Goal: Task Accomplishment & Management: Complete application form

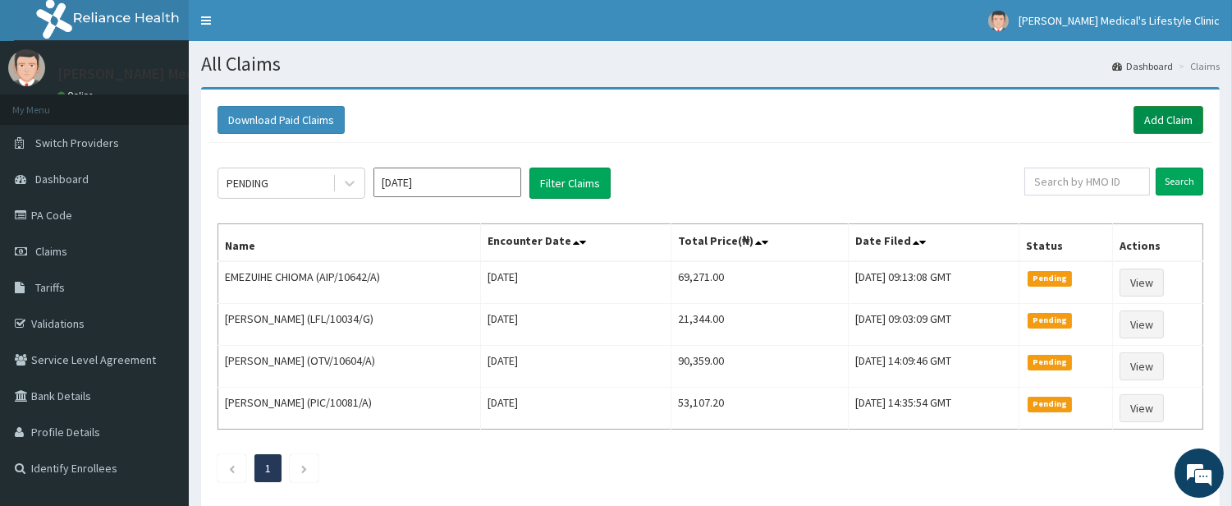
click at [1175, 117] on link "Add Claim" at bounding box center [1169, 120] width 70 height 28
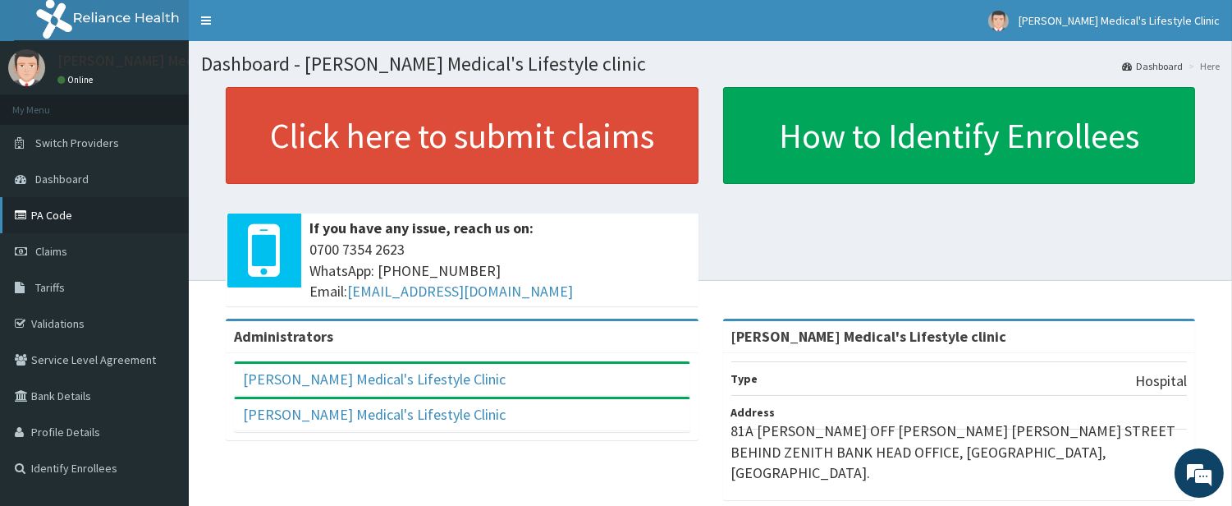
click at [101, 220] on link "PA Code" at bounding box center [94, 215] width 189 height 36
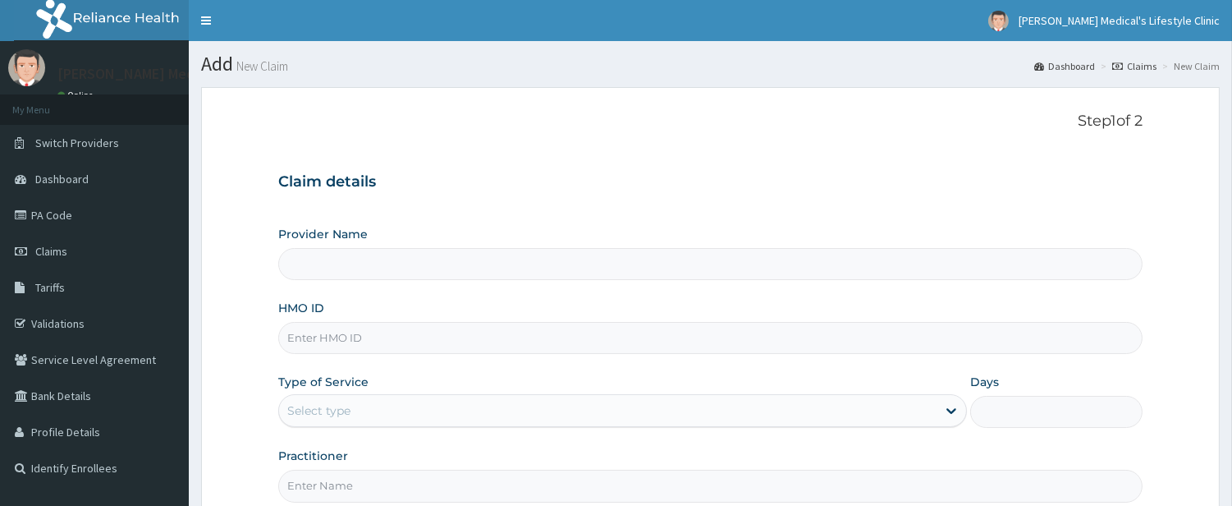
type input "[PERSON_NAME] Medical's Lifestyle clinic"
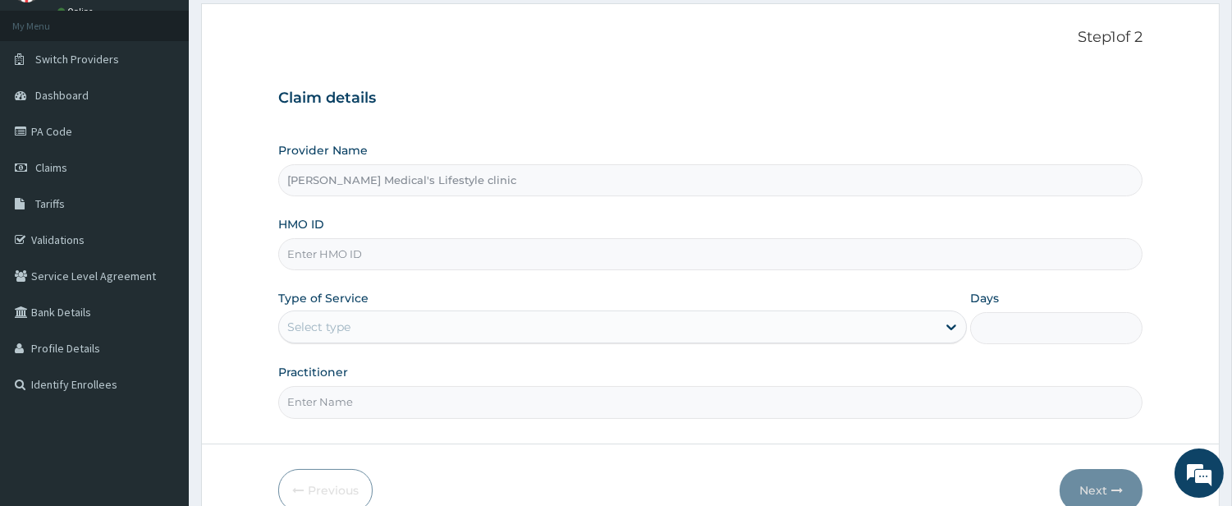
scroll to position [168, 0]
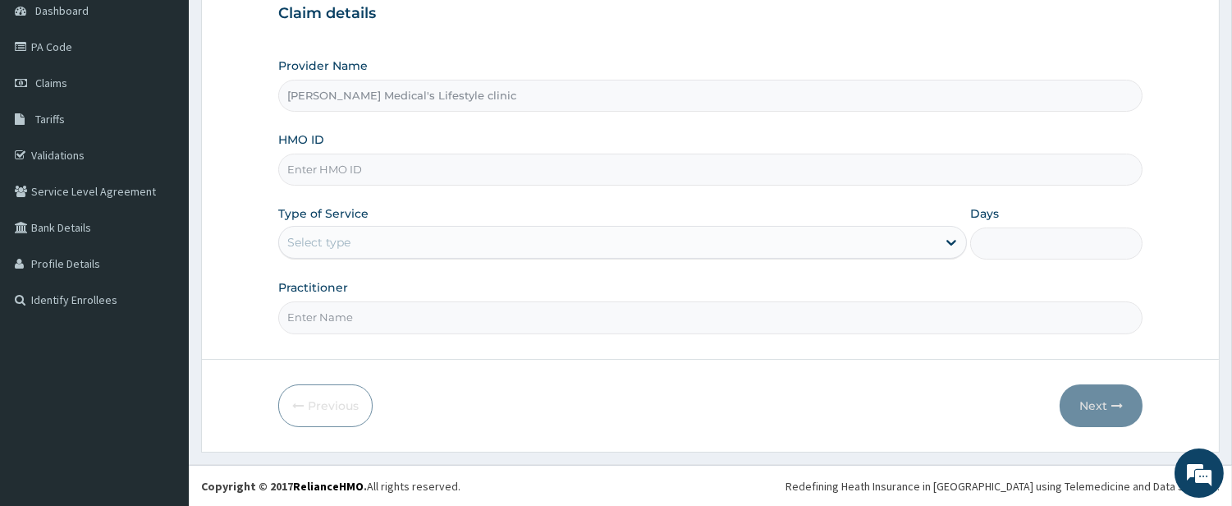
click at [397, 159] on input "HMO ID" at bounding box center [710, 170] width 865 height 32
paste input "GSV/11794/A"
type input "GSV/11794/A"
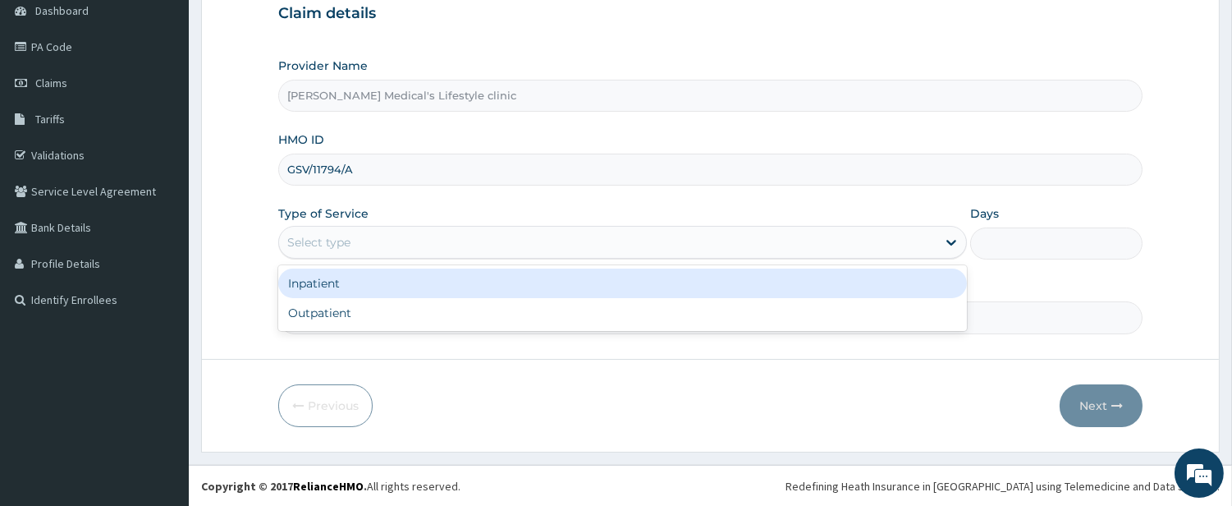
click at [327, 235] on div "Select type" at bounding box center [318, 242] width 63 height 16
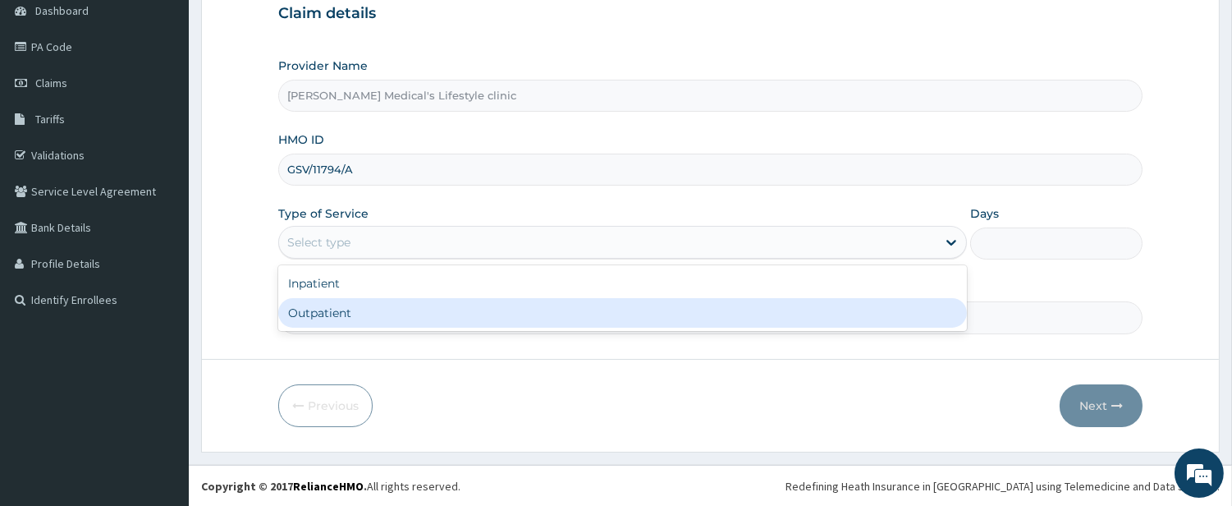
click at [328, 305] on div "Outpatient" at bounding box center [622, 313] width 689 height 30
type input "1"
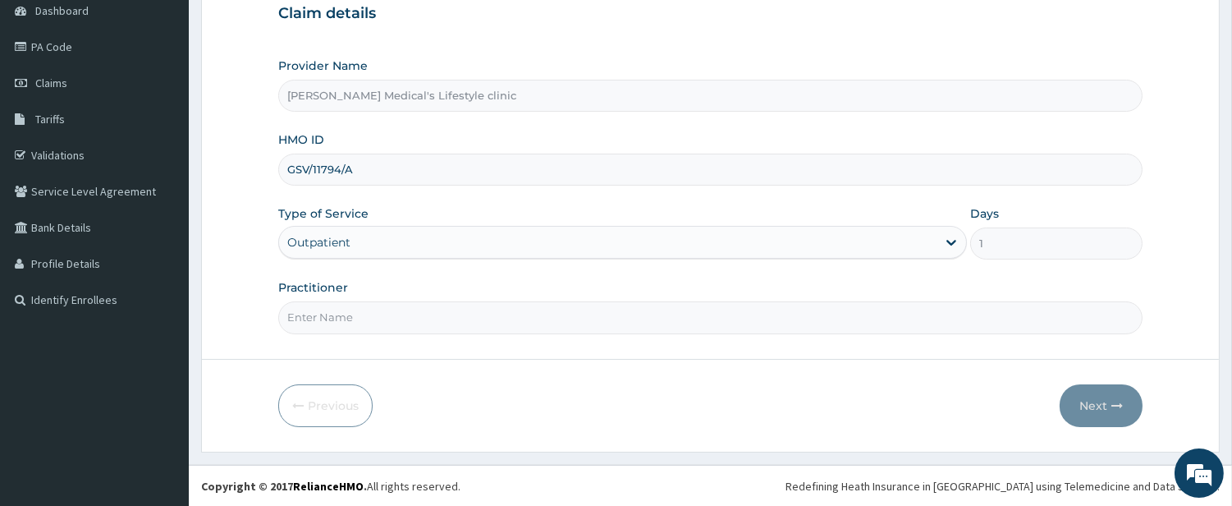
click at [328, 316] on input "Practitioner" at bounding box center [710, 317] width 865 height 32
type input "DR David O. Ajibade"
click at [1109, 406] on button "Next" at bounding box center [1101, 405] width 83 height 43
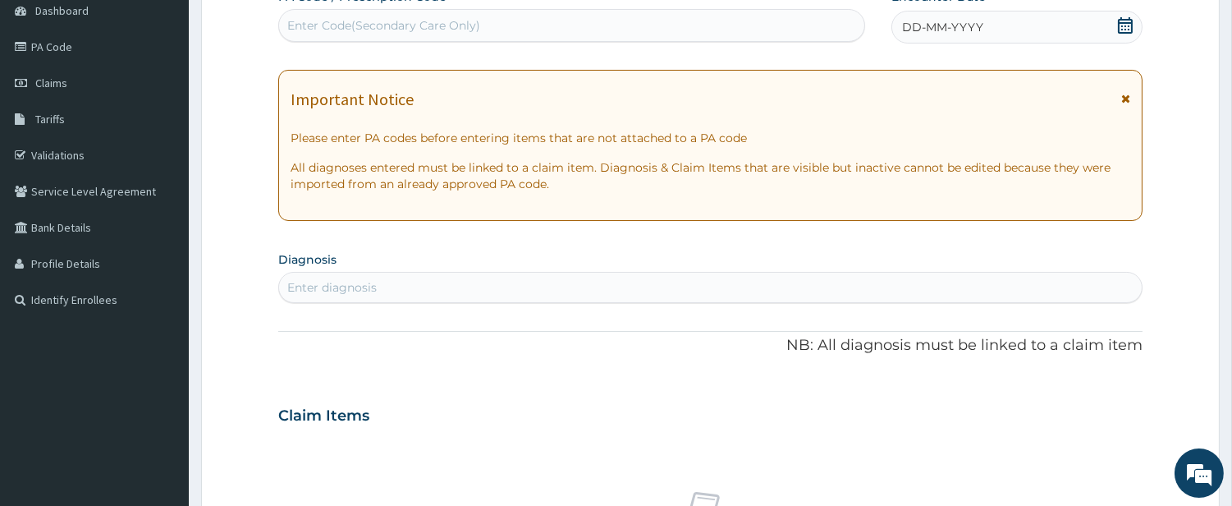
click at [370, 274] on div "Enter diagnosis" at bounding box center [710, 287] width 863 height 26
type input "SEP"
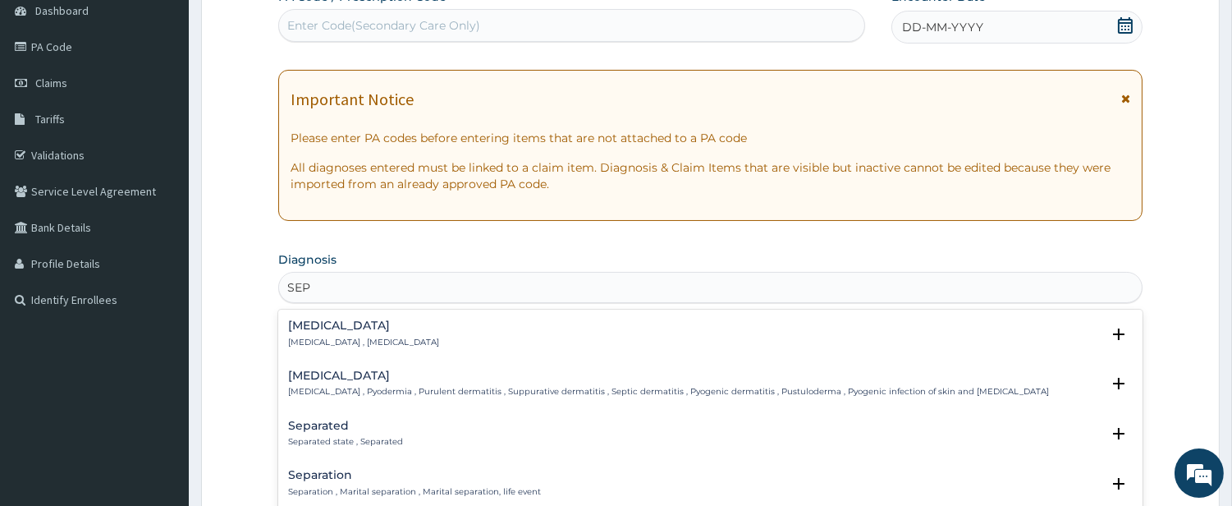
click at [314, 337] on p "Systemic infection , Sepsis" at bounding box center [363, 342] width 151 height 11
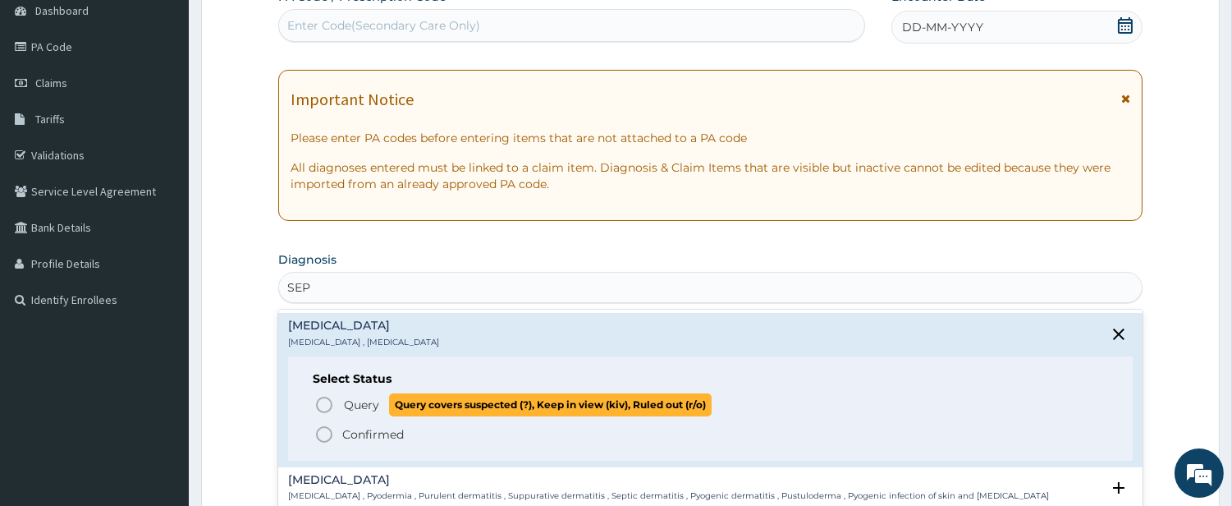
click at [330, 406] on icon "status option query" at bounding box center [324, 405] width 20 height 20
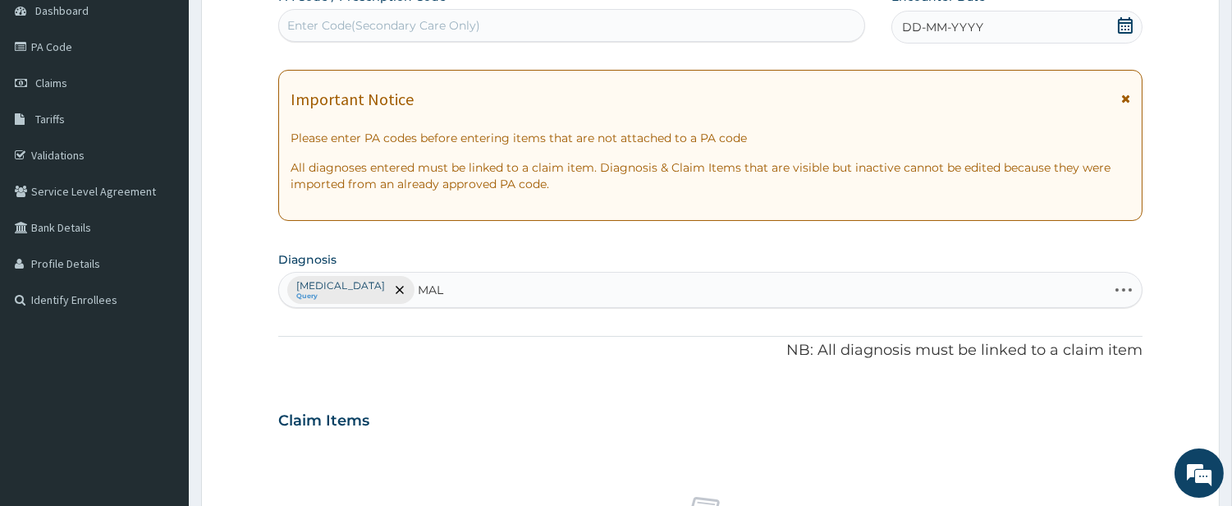
type input "MALA"
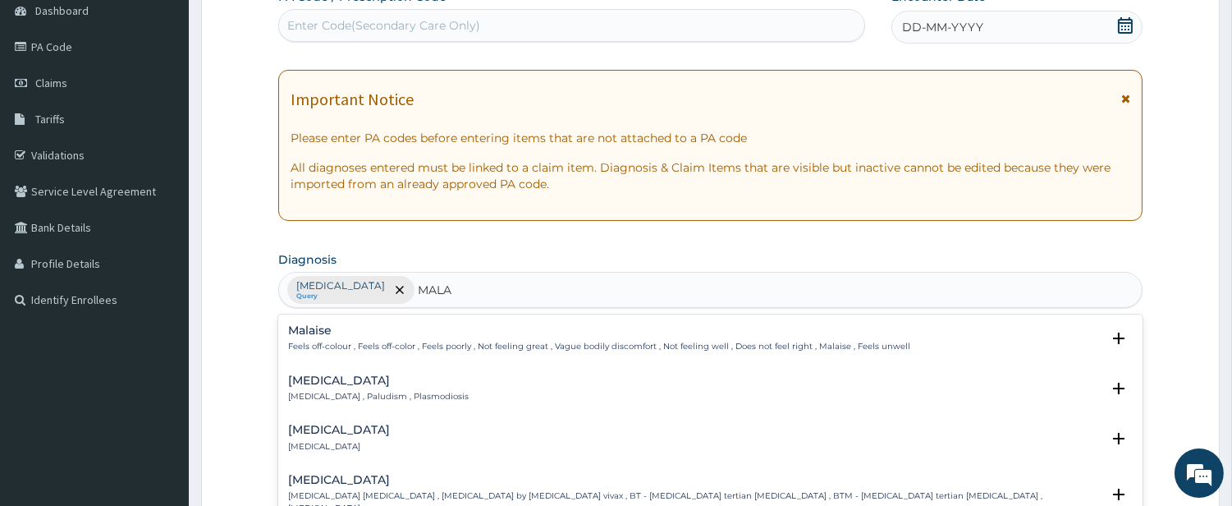
click at [339, 386] on h4 "Malaria" at bounding box center [378, 380] width 181 height 12
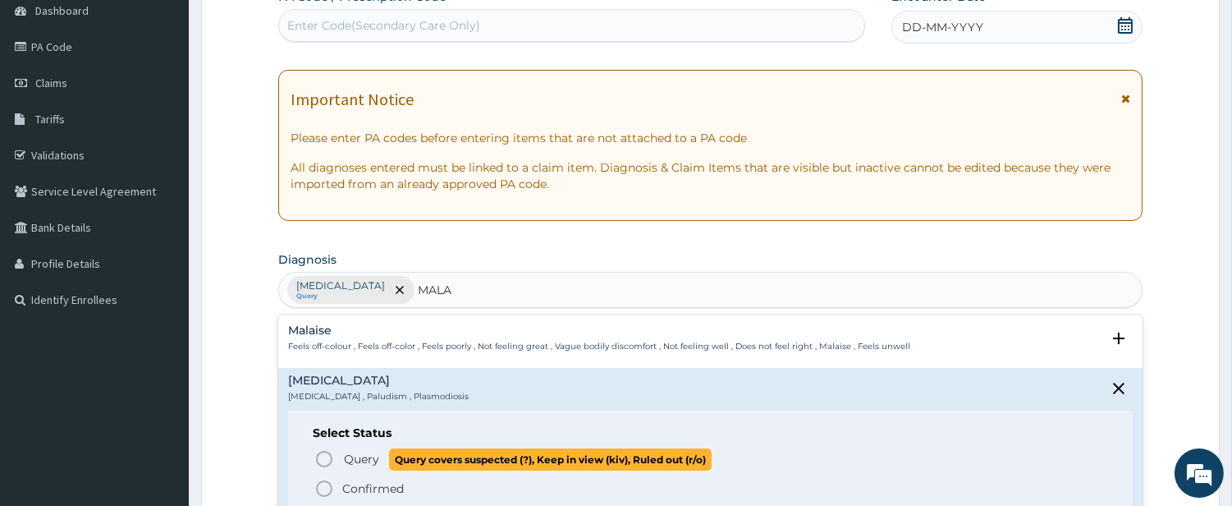
click at [333, 452] on icon "status option query" at bounding box center [324, 459] width 20 height 20
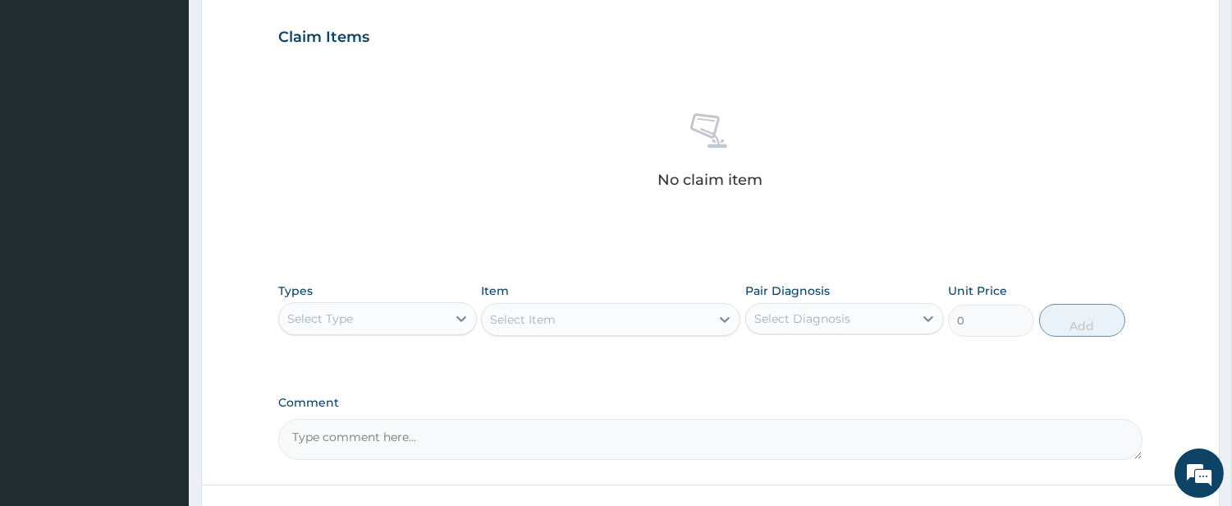
scroll to position [625, 0]
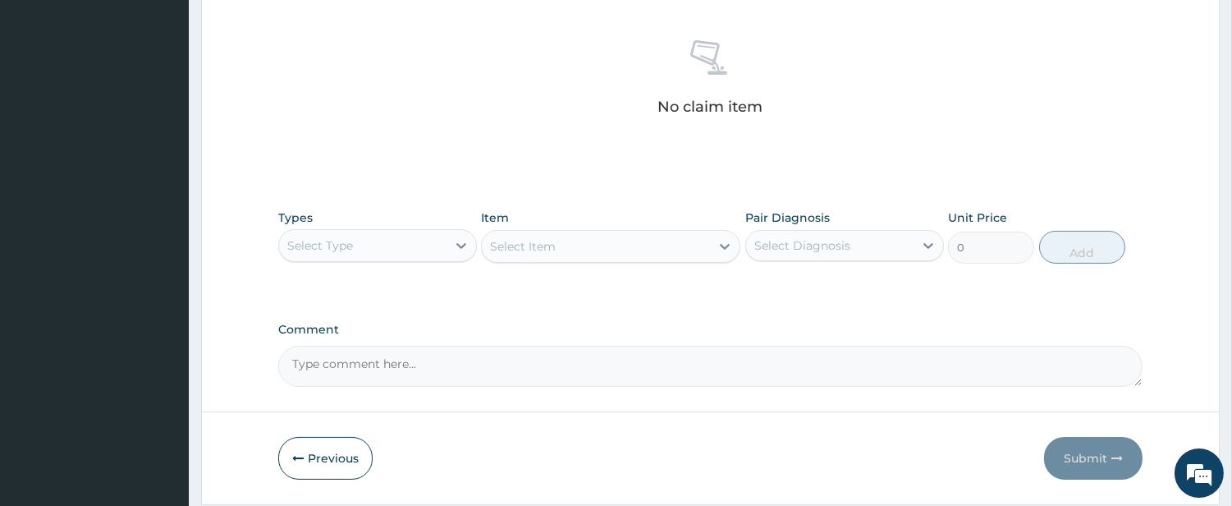
click at [394, 243] on div "Select Type" at bounding box center [362, 245] width 167 height 26
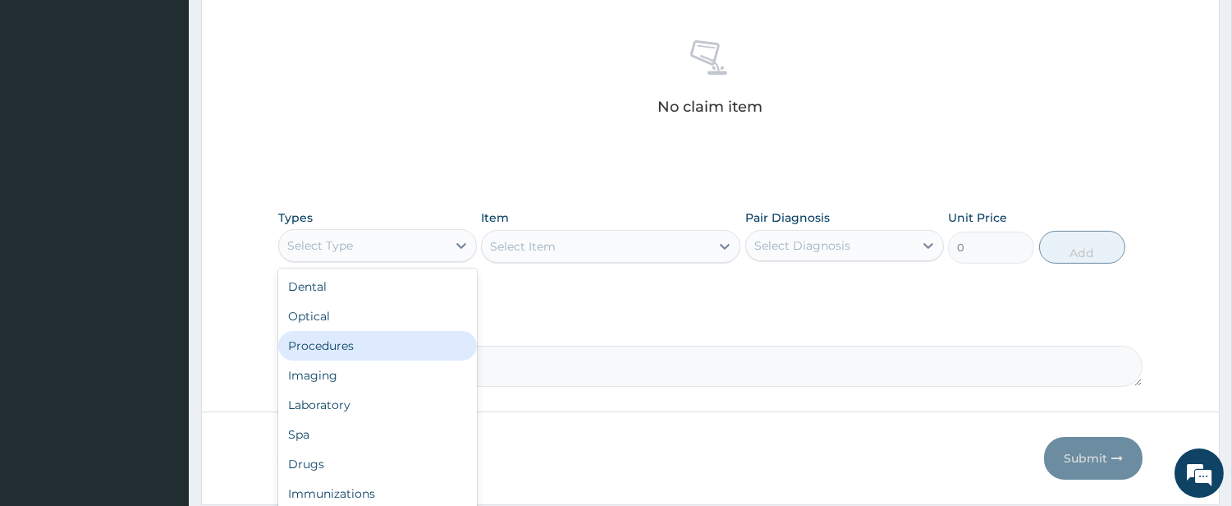
click at [387, 340] on div "Procedures" at bounding box center [377, 346] width 199 height 30
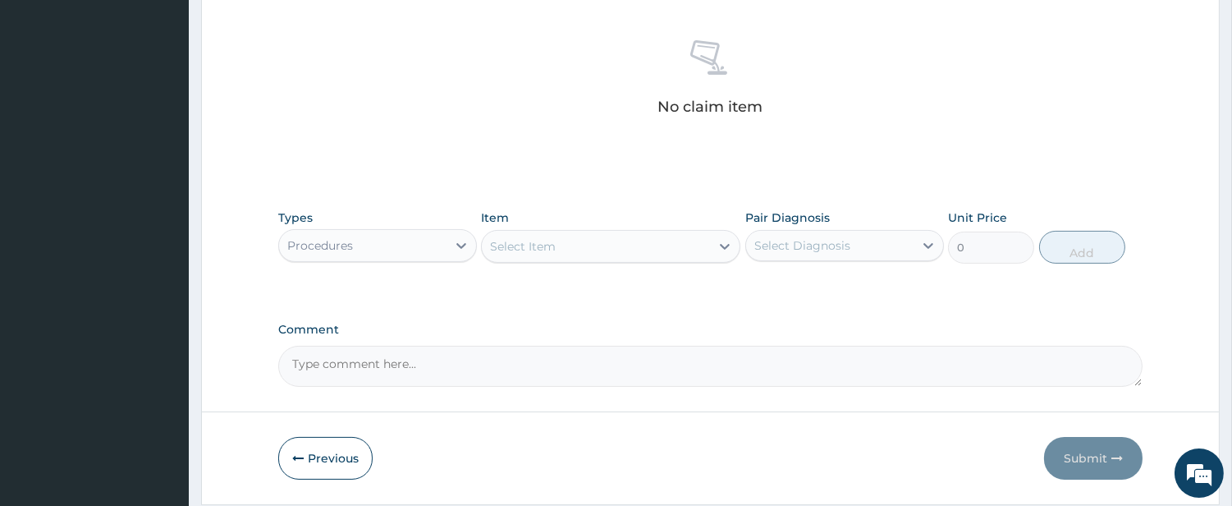
click at [649, 252] on div "Select Item" at bounding box center [596, 246] width 228 height 26
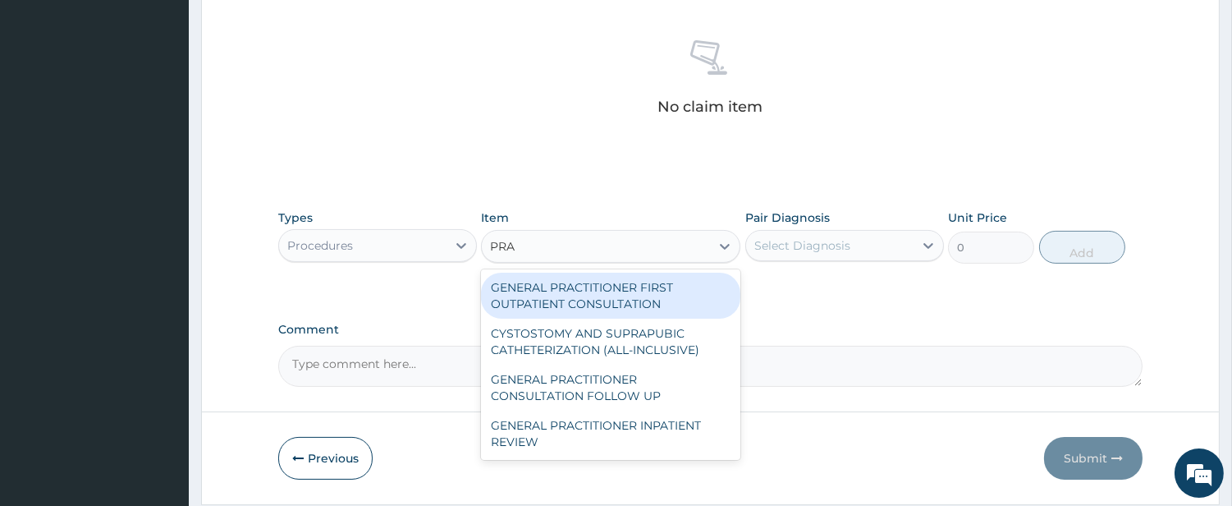
type input "PRAC"
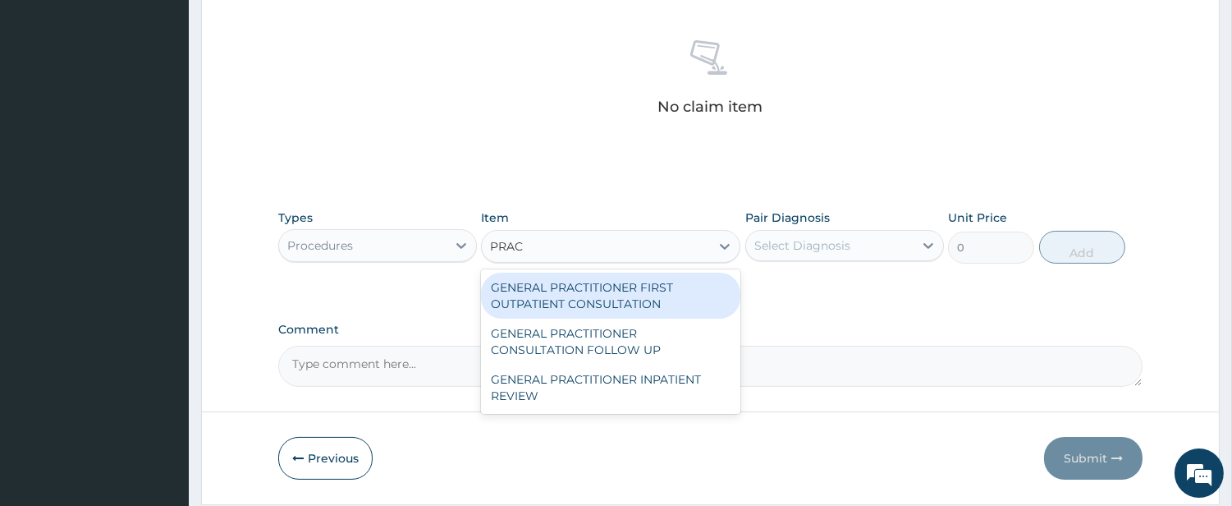
click at [592, 305] on div "GENERAL PRACTITIONER FIRST OUTPATIENT CONSULTATION" at bounding box center [610, 296] width 259 height 46
type input "4500"
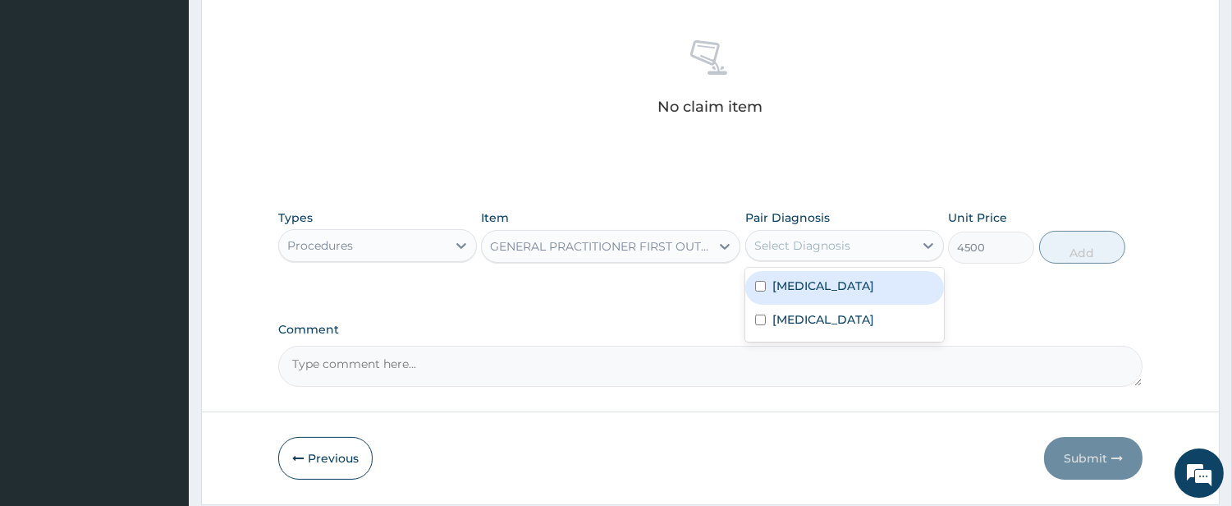
click at [787, 253] on div "Select Diagnosis" at bounding box center [803, 245] width 96 height 16
click at [780, 278] on label "Sepsis" at bounding box center [824, 286] width 102 height 16
checkbox input "true"
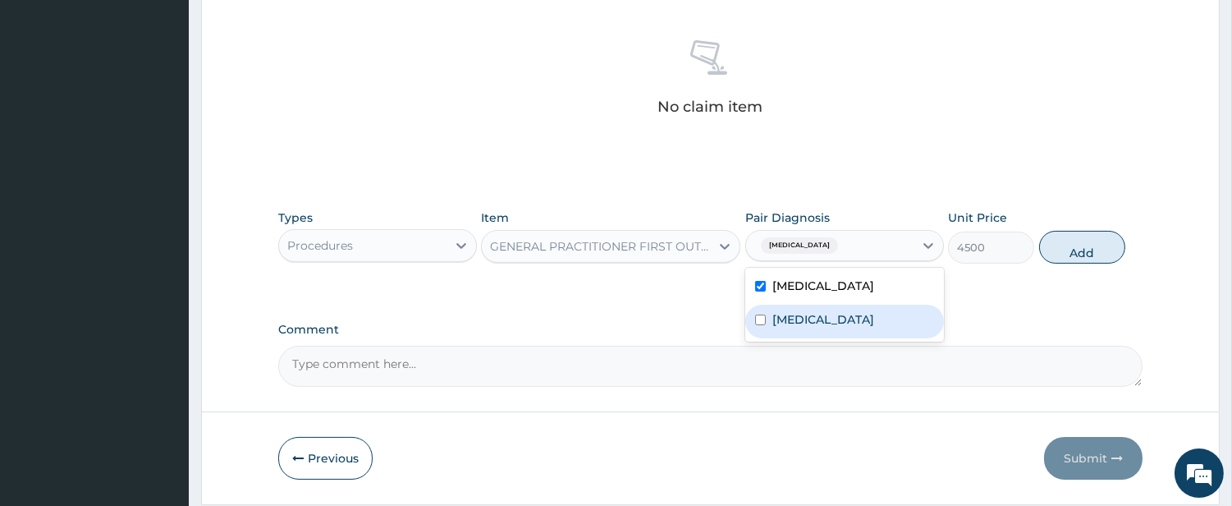
click at [778, 314] on label "Malaria" at bounding box center [824, 319] width 102 height 16
checkbox input "true"
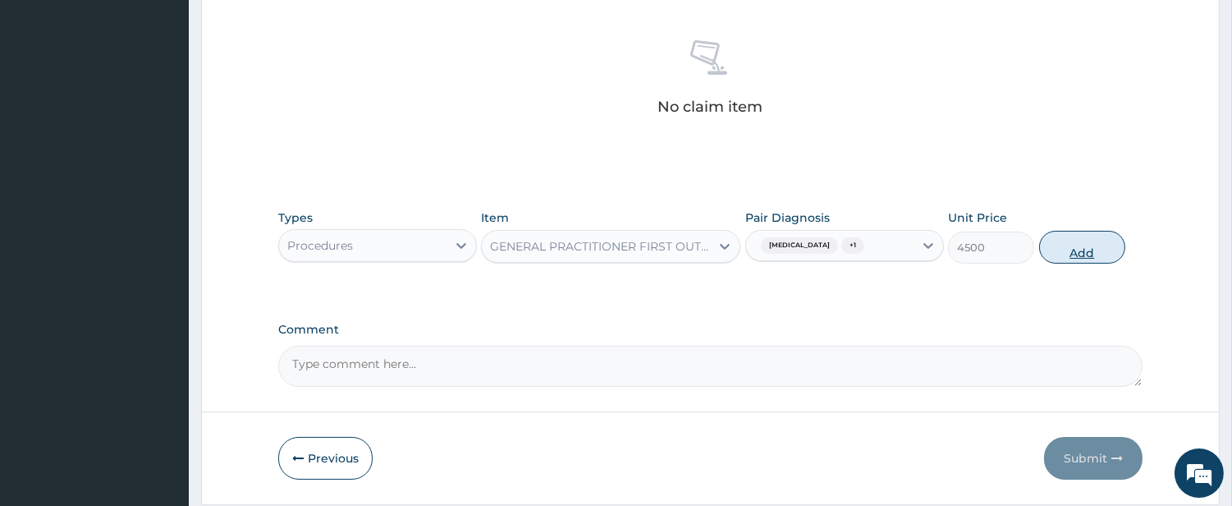
click at [1060, 253] on button "Add" at bounding box center [1082, 247] width 86 height 33
type input "0"
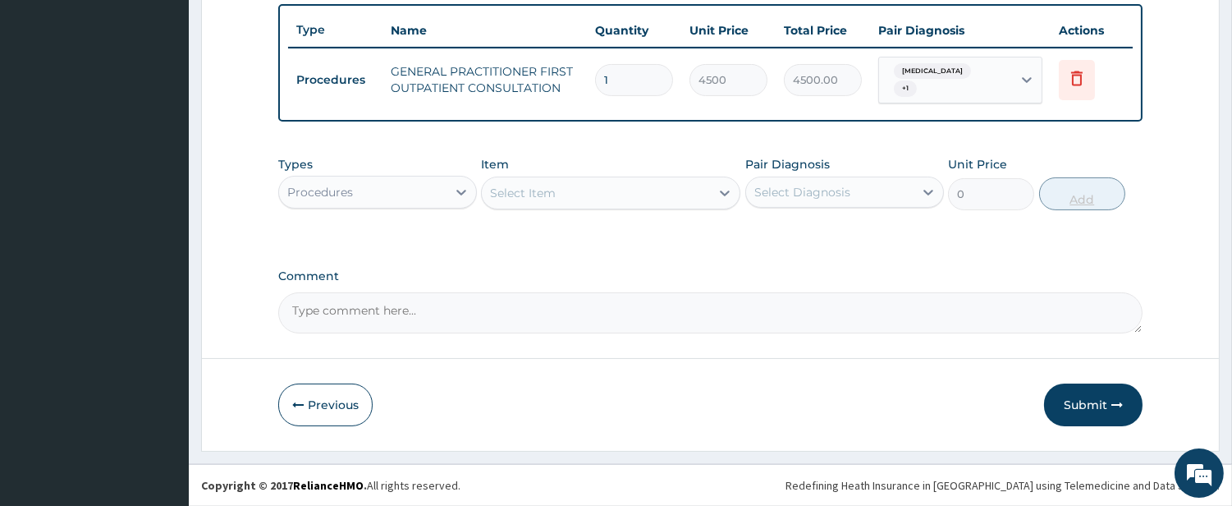
scroll to position [598, 0]
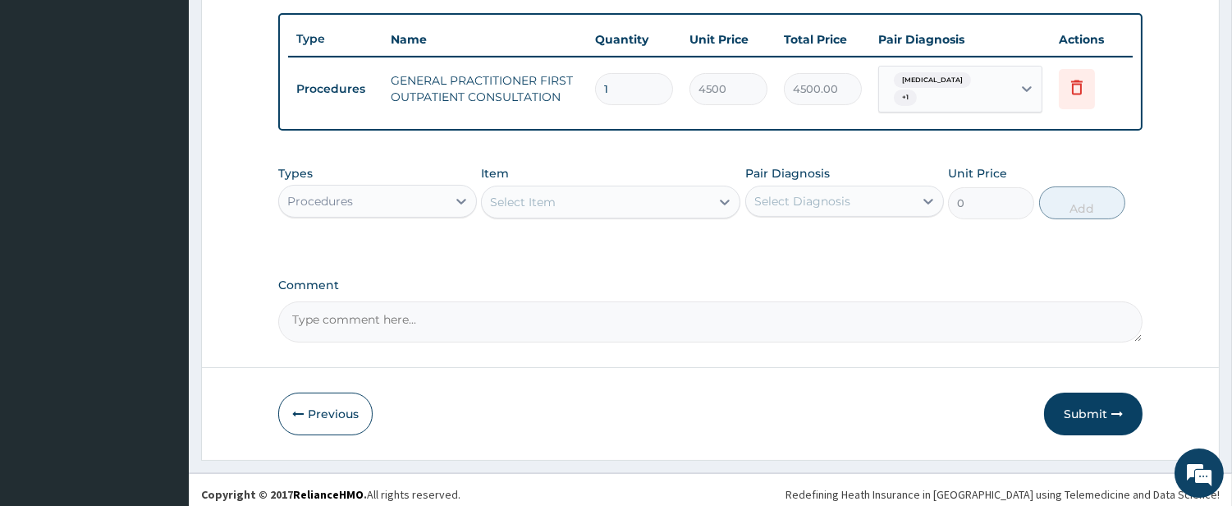
click at [436, 190] on div "Procedures" at bounding box center [362, 201] width 167 height 26
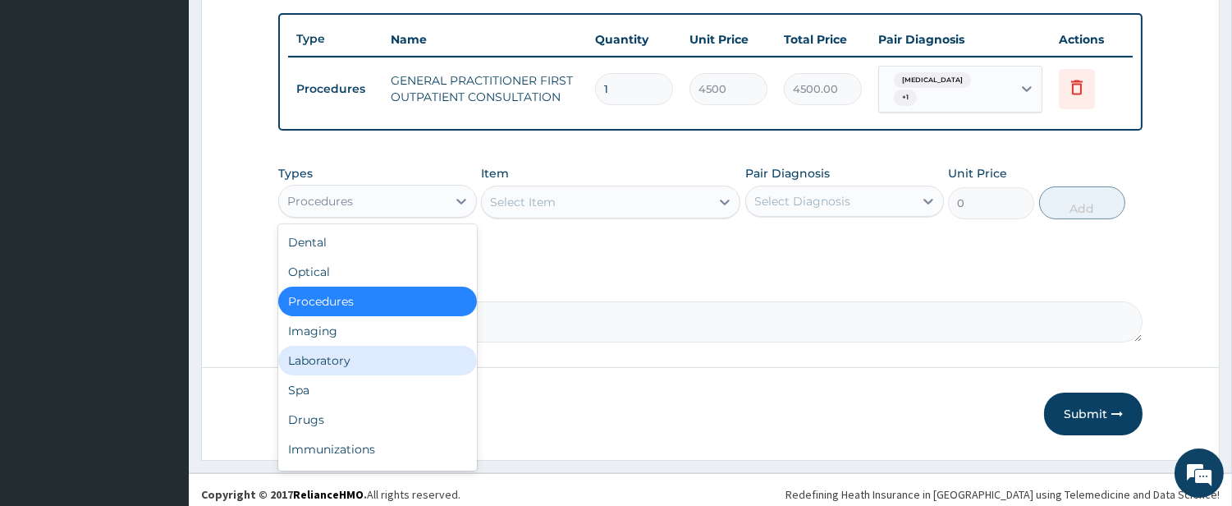
click at [423, 356] on div "Laboratory" at bounding box center [377, 361] width 199 height 30
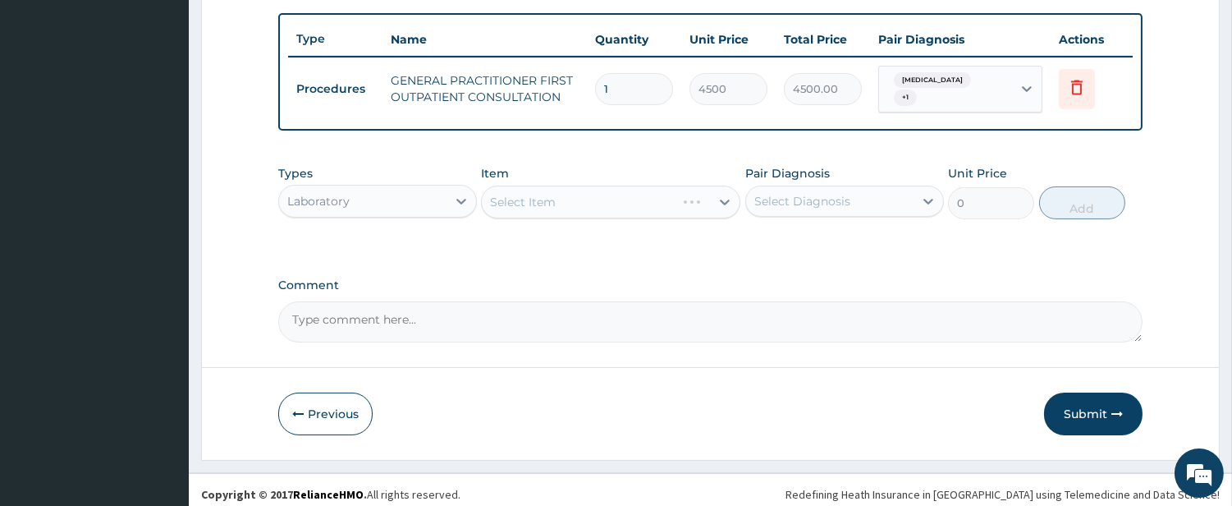
click at [663, 189] on div "Select Item" at bounding box center [610, 202] width 259 height 33
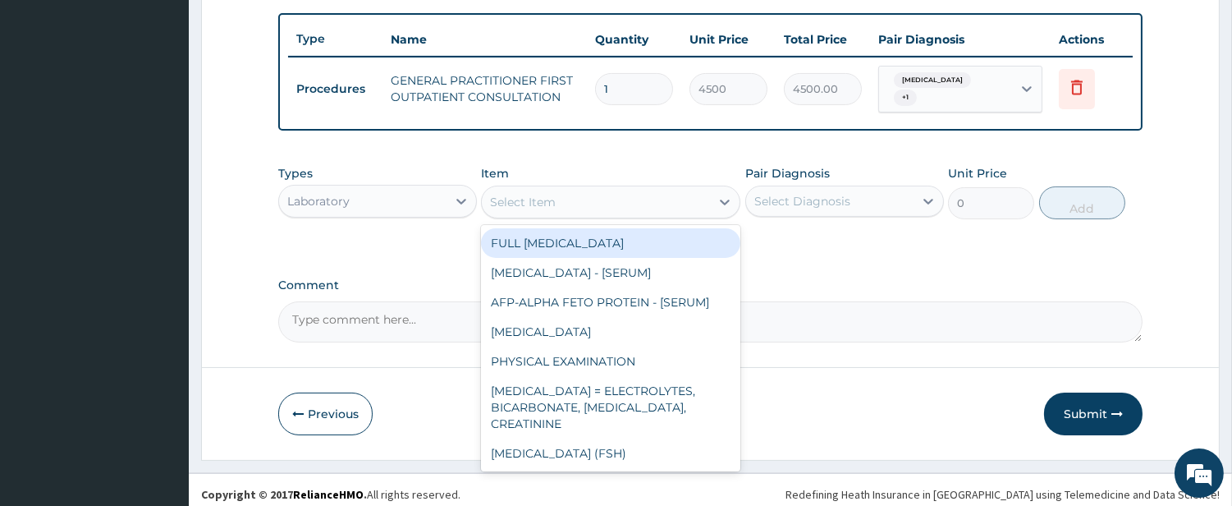
click at [663, 189] on div "Select Item" at bounding box center [596, 202] width 228 height 26
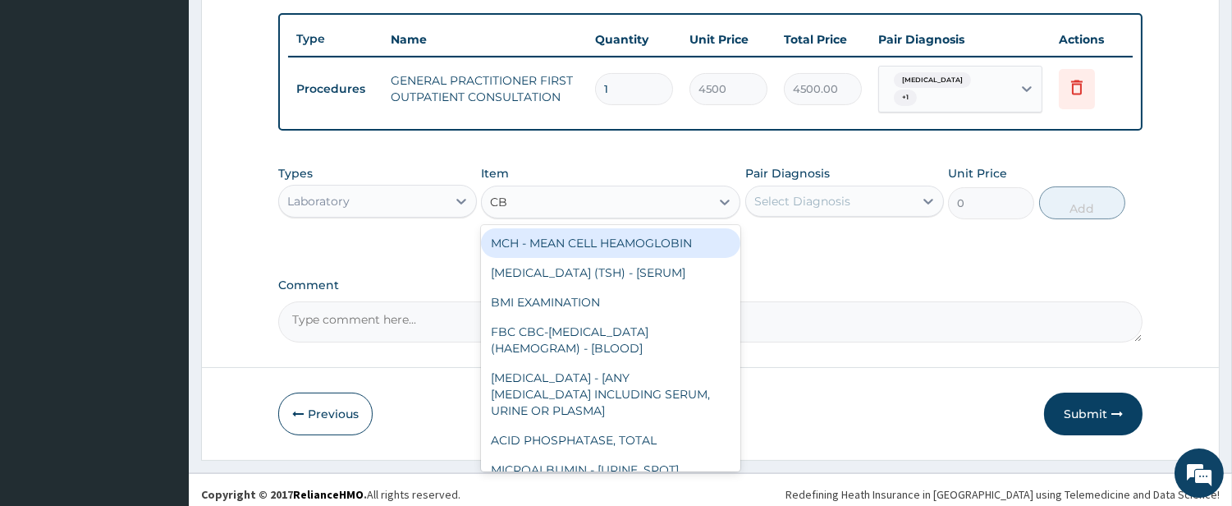
type input "CBC"
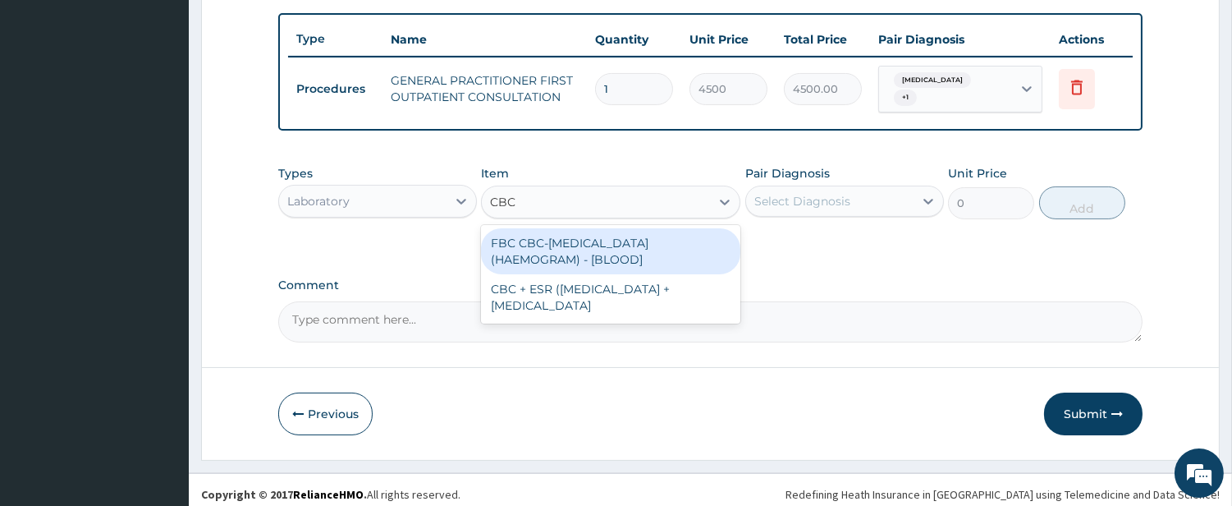
click at [630, 232] on div "FBC CBC-COMPLETE BLOOD COUNT (HAEMOGRAM) - [BLOOD]" at bounding box center [610, 251] width 259 height 46
type input "6000"
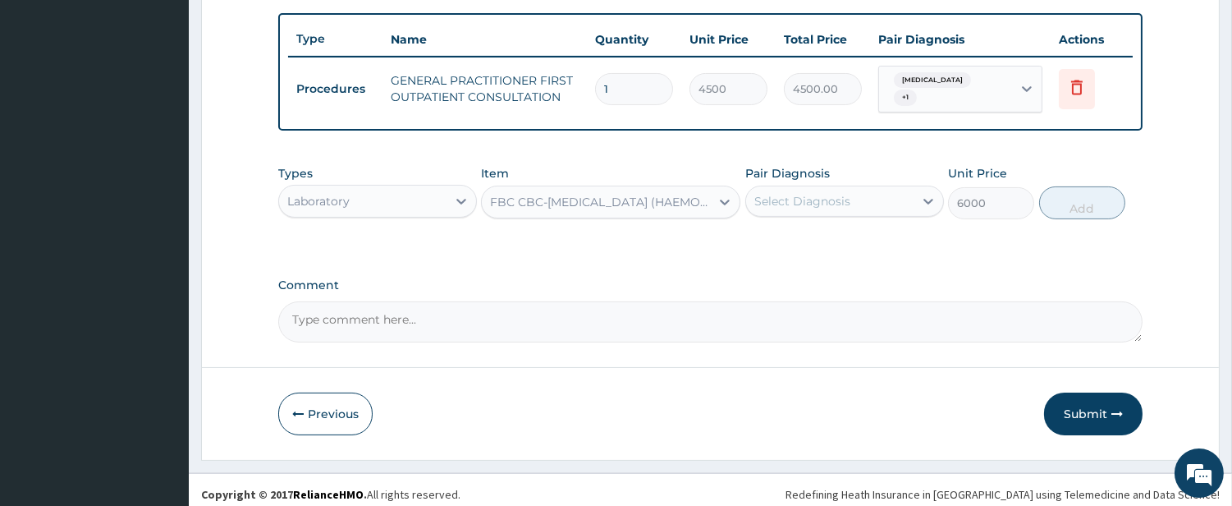
click at [781, 195] on div "Select Diagnosis" at bounding box center [803, 201] width 96 height 16
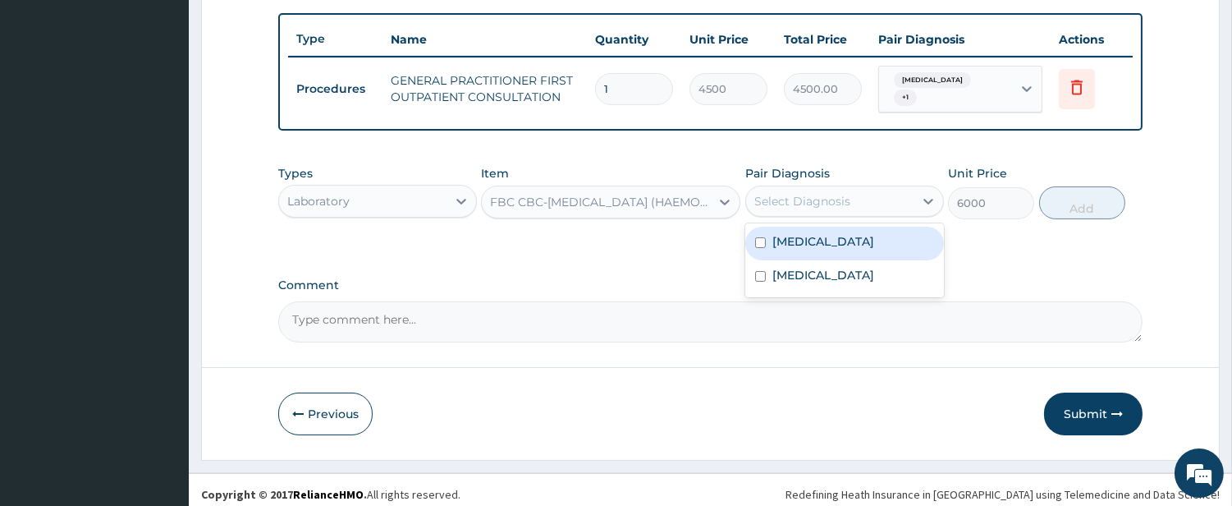
click at [786, 233] on label "Sepsis" at bounding box center [824, 241] width 102 height 16
checkbox input "true"
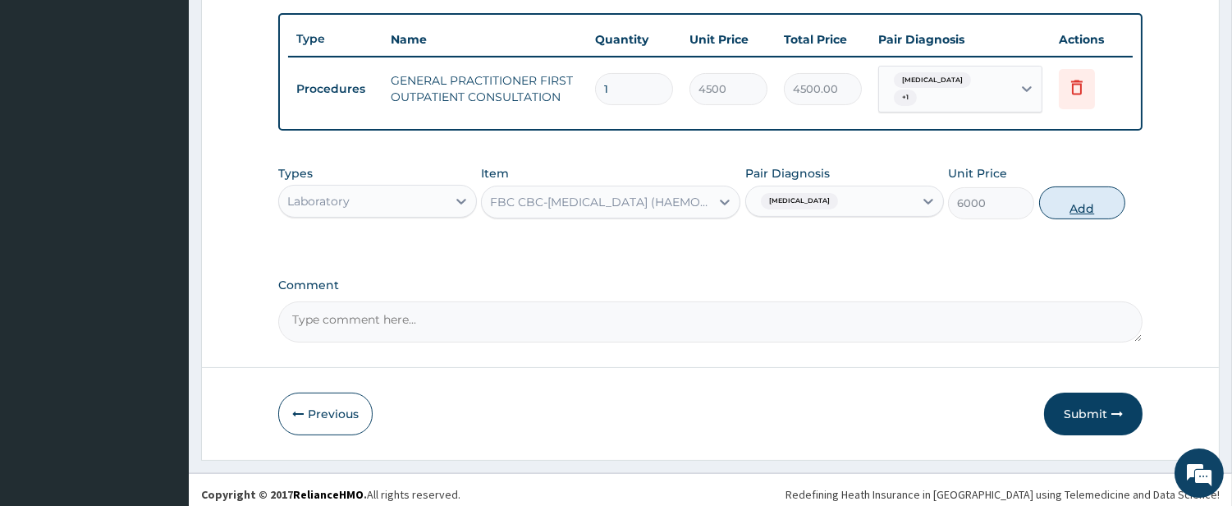
click at [1062, 195] on button "Add" at bounding box center [1082, 202] width 86 height 33
type input "0"
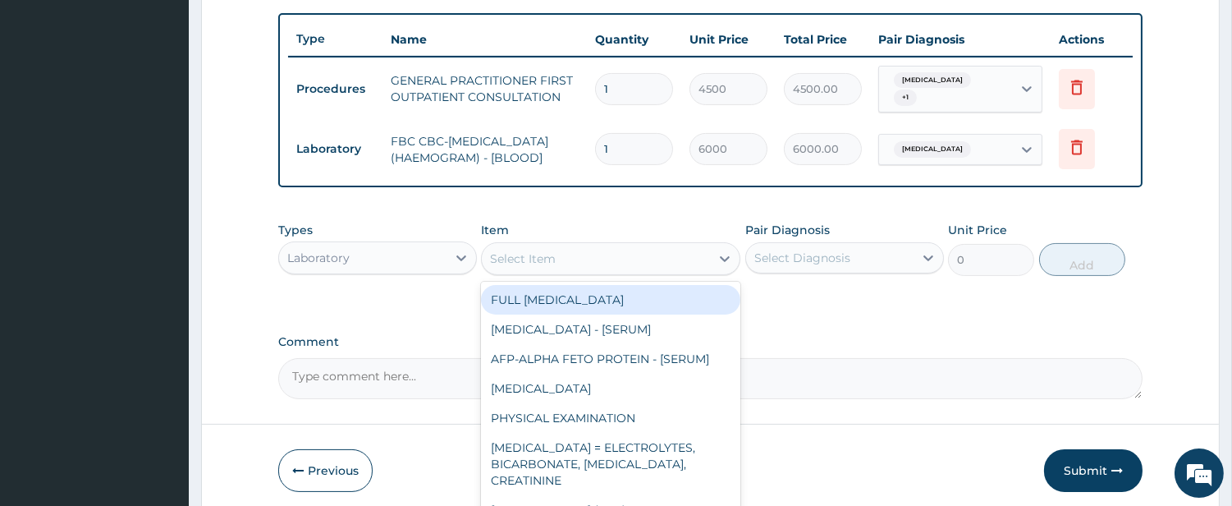
click at [644, 255] on div "Select Item" at bounding box center [596, 258] width 228 height 26
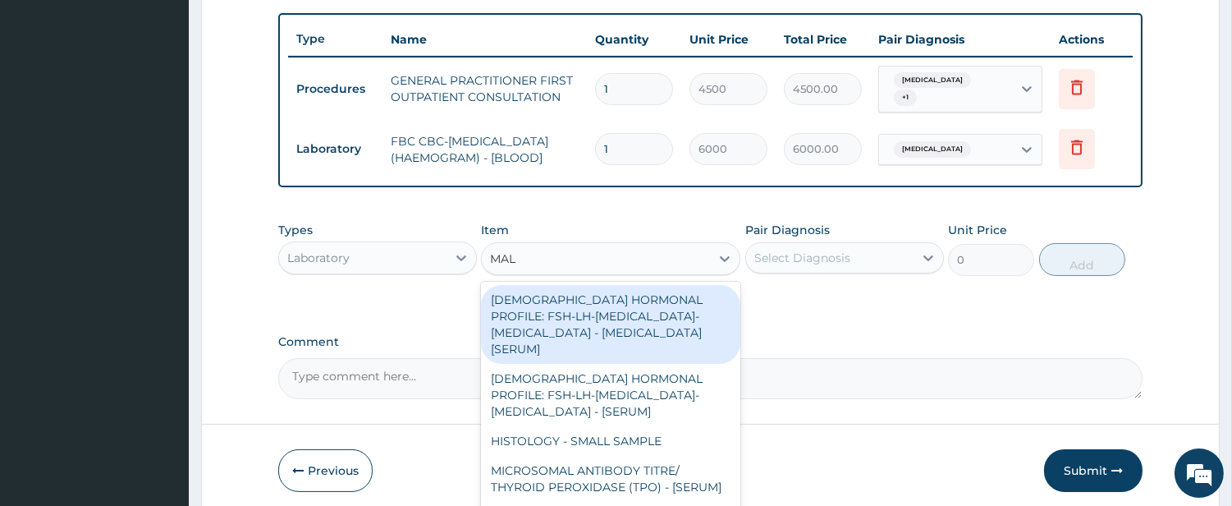
type input "MALA"
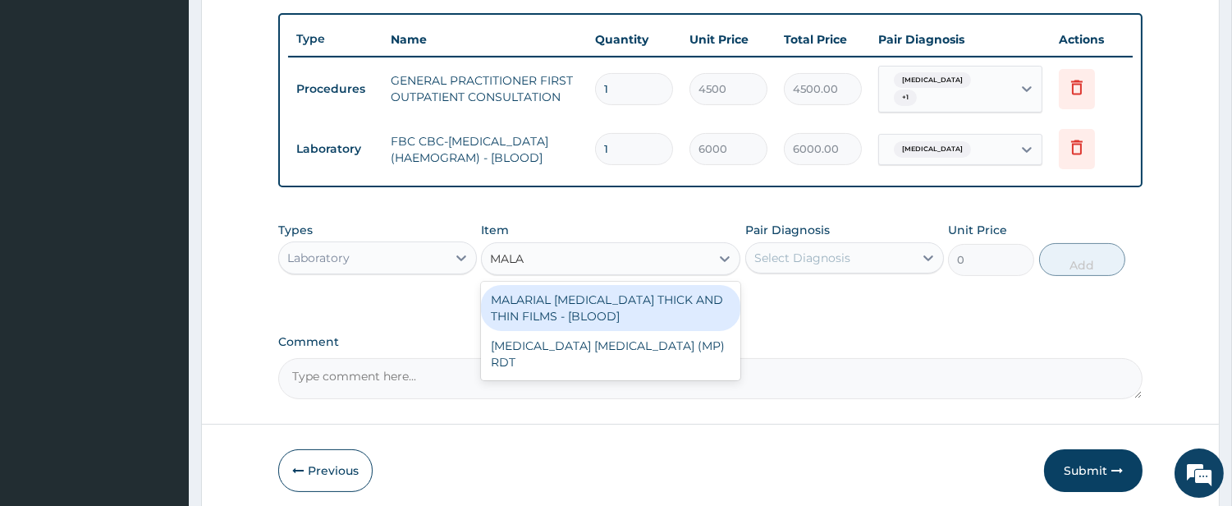
click at [650, 310] on div "MALARIAL PARASITE THICK AND THIN FILMS - [BLOOD]" at bounding box center [610, 308] width 259 height 46
type input "2625"
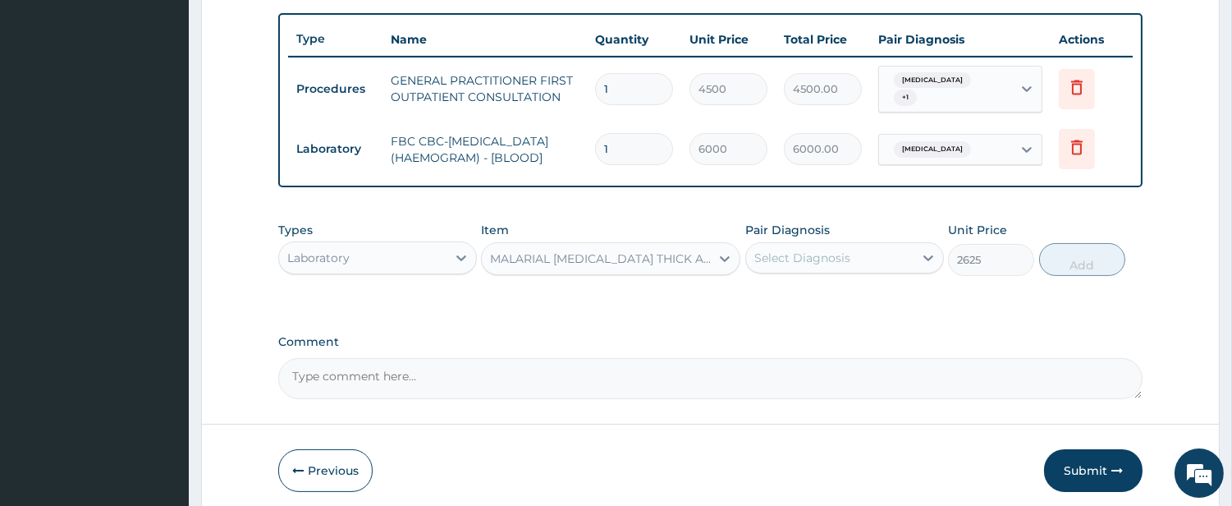
click at [803, 263] on div "Select Diagnosis" at bounding box center [803, 258] width 96 height 16
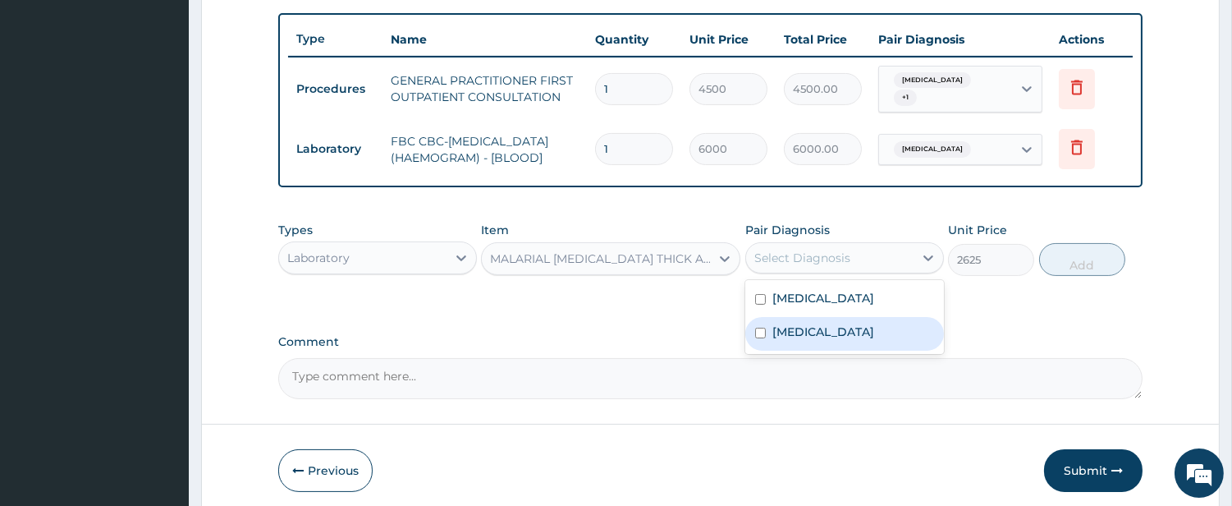
click at [792, 335] on label "Malaria" at bounding box center [824, 331] width 102 height 16
checkbox input "true"
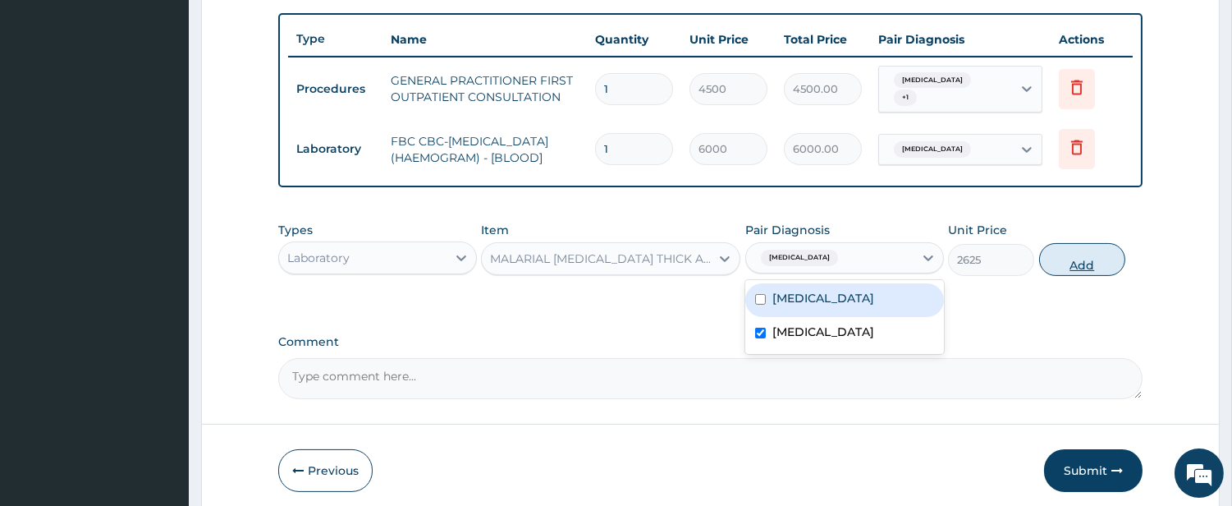
click at [1056, 261] on button "Add" at bounding box center [1082, 259] width 86 height 33
type input "0"
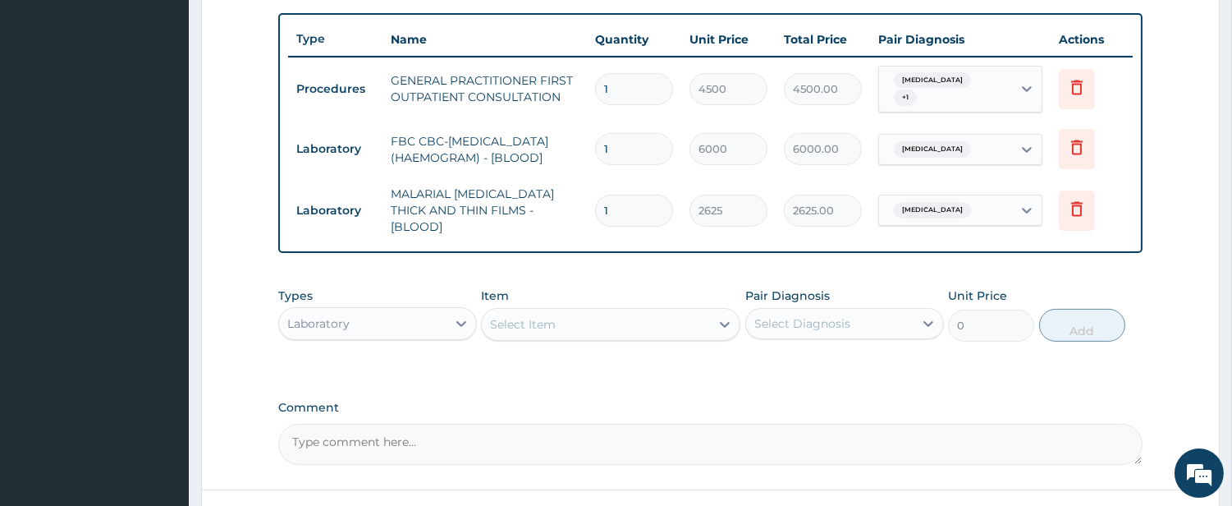
click at [416, 318] on div "Laboratory" at bounding box center [362, 323] width 167 height 26
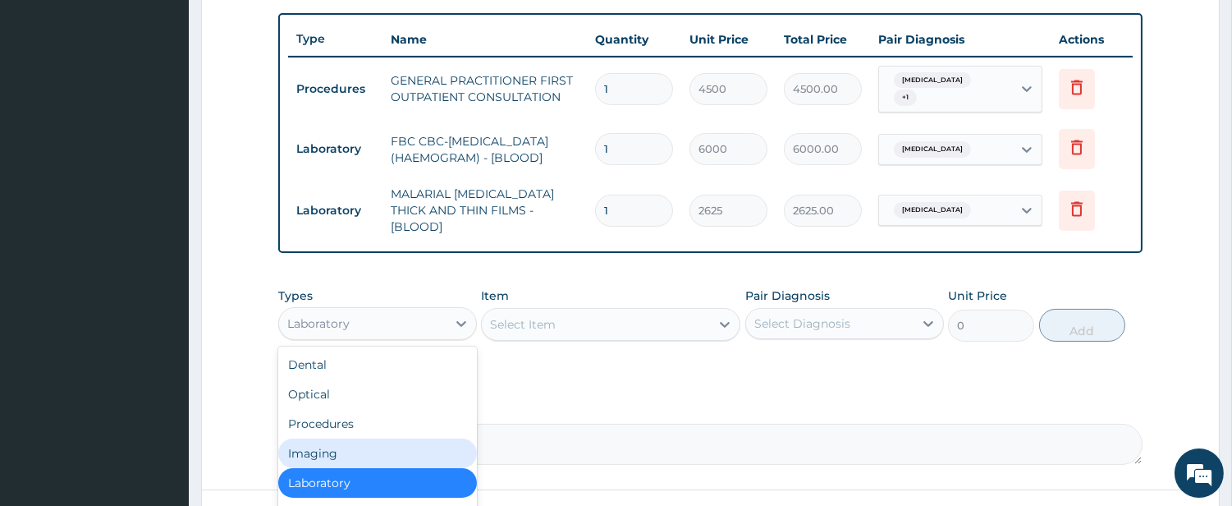
scroll to position [55, 0]
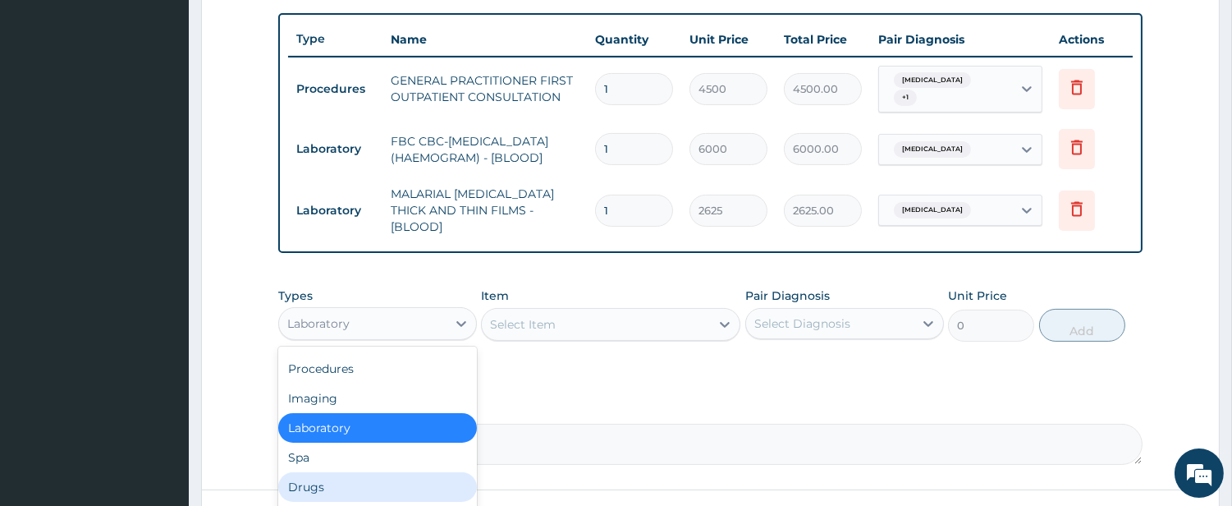
click at [403, 473] on div "Drugs" at bounding box center [377, 487] width 199 height 30
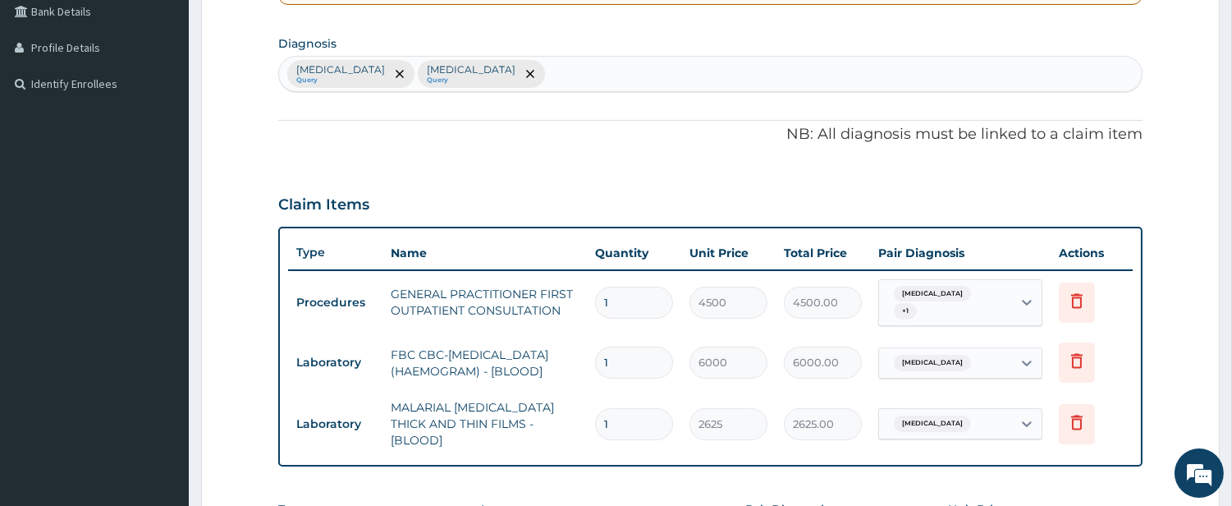
scroll to position [294, 0]
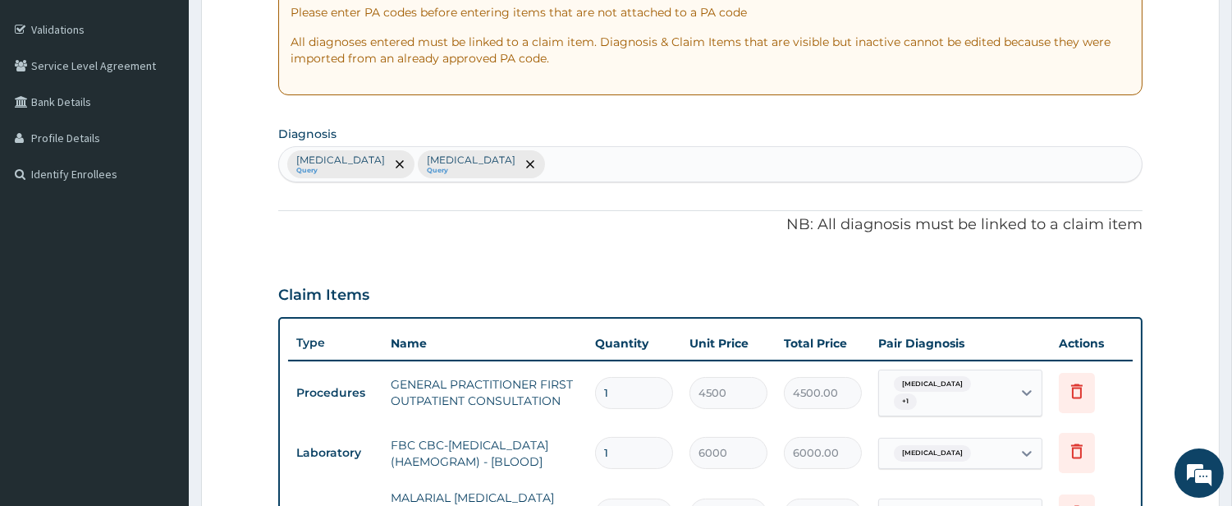
click at [501, 158] on div "Sepsis Query Malaria Query" at bounding box center [710, 164] width 863 height 34
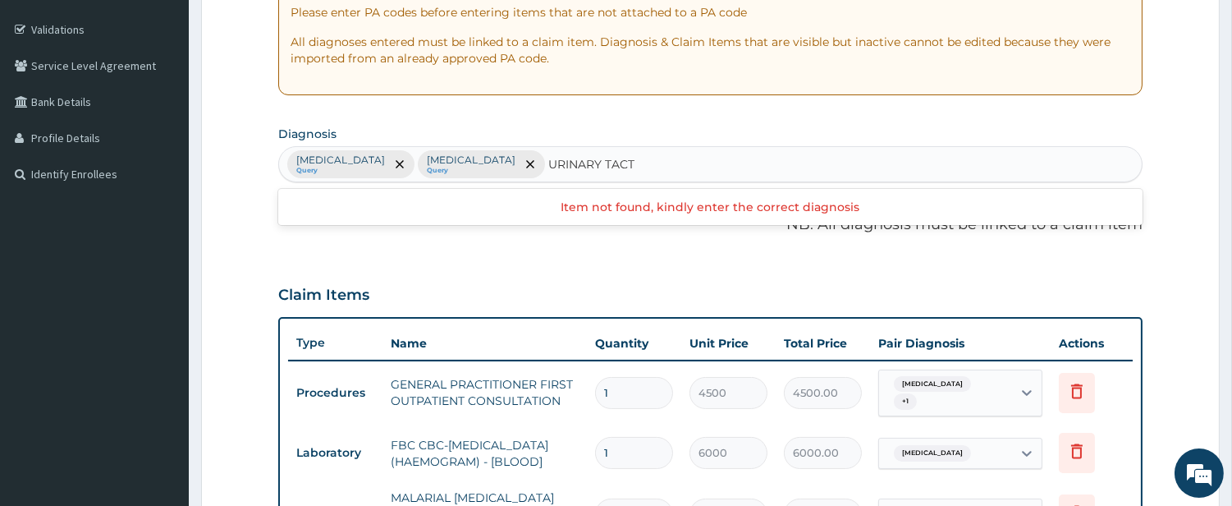
click at [548, 158] on input "URINARY TACT" at bounding box center [592, 164] width 88 height 16
type input "URINARY TRACT"
click at [559, 159] on div "Sepsis Query Malaria Query" at bounding box center [710, 164] width 863 height 34
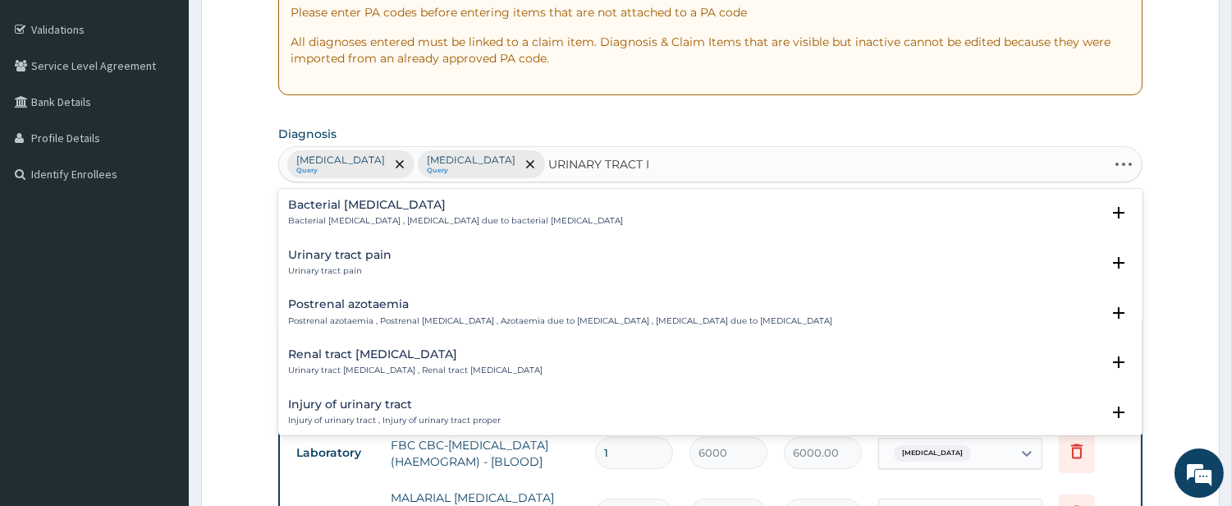
type input "URINARY TRACT IN"
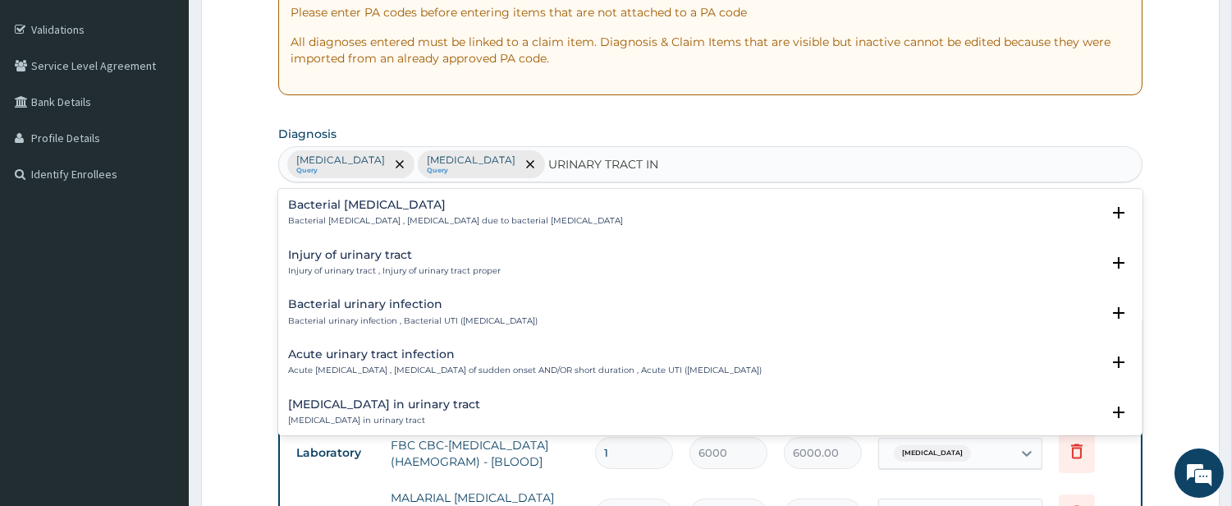
click at [416, 309] on h4 "Bacterial urinary infection" at bounding box center [413, 304] width 250 height 12
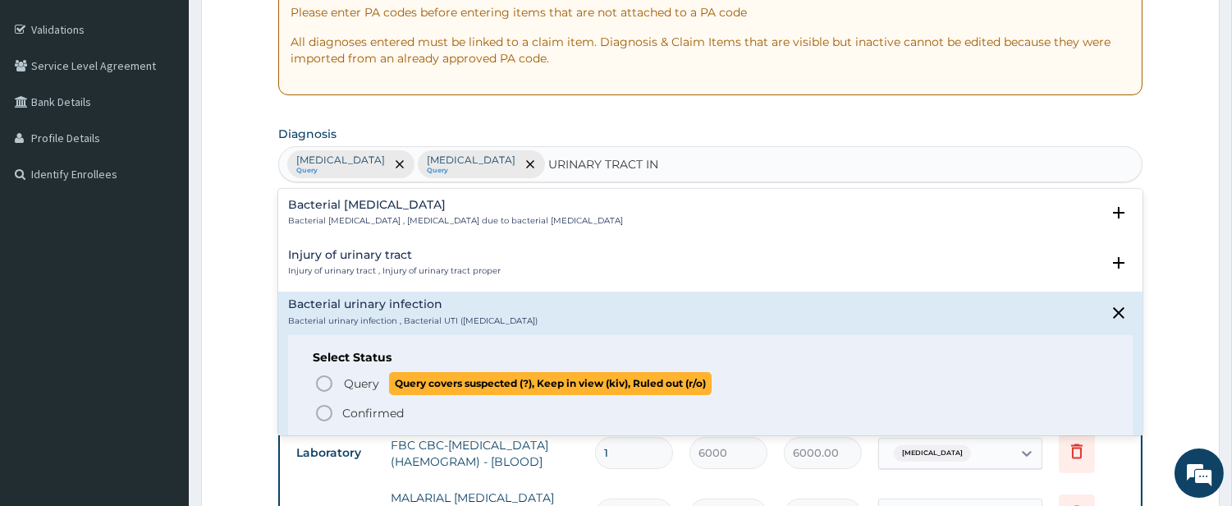
click at [333, 381] on icon "status option query" at bounding box center [324, 384] width 20 height 20
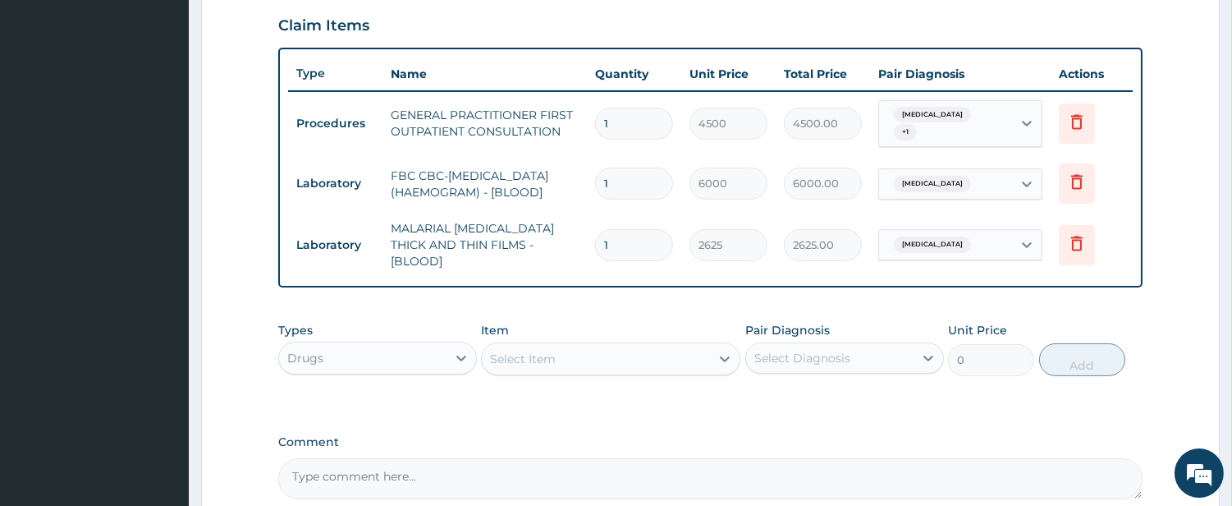
scroll to position [720, 0]
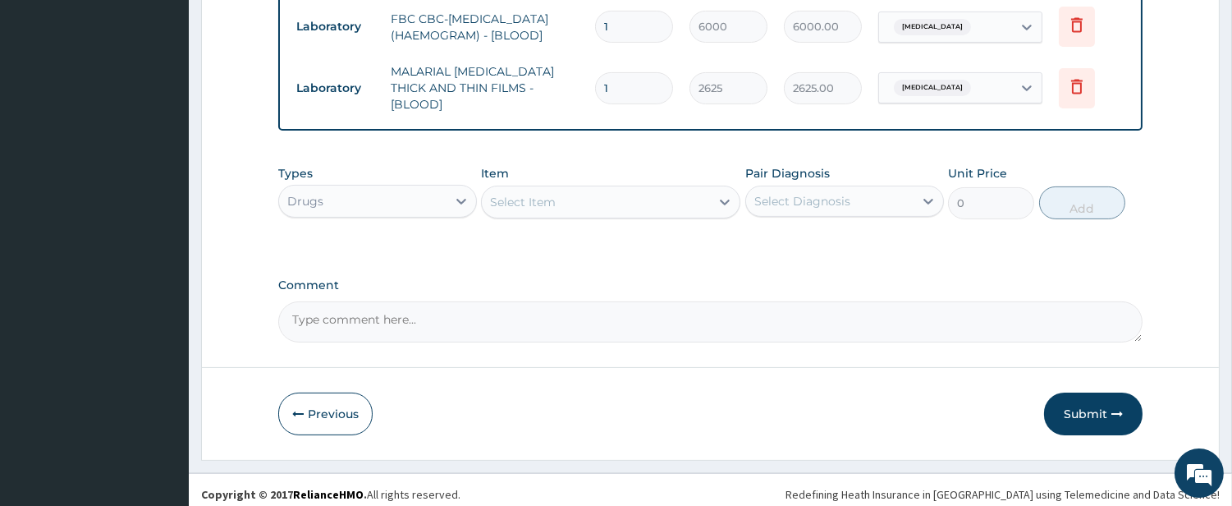
click at [628, 189] on div "Select Item" at bounding box center [596, 202] width 228 height 26
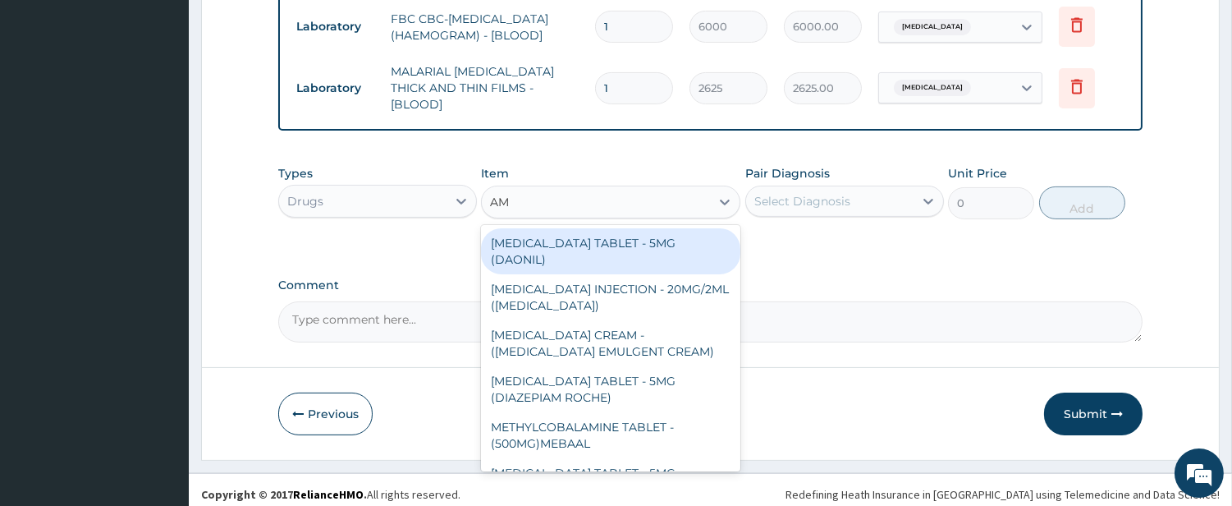
type input "AMO"
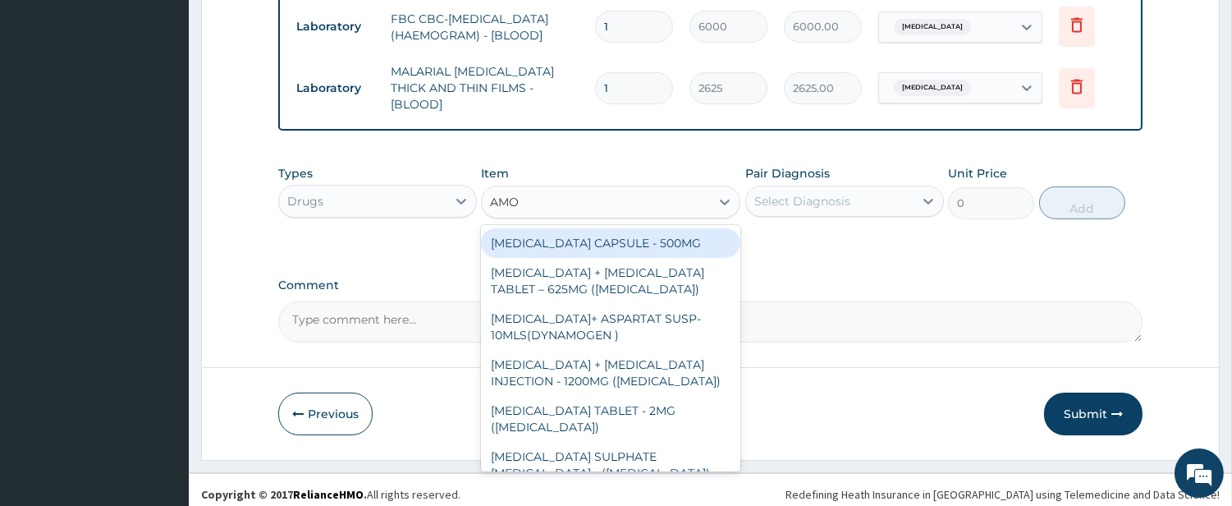
click at [612, 233] on div "AMOXICILLIN CAPSULE - 500MG" at bounding box center [610, 243] width 259 height 30
type input "128"
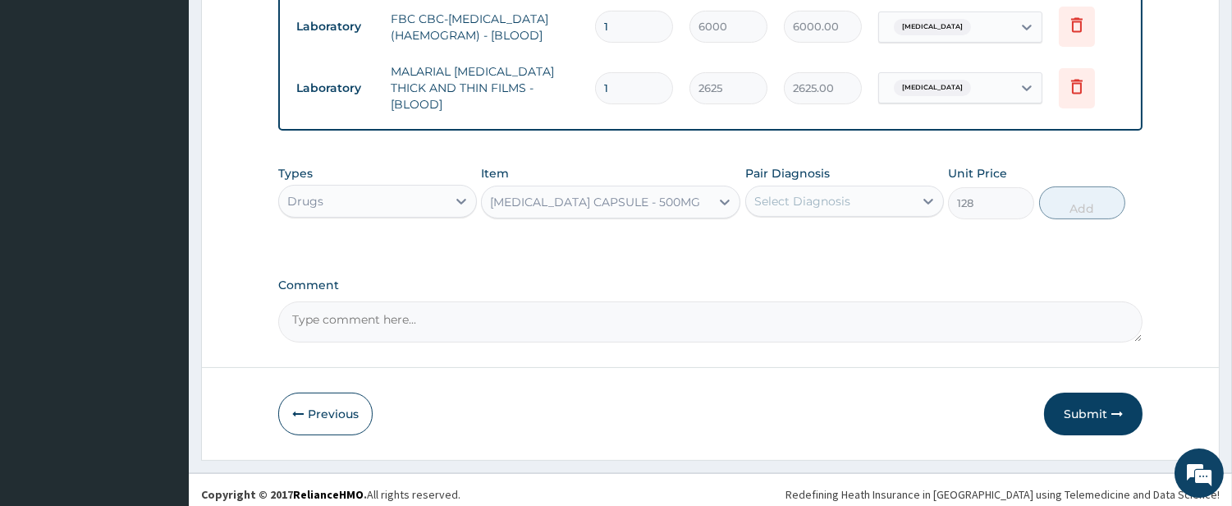
click at [784, 193] on div "Select Diagnosis" at bounding box center [803, 201] width 96 height 16
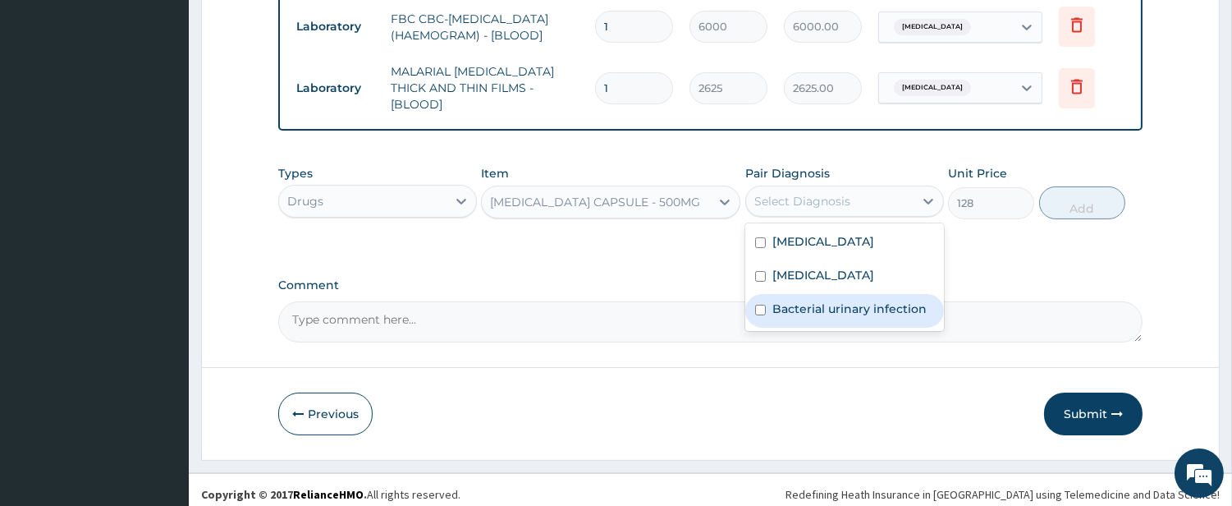
click at [778, 300] on label "Bacterial urinary infection" at bounding box center [850, 308] width 154 height 16
checkbox input "true"
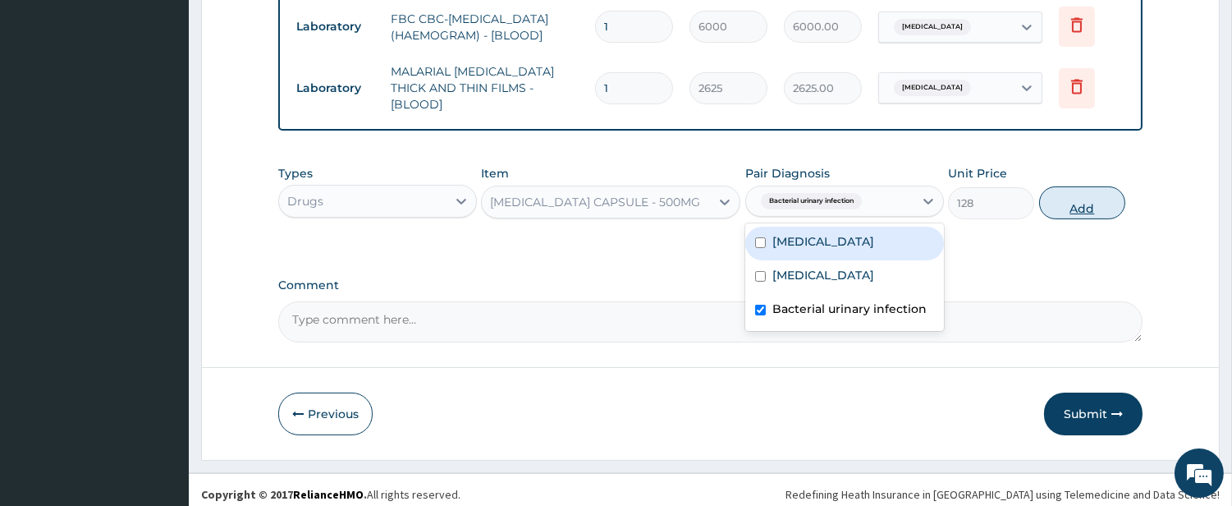
click at [1096, 193] on button "Add" at bounding box center [1082, 202] width 86 height 33
type input "0"
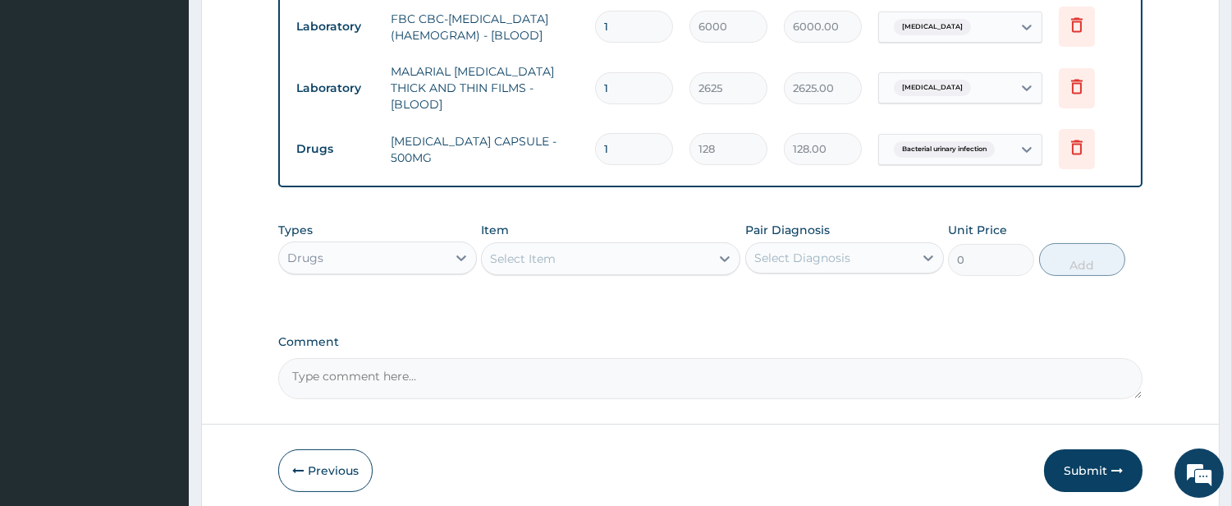
type input "15"
type input "1920.00"
type input "15"
click at [649, 260] on div "Select Item" at bounding box center [596, 258] width 228 height 26
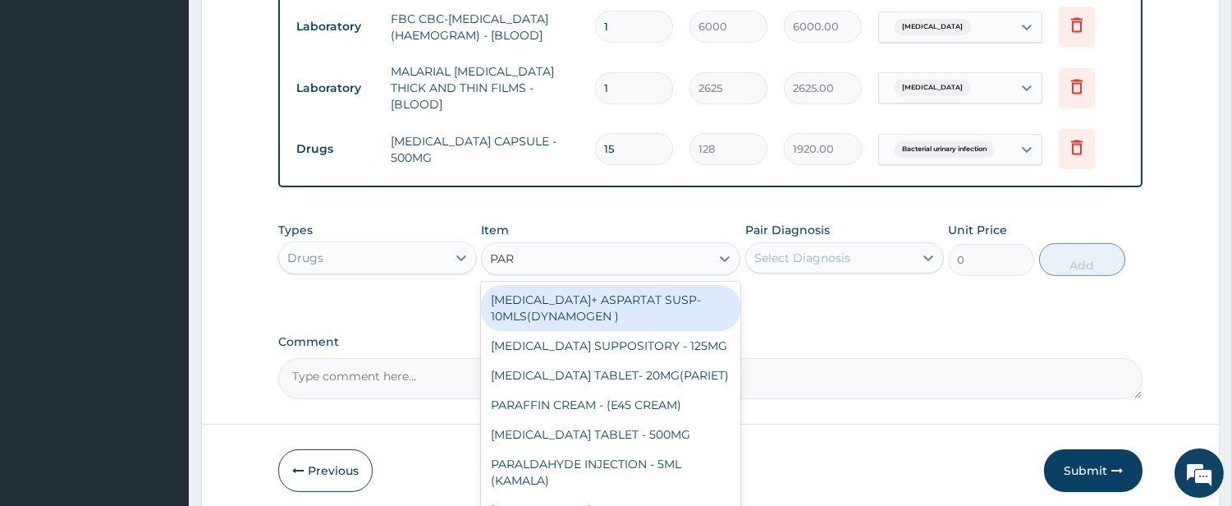
type input "PARA"
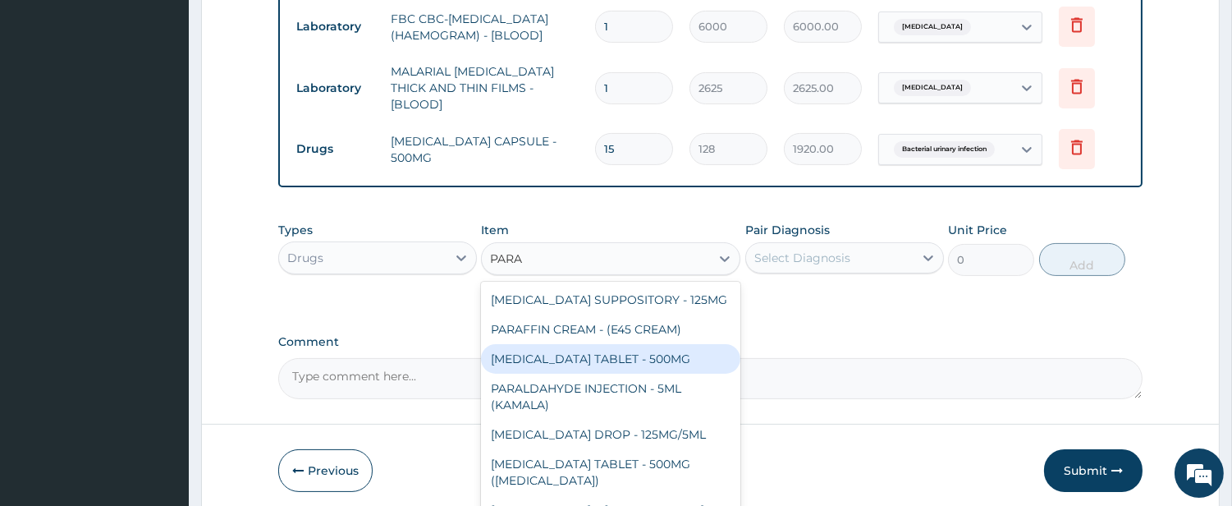
drag, startPoint x: 663, startPoint y: 351, endPoint x: 663, endPoint y: 337, distance: 14.8
click at [662, 351] on div "PARACETAMOL TABLET - 500MG" at bounding box center [610, 359] width 259 height 30
type input "38.400000000000006"
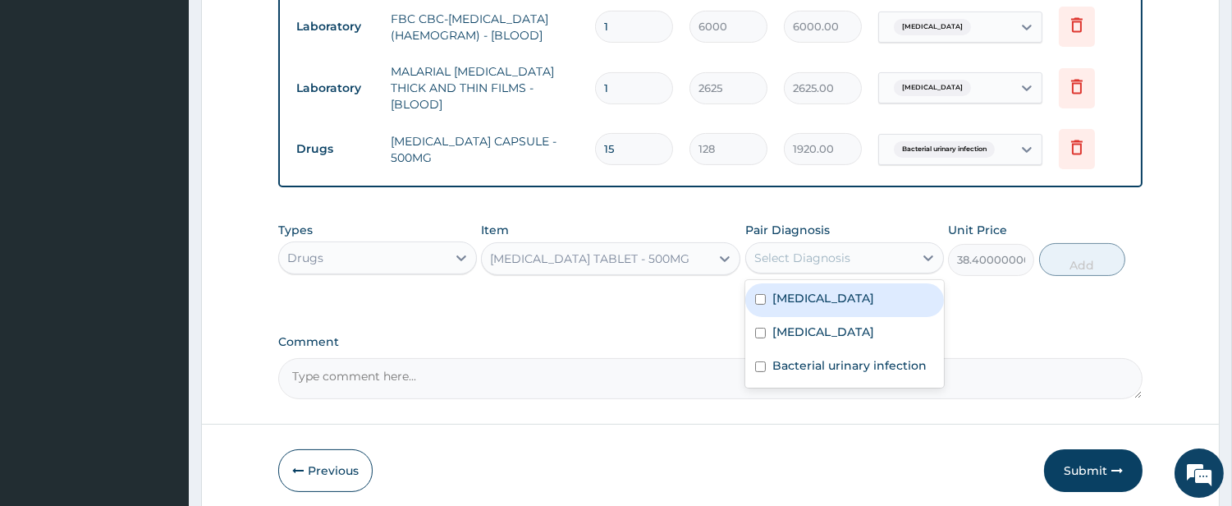
click at [803, 250] on div "Select Diagnosis" at bounding box center [803, 258] width 96 height 16
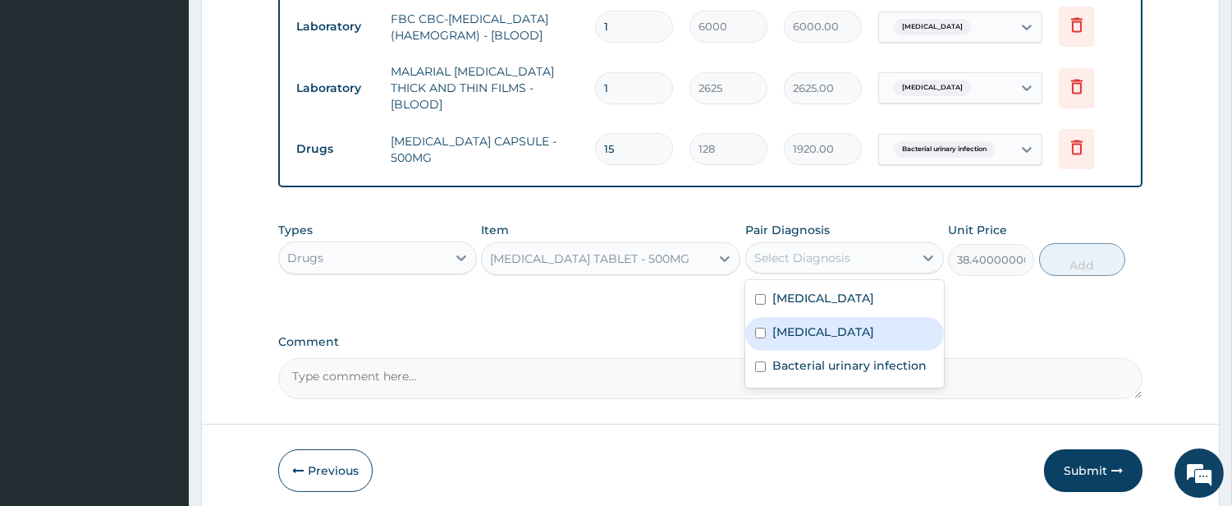
click at [801, 323] on label "Malaria" at bounding box center [824, 331] width 102 height 16
checkbox input "true"
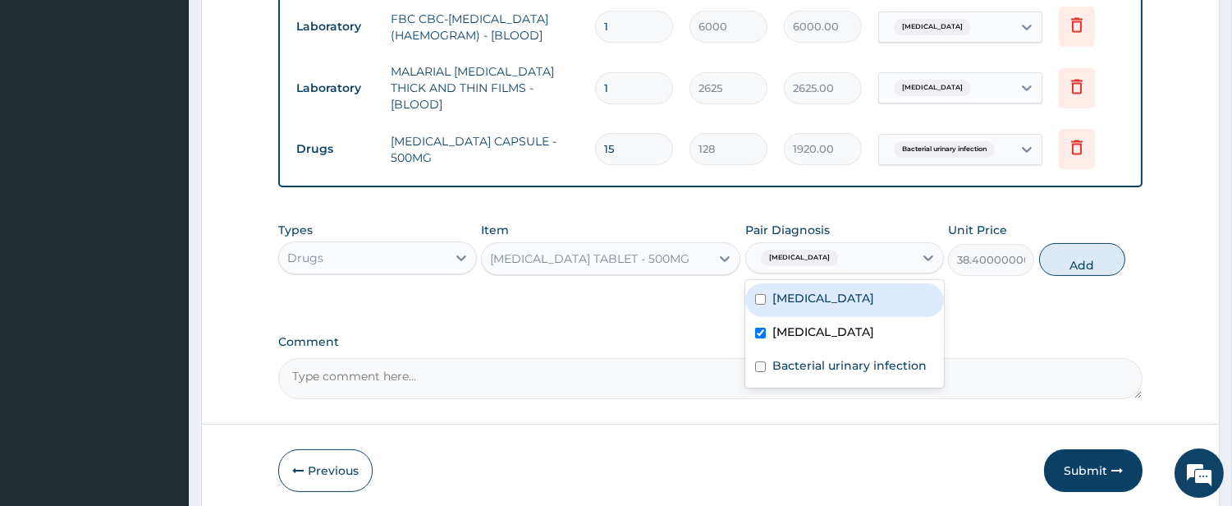
click at [797, 283] on div "Sepsis" at bounding box center [844, 300] width 199 height 34
checkbox input "true"
click at [1071, 244] on button "Add" at bounding box center [1082, 259] width 86 height 33
type input "0"
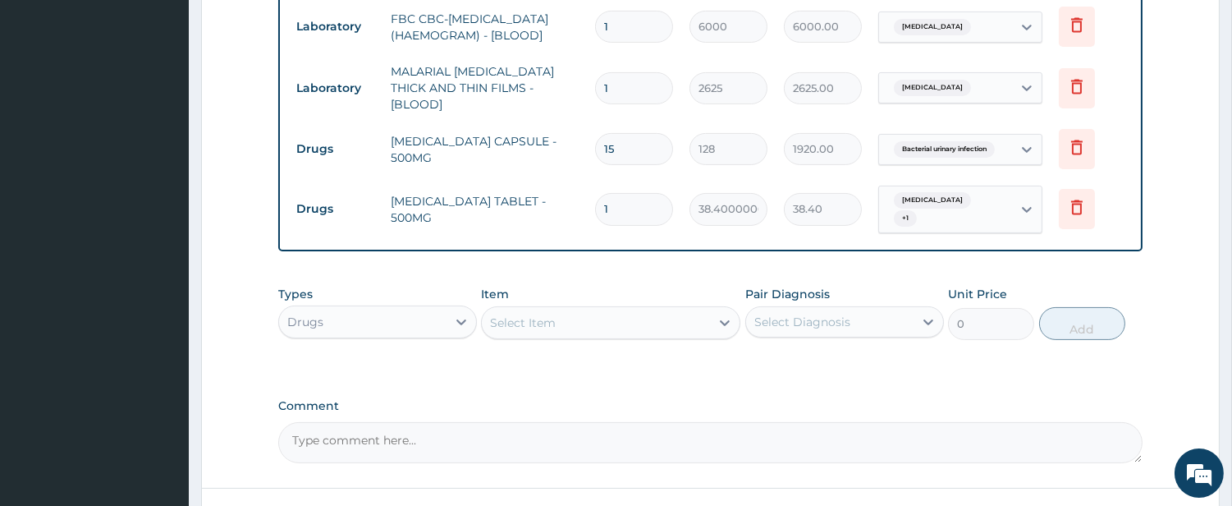
type input "18"
type input "691.20"
type input "18"
click at [673, 310] on div "Select Item" at bounding box center [596, 323] width 228 height 26
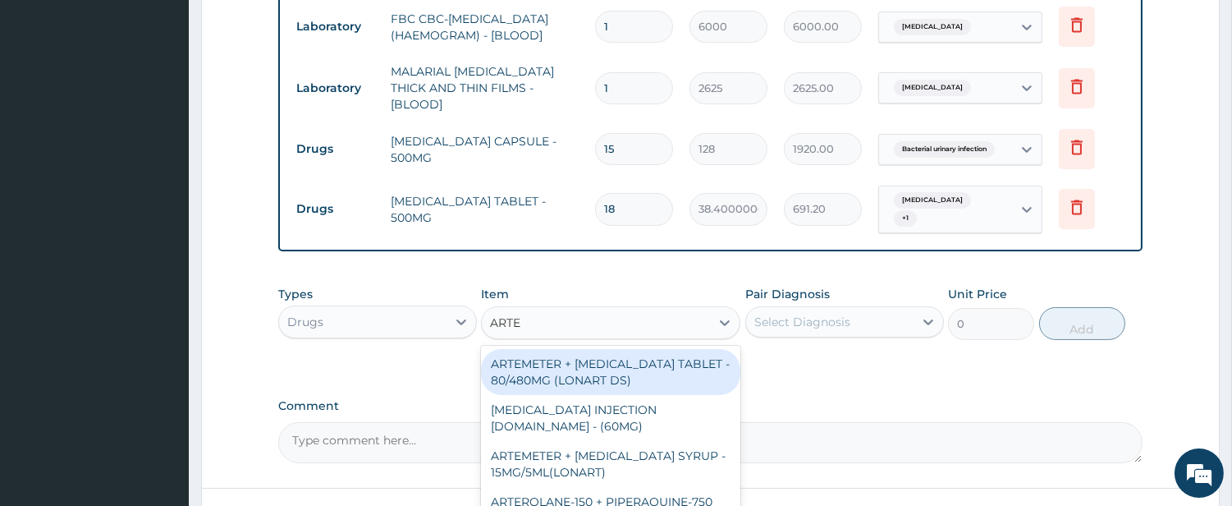
type input "ARTEM"
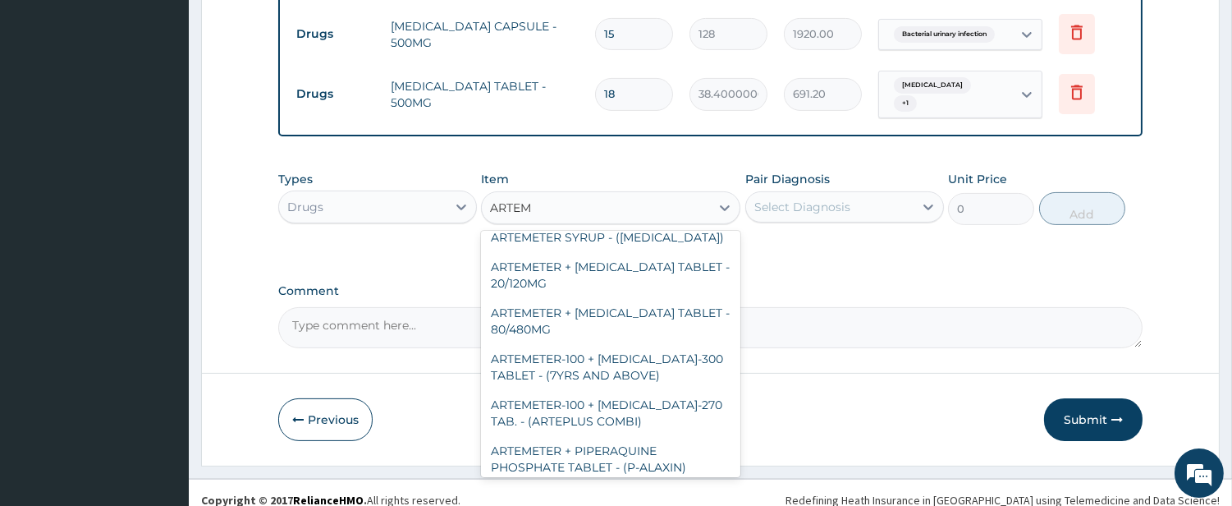
scroll to position [152, 0]
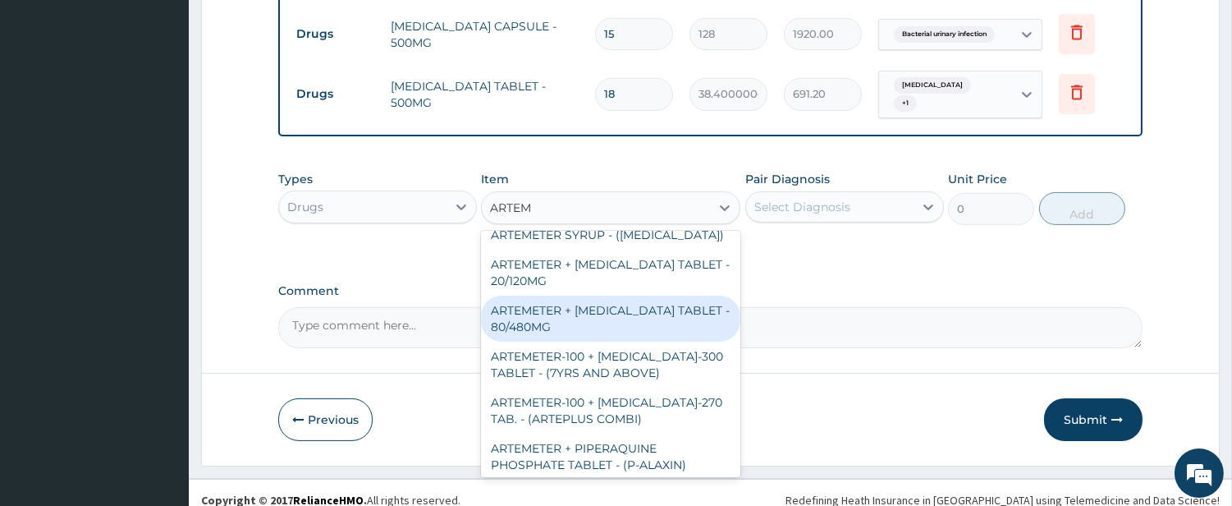
click at [651, 296] on div "ARTEMETER + LUMEFANTRINE TABLET - 80/480MG" at bounding box center [610, 319] width 259 height 46
type input "416"
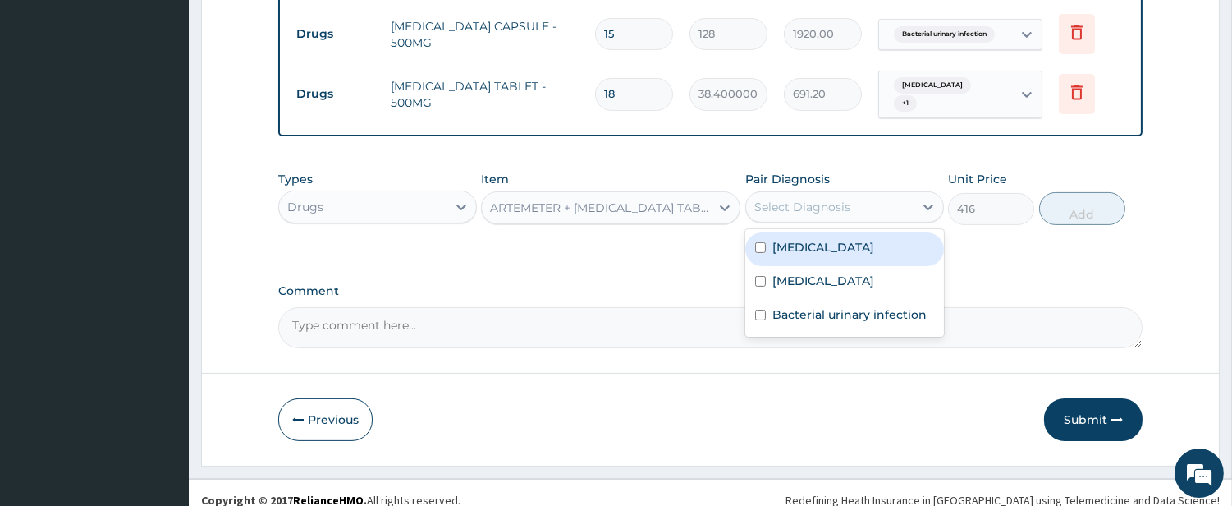
click at [794, 199] on div "Select Diagnosis" at bounding box center [803, 207] width 96 height 16
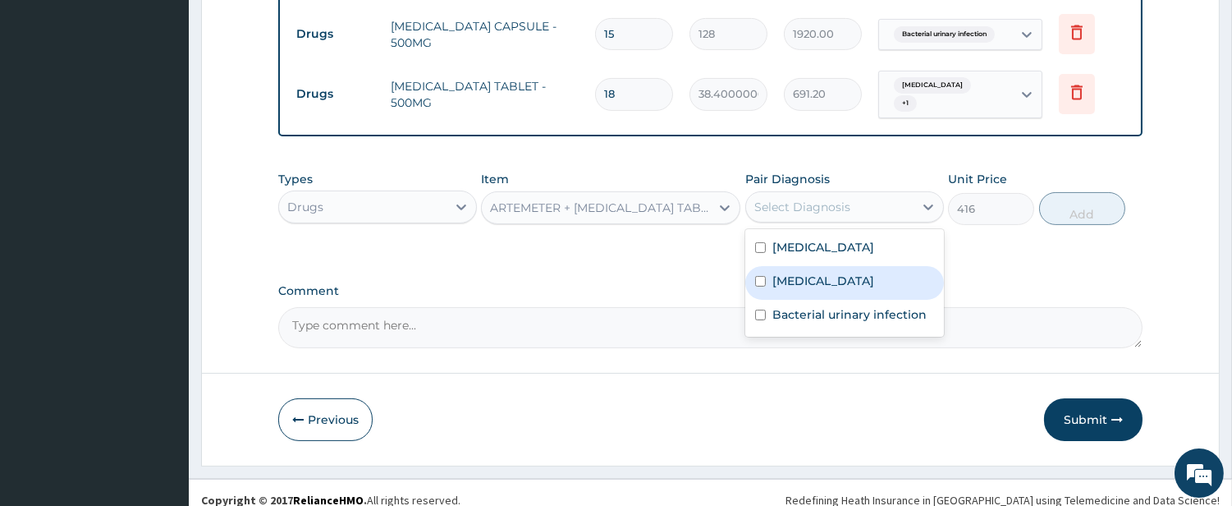
click at [798, 273] on label "Malaria" at bounding box center [824, 281] width 102 height 16
checkbox input "true"
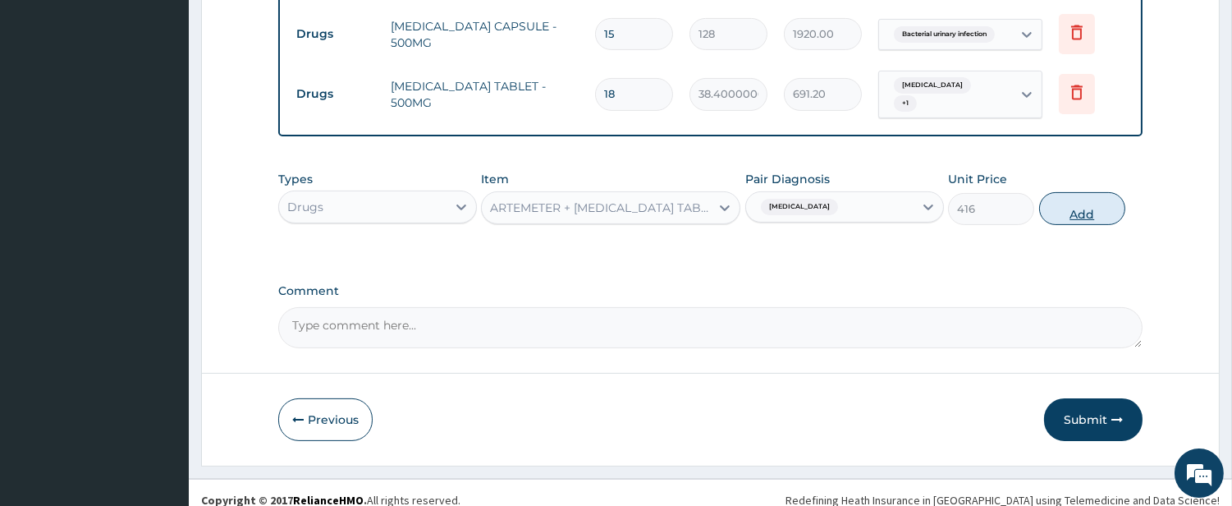
click at [1054, 192] on button "Add" at bounding box center [1082, 208] width 86 height 33
type input "0"
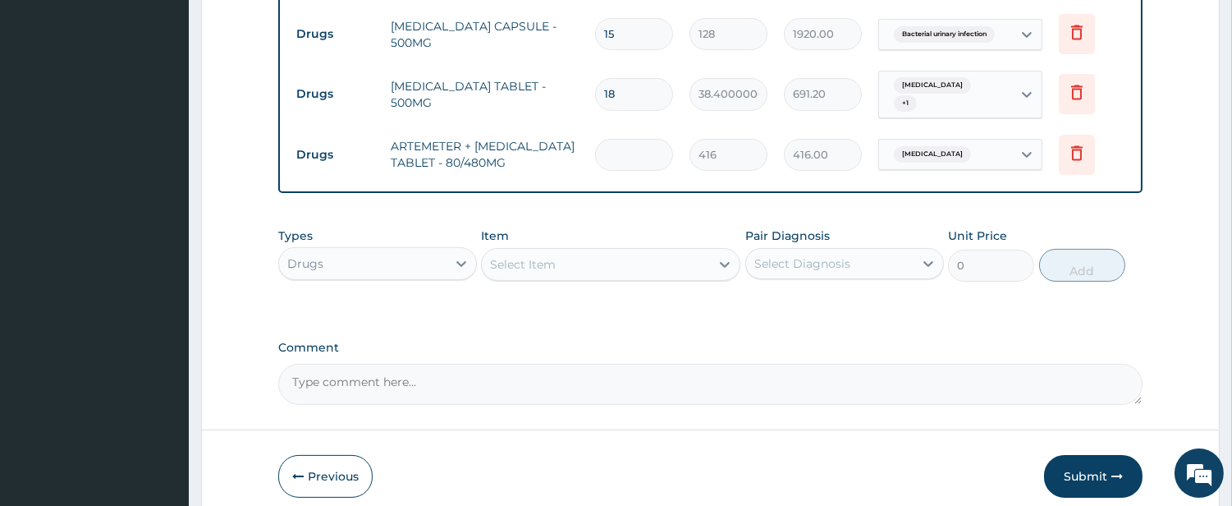
type input "0.00"
type input "6"
type input "2496.00"
type input "6"
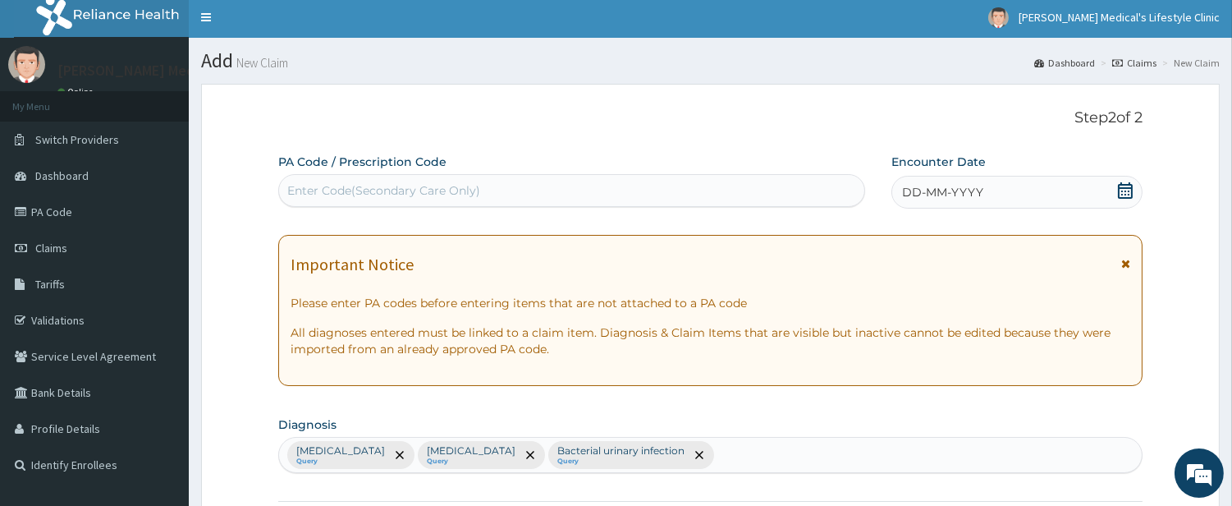
scroll to position [0, 0]
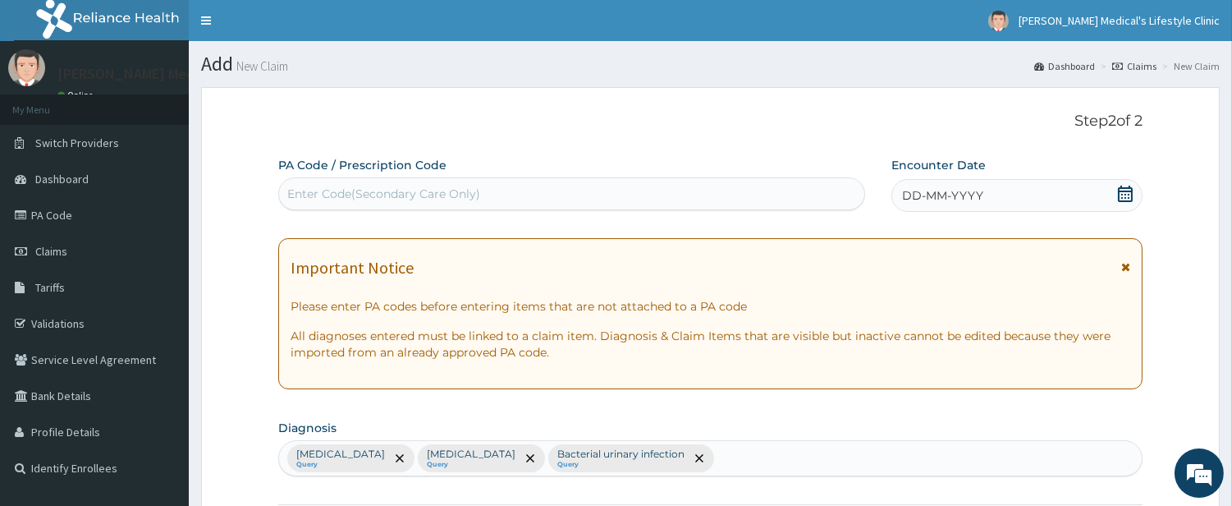
click at [970, 198] on span "DD-MM-YYYY" at bounding box center [942, 195] width 81 height 16
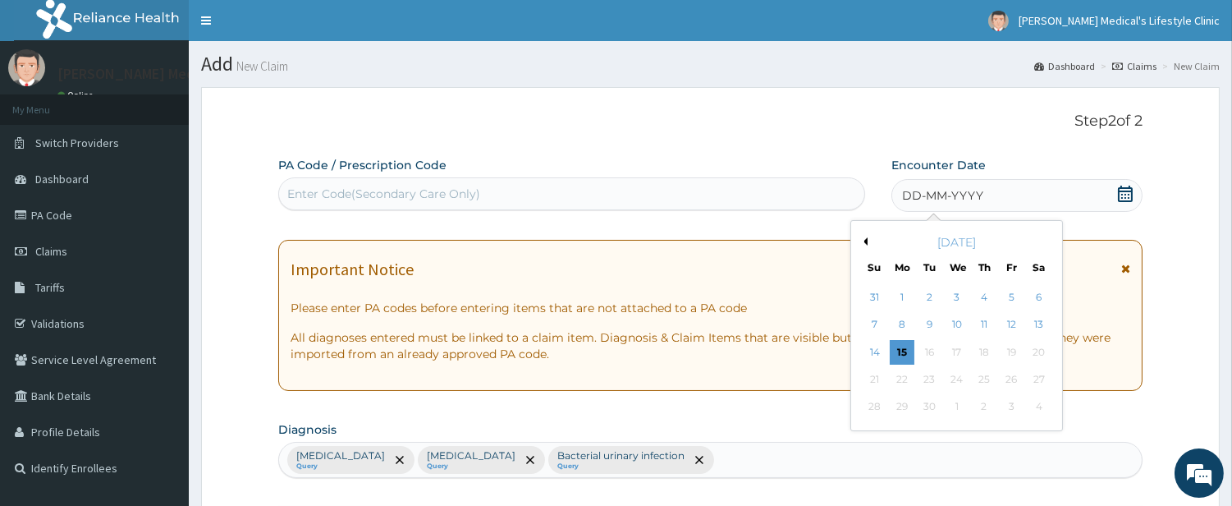
click at [1007, 315] on div "12" at bounding box center [1011, 325] width 25 height 25
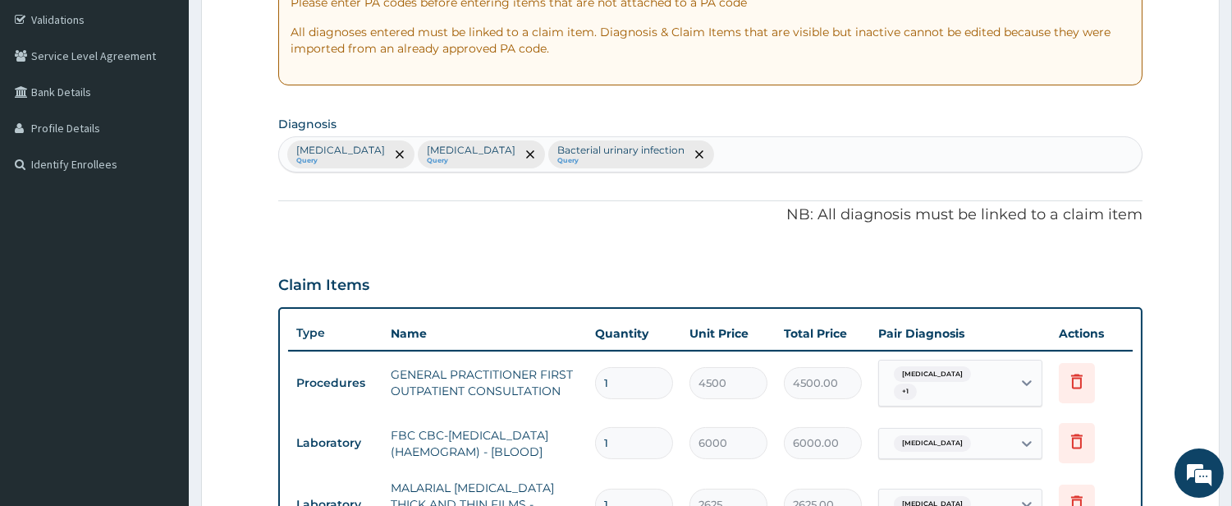
scroll to position [892, 0]
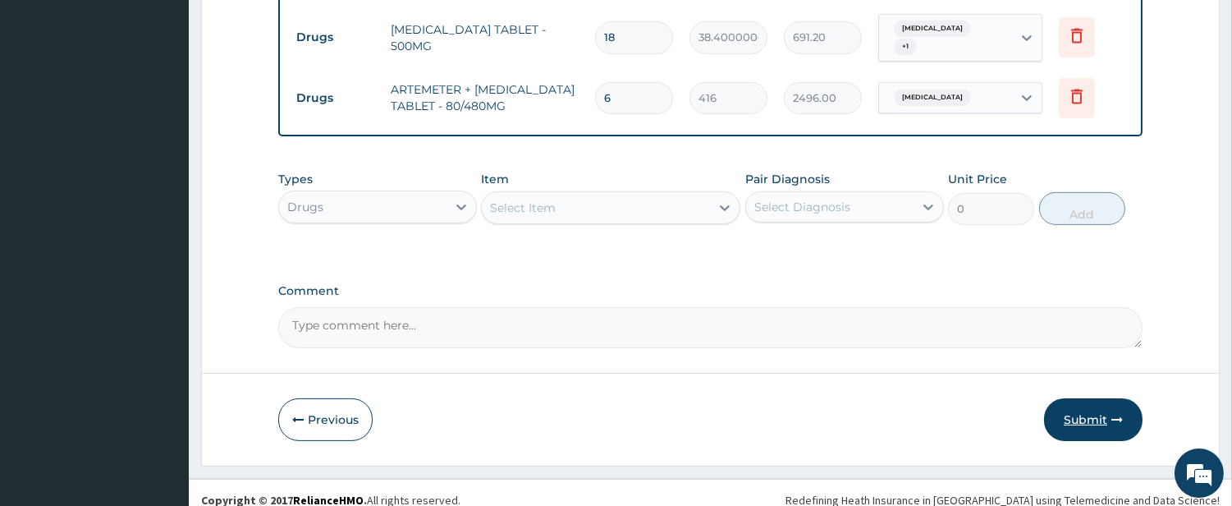
click at [1087, 406] on button "Submit" at bounding box center [1093, 419] width 99 height 43
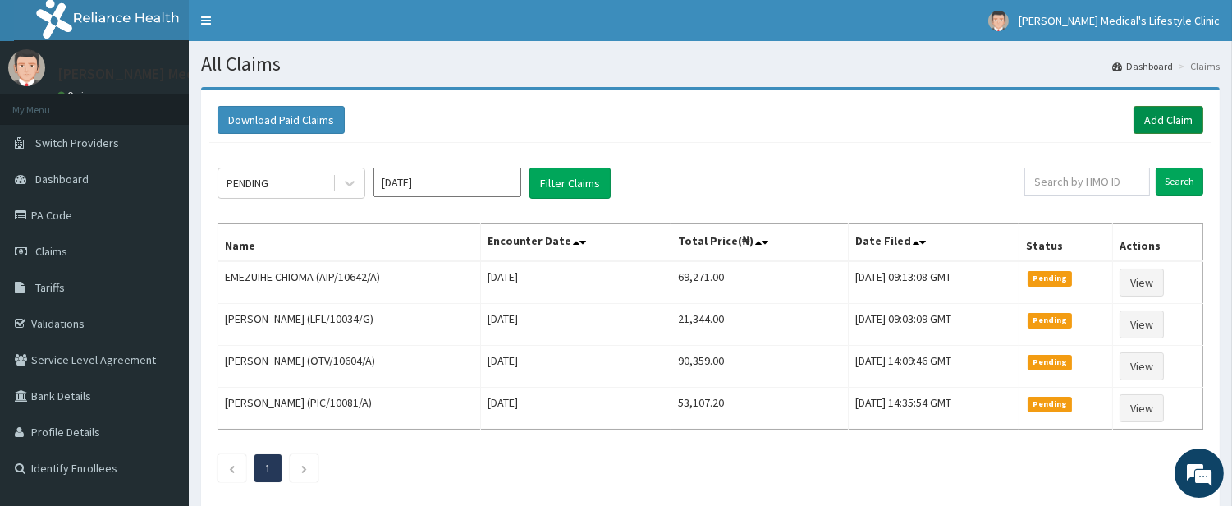
click at [1180, 111] on link "Add Claim" at bounding box center [1169, 120] width 70 height 28
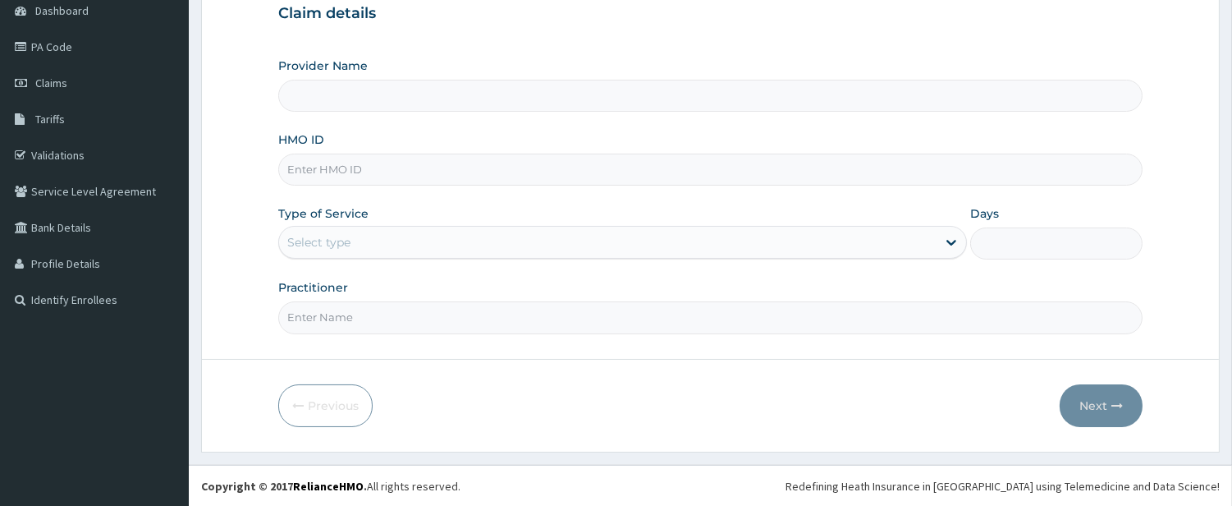
click at [414, 171] on input "HMO ID" at bounding box center [710, 170] width 865 height 32
paste input "LGL/10114/A"
type input "LGL/10114/A"
click at [345, 234] on div "Select type" at bounding box center [318, 242] width 63 height 16
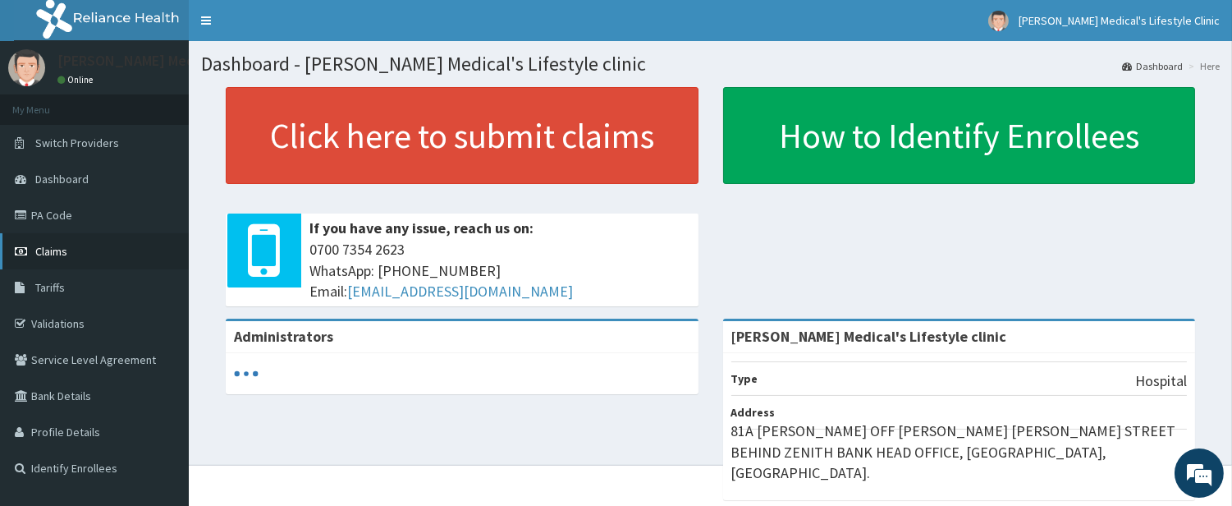
click at [52, 255] on span "Claims" at bounding box center [51, 251] width 32 height 15
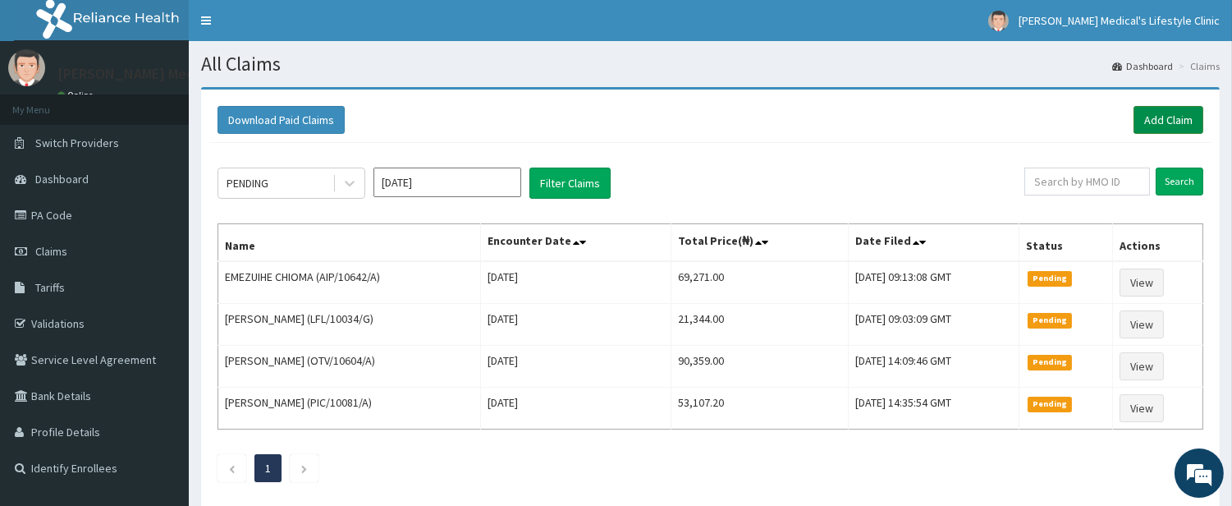
click at [1181, 123] on link "Add Claim" at bounding box center [1169, 120] width 70 height 28
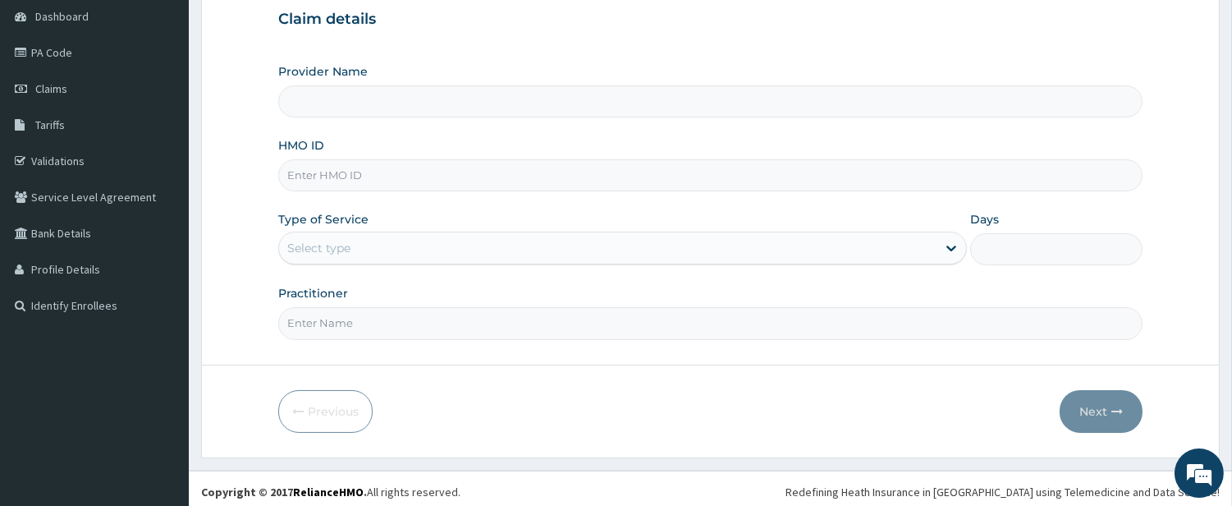
scroll to position [168, 0]
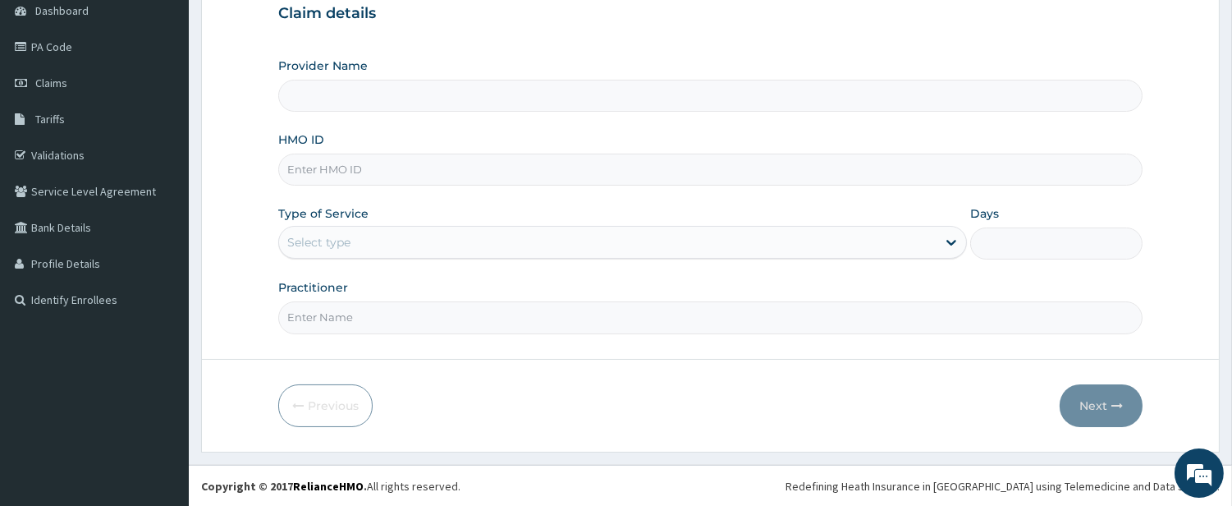
type input "[PERSON_NAME] Medical's Lifestyle clinic"
click at [403, 167] on input "HMO ID" at bounding box center [710, 170] width 865 height 32
paste input "LGL/10114/A"
type input "LGL/10114/A"
click at [374, 248] on div "Select type" at bounding box center [608, 242] width 658 height 26
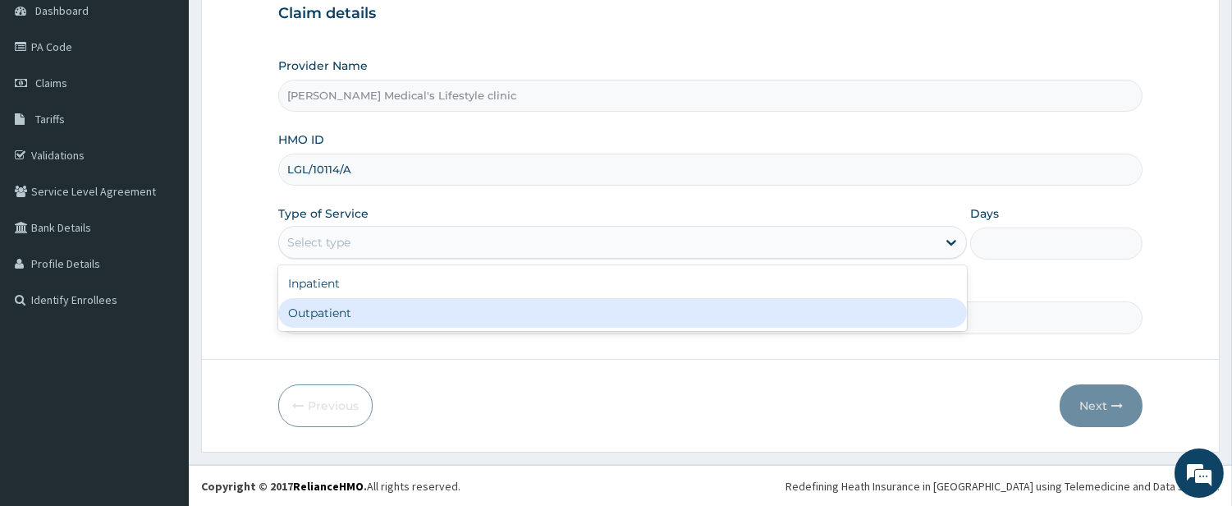
click at [342, 309] on div "Outpatient" at bounding box center [622, 313] width 689 height 30
type input "1"
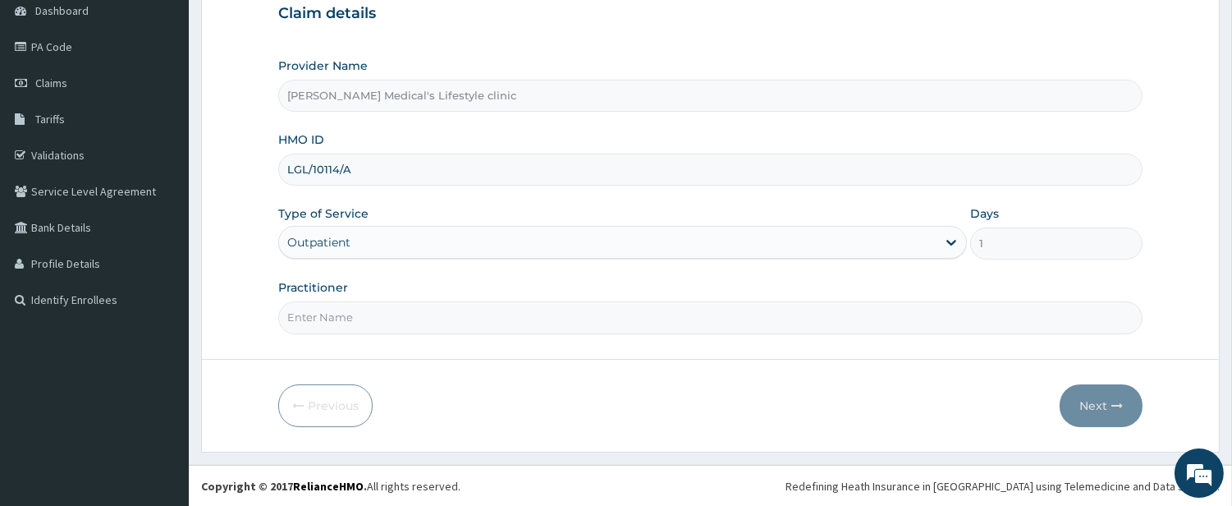
click at [350, 316] on input "Practitioner" at bounding box center [710, 317] width 865 height 32
type input "WURA"
click at [1092, 398] on button "Next" at bounding box center [1101, 405] width 83 height 43
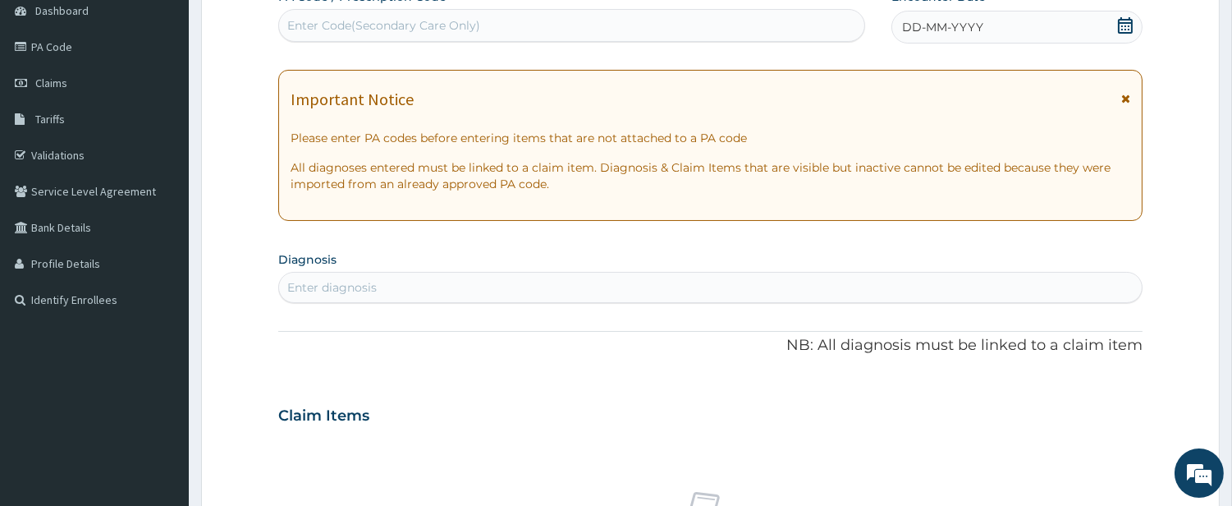
scroll to position [0, 0]
click at [539, 21] on div "Enter Code(Secondary Care Only)" at bounding box center [571, 25] width 585 height 26
paste input "PA/F22C08"
type input "PA/F22C08"
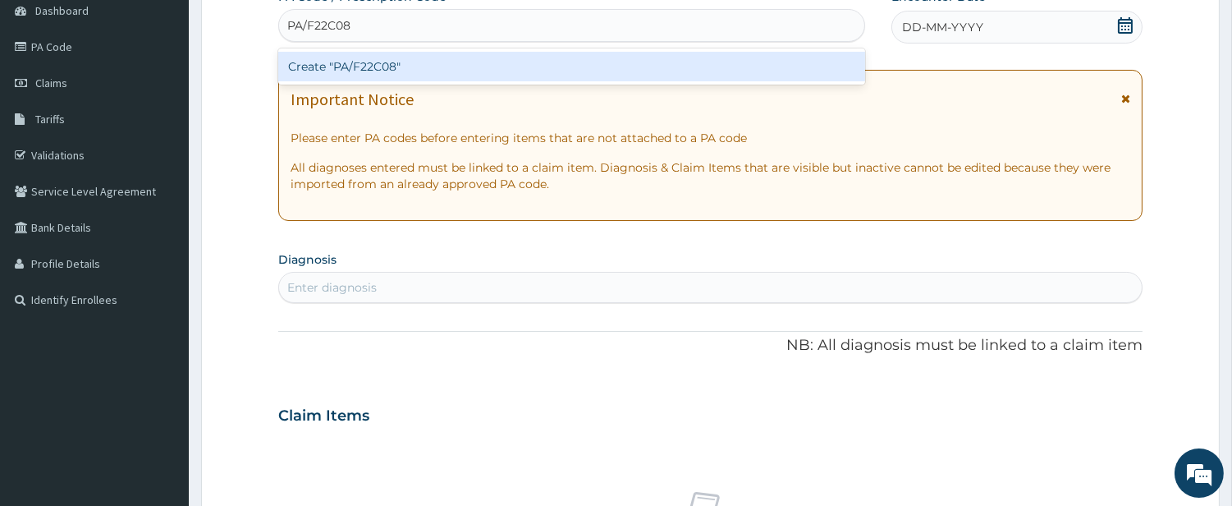
click at [477, 68] on div "Create "PA/F22C08"" at bounding box center [571, 67] width 587 height 30
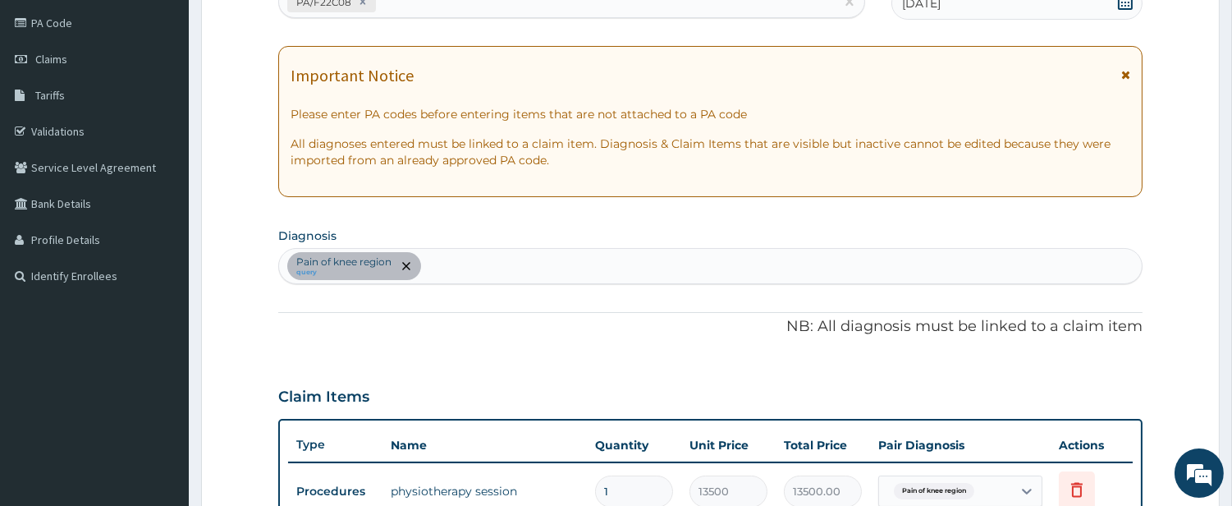
scroll to position [186, 0]
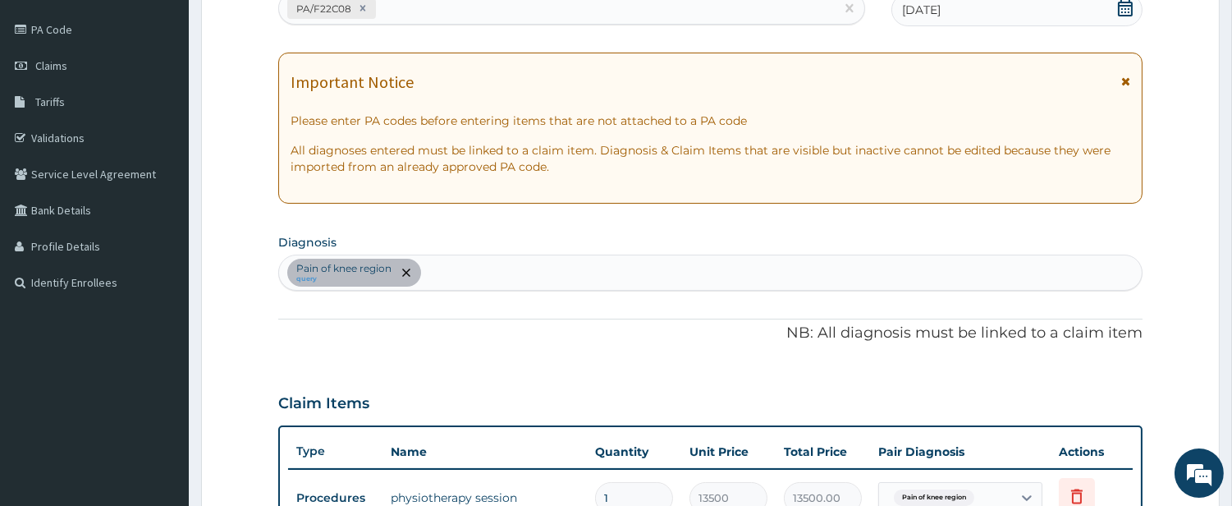
click at [425, 14] on div "PA/F22C08" at bounding box center [557, 8] width 556 height 27
paste input "PA/CF3360"
type input "PA/CF3360"
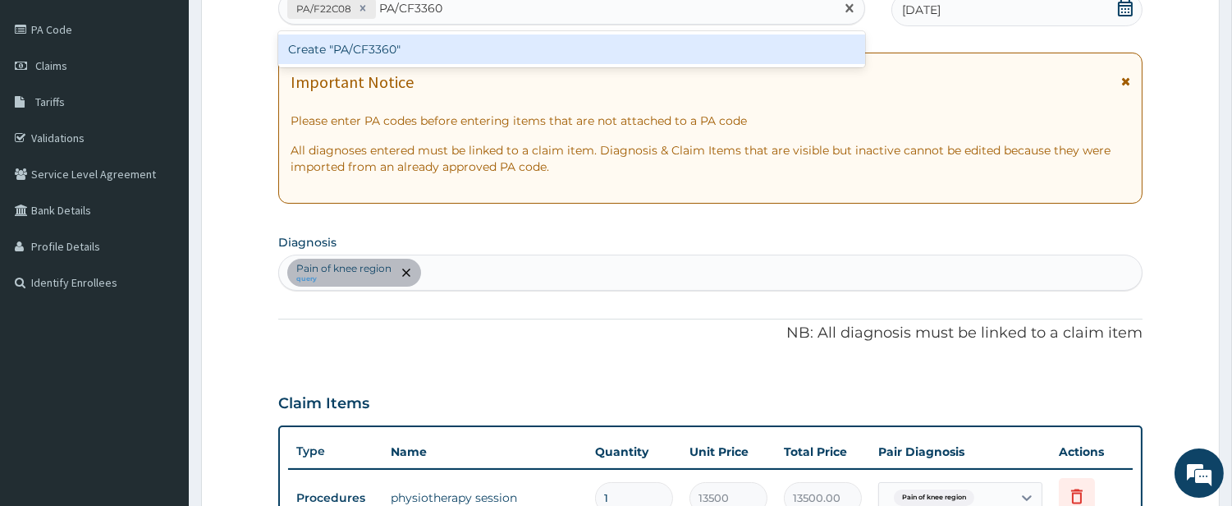
click at [391, 51] on div "Create "PA/CF3360"" at bounding box center [571, 49] width 587 height 30
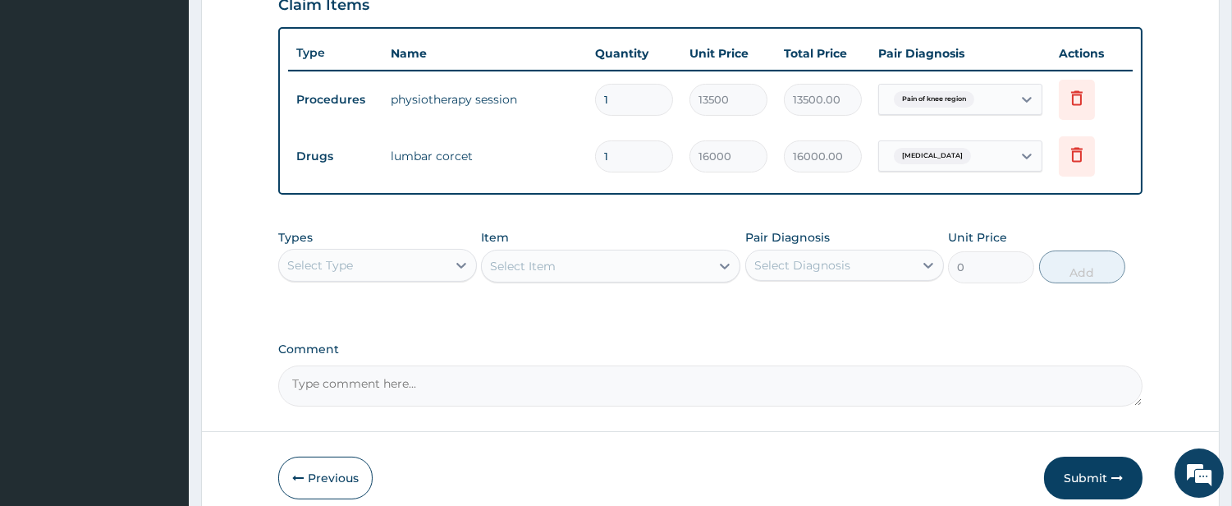
scroll to position [654, 0]
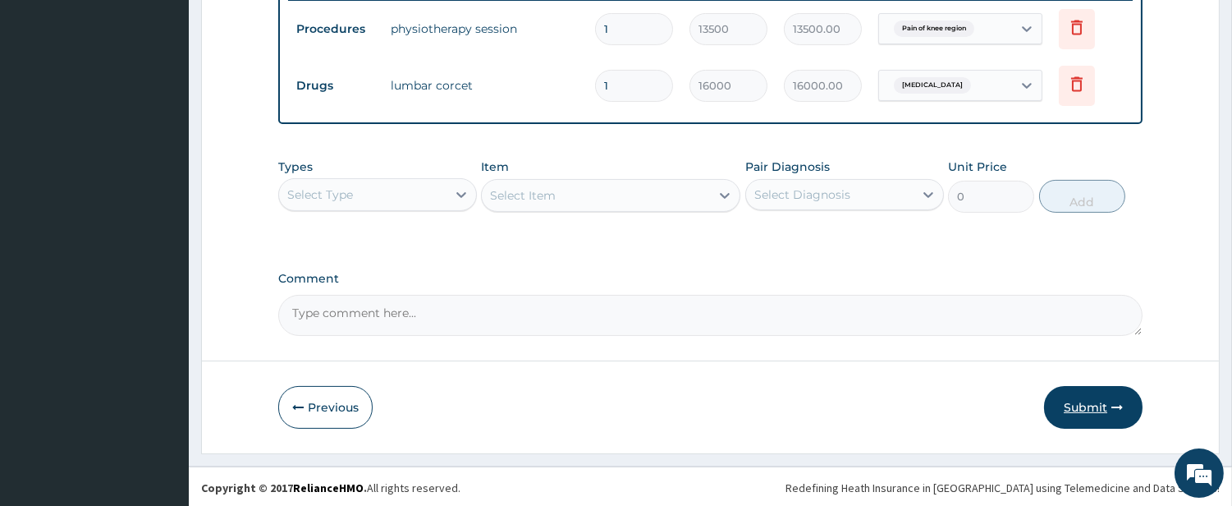
click at [1085, 407] on button "Submit" at bounding box center [1093, 407] width 99 height 43
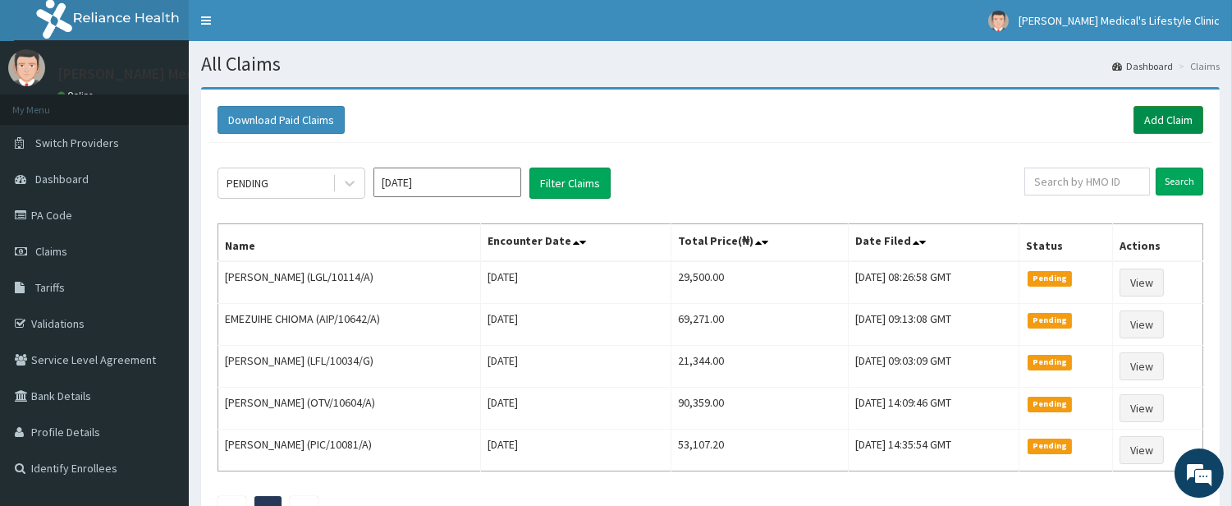
click at [1180, 116] on link "Add Claim" at bounding box center [1169, 120] width 70 height 28
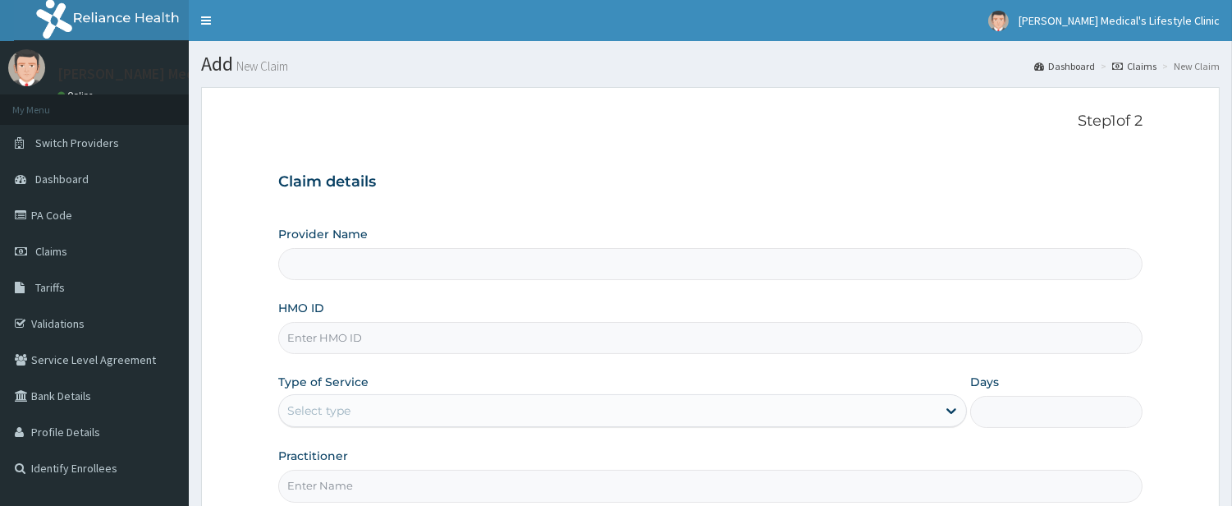
type input "[PERSON_NAME] Medical's Lifestyle clinic"
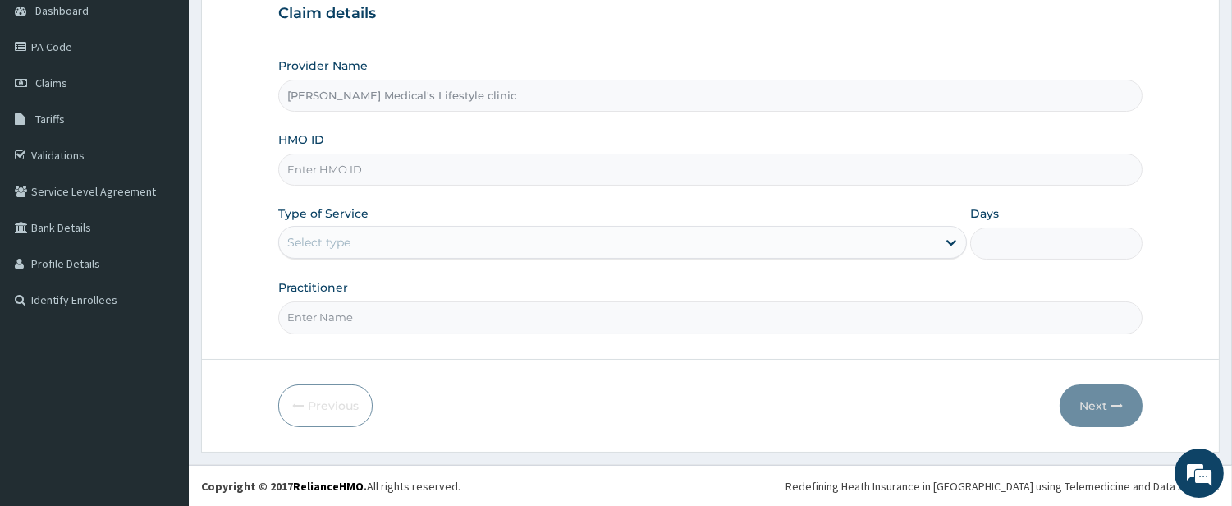
click at [518, 156] on input "HMO ID" at bounding box center [710, 170] width 865 height 32
paste input "OEV/10003/A"
type input "OEV/10003/A"
click at [396, 247] on div "Select type" at bounding box center [608, 242] width 658 height 26
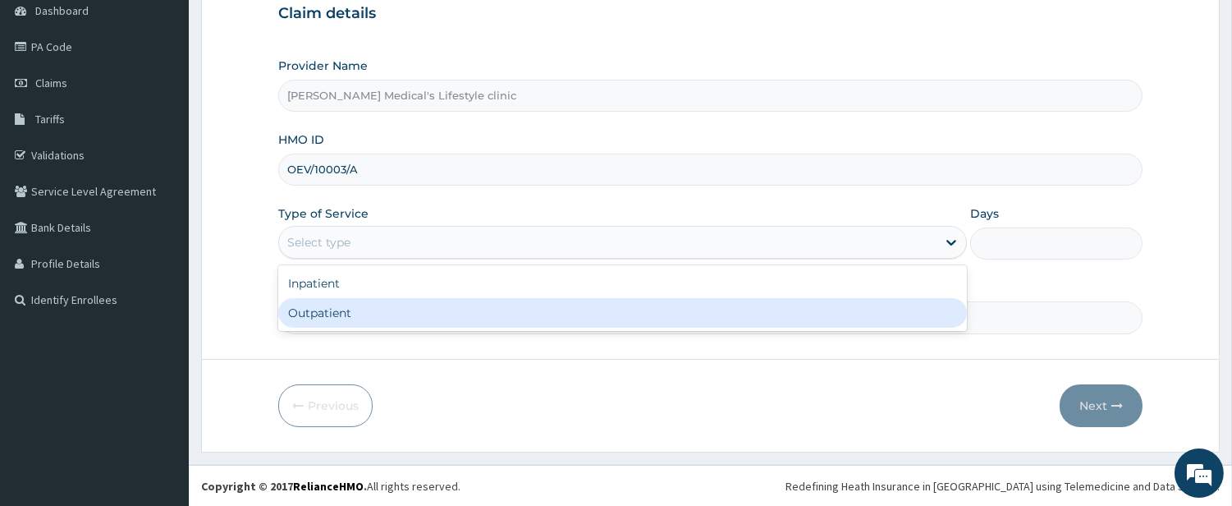
click at [370, 310] on div "Outpatient" at bounding box center [622, 313] width 689 height 30
type input "1"
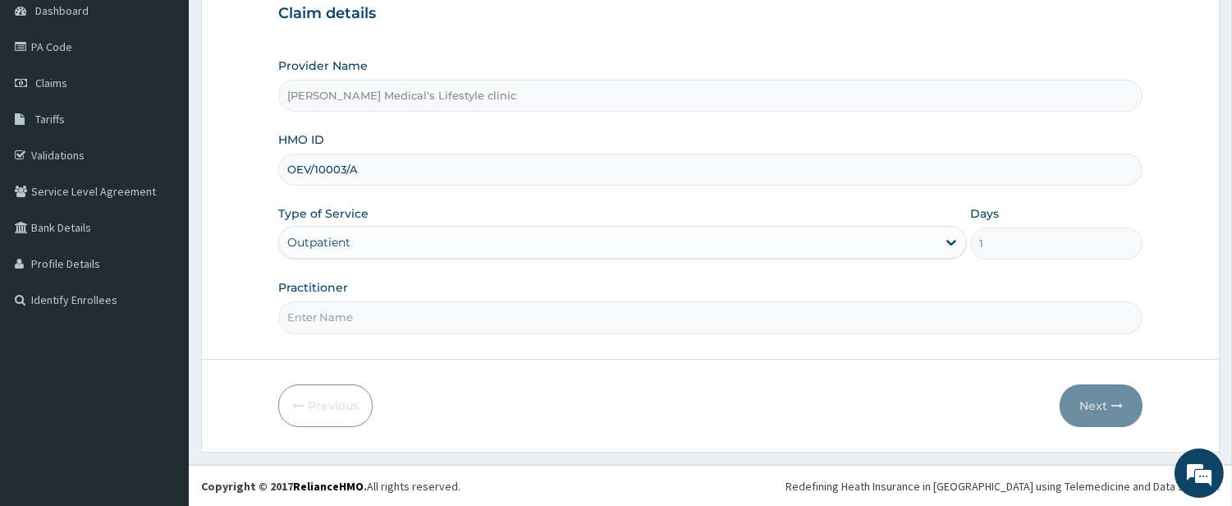
click at [367, 318] on input "Practitioner" at bounding box center [710, 317] width 865 height 32
type input "[PERSON_NAME]"
click at [1103, 411] on button "Next" at bounding box center [1101, 405] width 83 height 43
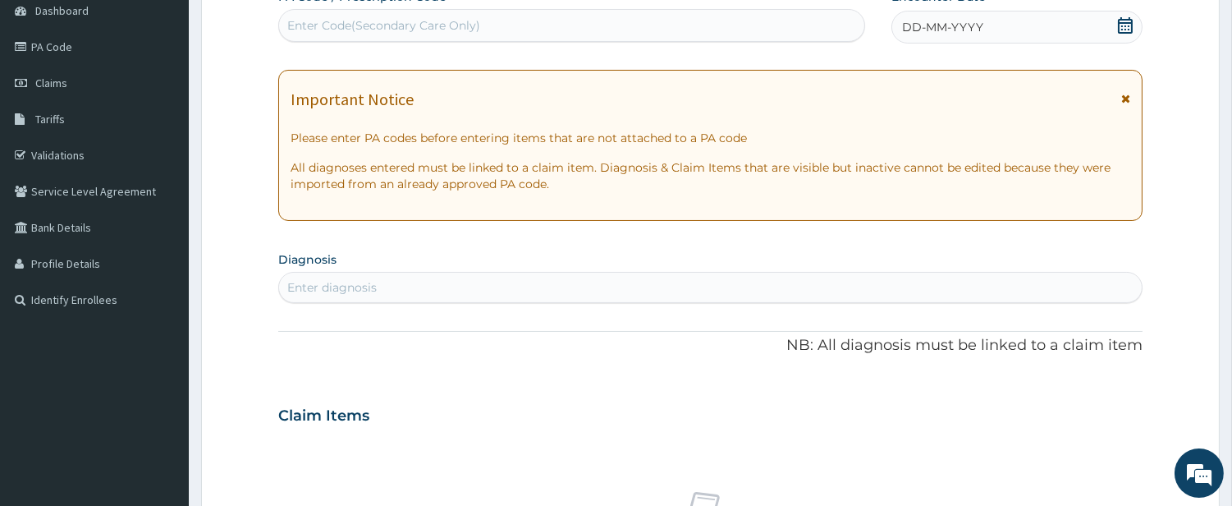
scroll to position [0, 0]
click at [522, 18] on div "Enter Code(Secondary Care Only)" at bounding box center [571, 25] width 585 height 26
paste input "PA/B57455"
type input "PA/B57455"
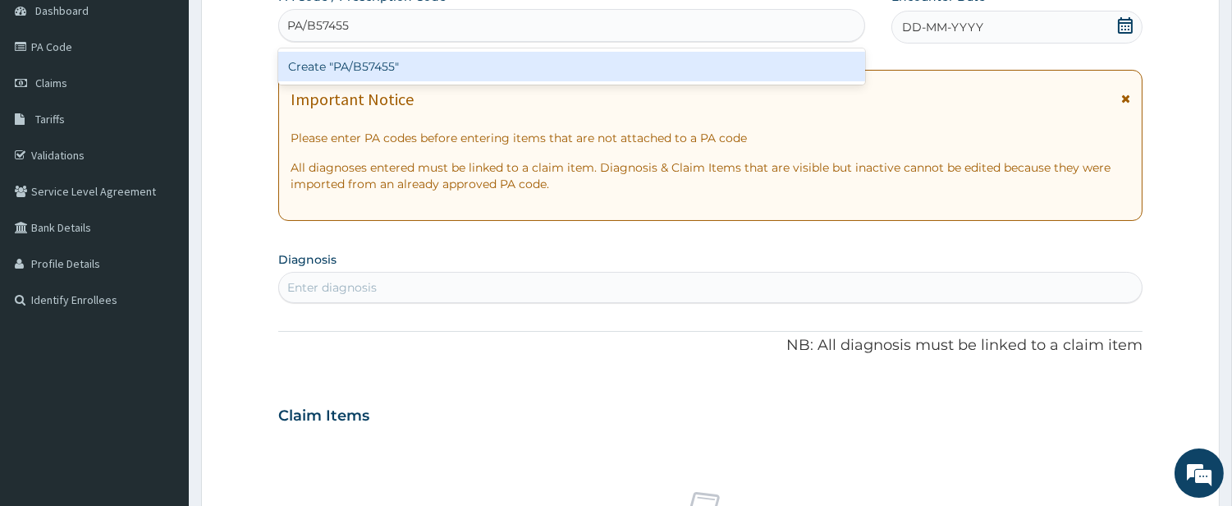
click at [455, 61] on div "Create "PA/B57455"" at bounding box center [571, 67] width 587 height 30
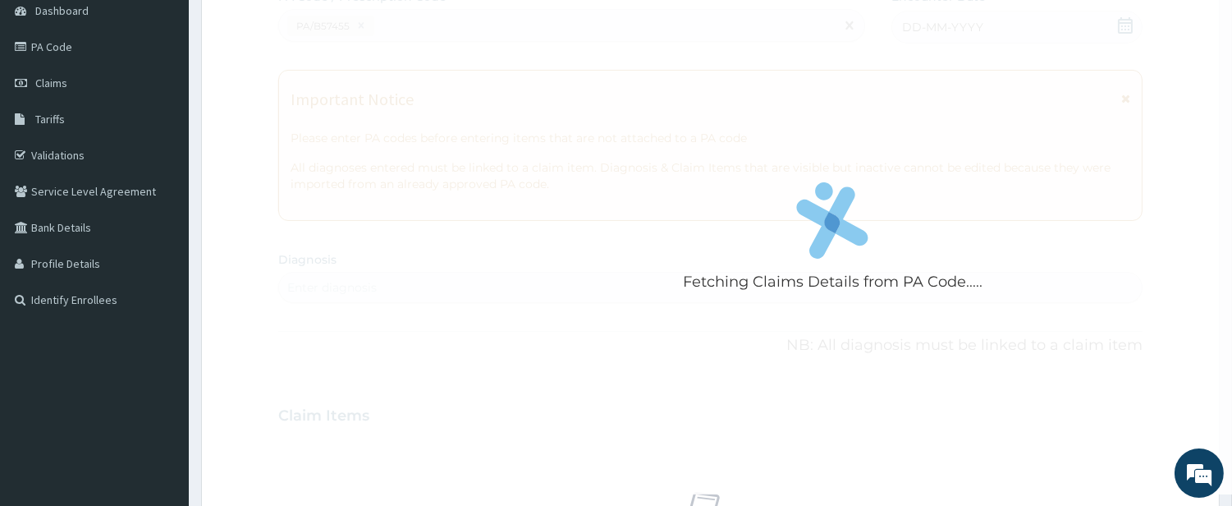
scroll to position [658, 0]
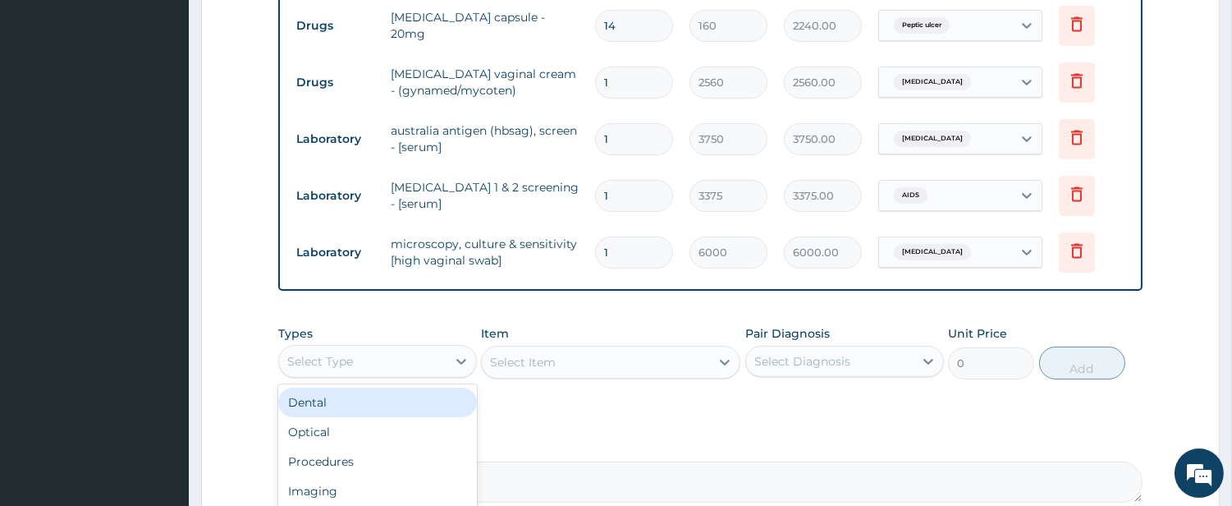
click at [383, 365] on div "Select Type" at bounding box center [362, 361] width 167 height 26
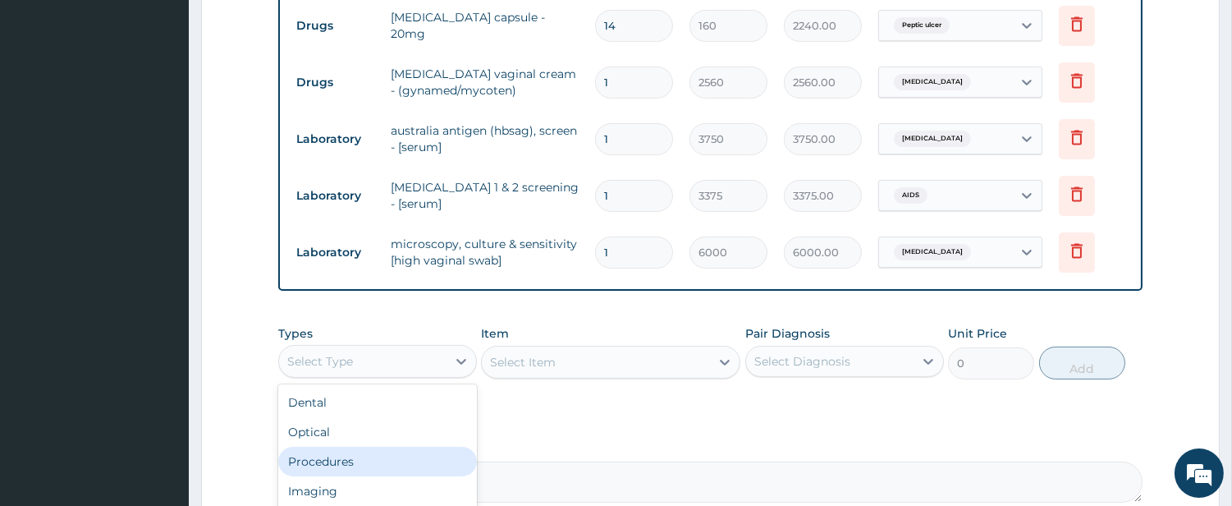
click at [403, 461] on div "Procedures" at bounding box center [377, 462] width 199 height 30
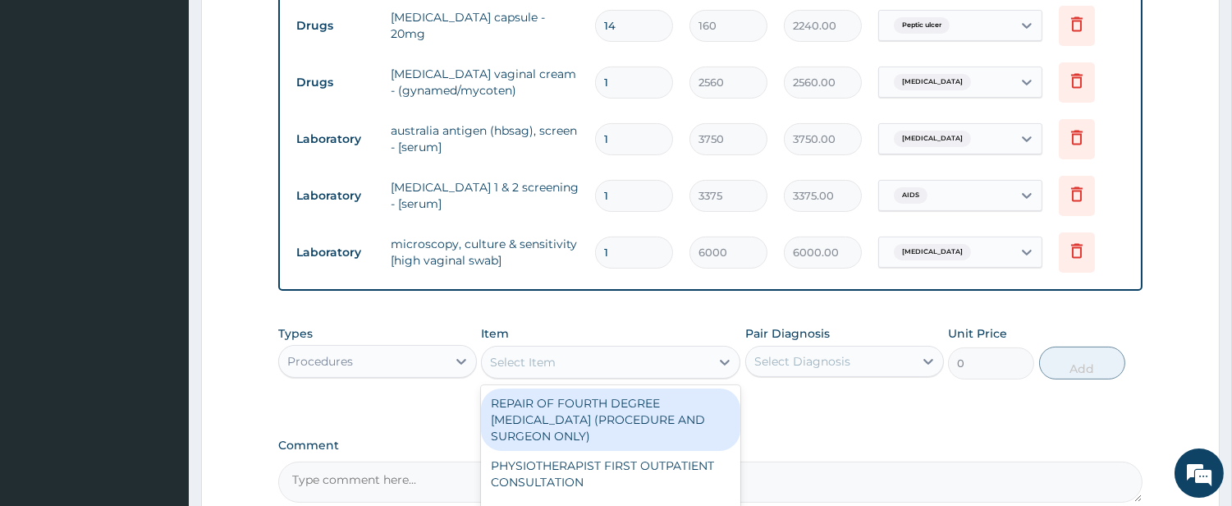
click at [674, 362] on div "Select Item" at bounding box center [596, 362] width 228 height 26
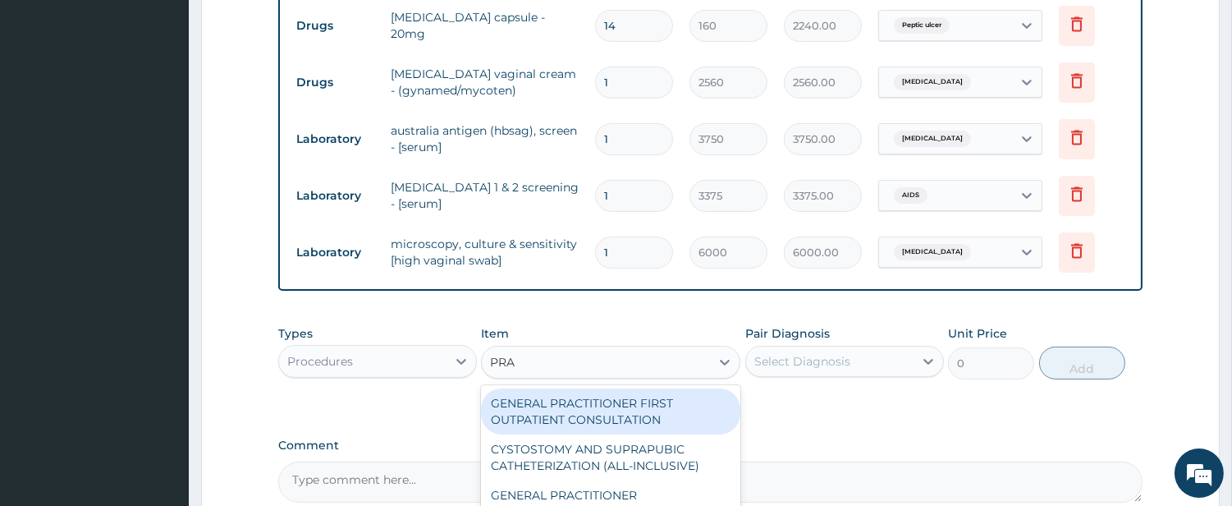
type input "PRAC"
click at [680, 413] on div "GENERAL PRACTITIONER FIRST OUTPATIENT CONSULTATION" at bounding box center [610, 411] width 259 height 46
type input "4500"
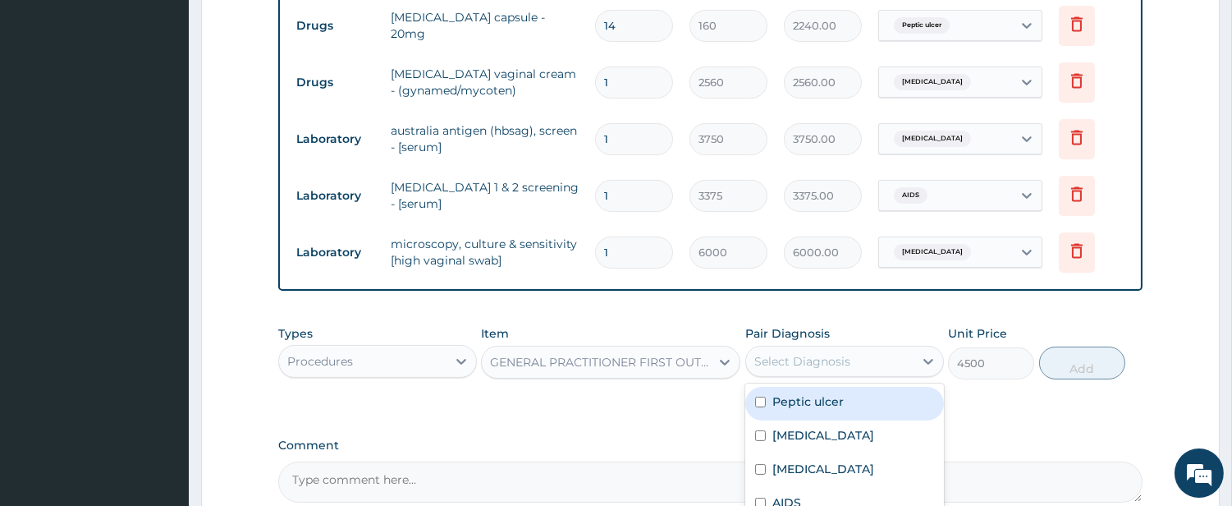
click at [805, 368] on div "Select Diagnosis" at bounding box center [803, 361] width 96 height 16
click at [805, 416] on div "Peptic ulcer" at bounding box center [844, 404] width 199 height 34
checkbox input "true"
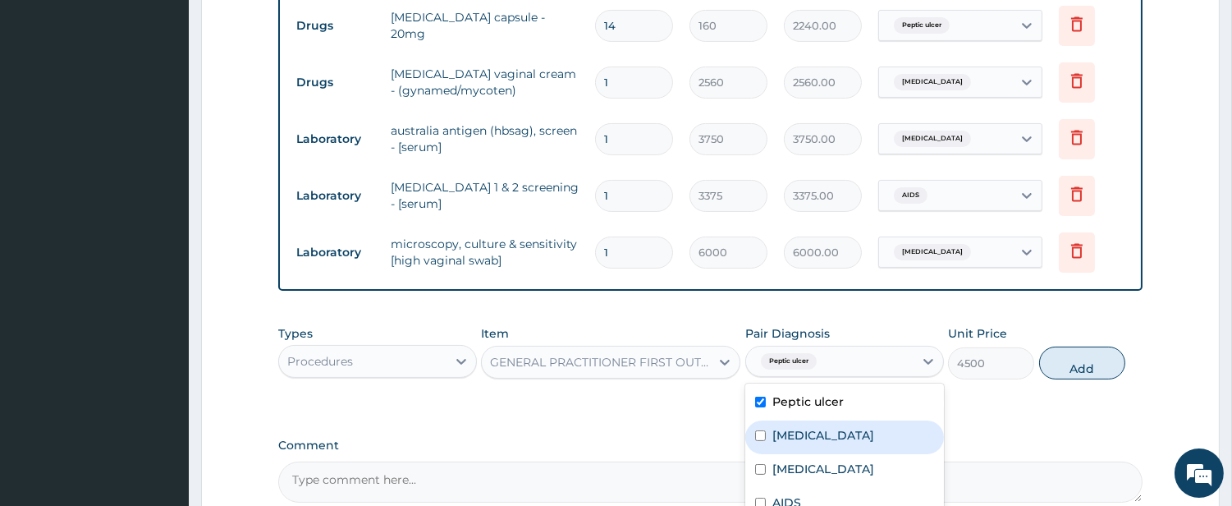
click at [805, 436] on label "Candidiasis" at bounding box center [824, 435] width 102 height 16
checkbox input "true"
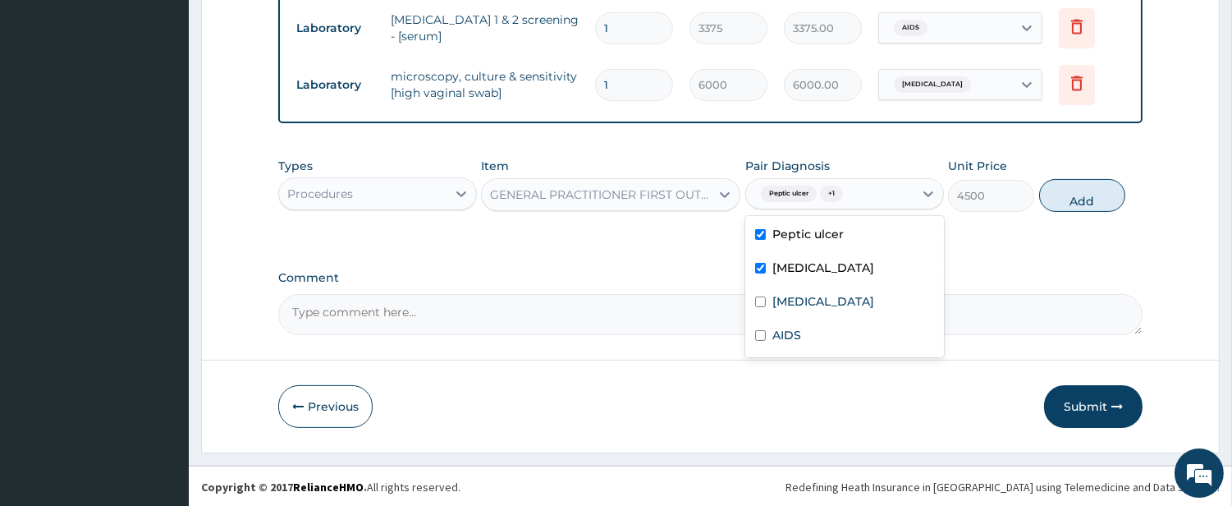
scroll to position [826, 0]
click at [760, 297] on input "checkbox" at bounding box center [760, 301] width 11 height 11
checkbox input "true"
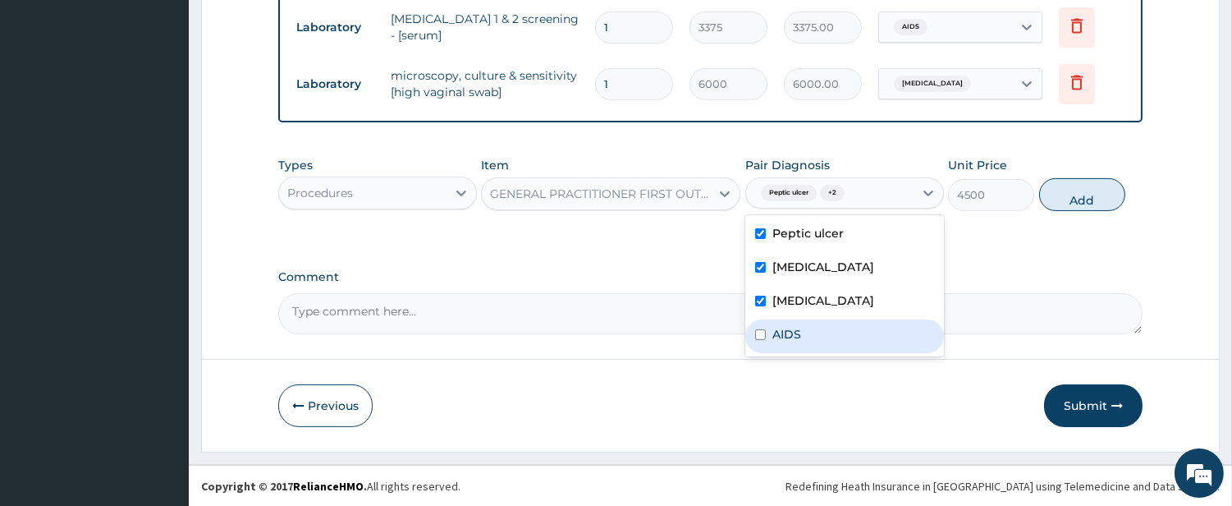
click at [762, 337] on input "checkbox" at bounding box center [760, 334] width 11 height 11
checkbox input "true"
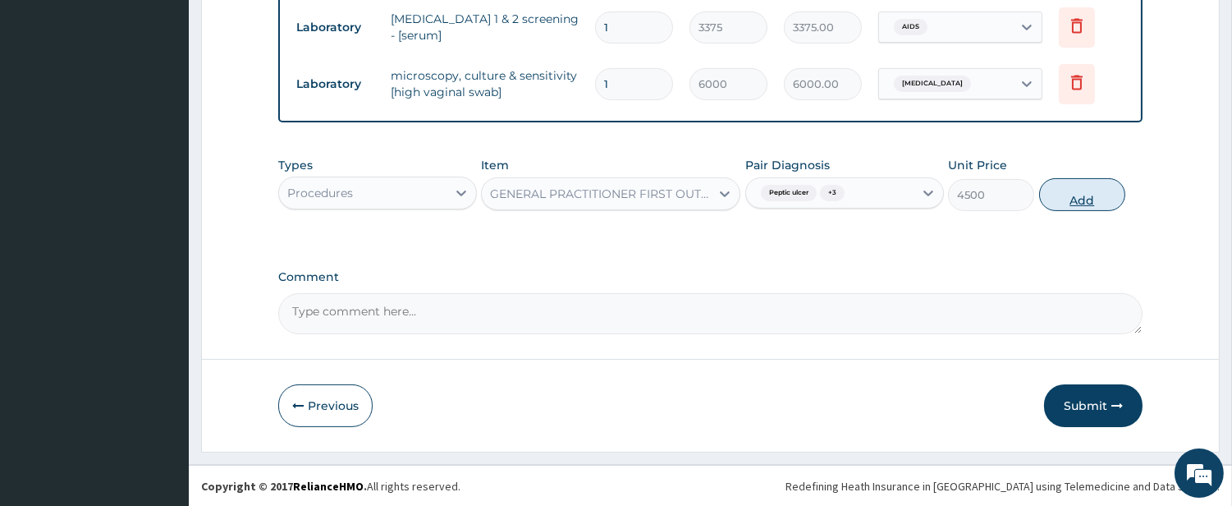
click at [1063, 202] on button "Add" at bounding box center [1082, 194] width 86 height 33
type input "0"
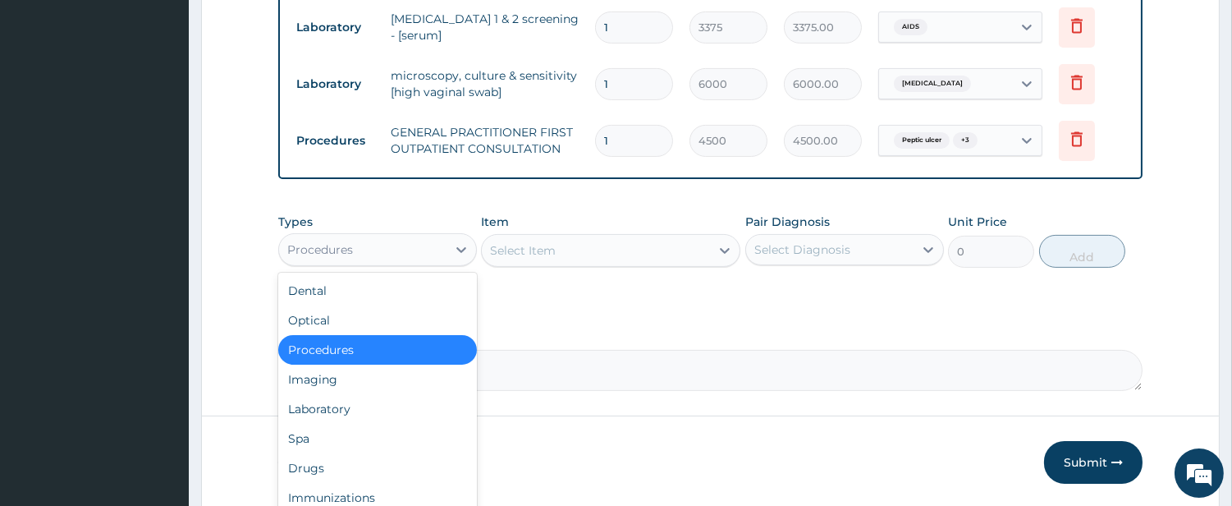
click at [415, 255] on div "Procedures" at bounding box center [362, 249] width 167 height 26
click at [449, 465] on div "Drugs" at bounding box center [377, 468] width 199 height 30
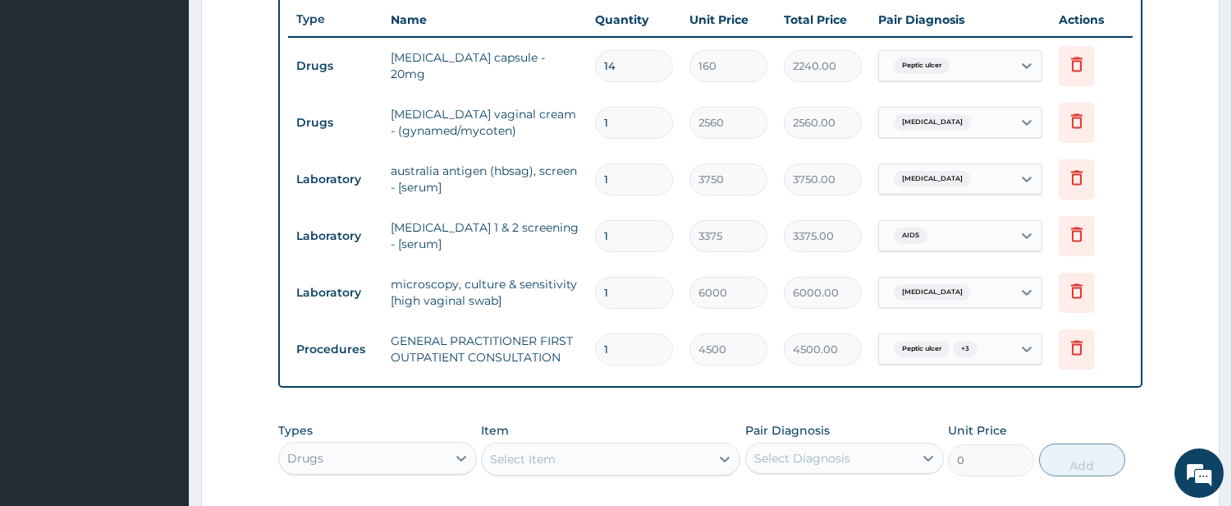
scroll to position [522, 0]
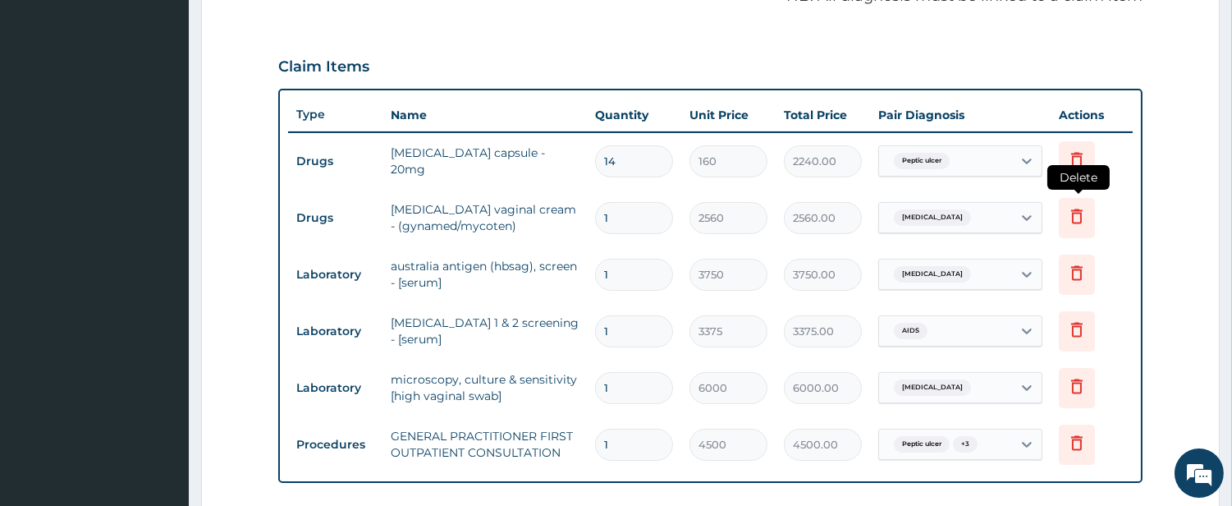
click at [1074, 225] on icon at bounding box center [1077, 218] width 36 height 40
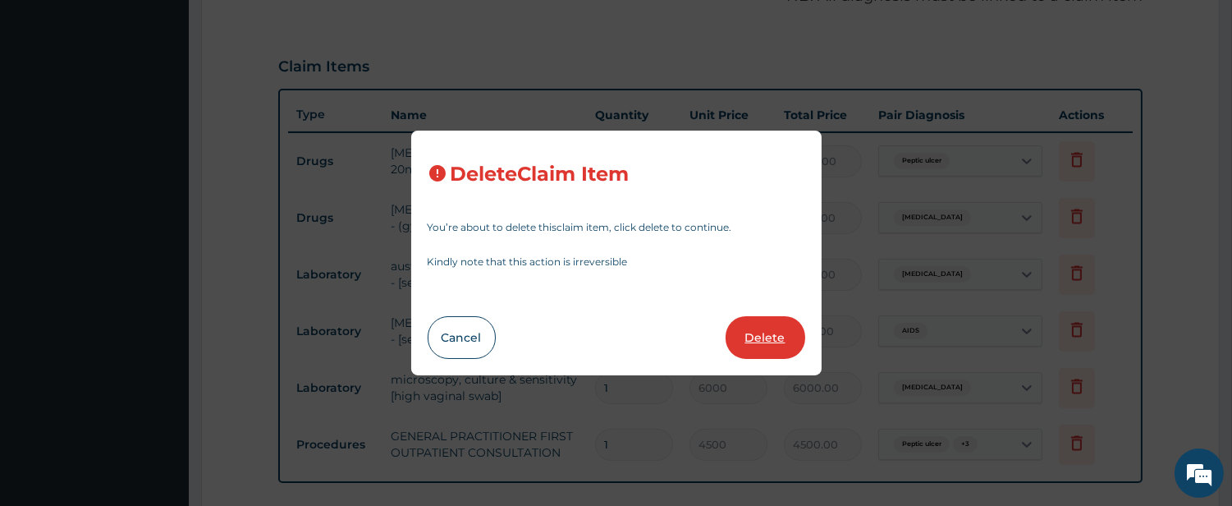
click at [774, 333] on button "Delete" at bounding box center [766, 337] width 80 height 43
type input "3750"
type input "3750.00"
type input "3375"
type input "3375.00"
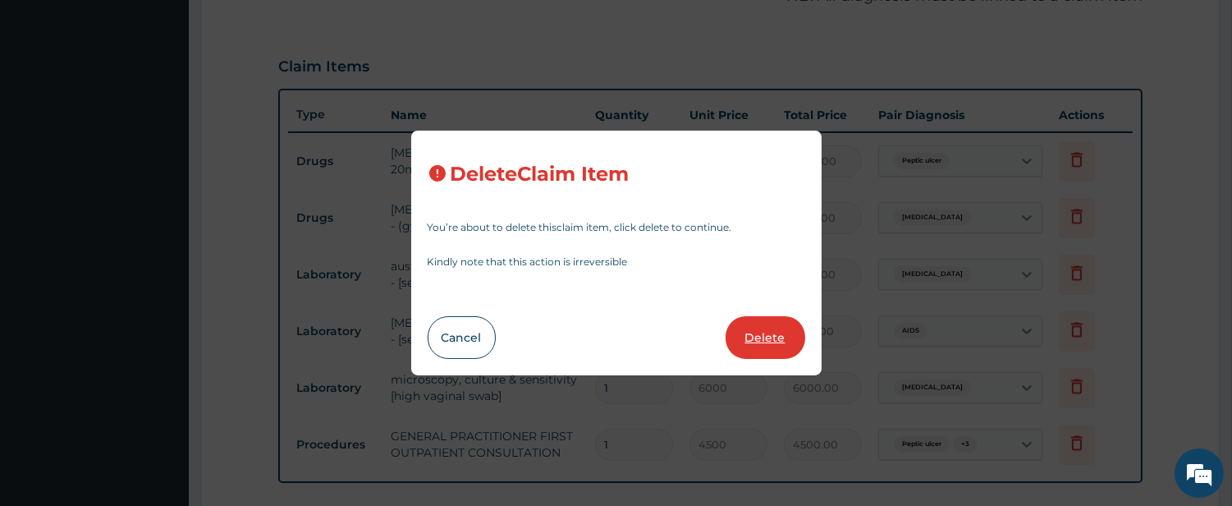
type input "6000"
type input "6000.00"
type input "4500"
type input "4500.00"
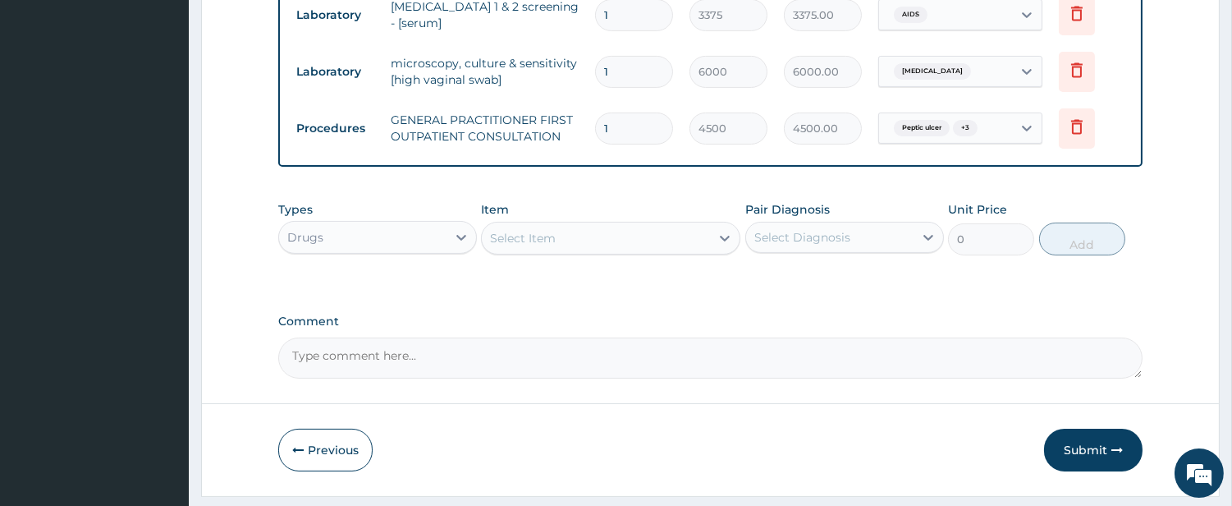
scroll to position [826, 0]
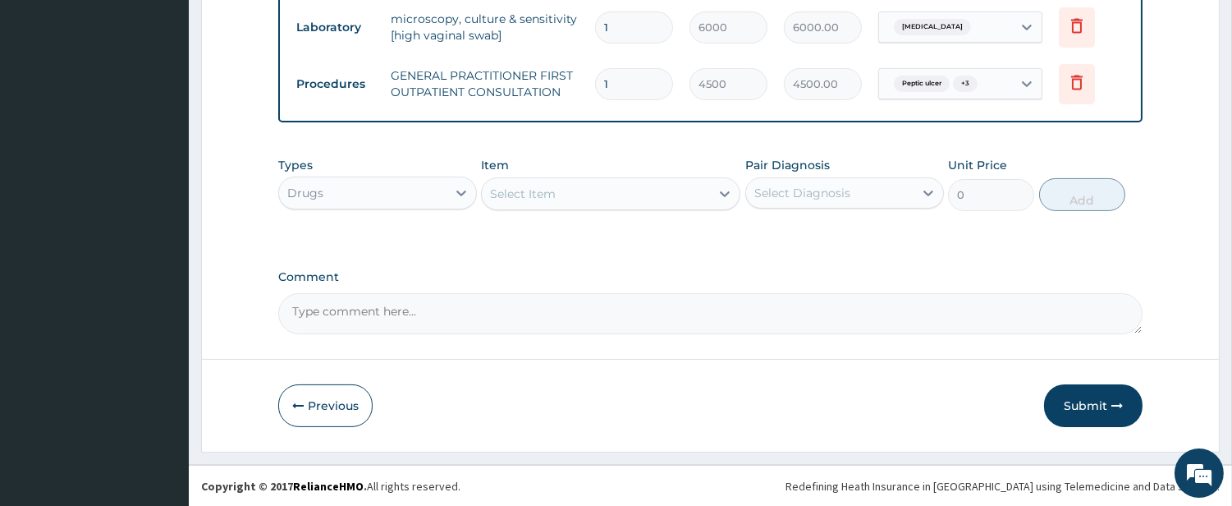
click at [675, 201] on div "Select Item" at bounding box center [596, 194] width 228 height 26
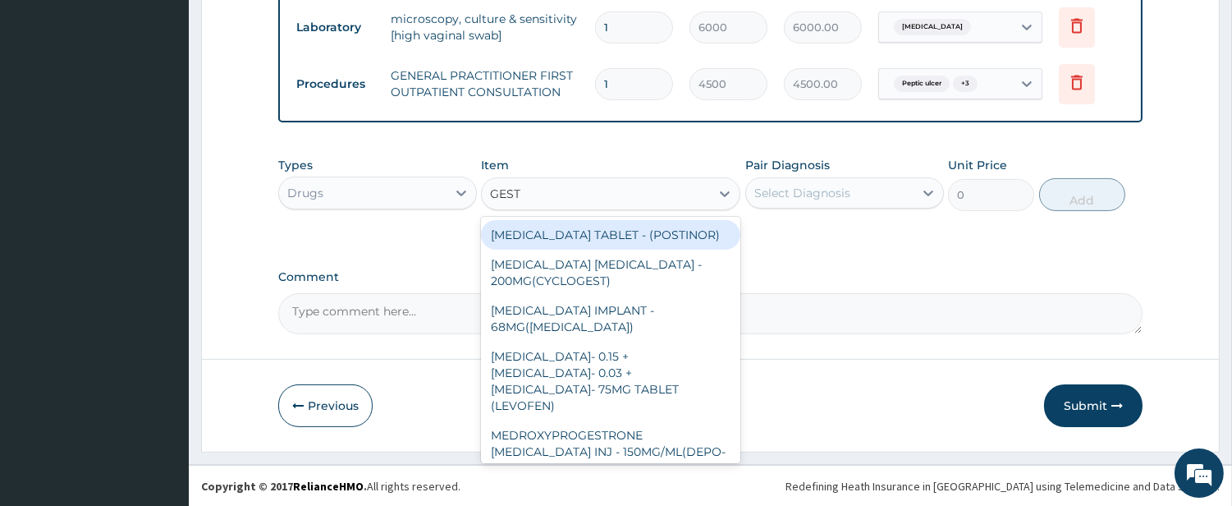
type input "GESTI"
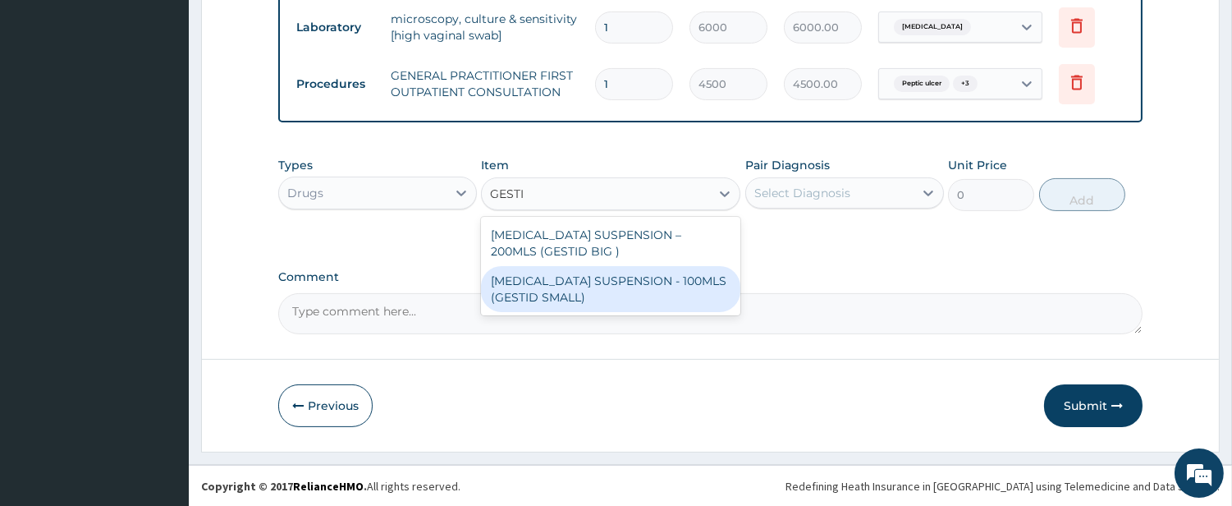
click at [709, 280] on div "ANTACID SUSPENSION - 100MLS (GESTID SMALL)" at bounding box center [610, 289] width 259 height 46
type input "1280"
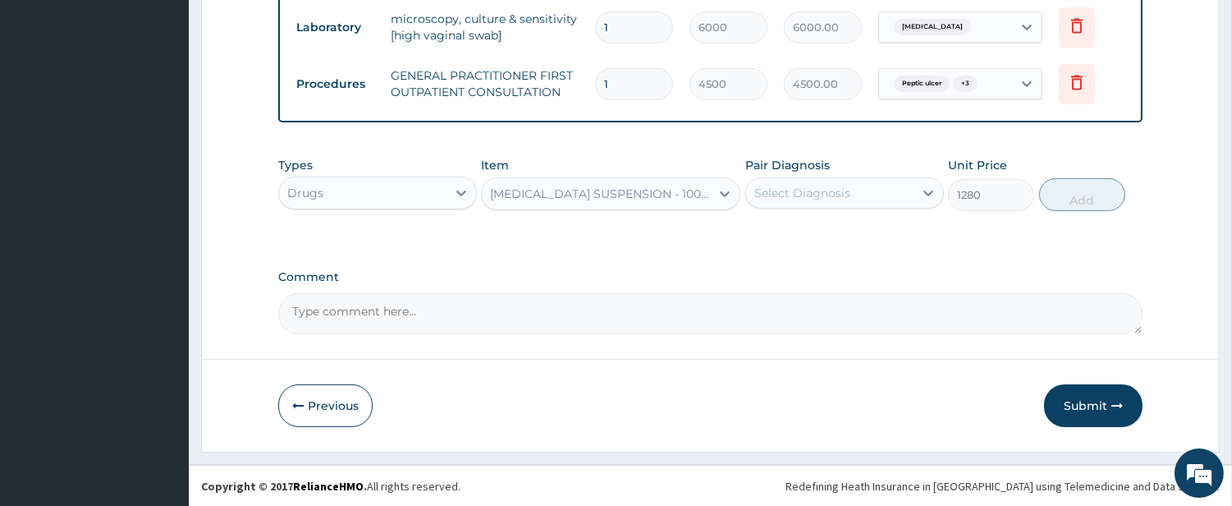
click at [823, 197] on div "Select Diagnosis" at bounding box center [803, 193] width 96 height 16
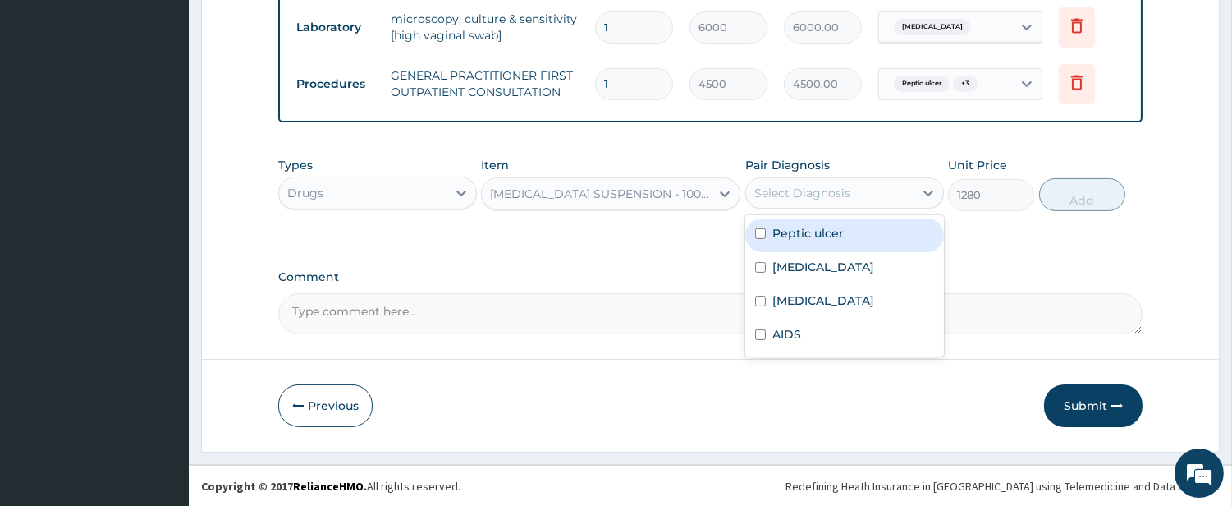
click at [814, 233] on label "Peptic ulcer" at bounding box center [808, 233] width 71 height 16
checkbox input "true"
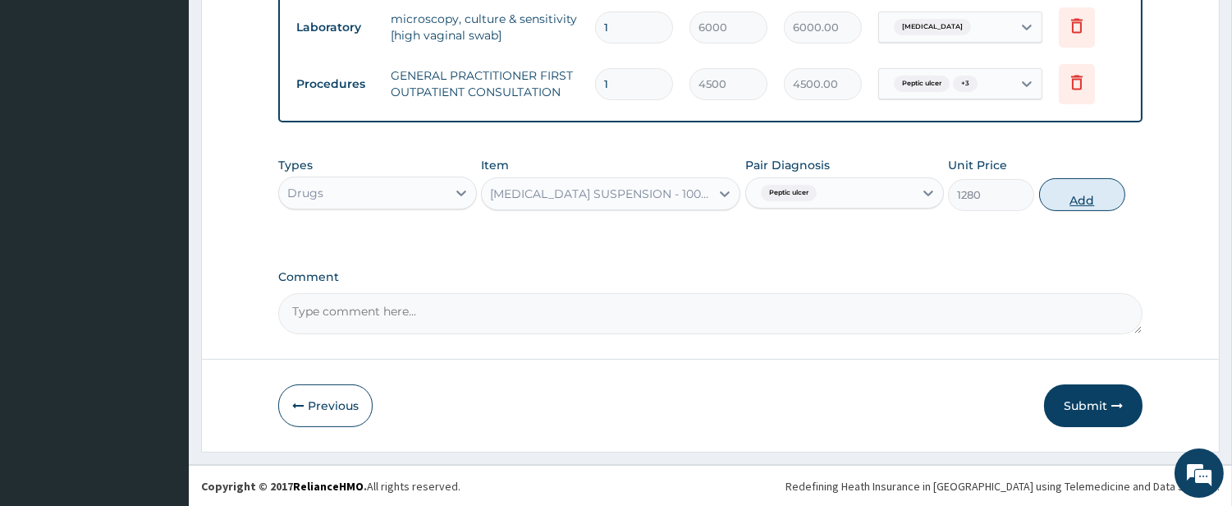
click at [1078, 189] on button "Add" at bounding box center [1082, 194] width 86 height 33
type input "0"
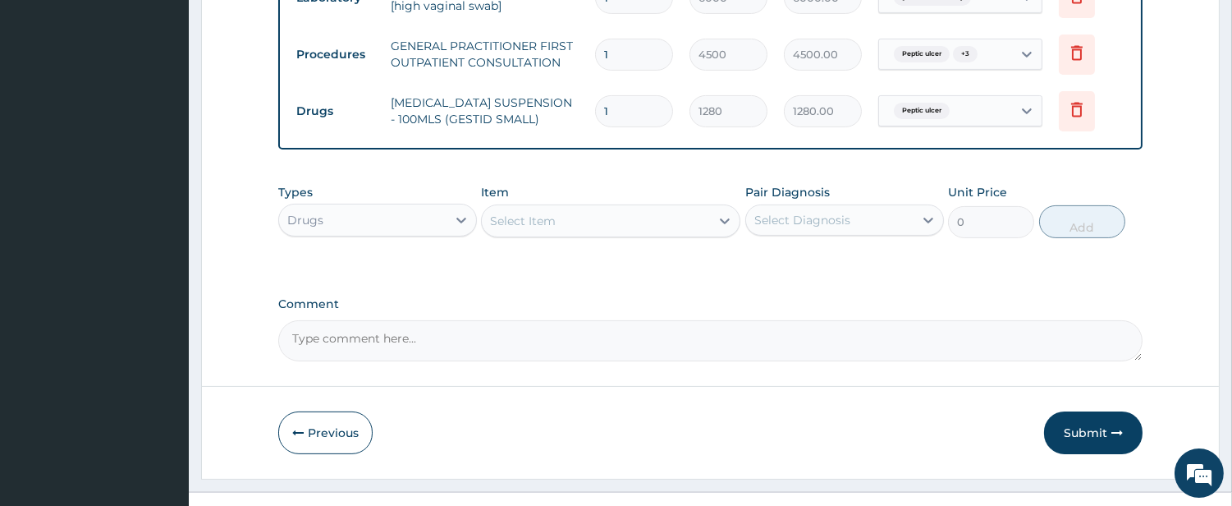
scroll to position [883, 0]
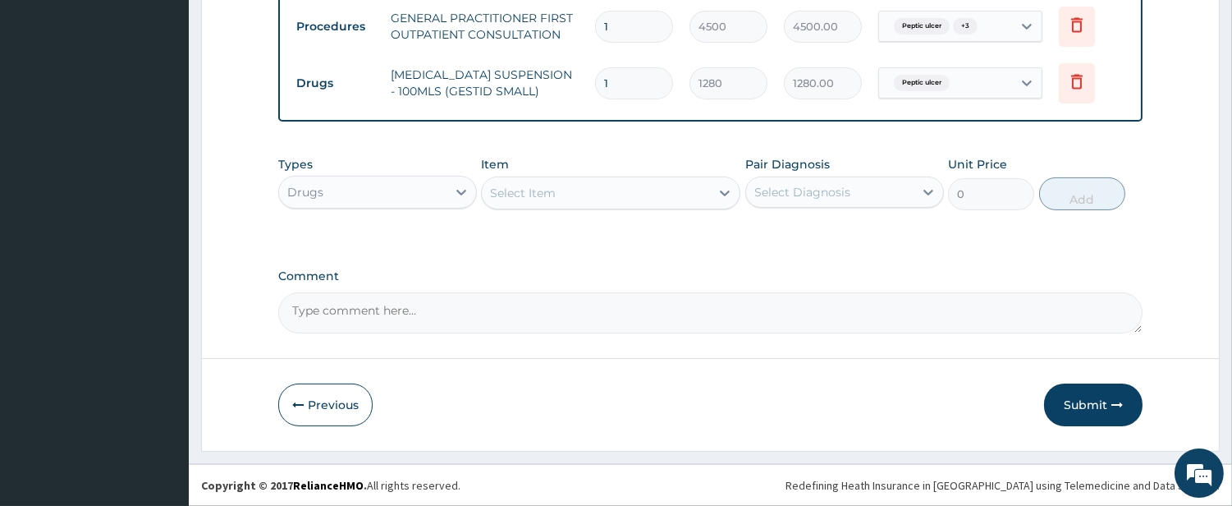
click at [675, 189] on div "Select Item" at bounding box center [596, 193] width 228 height 26
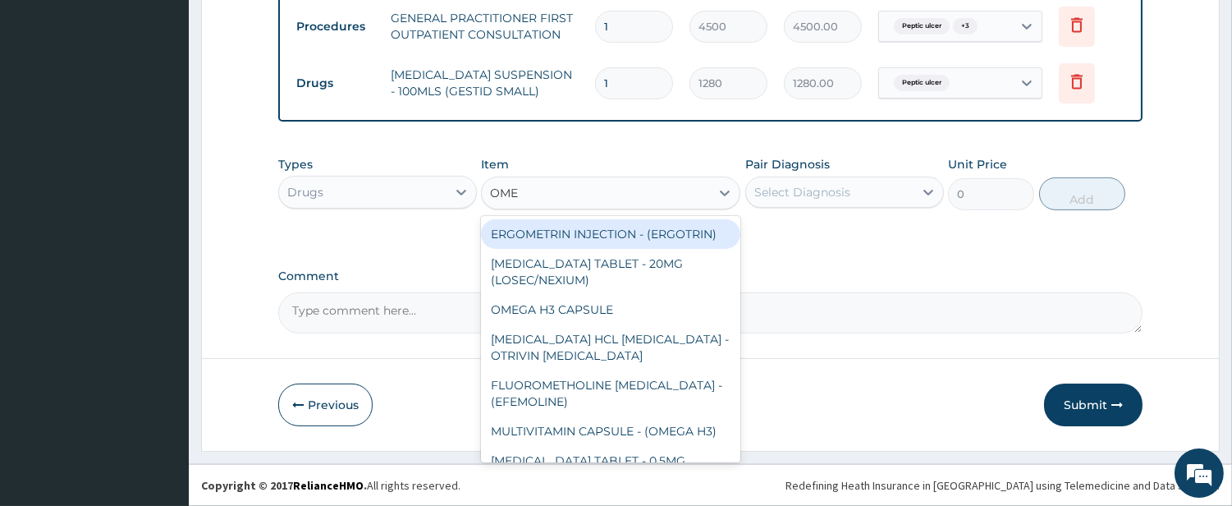
type input "OMEP"
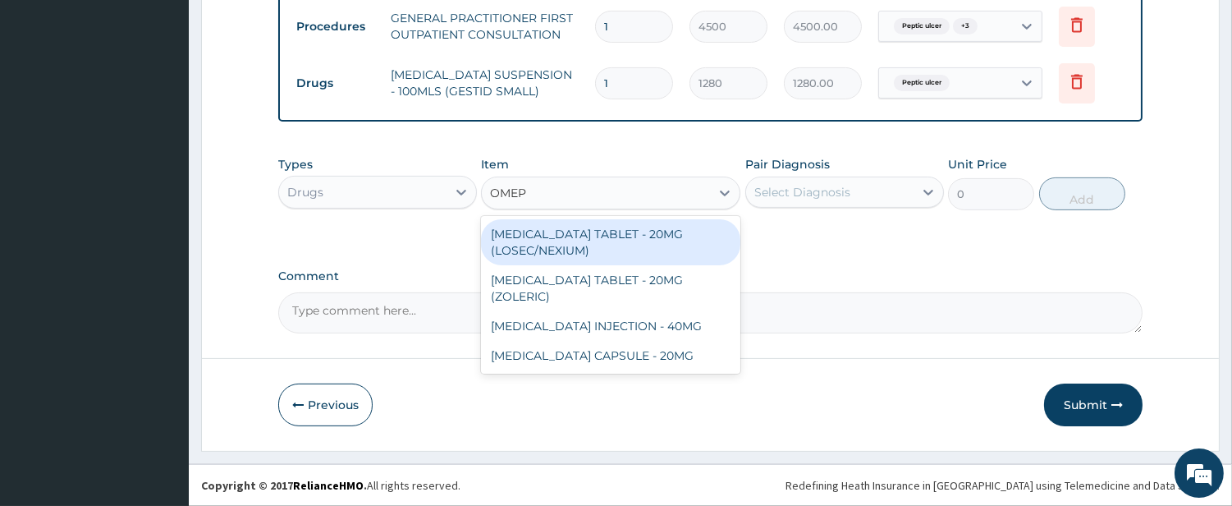
click at [661, 234] on div "ESOMEPRAZOLE TABLET - 20MG (LOSEC/NEXIUM)" at bounding box center [610, 242] width 259 height 46
type input "480"
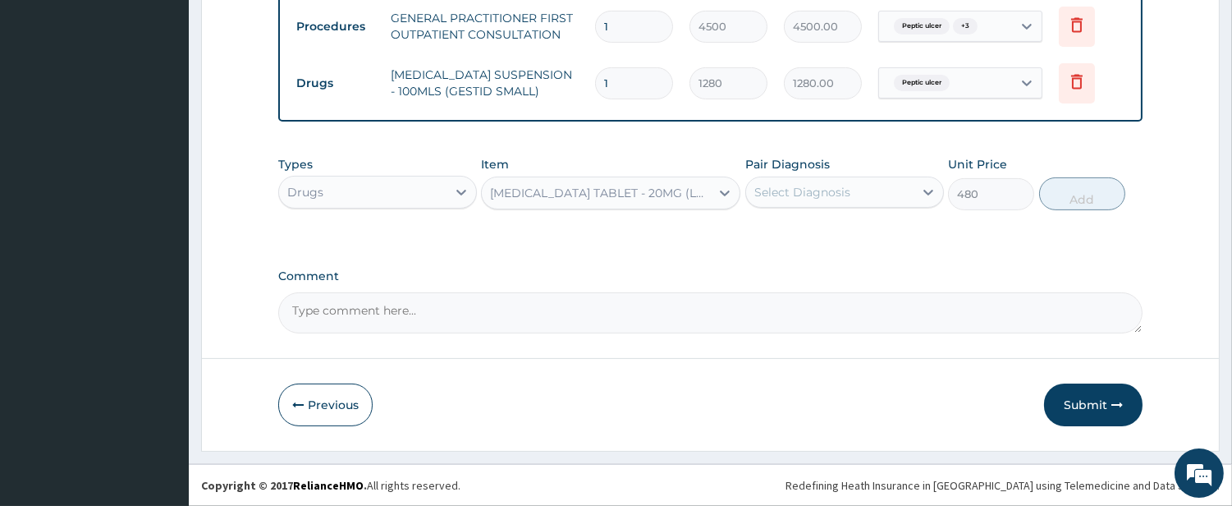
click at [647, 193] on div "ESOMEPRAZOLE TABLET - 20MG (LOSEC/NEXIUM)" at bounding box center [601, 193] width 222 height 16
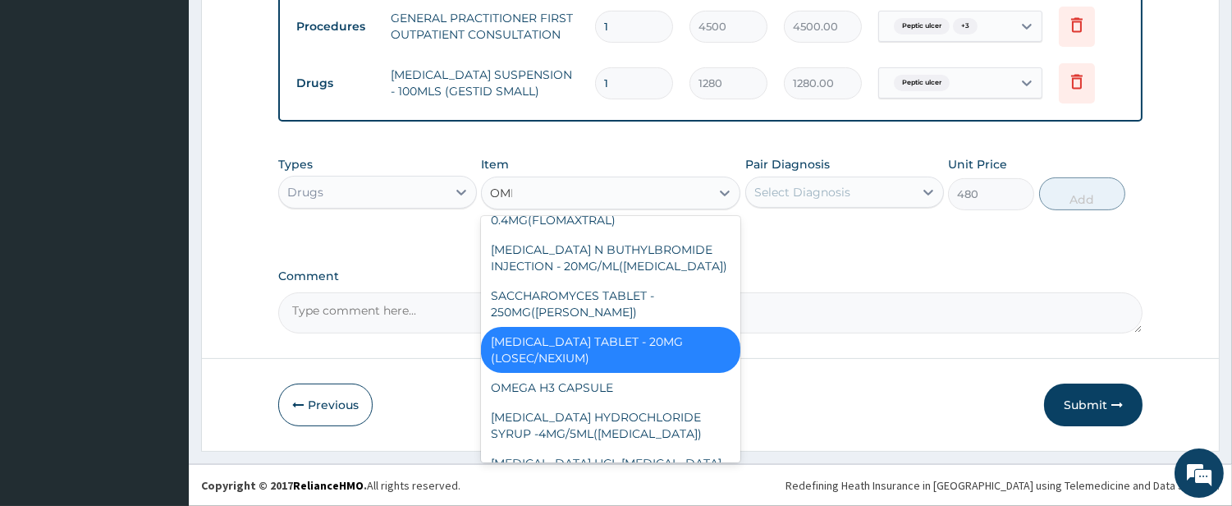
scroll to position [0, 0]
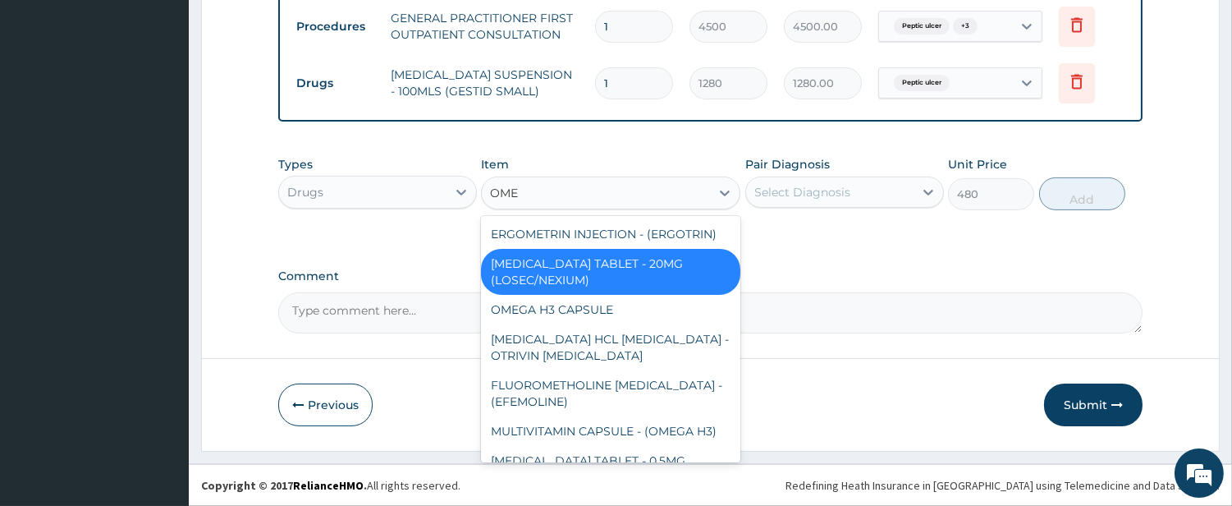
type input "OMEP"
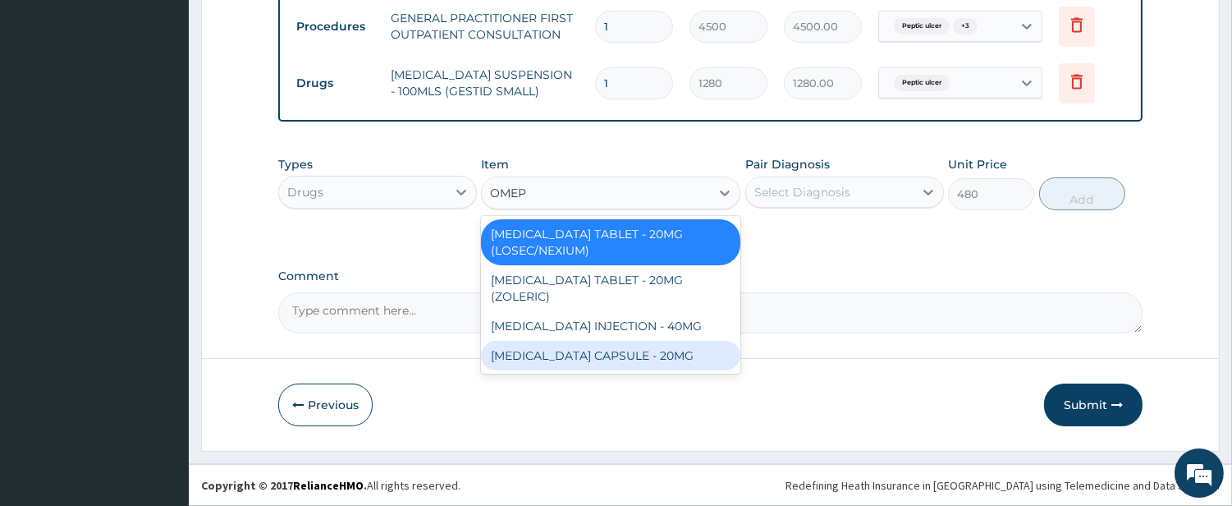
click at [575, 357] on div "OMEPRAZOLE CAPSULE - 20MG" at bounding box center [610, 356] width 259 height 30
type input "0"
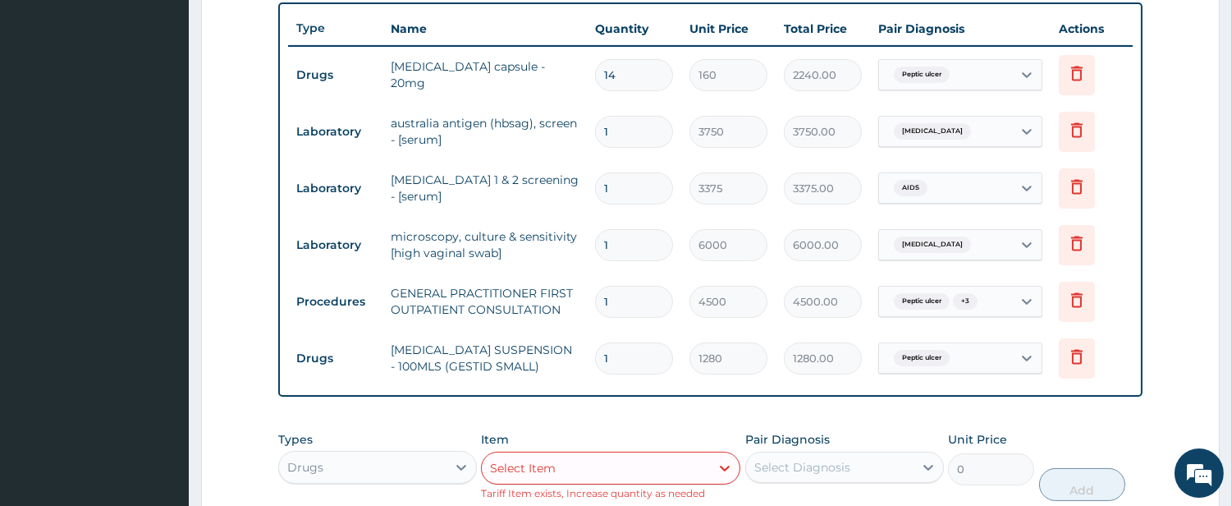
scroll to position [899, 0]
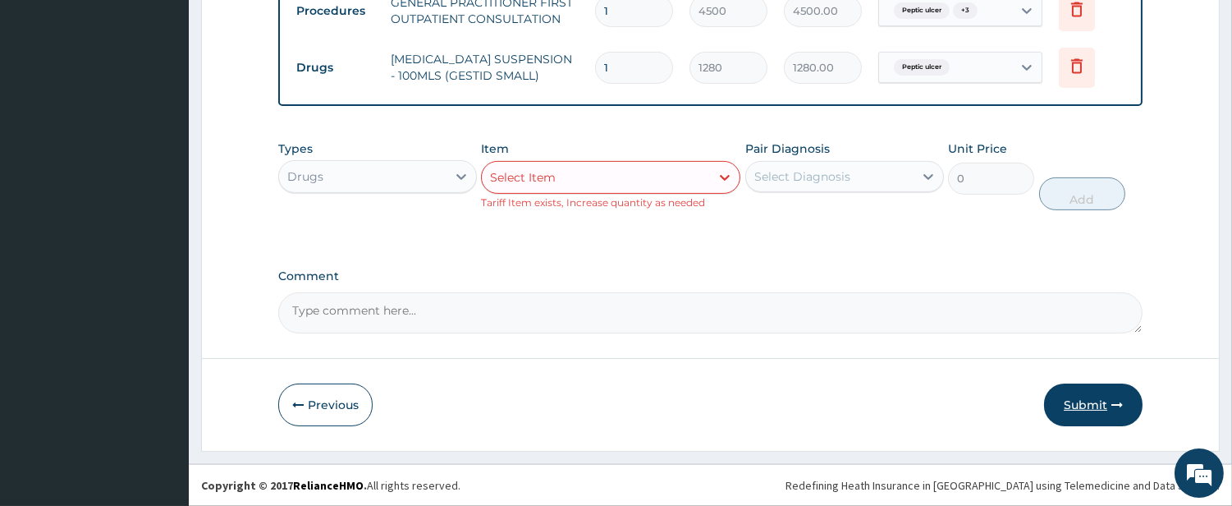
click at [1076, 405] on button "Submit" at bounding box center [1093, 404] width 99 height 43
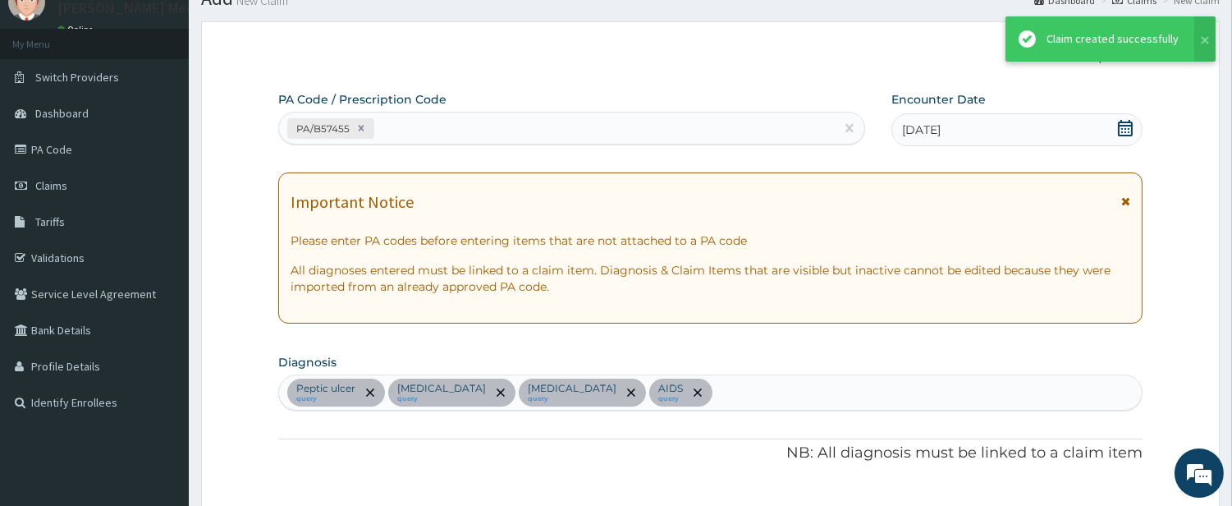
scroll to position [883, 0]
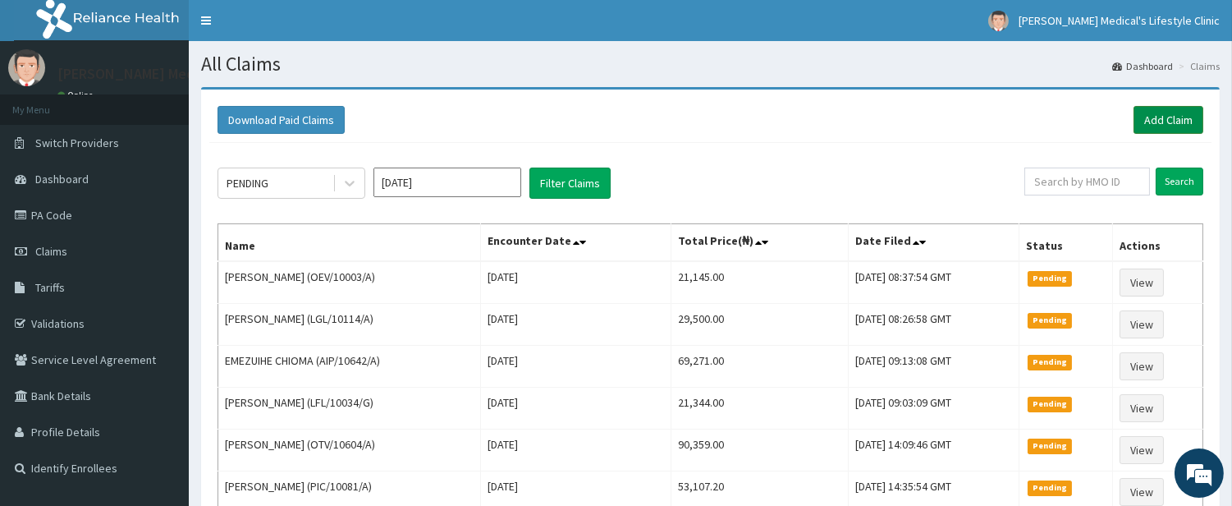
click at [1142, 130] on link "Add Claim" at bounding box center [1169, 120] width 70 height 28
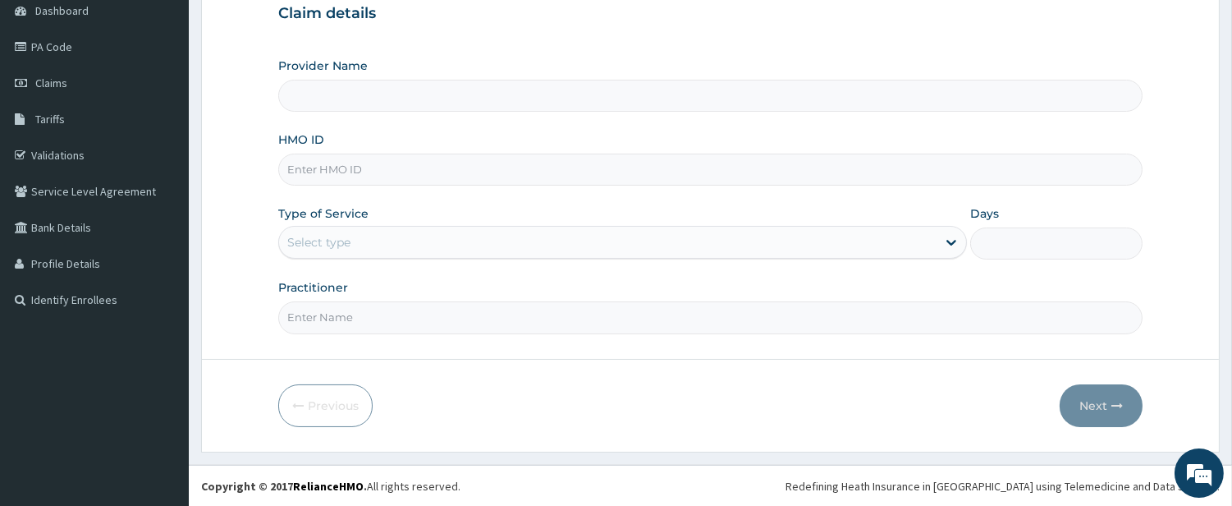
click at [411, 163] on input "HMO ID" at bounding box center [710, 170] width 865 height 32
type input "[PERSON_NAME] Medical's Lifestyle clinic"
paste input "PA/B02BBC"
type input "PA/B02BBC"
click at [335, 250] on div "Select type" at bounding box center [608, 242] width 658 height 26
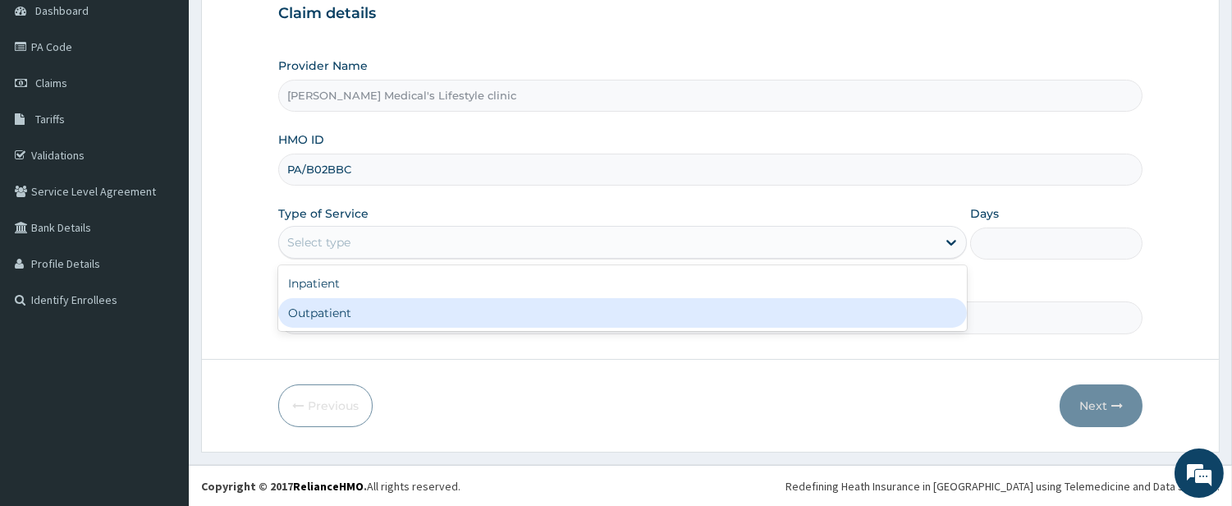
click at [329, 313] on div "Outpatient" at bounding box center [622, 313] width 689 height 30
type input "1"
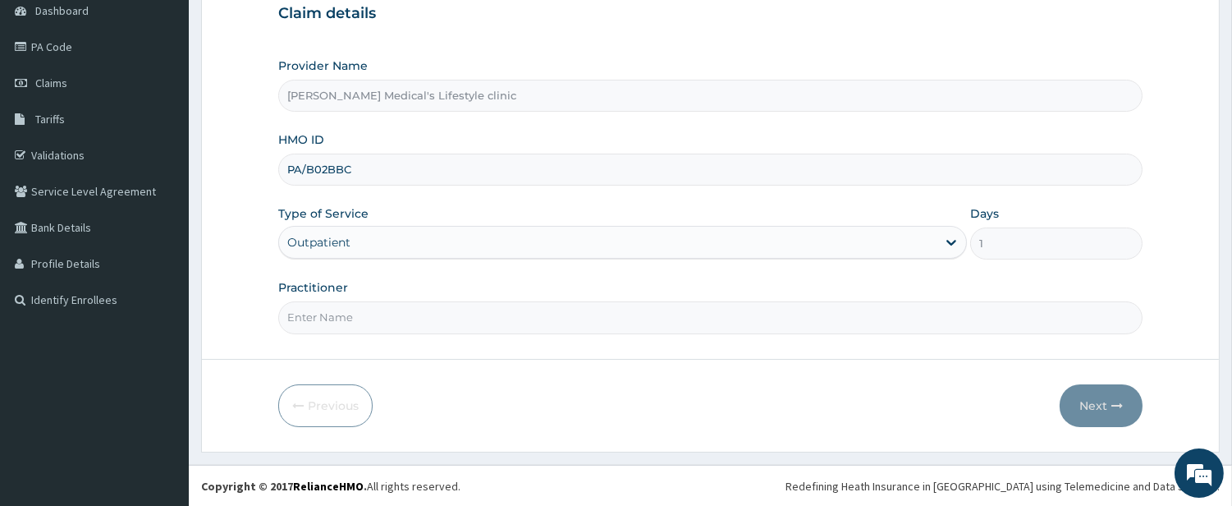
click at [328, 314] on input "Practitioner" at bounding box center [710, 317] width 865 height 32
type input "DR kolawole"
drag, startPoint x: 1086, startPoint y: 403, endPoint x: 586, endPoint y: 198, distance: 540.5
click at [1085, 403] on button "Next" at bounding box center [1101, 405] width 83 height 43
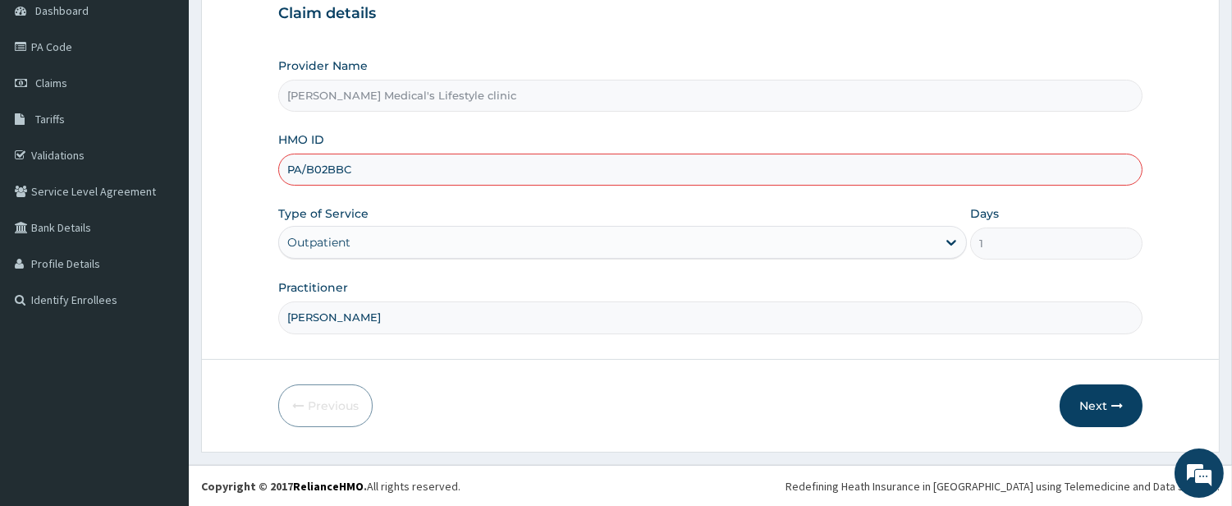
drag, startPoint x: 366, startPoint y: 167, endPoint x: 287, endPoint y: 165, distance: 78.8
click at [287, 165] on input "PA/B02BBC" at bounding box center [710, 170] width 865 height 32
paste input "OEV/10020/A"
type input "OEV/10020/A"
click at [1079, 406] on button "Next" at bounding box center [1101, 405] width 83 height 43
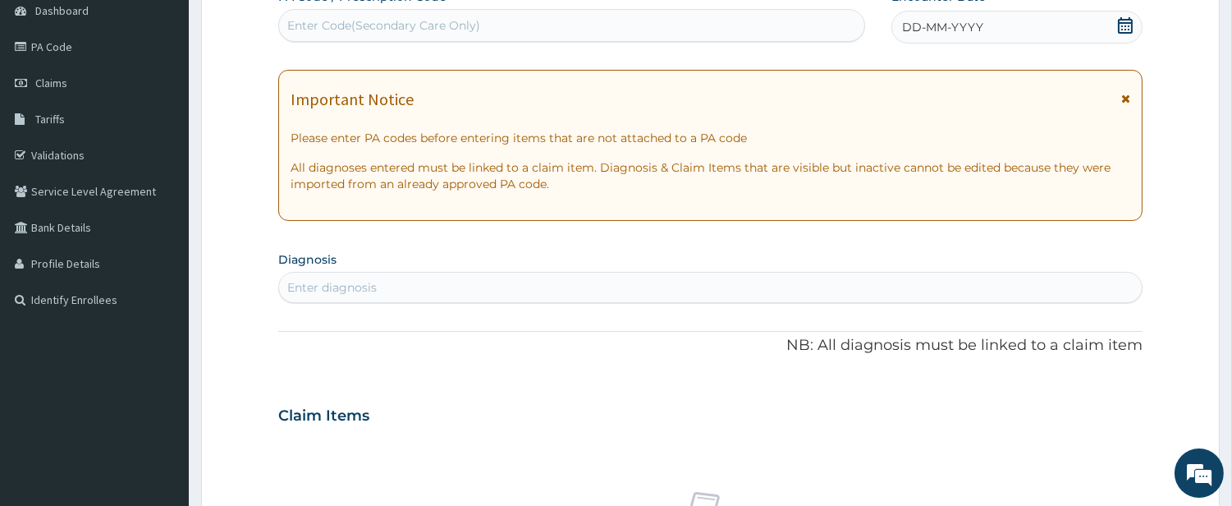
click at [387, 21] on div "Enter Code(Secondary Care Only)" at bounding box center [383, 25] width 193 height 16
paste input "PA/B02BBC"
type input "PA/B02BBC"
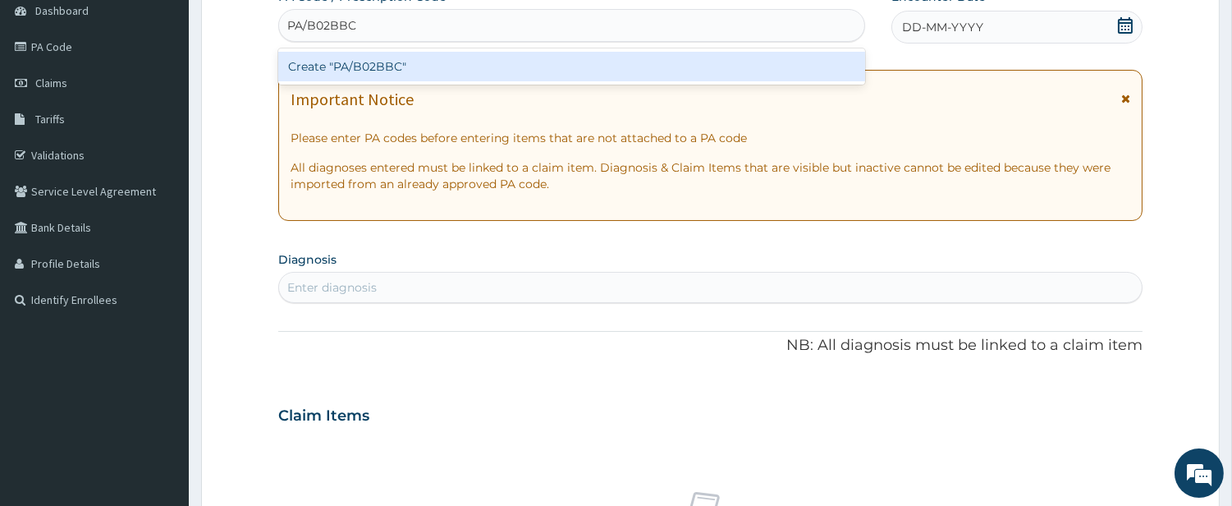
click at [343, 61] on div "Create "PA/B02BBC"" at bounding box center [571, 67] width 587 height 30
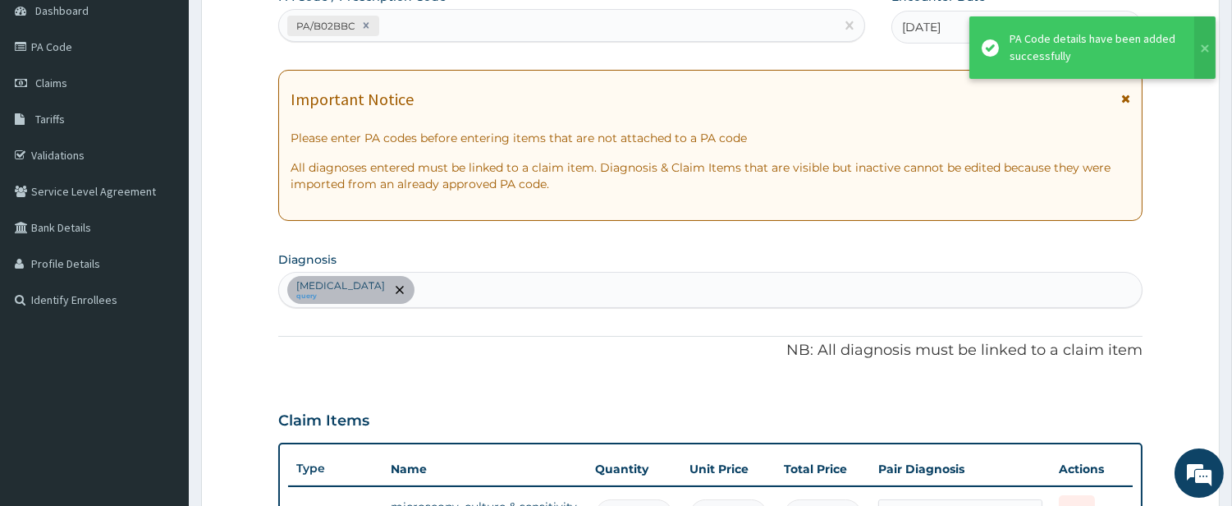
scroll to position [192, 0]
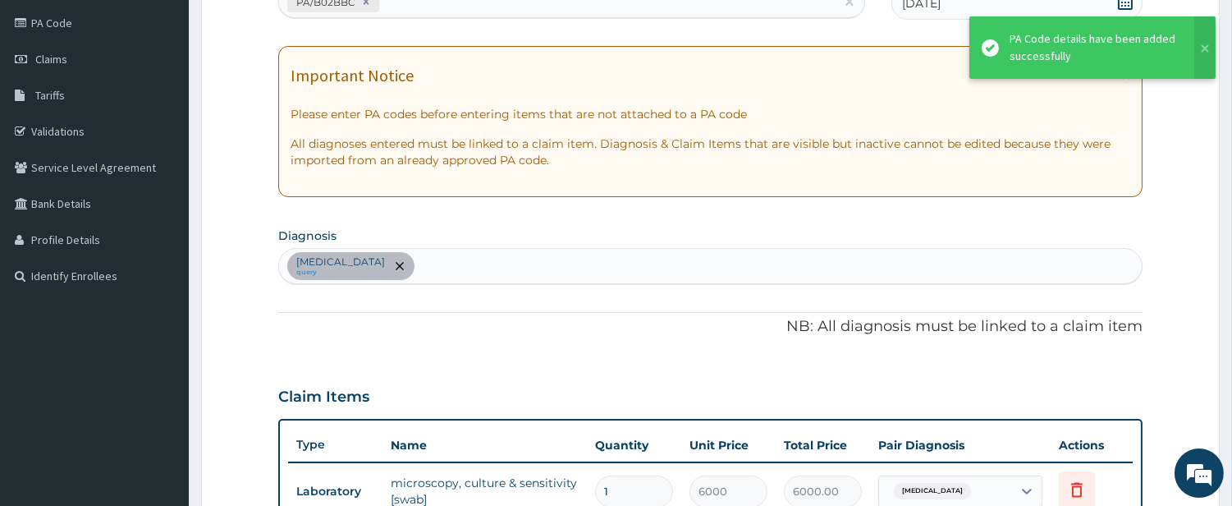
click at [442, 264] on div "Candidiasis query" at bounding box center [710, 266] width 863 height 34
type input "SEP"
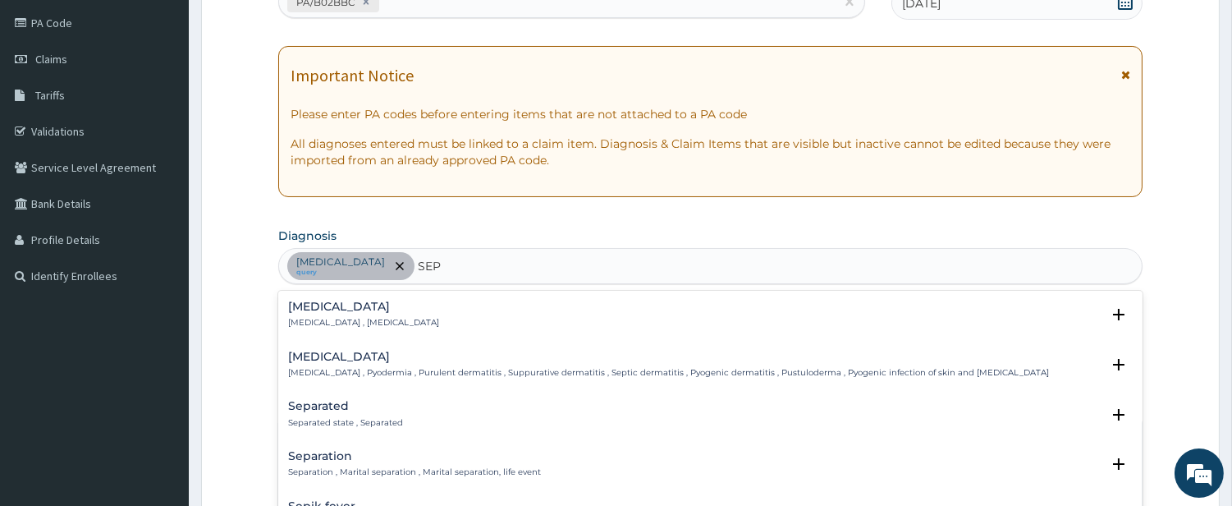
click at [327, 306] on h4 "[MEDICAL_DATA]" at bounding box center [363, 306] width 151 height 12
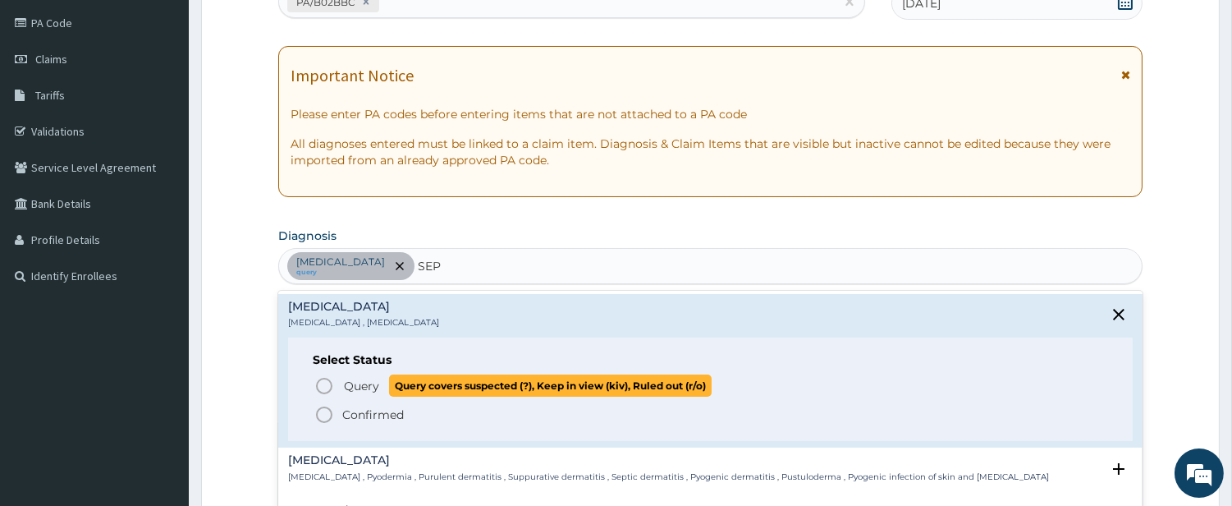
click at [327, 378] on icon "status option query" at bounding box center [324, 386] width 20 height 20
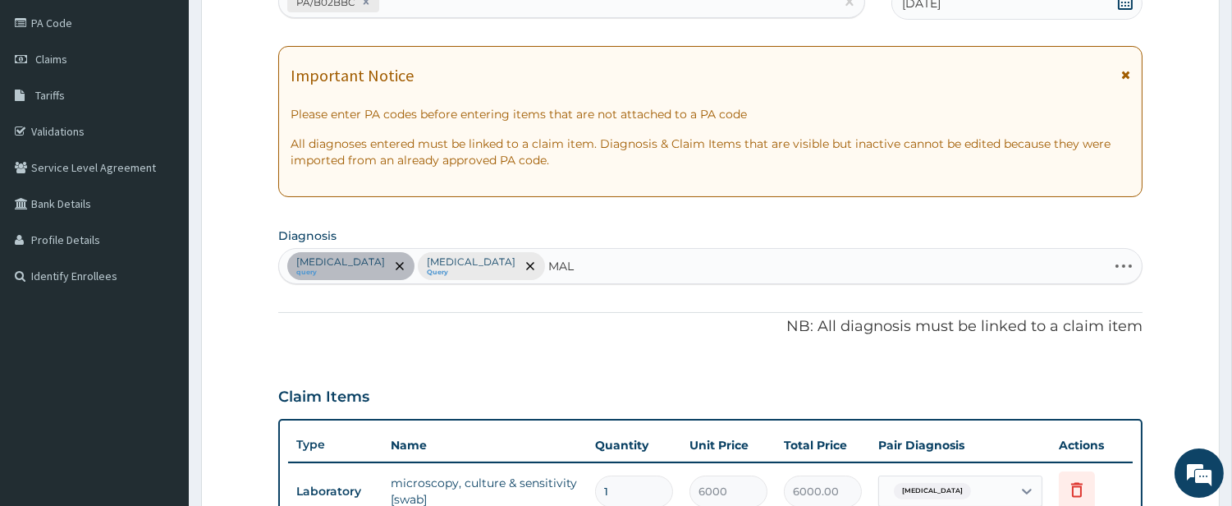
type input "MALA"
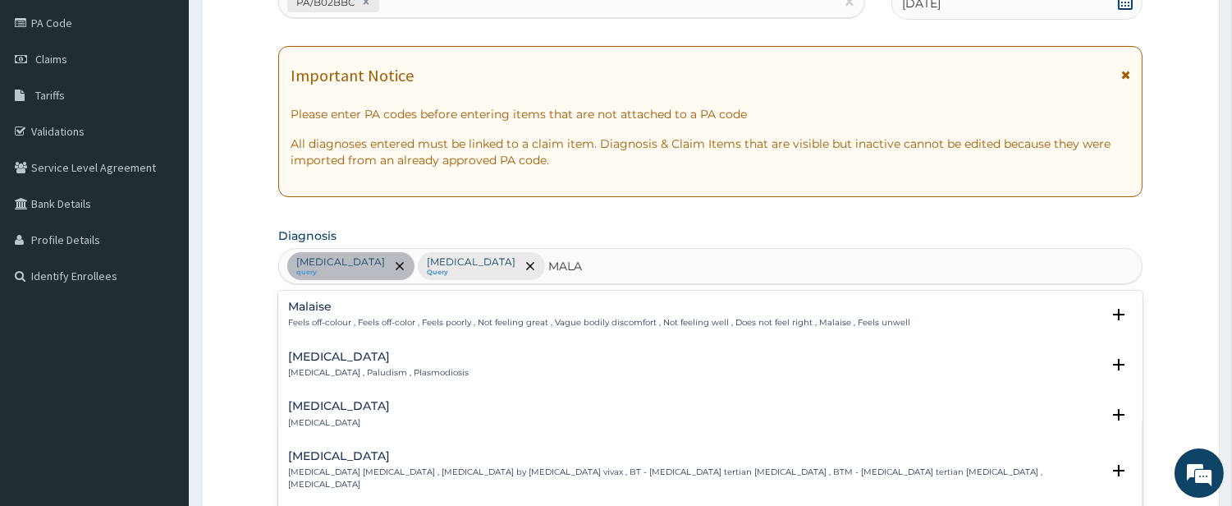
click at [278, 348] on div "Malaria Malaria , Paludism , Plasmodiosis Select Status Query Query covers susp…" at bounding box center [710, 369] width 865 height 50
click at [307, 354] on h4 "Malaria" at bounding box center [378, 357] width 181 height 12
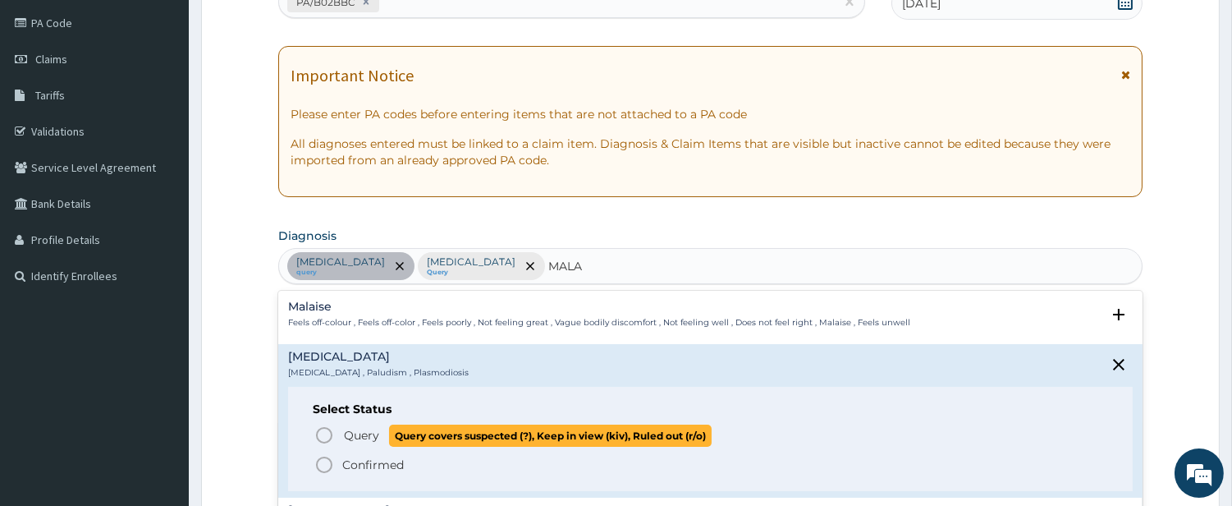
click at [327, 439] on icon "status option query" at bounding box center [324, 435] width 20 height 20
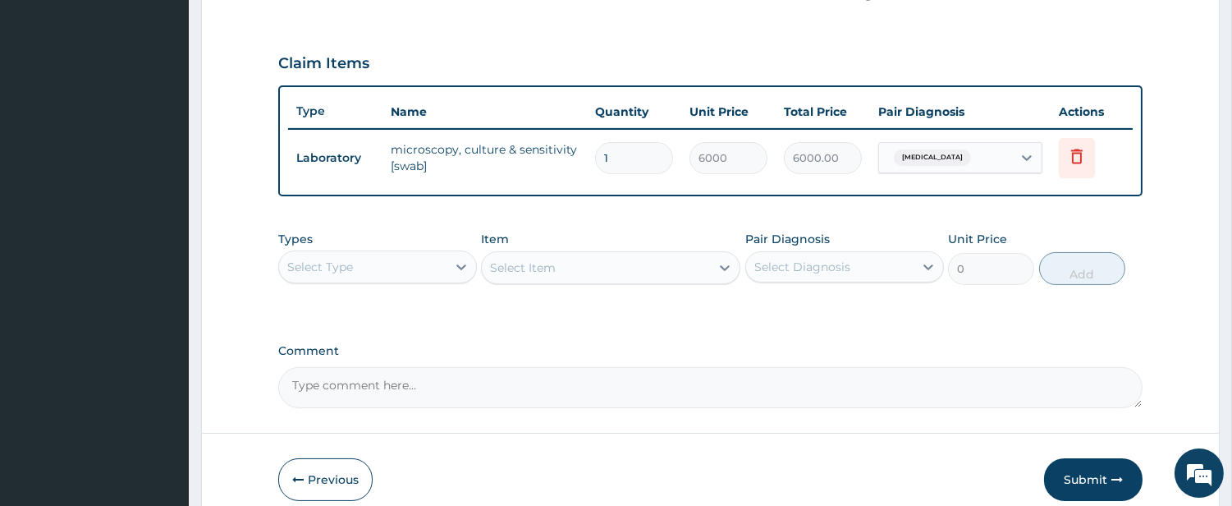
scroll to position [598, 0]
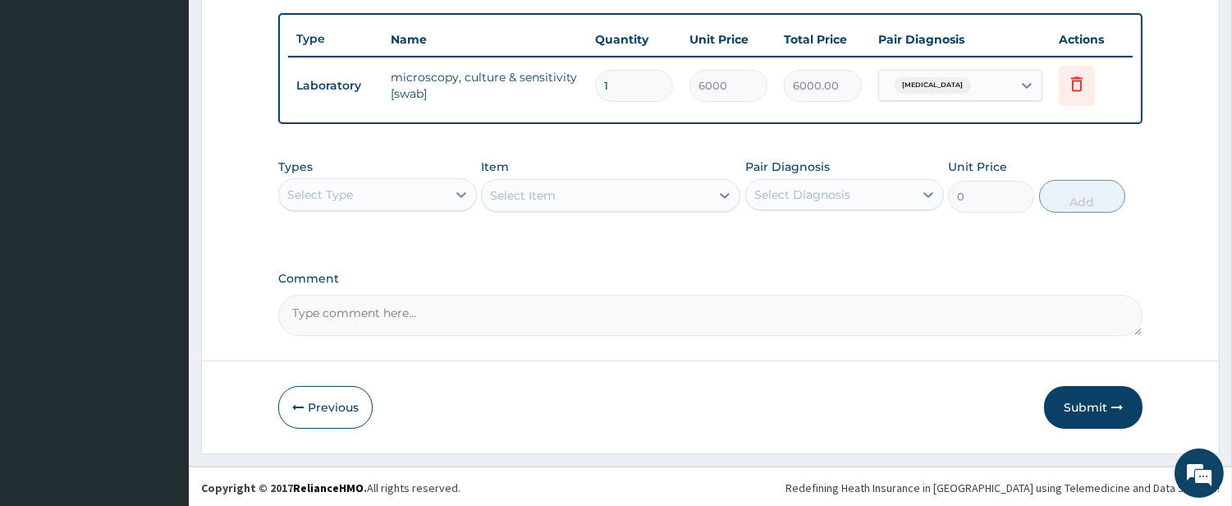
click at [398, 181] on div "Select Type" at bounding box center [362, 194] width 167 height 26
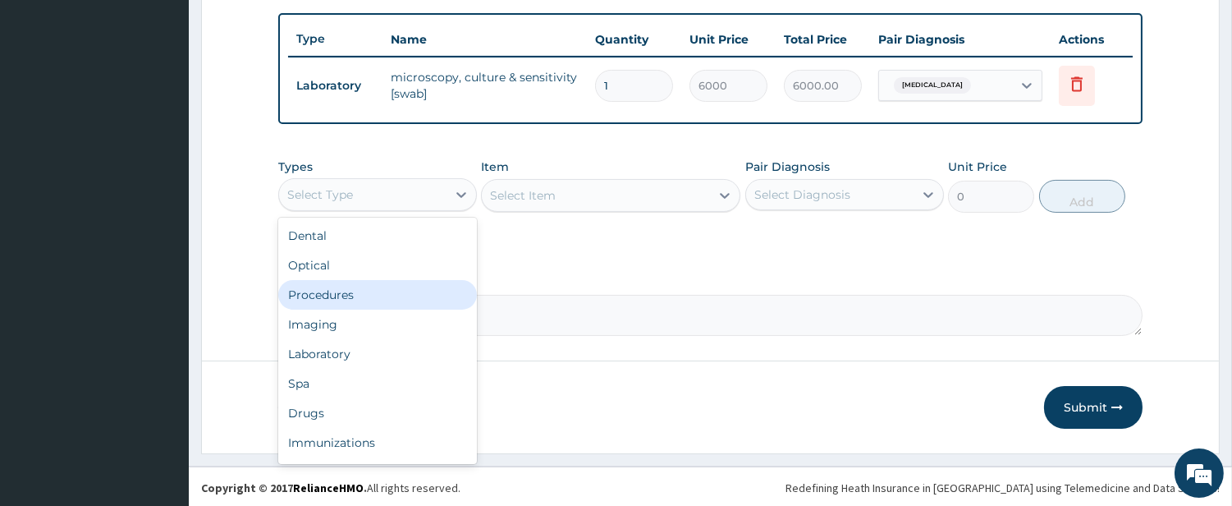
click at [383, 300] on div "Procedures" at bounding box center [377, 295] width 199 height 30
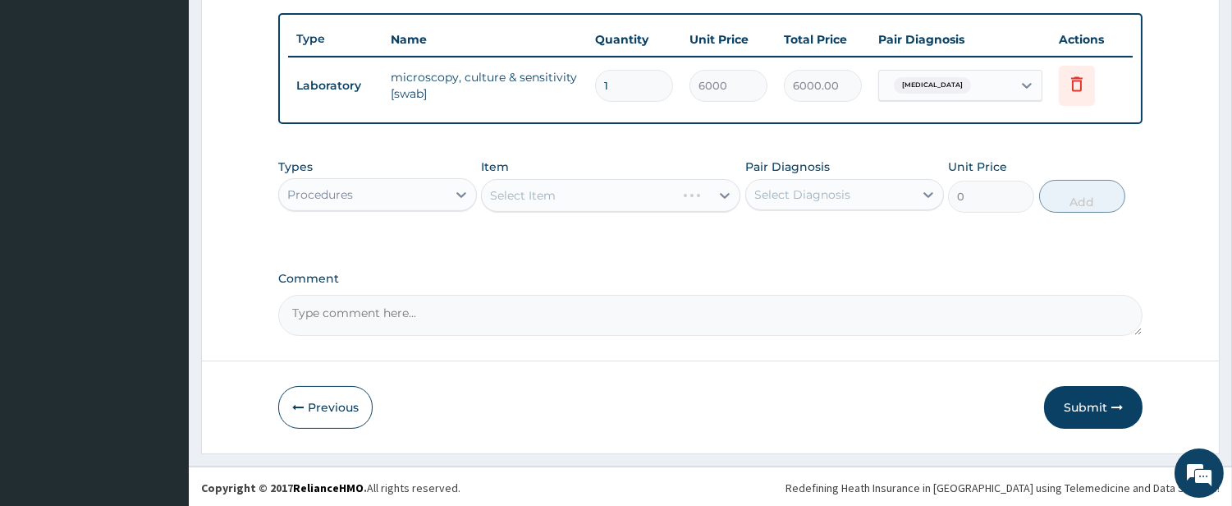
click at [669, 190] on div "Select Item" at bounding box center [610, 195] width 259 height 33
click at [669, 190] on div "Select Item" at bounding box center [596, 195] width 228 height 26
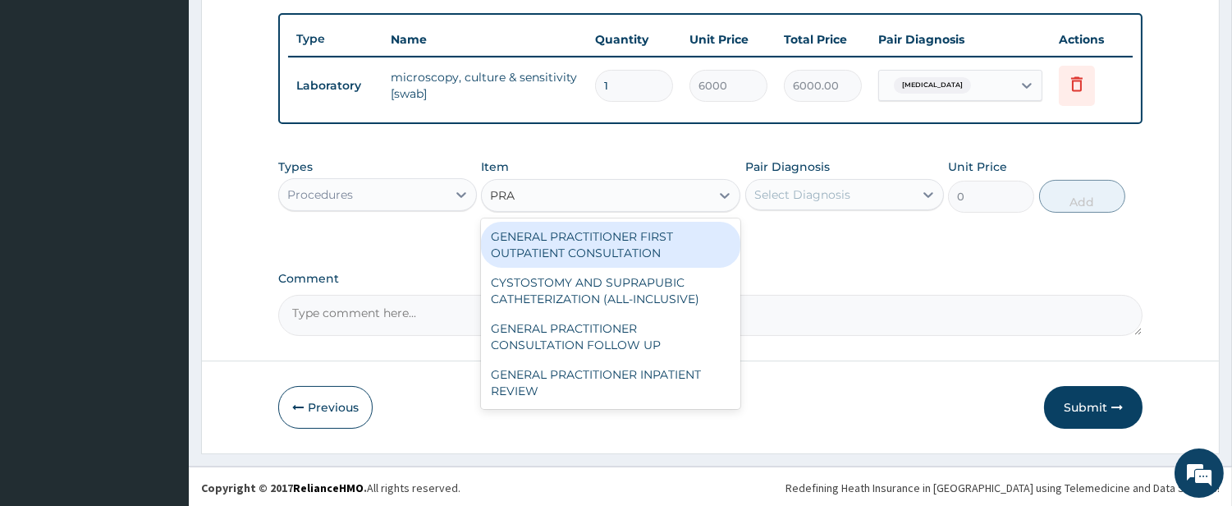
type input "PRAC"
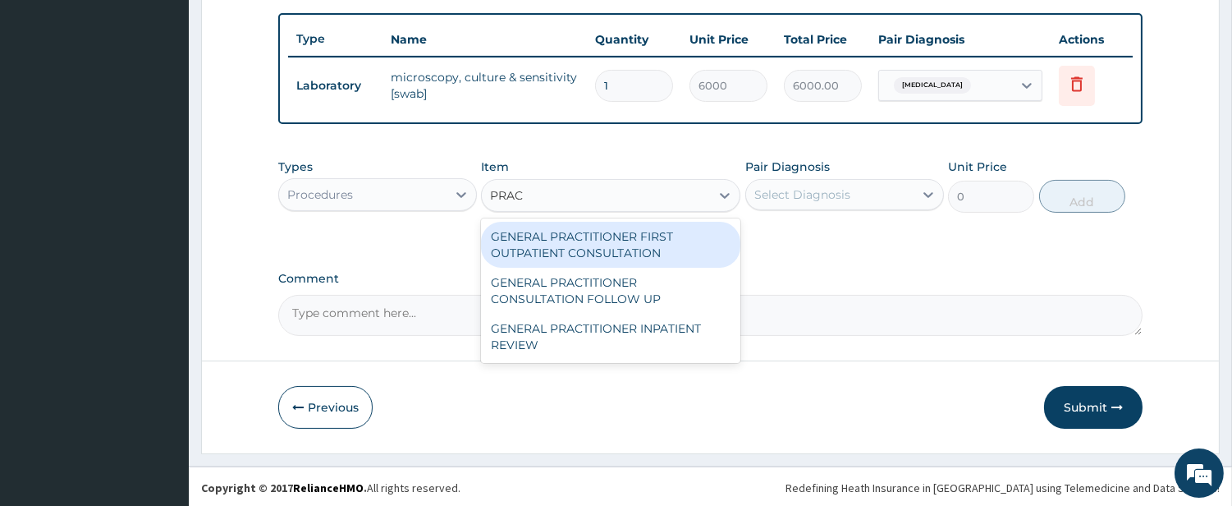
click at [587, 246] on div "GENERAL PRACTITIONER FIRST OUTPATIENT CONSULTATION" at bounding box center [610, 245] width 259 height 46
type input "4500"
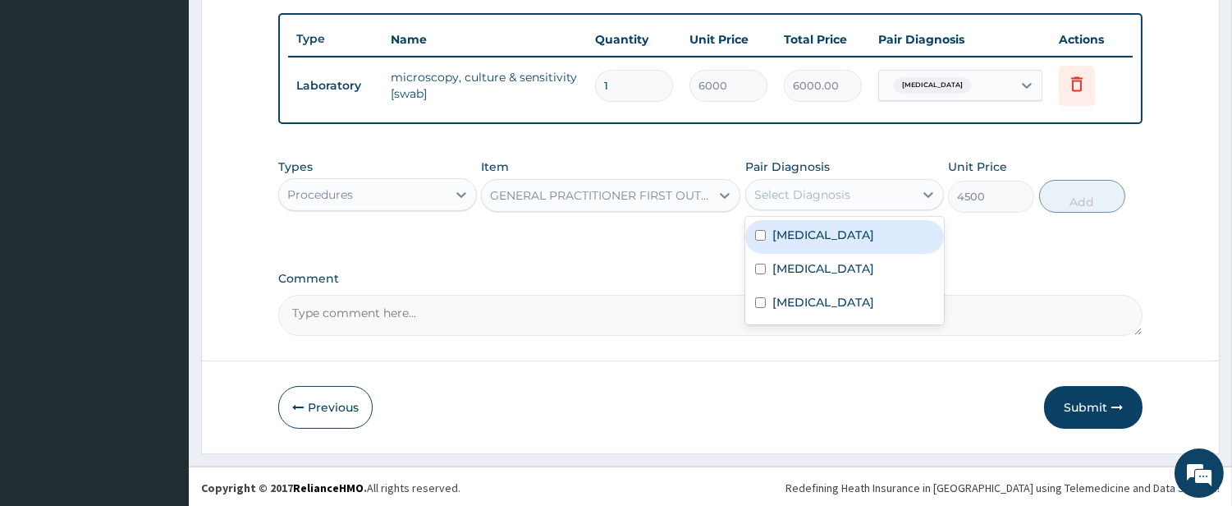
click at [829, 182] on div "Select Diagnosis" at bounding box center [829, 194] width 167 height 26
click at [816, 231] on label "Candidiasis" at bounding box center [824, 235] width 102 height 16
checkbox input "true"
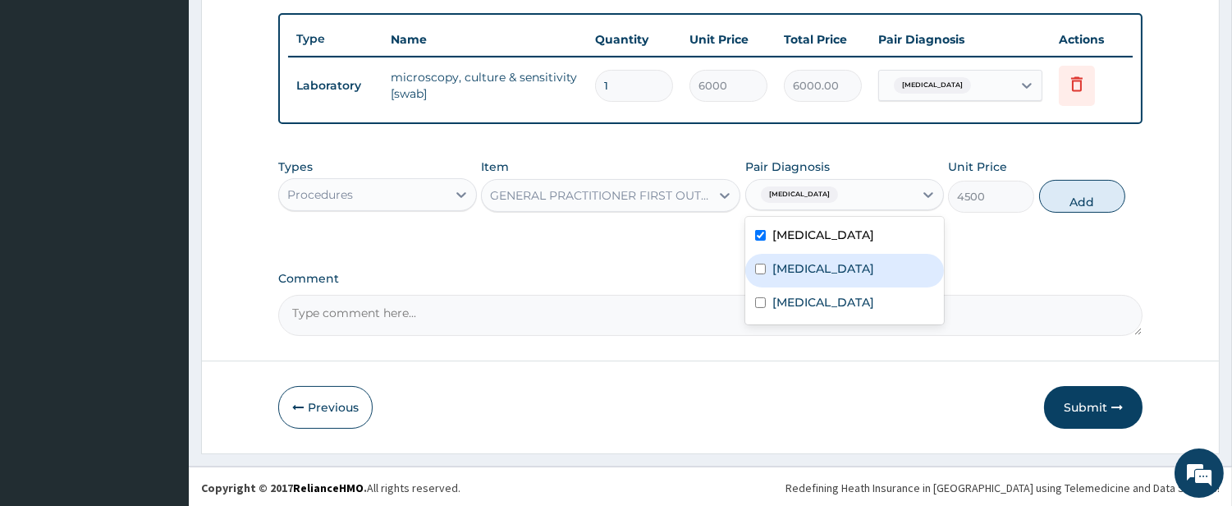
click at [807, 255] on div "Sepsis" at bounding box center [844, 271] width 199 height 34
checkbox input "true"
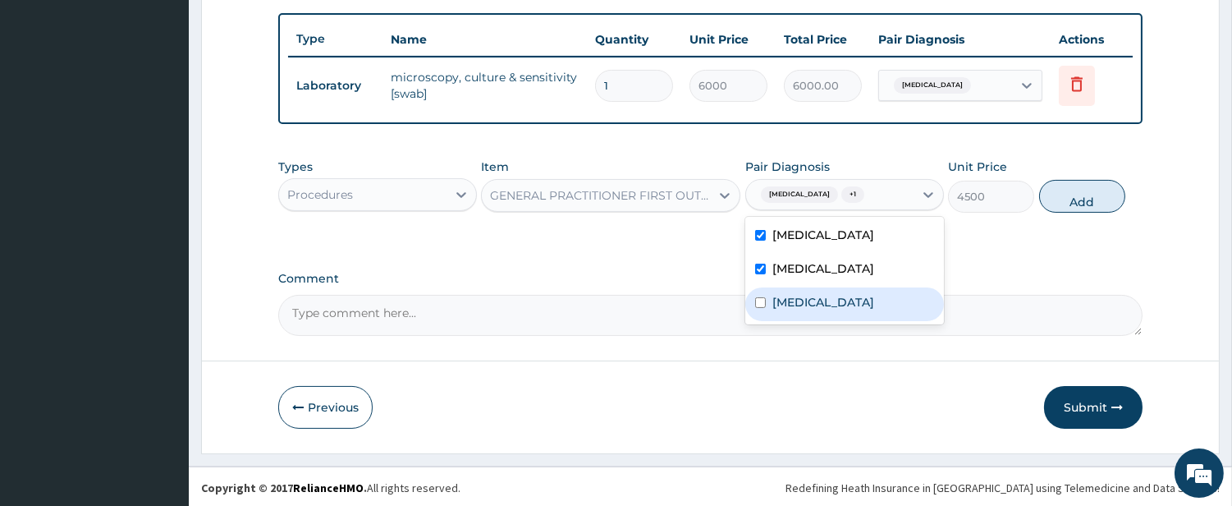
click at [803, 287] on div "Malaria" at bounding box center [844, 304] width 199 height 34
checkbox input "true"
click at [1052, 201] on button "Add" at bounding box center [1082, 196] width 86 height 33
type input "0"
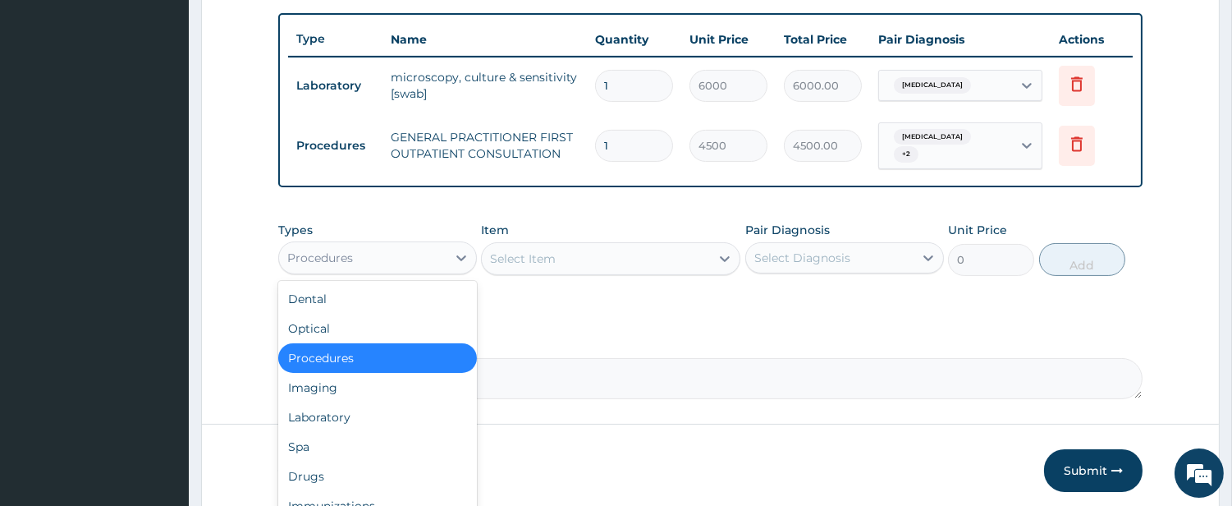
click at [407, 253] on div "Procedures" at bounding box center [362, 258] width 167 height 26
click at [411, 402] on div "Laboratory" at bounding box center [377, 417] width 199 height 30
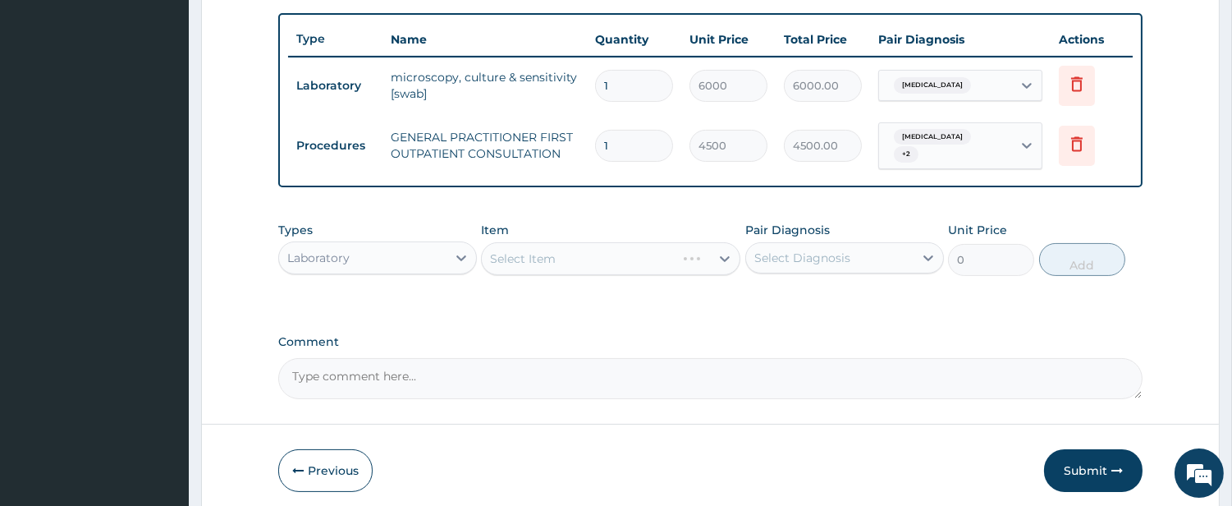
click at [646, 253] on div "Select Item" at bounding box center [610, 258] width 259 height 33
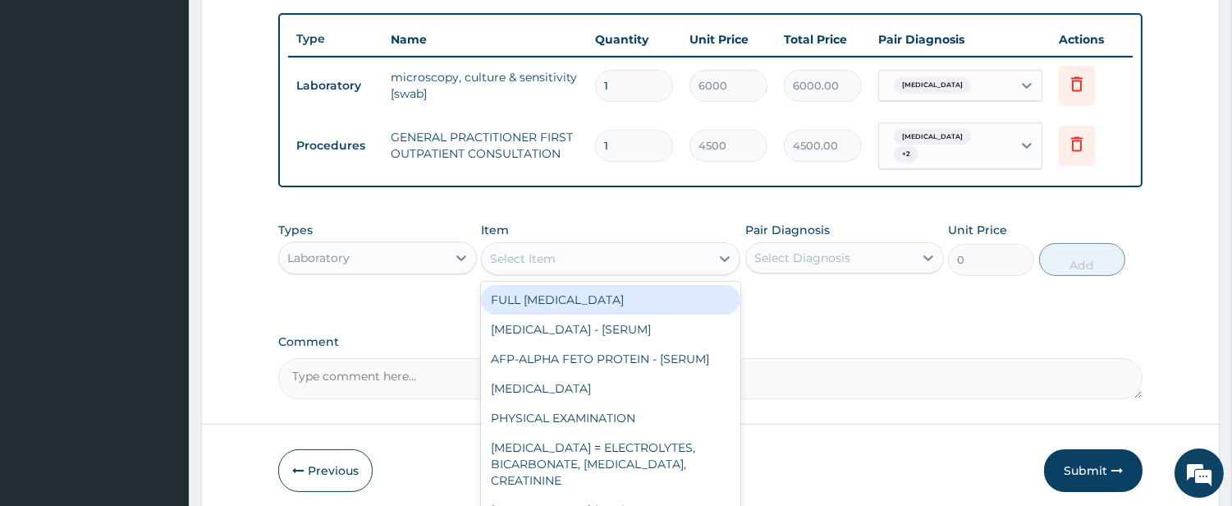
click at [646, 253] on div "Select Item" at bounding box center [596, 258] width 228 height 26
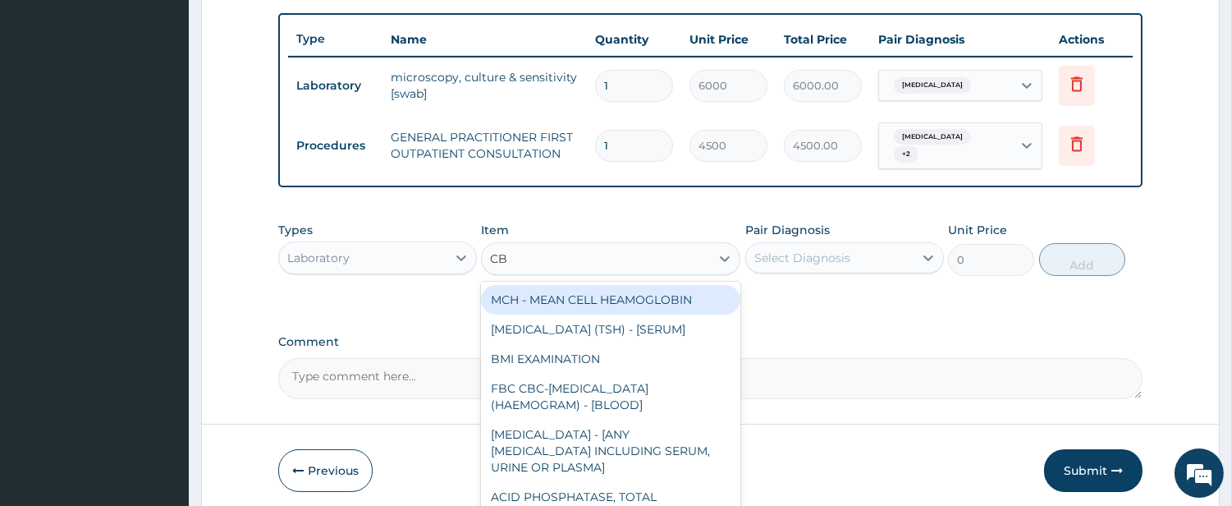
type input "CBC"
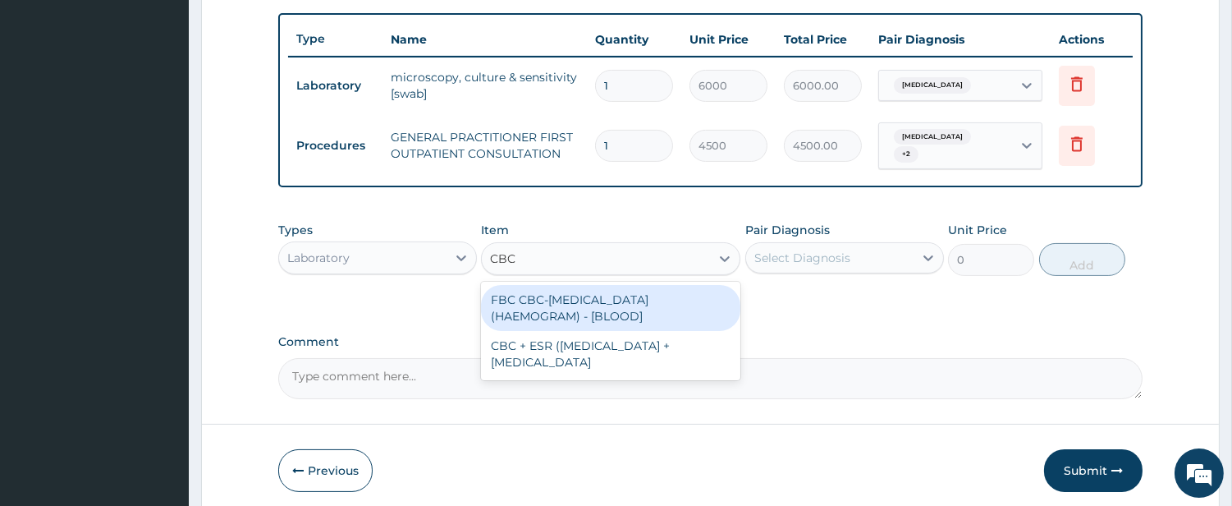
click at [635, 300] on div "FBC CBC-COMPLETE BLOOD COUNT (HAEMOGRAM) - [BLOOD]" at bounding box center [610, 308] width 259 height 46
type input "6000"
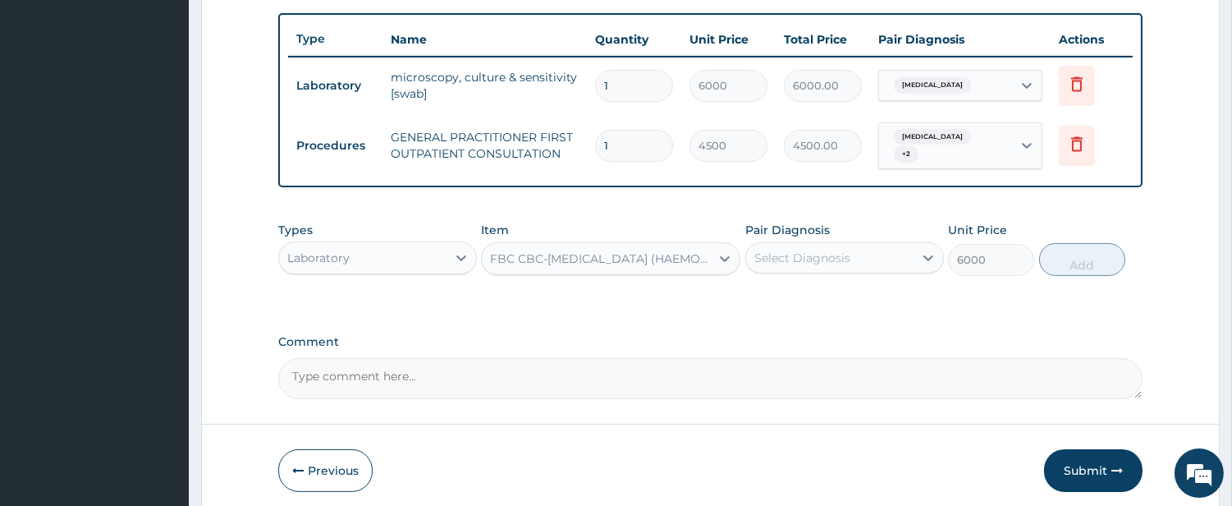
click at [762, 250] on div "Select Diagnosis" at bounding box center [803, 258] width 96 height 16
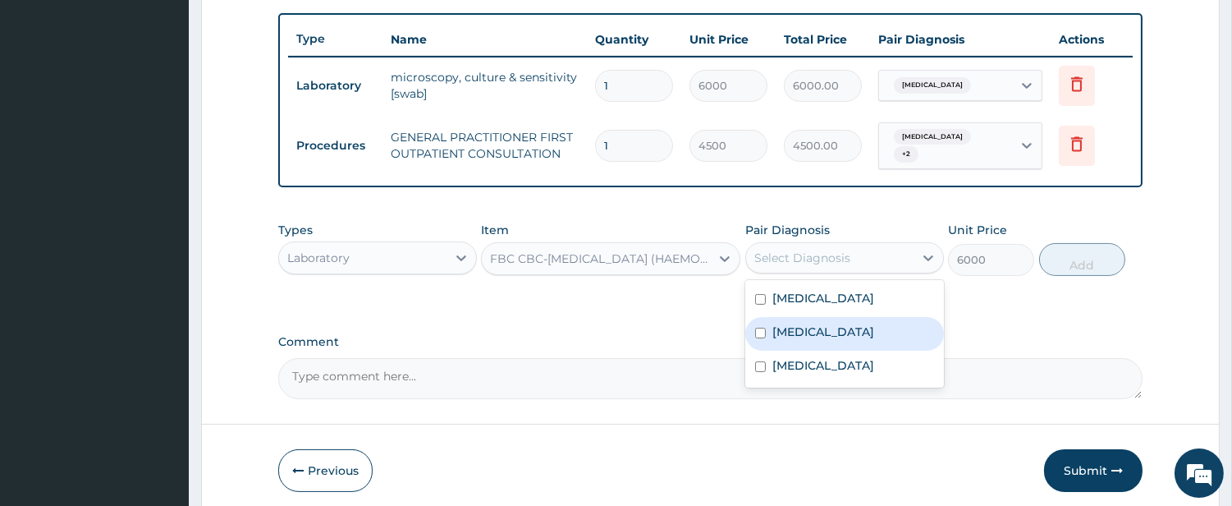
click at [767, 323] on div "Sepsis" at bounding box center [844, 334] width 199 height 34
checkbox input "true"
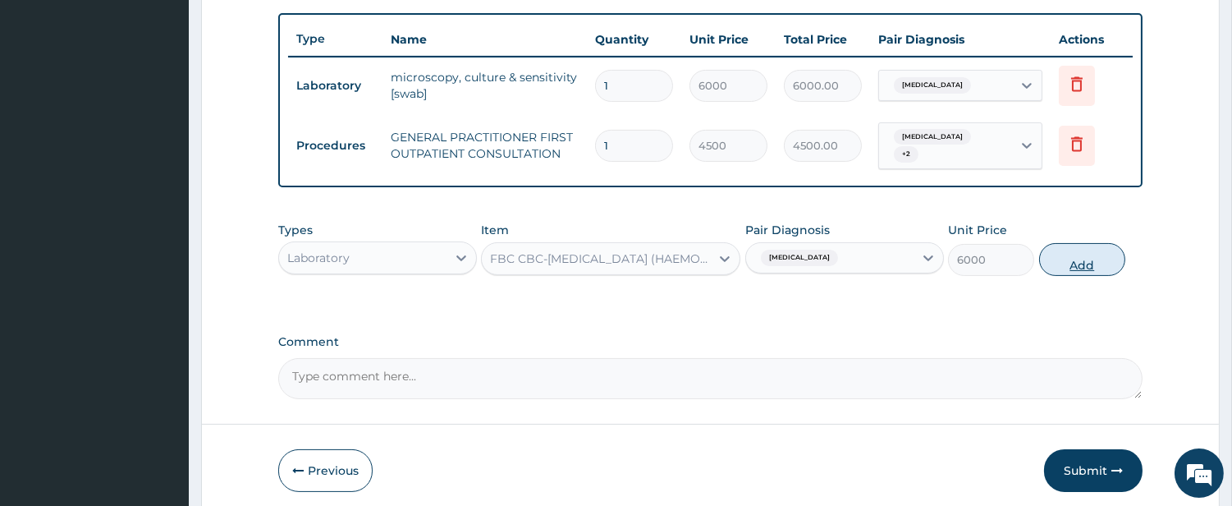
click at [1068, 243] on button "Add" at bounding box center [1082, 259] width 86 height 33
type input "0"
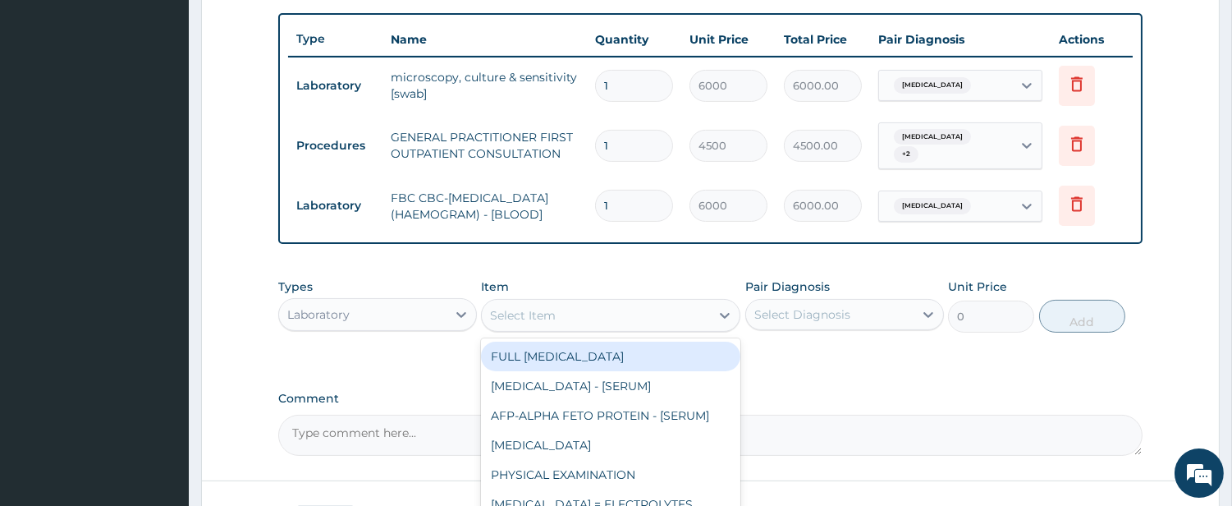
click at [667, 313] on div "Select Item" at bounding box center [596, 315] width 228 height 26
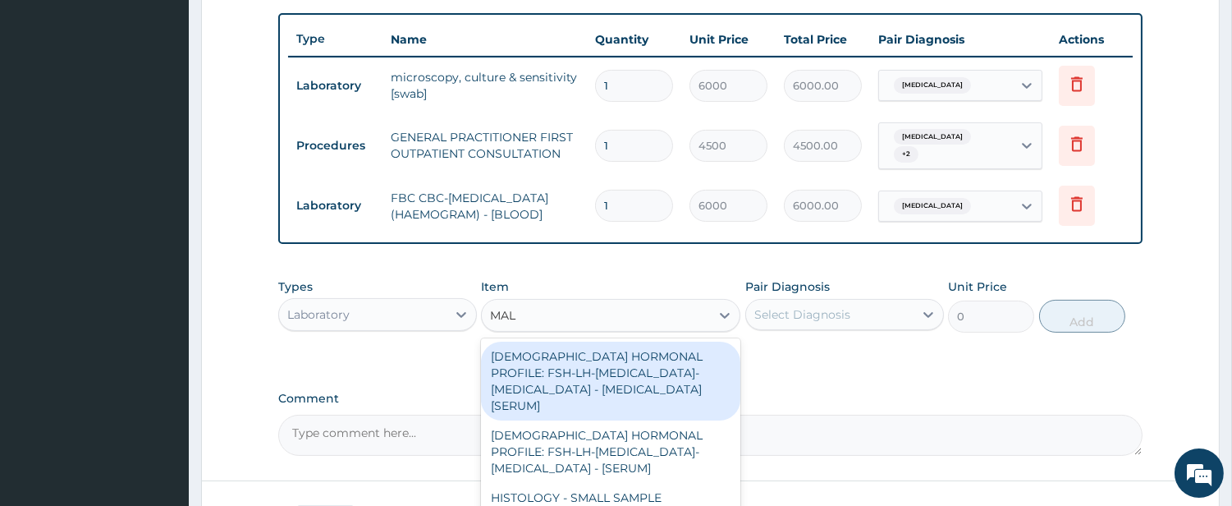
type input "MALA"
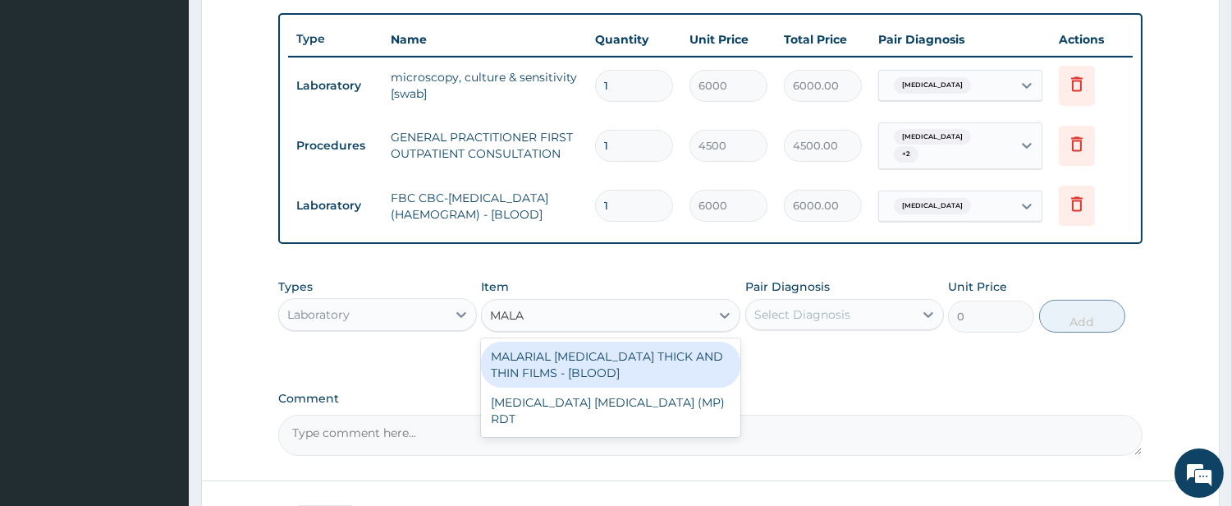
click at [635, 356] on div "MALARIAL PARASITE THICK AND THIN FILMS - [BLOOD]" at bounding box center [610, 365] width 259 height 46
type input "2625"
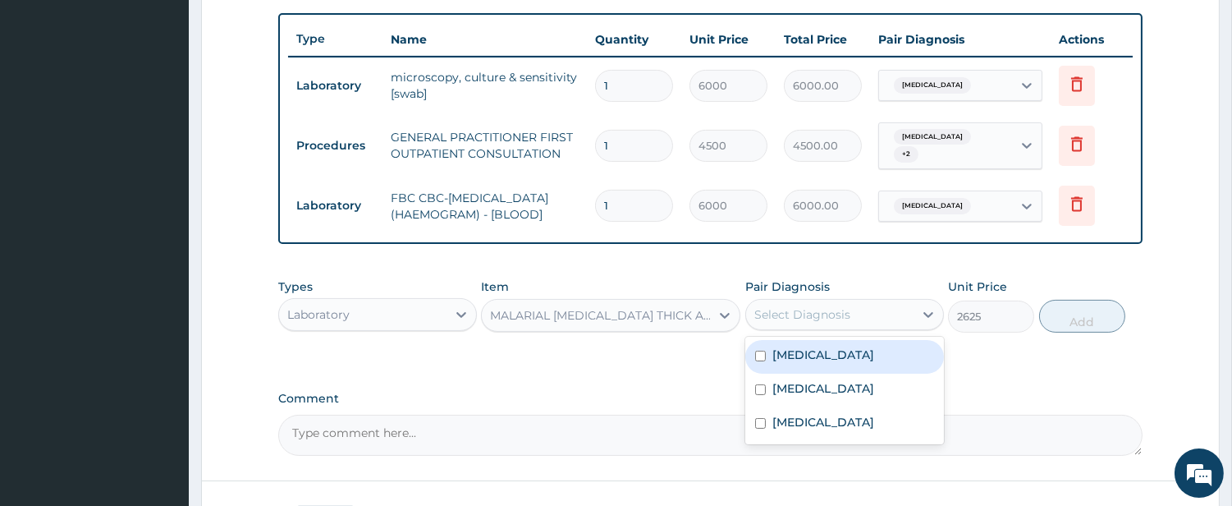
click at [756, 307] on div "Select Diagnosis" at bounding box center [803, 314] width 96 height 16
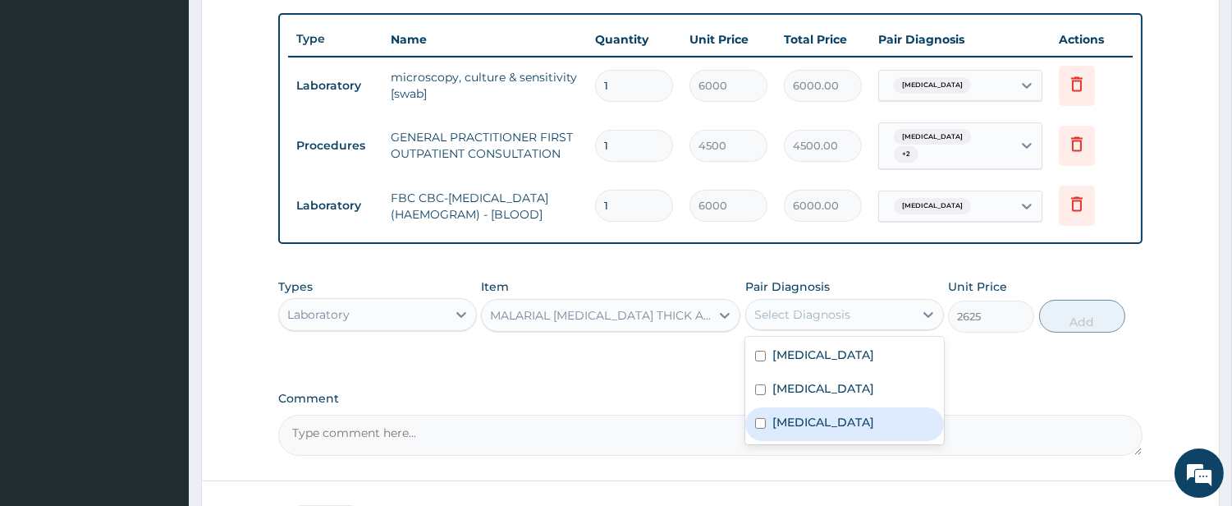
click at [777, 423] on label "Malaria" at bounding box center [824, 422] width 102 height 16
checkbox input "true"
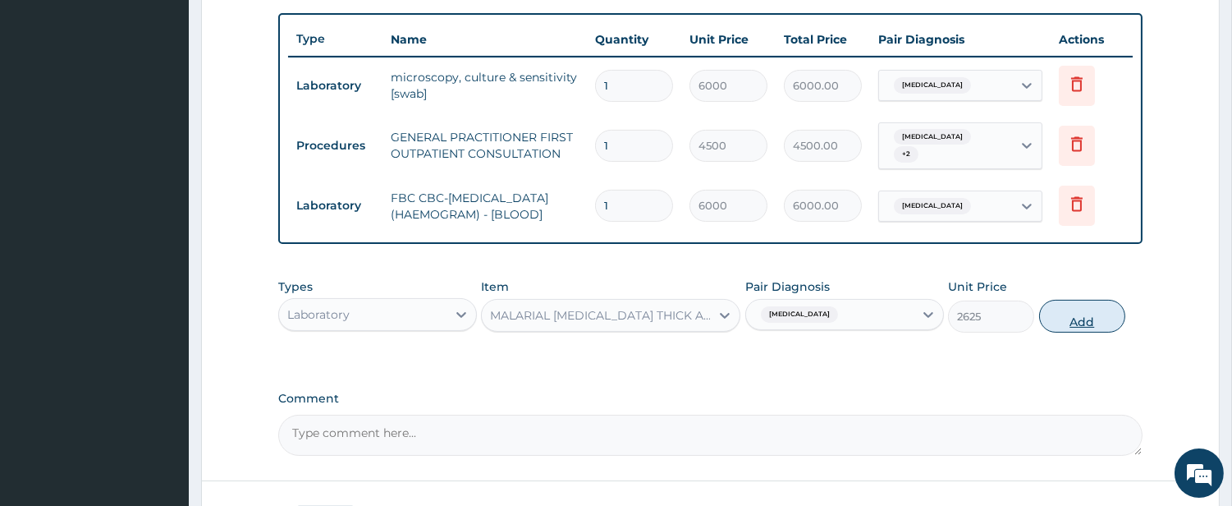
click at [1073, 328] on button "Add" at bounding box center [1082, 316] width 86 height 33
type input "0"
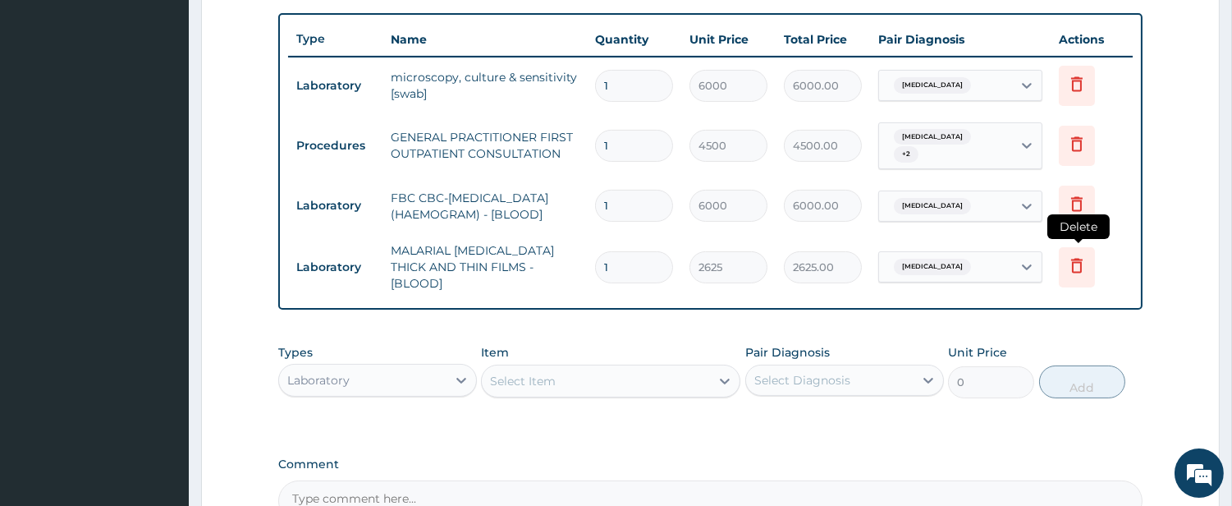
click at [1084, 257] on icon at bounding box center [1077, 265] width 20 height 20
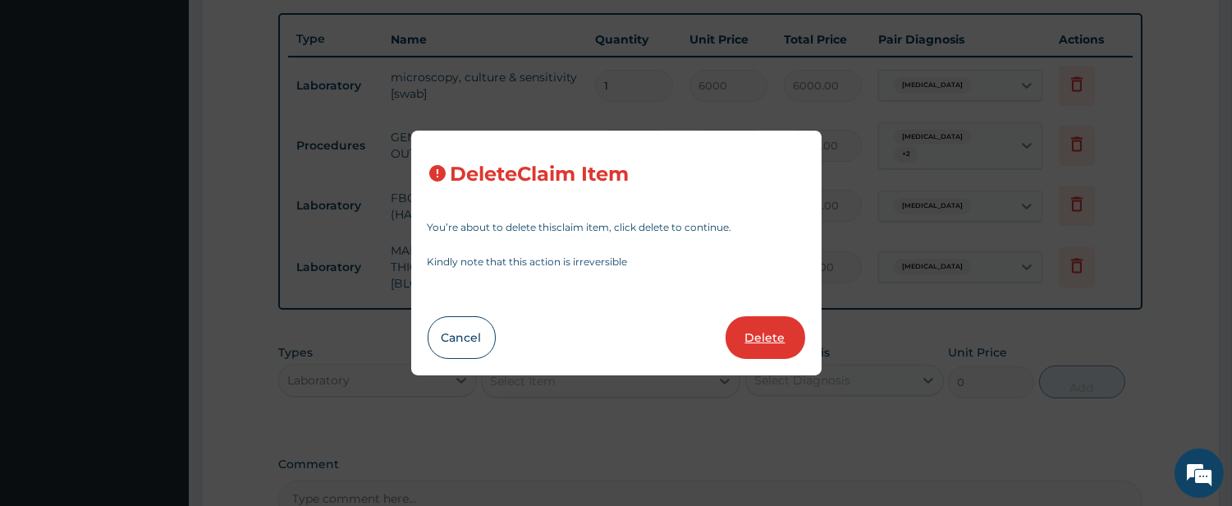
click at [767, 333] on button "Delete" at bounding box center [766, 337] width 80 height 43
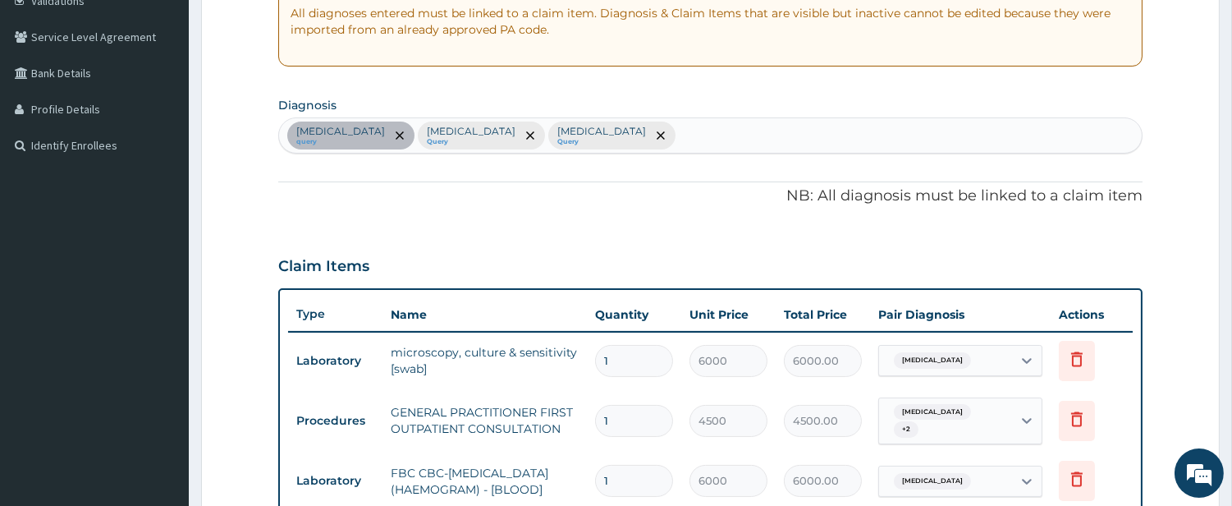
scroll to position [294, 0]
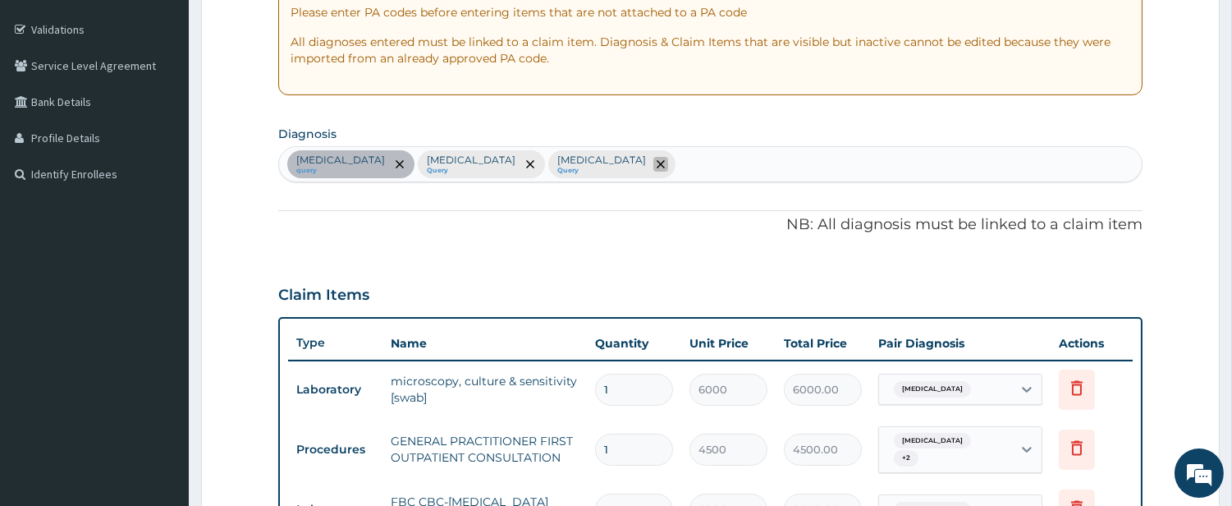
click at [654, 168] on span "remove selection option" at bounding box center [661, 164] width 15 height 15
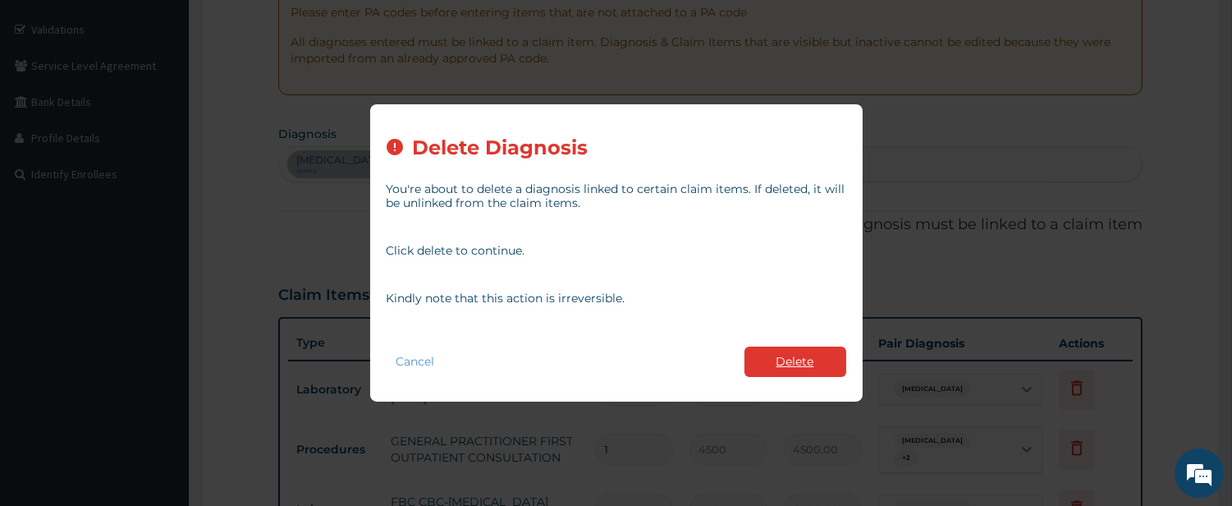
click at [807, 359] on button "Delete" at bounding box center [796, 361] width 102 height 30
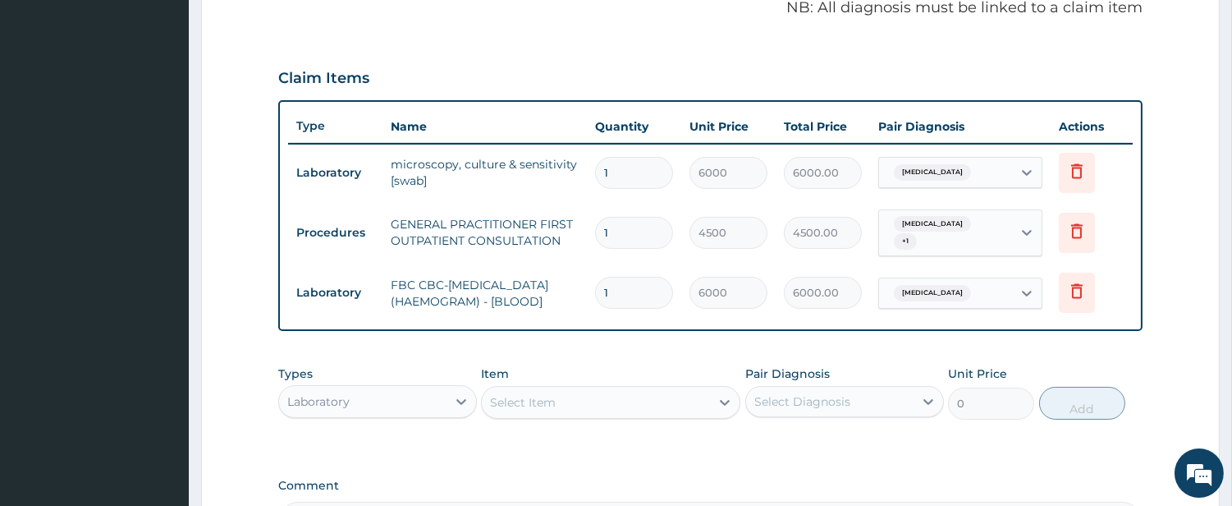
scroll to position [720, 0]
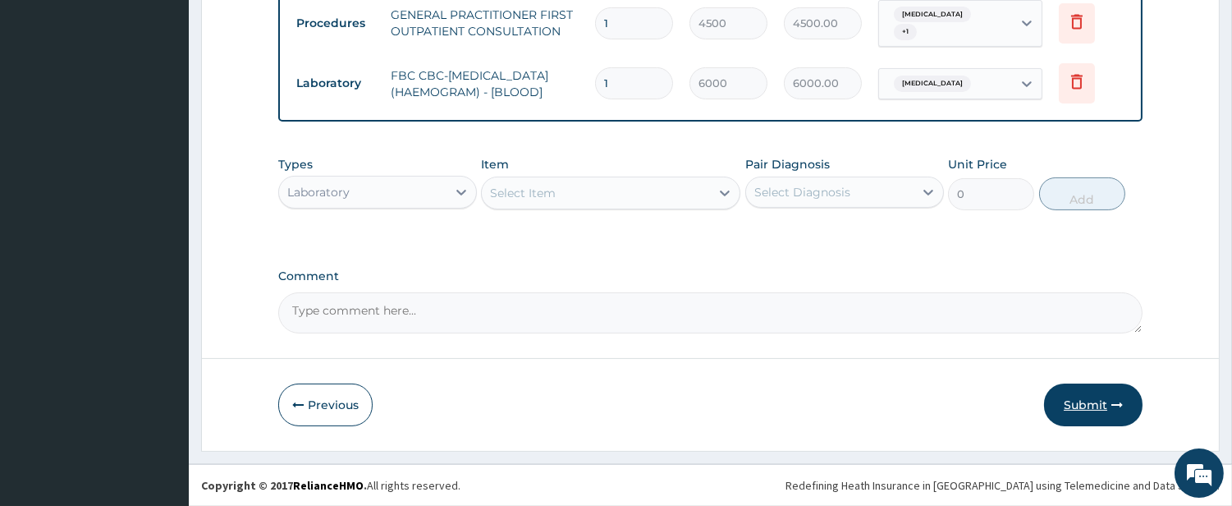
click at [1090, 398] on button "Submit" at bounding box center [1093, 404] width 99 height 43
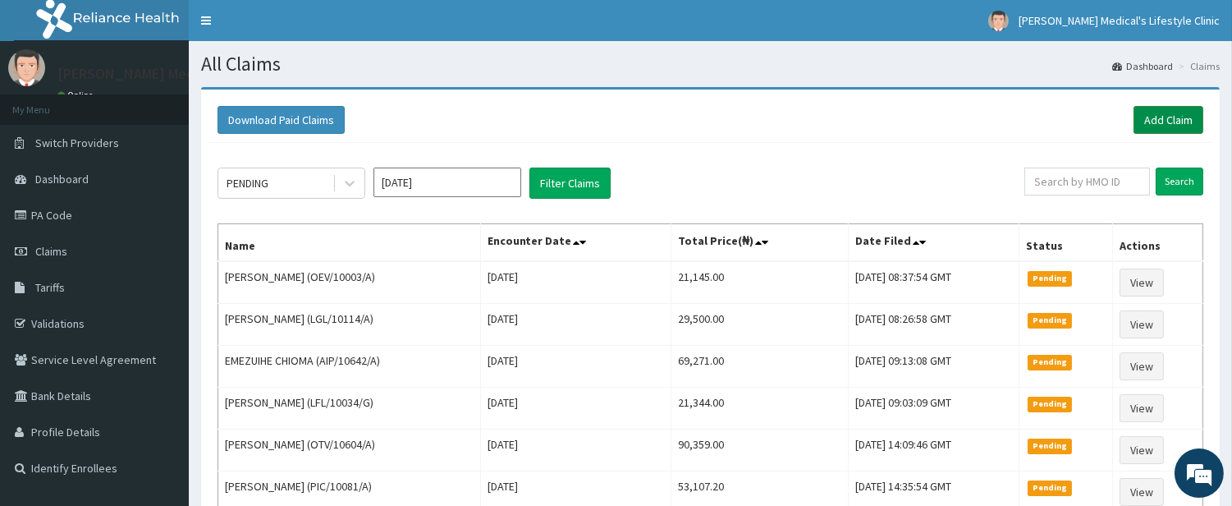
click at [1171, 118] on link "Add Claim" at bounding box center [1169, 120] width 70 height 28
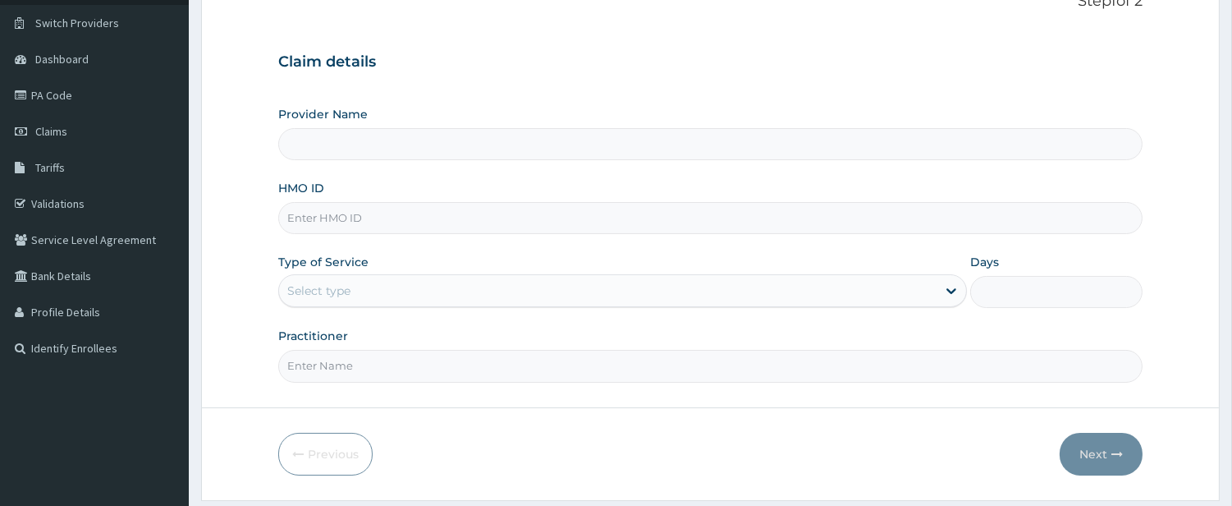
scroll to position [168, 0]
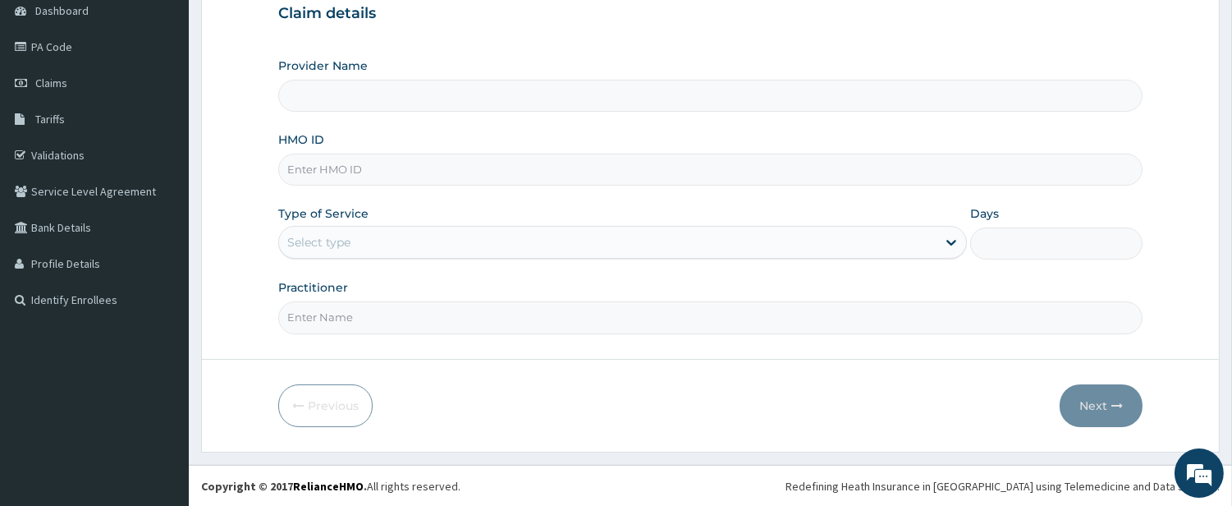
click at [485, 169] on input "HMO ID" at bounding box center [710, 170] width 865 height 32
type input "[PERSON_NAME] Medical's Lifestyle clinic"
paste input "TLM/10071/A"
type input "TLM/10071/A"
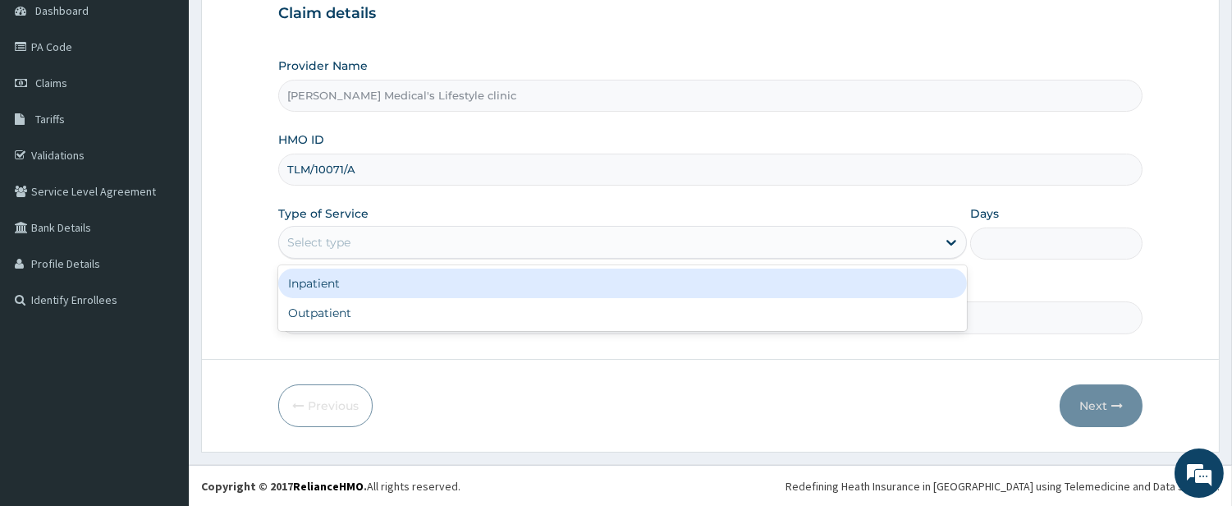
click at [429, 232] on div "Select type" at bounding box center [608, 242] width 658 height 26
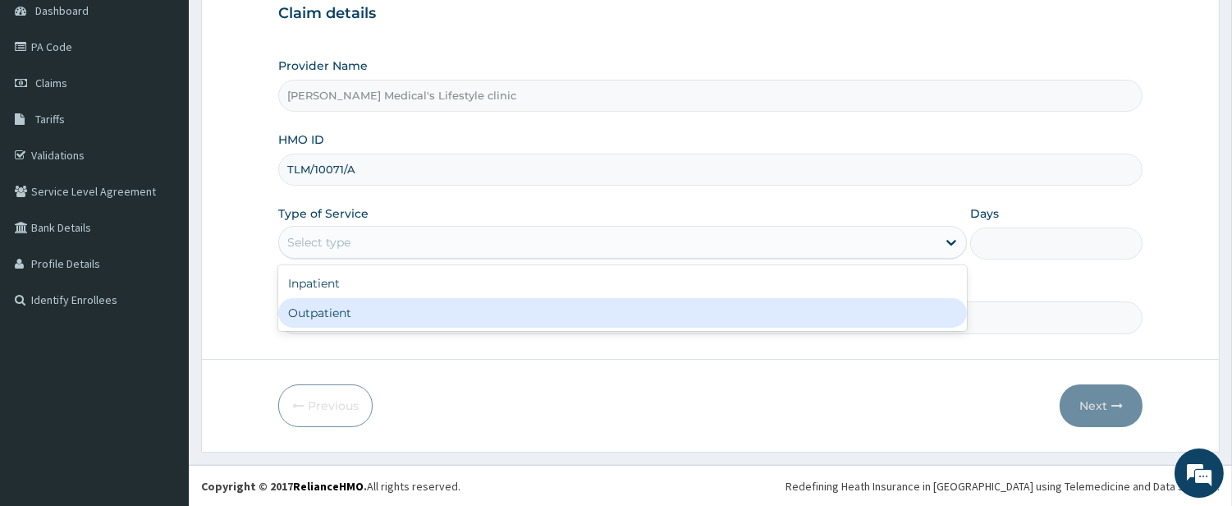
click at [396, 310] on div "Outpatient" at bounding box center [622, 313] width 689 height 30
type input "1"
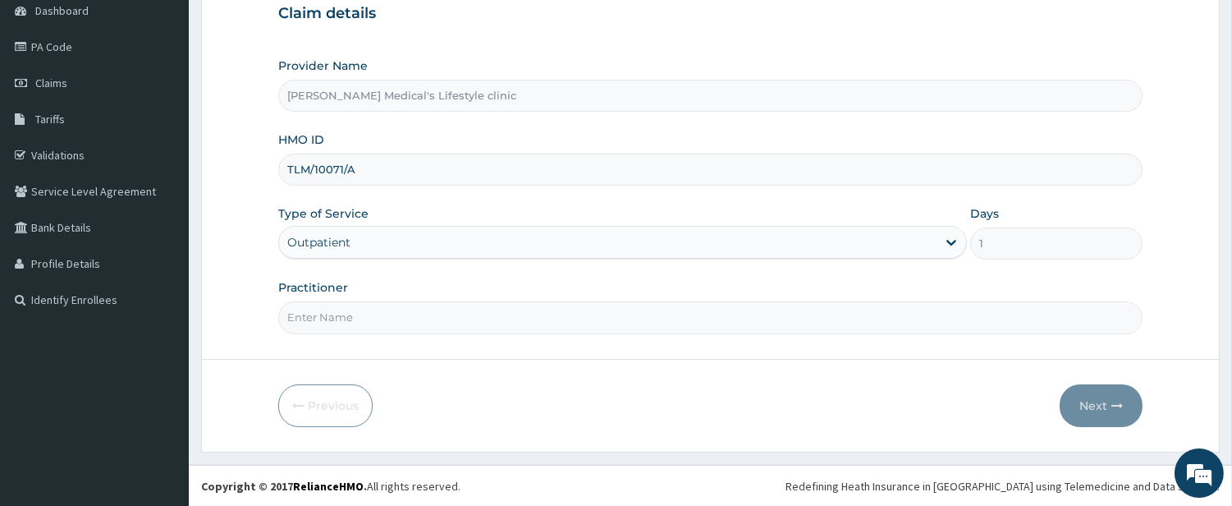
click at [396, 310] on input "Practitioner" at bounding box center [710, 317] width 865 height 32
type input "DR David O. Ajibade"
click at [1080, 395] on button "Next" at bounding box center [1101, 405] width 83 height 43
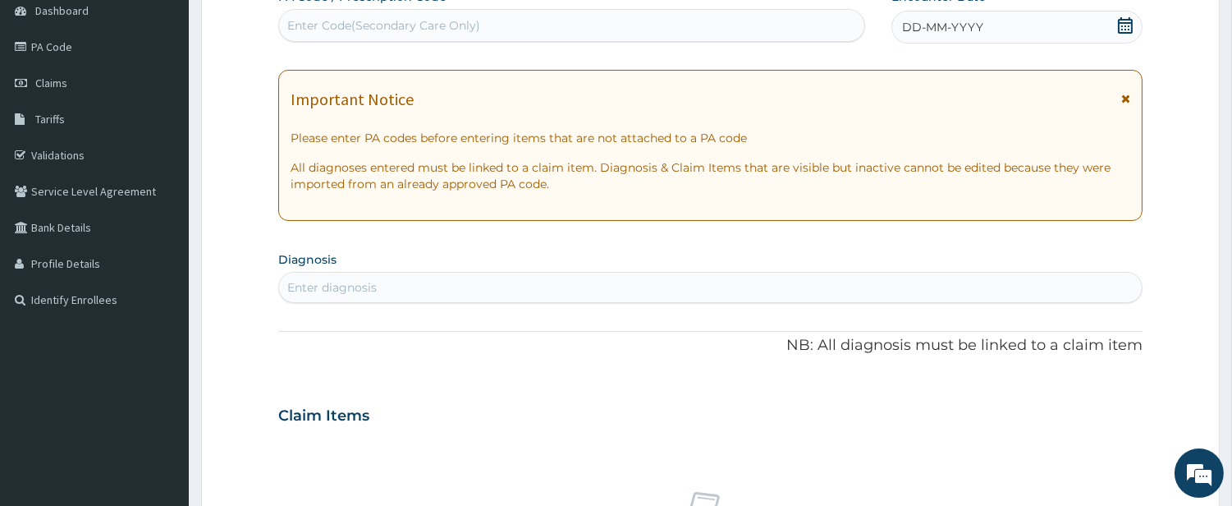
scroll to position [0, 0]
click at [513, 36] on div "Enter Code(Secondary Care Only)" at bounding box center [571, 25] width 585 height 26
paste input "PA/AD70CA"
type input "PA/AD70CA"
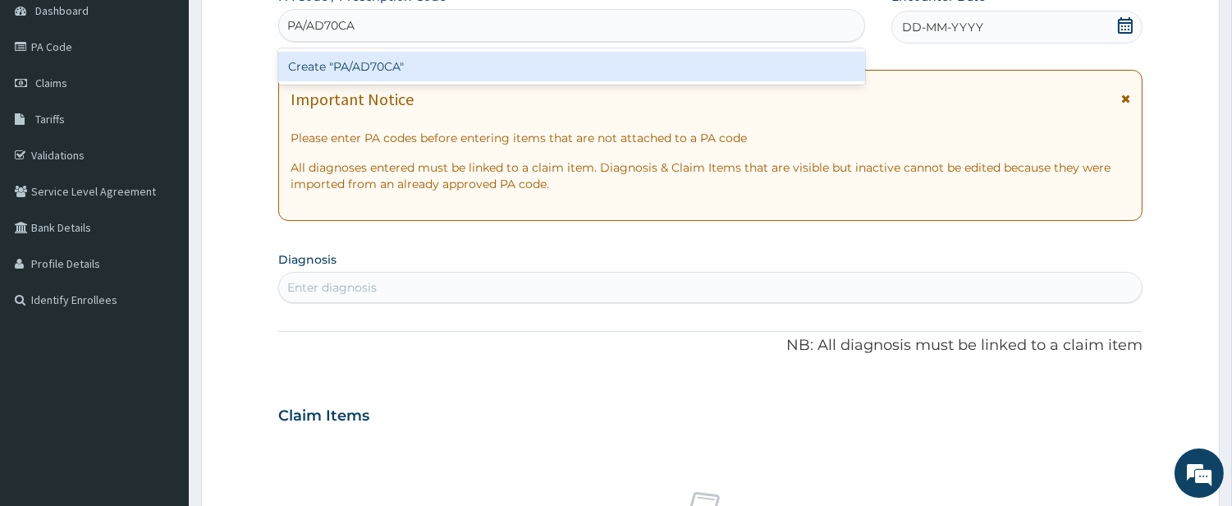
click at [443, 66] on div "Create "PA/AD70CA"" at bounding box center [571, 67] width 587 height 30
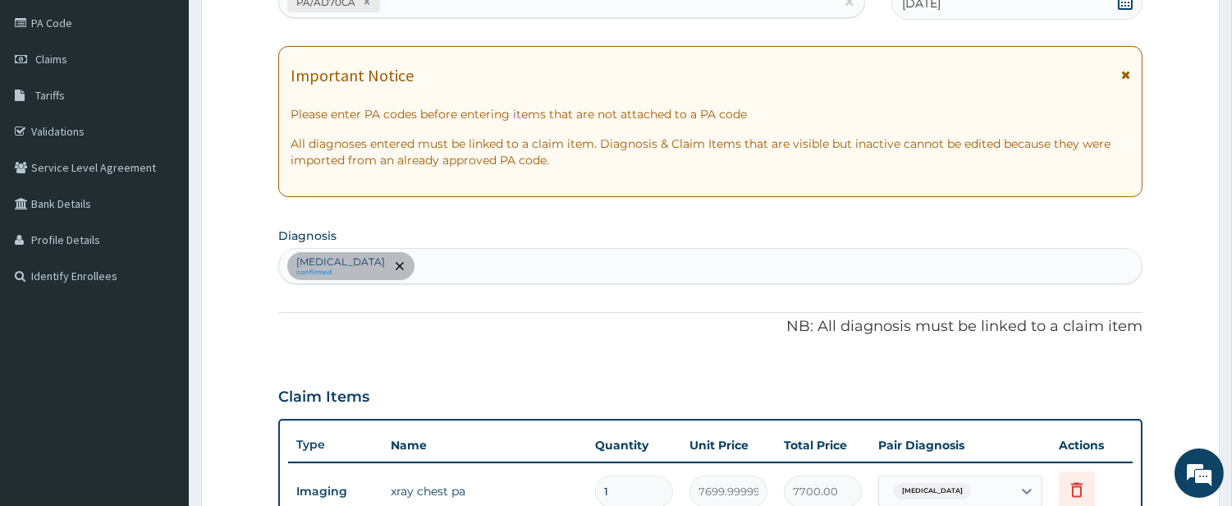
scroll to position [186, 0]
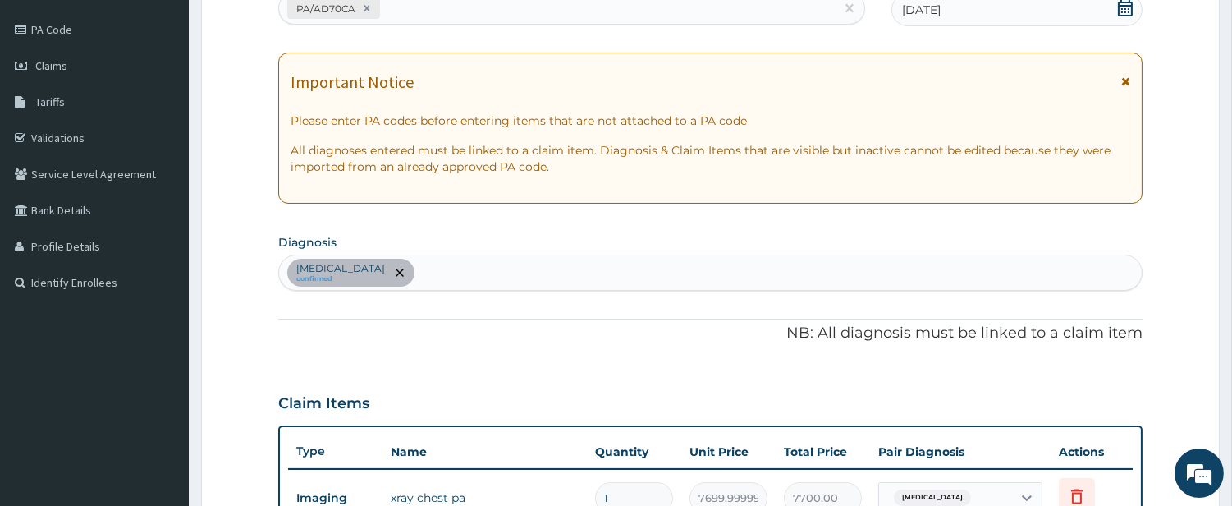
click at [507, 16] on div "PA/AD70CA" at bounding box center [571, 8] width 587 height 33
paste input "PA/7340B4"
type input "PA/7340B4"
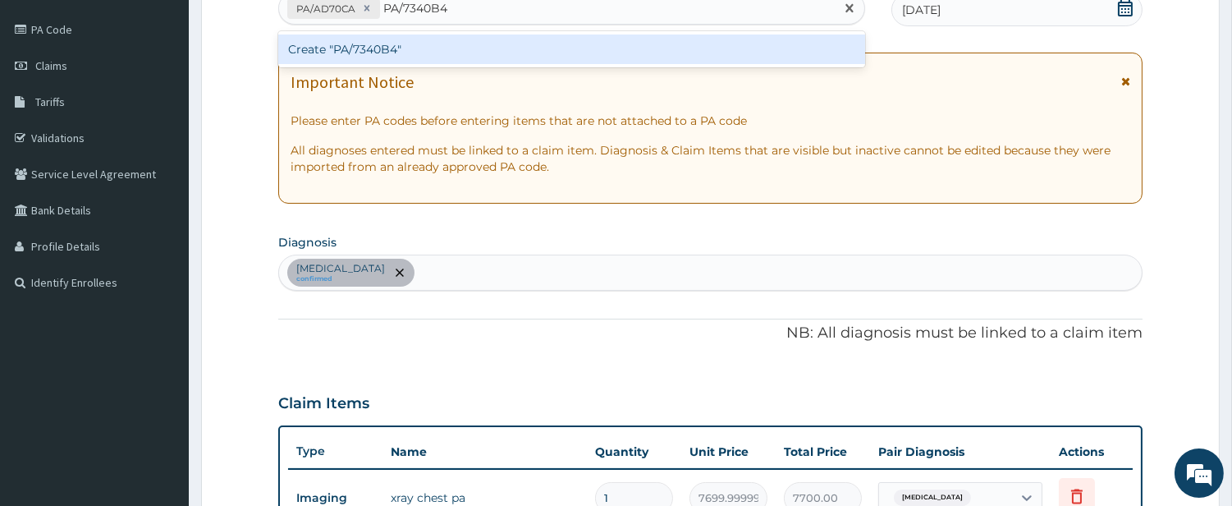
click at [434, 47] on div "Create "PA/7340B4"" at bounding box center [571, 49] width 587 height 30
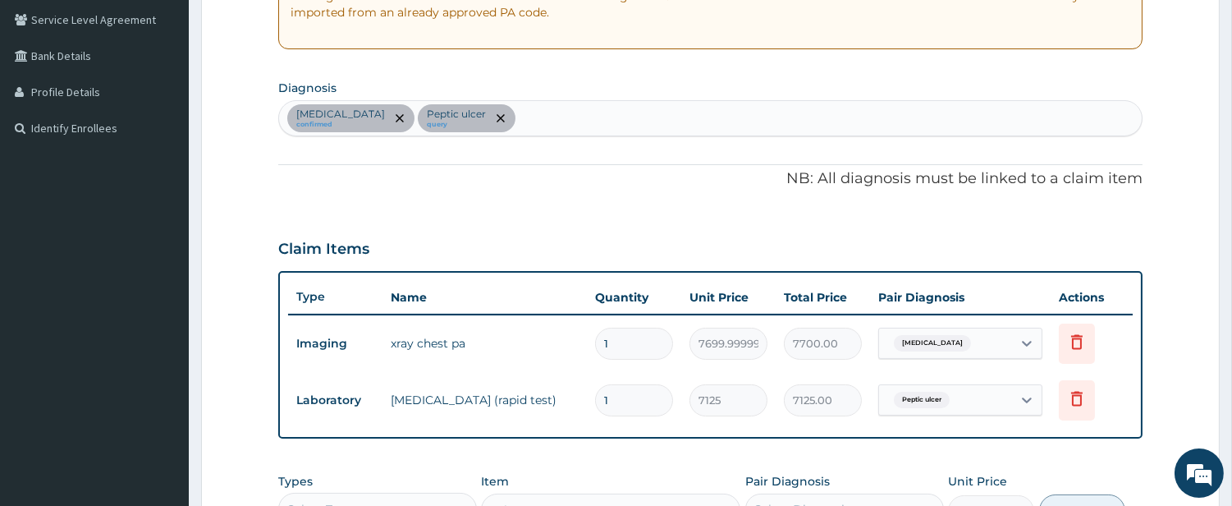
scroll to position [333, 0]
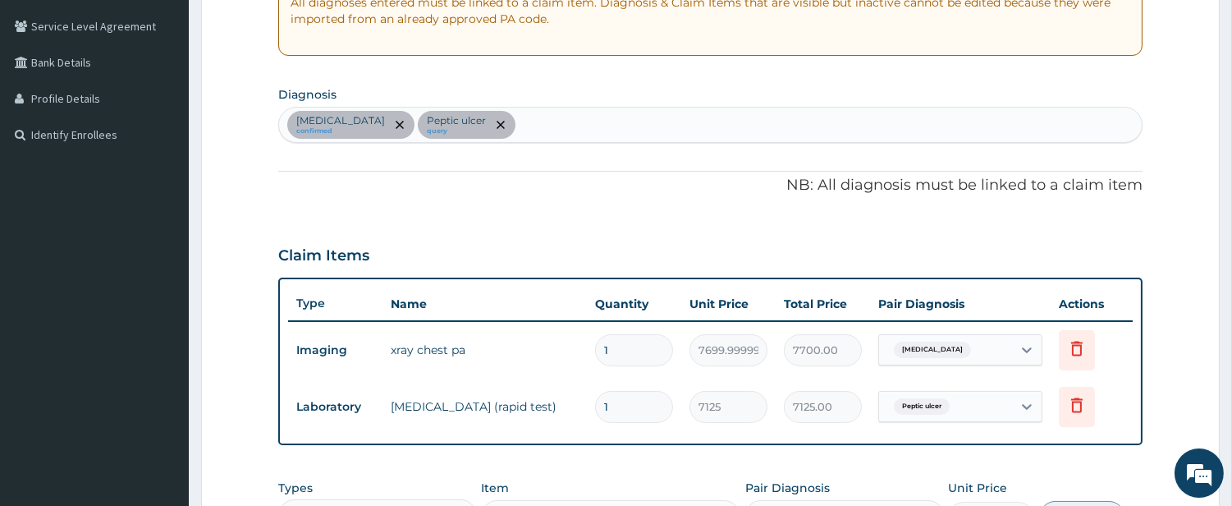
click at [547, 118] on div "Chest pain confirmed Peptic ulcer query" at bounding box center [710, 125] width 863 height 34
type input "SEP"
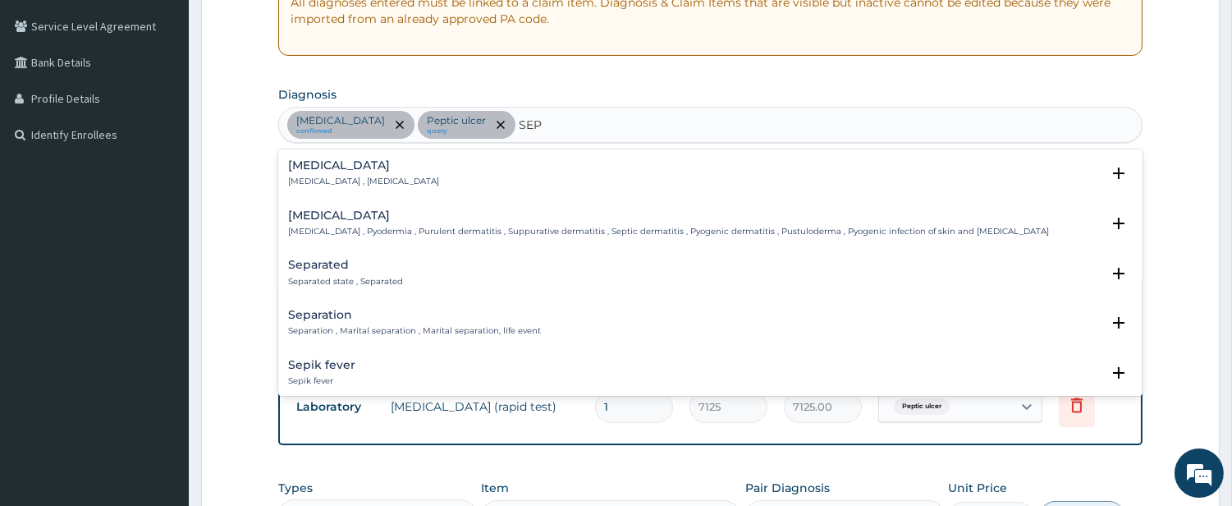
click at [320, 173] on div "Sepsis Systemic infection , Sepsis" at bounding box center [363, 173] width 151 height 29
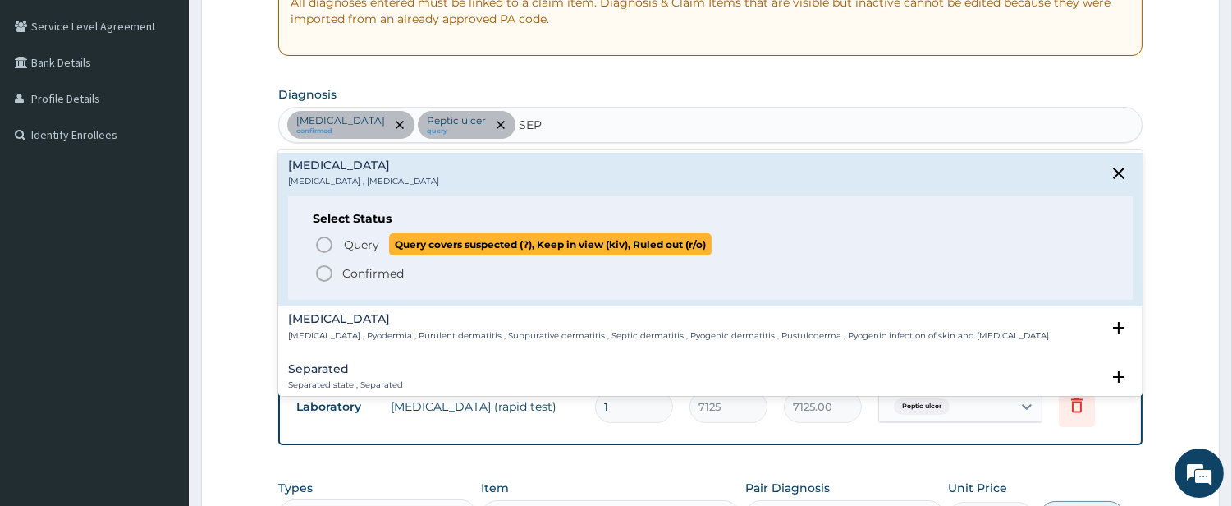
click at [331, 241] on circle "status option query" at bounding box center [324, 244] width 15 height 15
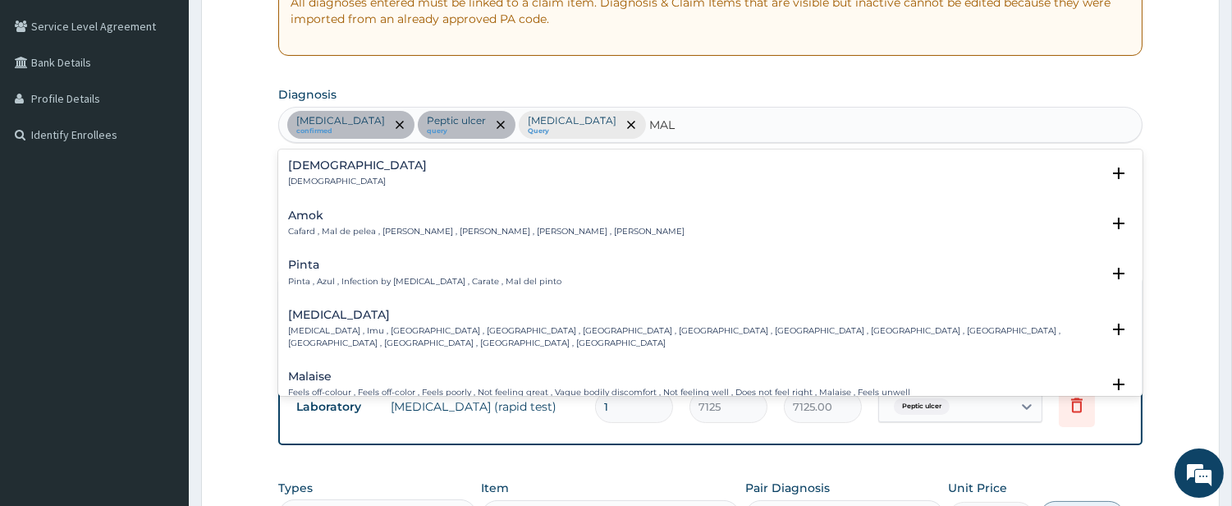
type input "MALA"
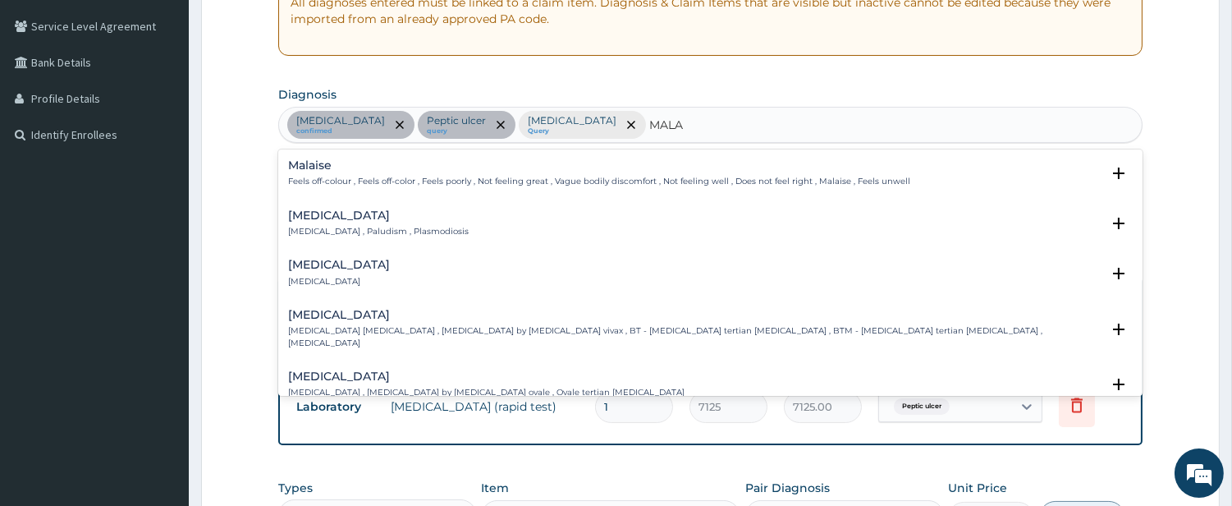
click at [323, 226] on p "Malaria , Paludism , Plasmodiosis" at bounding box center [378, 231] width 181 height 11
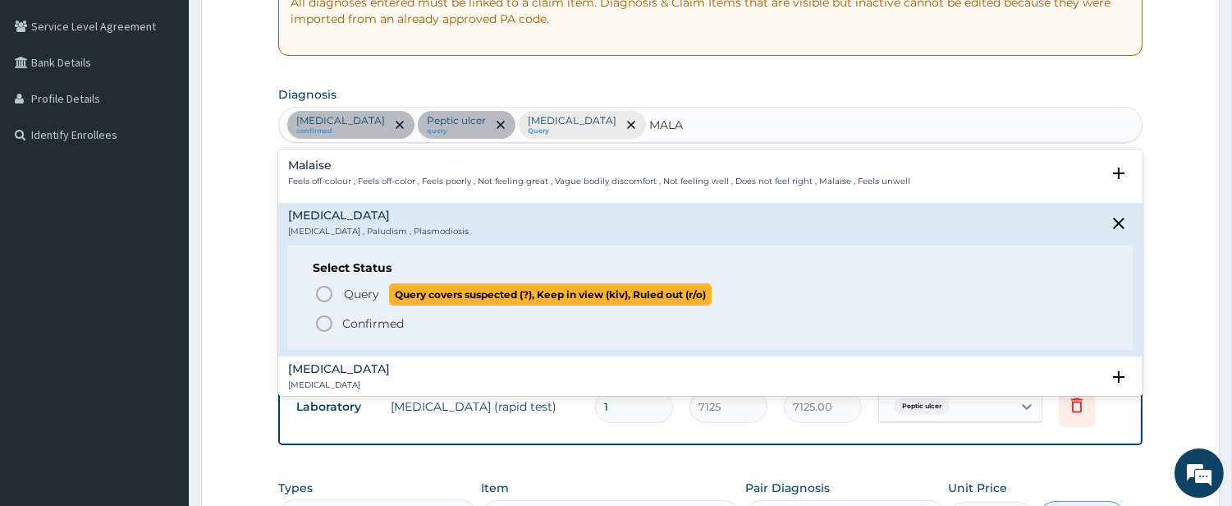
click at [342, 293] on p "Query Query covers suspected (?), Keep in view (kiv), Ruled out (r/o)" at bounding box center [526, 294] width 369 height 22
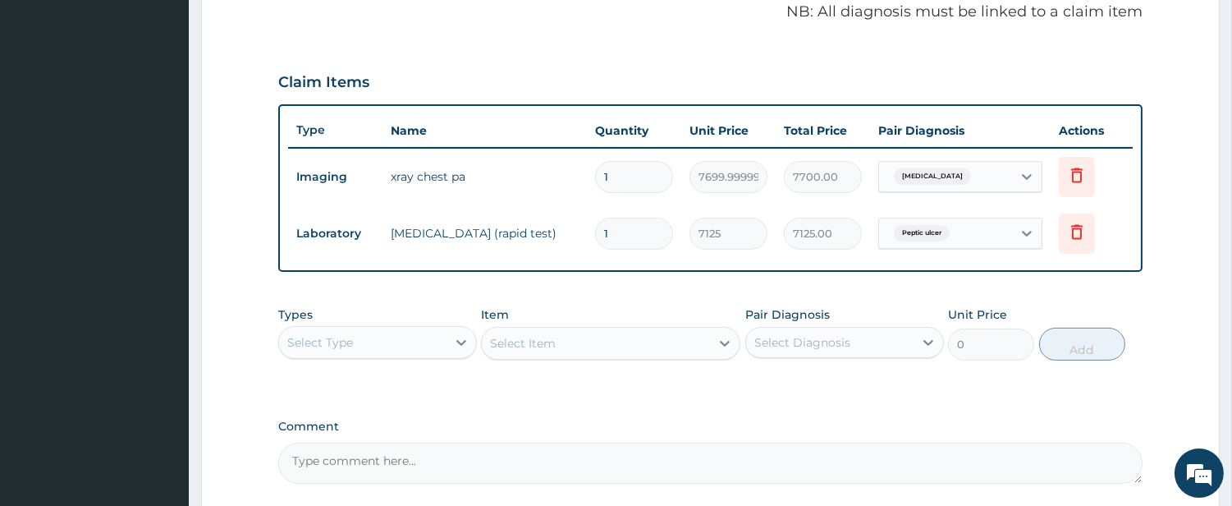
scroll to position [654, 0]
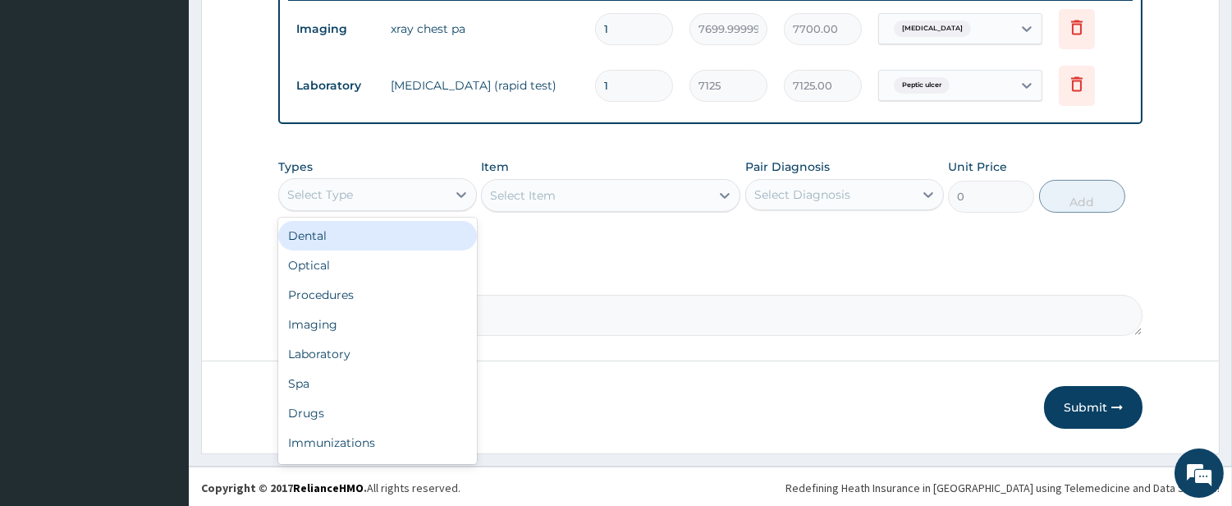
click at [437, 191] on div "Select Type" at bounding box center [362, 194] width 167 height 26
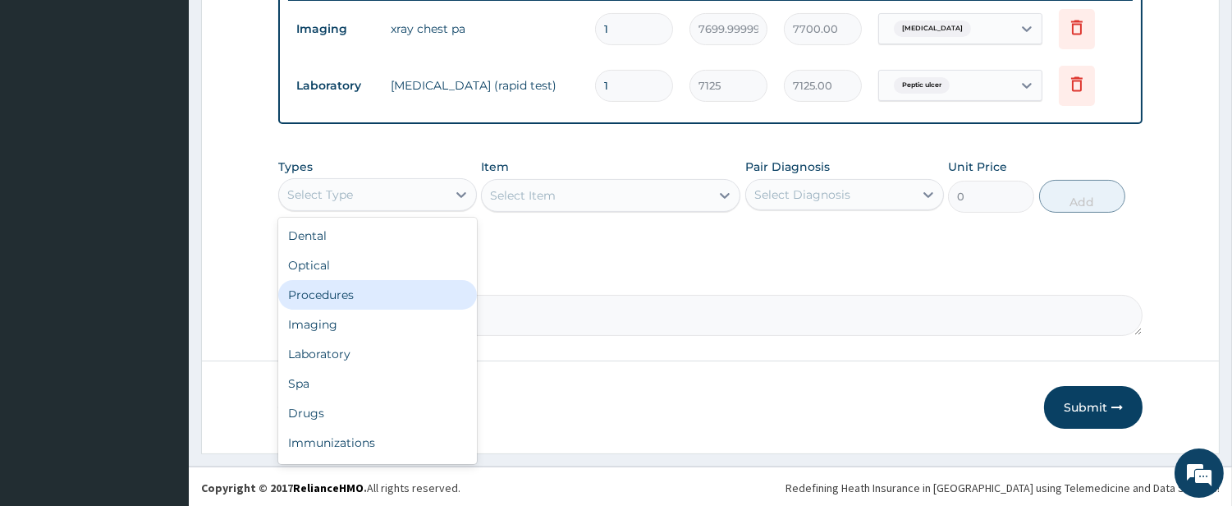
click at [403, 298] on div "Procedures" at bounding box center [377, 295] width 199 height 30
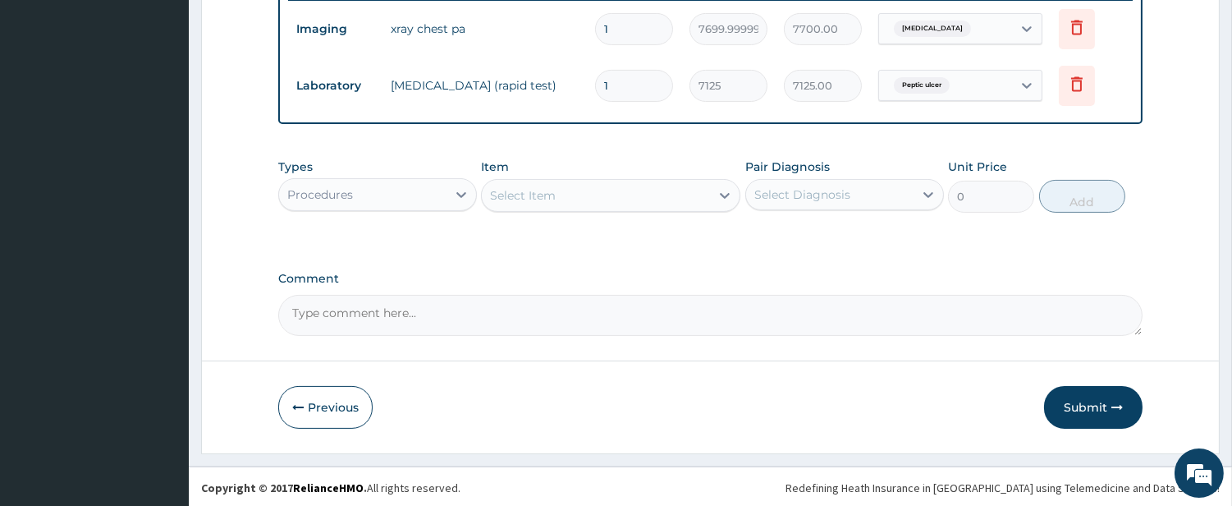
click at [678, 199] on div "Select Item" at bounding box center [596, 195] width 228 height 26
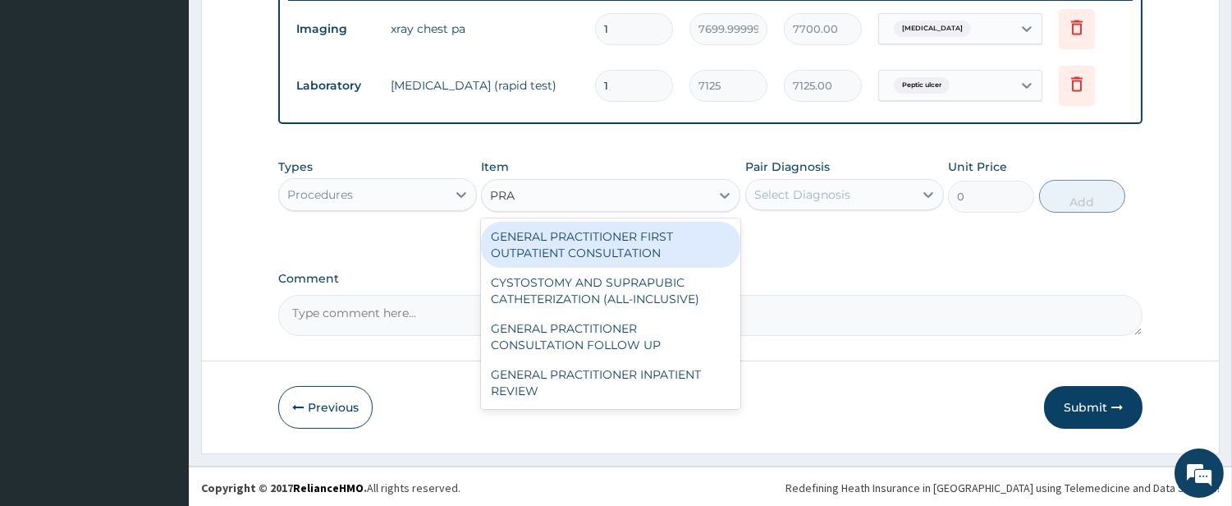
type input "PRAC"
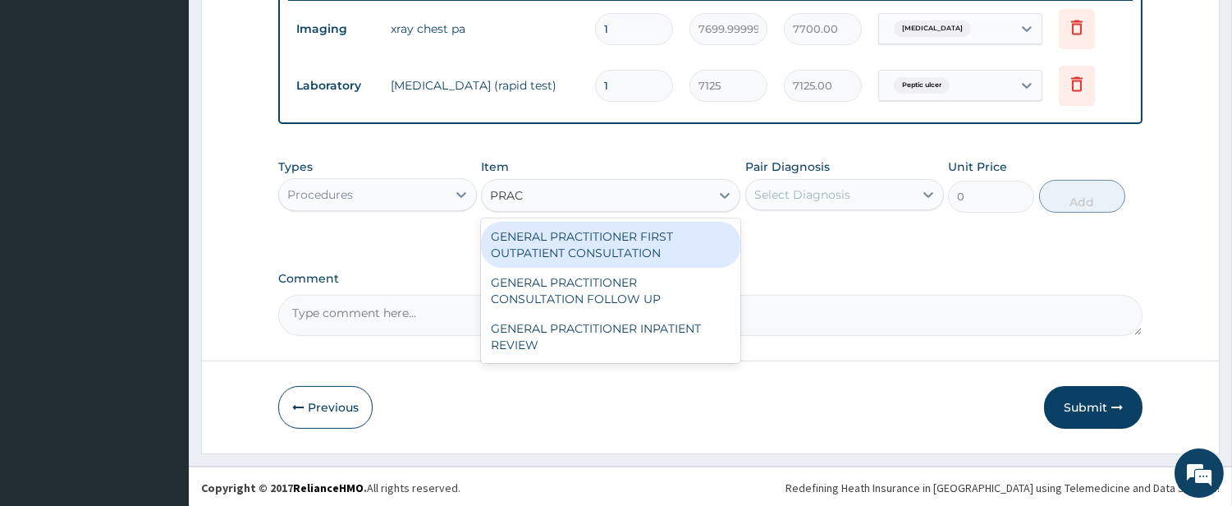
click at [649, 244] on div "GENERAL PRACTITIONER FIRST OUTPATIENT CONSULTATION" at bounding box center [610, 245] width 259 height 46
type input "4500"
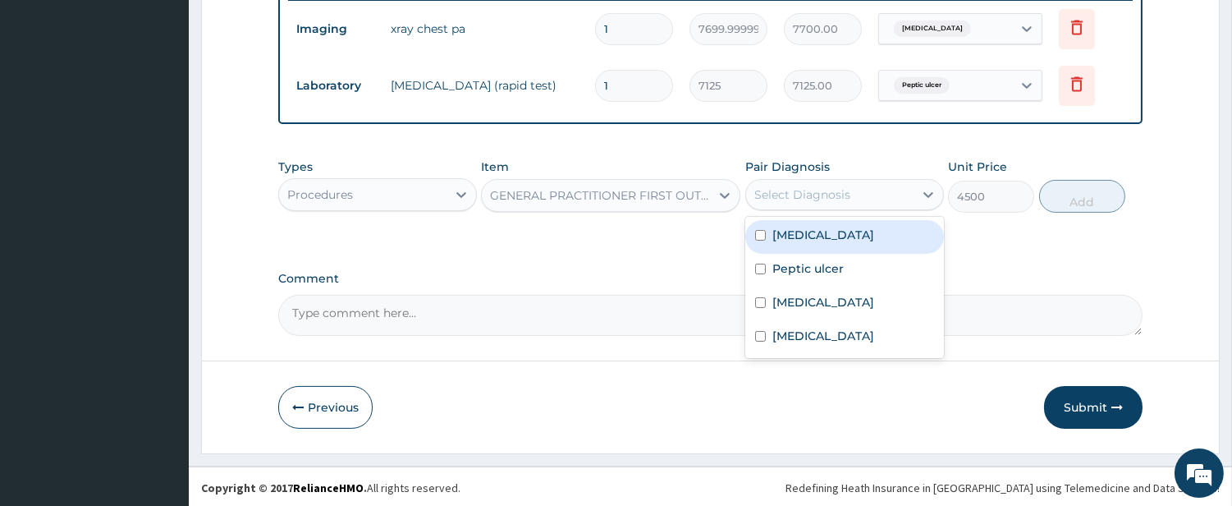
click at [789, 181] on div "Select Diagnosis" at bounding box center [829, 194] width 167 height 26
click at [784, 232] on label "Chest pain" at bounding box center [824, 235] width 102 height 16
checkbox input "true"
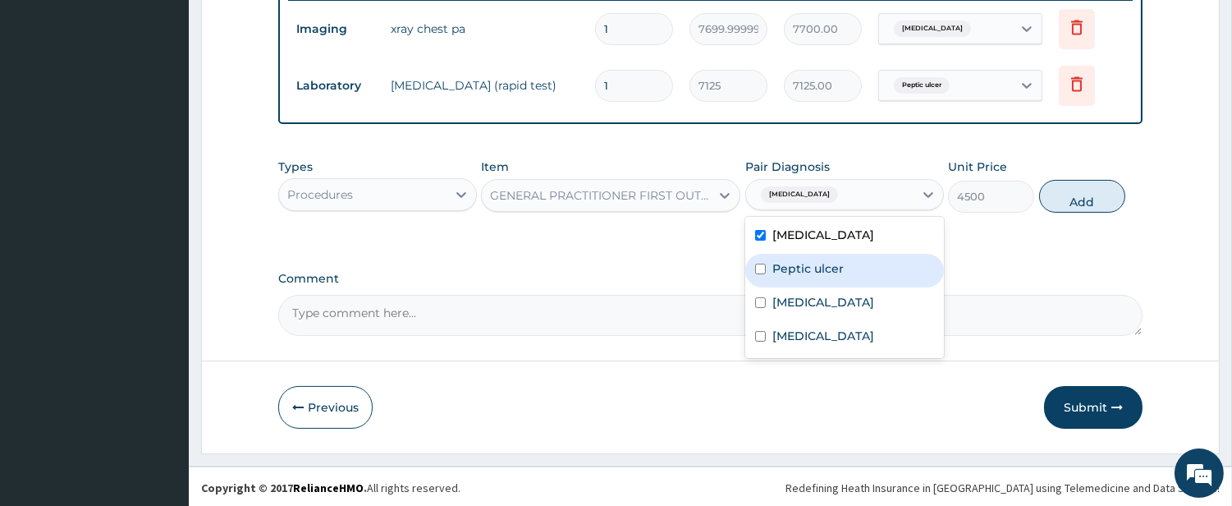
click at [778, 265] on label "Peptic ulcer" at bounding box center [808, 268] width 71 height 16
checkbox input "true"
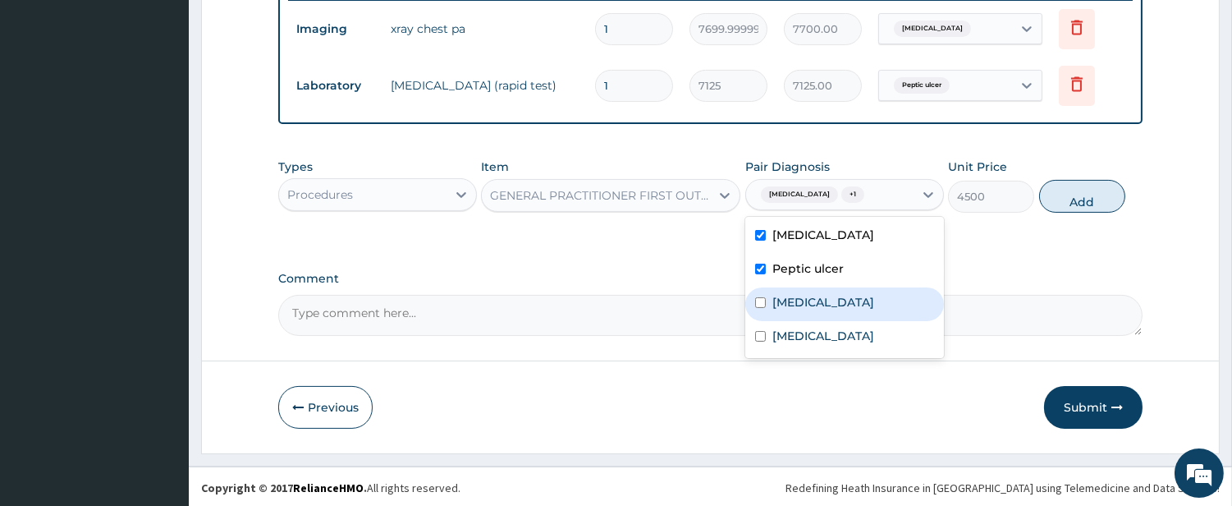
click at [768, 300] on div "Sepsis" at bounding box center [844, 304] width 199 height 34
checkbox input "true"
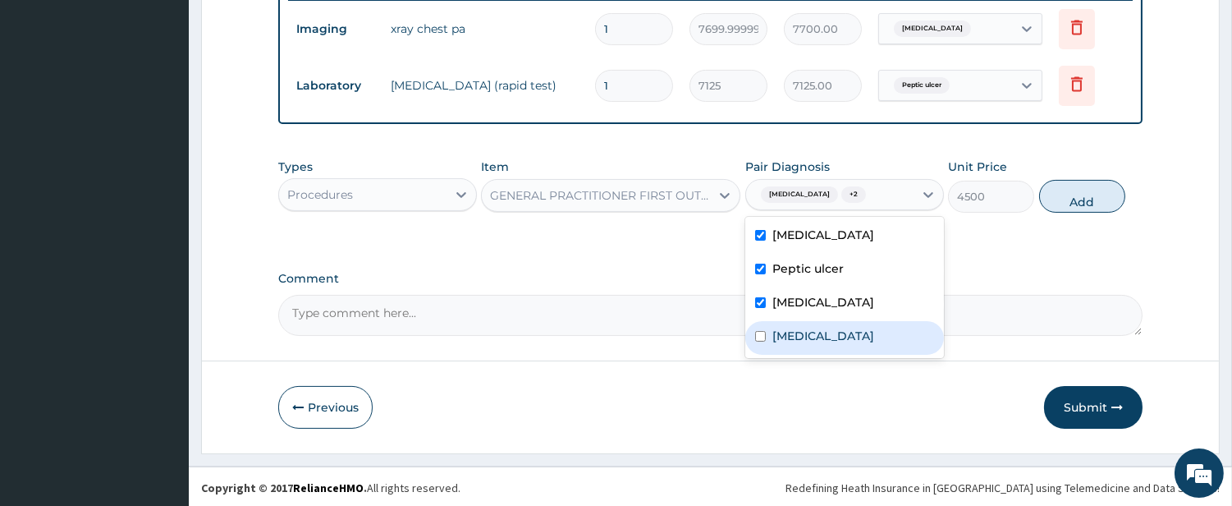
click at [774, 331] on label "Malaria" at bounding box center [824, 336] width 102 height 16
checkbox input "true"
click at [1087, 195] on button "Add" at bounding box center [1082, 196] width 86 height 33
type input "0"
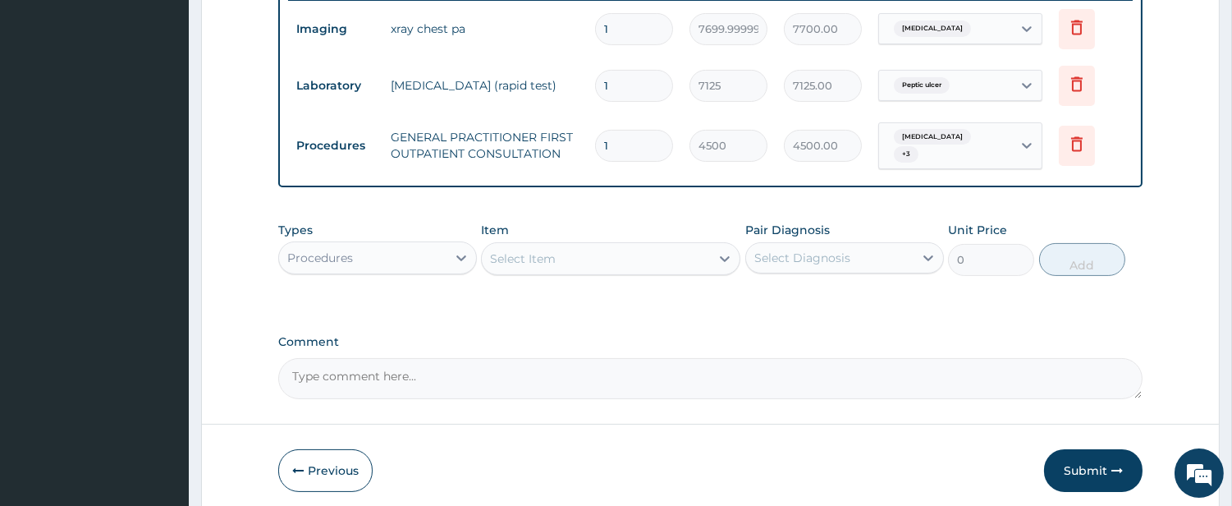
click at [612, 259] on div "Select Item" at bounding box center [596, 258] width 228 height 26
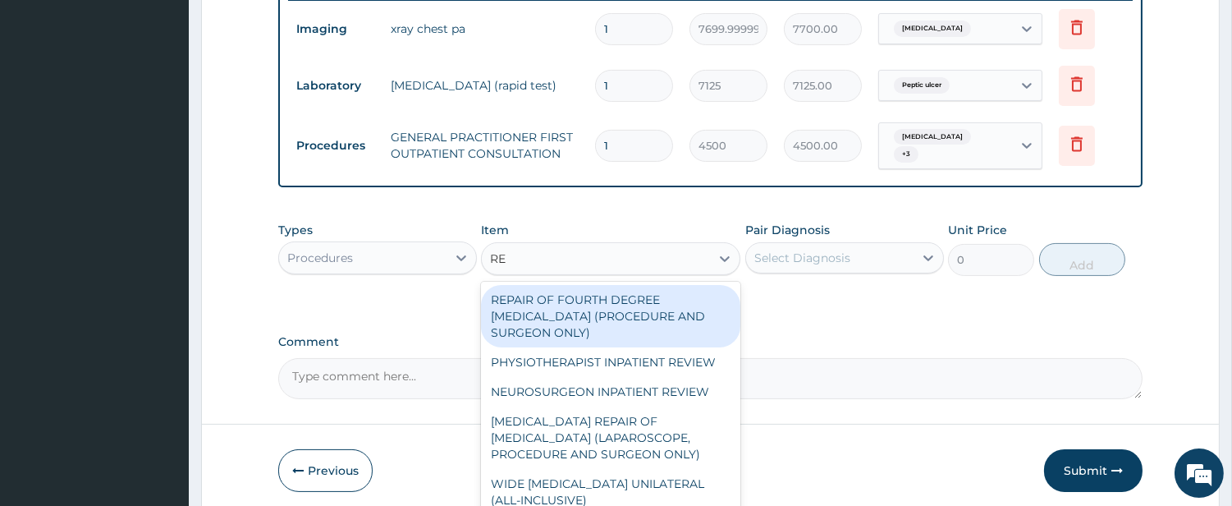
type input "REG"
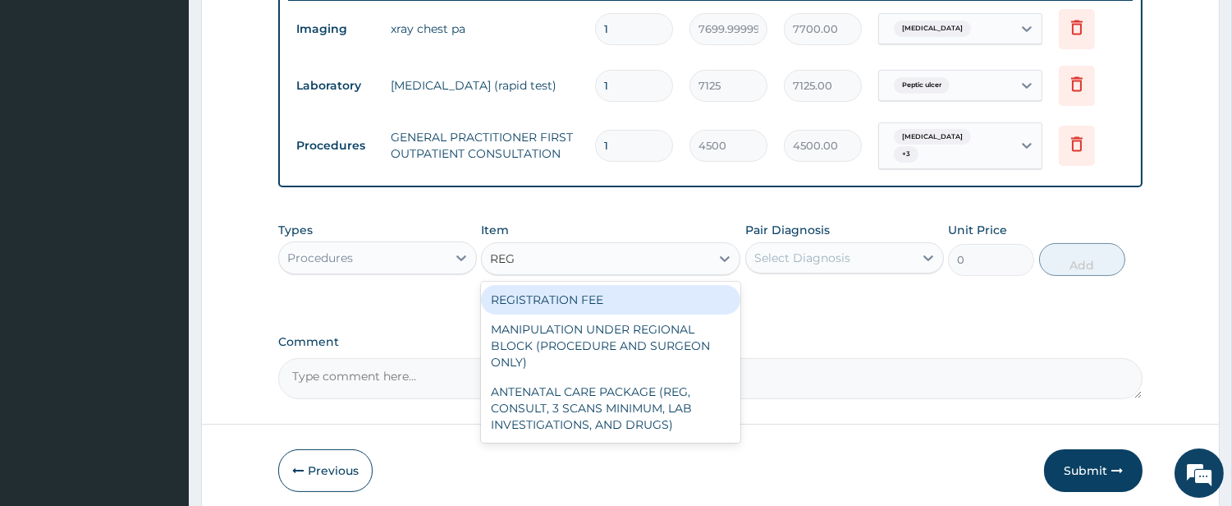
click at [594, 285] on div "REGISTRATION FEE" at bounding box center [610, 300] width 259 height 30
type input "3000"
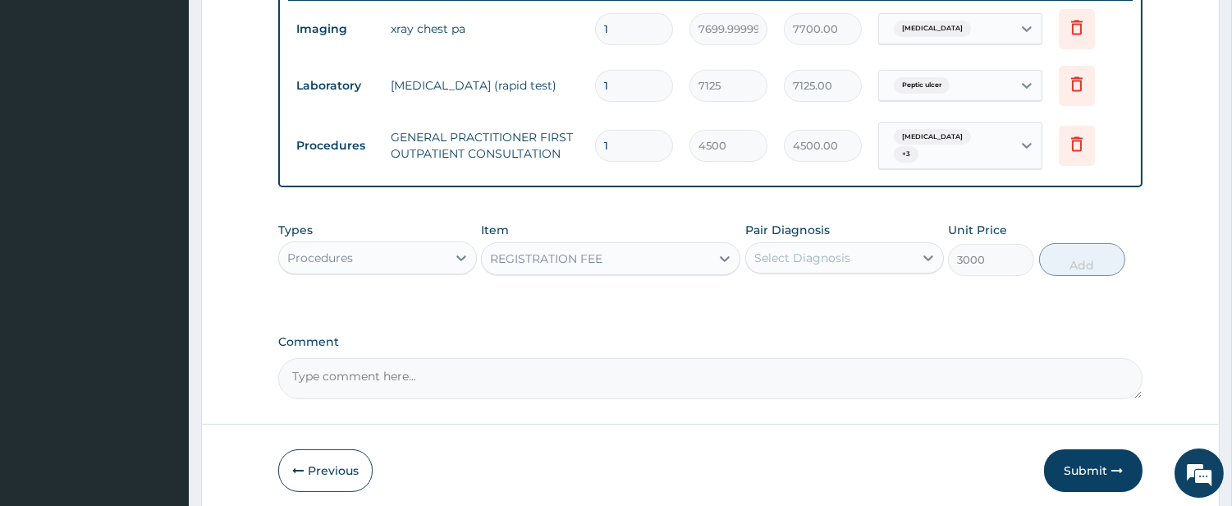
click at [810, 253] on div "Select Diagnosis" at bounding box center [803, 258] width 96 height 16
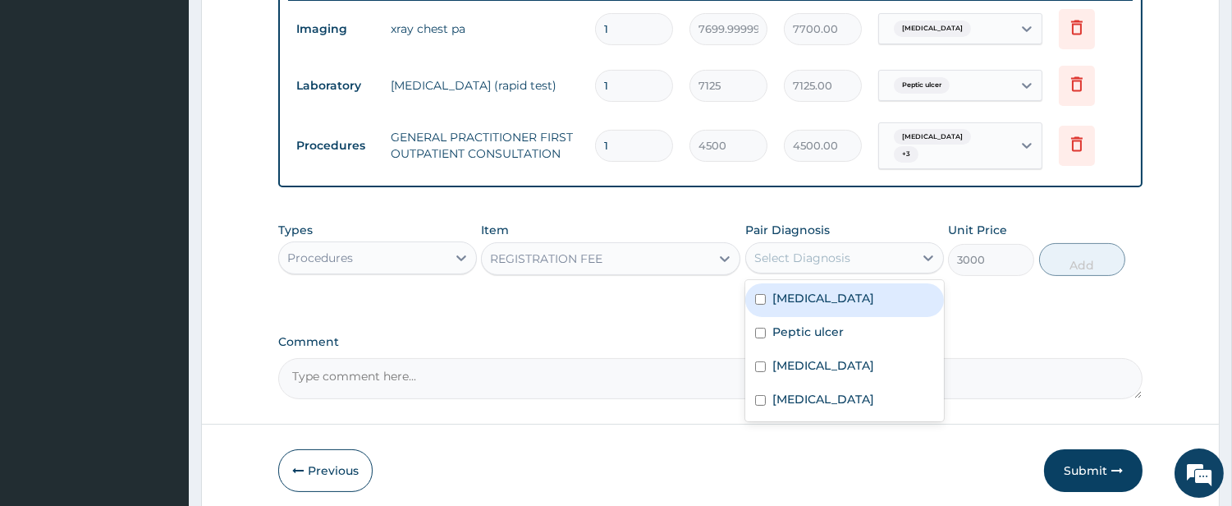
click at [791, 302] on div "Chest pain" at bounding box center [844, 300] width 199 height 34
checkbox input "true"
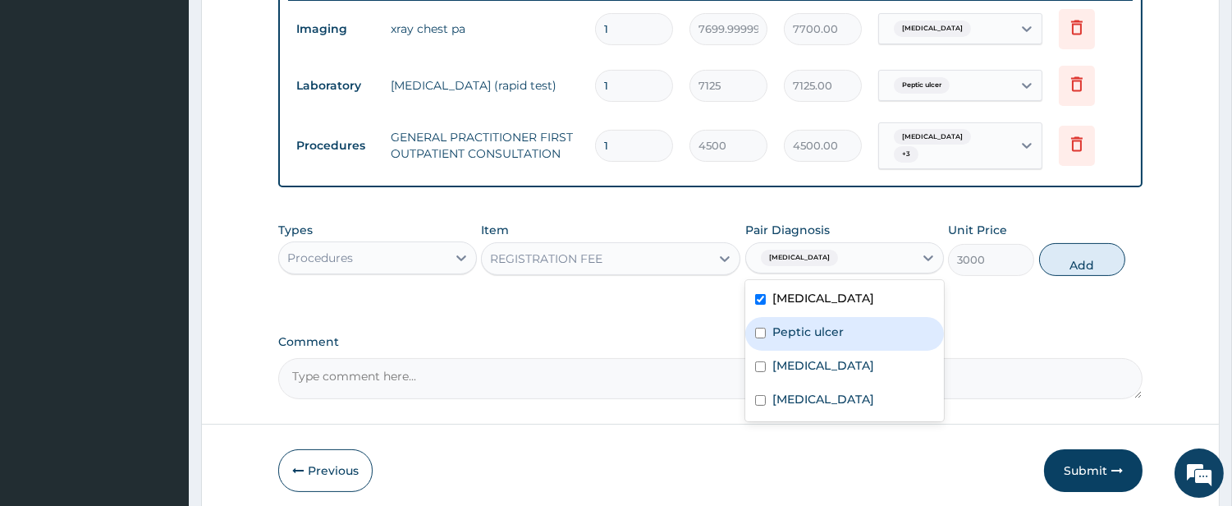
click at [788, 323] on label "Peptic ulcer" at bounding box center [808, 331] width 71 height 16
checkbox input "true"
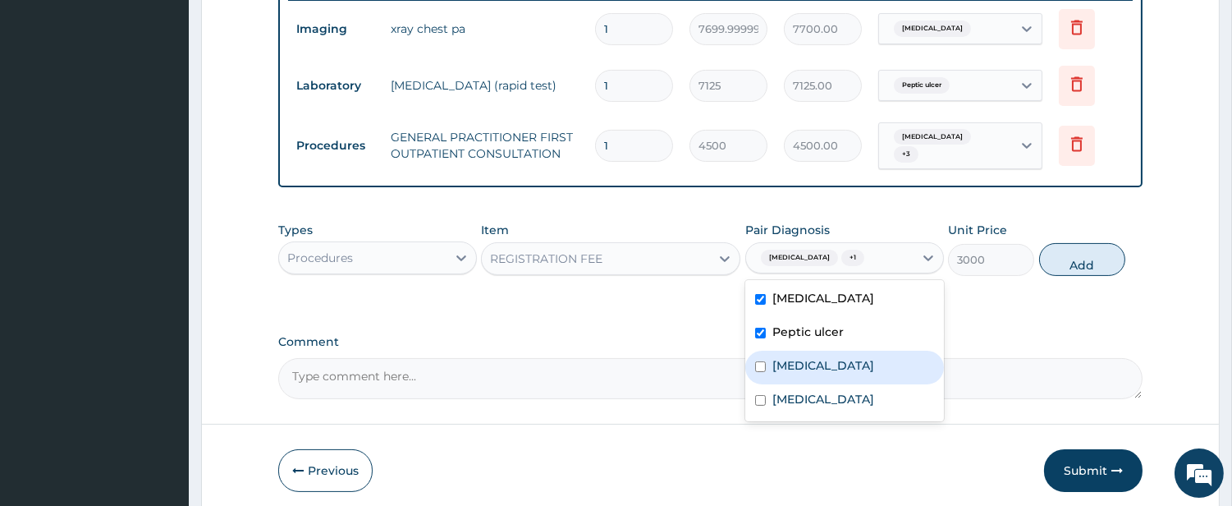
click at [786, 357] on label "Sepsis" at bounding box center [824, 365] width 102 height 16
checkbox input "true"
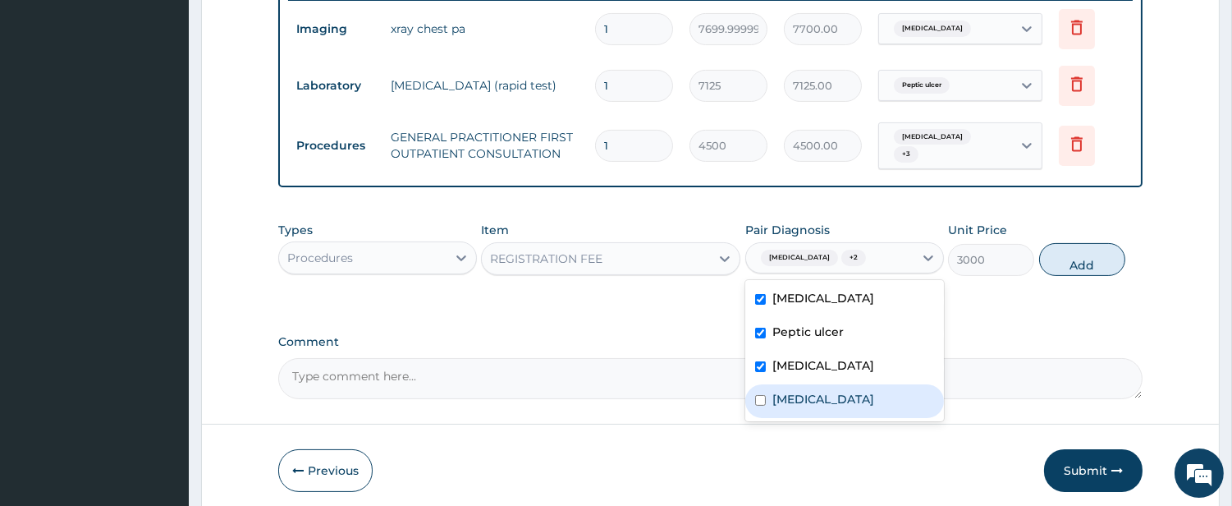
click at [787, 391] on label "Malaria" at bounding box center [824, 399] width 102 height 16
checkbox input "true"
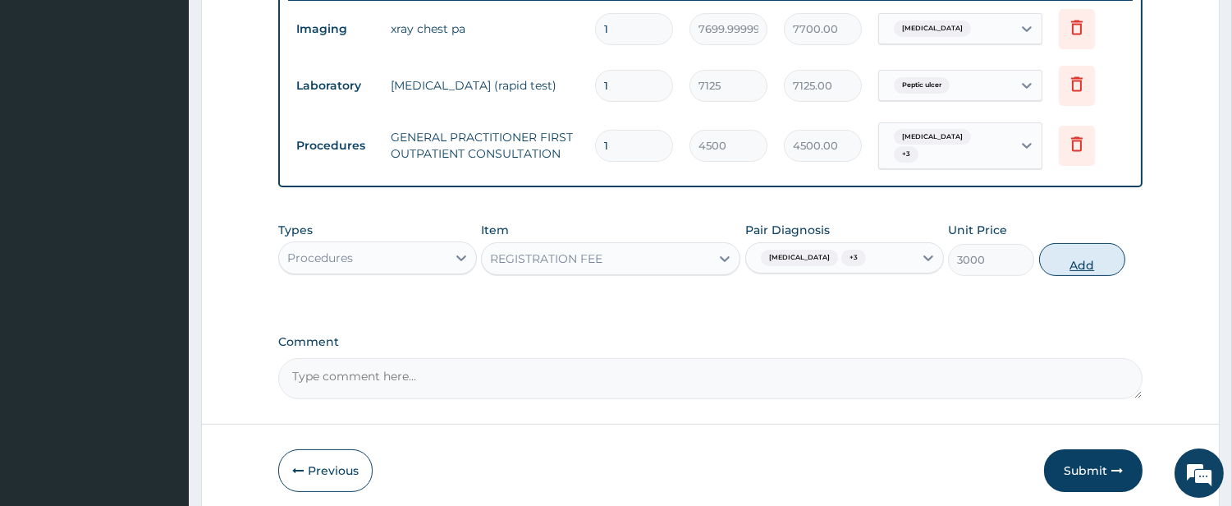
click at [1085, 256] on button "Add" at bounding box center [1082, 259] width 86 height 33
type input "0"
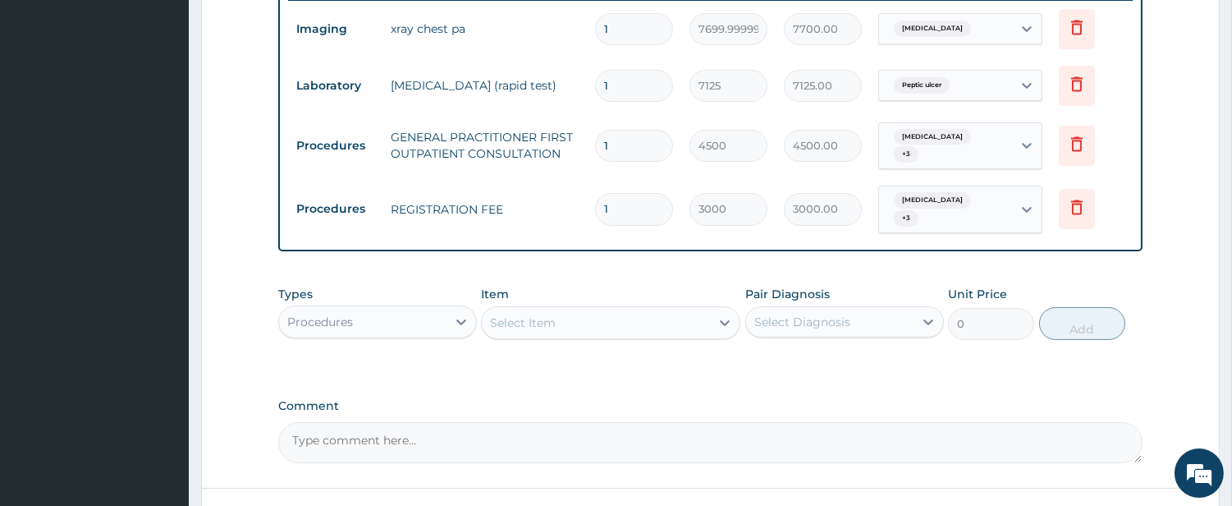
click at [409, 309] on div "Procedures" at bounding box center [362, 322] width 167 height 26
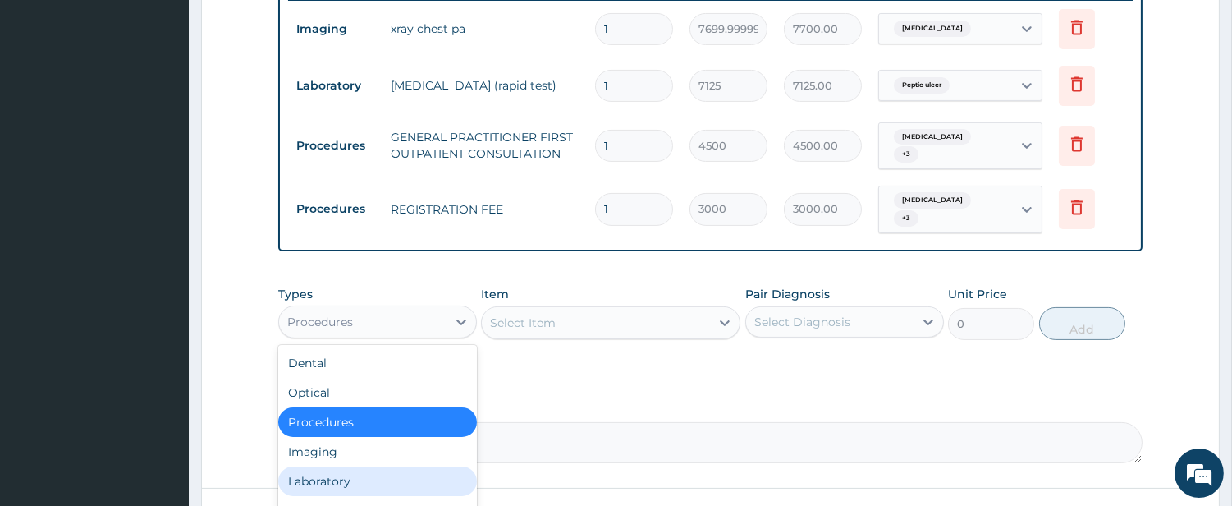
click at [415, 477] on div "Laboratory" at bounding box center [377, 481] width 199 height 30
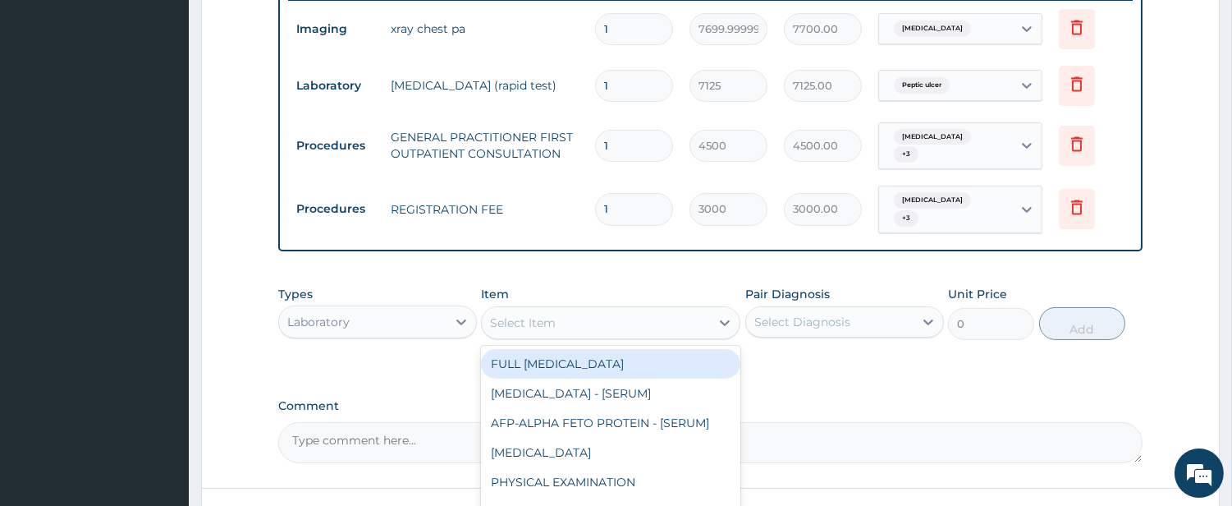
click at [666, 310] on div "Select Item" at bounding box center [596, 323] width 228 height 26
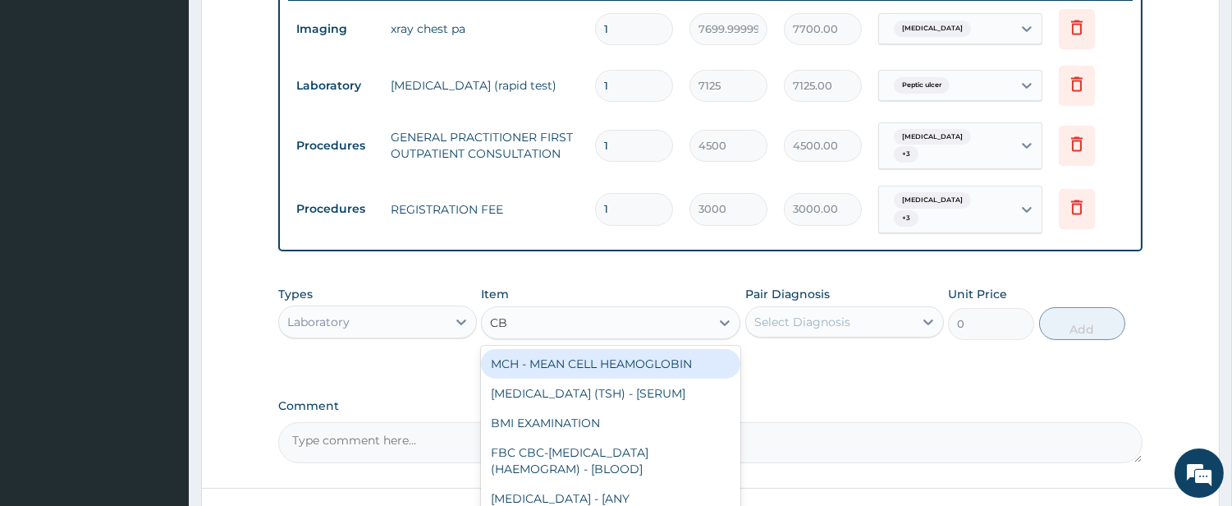
type input "CBC"
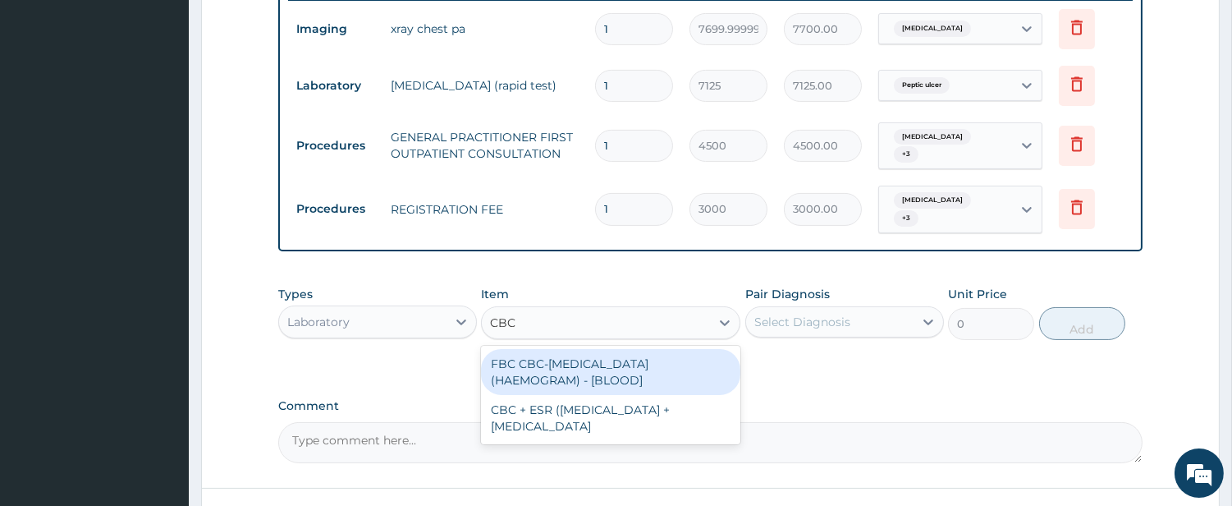
click at [624, 361] on div "FBC CBC-COMPLETE BLOOD COUNT (HAEMOGRAM) - [BLOOD]" at bounding box center [610, 372] width 259 height 46
type input "6000"
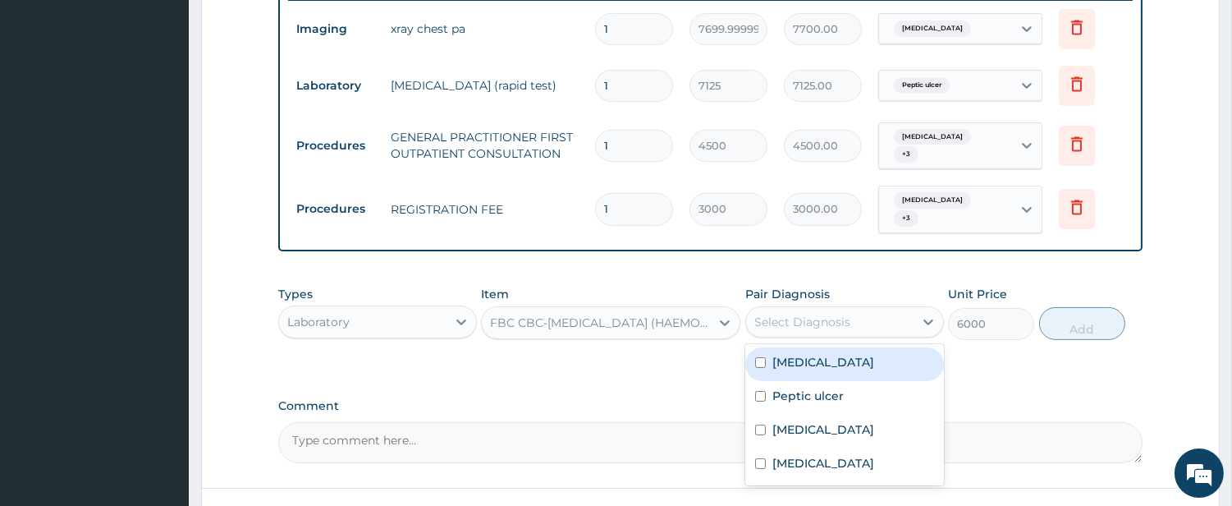
click at [814, 309] on div "Select Diagnosis" at bounding box center [829, 322] width 167 height 26
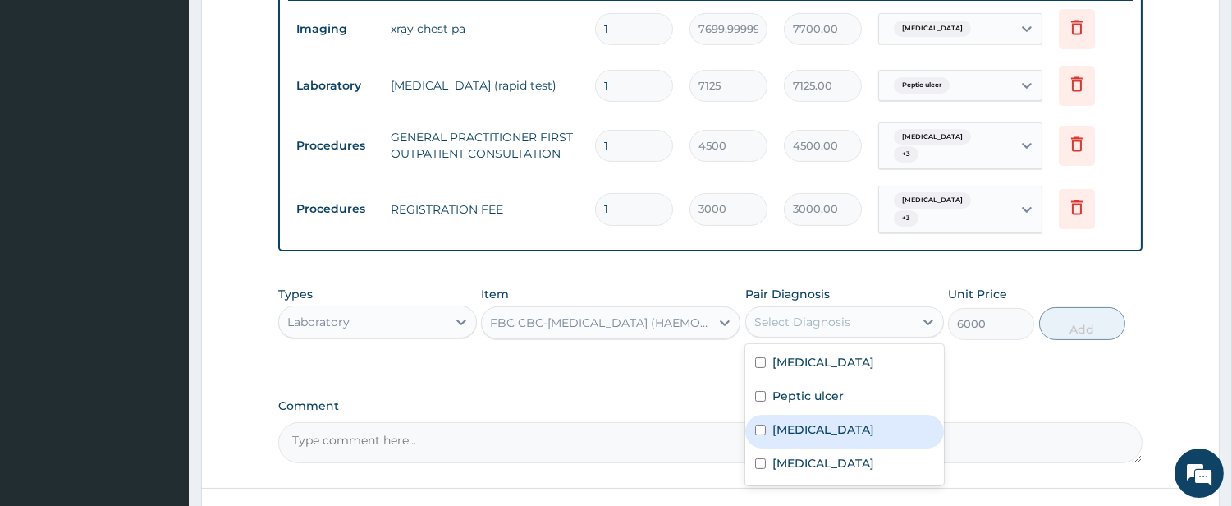
click at [778, 421] on label "Sepsis" at bounding box center [824, 429] width 102 height 16
checkbox input "true"
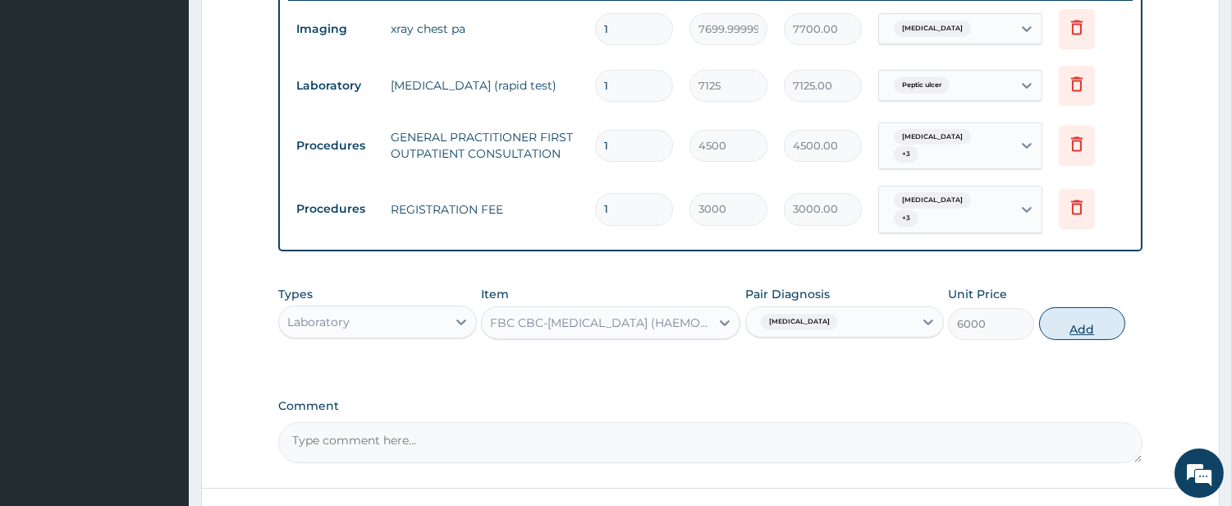
click at [1070, 307] on button "Add" at bounding box center [1082, 323] width 86 height 33
type input "0"
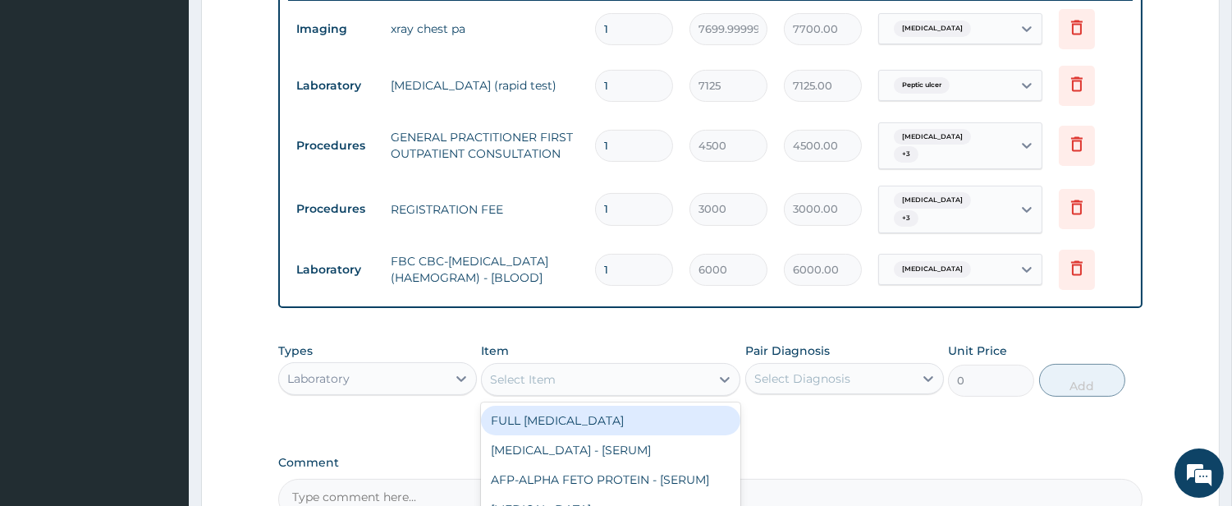
click at [671, 372] on div "Select Item" at bounding box center [596, 379] width 228 height 26
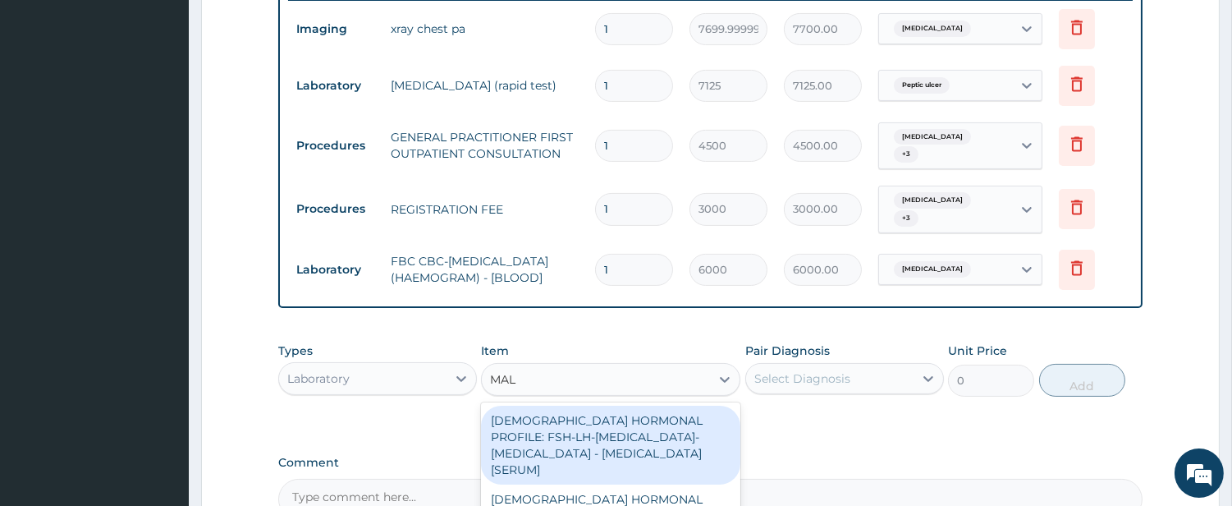
type input "MALA"
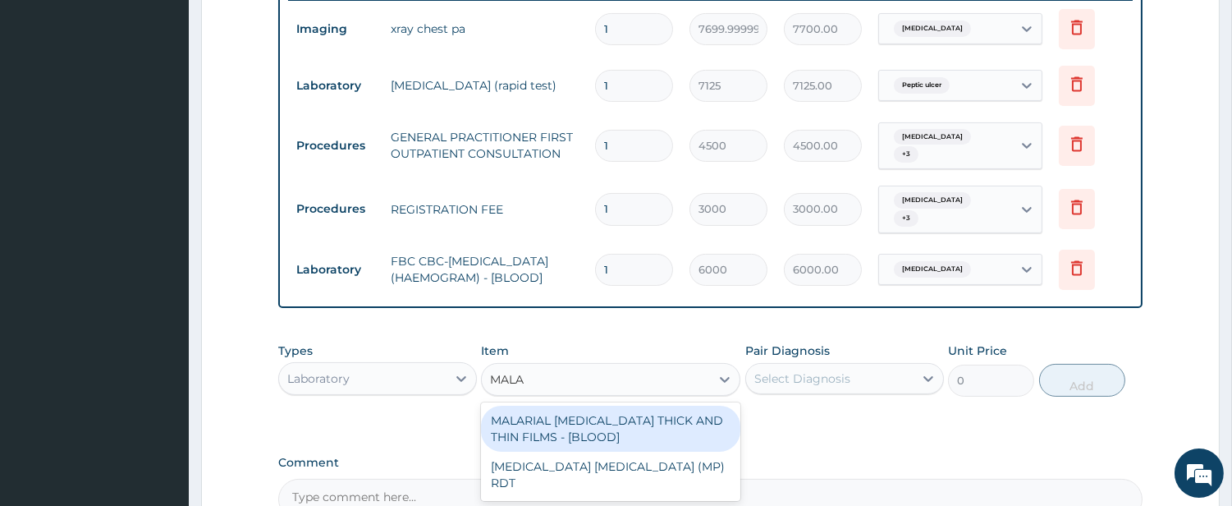
click at [681, 408] on div "MALARIAL PARASITE THICK AND THIN FILMS - [BLOOD]" at bounding box center [610, 429] width 259 height 46
type input "2625"
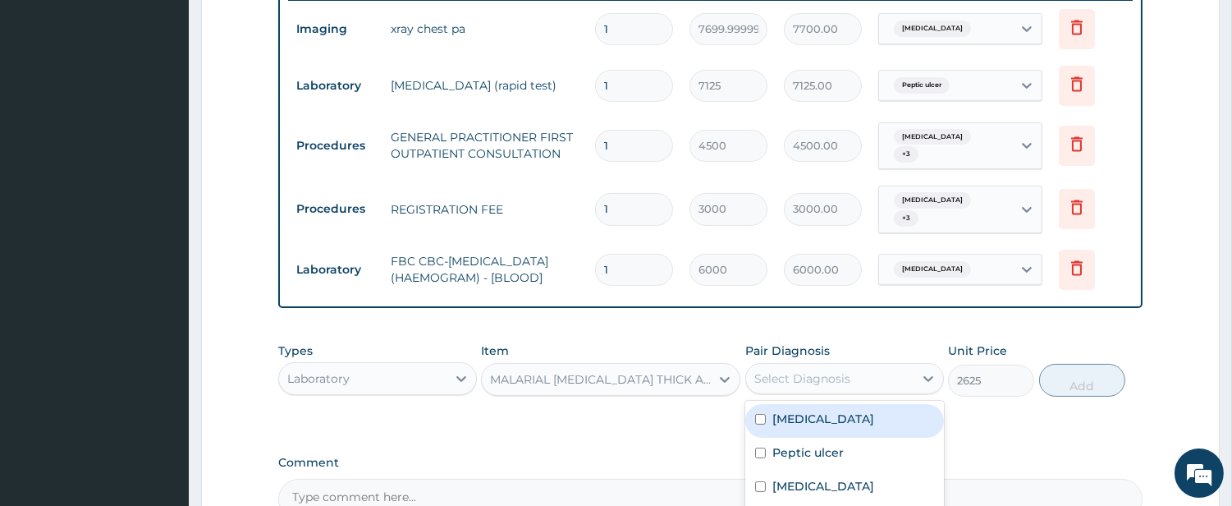
click at [805, 370] on div "Select Diagnosis" at bounding box center [803, 378] width 96 height 16
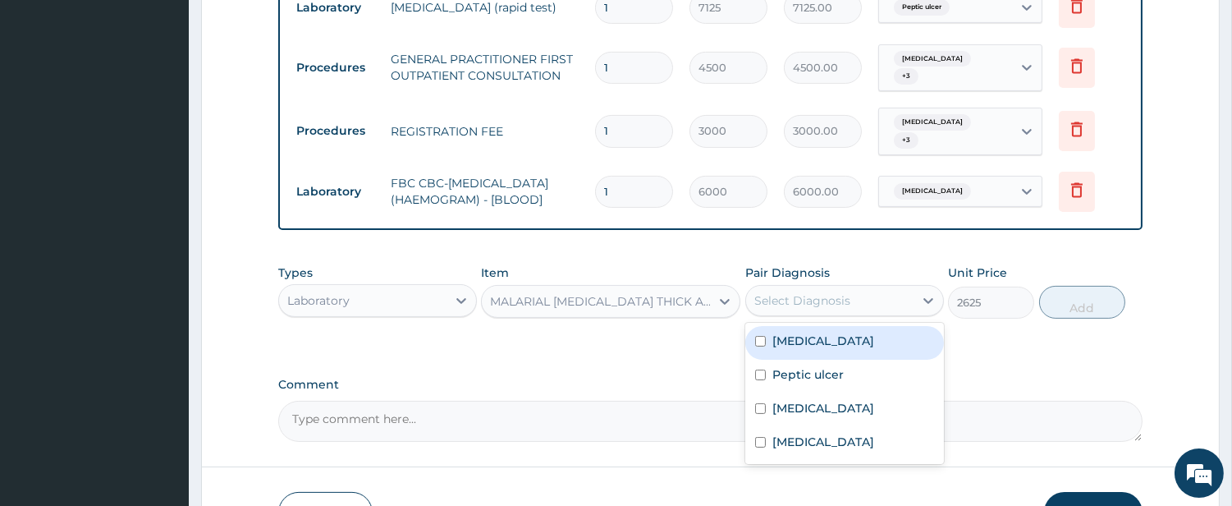
scroll to position [835, 0]
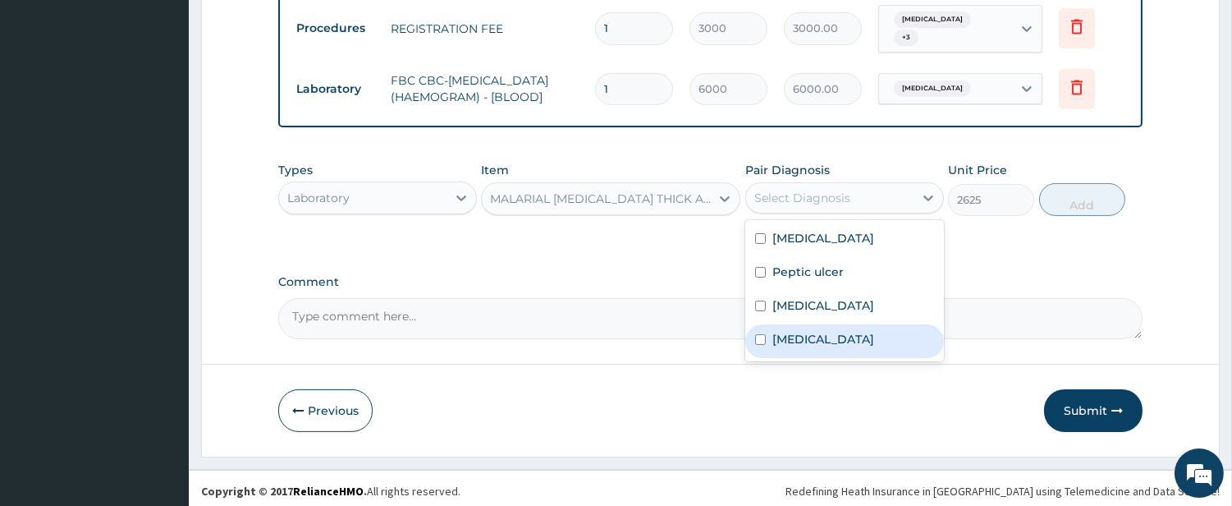
click at [836, 335] on div "Malaria" at bounding box center [844, 341] width 199 height 34
checkbox input "true"
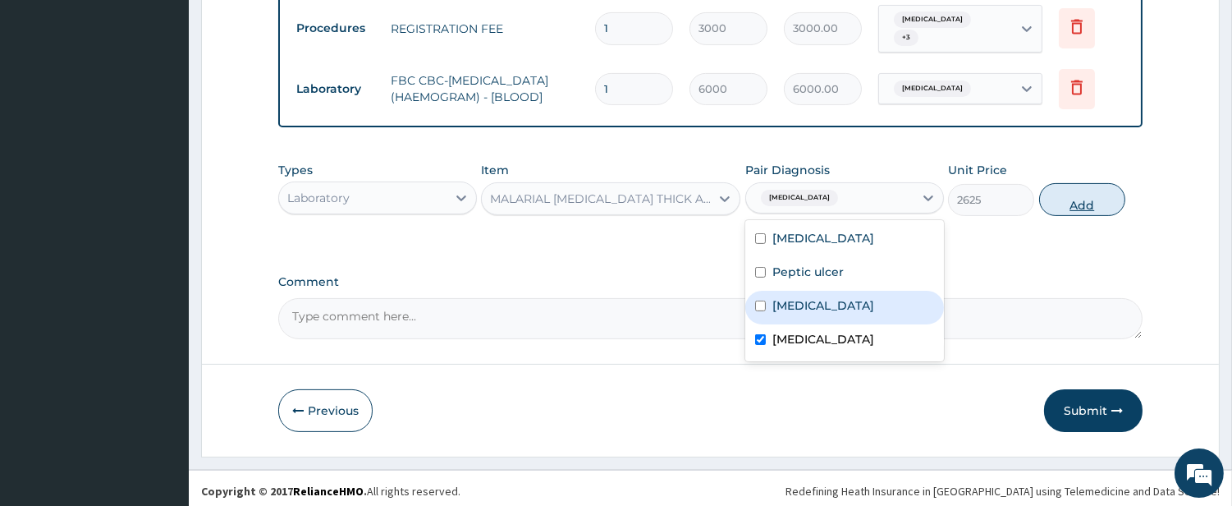
click at [1085, 201] on button "Add" at bounding box center [1082, 199] width 86 height 33
type input "0"
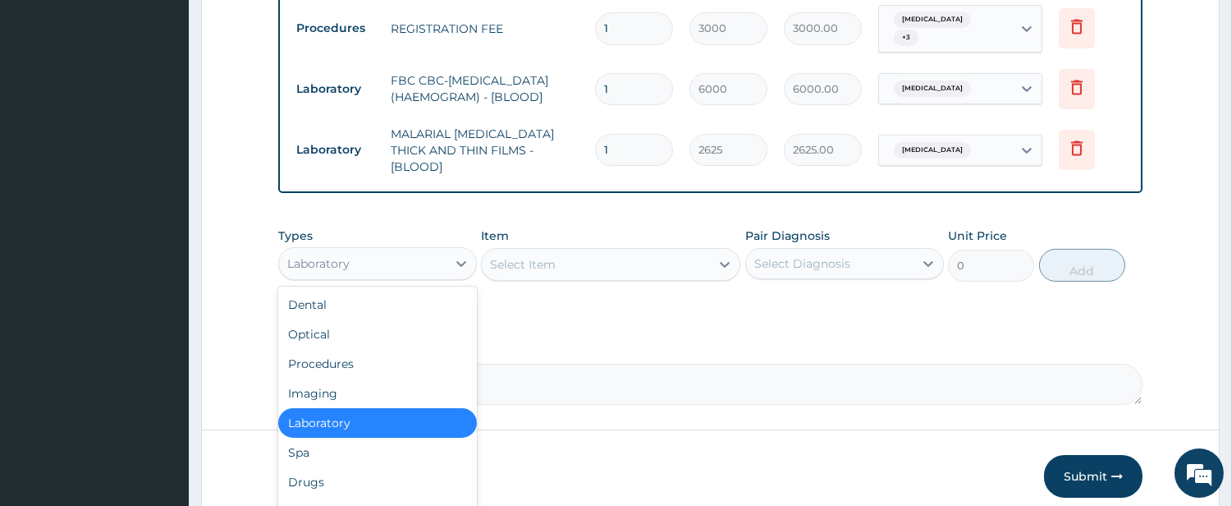
click at [425, 253] on div "Laboratory" at bounding box center [362, 263] width 167 height 26
click at [456, 467] on div "Drugs" at bounding box center [377, 482] width 199 height 30
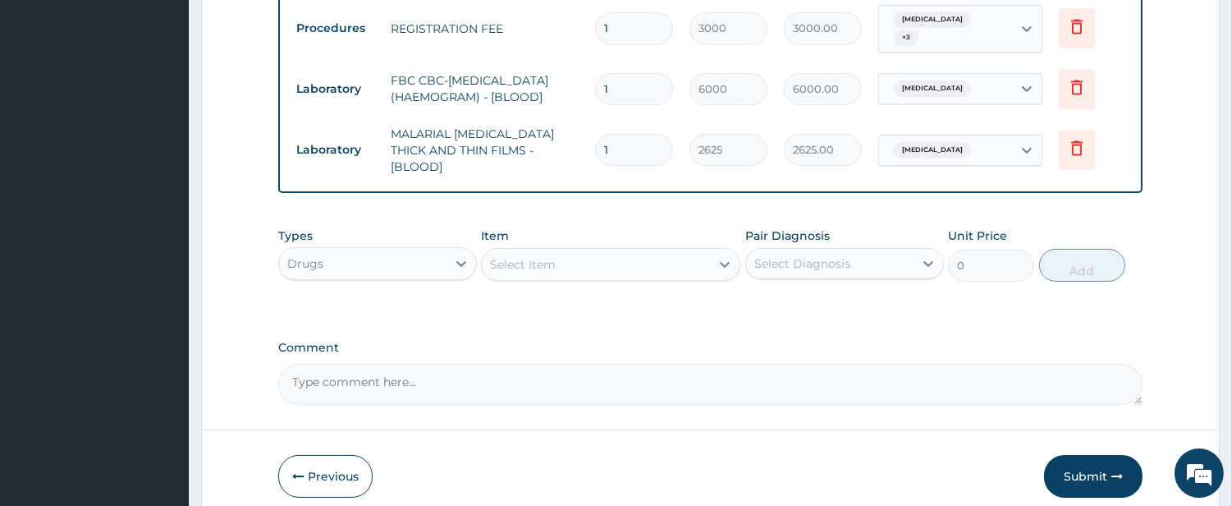
scroll to position [379, 0]
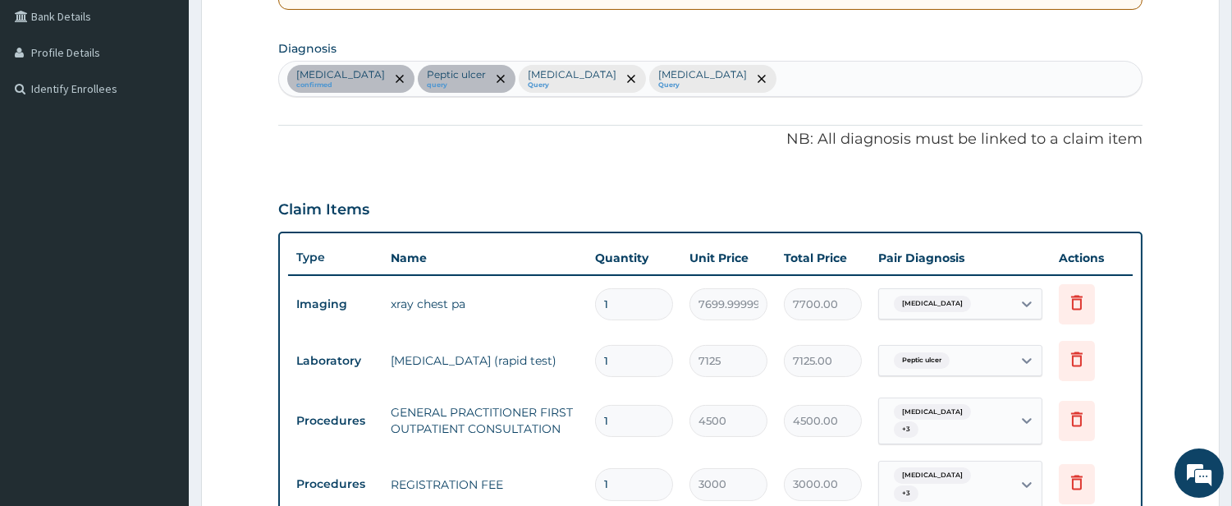
click at [673, 83] on div "Chest pain confirmed Peptic ulcer query Sepsis Query Malaria Query" at bounding box center [710, 79] width 863 height 34
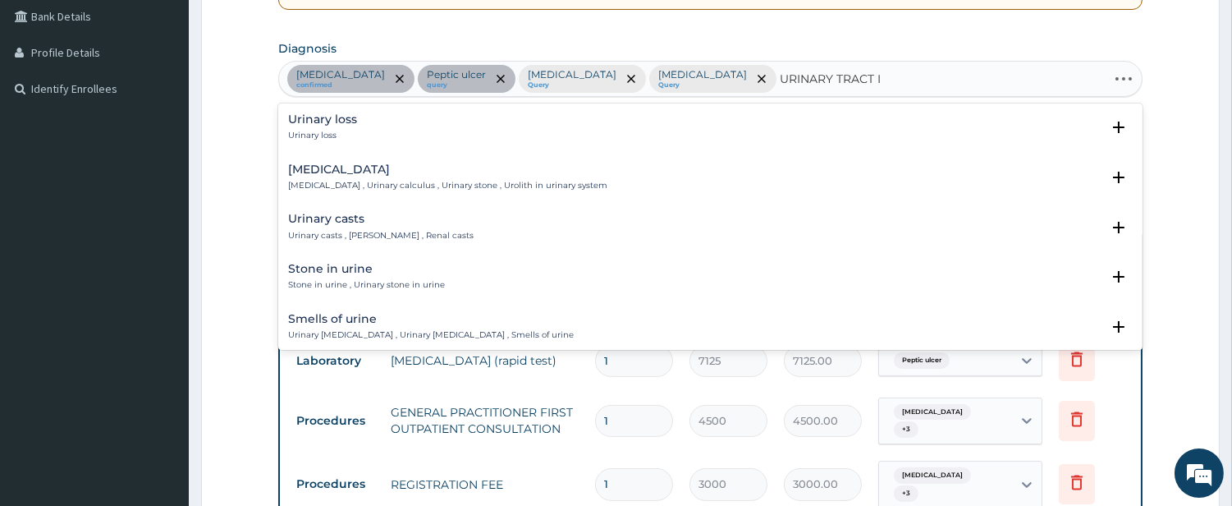
type input "URINARY TRACT IN"
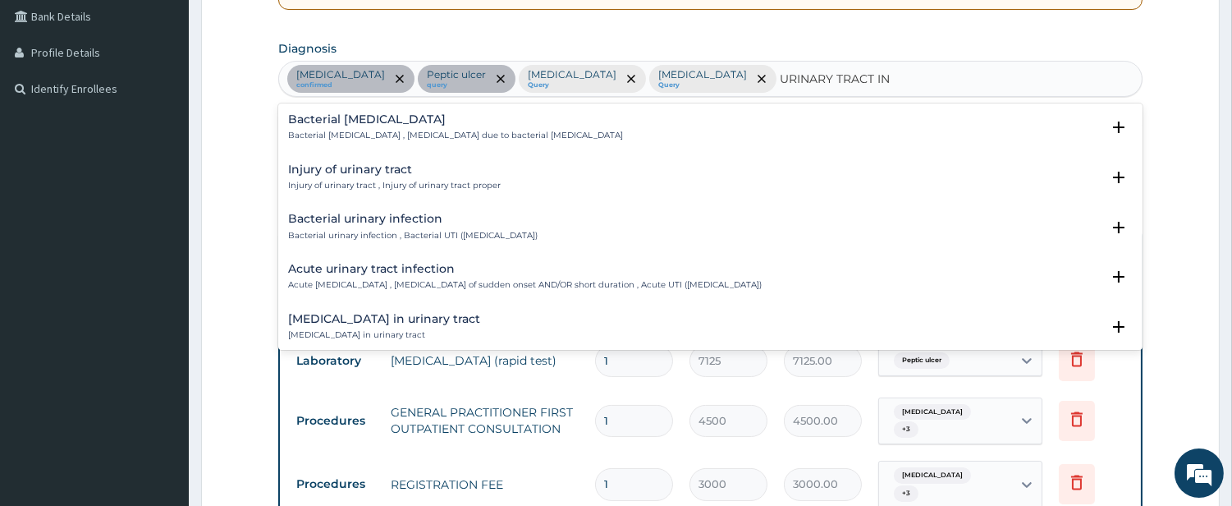
click at [392, 217] on h4 "Bacterial urinary infection" at bounding box center [413, 219] width 250 height 12
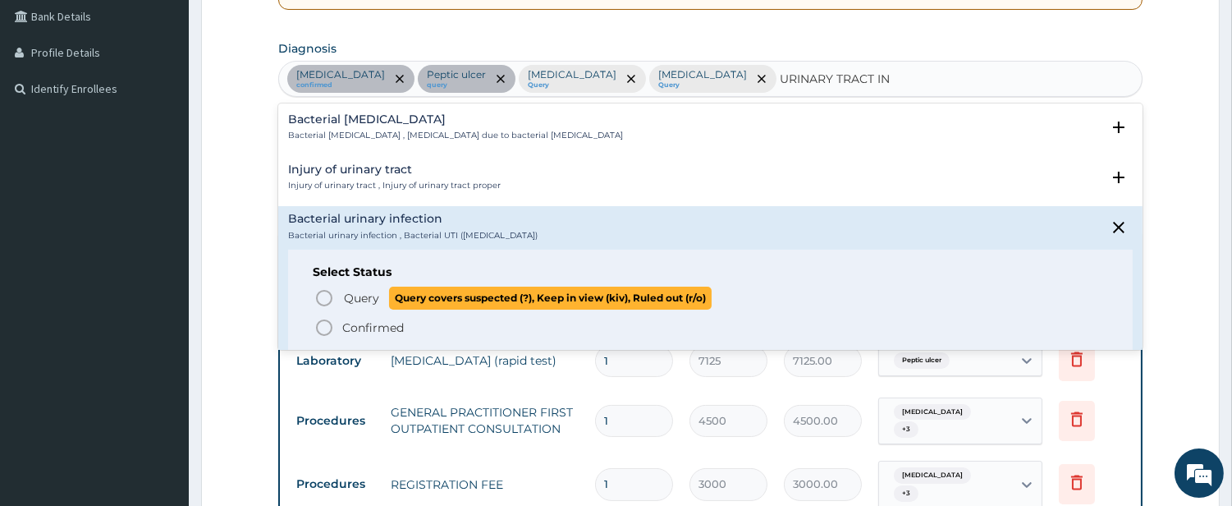
click at [337, 293] on span "Query Query covers suspected (?), Keep in view (kiv), Ruled out (r/o)" at bounding box center [711, 298] width 794 height 22
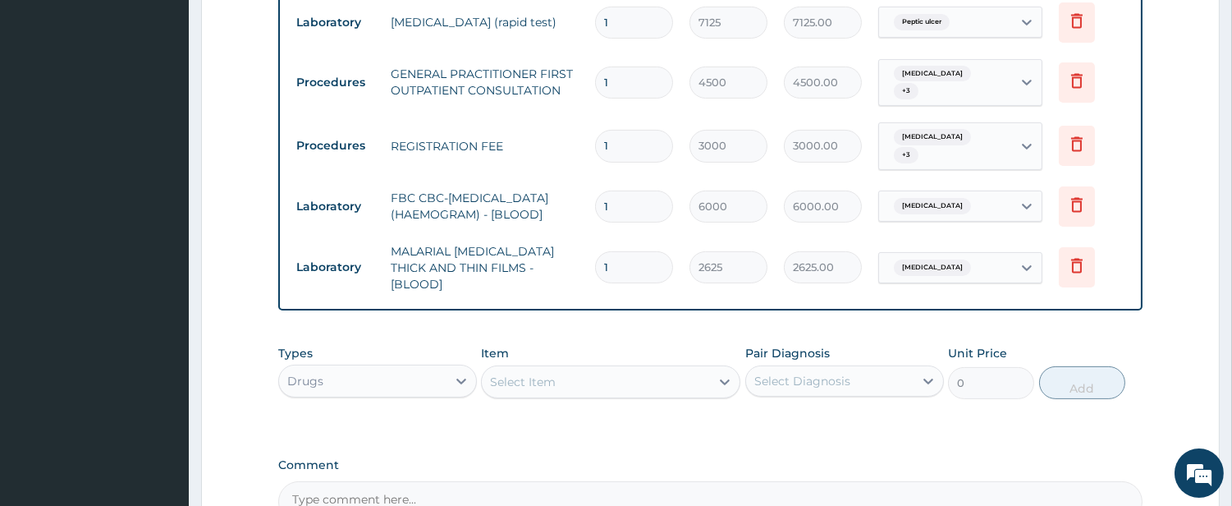
scroll to position [892, 0]
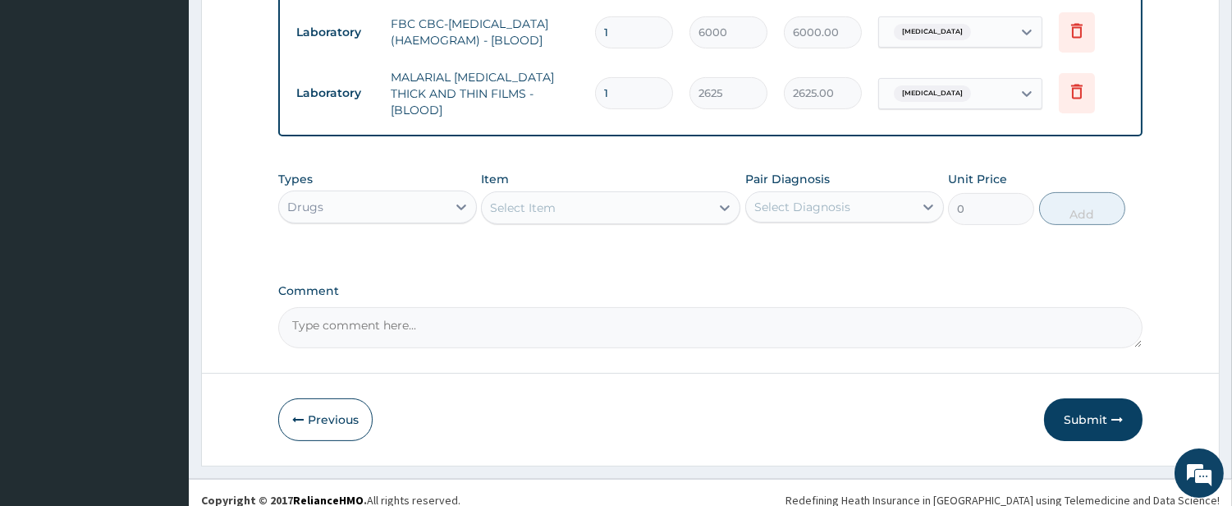
click at [645, 204] on div "Select Item" at bounding box center [596, 208] width 228 height 26
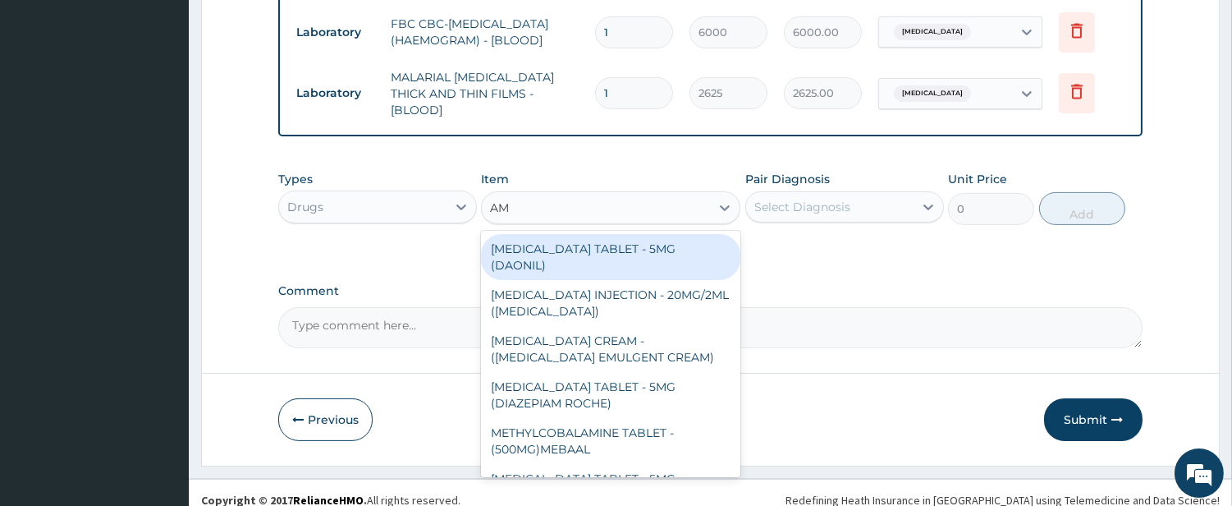
type input "AMO"
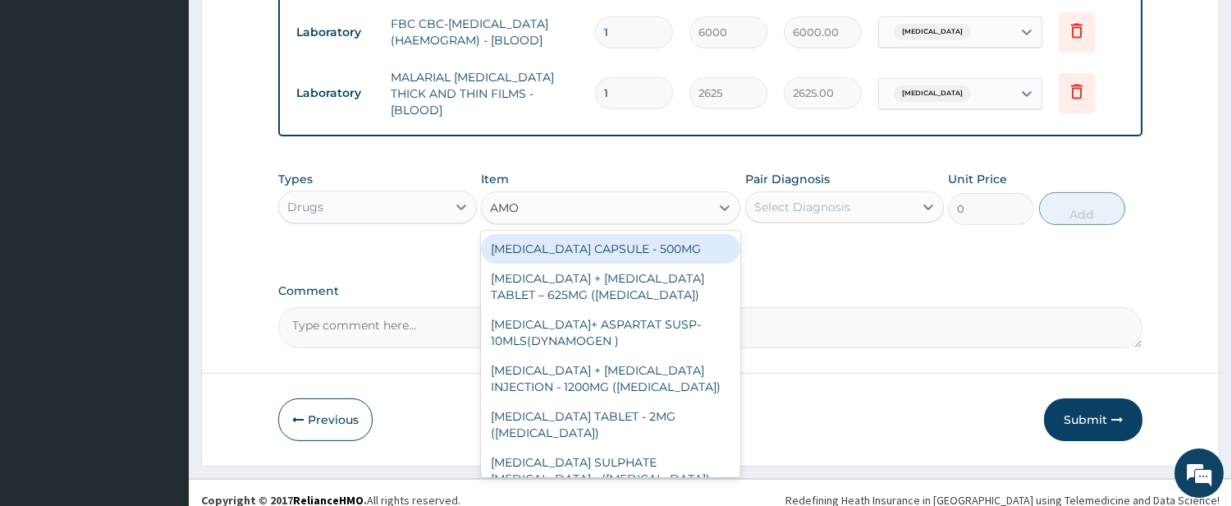
click at [631, 234] on div "[MEDICAL_DATA] CAPSULE - 500MG" at bounding box center [610, 249] width 259 height 30
type input "128"
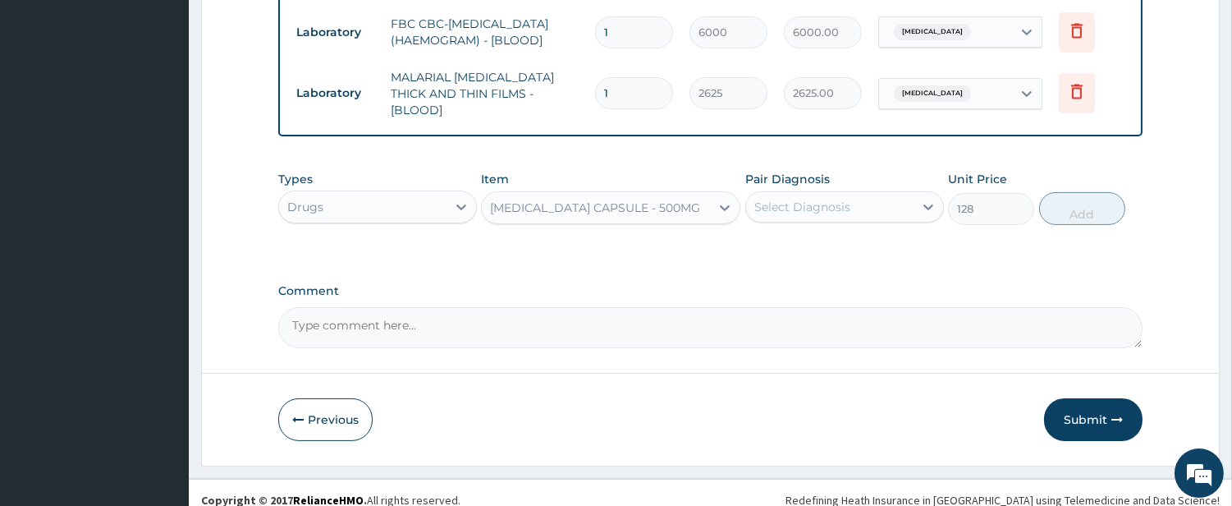
click at [768, 199] on div "Select Diagnosis" at bounding box center [803, 207] width 96 height 16
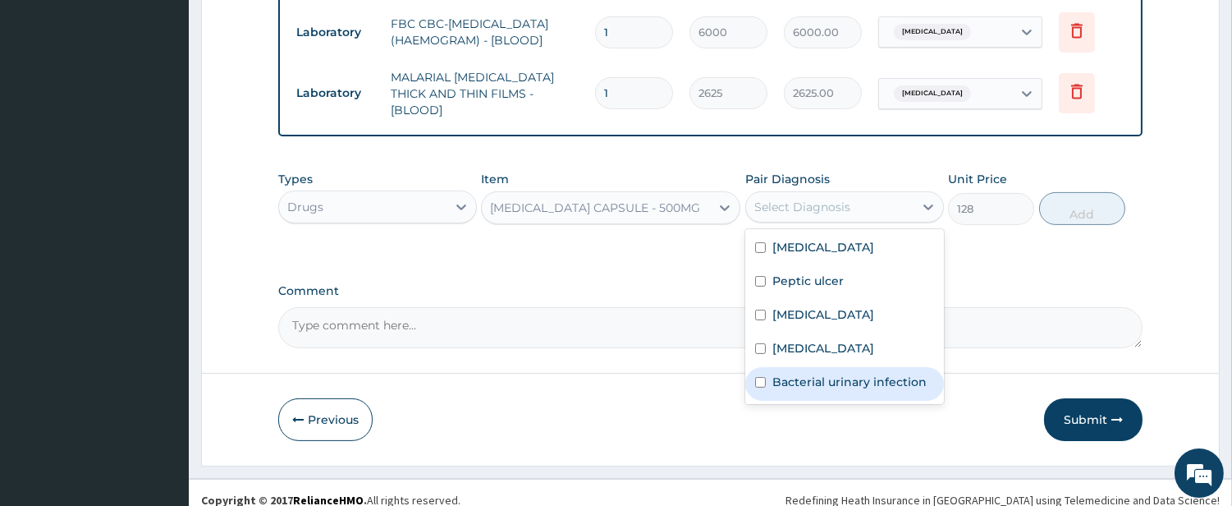
click at [815, 374] on label "Bacterial urinary infection" at bounding box center [850, 382] width 154 height 16
checkbox input "true"
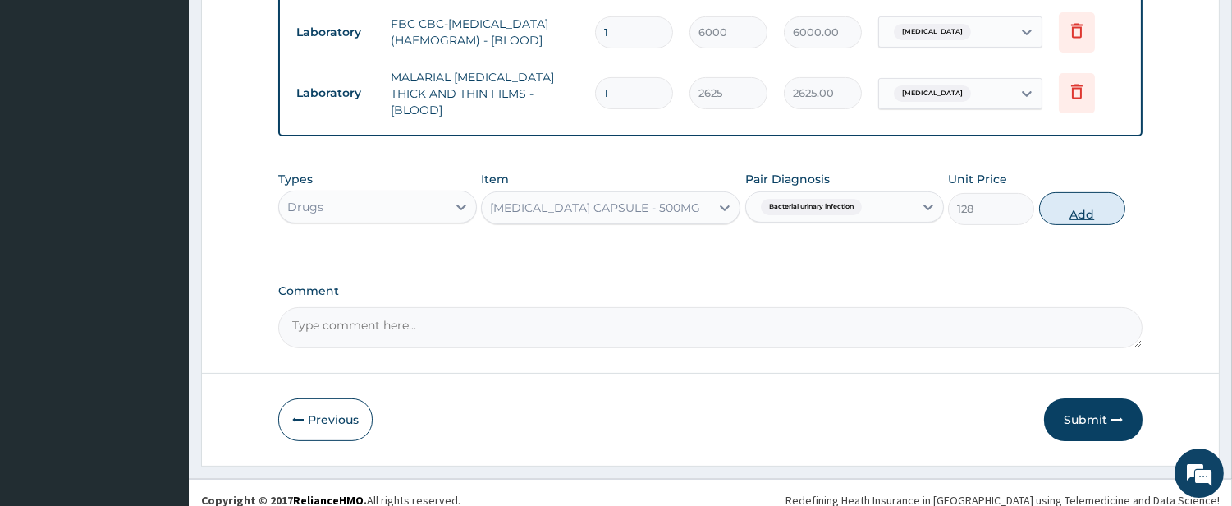
click at [1104, 195] on button "Add" at bounding box center [1082, 208] width 86 height 33
type input "0"
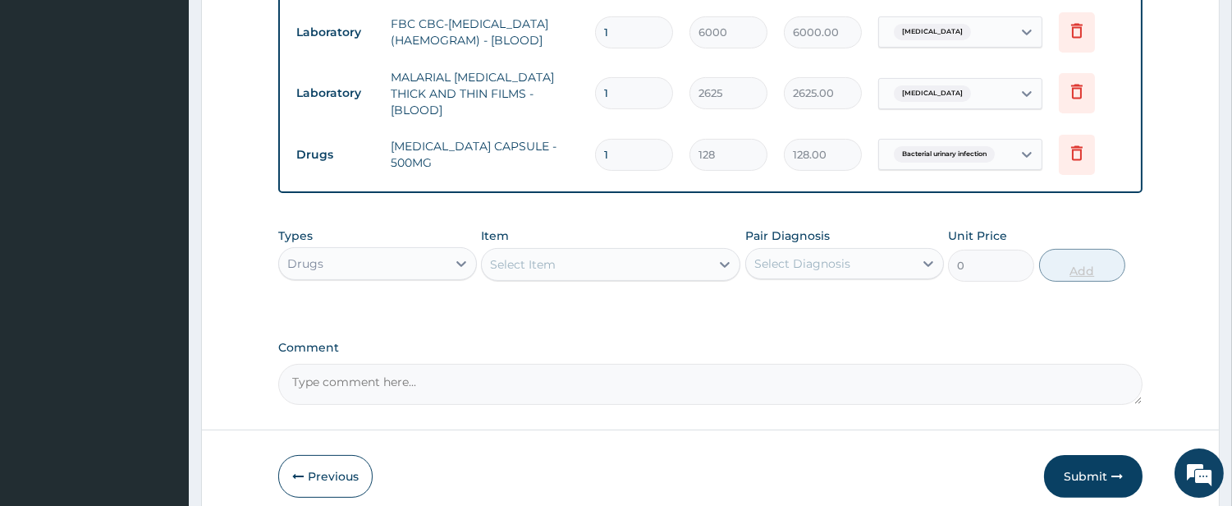
type input "15"
type input "1920.00"
type input "15"
click at [646, 256] on div "Select Item" at bounding box center [596, 264] width 228 height 26
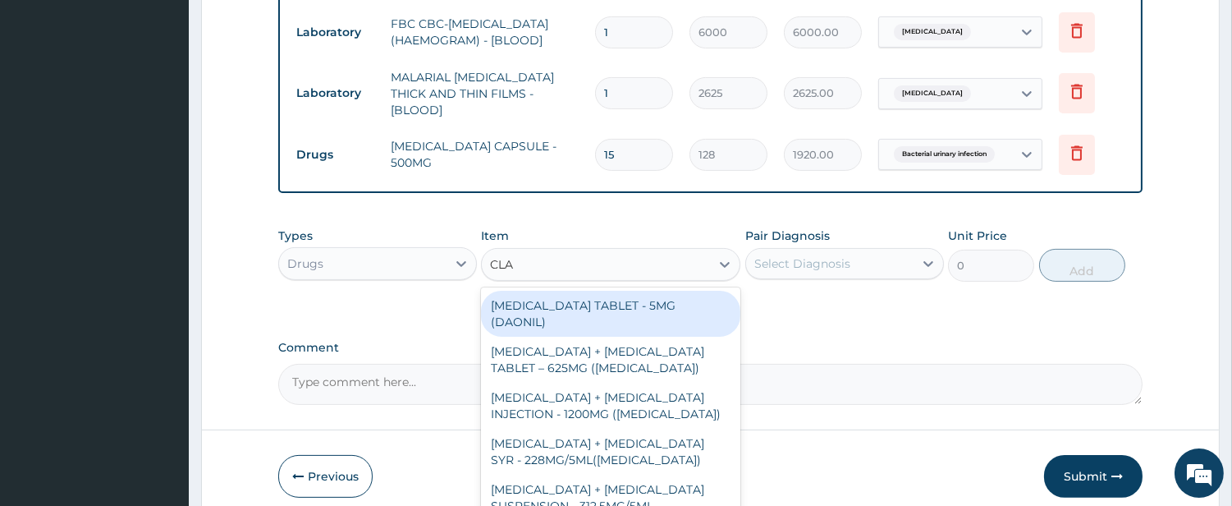
type input "CLAR"
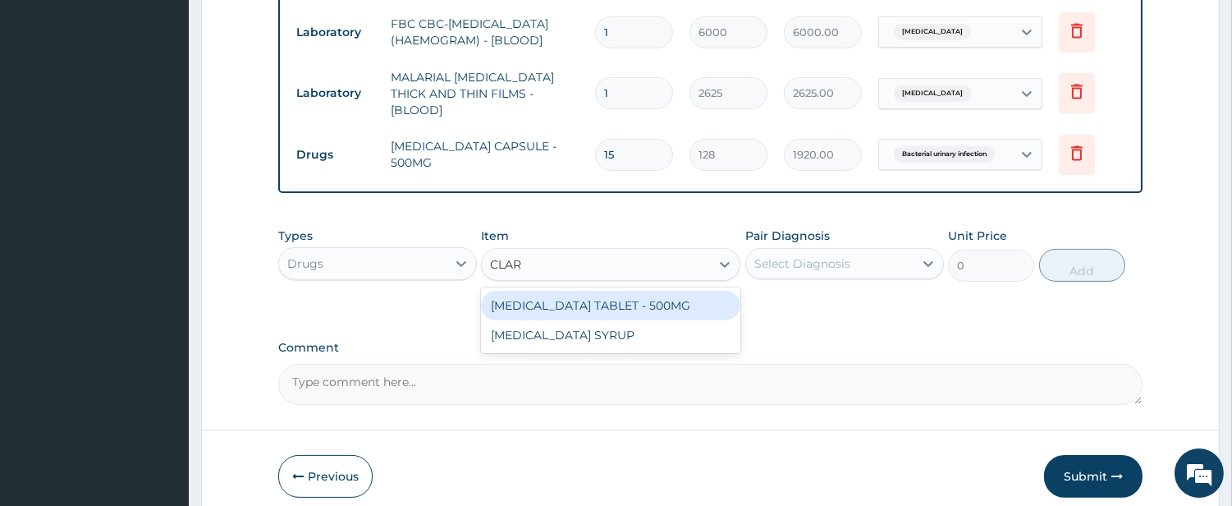
click at [628, 291] on div "[MEDICAL_DATA] TABLET - 500MG" at bounding box center [610, 306] width 259 height 30
type input "448"
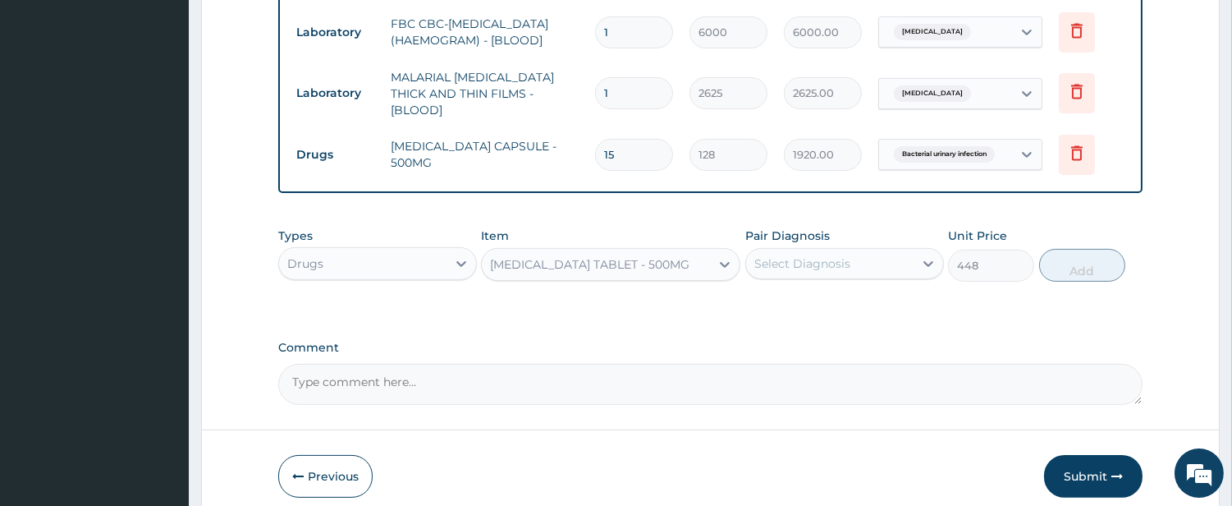
click at [809, 255] on div "Select Diagnosis" at bounding box center [803, 263] width 96 height 16
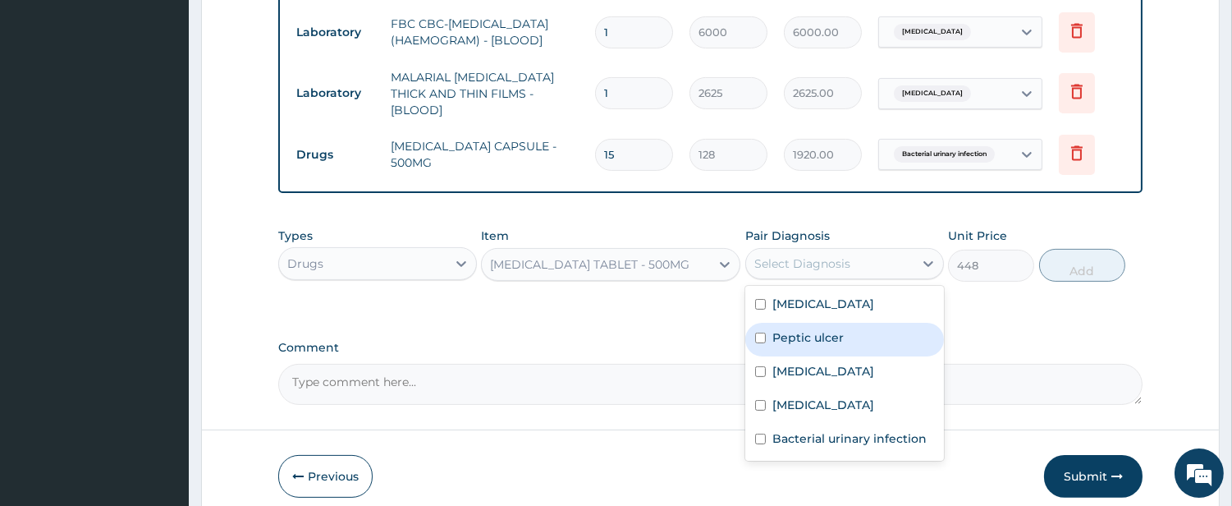
click at [805, 329] on label "Peptic ulcer" at bounding box center [808, 337] width 71 height 16
checkbox input "true"
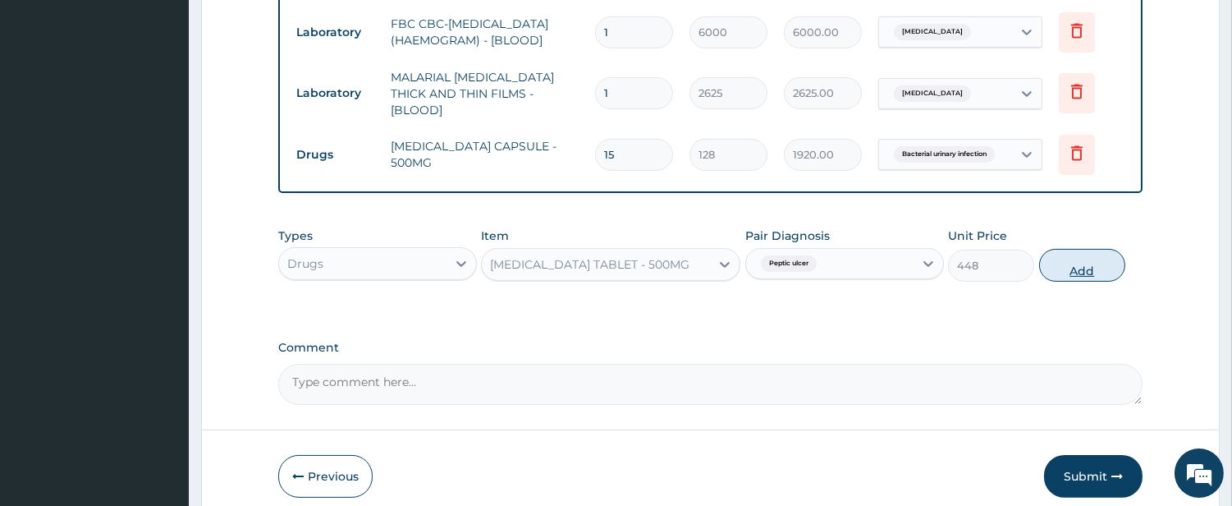
click at [1070, 259] on button "Add" at bounding box center [1082, 265] width 86 height 33
type input "0"
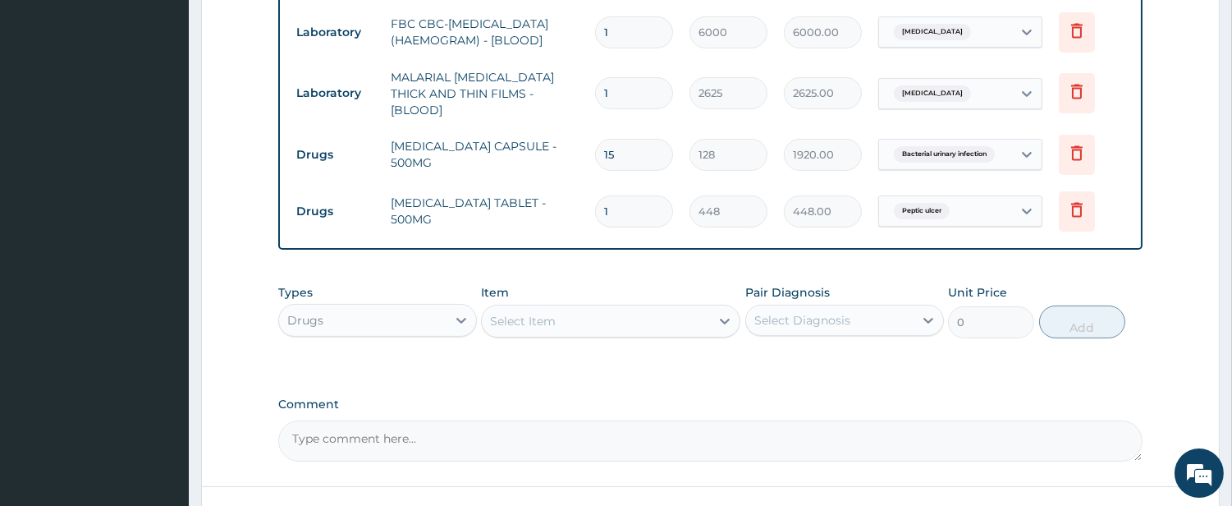
type input "14"
type input "6272.00"
type input "14"
click at [609, 308] on div "Select Item" at bounding box center [596, 321] width 228 height 26
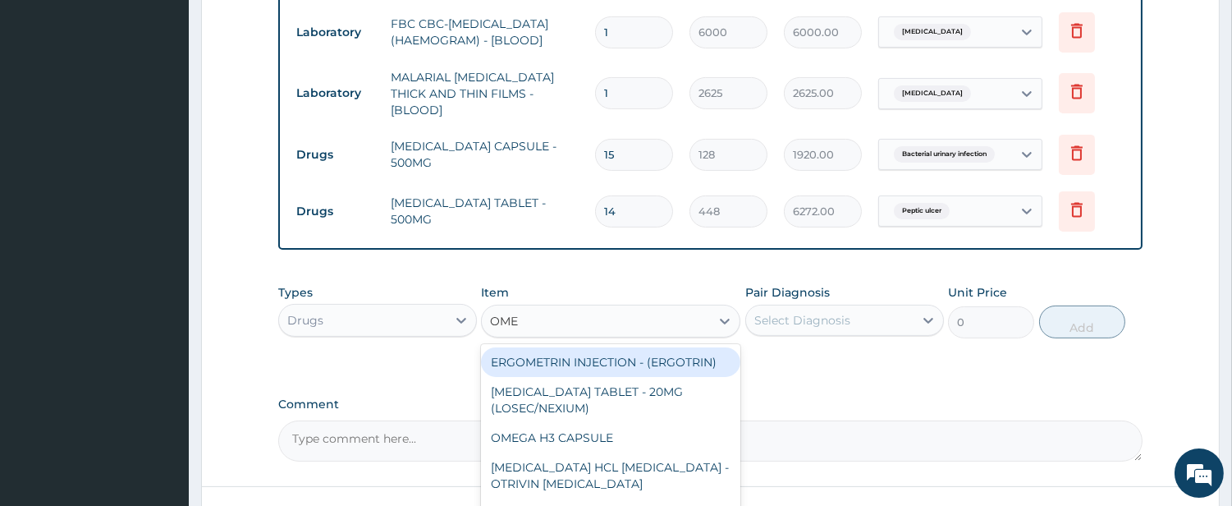
type input "OMEP"
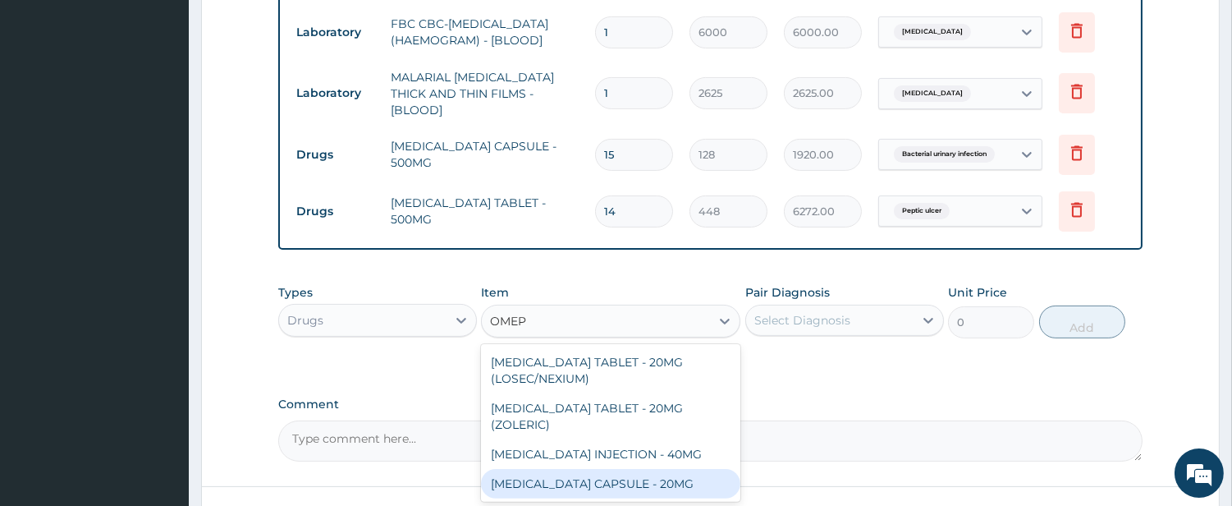
click at [616, 472] on div "OMEPRAZOLE CAPSULE - 20MG" at bounding box center [610, 484] width 259 height 30
type input "160"
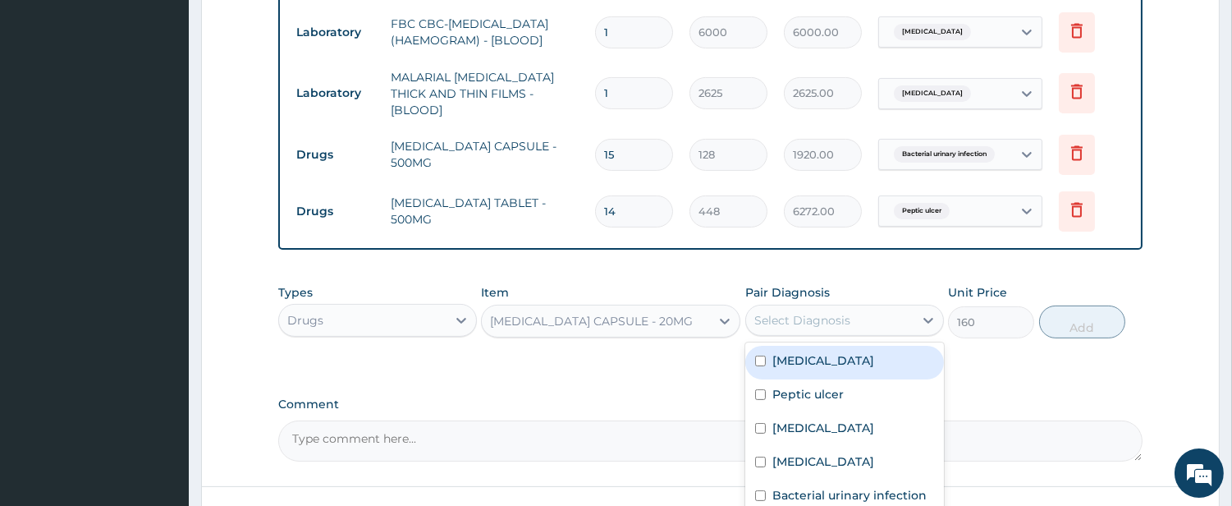
click at [795, 312] on div "Select Diagnosis" at bounding box center [803, 320] width 96 height 16
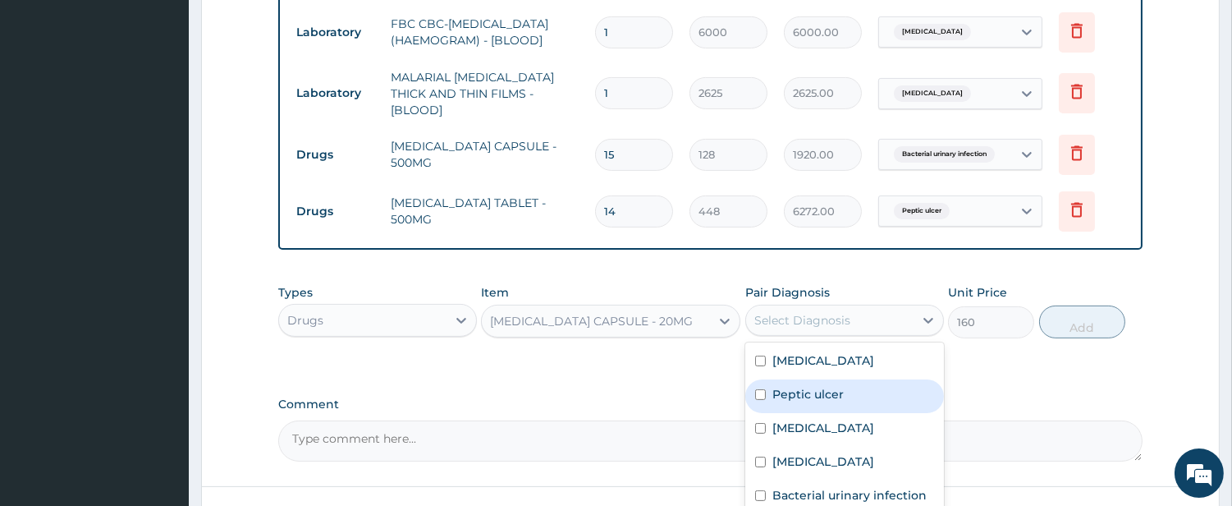
click at [809, 396] on div "Peptic ulcer" at bounding box center [844, 396] width 199 height 34
checkbox input "true"
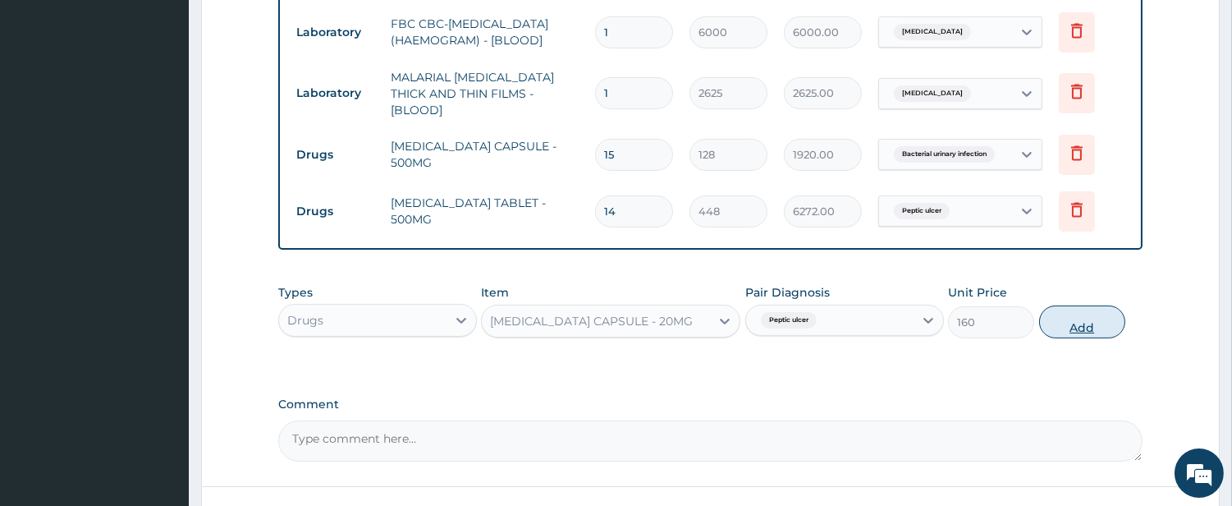
click at [1056, 308] on button "Add" at bounding box center [1082, 321] width 86 height 33
type input "0"
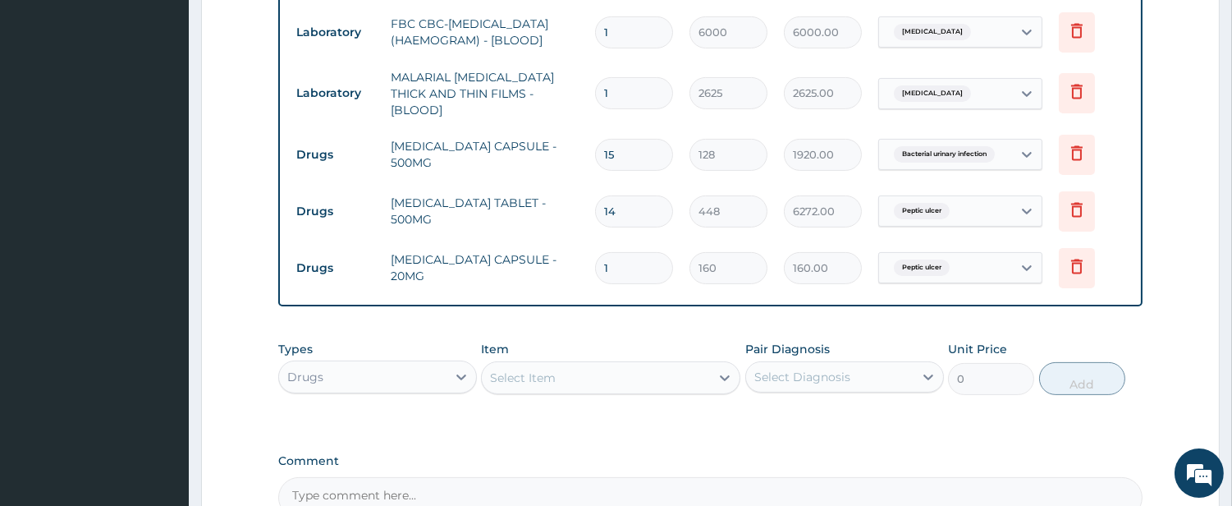
type input "14"
type input "2240.00"
type input "14"
click at [644, 366] on div "Select Item" at bounding box center [596, 378] width 228 height 26
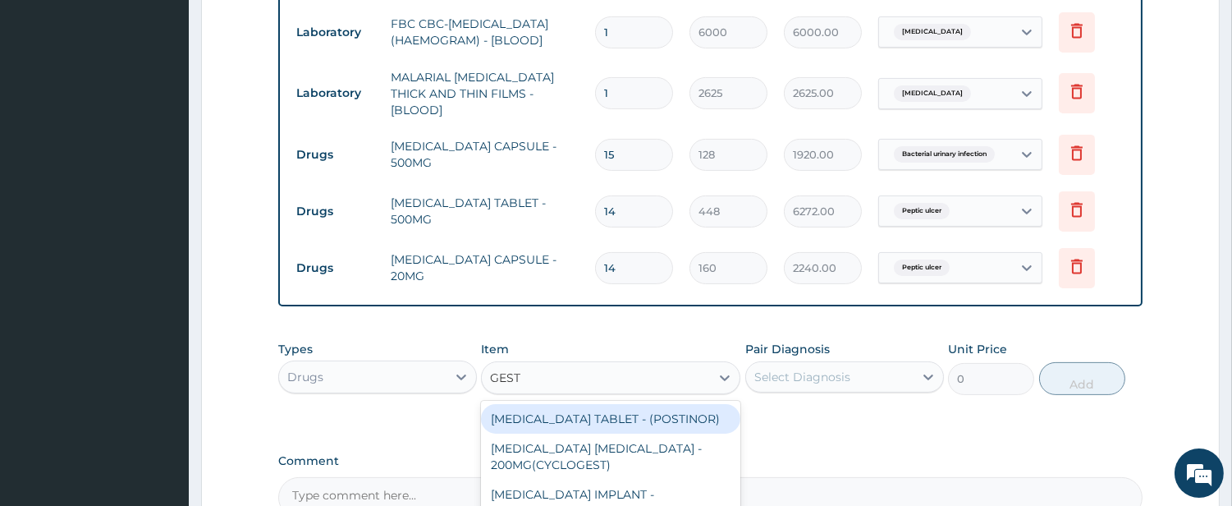
type input "GESTI"
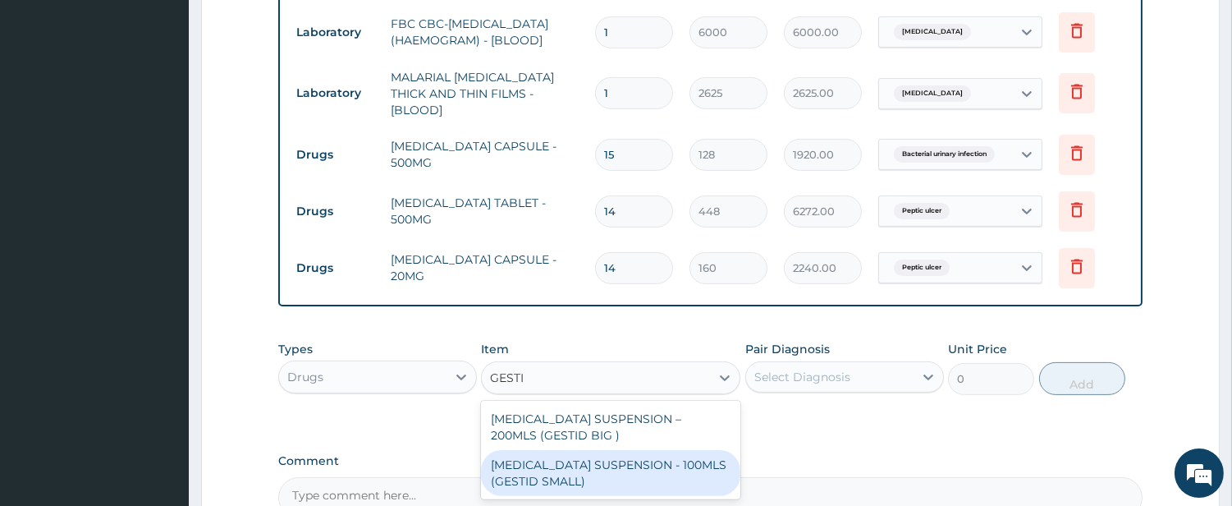
click at [627, 450] on div "ANTACID SUSPENSION - 100MLS (GESTID SMALL)" at bounding box center [610, 473] width 259 height 46
type input "1280"
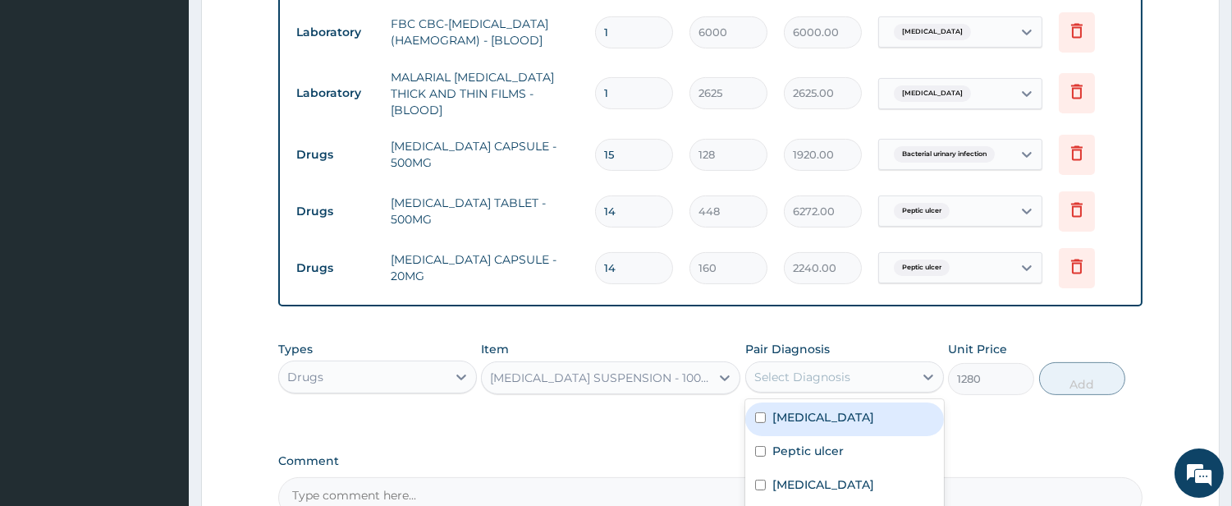
click at [798, 369] on div "Select Diagnosis" at bounding box center [803, 377] width 96 height 16
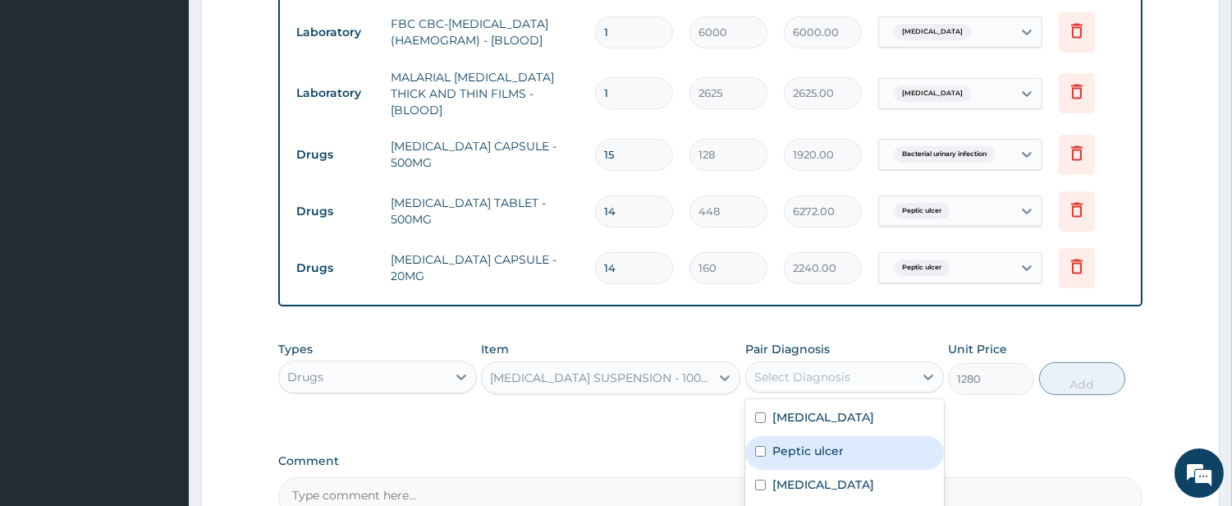
click at [840, 443] on label "Peptic ulcer" at bounding box center [808, 451] width 71 height 16
checkbox input "true"
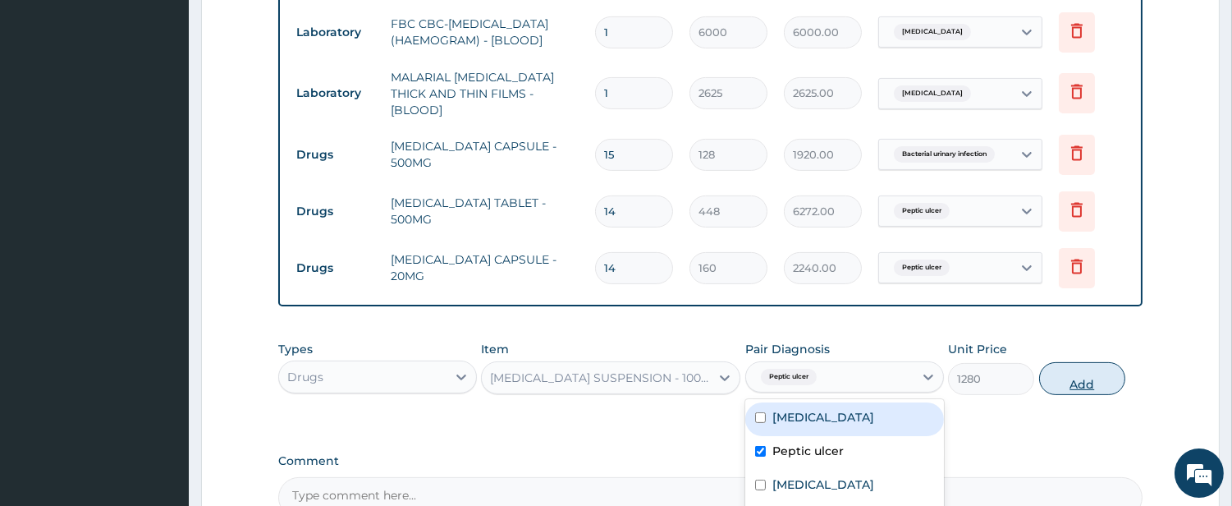
click at [1053, 371] on button "Add" at bounding box center [1082, 378] width 86 height 33
type input "0"
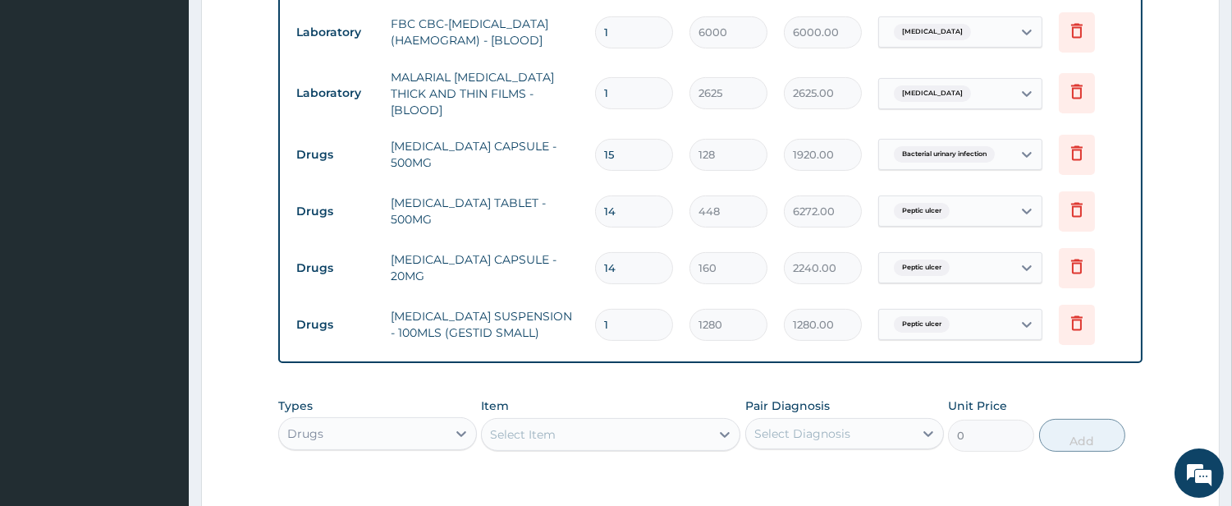
click at [645, 421] on div "Select Item" at bounding box center [596, 434] width 228 height 26
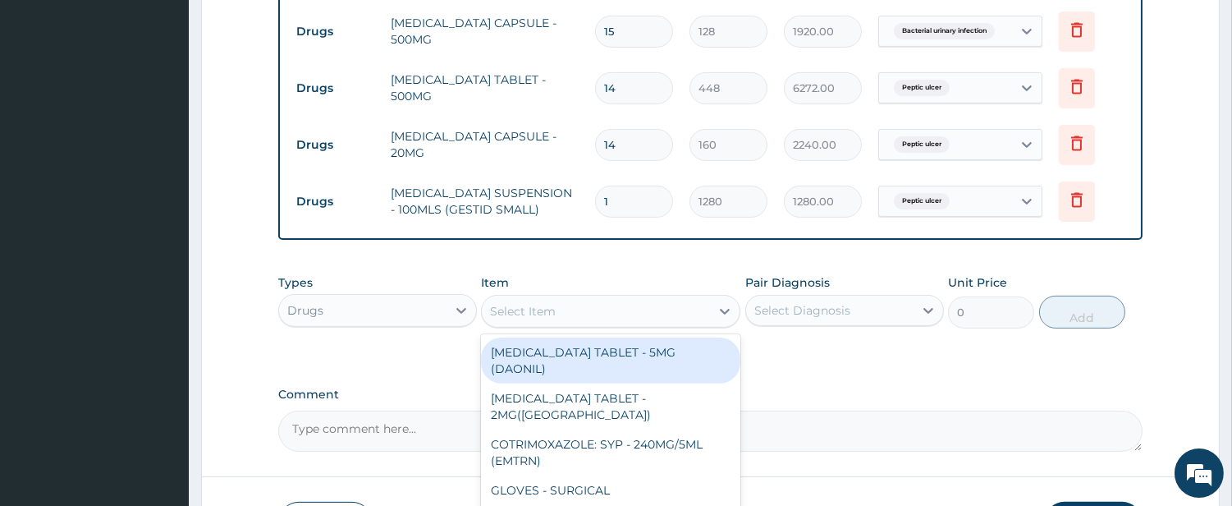
scroll to position [1044, 0]
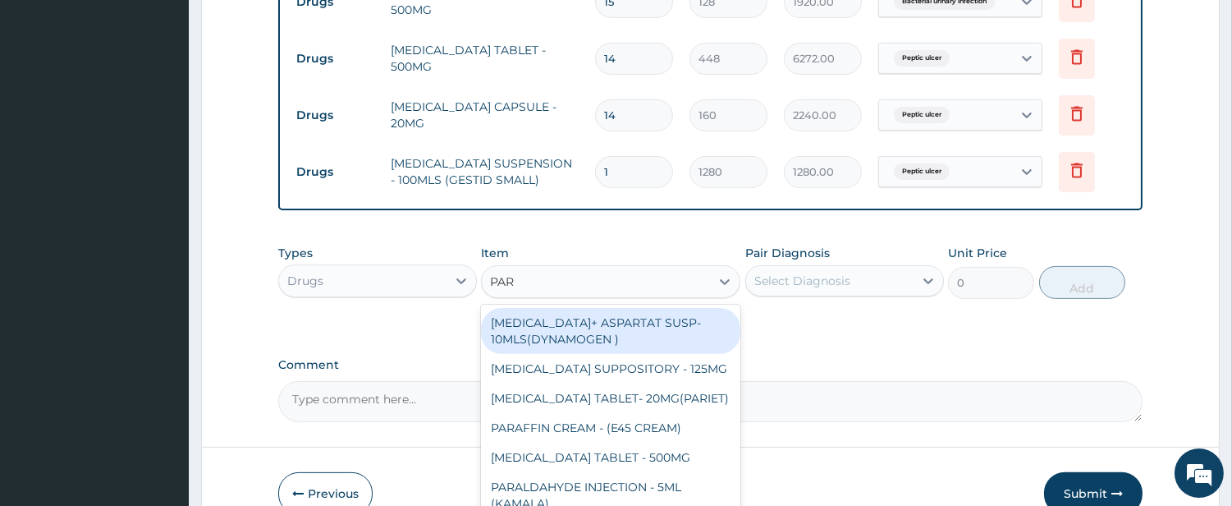
type input "PARA"
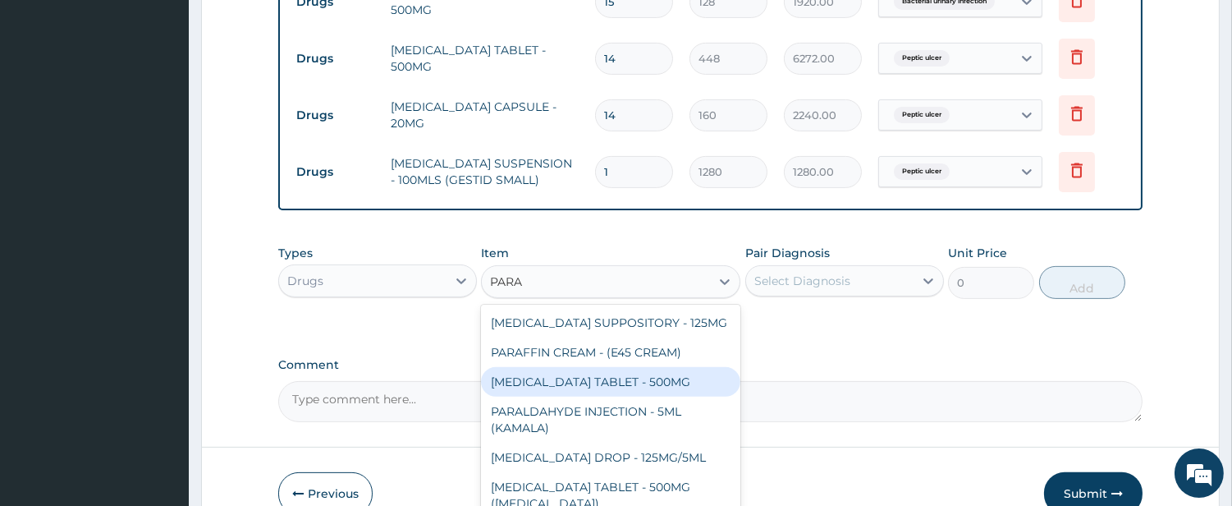
scroll to position [245, 0]
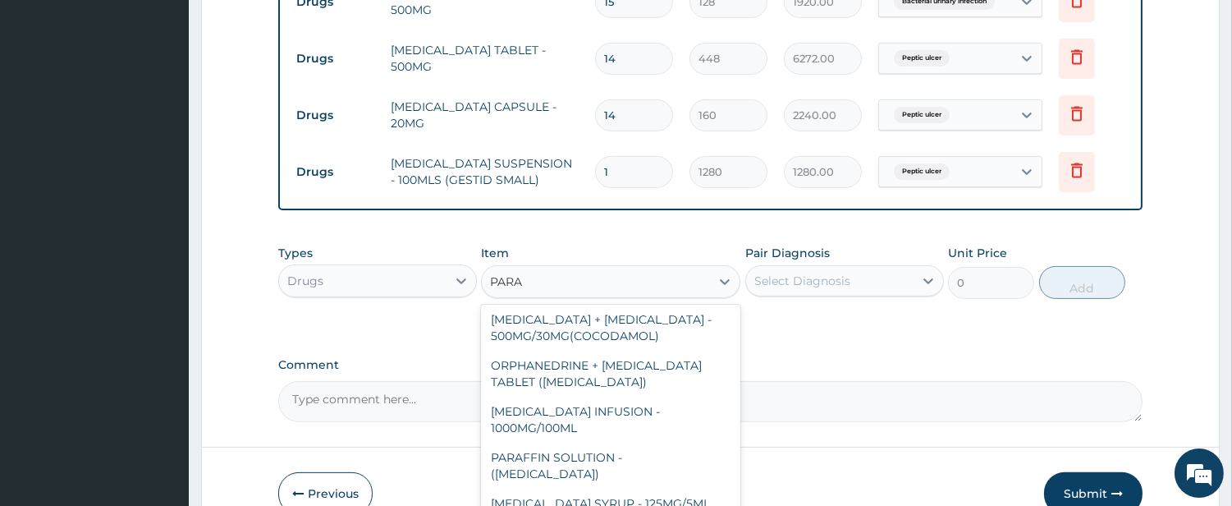
type input "640"
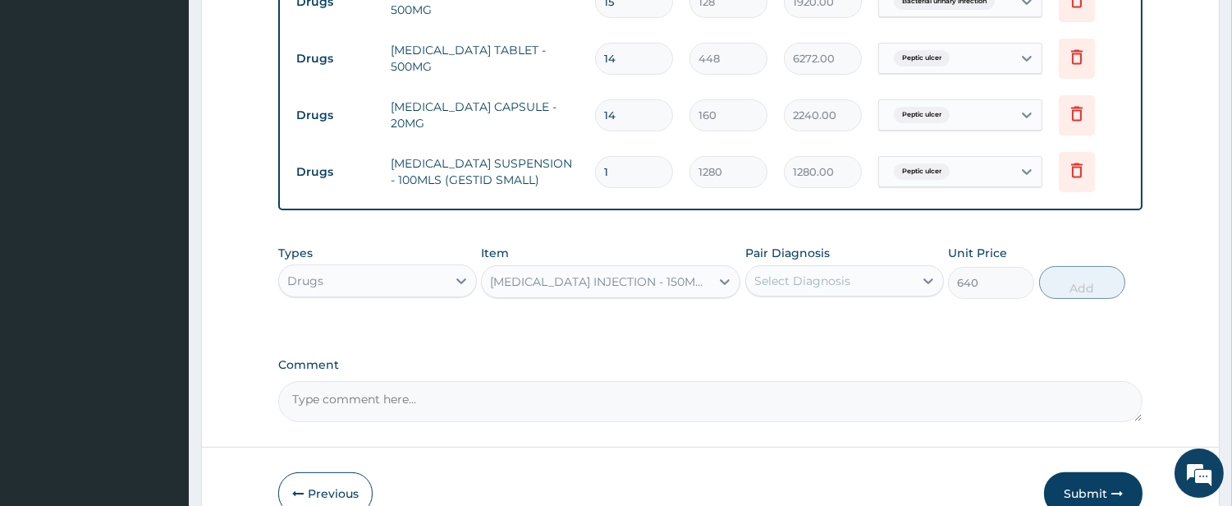
click at [870, 268] on div "Select Diagnosis" at bounding box center [829, 281] width 167 height 26
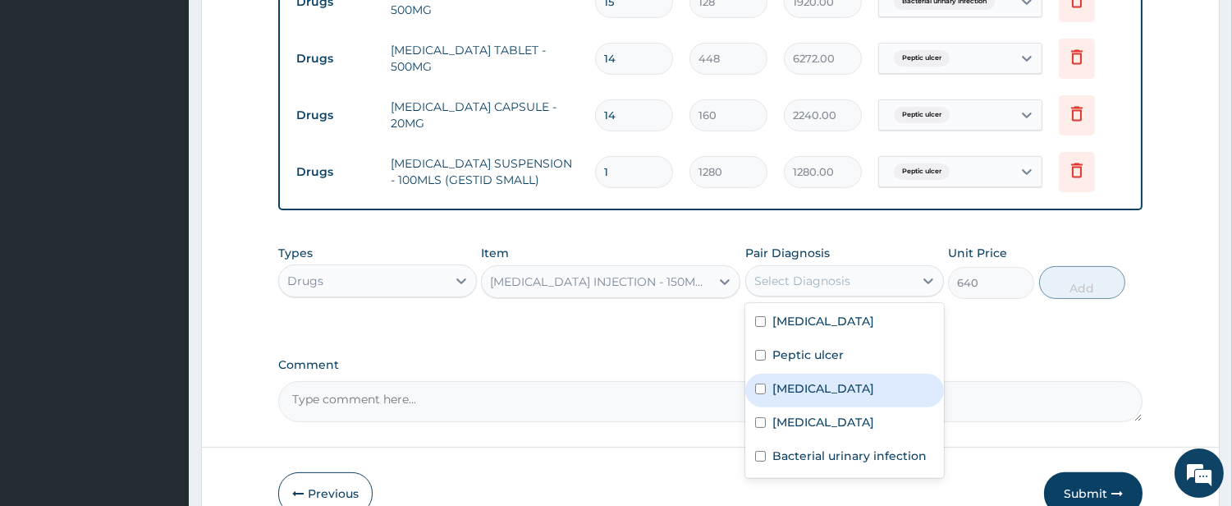
click at [809, 378] on div "Sepsis" at bounding box center [844, 391] width 199 height 34
checkbox input "true"
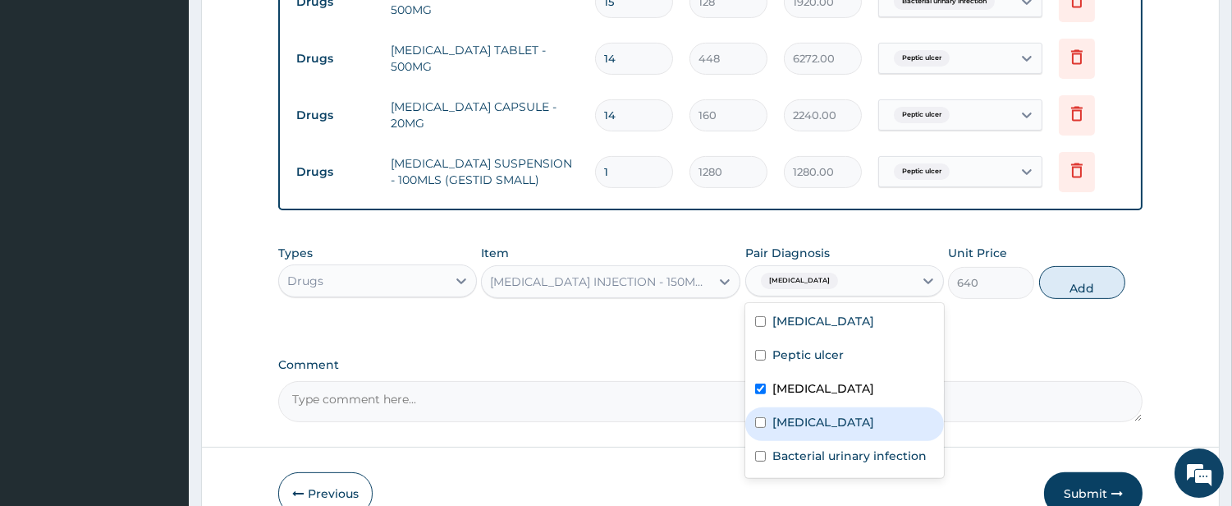
click at [810, 414] on label "Malaria" at bounding box center [824, 422] width 102 height 16
checkbox input "true"
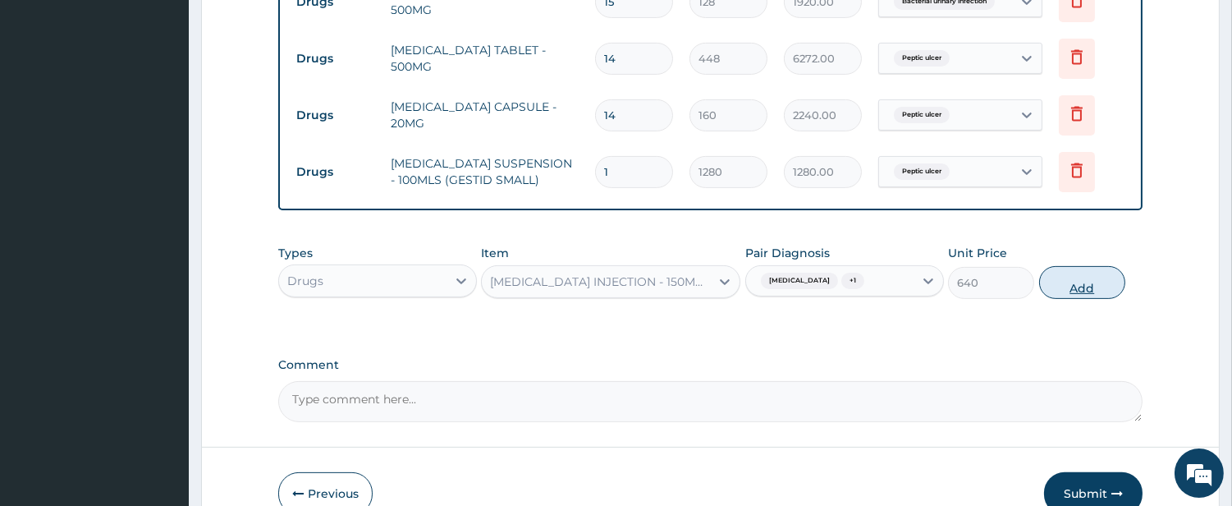
click at [1072, 266] on button "Add" at bounding box center [1082, 282] width 86 height 33
type input "0"
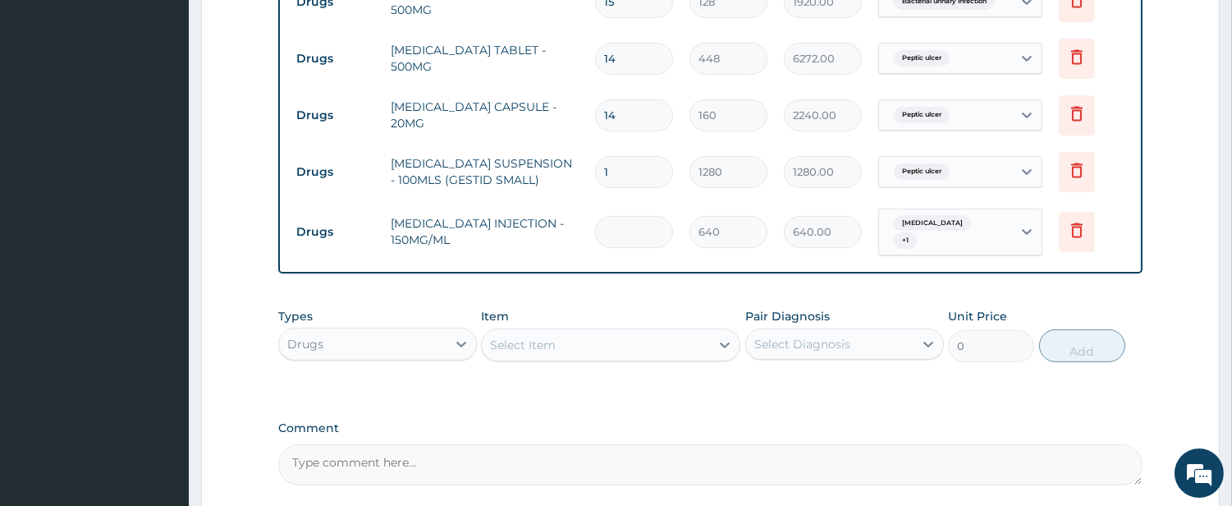
type input "0.00"
type input "2"
type input "1280.00"
type input "2"
click at [581, 332] on div "Select Item" at bounding box center [596, 345] width 228 height 26
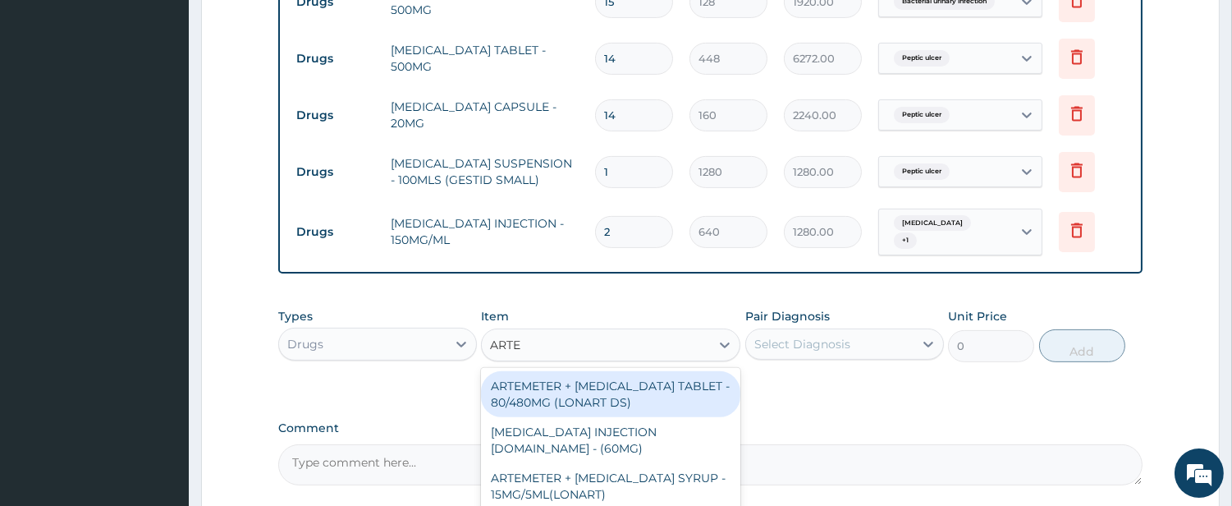
type input "ARTEM"
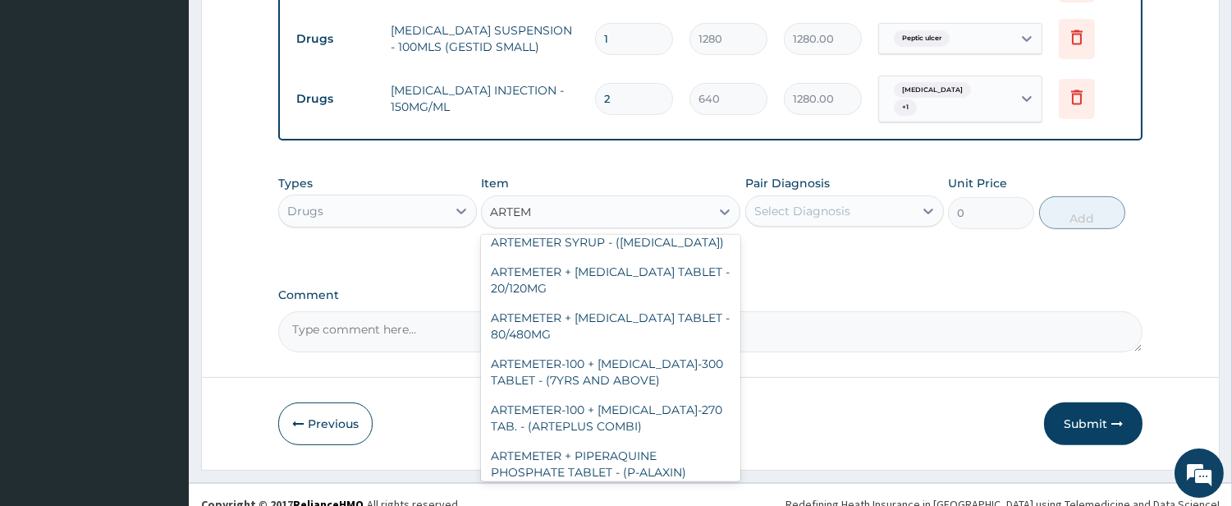
scroll to position [152, 0]
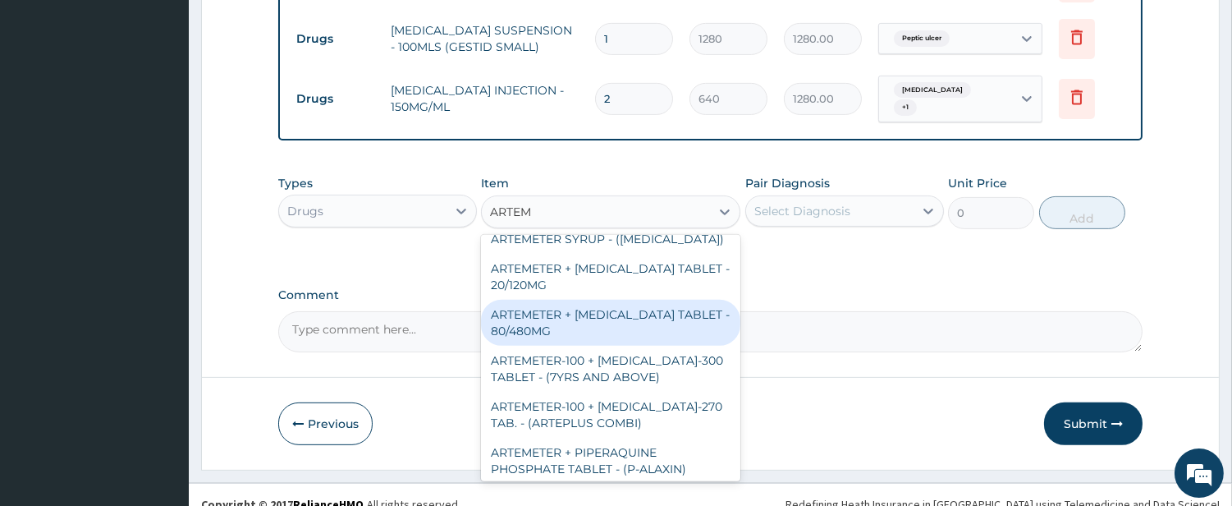
click at [629, 300] on div "ARTEMETER + [MEDICAL_DATA] TABLET - 80/480MG" at bounding box center [610, 323] width 259 height 46
type input "416"
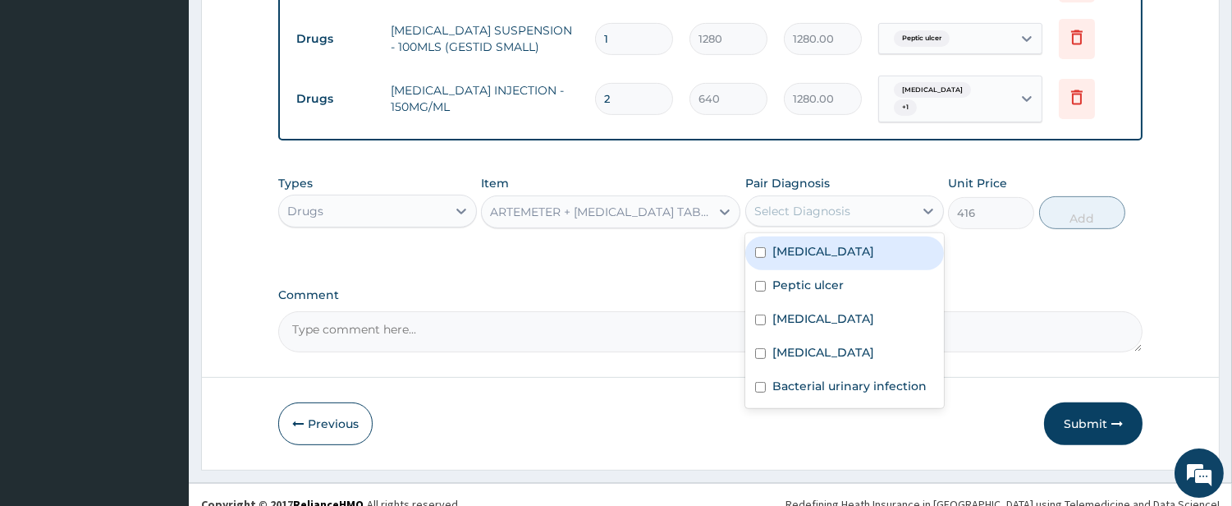
click at [778, 203] on div "Select Diagnosis" at bounding box center [803, 211] width 96 height 16
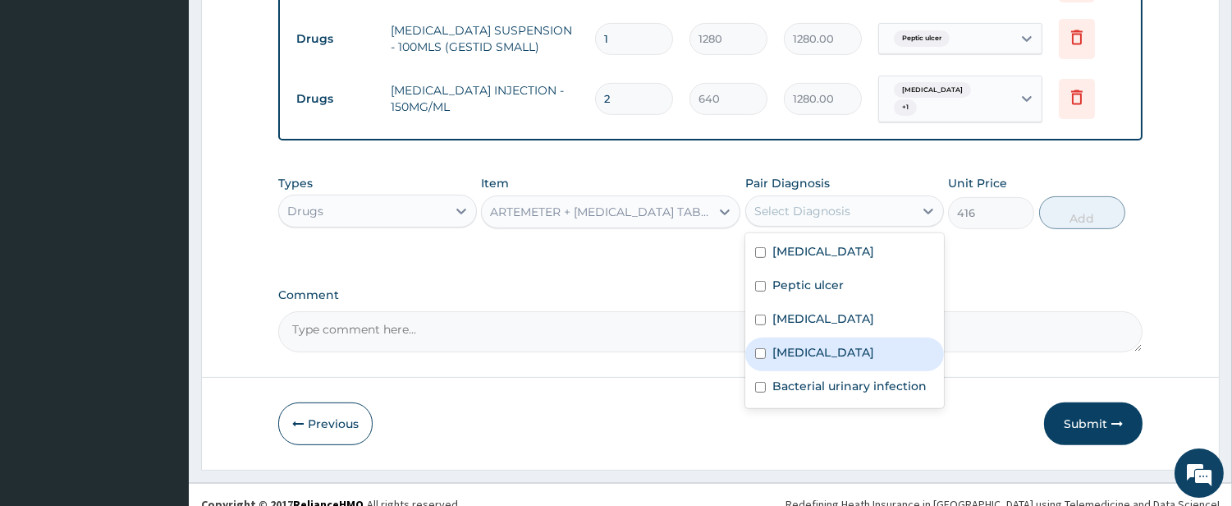
click at [778, 344] on label "Malaria" at bounding box center [824, 352] width 102 height 16
checkbox input "true"
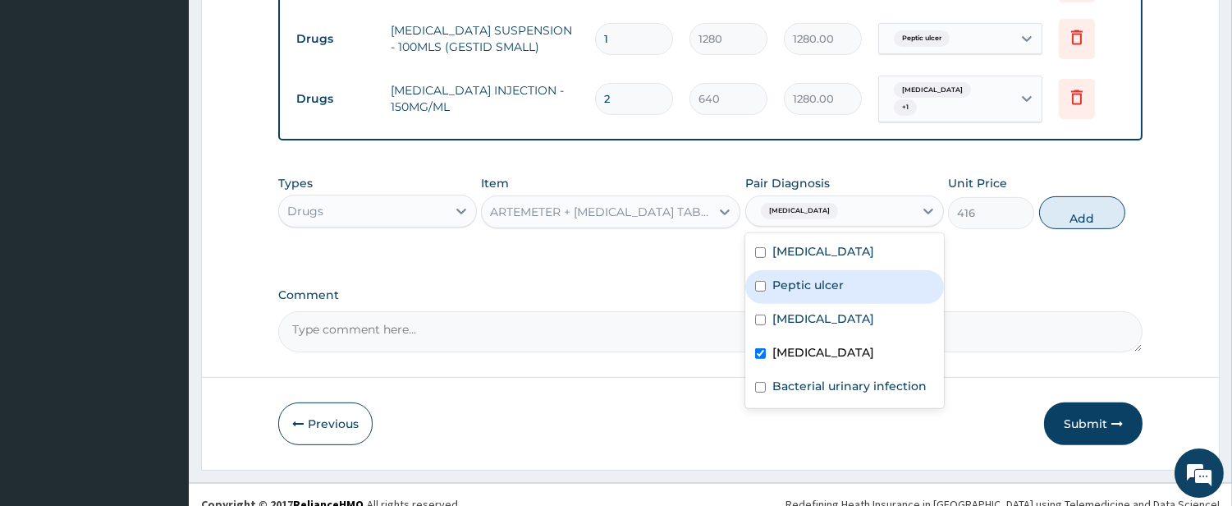
click at [1068, 196] on button "Add" at bounding box center [1082, 212] width 86 height 33
type input "0"
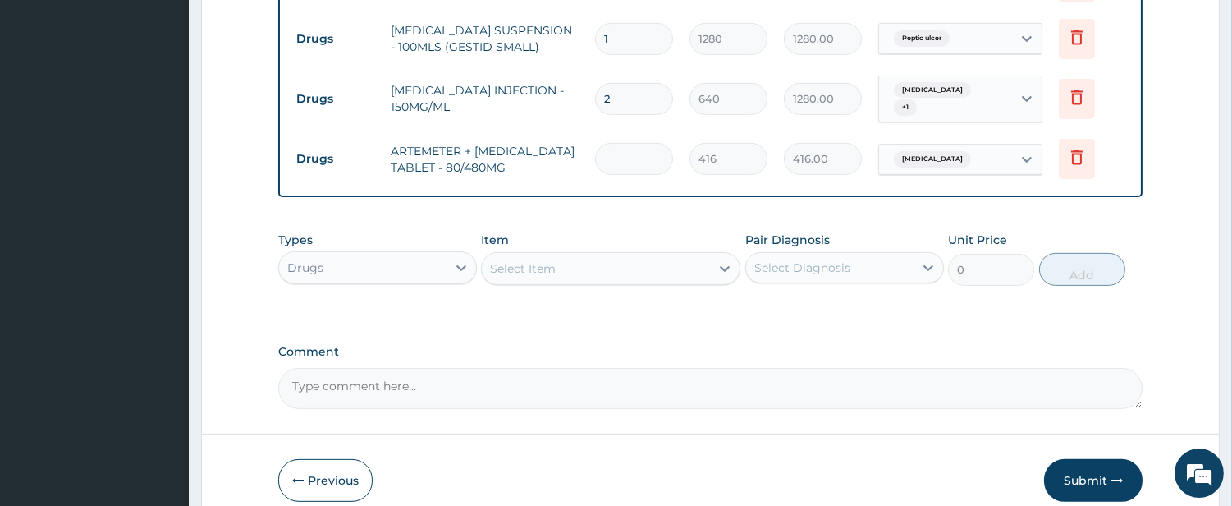
type input "0.00"
type input "6"
type input "2496.00"
type input "6"
click at [671, 255] on div "Select Item" at bounding box center [596, 268] width 228 height 26
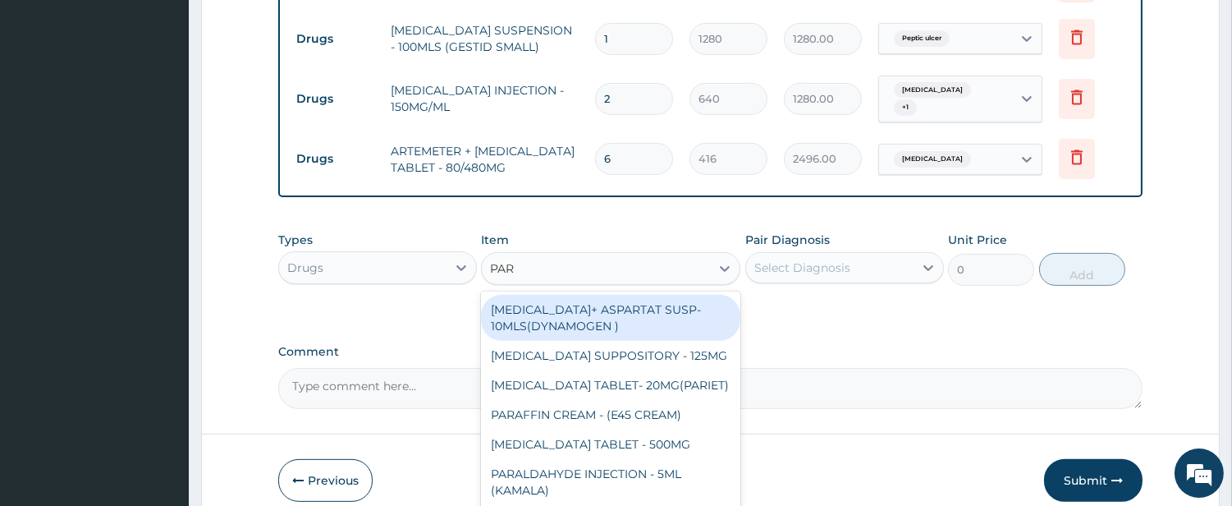
type input "PARA"
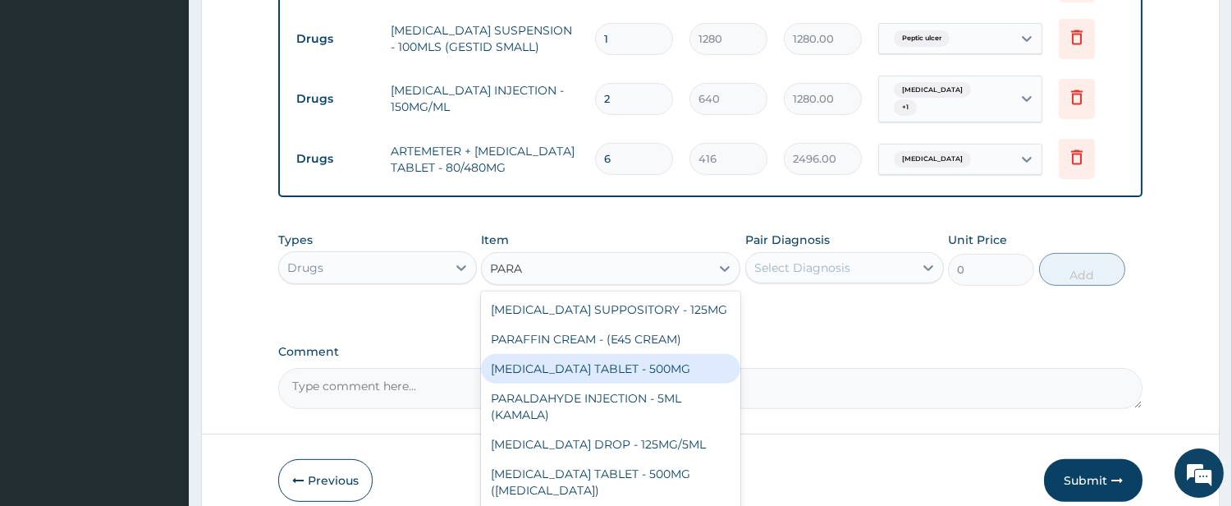
click at [627, 354] on div "[MEDICAL_DATA] TABLET - 500MG" at bounding box center [610, 369] width 259 height 30
type input "38.400000000000006"
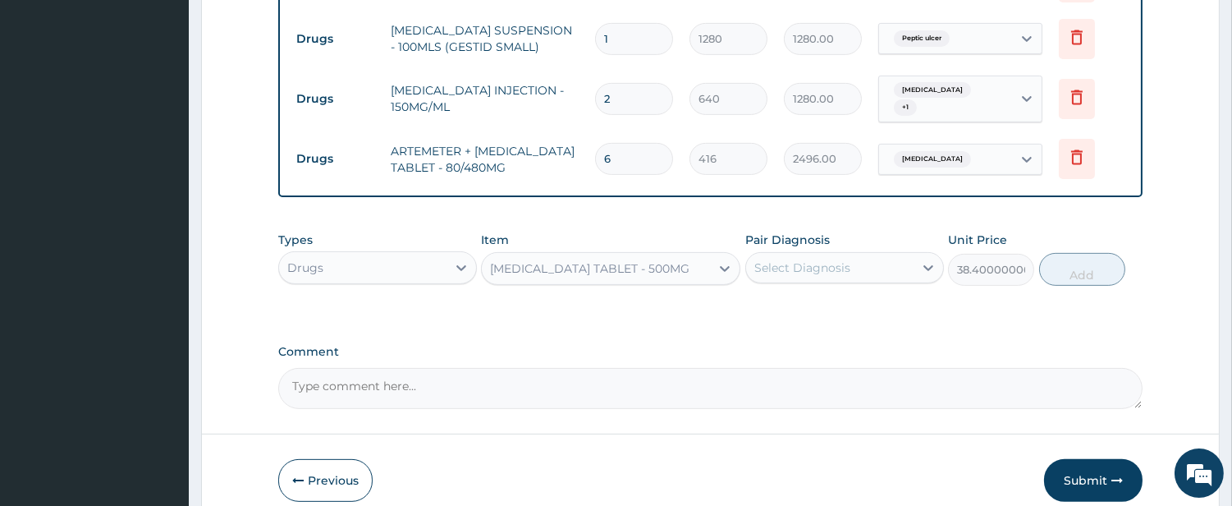
click at [777, 259] on div "Select Diagnosis" at bounding box center [803, 267] width 96 height 16
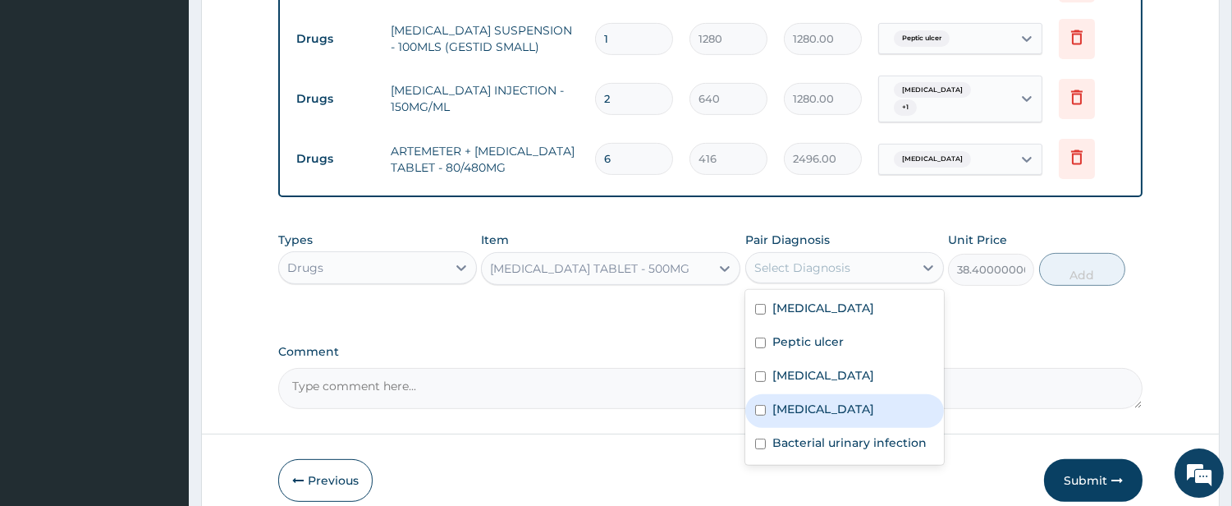
click at [816, 399] on div "Malaria" at bounding box center [844, 411] width 199 height 34
checkbox input "true"
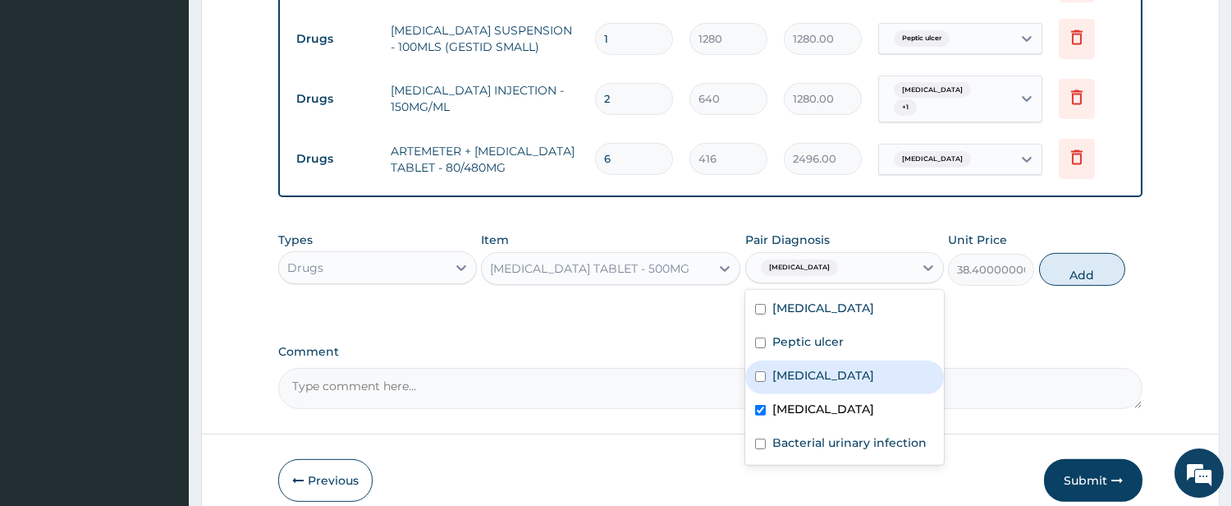
click at [816, 365] on div "Sepsis" at bounding box center [844, 377] width 199 height 34
checkbox input "true"
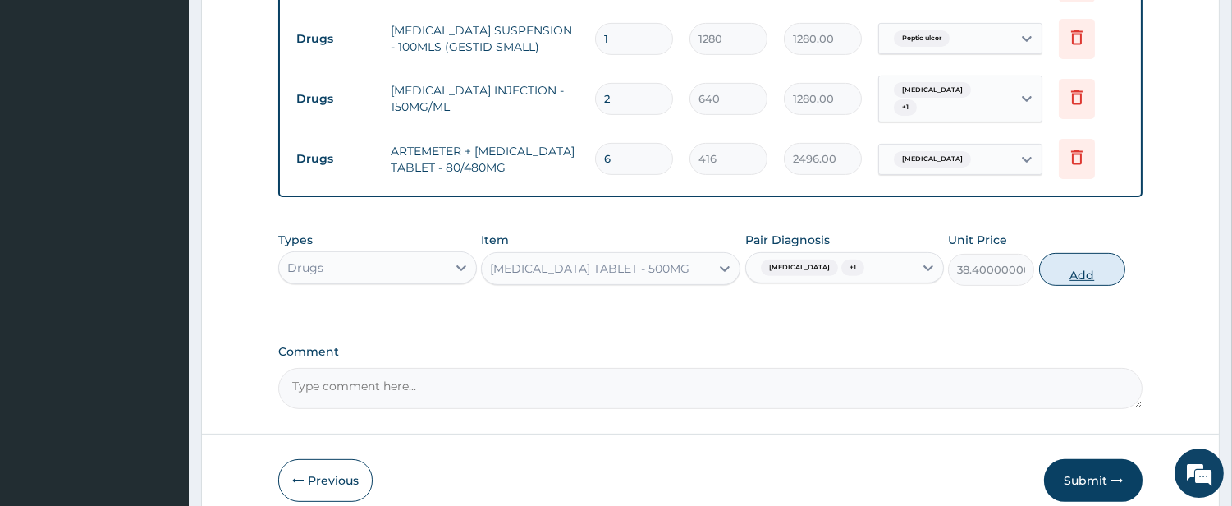
click at [1067, 253] on button "Add" at bounding box center [1082, 269] width 86 height 33
type input "0"
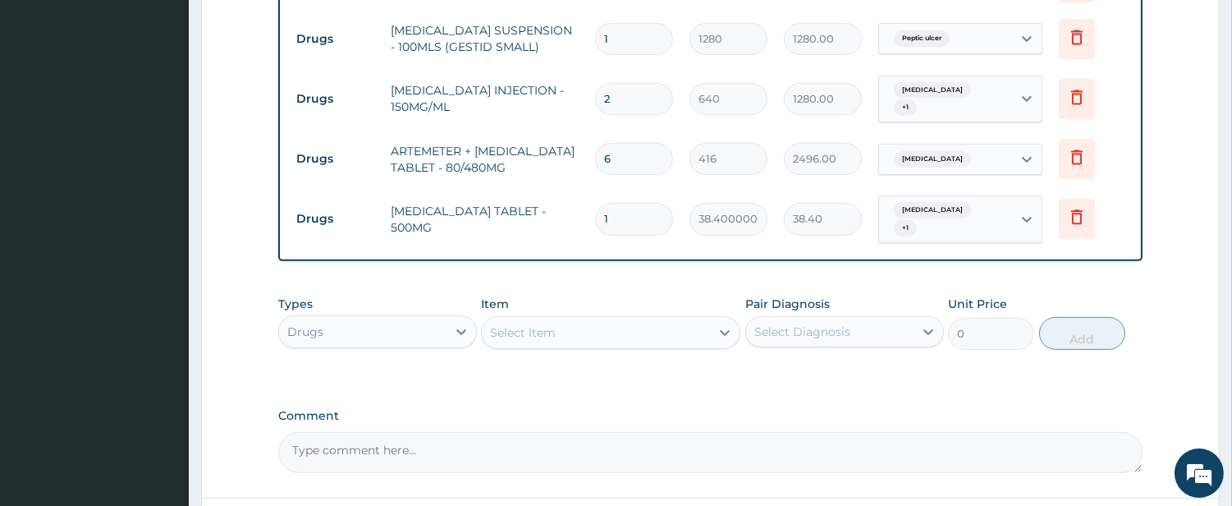
type input "18"
type input "691.20"
type input "18"
click at [660, 319] on div "Select Item" at bounding box center [596, 332] width 228 height 26
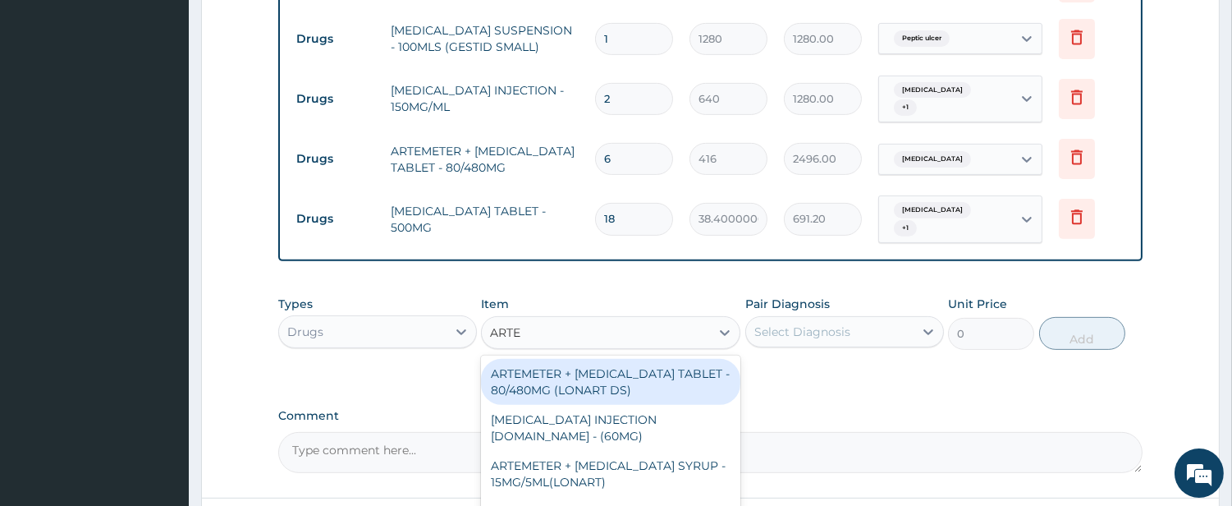
type input "ARTEM"
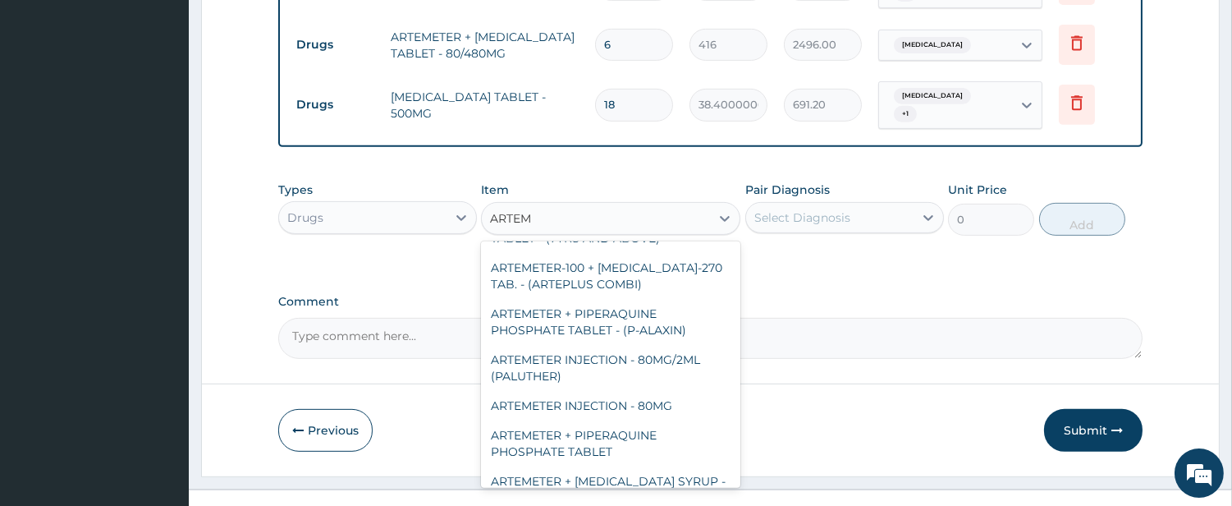
scroll to position [304, 0]
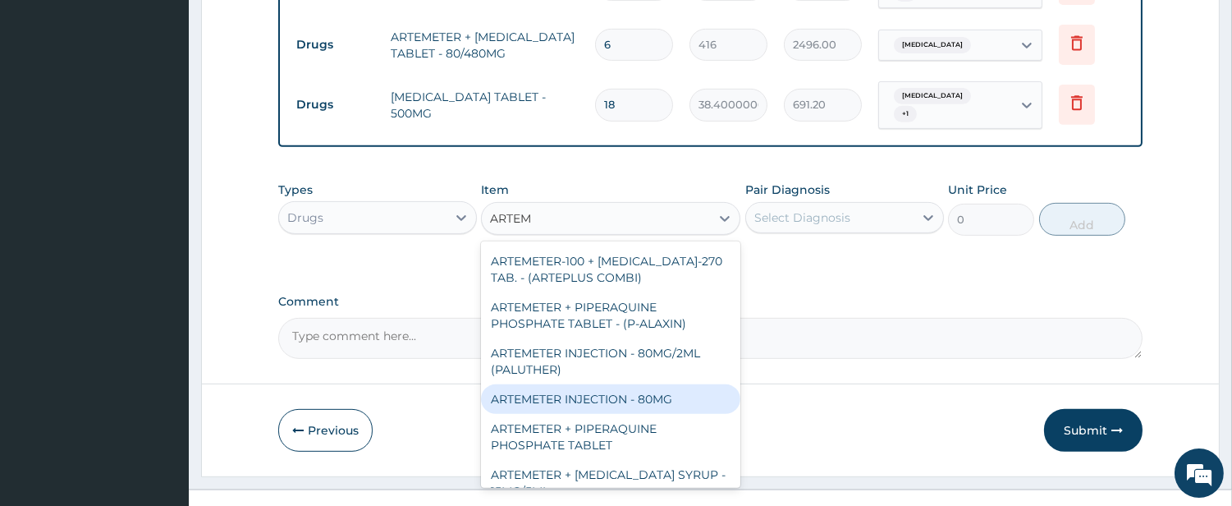
click at [660, 384] on div "ARTEMETER INJECTION - 80MG" at bounding box center [610, 399] width 259 height 30
type input "544"
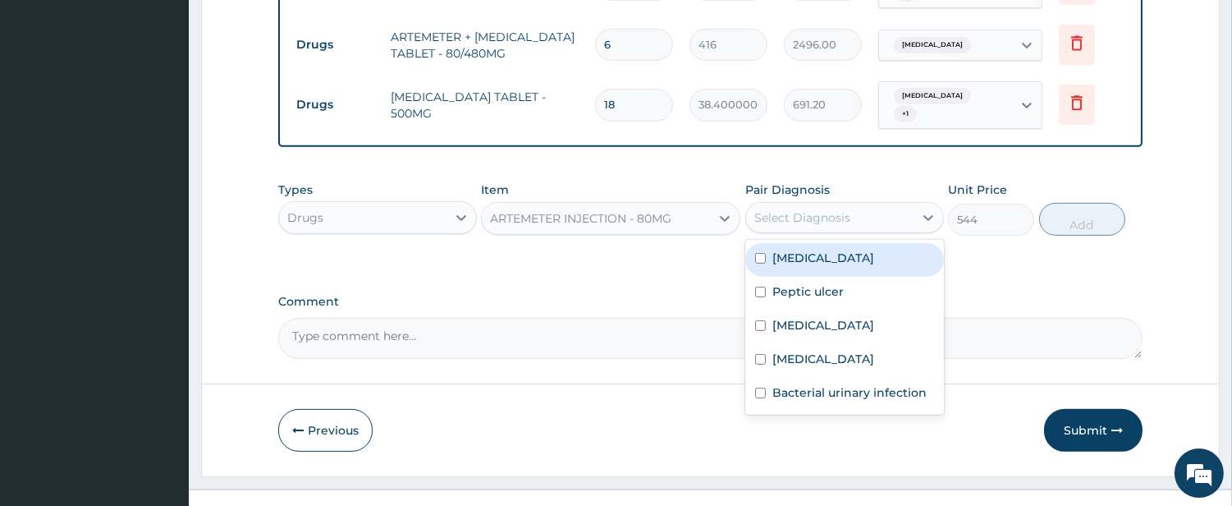
click at [892, 204] on div "Select Diagnosis" at bounding box center [829, 217] width 167 height 26
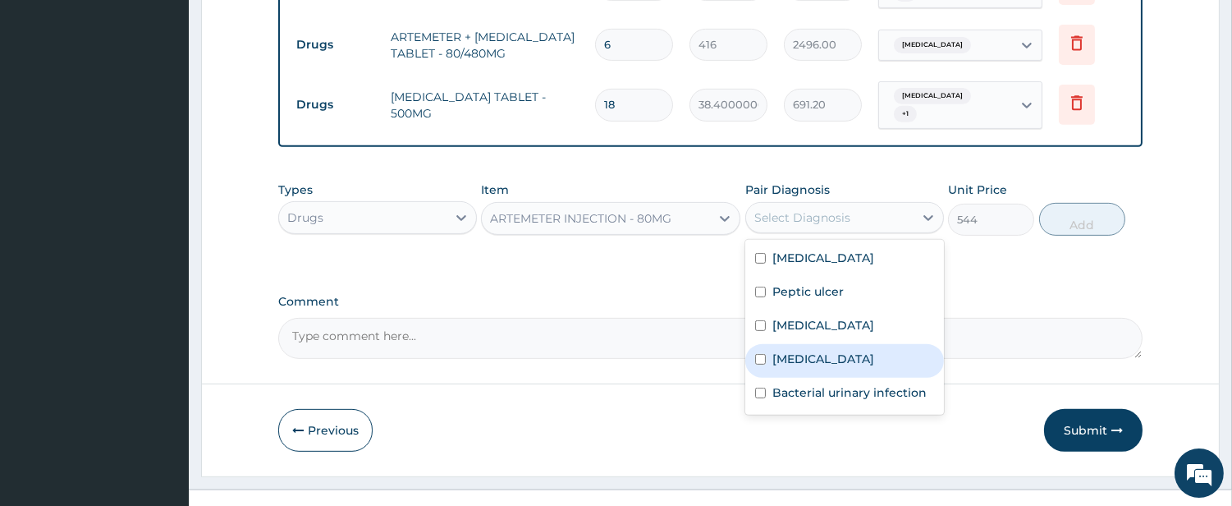
click at [802, 345] on div "Malaria" at bounding box center [844, 361] width 199 height 34
checkbox input "true"
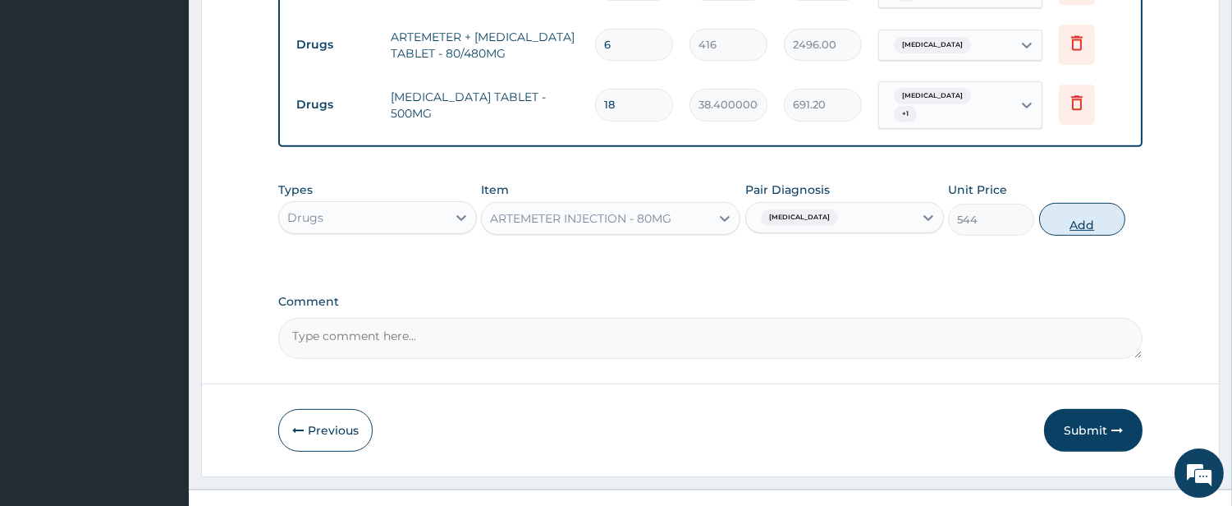
click at [1059, 203] on button "Add" at bounding box center [1082, 219] width 86 height 33
type input "0"
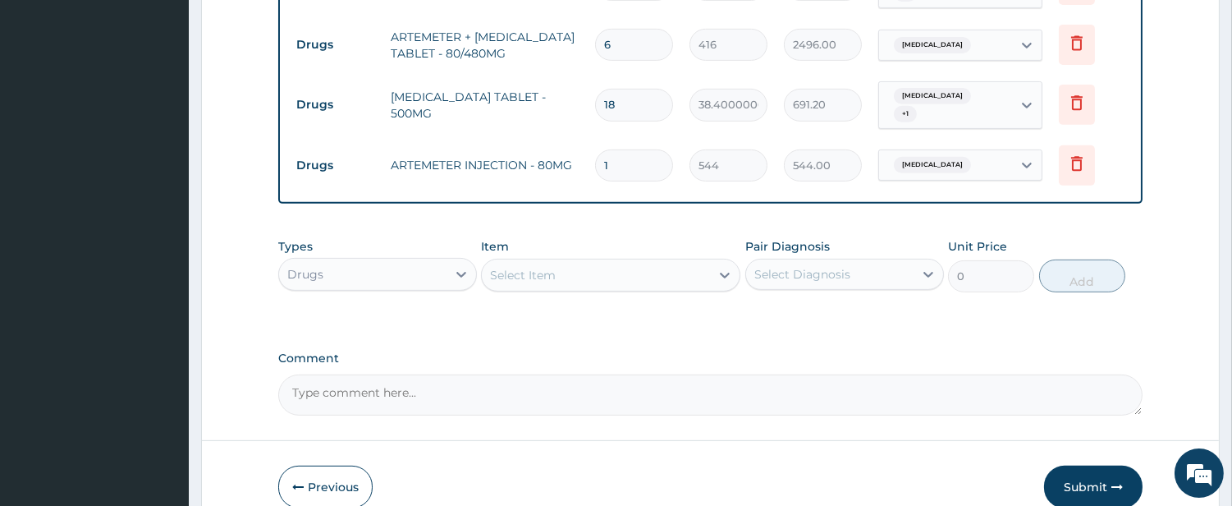
type input "0.00"
type input "2"
type input "1088.00"
type input "2"
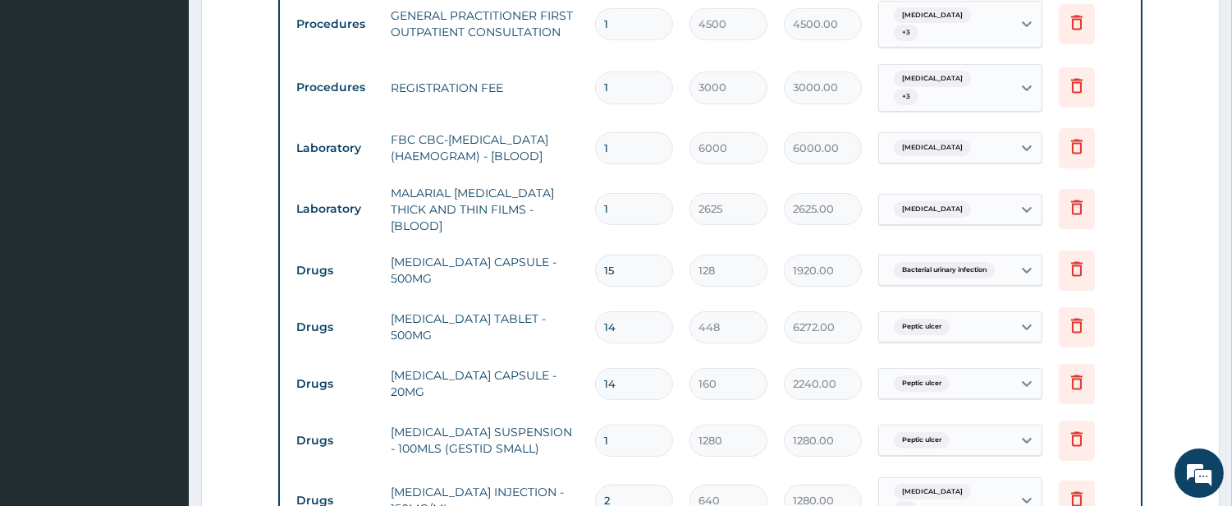
scroll to position [835, 0]
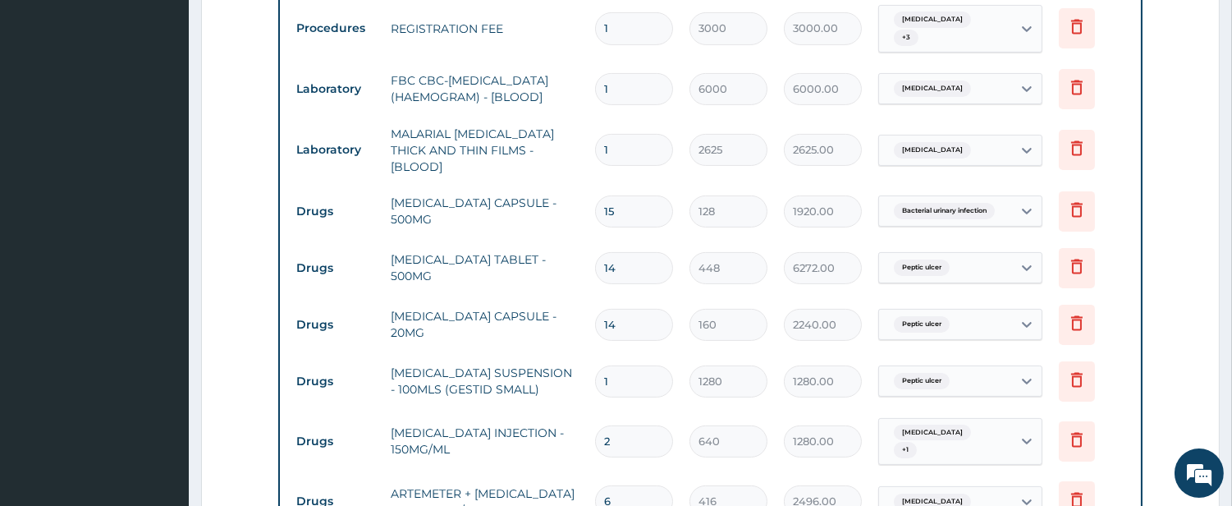
drag, startPoint x: 624, startPoint y: 199, endPoint x: 601, endPoint y: 201, distance: 23.1
click at [601, 201] on input "15" at bounding box center [634, 211] width 78 height 32
type input "2"
type input "256.00"
type input "21"
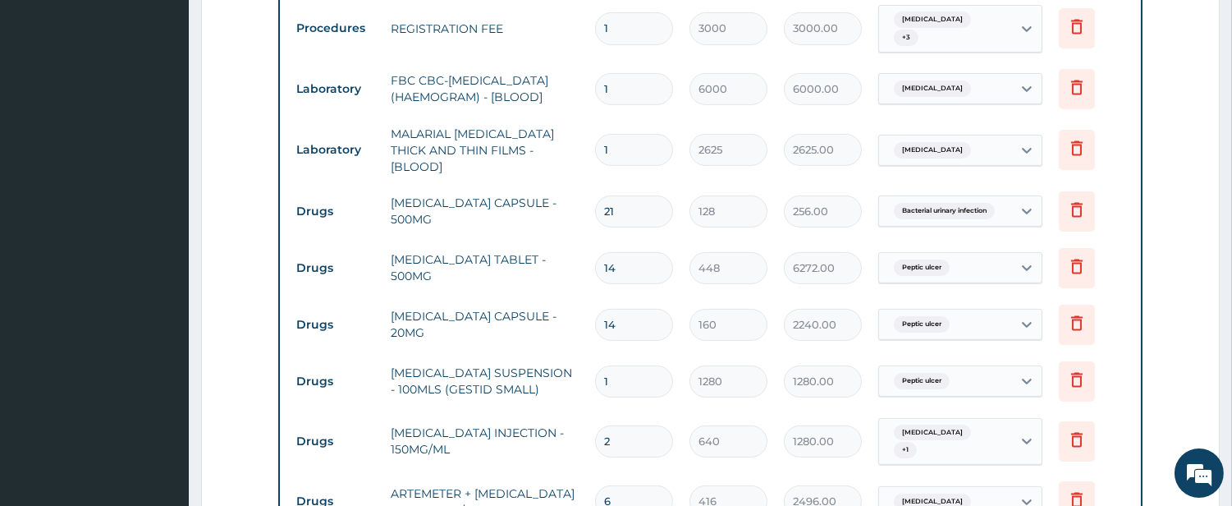
type input "2688.00"
type input "21"
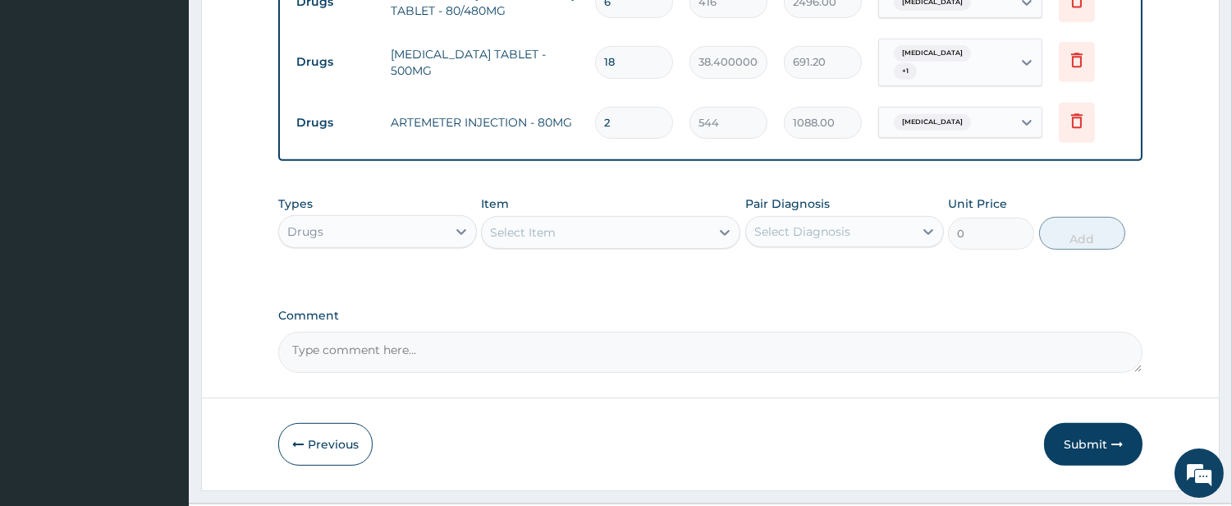
scroll to position [1349, 0]
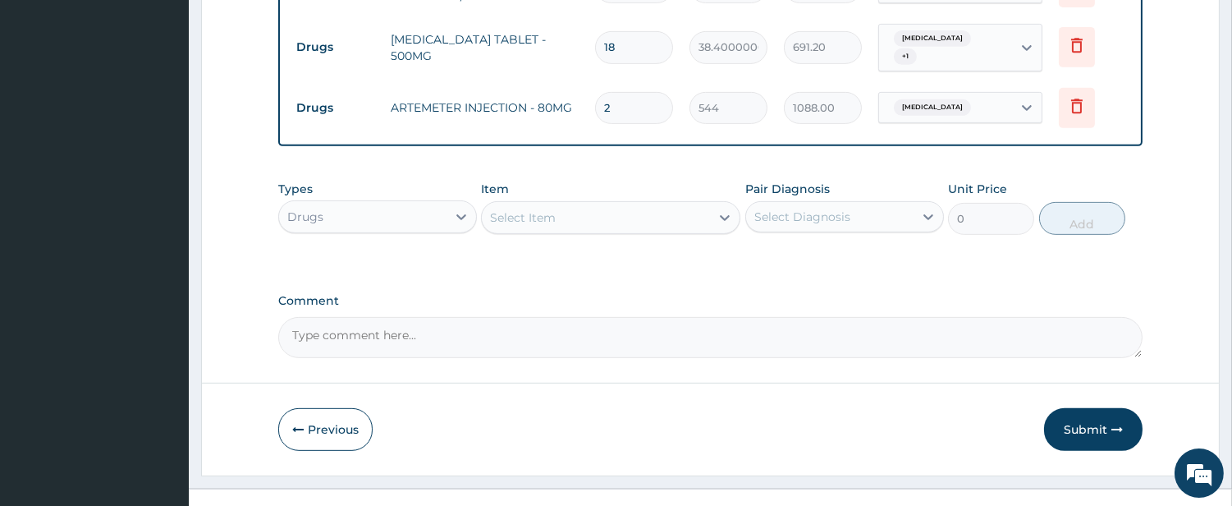
drag, startPoint x: 1099, startPoint y: 406, endPoint x: 1034, endPoint y: 374, distance: 71.2
click at [1098, 408] on button "Submit" at bounding box center [1093, 429] width 99 height 43
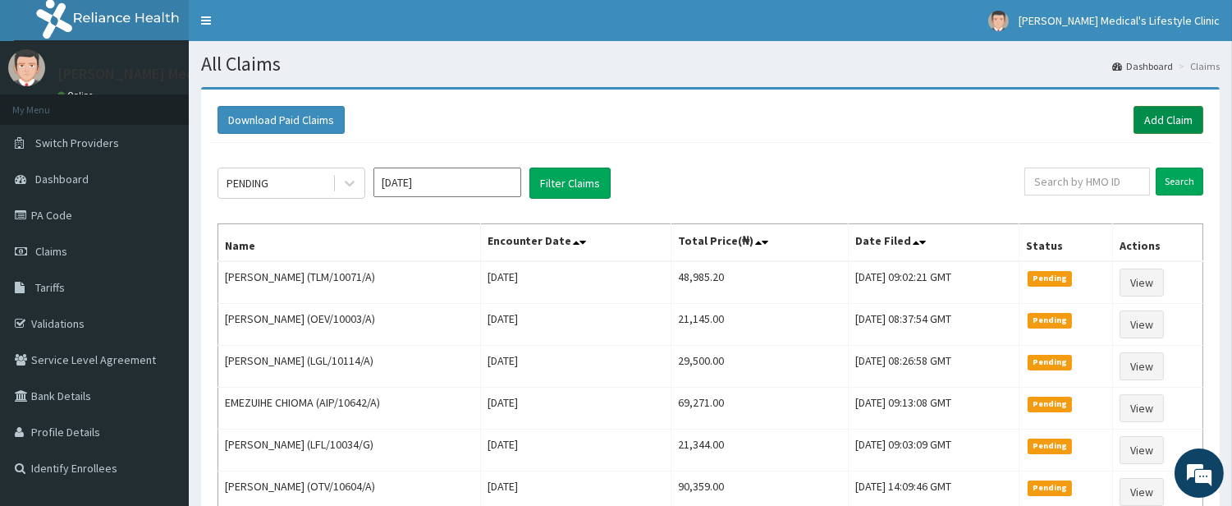
click at [1166, 120] on link "Add Claim" at bounding box center [1169, 120] width 70 height 28
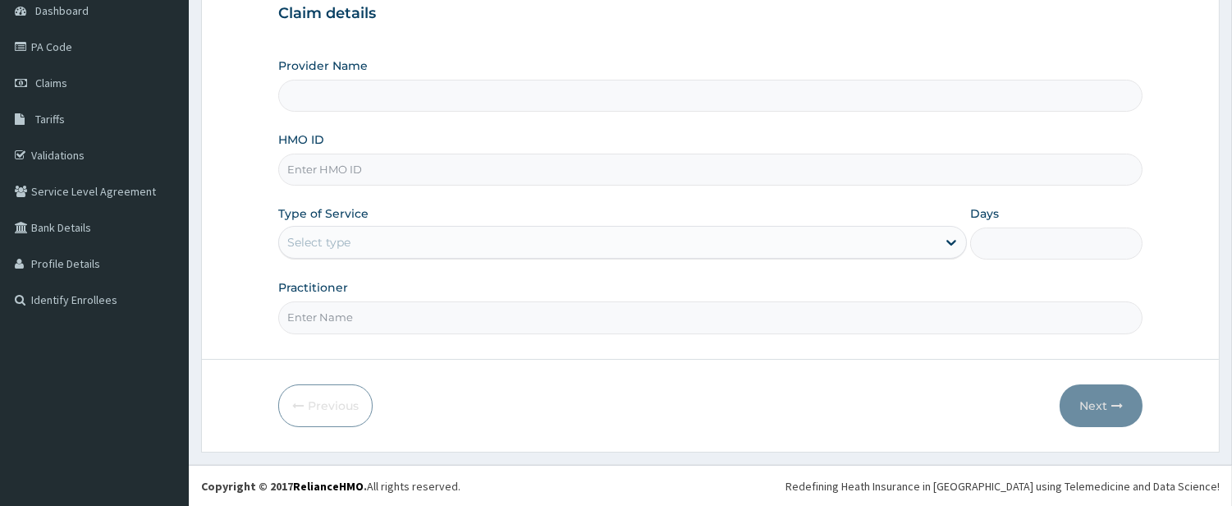
click at [417, 172] on input "HMO ID" at bounding box center [710, 170] width 865 height 32
type input "[PERSON_NAME] Medical's Lifestyle clinic"
paste input "CRH/10057/A"
type input "CRH/10057/A"
click at [373, 232] on div "Select type" at bounding box center [608, 242] width 658 height 26
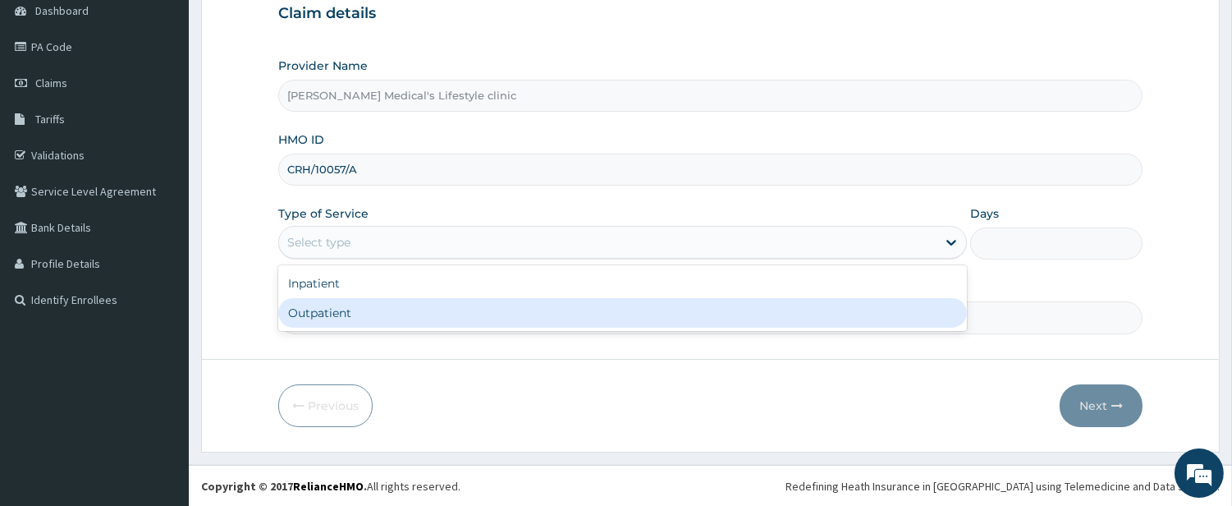
click at [367, 310] on div "Outpatient" at bounding box center [622, 313] width 689 height 30
type input "1"
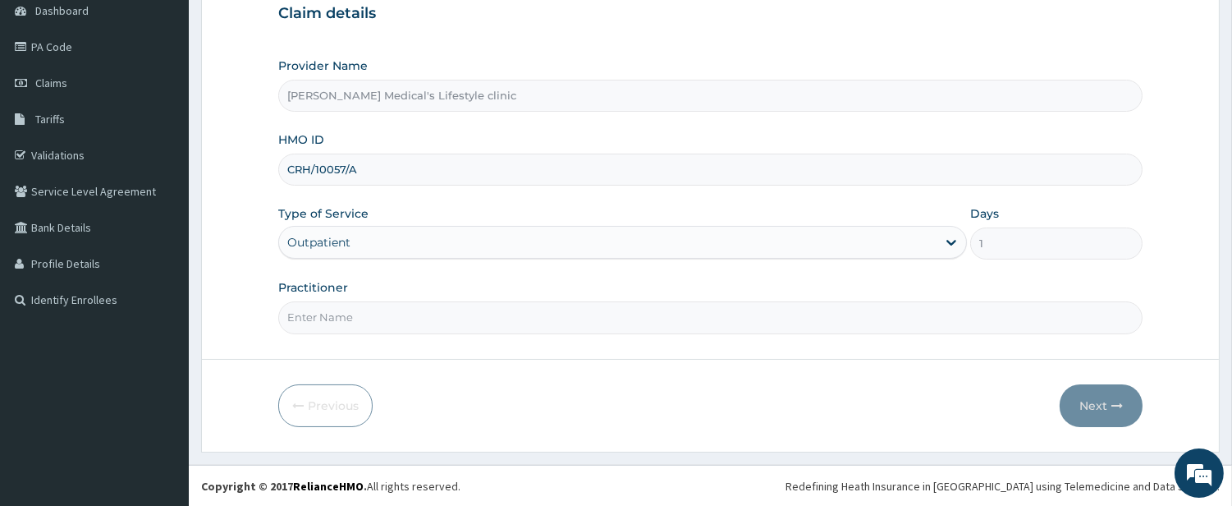
click at [366, 314] on input "Practitioner" at bounding box center [710, 317] width 865 height 32
type input "[PERSON_NAME]"
click at [1086, 390] on button "Next" at bounding box center [1101, 405] width 83 height 43
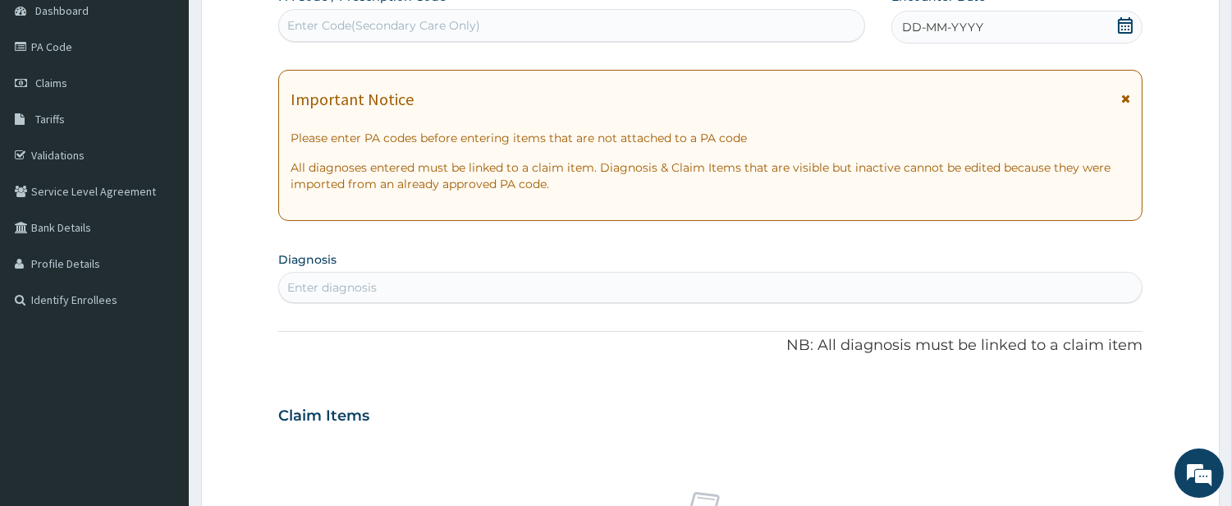
click at [534, 22] on div "Enter Code(Secondary Care Only)" at bounding box center [571, 25] width 585 height 26
paste input "PA/815038"
type input "PA/815038"
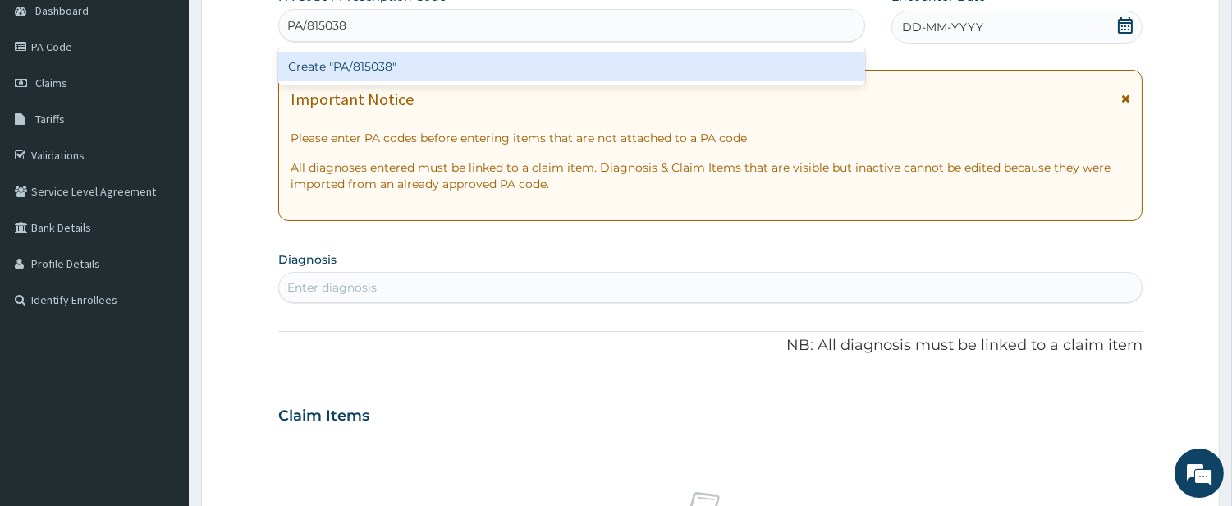
click at [447, 61] on div "Create "PA/815038"" at bounding box center [571, 67] width 587 height 30
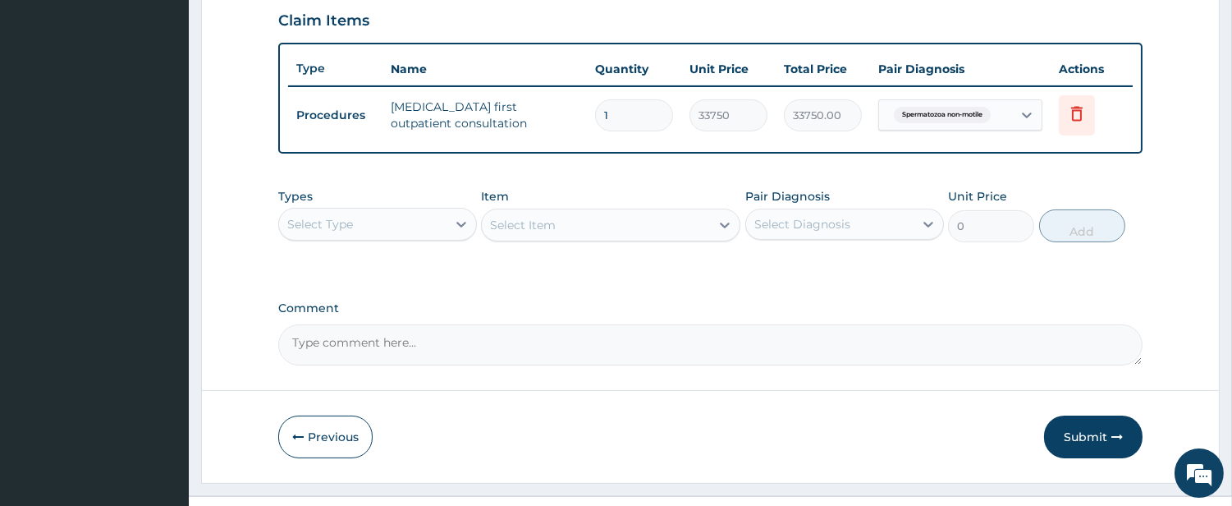
scroll to position [598, 0]
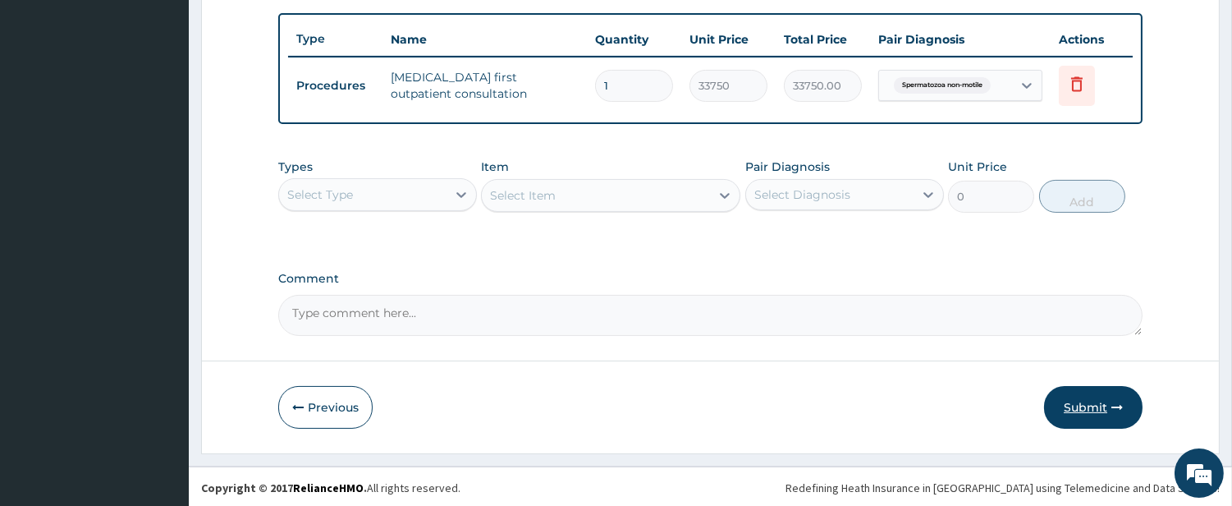
click at [1082, 405] on button "Submit" at bounding box center [1093, 407] width 99 height 43
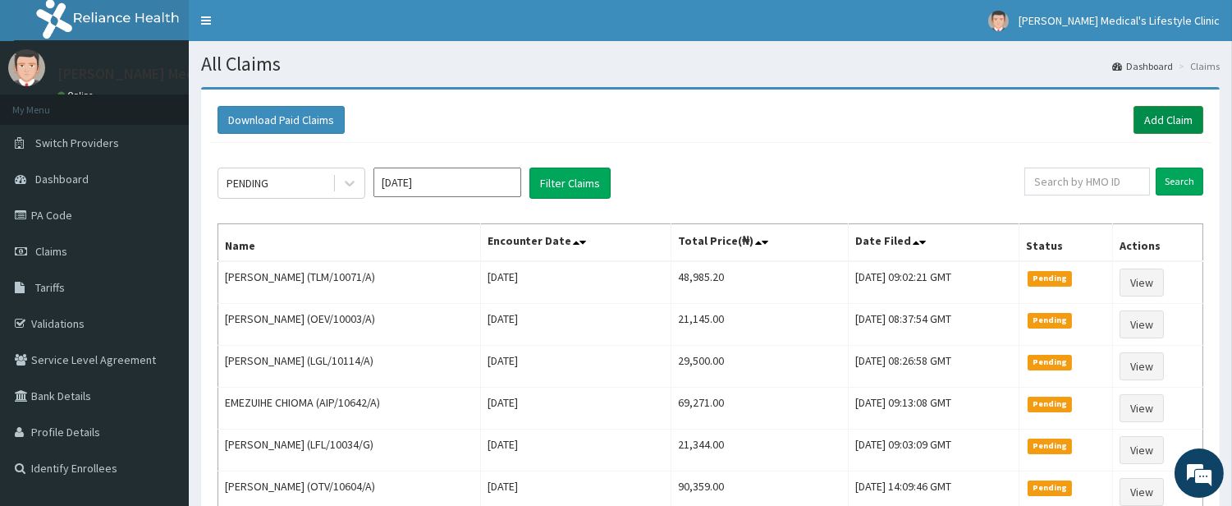
click at [1177, 120] on link "Add Claim" at bounding box center [1169, 120] width 70 height 28
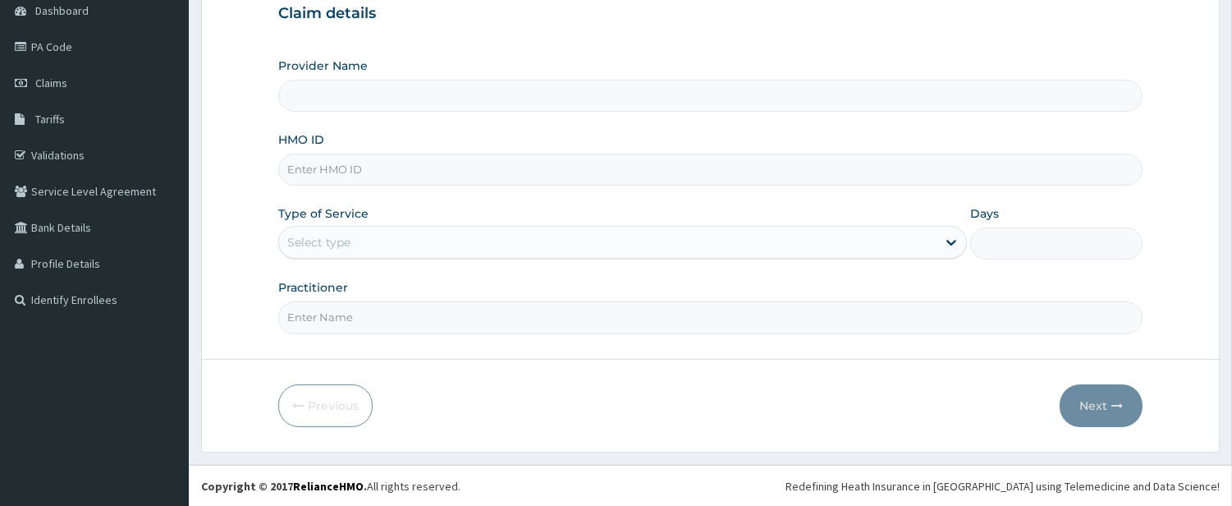
scroll to position [168, 0]
click at [420, 159] on input "HMO ID" at bounding box center [710, 170] width 865 height 32
type input "[PERSON_NAME] Medical's Lifestyle clinic"
paste input "SNL/10277/A"
type input "SNL/10277/A"
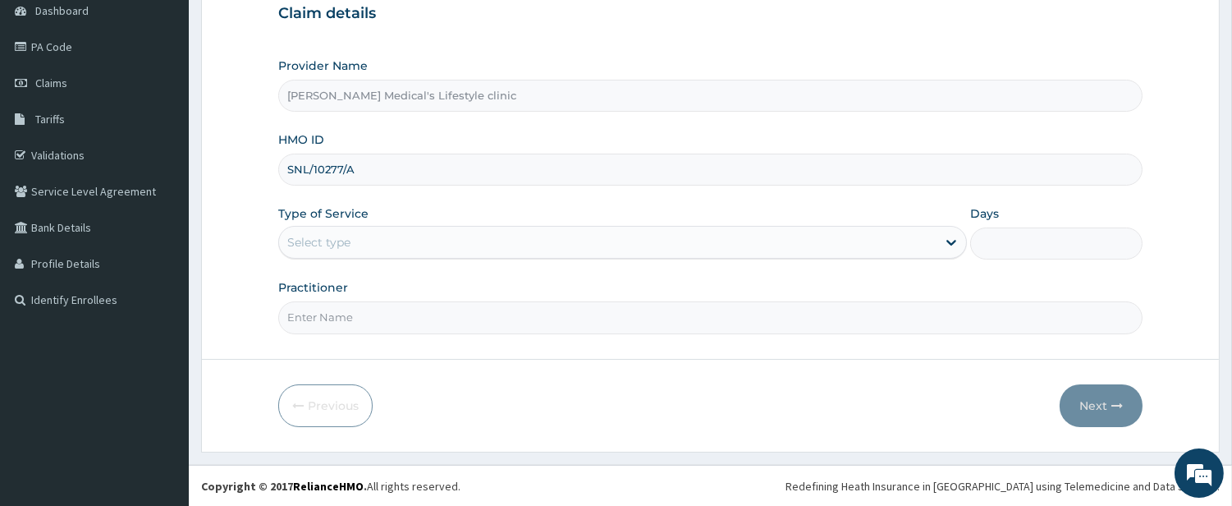
click at [389, 251] on div "Select type" at bounding box center [608, 242] width 658 height 26
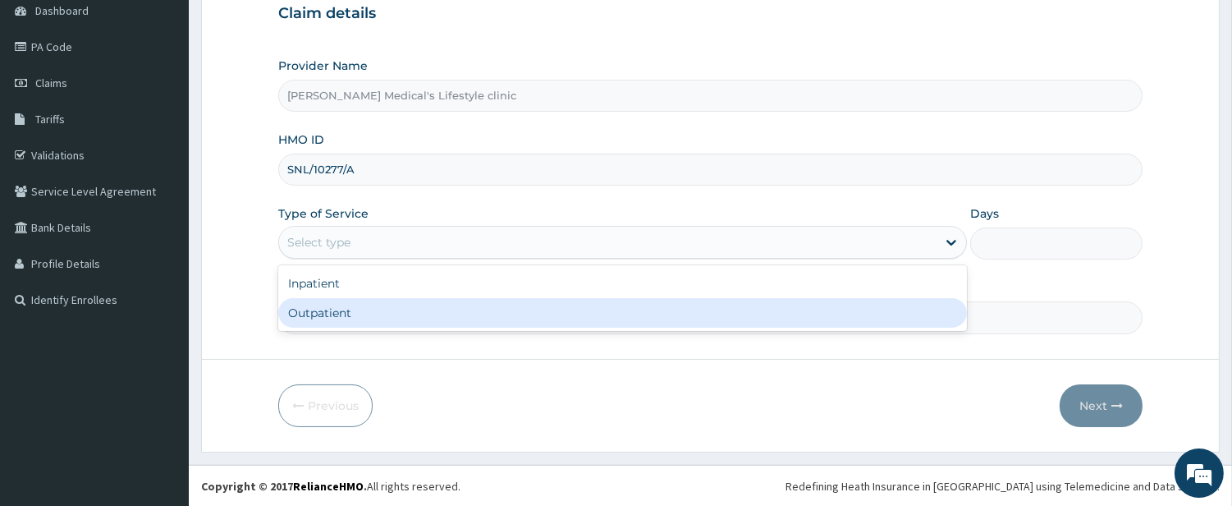
click at [348, 306] on div "Outpatient" at bounding box center [622, 313] width 689 height 30
type input "1"
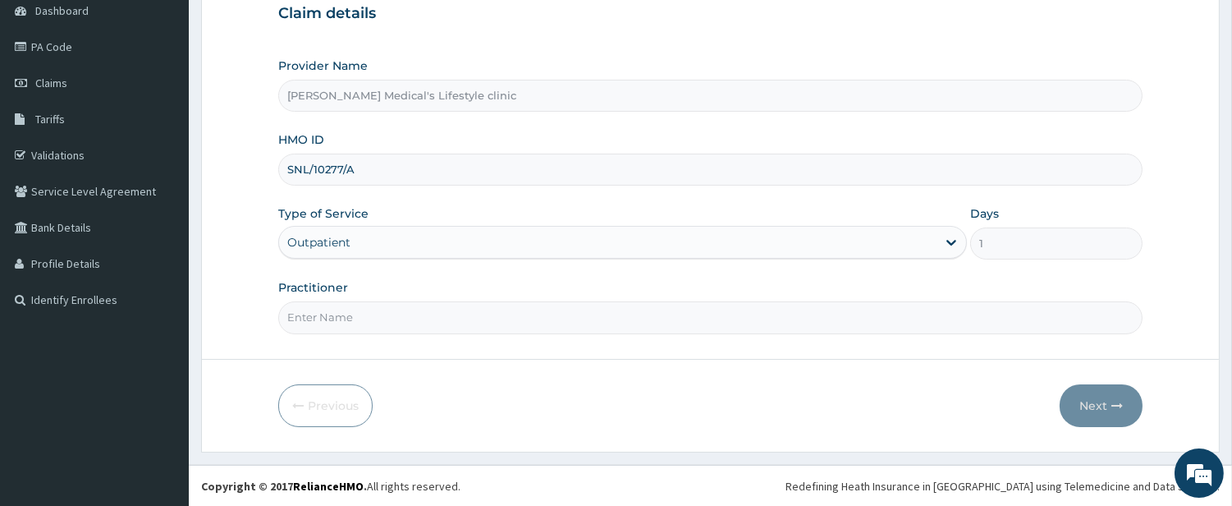
drag, startPoint x: 348, startPoint y: 313, endPoint x: 351, endPoint y: 266, distance: 46.9
click at [349, 314] on input "Practitioner" at bounding box center [710, 317] width 865 height 32
type input "[PERSON_NAME]"
click at [1115, 406] on icon "button" at bounding box center [1117, 405] width 11 height 11
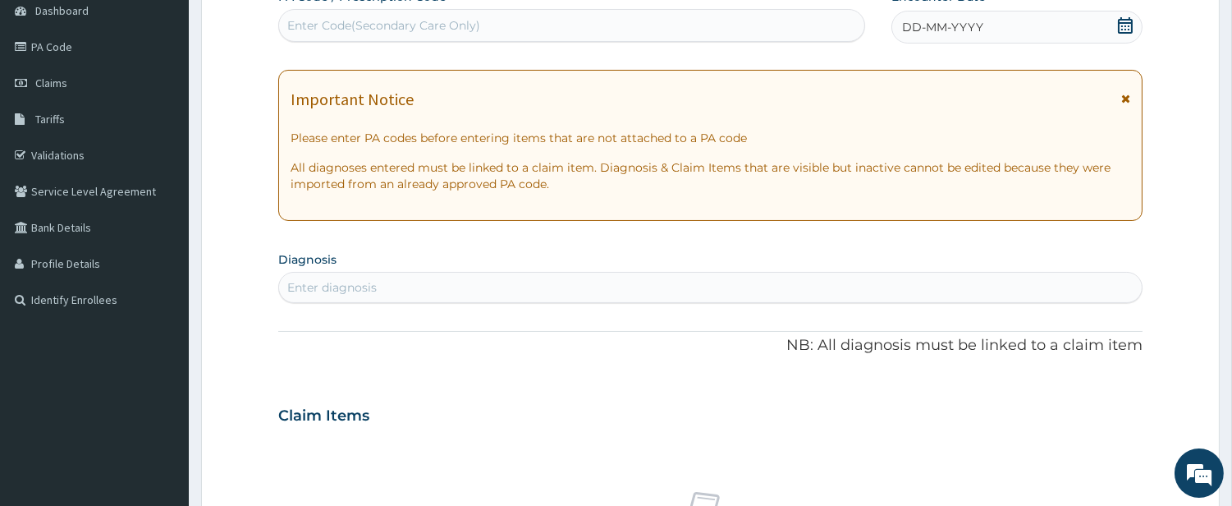
click at [415, 269] on section "Diagnosis Enter diagnosis" at bounding box center [710, 275] width 865 height 56
click at [399, 280] on div "Enter diagnosis" at bounding box center [710, 287] width 863 height 26
type input "HEAD"
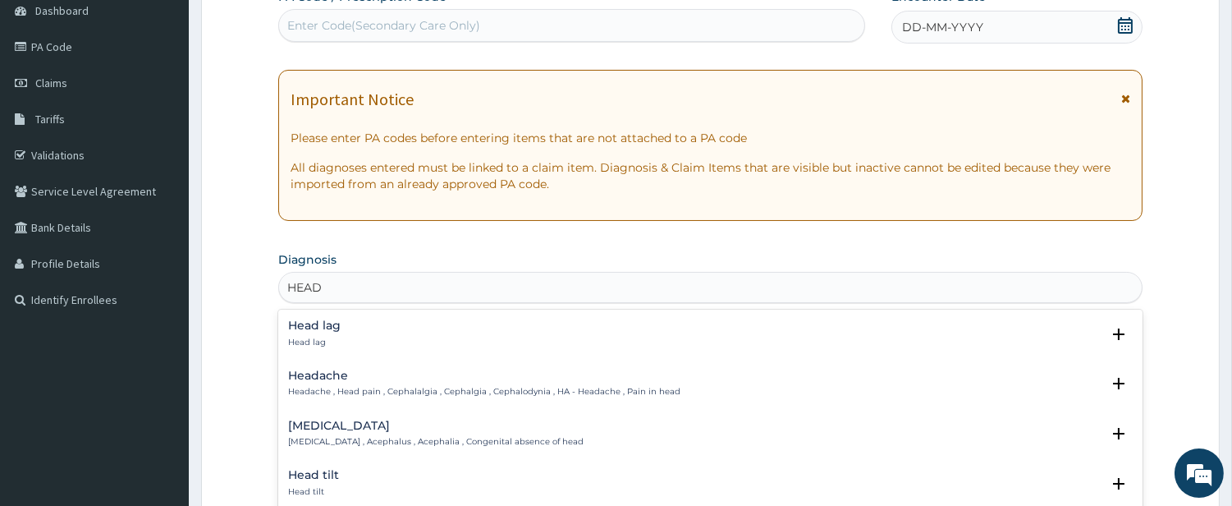
click at [319, 338] on p "Head lag" at bounding box center [314, 342] width 53 height 11
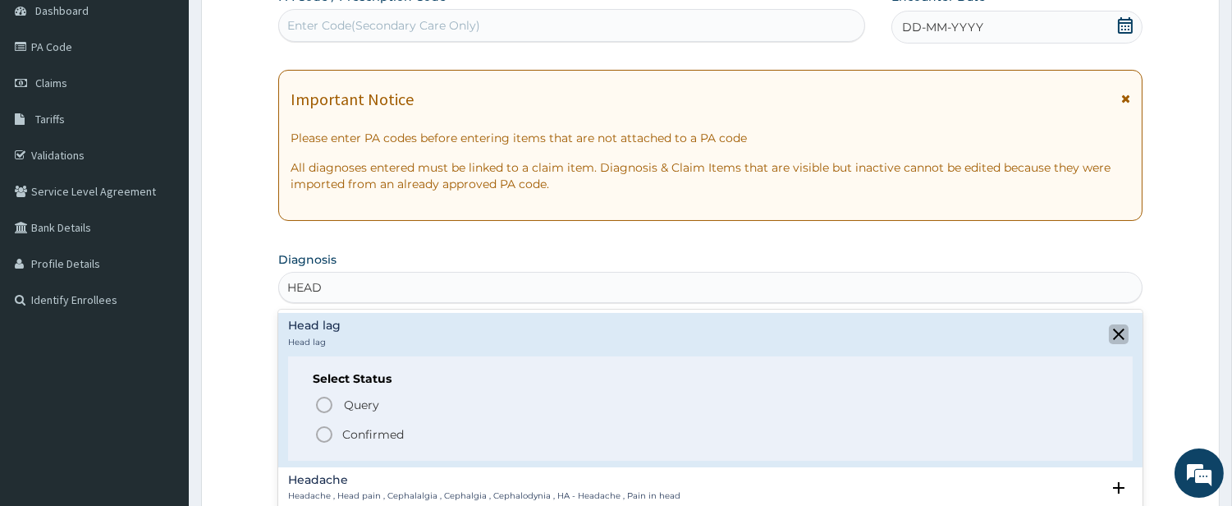
click at [1113, 337] on icon "close select status" at bounding box center [1118, 333] width 11 height 11
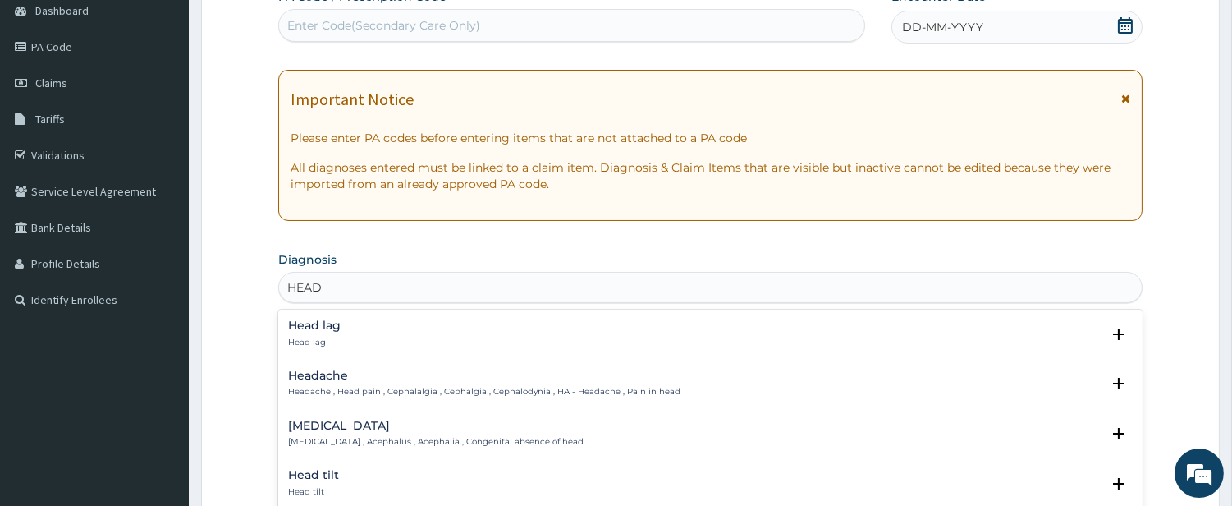
click at [313, 383] on div "Headache Headache , Head pain , Cephalalgia , Cephalgia , Cephalodynia , HA - H…" at bounding box center [484, 383] width 392 height 29
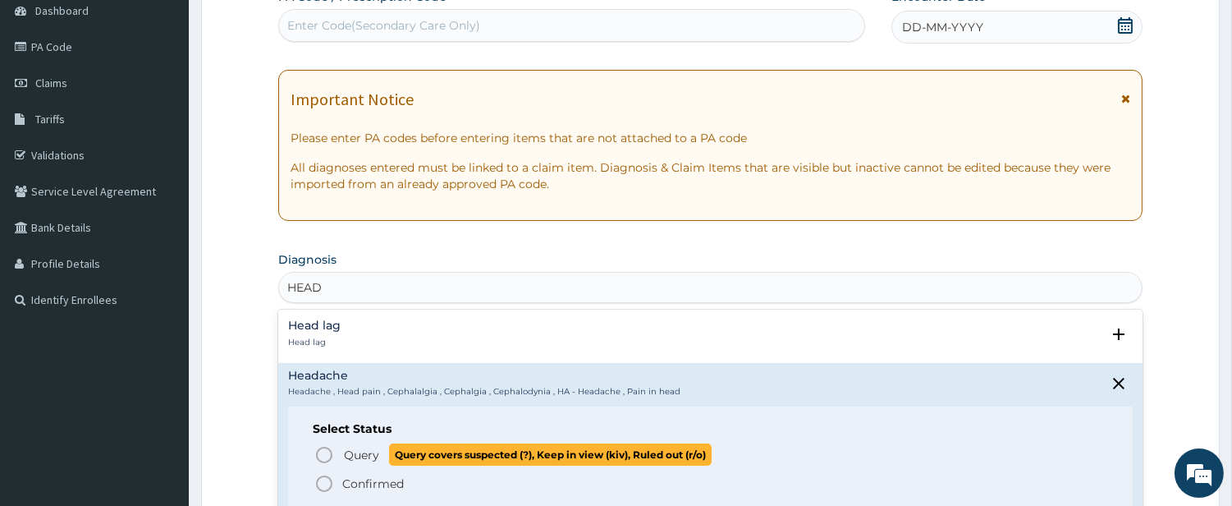
click at [326, 447] on circle "status option query" at bounding box center [324, 454] width 15 height 15
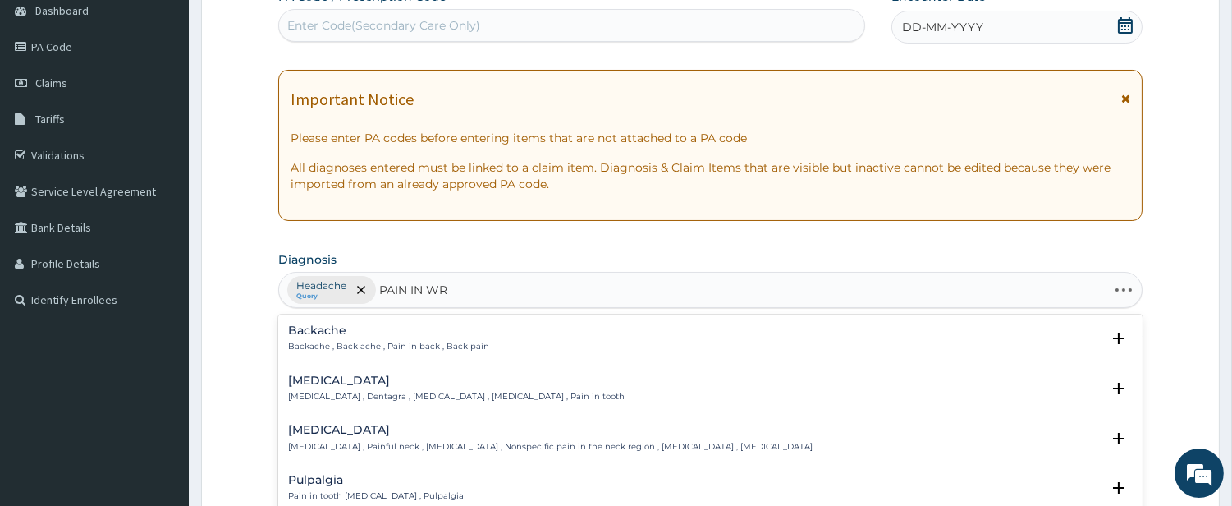
type input "PAIN IN WRI"
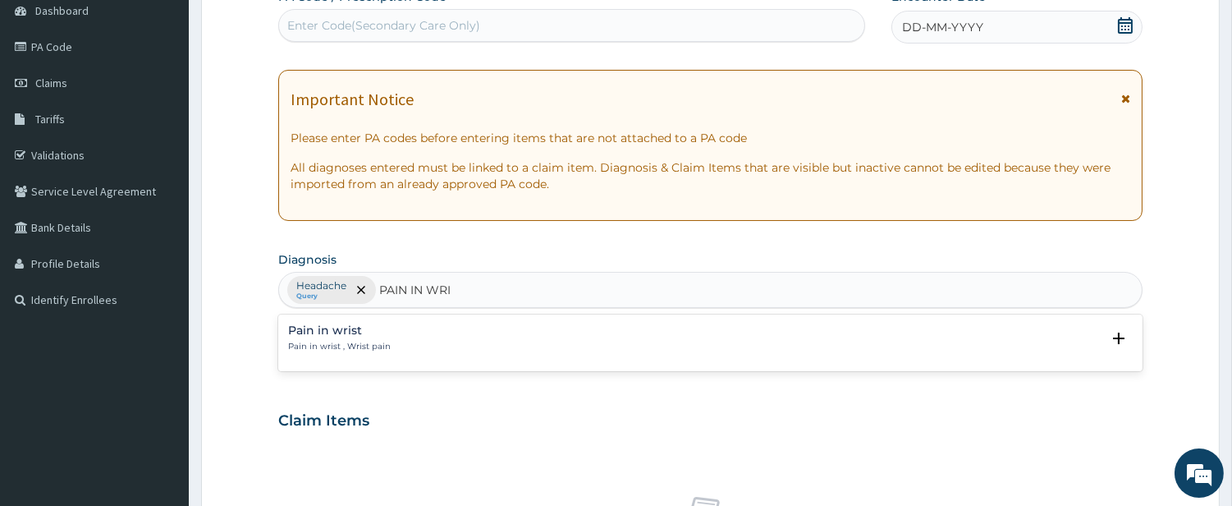
click at [350, 341] on p "Pain in wrist , Wrist pain" at bounding box center [339, 346] width 103 height 11
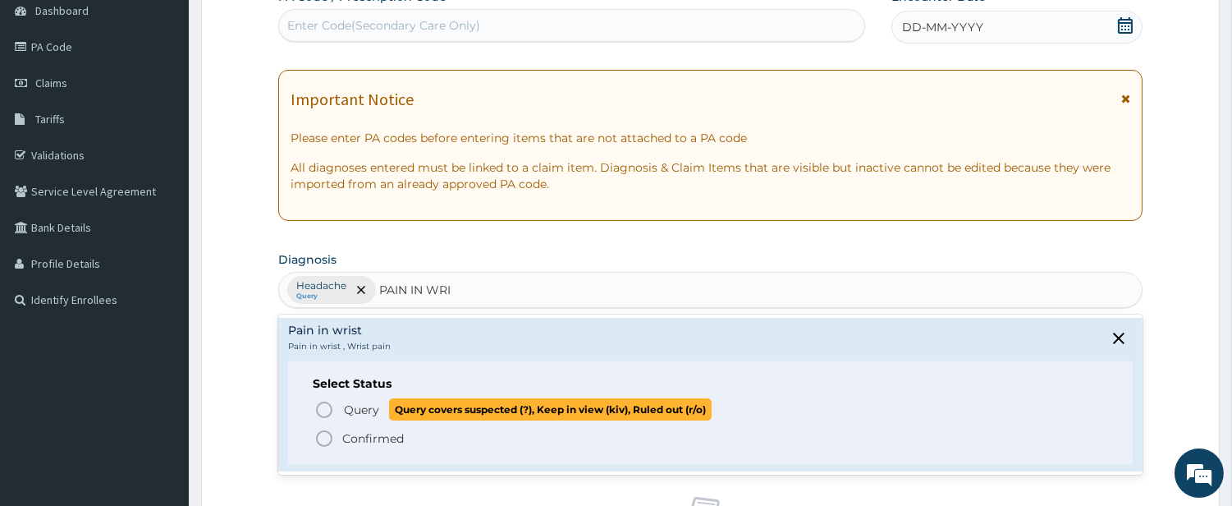
click at [329, 405] on icon "status option query" at bounding box center [324, 410] width 20 height 20
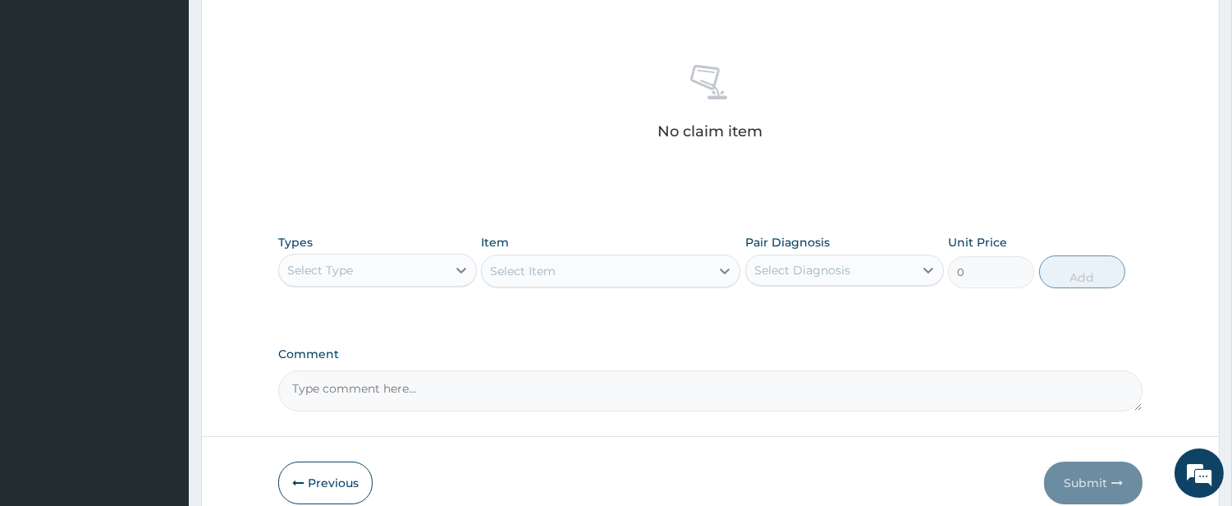
scroll to position [625, 0]
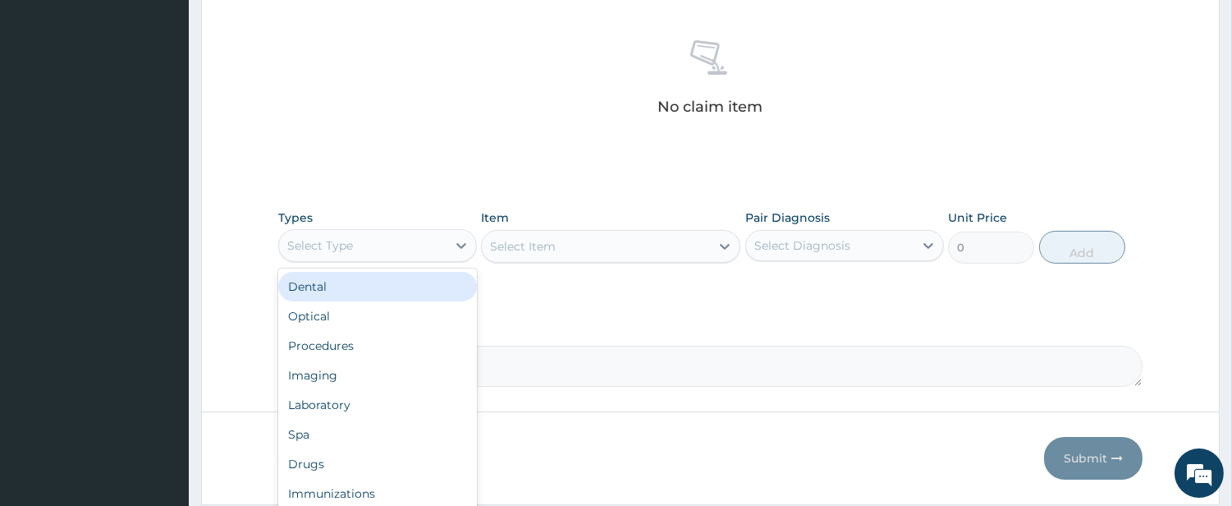
click at [380, 249] on div "Select Type" at bounding box center [362, 245] width 167 height 26
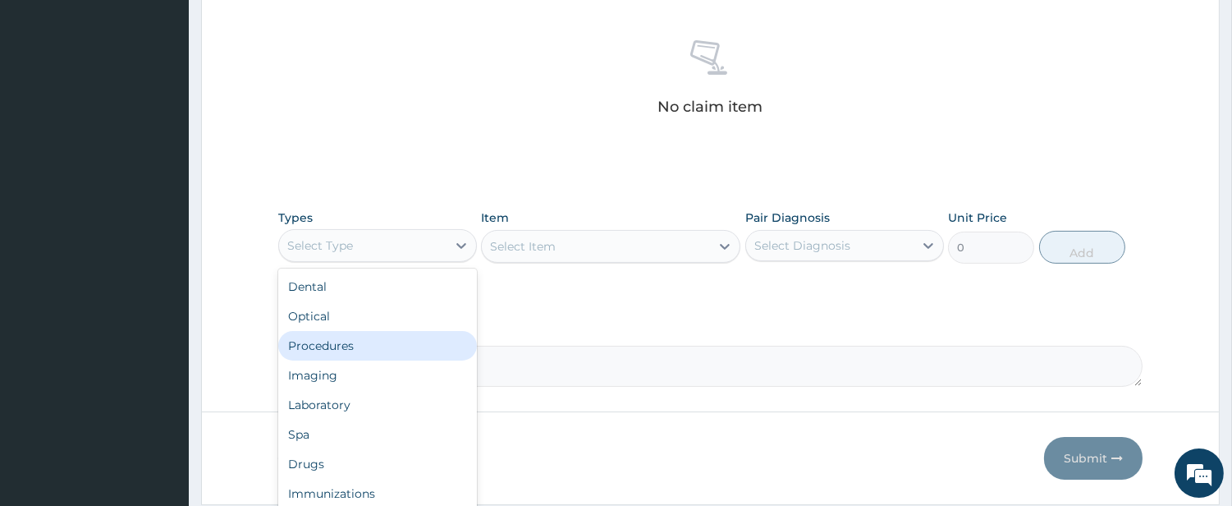
click at [367, 343] on div "Procedures" at bounding box center [377, 346] width 199 height 30
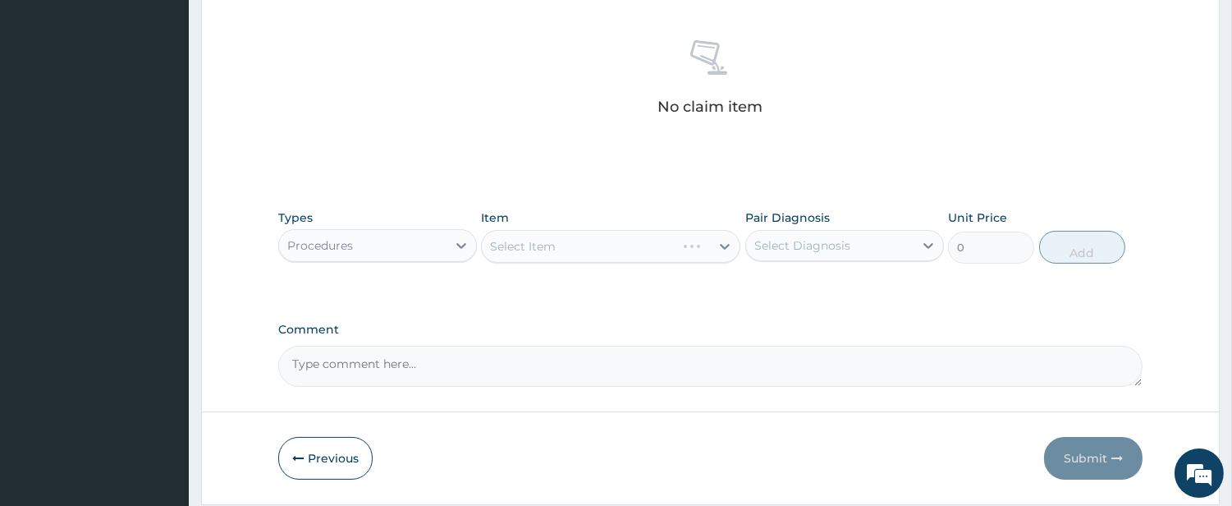
click at [642, 243] on div "Select Item" at bounding box center [610, 246] width 259 height 33
click at [677, 249] on div "Select Item" at bounding box center [596, 246] width 228 height 26
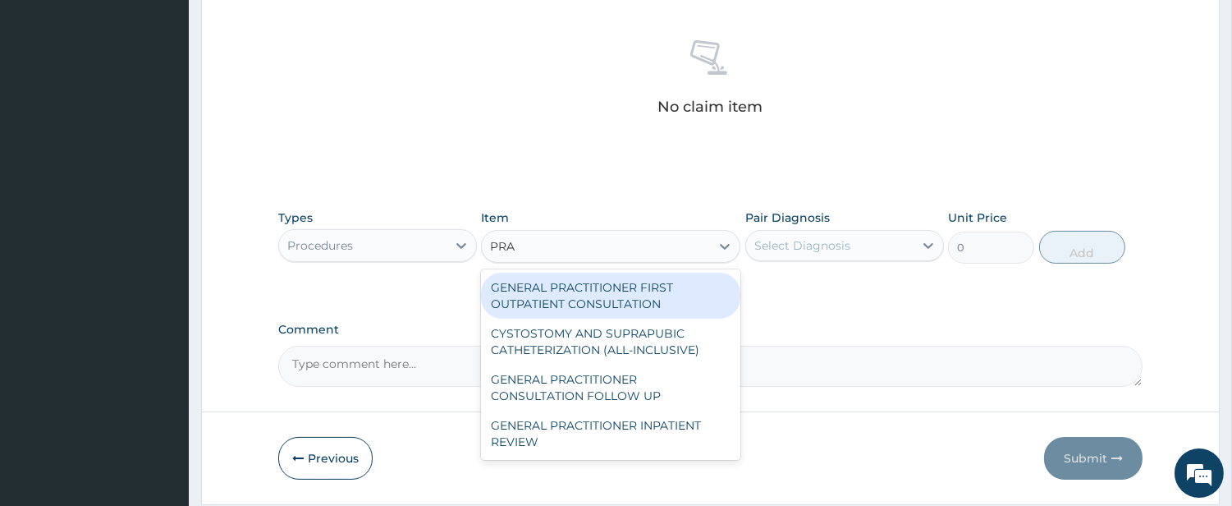
type input "PRAC"
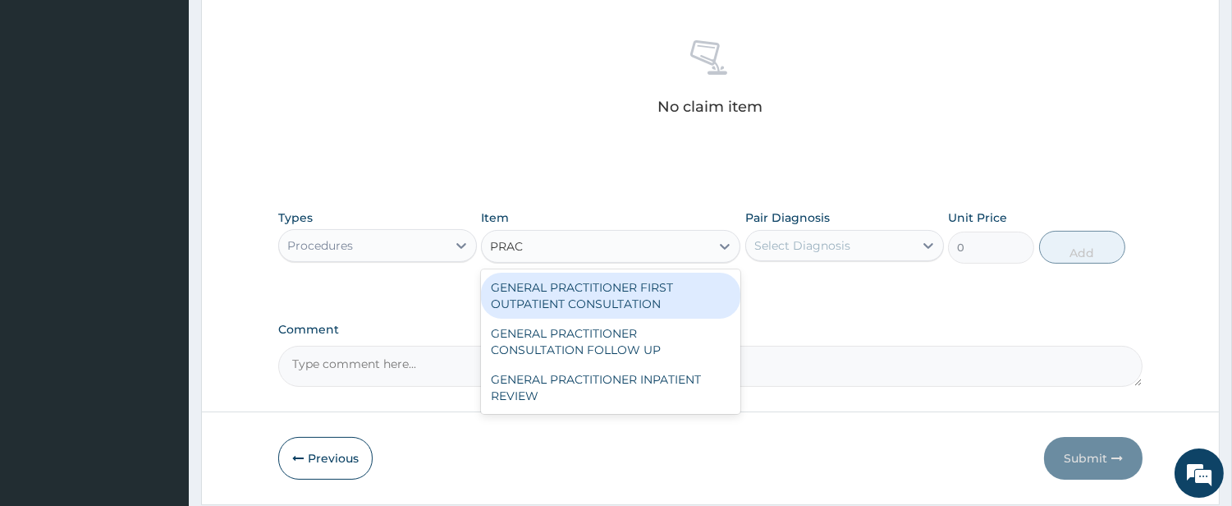
click at [645, 283] on div "GENERAL PRACTITIONER FIRST OUTPATIENT CONSULTATION" at bounding box center [610, 296] width 259 height 46
type input "4500"
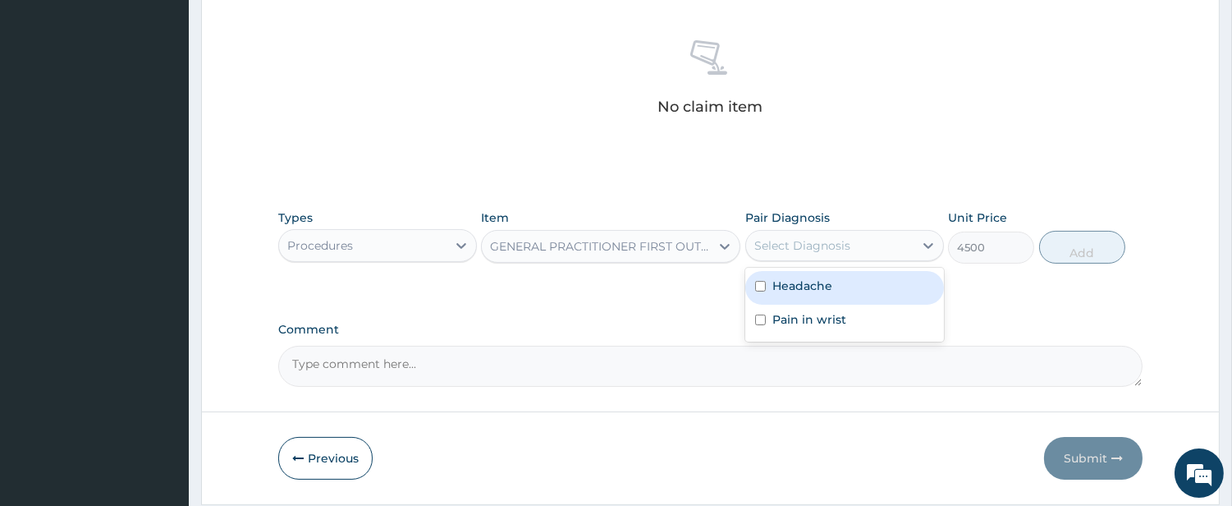
click at [778, 246] on div "Select Diagnosis" at bounding box center [803, 245] width 96 height 16
click at [764, 278] on div "Headache" at bounding box center [844, 288] width 199 height 34
checkbox input "true"
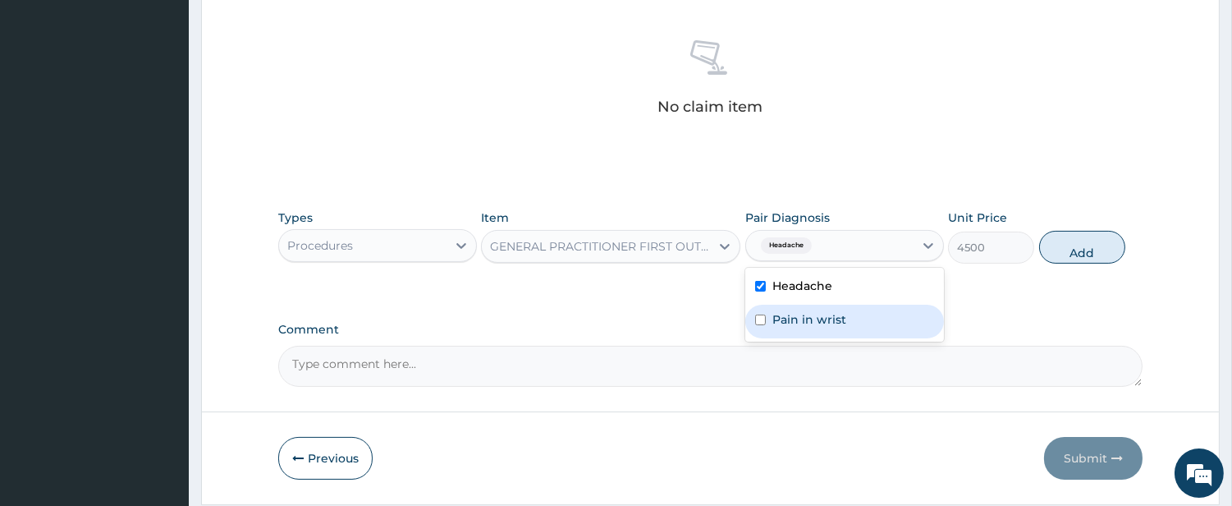
click at [760, 321] on input "checkbox" at bounding box center [760, 319] width 11 height 11
checkbox input "true"
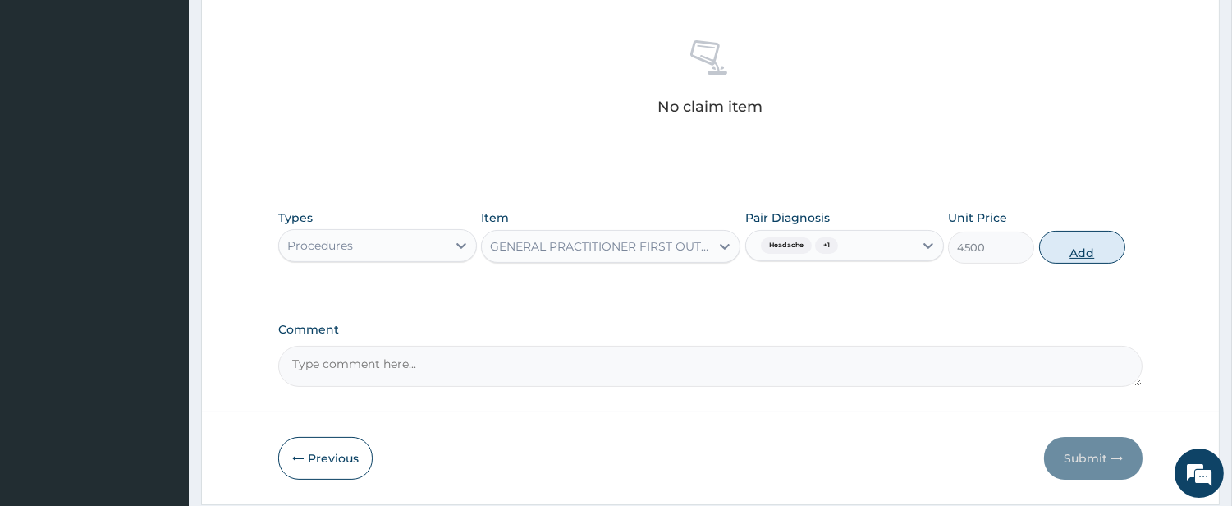
click at [1079, 250] on button "Add" at bounding box center [1082, 247] width 86 height 33
type input "0"
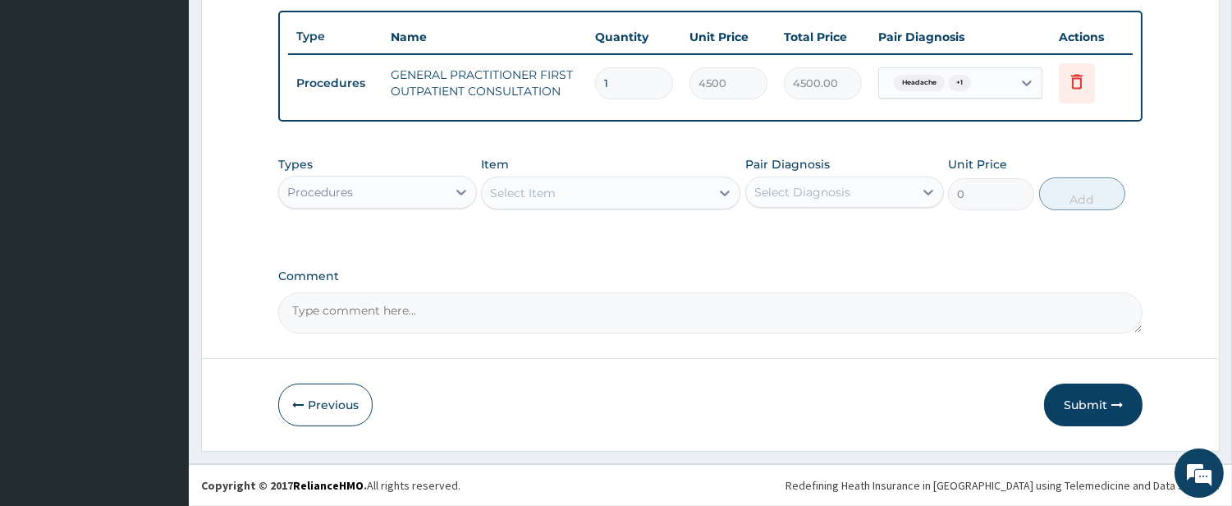
scroll to position [598, 0]
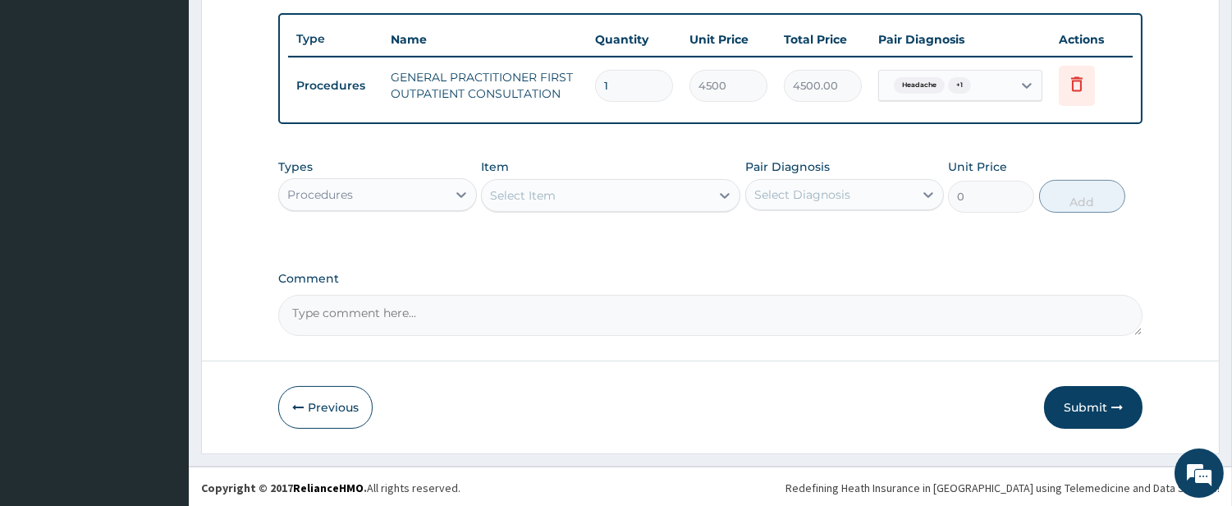
click at [663, 185] on div "Select Item" at bounding box center [596, 195] width 228 height 26
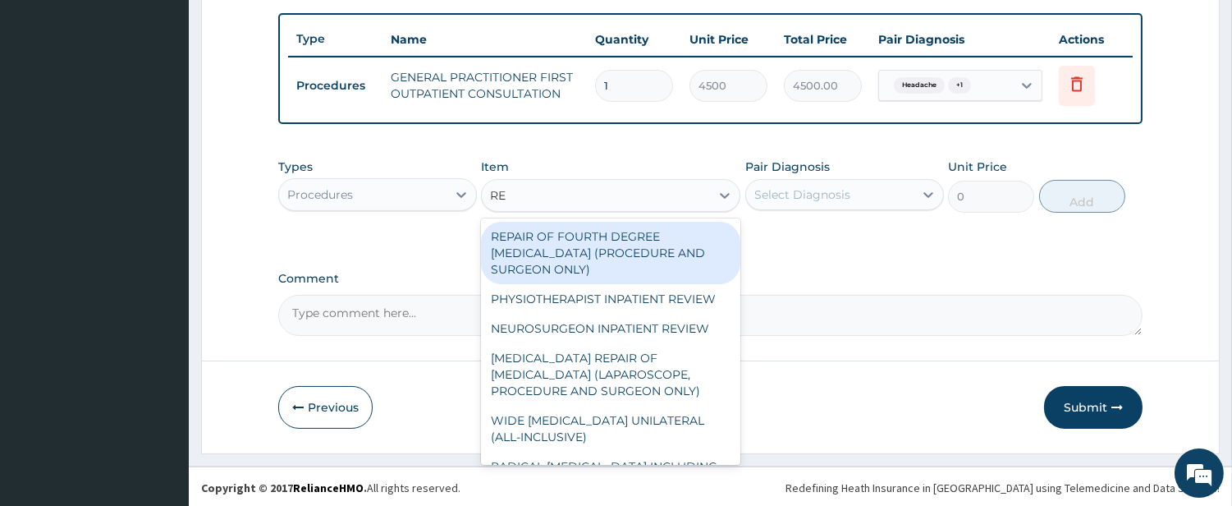
type input "REG"
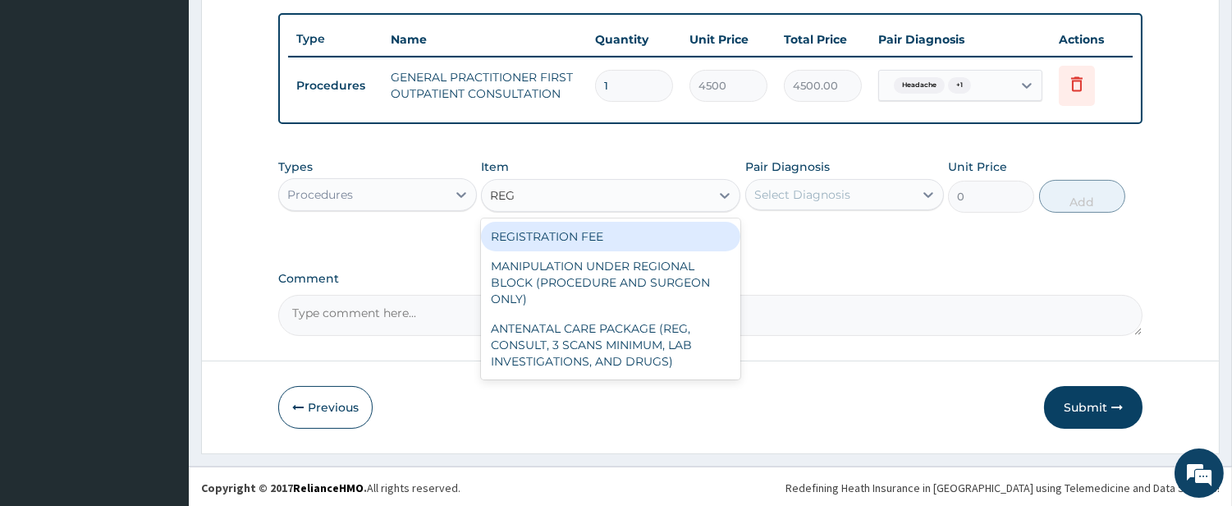
click at [626, 234] on div "REGISTRATION FEE" at bounding box center [610, 237] width 259 height 30
type input "3000"
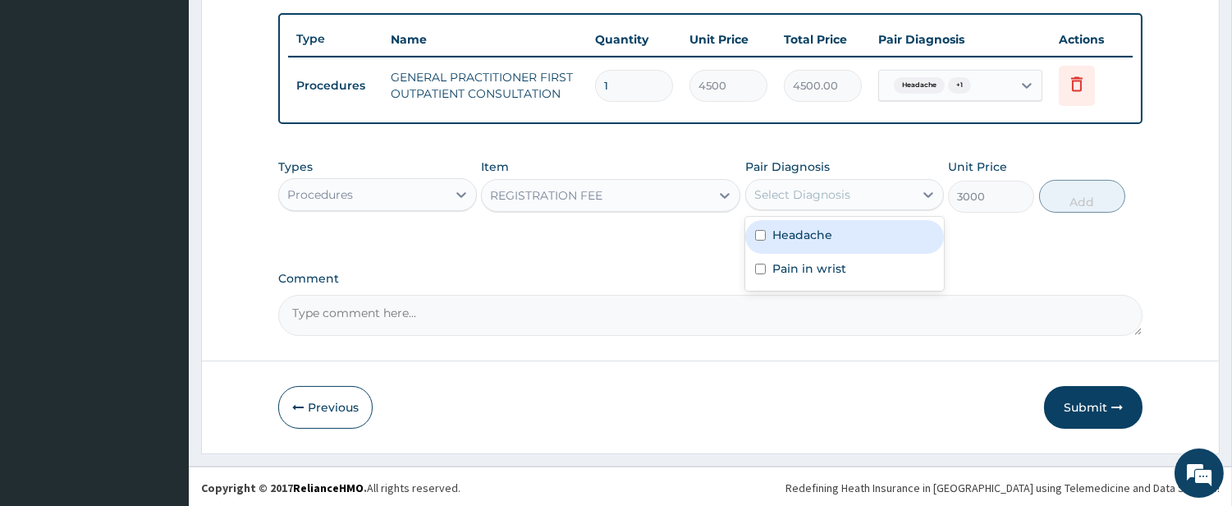
click at [831, 202] on div "Select Diagnosis" at bounding box center [829, 194] width 167 height 26
click at [819, 227] on label "Headache" at bounding box center [803, 235] width 60 height 16
checkbox input "true"
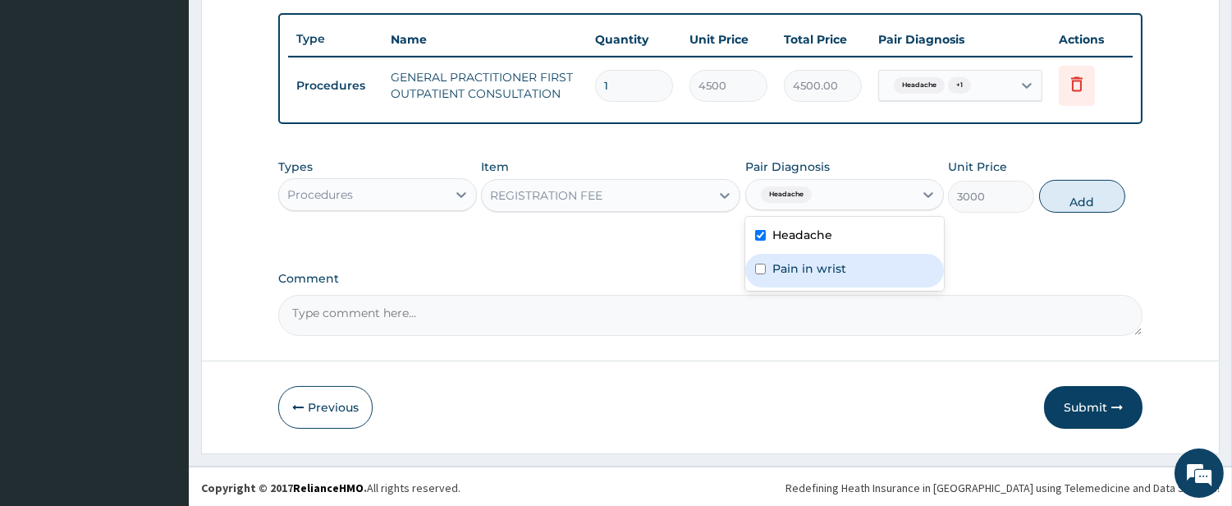
click at [814, 261] on label "Pain in wrist" at bounding box center [810, 268] width 74 height 16
checkbox input "true"
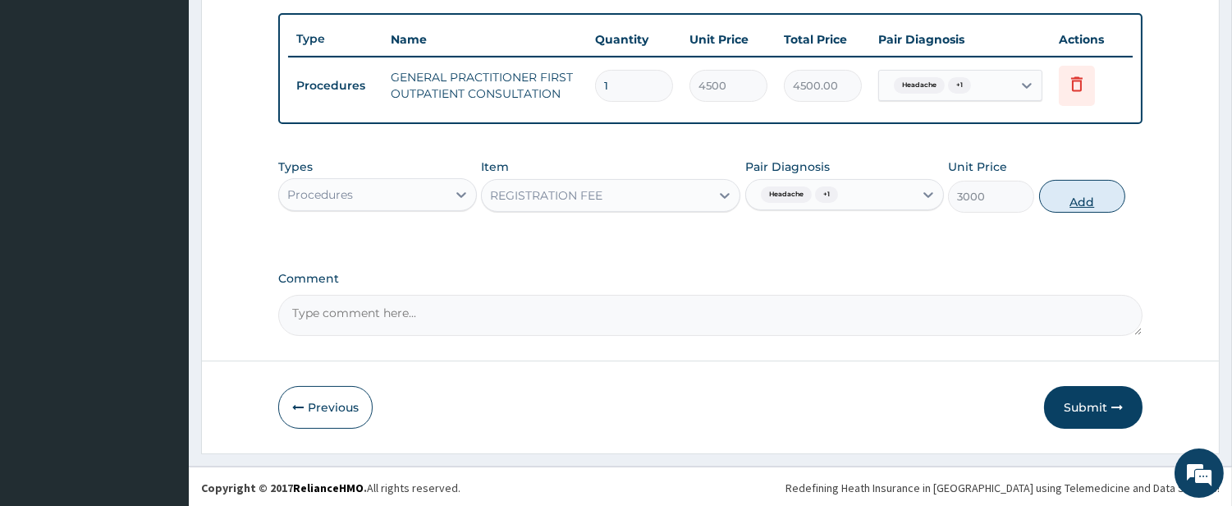
click at [1063, 199] on button "Add" at bounding box center [1082, 196] width 86 height 33
type input "0"
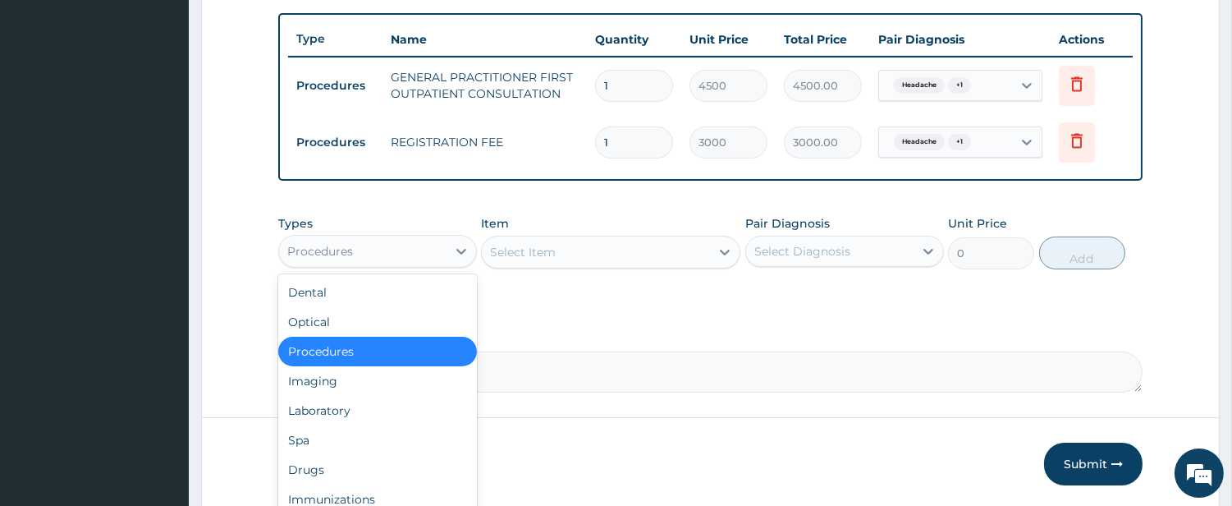
click at [416, 241] on div "Procedures" at bounding box center [362, 251] width 167 height 26
click at [438, 456] on div "Drugs" at bounding box center [377, 470] width 199 height 30
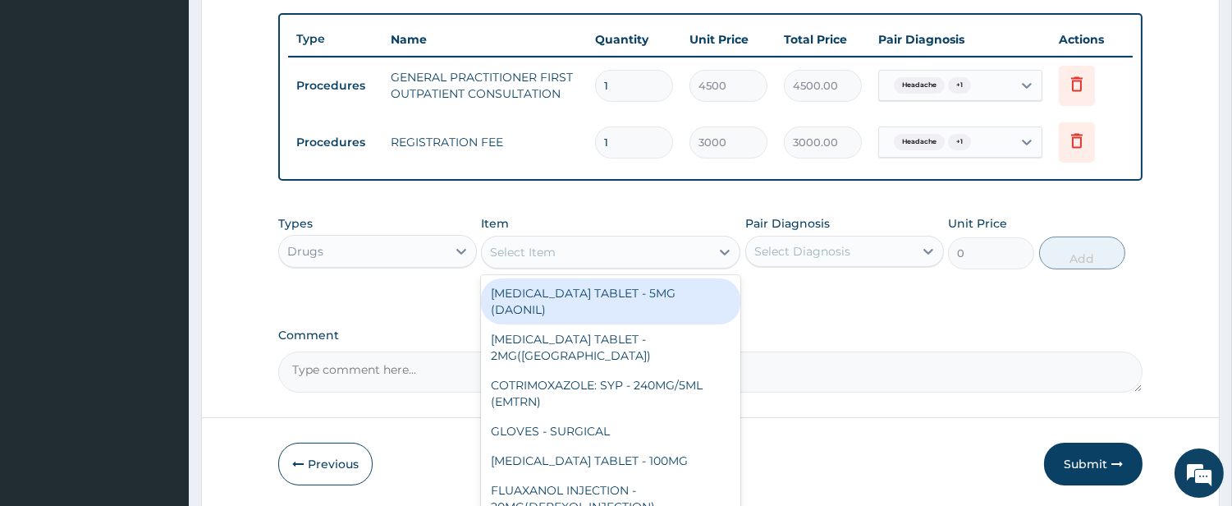
click at [661, 252] on div "Select Item" at bounding box center [596, 252] width 228 height 26
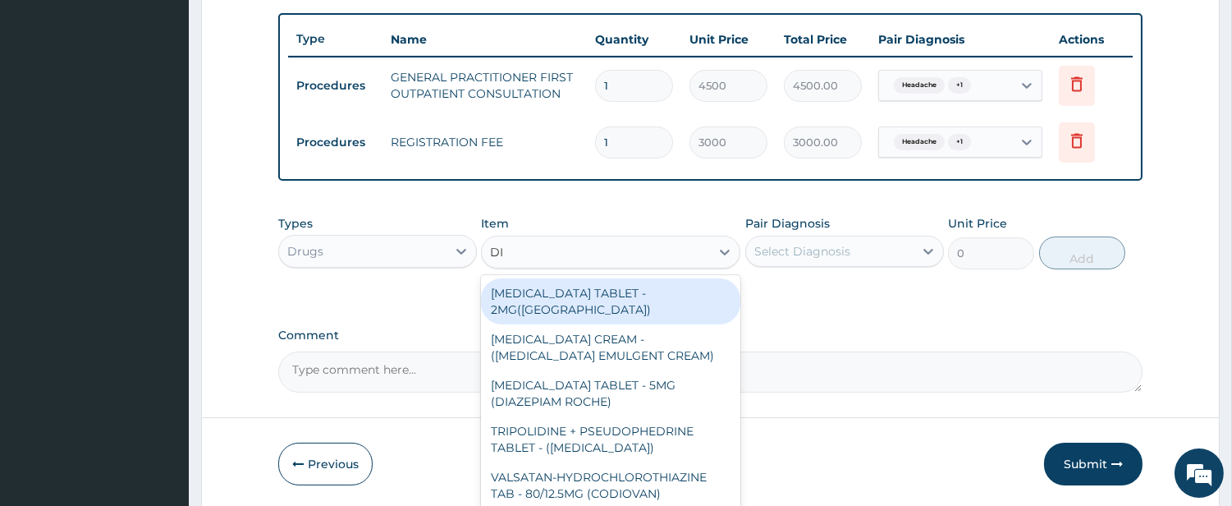
type input "DIC"
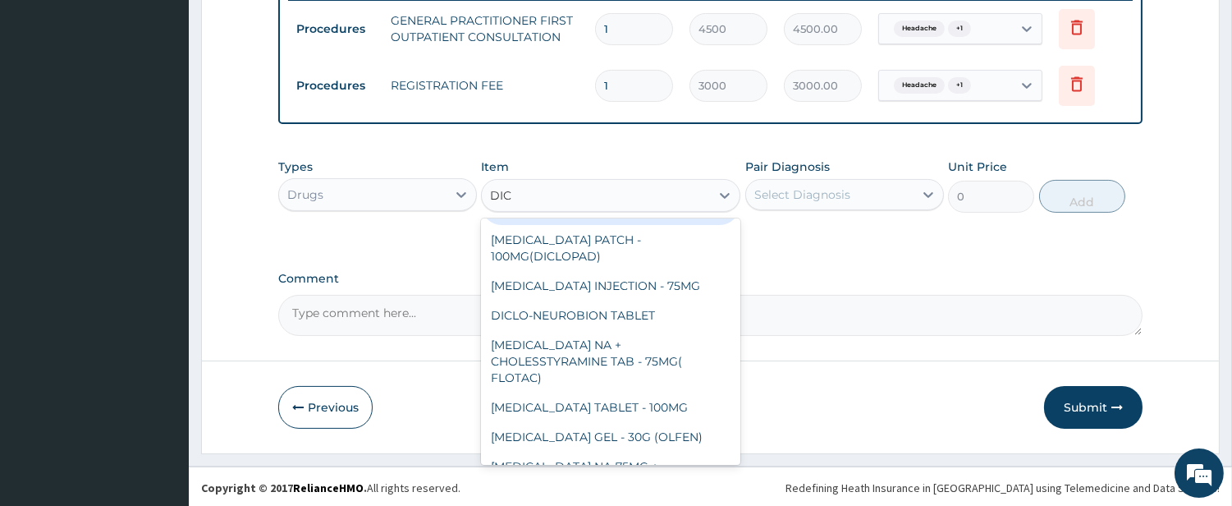
scroll to position [152, 0]
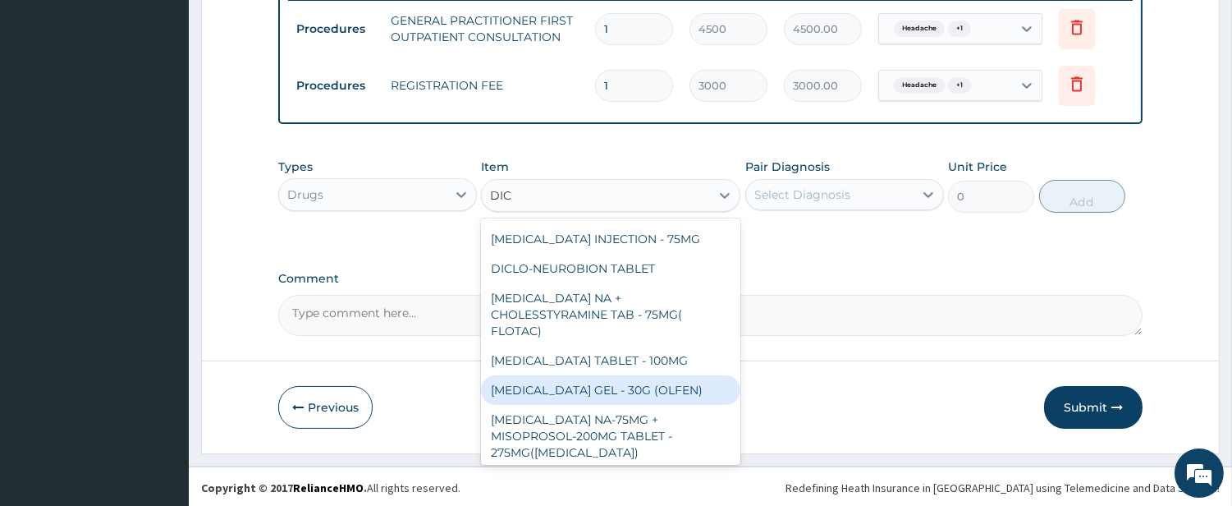
click at [635, 392] on div "[MEDICAL_DATA] GEL - 30G (OLFEN)" at bounding box center [610, 390] width 259 height 30
type input "1280"
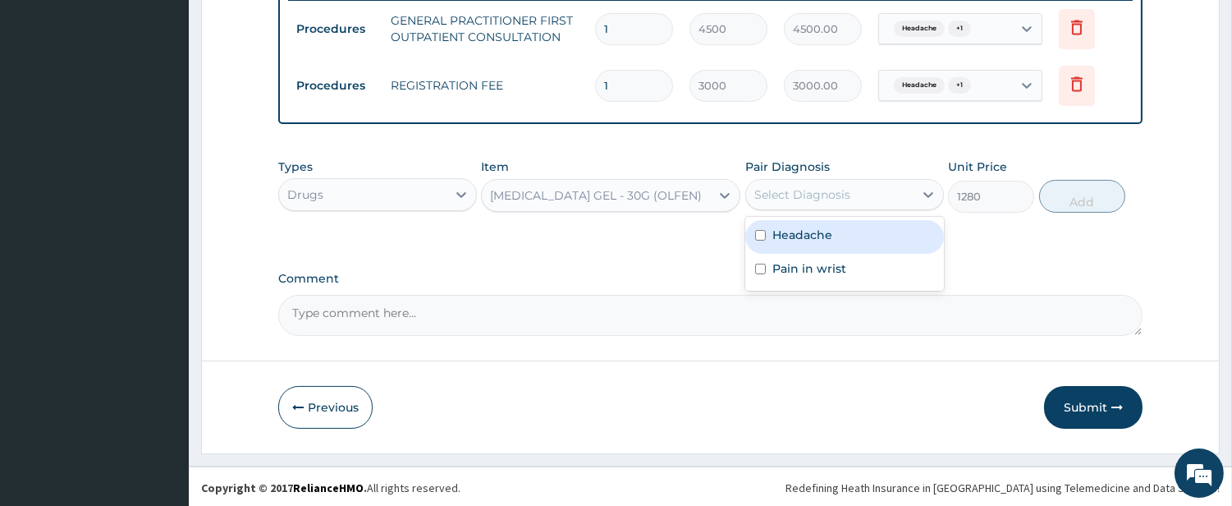
click at [781, 191] on div "Select Diagnosis" at bounding box center [803, 194] width 96 height 16
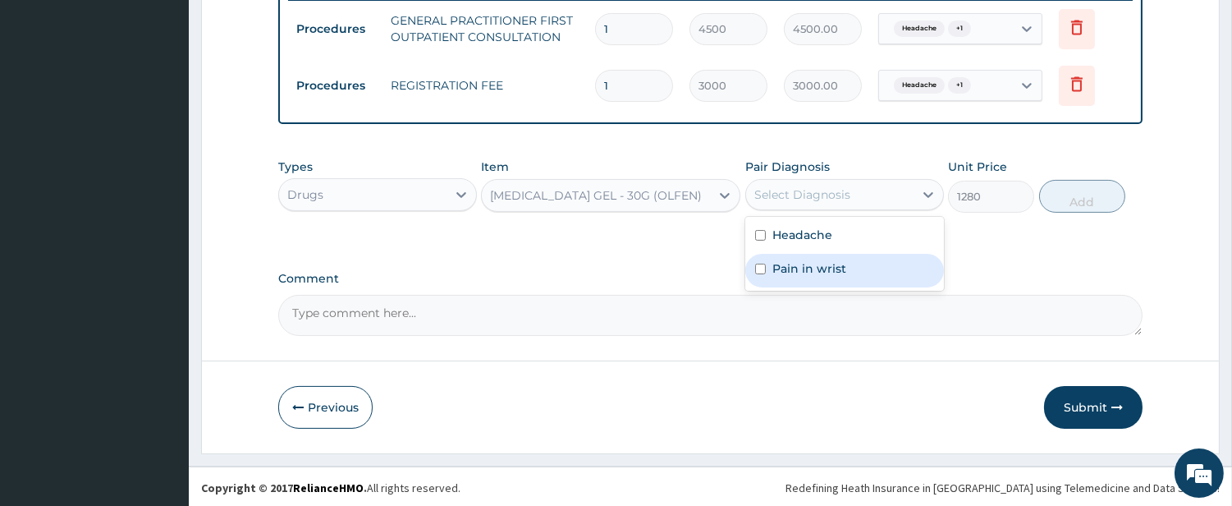
click at [789, 264] on label "Pain in wrist" at bounding box center [810, 268] width 74 height 16
checkbox input "true"
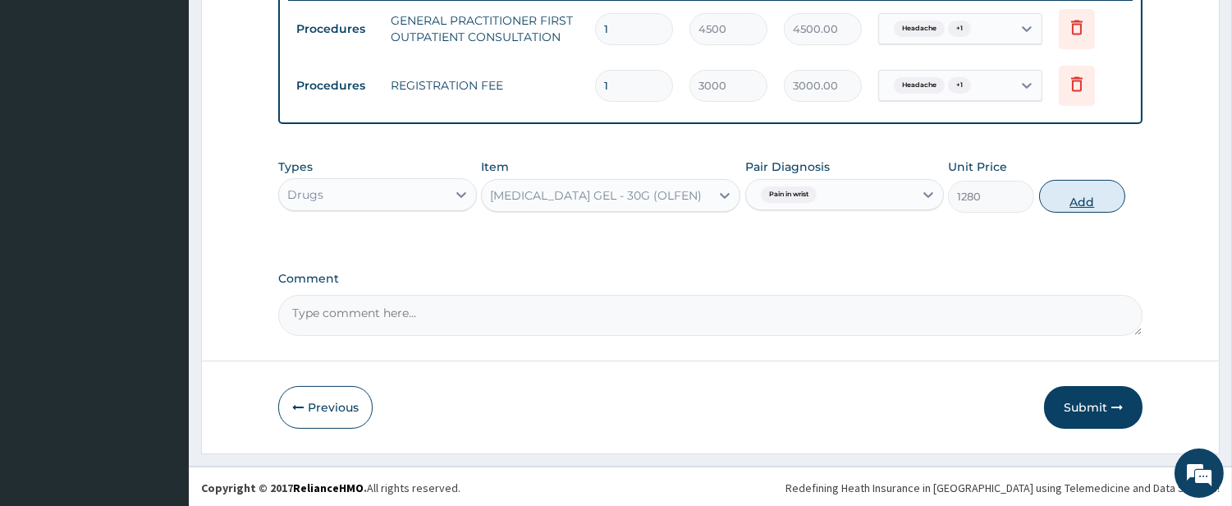
click at [1062, 200] on button "Add" at bounding box center [1082, 196] width 86 height 33
type input "0"
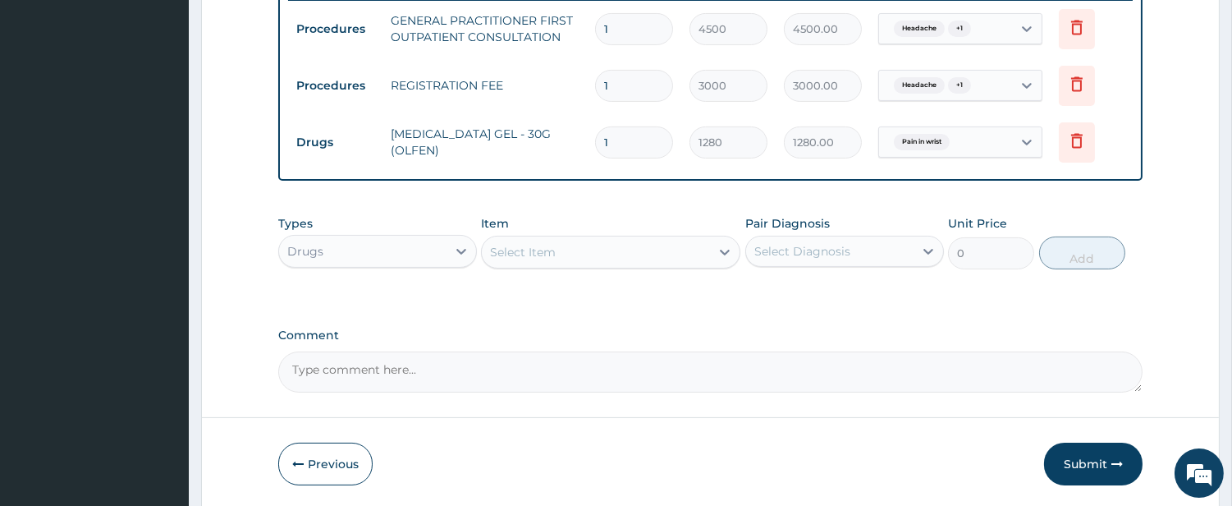
click at [654, 255] on div "Select Item" at bounding box center [596, 252] width 228 height 26
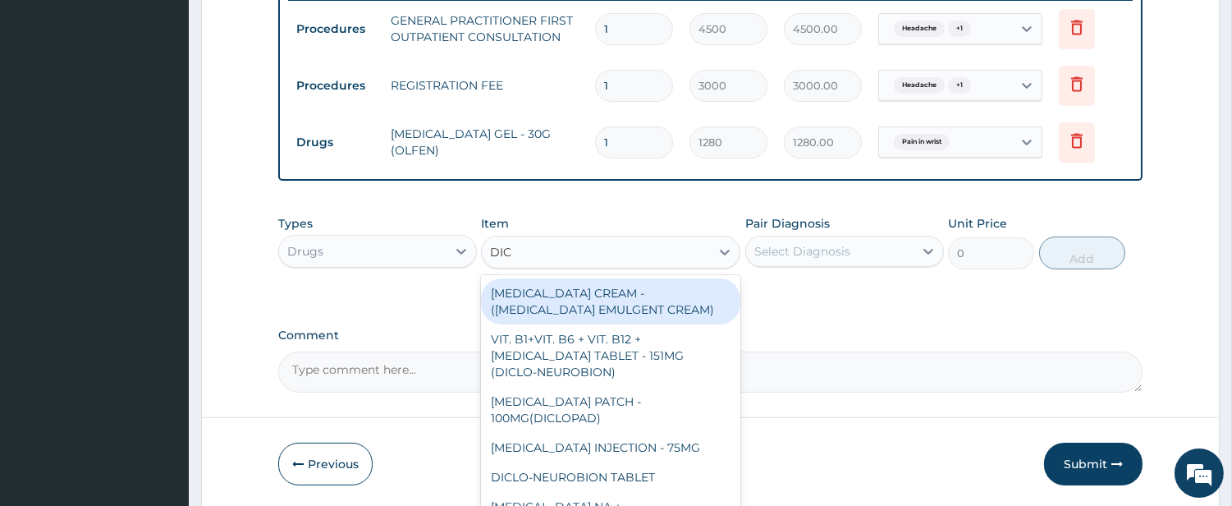
type input "DIC"
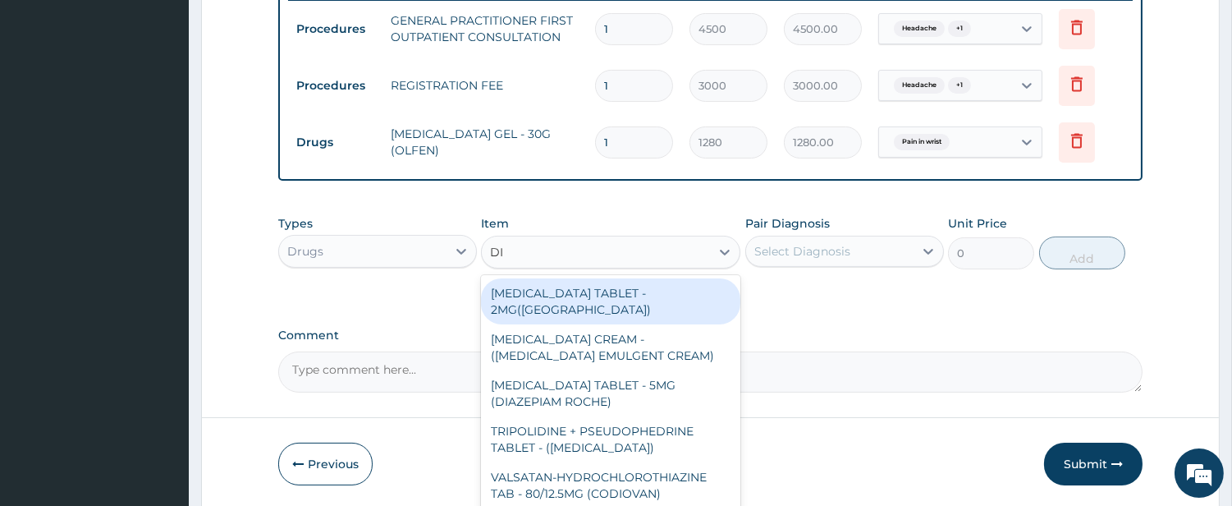
type input "DIC"
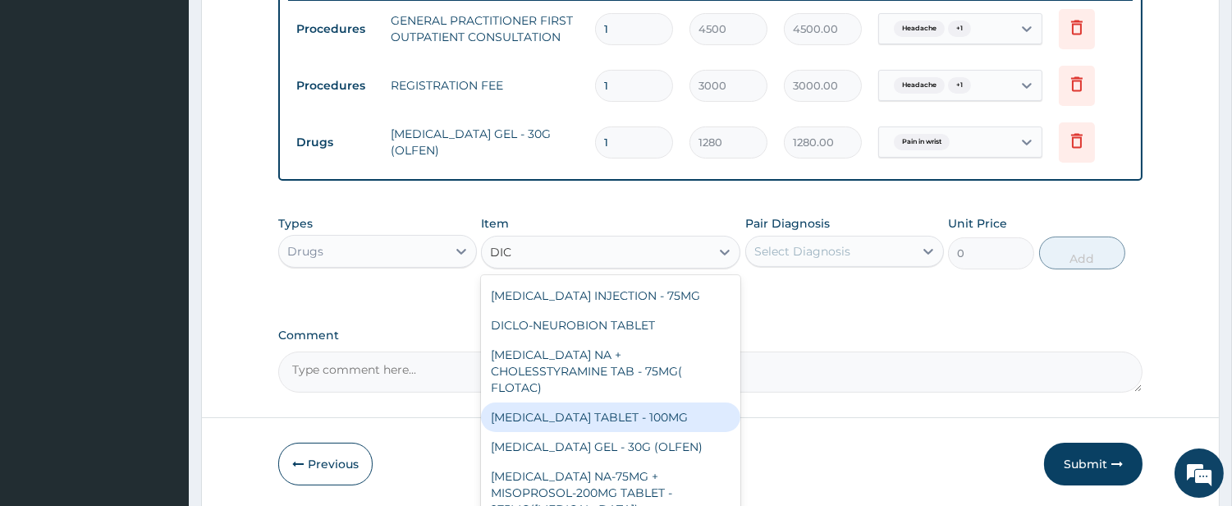
click at [655, 414] on div "DICLOFENAC TABLET - 100MG" at bounding box center [610, 417] width 259 height 30
type input "128"
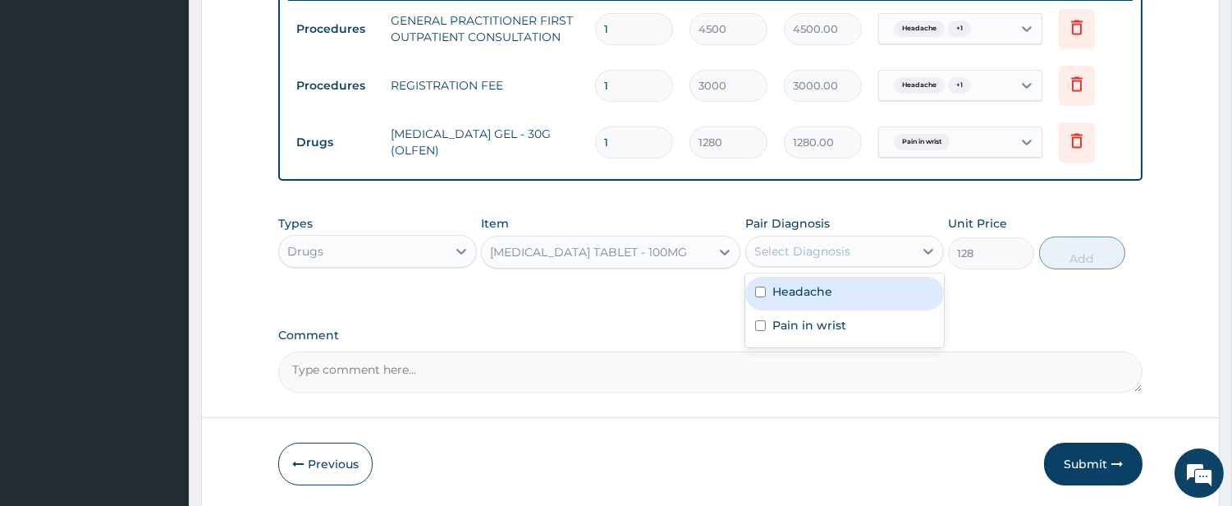
click at [888, 243] on div "Select Diagnosis" at bounding box center [829, 251] width 167 height 26
click at [843, 292] on div "Headache" at bounding box center [844, 294] width 199 height 34
checkbox input "true"
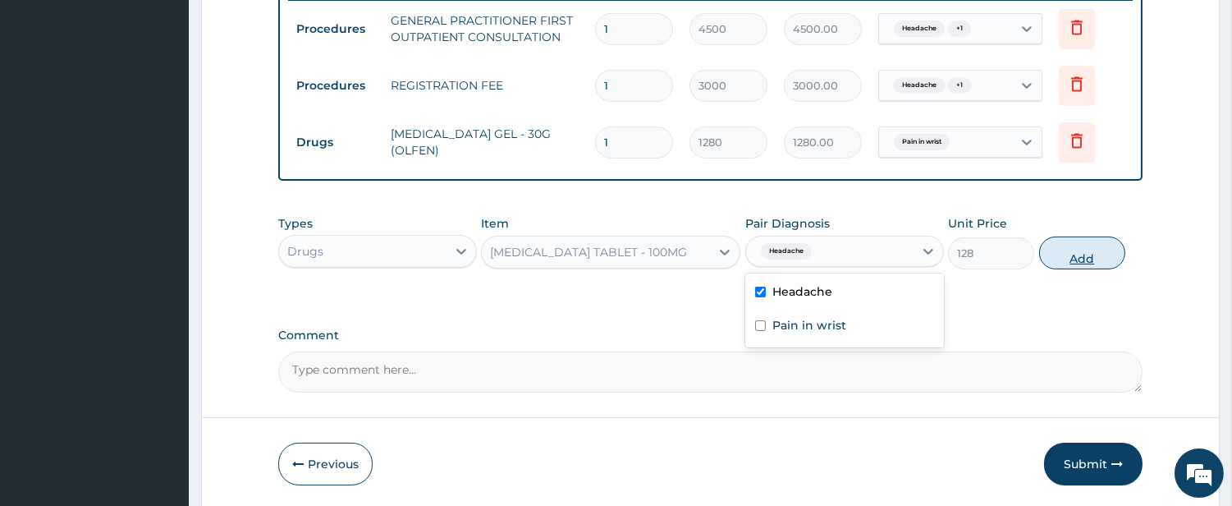
click at [1084, 260] on button "Add" at bounding box center [1082, 252] width 86 height 33
type input "0"
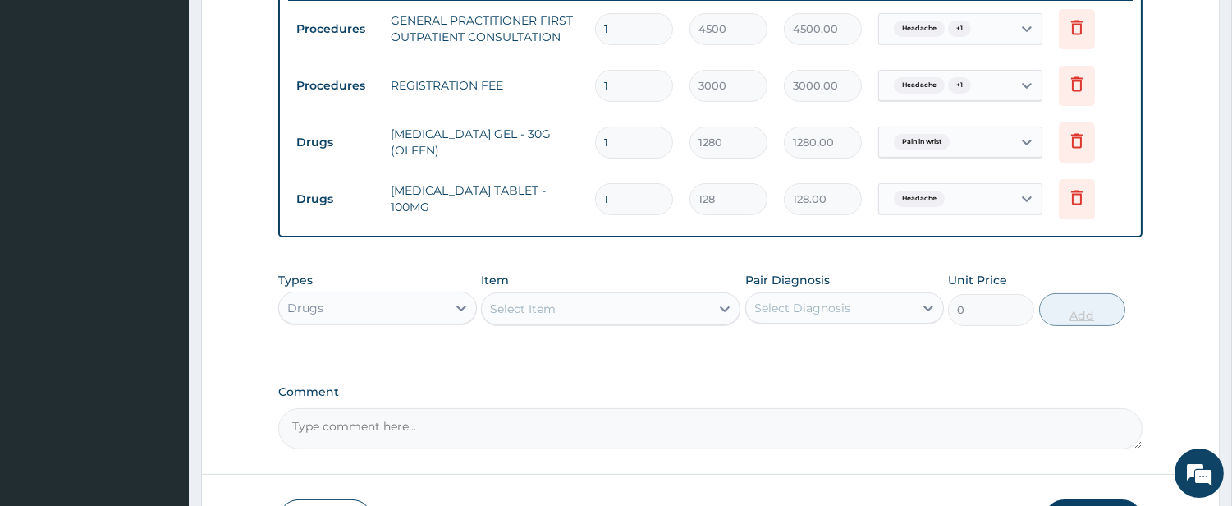
type input "10"
type input "1280.00"
type input "10"
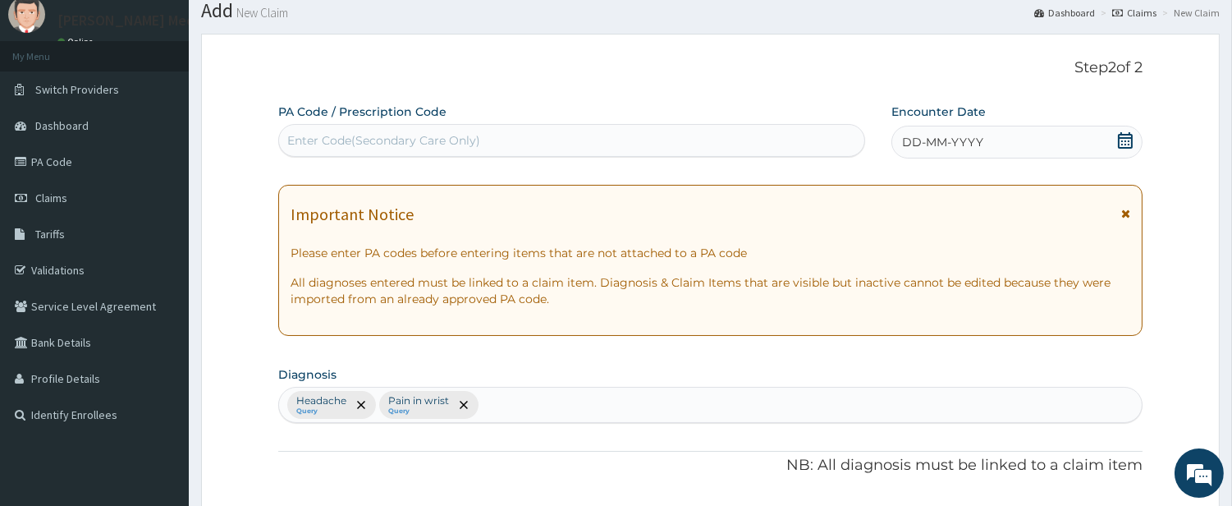
scroll to position [46, 0]
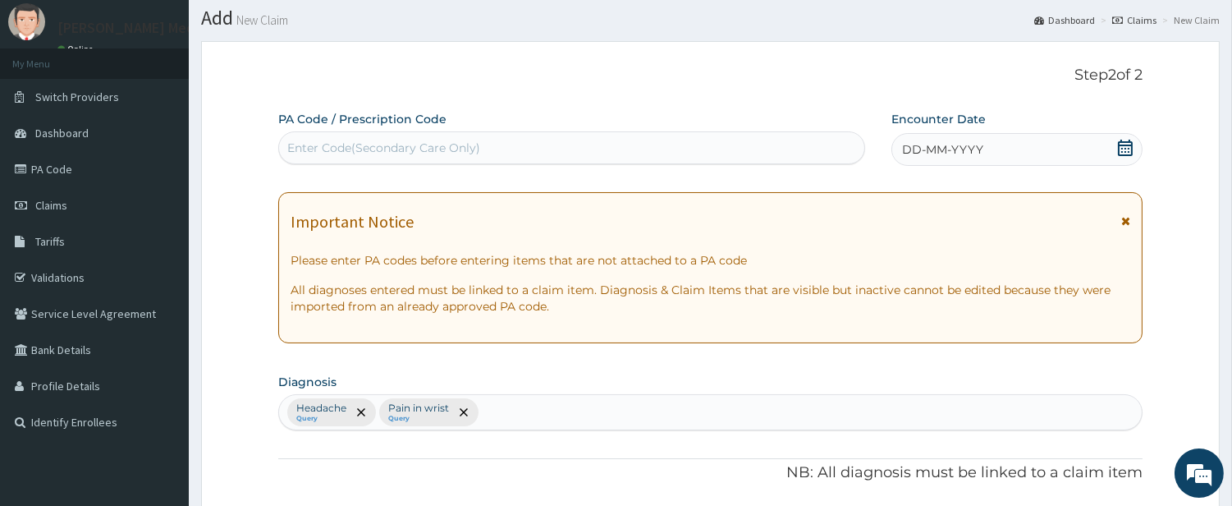
click at [924, 144] on span "DD-MM-YYYY" at bounding box center [942, 149] width 81 height 16
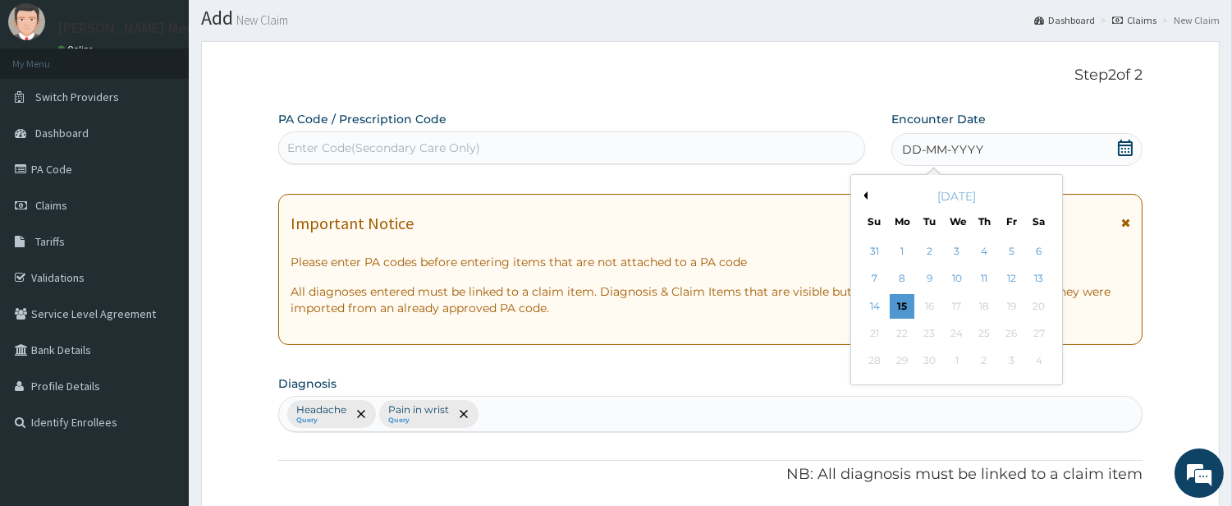
click at [1025, 286] on div "7 8 9 10 11 12 13" at bounding box center [956, 278] width 191 height 27
click at [1021, 280] on div "12" at bounding box center [1011, 279] width 25 height 25
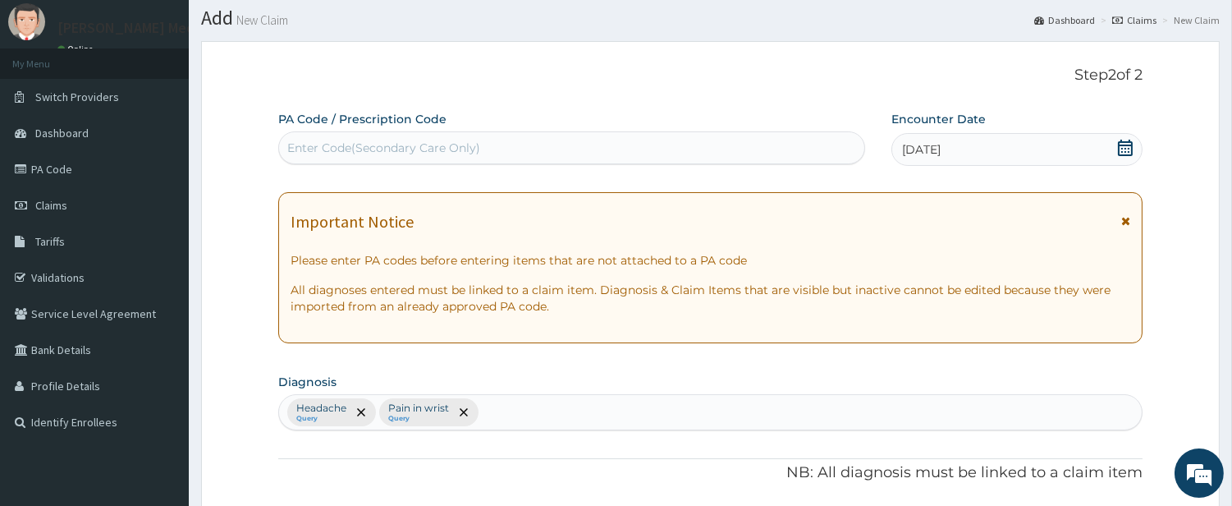
scroll to position [769, 0]
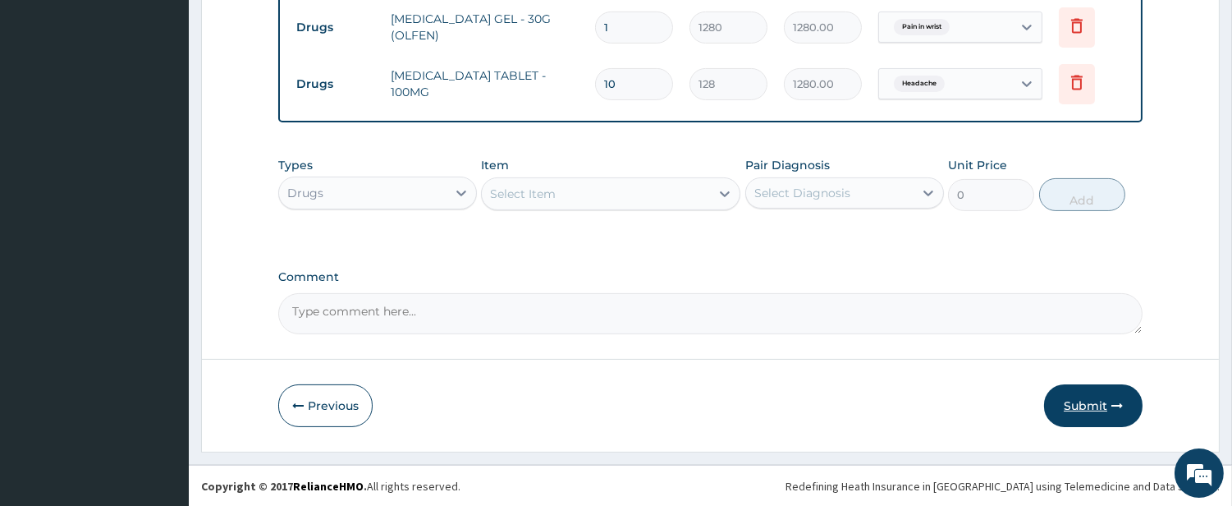
click at [1076, 408] on button "Submit" at bounding box center [1093, 405] width 99 height 43
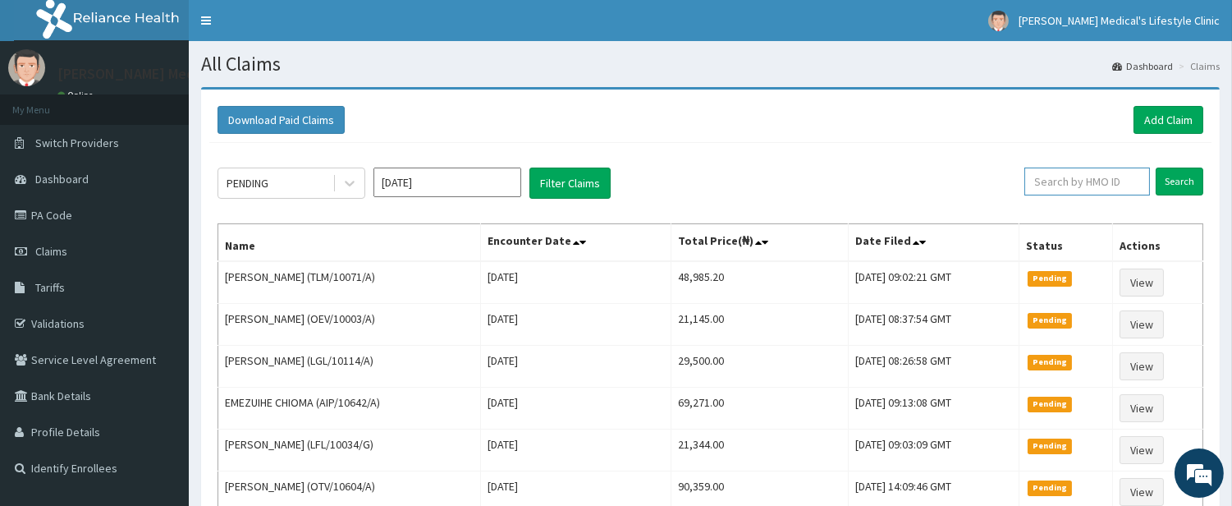
click at [1078, 177] on input "text" at bounding box center [1088, 181] width 126 height 28
paste input "TLM/10071/A"
type input "TLM/10071/A"
click at [1172, 183] on input "Search" at bounding box center [1180, 181] width 48 height 28
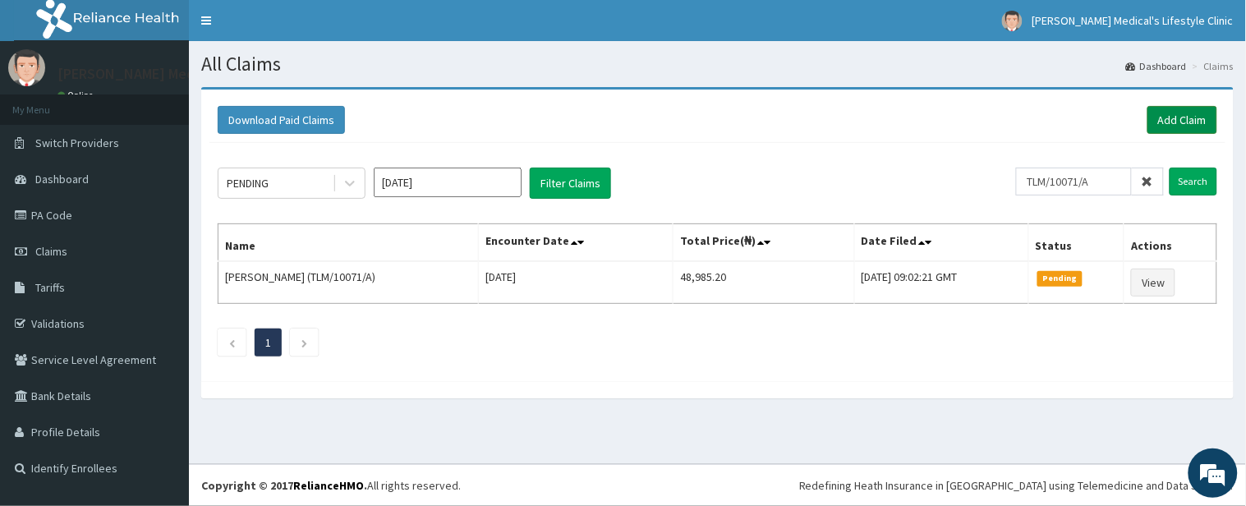
click at [1171, 126] on link "Add Claim" at bounding box center [1182, 120] width 70 height 28
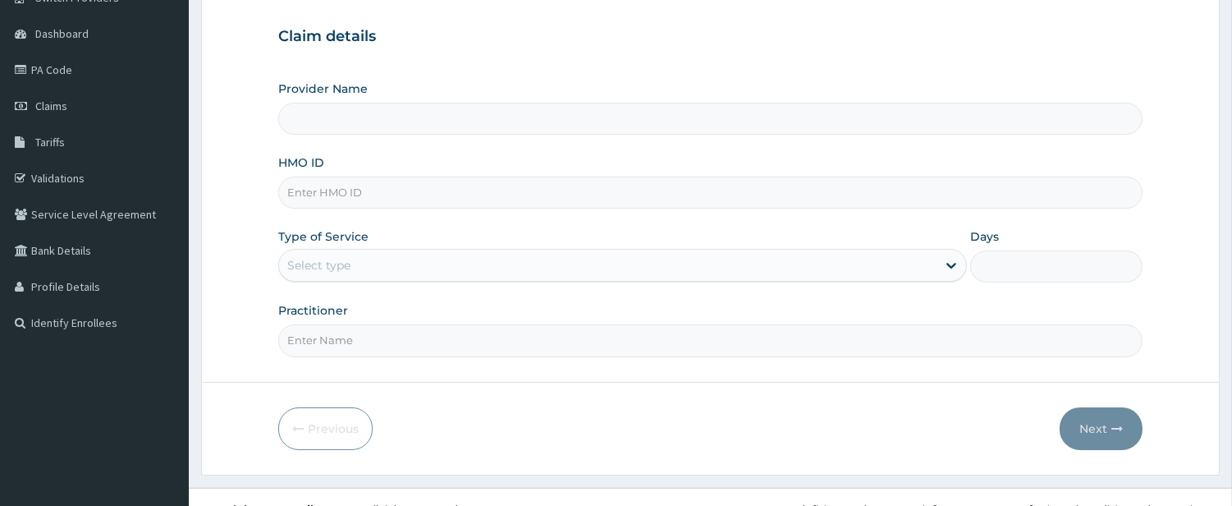
scroll to position [168, 0]
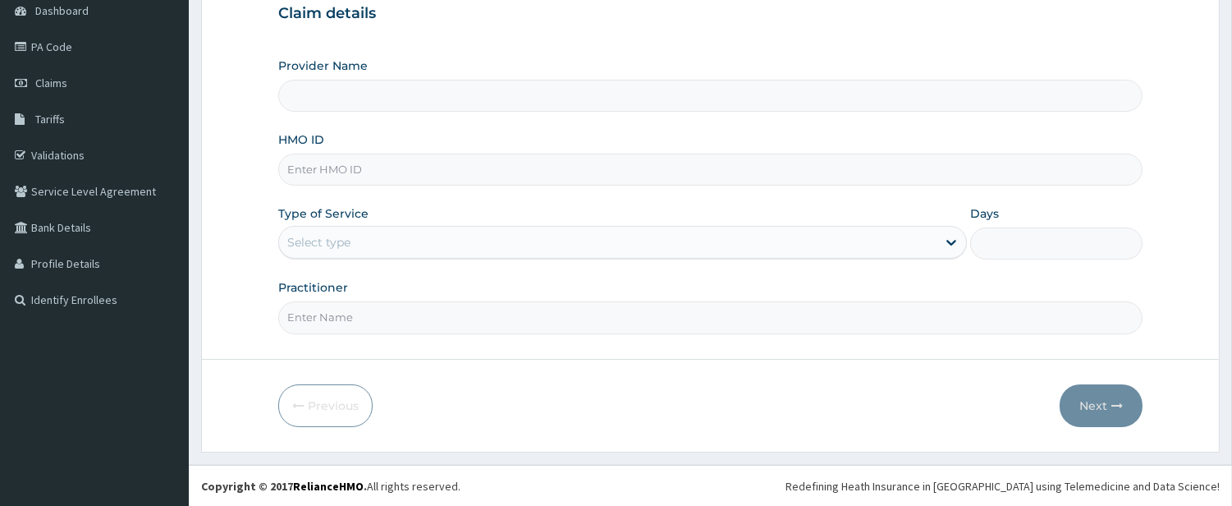
click at [343, 165] on input "HMO ID" at bounding box center [710, 170] width 865 height 32
type input "[PERSON_NAME] Medical's Lifestyle clinic"
paste input "DTO/10003/A"
type input "DTO/10003/A"
click at [320, 242] on div "Select type" at bounding box center [318, 242] width 63 height 16
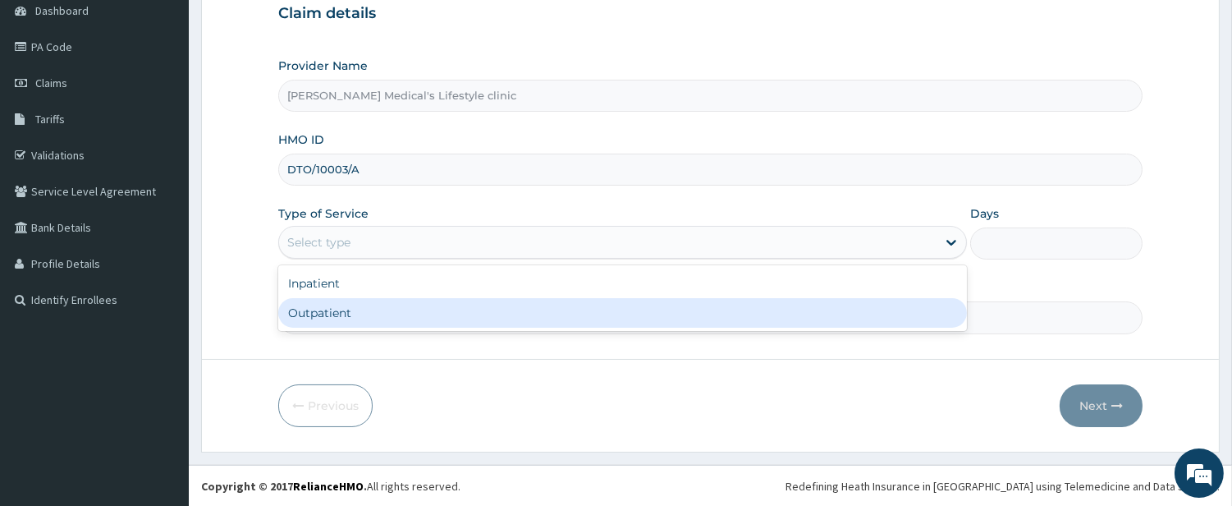
click at [343, 314] on div "Outpatient" at bounding box center [622, 313] width 689 height 30
type input "1"
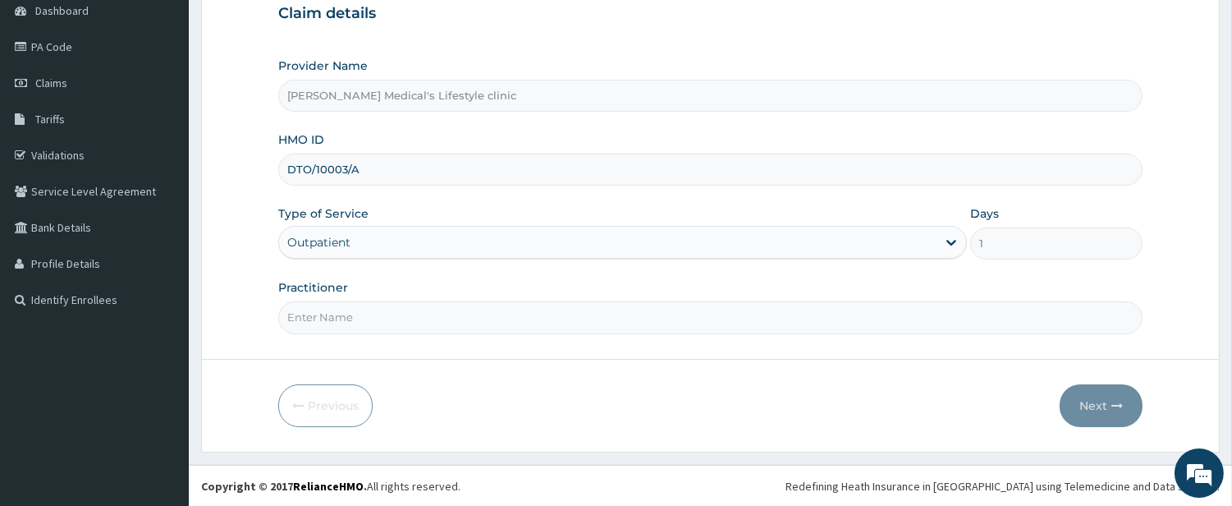
click at [343, 314] on input "Practitioner" at bounding box center [710, 317] width 865 height 32
type input "[PERSON_NAME]"
click at [1089, 392] on button "Next" at bounding box center [1101, 405] width 83 height 43
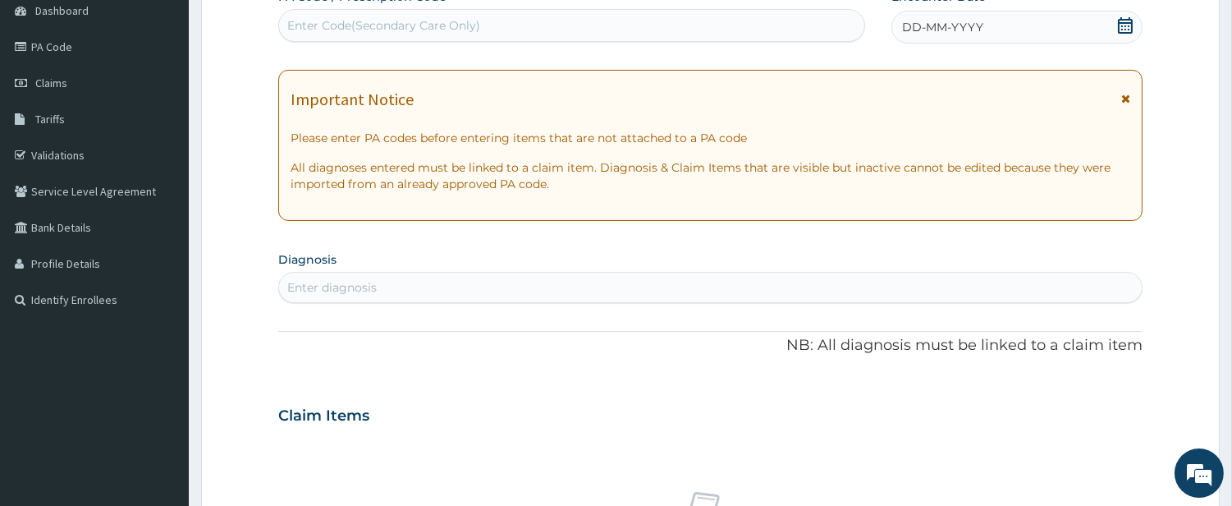
click at [539, 281] on div "Enter diagnosis" at bounding box center [710, 287] width 863 height 26
type input "PUD"
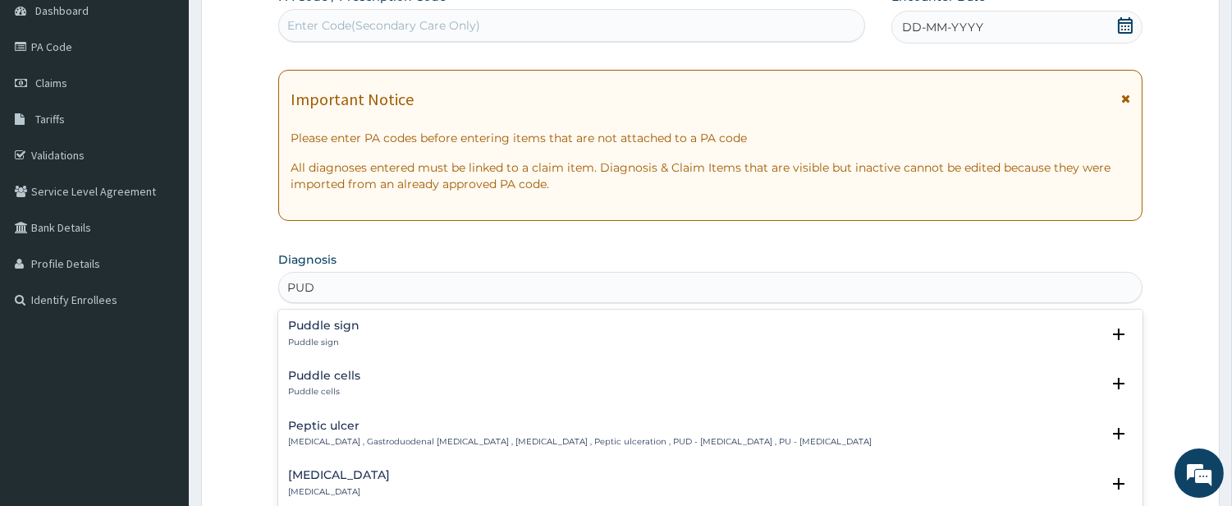
click at [357, 420] on h4 "Peptic ulcer" at bounding box center [580, 426] width 584 height 12
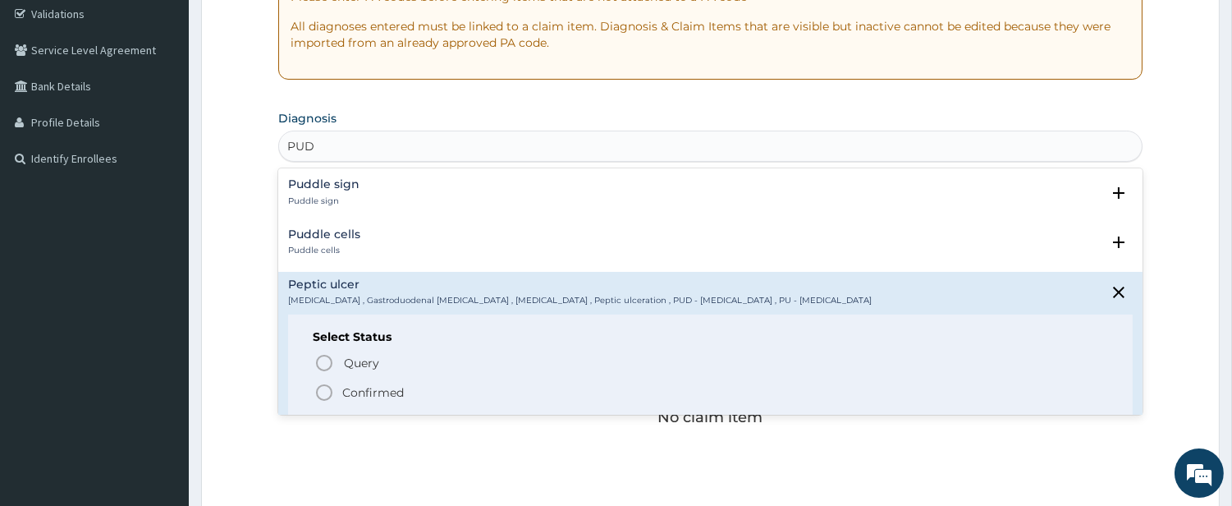
scroll to position [321, 0]
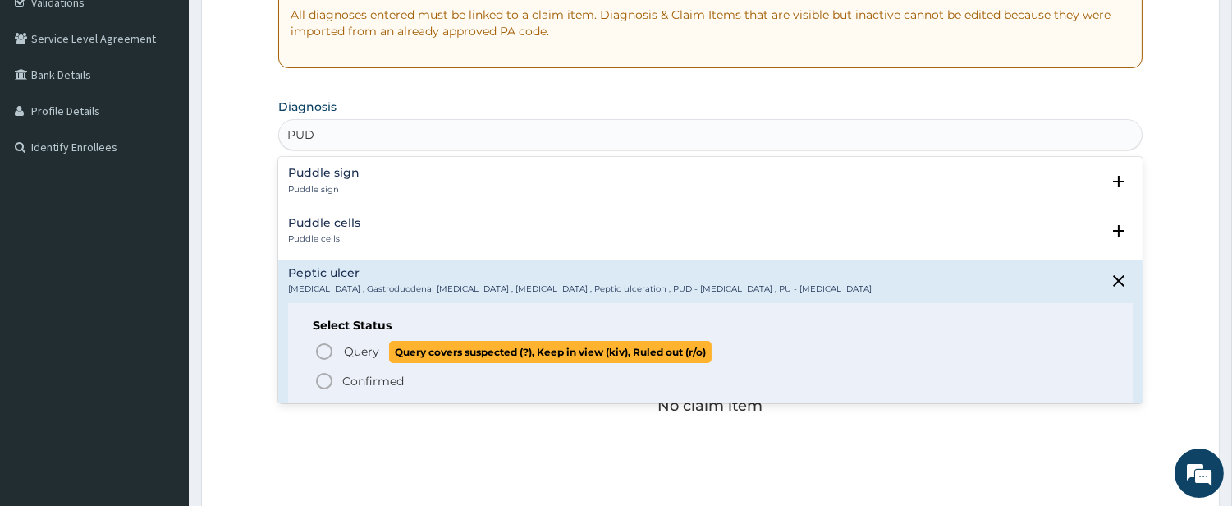
click at [323, 351] on icon "status option query" at bounding box center [324, 352] width 20 height 20
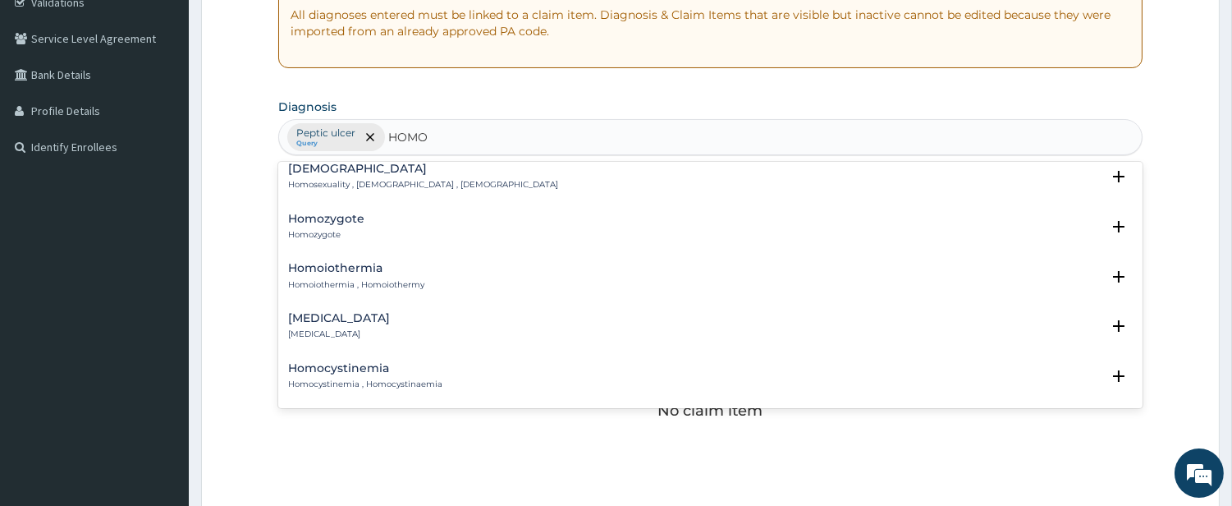
scroll to position [0, 0]
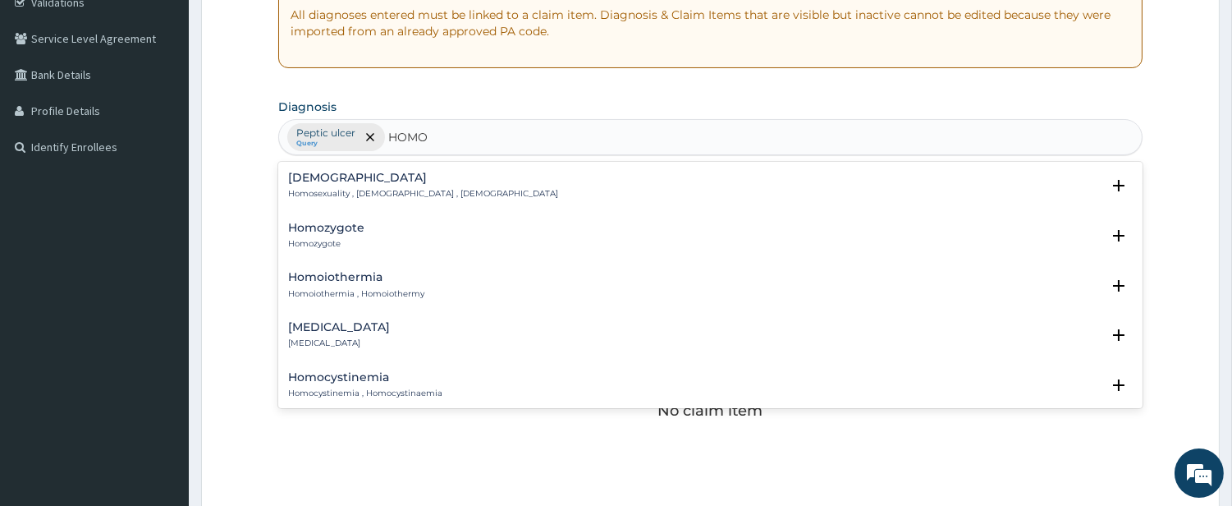
click at [406, 133] on input "HOMO" at bounding box center [408, 137] width 41 height 16
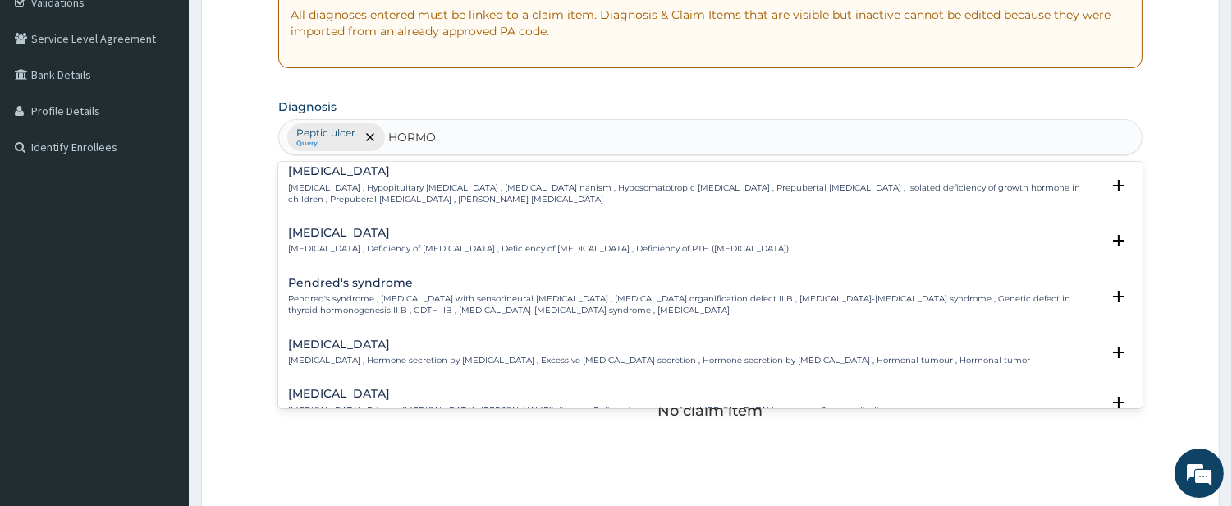
scroll to position [456, 0]
type input "HORMO"
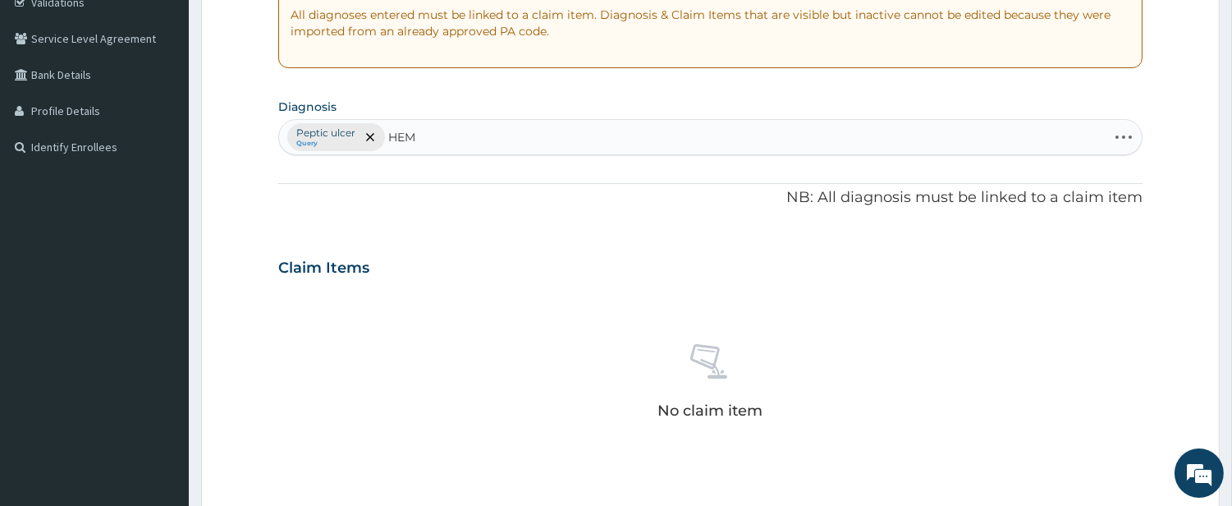
type input "HEMO"
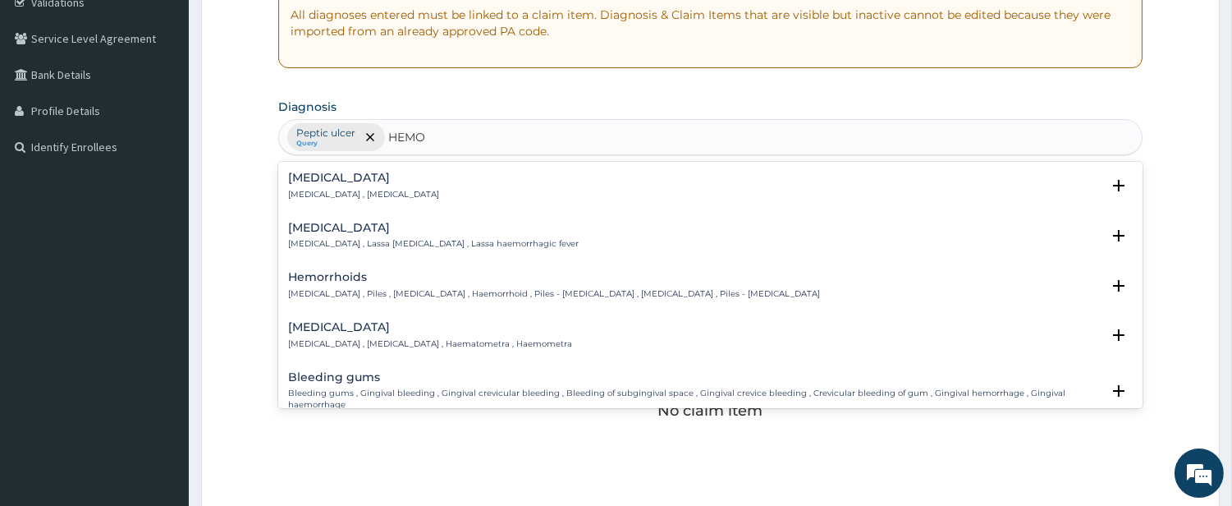
scroll to position [304, 0]
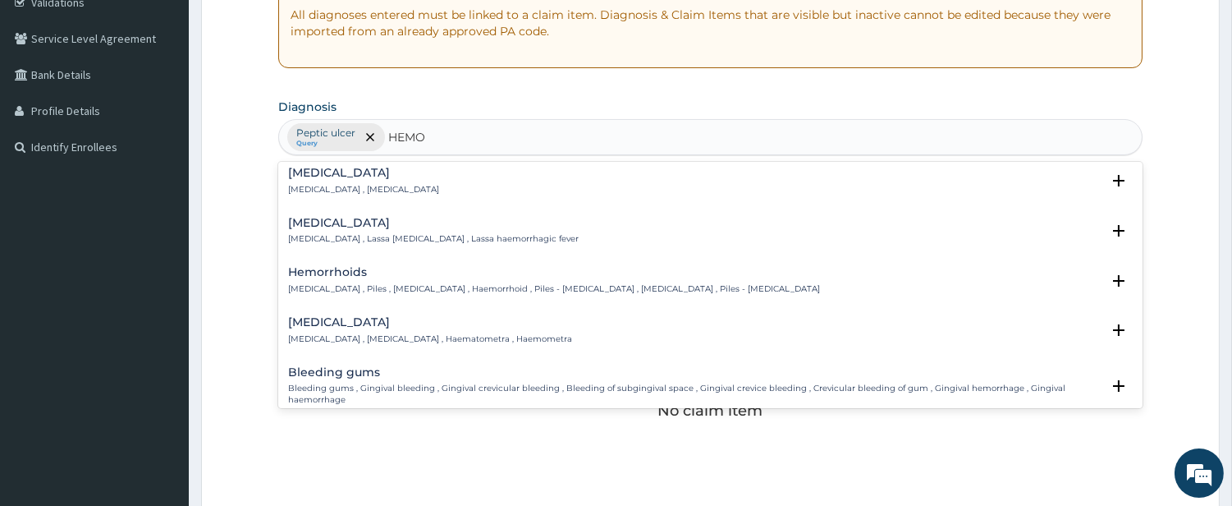
click at [351, 273] on h4 "Hemorrhoids" at bounding box center [554, 272] width 532 height 12
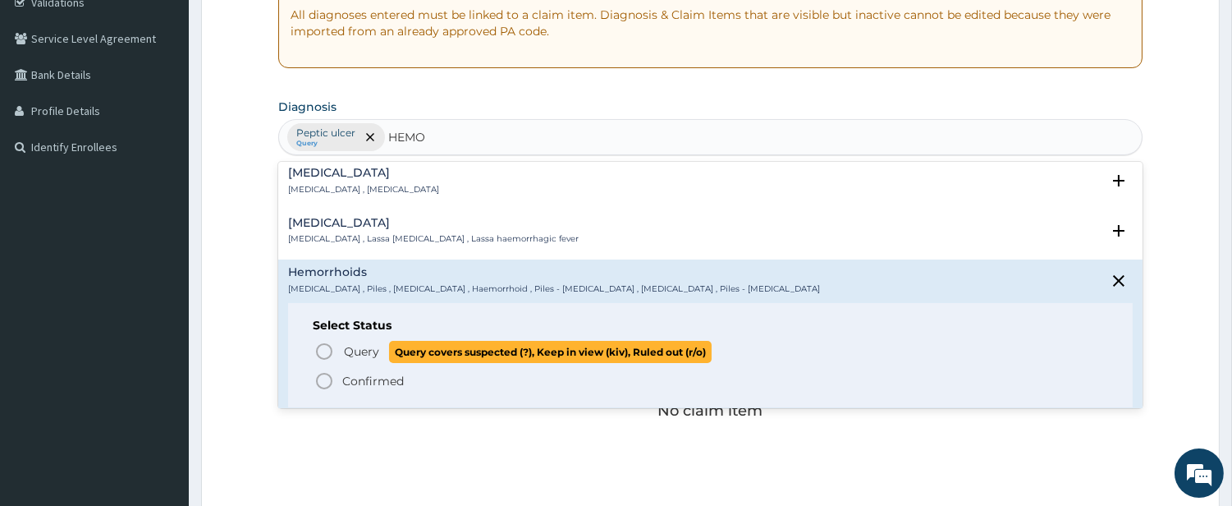
click at [325, 356] on icon "status option query" at bounding box center [324, 352] width 20 height 20
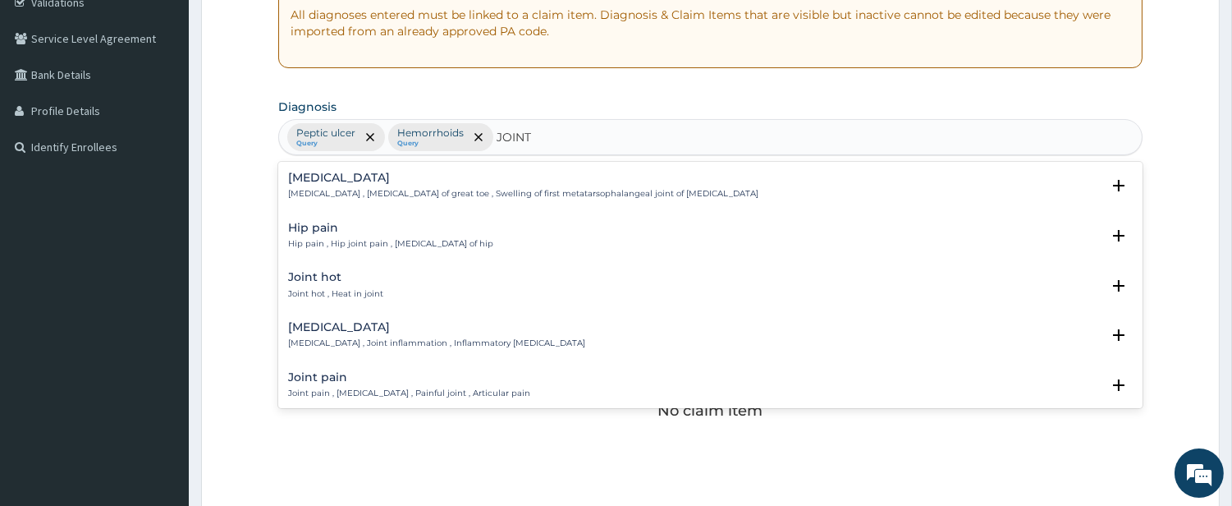
type input "JOINT P"
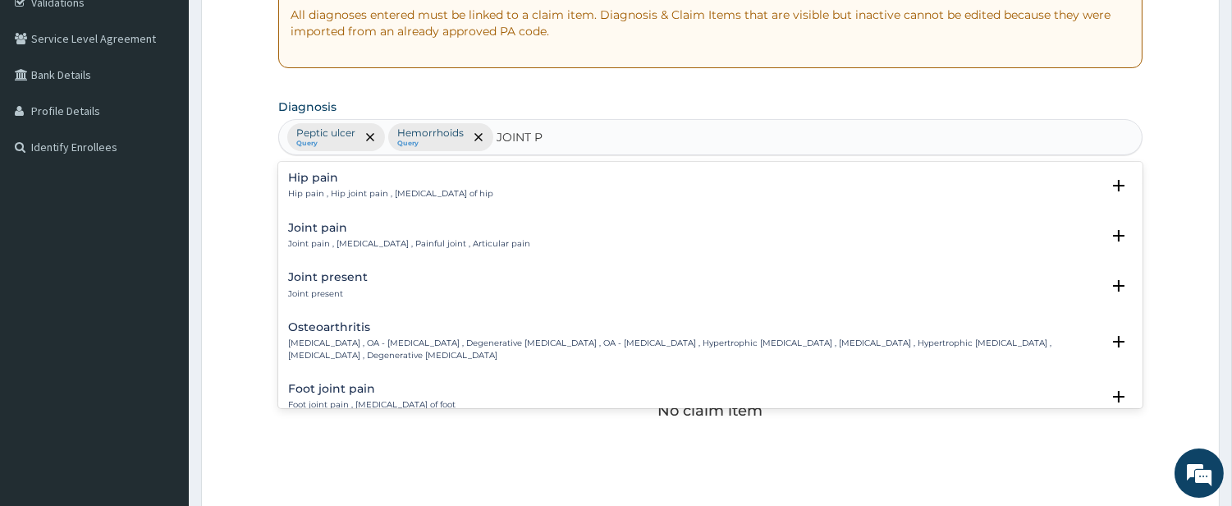
click at [323, 243] on p "Joint pain , [MEDICAL_DATA] , Painful joint , Articular pain" at bounding box center [409, 243] width 242 height 11
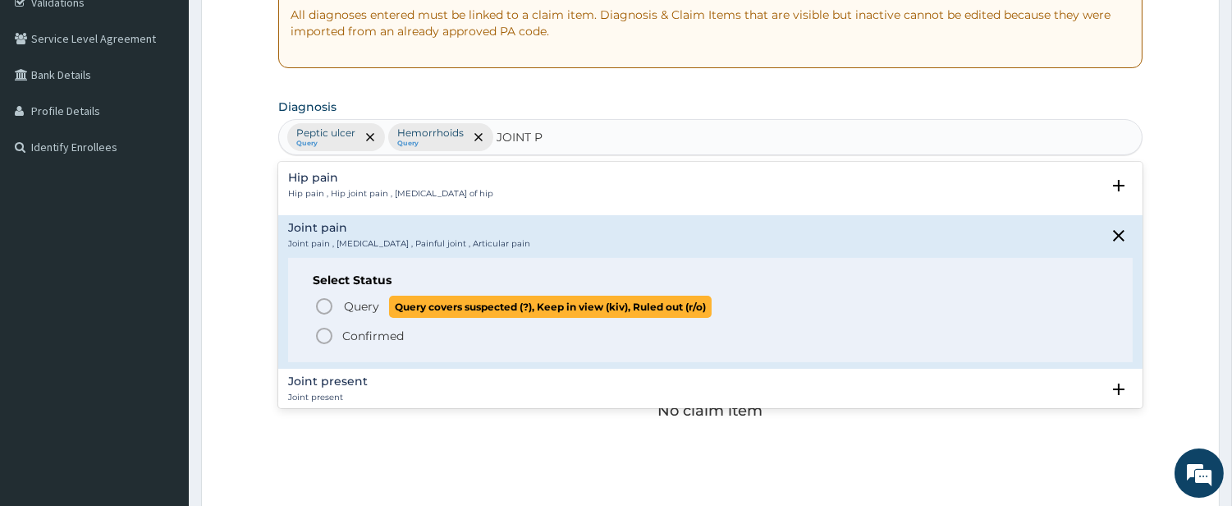
click at [315, 304] on icon "status option query" at bounding box center [324, 306] width 20 height 20
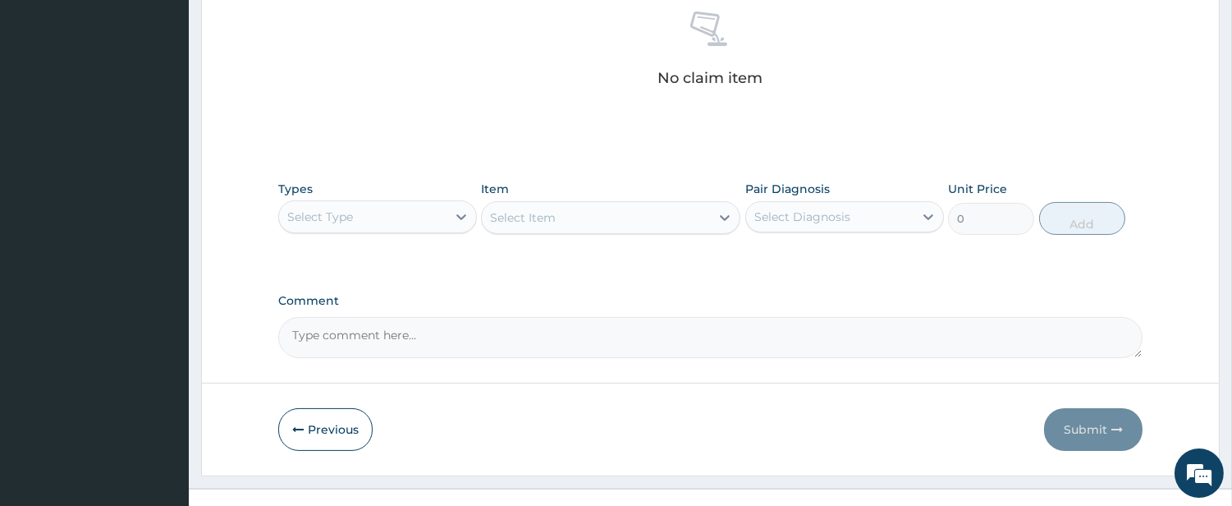
scroll to position [677, 0]
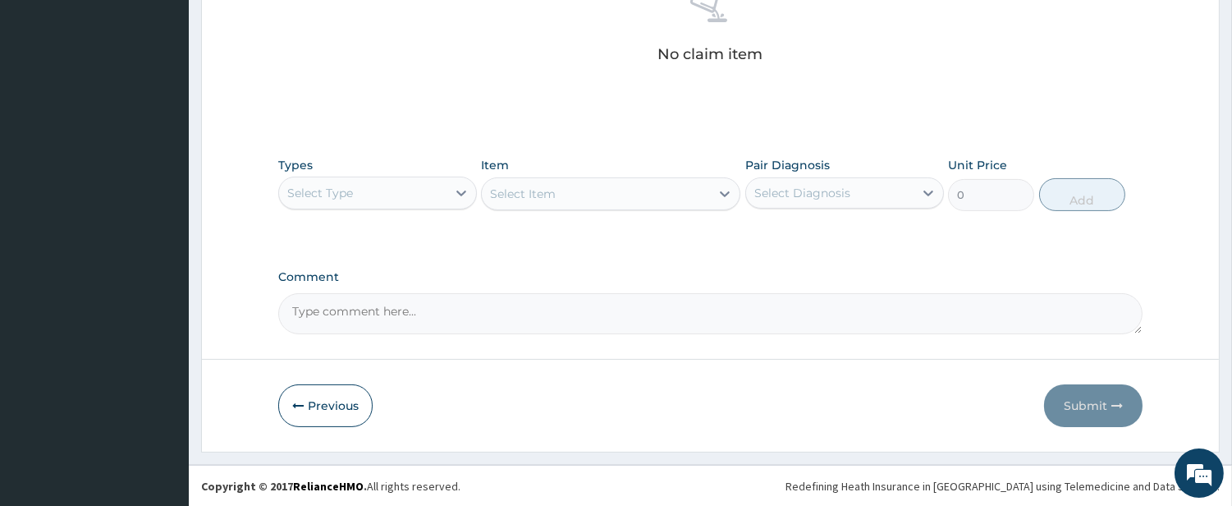
click at [411, 186] on div "Select Type" at bounding box center [362, 193] width 167 height 26
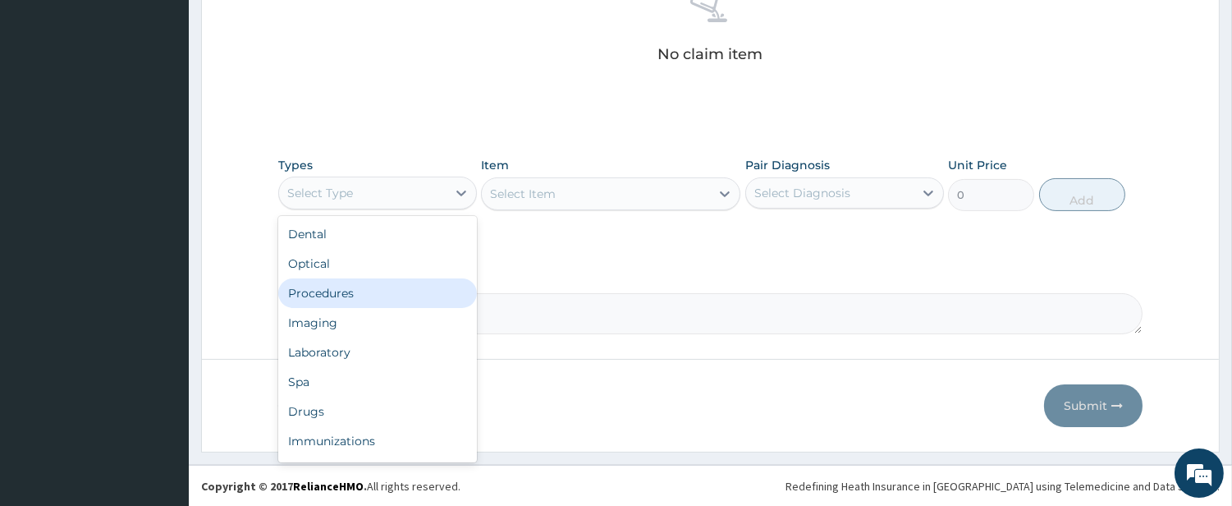
click at [408, 291] on div "Procedures" at bounding box center [377, 293] width 199 height 30
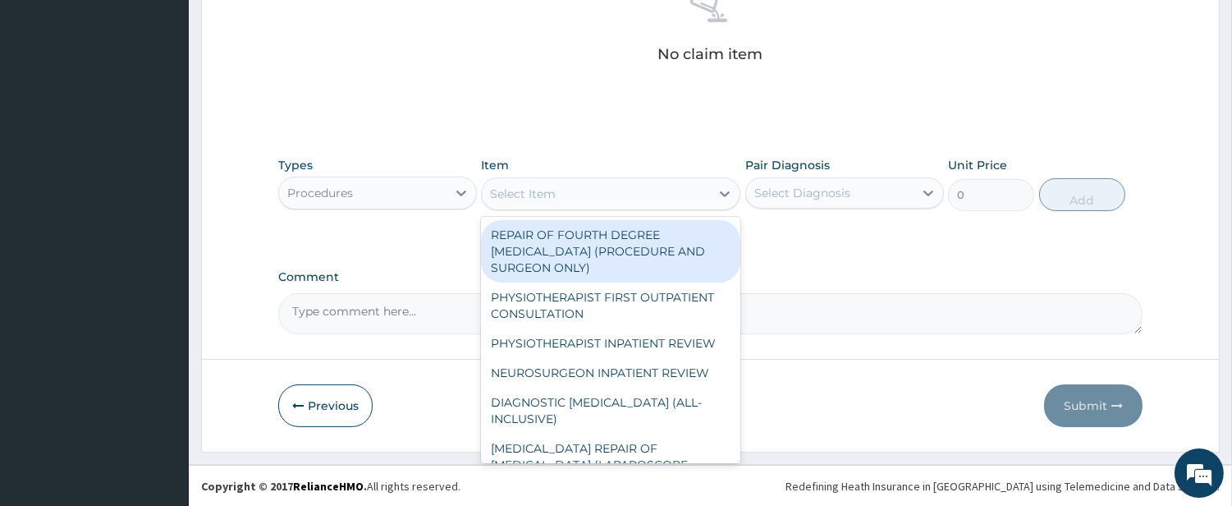
click at [663, 202] on div "Select Item" at bounding box center [596, 194] width 228 height 26
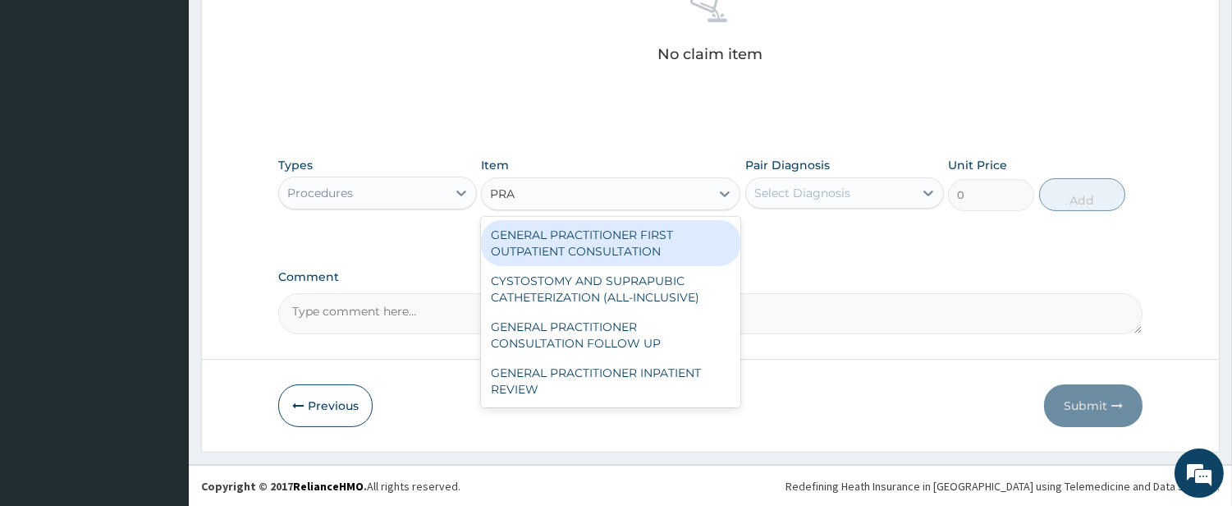
type input "PRAC"
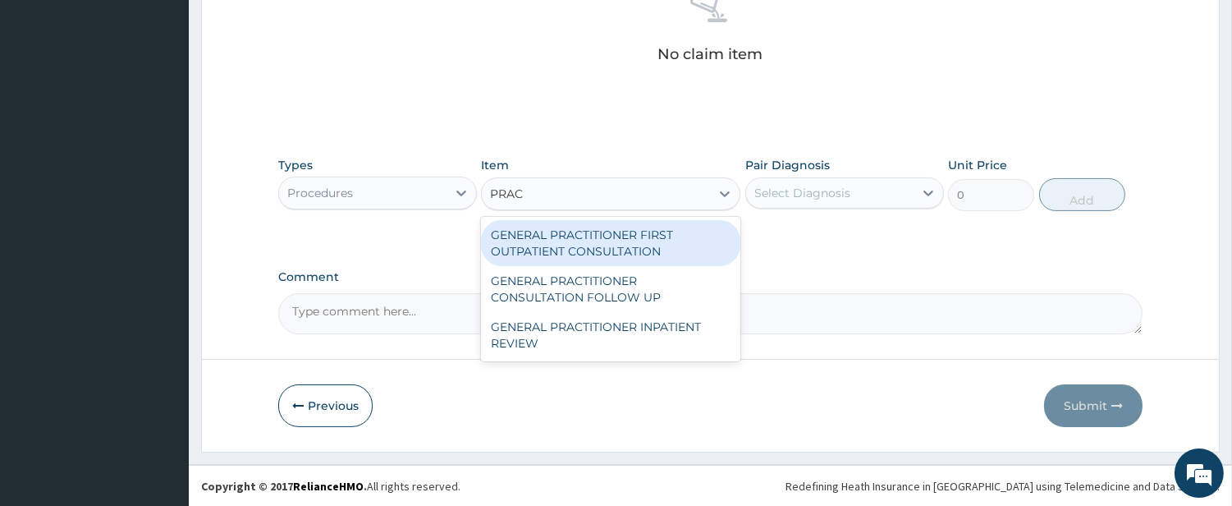
click at [643, 241] on div "GENERAL PRACTITIONER FIRST OUTPATIENT CONSULTATION" at bounding box center [610, 243] width 259 height 46
type input "4500"
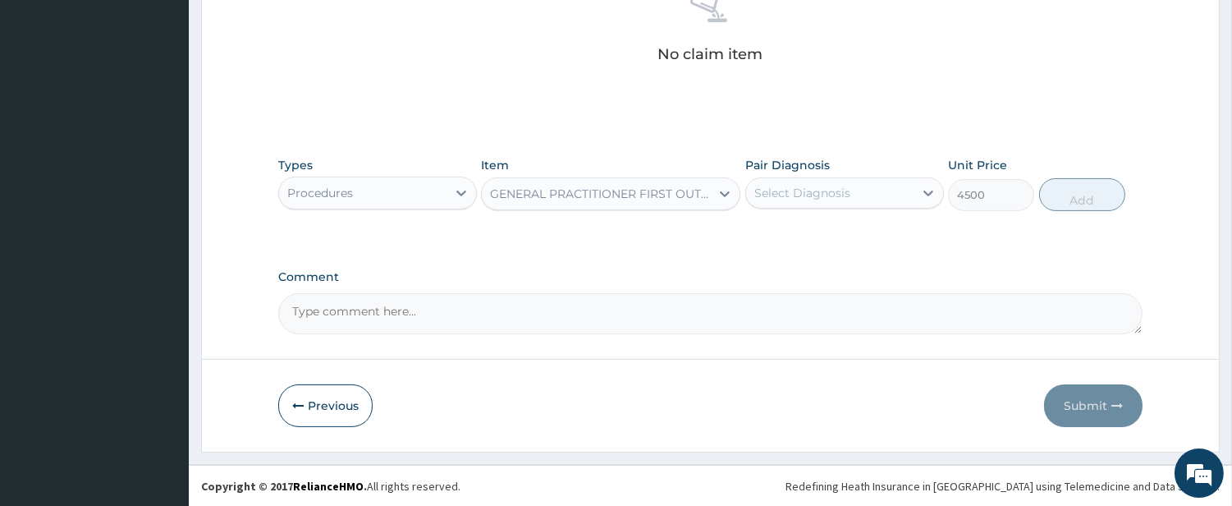
click at [841, 177] on div "Select Diagnosis" at bounding box center [844, 192] width 199 height 31
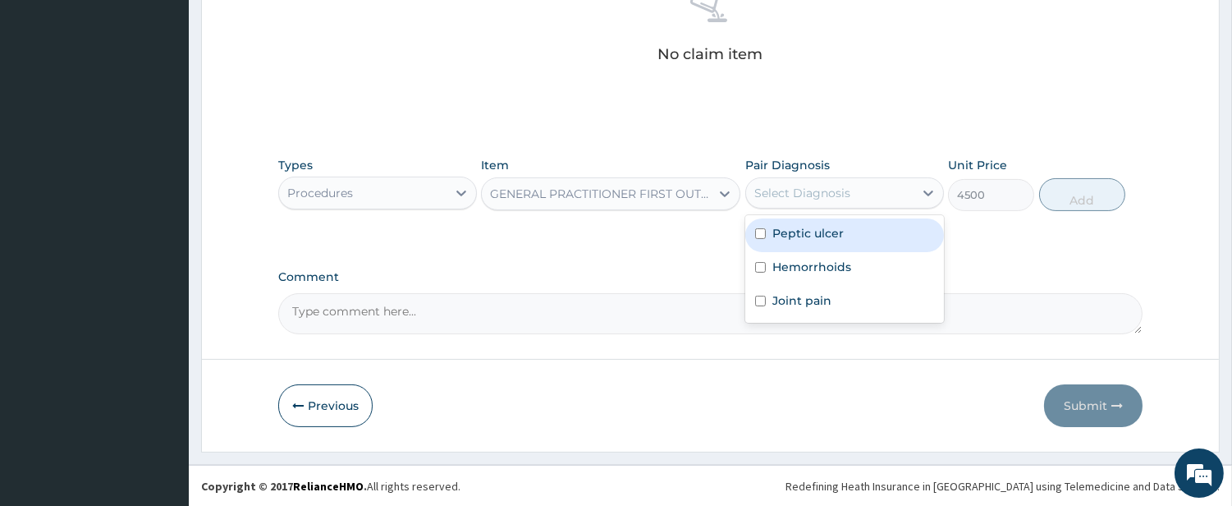
click at [807, 230] on label "Peptic ulcer" at bounding box center [808, 233] width 71 height 16
checkbox input "true"
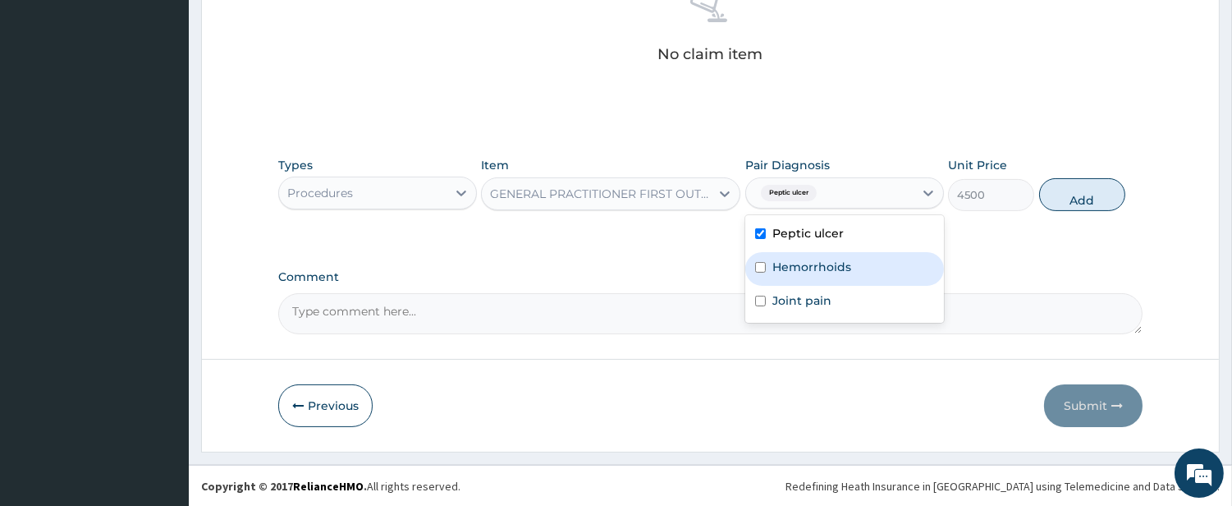
click at [803, 264] on label "Hemorrhoids" at bounding box center [812, 267] width 79 height 16
checkbox input "true"
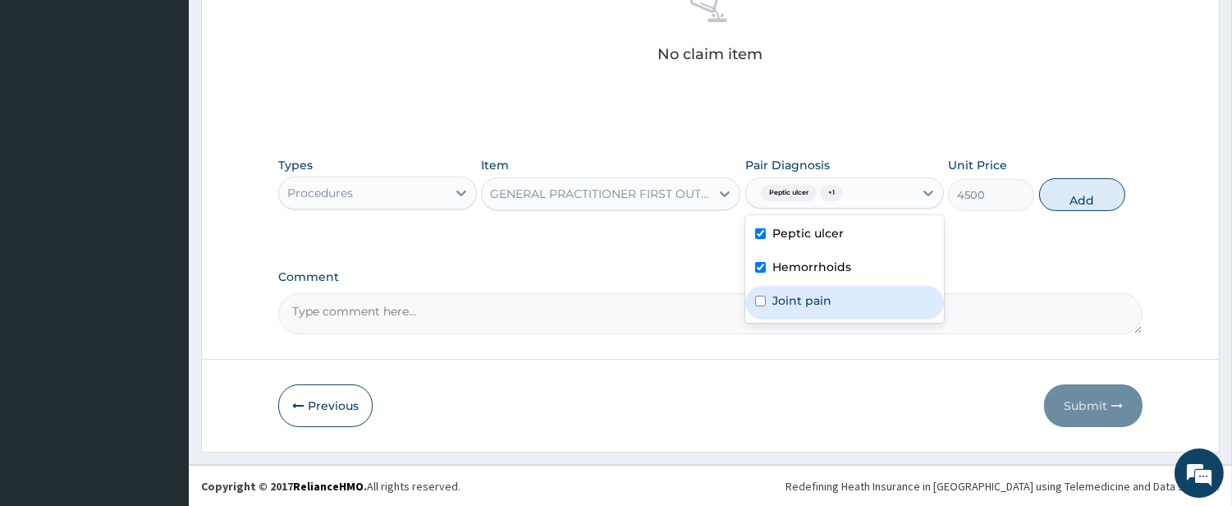
click at [805, 291] on div "Joint pain" at bounding box center [844, 303] width 199 height 34
checkbox input "true"
click at [1067, 205] on button "Add" at bounding box center [1082, 194] width 86 height 33
type input "0"
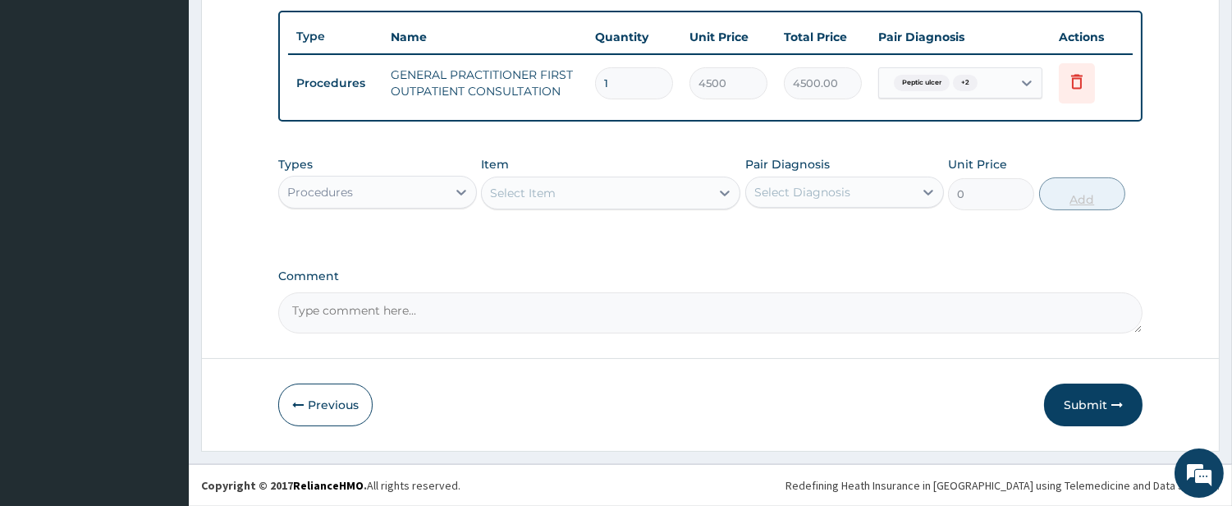
scroll to position [598, 0]
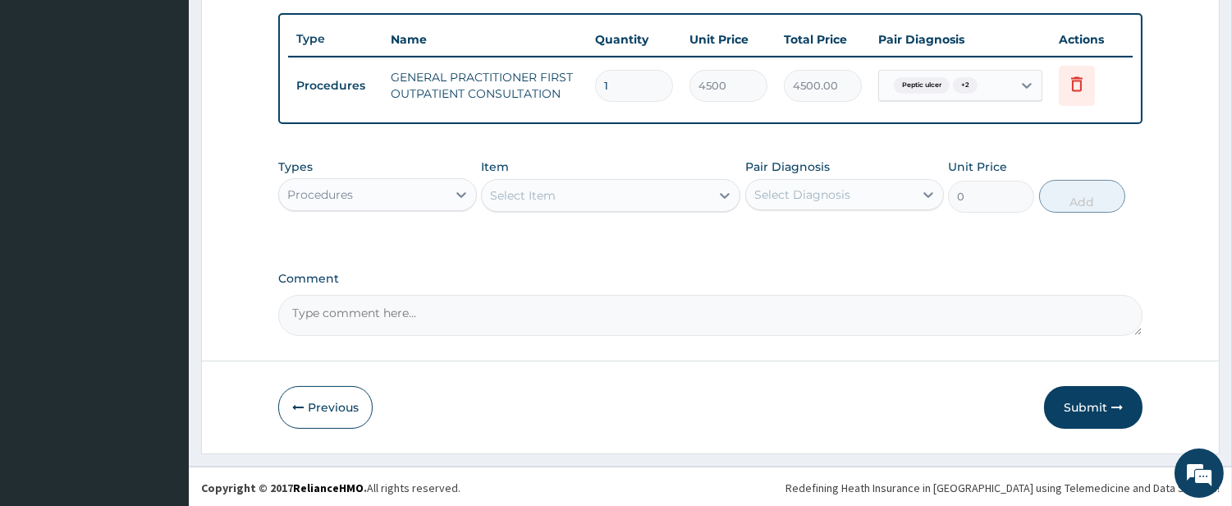
click at [667, 190] on div "Select Item" at bounding box center [596, 195] width 228 height 26
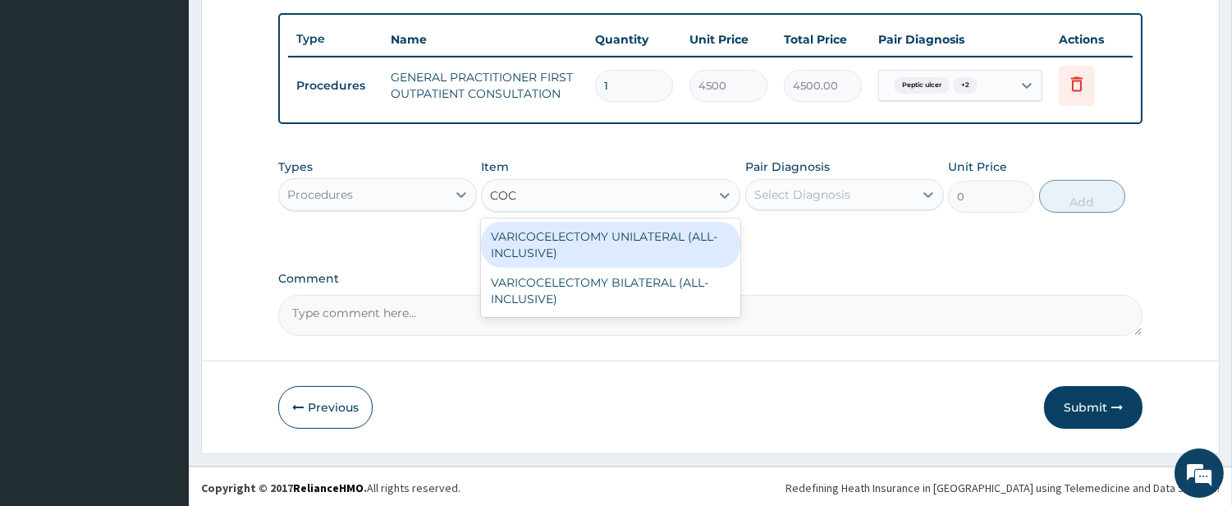
type input "COC"
click at [417, 181] on div "Procedures" at bounding box center [362, 194] width 167 height 26
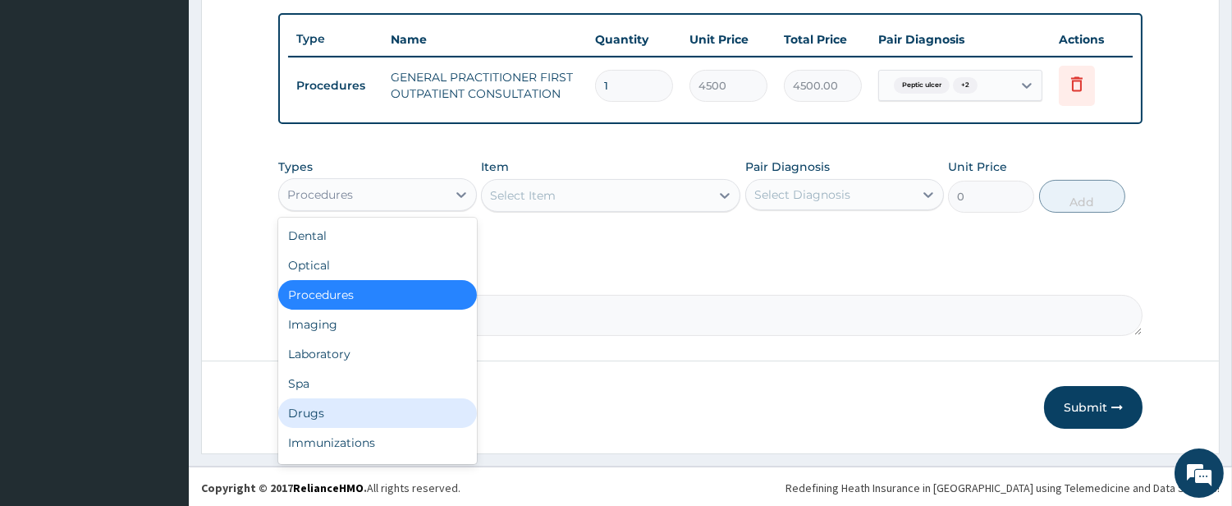
click at [428, 414] on div "Drugs" at bounding box center [377, 413] width 199 height 30
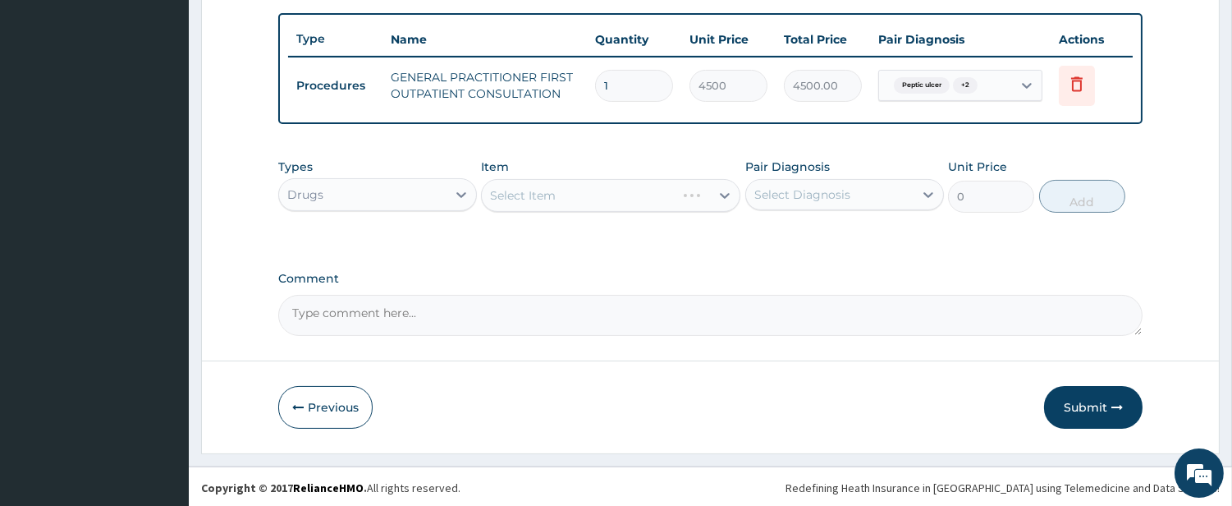
click at [645, 191] on div "Select Item" at bounding box center [610, 195] width 259 height 33
click at [674, 198] on div "Select Item" at bounding box center [610, 195] width 259 height 33
click at [672, 198] on div "Select Item" at bounding box center [596, 195] width 228 height 26
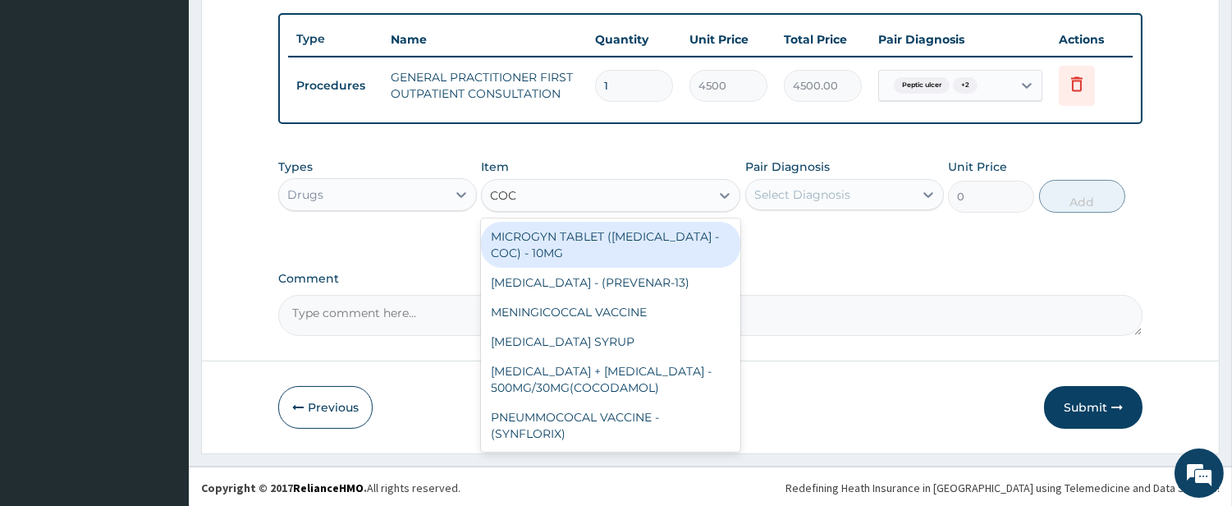
type input "COCO"
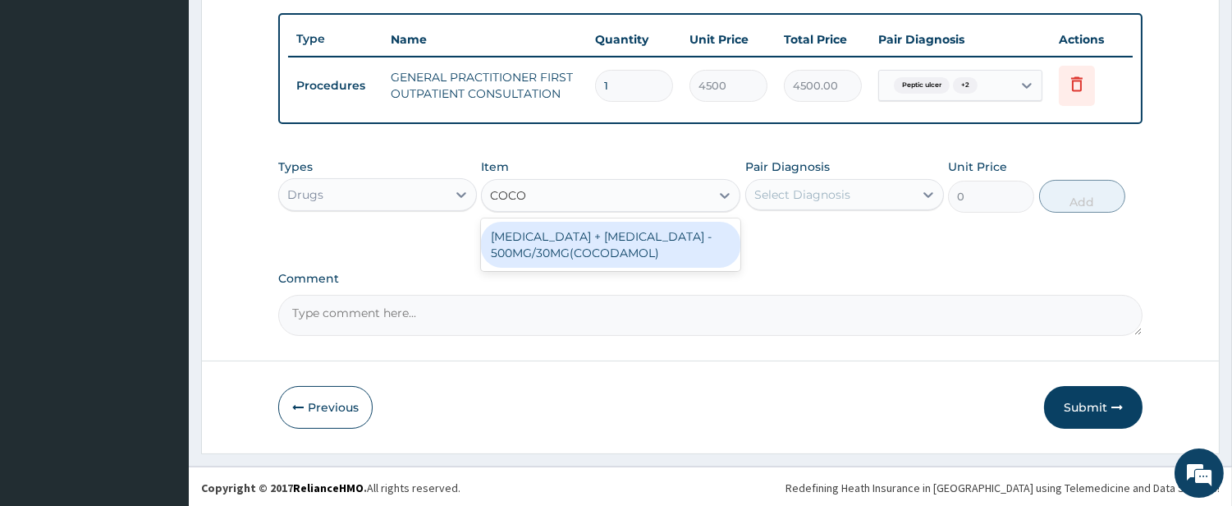
click at [625, 250] on div "[MEDICAL_DATA] + [MEDICAL_DATA] - 500MG/30MG(COCODAMOL)" at bounding box center [610, 245] width 259 height 46
type input "256"
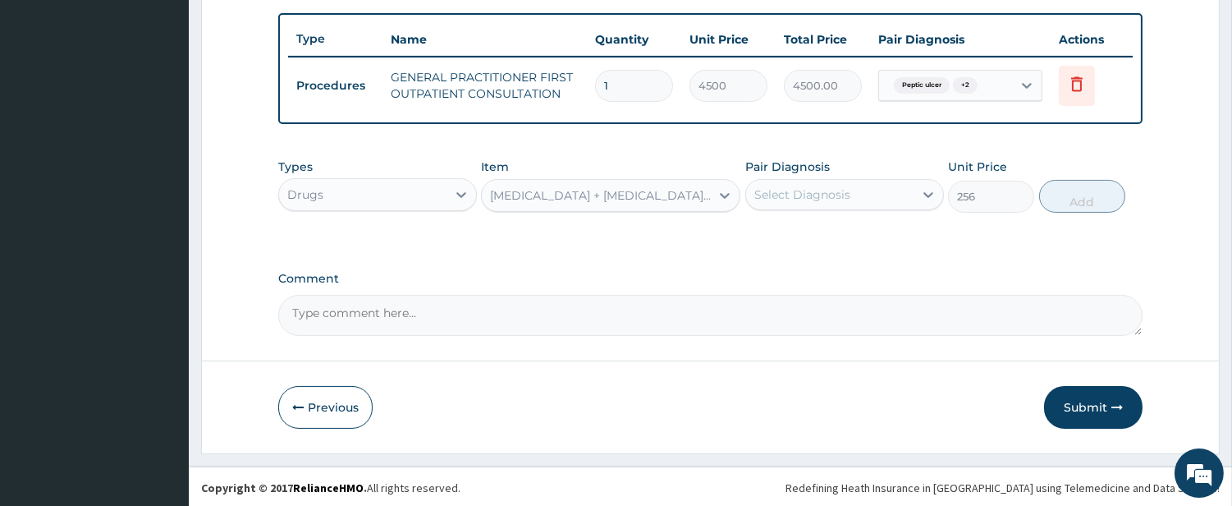
click at [801, 190] on div "Select Diagnosis" at bounding box center [803, 194] width 96 height 16
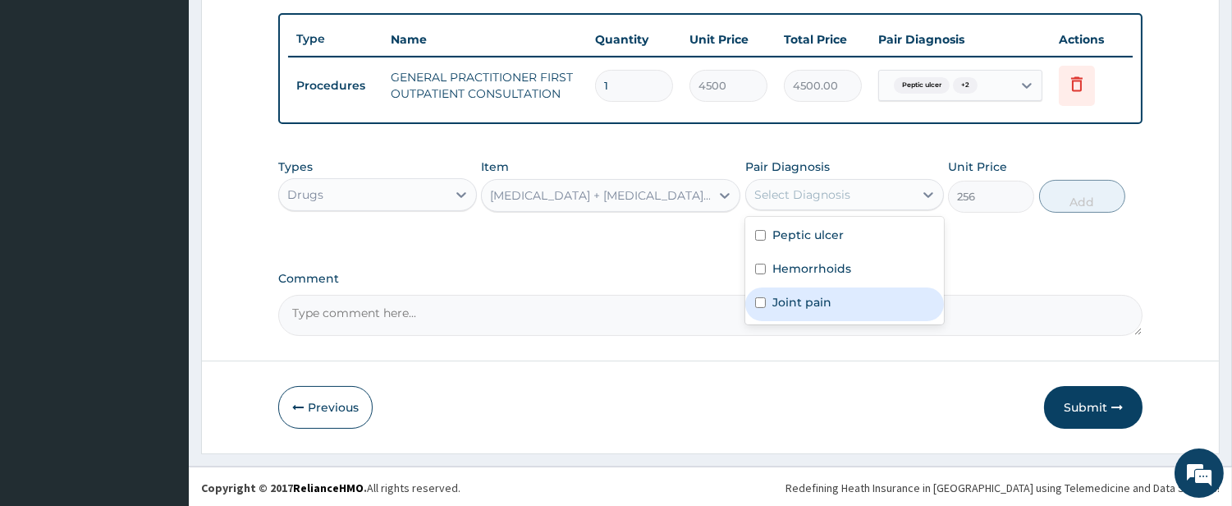
click at [774, 300] on label "Joint pain" at bounding box center [802, 302] width 59 height 16
checkbox input "true"
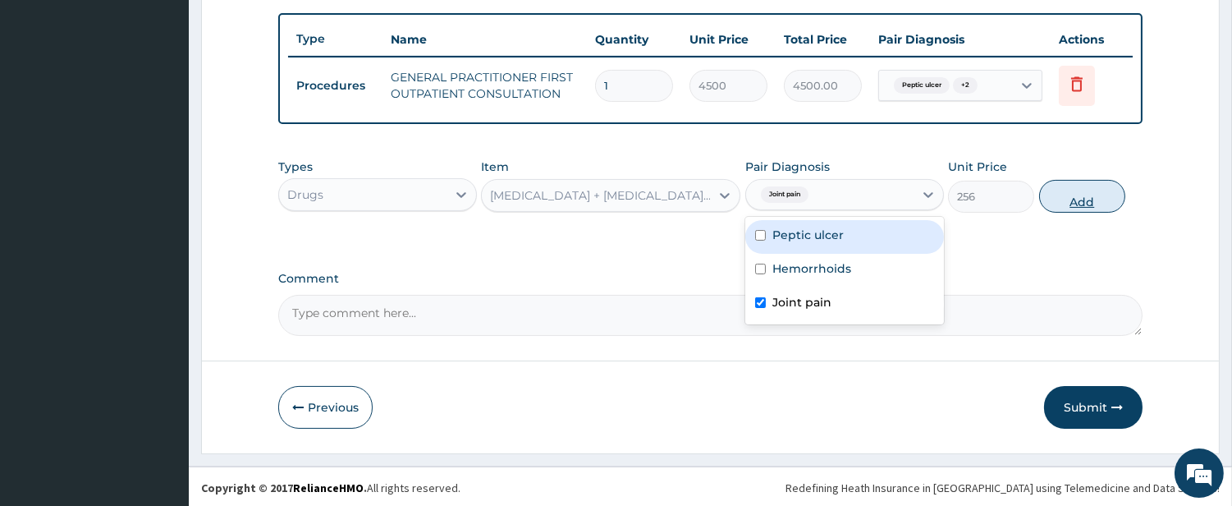
click at [1080, 199] on button "Add" at bounding box center [1082, 196] width 86 height 33
type input "0"
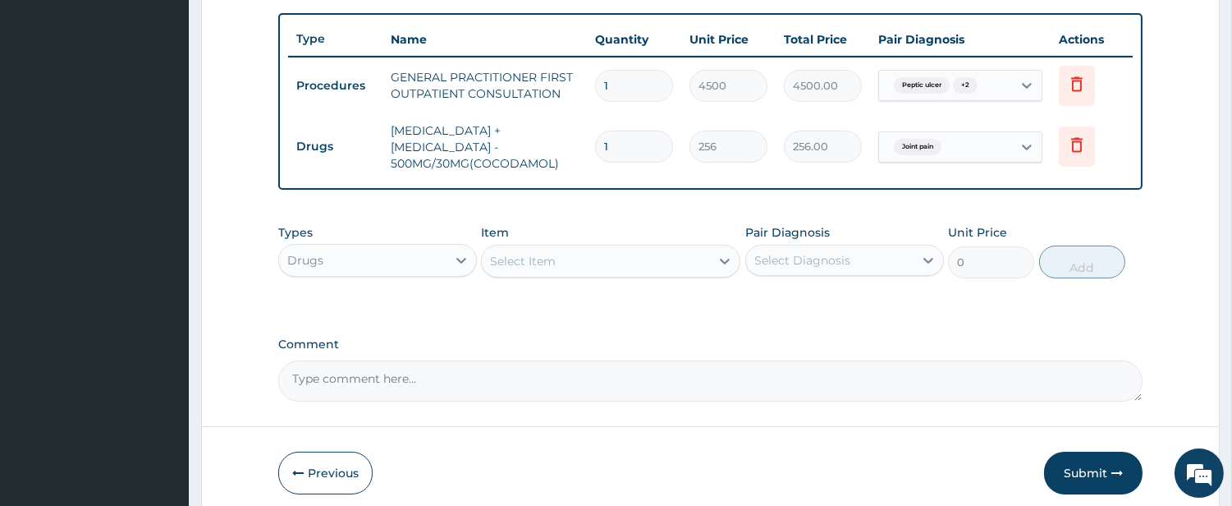
type input "10"
type input "2560.00"
type input "10"
click at [567, 248] on div "Select Item" at bounding box center [596, 261] width 228 height 26
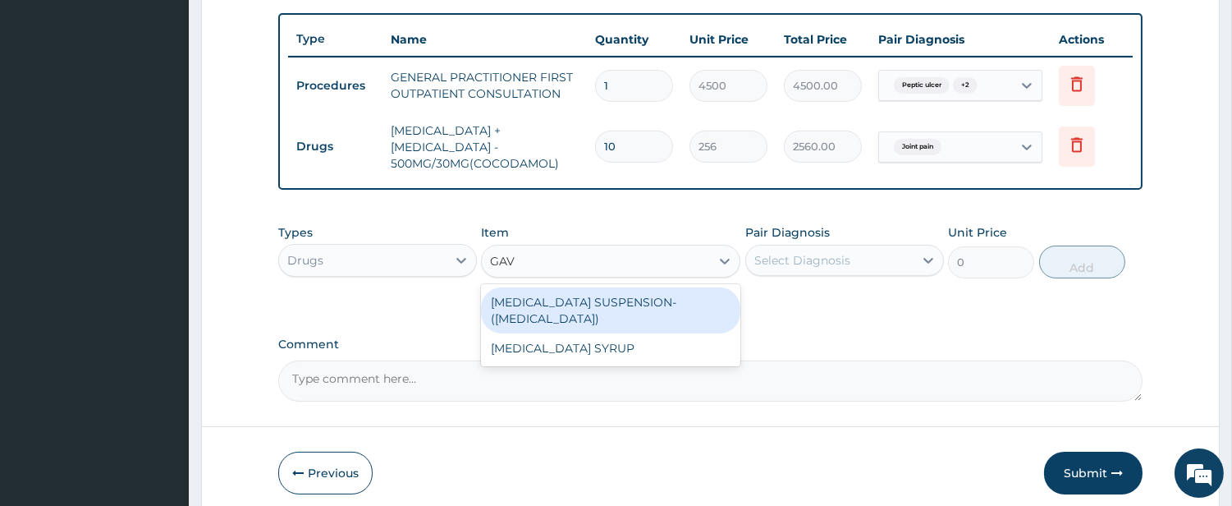
type input "GAVI"
click at [626, 305] on div "ANTACID SUSPENSION- (GAVISCON)" at bounding box center [610, 310] width 259 height 46
type input "8960"
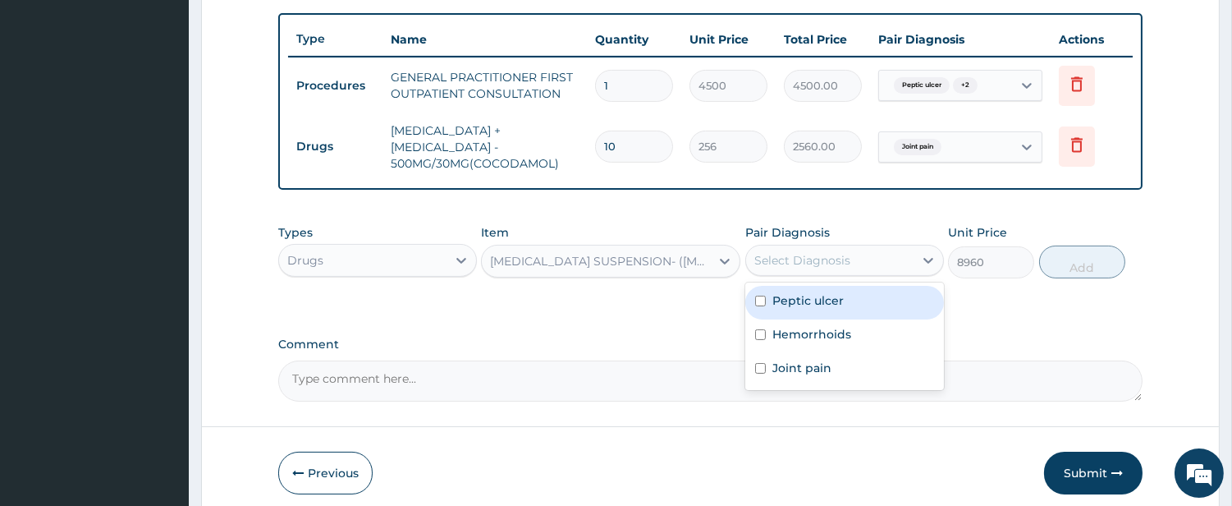
click at [831, 257] on div "Select Diagnosis" at bounding box center [803, 260] width 96 height 16
click at [810, 292] on label "Peptic ulcer" at bounding box center [808, 300] width 71 height 16
checkbox input "true"
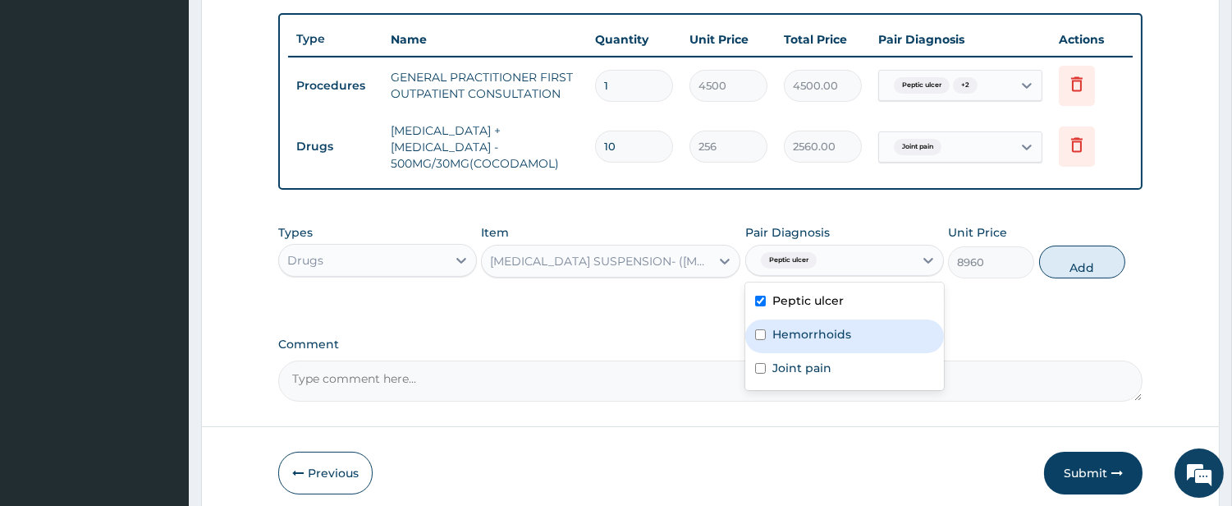
click at [805, 326] on label "Hemorrhoids" at bounding box center [812, 334] width 79 height 16
checkbox input "true"
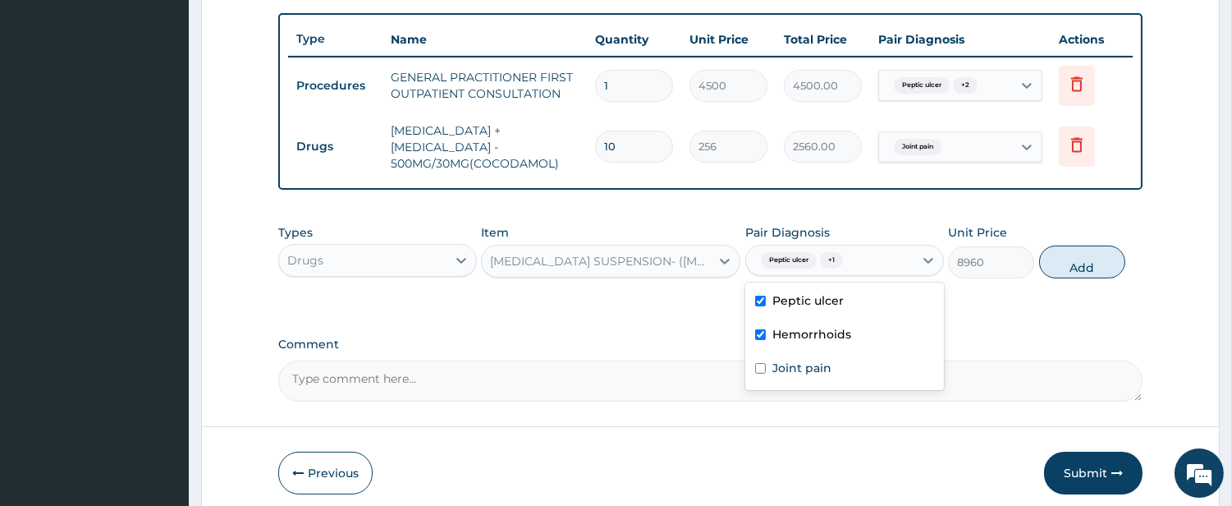
click at [1062, 261] on button "Add" at bounding box center [1082, 261] width 86 height 33
type input "0"
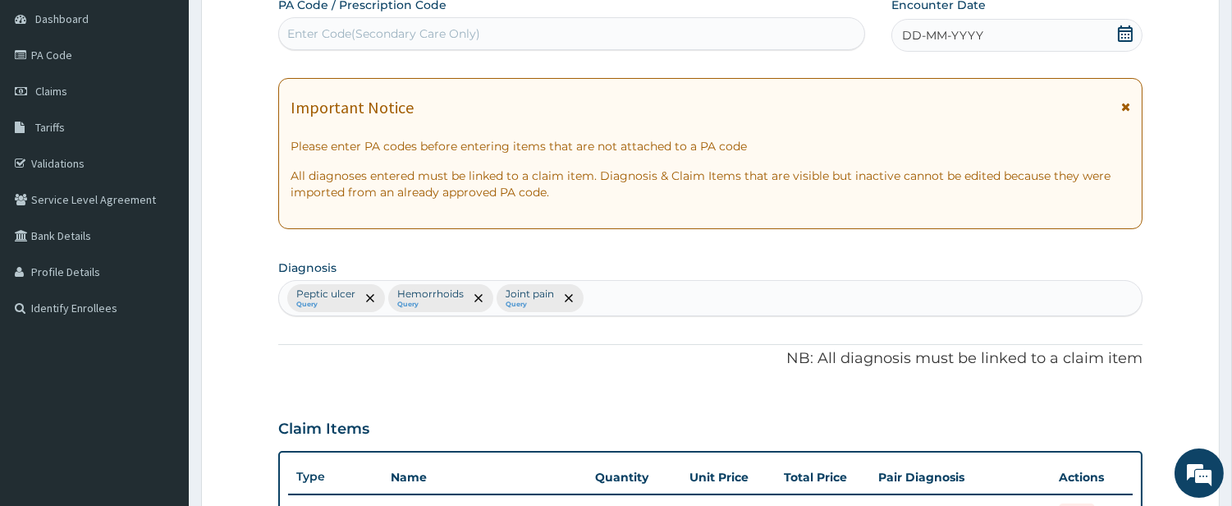
scroll to position [142, 0]
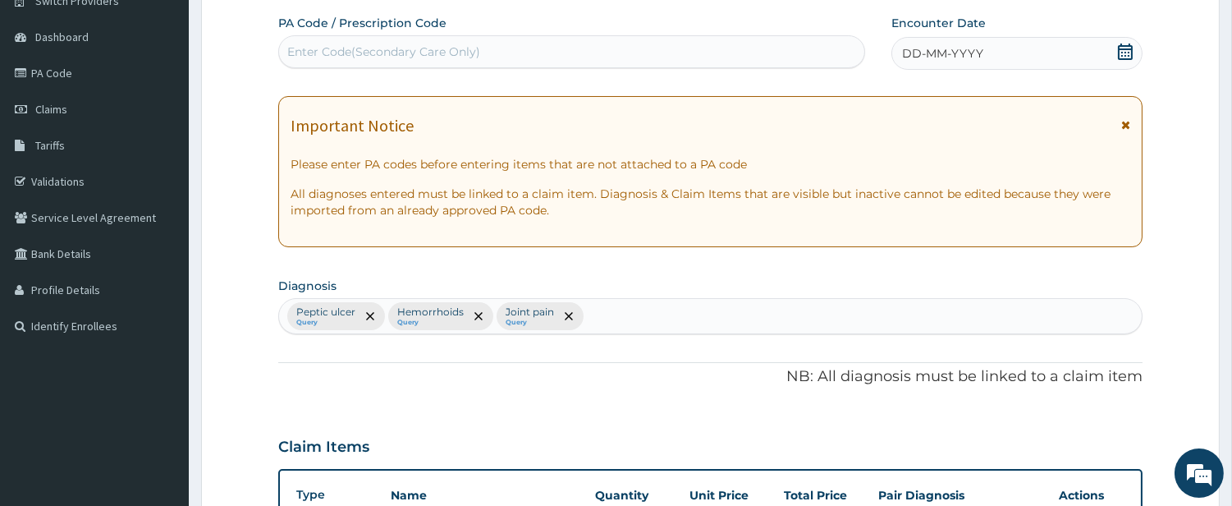
click at [939, 61] on span "DD-MM-YYYY" at bounding box center [942, 53] width 81 height 16
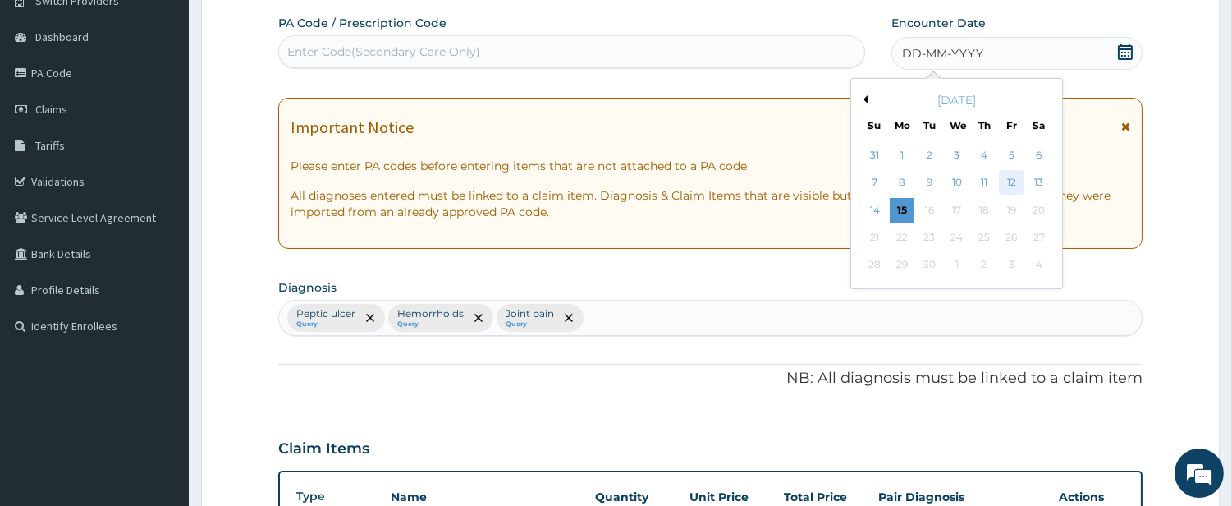
click at [1014, 182] on div "12" at bounding box center [1011, 183] width 25 height 25
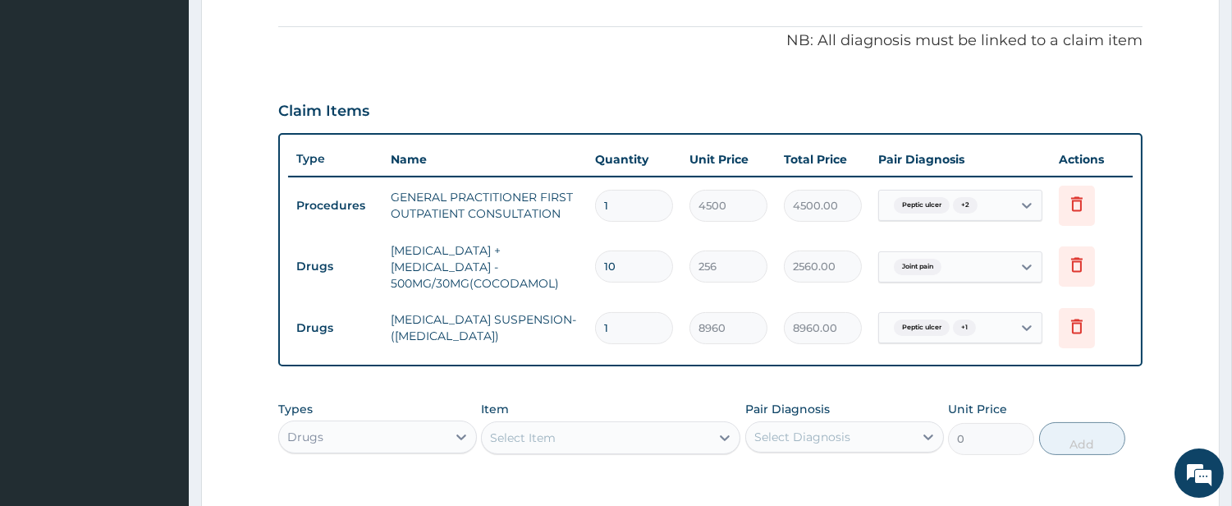
scroll to position [712, 0]
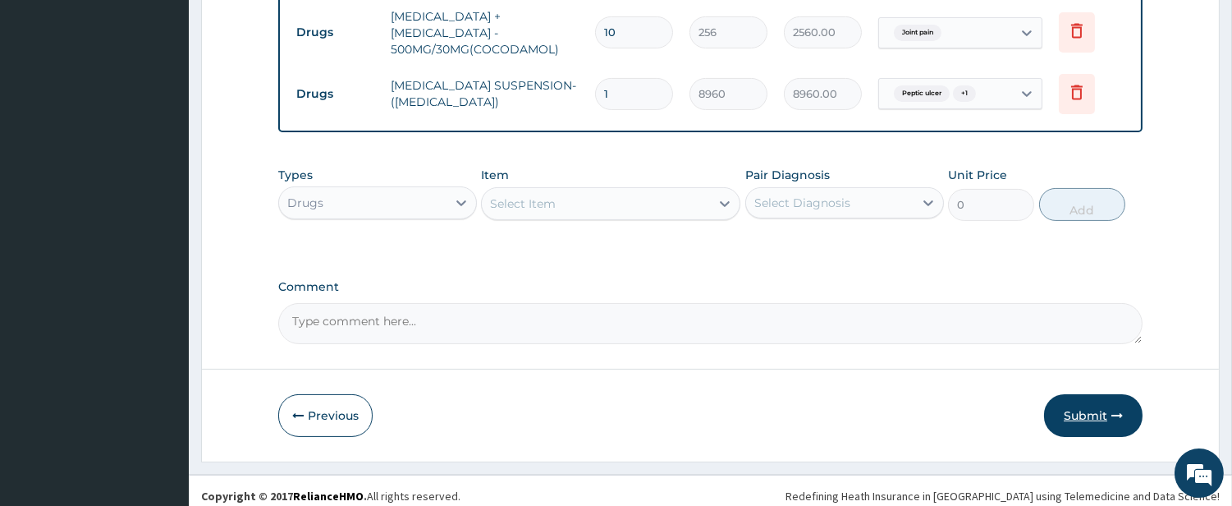
click at [1103, 406] on button "Submit" at bounding box center [1093, 415] width 99 height 43
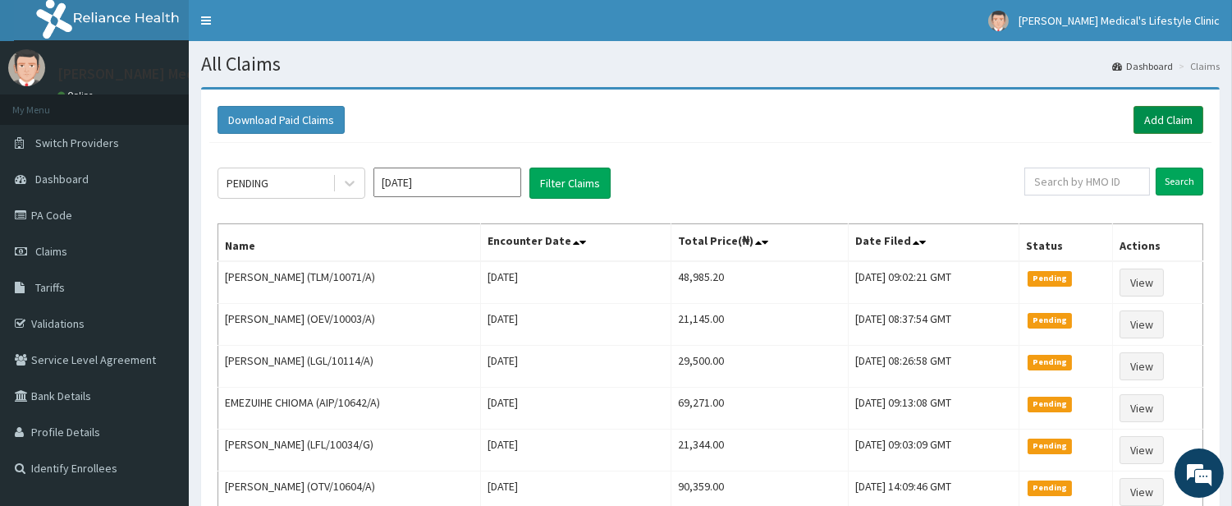
click at [1175, 112] on link "Add Claim" at bounding box center [1169, 120] width 70 height 28
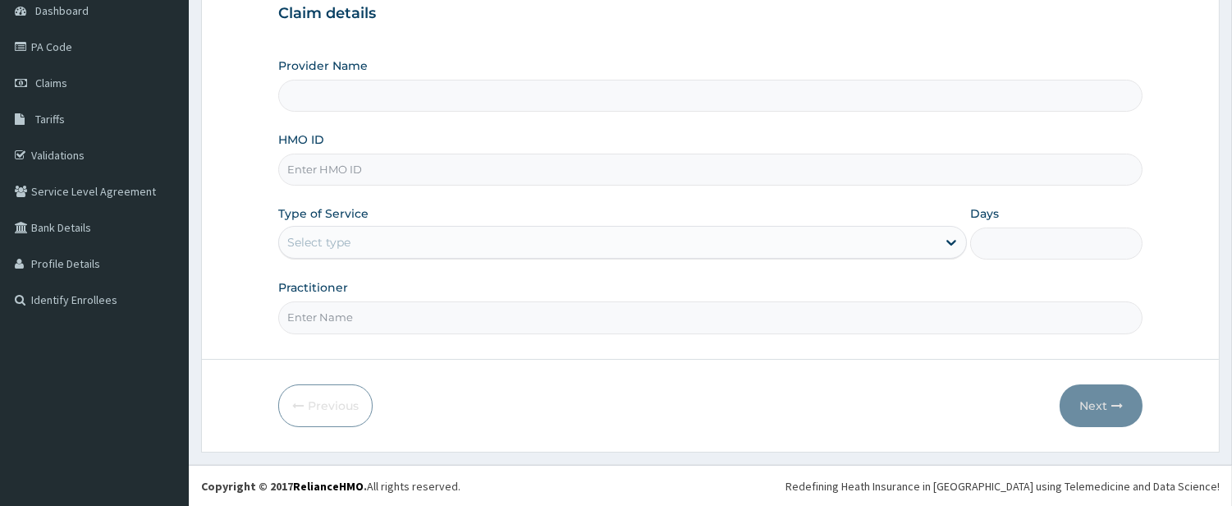
scroll to position [168, 0]
type input "[PERSON_NAME] Medical's Lifestyle clinic"
click at [424, 177] on input "HMO ID" at bounding box center [710, 170] width 865 height 32
paste input "AIV/10005/A"
type input "AIV/10005/A"
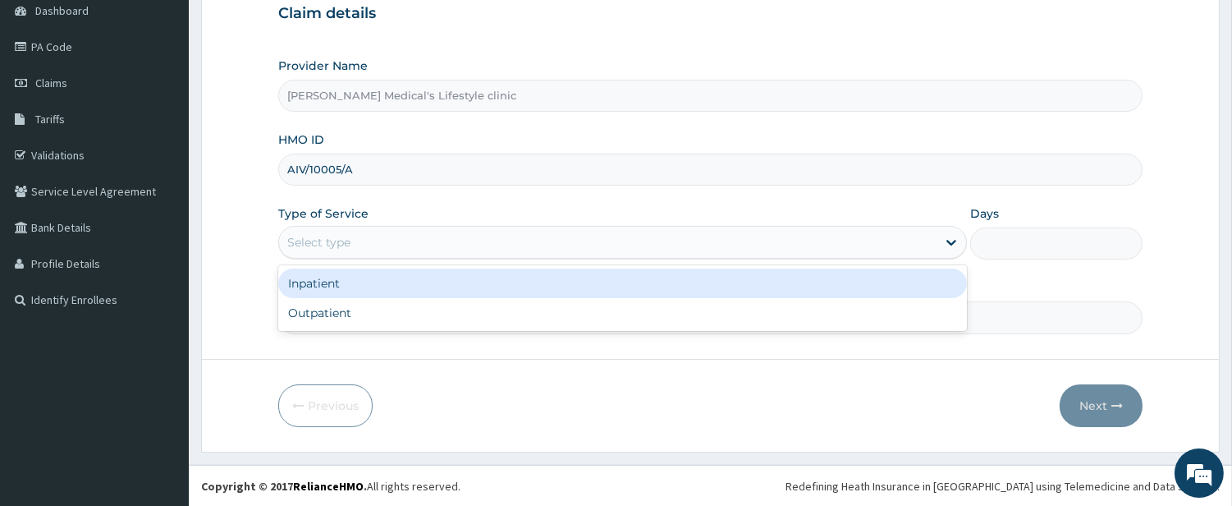
click at [362, 244] on div "Select type" at bounding box center [608, 242] width 658 height 26
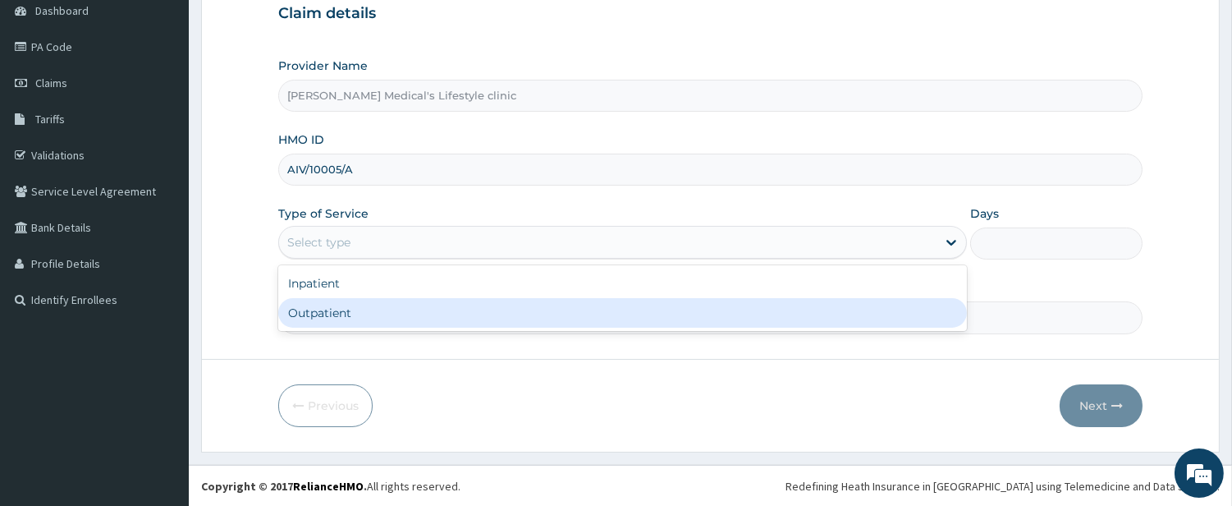
click at [368, 308] on div "Outpatient" at bounding box center [622, 313] width 689 height 30
type input "1"
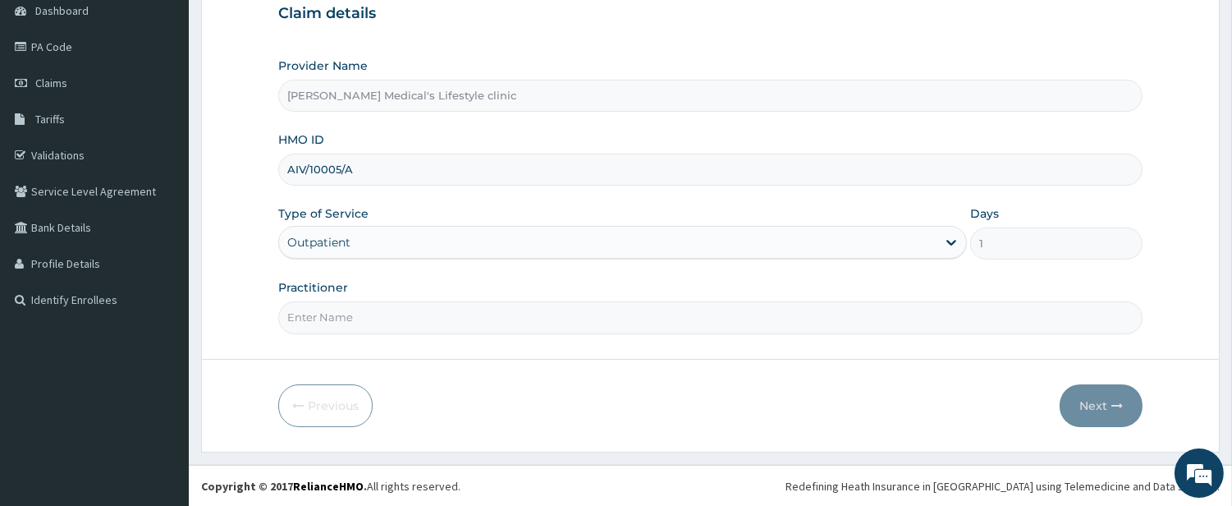
click at [366, 323] on input "Practitioner" at bounding box center [710, 317] width 865 height 32
type input "[PERSON_NAME]"
click at [1095, 406] on button "Next" at bounding box center [1101, 405] width 83 height 43
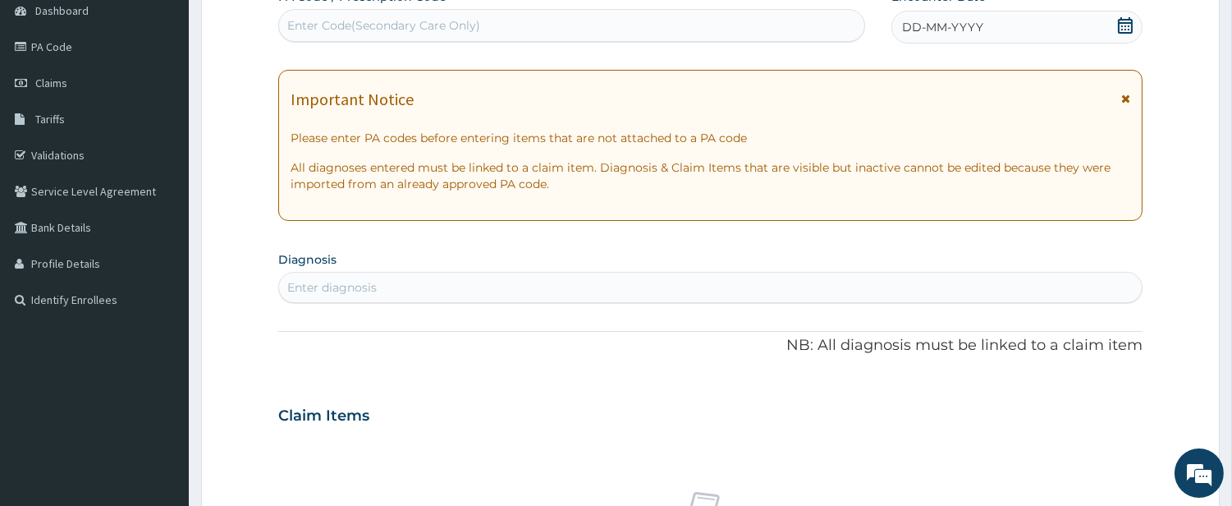
scroll to position [0, 0]
click at [567, 28] on div "Enter Code(Secondary Care Only)" at bounding box center [571, 25] width 585 height 26
paste input "PA/5DDEF1"
type input "PA/5DDEF1"
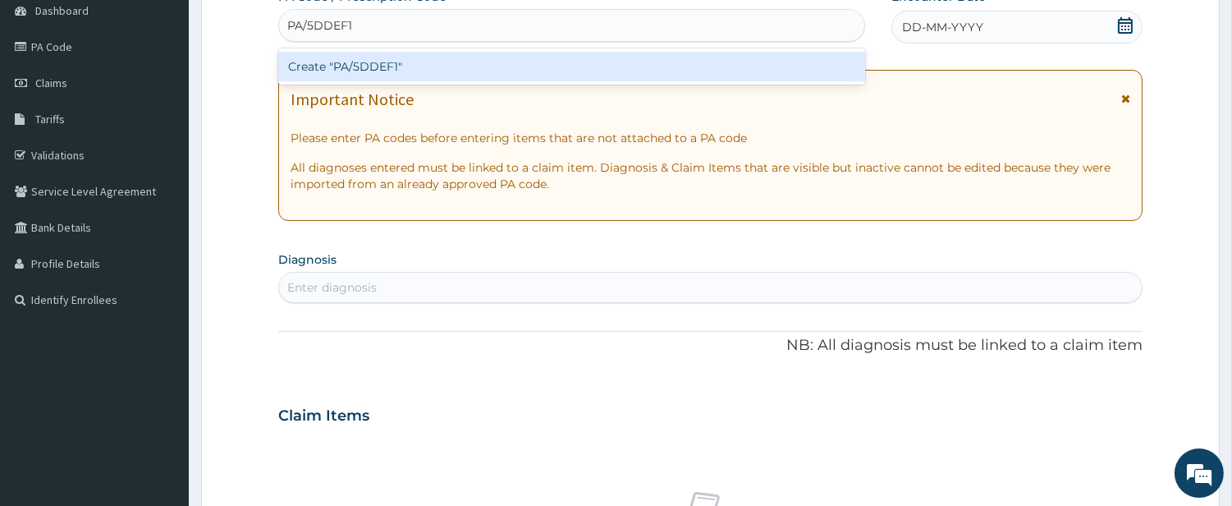
click at [478, 71] on div "Create "PA/5DDEF1"" at bounding box center [571, 67] width 587 height 30
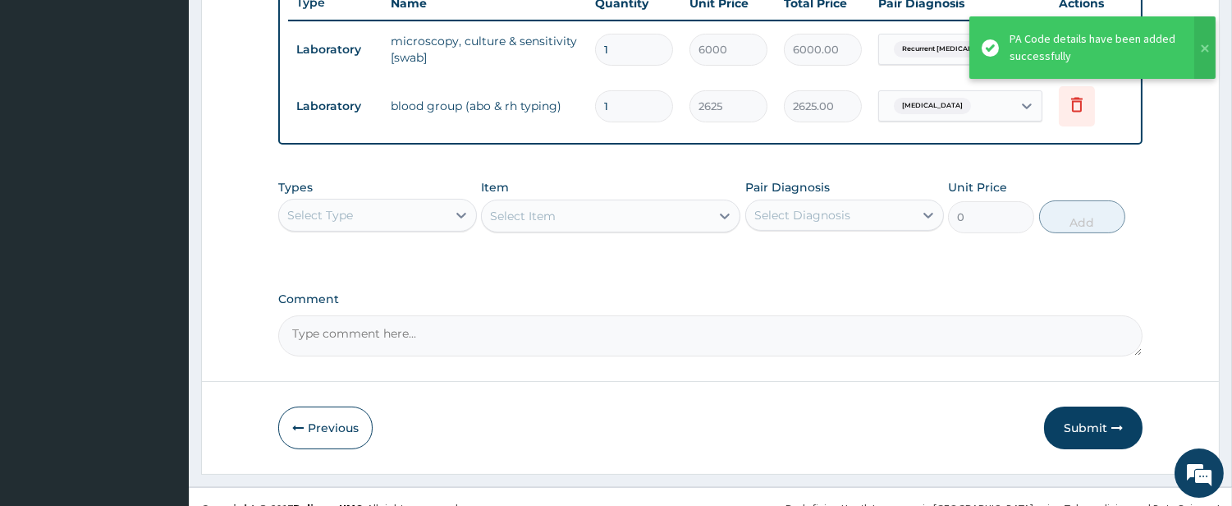
scroll to position [654, 0]
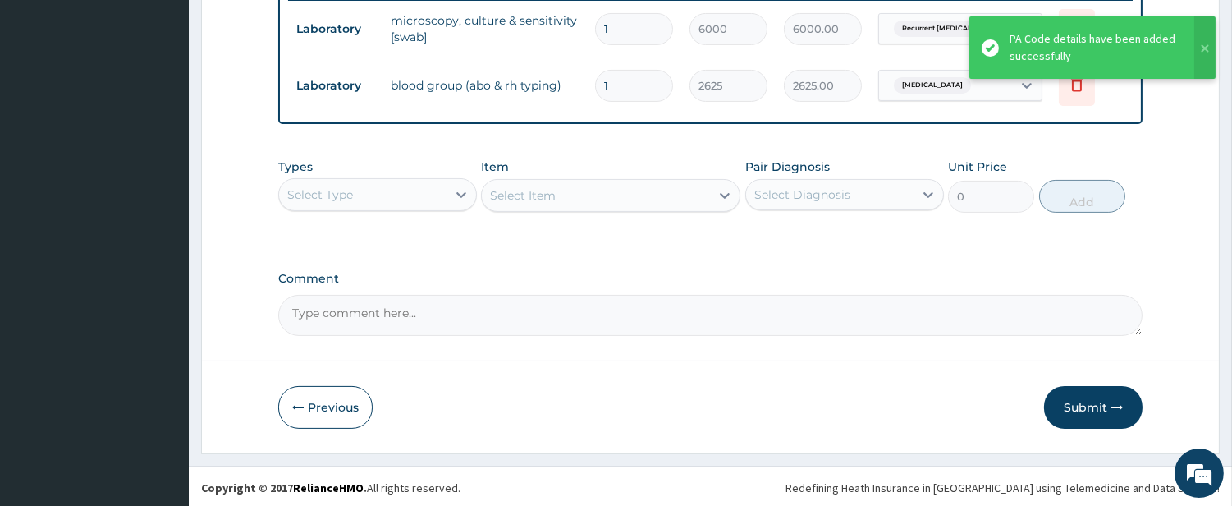
click at [349, 186] on div "Select Type" at bounding box center [320, 194] width 66 height 16
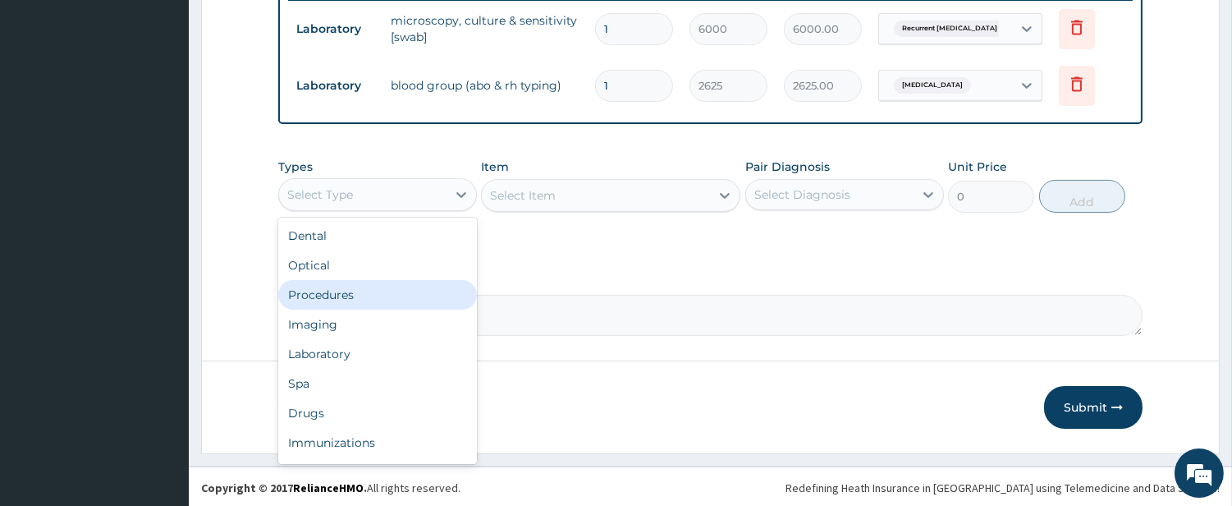
click at [381, 285] on div "Procedures" at bounding box center [377, 295] width 199 height 30
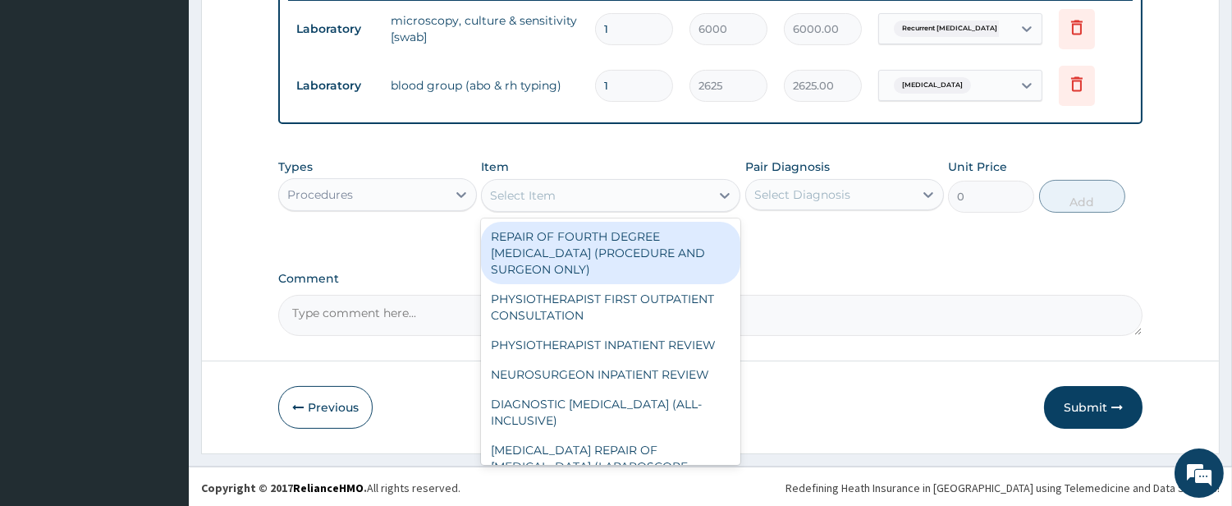
click at [686, 204] on div "Select Item" at bounding box center [596, 195] width 228 height 26
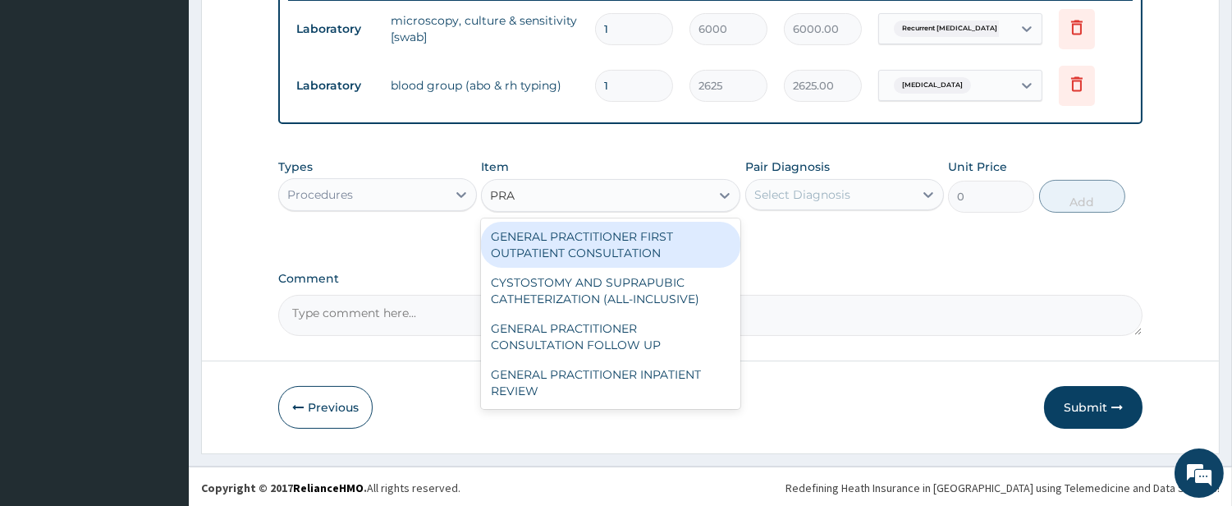
type input "PRAC"
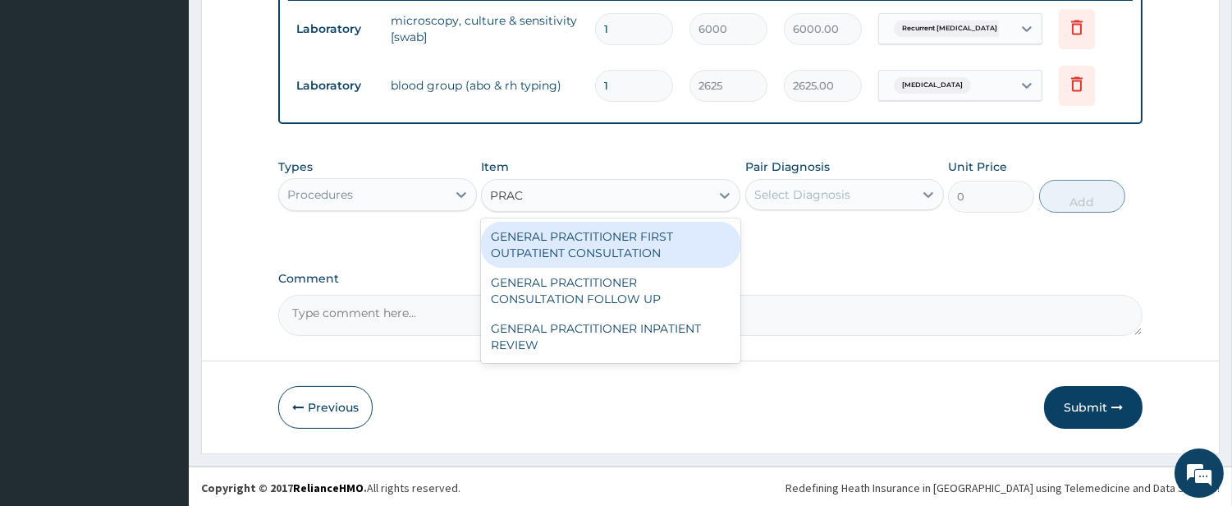
click at [635, 250] on div "GENERAL PRACTITIONER FIRST OUTPATIENT CONSULTATION" at bounding box center [610, 245] width 259 height 46
type input "4500"
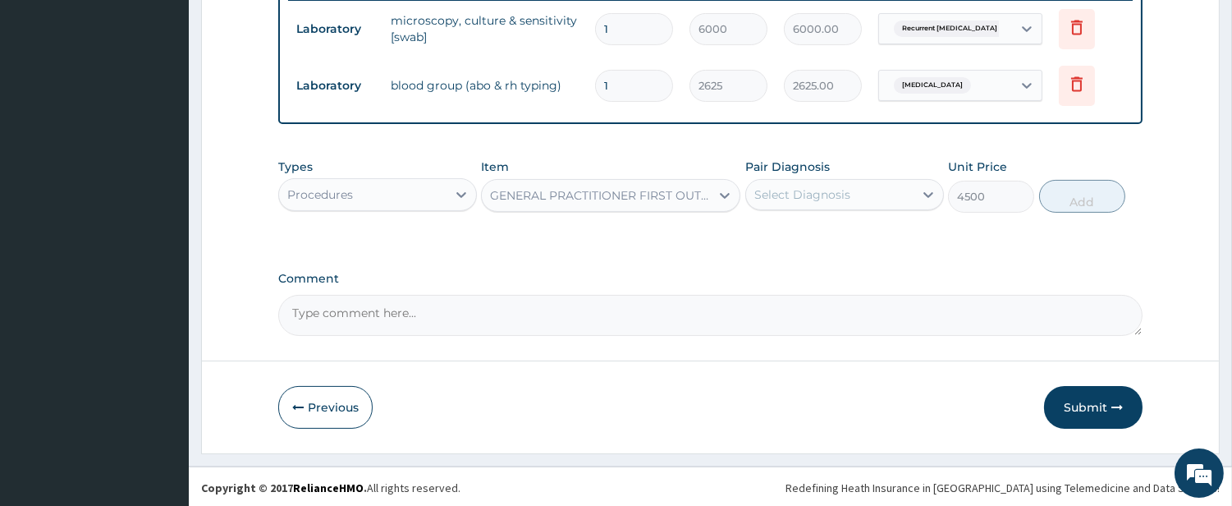
click at [803, 194] on div "Select Diagnosis" at bounding box center [803, 194] width 96 height 16
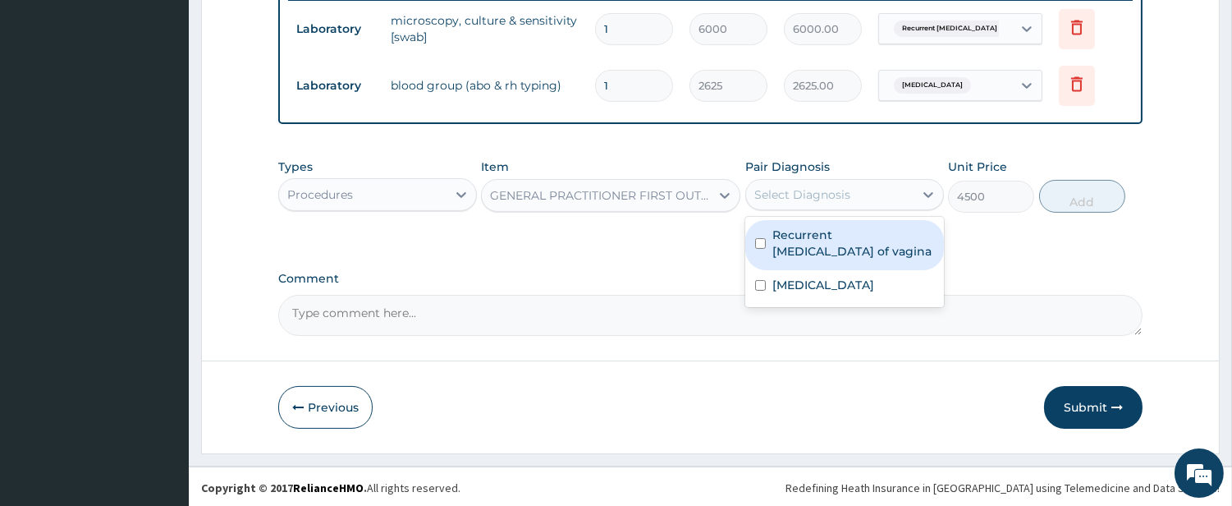
drag, startPoint x: 794, startPoint y: 233, endPoint x: 798, endPoint y: 244, distance: 11.4
click at [794, 235] on label "Recurrent candidiasis of vagina" at bounding box center [854, 243] width 162 height 33
checkbox input "true"
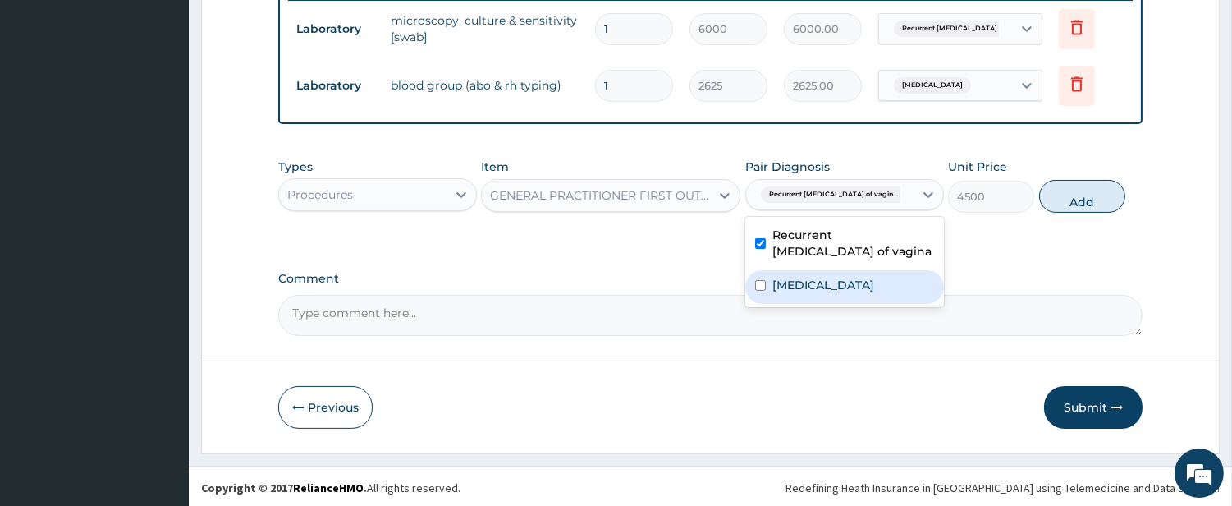
click at [803, 286] on label "Sickle cell trait" at bounding box center [824, 285] width 102 height 16
checkbox input "true"
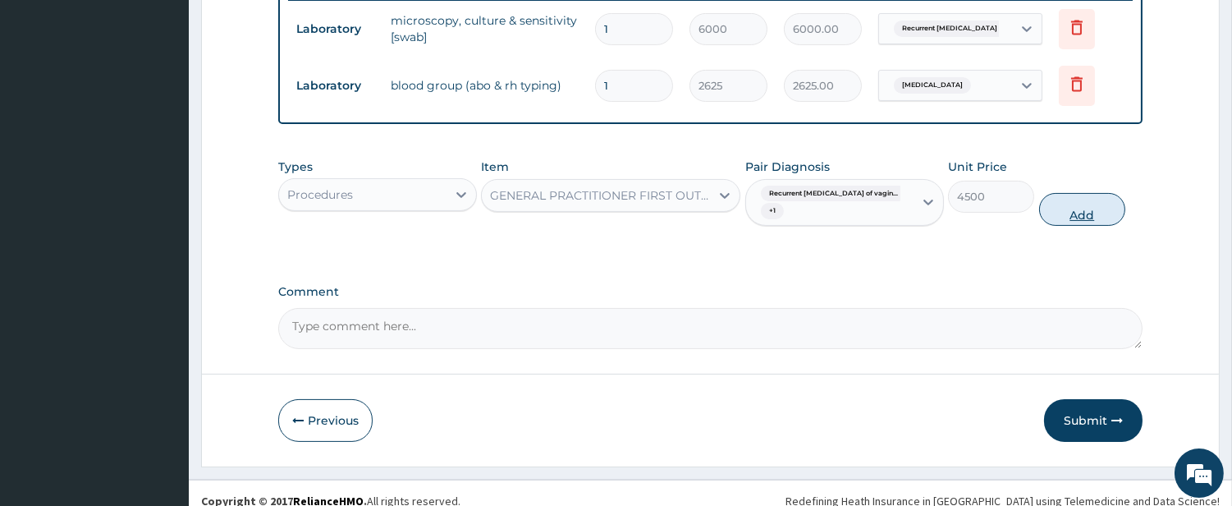
click at [1077, 215] on button "Add" at bounding box center [1082, 209] width 86 height 33
type input "0"
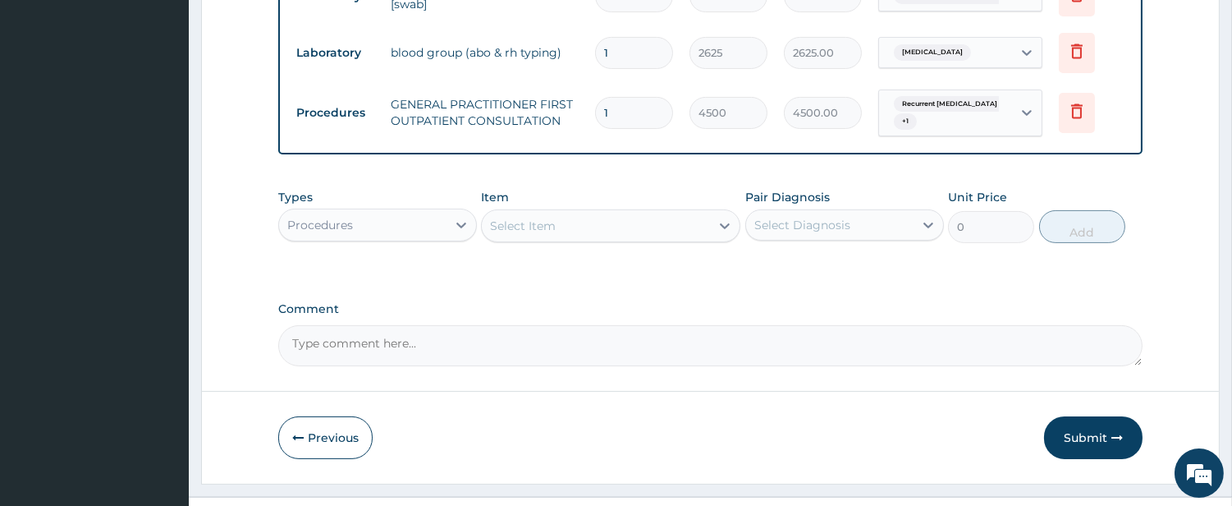
scroll to position [718, 0]
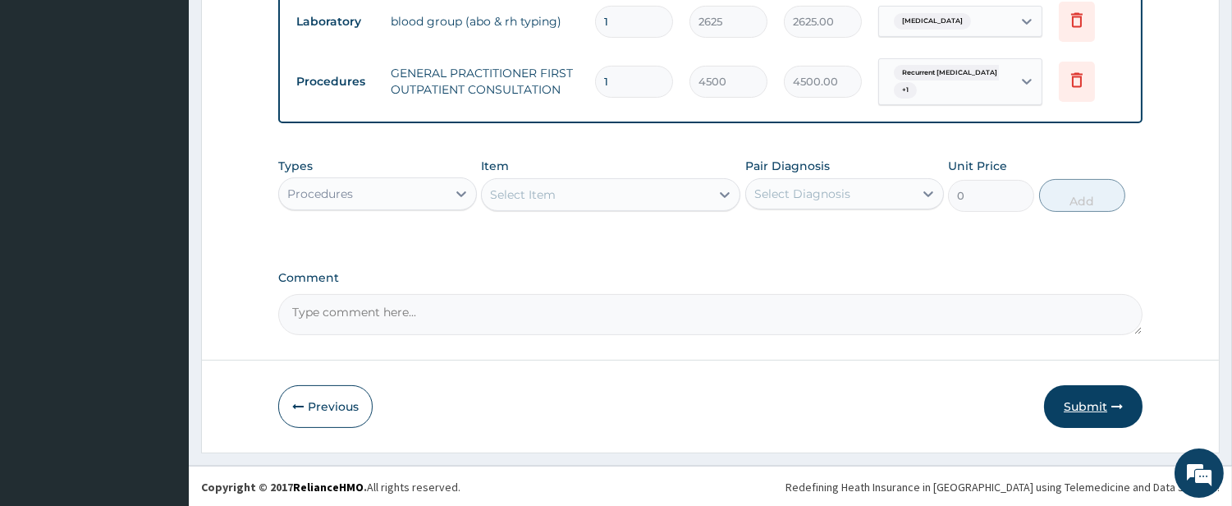
click at [1085, 399] on button "Submit" at bounding box center [1093, 406] width 99 height 43
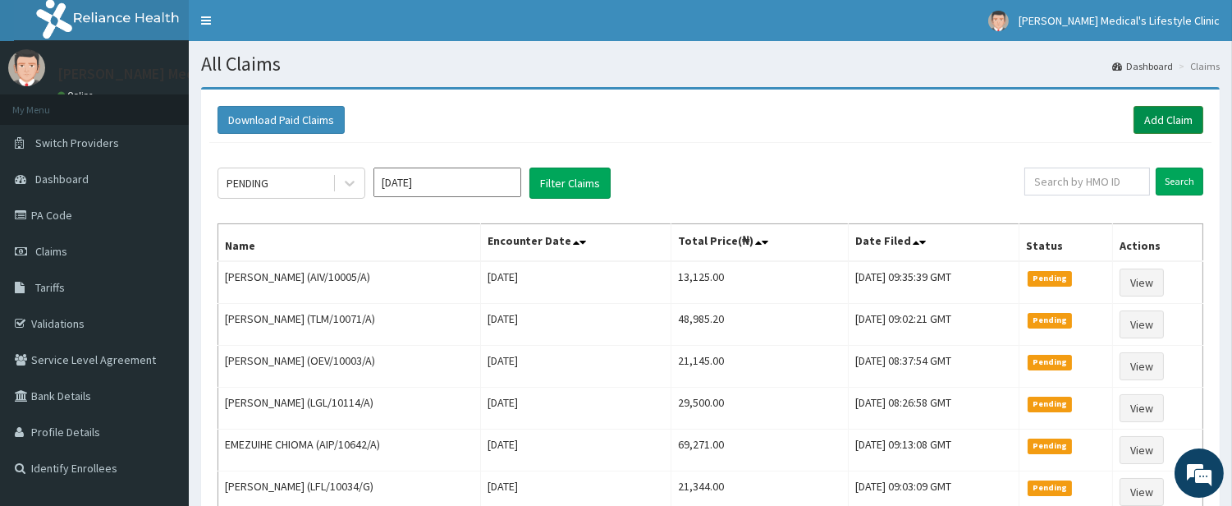
click at [1156, 110] on link "Add Claim" at bounding box center [1169, 120] width 70 height 28
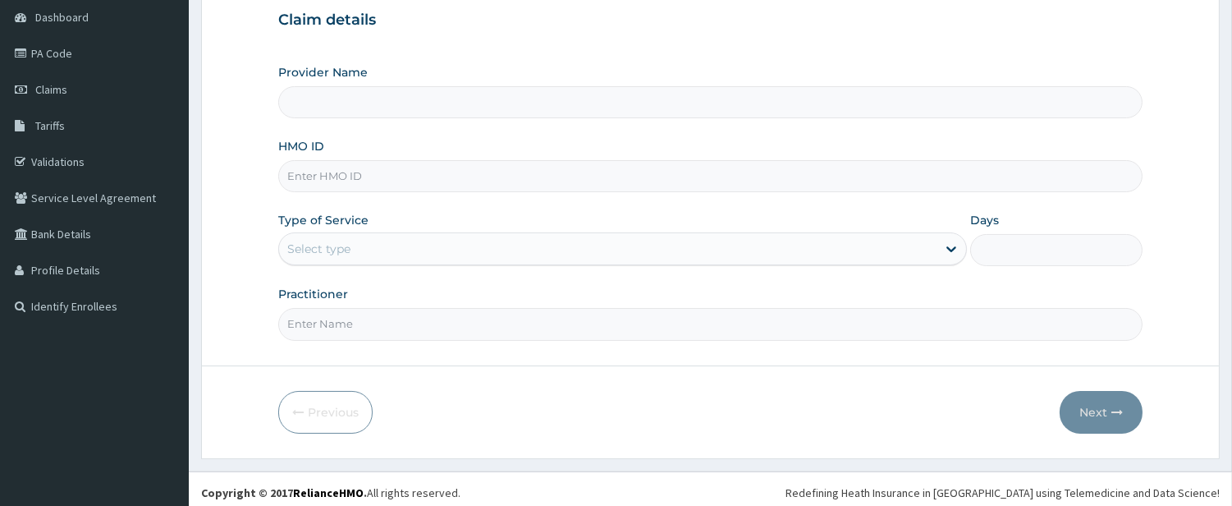
scroll to position [168, 0]
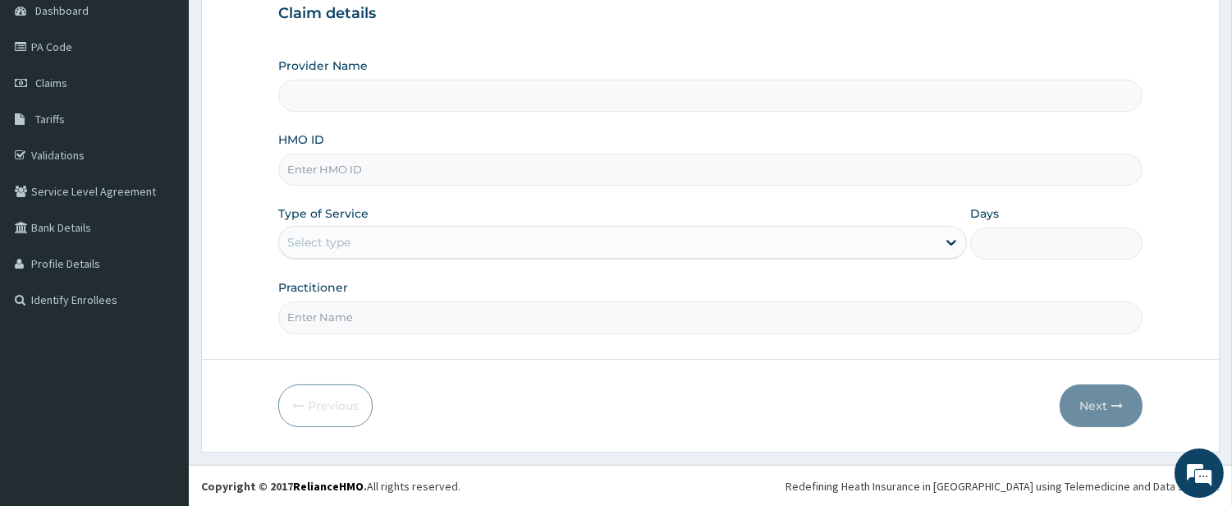
click at [382, 167] on input "HMO ID" at bounding box center [710, 170] width 865 height 32
type input "[PERSON_NAME] Medical's Lifestyle clinic"
paste input "AIV/10005/B"
type input "AIV/10005/B"
click at [359, 258] on div "Select type" at bounding box center [622, 242] width 689 height 33
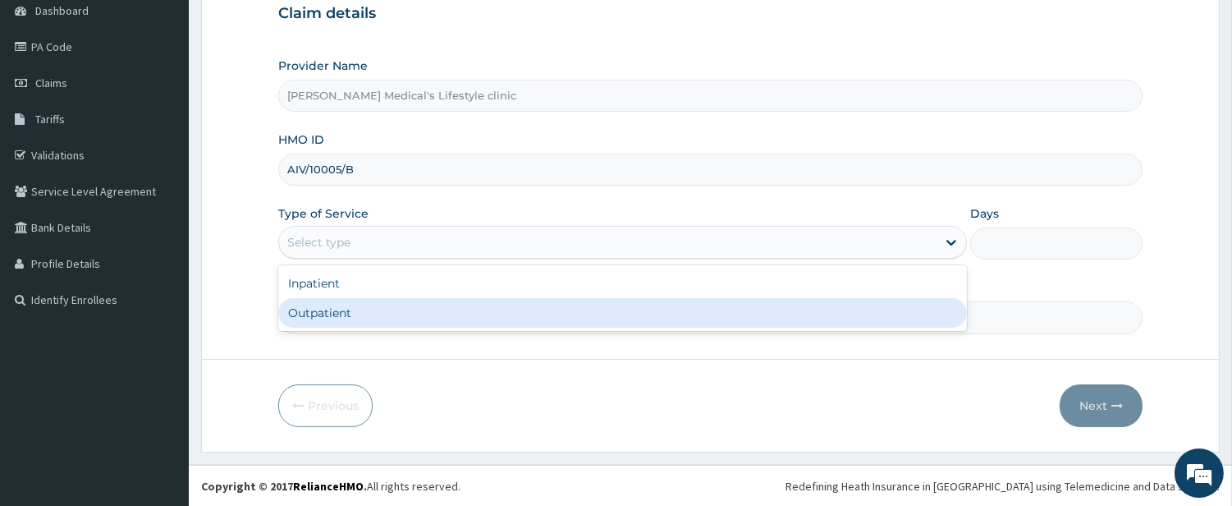
click at [342, 306] on div "Outpatient" at bounding box center [622, 313] width 689 height 30
type input "1"
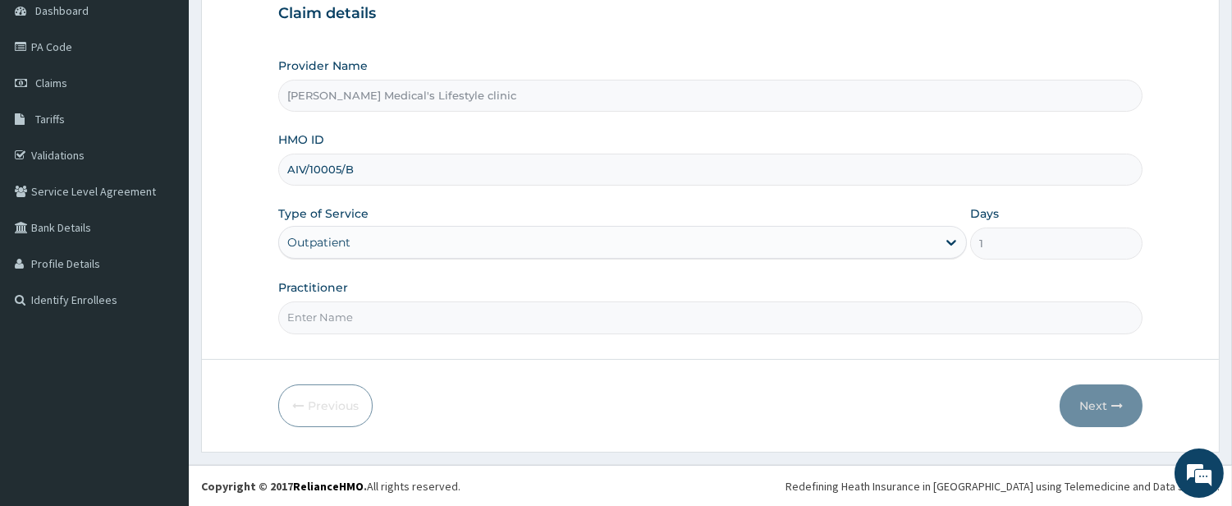
click at [342, 316] on input "Practitioner" at bounding box center [710, 317] width 865 height 32
type input "[PERSON_NAME]"
click at [1084, 391] on button "Next" at bounding box center [1101, 405] width 83 height 43
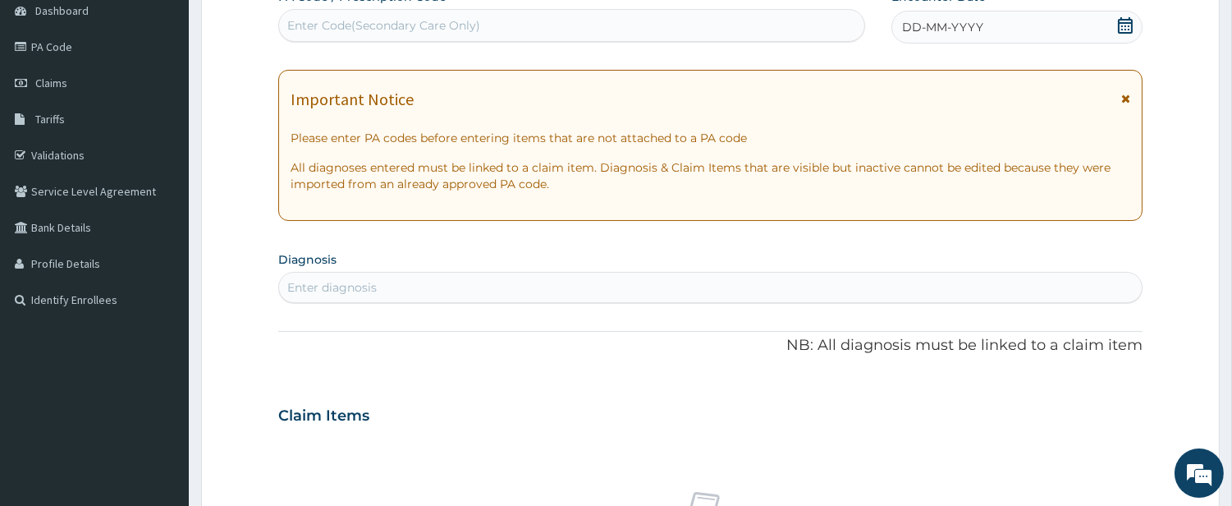
scroll to position [0, 0]
click at [510, 19] on div "Enter Code(Secondary Care Only)" at bounding box center [571, 25] width 585 height 26
paste input "PA/DF8A84"
type input "PA/DF8A84"
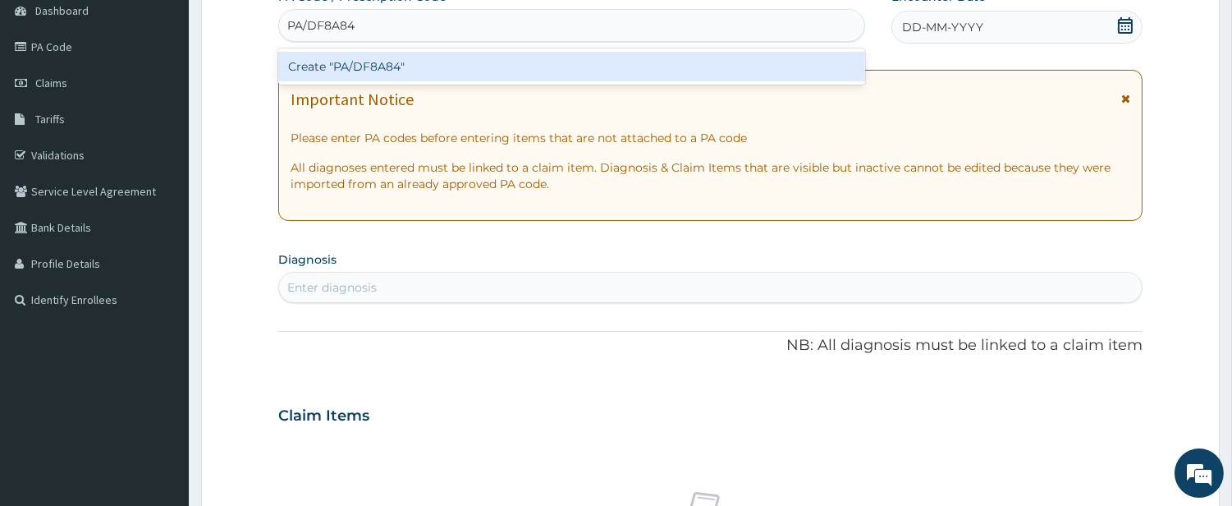
click at [408, 59] on div "Create "PA/DF8A84"" at bounding box center [571, 67] width 587 height 30
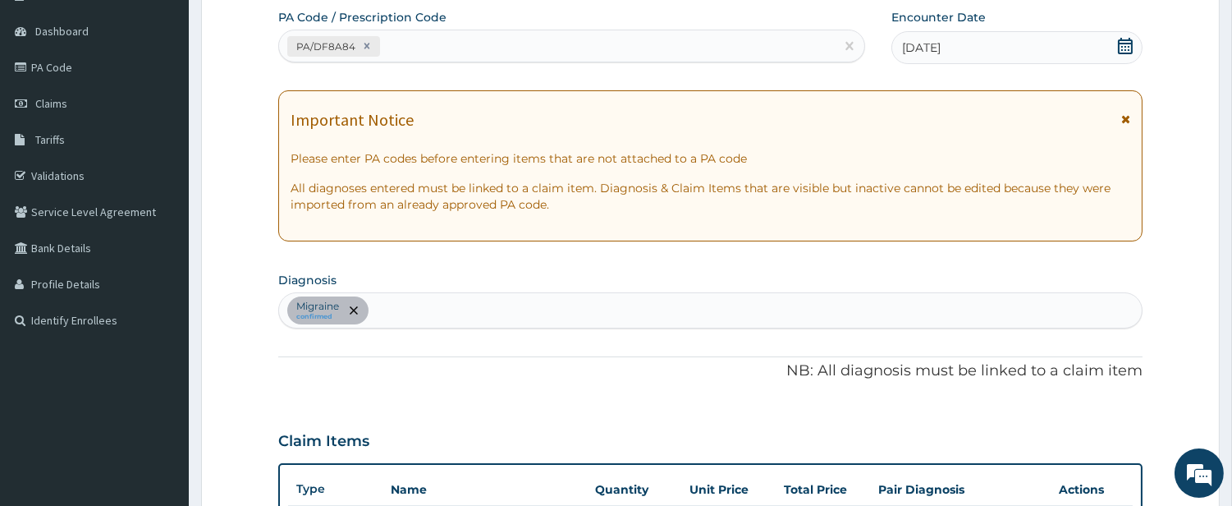
scroll to position [39, 0]
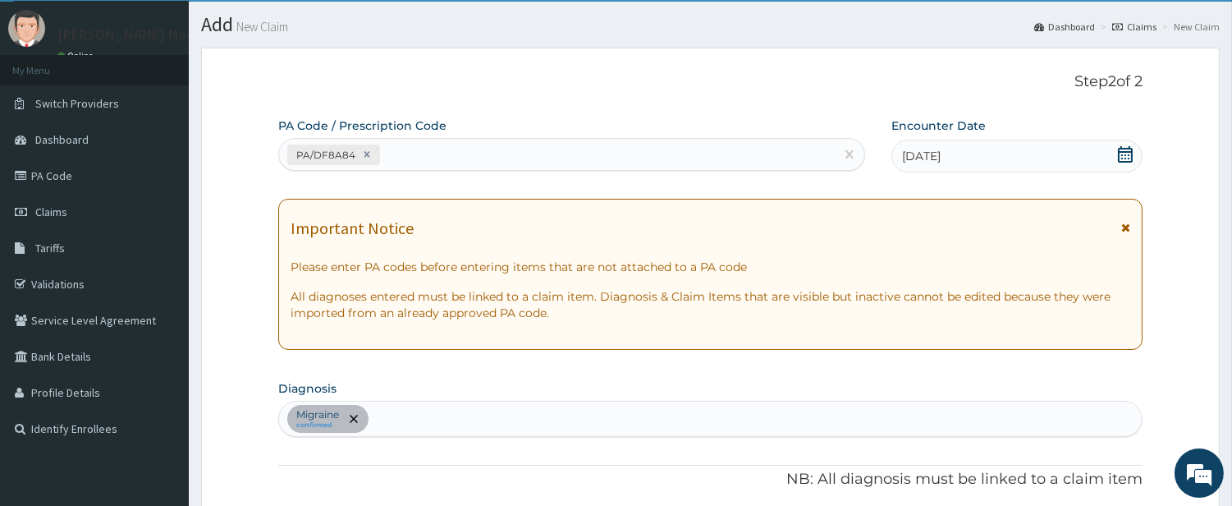
click at [387, 154] on div "PA/DF8A84" at bounding box center [557, 154] width 556 height 27
paste input "PA/94B31D"
type input "PA/94B31D"
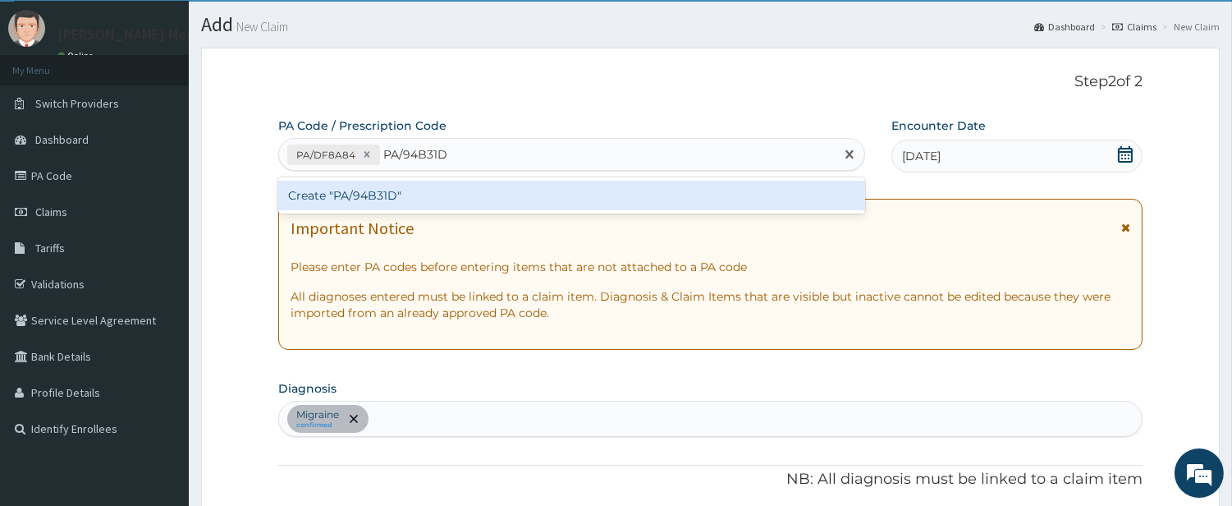
click at [378, 190] on div "Create "PA/94B31D"" at bounding box center [571, 196] width 587 height 30
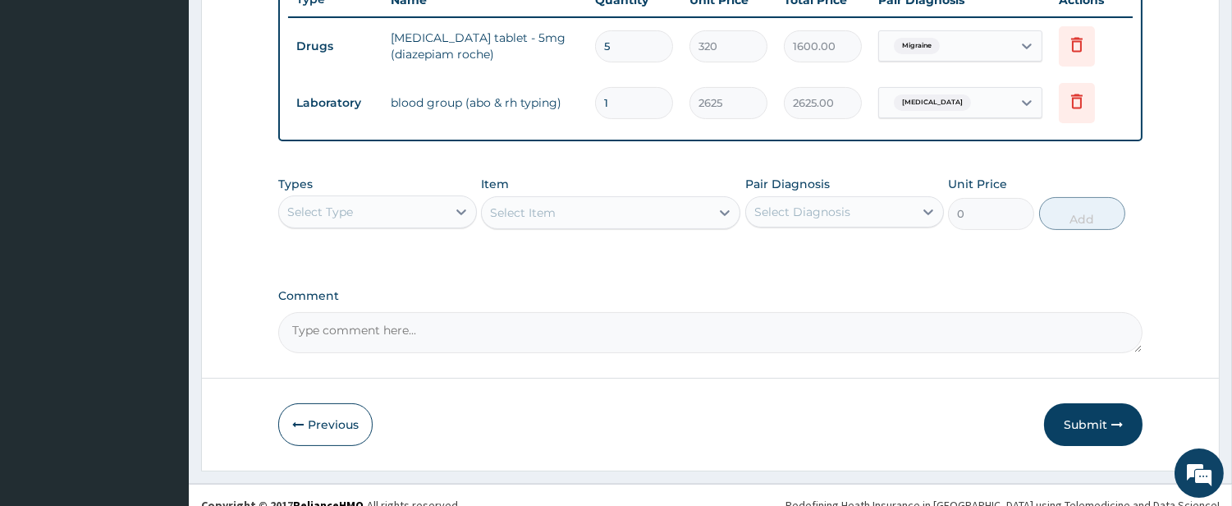
scroll to position [654, 0]
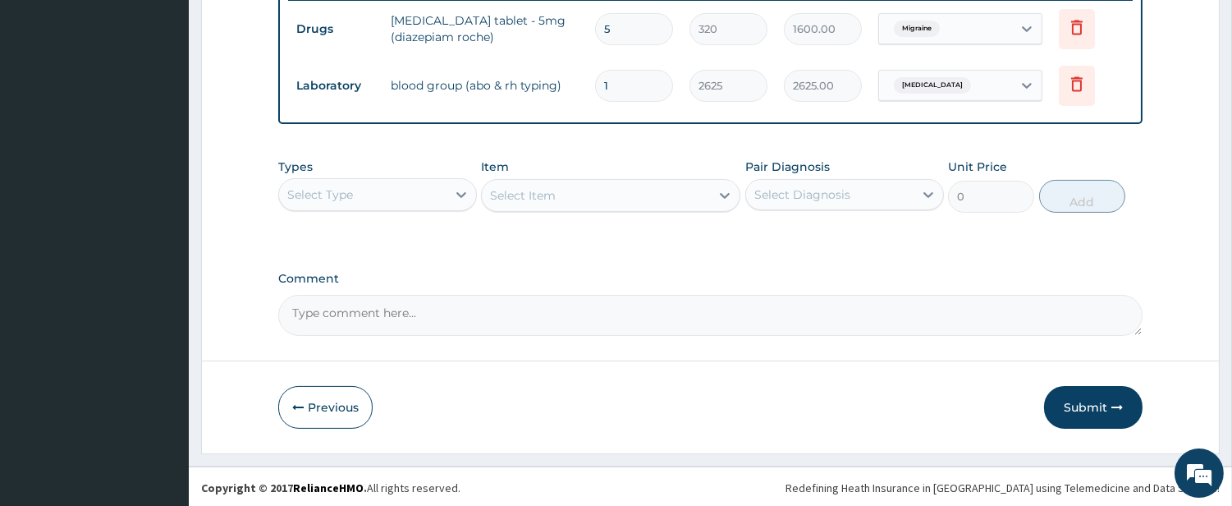
click at [397, 172] on div "Types Select Type" at bounding box center [377, 185] width 199 height 54
click at [391, 187] on div "Select Type" at bounding box center [362, 194] width 167 height 26
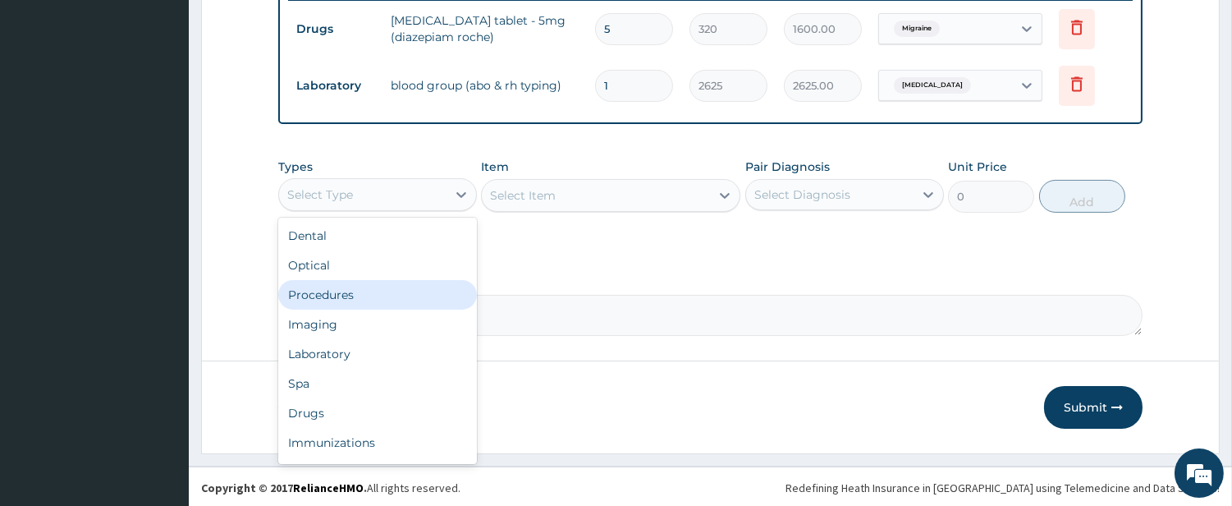
click at [383, 286] on div "Procedures" at bounding box center [377, 295] width 199 height 30
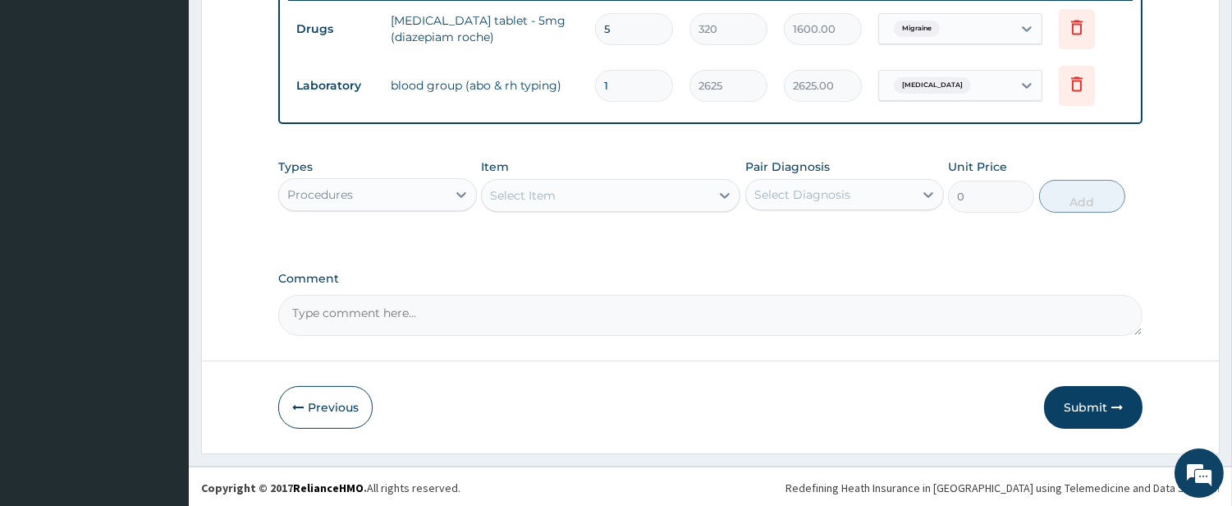
scroll to position [351, 0]
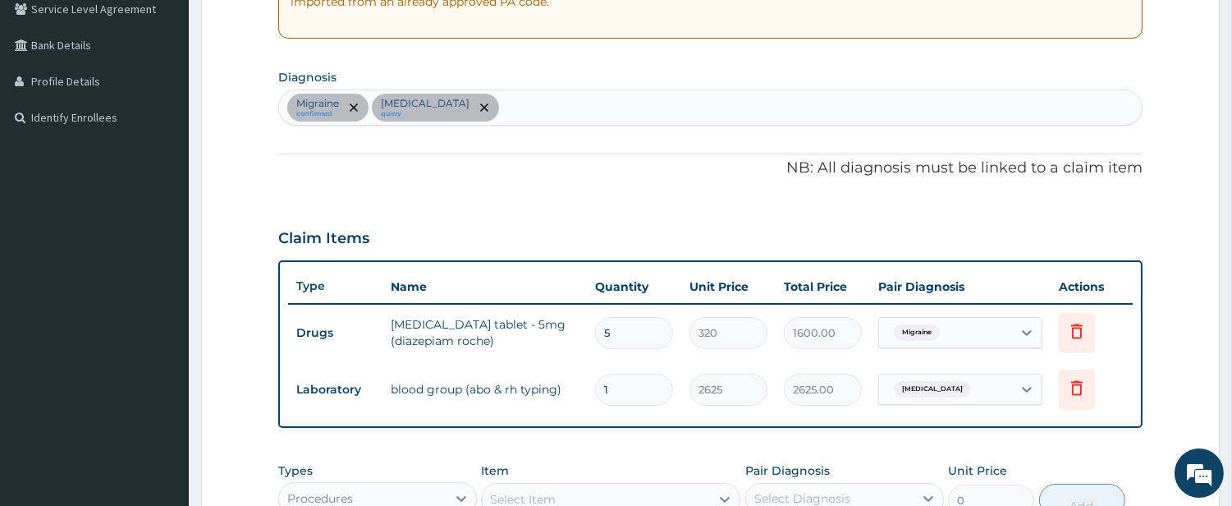
click at [589, 117] on div "Migraine confirmed Sickle cell trait query" at bounding box center [710, 107] width 863 height 34
type input "PRU"
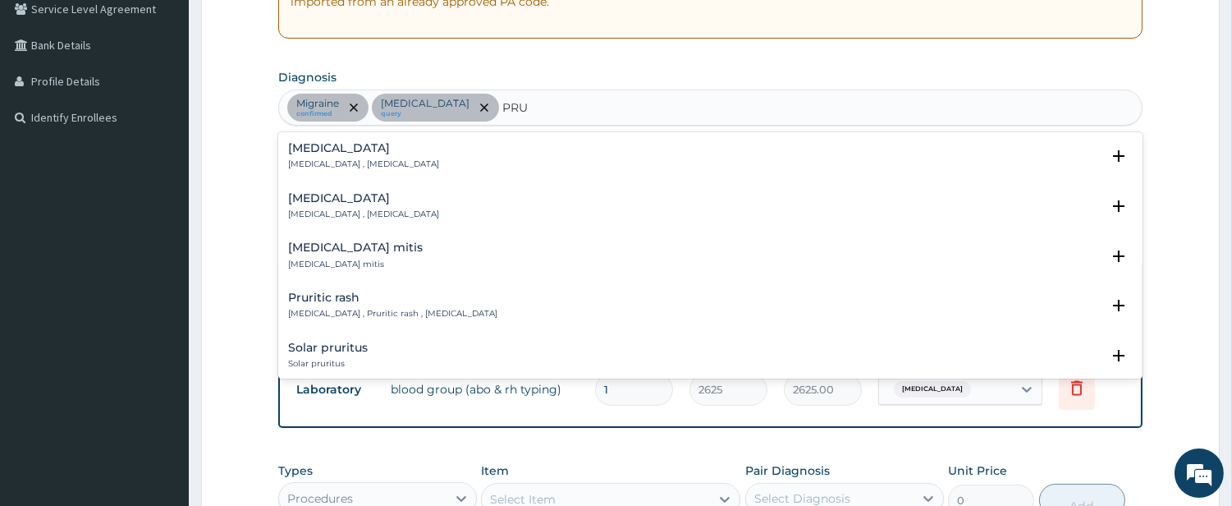
click at [351, 306] on div "Pruritic rash Prurigo , Pruritic rash , Itchy skin eruption" at bounding box center [392, 305] width 209 height 29
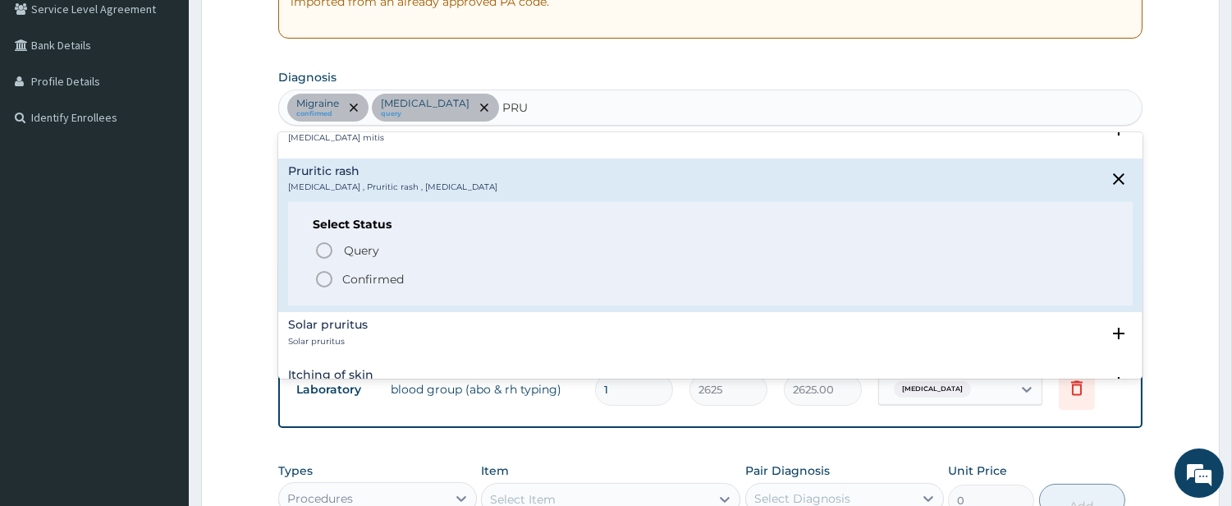
scroll to position [152, 0]
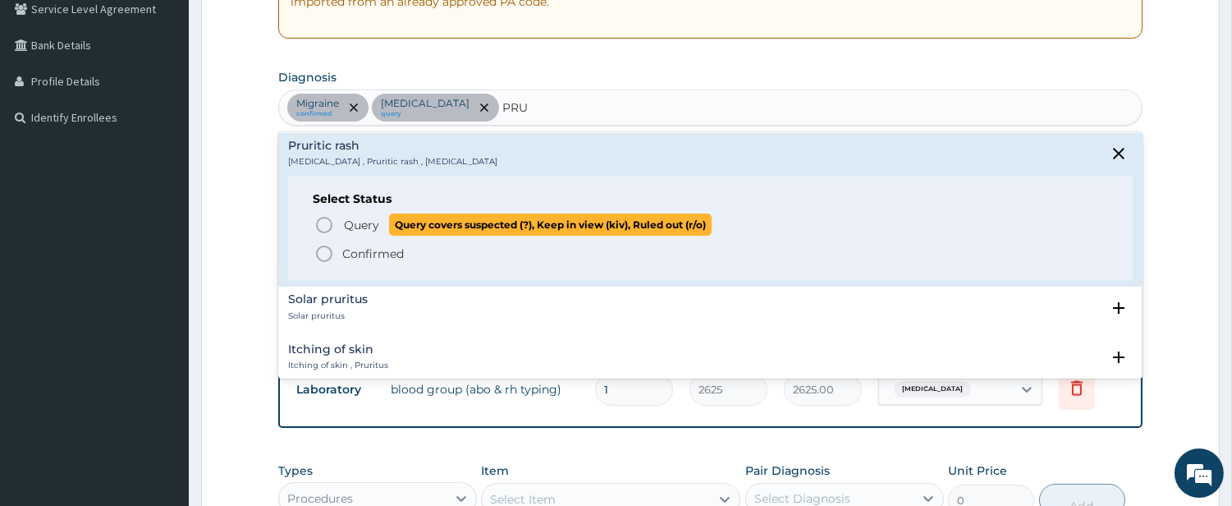
click at [331, 228] on icon "status option query" at bounding box center [324, 225] width 20 height 20
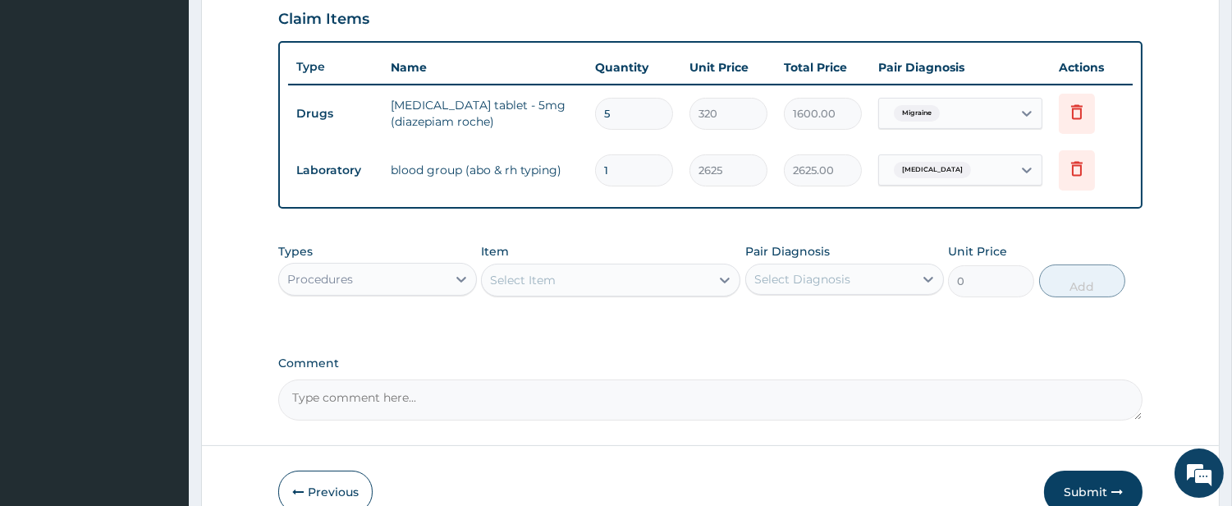
scroll to position [654, 0]
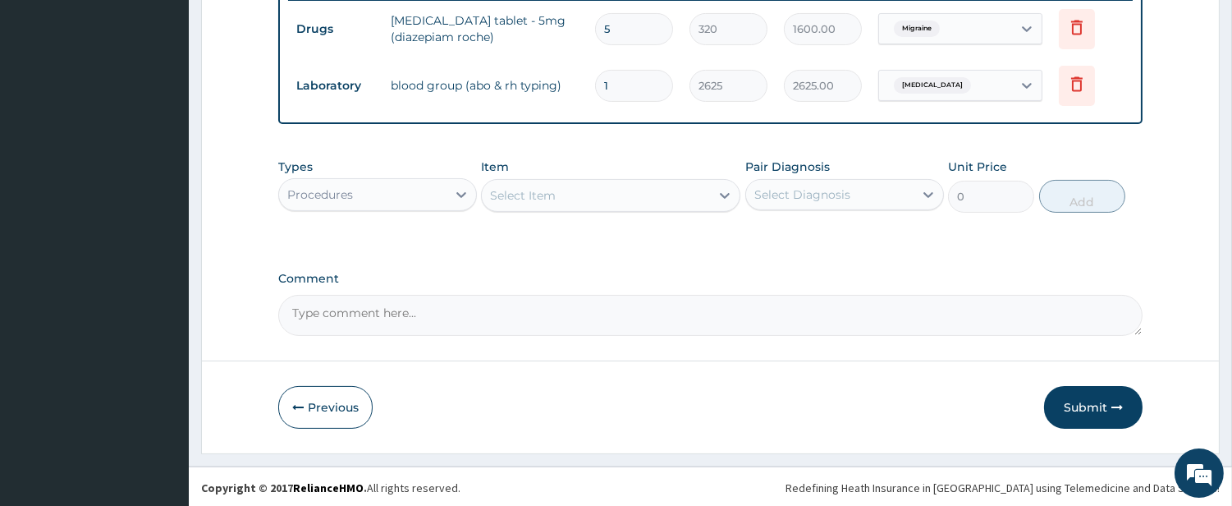
click at [594, 194] on div "Select Item" at bounding box center [596, 195] width 228 height 26
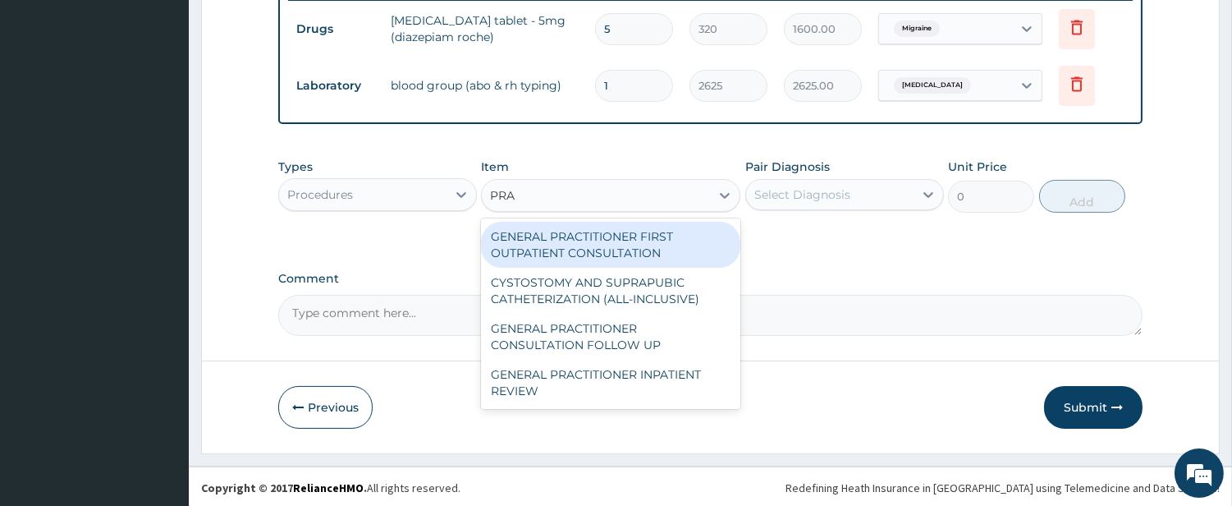
type input "PRAC"
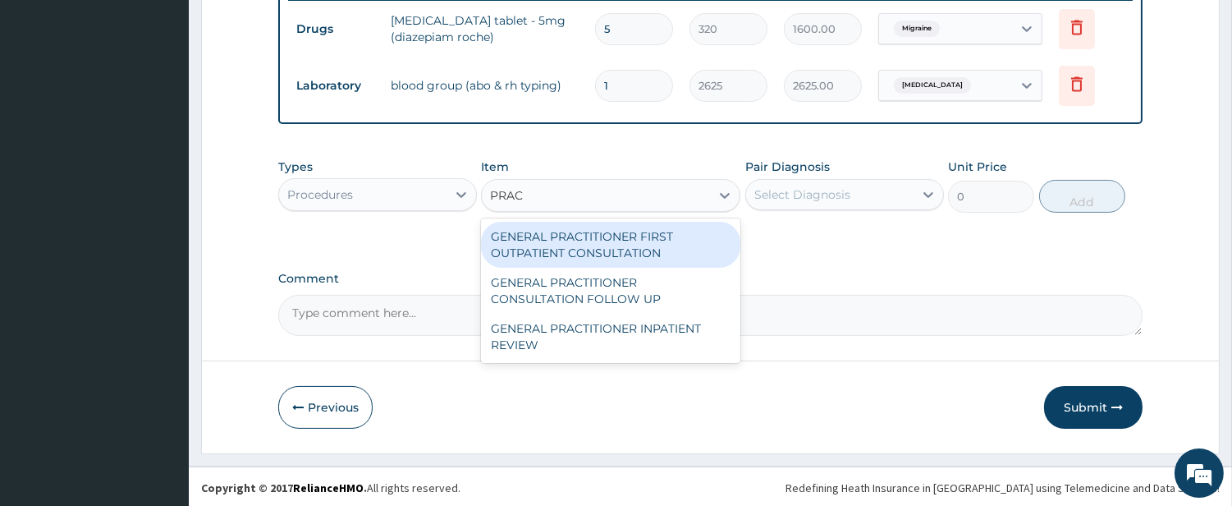
click at [573, 232] on div "GENERAL PRACTITIONER FIRST OUTPATIENT CONSULTATION" at bounding box center [610, 245] width 259 height 46
type input "4500"
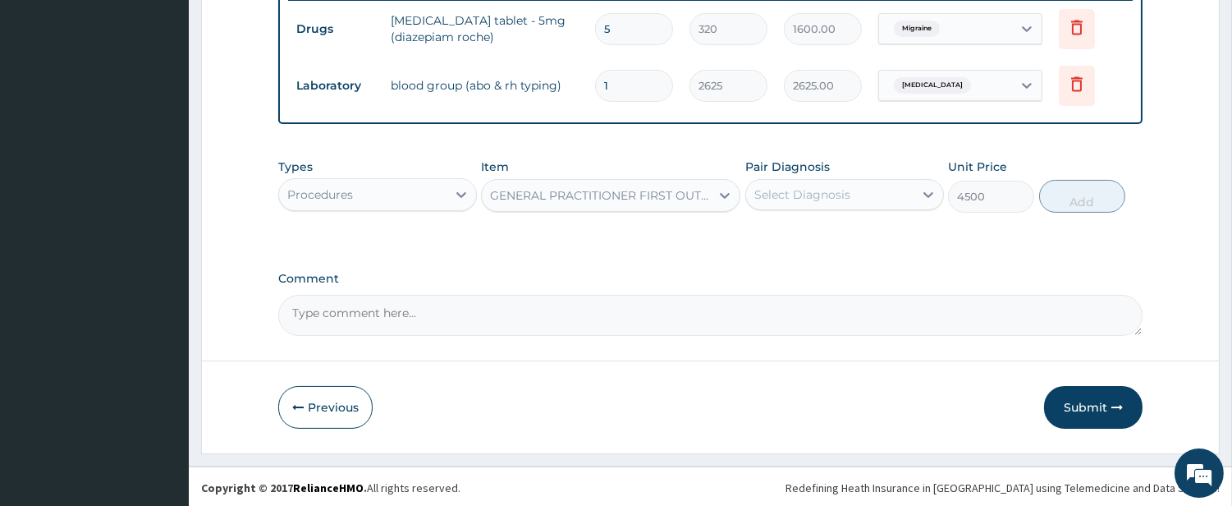
click at [844, 197] on div "Select Diagnosis" at bounding box center [803, 194] width 96 height 16
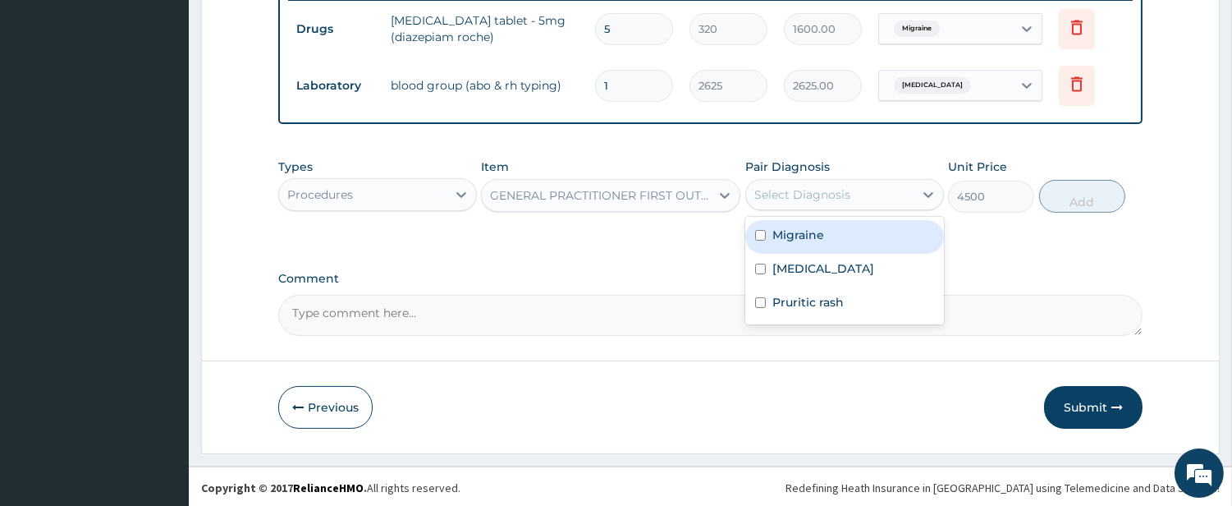
click at [814, 227] on label "Migraine" at bounding box center [799, 235] width 52 height 16
checkbox input "true"
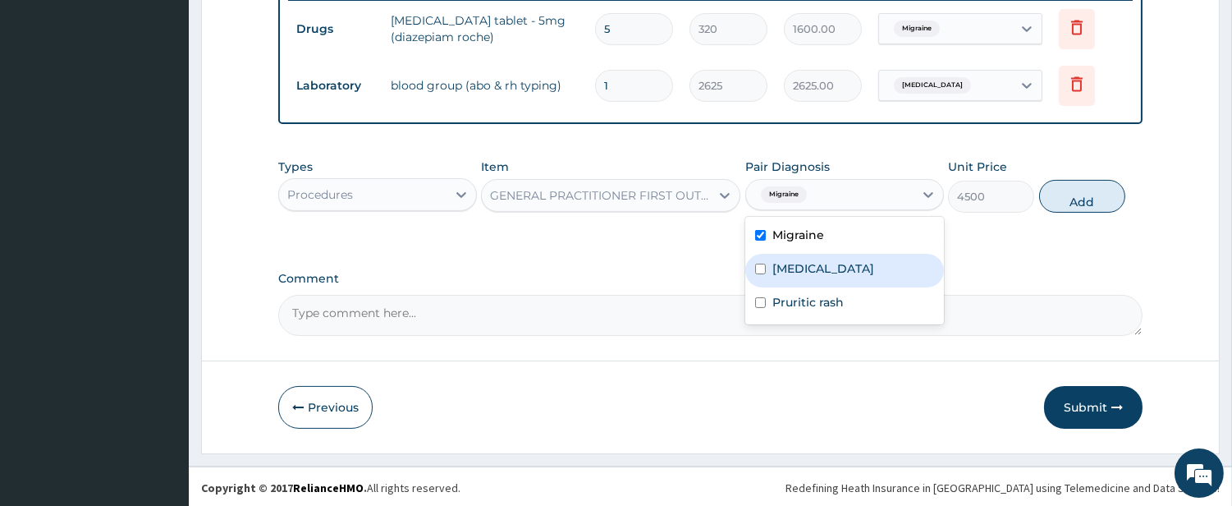
click at [806, 263] on label "Sickle cell trait" at bounding box center [824, 268] width 102 height 16
checkbox input "true"
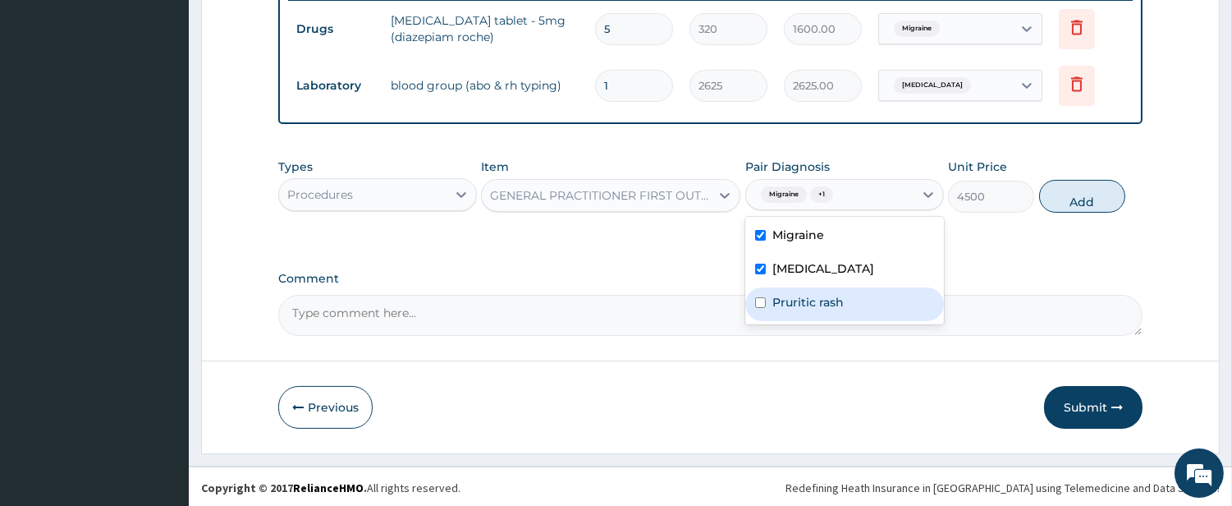
click at [798, 296] on label "Pruritic rash" at bounding box center [808, 302] width 71 height 16
checkbox input "true"
click at [1062, 195] on button "Add" at bounding box center [1082, 196] width 86 height 33
type input "0"
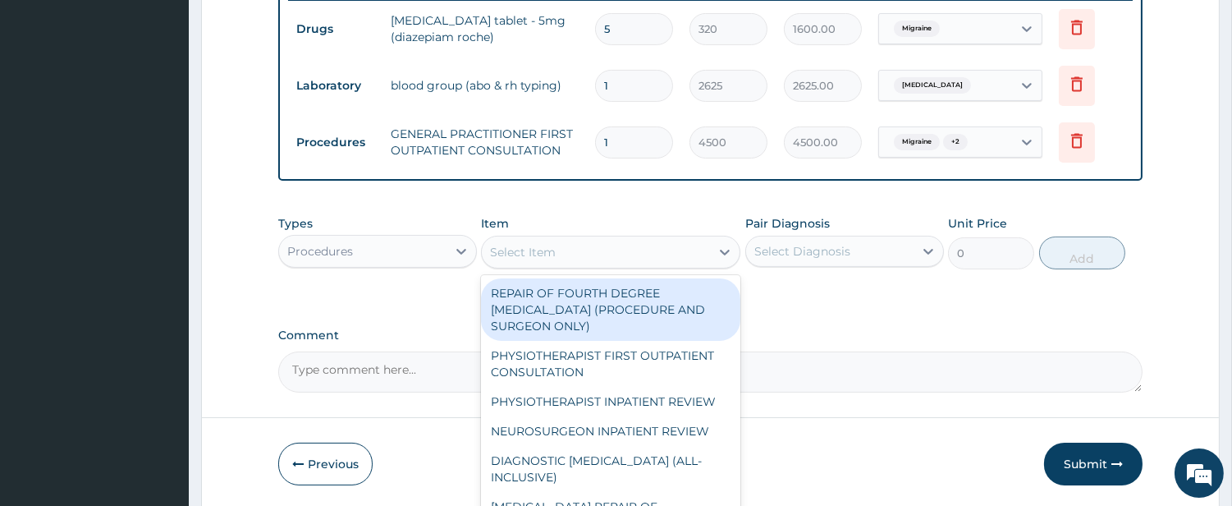
click at [699, 239] on div "Select Item" at bounding box center [596, 252] width 228 height 26
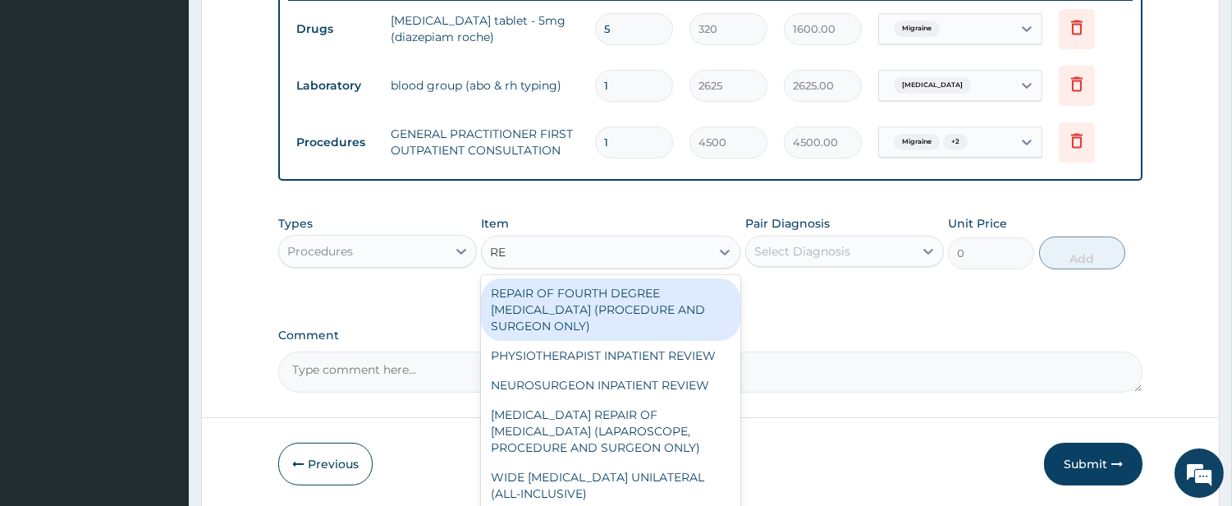
type input "REG"
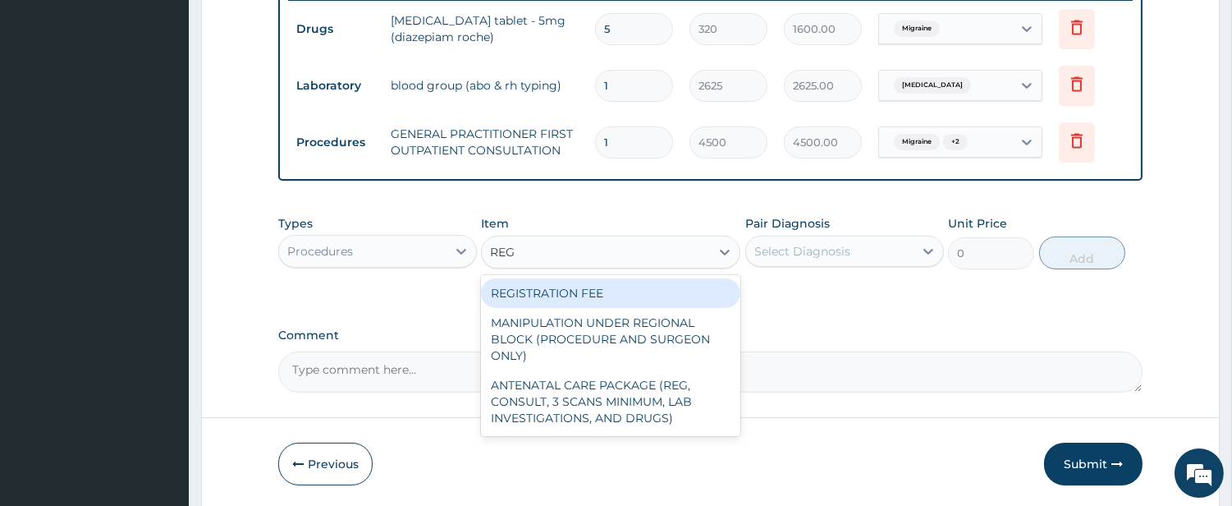
click at [613, 275] on div "REGISTRATION FEE MANIPULATION UNDER REGIONAL BLOCK (PROCEDURE AND SURGEON ONLY)…" at bounding box center [610, 355] width 259 height 161
click at [608, 287] on div "REGISTRATION FEE" at bounding box center [610, 293] width 259 height 30
type input "3000"
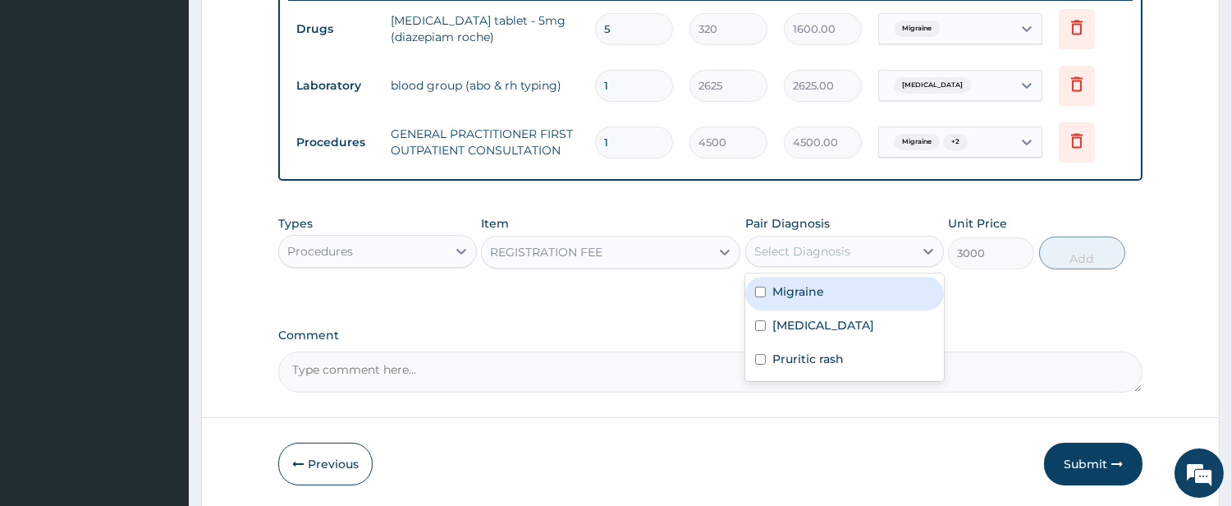
click at [823, 252] on div "Select Diagnosis" at bounding box center [803, 251] width 96 height 16
click at [805, 281] on div "Migraine" at bounding box center [844, 294] width 199 height 34
checkbox input "true"
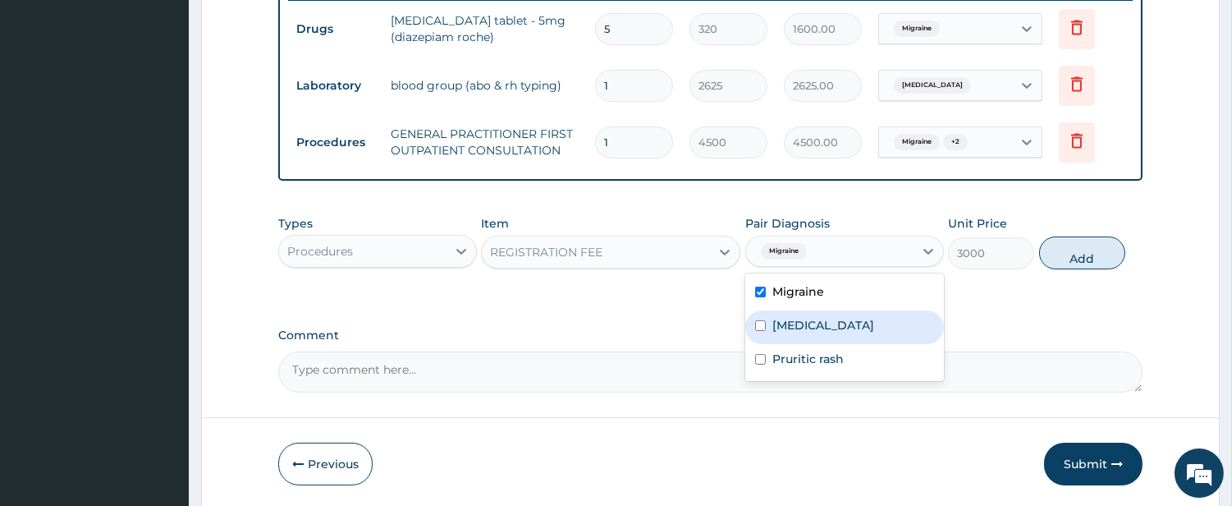
click at [791, 317] on label "Sickle cell trait" at bounding box center [824, 325] width 102 height 16
checkbox input "true"
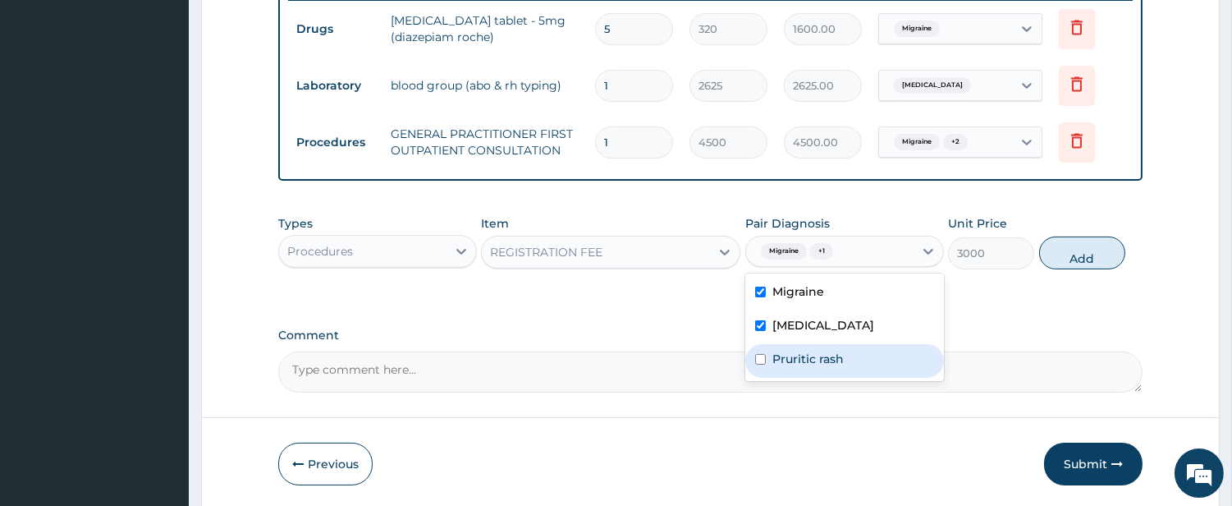
click at [784, 357] on label "Pruritic rash" at bounding box center [808, 359] width 71 height 16
checkbox input "true"
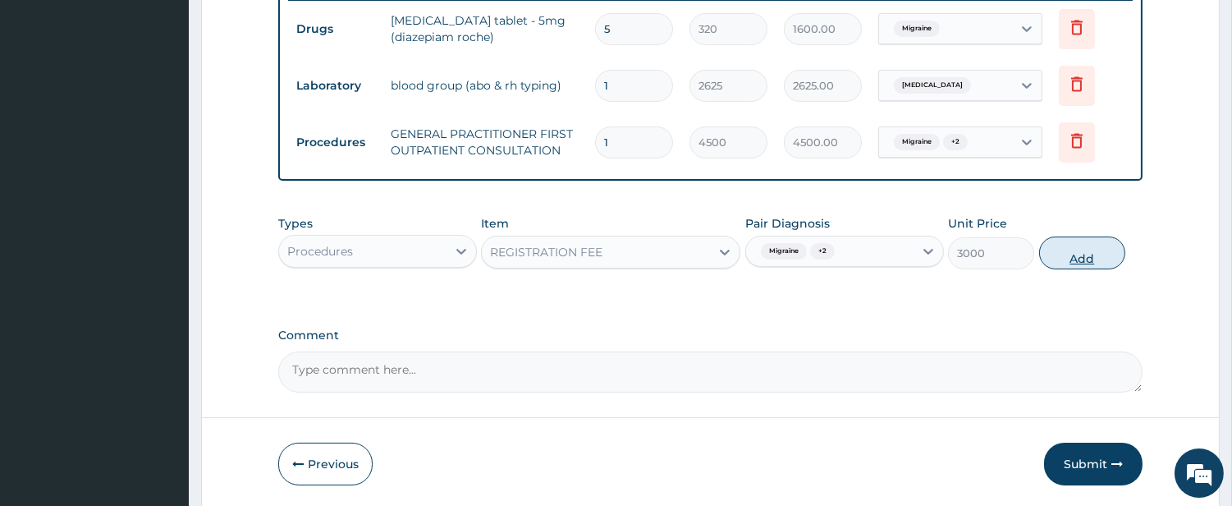
click at [1055, 261] on button "Add" at bounding box center [1082, 252] width 86 height 33
type input "0"
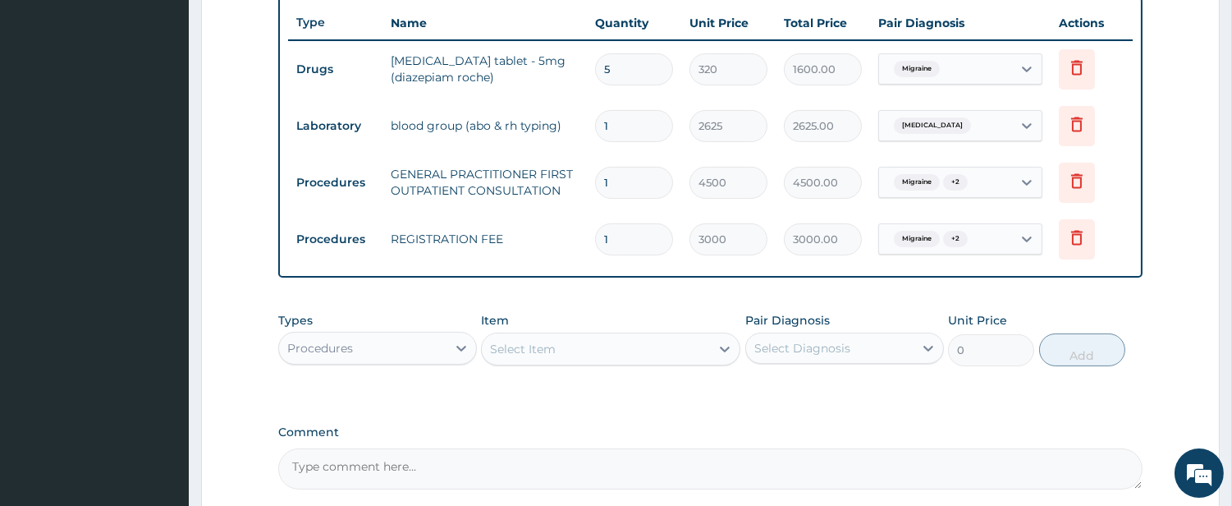
scroll to position [617, 0]
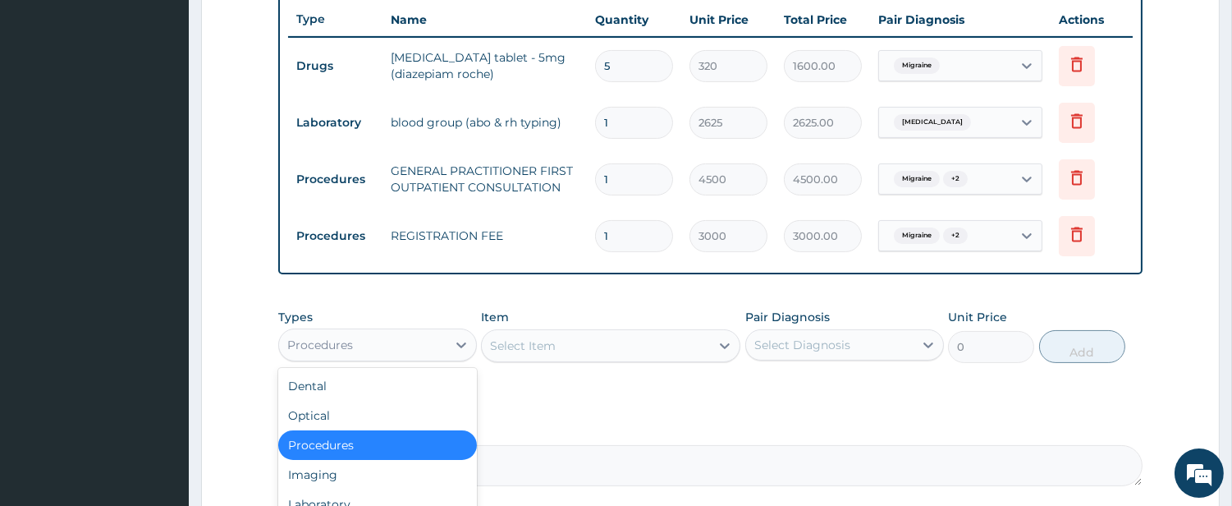
drag, startPoint x: 425, startPoint y: 343, endPoint x: 523, endPoint y: 282, distance: 115.1
click at [425, 341] on div "Procedures" at bounding box center [362, 345] width 167 height 26
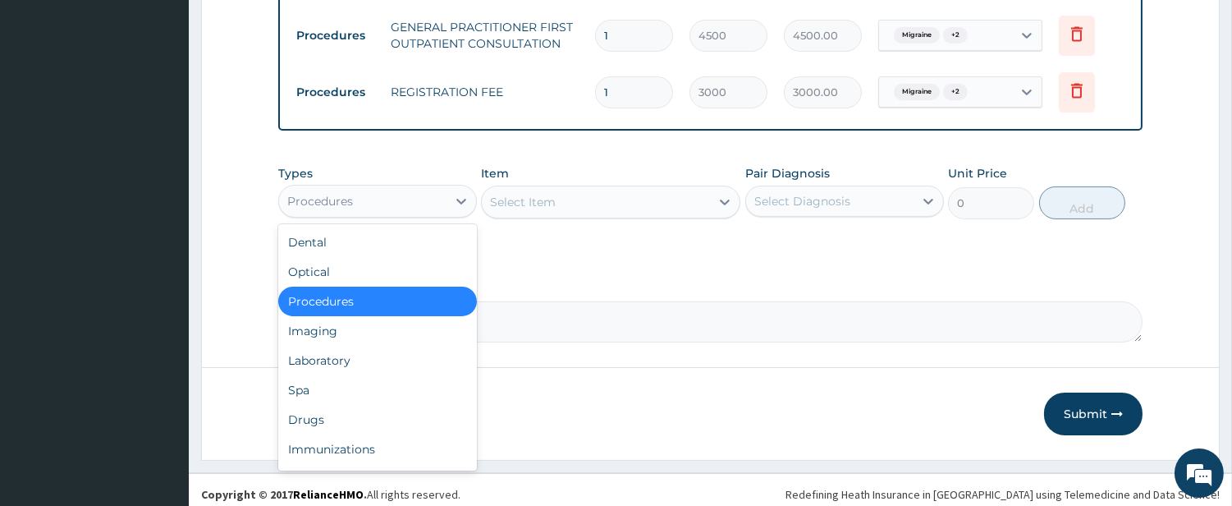
scroll to position [769, 0]
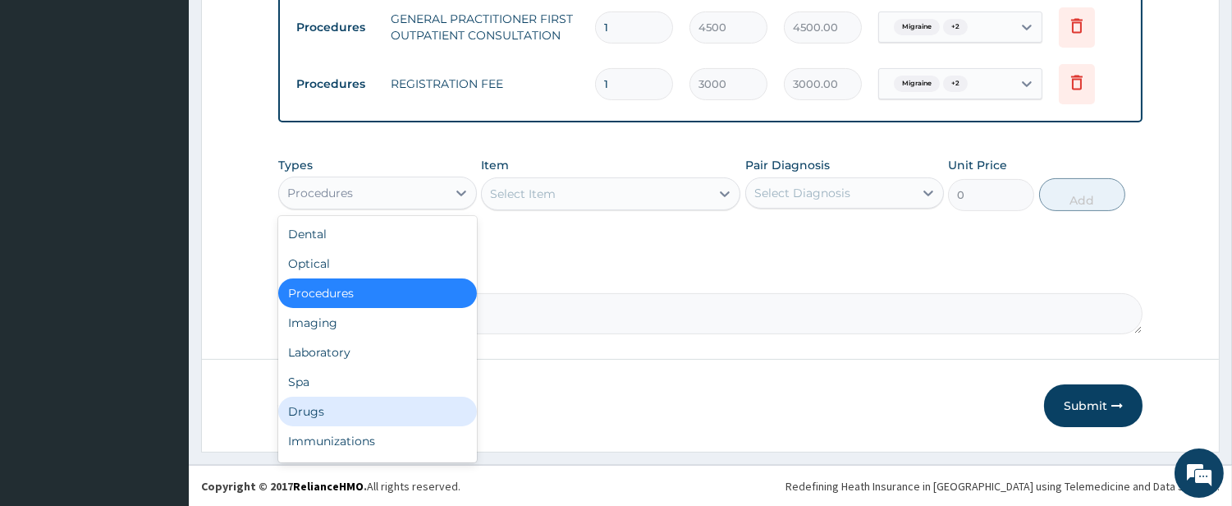
click at [455, 411] on div "Drugs" at bounding box center [377, 412] width 199 height 30
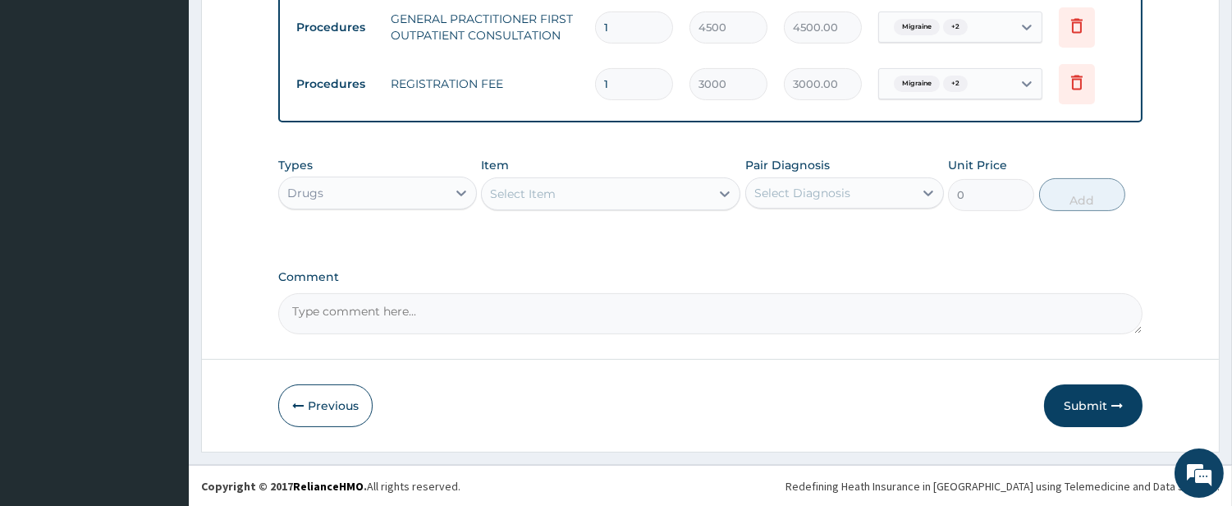
click at [663, 189] on div "Select Item" at bounding box center [596, 194] width 228 height 26
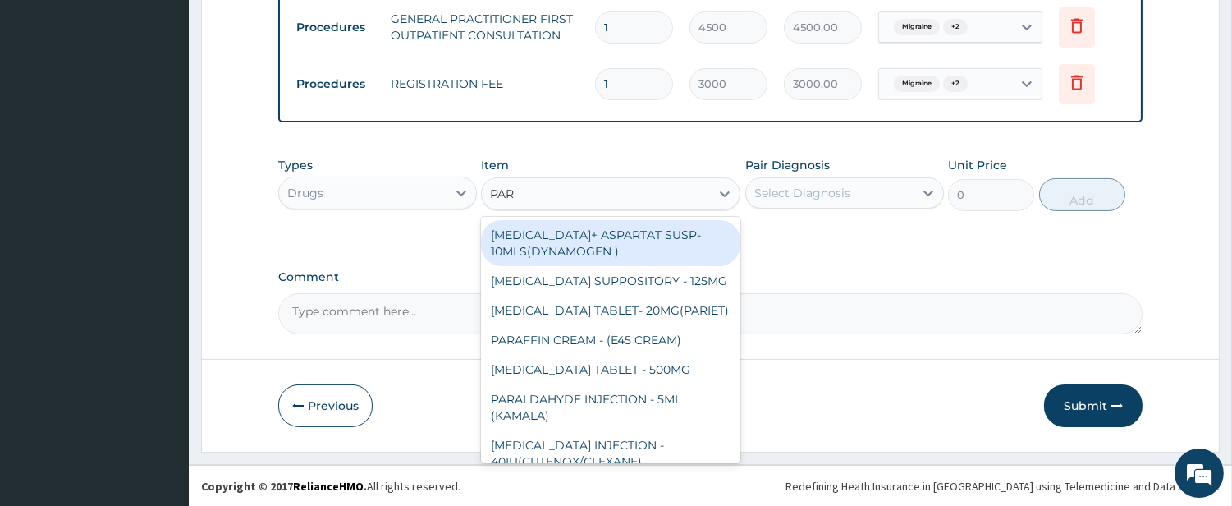
type input "PARA"
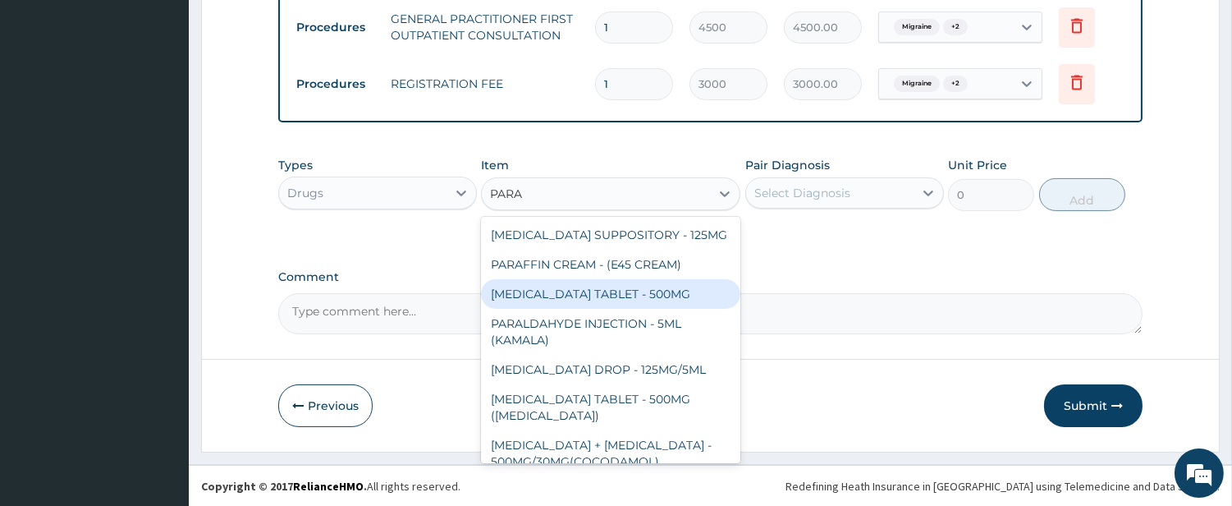
click at [650, 298] on div "PARACETAMOL TABLET - 500MG" at bounding box center [610, 294] width 259 height 30
type input "38.400000000000006"
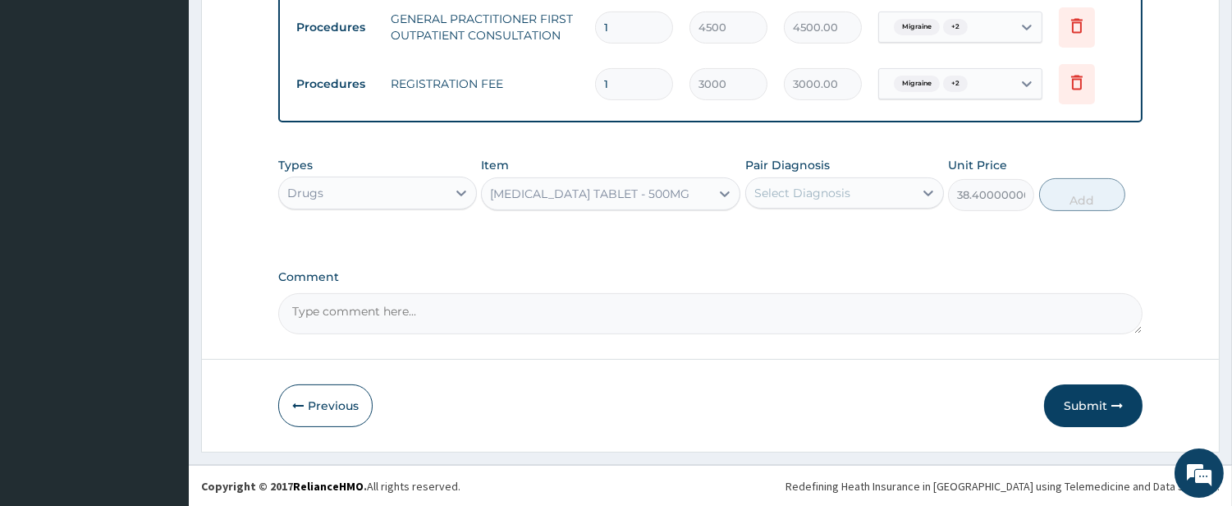
click at [883, 187] on div "Select Diagnosis" at bounding box center [829, 193] width 167 height 26
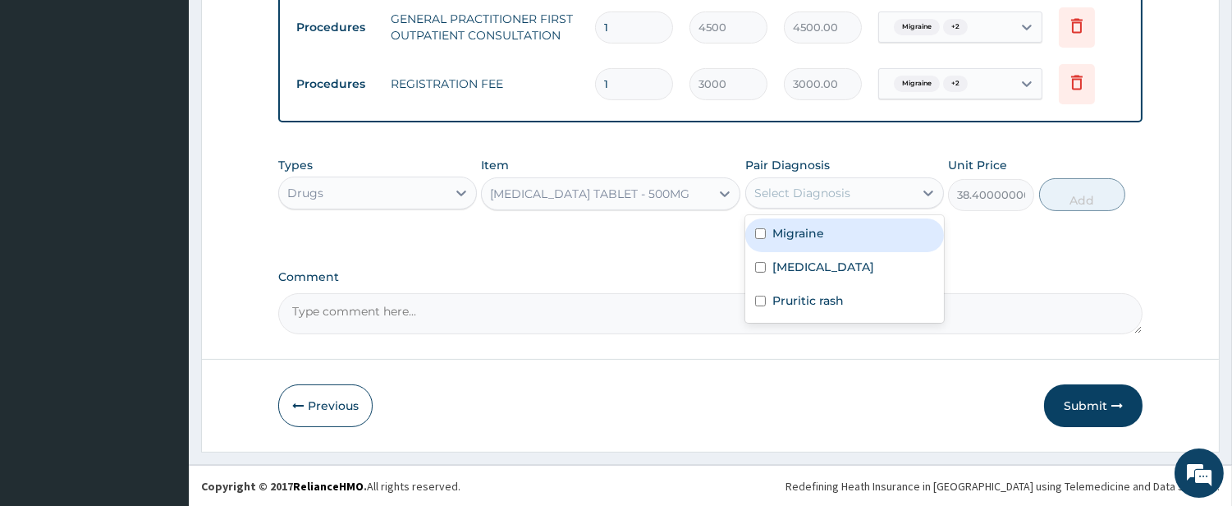
click at [826, 228] on div "Migraine" at bounding box center [844, 235] width 199 height 34
checkbox input "true"
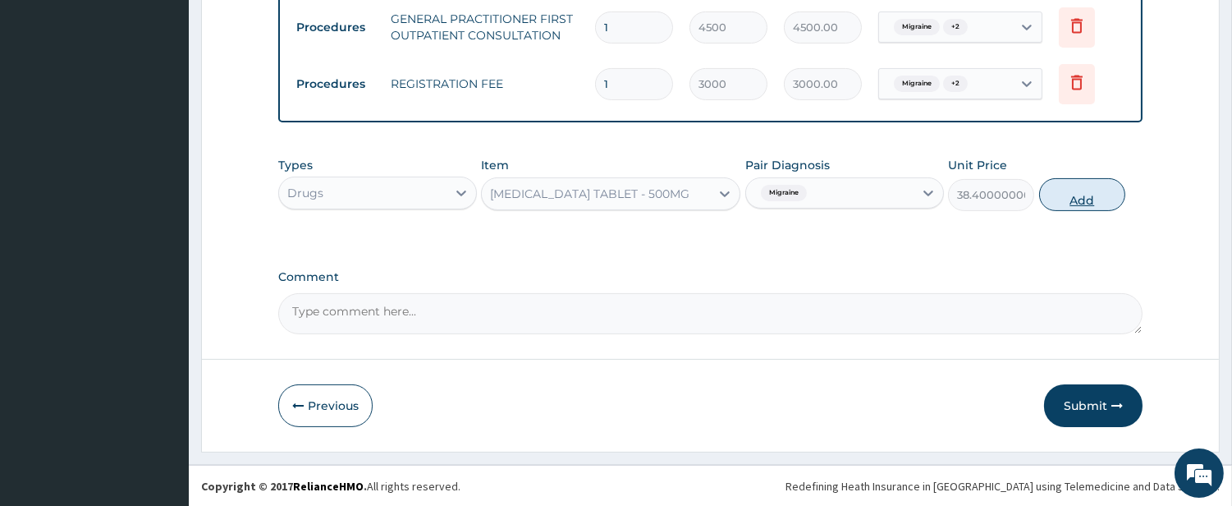
click at [1072, 209] on button "Add" at bounding box center [1082, 194] width 86 height 33
type input "0"
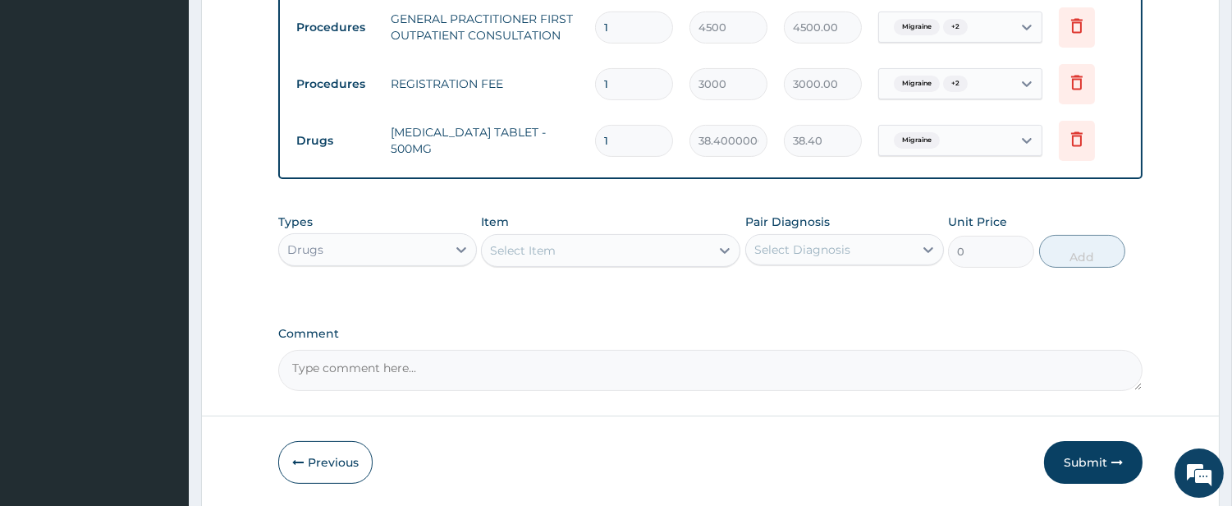
type input "18"
type input "691.20"
type input "18"
click at [679, 252] on div "Select Item" at bounding box center [596, 250] width 228 height 26
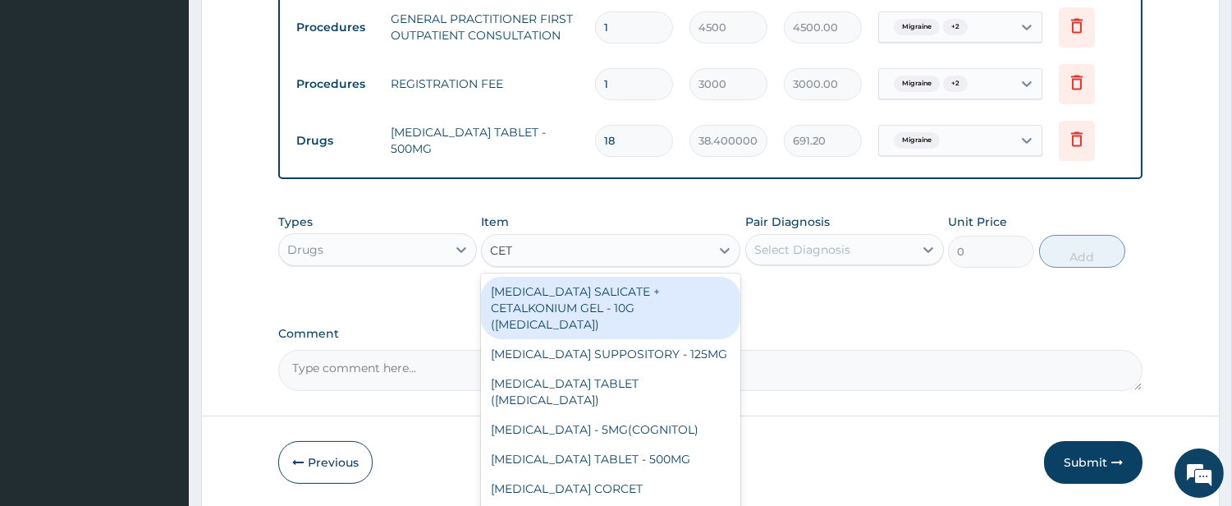
type input "CETI"
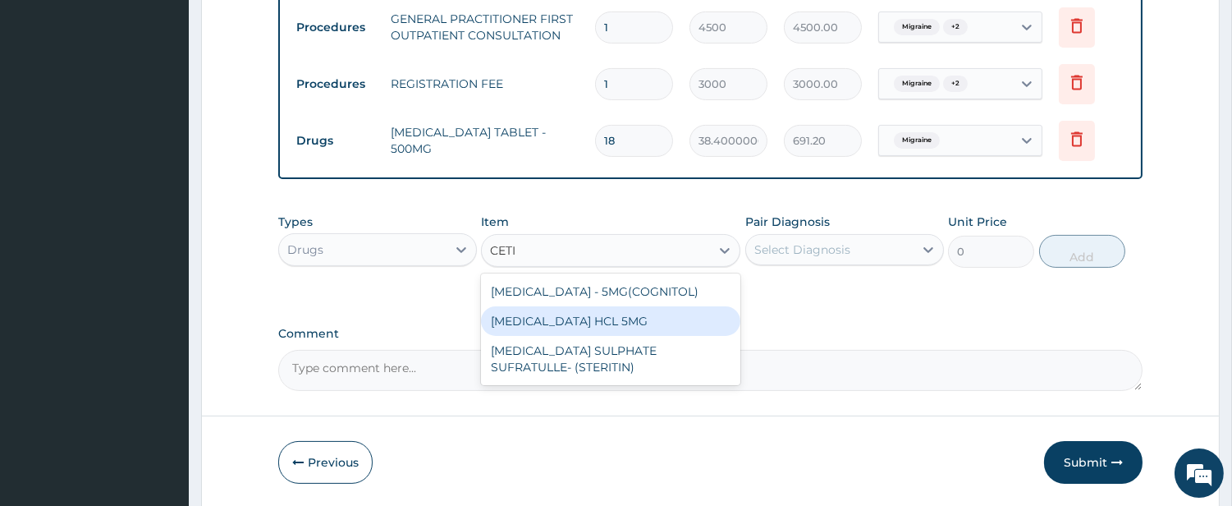
click at [642, 319] on div "[MEDICAL_DATA] HCL 5MG" at bounding box center [610, 321] width 259 height 30
type input "92.80000000000001"
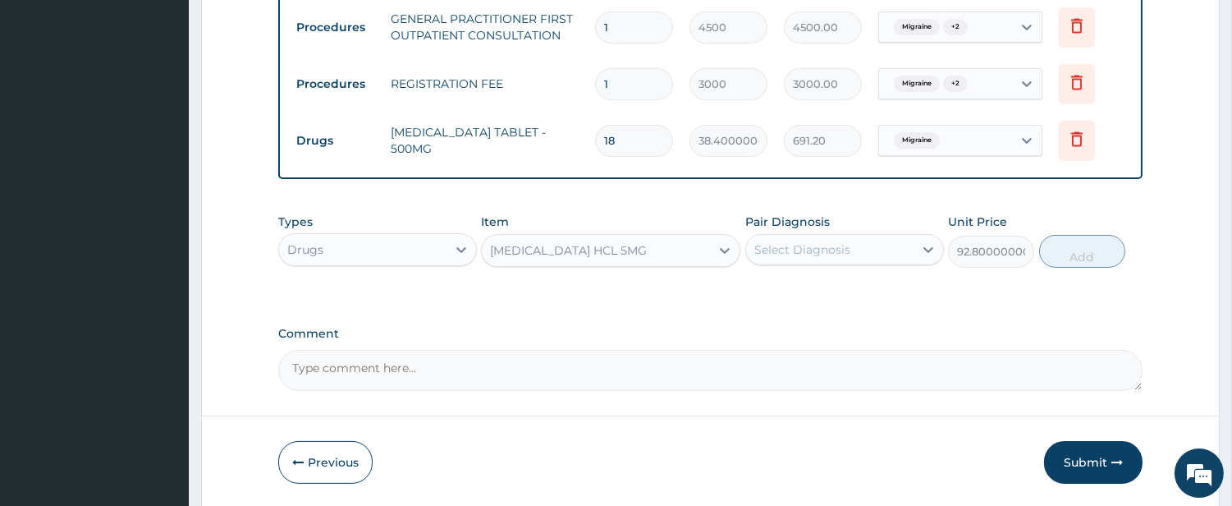
click at [821, 258] on div "Select Diagnosis" at bounding box center [829, 249] width 167 height 26
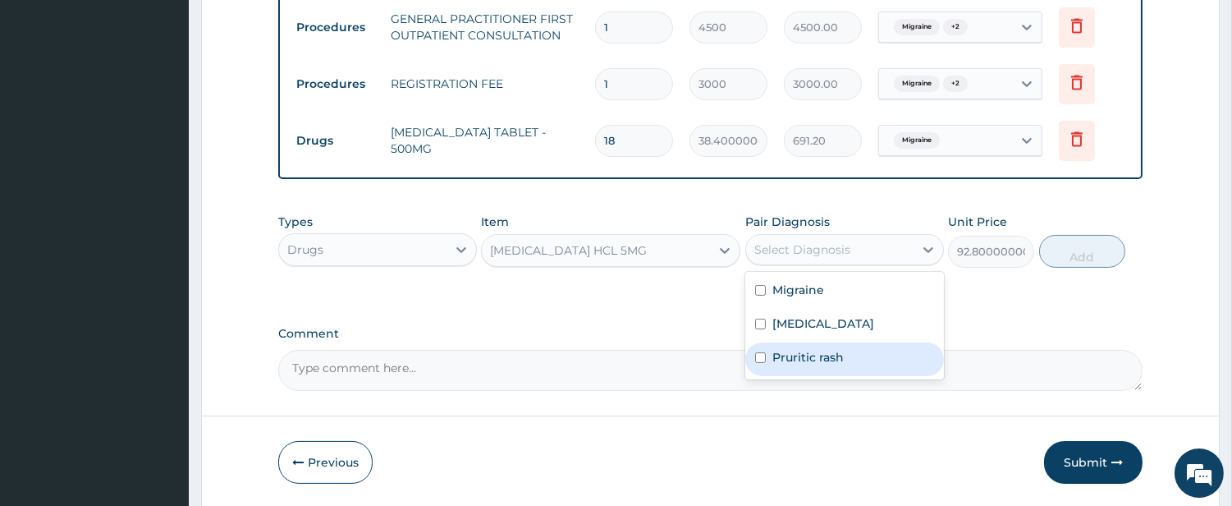
click at [826, 358] on label "Pruritic rash" at bounding box center [808, 357] width 71 height 16
checkbox input "true"
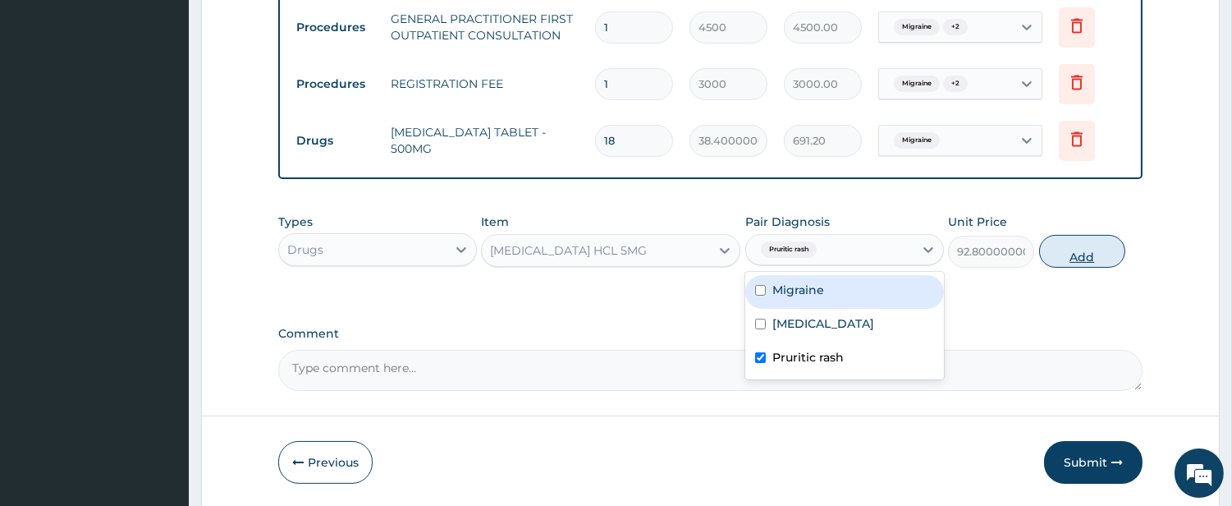
click at [1067, 267] on button "Add" at bounding box center [1082, 251] width 86 height 33
type input "0"
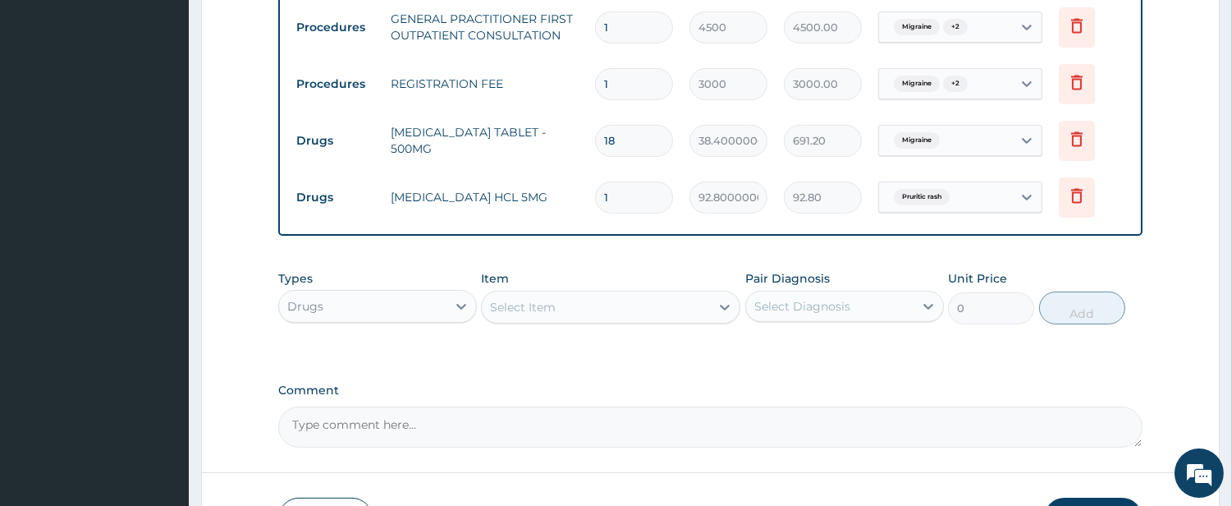
type input "0.00"
type input "5"
type input "464.00"
type input "5"
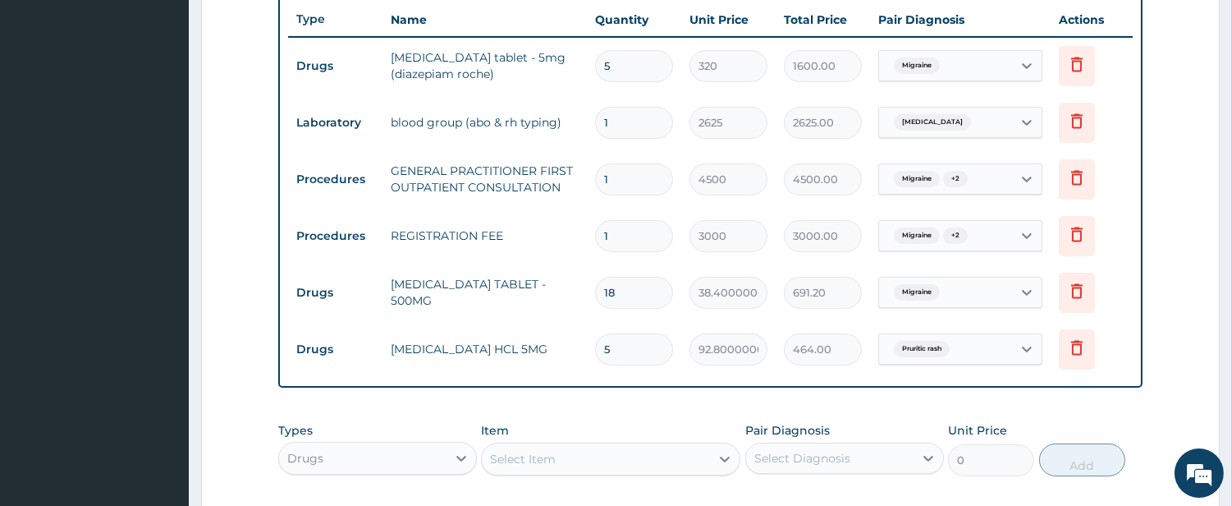
drag, startPoint x: 625, startPoint y: 61, endPoint x: 603, endPoint y: 66, distance: 22.7
click at [603, 66] on input "5" at bounding box center [634, 66] width 78 height 32
type input "1"
type input "320.00"
type input "10"
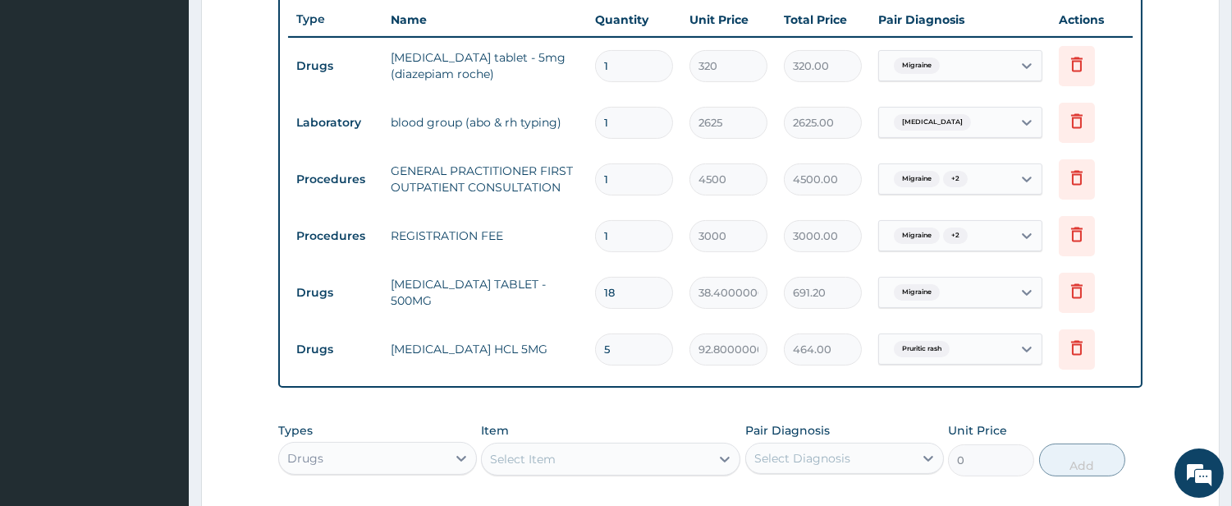
type input "3200.00"
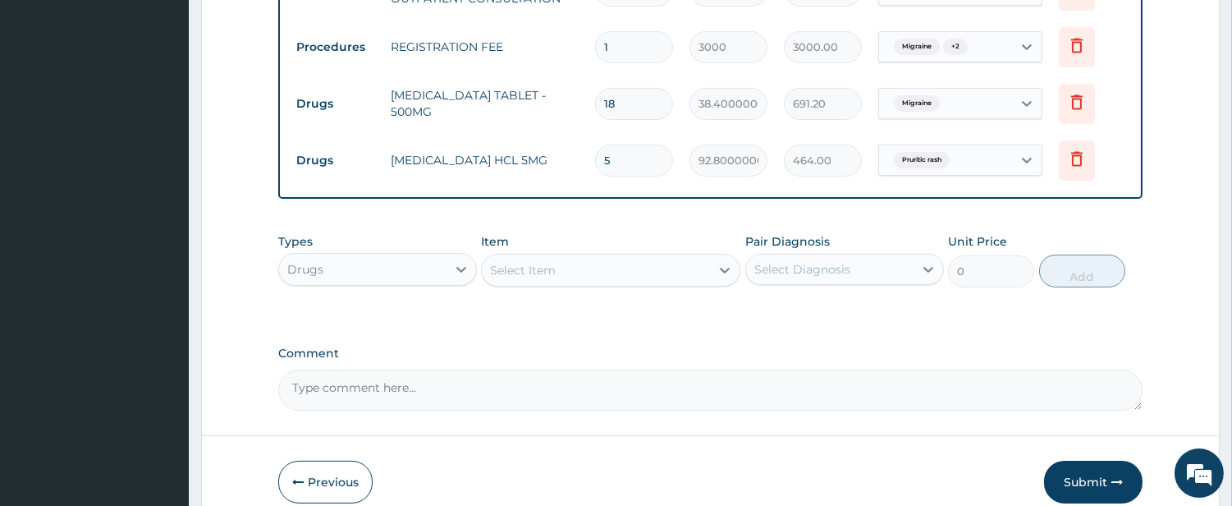
scroll to position [883, 0]
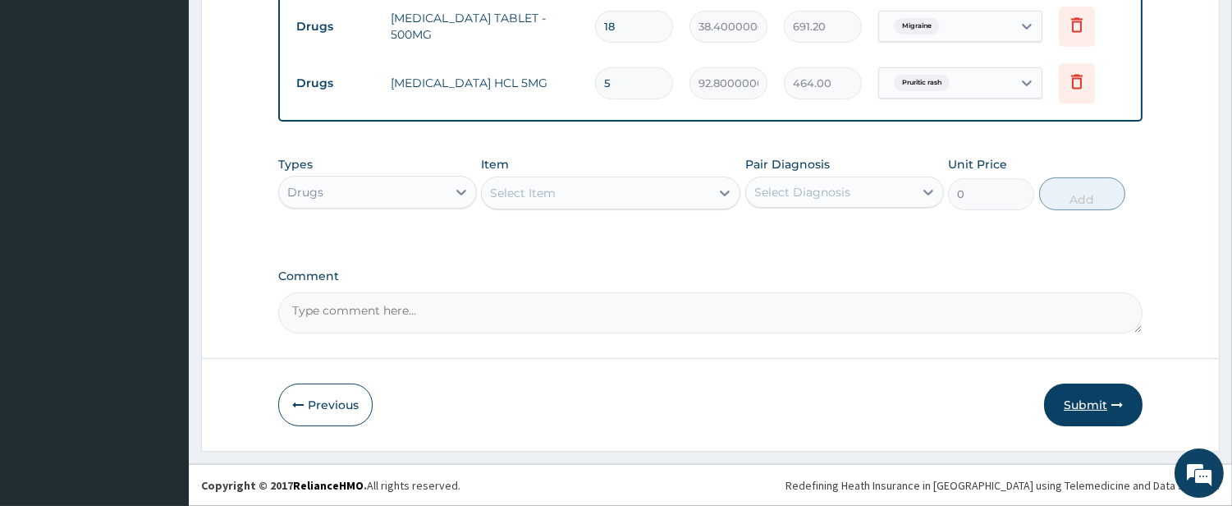
type input "10"
click at [1098, 411] on button "Submit" at bounding box center [1093, 404] width 99 height 43
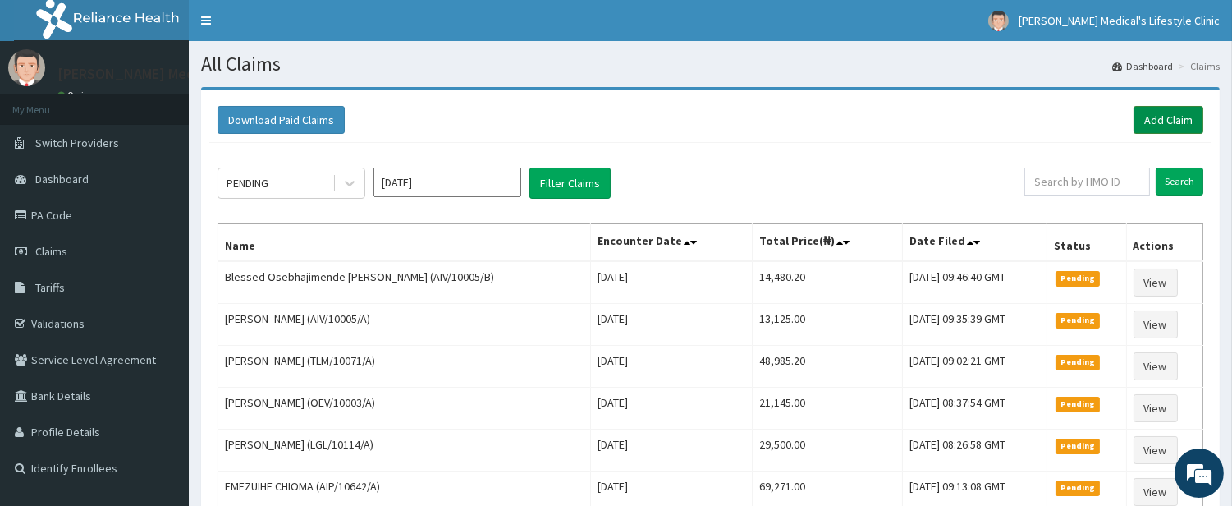
click at [1177, 122] on link "Add Claim" at bounding box center [1169, 120] width 70 height 28
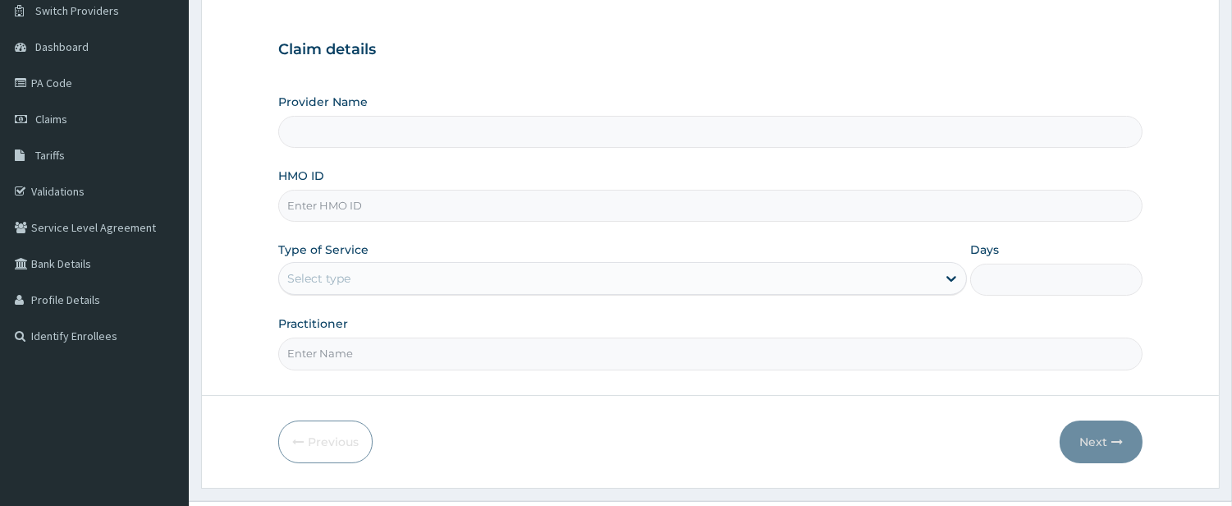
scroll to position [168, 0]
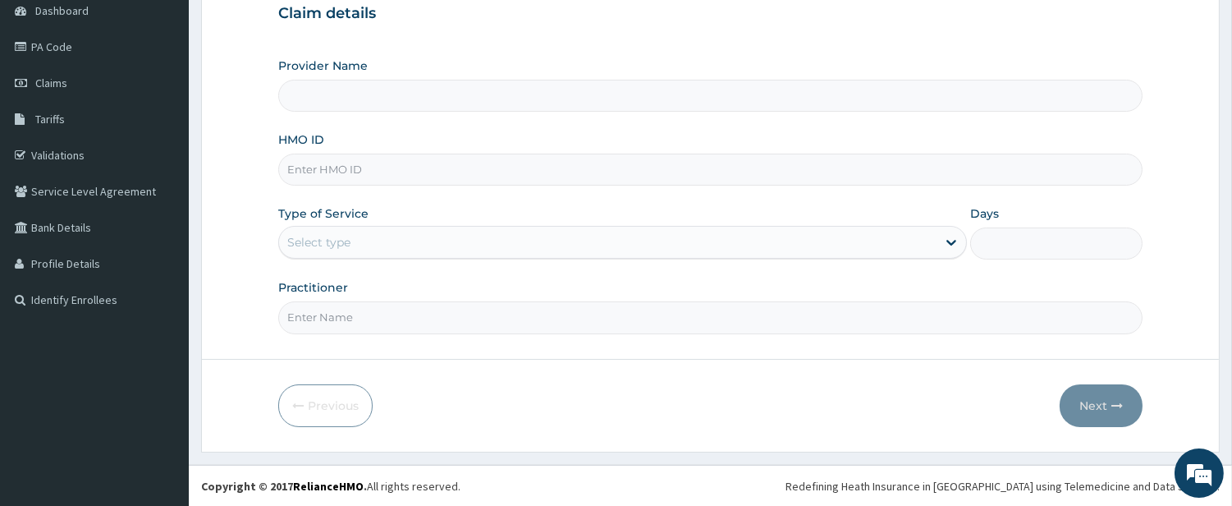
click at [375, 171] on input "HMO ID" at bounding box center [710, 170] width 865 height 32
type input "[PERSON_NAME] Medical's Lifestyle clinic"
paste input "TAH/10015/A"
type input "TAH/10015/A"
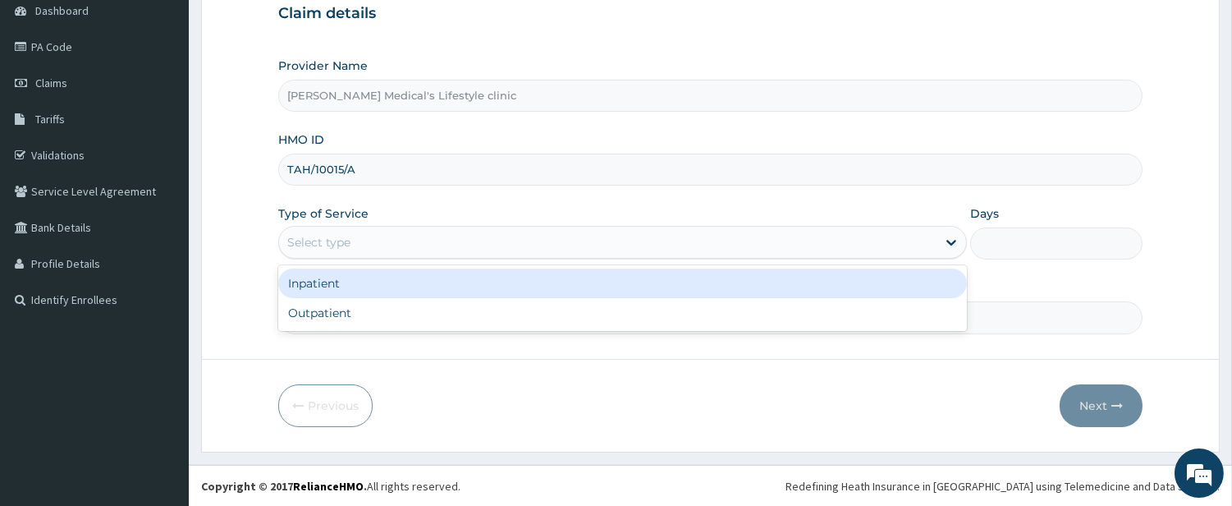
click at [324, 247] on div "Select type" at bounding box center [318, 242] width 63 height 16
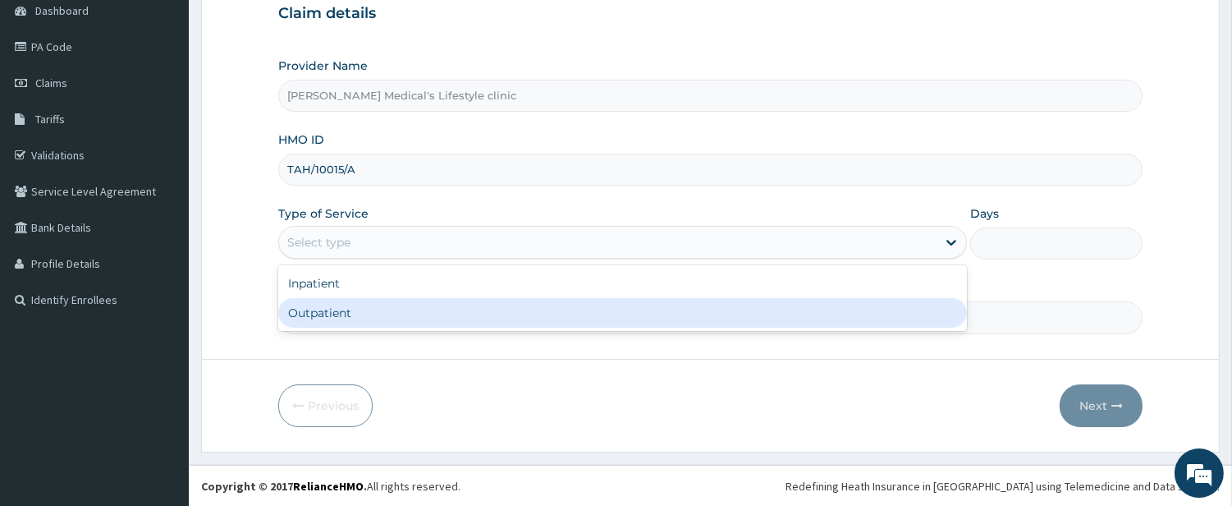
click at [328, 309] on div "Outpatient" at bounding box center [622, 313] width 689 height 30
type input "1"
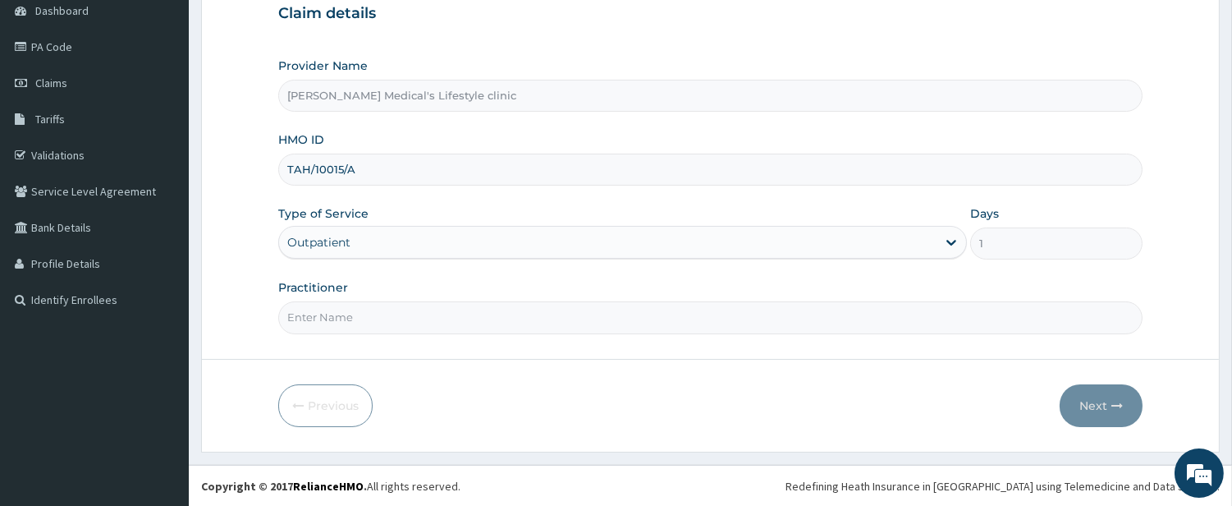
click at [328, 315] on input "Practitioner" at bounding box center [710, 317] width 865 height 32
click at [351, 175] on input "TAH/10015/A" at bounding box center [710, 170] width 865 height 32
drag, startPoint x: 345, startPoint y: 319, endPoint x: 348, endPoint y: 291, distance: 27.3
click at [345, 309] on input "Practitioner" at bounding box center [710, 317] width 865 height 32
type input "[PERSON_NAME]"
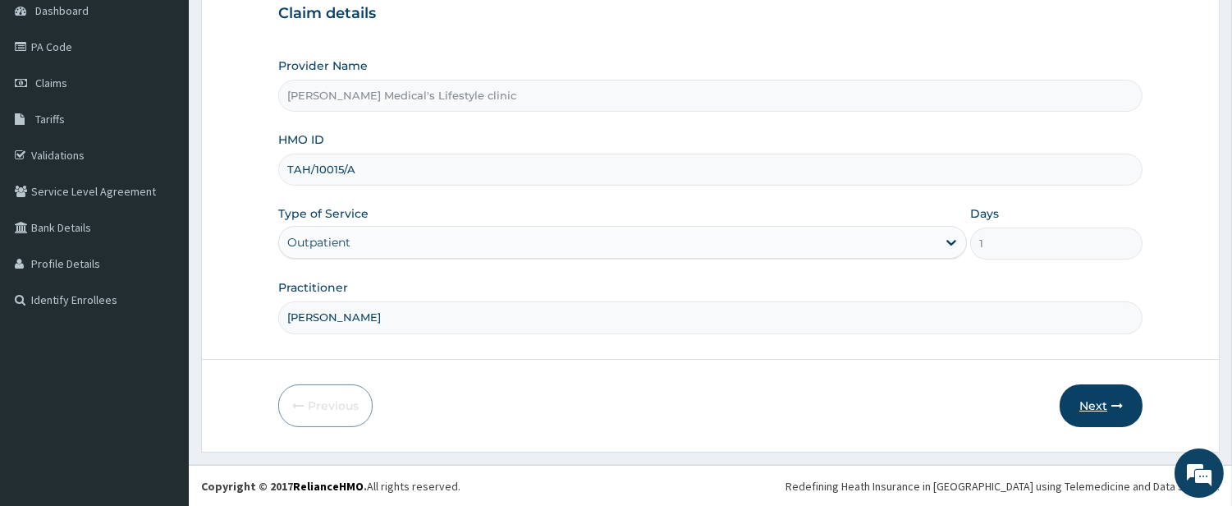
click at [1076, 396] on button "Next" at bounding box center [1101, 405] width 83 height 43
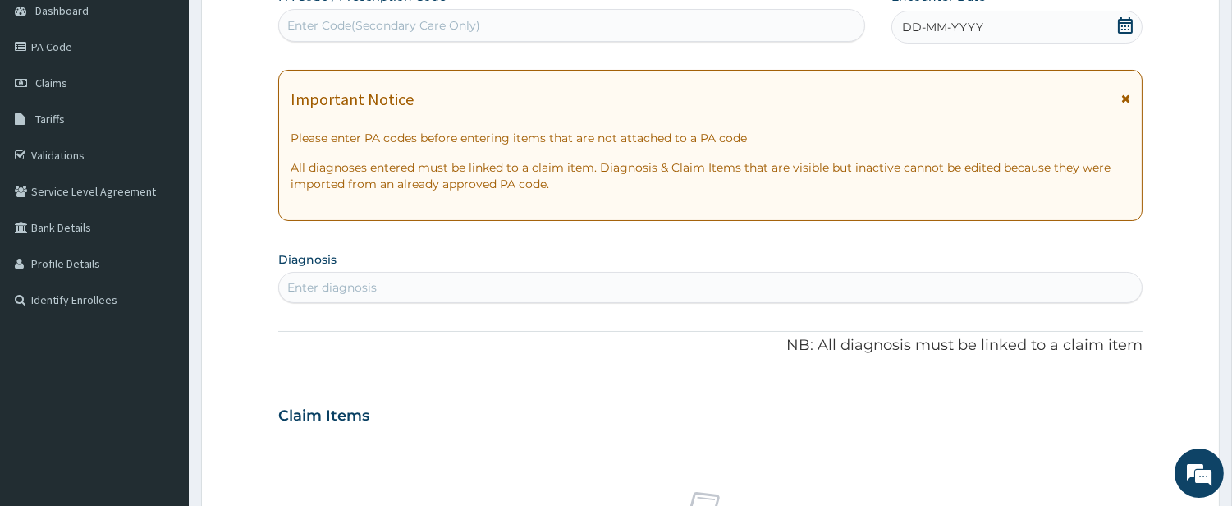
click at [367, 279] on div "Enter diagnosis" at bounding box center [331, 287] width 89 height 16
type input "MALA"
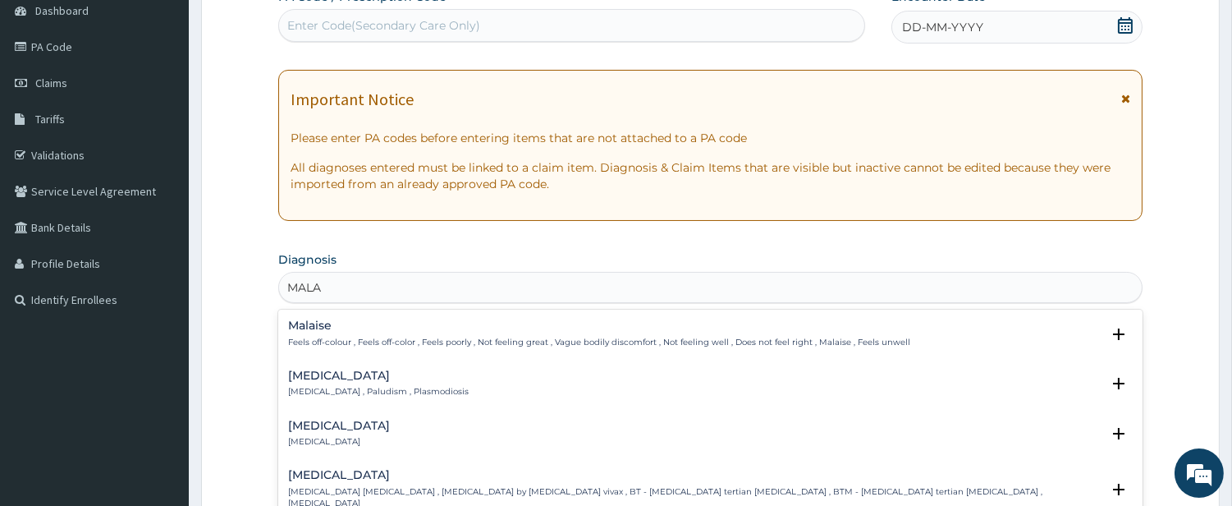
click at [317, 380] on h4 "[MEDICAL_DATA]" at bounding box center [378, 375] width 181 height 12
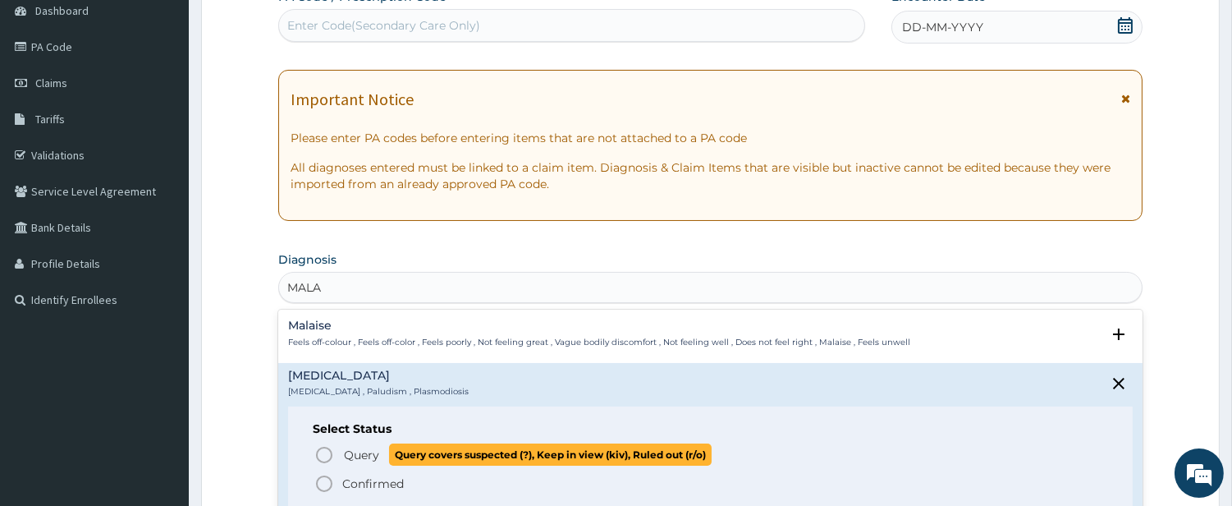
click at [342, 453] on p "Query Query covers suspected (?), Keep in view (kiv), Ruled out (r/o)" at bounding box center [526, 454] width 369 height 22
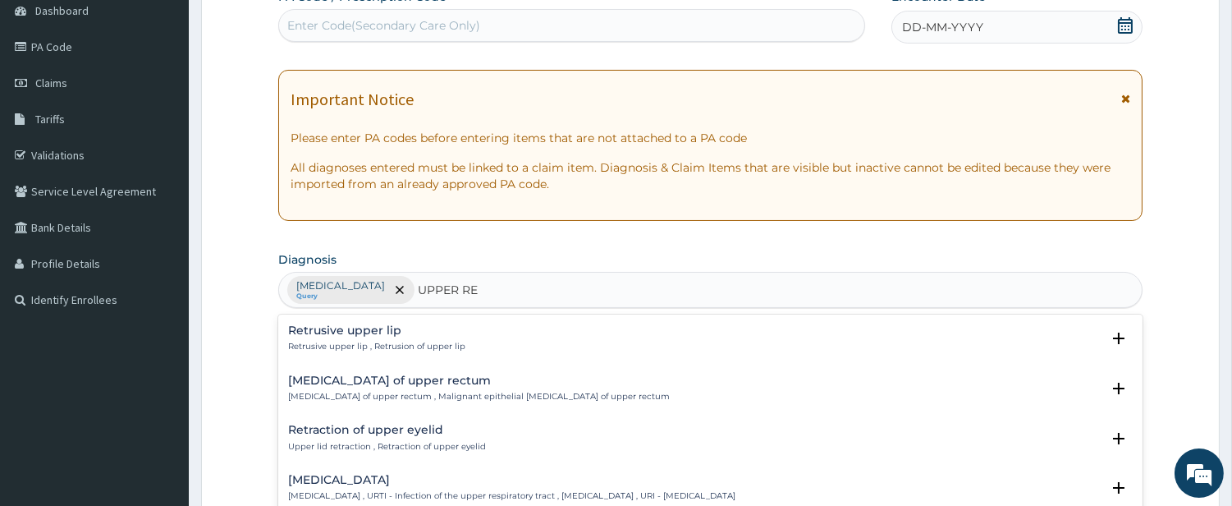
type input "UPPER RES"
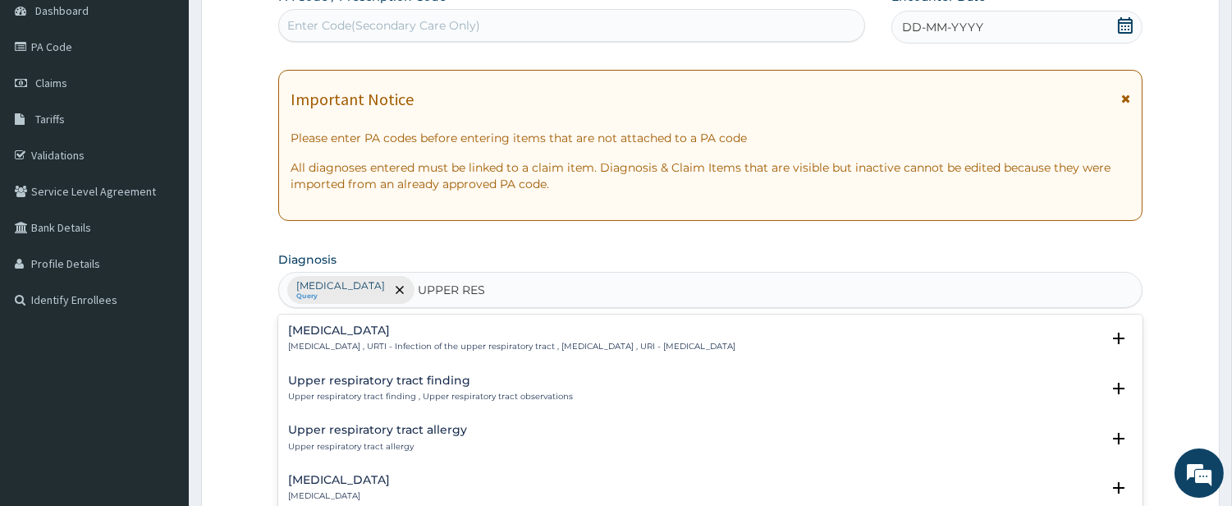
click at [356, 342] on p "[MEDICAL_DATA] , URTI - Infection of the upper respiratory tract , [MEDICAL_DAT…" at bounding box center [511, 346] width 447 height 11
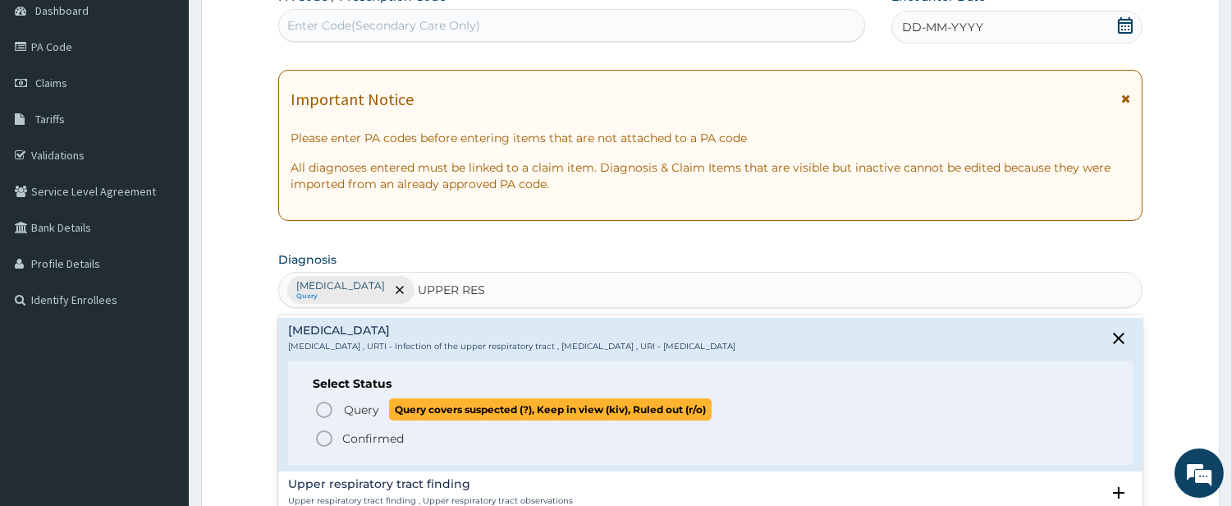
click at [330, 405] on circle "status option query" at bounding box center [324, 409] width 15 height 15
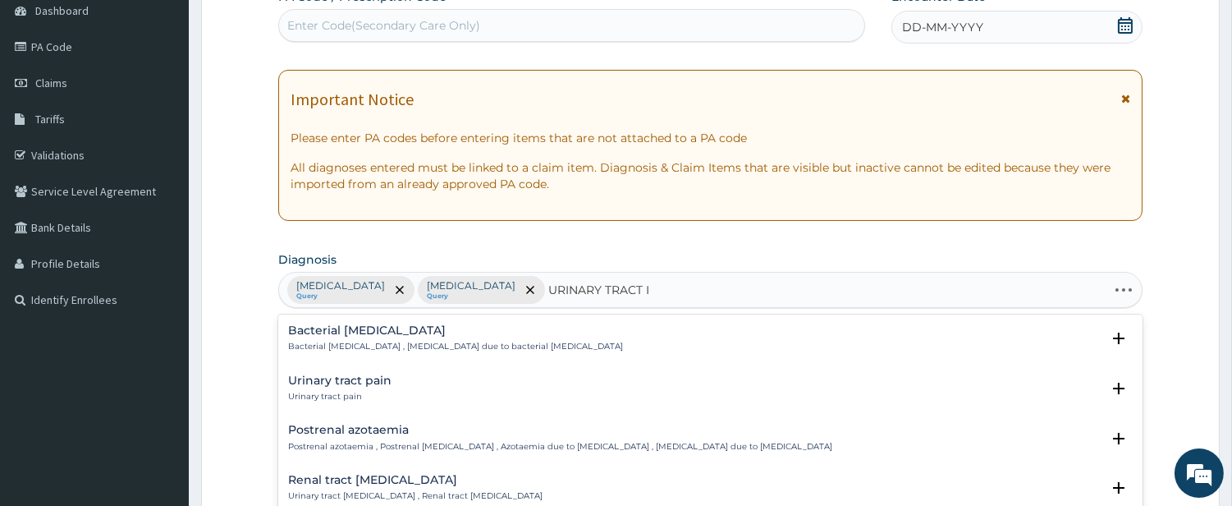
type input "URINARY TRACT IN"
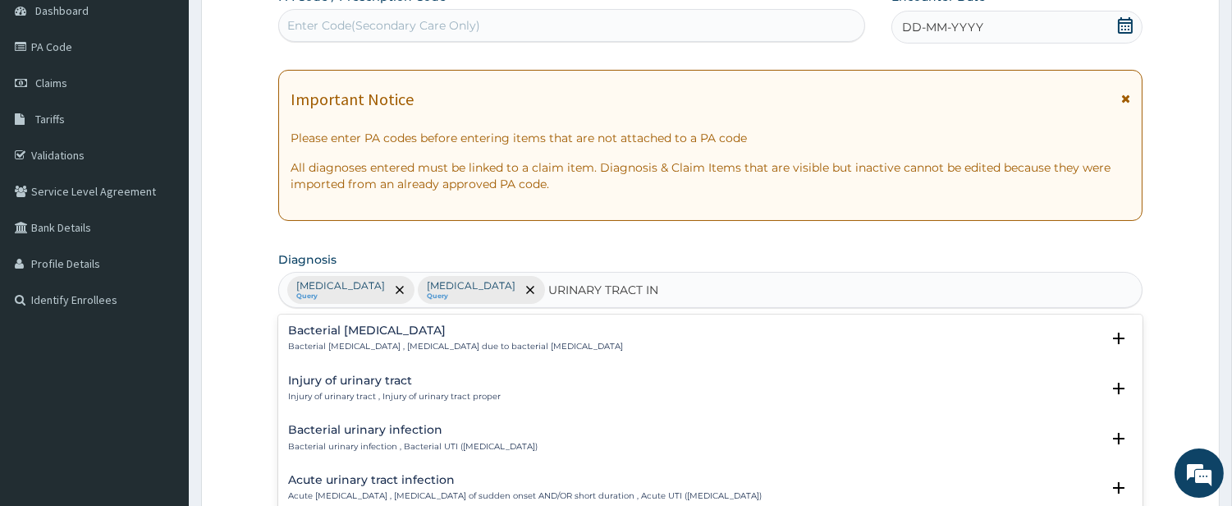
click at [346, 432] on h4 "Bacterial urinary infection" at bounding box center [413, 430] width 250 height 12
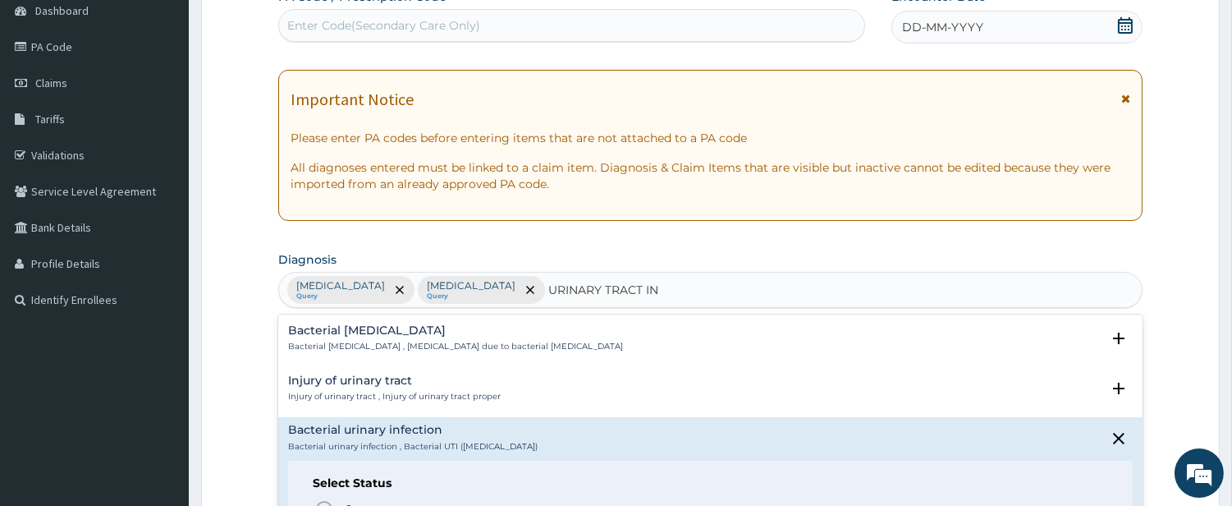
scroll to position [152, 0]
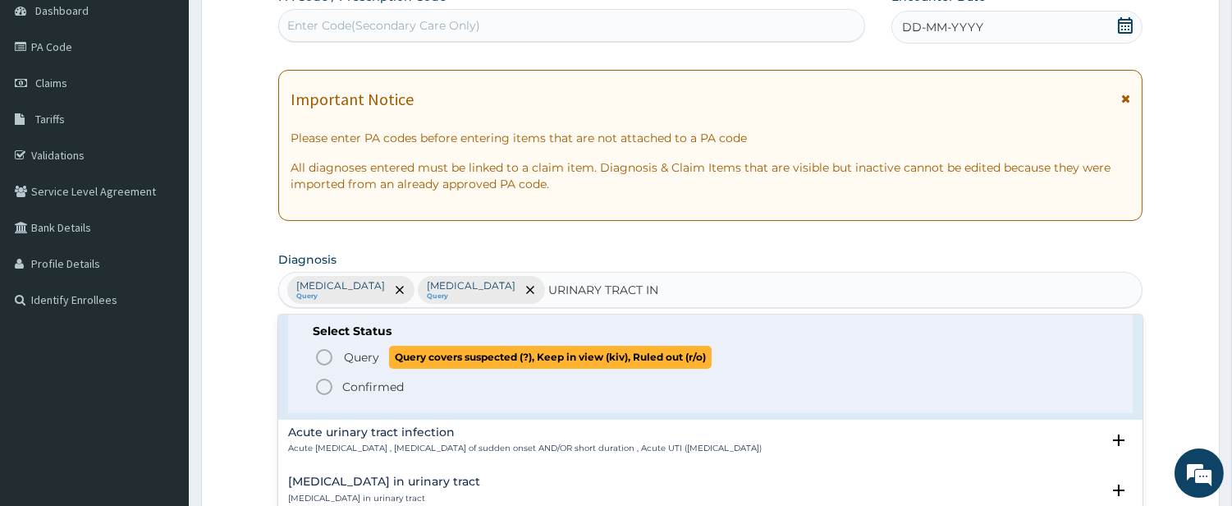
click at [337, 365] on span "Query Query covers suspected (?), Keep in view (kiv), Ruled out (r/o)" at bounding box center [711, 357] width 794 height 22
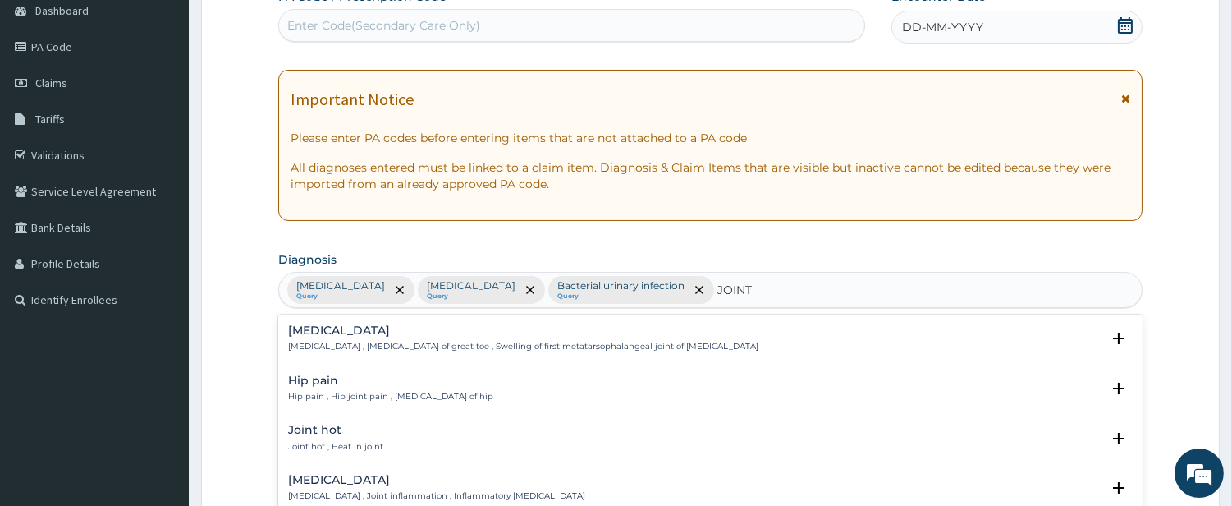
type input "JOINT P"
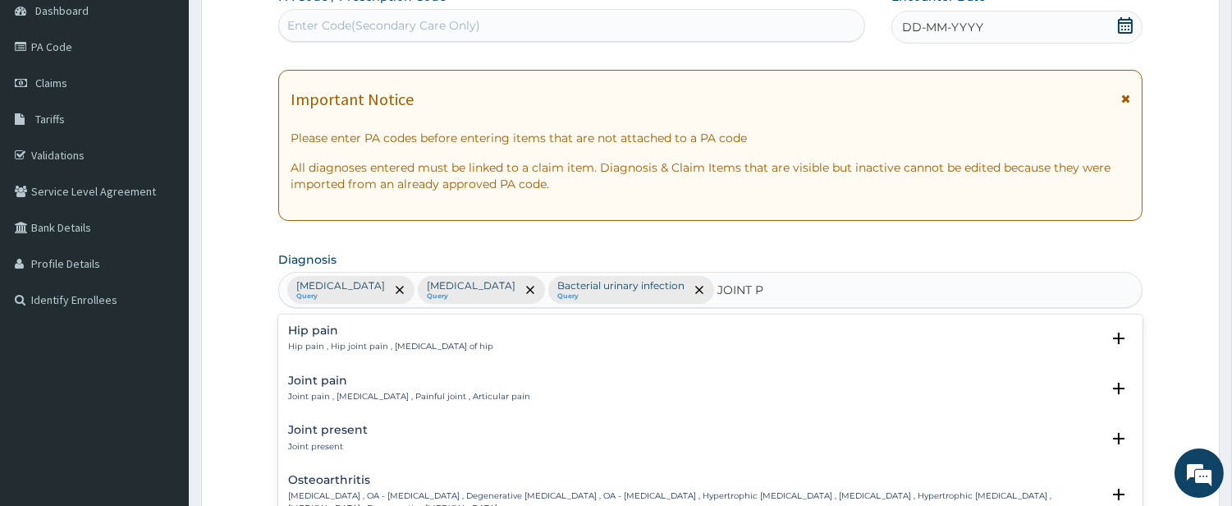
click at [321, 383] on h4 "Joint pain" at bounding box center [409, 380] width 242 height 12
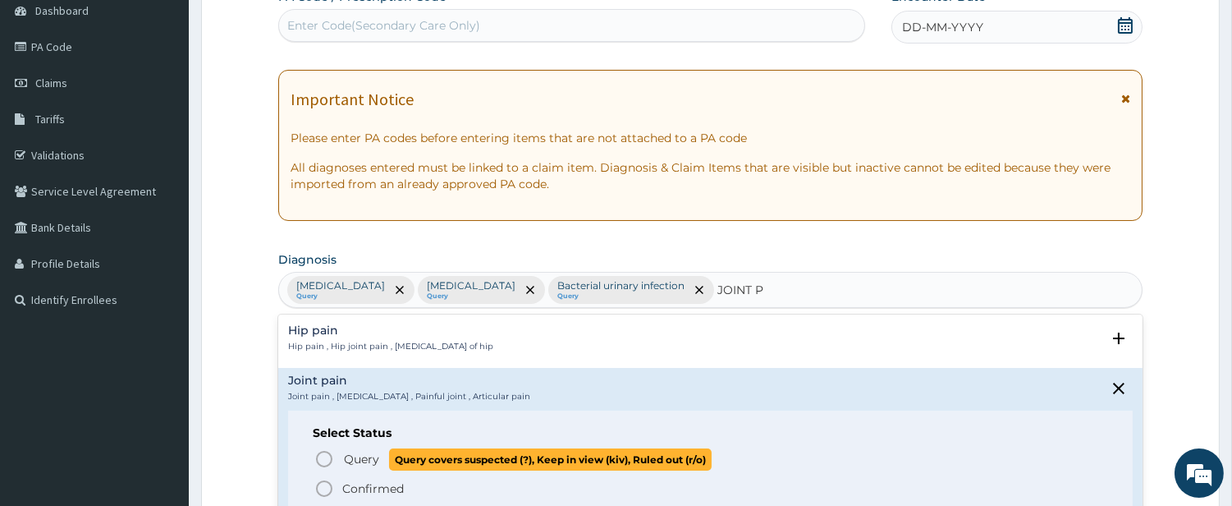
click at [323, 454] on icon "status option query" at bounding box center [324, 459] width 20 height 20
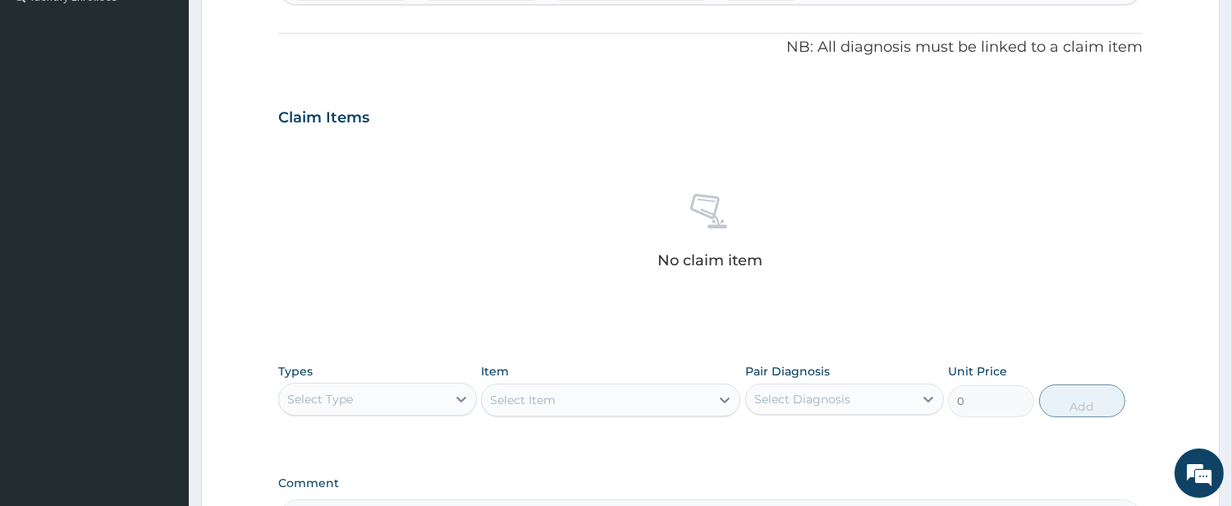
scroll to position [472, 0]
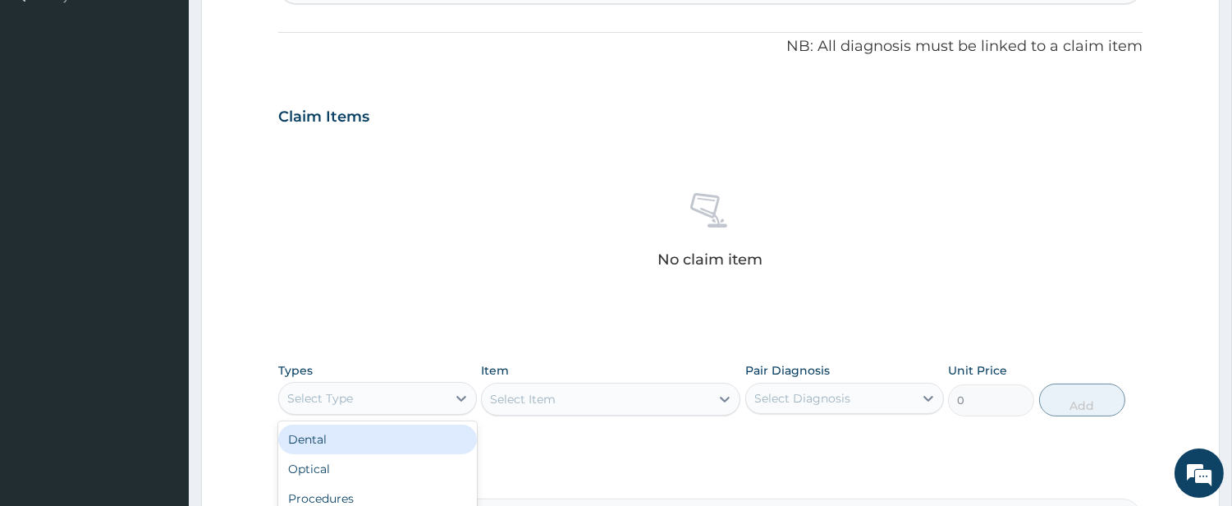
click at [392, 397] on div "Select Type" at bounding box center [362, 398] width 167 height 26
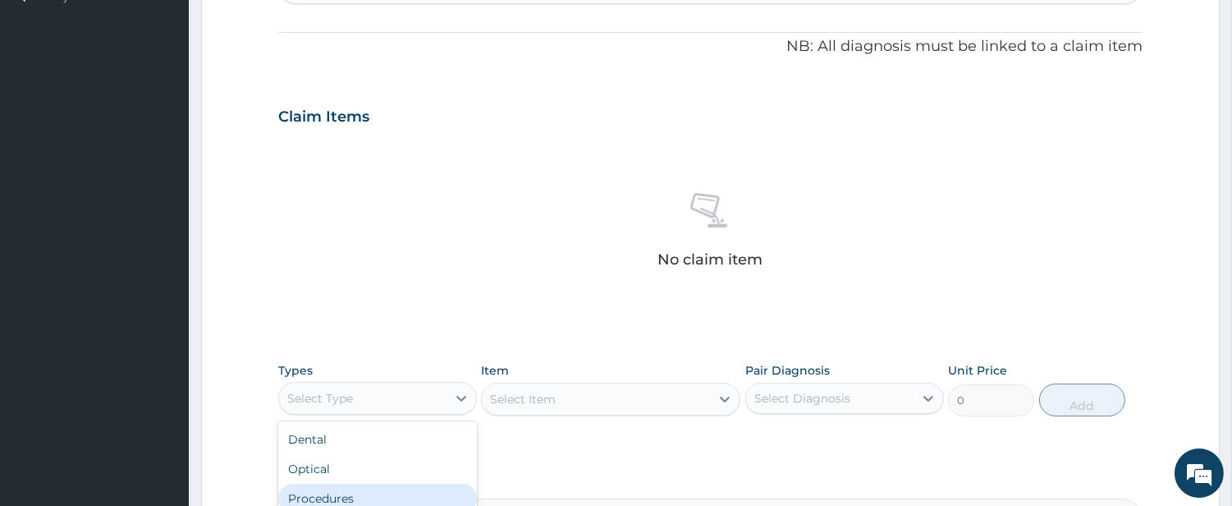
click at [383, 490] on div "Procedures" at bounding box center [377, 499] width 199 height 30
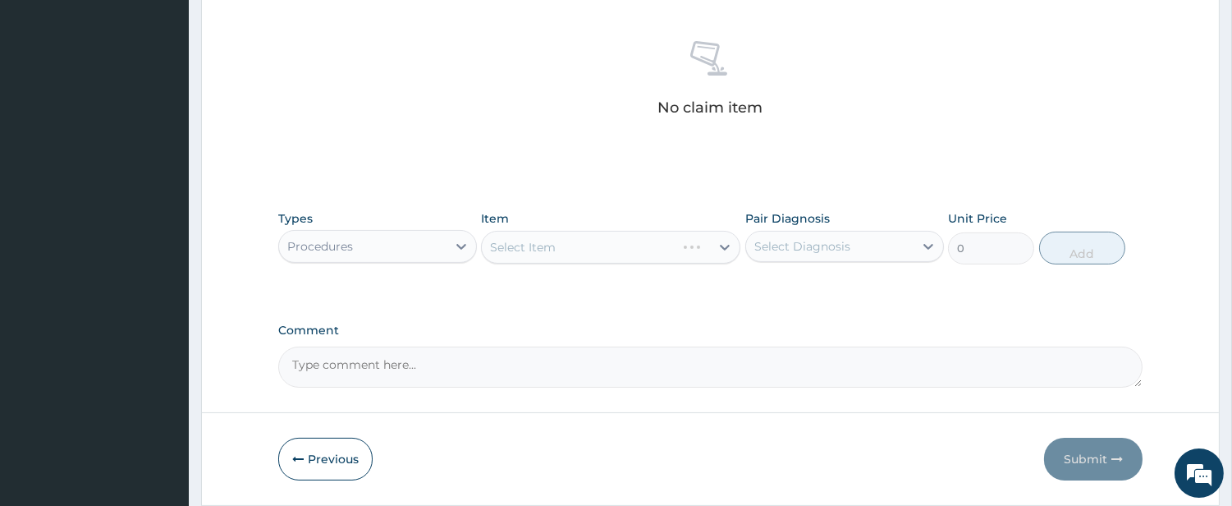
scroll to position [677, 0]
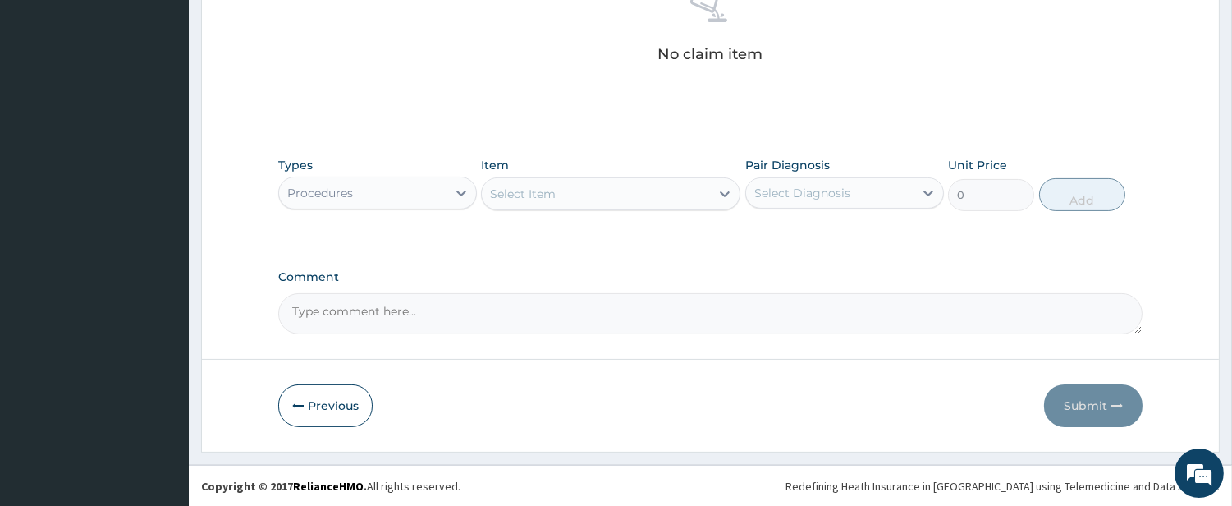
click at [634, 191] on div "Select Item" at bounding box center [596, 194] width 228 height 26
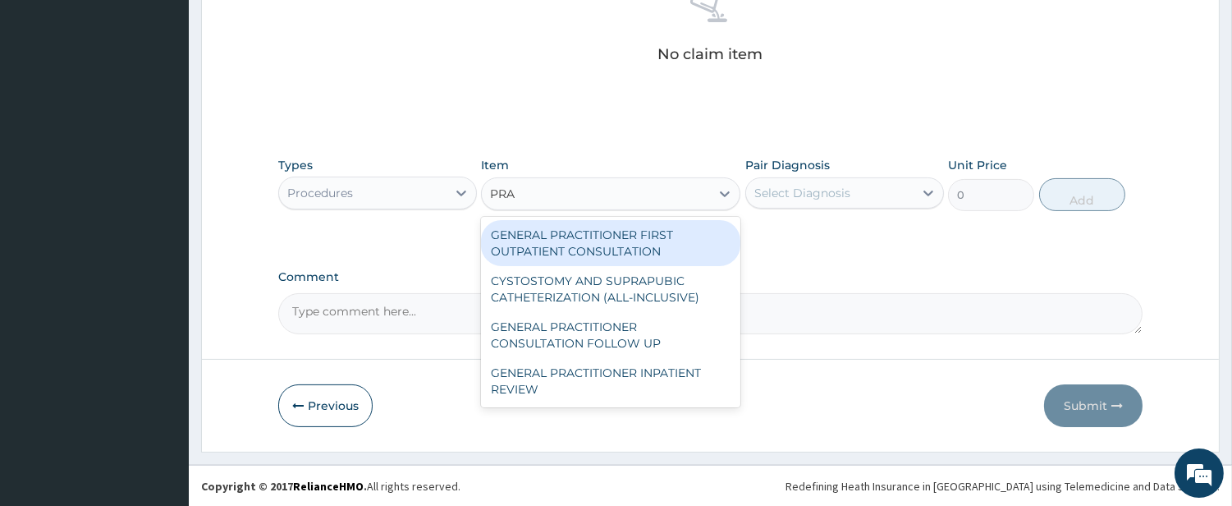
type input "PRAC"
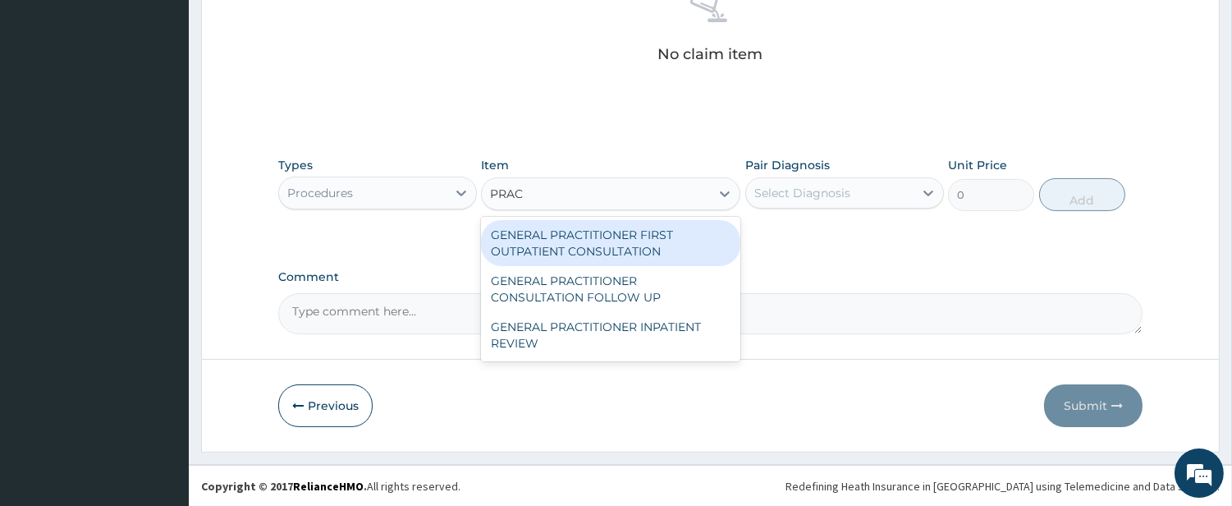
drag, startPoint x: 612, startPoint y: 232, endPoint x: 649, endPoint y: 209, distance: 43.5
click at [618, 227] on div "GENERAL PRACTITIONER FIRST OUTPATIENT CONSULTATION" at bounding box center [610, 243] width 259 height 46
type input "4500"
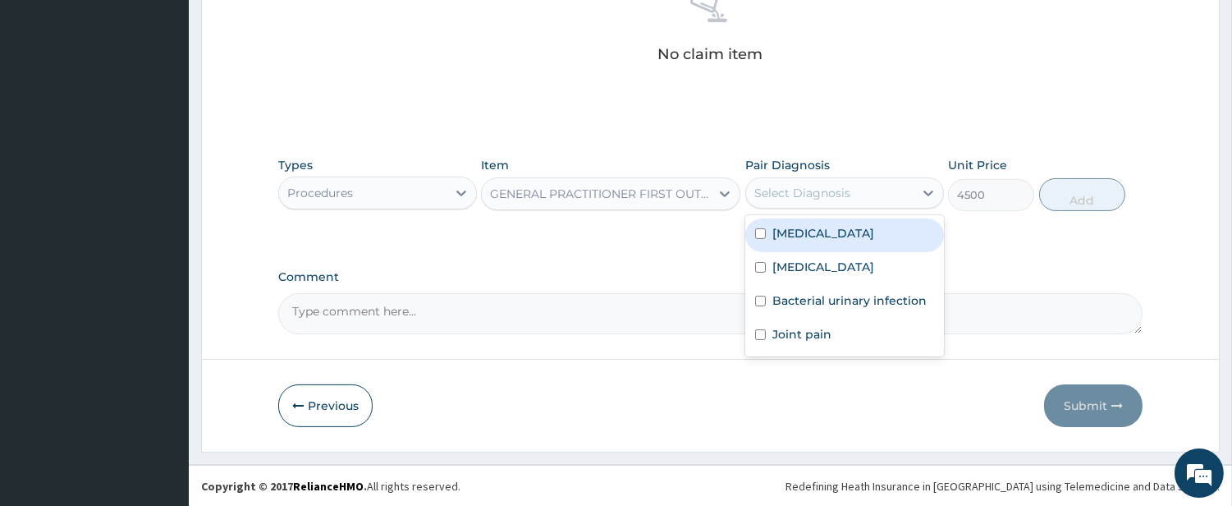
click at [815, 187] on div "Select Diagnosis" at bounding box center [803, 193] width 96 height 16
click at [794, 227] on label "[MEDICAL_DATA]" at bounding box center [824, 233] width 102 height 16
checkbox input "true"
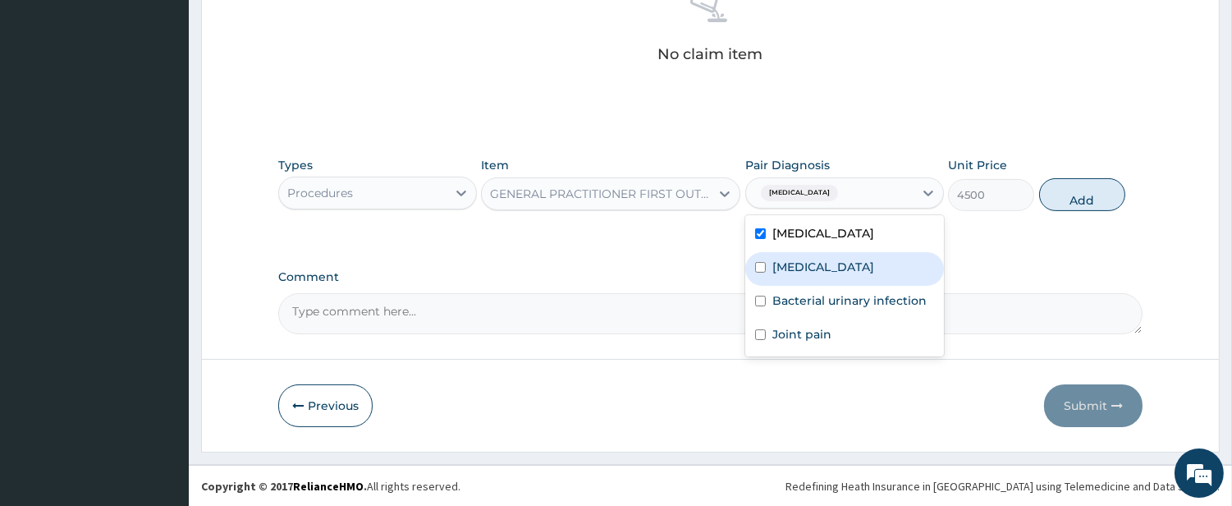
click at [801, 259] on label "[MEDICAL_DATA]" at bounding box center [824, 267] width 102 height 16
checkbox input "true"
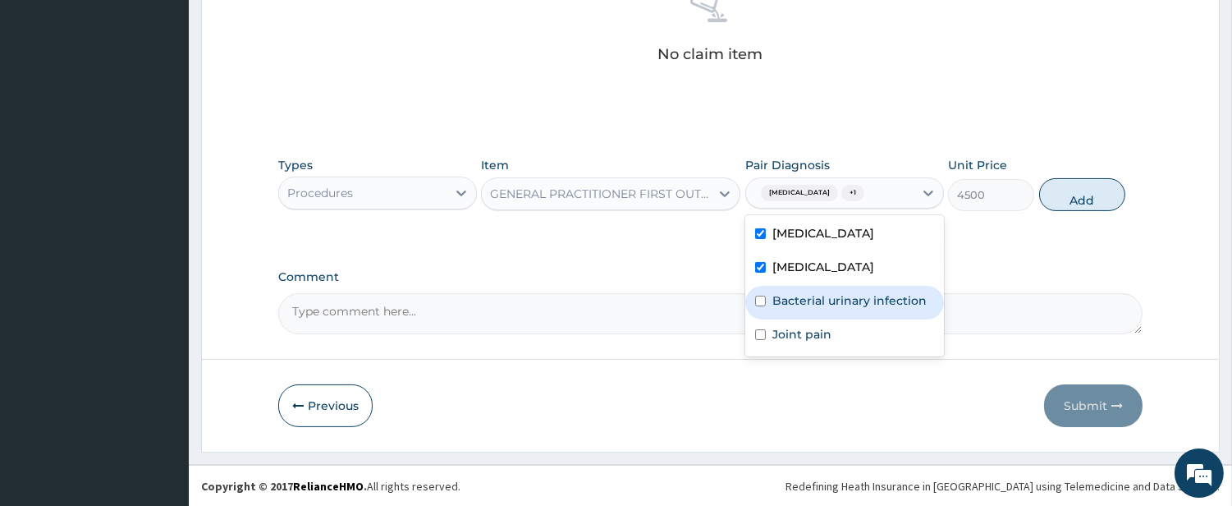
click at [832, 309] on div "Bacterial urinary infection" at bounding box center [844, 303] width 199 height 34
checkbox input "true"
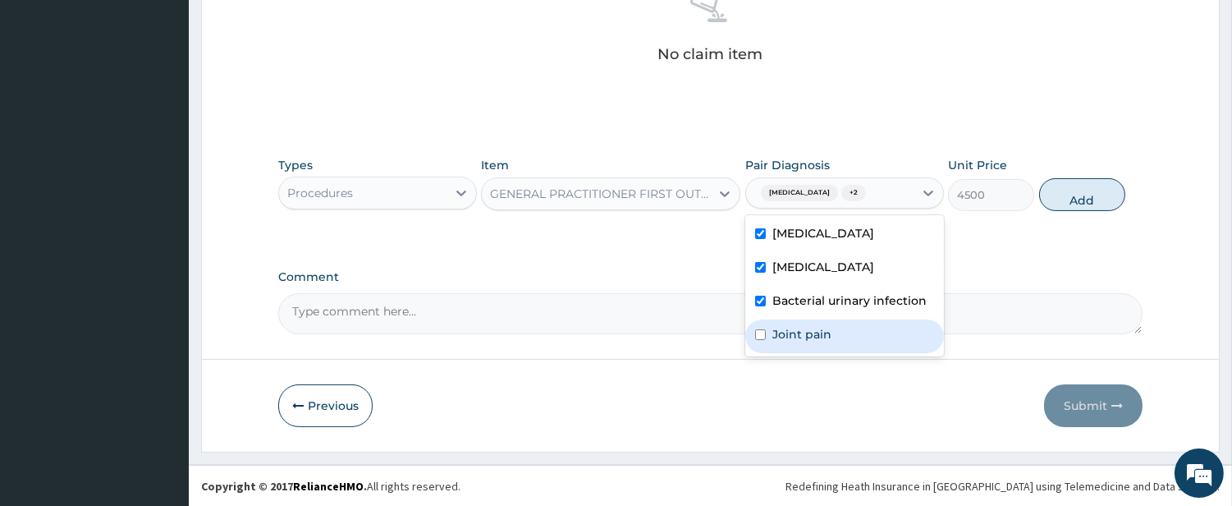
click at [832, 331] on div "Joint pain" at bounding box center [844, 336] width 199 height 34
checkbox input "true"
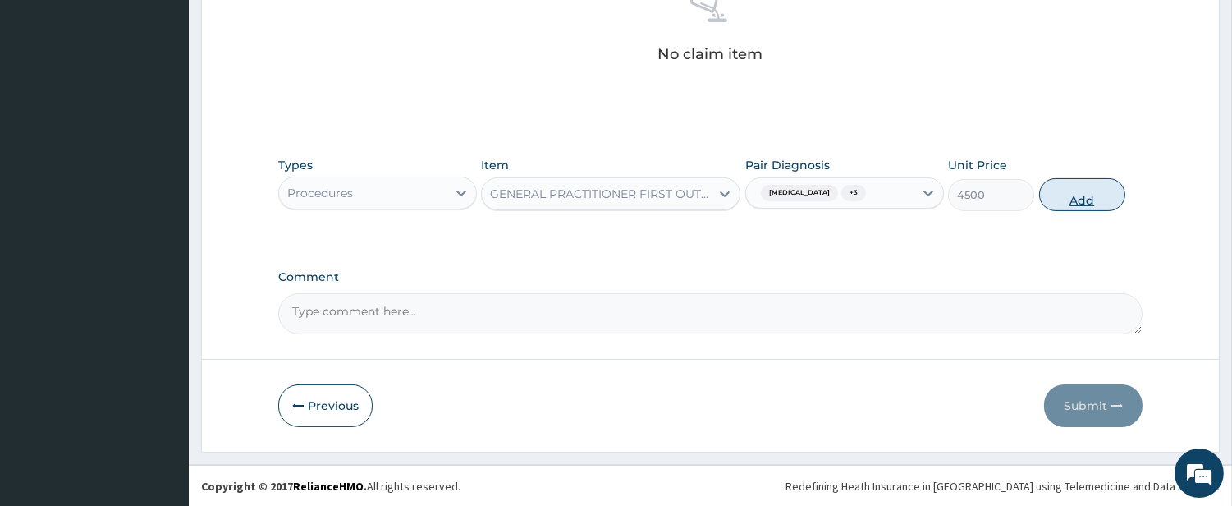
click at [1064, 200] on button "Add" at bounding box center [1082, 194] width 86 height 33
type input "0"
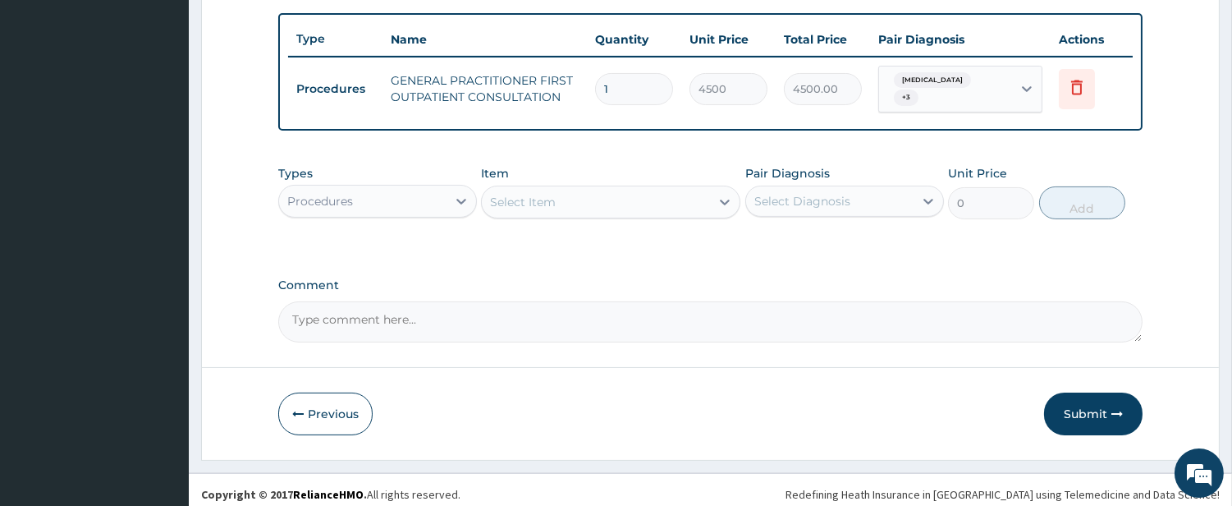
click at [430, 193] on div "Procedures" at bounding box center [362, 201] width 167 height 26
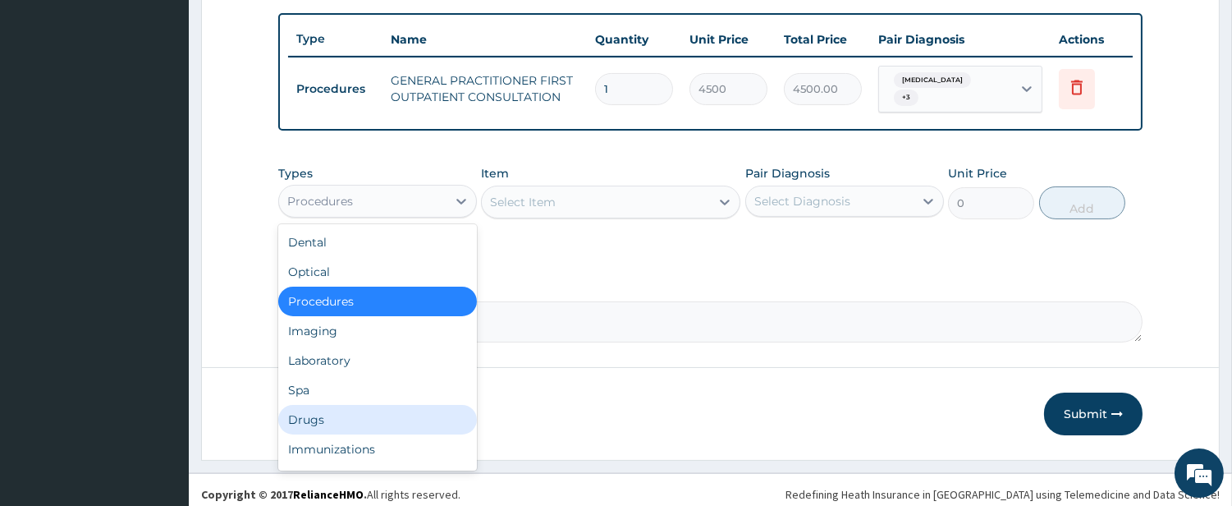
click at [447, 406] on div "Drugs" at bounding box center [377, 420] width 199 height 30
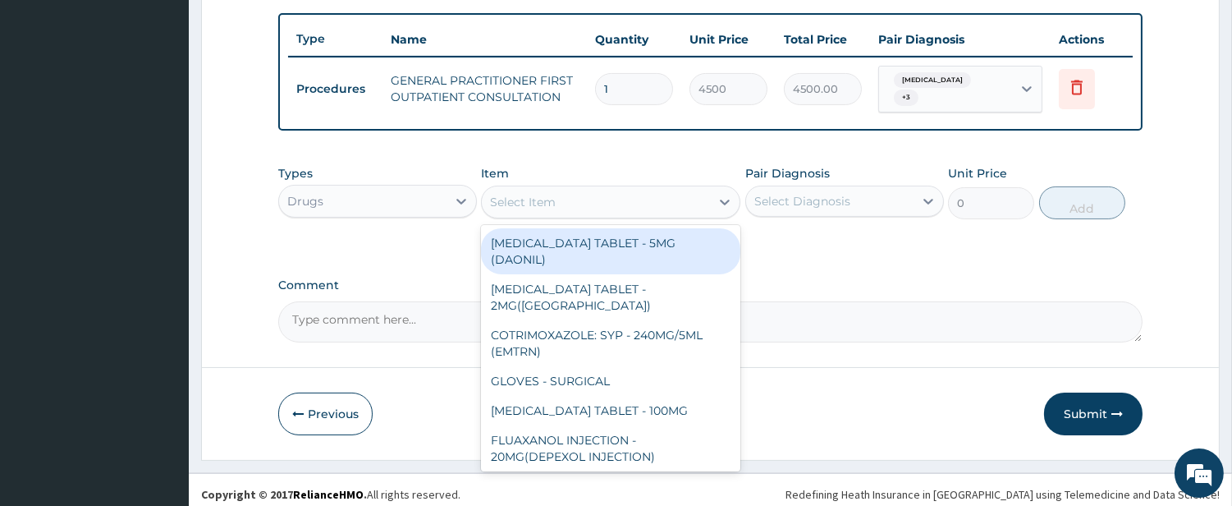
click at [666, 200] on div "Select Item" at bounding box center [596, 202] width 228 height 26
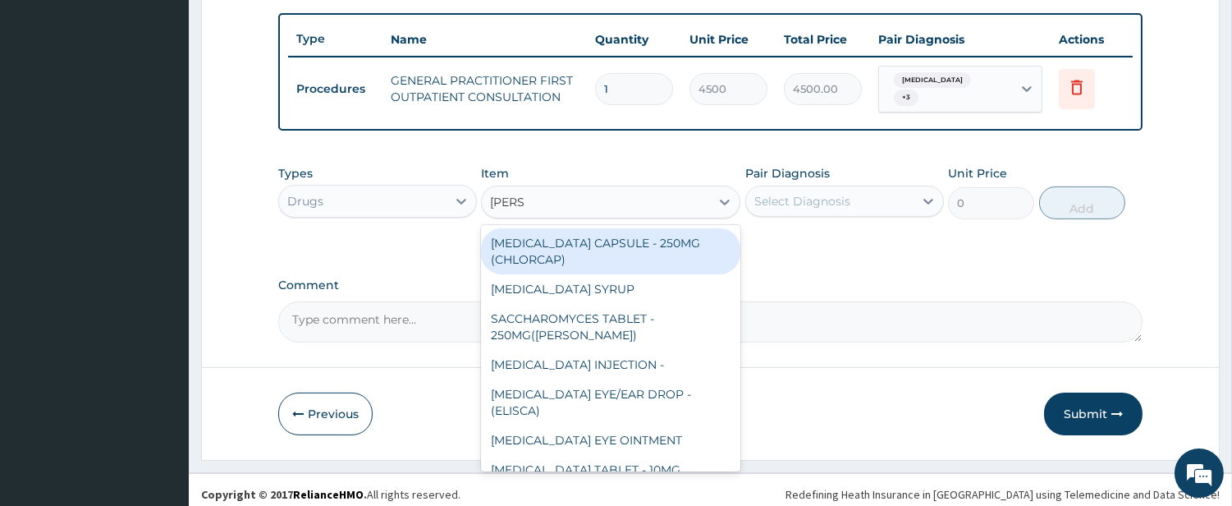
type input "LORAT"
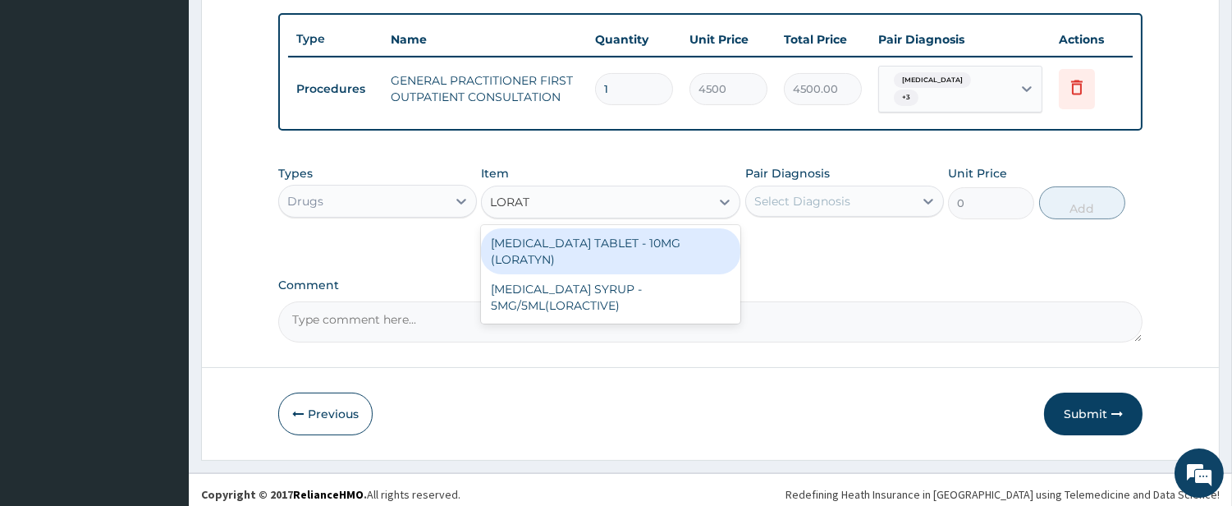
click at [645, 235] on div "[MEDICAL_DATA] TABLET - 10MG (LORATYN)" at bounding box center [610, 251] width 259 height 46
type input "112"
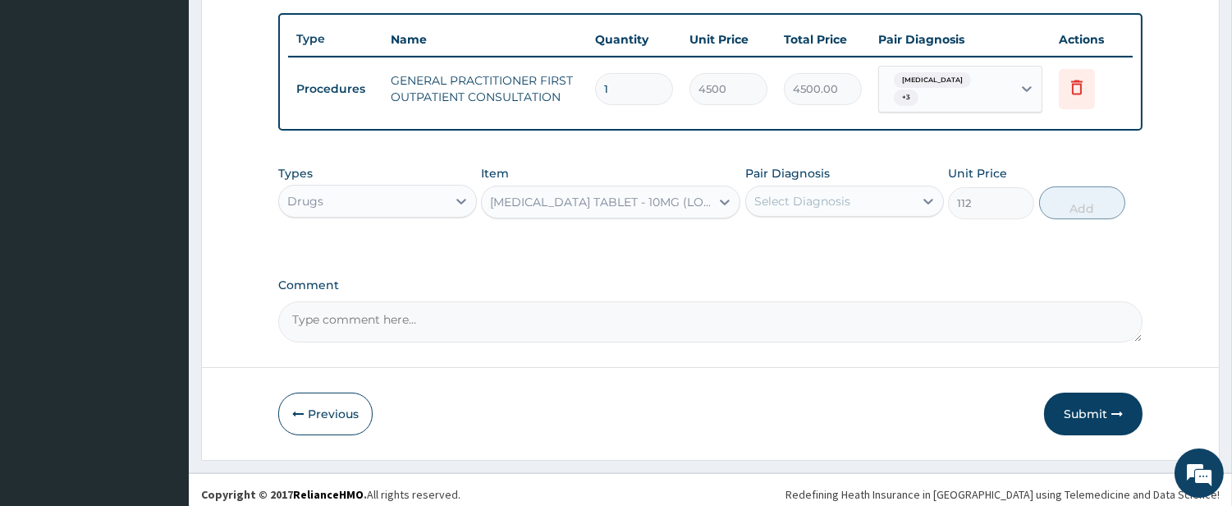
click at [816, 198] on div "Select Diagnosis" at bounding box center [803, 201] width 96 height 16
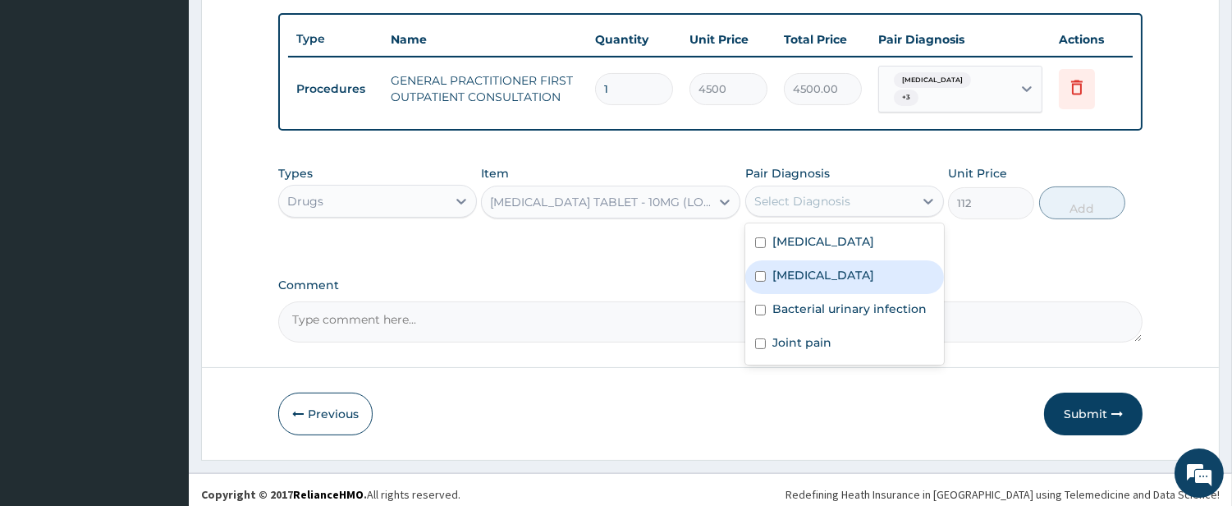
click at [827, 267] on label "[MEDICAL_DATA]" at bounding box center [824, 275] width 102 height 16
checkbox input "true"
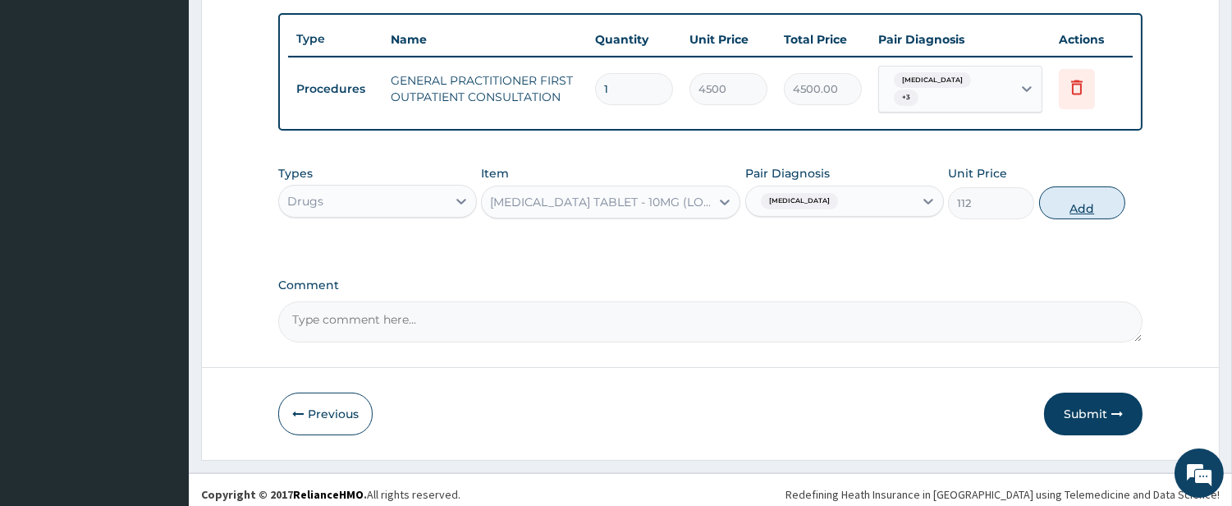
click at [1112, 195] on button "Add" at bounding box center [1082, 202] width 86 height 33
type input "0"
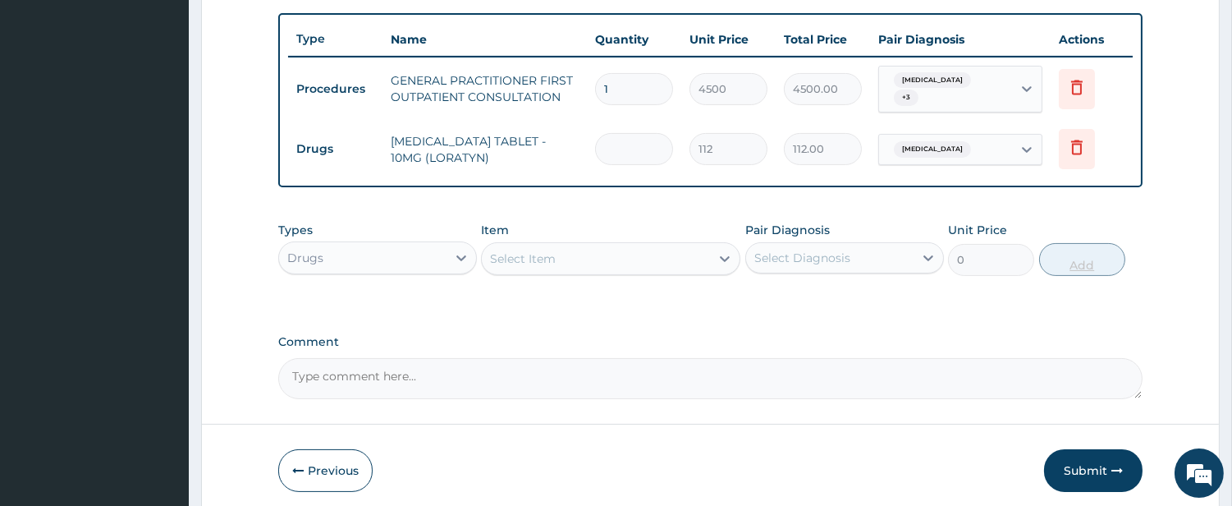
type input "0.00"
type input "5"
type input "560.00"
type input "5"
click at [653, 245] on div "Select Item" at bounding box center [596, 258] width 228 height 26
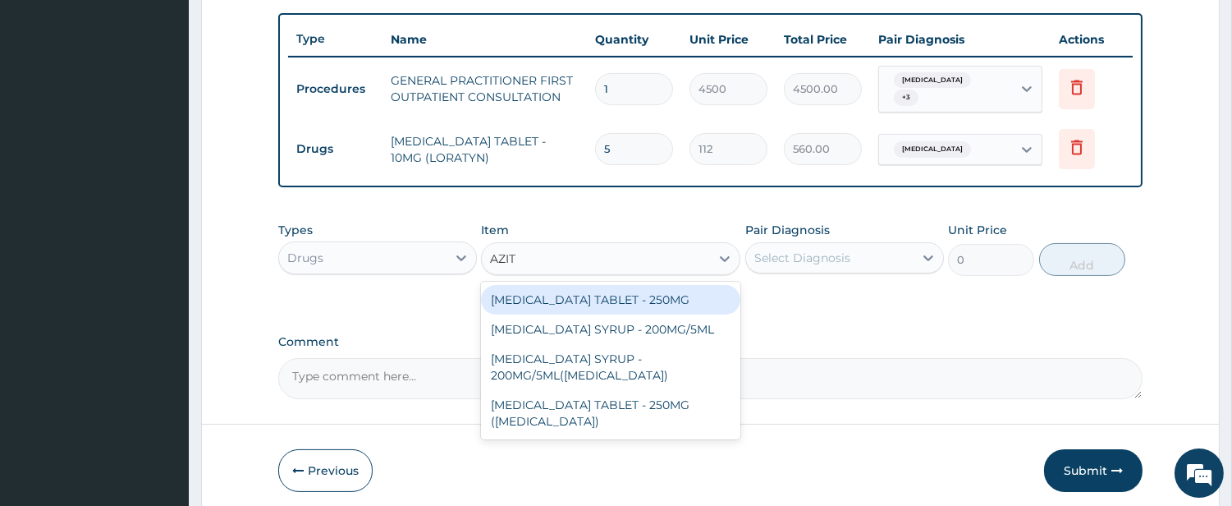
type input "AZITH"
click at [652, 291] on div "[MEDICAL_DATA] TABLET - 250MG" at bounding box center [610, 300] width 259 height 30
type input "320"
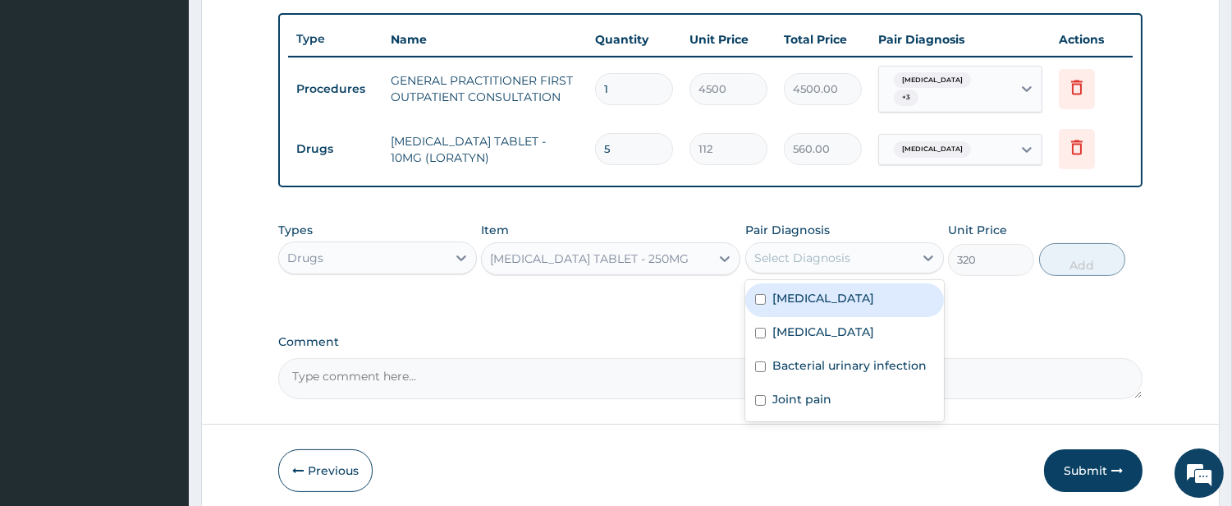
click at [791, 250] on div "Select Diagnosis" at bounding box center [803, 258] width 96 height 16
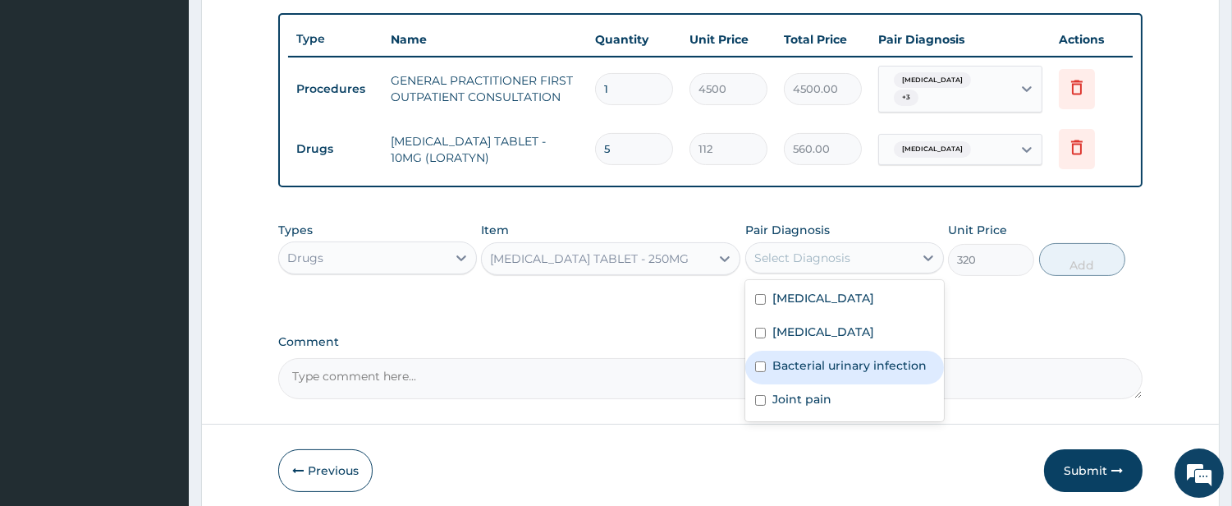
click at [784, 357] on label "Bacterial urinary infection" at bounding box center [850, 365] width 154 height 16
checkbox input "true"
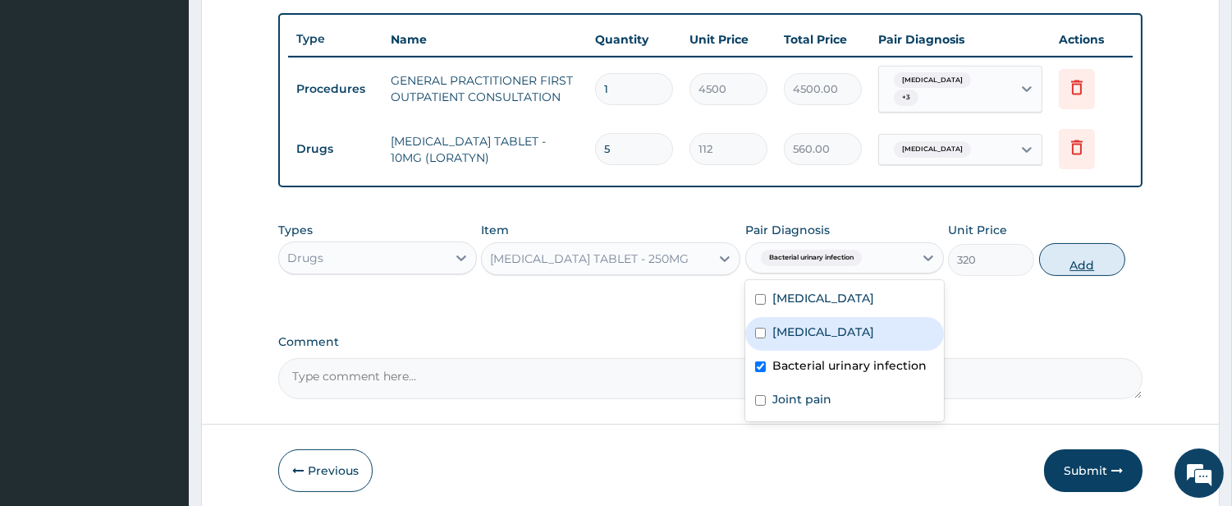
click at [1074, 247] on button "Add" at bounding box center [1082, 259] width 86 height 33
type input "0"
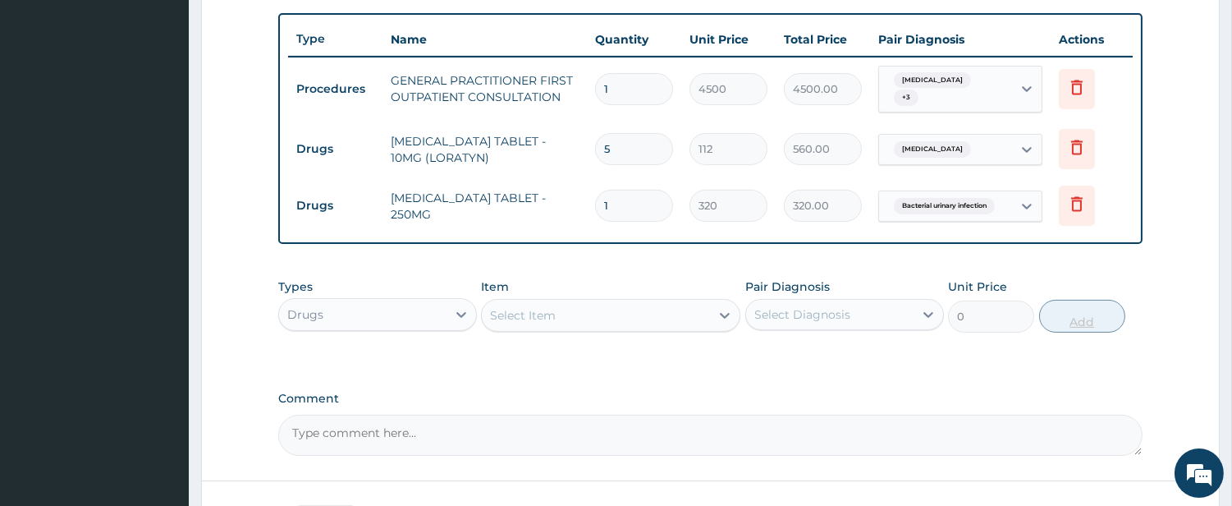
type input "10"
type input "3200.00"
type input "10"
click at [592, 299] on div "Select Item" at bounding box center [610, 315] width 259 height 33
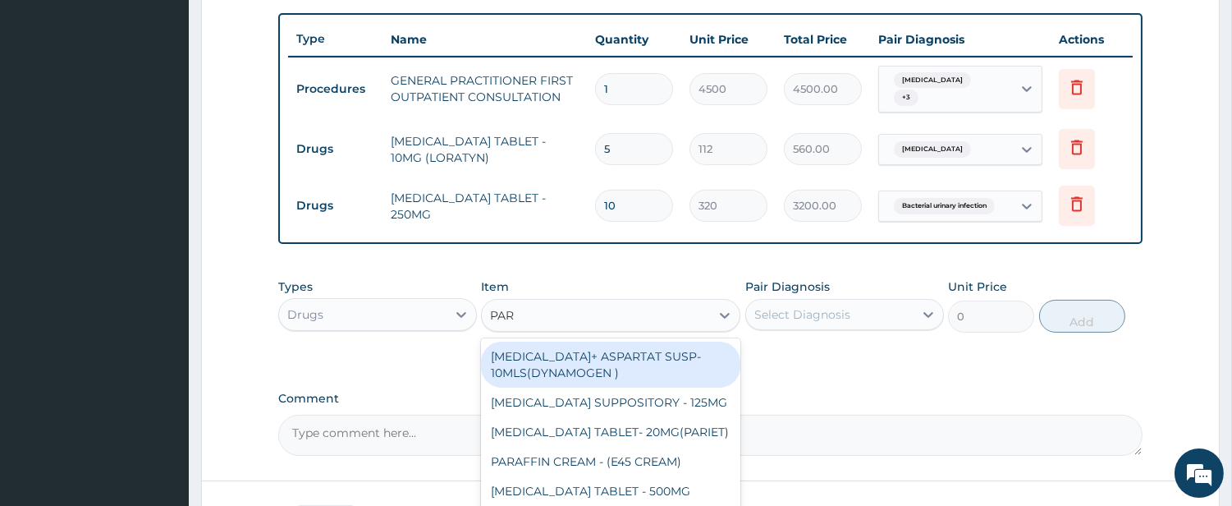
type input "PARA"
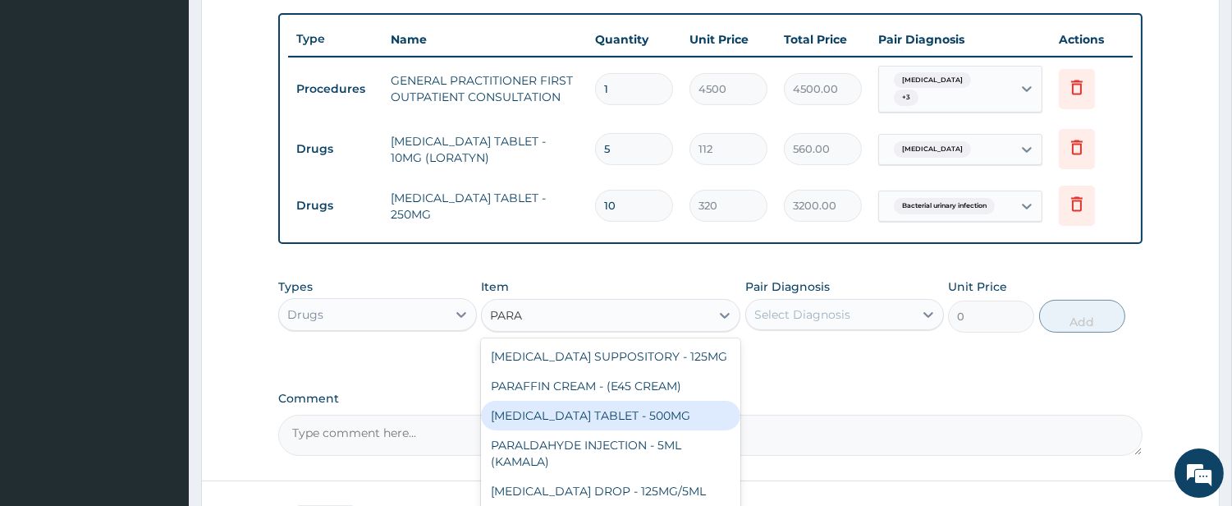
click at [645, 411] on div "[MEDICAL_DATA] TABLET - 500MG" at bounding box center [610, 416] width 259 height 30
type input "38.400000000000006"
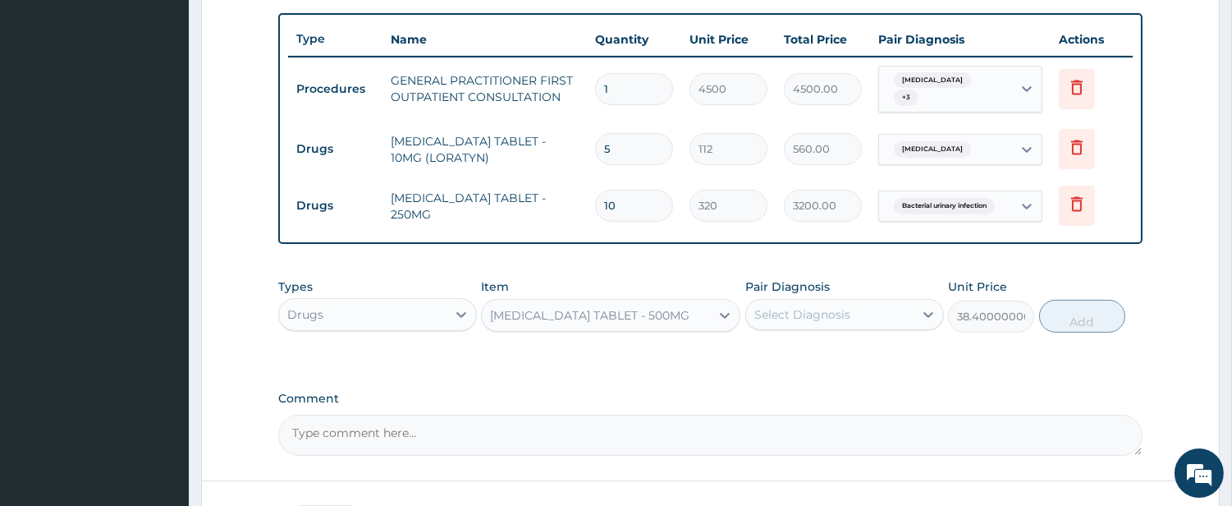
click at [797, 301] on div "Select Diagnosis" at bounding box center [829, 314] width 167 height 26
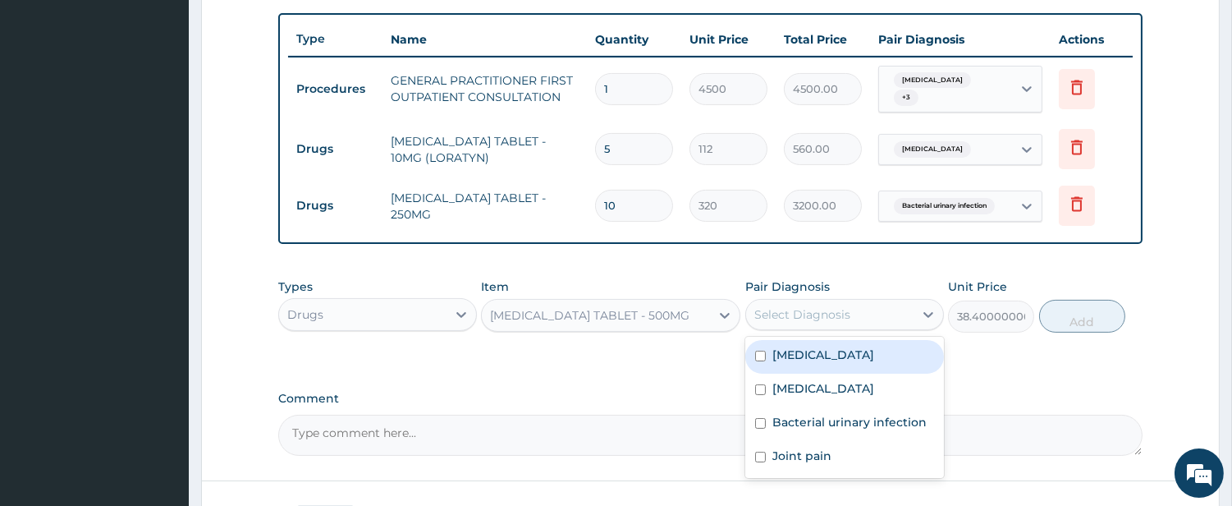
click at [805, 348] on label "[MEDICAL_DATA]" at bounding box center [824, 354] width 102 height 16
checkbox input "true"
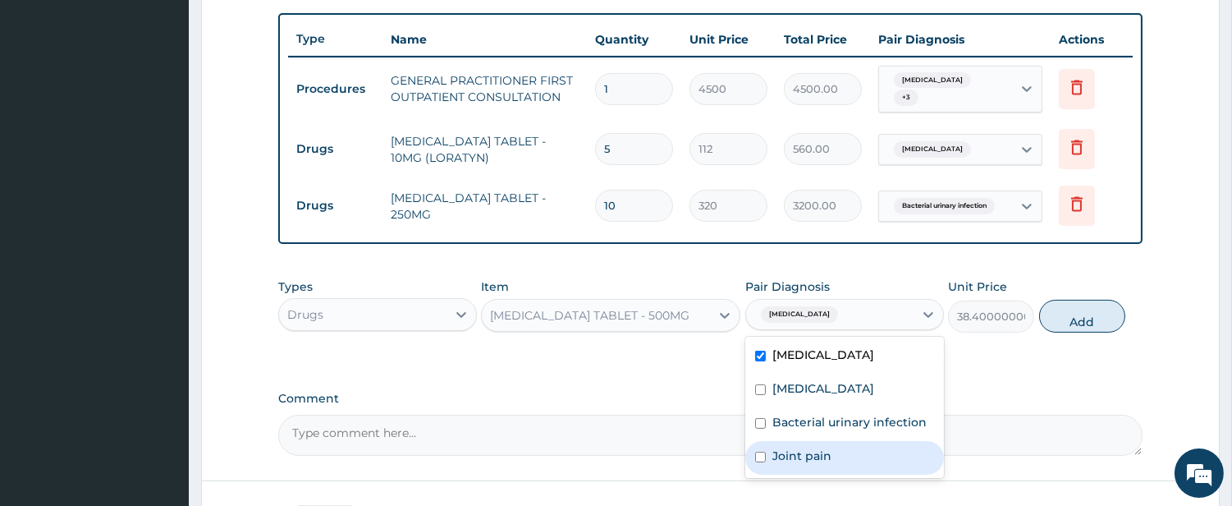
click at [768, 450] on div "Joint pain" at bounding box center [844, 458] width 199 height 34
checkbox input "true"
click at [1053, 310] on button "Add" at bounding box center [1082, 316] width 86 height 33
type input "0"
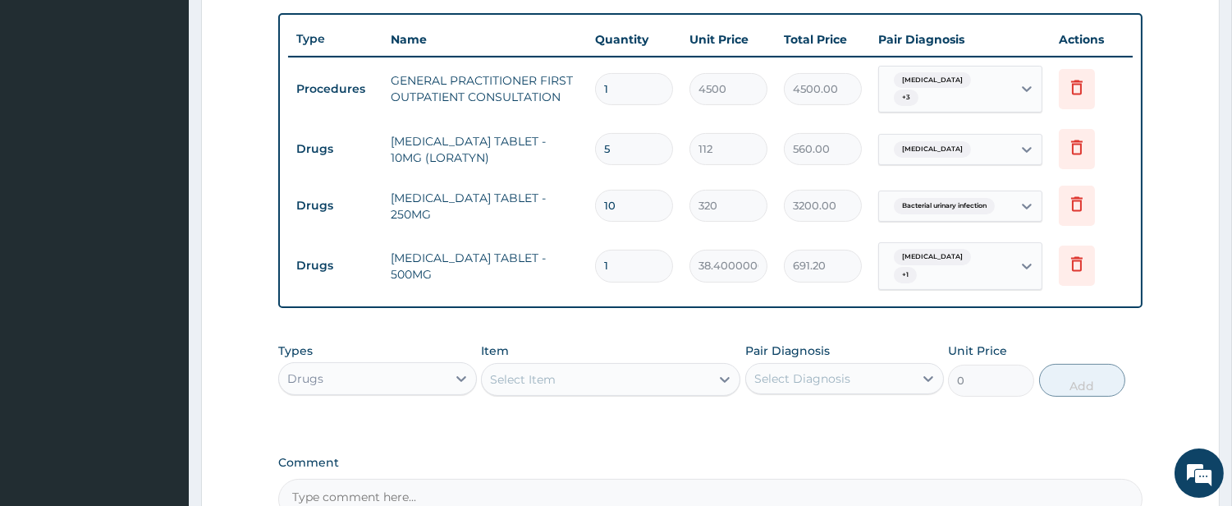
type input "18"
type input "691.20"
type input "18"
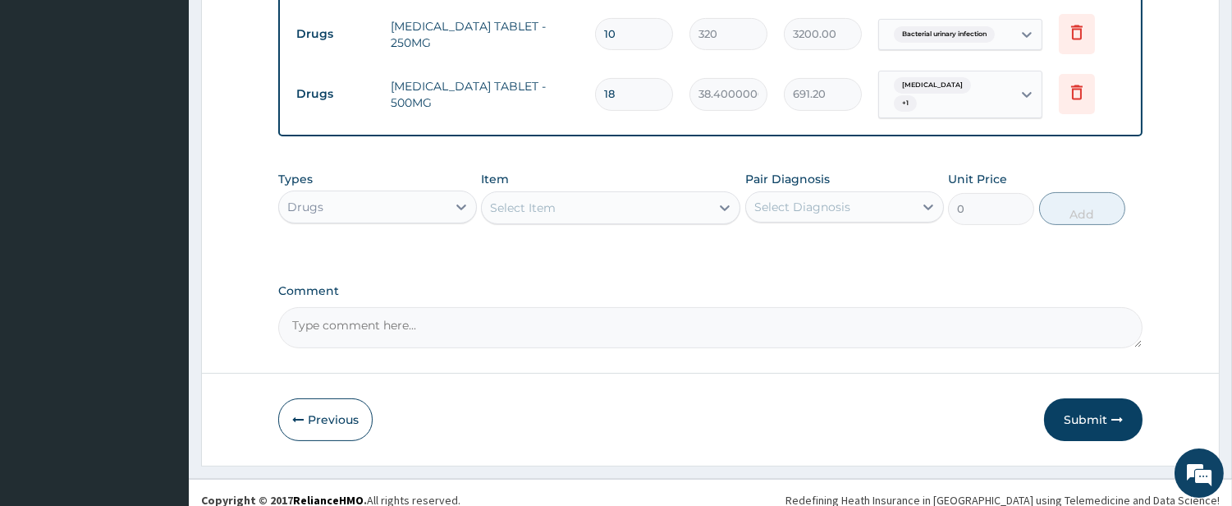
click at [662, 195] on div "Select Item" at bounding box center [596, 208] width 228 height 26
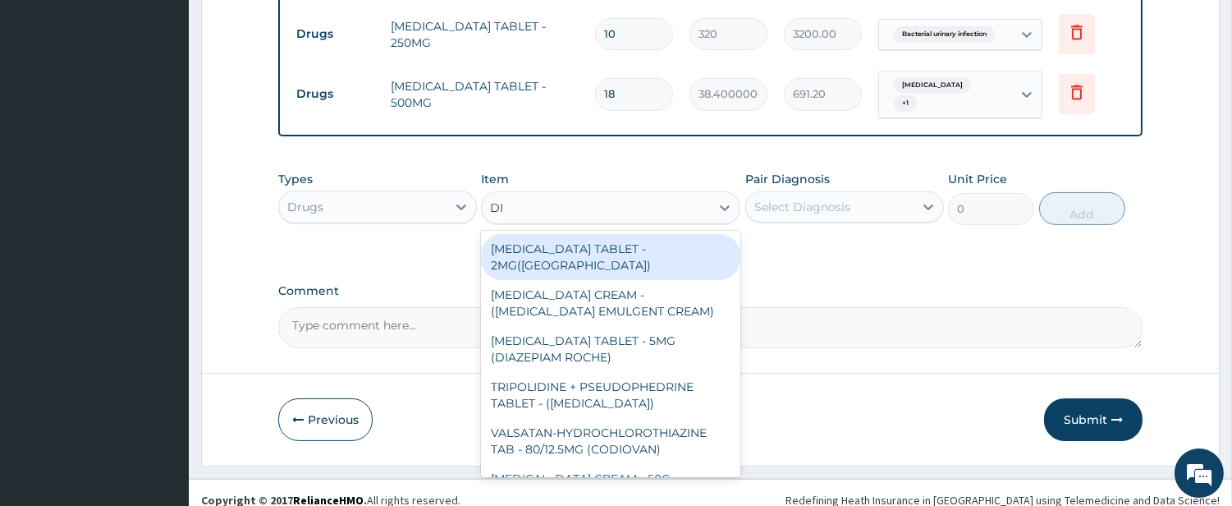
type input "DIC"
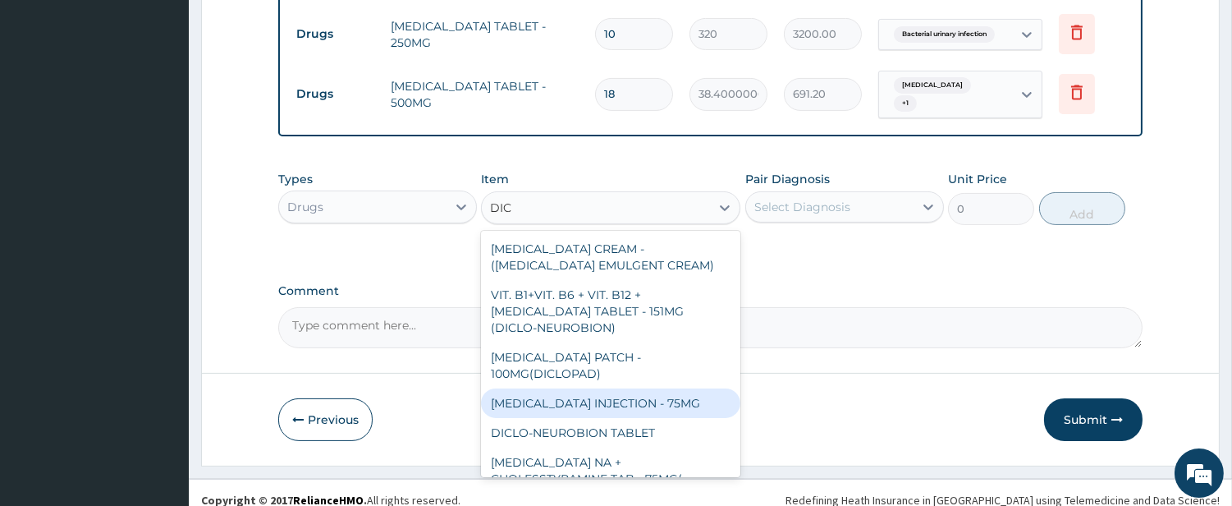
click at [686, 388] on div "[MEDICAL_DATA] INJECTION - 75MG" at bounding box center [610, 403] width 259 height 30
type input "480"
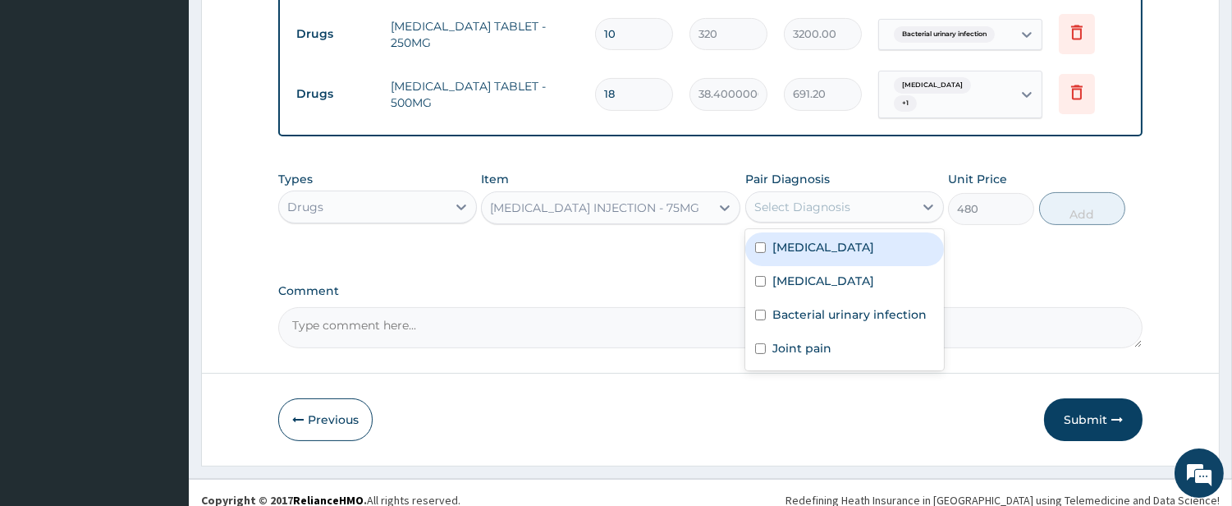
click at [805, 199] on div "Select Diagnosis" at bounding box center [803, 207] width 96 height 16
click at [785, 239] on label "[MEDICAL_DATA]" at bounding box center [824, 247] width 102 height 16
checkbox input "true"
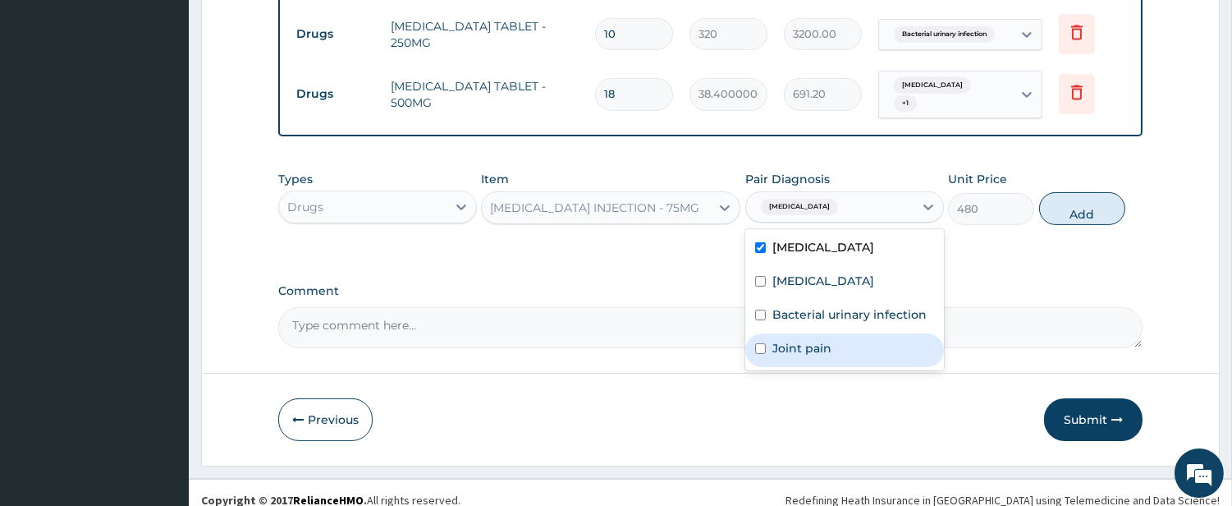
click at [785, 346] on div "Joint pain" at bounding box center [844, 350] width 199 height 34
checkbox input "true"
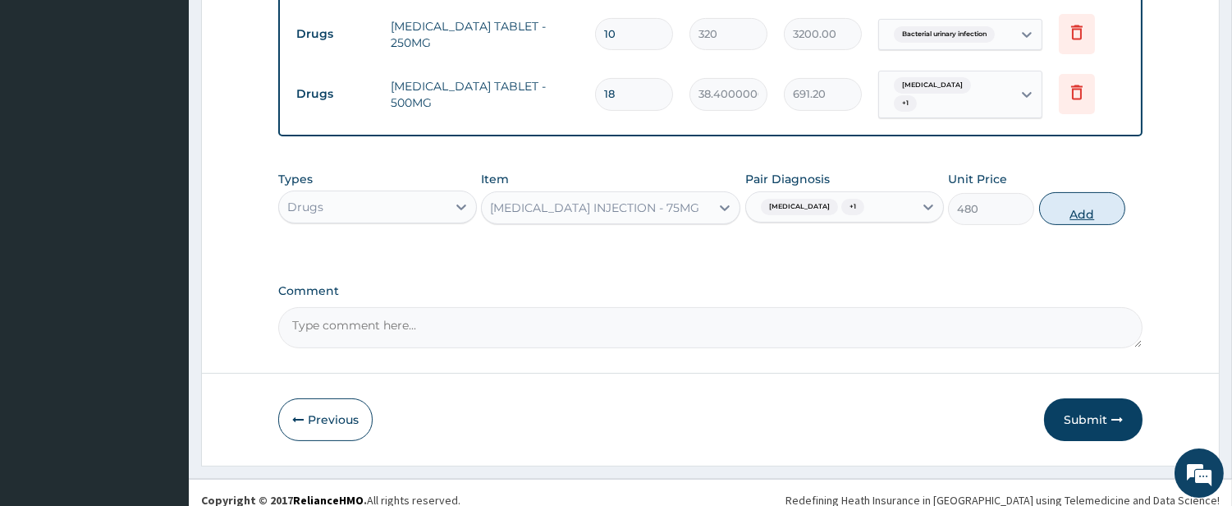
click at [1077, 204] on button "Add" at bounding box center [1082, 208] width 86 height 33
type input "0"
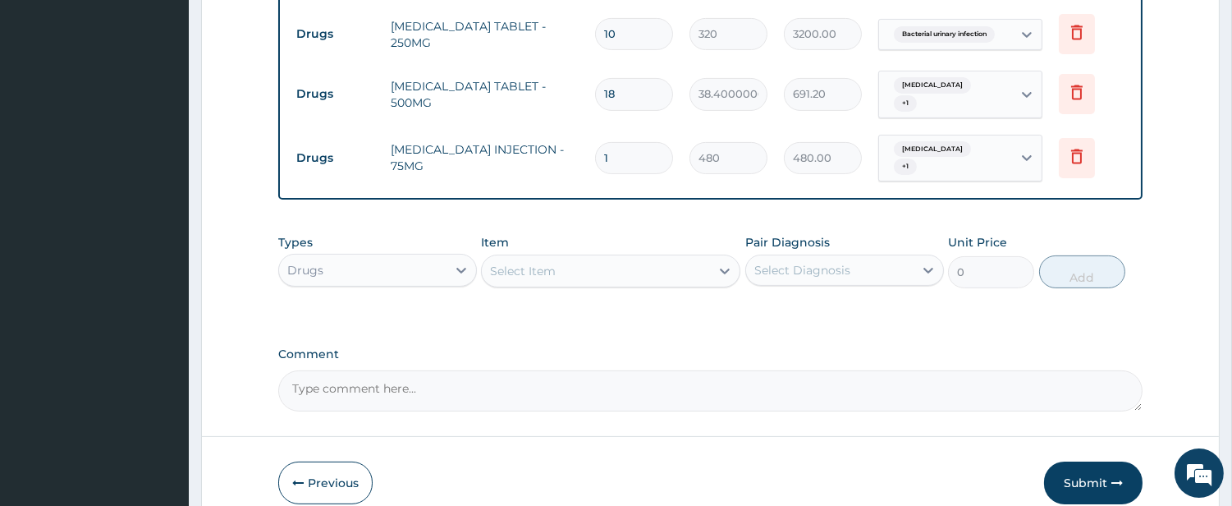
click at [633, 258] on div "Select Item" at bounding box center [596, 271] width 228 height 26
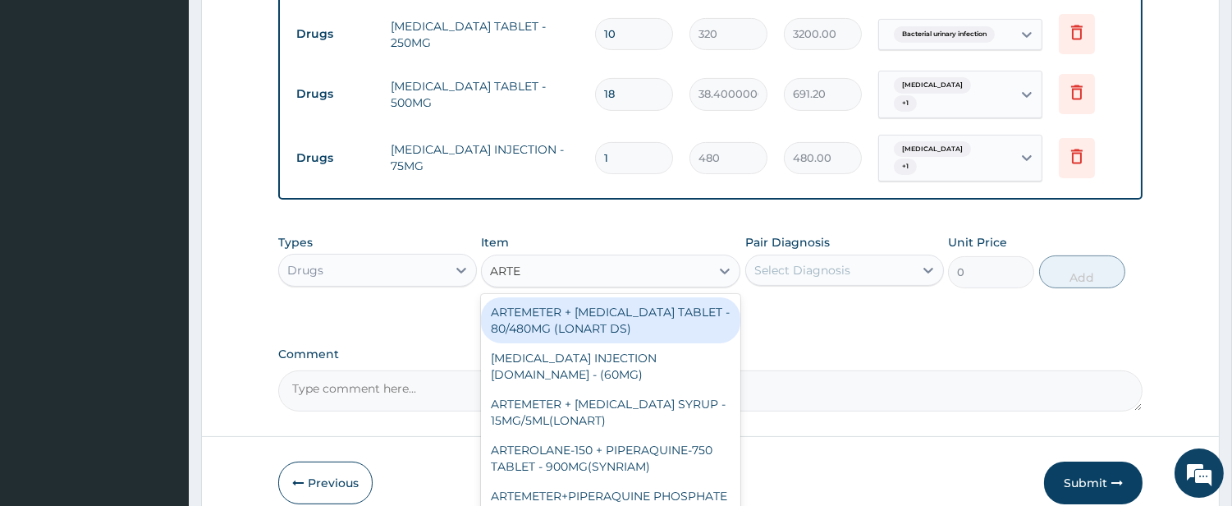
type input "ARTEM"
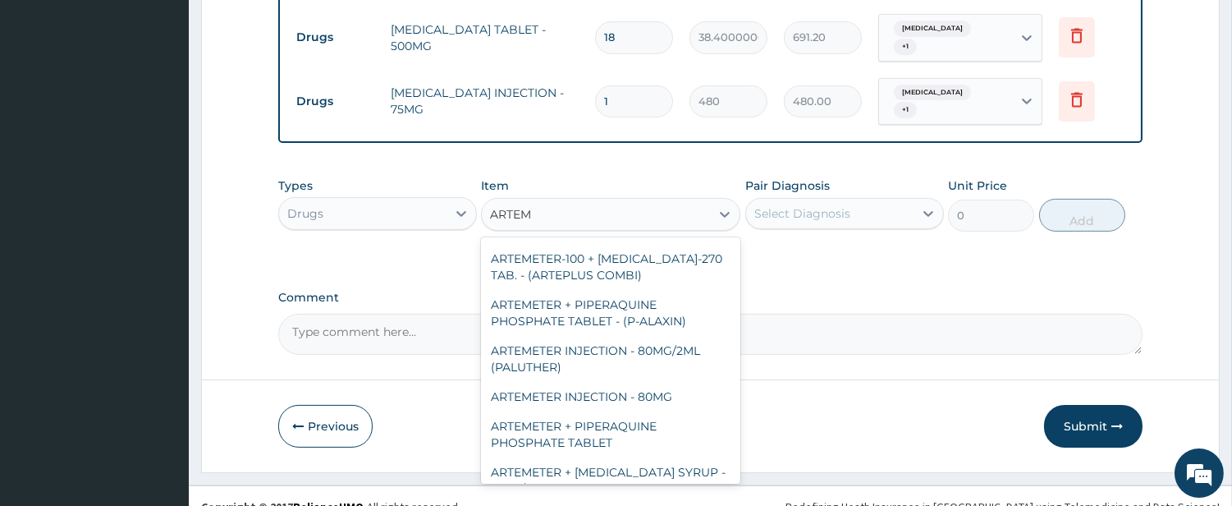
scroll to position [304, 0]
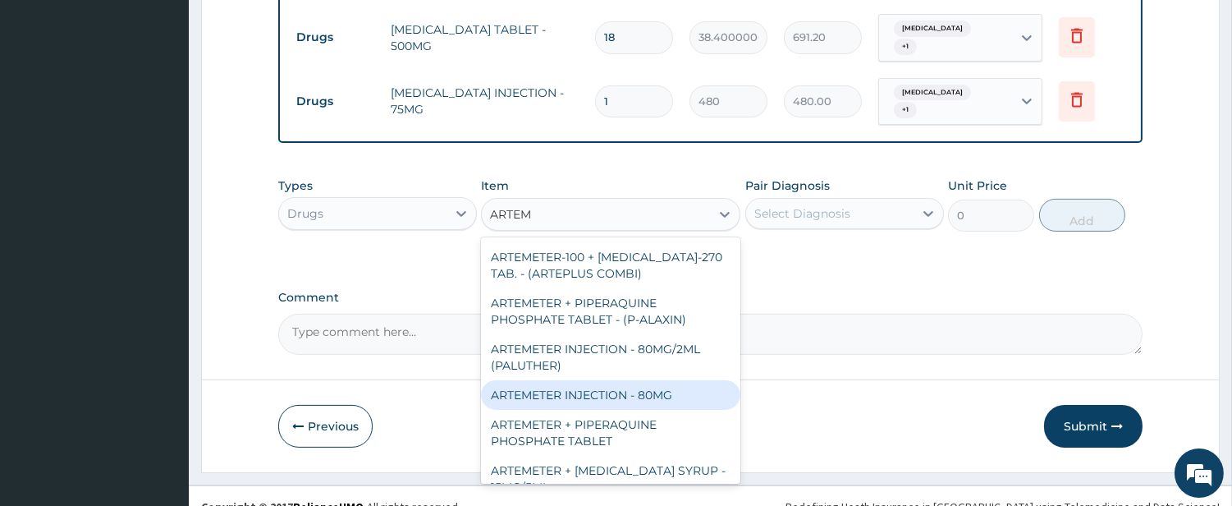
click at [658, 380] on div "ARTEMETER INJECTION - 80MG" at bounding box center [610, 395] width 259 height 30
type input "544"
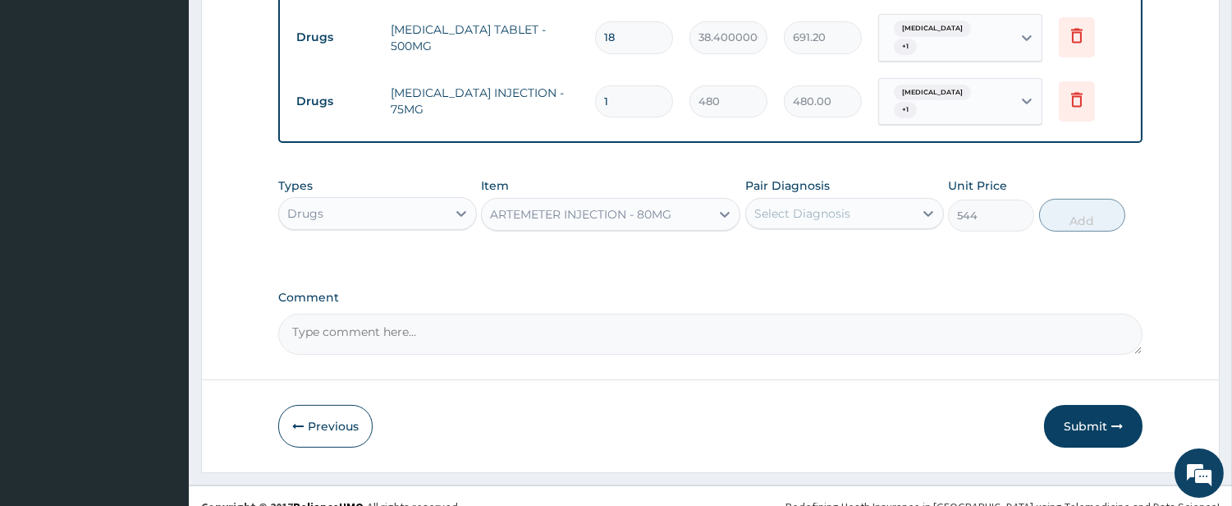
click at [808, 205] on div "Select Diagnosis" at bounding box center [803, 213] width 96 height 16
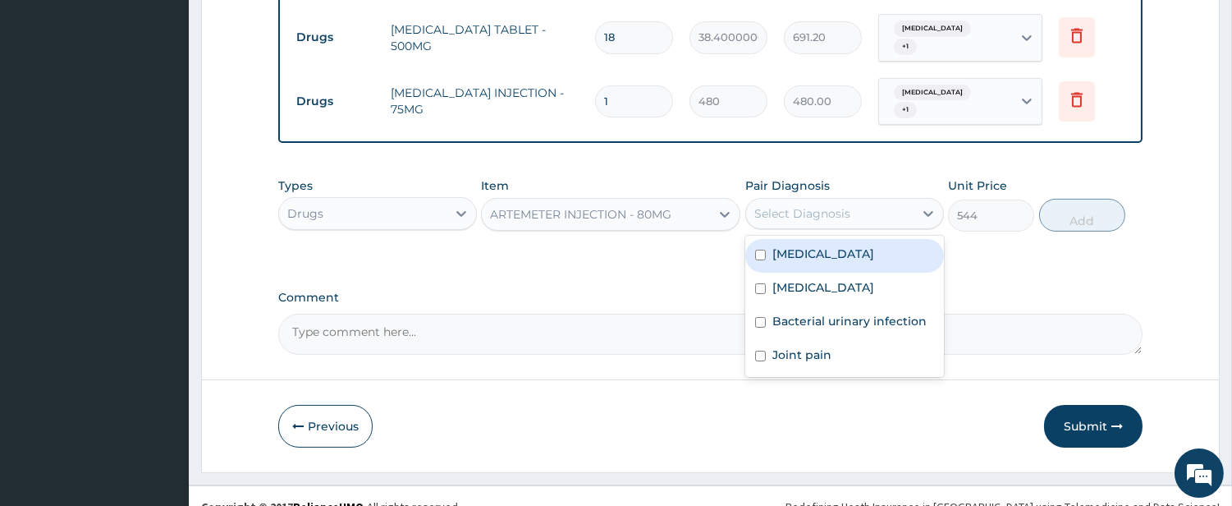
click at [803, 241] on div "[MEDICAL_DATA]" at bounding box center [844, 256] width 199 height 34
checkbox input "true"
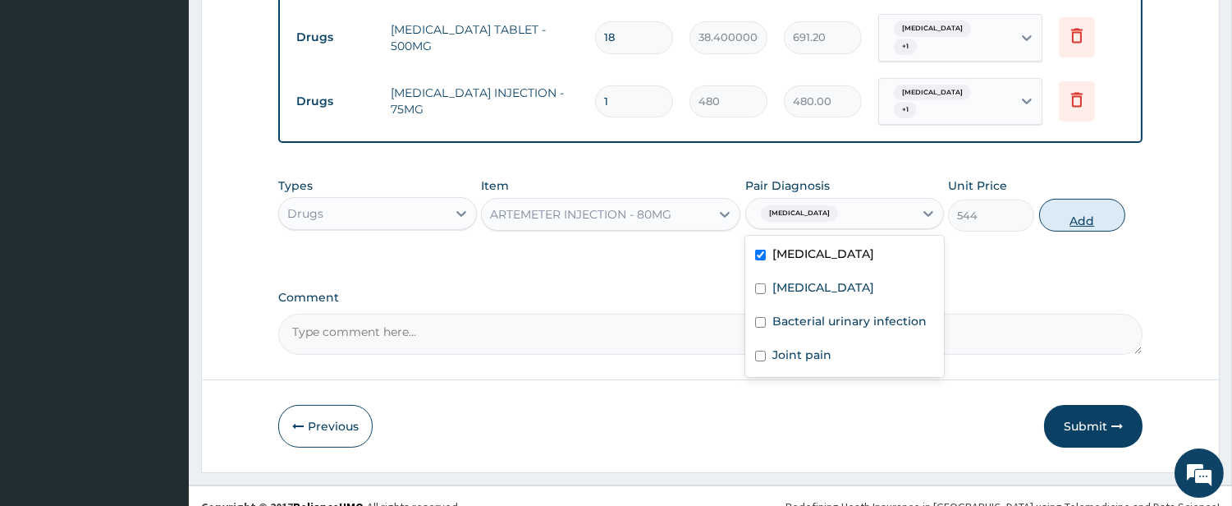
click at [1103, 202] on button "Add" at bounding box center [1082, 215] width 86 height 33
type input "0"
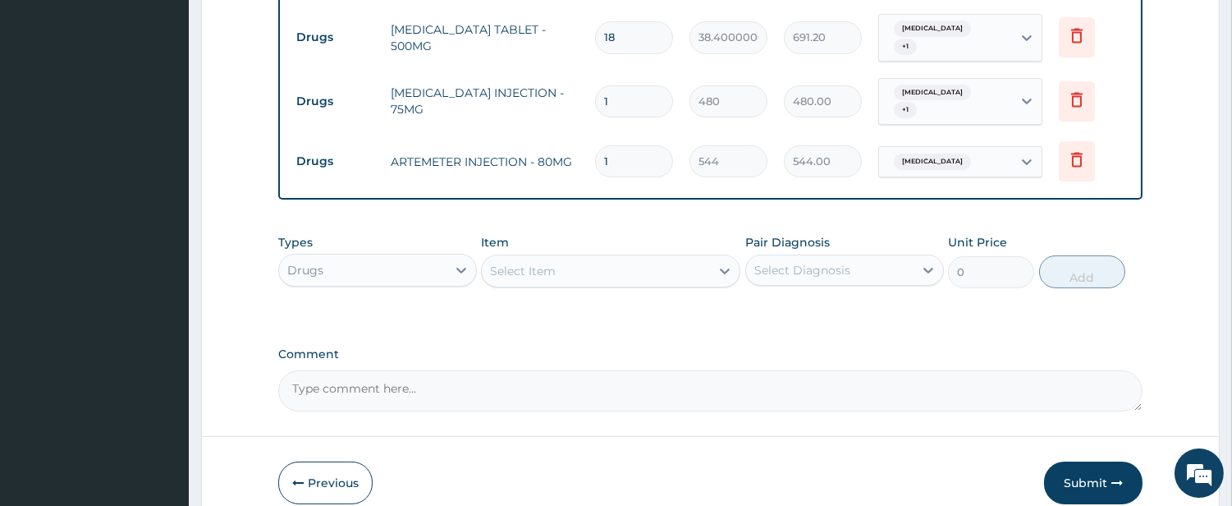
type input "0.00"
type input "6"
type input "3264.00"
type input "6"
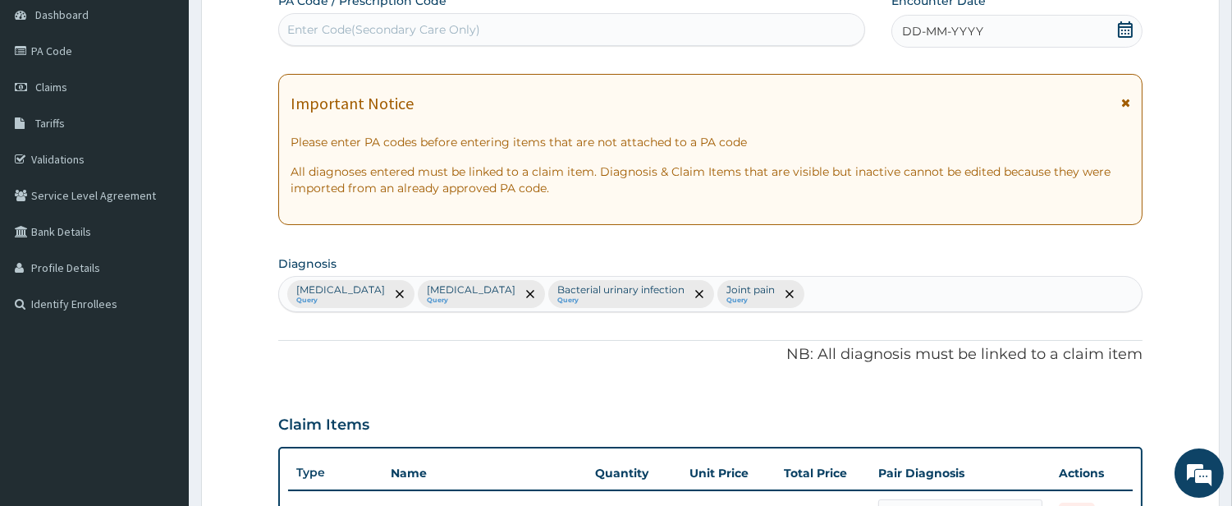
scroll to position [67, 0]
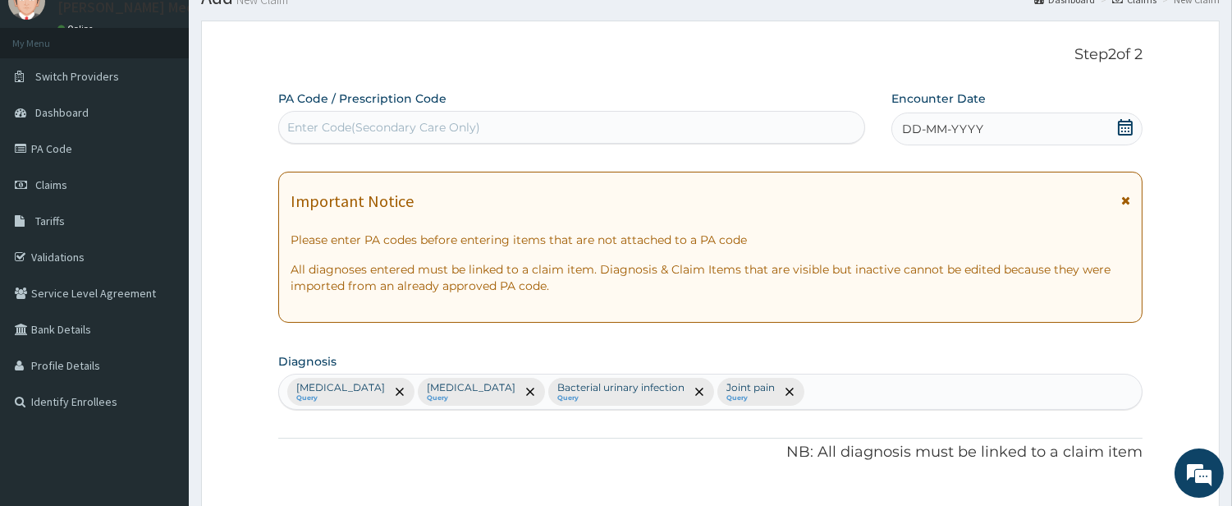
click at [920, 122] on span "DD-MM-YYYY" at bounding box center [942, 129] width 81 height 16
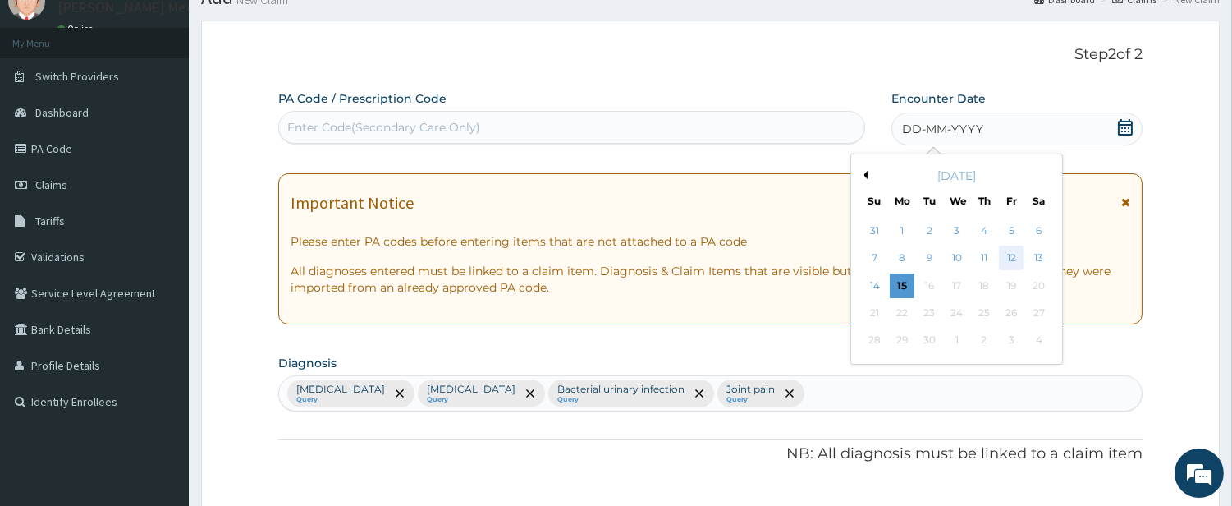
click at [1010, 261] on div "12" at bounding box center [1011, 258] width 25 height 25
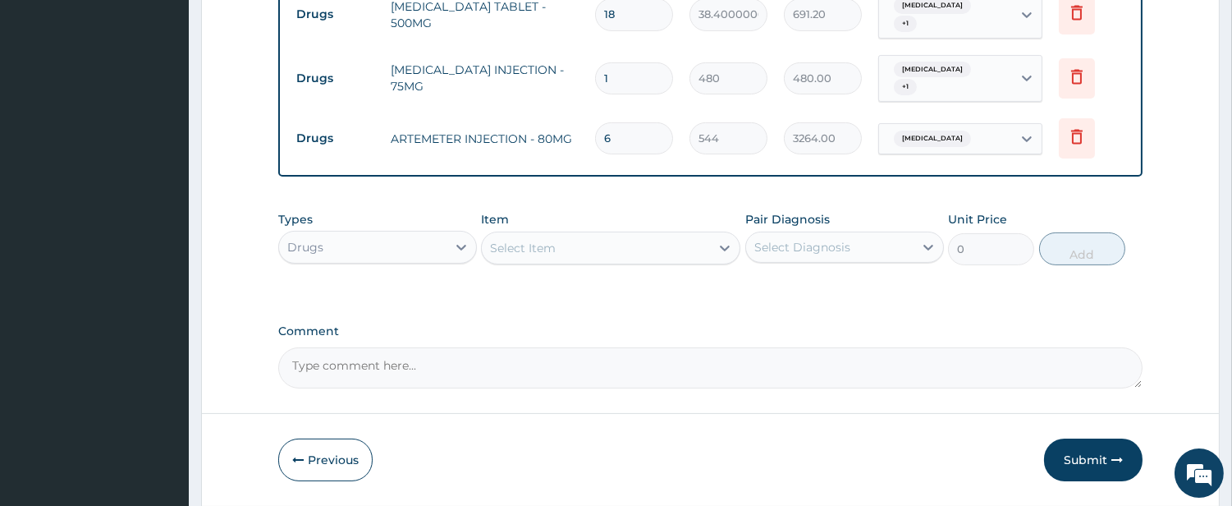
scroll to position [883, 0]
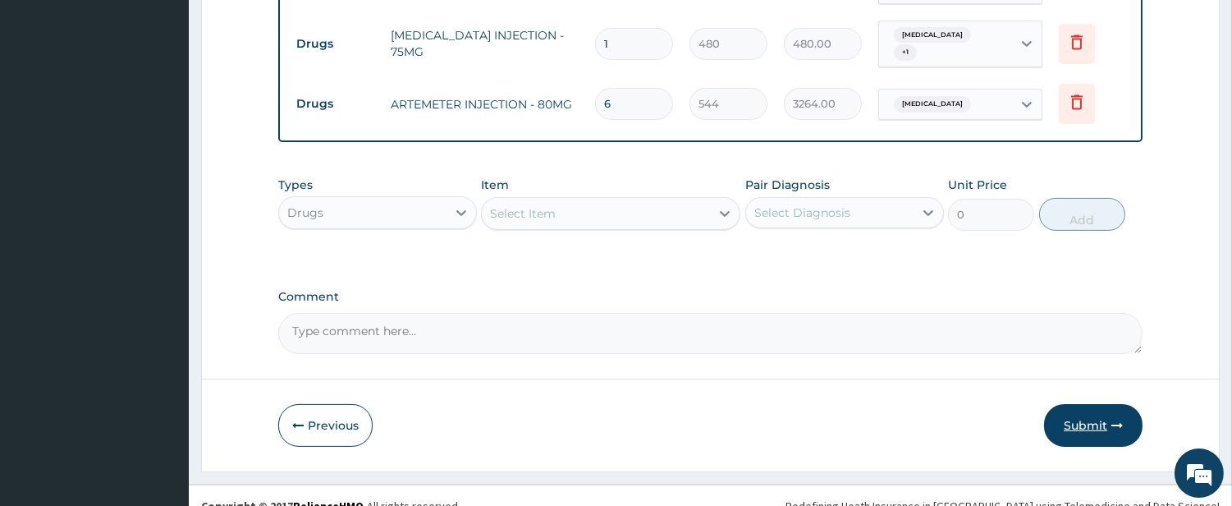
click at [1093, 409] on button "Submit" at bounding box center [1093, 425] width 99 height 43
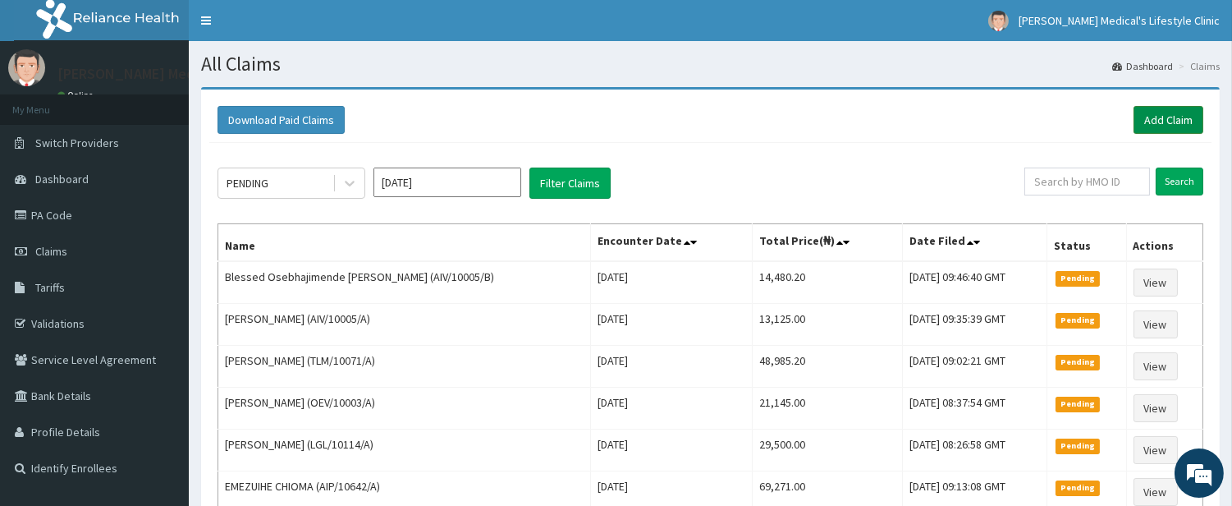
click at [1155, 111] on link "Add Claim" at bounding box center [1169, 120] width 70 height 28
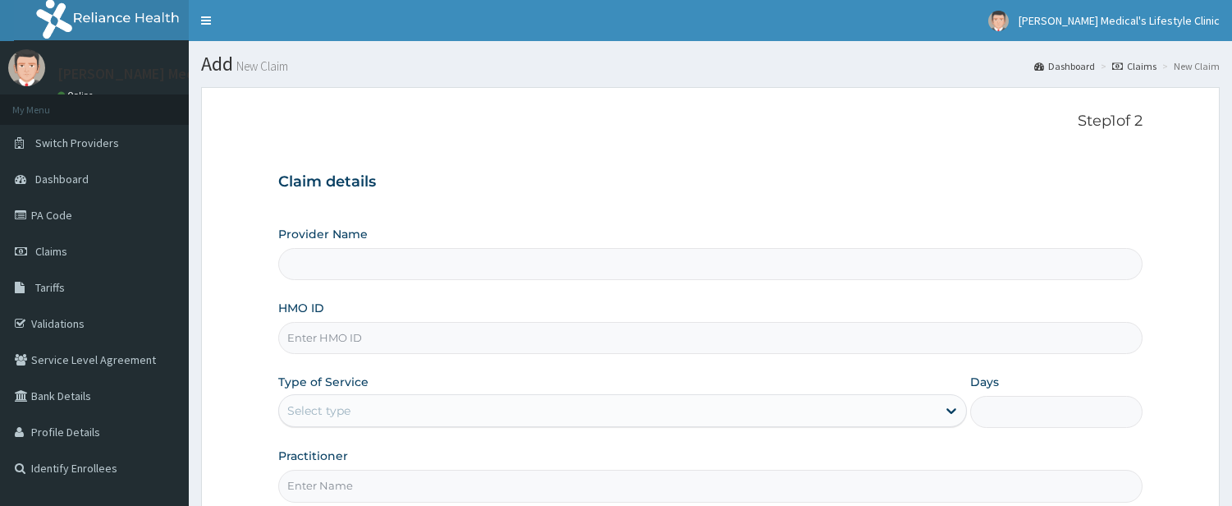
click at [335, 322] on input "HMO ID" at bounding box center [710, 338] width 865 height 32
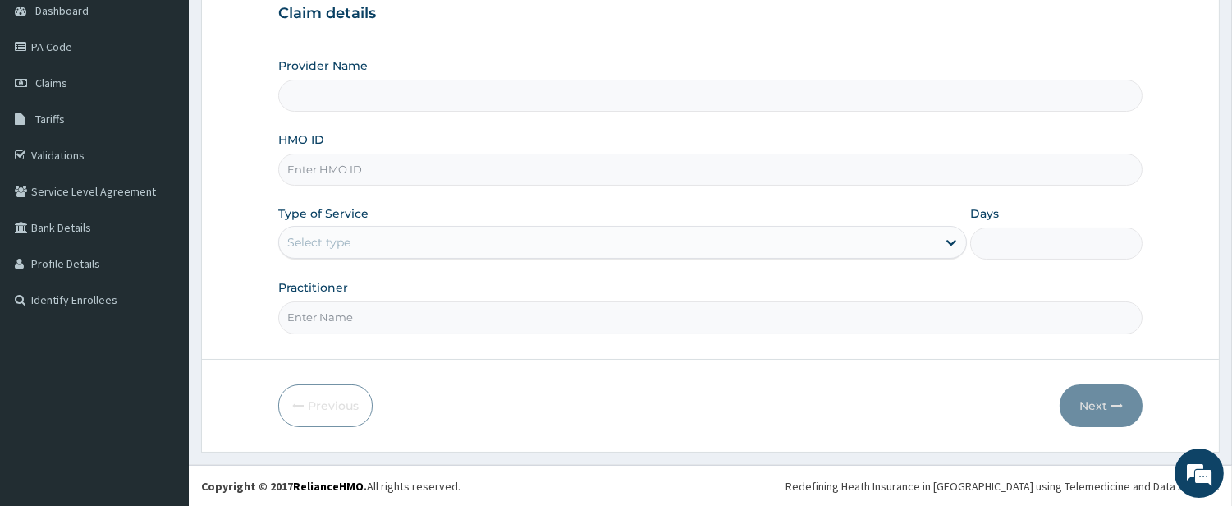
type input "Grover Medical's Lifestyle clinic"
type input "ISW/10487/A"
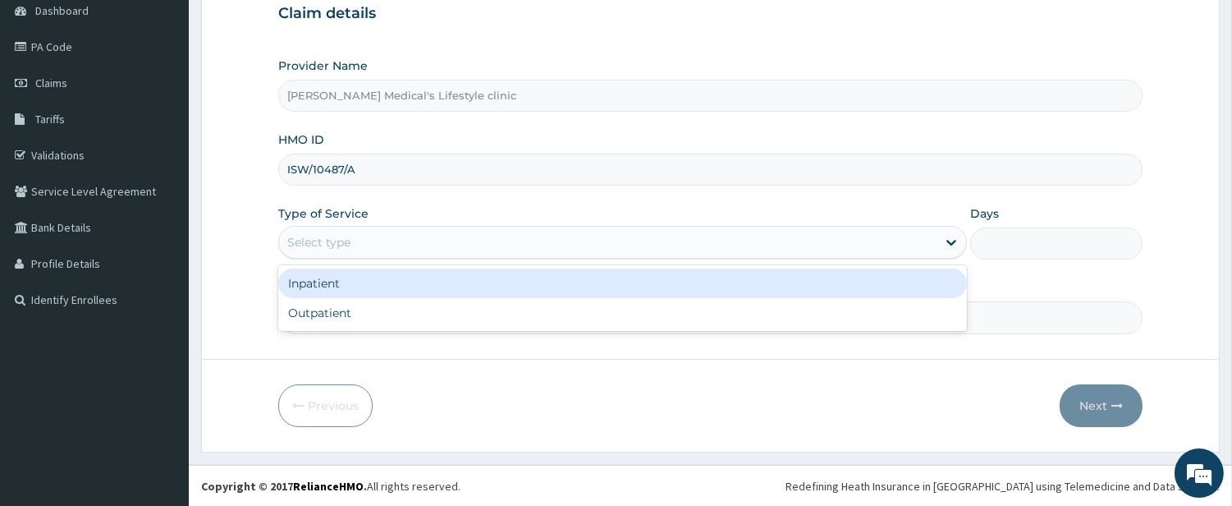
click at [310, 229] on div "Select type" at bounding box center [608, 242] width 658 height 26
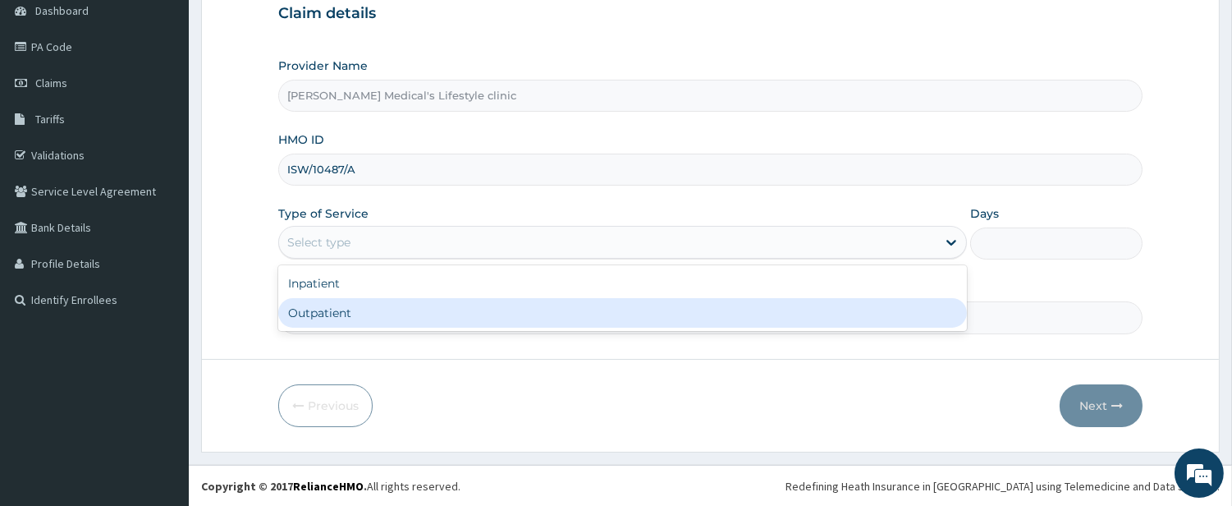
click at [314, 314] on div "Outpatient" at bounding box center [622, 313] width 689 height 30
type input "1"
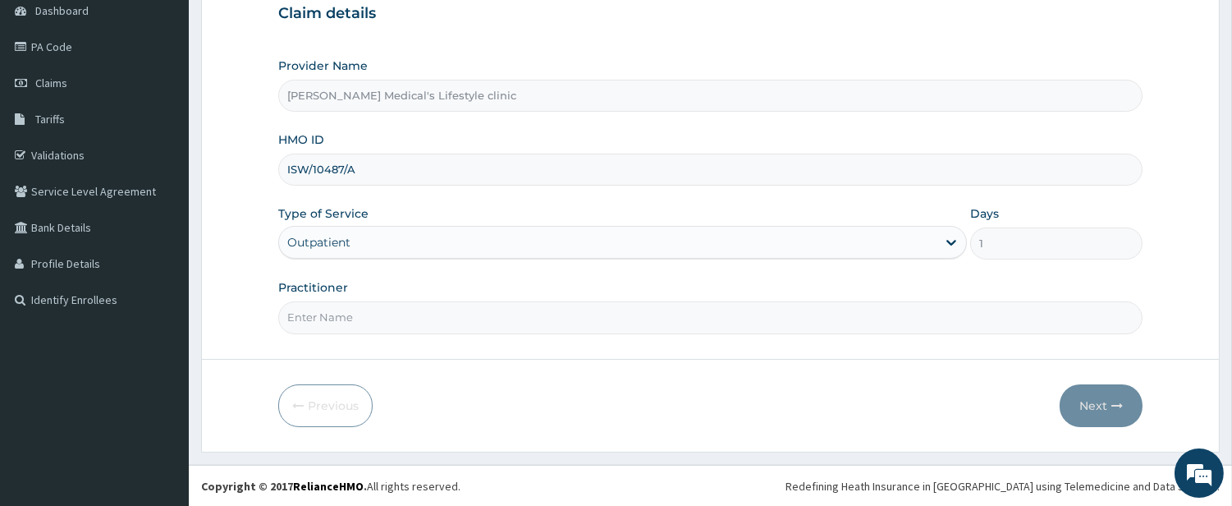
click at [317, 326] on input "Practitioner" at bounding box center [710, 317] width 865 height 32
type input "WURA"
click at [1076, 388] on button "Next" at bounding box center [1101, 405] width 83 height 43
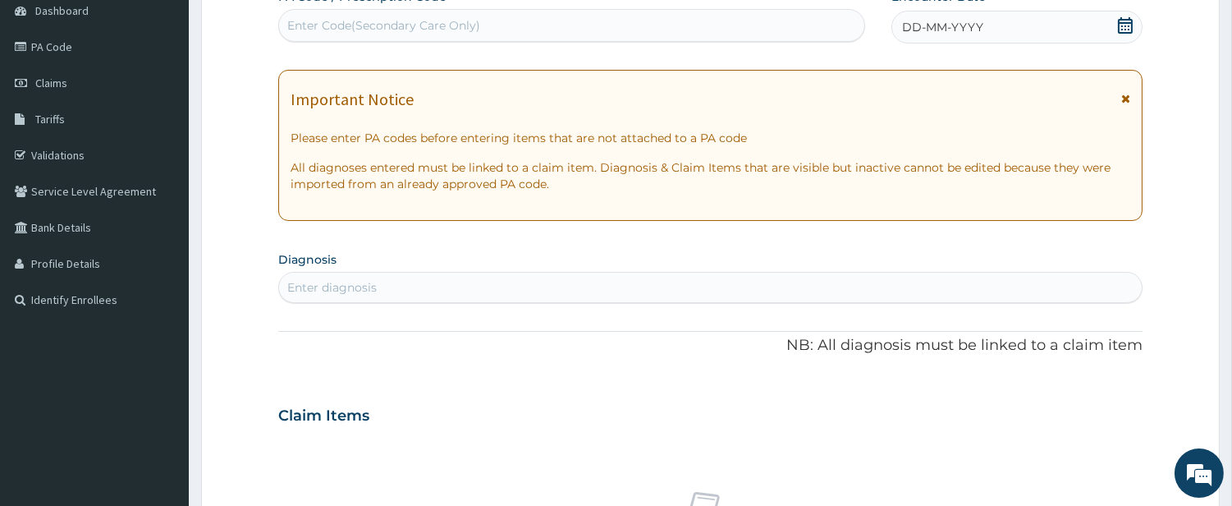
click at [479, 39] on div "Enter Code(Secondary Care Only)" at bounding box center [571, 25] width 587 height 33
paste input "PA/635122"
type input "PA/635122"
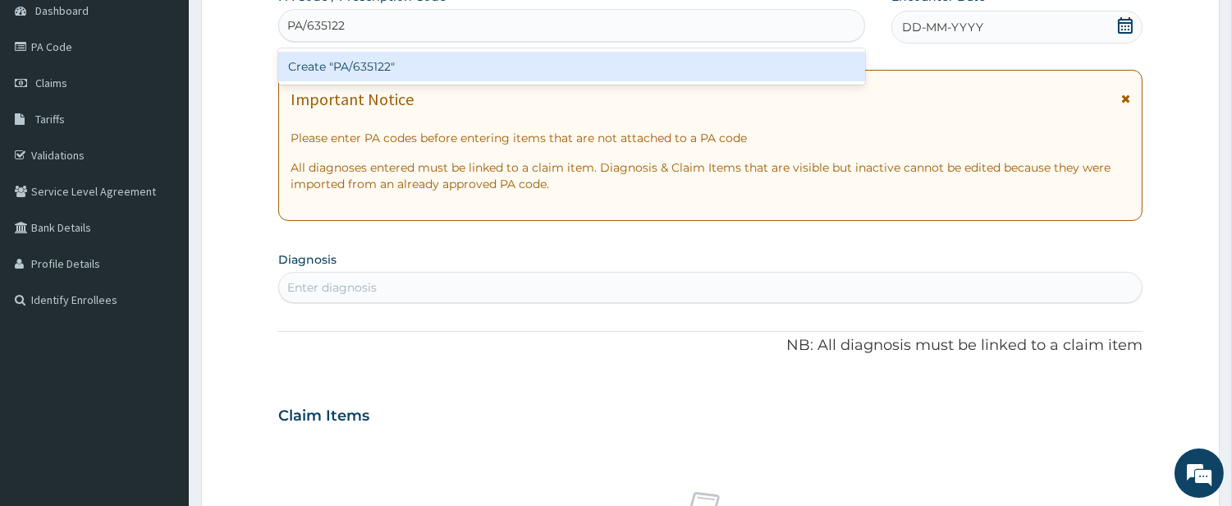
click at [400, 64] on div "Create "PA/635122"" at bounding box center [571, 67] width 587 height 30
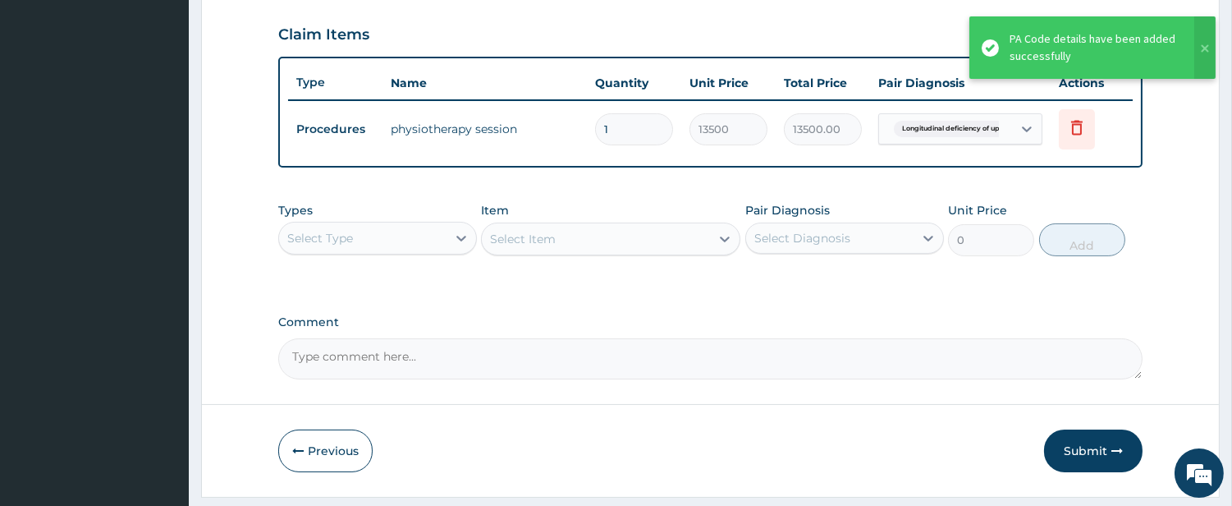
scroll to position [598, 0]
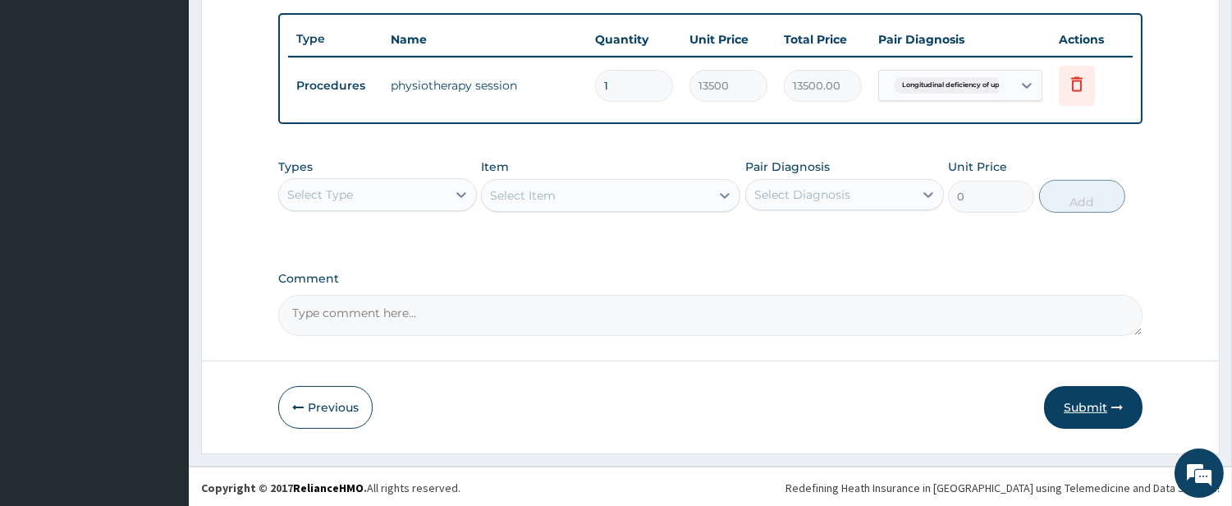
click at [1084, 402] on button "Submit" at bounding box center [1093, 407] width 99 height 43
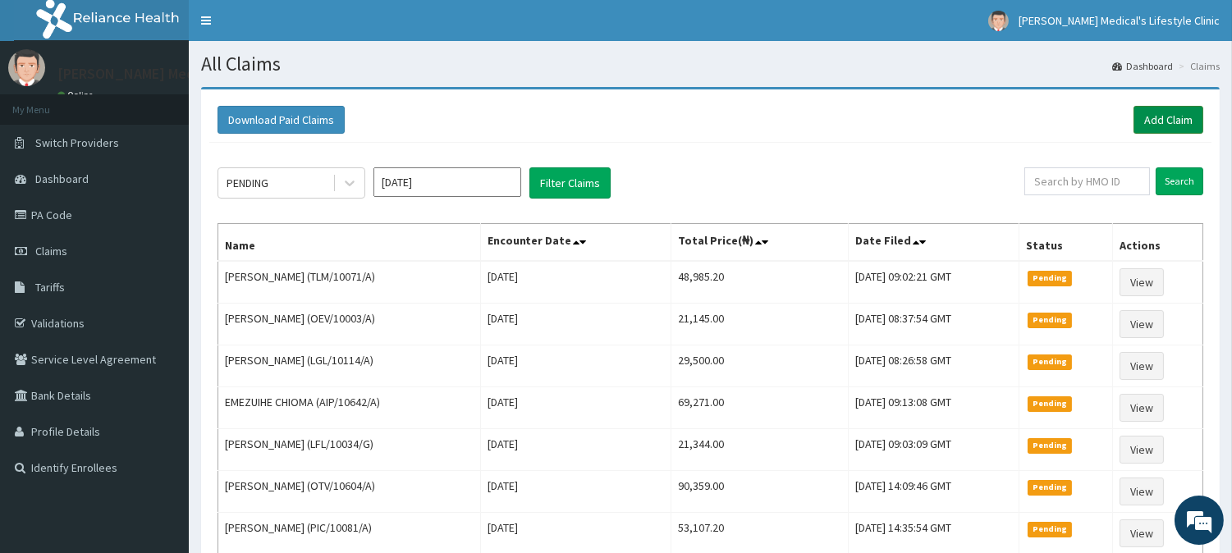
click at [1164, 119] on link "Add Claim" at bounding box center [1169, 120] width 70 height 28
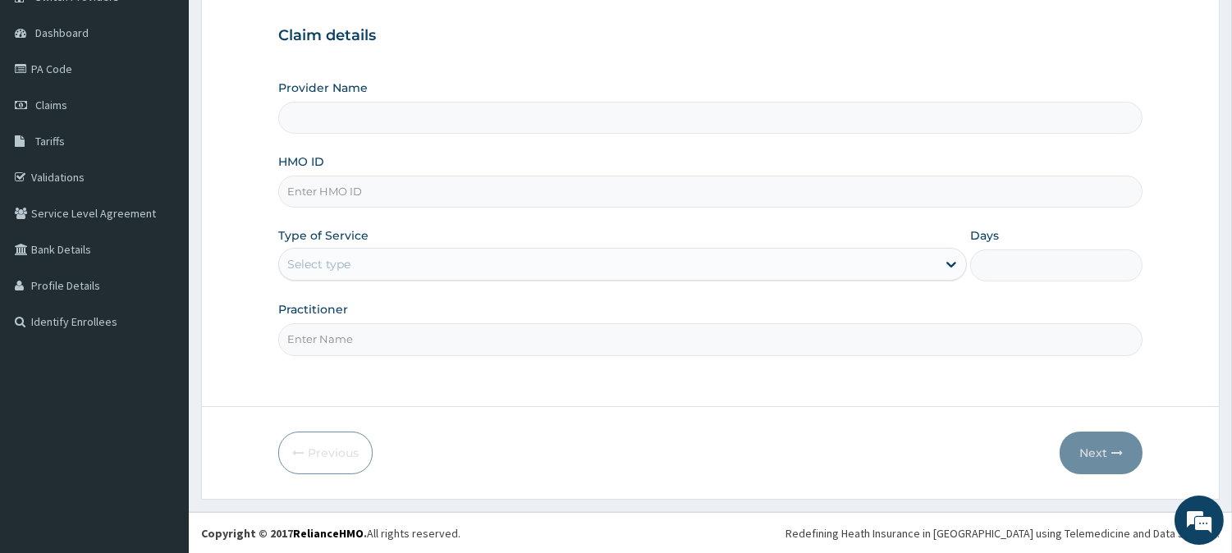
click at [375, 192] on input "HMO ID" at bounding box center [710, 192] width 865 height 32
type input "Grover Medical's Lifestyle clinic"
paste input "TVC/10030/A"
type input "TVC/10030/A"
click at [327, 282] on div "Provider Name Grover Medical's Lifestyle clinic HMO ID TVC/10030/A Type of Serv…" at bounding box center [710, 218] width 865 height 276
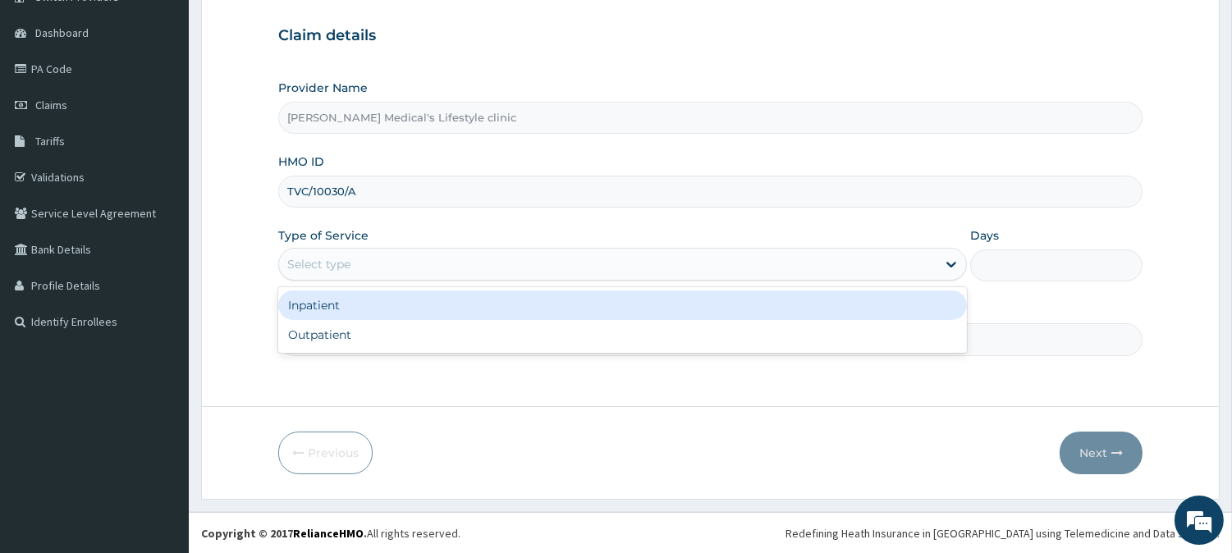
click at [321, 273] on div "Select type" at bounding box center [608, 264] width 658 height 26
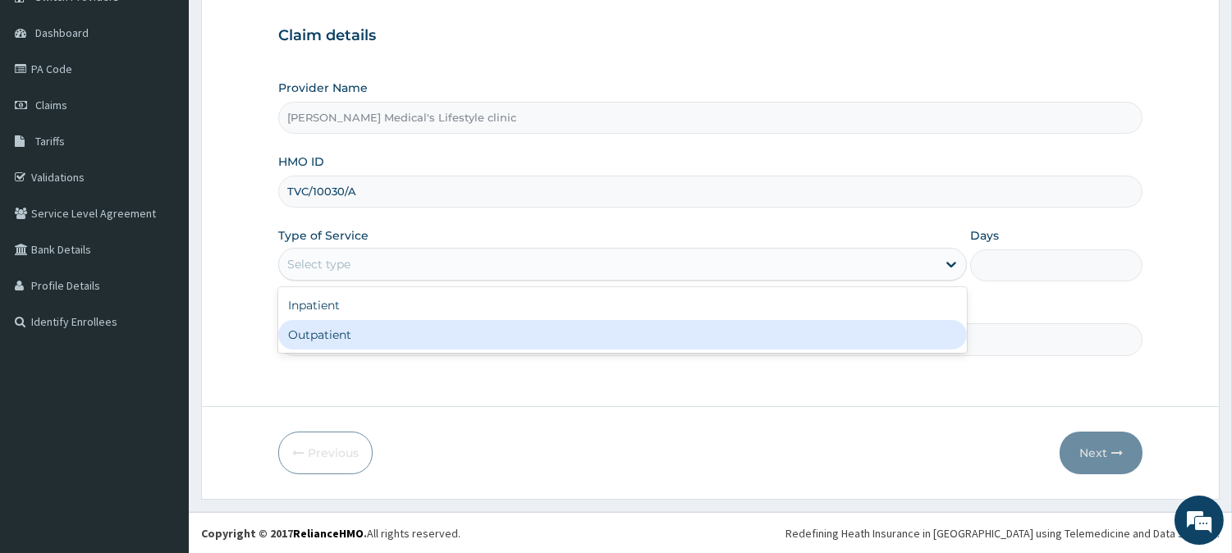
click at [329, 328] on div "Outpatient" at bounding box center [622, 335] width 689 height 30
type input "1"
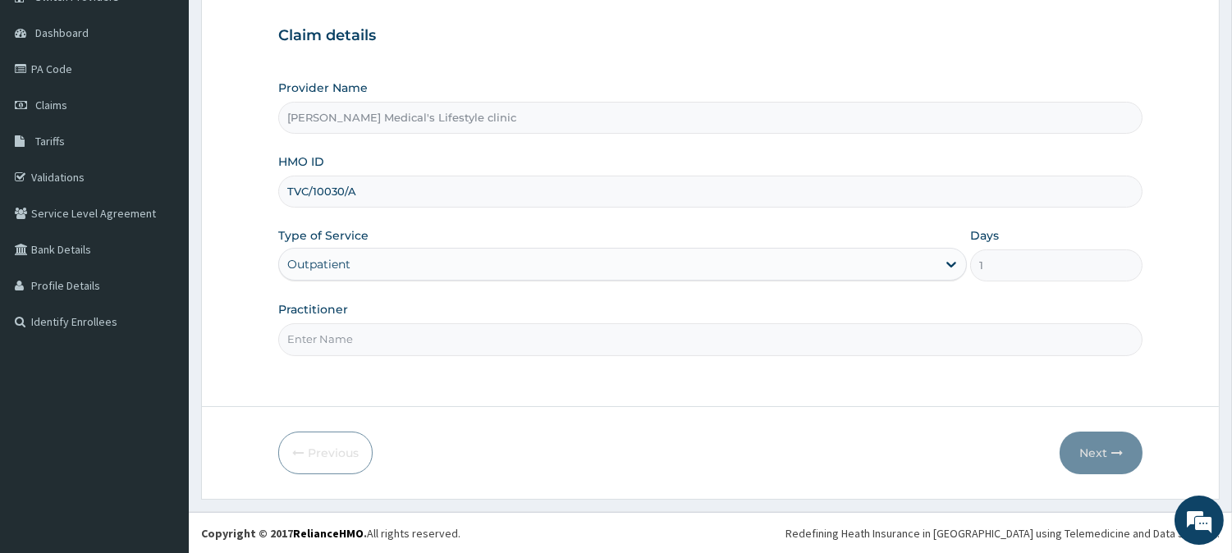
click at [325, 337] on input "Practitioner" at bounding box center [710, 339] width 865 height 32
type input "DR kolawole"
click at [1106, 447] on button "Next" at bounding box center [1101, 453] width 83 height 43
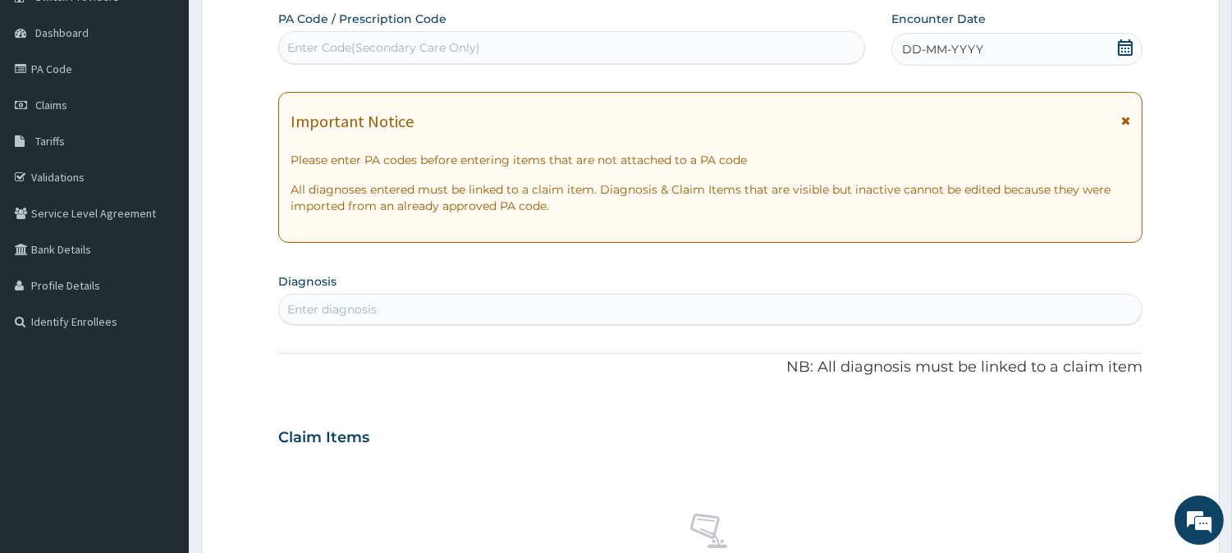
click at [398, 39] on div "Enter Code(Secondary Care Only)" at bounding box center [383, 47] width 193 height 16
paste input "PA/C4B78B"
type input "PA/C4B78B"
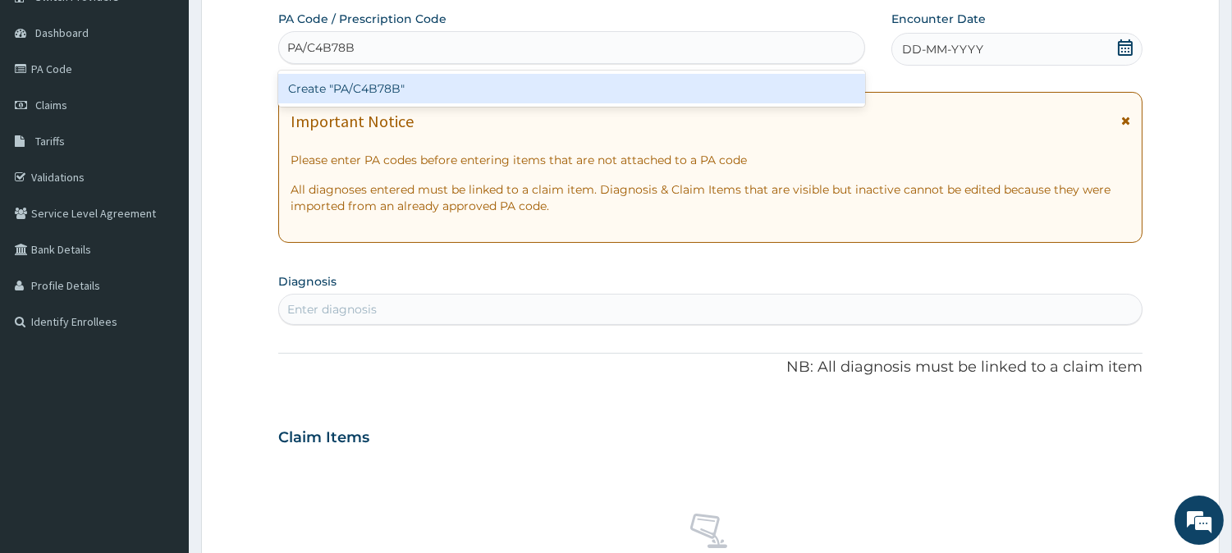
click at [407, 79] on div "Create "PA/C4B78B"" at bounding box center [571, 89] width 587 height 30
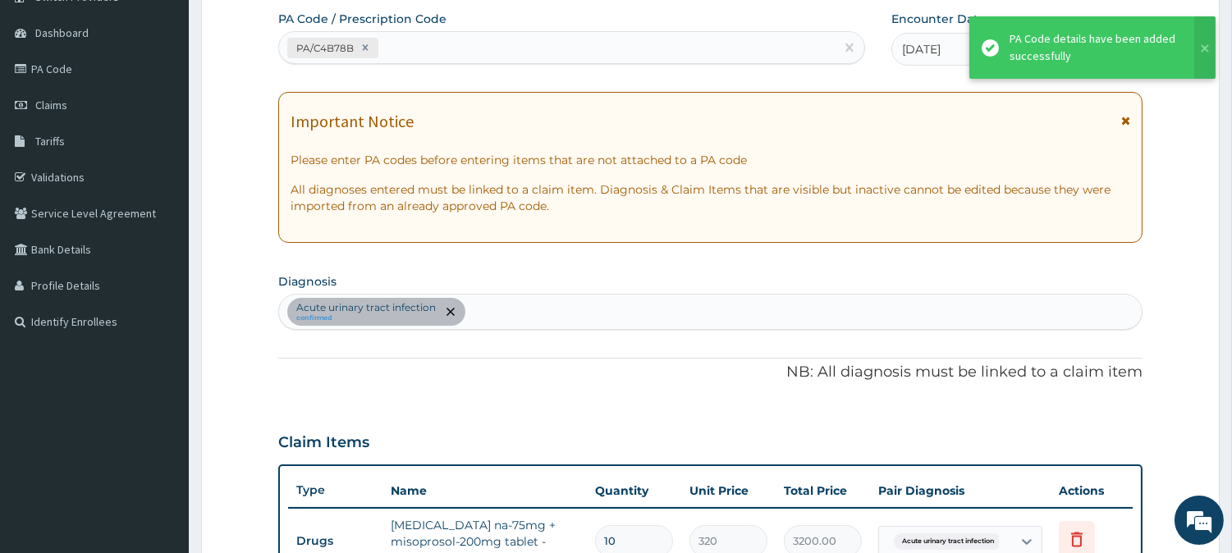
scroll to position [528, 0]
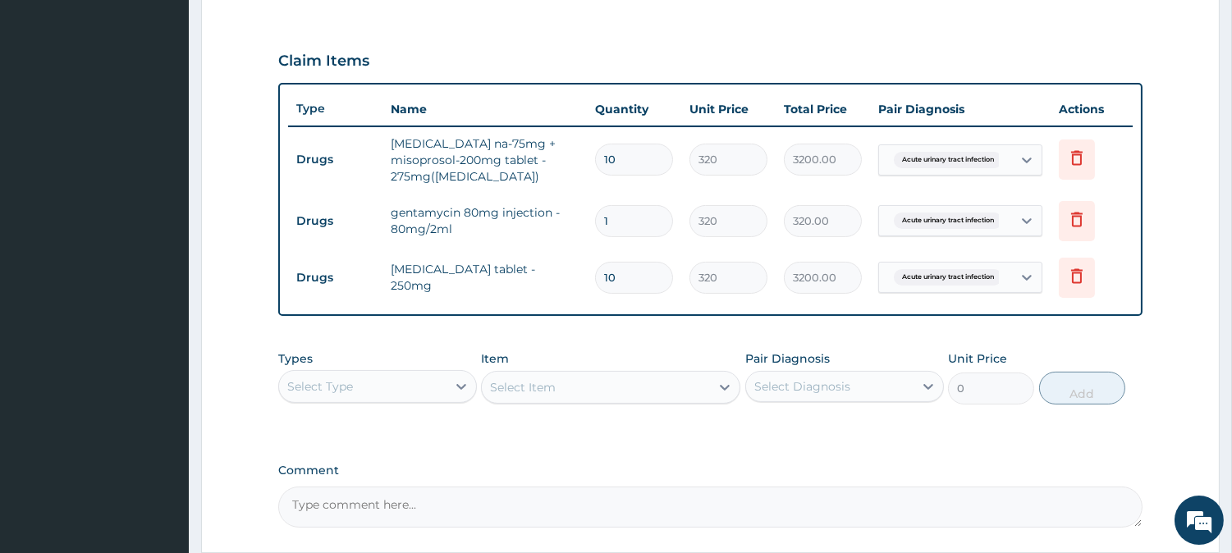
drag, startPoint x: 614, startPoint y: 218, endPoint x: 599, endPoint y: 222, distance: 15.1
click at [599, 222] on input "1" at bounding box center [634, 221] width 78 height 32
type input "2"
type input "640.00"
type input "2"
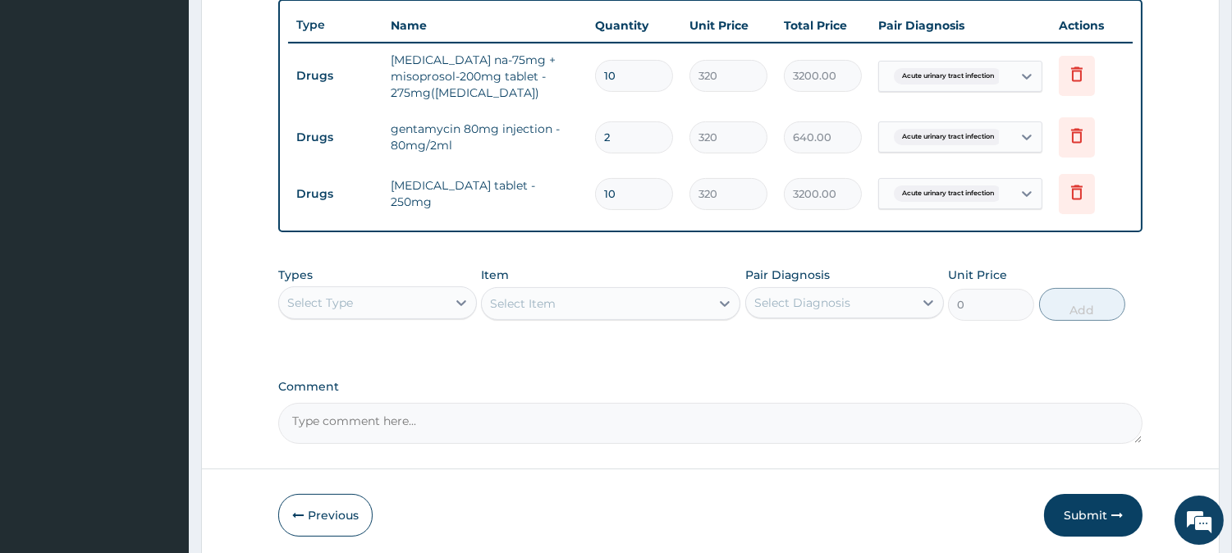
scroll to position [673, 0]
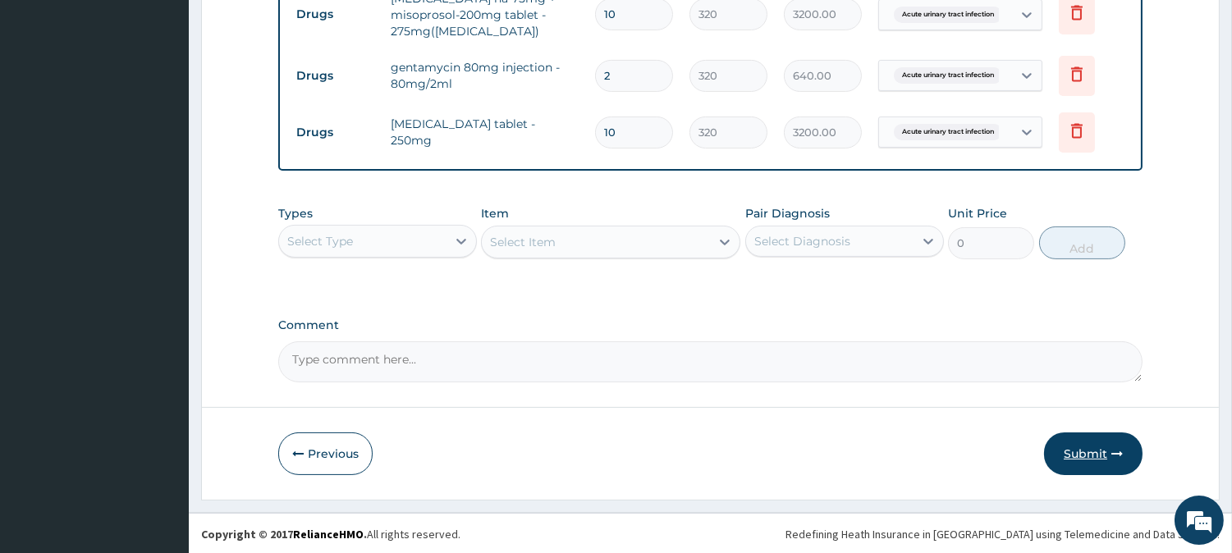
click at [1094, 455] on button "Submit" at bounding box center [1093, 454] width 99 height 43
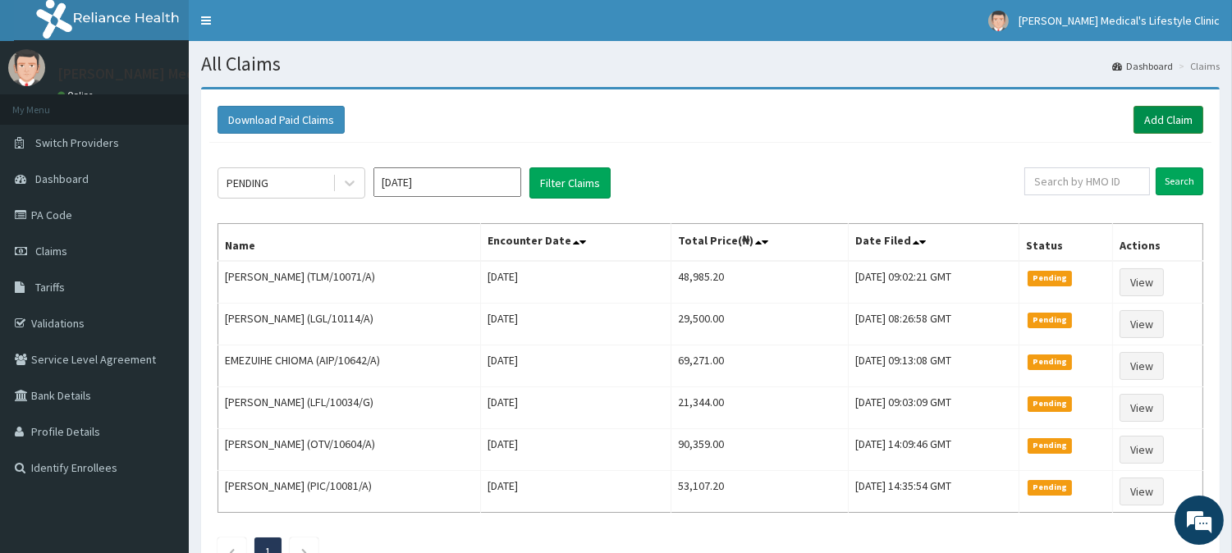
click at [1142, 126] on link "Add Claim" at bounding box center [1169, 120] width 70 height 28
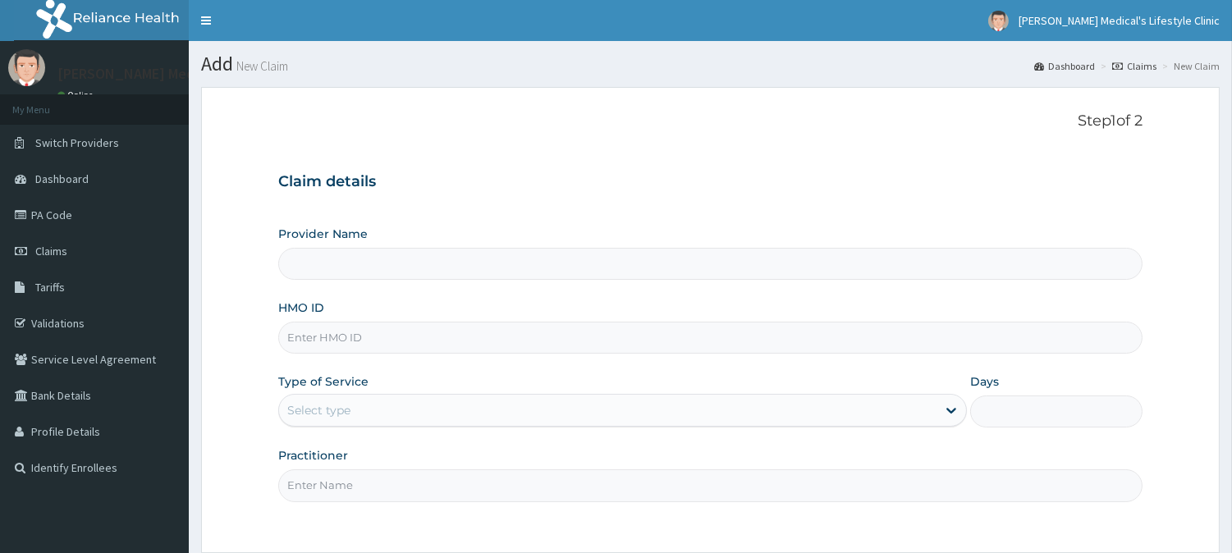
click at [465, 346] on input "HMO ID" at bounding box center [710, 338] width 865 height 32
type input "Grover Medical's Lifestyle clinic"
paste input "OEV/10025/A"
type input "OEV/10025/A"
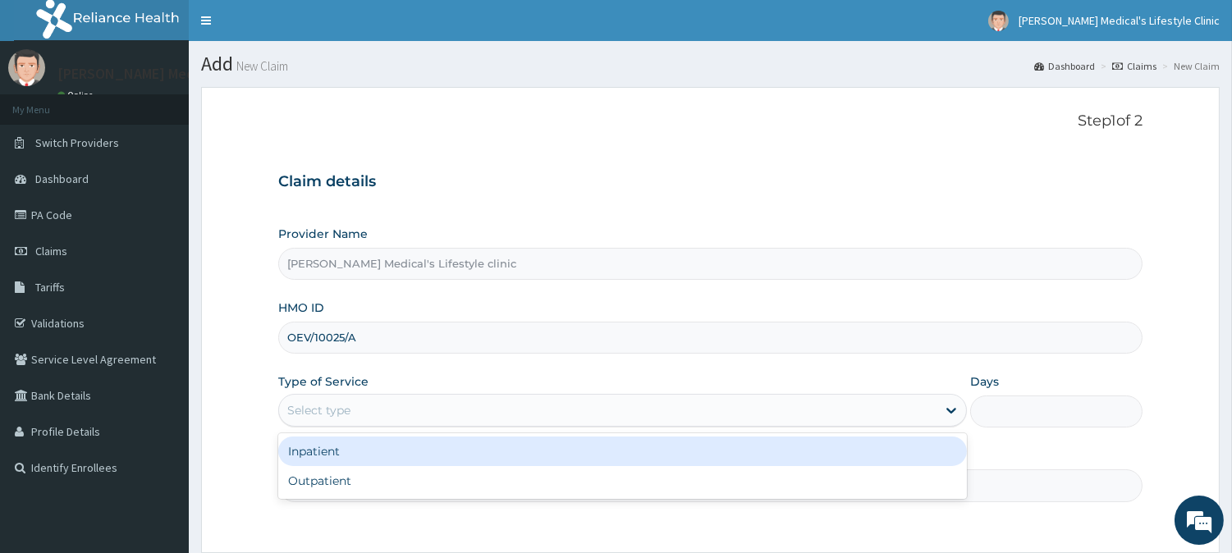
click at [423, 399] on div "Select type" at bounding box center [608, 410] width 658 height 26
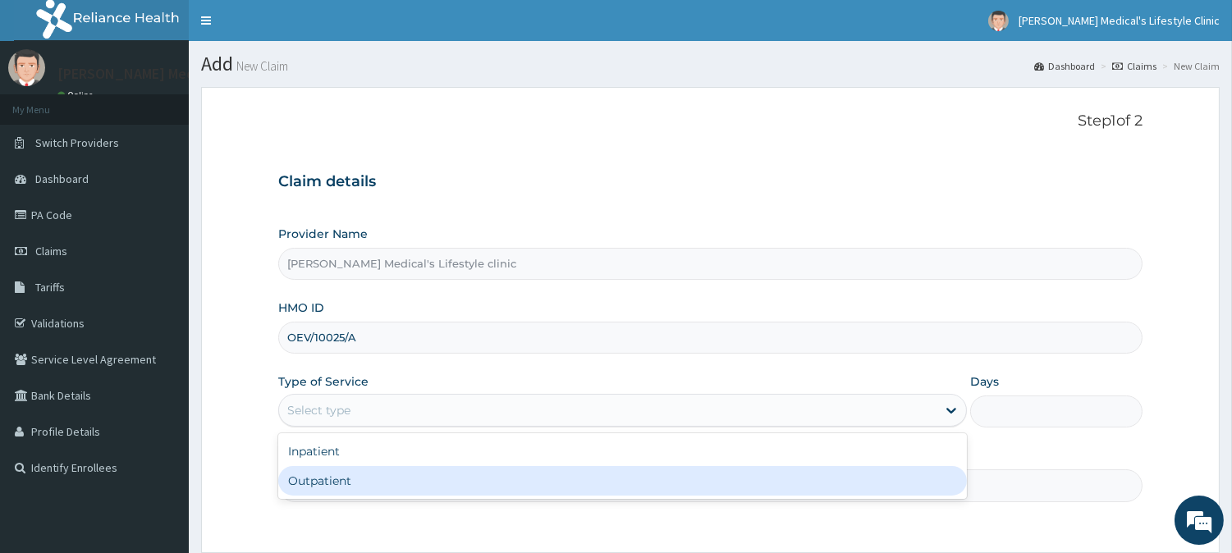
click at [387, 480] on div "Outpatient" at bounding box center [622, 481] width 689 height 30
type input "1"
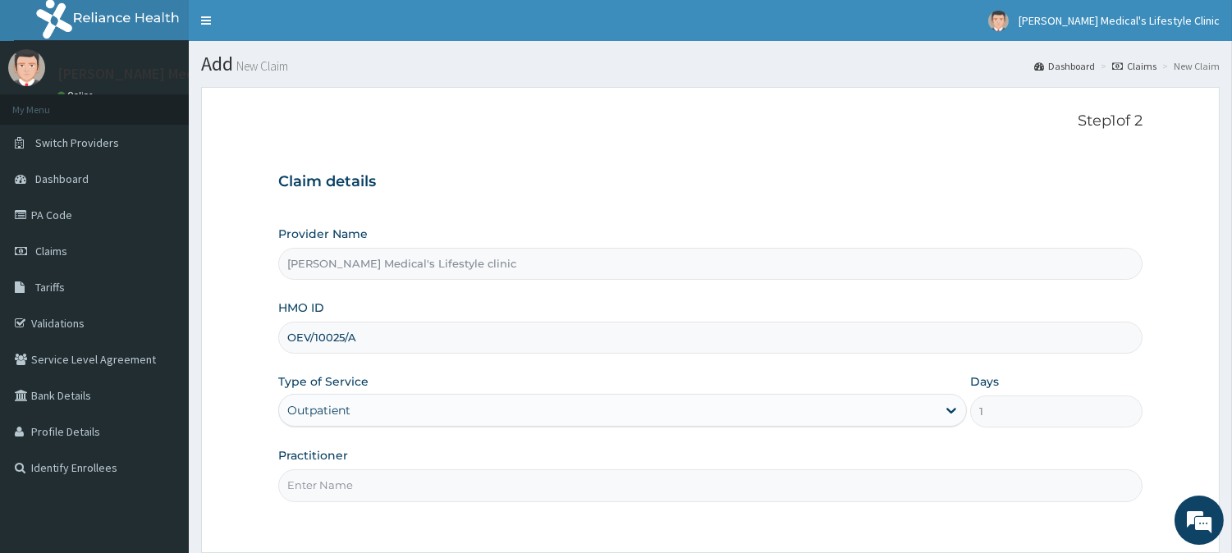
click at [386, 483] on input "Practitioner" at bounding box center [710, 486] width 865 height 32
type input "DR ESTHER M. ENIABIOYE"
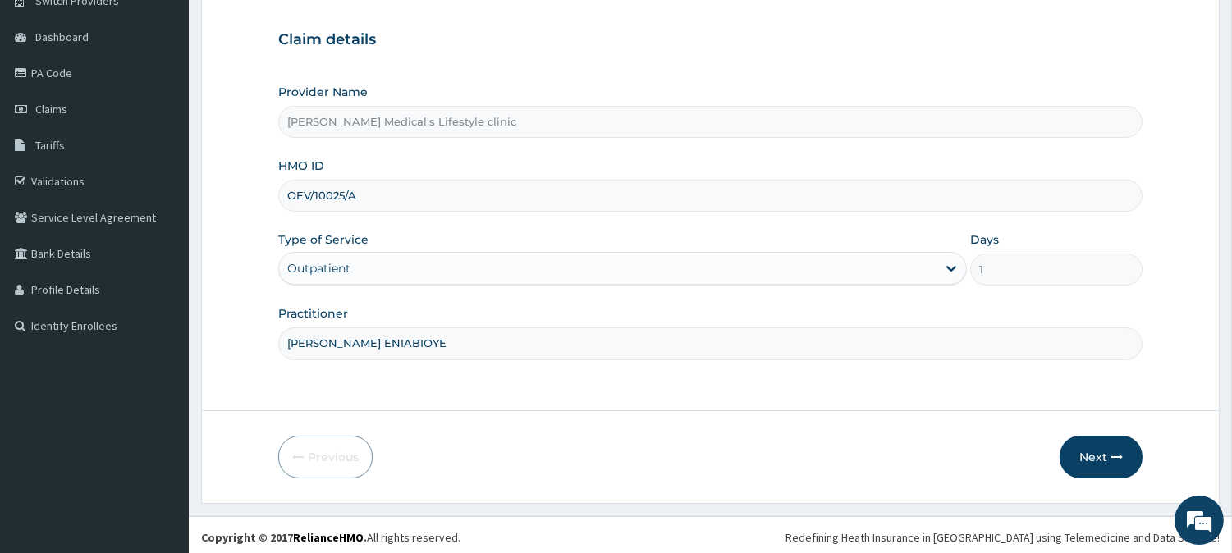
scroll to position [146, 0]
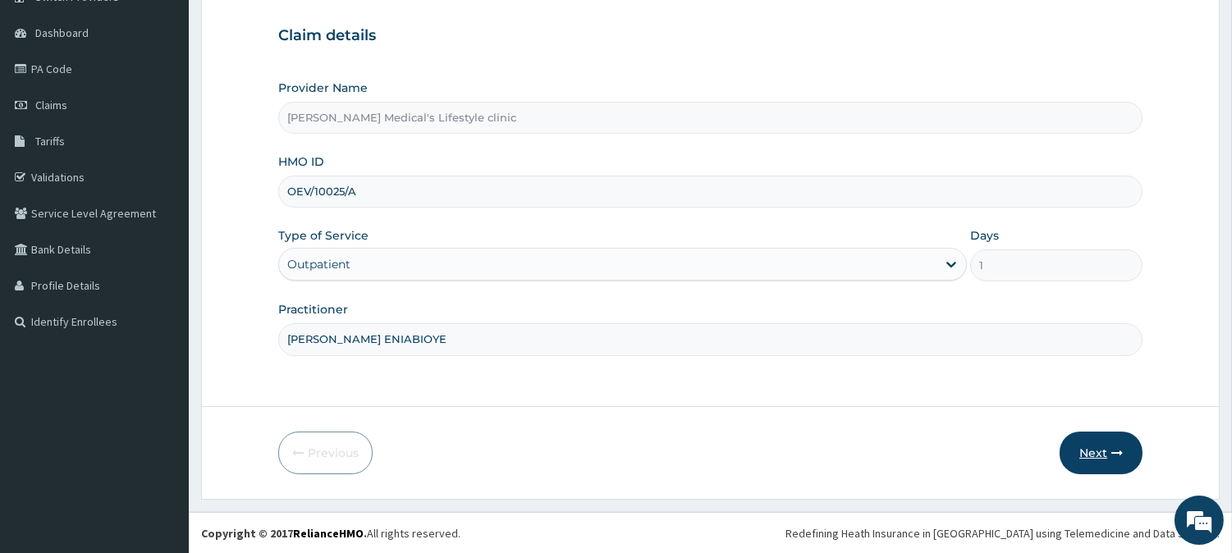
click at [1105, 449] on button "Next" at bounding box center [1101, 453] width 83 height 43
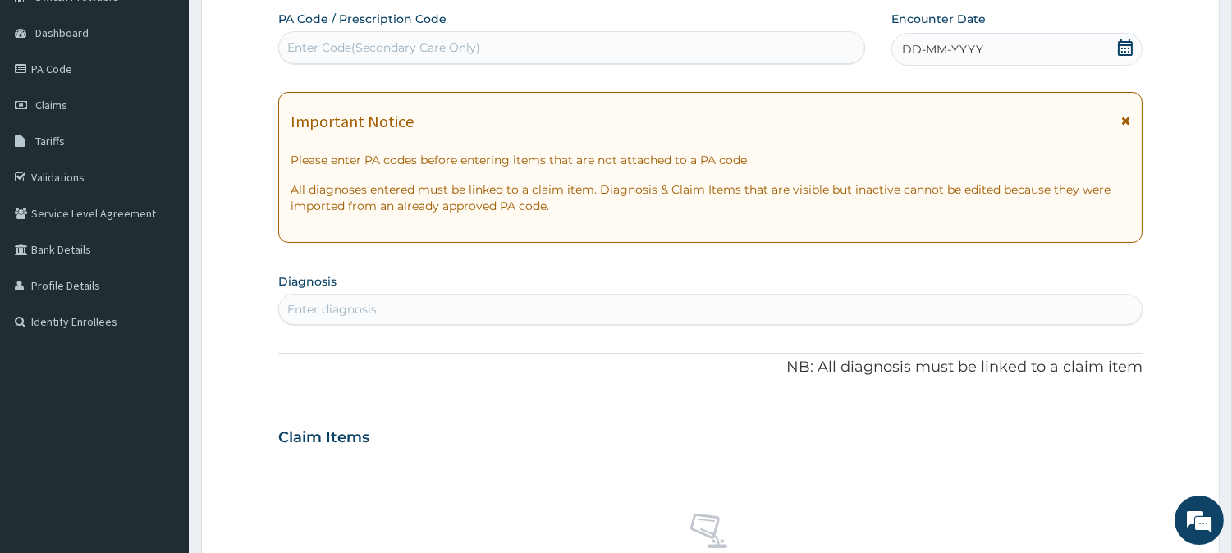
click at [382, 304] on div "Enter diagnosis" at bounding box center [710, 309] width 863 height 26
type input "MALA"
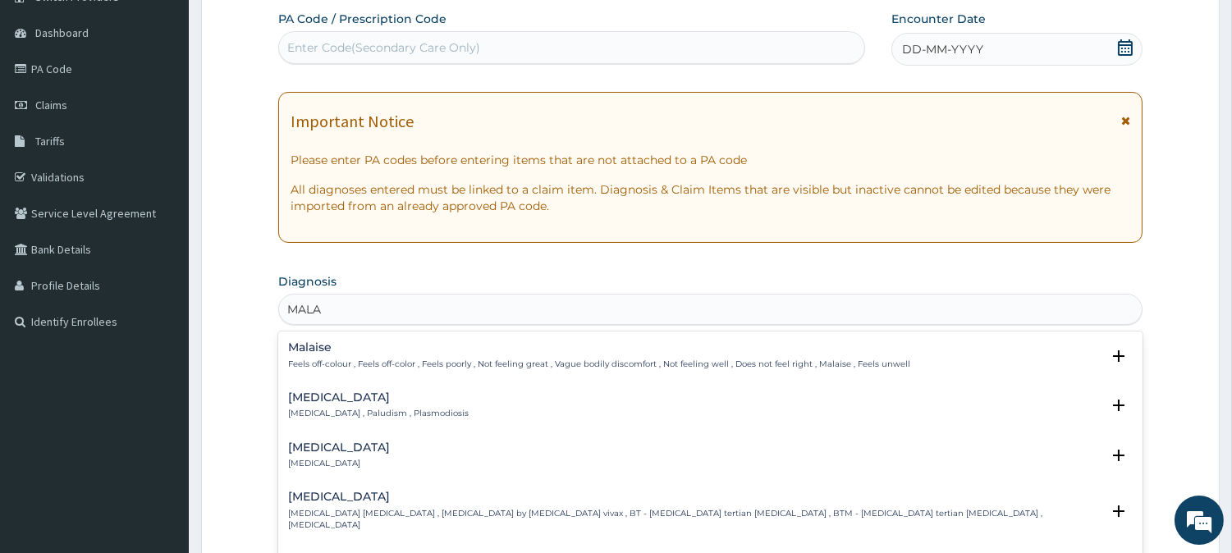
click at [326, 402] on h4 "Malaria" at bounding box center [378, 398] width 181 height 12
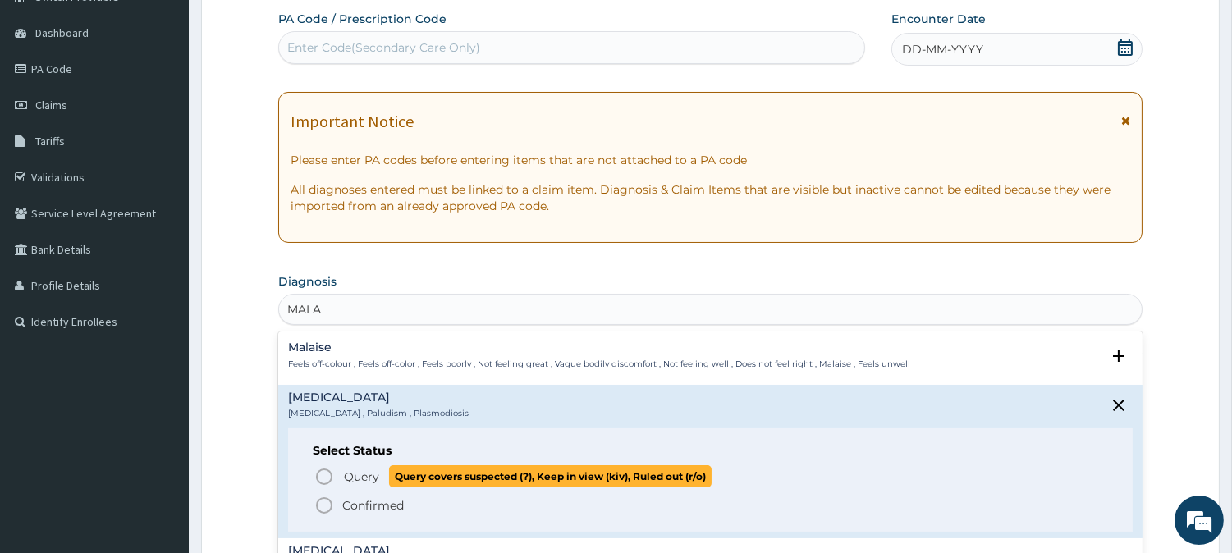
click at [323, 466] on span "Query Query covers suspected (?), Keep in view (kiv), Ruled out (r/o)" at bounding box center [711, 477] width 794 height 22
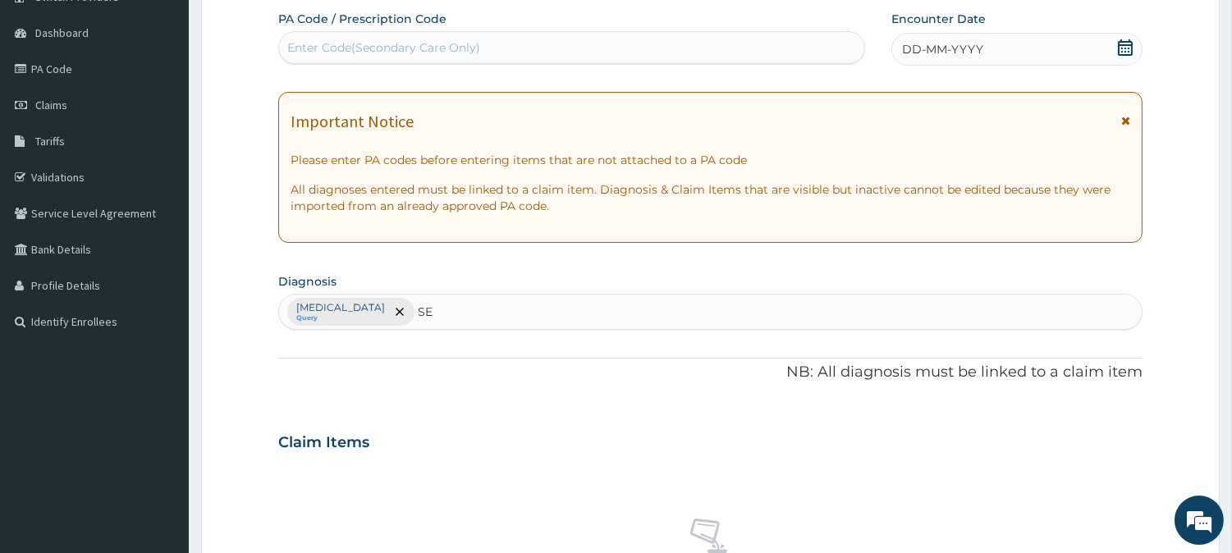
type input "SEP"
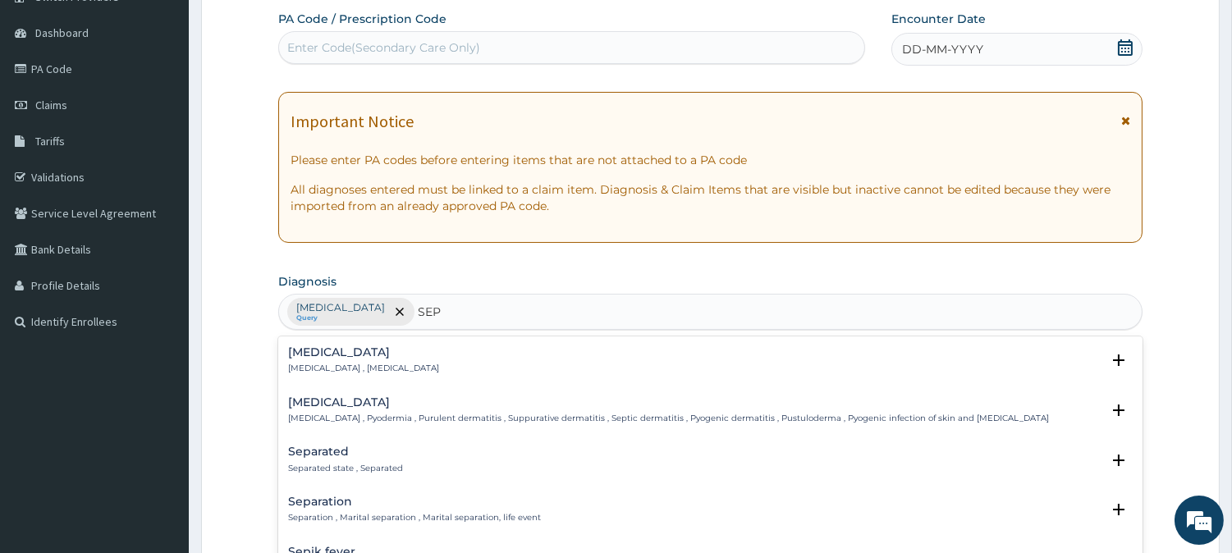
click at [305, 357] on h4 "Sepsis" at bounding box center [363, 352] width 151 height 12
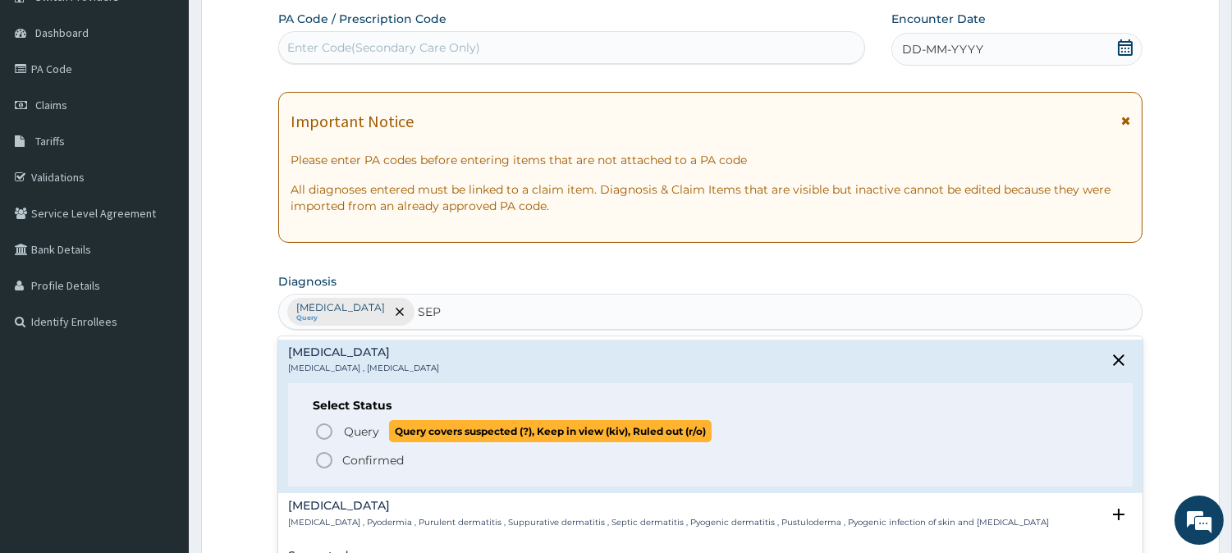
click at [323, 425] on icon "status option query" at bounding box center [324, 432] width 20 height 20
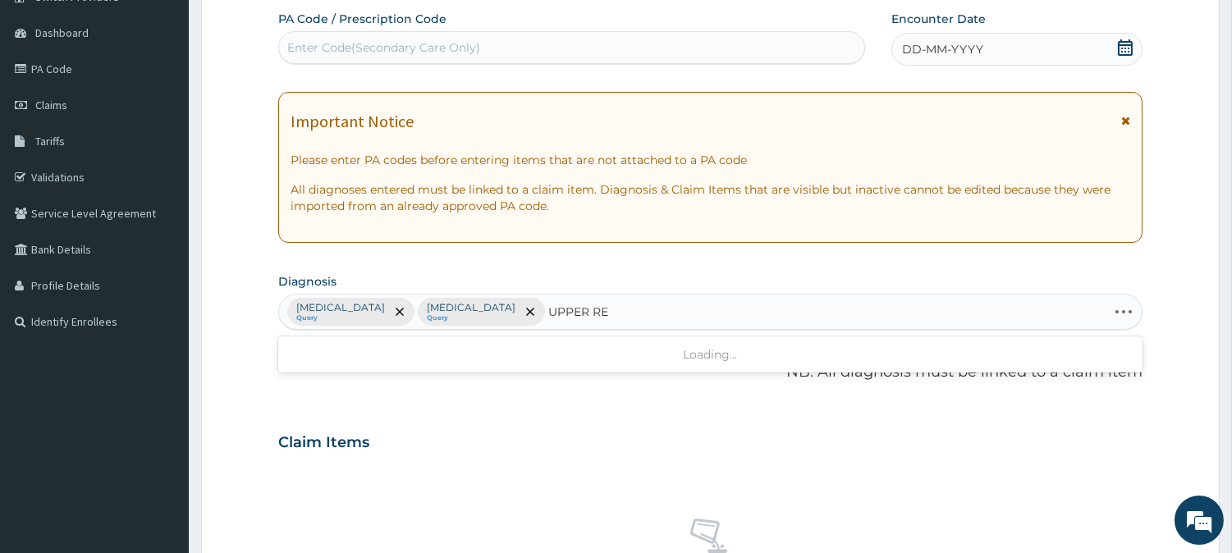
type input "UPPER RES"
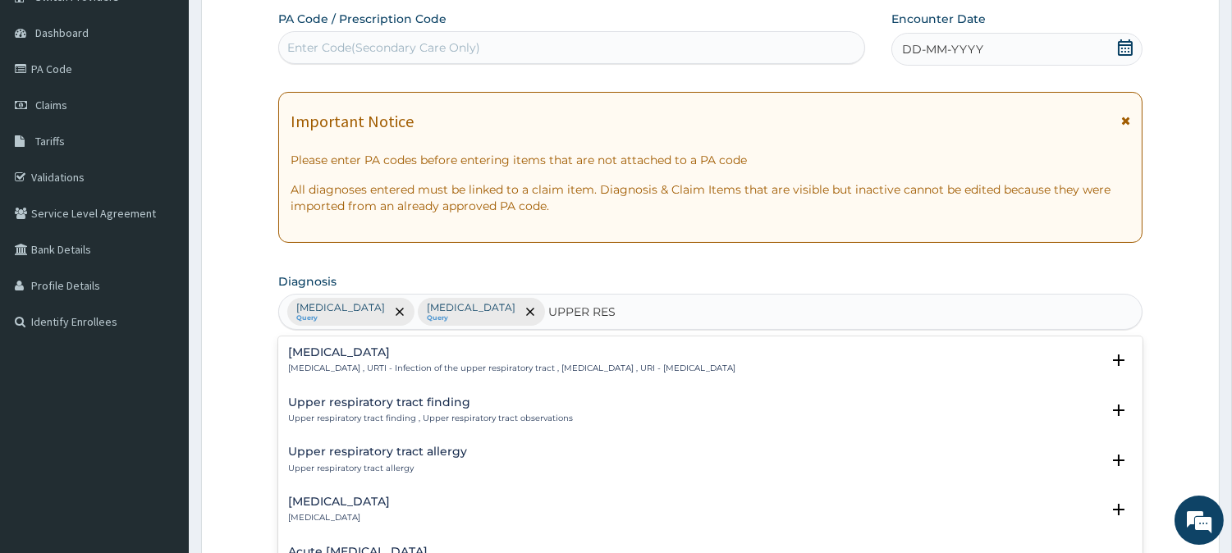
click at [324, 358] on h4 "[MEDICAL_DATA]" at bounding box center [511, 352] width 447 height 12
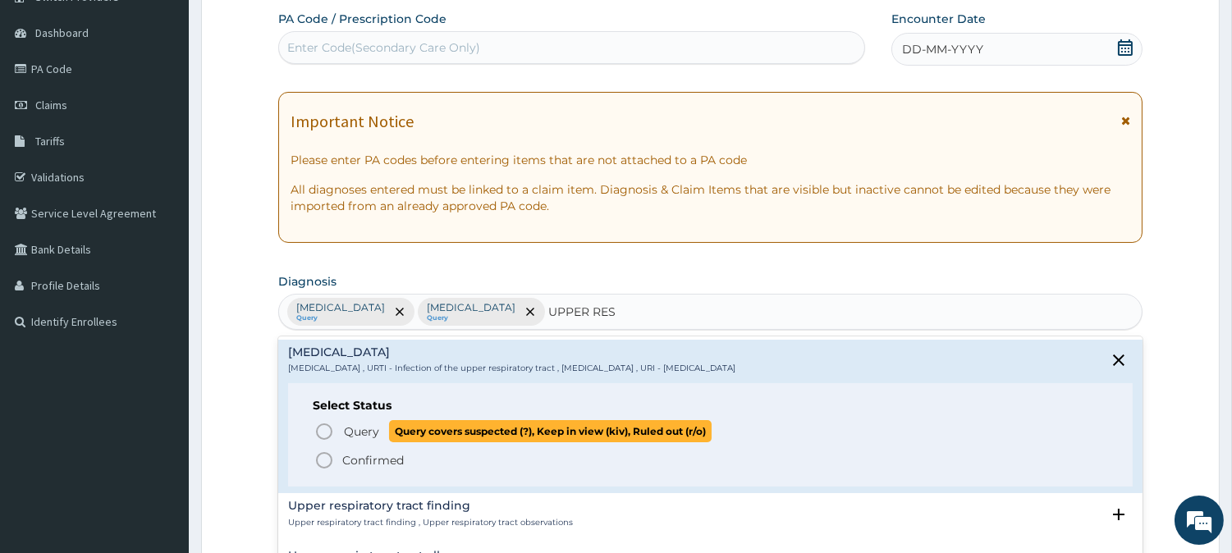
click at [326, 422] on icon "status option query" at bounding box center [324, 432] width 20 height 20
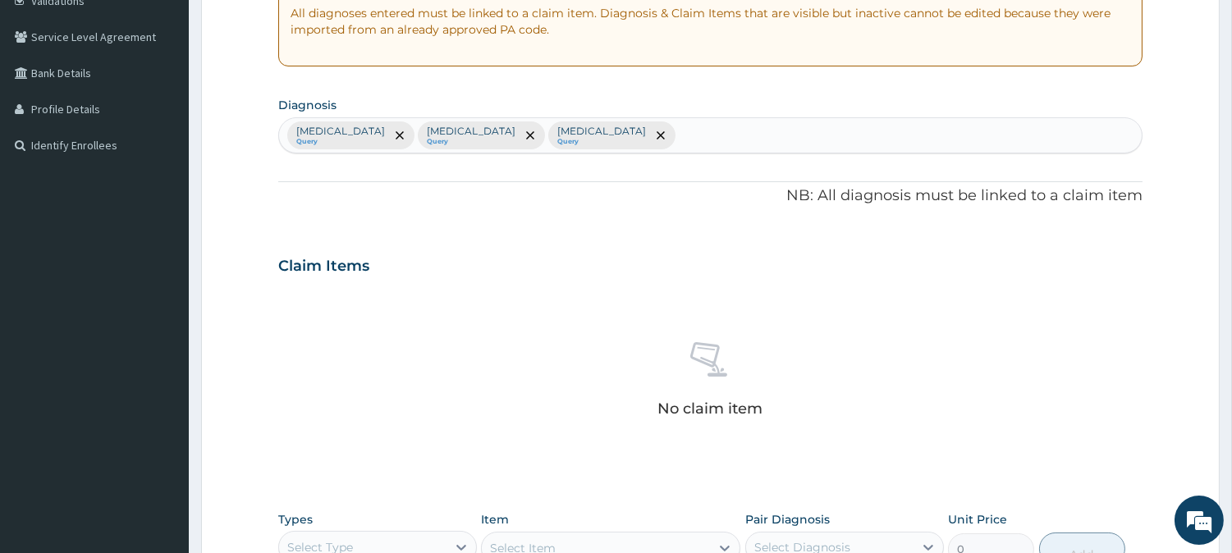
scroll to position [630, 0]
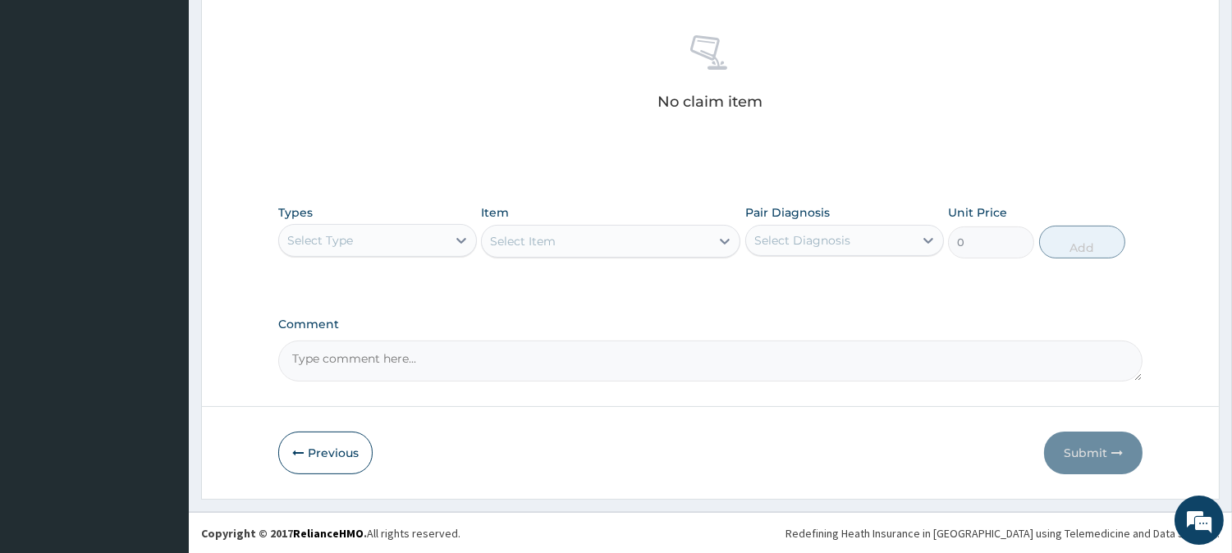
click at [424, 232] on div "Select Type" at bounding box center [362, 240] width 167 height 26
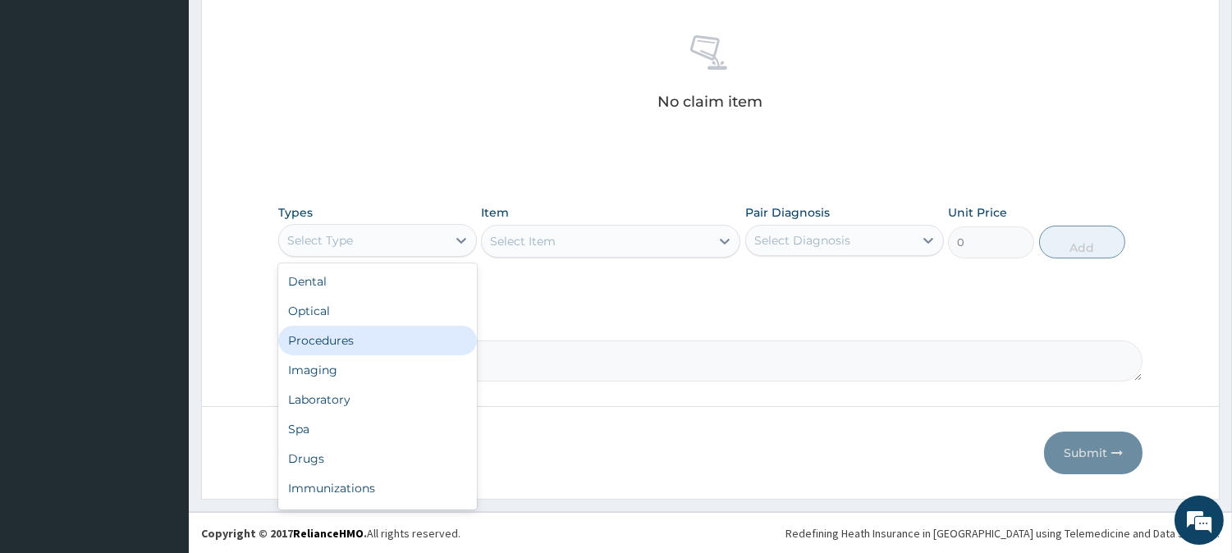
click at [354, 335] on div "Procedures" at bounding box center [377, 341] width 199 height 30
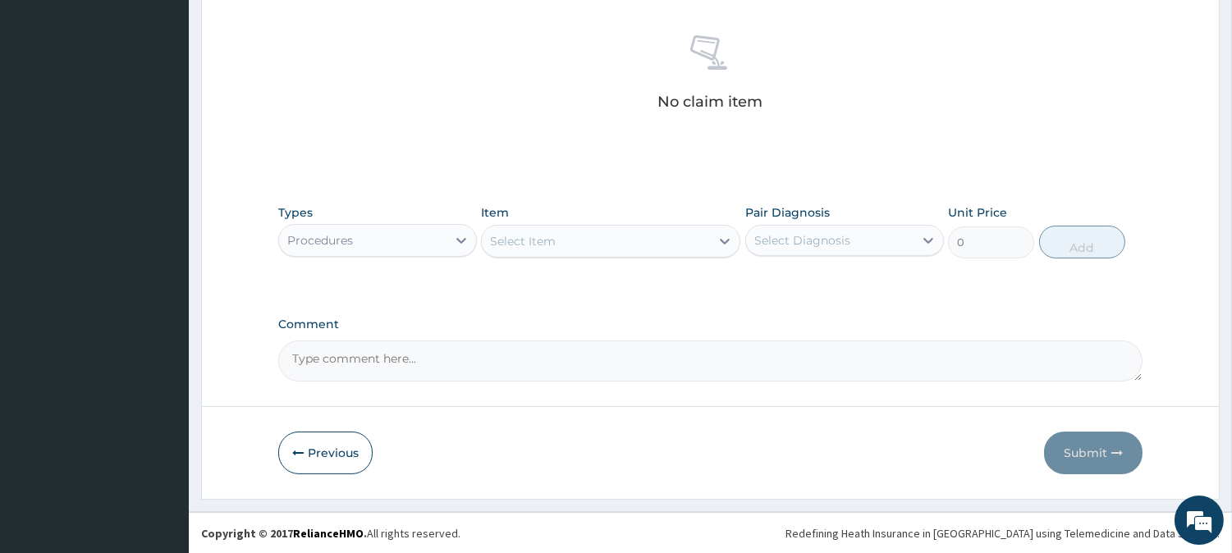
click at [631, 239] on div "Select Item" at bounding box center [596, 241] width 228 height 26
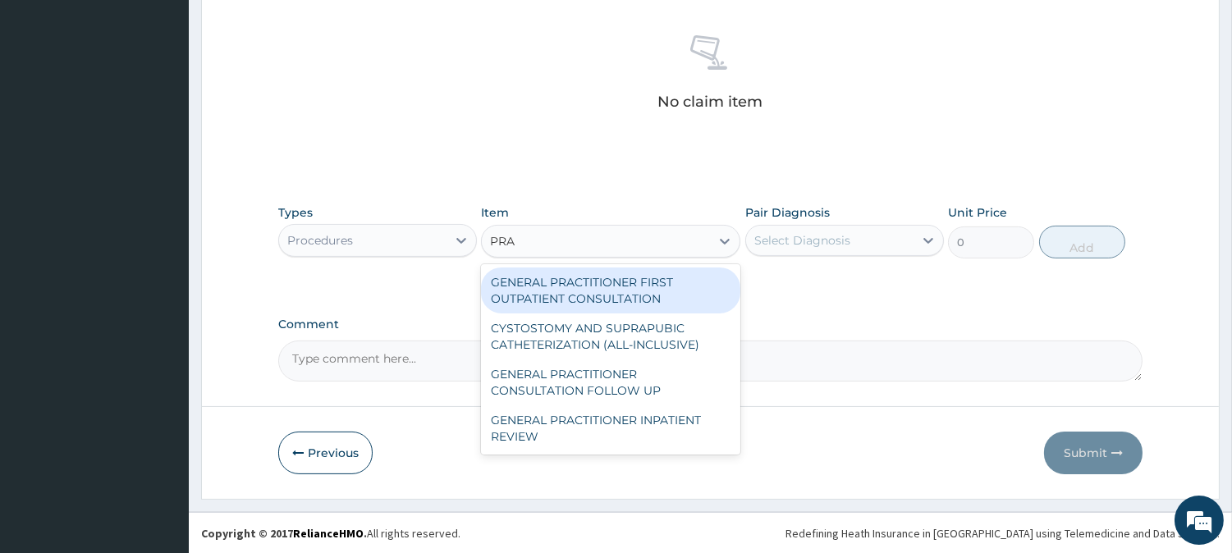
type input "PRAC"
click at [691, 291] on div "GENERAL PRACTITIONER FIRST OUTPATIENT CONSULTATION" at bounding box center [610, 291] width 259 height 46
type input "4500"
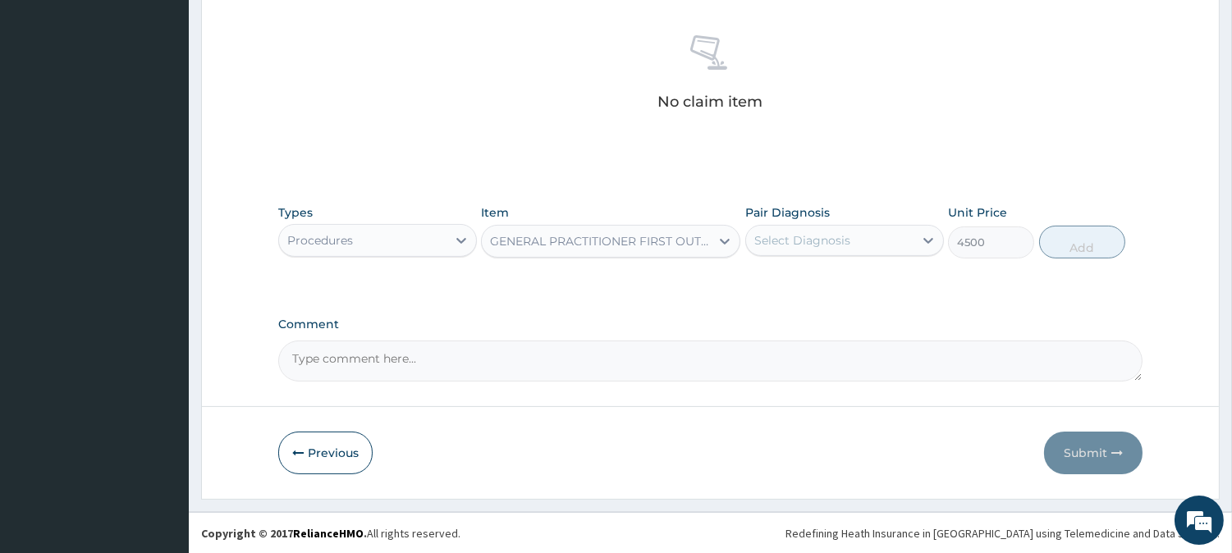
click at [778, 239] on div "Select Diagnosis" at bounding box center [803, 240] width 96 height 16
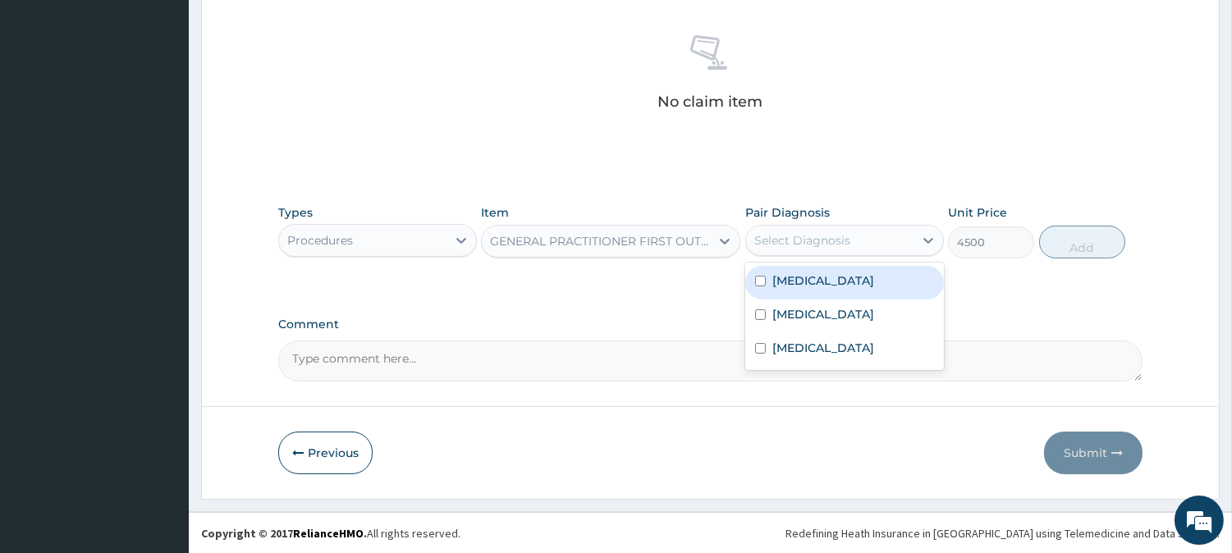
click at [774, 273] on label "Malaria" at bounding box center [824, 281] width 102 height 16
checkbox input "true"
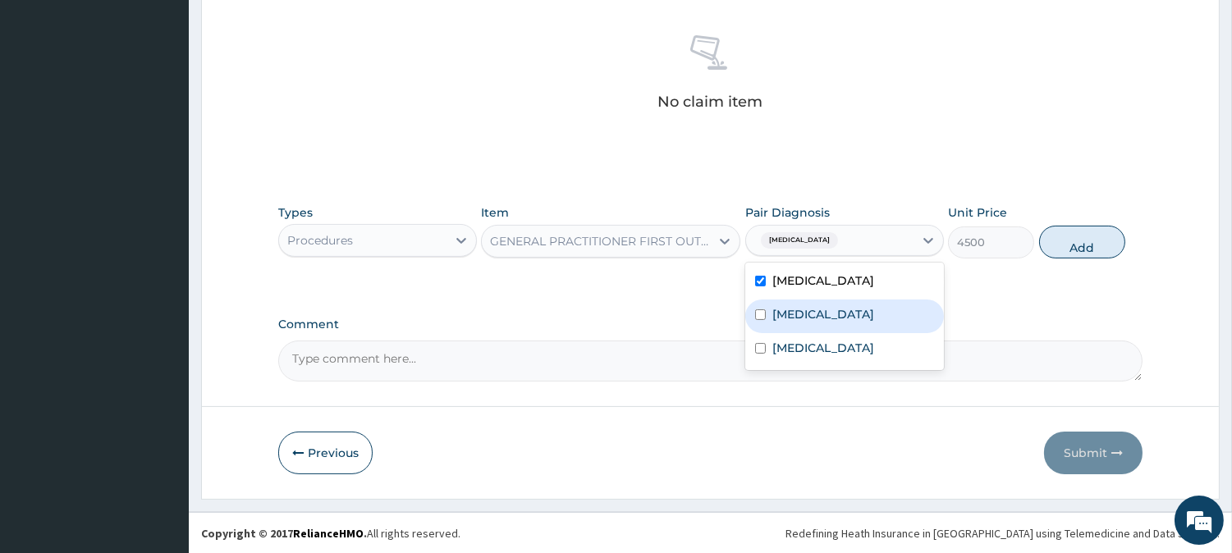
click at [770, 314] on div "Sepsis" at bounding box center [844, 317] width 199 height 34
checkbox input "true"
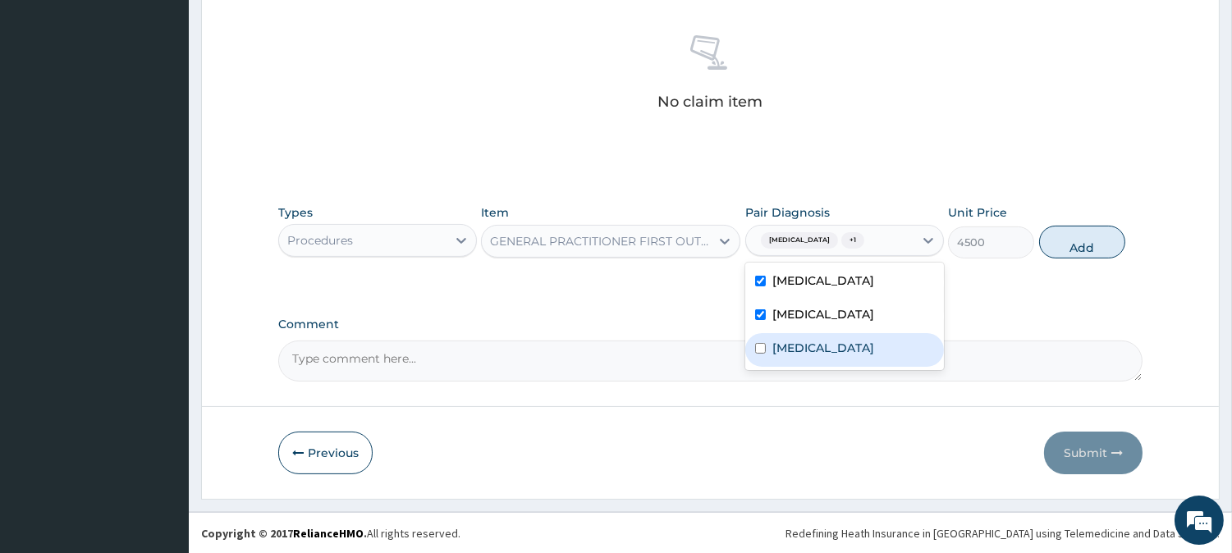
click at [773, 355] on label "[MEDICAL_DATA]" at bounding box center [824, 348] width 102 height 16
checkbox input "true"
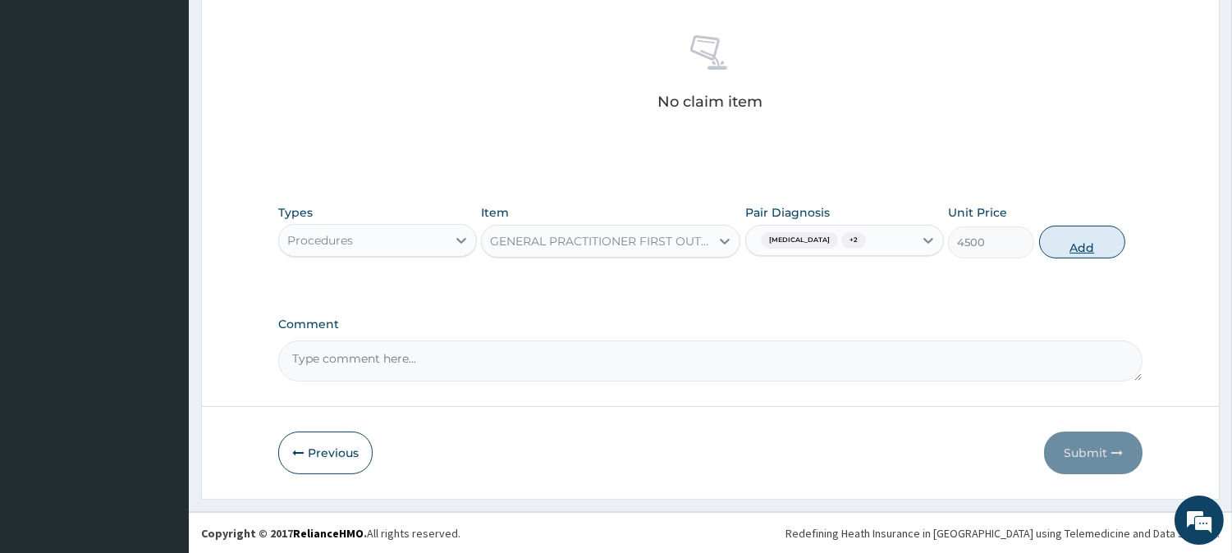
click at [1098, 248] on button "Add" at bounding box center [1082, 242] width 86 height 33
type input "0"
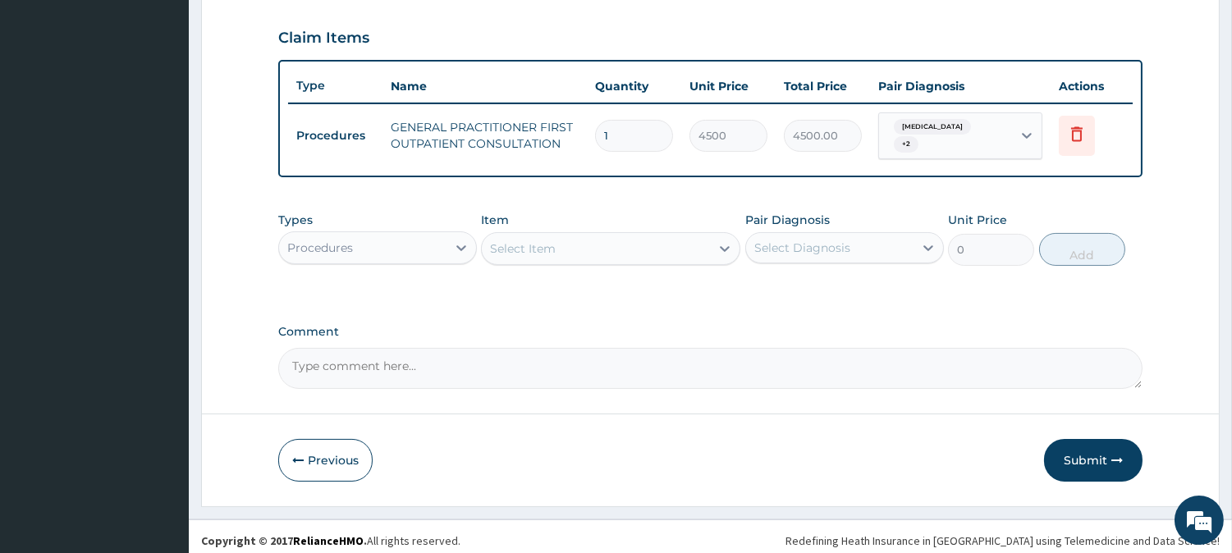
click at [348, 240] on div "Procedures" at bounding box center [320, 248] width 66 height 16
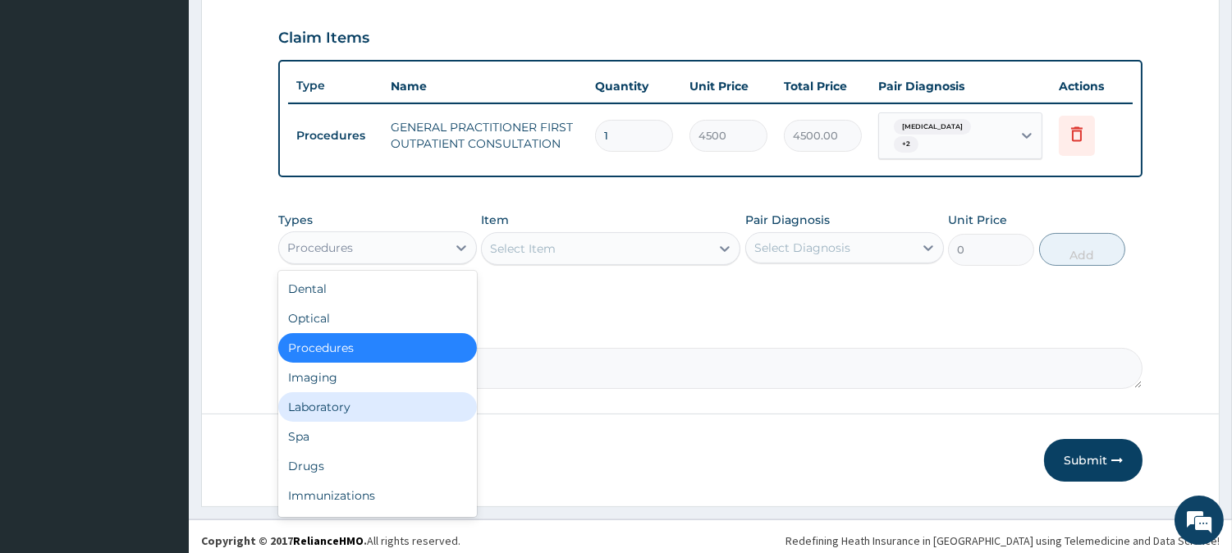
click at [378, 392] on div "Laboratory" at bounding box center [377, 407] width 199 height 30
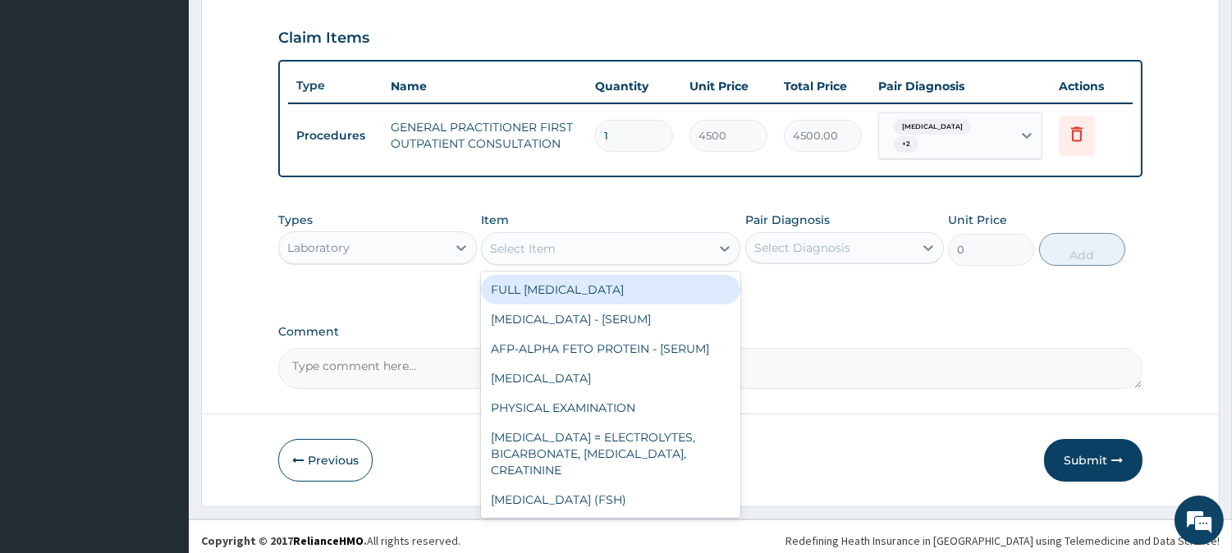
click at [686, 244] on div "Select Item" at bounding box center [596, 249] width 228 height 26
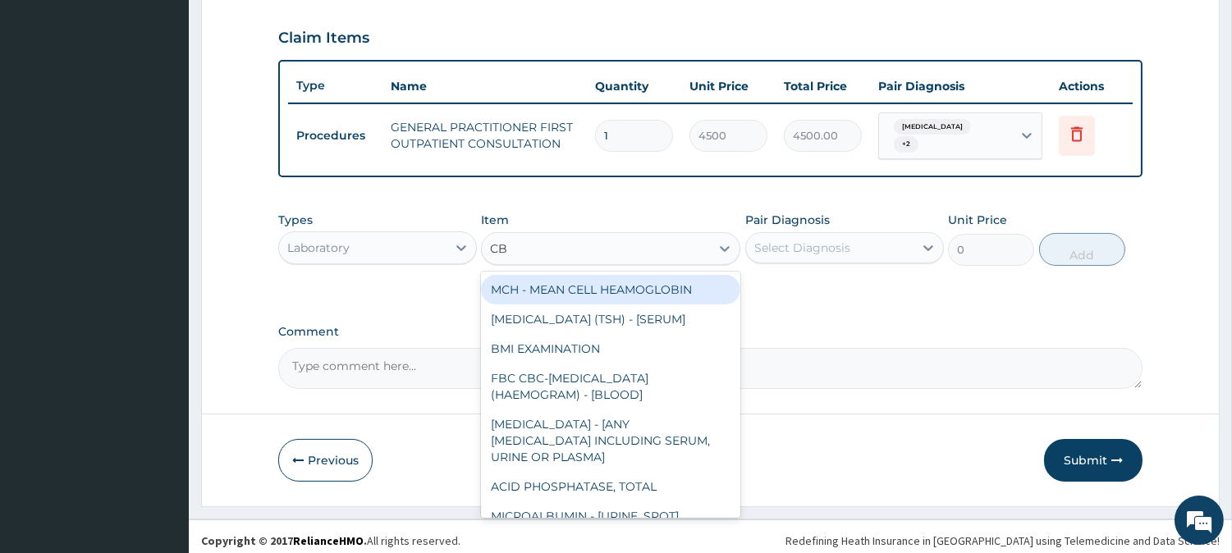
type input "CBC"
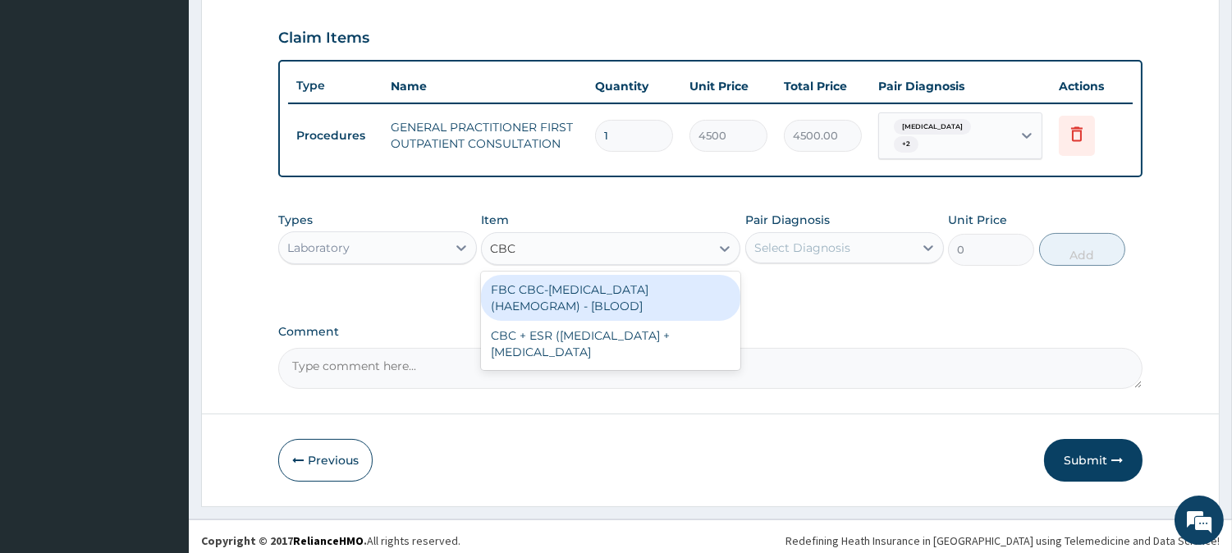
click at [657, 282] on div "FBC CBC-COMPLETE BLOOD COUNT (HAEMOGRAM) - [BLOOD]" at bounding box center [610, 298] width 259 height 46
type input "6000"
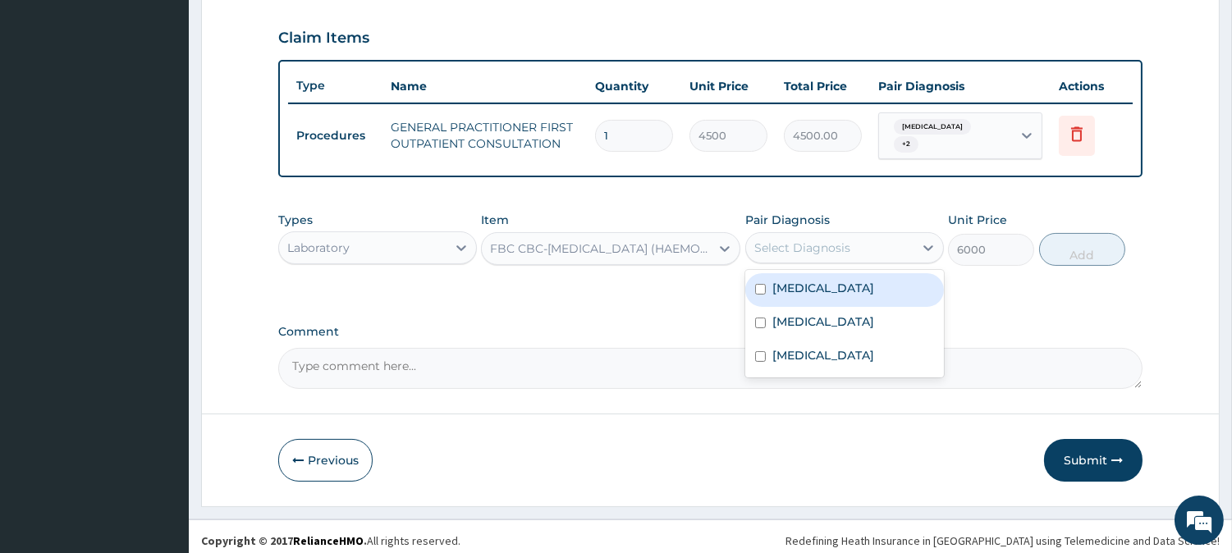
click at [784, 243] on div "Select Diagnosis" at bounding box center [803, 248] width 96 height 16
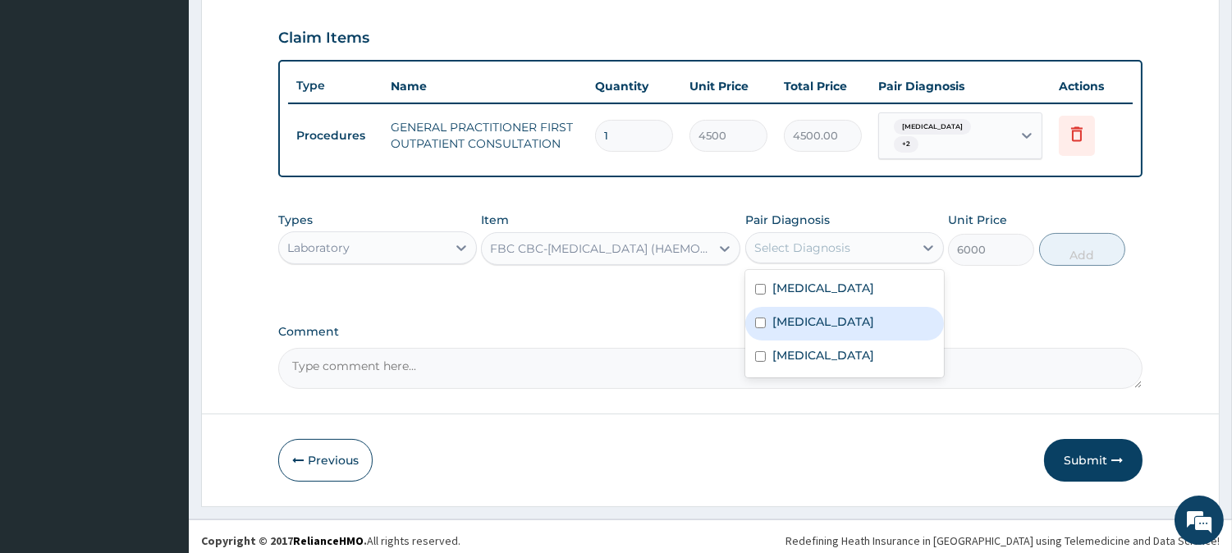
click at [772, 307] on div "Sepsis" at bounding box center [844, 324] width 199 height 34
checkbox input "true"
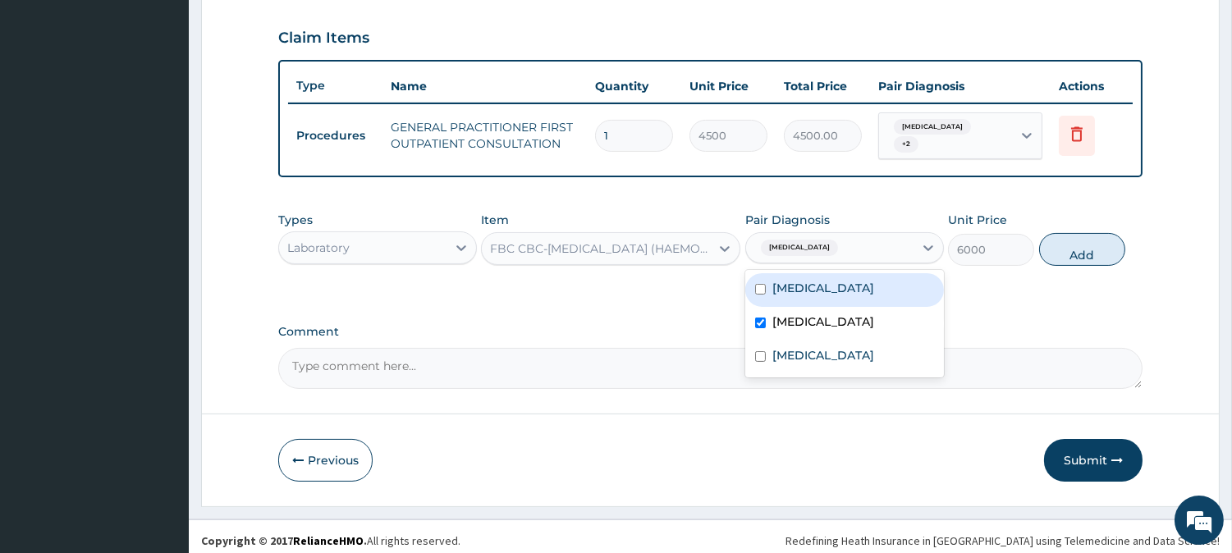
click at [1065, 241] on button "Add" at bounding box center [1082, 249] width 86 height 33
type input "0"
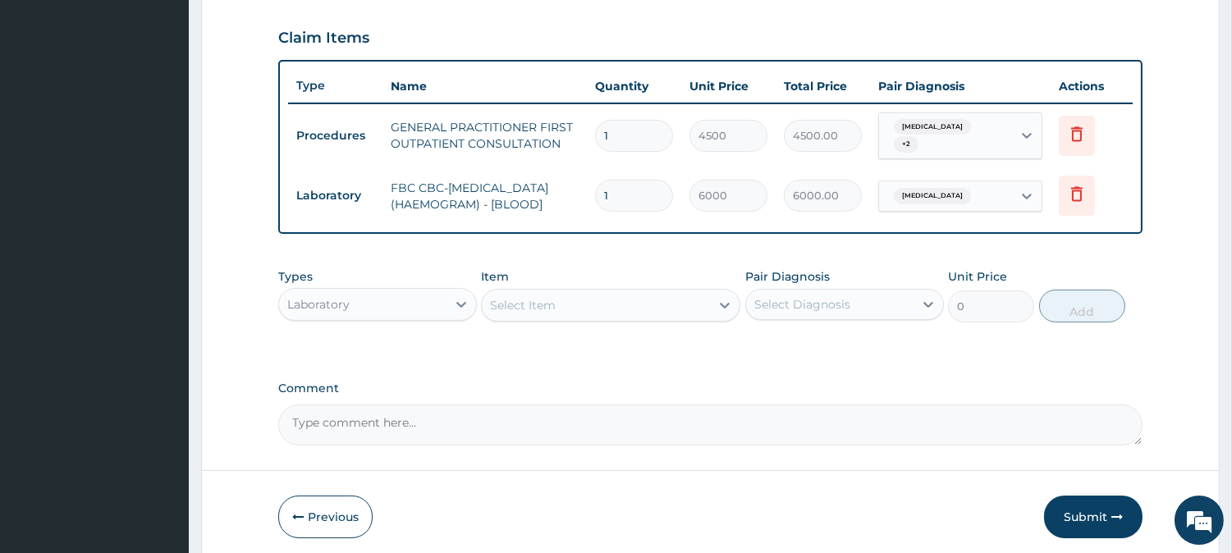
click at [672, 309] on div "Select Item" at bounding box center [596, 305] width 228 height 26
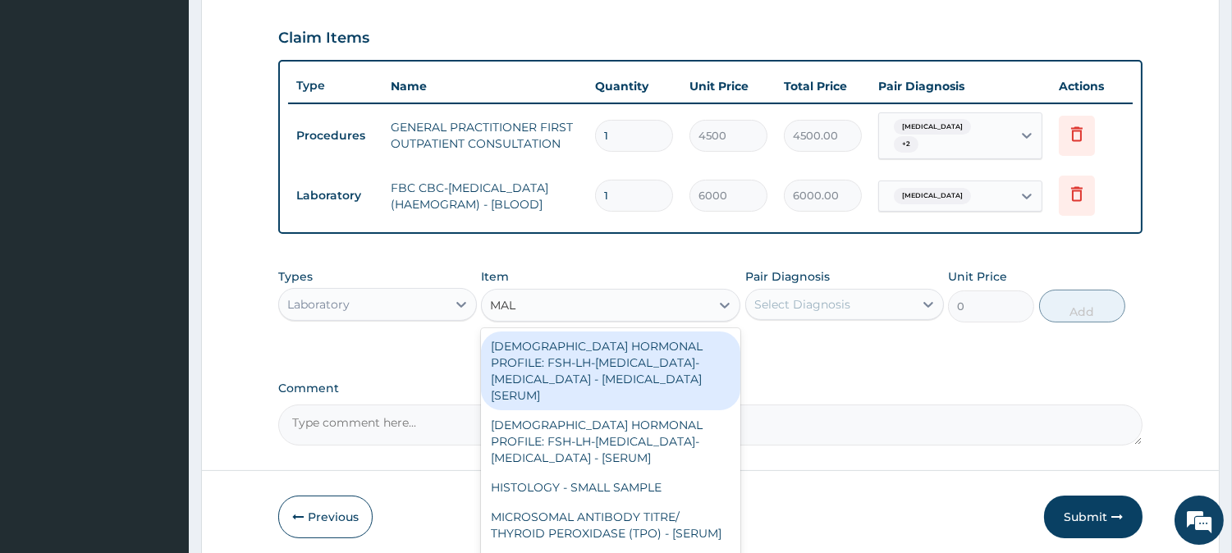
type input "MALA"
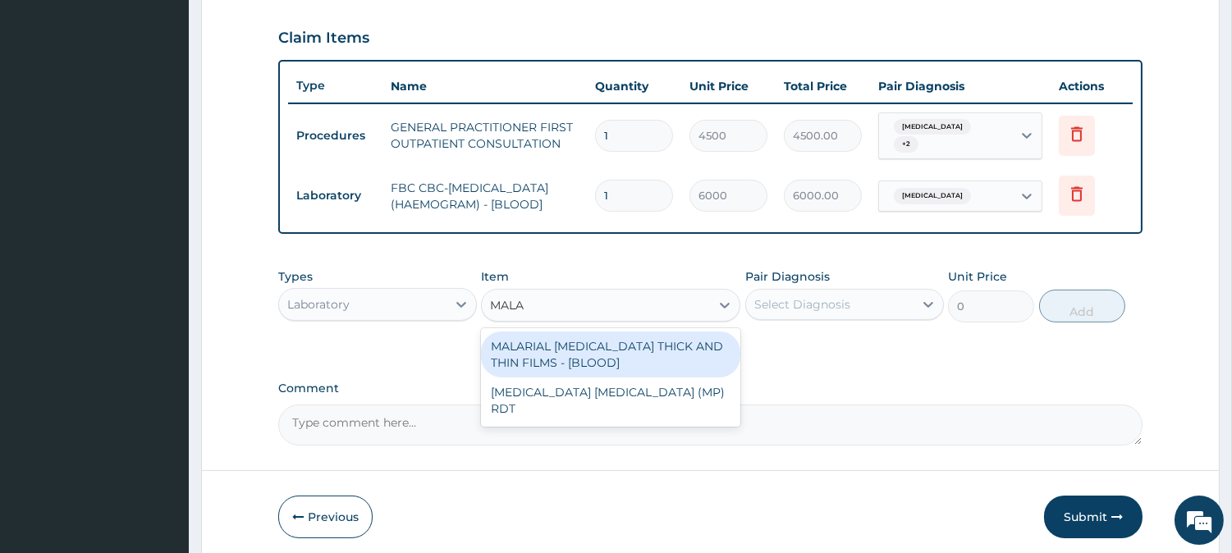
click at [660, 353] on div "MALARIAL PARASITE THICK AND THIN FILMS - [BLOOD]" at bounding box center [610, 355] width 259 height 46
type input "2625"
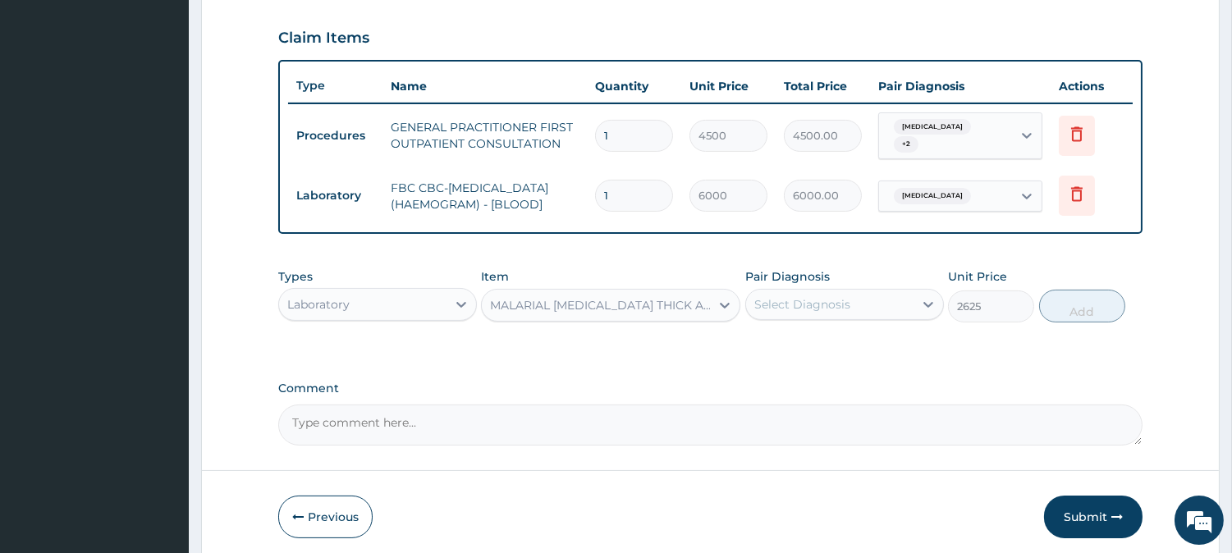
click at [793, 281] on label "Pair Diagnosis" at bounding box center [787, 276] width 85 height 16
click at [793, 305] on div "Select Diagnosis" at bounding box center [803, 304] width 96 height 16
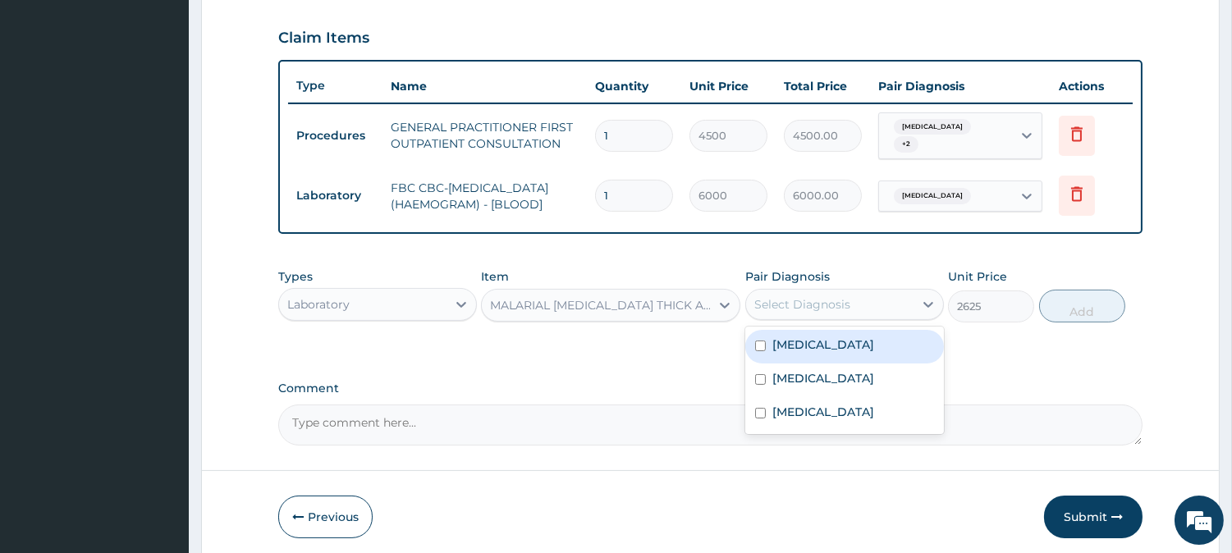
drag, startPoint x: 791, startPoint y: 341, endPoint x: 847, endPoint y: 333, distance: 57.2
click at [790, 342] on label "Malaria" at bounding box center [824, 345] width 102 height 16
checkbox input "true"
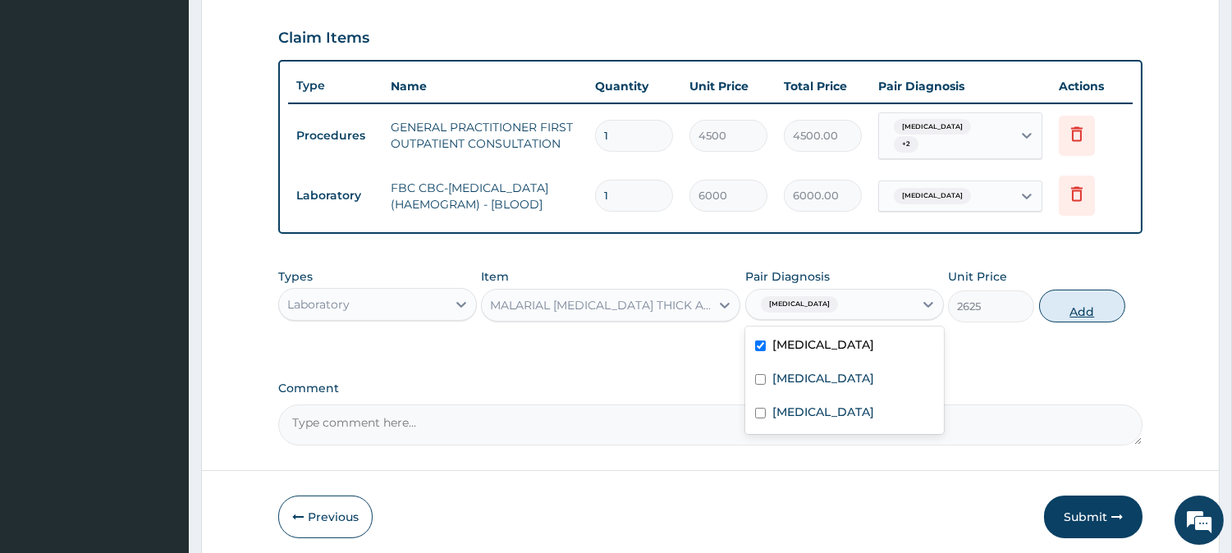
click at [1080, 313] on button "Add" at bounding box center [1082, 306] width 86 height 33
type input "0"
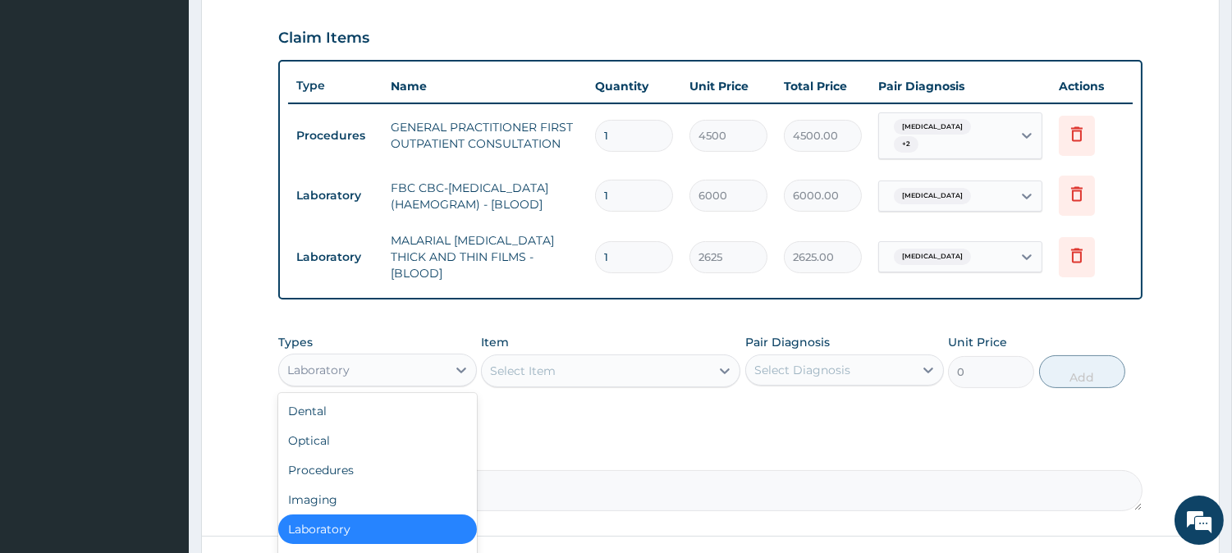
click at [378, 366] on div "Laboratory" at bounding box center [362, 370] width 167 height 26
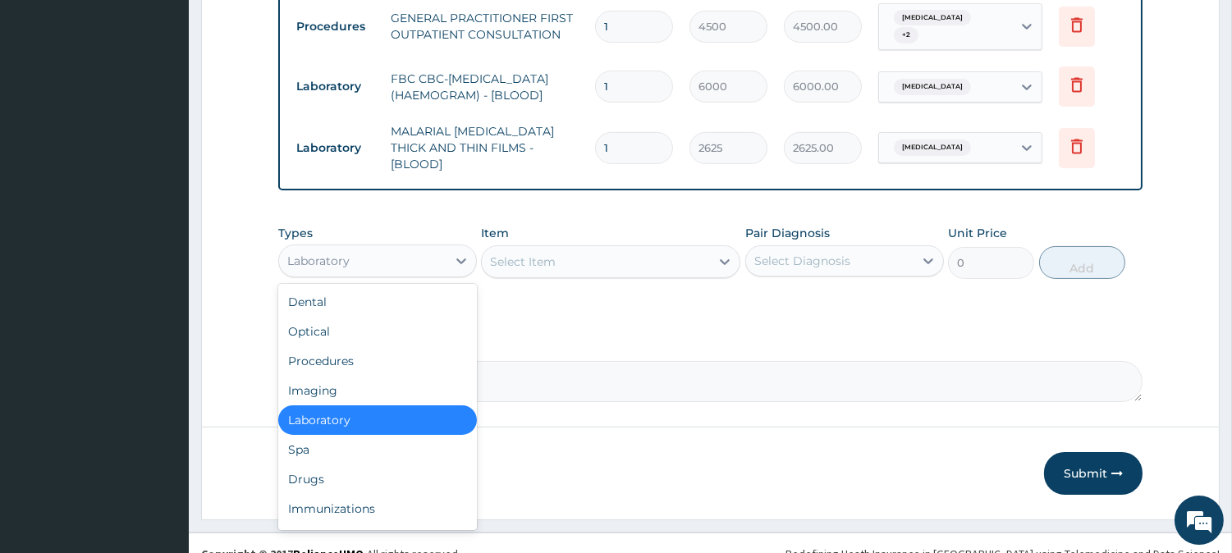
scroll to position [673, 0]
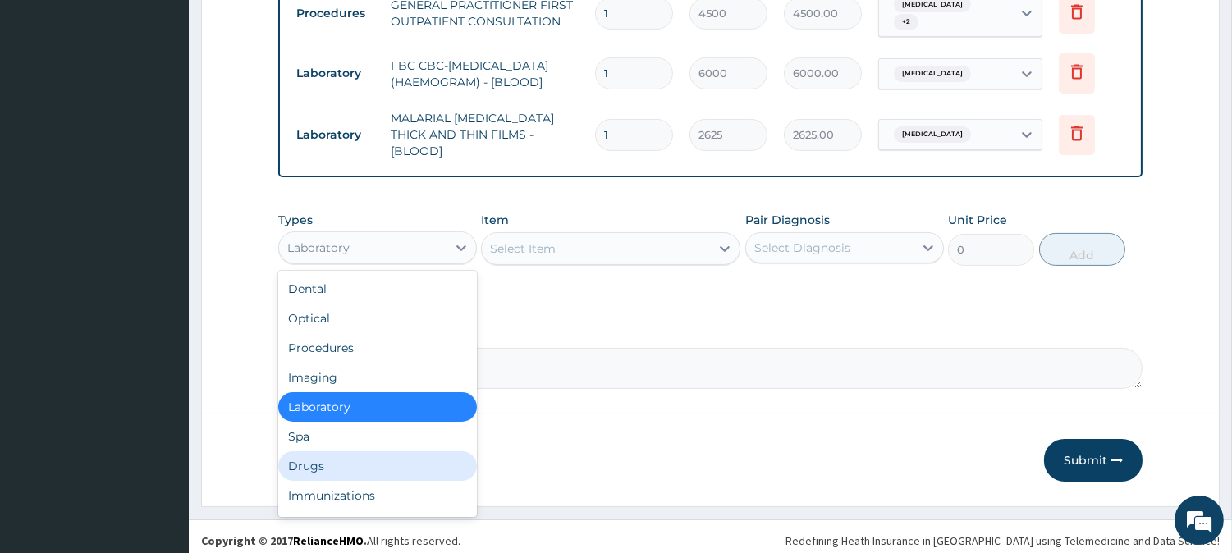
click at [447, 458] on div "Drugs" at bounding box center [377, 467] width 199 height 30
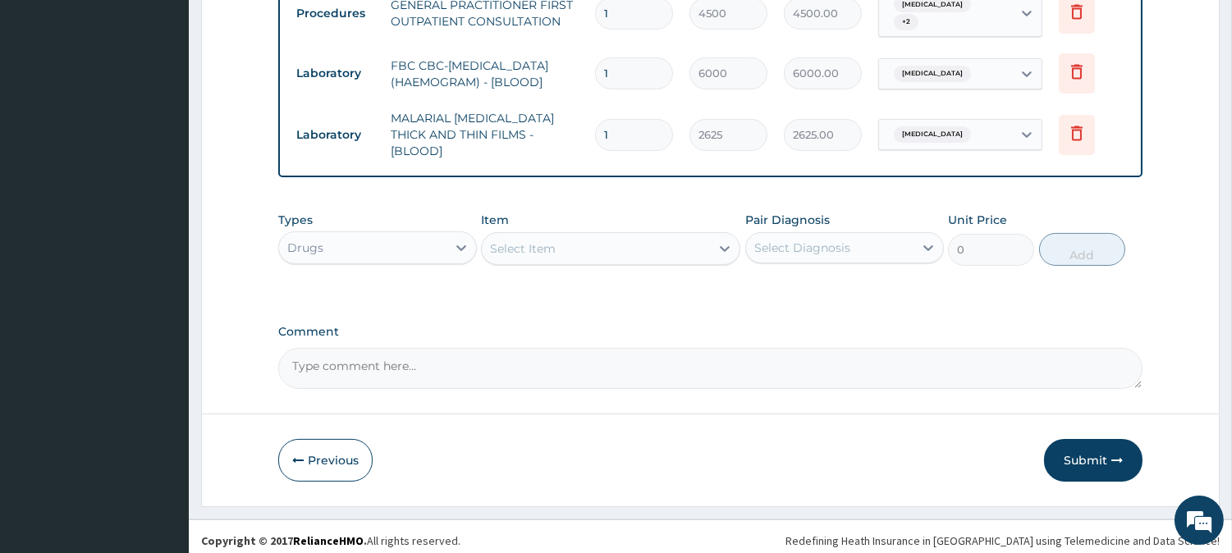
scroll to position [217, 0]
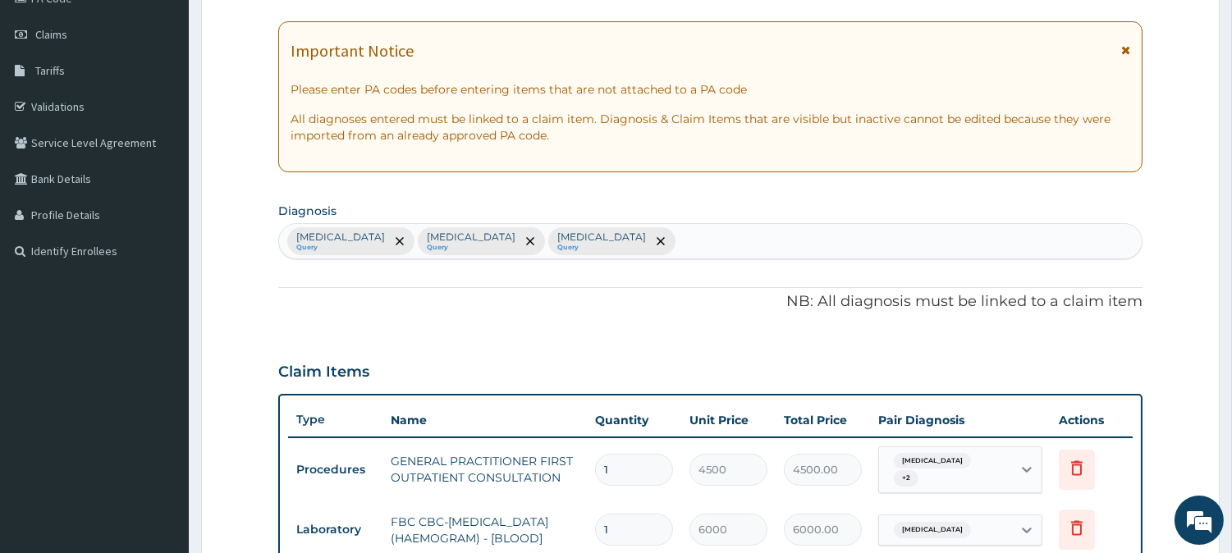
click at [665, 243] on div "Malaria Query Sepsis Query Upper respiratory infection Query" at bounding box center [710, 241] width 863 height 34
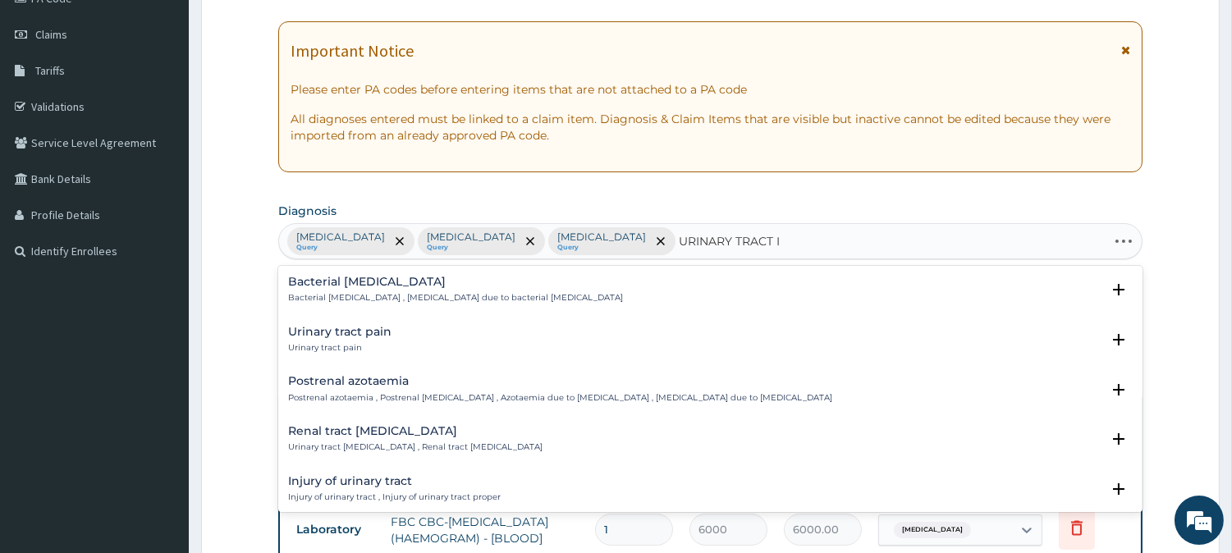
type input "URINARY TRACT IN"
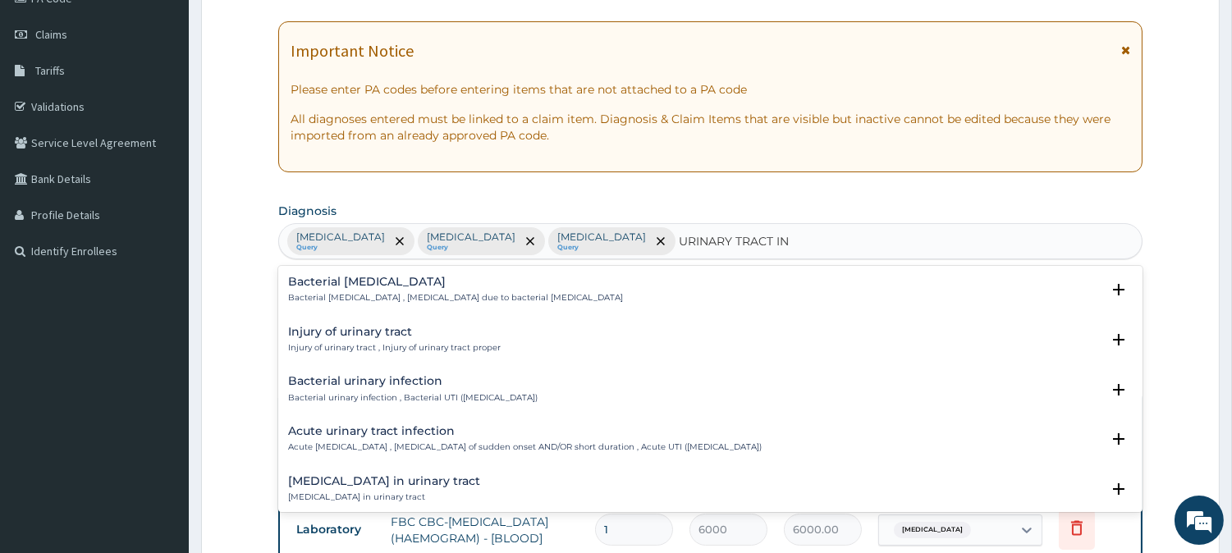
click at [400, 392] on p "Bacterial urinary infection , Bacterial UTI (urinary tract infection)" at bounding box center [413, 397] width 250 height 11
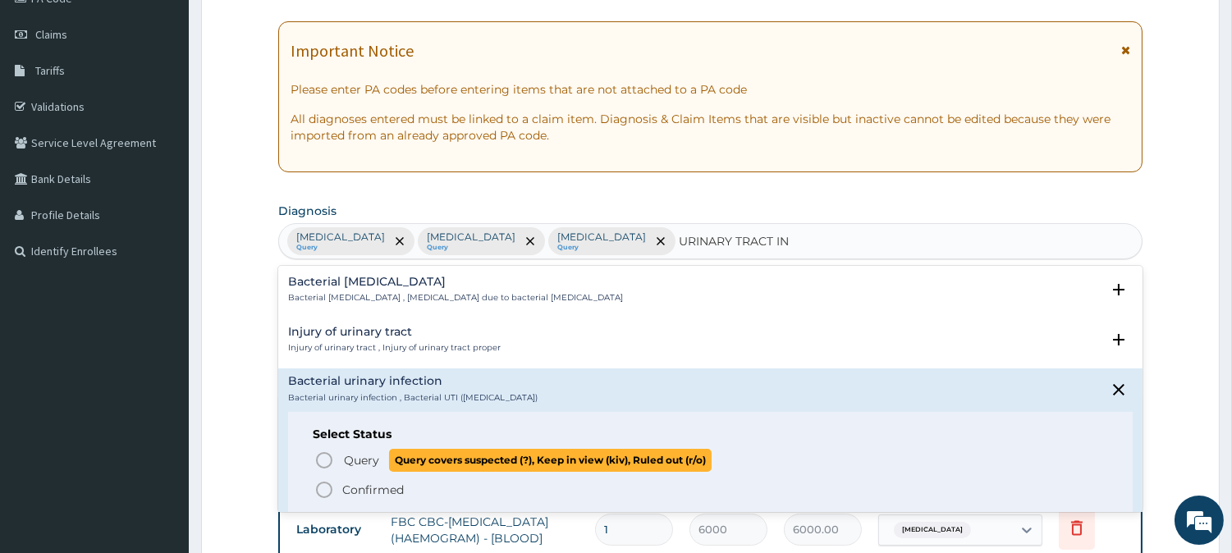
click at [331, 452] on icon "status option query" at bounding box center [324, 461] width 20 height 20
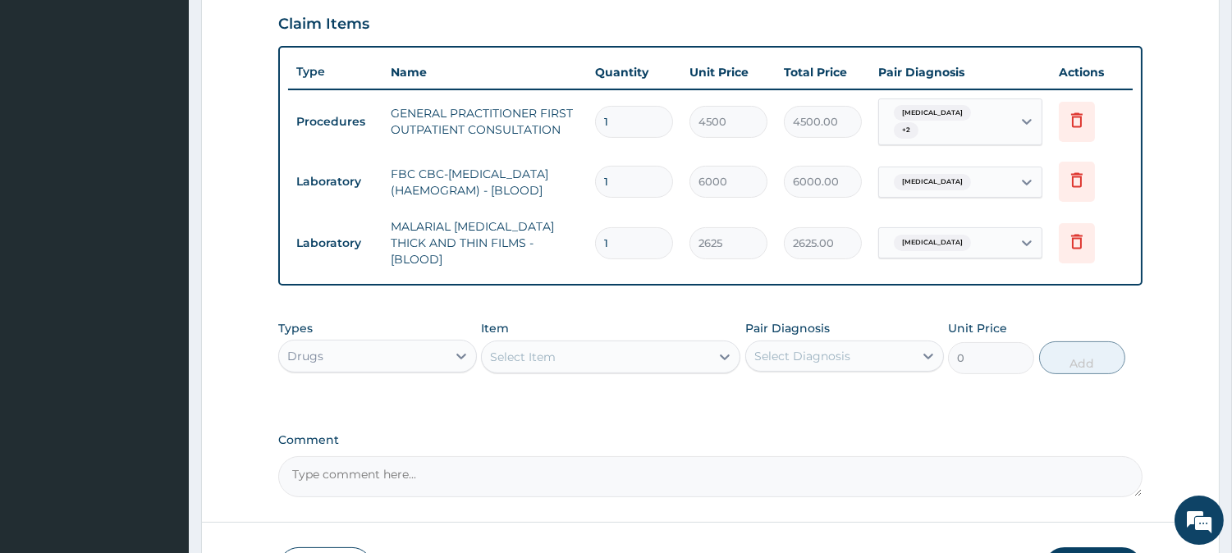
scroll to position [673, 0]
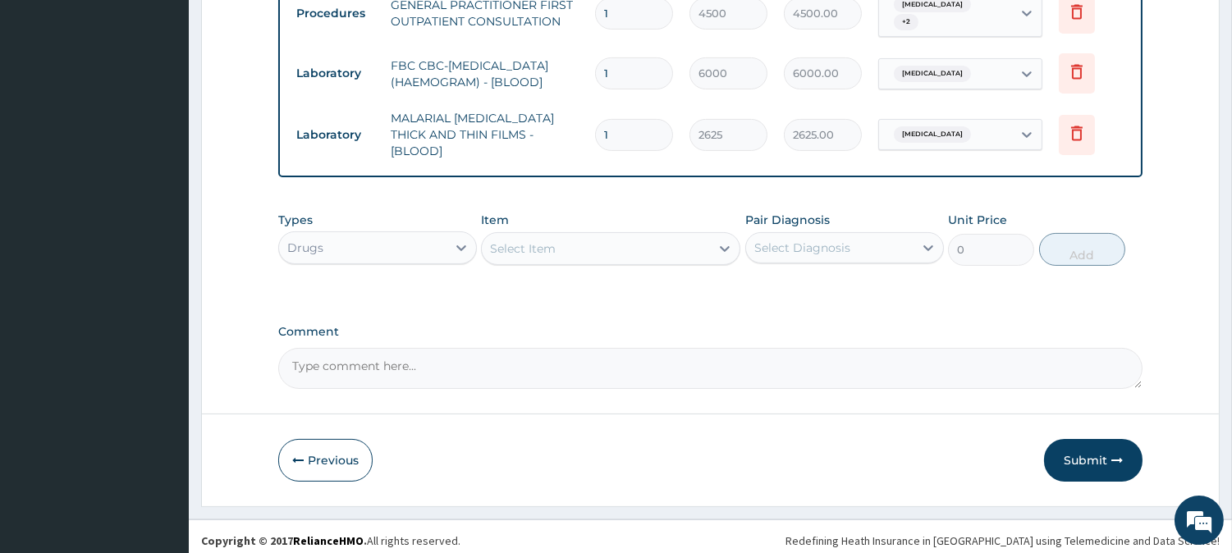
drag, startPoint x: 641, startPoint y: 259, endPoint x: 635, endPoint y: 246, distance: 13.6
click at [639, 257] on div "Types Drugs Item Select Item Pair Diagnosis Select Diagnosis Unit Price 0 Add" at bounding box center [710, 239] width 865 height 71
click at [635, 246] on div "Select Item" at bounding box center [596, 249] width 228 height 26
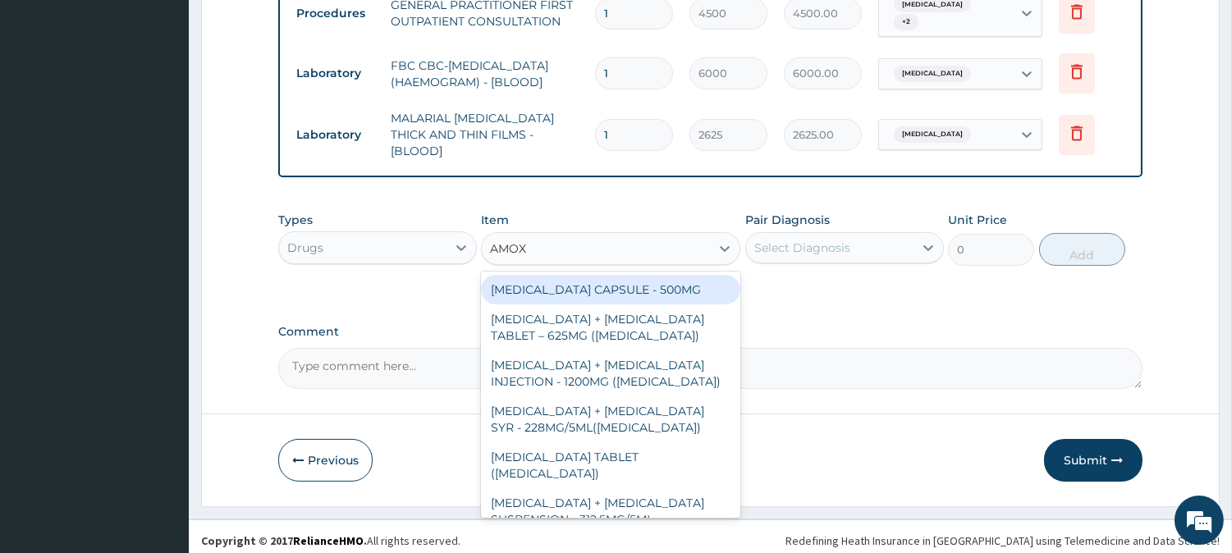
type input "AMOXI"
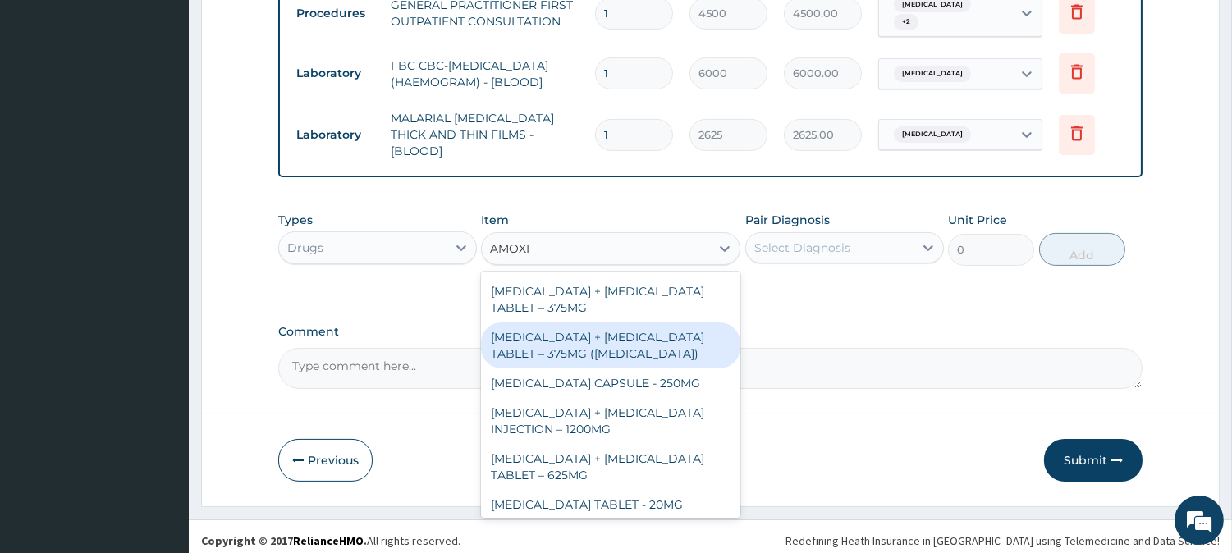
scroll to position [456, 0]
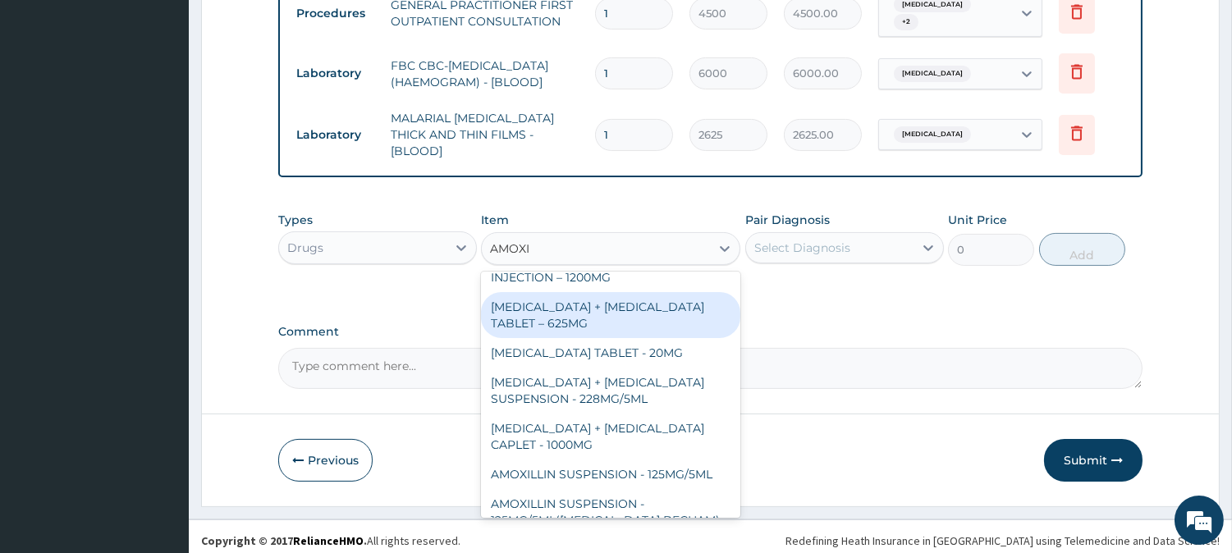
click at [564, 312] on div "[MEDICAL_DATA] + [MEDICAL_DATA] TABLET – 625MG" at bounding box center [610, 315] width 259 height 46
type input "480"
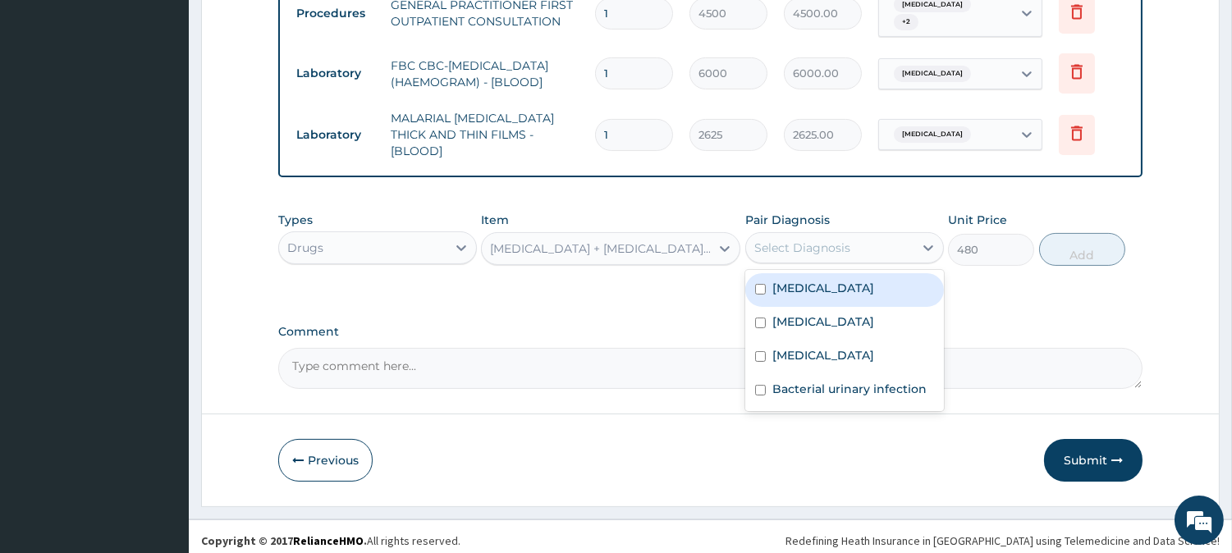
click at [868, 235] on div "Select Diagnosis" at bounding box center [829, 248] width 167 height 26
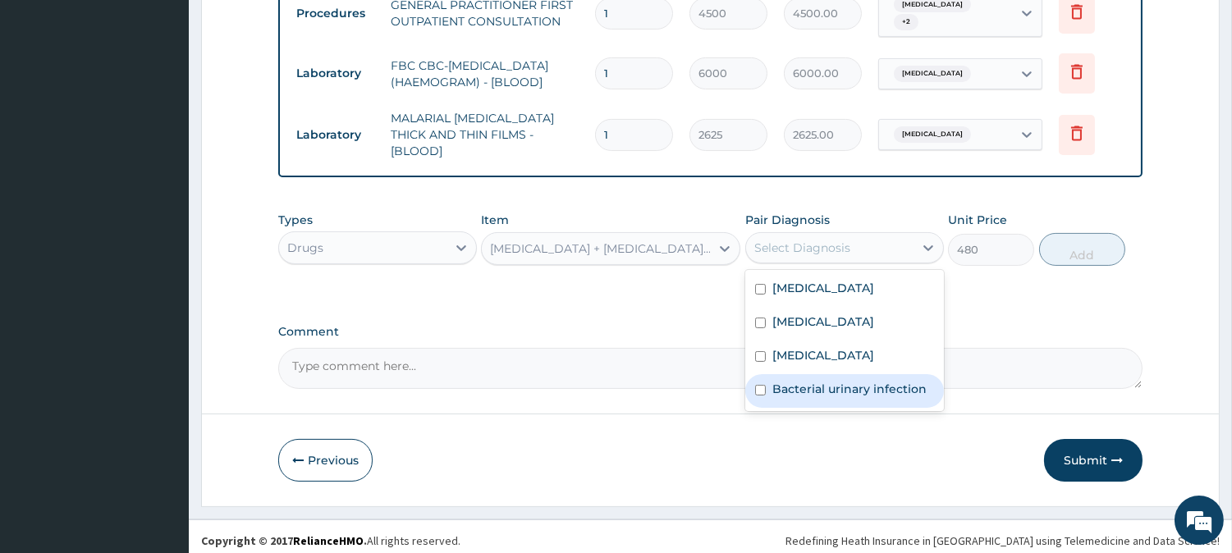
drag, startPoint x: 788, startPoint y: 382, endPoint x: 889, endPoint y: 329, distance: 113.8
click at [787, 383] on label "Bacterial urinary infection" at bounding box center [850, 389] width 154 height 16
checkbox input "true"
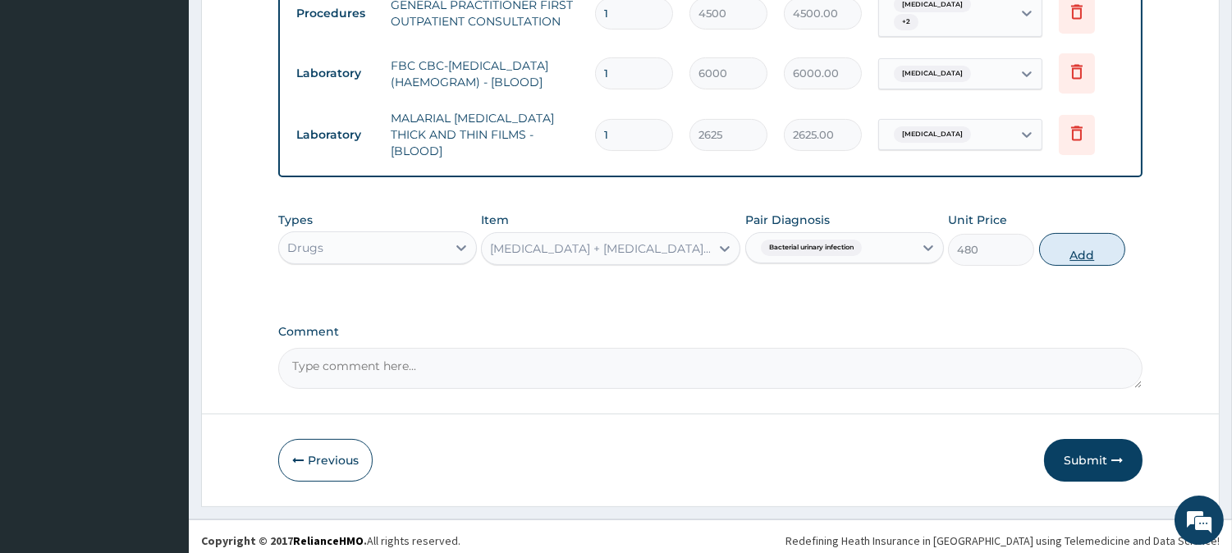
click at [1076, 250] on button "Add" at bounding box center [1082, 249] width 86 height 33
type input "0"
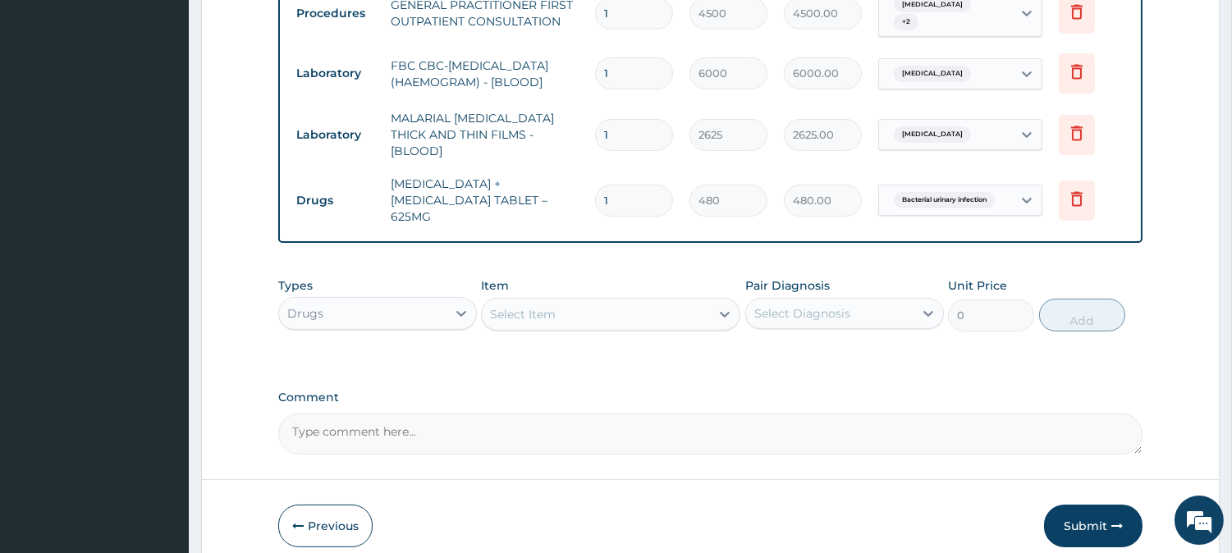
type input "14"
type input "6720.00"
type input "14"
click at [558, 301] on div "Select Item" at bounding box center [596, 314] width 228 height 26
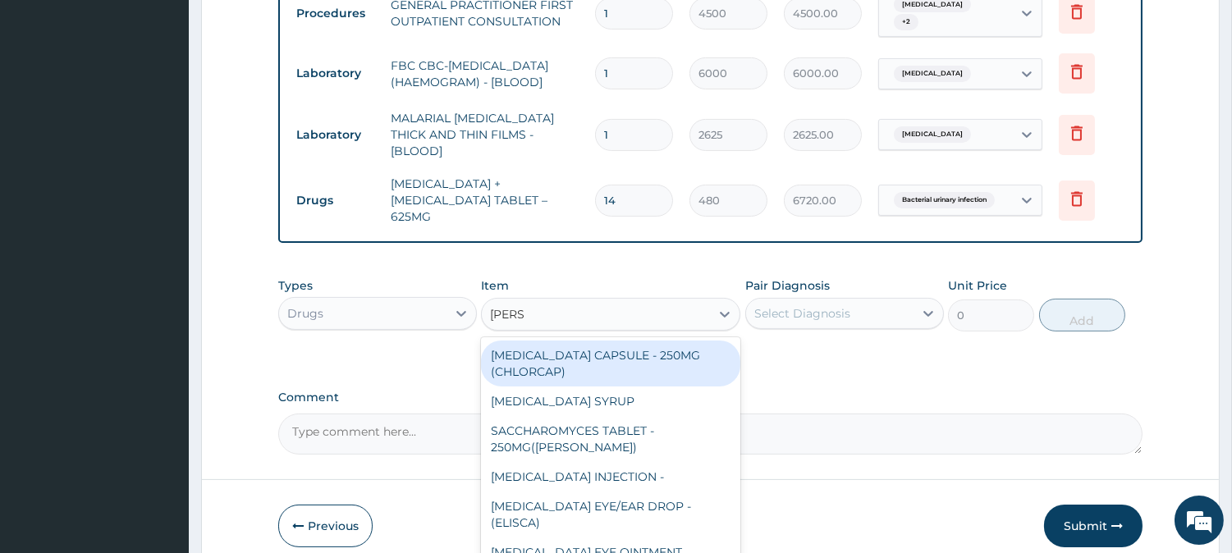
type input "LORAT"
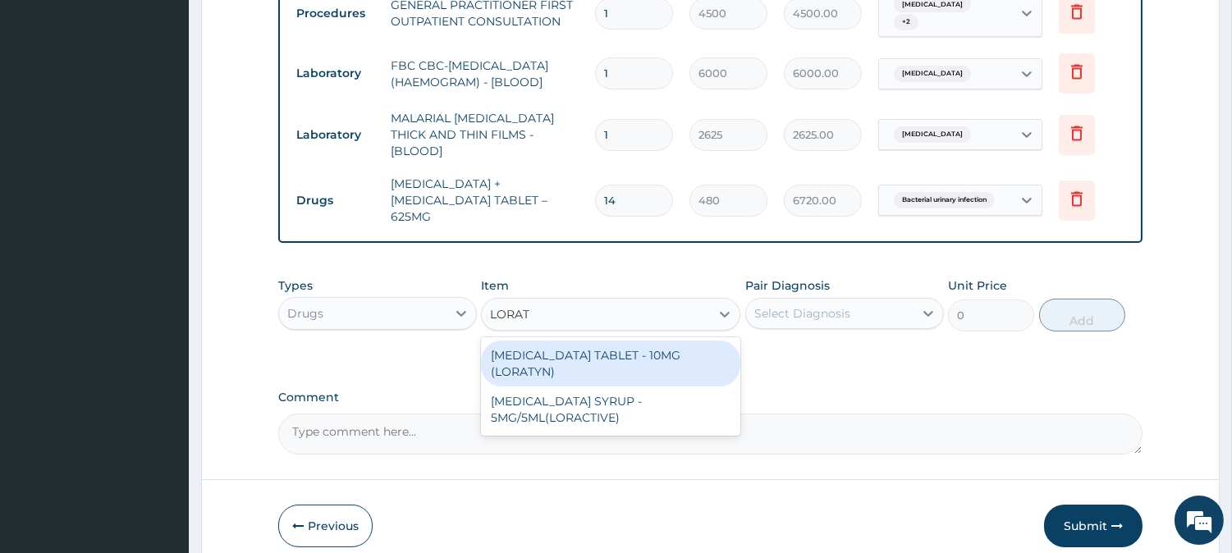
click at [584, 341] on div "LORATADINE TABLET - 10MG (LORATYN)" at bounding box center [610, 364] width 259 height 46
type input "112"
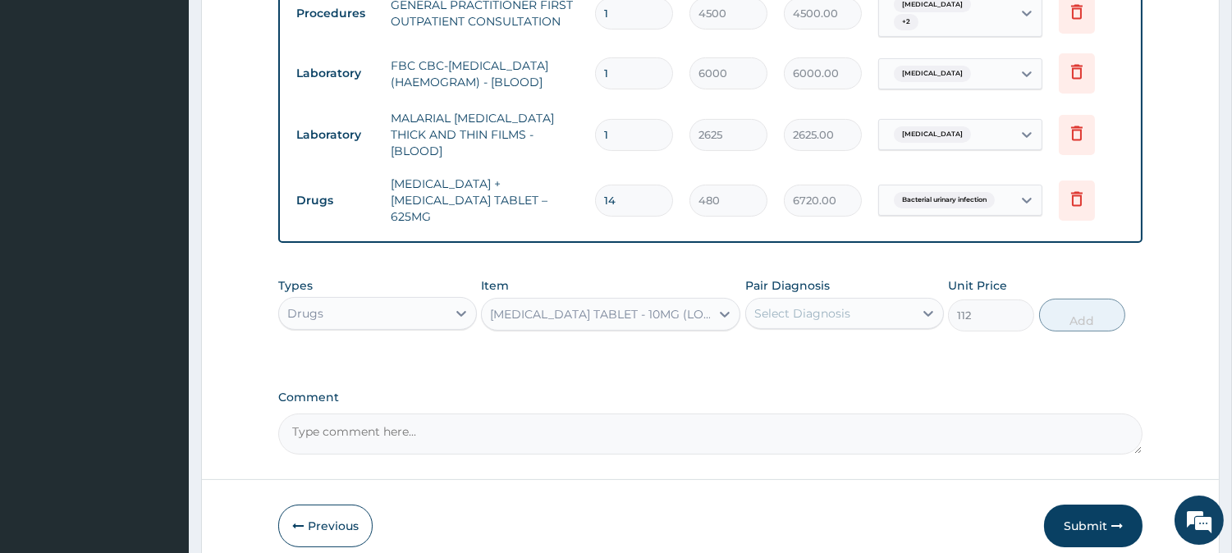
click at [797, 305] on div "Select Diagnosis" at bounding box center [803, 313] width 96 height 16
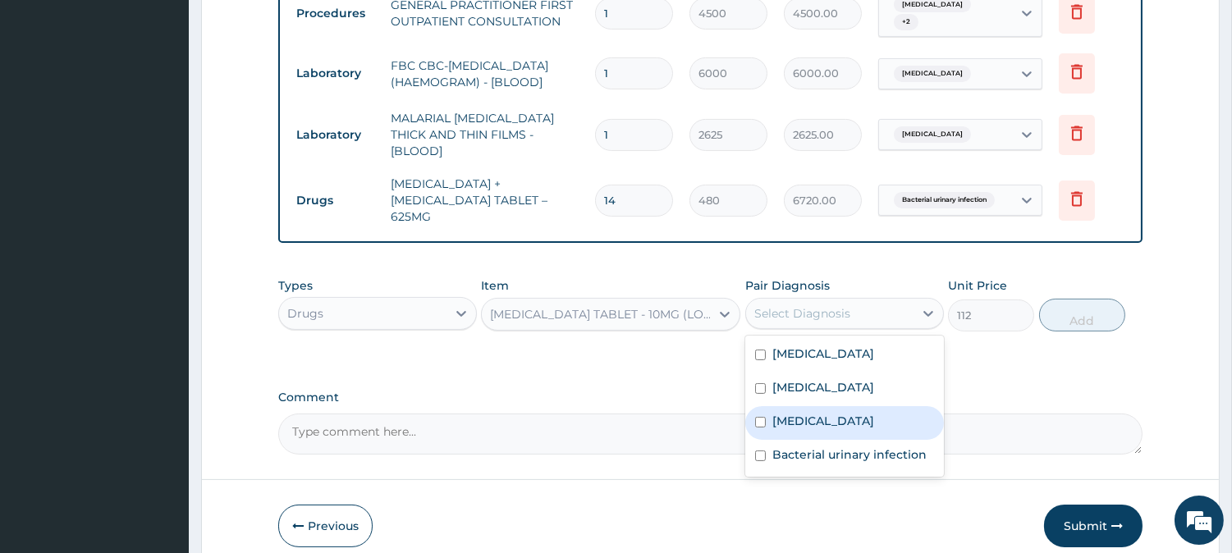
click at [786, 413] on label "Upper respiratory infection" at bounding box center [824, 421] width 102 height 16
checkbox input "true"
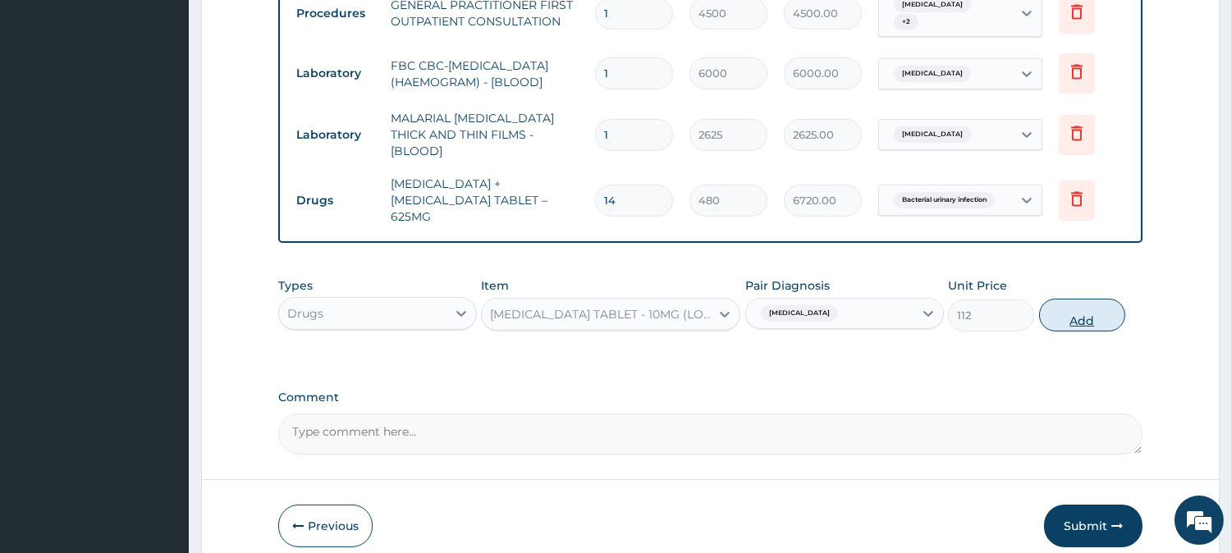
click at [1073, 300] on button "Add" at bounding box center [1082, 315] width 86 height 33
type input "0"
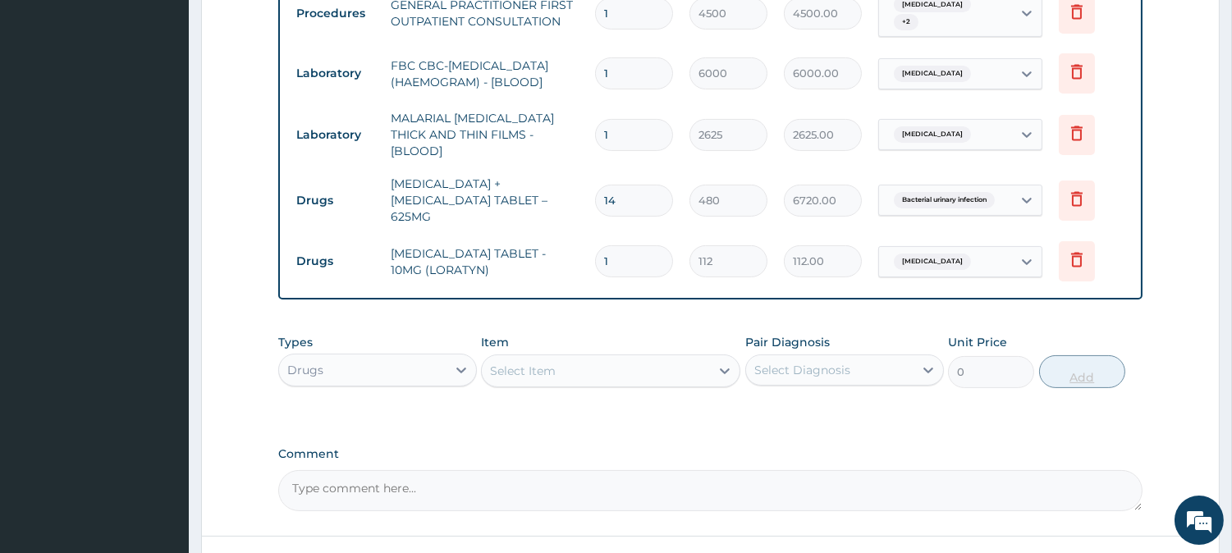
type input "0.00"
type input "5"
type input "560.00"
type input "5"
click at [602, 358] on div "Select Item" at bounding box center [596, 371] width 228 height 26
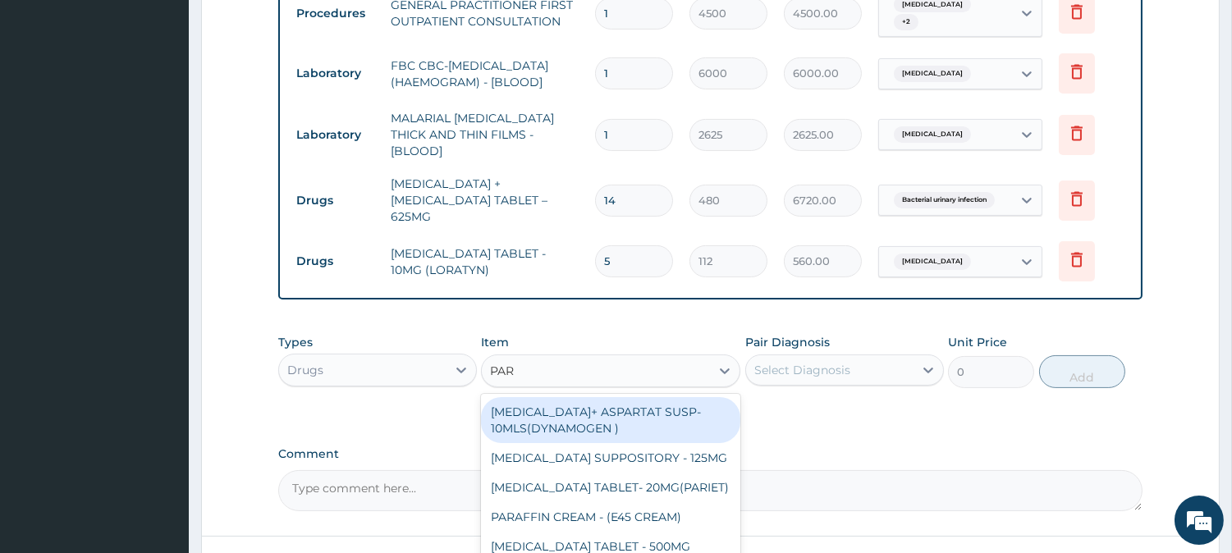
type input "PARA"
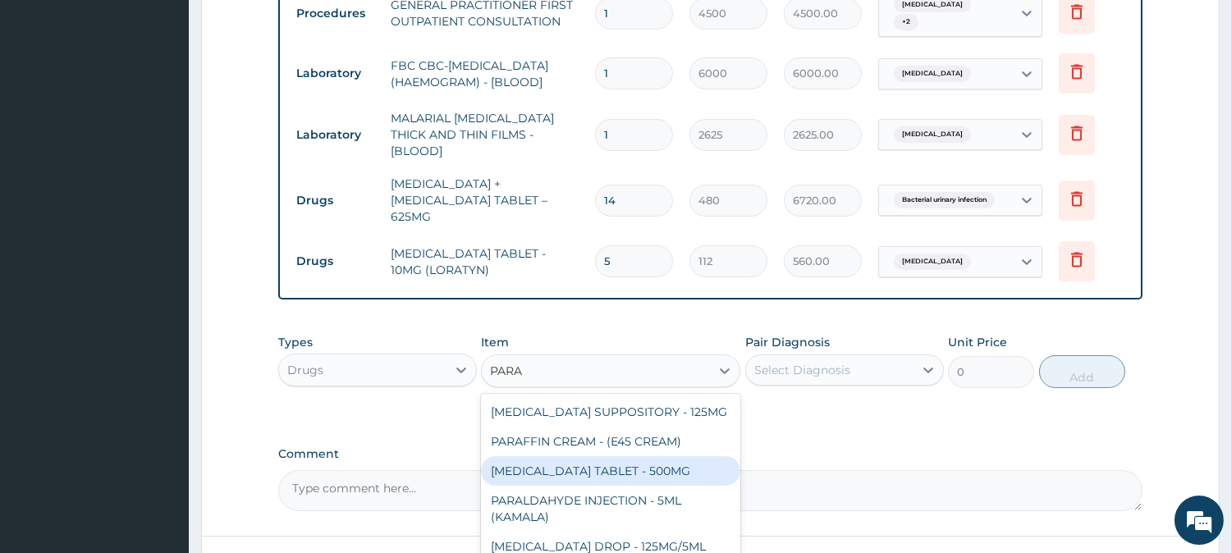
click at [628, 456] on div "PARACETAMOL TABLET - 500MG" at bounding box center [610, 471] width 259 height 30
type input "38.400000000000006"
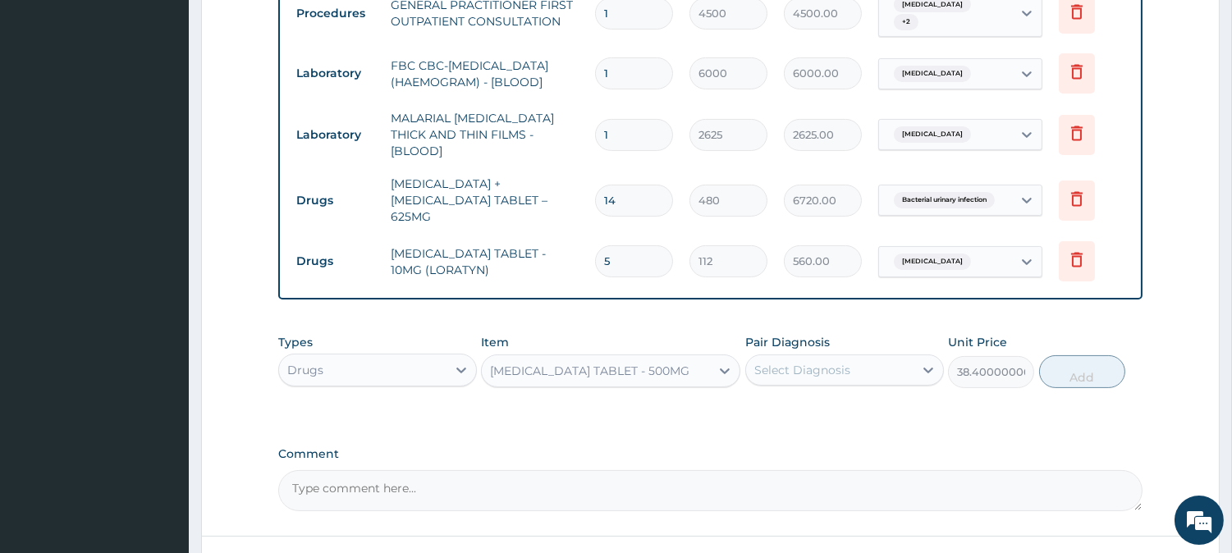
click at [757, 362] on div "Select Diagnosis" at bounding box center [803, 370] width 96 height 16
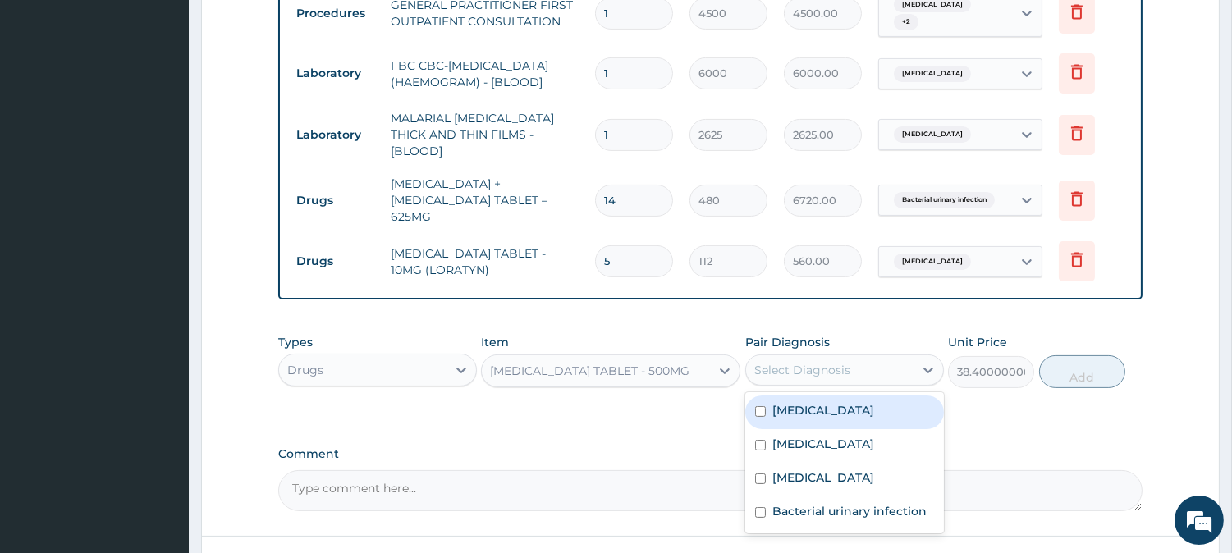
click at [781, 402] on label "[MEDICAL_DATA]" at bounding box center [824, 410] width 102 height 16
checkbox input "true"
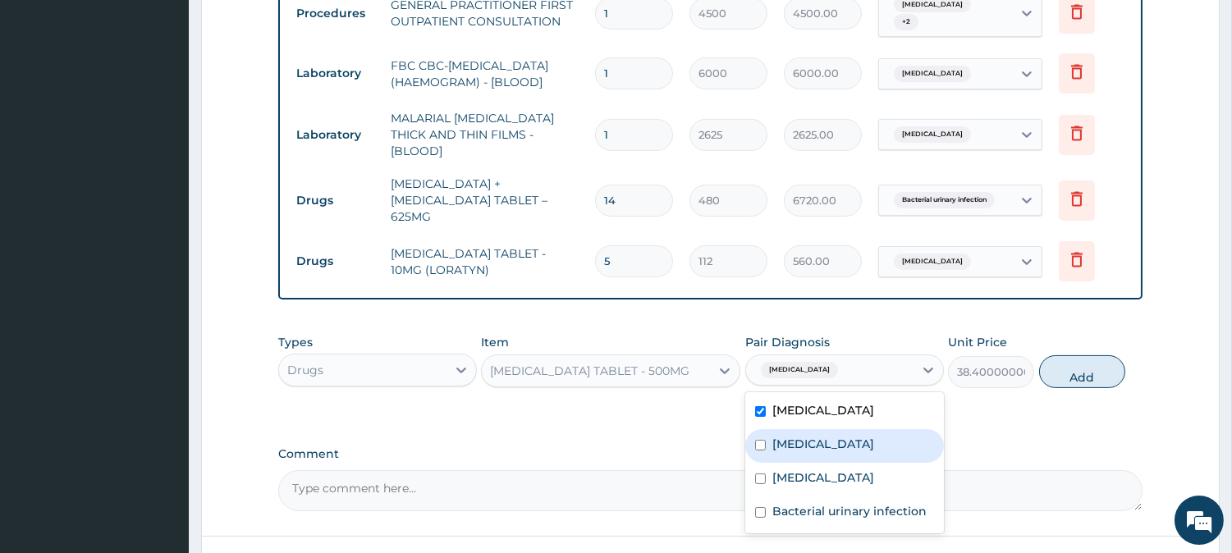
click at [773, 436] on label "[MEDICAL_DATA]" at bounding box center [824, 444] width 102 height 16
checkbox input "true"
click at [1065, 360] on button "Add" at bounding box center [1082, 372] width 86 height 33
type input "0"
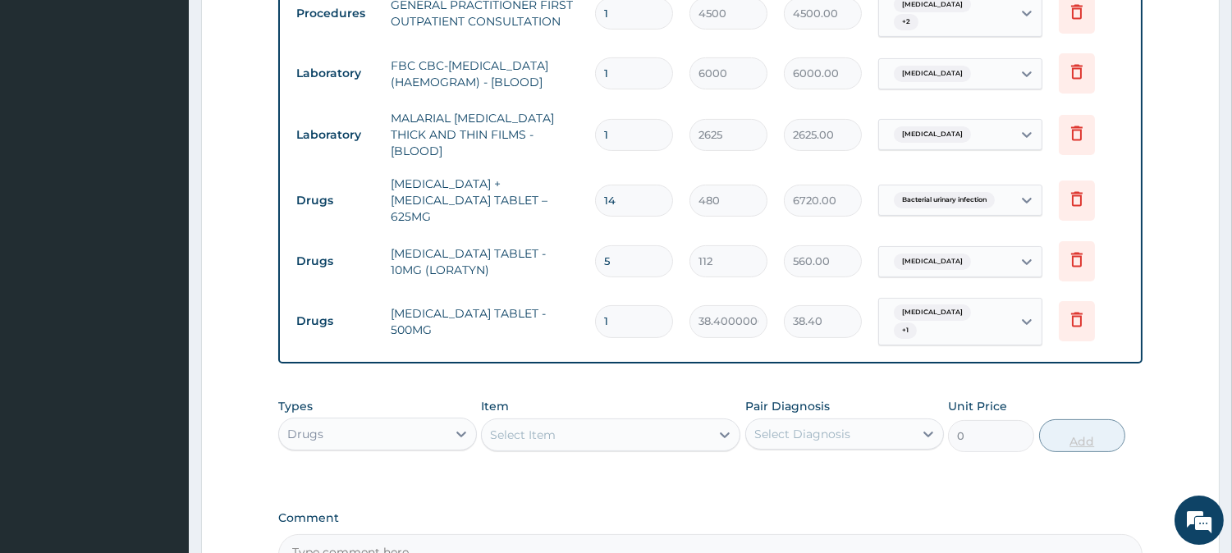
type input "18"
type input "691.20"
type input "18"
click at [622, 422] on div "Select Item" at bounding box center [596, 435] width 228 height 26
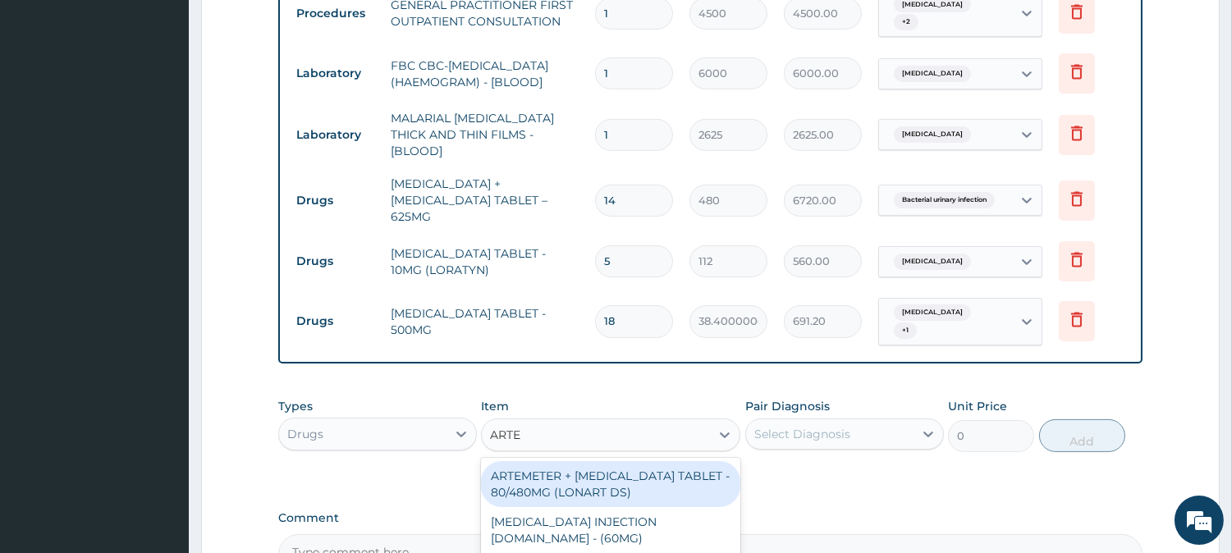
type input "ARTEM"
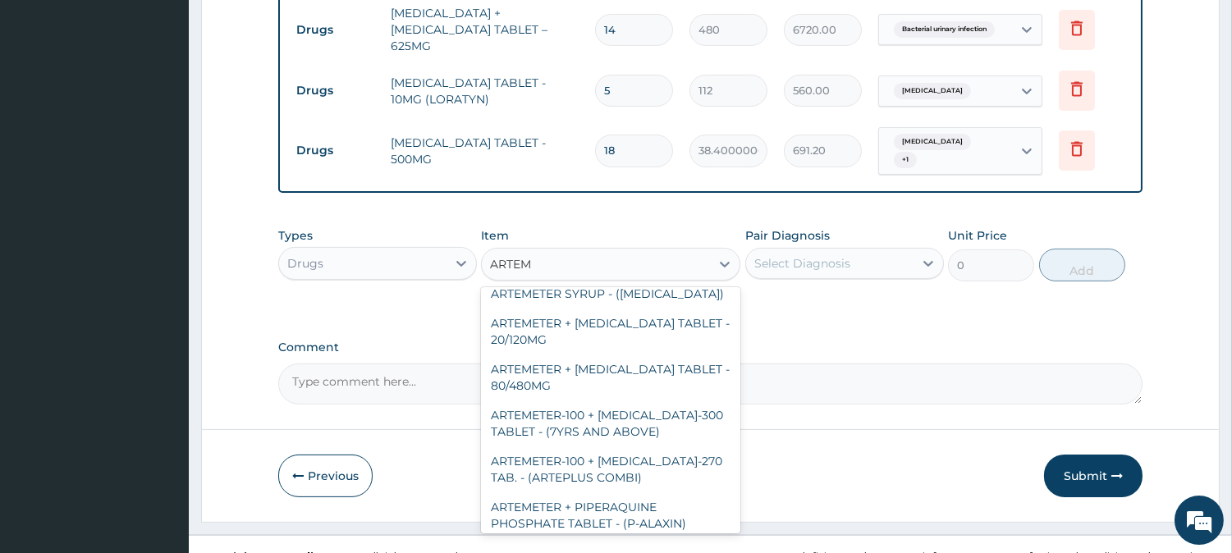
scroll to position [152, 0]
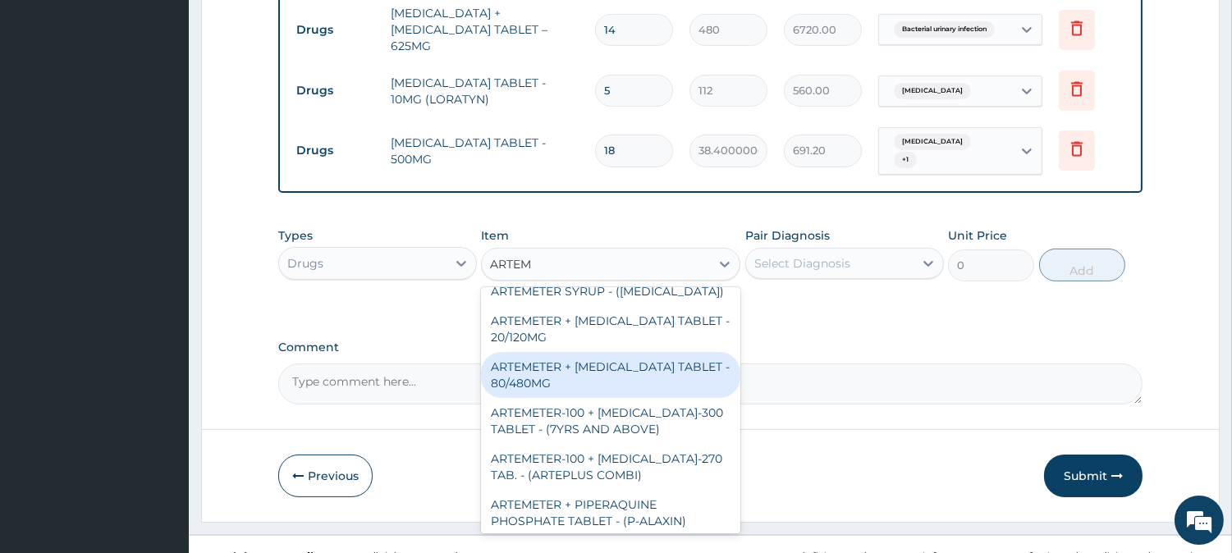
click at [629, 352] on div "ARTEMETER + [MEDICAL_DATA] TABLET - 80/480MG" at bounding box center [610, 375] width 259 height 46
type input "416"
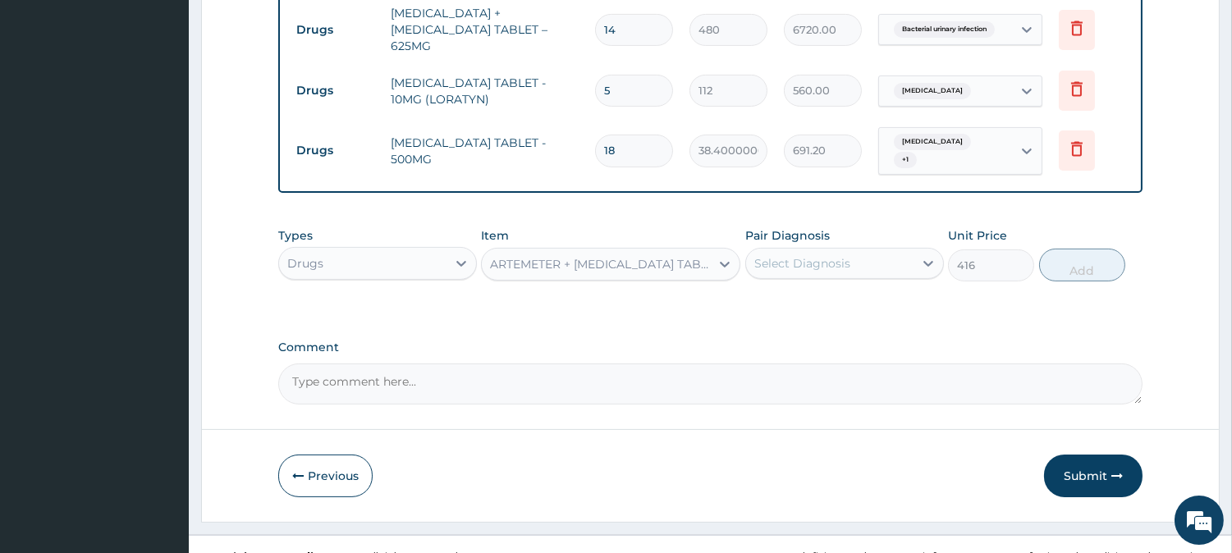
click at [790, 255] on div "Select Diagnosis" at bounding box center [803, 263] width 96 height 16
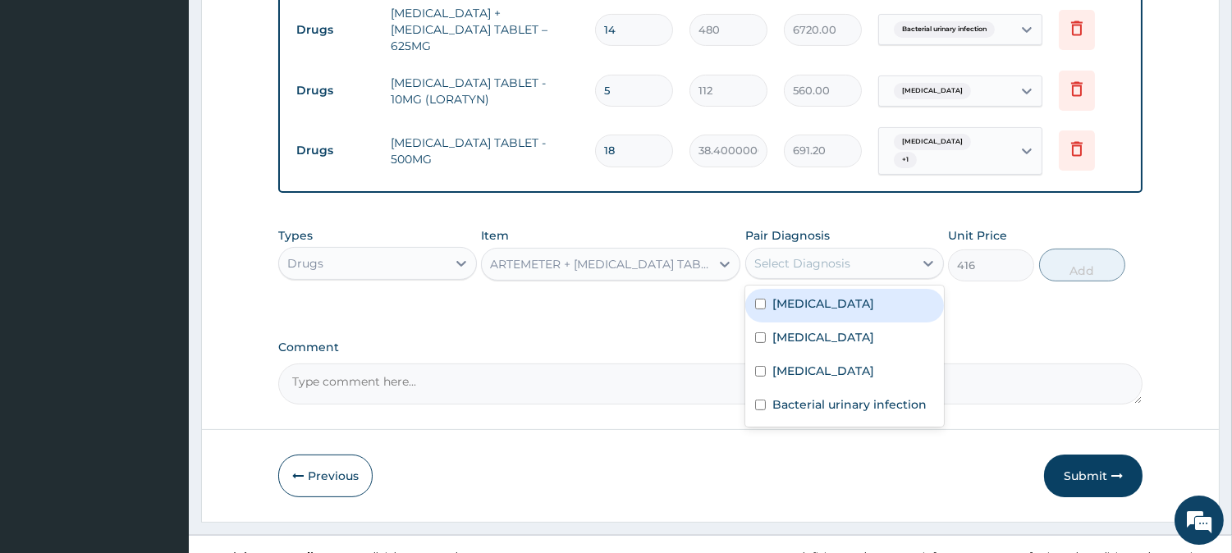
click at [792, 296] on label "[MEDICAL_DATA]" at bounding box center [824, 304] width 102 height 16
checkbox input "true"
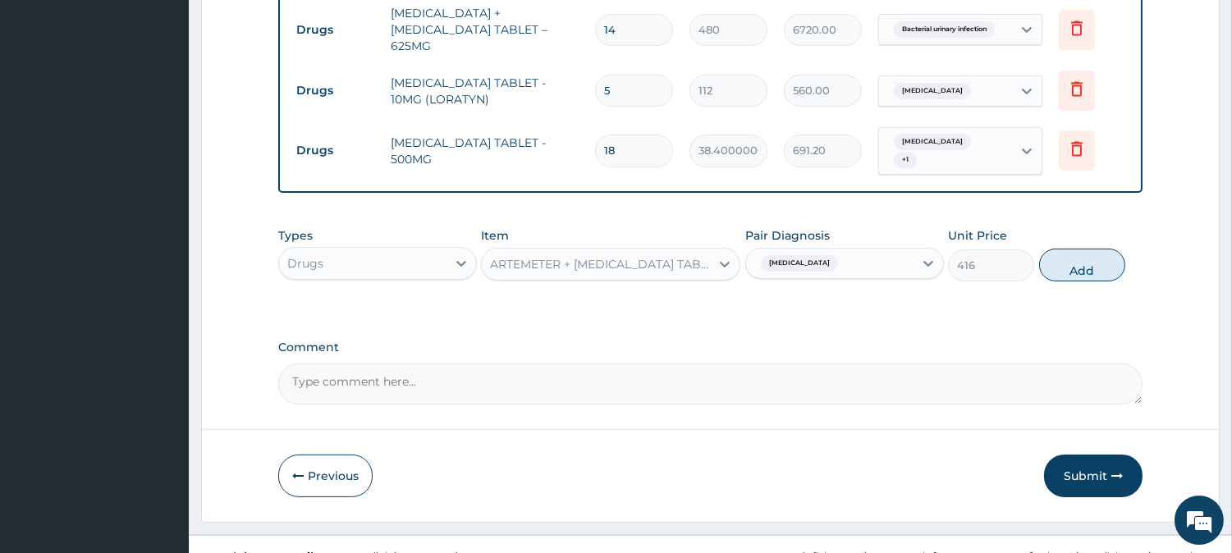
click at [1107, 255] on button "Add" at bounding box center [1082, 265] width 86 height 33
type input "0"
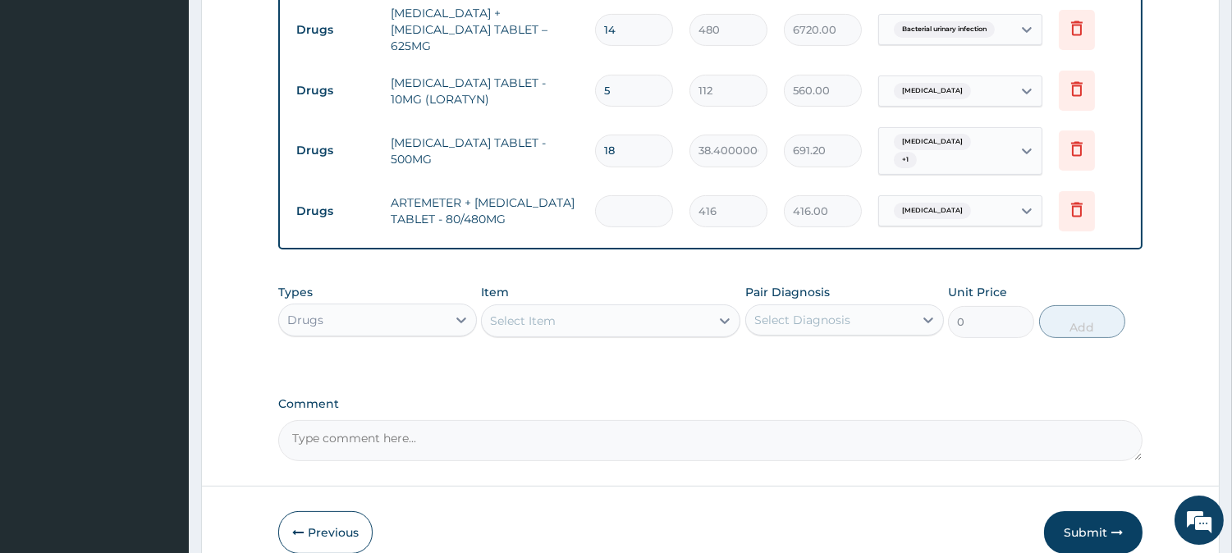
type input "0.00"
type input "6"
type input "2496.00"
type input "6"
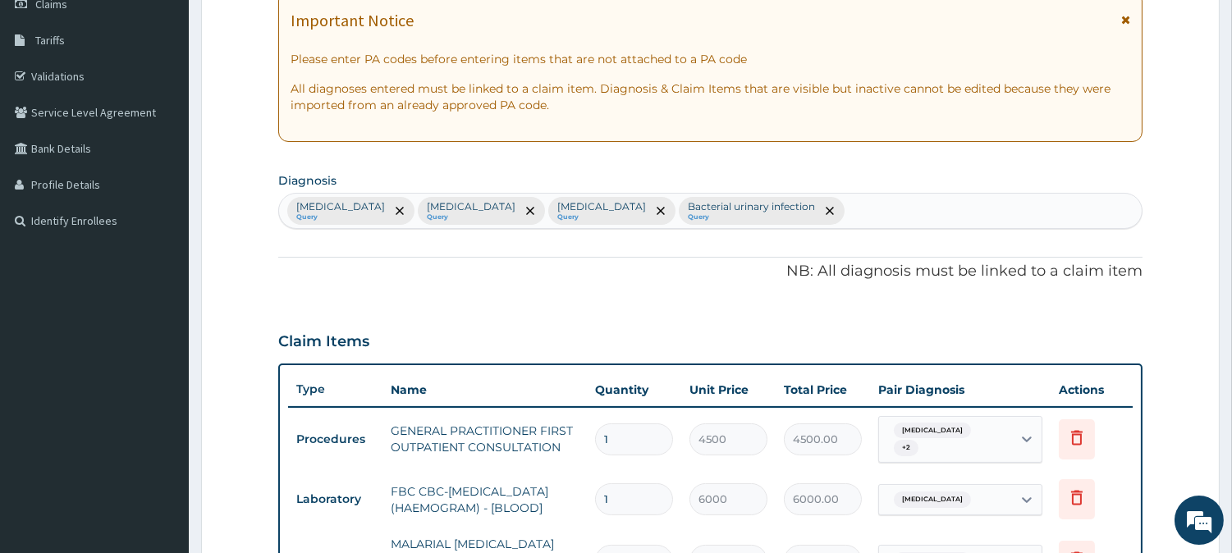
scroll to position [236, 0]
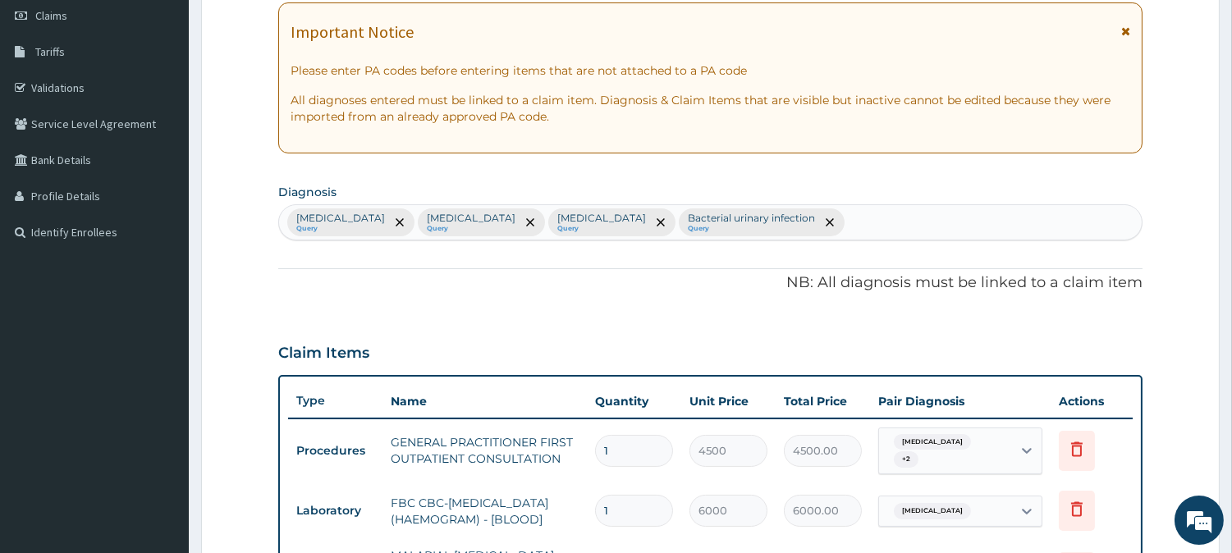
click at [821, 223] on div "Malaria Query Sepsis Query Upper respiratory infection Query Bacterial urinary …" at bounding box center [710, 222] width 863 height 34
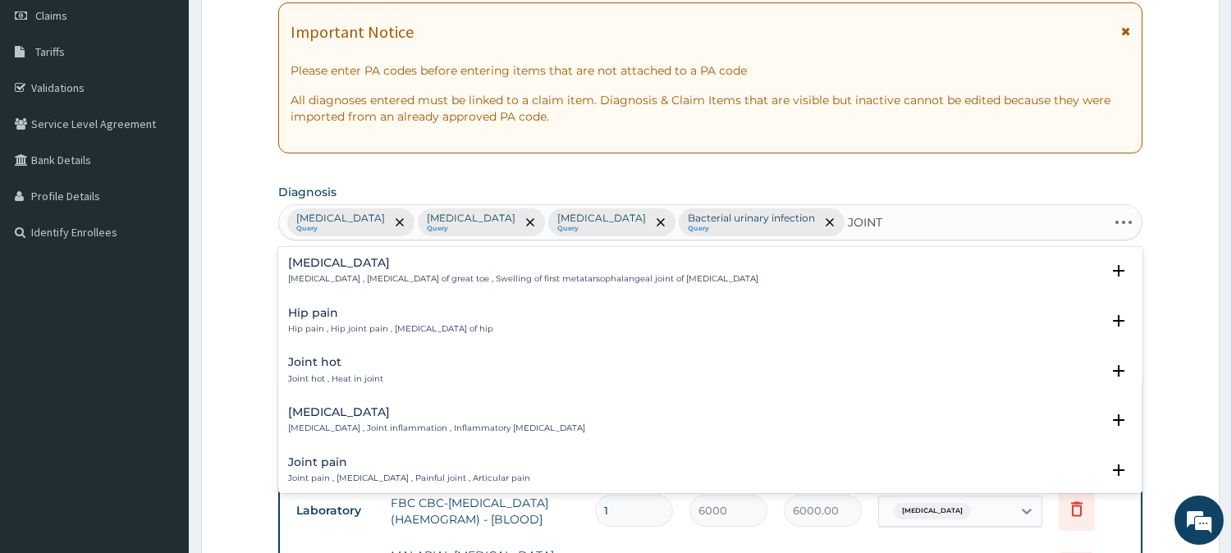
type input "JOINT P"
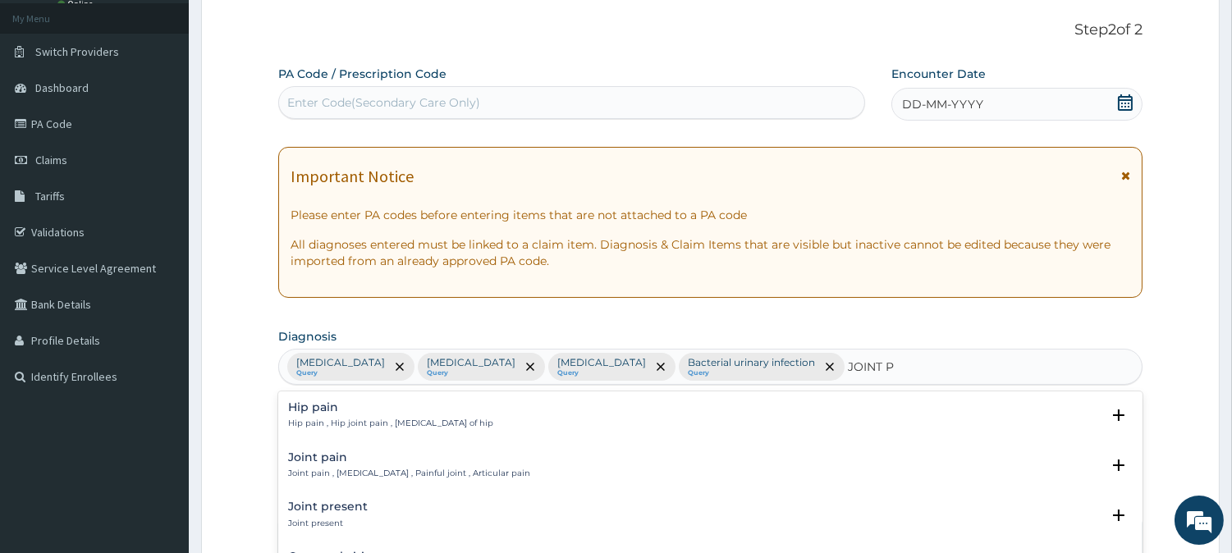
scroll to position [85, 0]
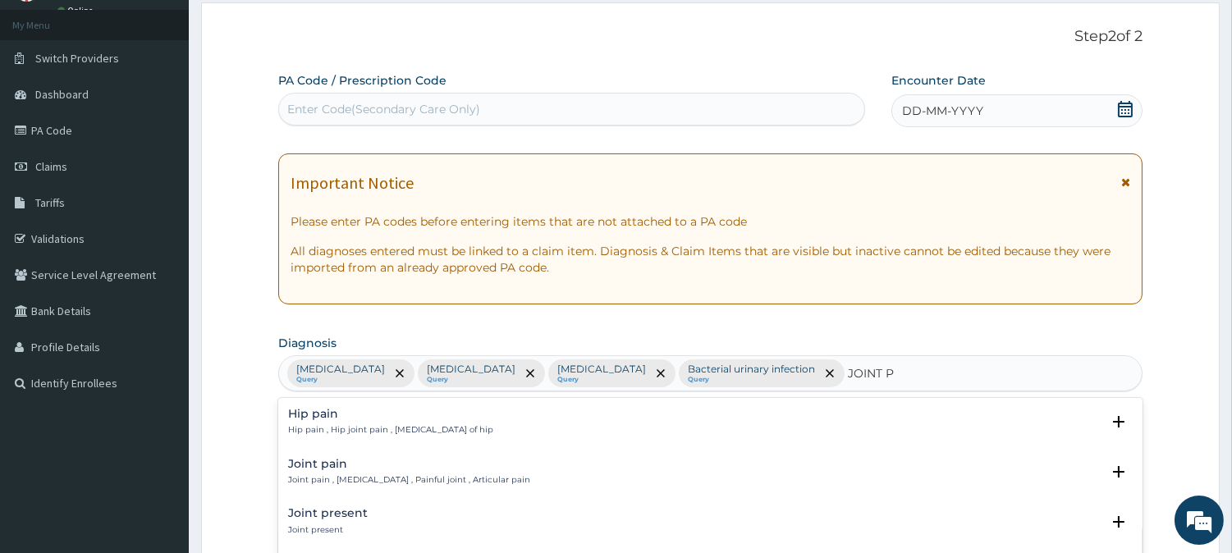
click at [346, 458] on h4 "Joint pain" at bounding box center [409, 464] width 242 height 12
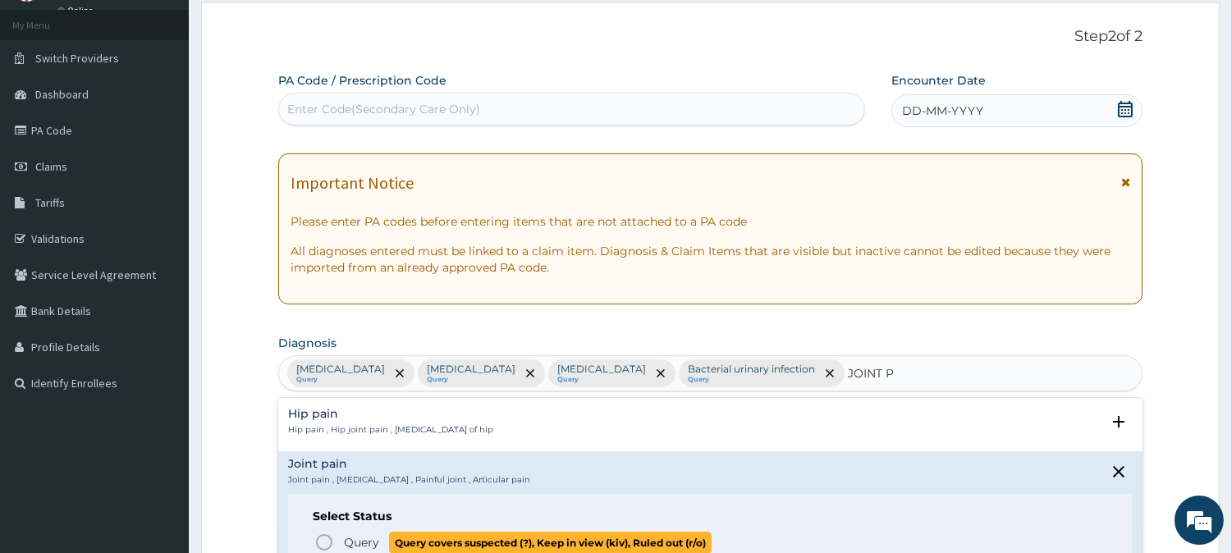
click at [319, 546] on icon "status option query" at bounding box center [324, 543] width 20 height 20
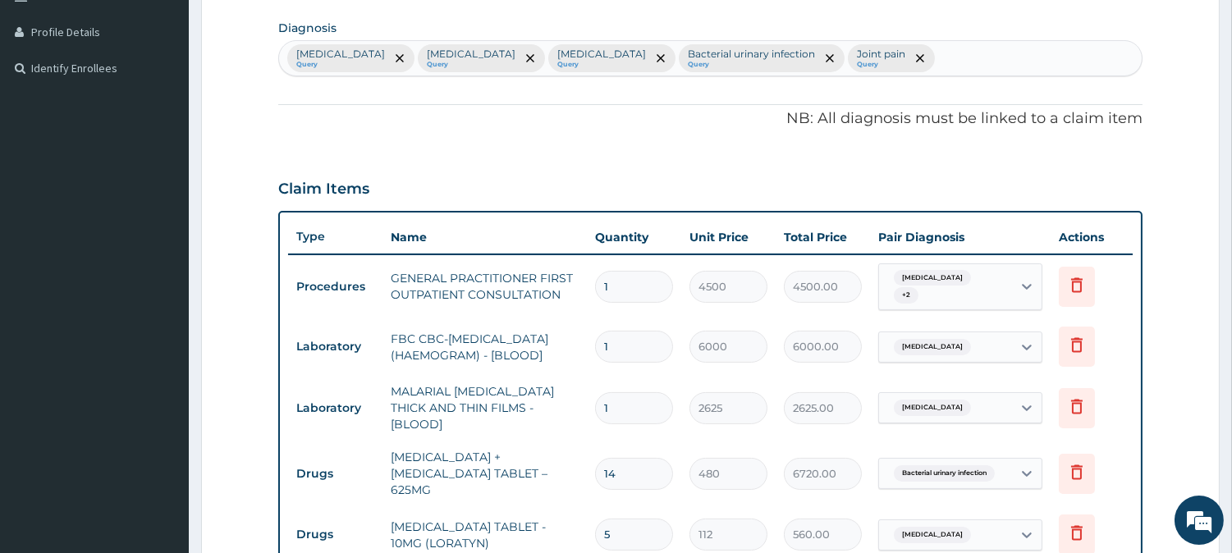
scroll to position [692, 0]
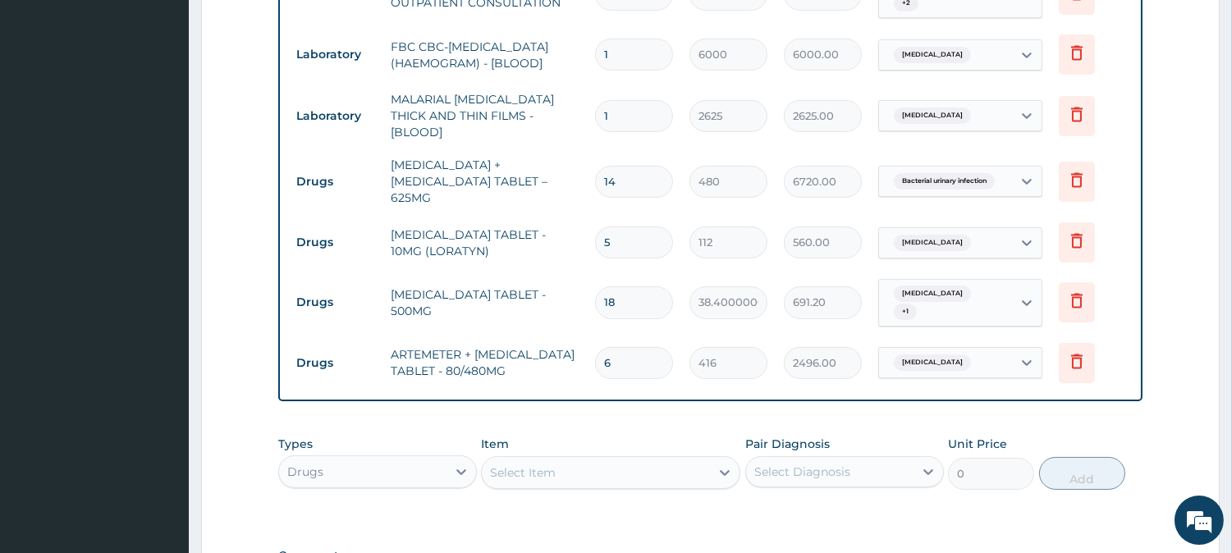
click at [645, 460] on div "Select Item" at bounding box center [596, 473] width 228 height 26
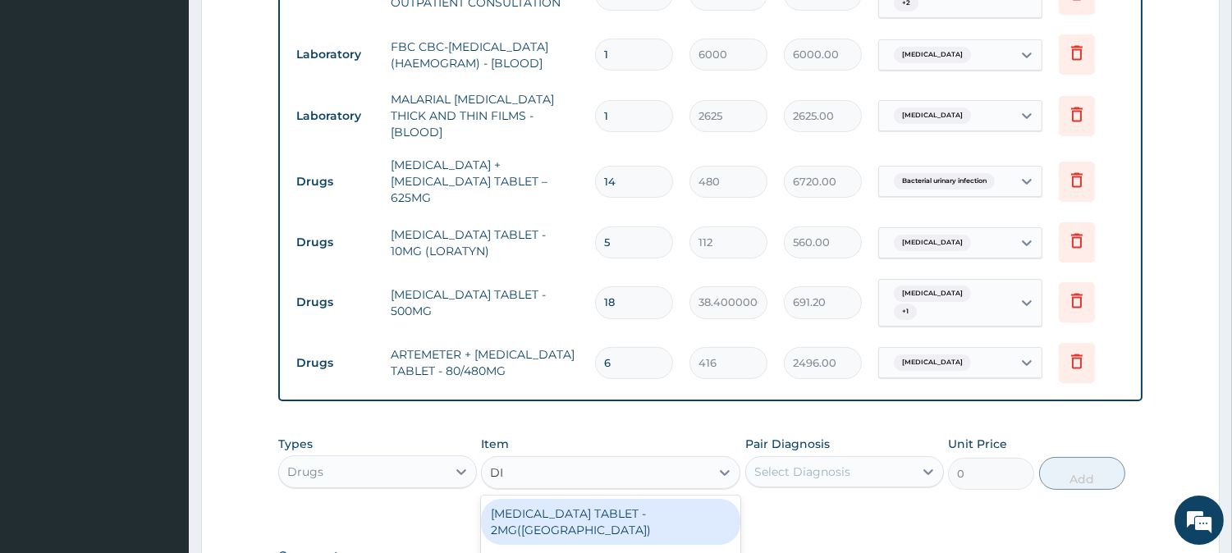
type input "DIC"
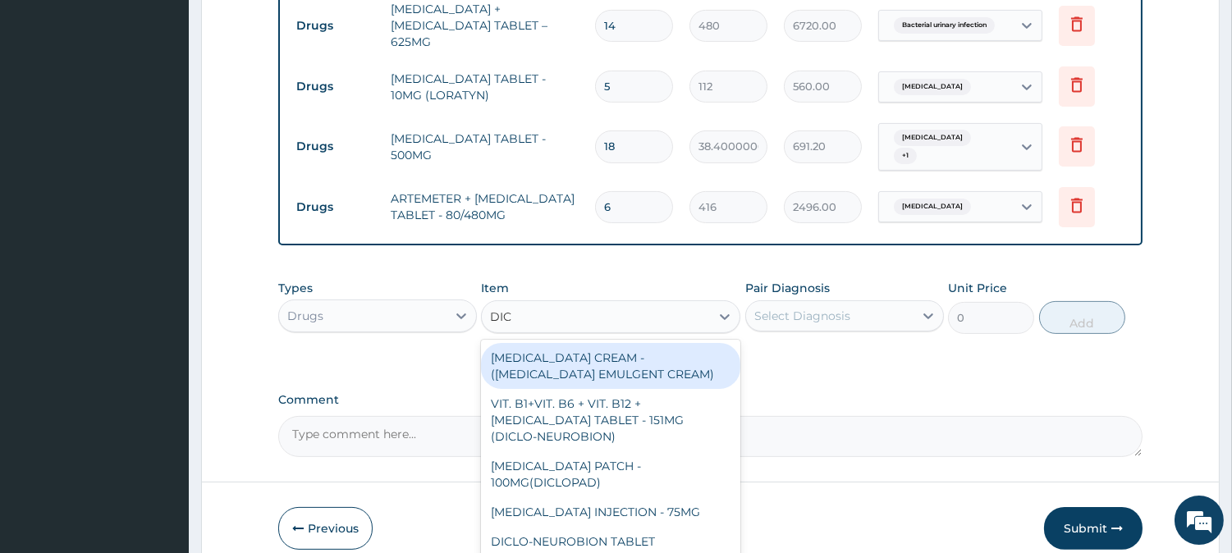
scroll to position [901, 0]
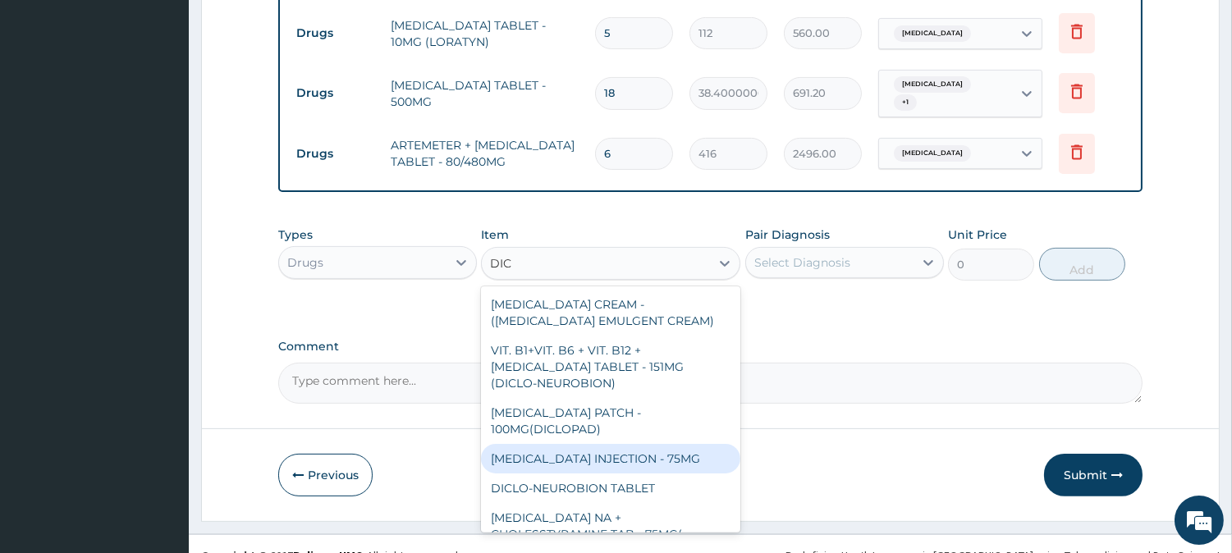
click at [657, 444] on div "[MEDICAL_DATA] INJECTION - 75MG" at bounding box center [610, 459] width 259 height 30
type input "480"
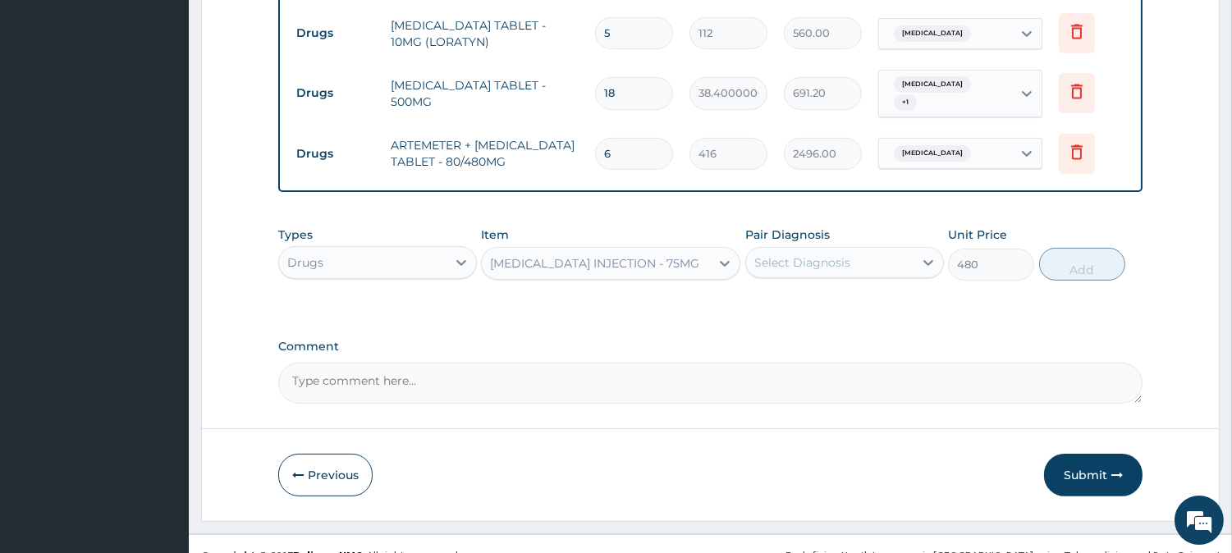
click at [797, 255] on div "Select Diagnosis" at bounding box center [803, 263] width 96 height 16
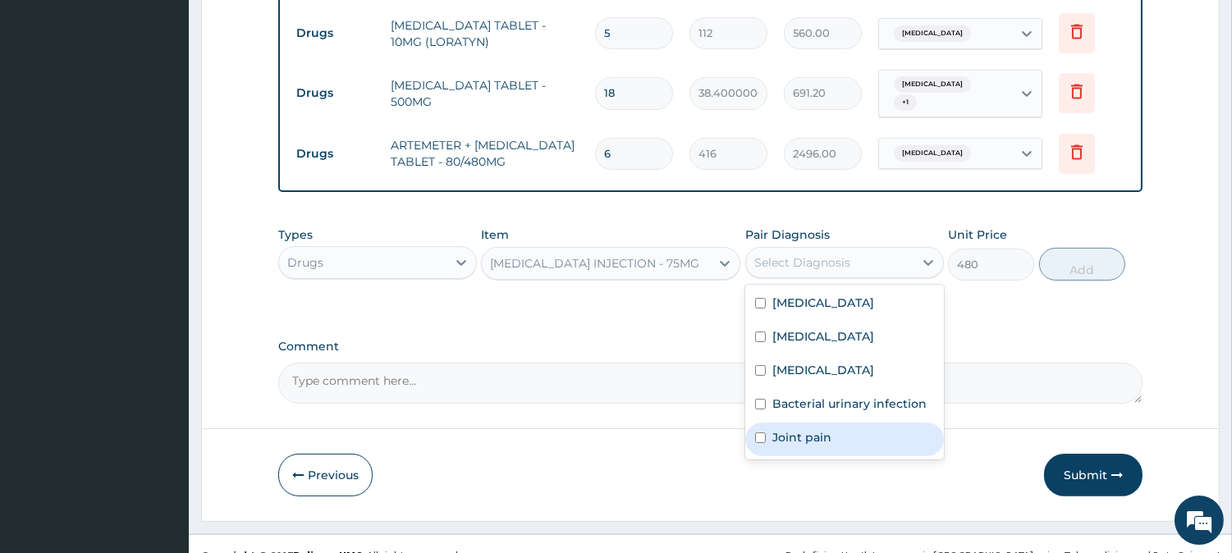
click at [773, 429] on label "Joint pain" at bounding box center [802, 437] width 59 height 16
checkbox input "true"
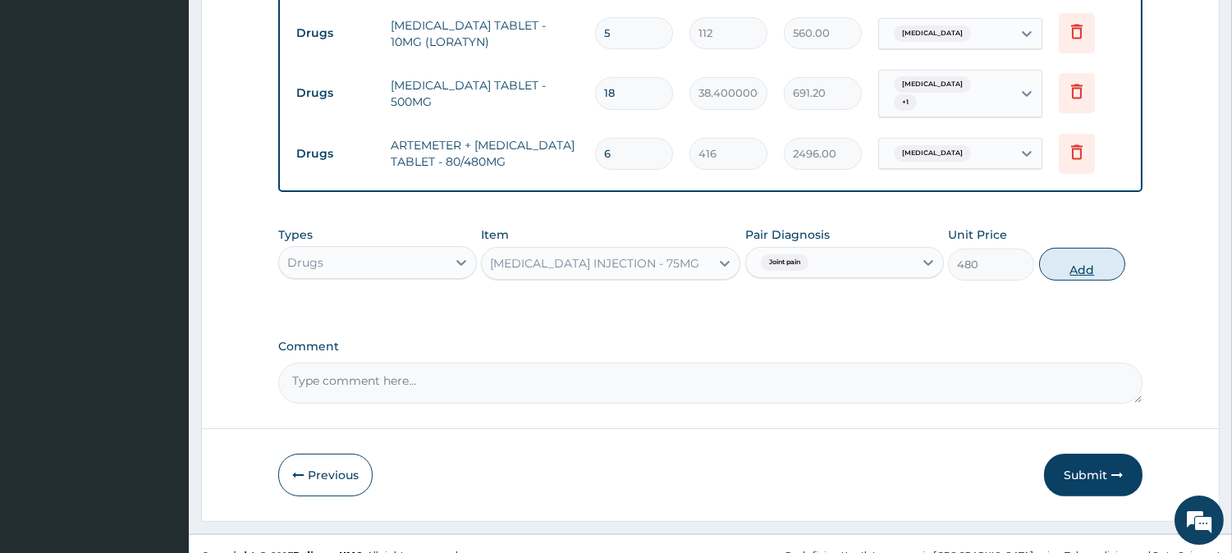
click at [1076, 248] on button "Add" at bounding box center [1082, 264] width 86 height 33
type input "0"
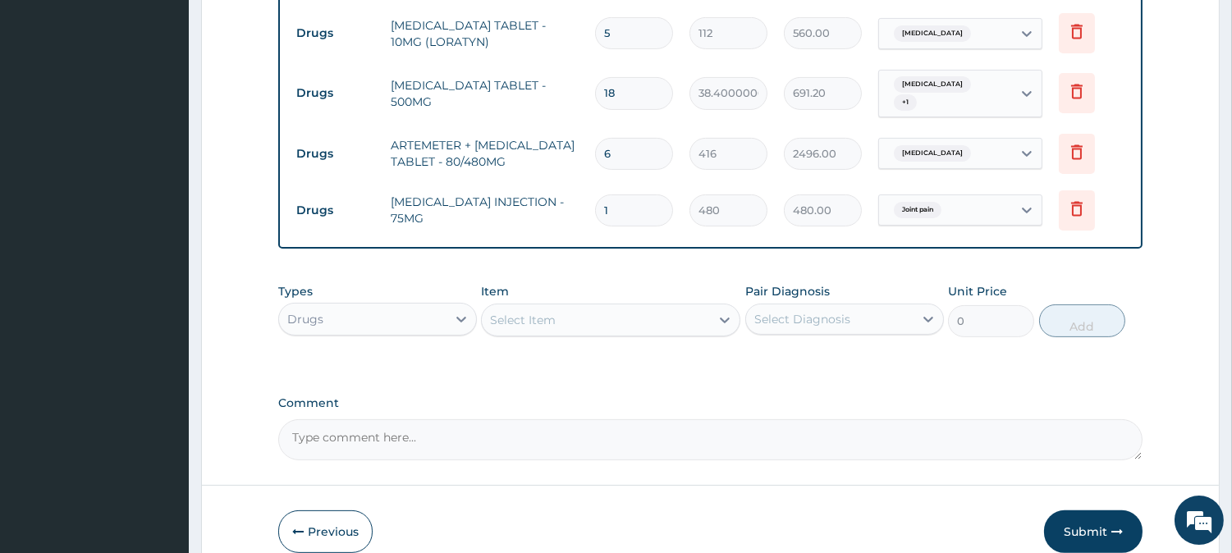
click at [639, 307] on div "Select Item" at bounding box center [596, 320] width 228 height 26
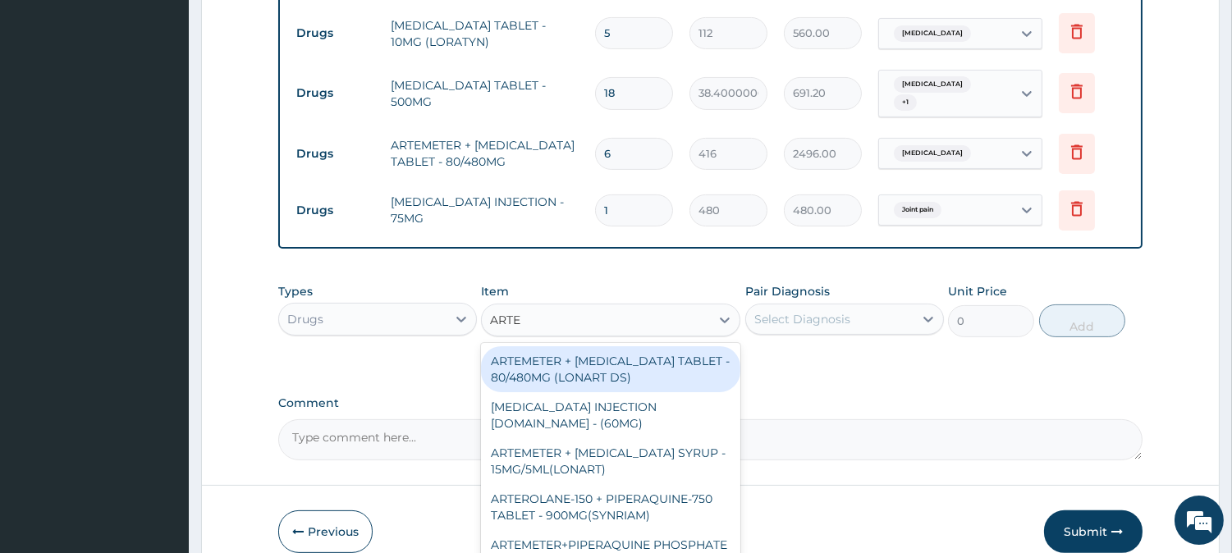
type input "ARTEM"
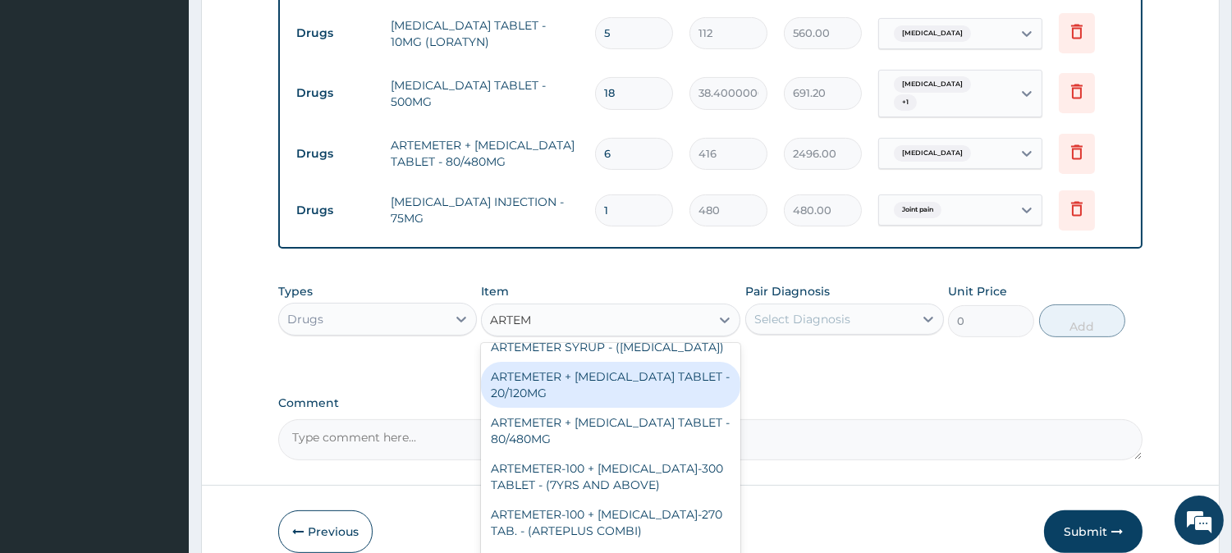
scroll to position [304, 0]
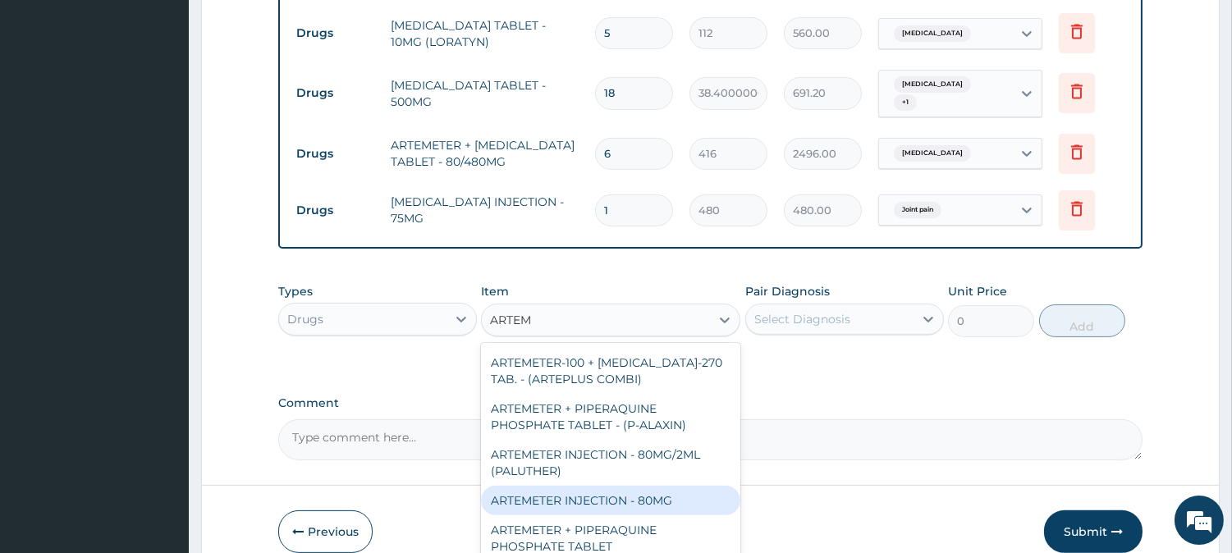
click at [654, 486] on div "ARTEMETER INJECTION - 80MG" at bounding box center [610, 501] width 259 height 30
type input "544"
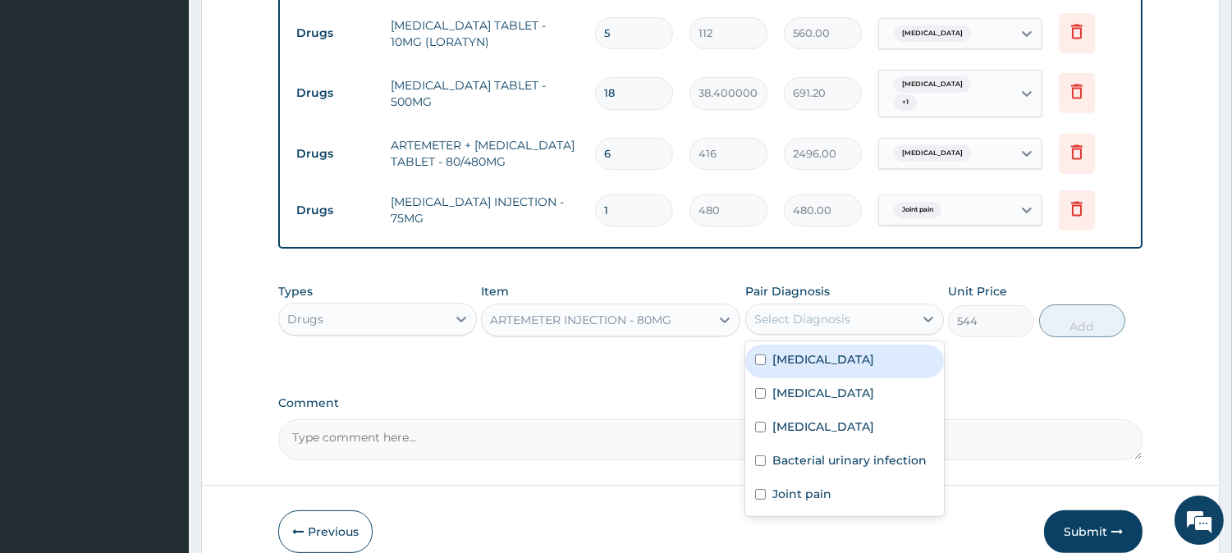
click at [814, 311] on div "Select Diagnosis" at bounding box center [803, 319] width 96 height 16
click at [798, 348] on div "[MEDICAL_DATA]" at bounding box center [844, 362] width 199 height 34
checkbox input "true"
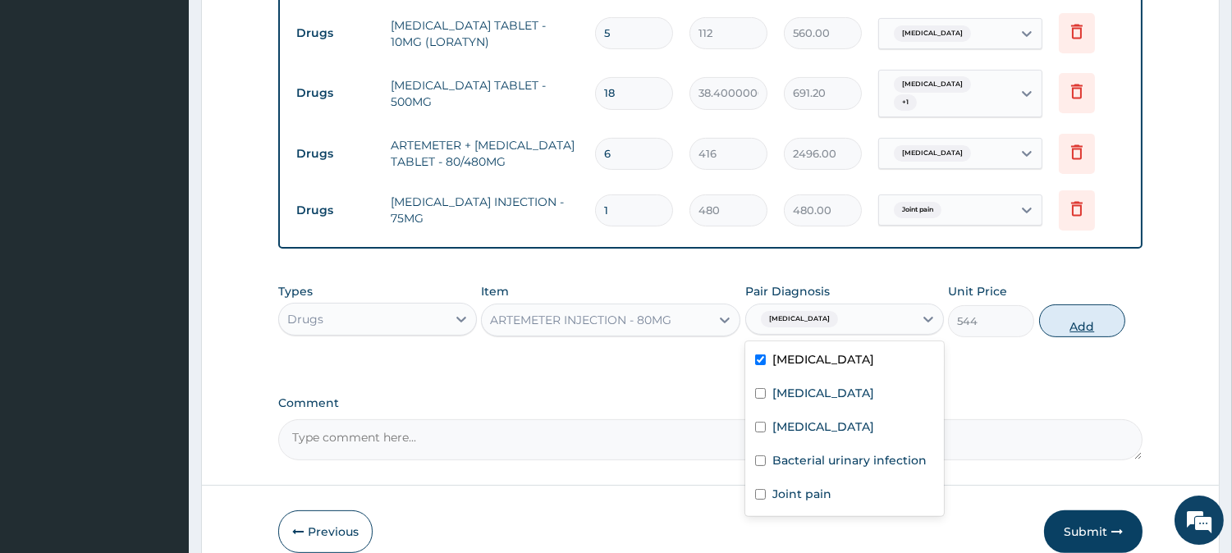
click at [1056, 305] on button "Add" at bounding box center [1082, 321] width 86 height 33
type input "0"
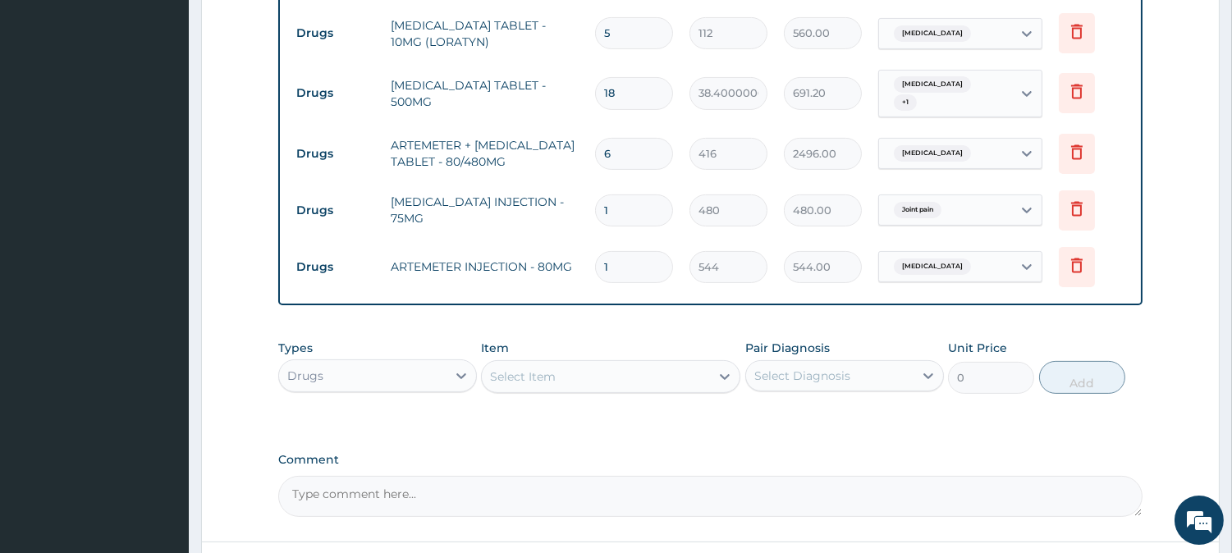
type input "0.00"
type input "2"
type input "1088.00"
type input "2"
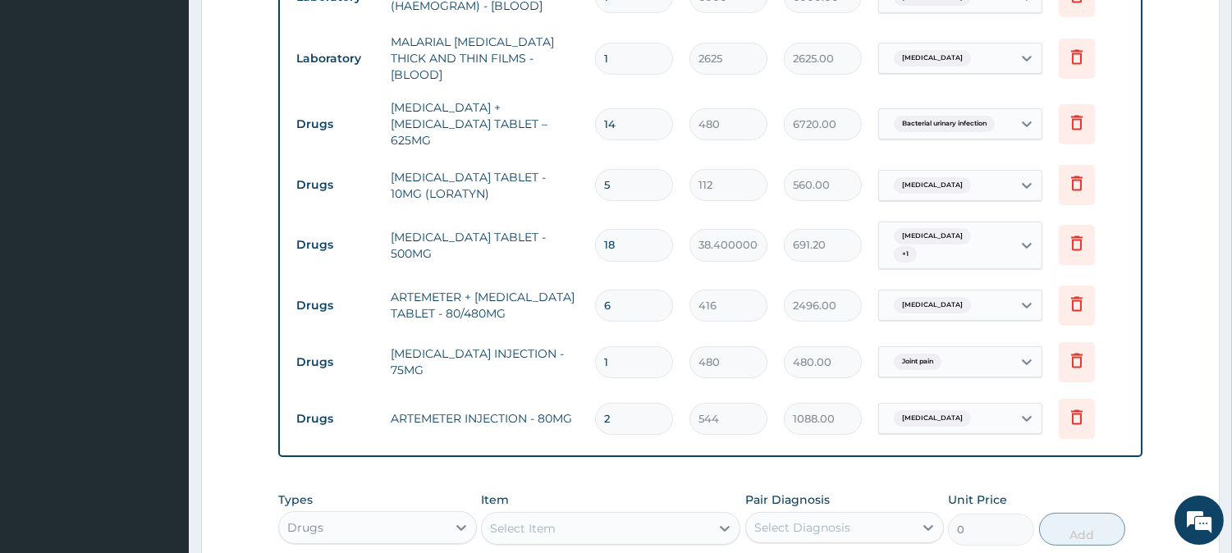
scroll to position [0, 0]
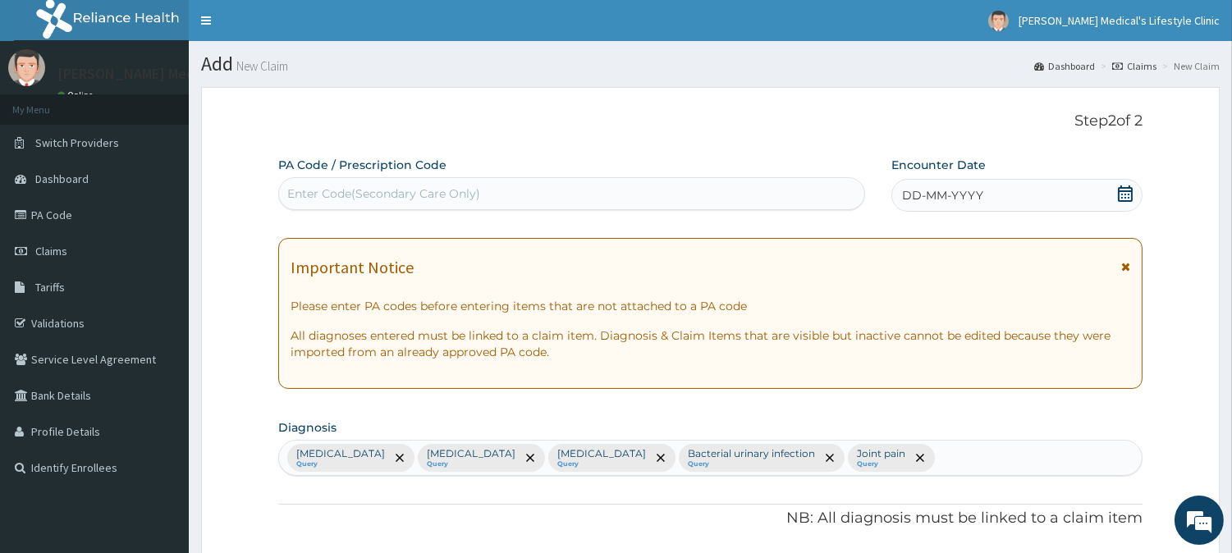
click at [952, 199] on span "DD-MM-YYYY" at bounding box center [942, 195] width 81 height 16
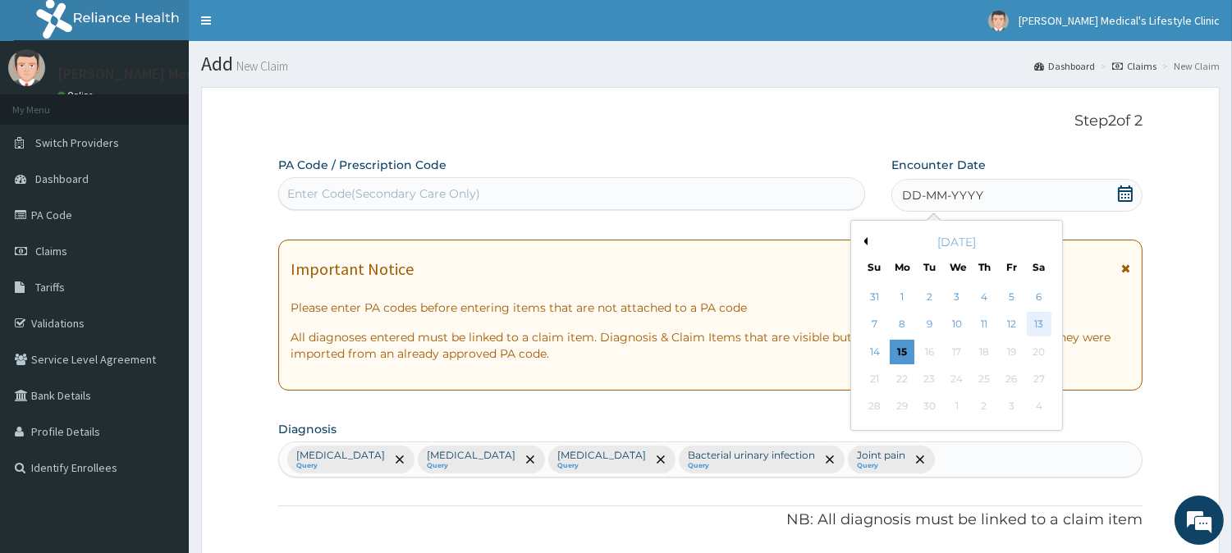
click at [1032, 326] on div "13" at bounding box center [1038, 325] width 25 height 25
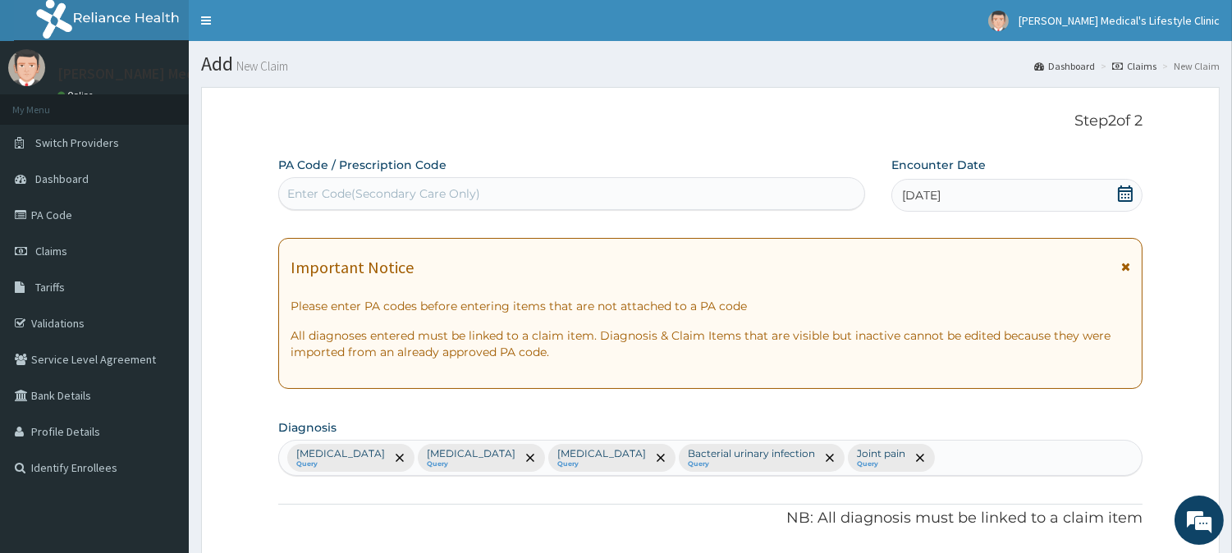
scroll to position [1016, 0]
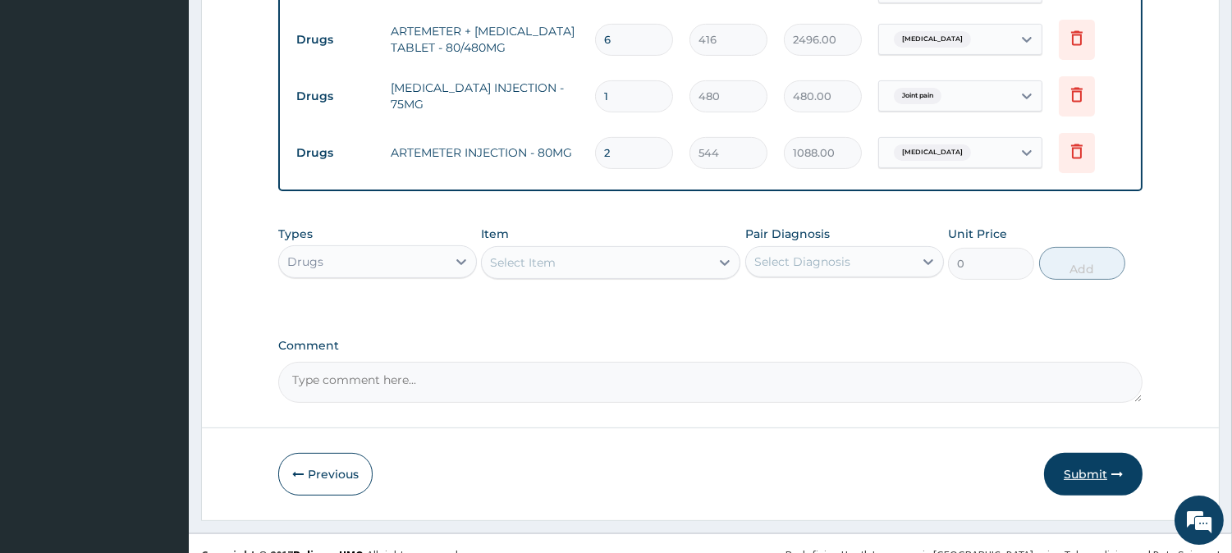
click at [1076, 453] on button "Submit" at bounding box center [1093, 474] width 99 height 43
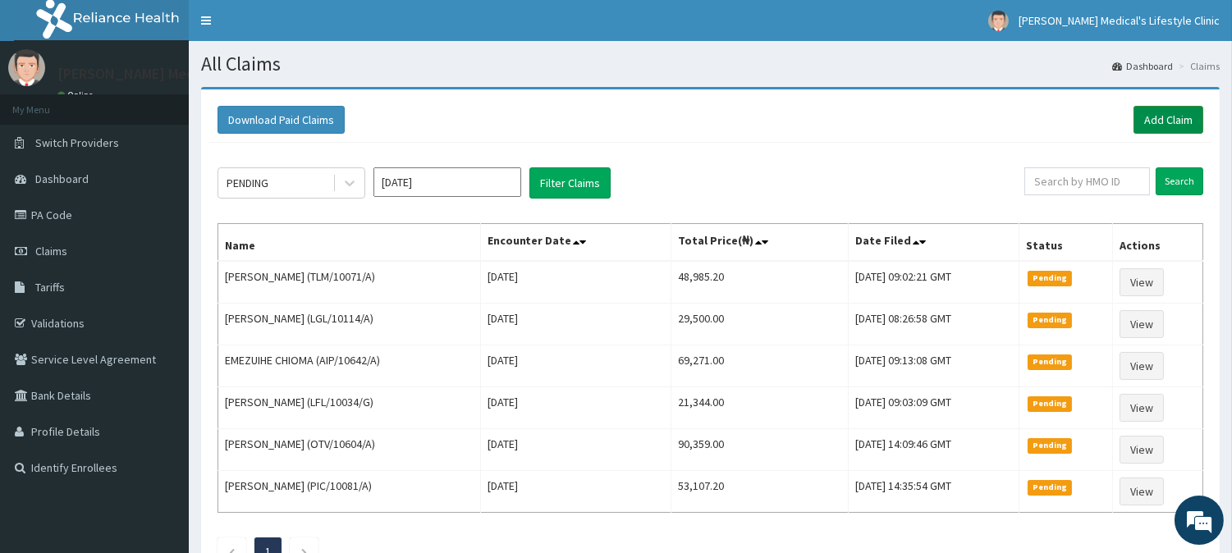
click at [1162, 117] on link "Add Claim" at bounding box center [1169, 120] width 70 height 28
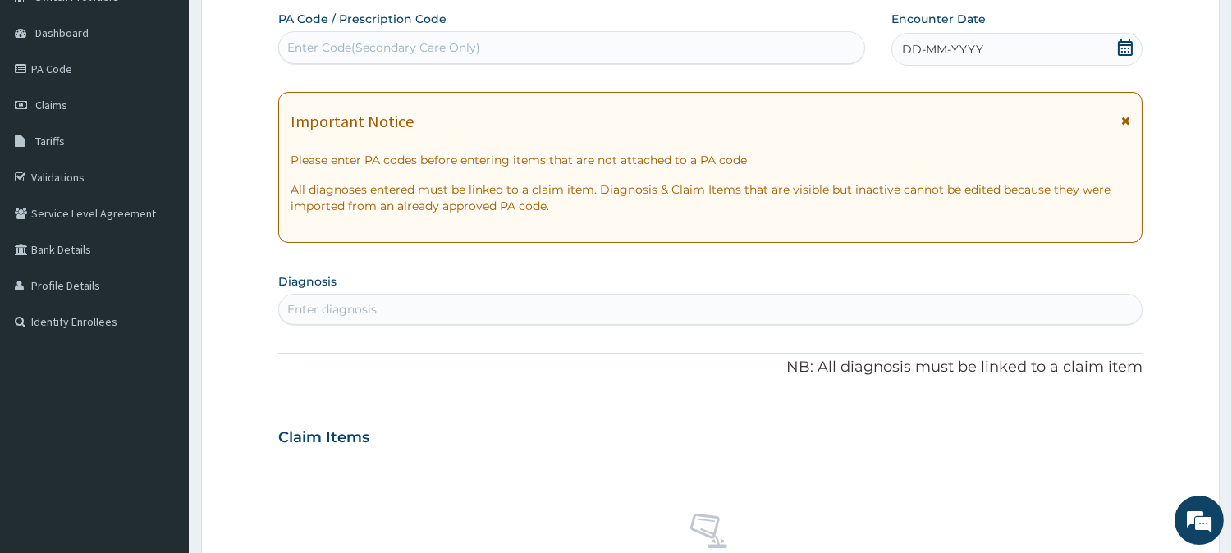
scroll to position [146, 0]
click at [448, 47] on div "Enter Code(Secondary Care Only)" at bounding box center [383, 47] width 193 height 16
paste input "PA/A0AA37"
type input "PA/A0AA37"
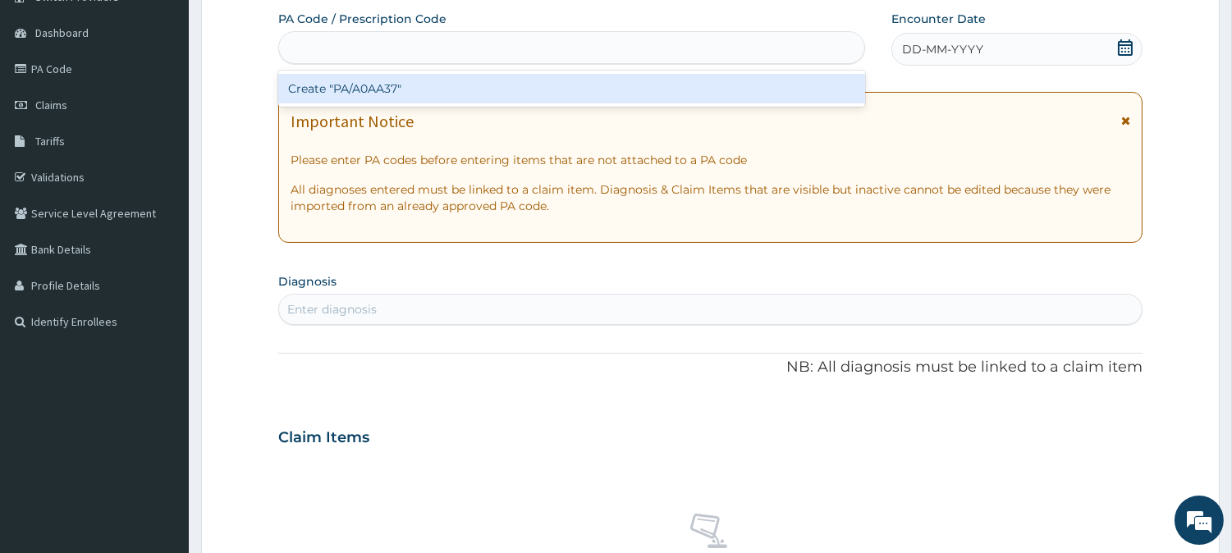
click at [456, 48] on div "PA/A0AA37" at bounding box center [571, 47] width 585 height 26
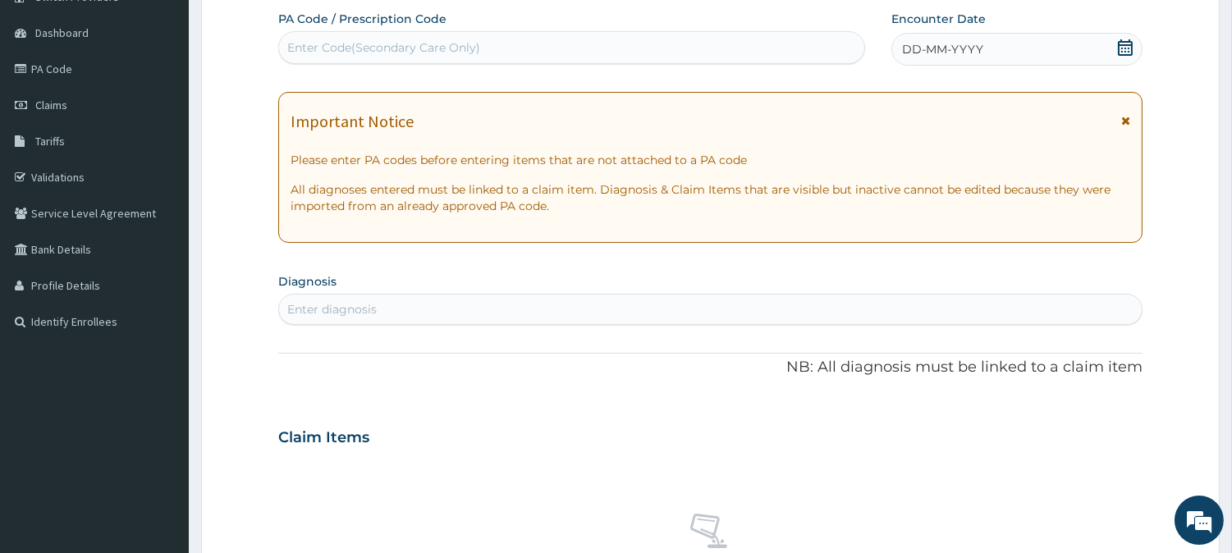
paste input "PA/A0AA37"
type input "PA/A0AA37"
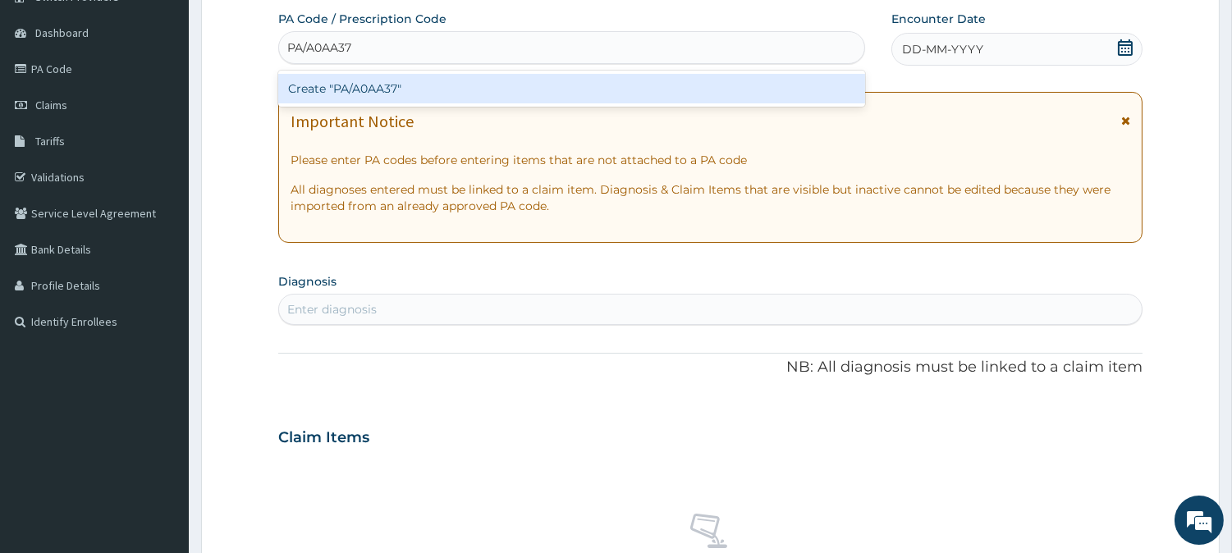
click at [406, 90] on div "Create "PA/A0AA37"" at bounding box center [571, 89] width 587 height 30
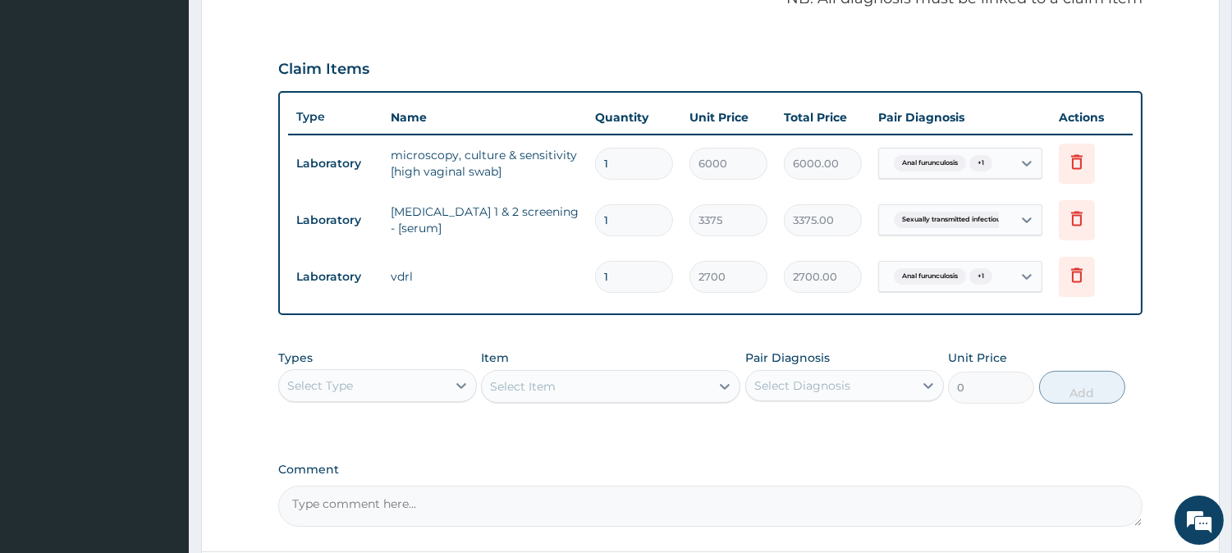
scroll to position [0, 0]
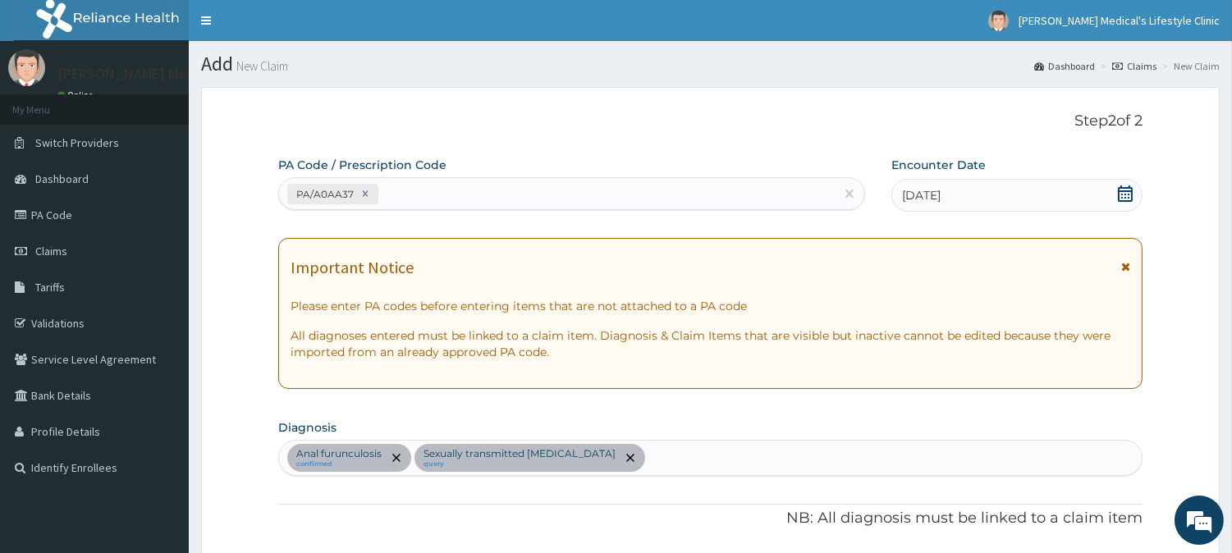
click at [398, 177] on div "PA/A0AA37" at bounding box center [571, 193] width 587 height 33
paste input "PA/9139D1"
type input "PA/9139D1"
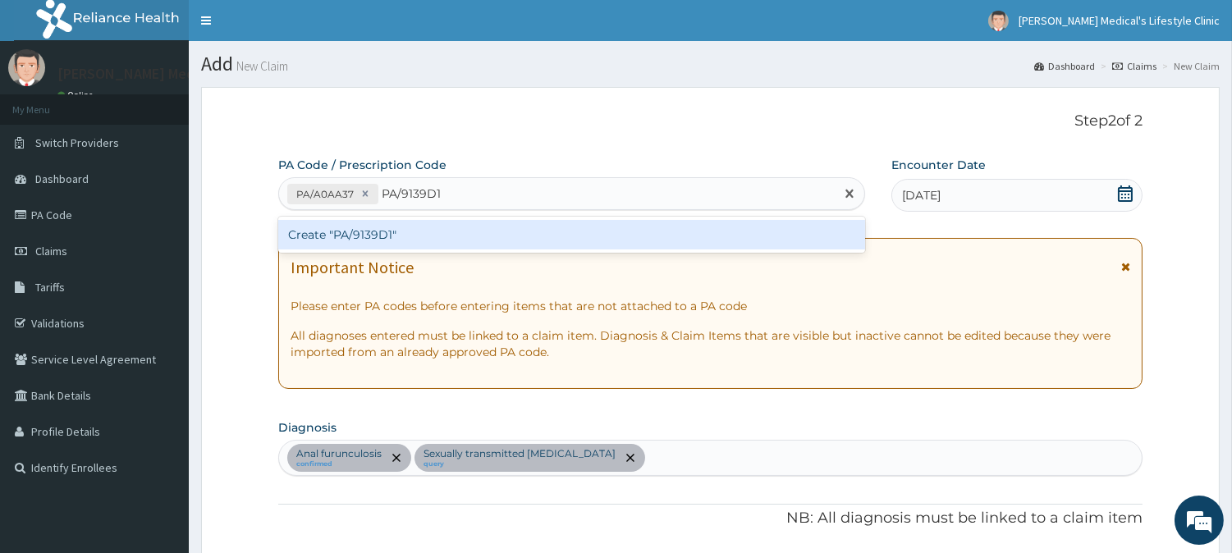
click at [392, 235] on div "Create "PA/9139D1"" at bounding box center [571, 235] width 587 height 30
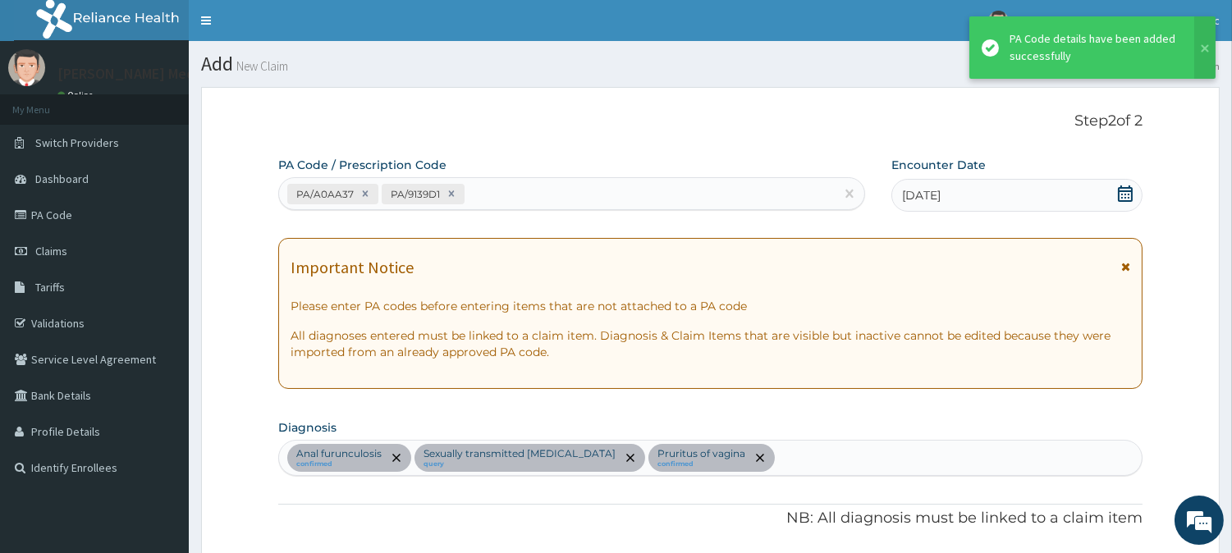
scroll to position [709, 0]
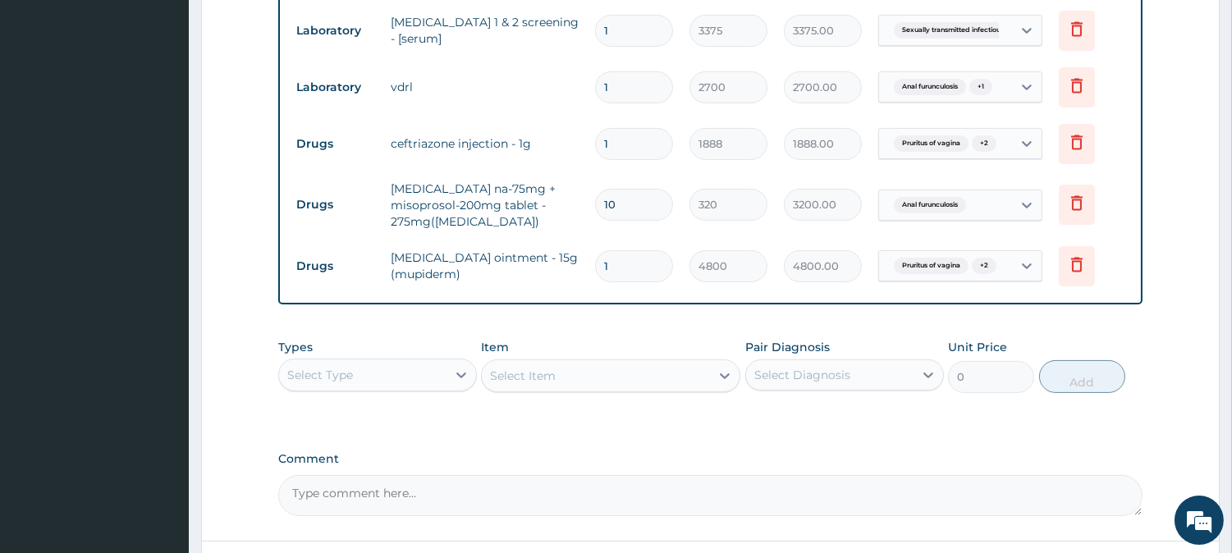
click at [439, 381] on div "Select Type" at bounding box center [362, 375] width 167 height 26
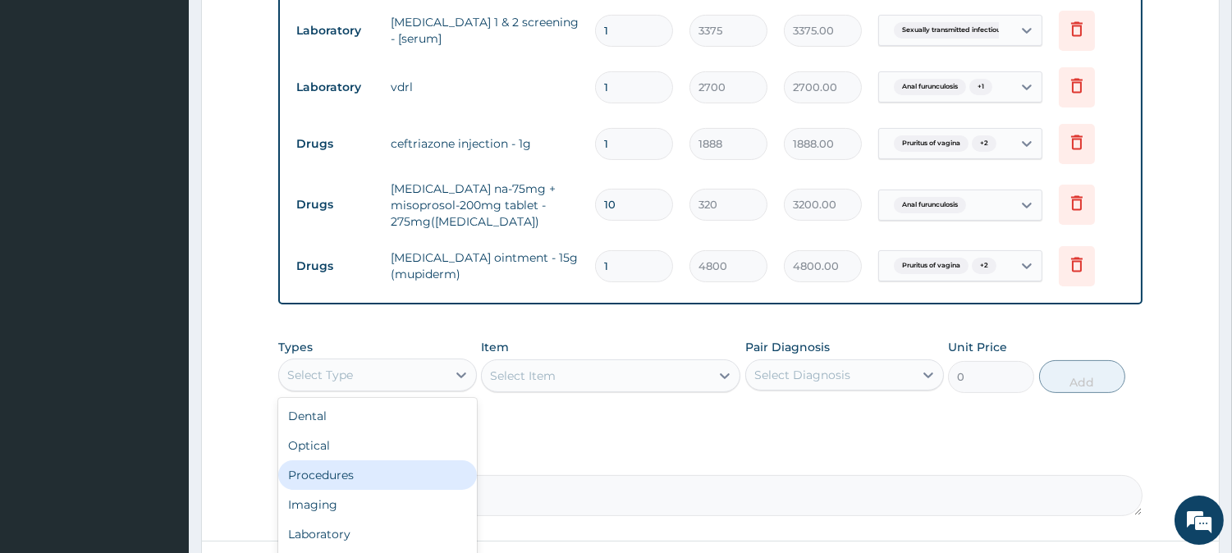
click at [371, 490] on div "Procedures" at bounding box center [377, 476] width 199 height 30
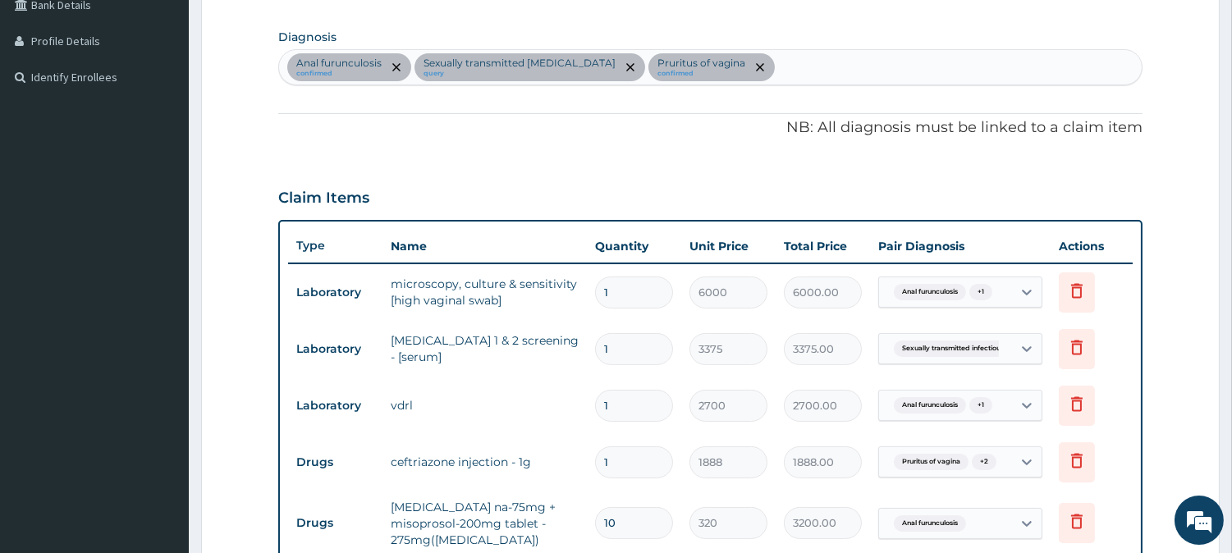
scroll to position [253, 0]
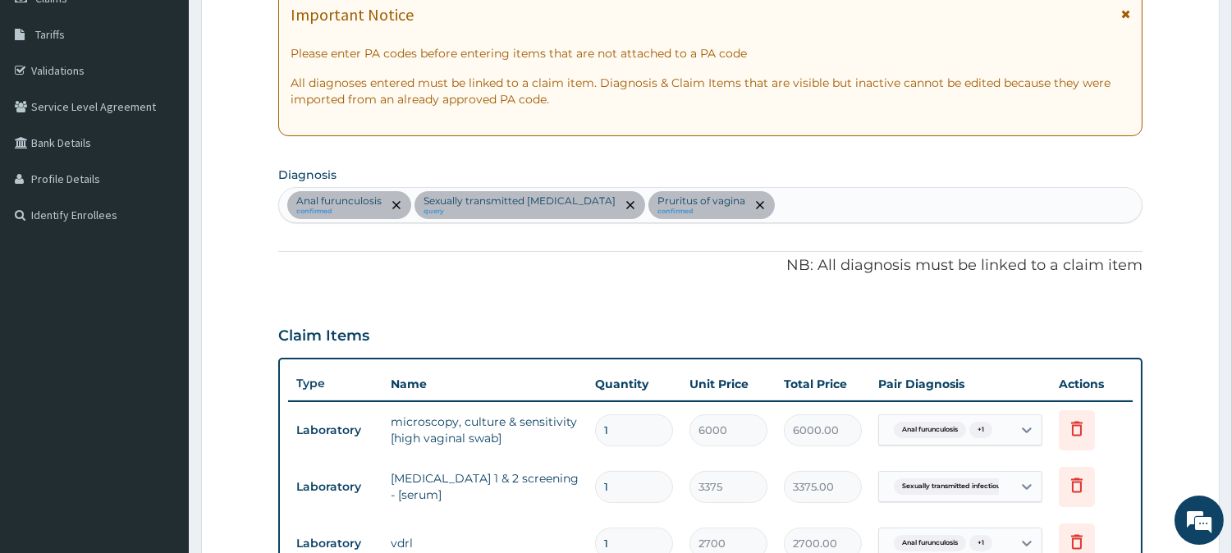
click at [782, 194] on div "Anal furunculosis confirmed Sexually transmitted [MEDICAL_DATA] query Pruritus …" at bounding box center [710, 205] width 863 height 34
type input "SEP"
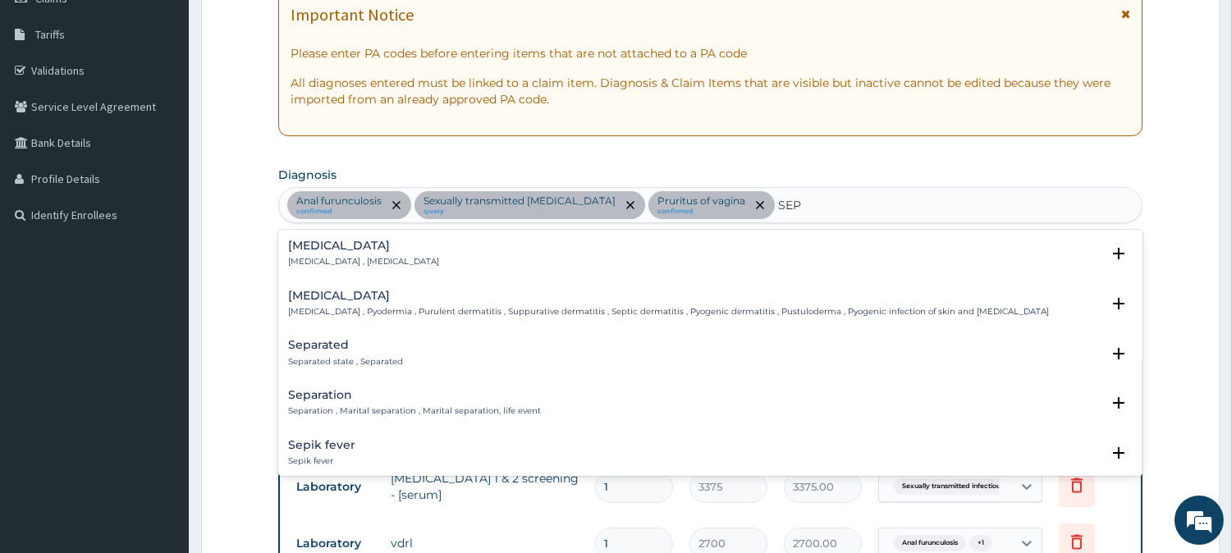
click at [337, 256] on p "[MEDICAL_DATA] , [MEDICAL_DATA]" at bounding box center [363, 261] width 151 height 11
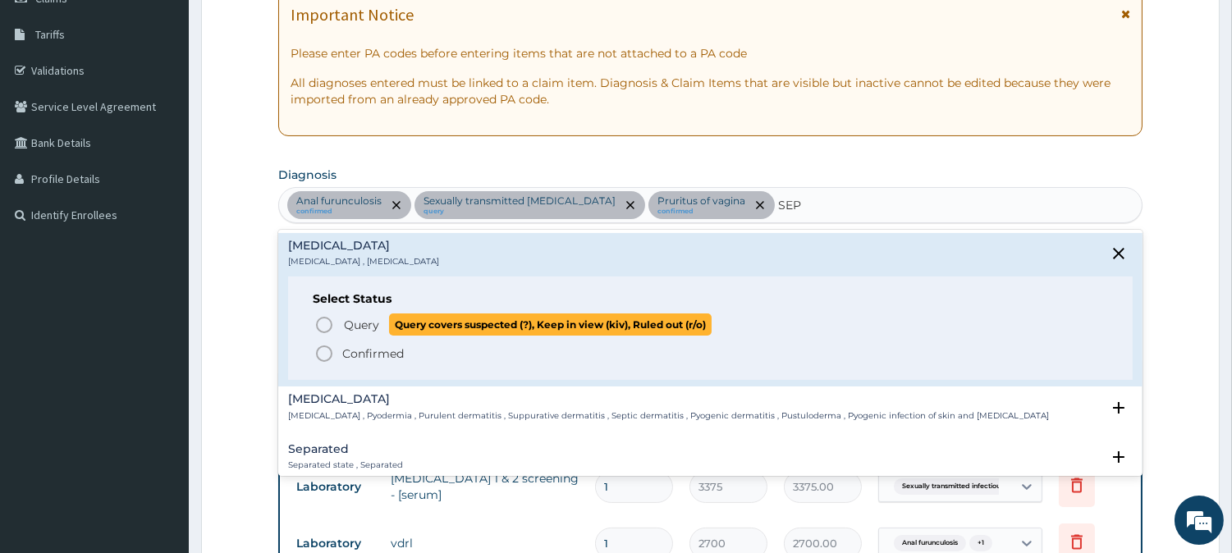
click at [328, 315] on icon "status option query" at bounding box center [324, 325] width 20 height 20
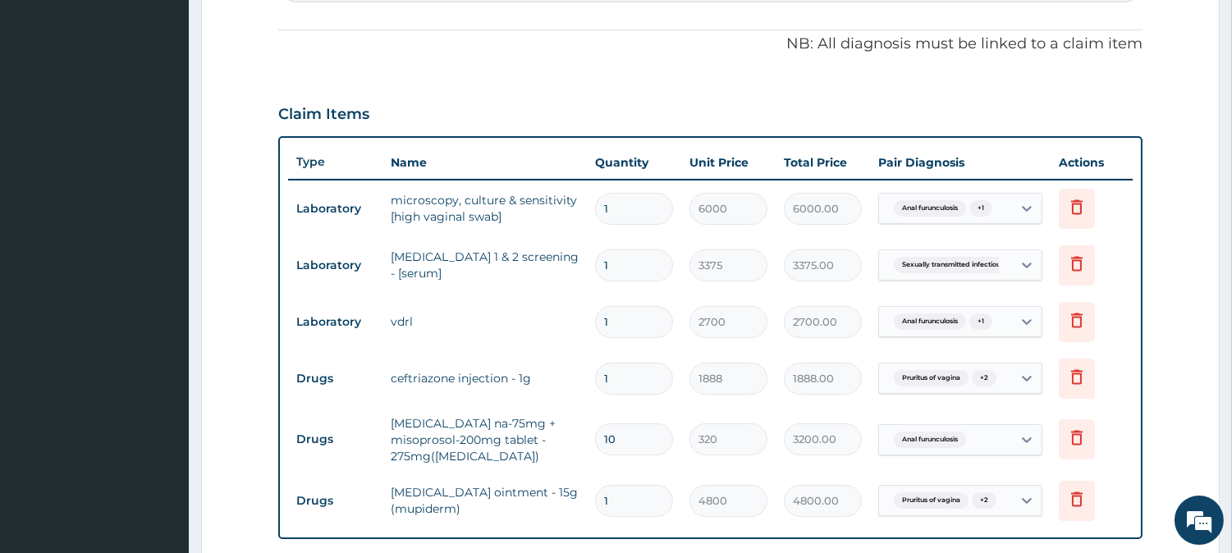
scroll to position [858, 0]
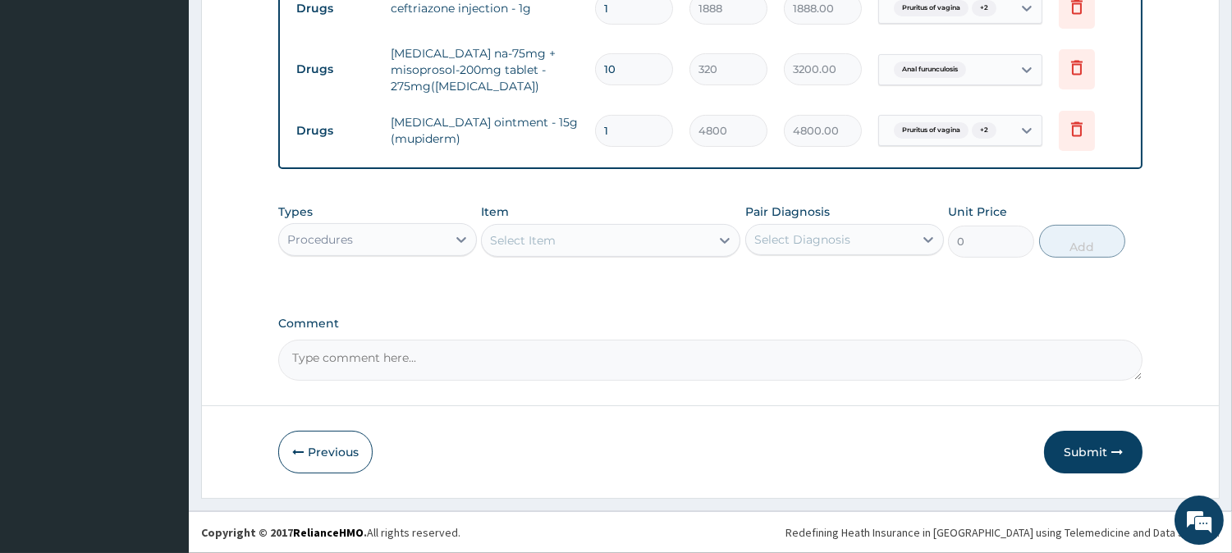
click at [632, 249] on div "Select Item" at bounding box center [596, 240] width 228 height 26
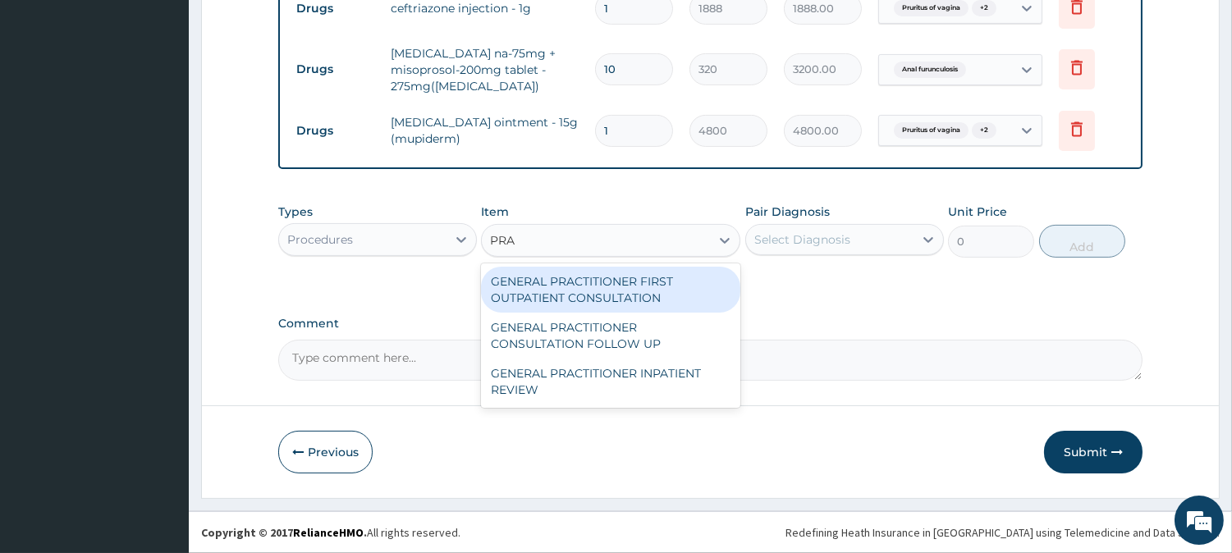
type input "PRAC"
click at [622, 287] on div "GENERAL PRACTITIONER FIRST OUTPATIENT CONSULTATION" at bounding box center [610, 290] width 259 height 46
type input "4500"
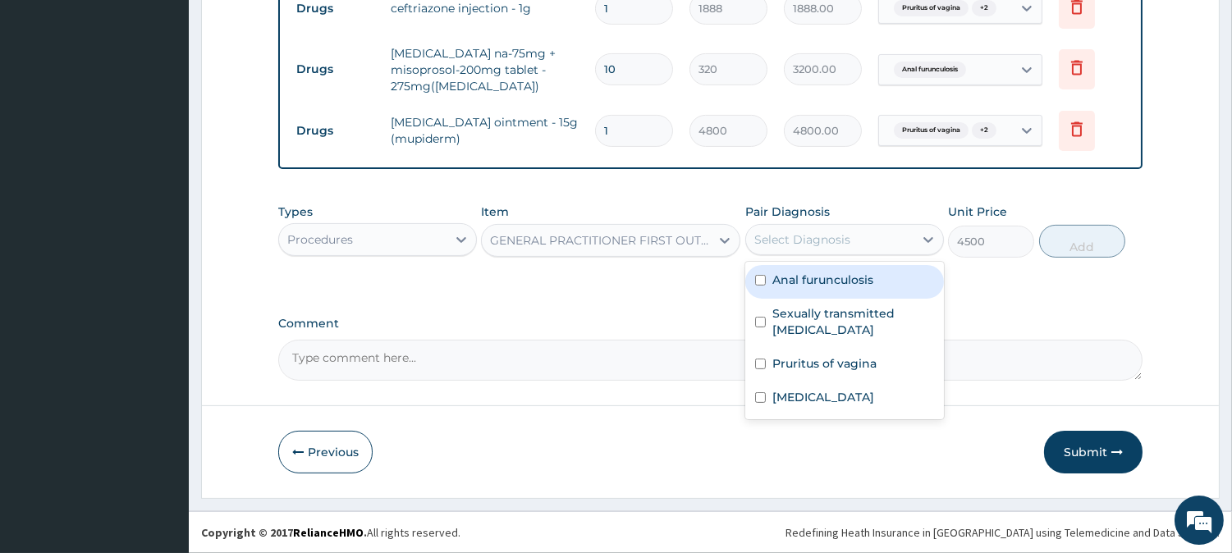
click at [842, 243] on div "Select Diagnosis" at bounding box center [803, 240] width 96 height 16
click at [816, 272] on label "Anal furunculosis" at bounding box center [823, 280] width 101 height 16
checkbox input "true"
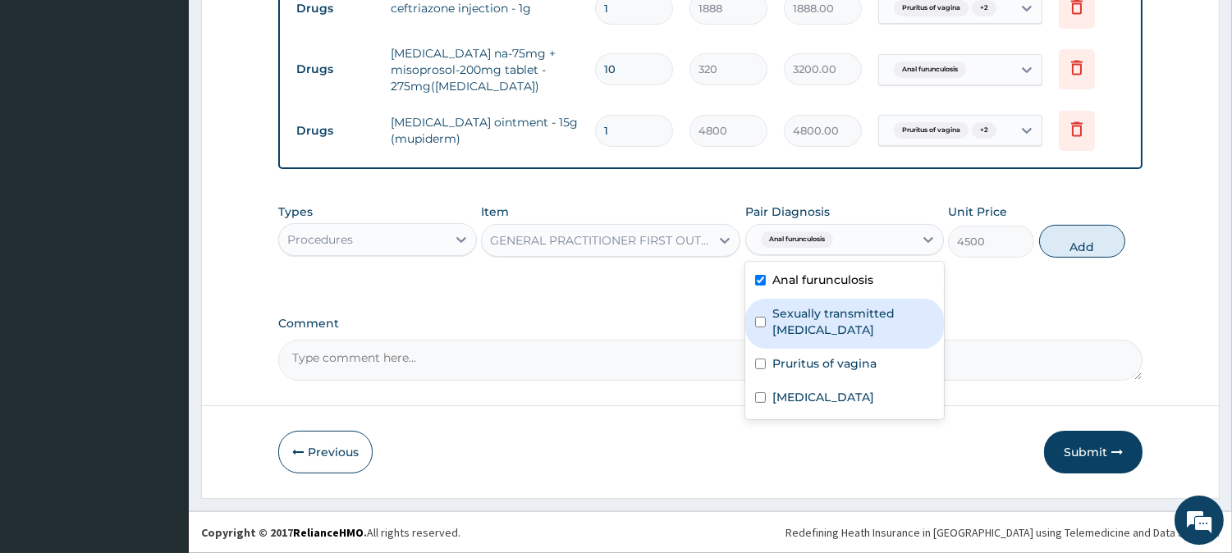
click at [811, 325] on label "Sexually transmitted [MEDICAL_DATA]" at bounding box center [854, 321] width 162 height 33
checkbox input "true"
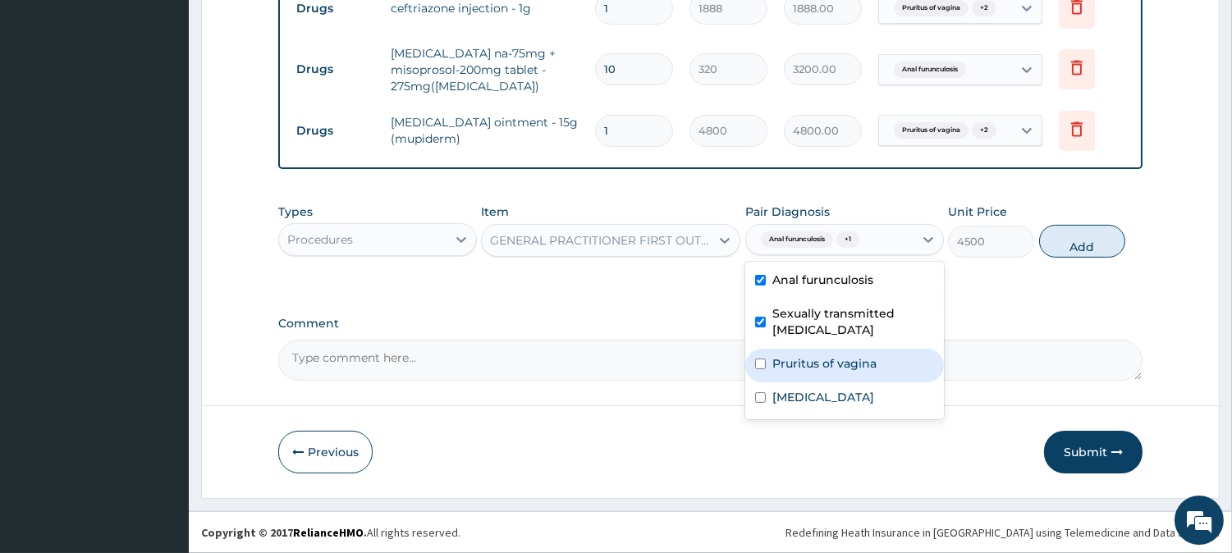
click at [816, 370] on label "Pruritus of vagina" at bounding box center [825, 364] width 104 height 16
checkbox input "true"
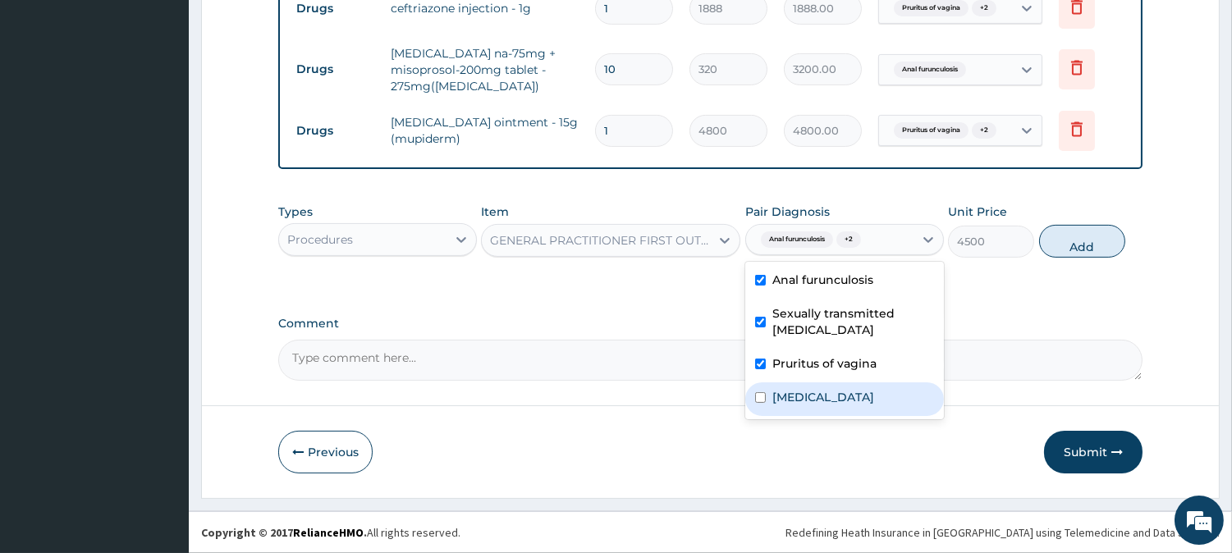
click at [810, 395] on div "[MEDICAL_DATA]" at bounding box center [844, 400] width 199 height 34
checkbox input "true"
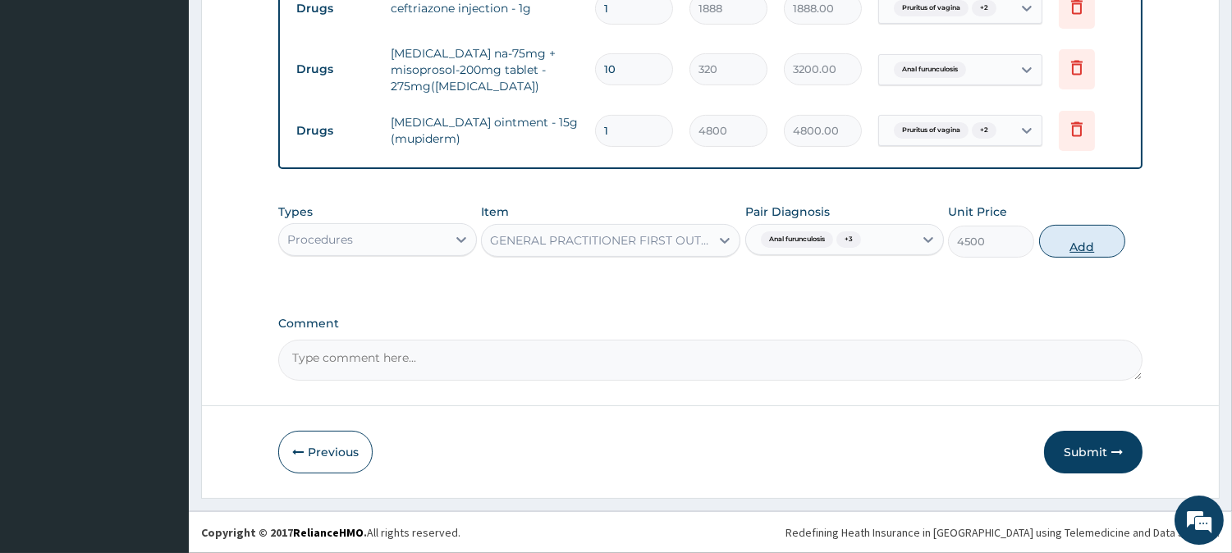
click at [1071, 241] on button "Add" at bounding box center [1082, 241] width 86 height 33
type input "0"
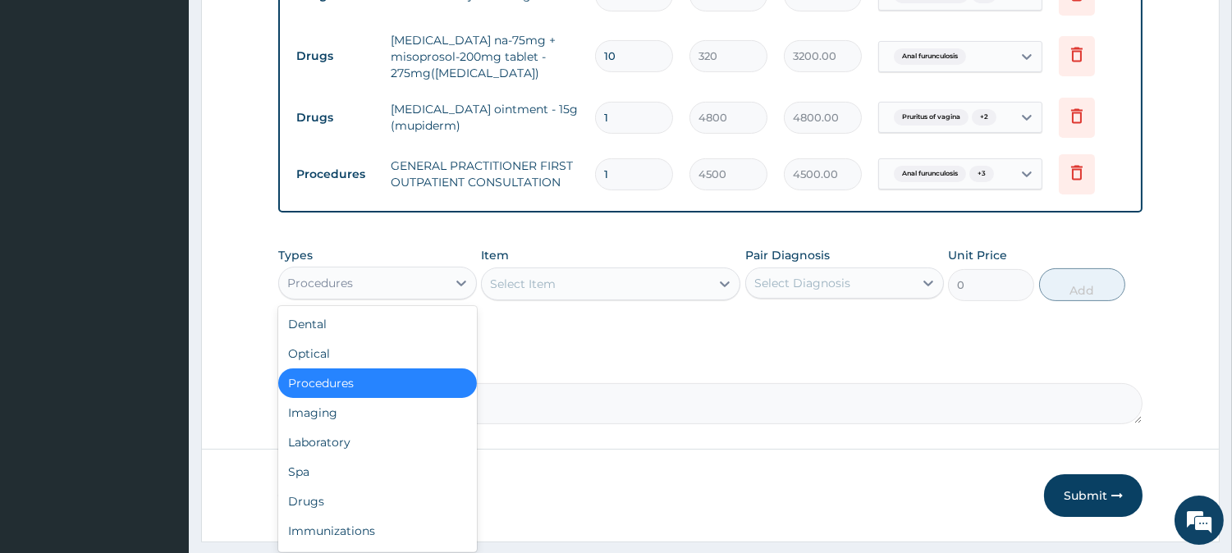
click at [419, 296] on div "Procedures" at bounding box center [362, 283] width 167 height 26
click at [447, 454] on div "Laboratory" at bounding box center [377, 443] width 199 height 30
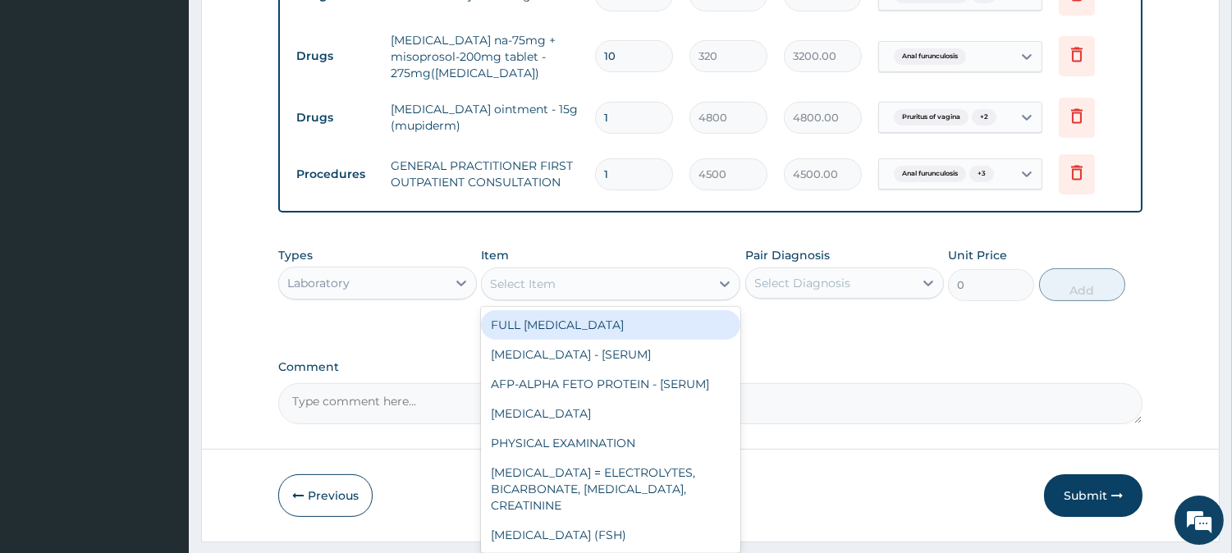
click at [708, 297] on div "Select Item" at bounding box center [596, 284] width 228 height 26
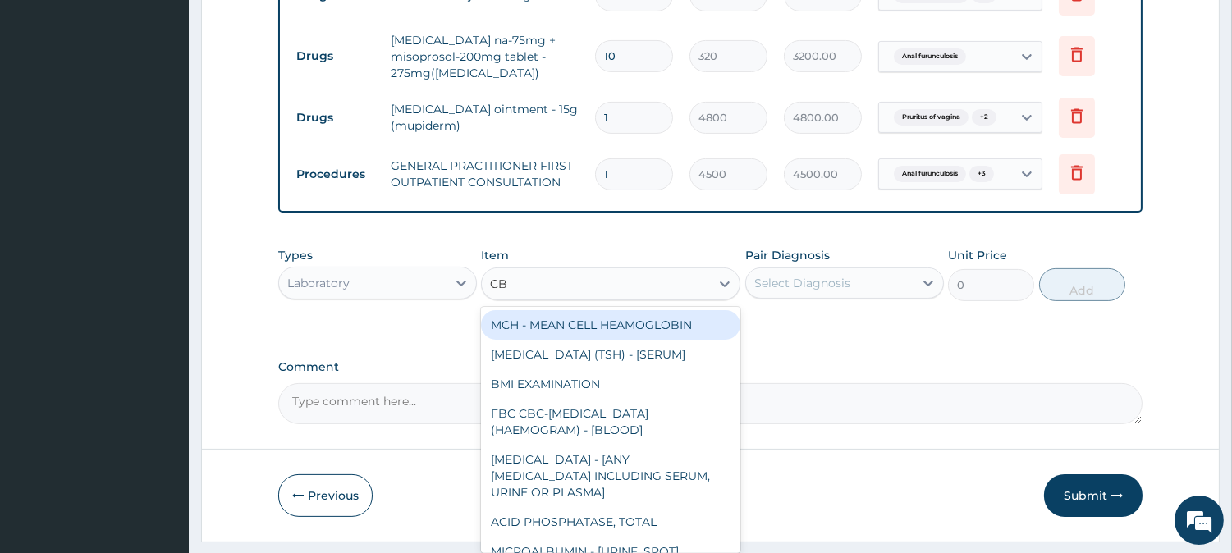
type input "CBC"
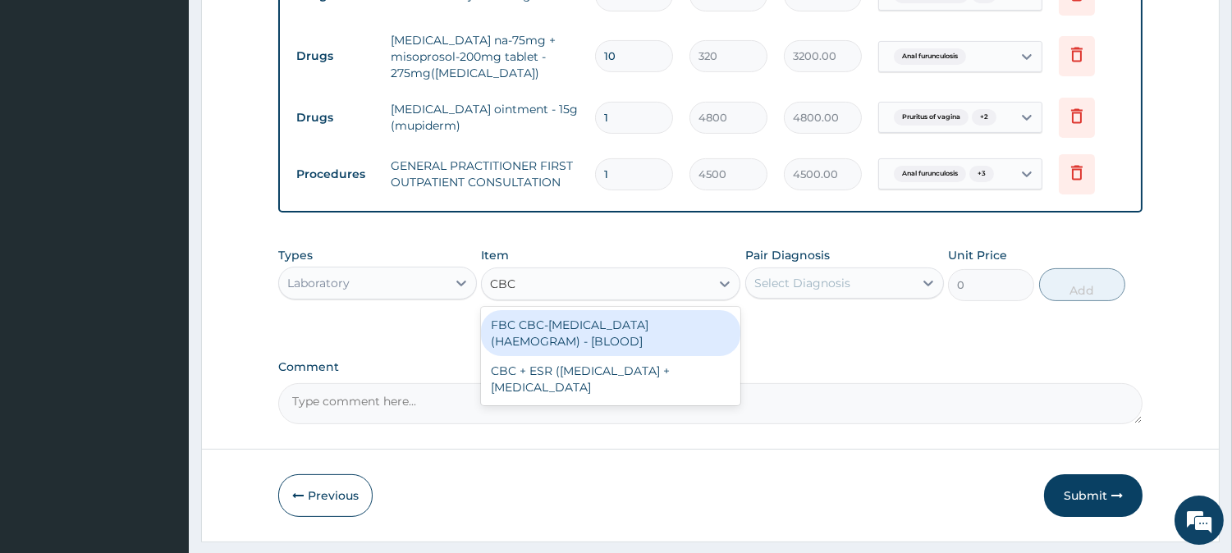
click at [678, 354] on div "FBC CBC-[MEDICAL_DATA] (HAEMOGRAM) - [BLOOD]" at bounding box center [610, 333] width 259 height 46
type input "6000"
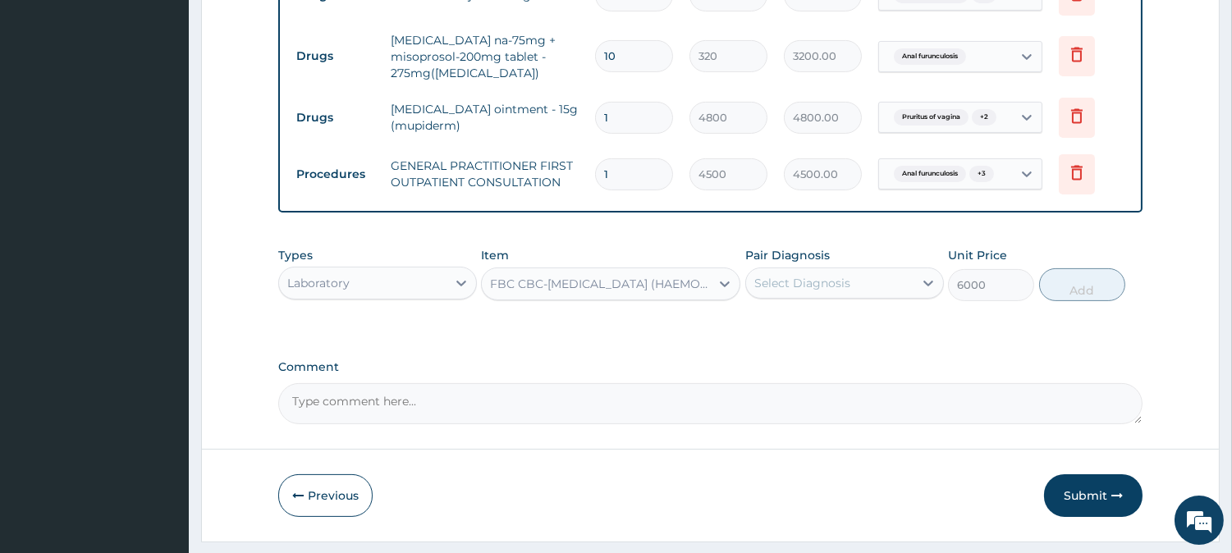
click at [764, 291] on div "Select Diagnosis" at bounding box center [803, 283] width 96 height 16
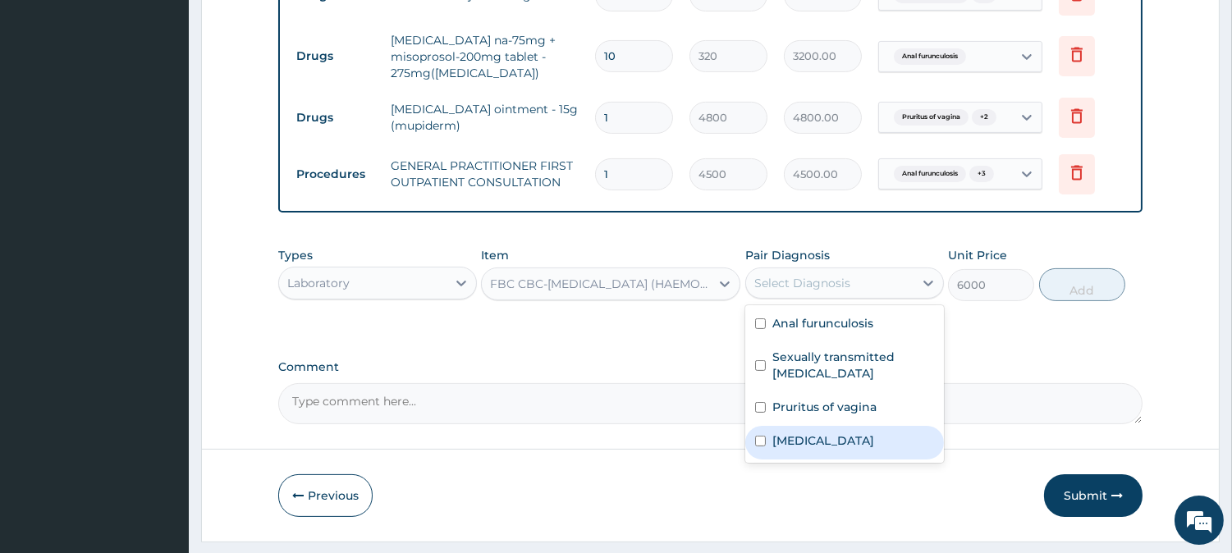
click at [785, 447] on div "[MEDICAL_DATA]" at bounding box center [844, 443] width 199 height 34
checkbox input "true"
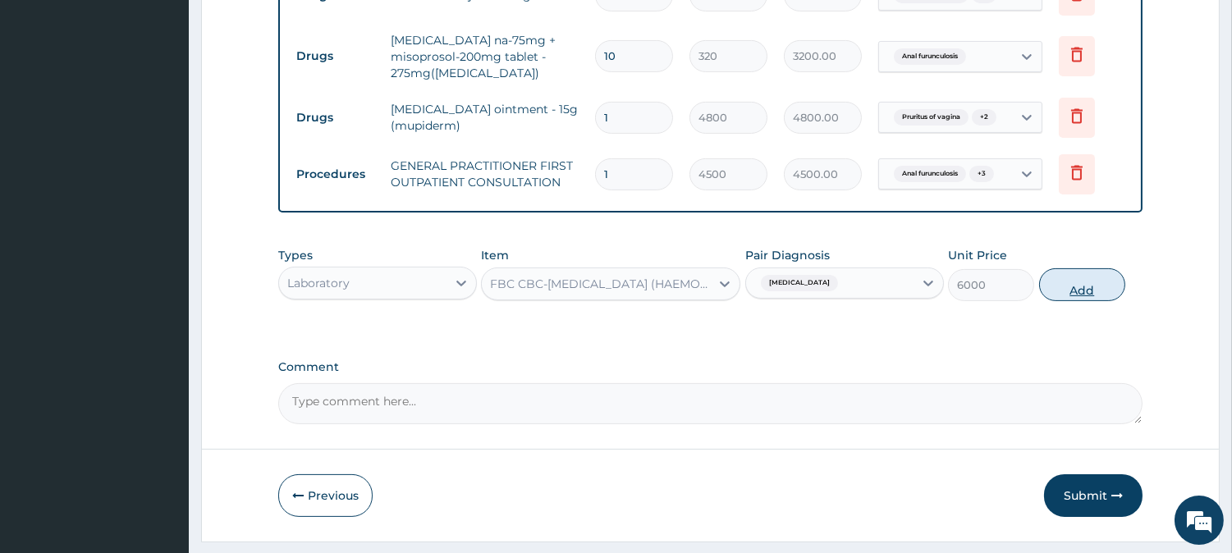
click at [1087, 301] on button "Add" at bounding box center [1082, 284] width 86 height 33
type input "0"
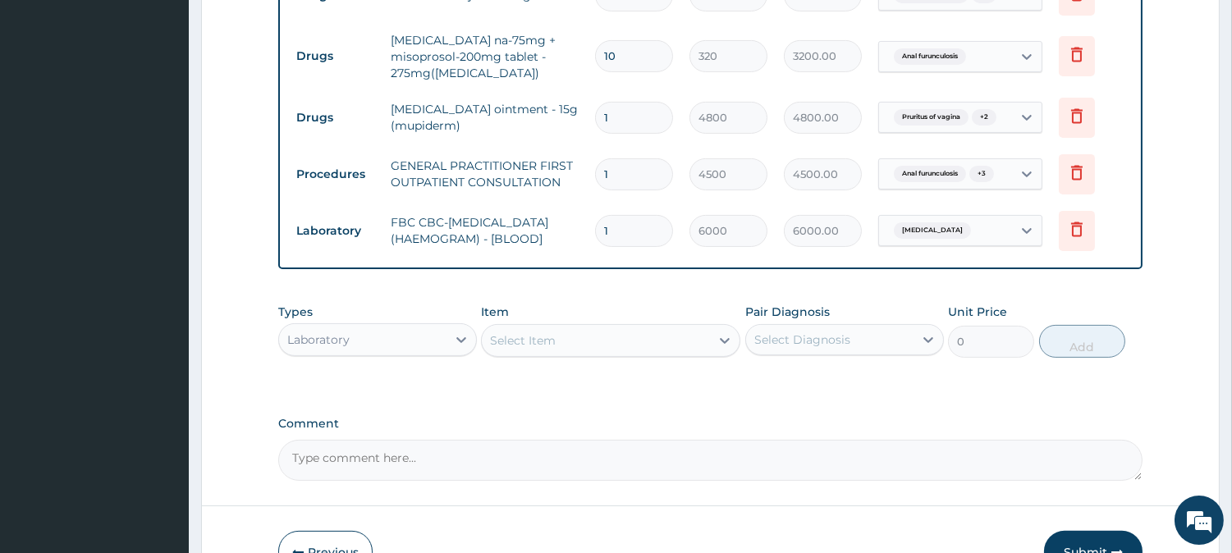
click at [438, 353] on div "Laboratory" at bounding box center [362, 340] width 167 height 26
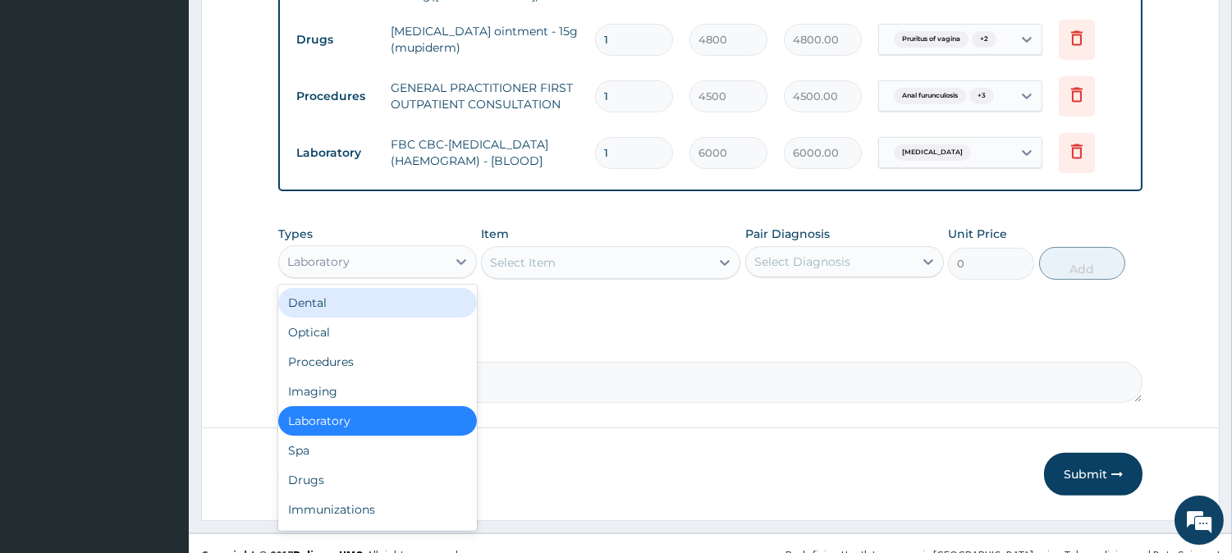
scroll to position [988, 0]
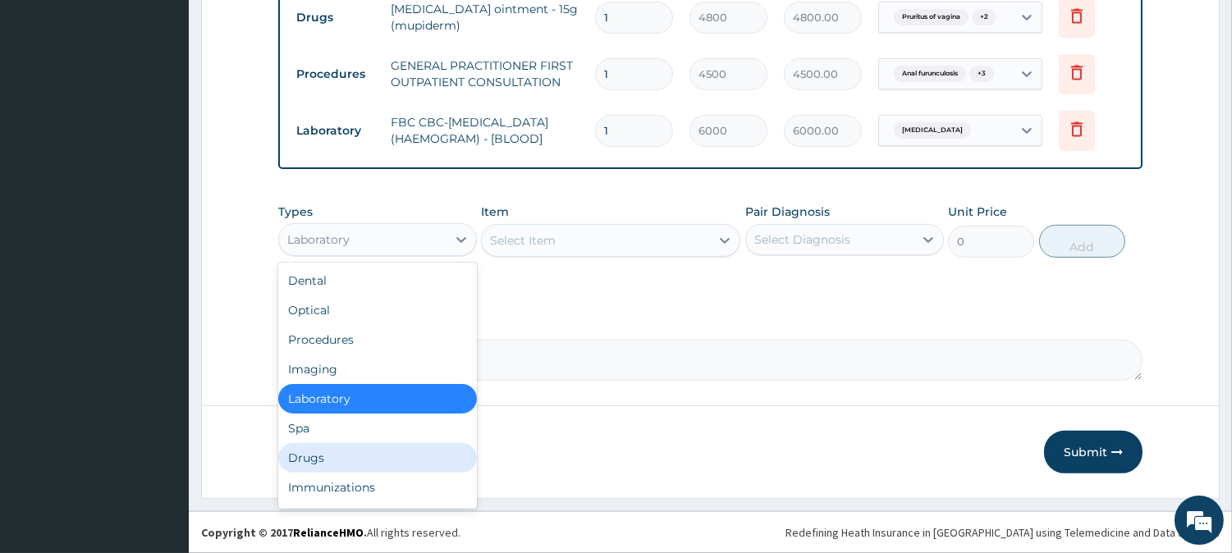
click at [431, 460] on div "Drugs" at bounding box center [377, 458] width 199 height 30
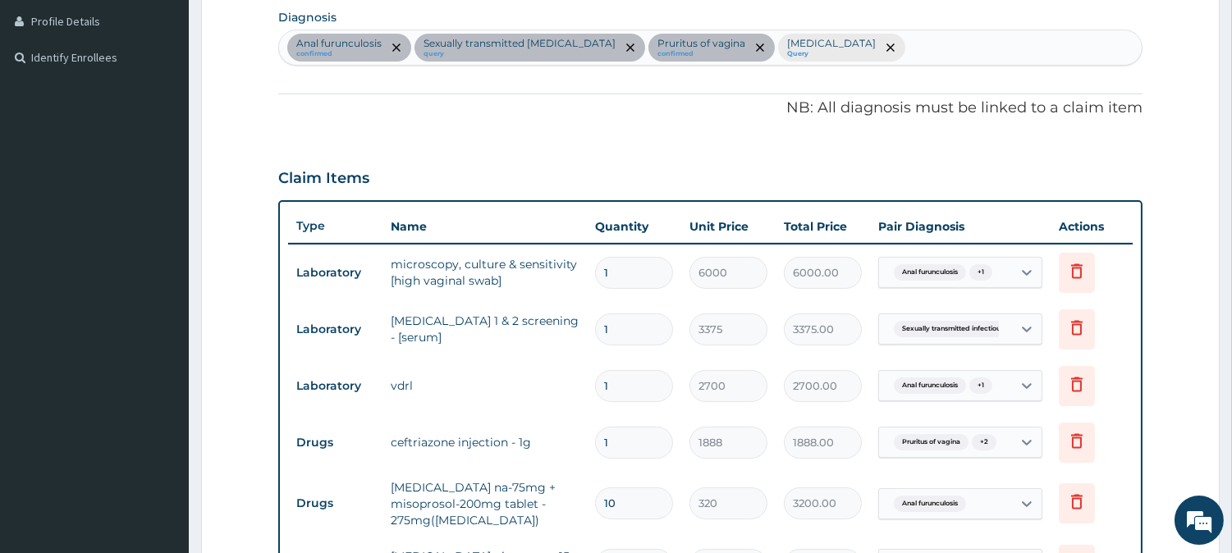
scroll to position [379, 0]
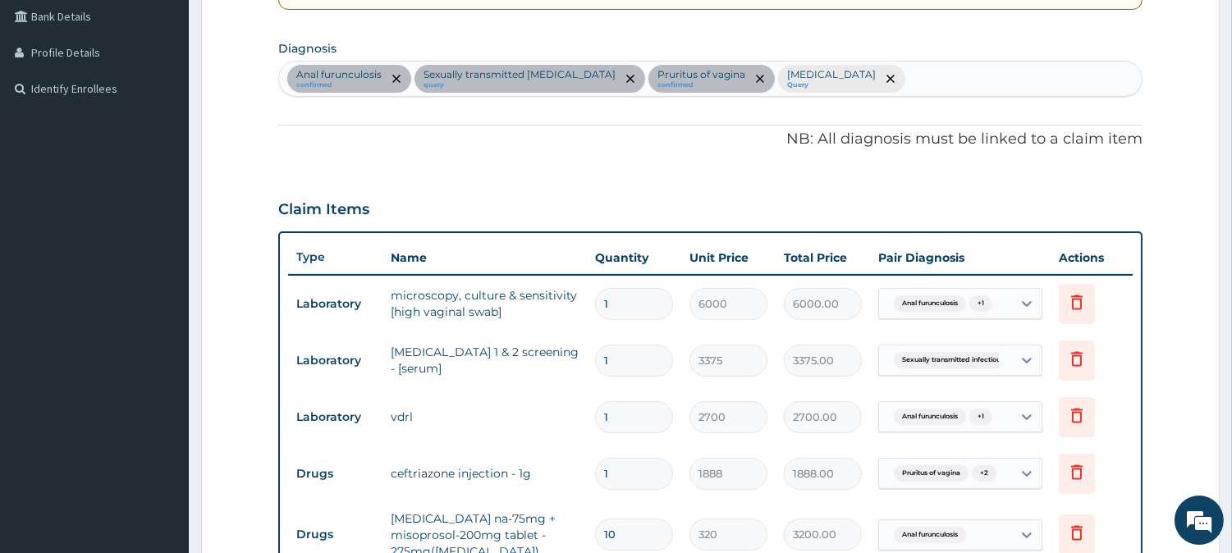
click at [905, 78] on div "Anal furunculosis confirmed Sexually transmitted [MEDICAL_DATA] query Pruritus …" at bounding box center [710, 79] width 863 height 34
type input "UPPER RES"
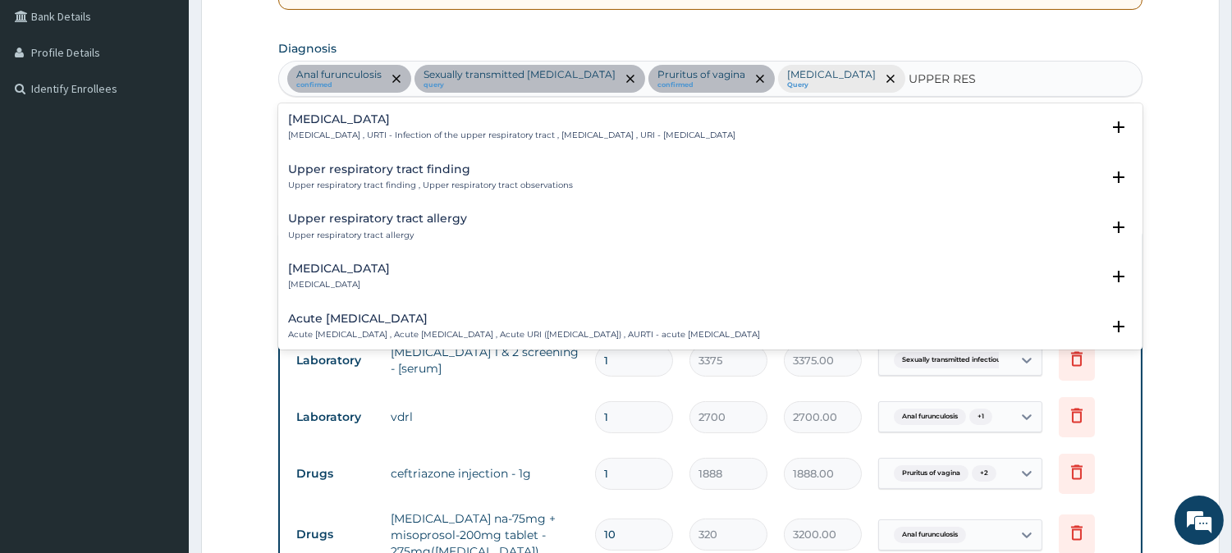
click at [359, 116] on h4 "[MEDICAL_DATA]" at bounding box center [511, 119] width 447 height 12
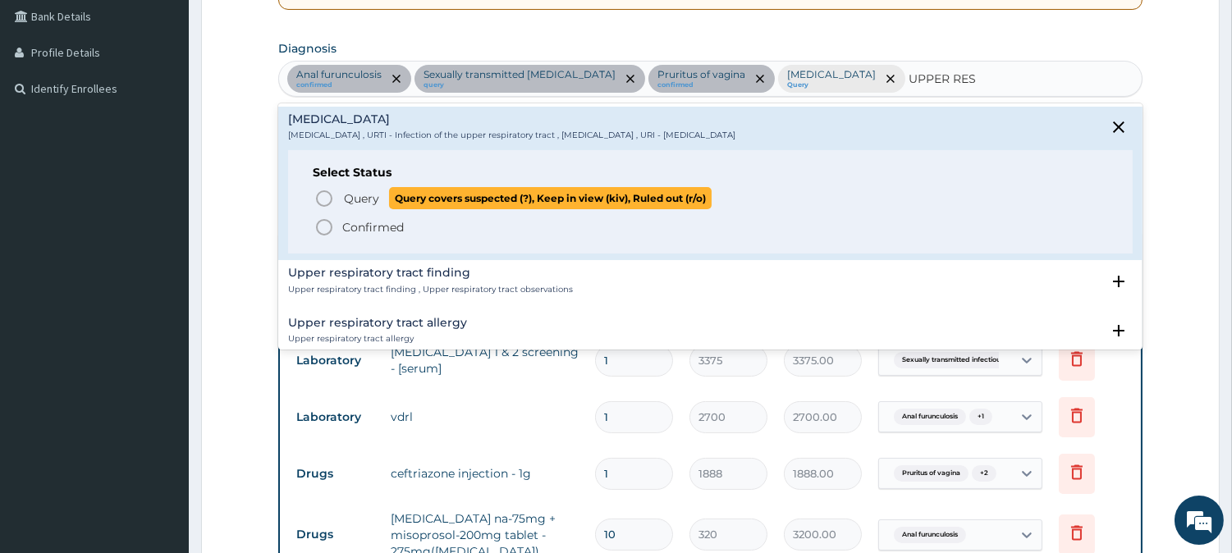
click at [337, 200] on span "Query Query covers suspected (?), Keep in view (kiv), Ruled out (r/o)" at bounding box center [711, 198] width 794 height 22
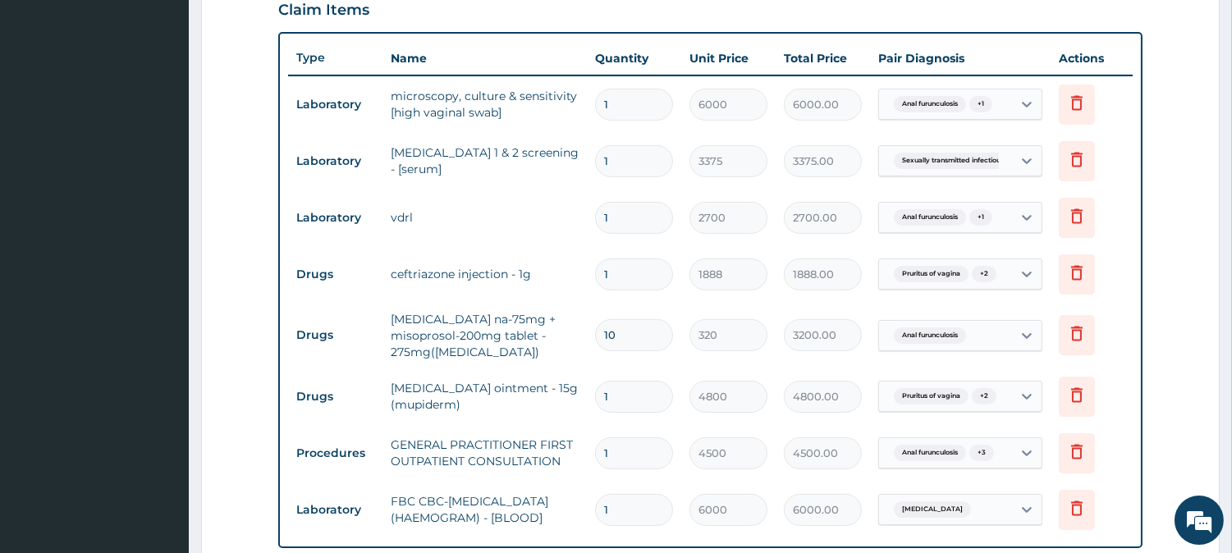
scroll to position [988, 0]
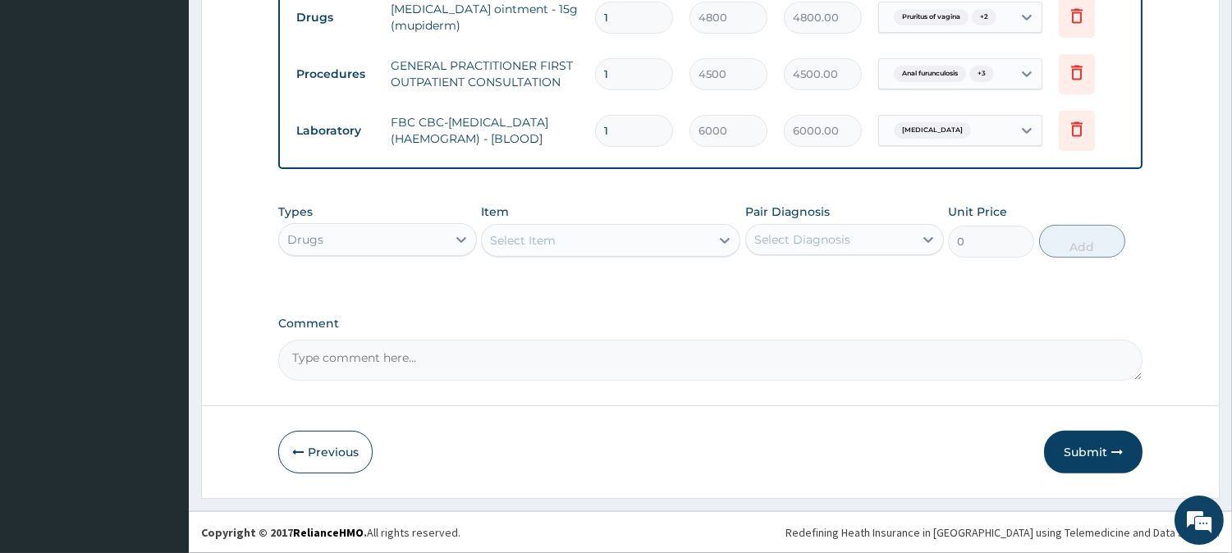
click at [598, 233] on div "Select Item" at bounding box center [596, 240] width 228 height 26
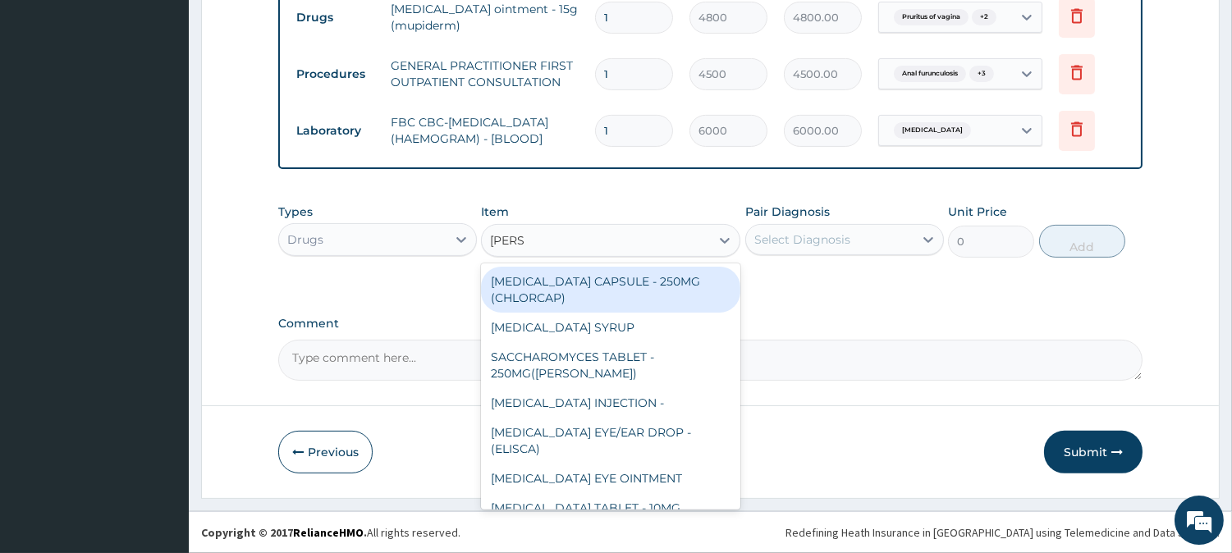
type input "LORAT"
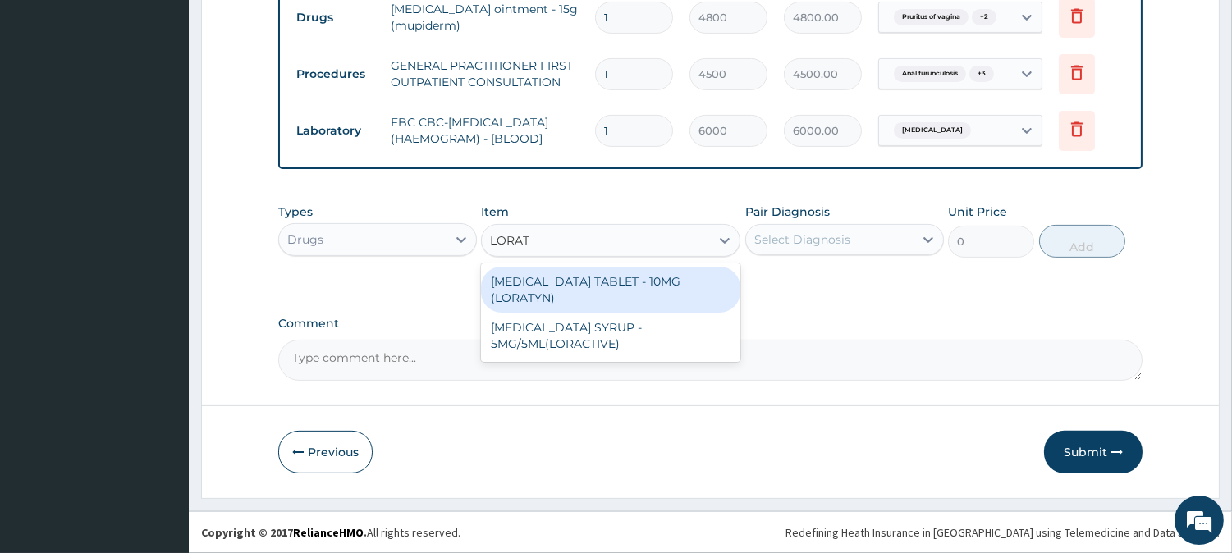
click at [630, 285] on div "[MEDICAL_DATA] TABLET - 10MG (LORATYN)" at bounding box center [610, 290] width 259 height 46
type input "112"
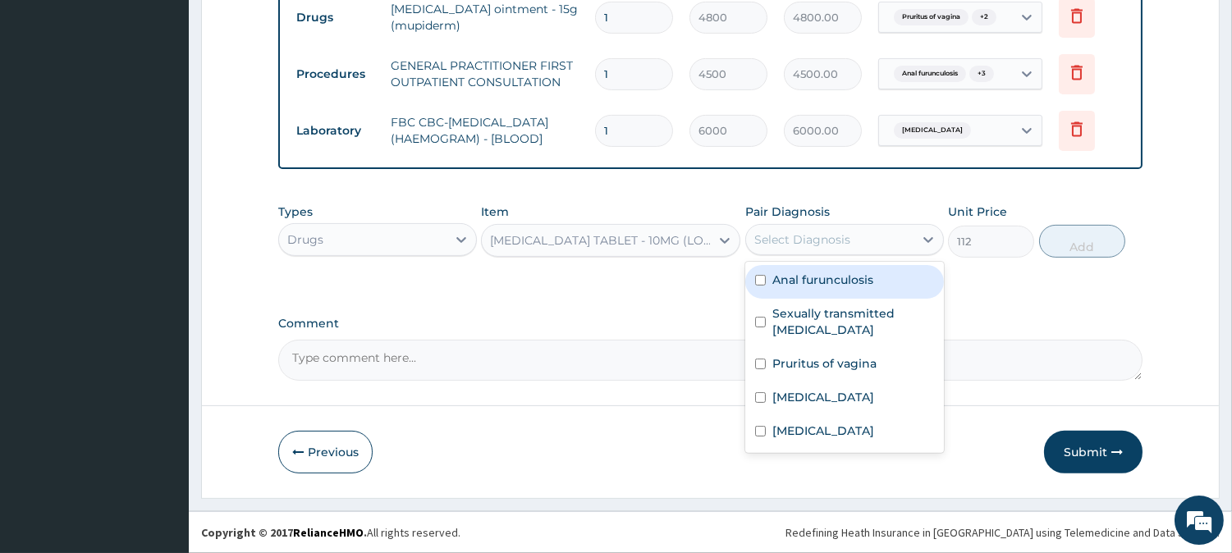
click at [863, 232] on div "Select Diagnosis" at bounding box center [829, 240] width 167 height 26
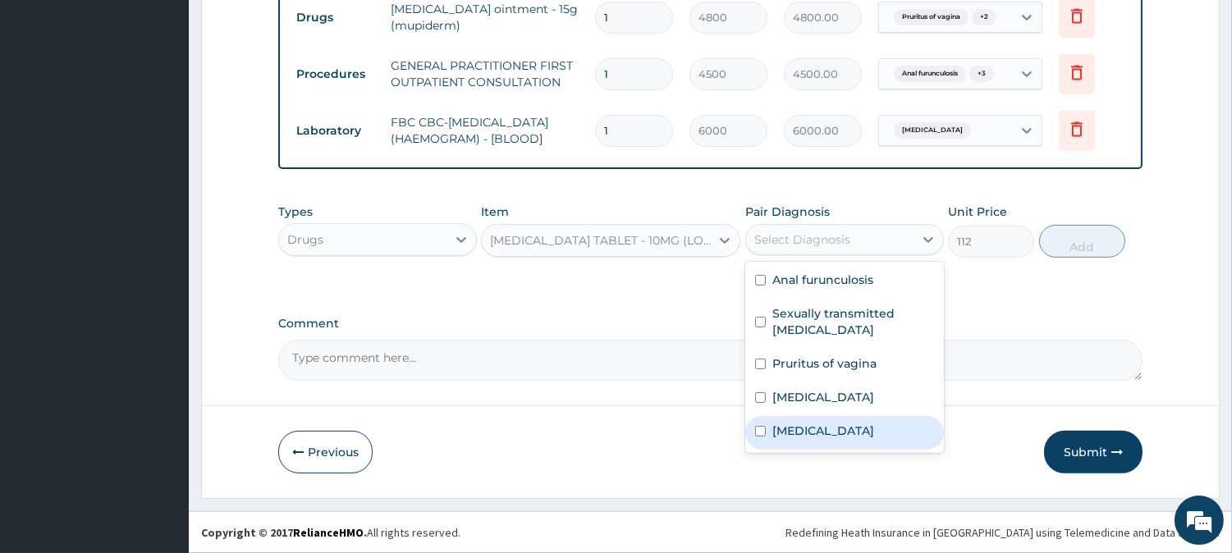
click at [842, 427] on label "[MEDICAL_DATA]" at bounding box center [824, 431] width 102 height 16
checkbox input "true"
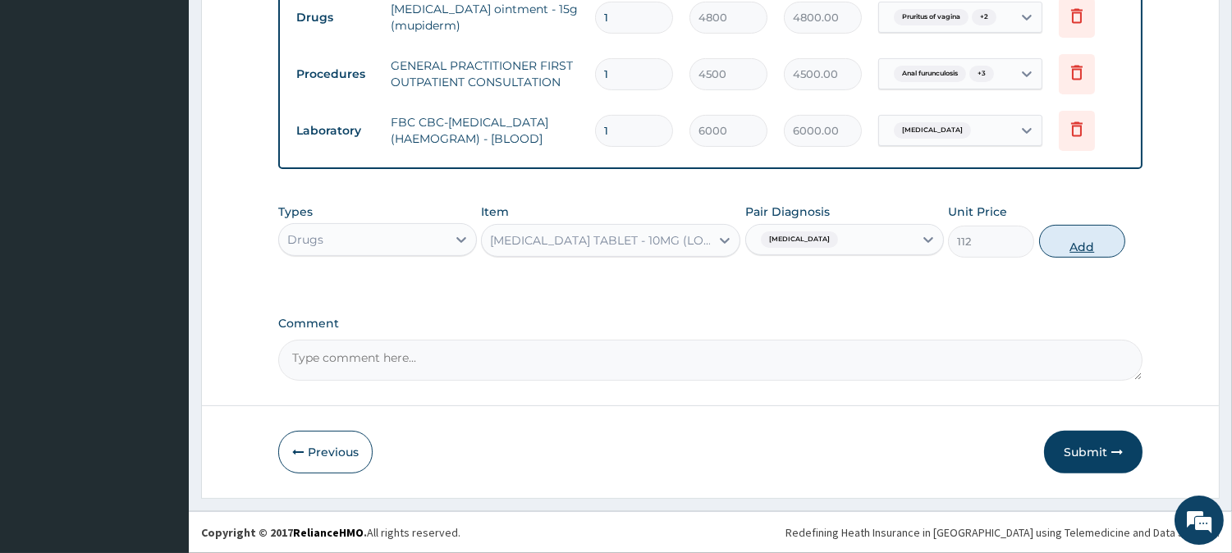
click at [1064, 234] on button "Add" at bounding box center [1082, 241] width 86 height 33
type input "0"
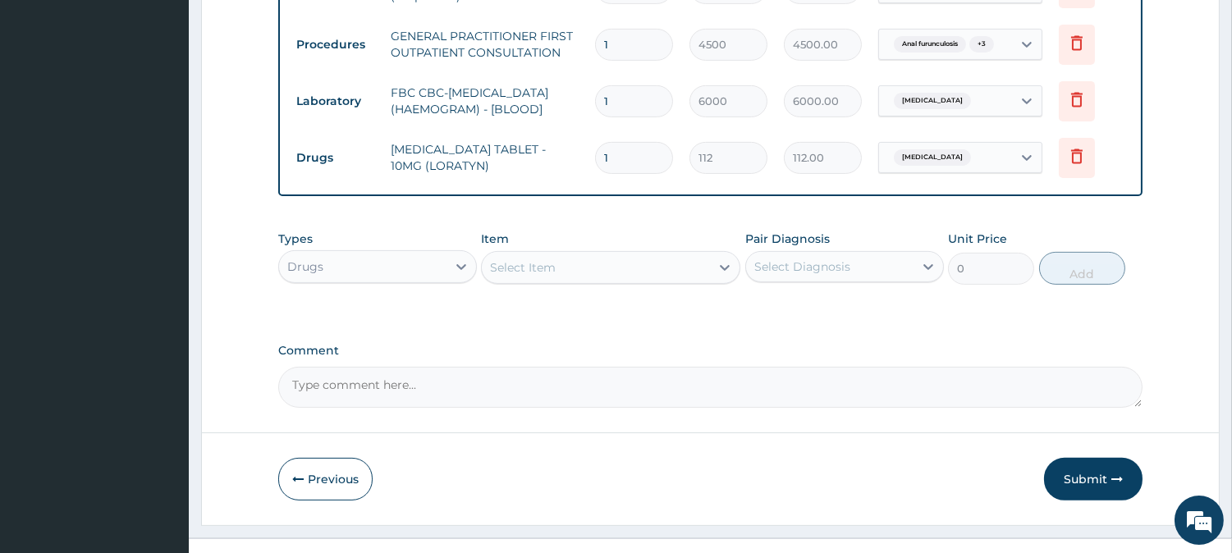
type input "0.00"
type input "5"
type input "560.00"
type input "5"
click at [619, 281] on div "Select Item" at bounding box center [596, 268] width 228 height 26
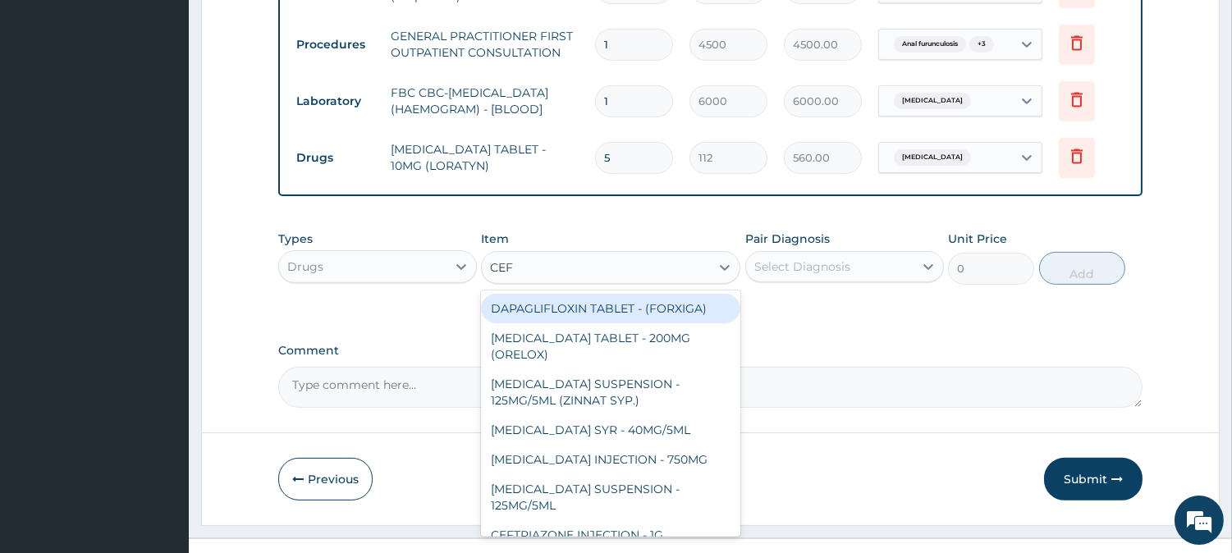
type input "CEFI"
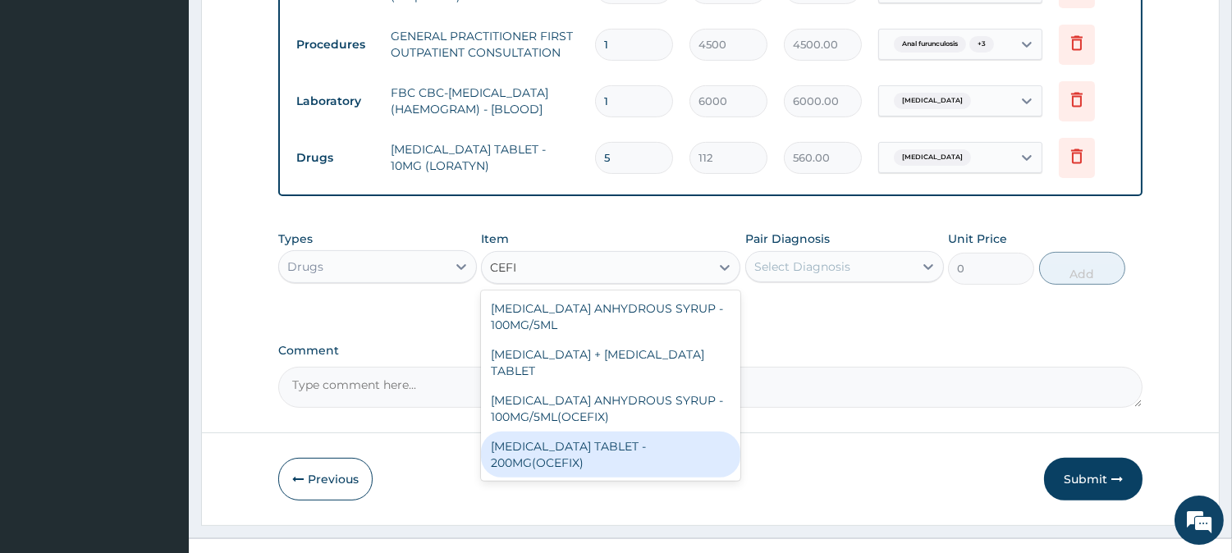
click at [614, 455] on div "[MEDICAL_DATA] TABLET - 200MG(OCEFIX)" at bounding box center [610, 455] width 259 height 46
type input "256"
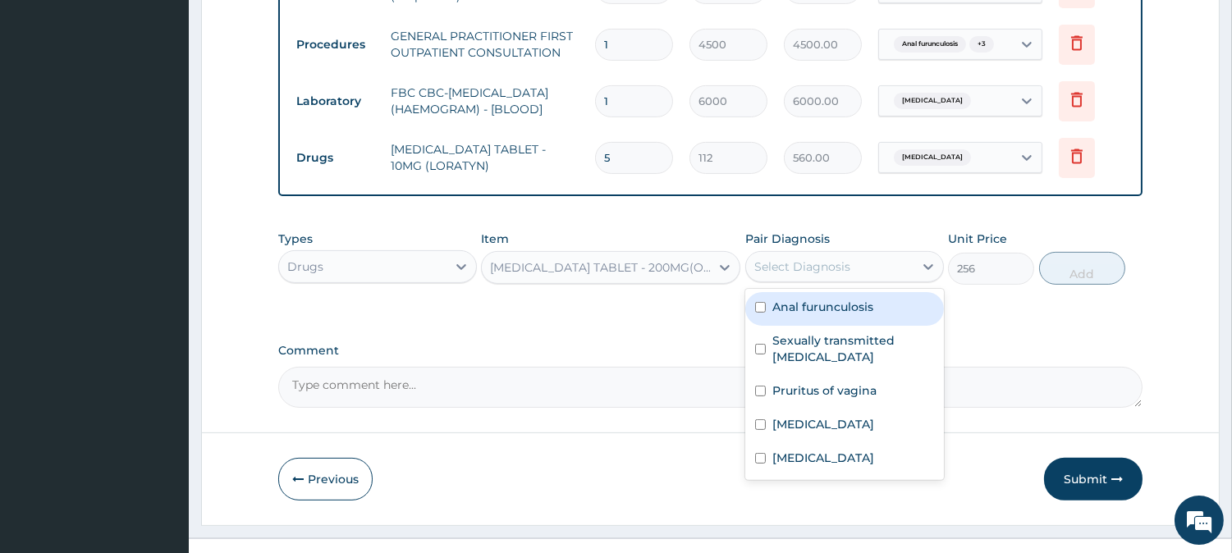
click at [773, 275] on div "Select Diagnosis" at bounding box center [803, 267] width 96 height 16
click at [770, 326] on div "Anal furunculosis" at bounding box center [844, 309] width 199 height 34
checkbox input "true"
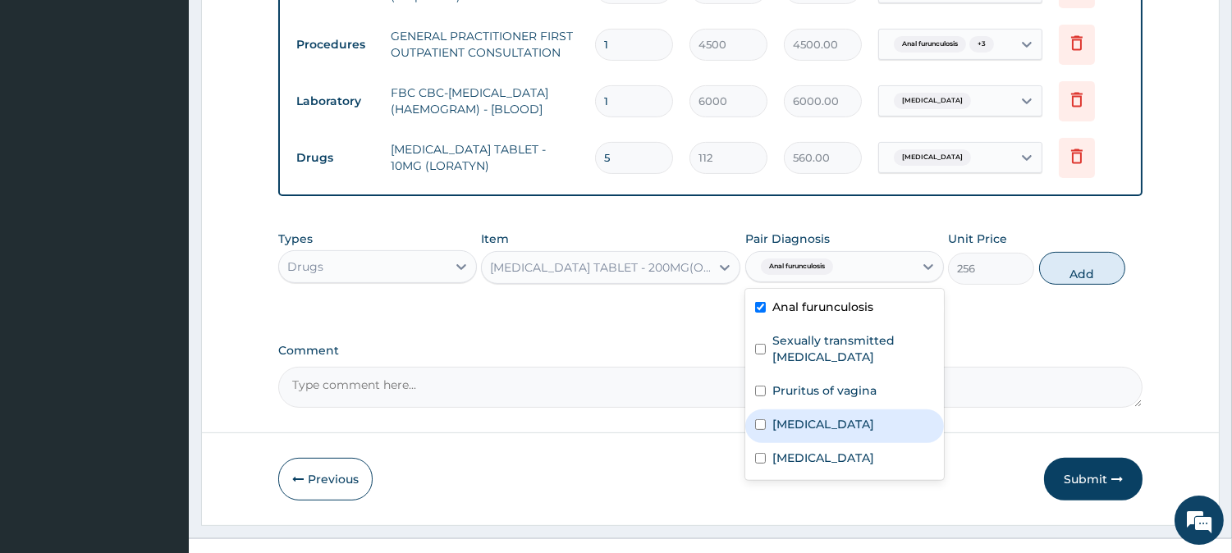
click at [759, 430] on input "checkbox" at bounding box center [760, 425] width 11 height 11
checkbox input "true"
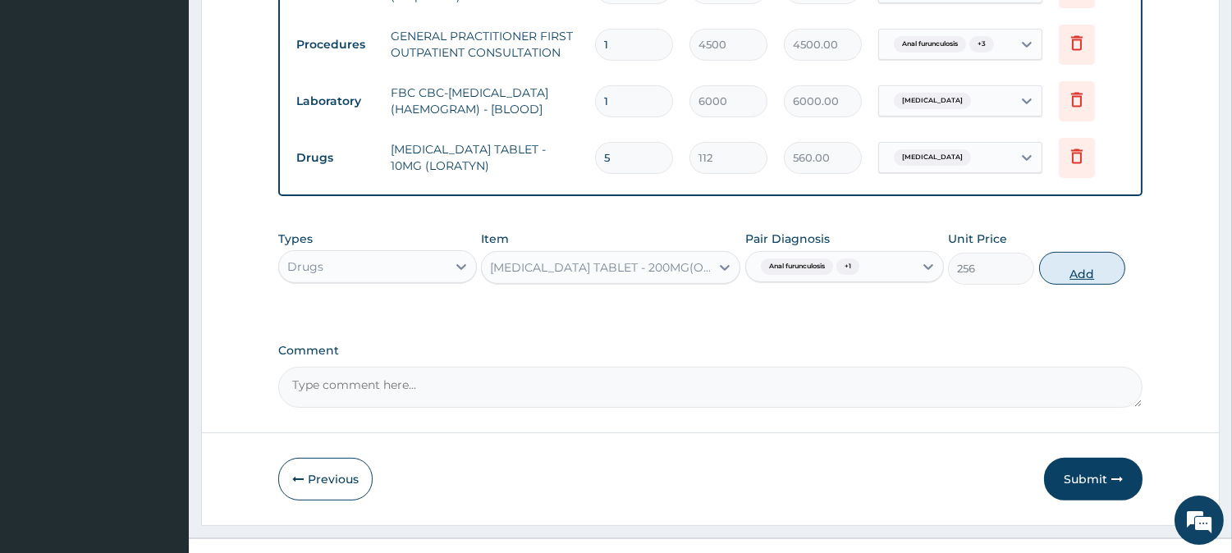
click at [1057, 285] on button "Add" at bounding box center [1082, 268] width 86 height 33
type input "0"
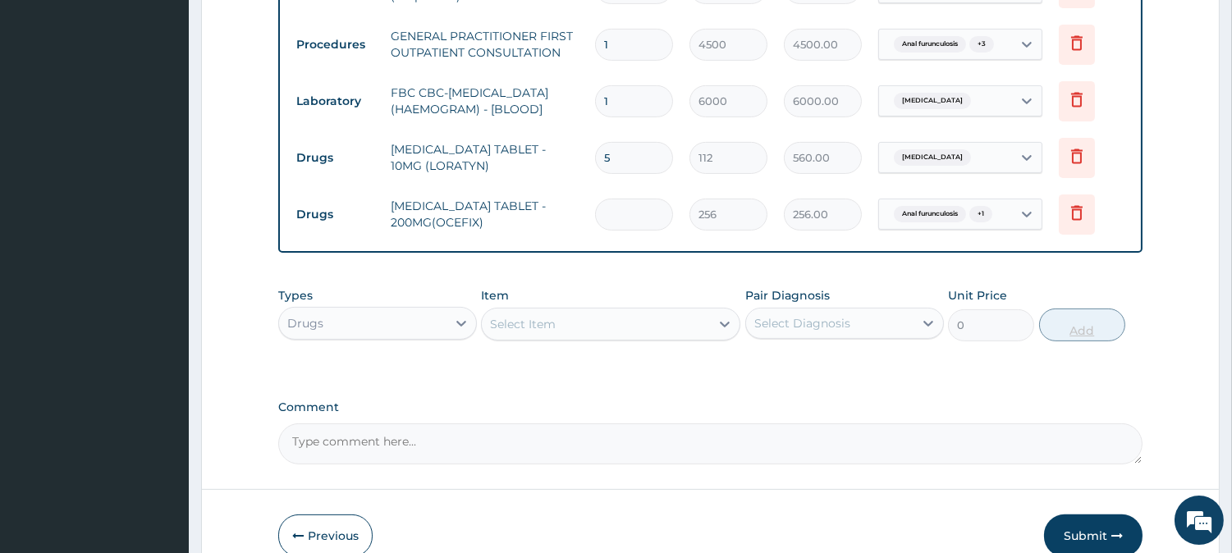
type input "0.00"
type input "2"
type input "512.00"
type input "20"
type input "5120.00"
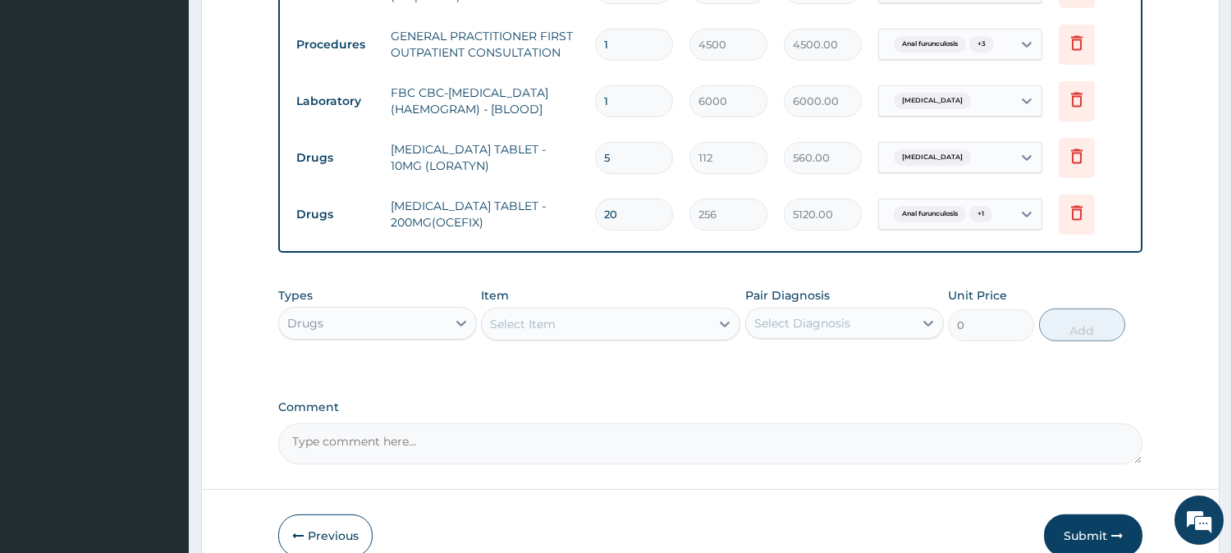
type input "2"
type input "512.00"
type input "0.00"
type input "1"
type input "256.00"
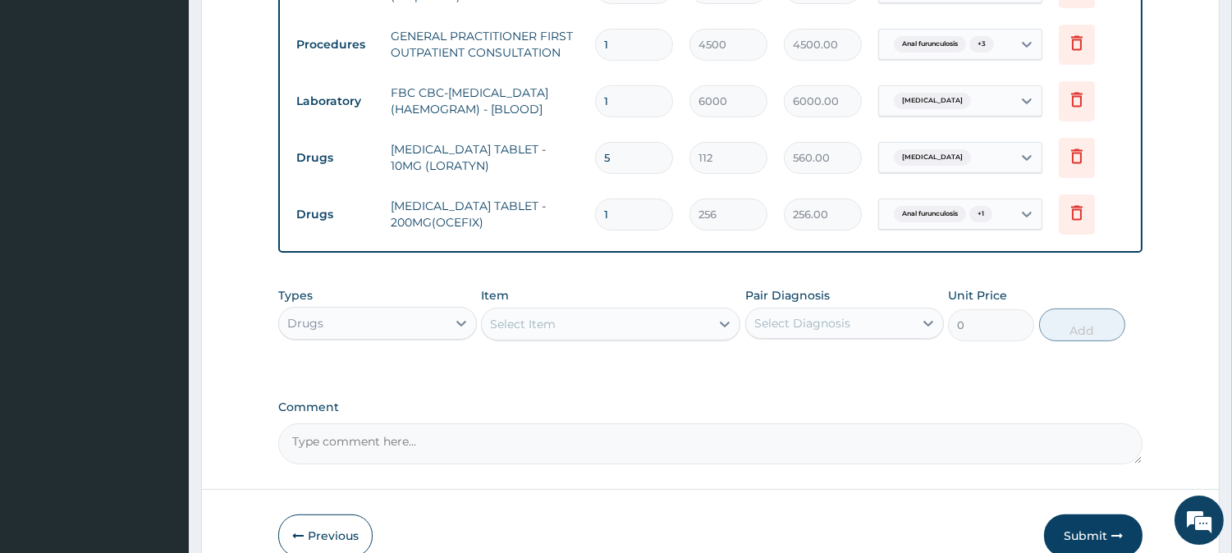
type input "10"
type input "2560.00"
type input "10"
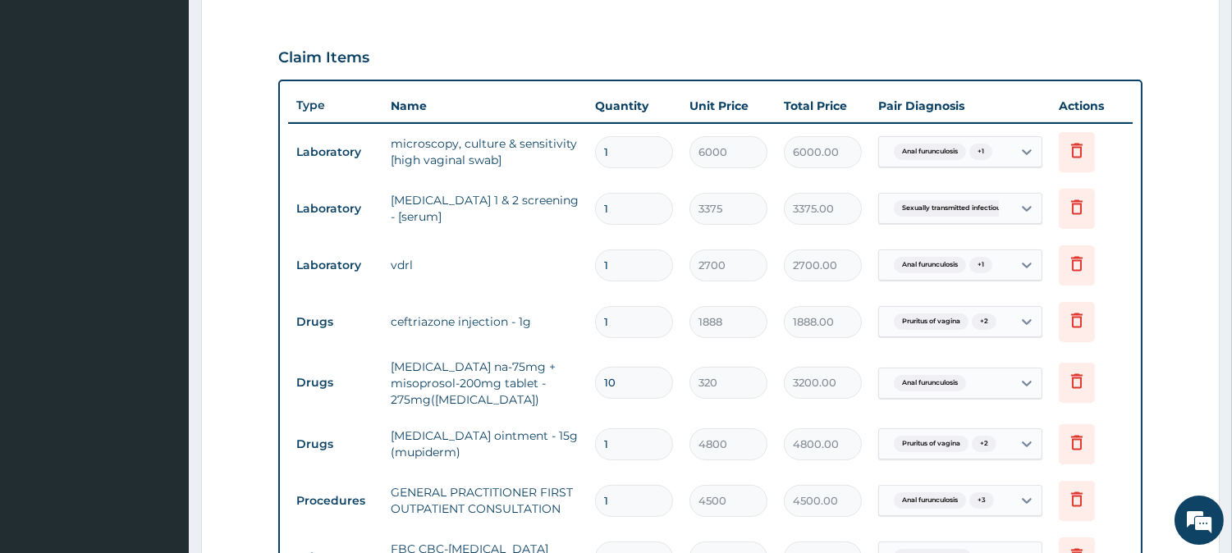
scroll to position [1102, 0]
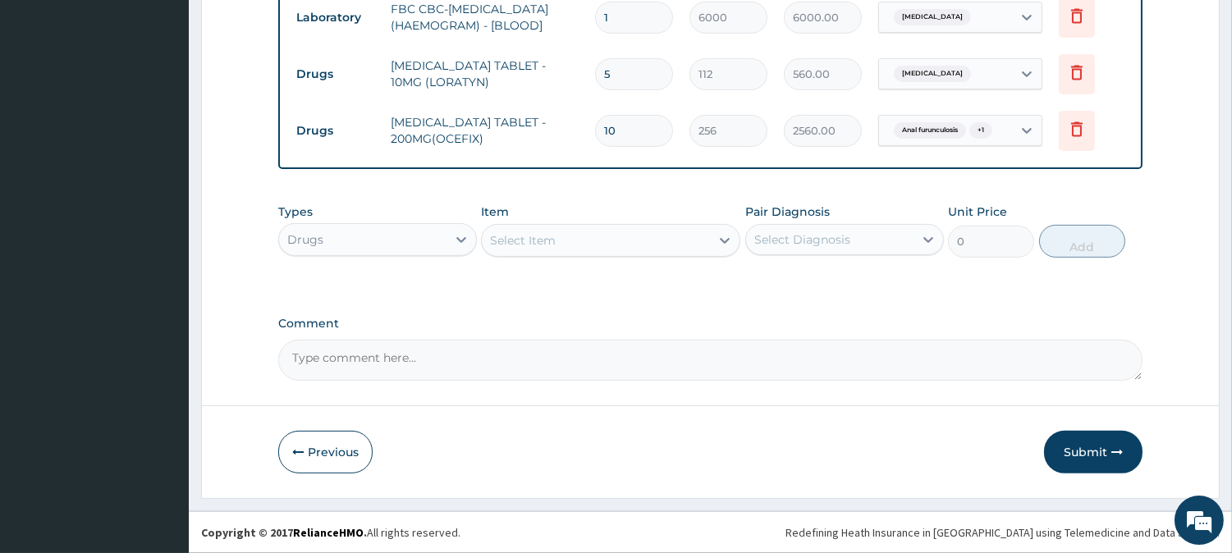
drag, startPoint x: 1099, startPoint y: 455, endPoint x: 726, endPoint y: 308, distance: 400.7
click at [1098, 455] on button "Submit" at bounding box center [1093, 452] width 99 height 43
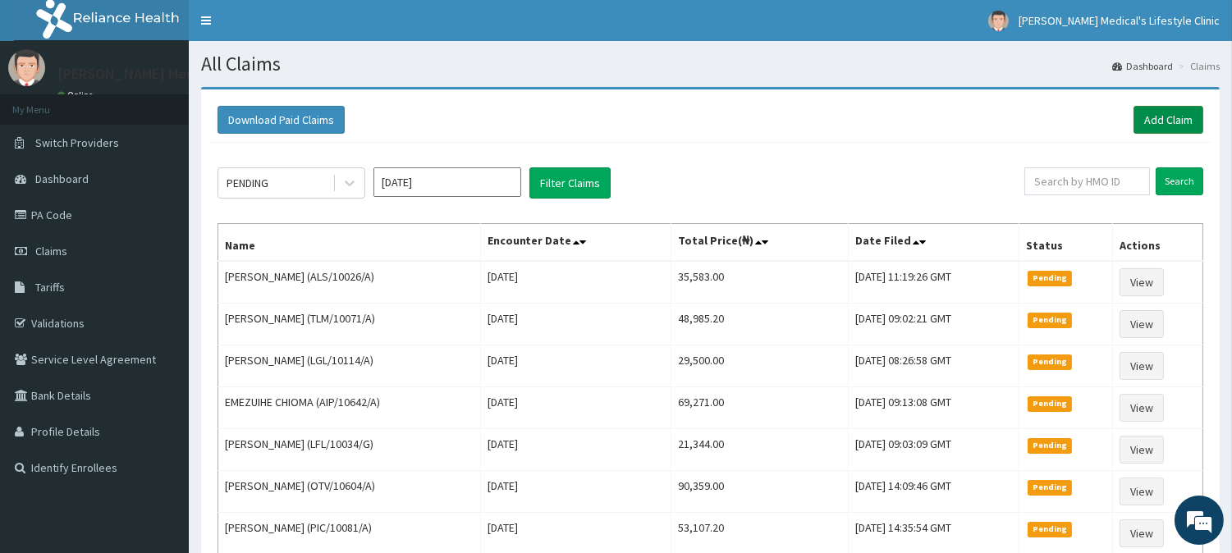
click at [1158, 109] on link "Add Claim" at bounding box center [1169, 120] width 70 height 28
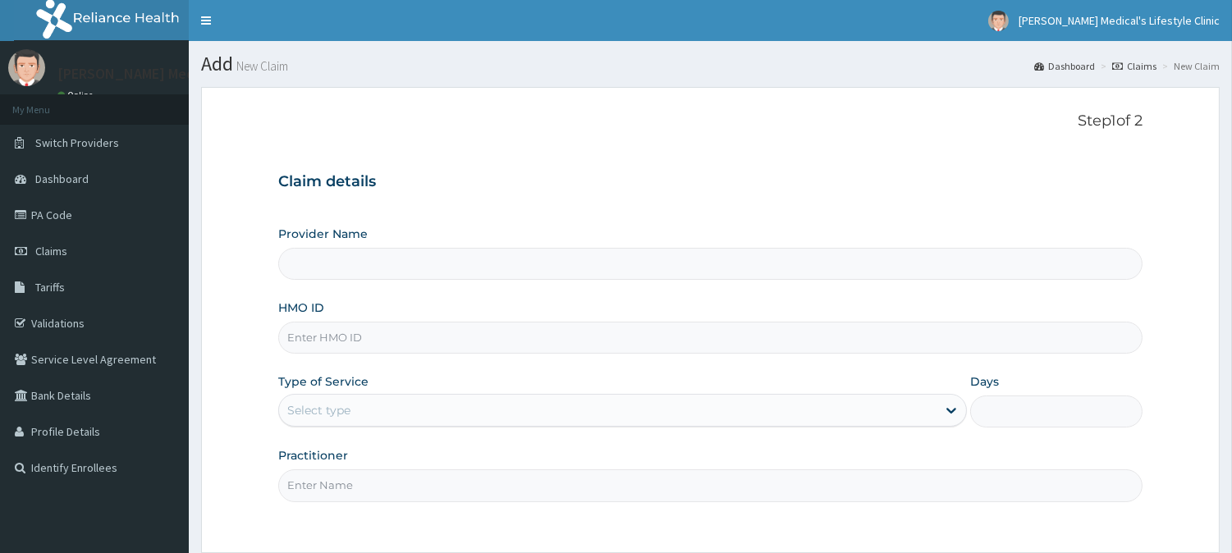
click at [412, 332] on input "HMO ID" at bounding box center [710, 338] width 865 height 32
paste input "AIP/10364/A"
type input "AIP/10364/A"
type input "[PERSON_NAME] Medical's Lifestyle clinic"
type input "AIP/10364/A"
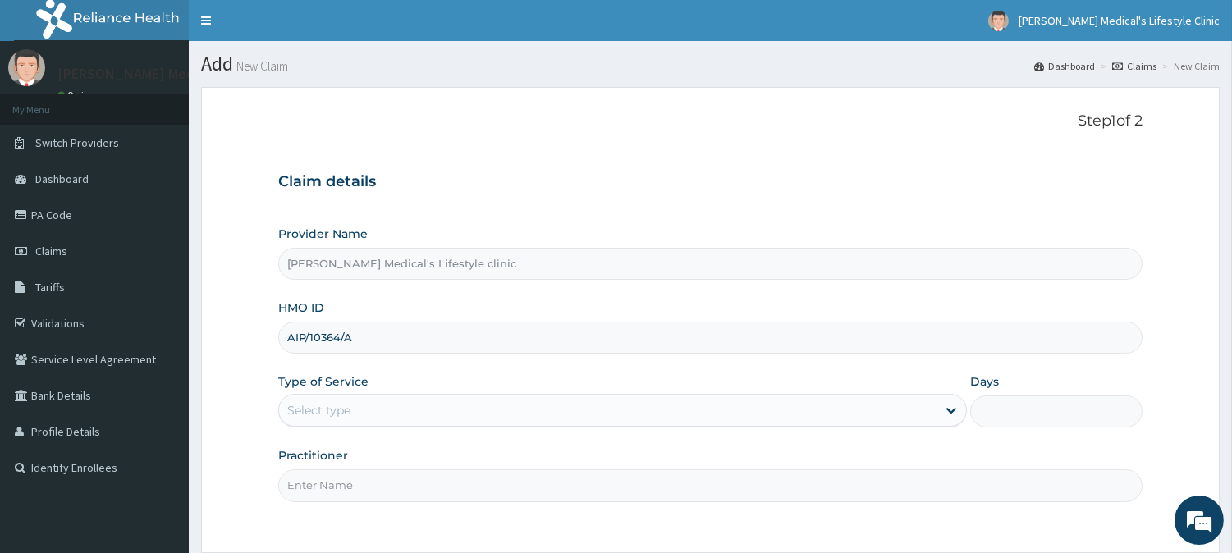
click at [346, 407] on div "Select type" at bounding box center [318, 410] width 63 height 16
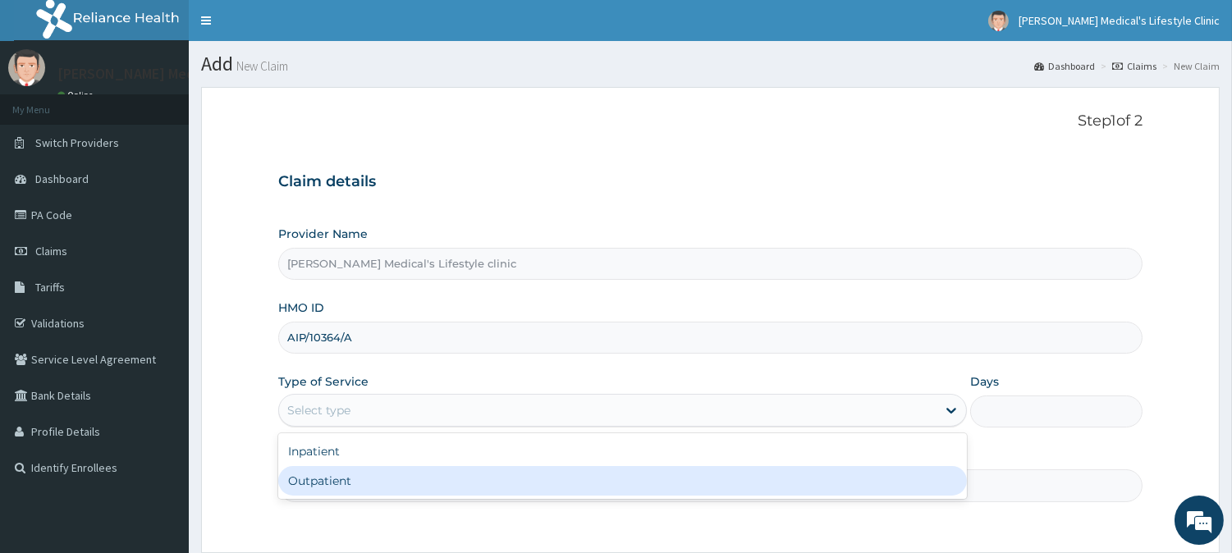
click at [339, 478] on div "Outpatient" at bounding box center [622, 481] width 689 height 30
type input "1"
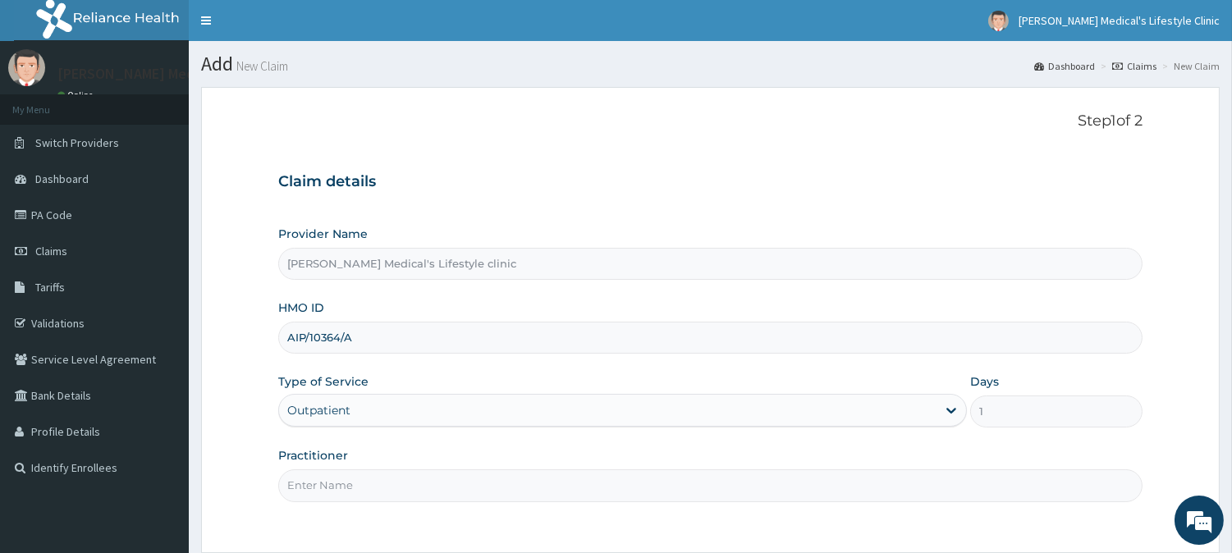
click at [341, 479] on input "Practitioner" at bounding box center [710, 486] width 865 height 32
type input "[PERSON_NAME]"
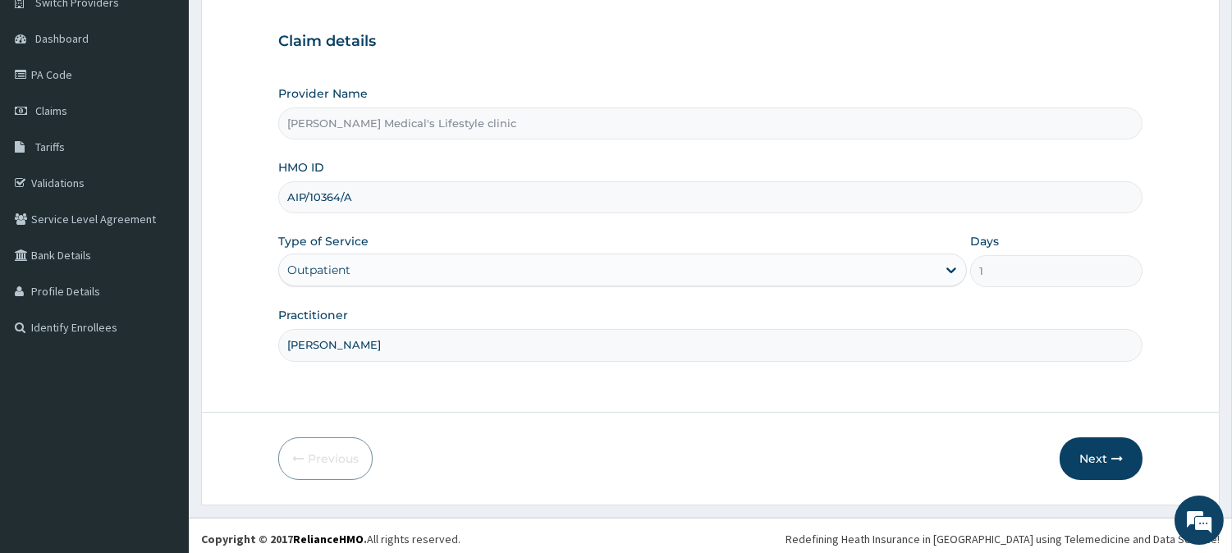
scroll to position [146, 0]
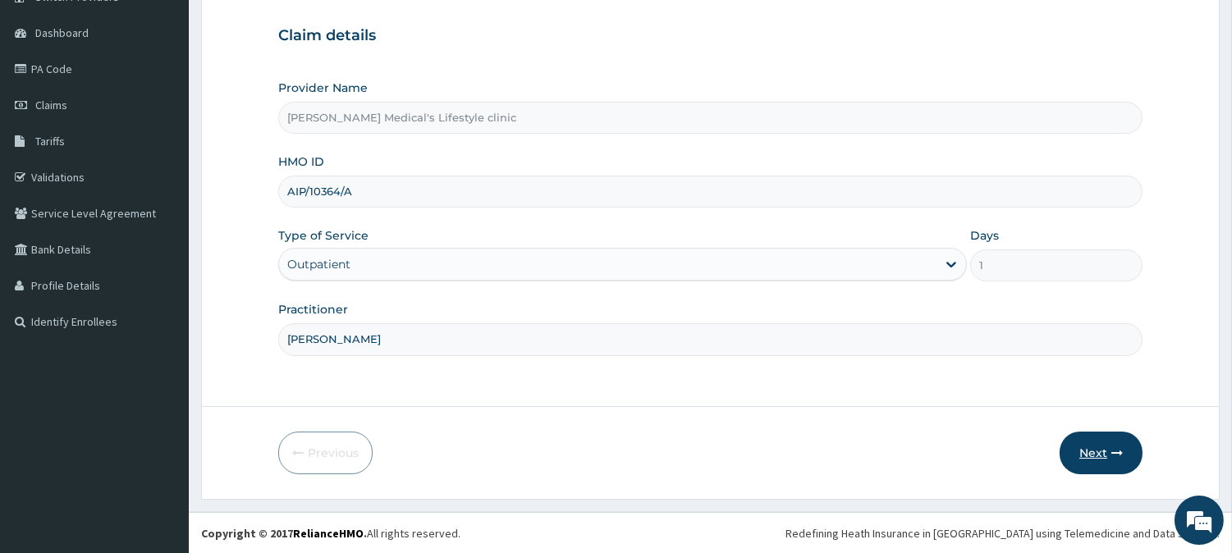
click at [1095, 452] on button "Next" at bounding box center [1101, 453] width 83 height 43
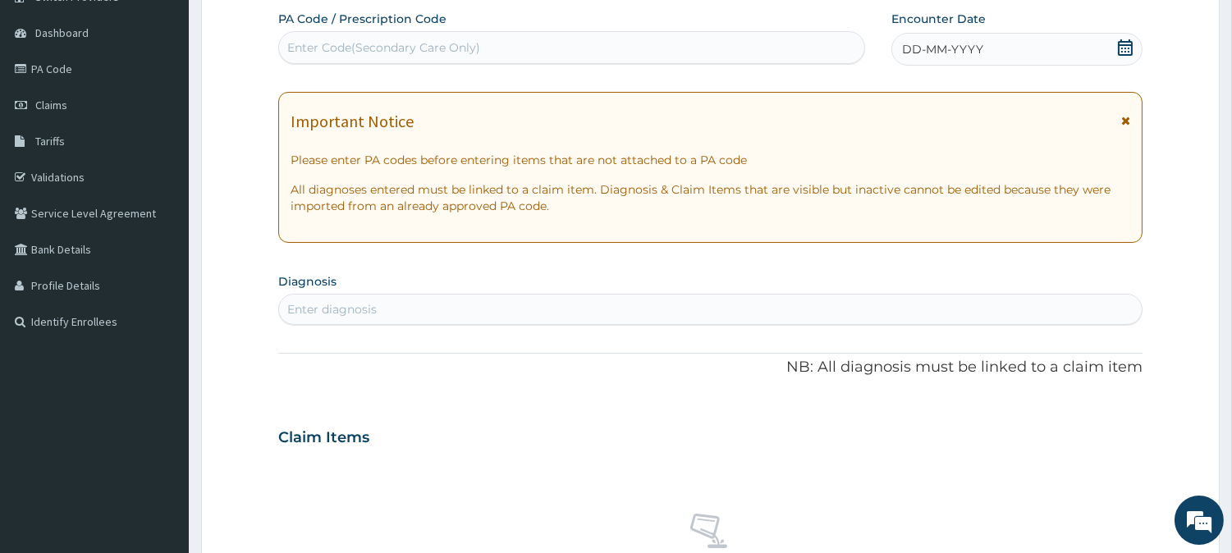
click at [386, 315] on div "Enter diagnosis" at bounding box center [710, 309] width 863 height 26
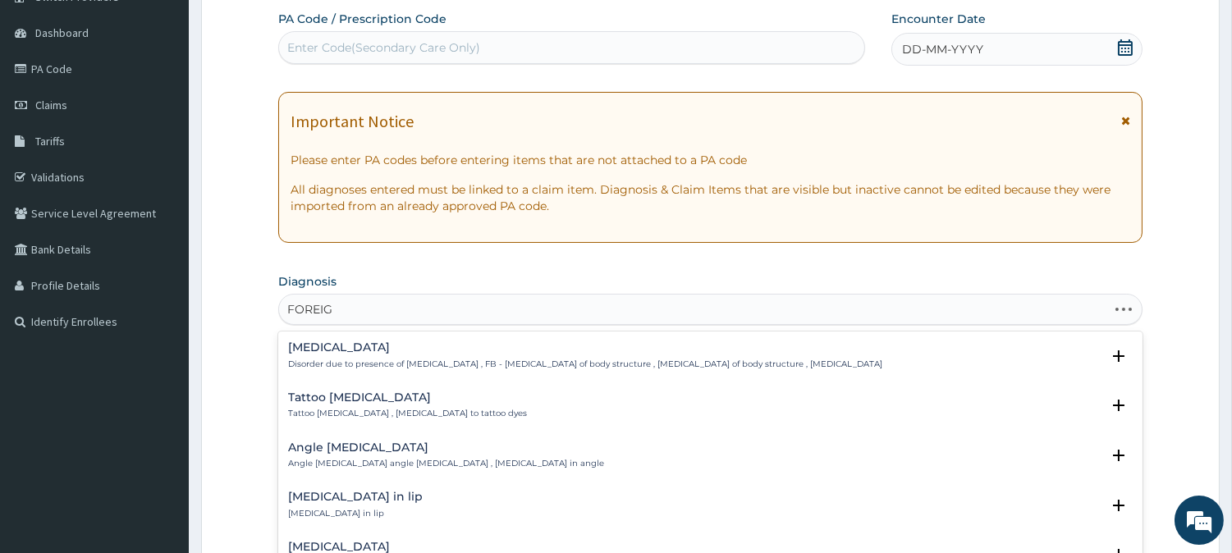
type input "FOREIGN"
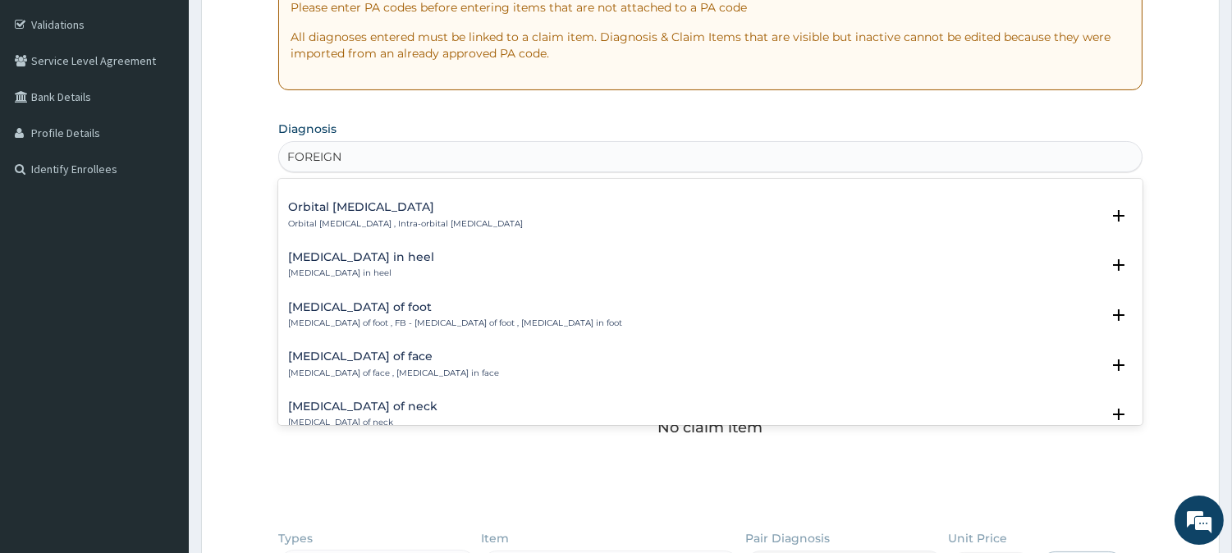
scroll to position [195, 0]
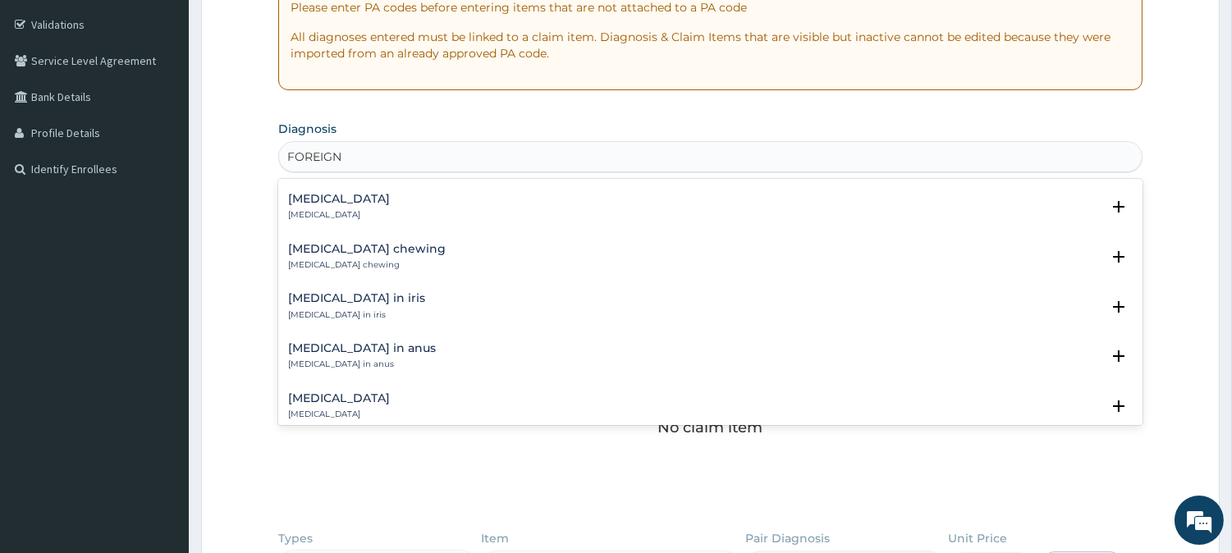
click at [350, 294] on h4 "[MEDICAL_DATA] in iris" at bounding box center [356, 298] width 137 height 12
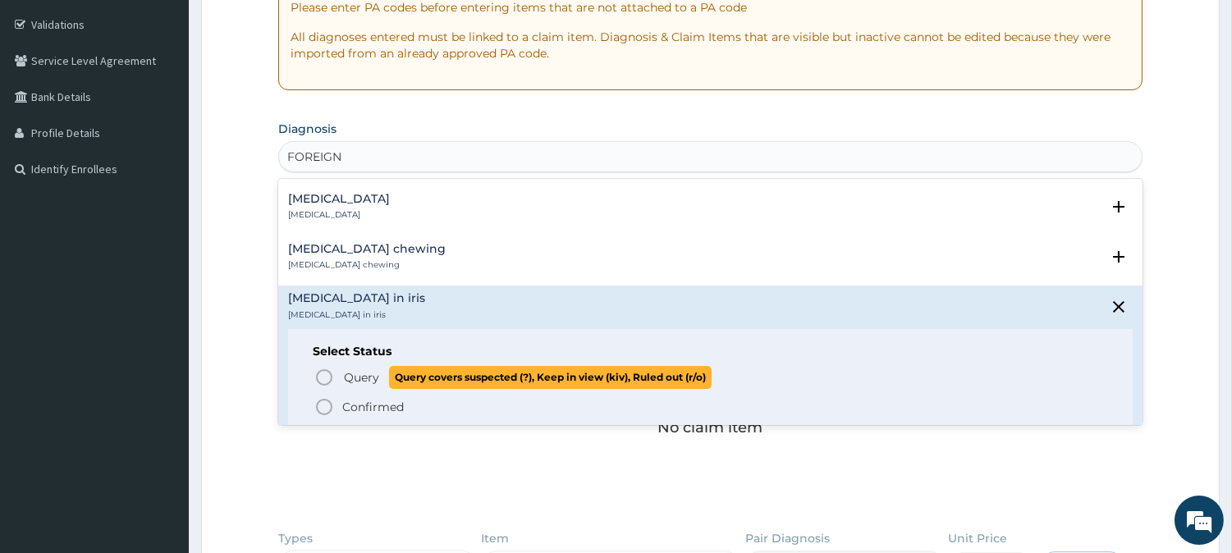
click at [325, 381] on icon "status option query" at bounding box center [324, 378] width 20 height 20
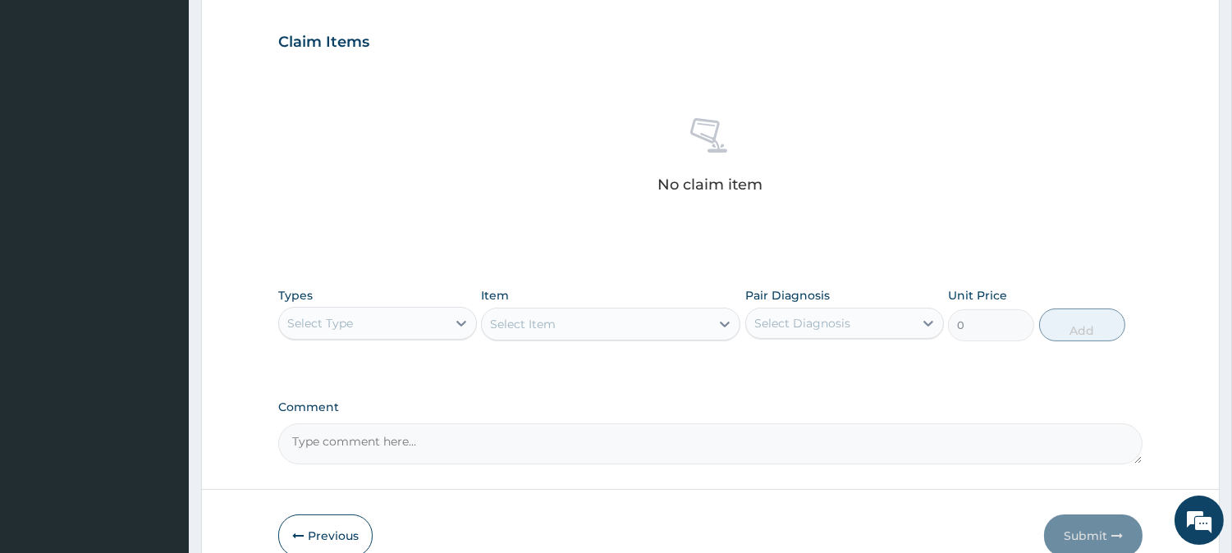
scroll to position [630, 0]
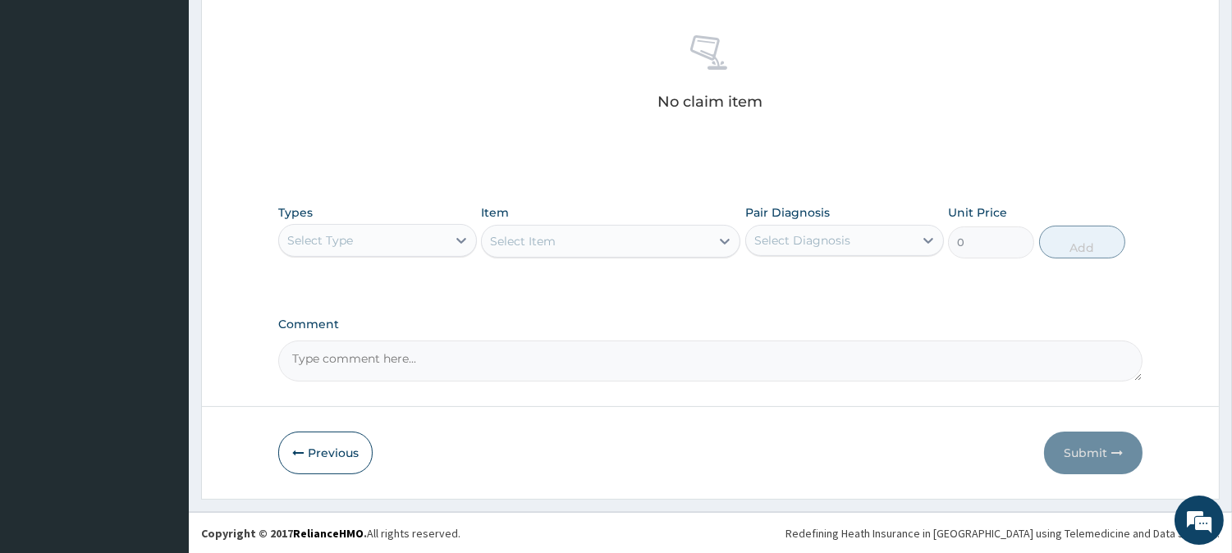
click at [423, 232] on div "Select Type" at bounding box center [362, 240] width 167 height 26
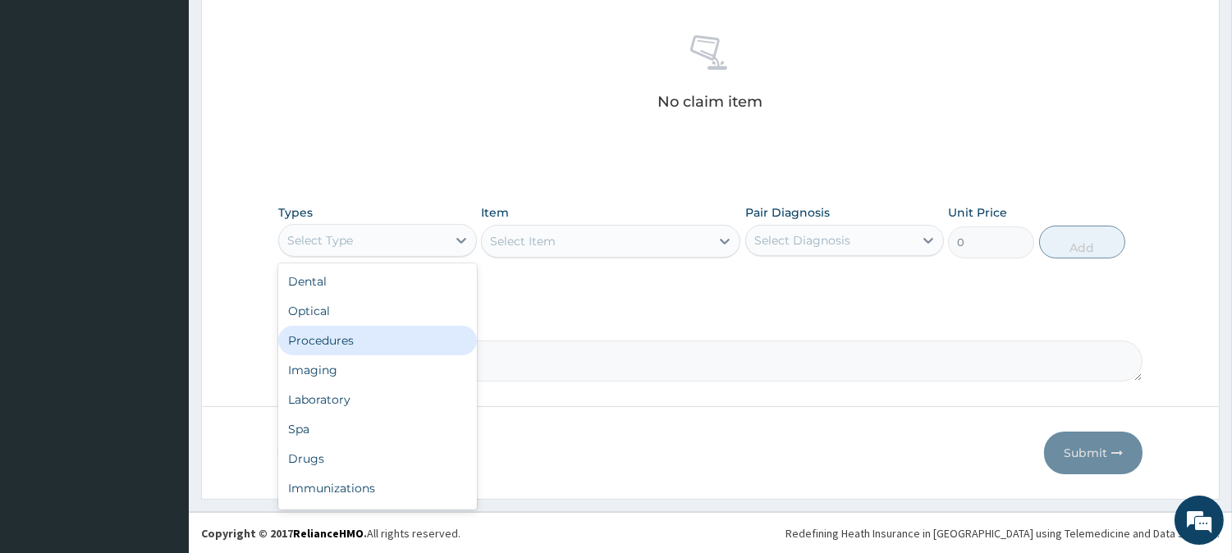
click at [374, 337] on div "Procedures" at bounding box center [377, 341] width 199 height 30
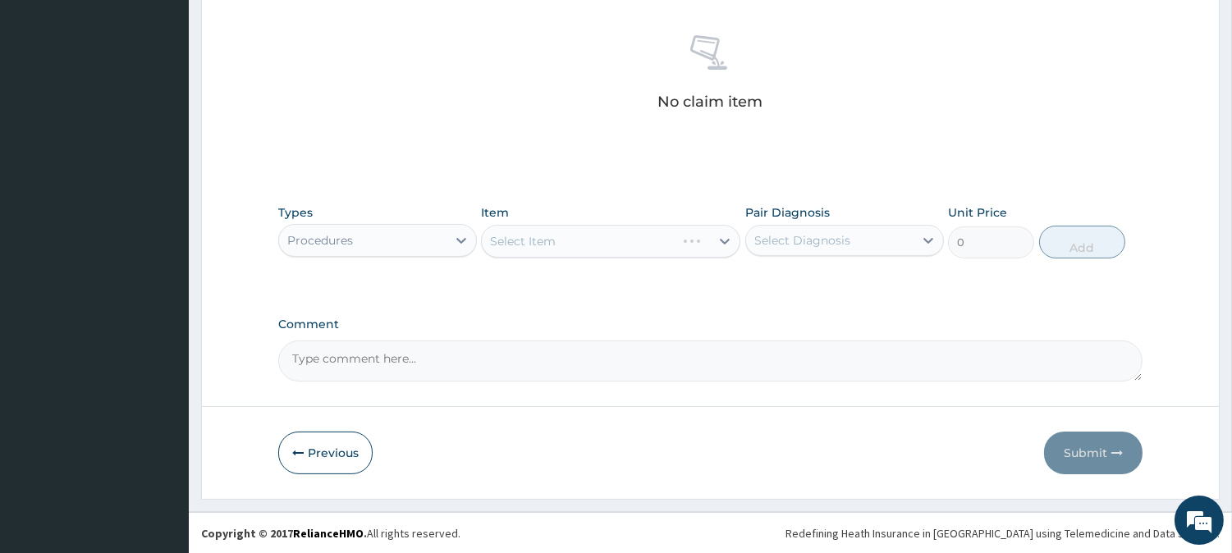
click at [685, 241] on div "Select Item" at bounding box center [610, 241] width 259 height 33
click at [682, 243] on div "Select Item" at bounding box center [596, 241] width 228 height 26
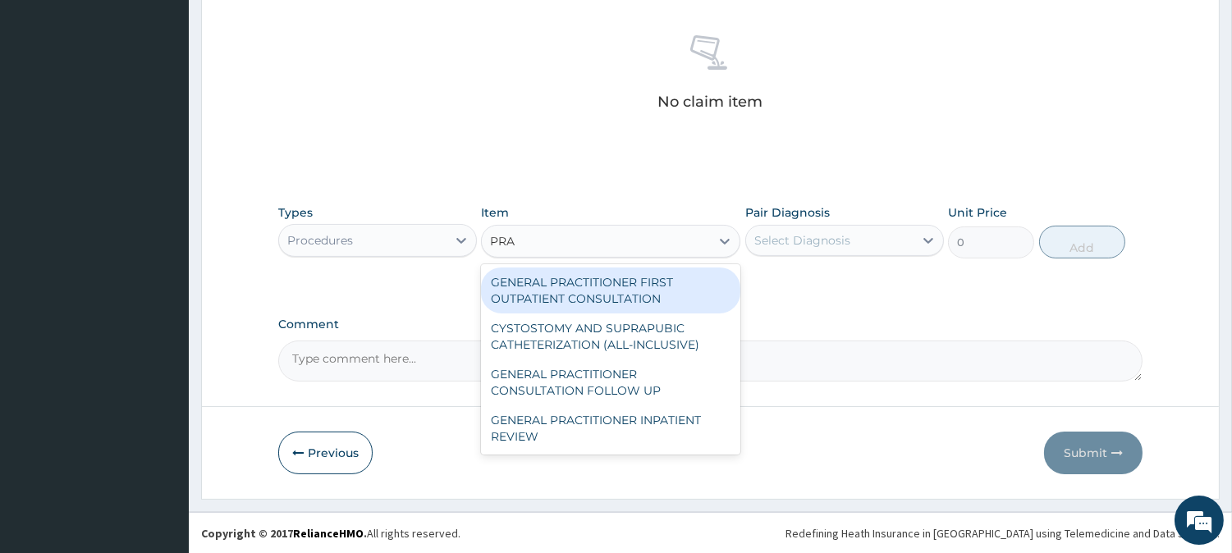
type input "PRAC"
click at [671, 282] on div "GENERAL PRACTITIONER FIRST OUTPATIENT CONSULTATION" at bounding box center [610, 291] width 259 height 46
type input "4500"
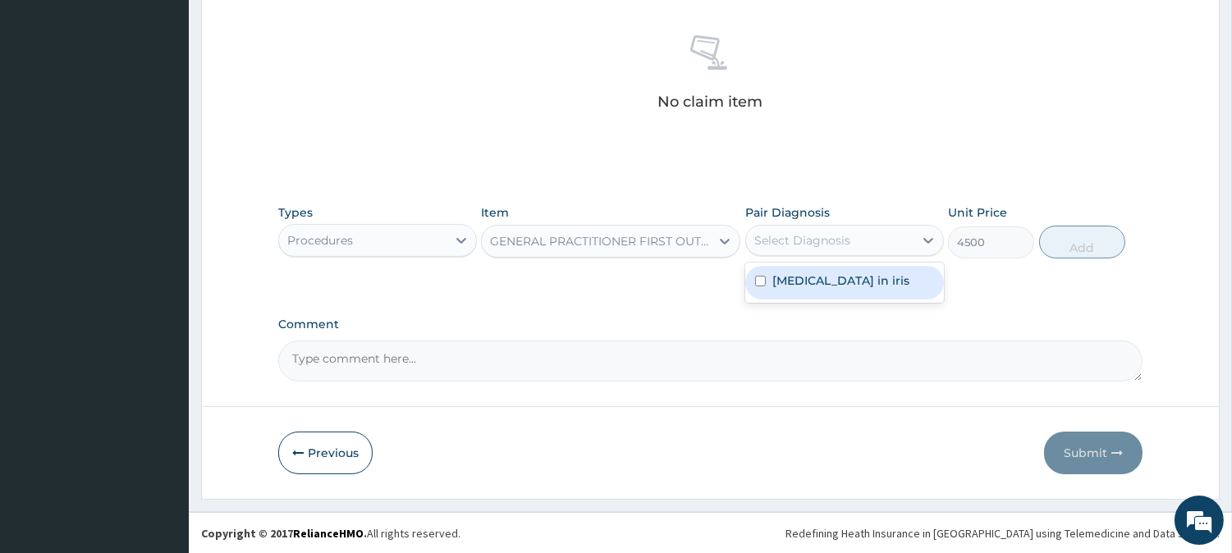
click at [759, 232] on div "Select Diagnosis" at bounding box center [803, 240] width 96 height 16
click at [778, 276] on label "[MEDICAL_DATA] in iris" at bounding box center [841, 281] width 137 height 16
checkbox input "true"
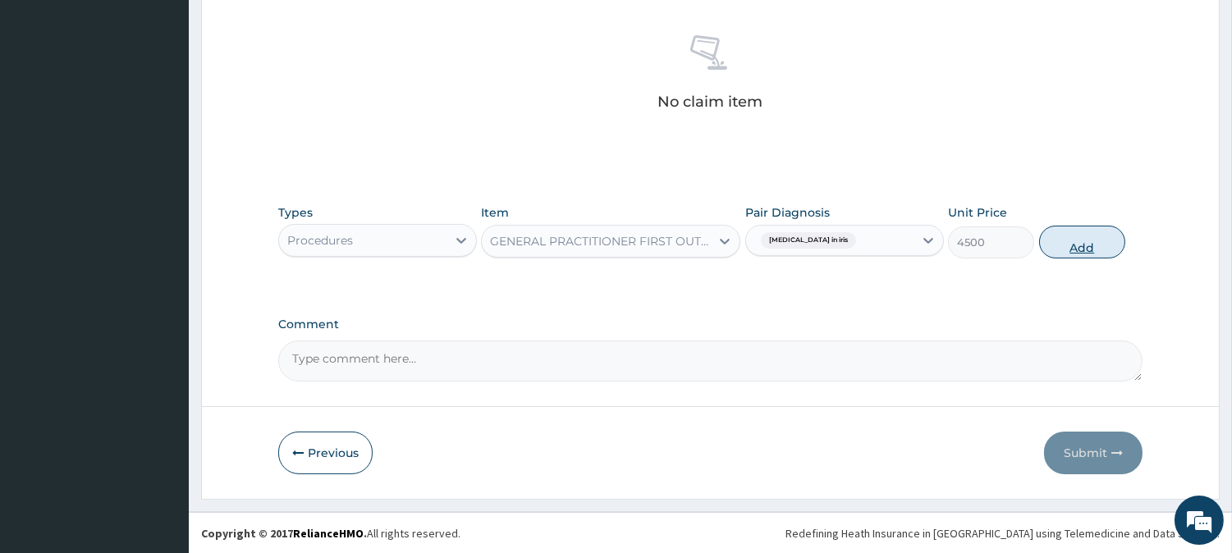
click at [1063, 238] on button "Add" at bounding box center [1082, 242] width 86 height 33
type input "0"
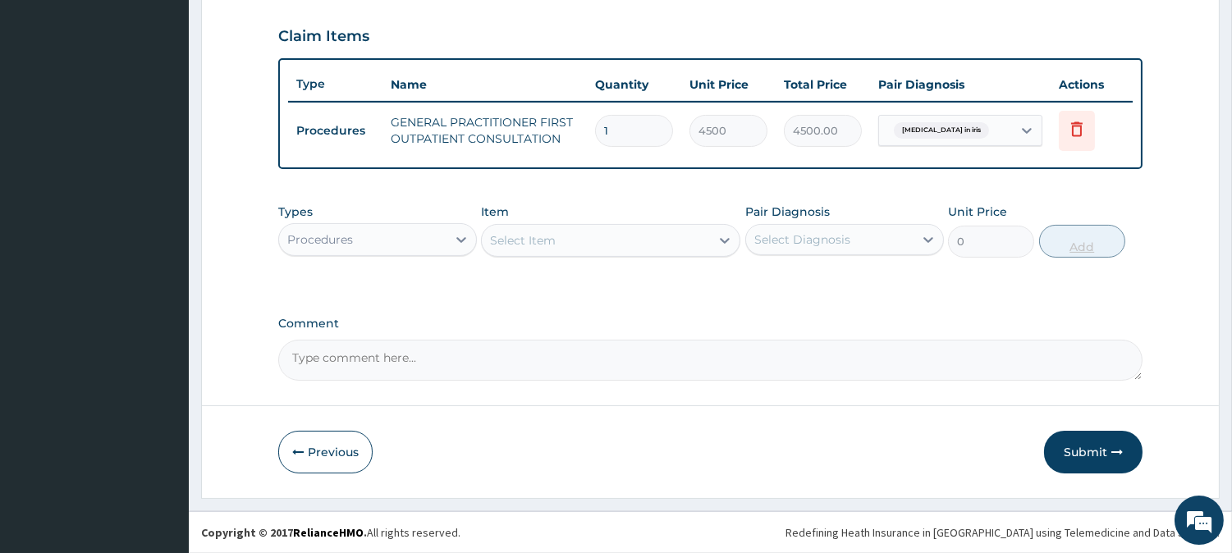
scroll to position [551, 0]
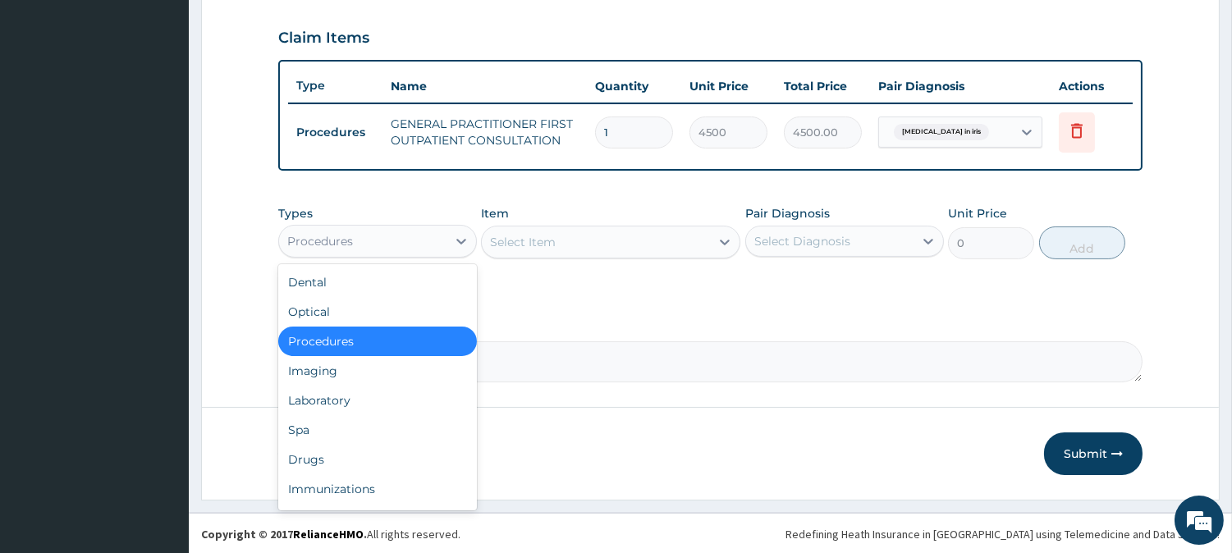
click at [412, 228] on div "Procedures" at bounding box center [362, 241] width 167 height 26
drag, startPoint x: 444, startPoint y: 456, endPoint x: 437, endPoint y: 384, distance: 72.6
click at [445, 456] on div "Drugs" at bounding box center [377, 460] width 199 height 30
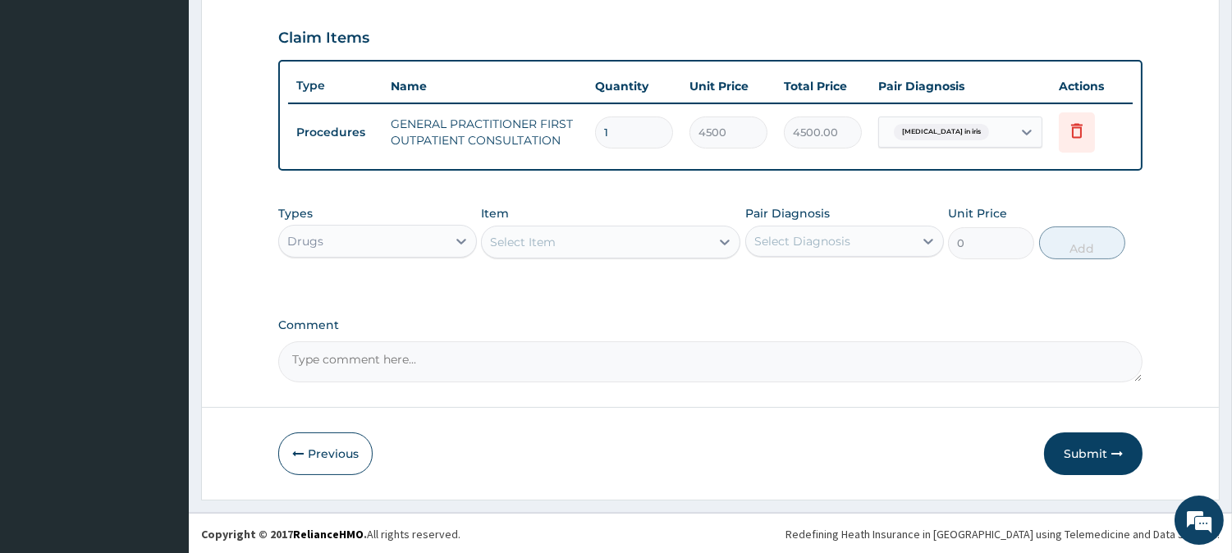
click at [612, 239] on div "Select Item" at bounding box center [596, 242] width 228 height 26
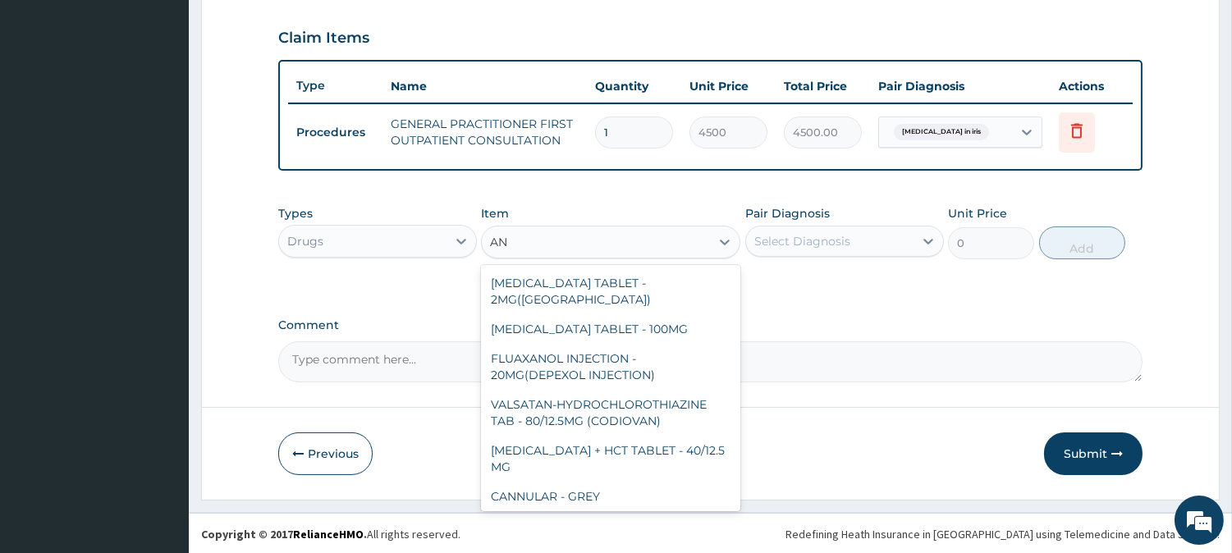
type input "A"
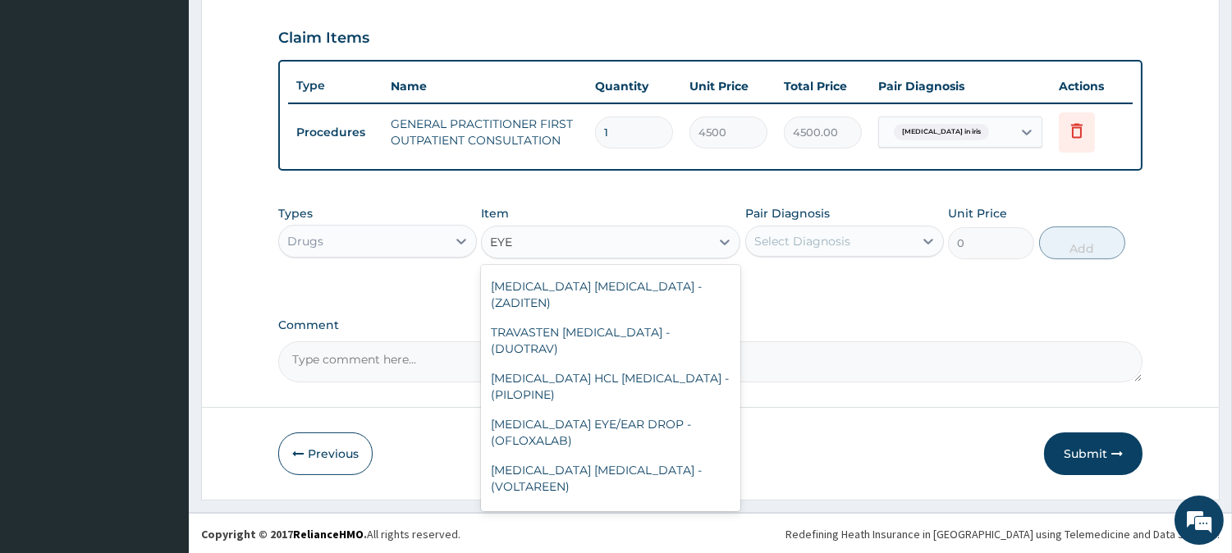
scroll to position [1102, 0]
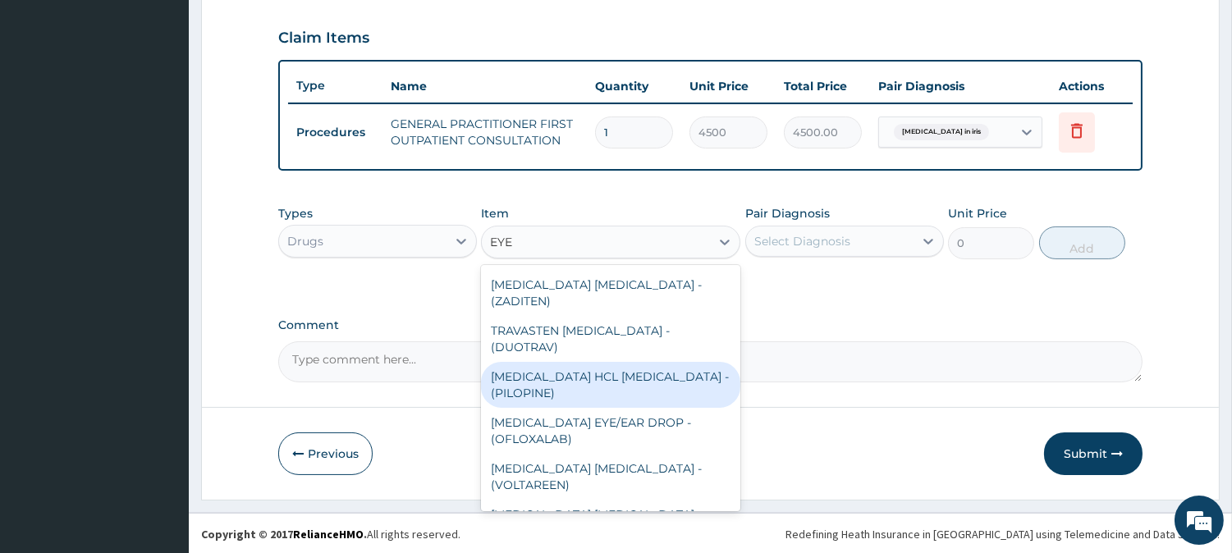
type input "EYE"
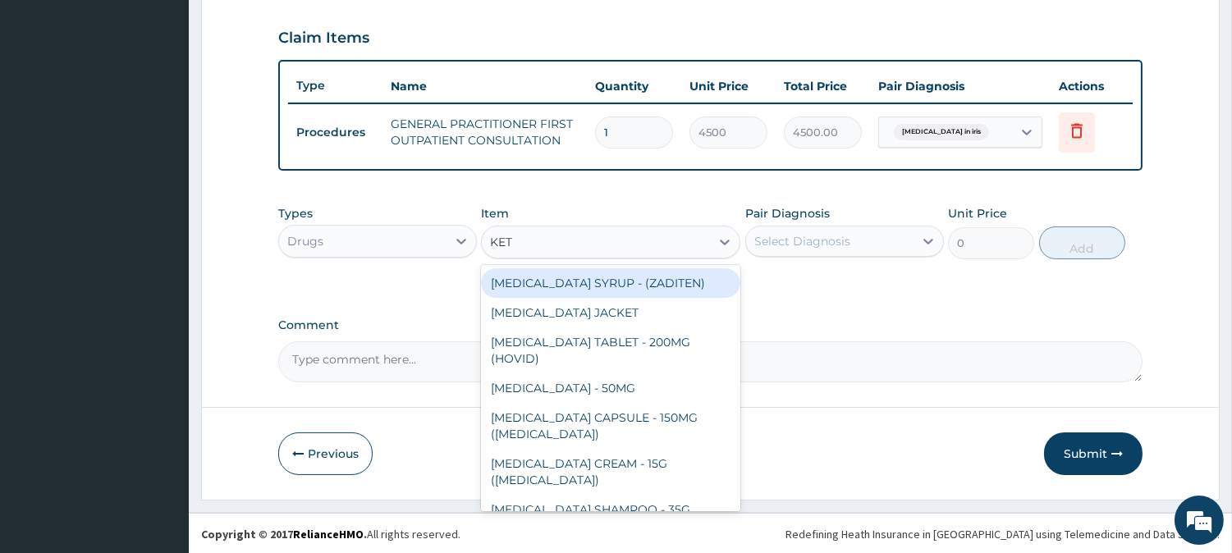
type input "KETO"
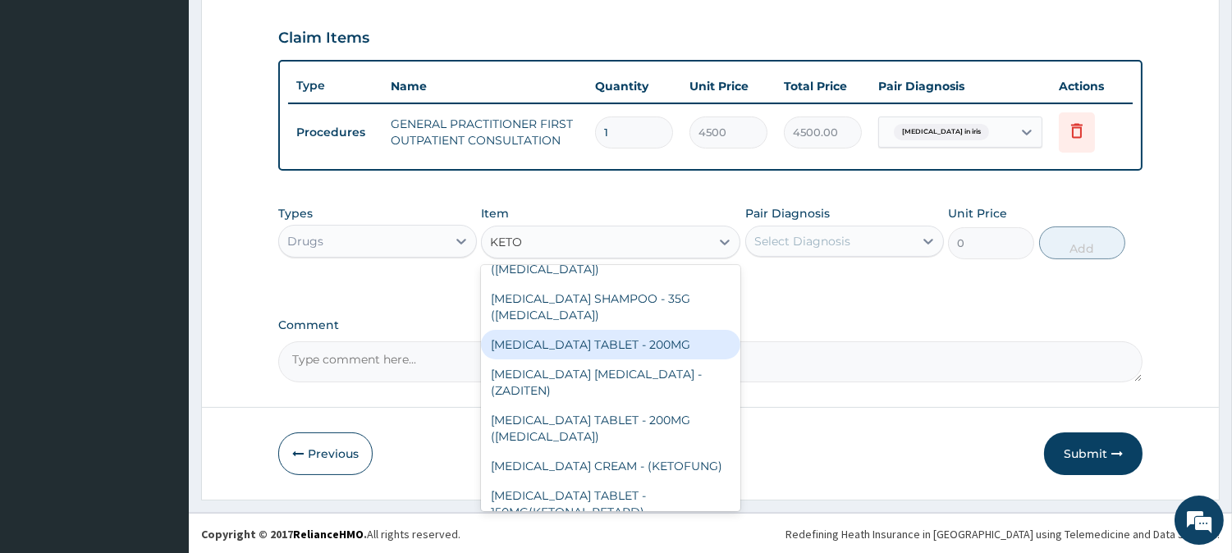
scroll to position [170, 0]
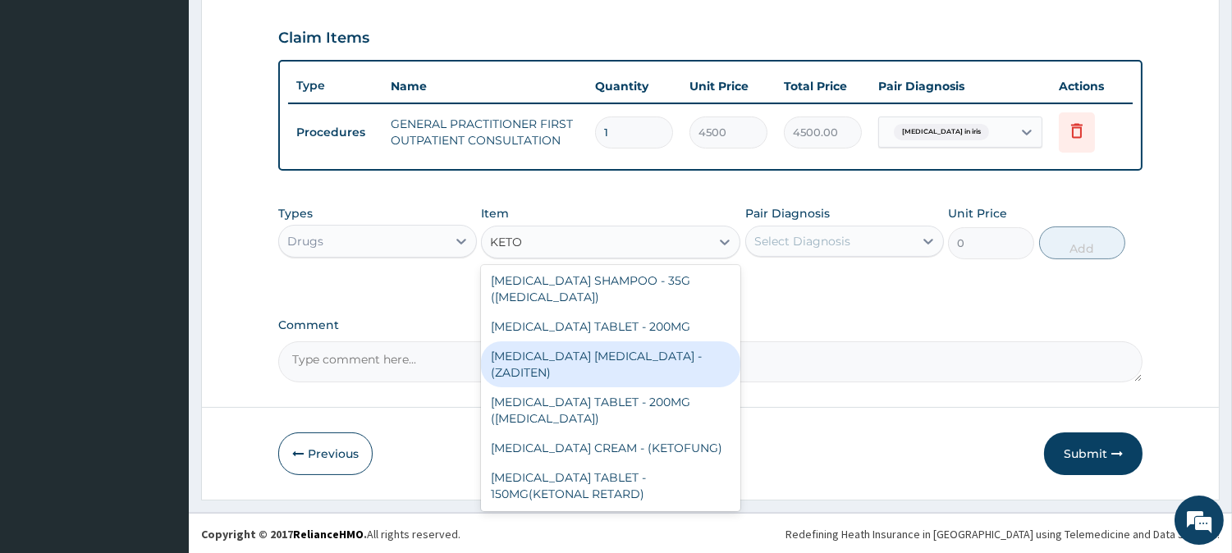
click at [603, 355] on div "[MEDICAL_DATA] [MEDICAL_DATA] - (ZADITEN)" at bounding box center [610, 365] width 259 height 46
type input "2880"
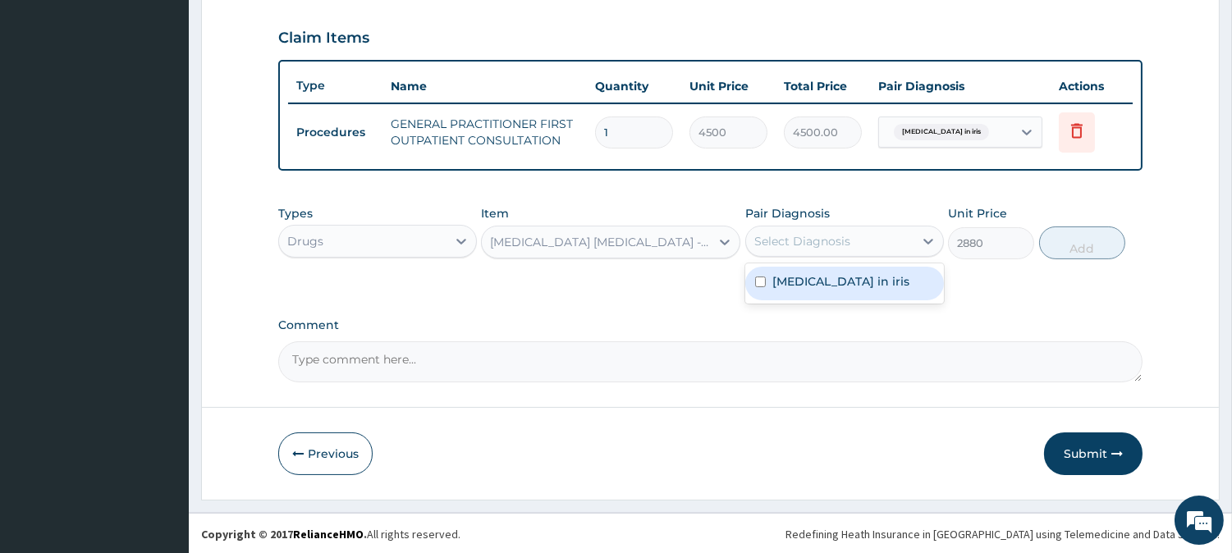
click at [802, 228] on div "Select Diagnosis" at bounding box center [829, 241] width 167 height 26
click at [793, 273] on label "[MEDICAL_DATA] in iris" at bounding box center [841, 281] width 137 height 16
checkbox input "true"
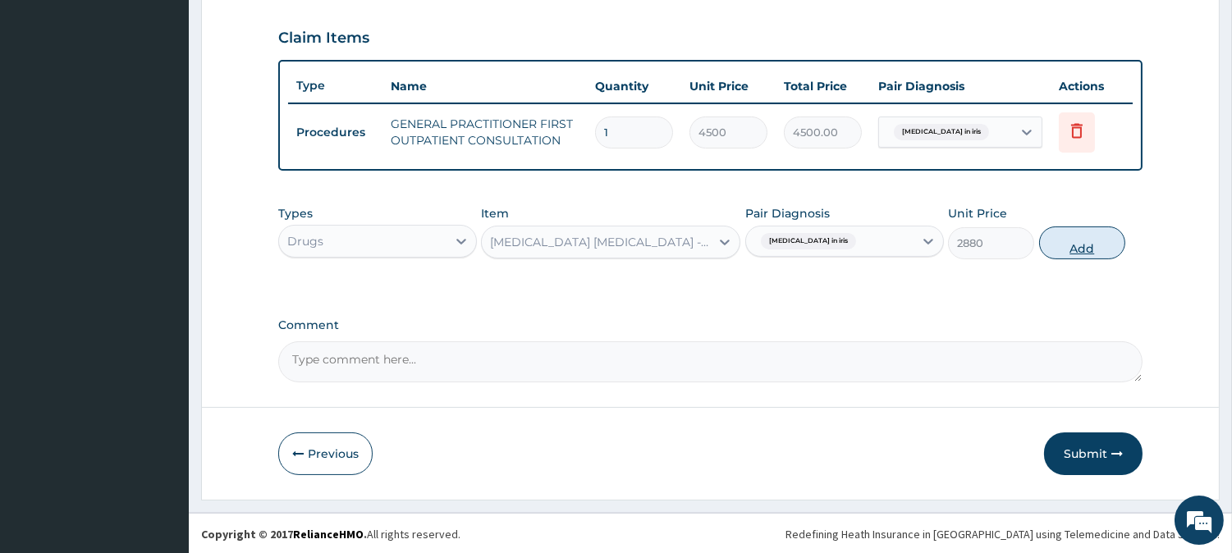
click at [1081, 236] on button "Add" at bounding box center [1082, 243] width 86 height 33
type input "0"
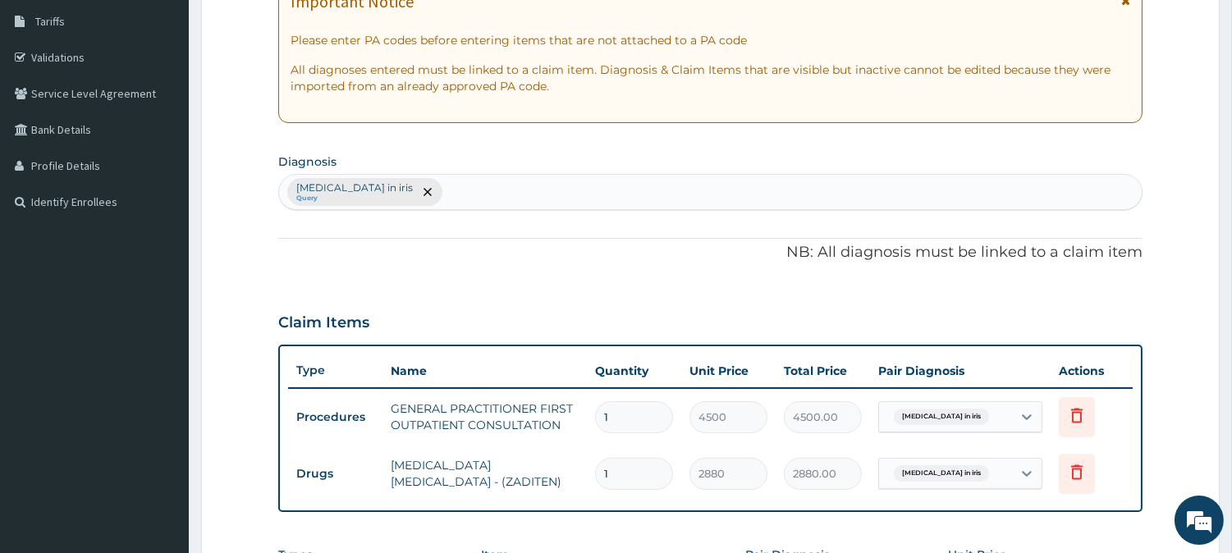
scroll to position [247, 0]
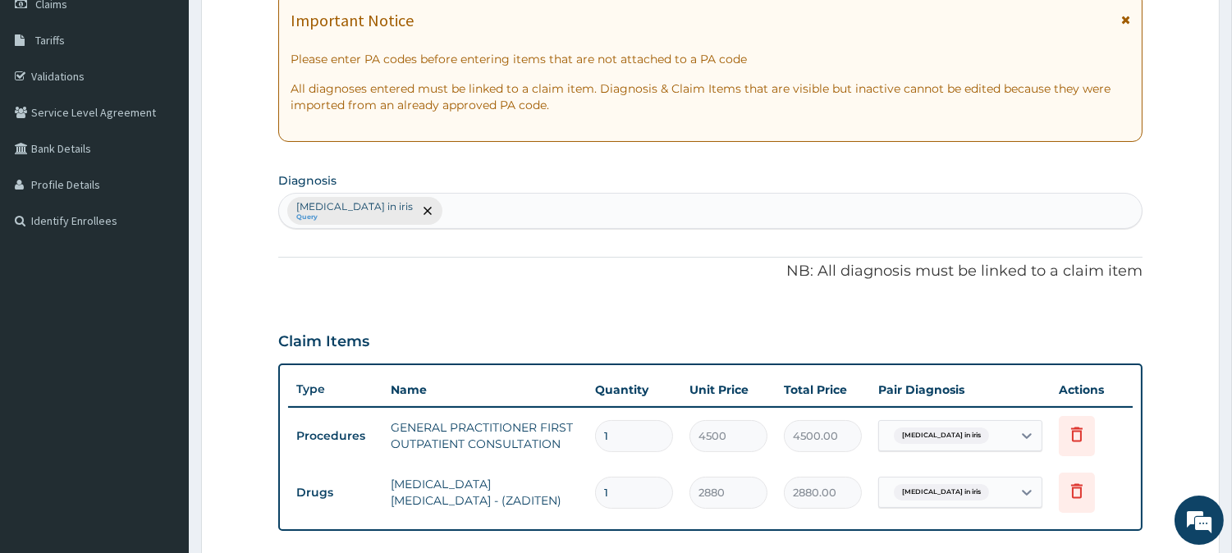
click at [457, 207] on div "[MEDICAL_DATA] in iris Query" at bounding box center [710, 211] width 863 height 34
type input "UPPER RES"
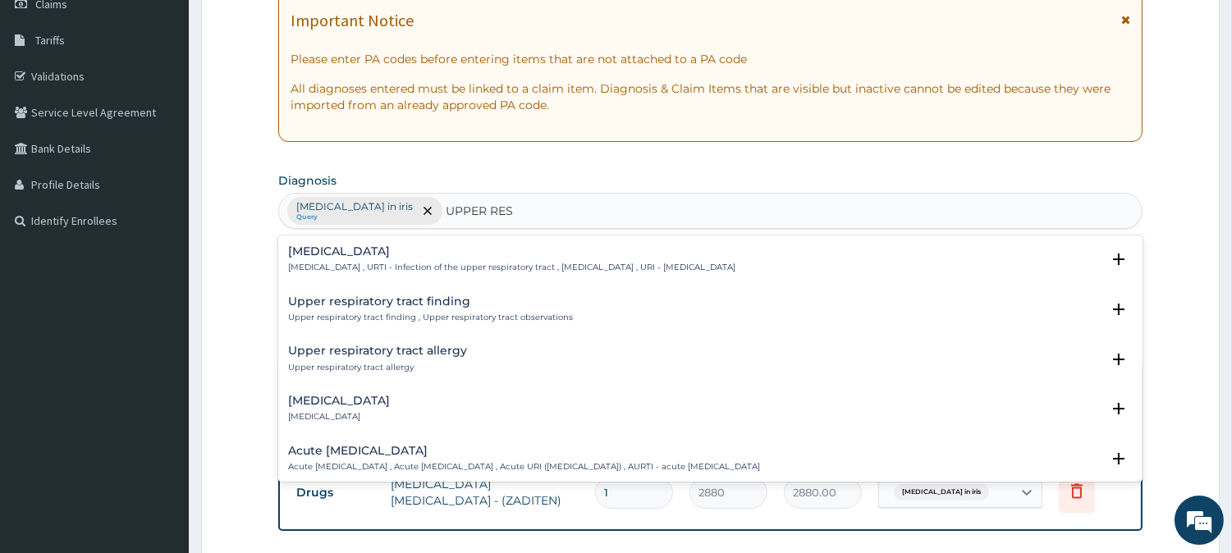
click at [351, 260] on div "[MEDICAL_DATA] [MEDICAL_DATA] , URTI - Infection of the upper respiratory tract…" at bounding box center [511, 259] width 447 height 29
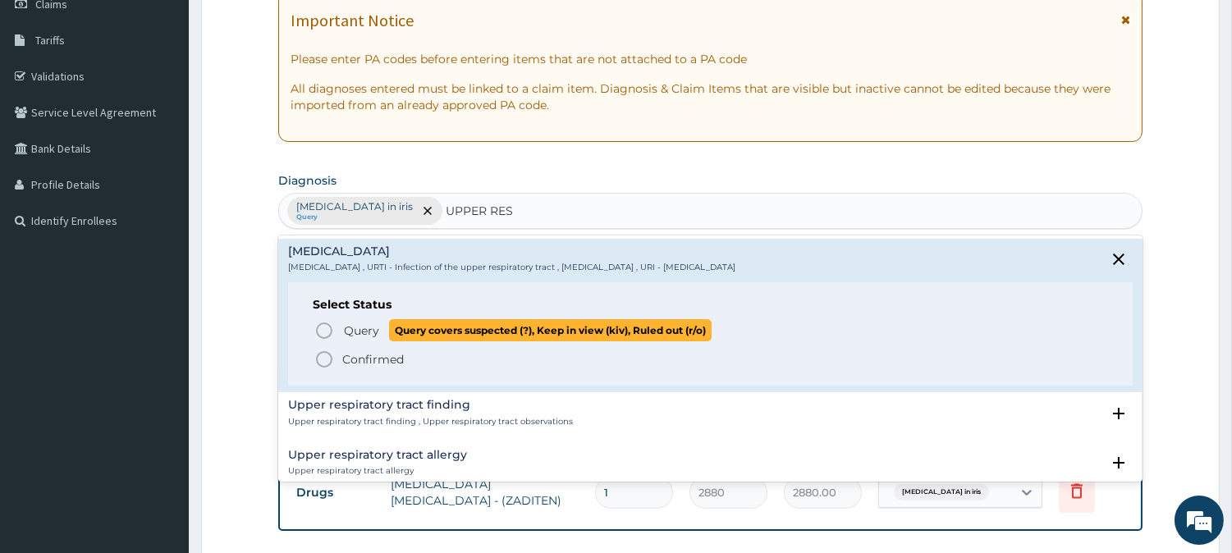
click at [361, 323] on span "Query" at bounding box center [361, 331] width 35 height 16
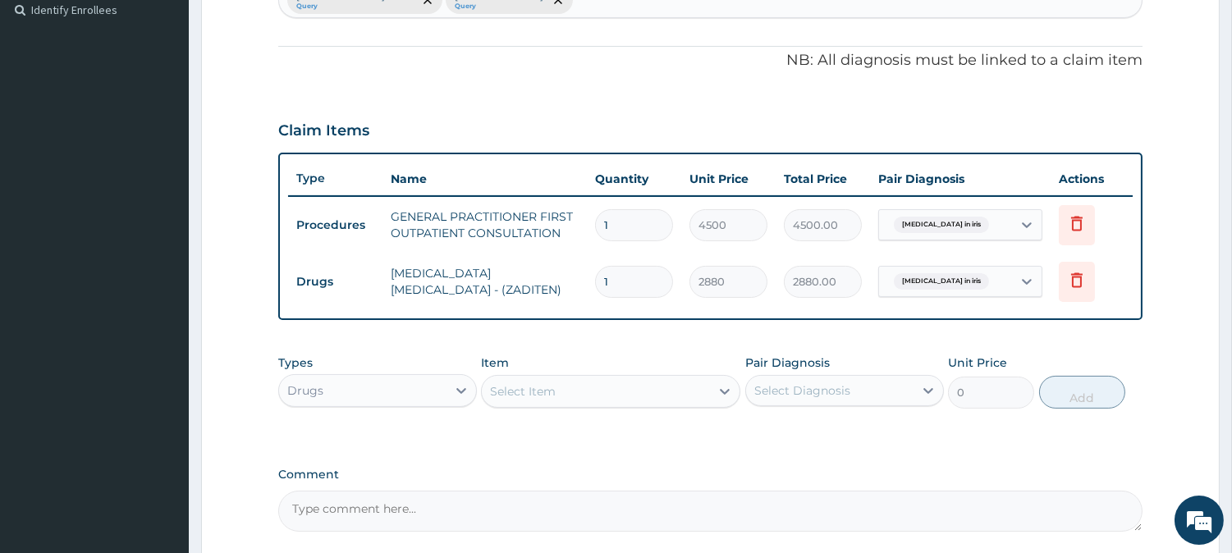
scroll to position [551, 0]
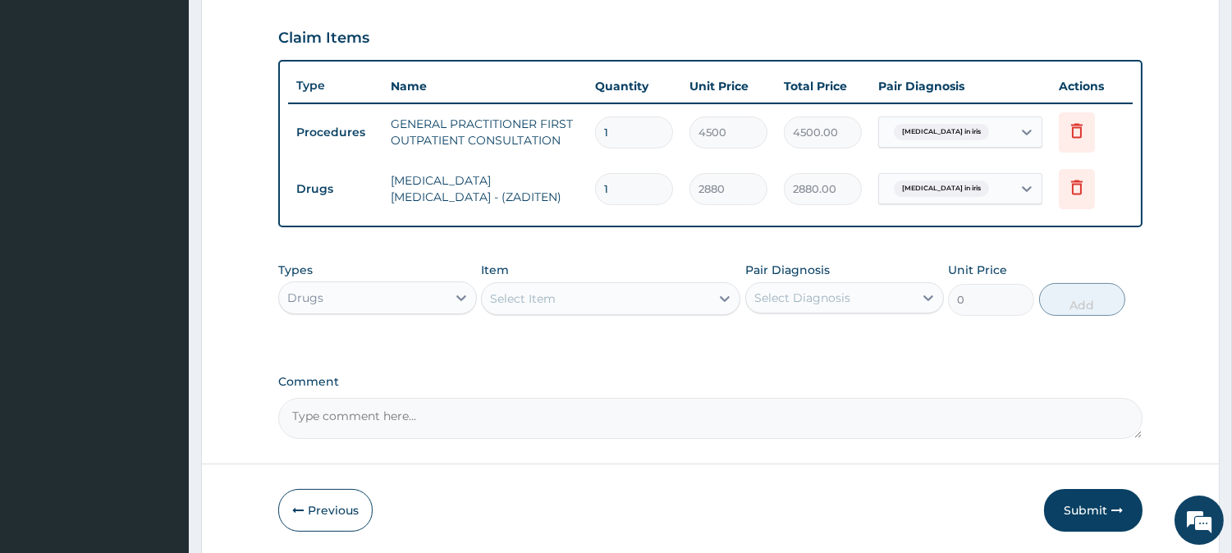
click at [605, 292] on div "Select Item" at bounding box center [596, 299] width 228 height 26
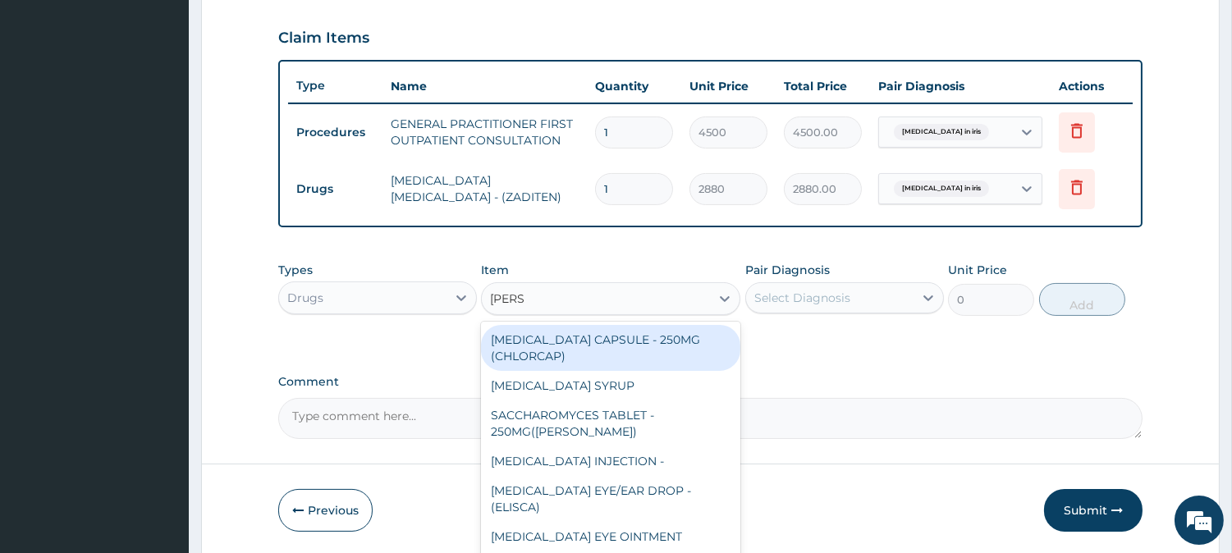
type input "LORAT"
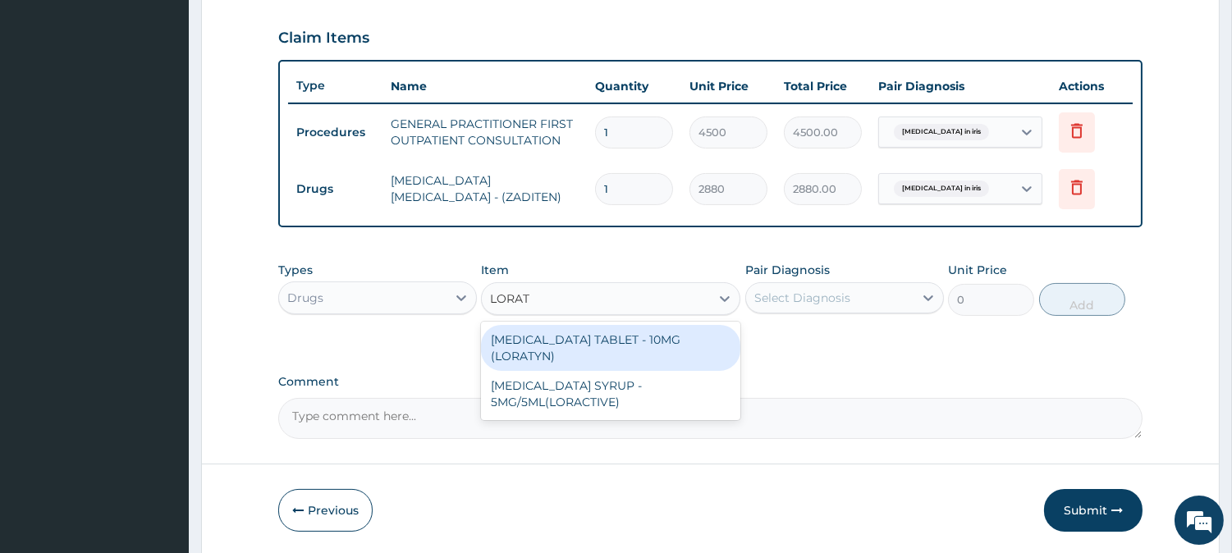
click at [597, 341] on div "[MEDICAL_DATA] TABLET - 10MG (LORATYN)" at bounding box center [610, 348] width 259 height 46
type input "112"
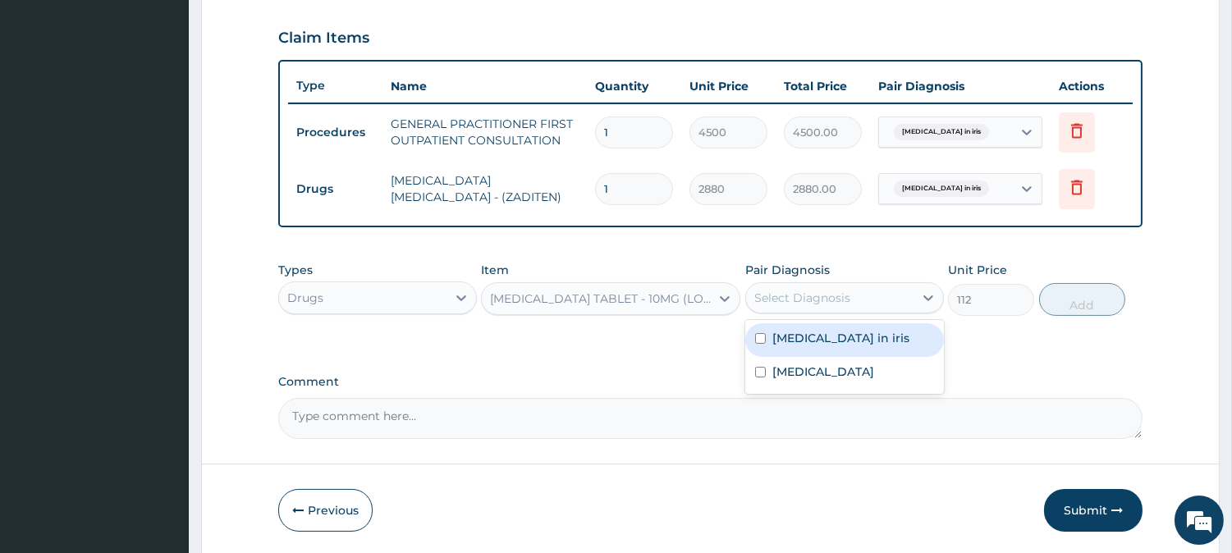
click at [849, 291] on div "Select Diagnosis" at bounding box center [829, 298] width 167 height 26
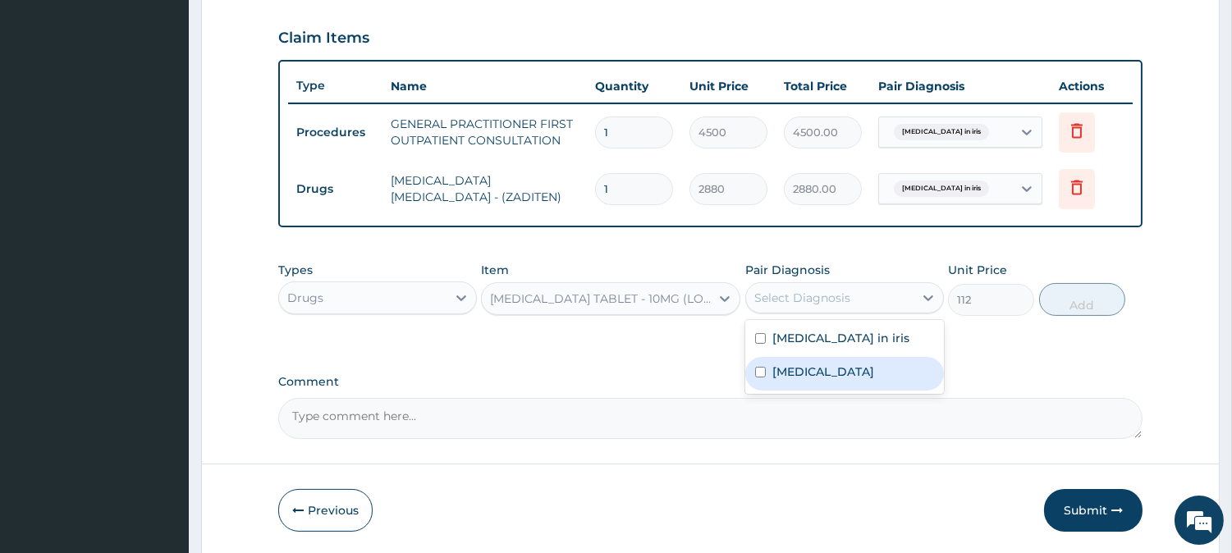
click at [826, 361] on div "[MEDICAL_DATA]" at bounding box center [844, 374] width 199 height 34
checkbox input "true"
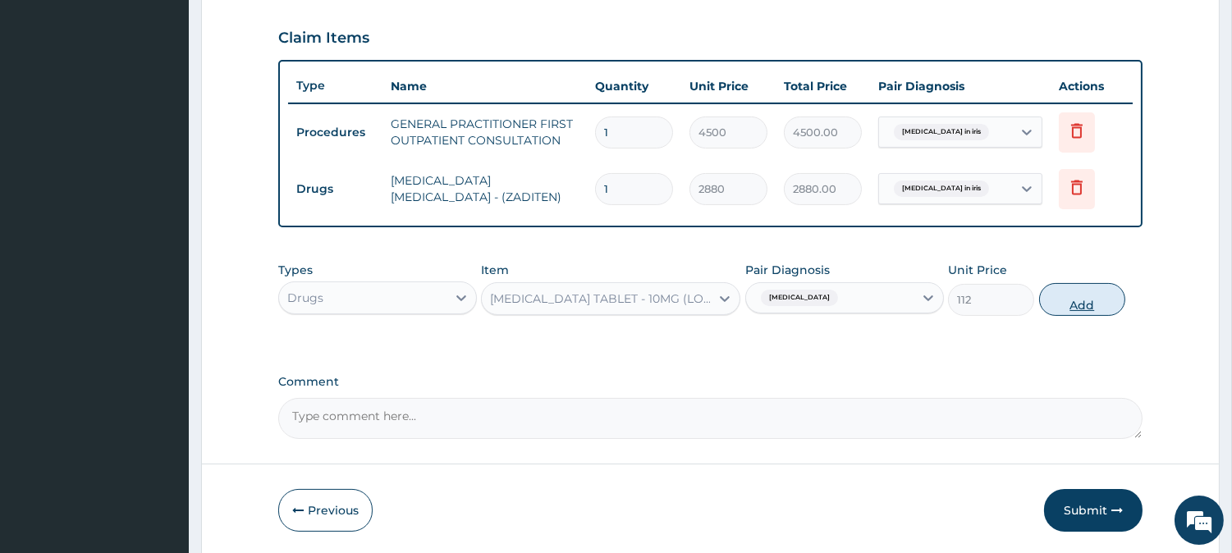
click at [1071, 305] on button "Add" at bounding box center [1082, 299] width 86 height 33
type input "0"
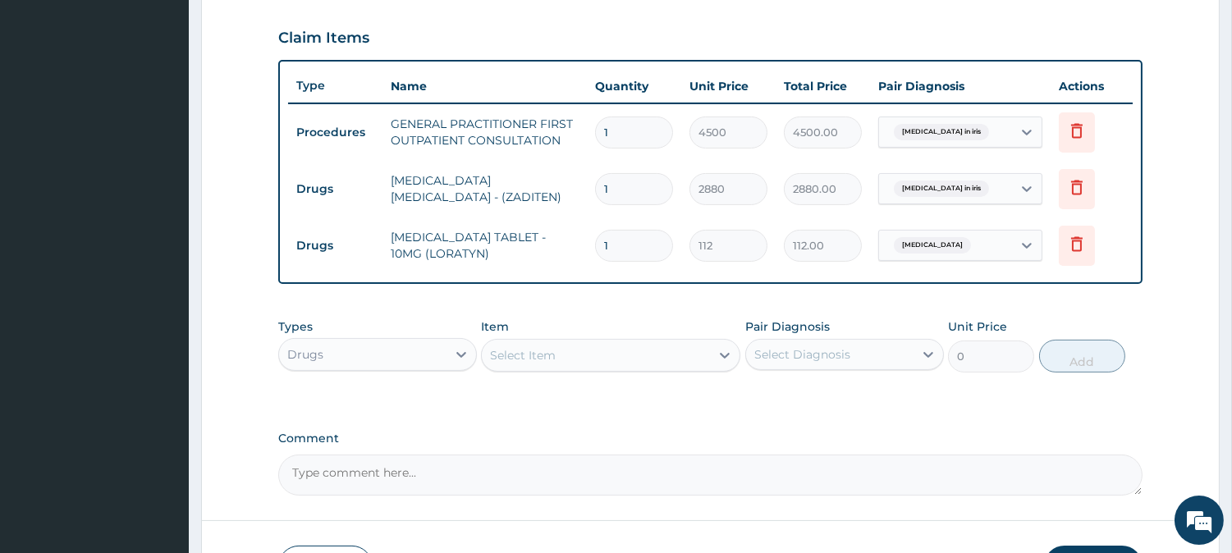
type input "0.00"
type input "5"
type input "560.00"
type input "5"
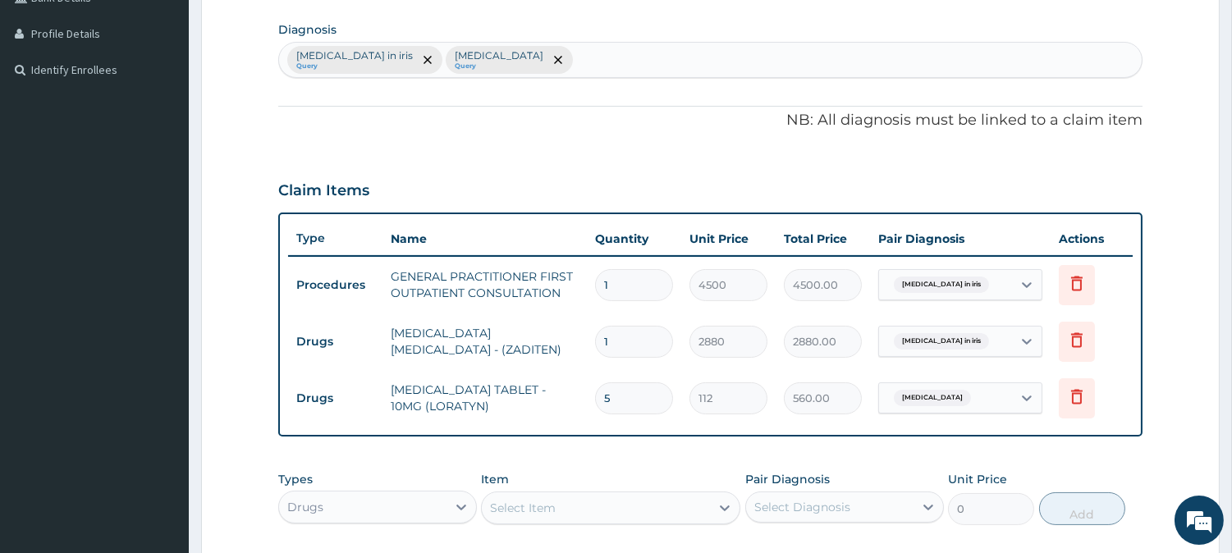
click at [601, 62] on div "[MEDICAL_DATA] in iris Query [MEDICAL_DATA] Query" at bounding box center [710, 60] width 863 height 34
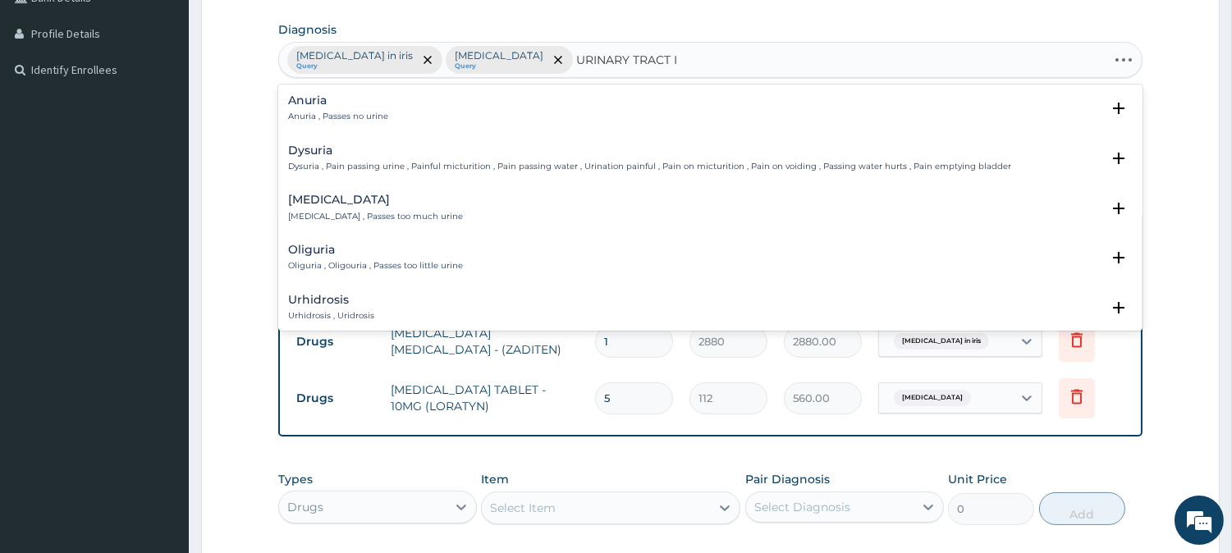
type input "URINARY TRACT IN"
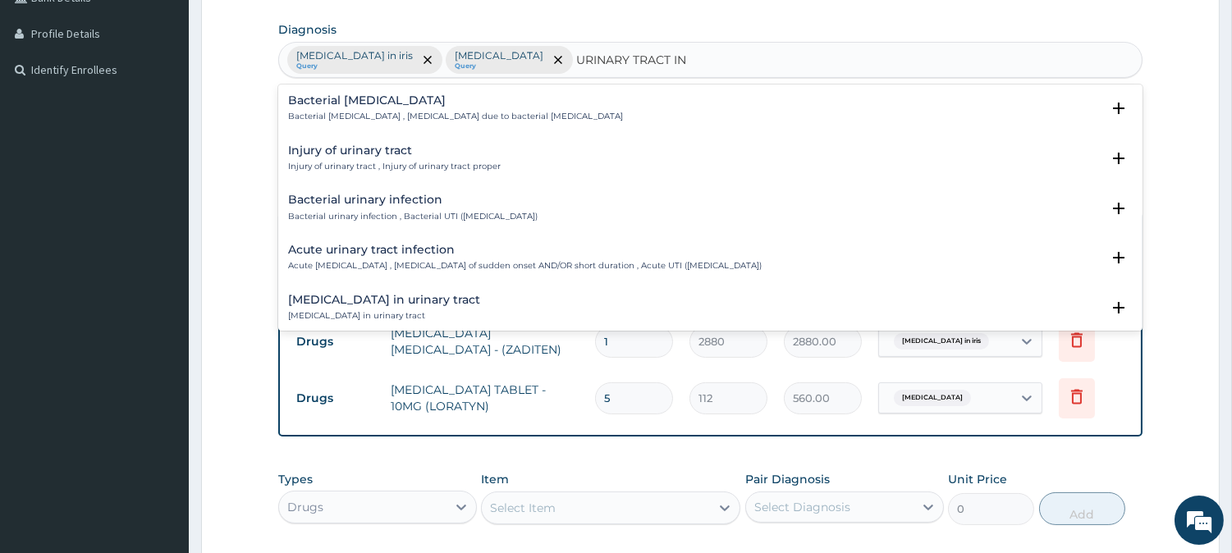
click at [334, 203] on h4 "Bacterial urinary infection" at bounding box center [413, 200] width 250 height 12
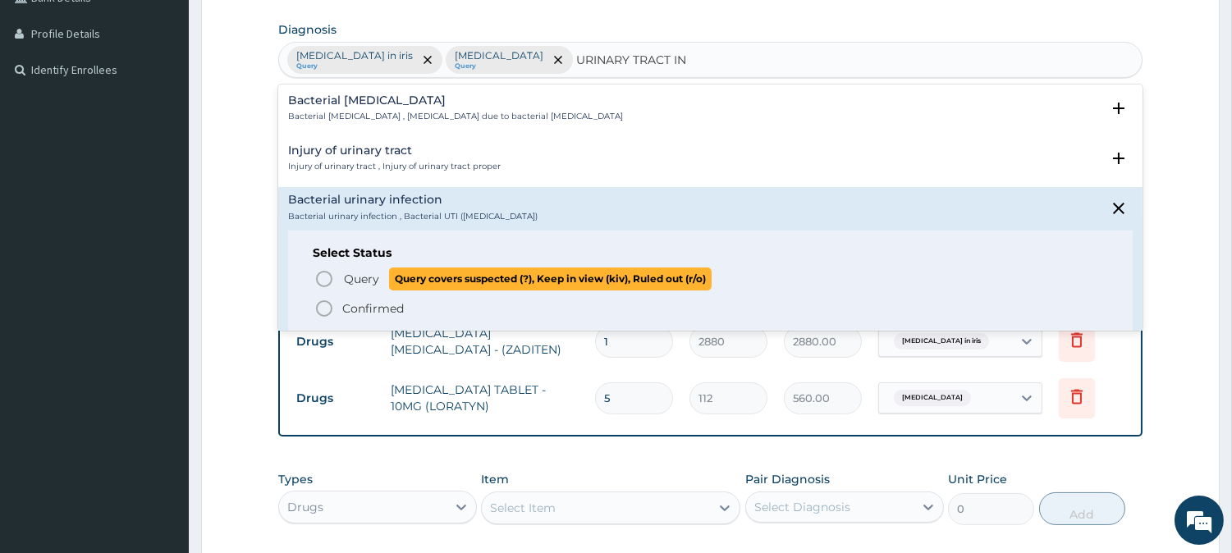
click at [346, 281] on span "Query" at bounding box center [361, 279] width 35 height 16
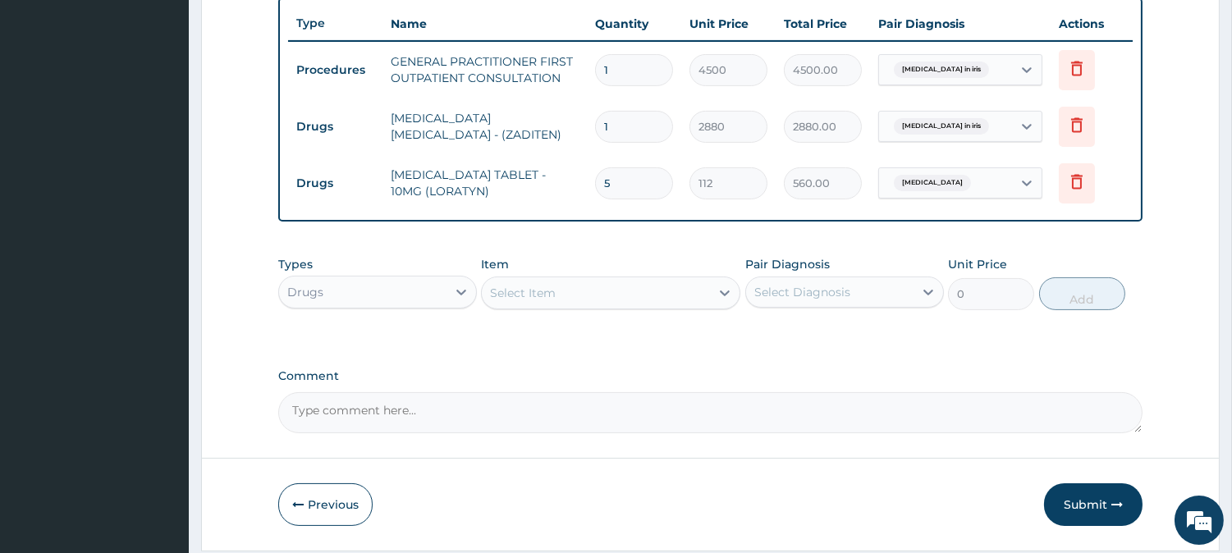
scroll to position [665, 0]
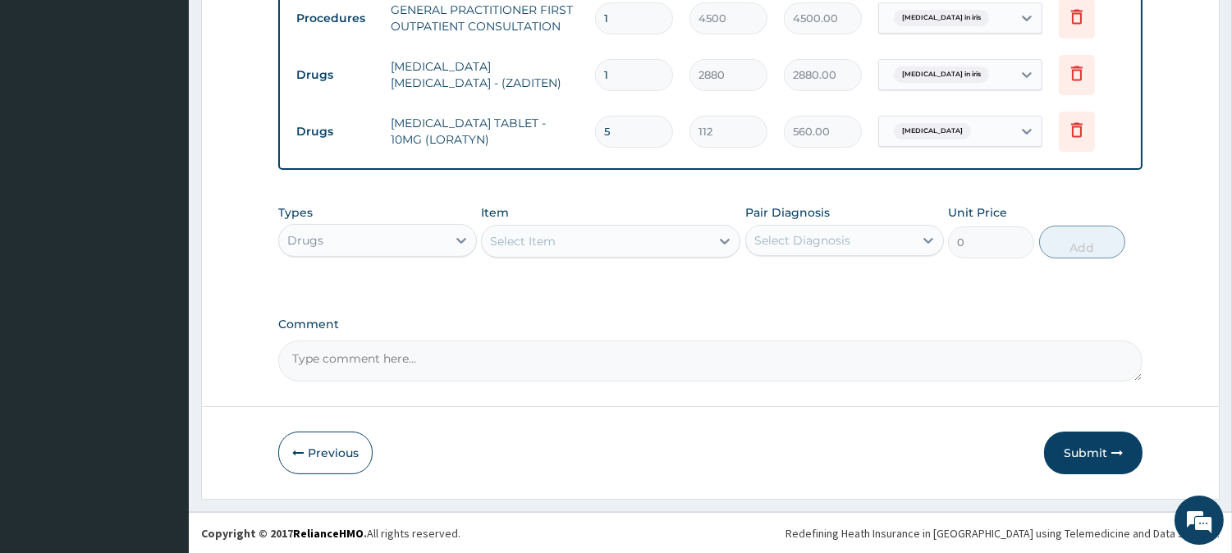
click at [585, 246] on div "Select Item" at bounding box center [596, 241] width 228 height 26
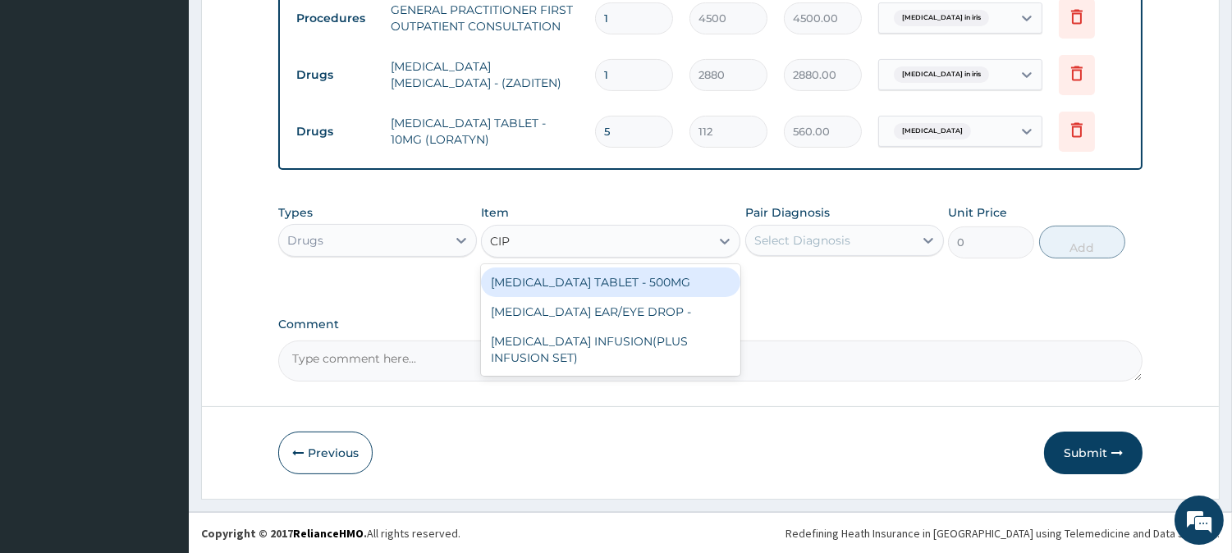
type input "CIPR"
click at [594, 290] on div "[MEDICAL_DATA] TABLET - 500MG" at bounding box center [610, 283] width 259 height 30
type input "224"
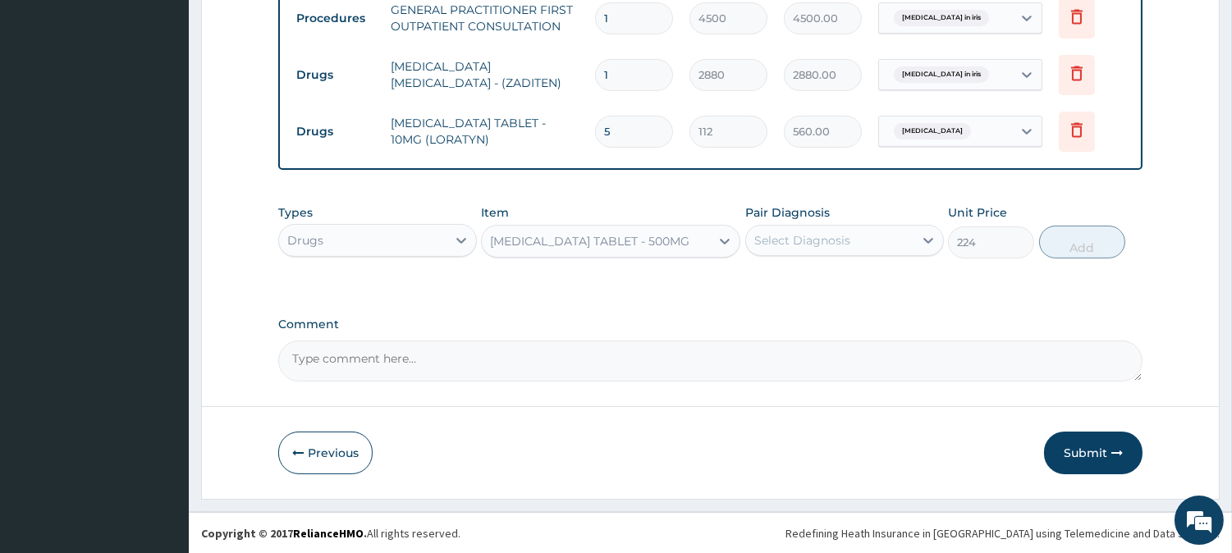
click at [868, 248] on div "Select Diagnosis" at bounding box center [829, 240] width 167 height 26
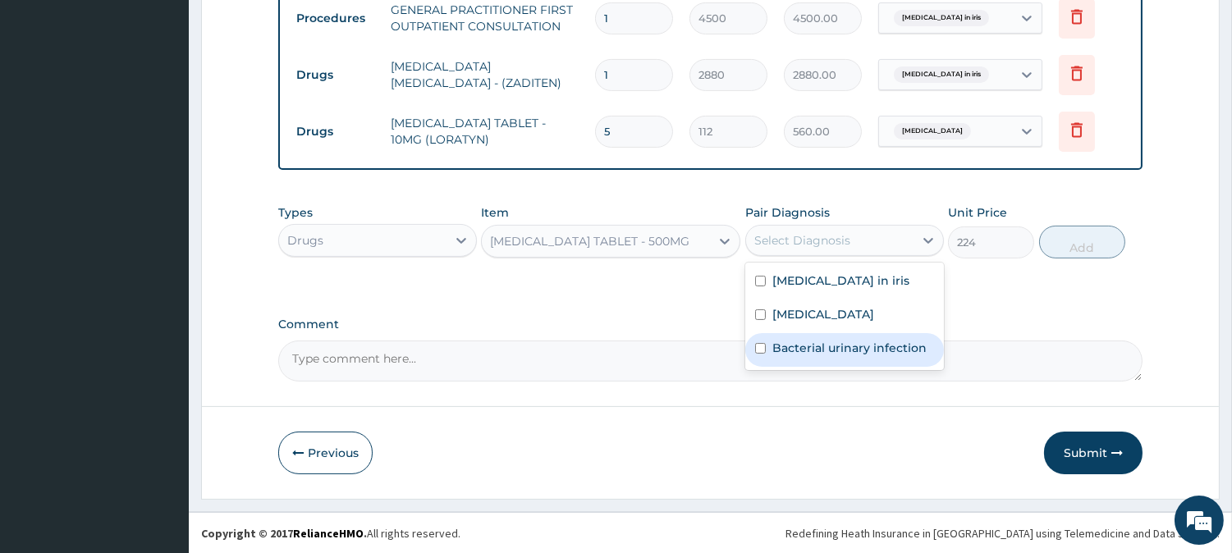
drag, startPoint x: 819, startPoint y: 342, endPoint x: 882, endPoint y: 310, distance: 70.5
click at [821, 342] on label "Bacterial urinary infection" at bounding box center [850, 348] width 154 height 16
checkbox input "true"
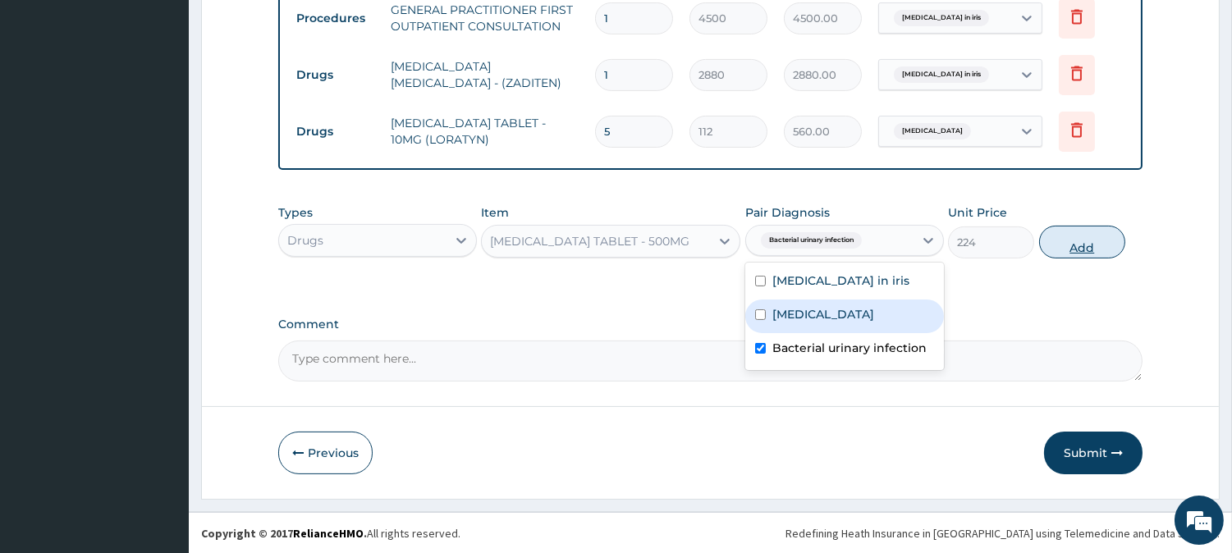
click at [1076, 253] on button "Add" at bounding box center [1082, 242] width 86 height 33
type input "0"
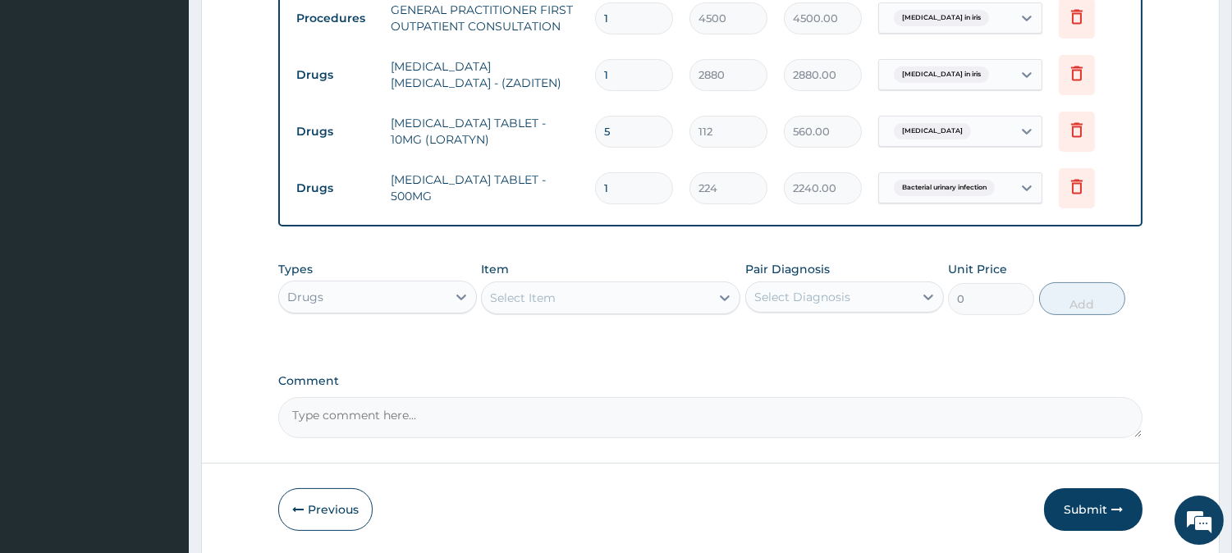
type input "10"
type input "2240.00"
type input "10"
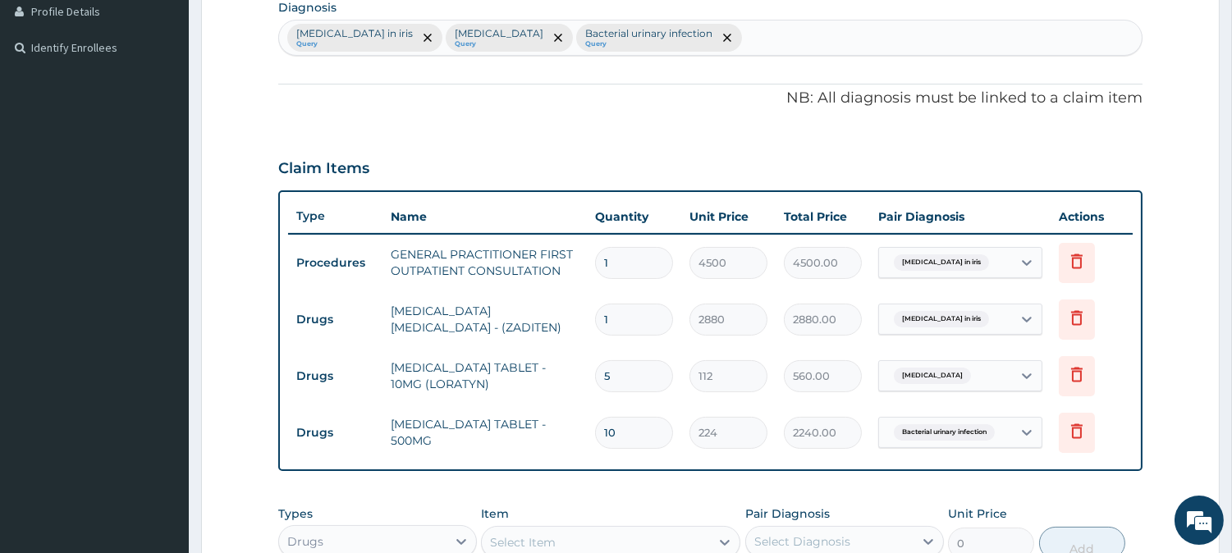
scroll to position [361, 0]
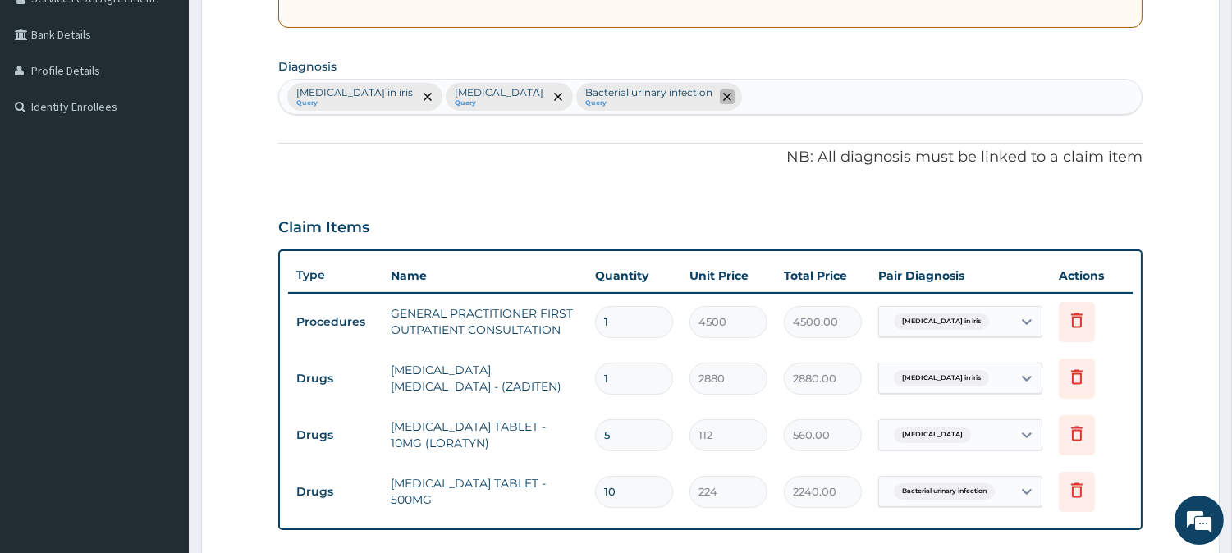
click at [732, 97] on icon "remove selection option" at bounding box center [727, 97] width 8 height 8
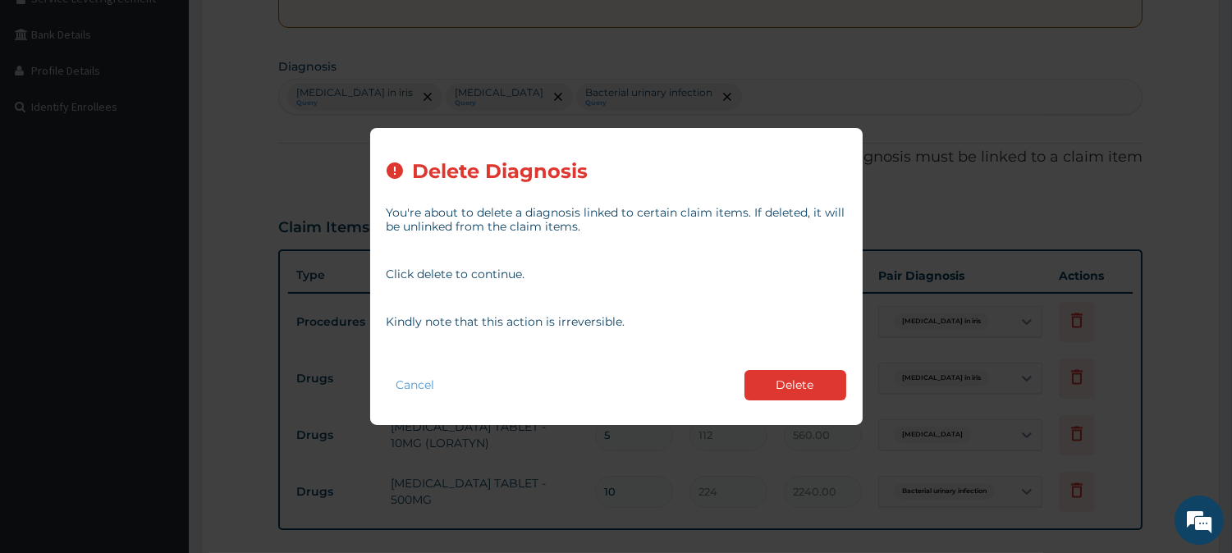
click at [798, 368] on div "Cancel Delete" at bounding box center [617, 385] width 460 height 47
click at [791, 384] on button "Delete" at bounding box center [796, 385] width 102 height 30
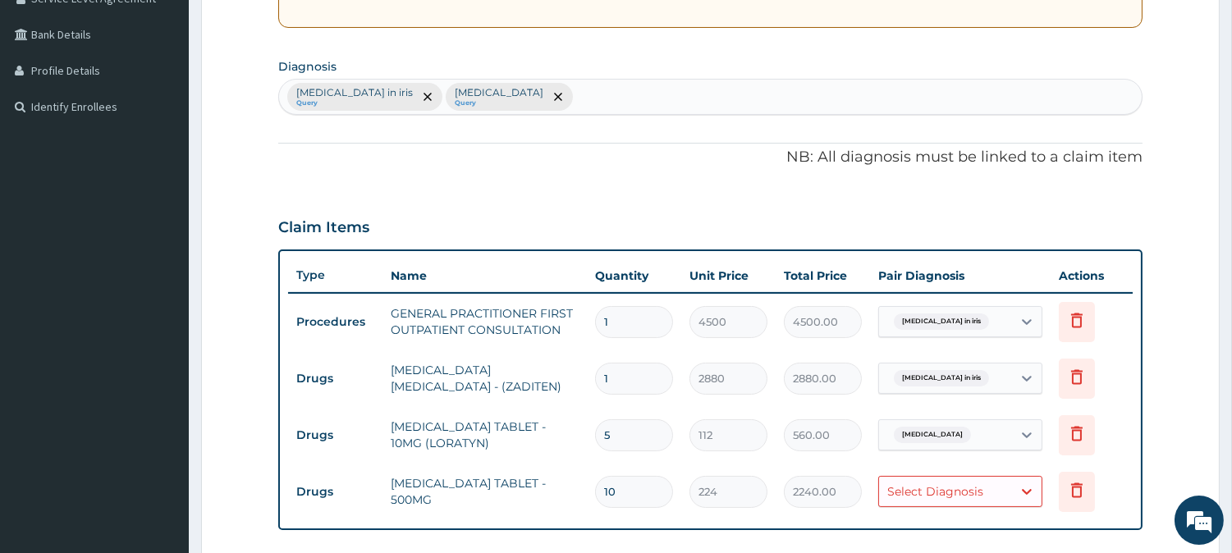
click at [626, 107] on div "[MEDICAL_DATA] in iris Query [MEDICAL_DATA] Query" at bounding box center [710, 97] width 863 height 34
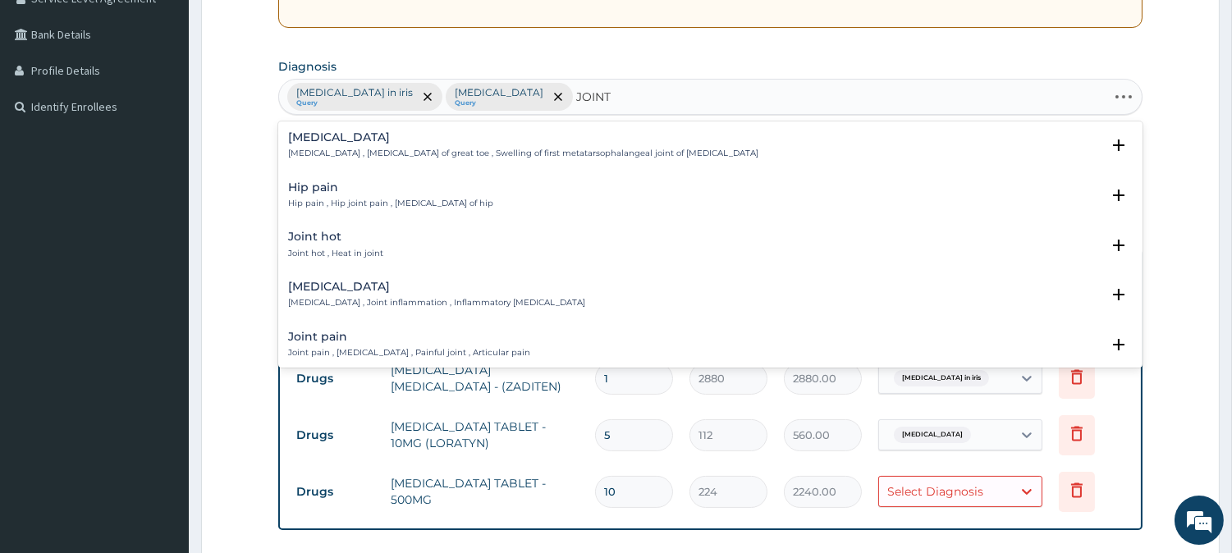
type input "JOINT P"
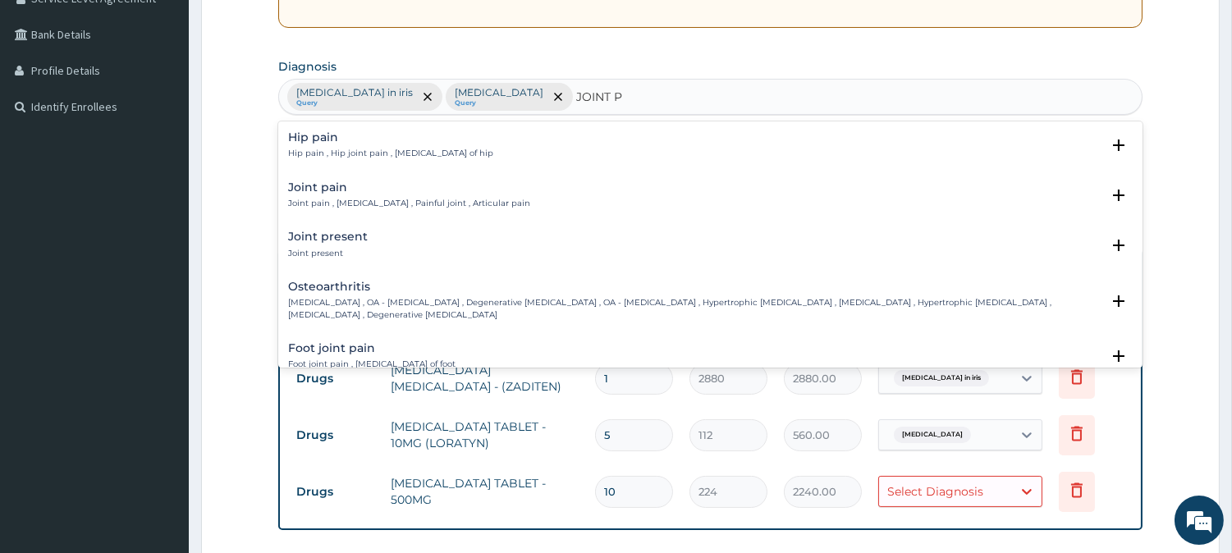
click at [331, 187] on h4 "Joint pain" at bounding box center [409, 187] width 242 height 12
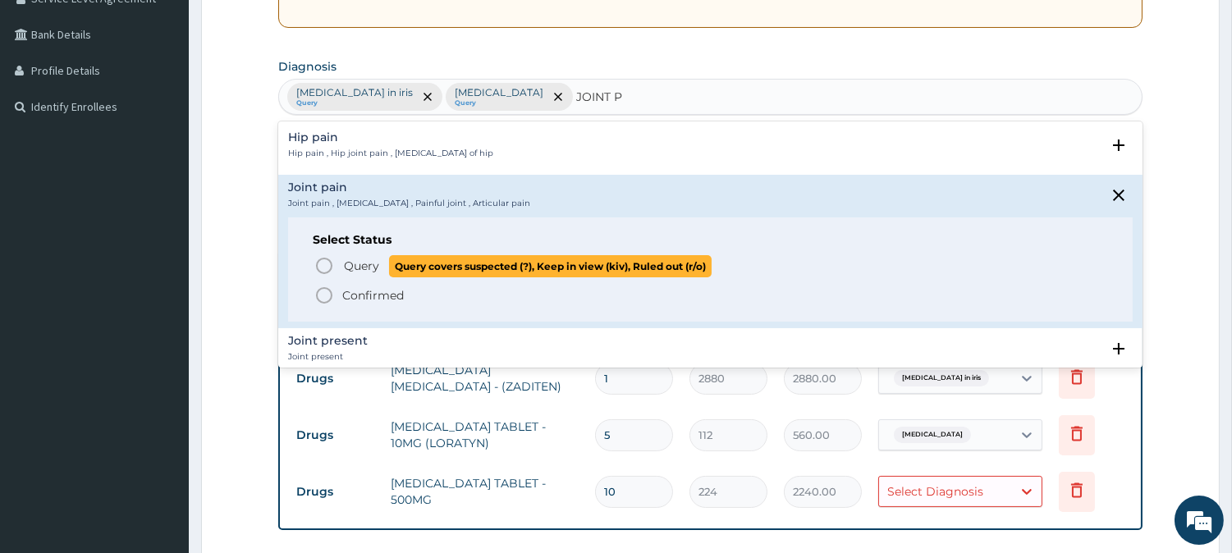
click at [323, 265] on icon "status option query" at bounding box center [324, 266] width 20 height 20
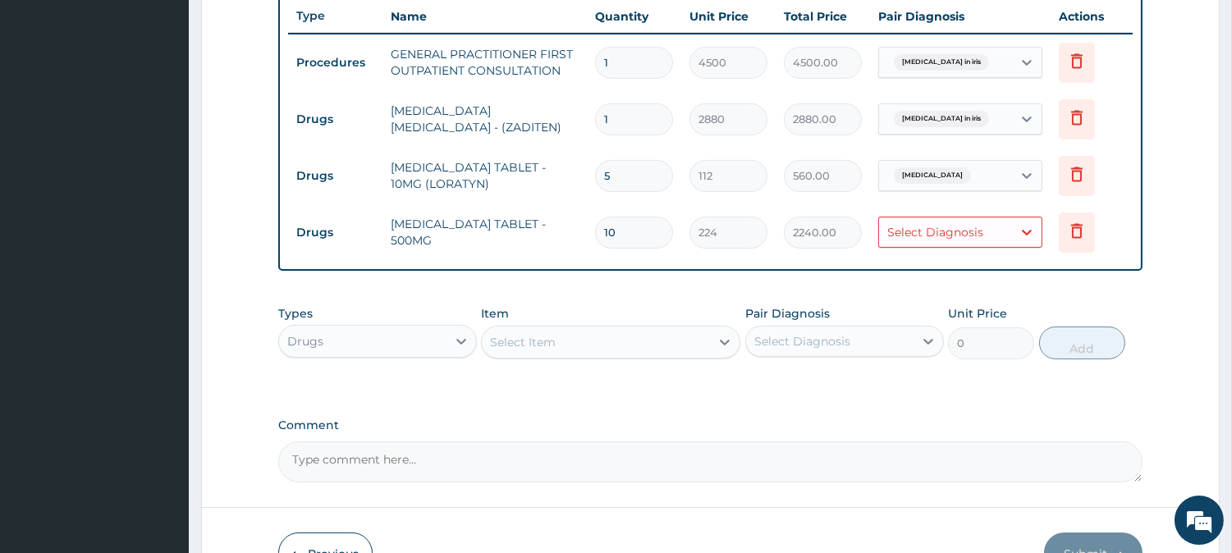
scroll to position [665, 0]
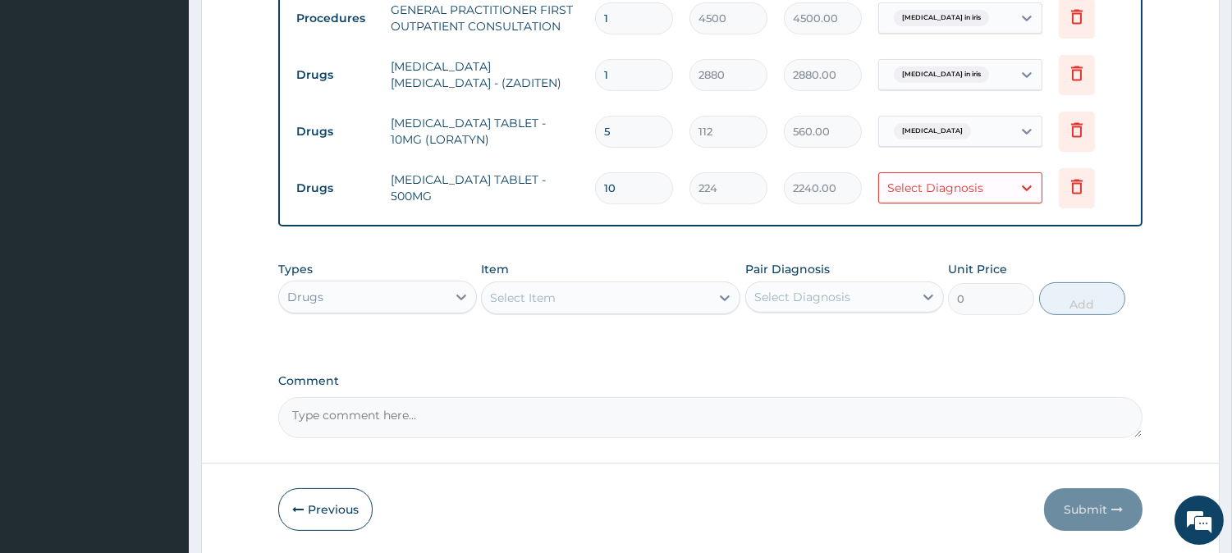
click at [542, 288] on div "Select Item" at bounding box center [596, 298] width 228 height 26
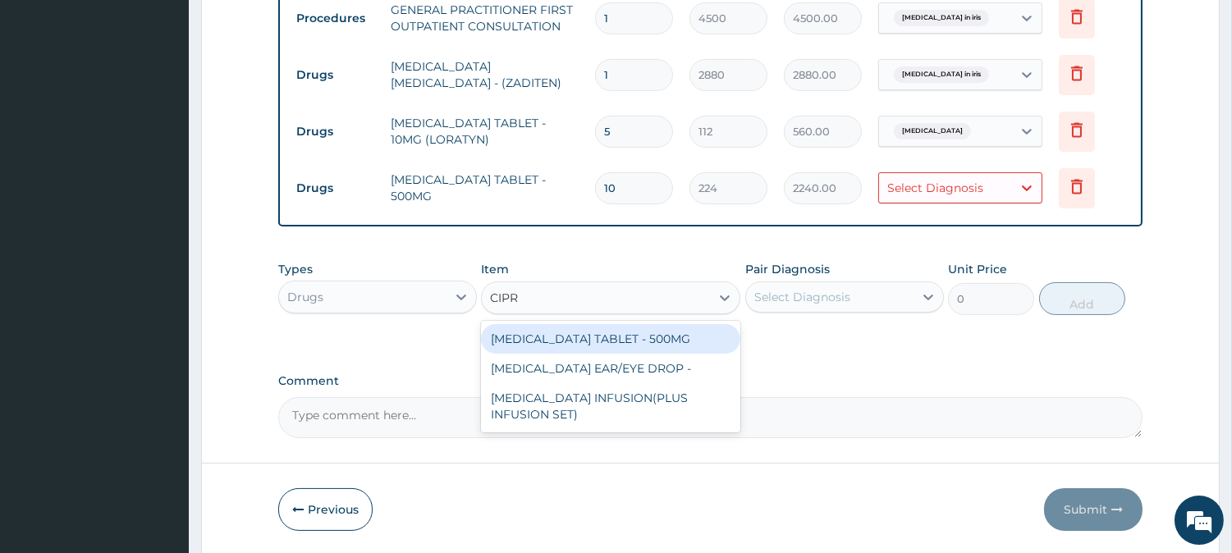
type input "[MEDICAL_DATA]"
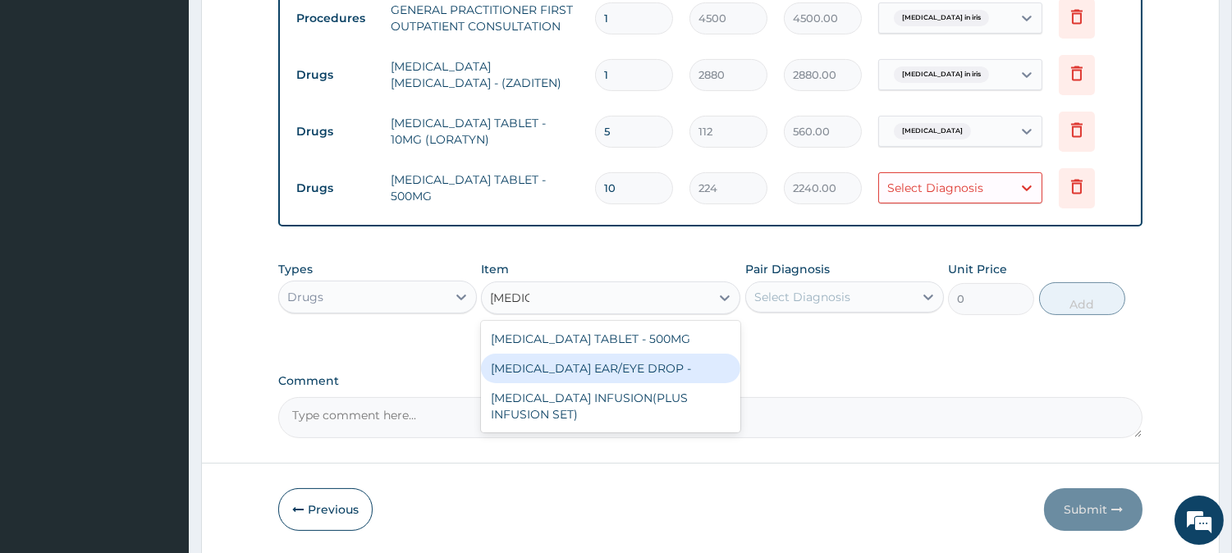
click at [612, 376] on div "[MEDICAL_DATA] EAR/EYE DROP -" at bounding box center [610, 369] width 259 height 30
type input "1920"
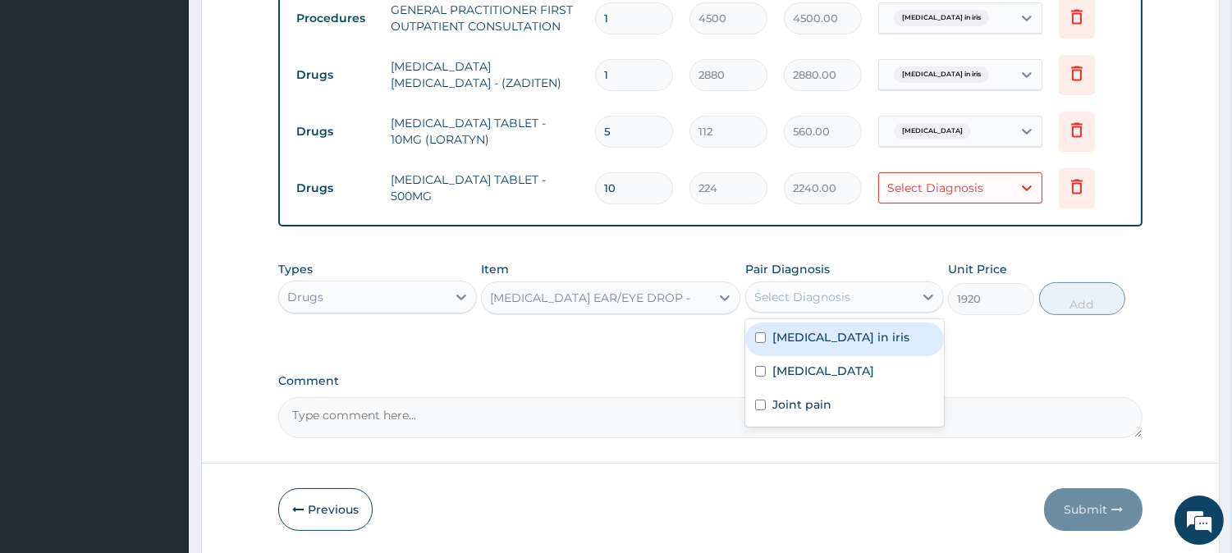
click at [865, 290] on div "Select Diagnosis" at bounding box center [829, 297] width 167 height 26
click at [824, 324] on div "[MEDICAL_DATA] in iris" at bounding box center [844, 340] width 199 height 34
checkbox input "true"
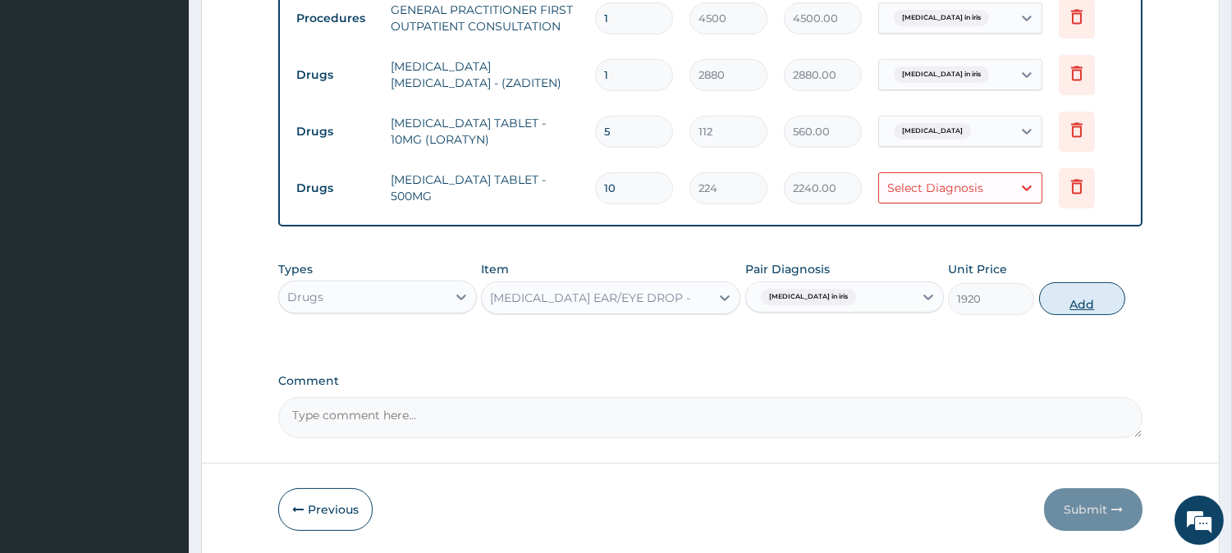
click at [1093, 296] on button "Add" at bounding box center [1082, 298] width 86 height 33
type input "0"
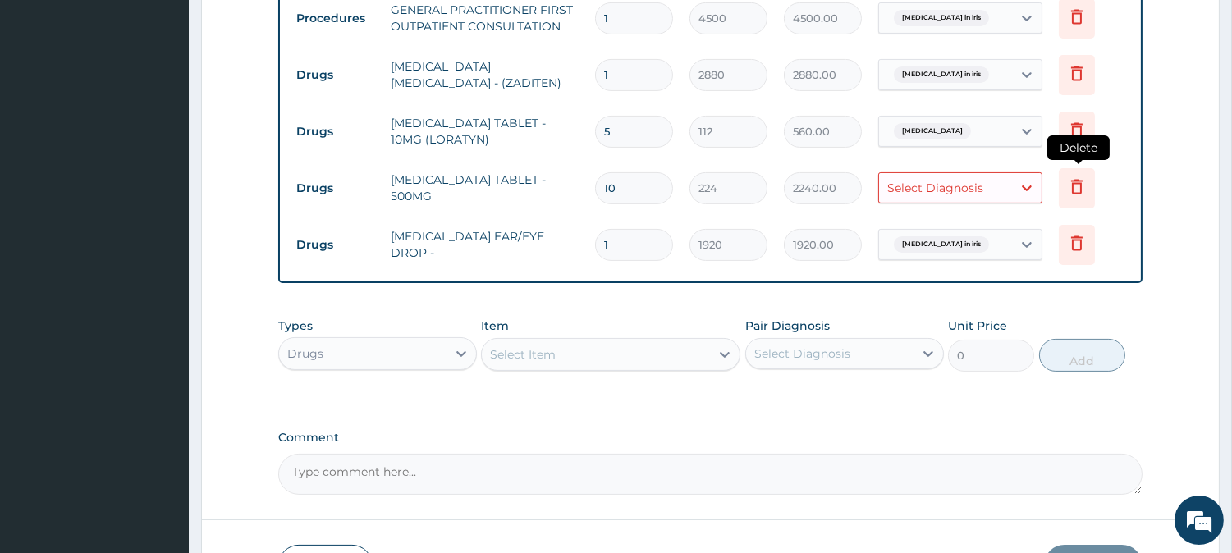
click at [1090, 181] on icon at bounding box center [1077, 188] width 36 height 40
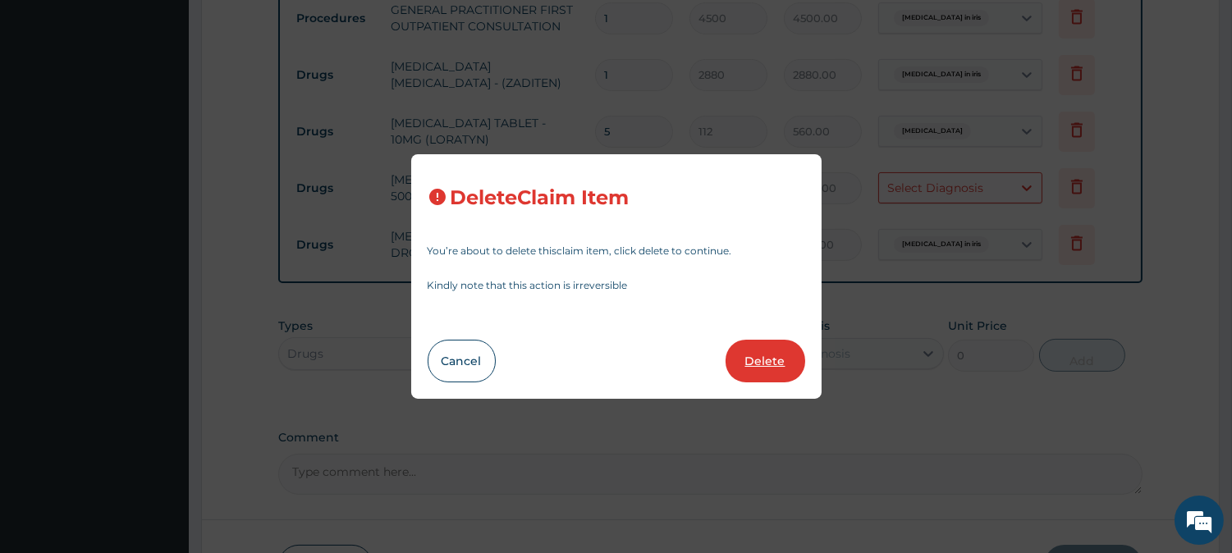
click at [769, 339] on div "Delete Claim Item You’re about to delete this claim item , click delete to cont…" at bounding box center [616, 276] width 411 height 245
click at [760, 356] on button "Delete" at bounding box center [766, 361] width 80 height 43
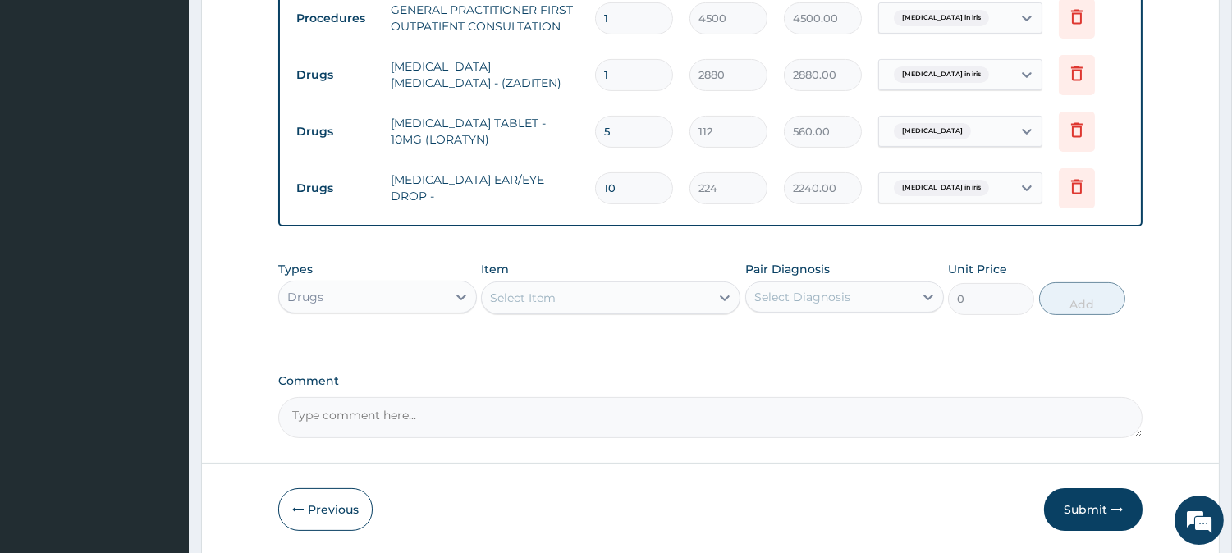
type input "1"
type input "1920"
type input "1920.00"
click at [637, 287] on div "Select Item" at bounding box center [596, 298] width 228 height 26
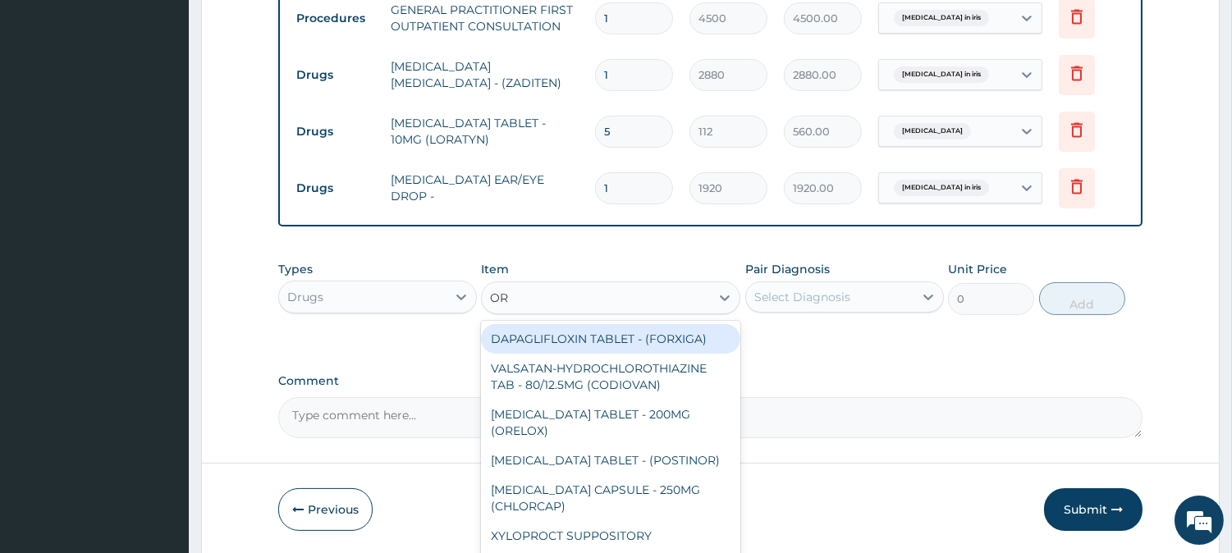
type input "ORP"
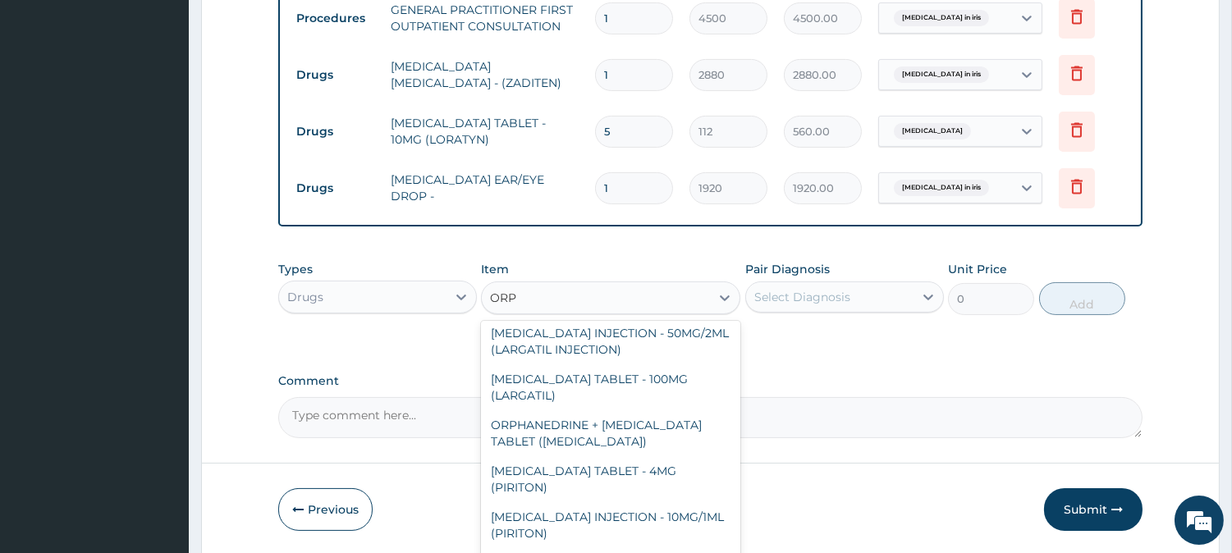
scroll to position [152, 0]
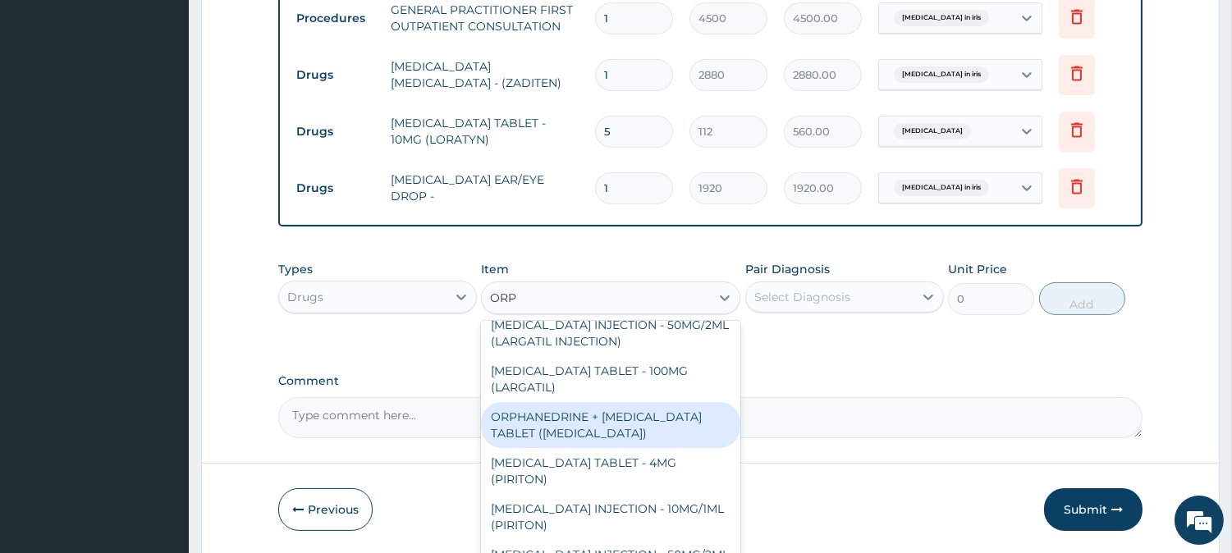
click at [629, 429] on div "ORPHANEDRINE + [MEDICAL_DATA] TABLET ([MEDICAL_DATA])" at bounding box center [610, 425] width 259 height 46
type input "192"
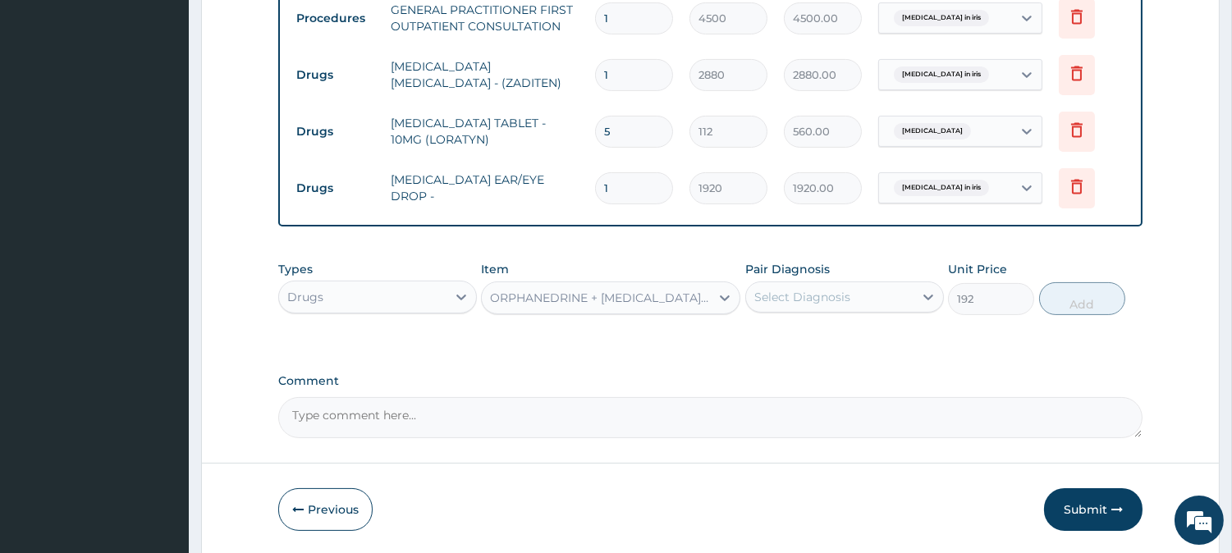
click at [780, 287] on div "Select Diagnosis" at bounding box center [829, 297] width 167 height 26
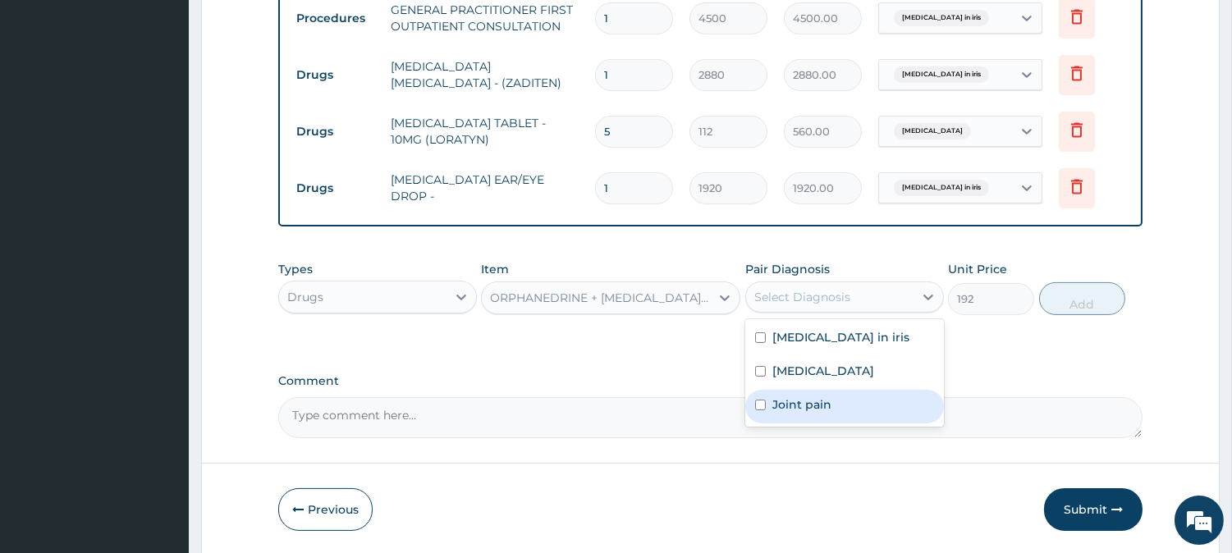
click at [782, 397] on label "Joint pain" at bounding box center [802, 405] width 59 height 16
checkbox input "true"
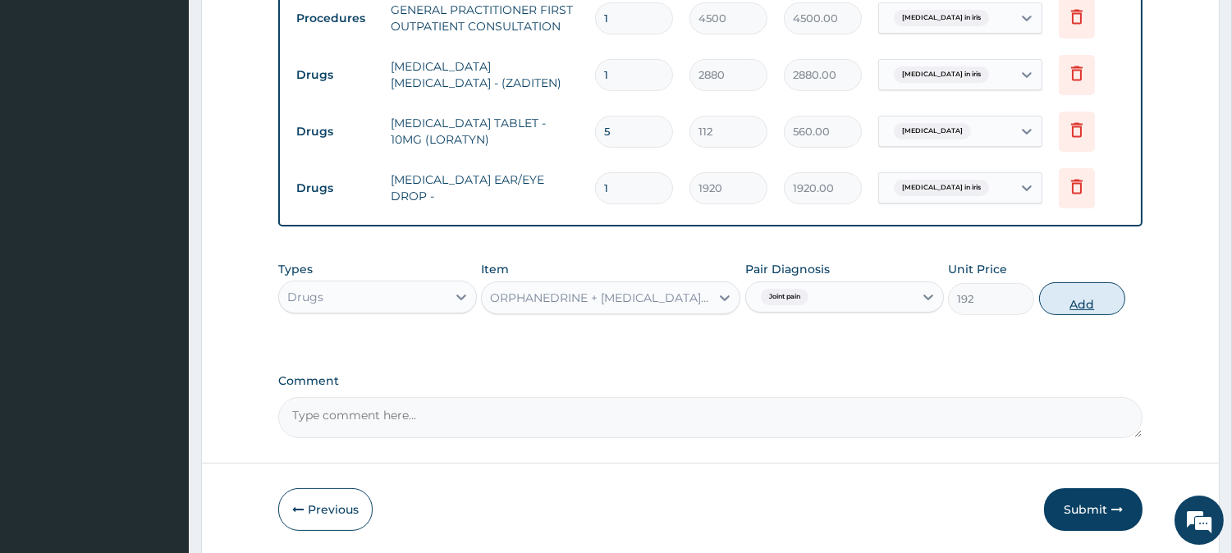
click at [1092, 300] on button "Add" at bounding box center [1082, 298] width 86 height 33
type input "0"
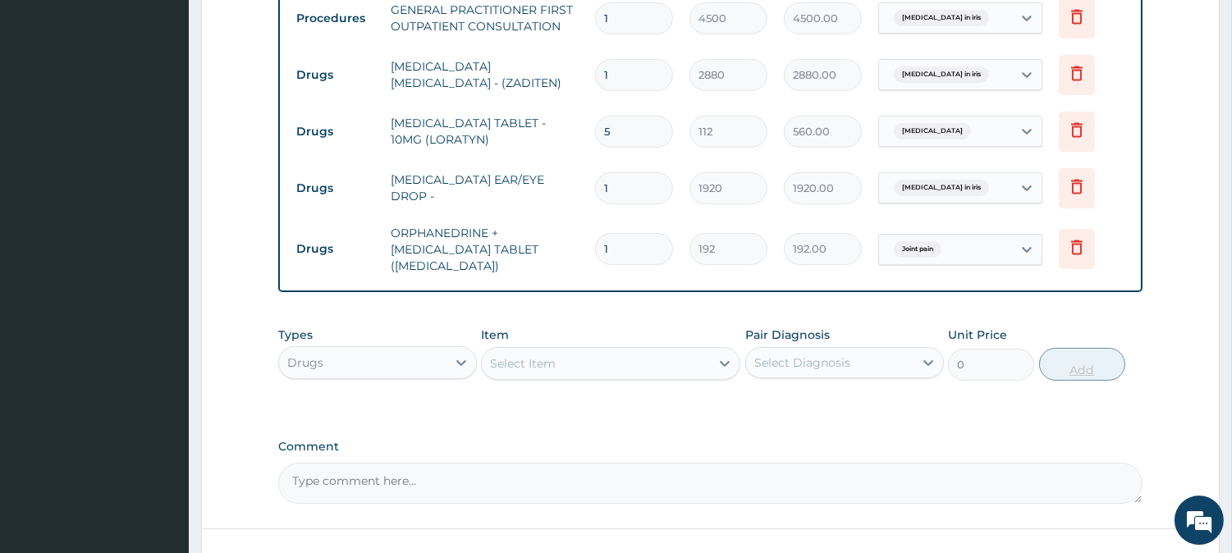
type input "10"
type input "1920.00"
type input "10"
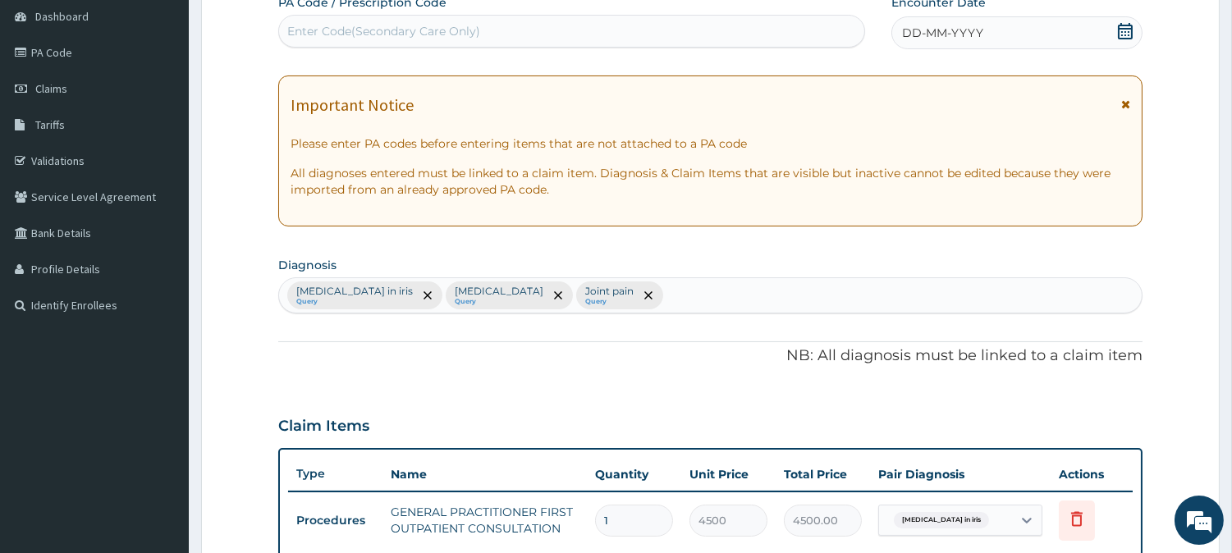
scroll to position [56, 0]
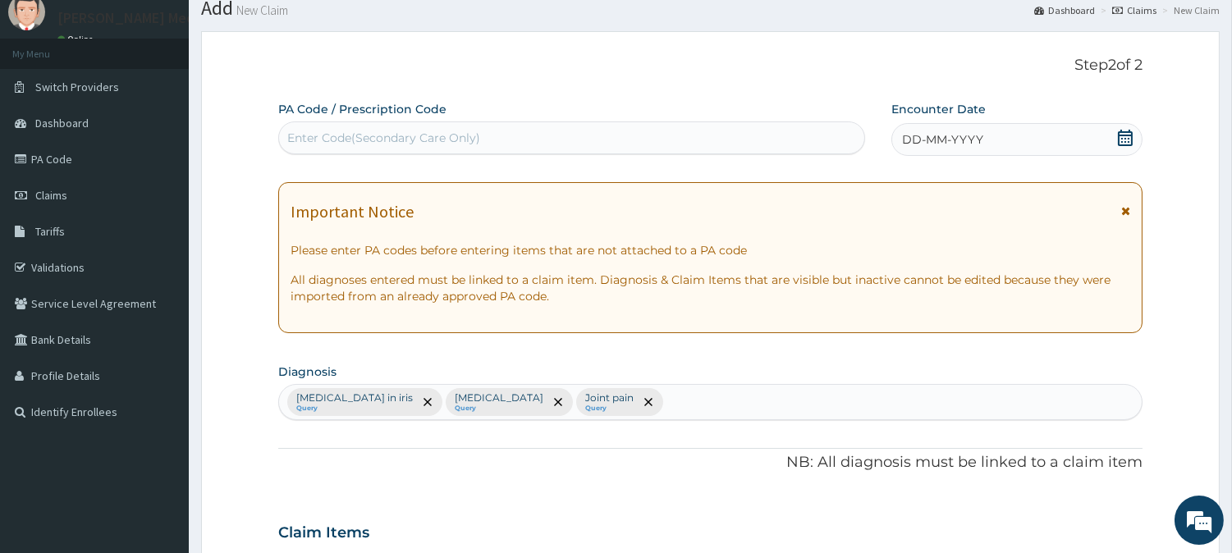
click at [924, 141] on span "DD-MM-YYYY" at bounding box center [942, 139] width 81 height 16
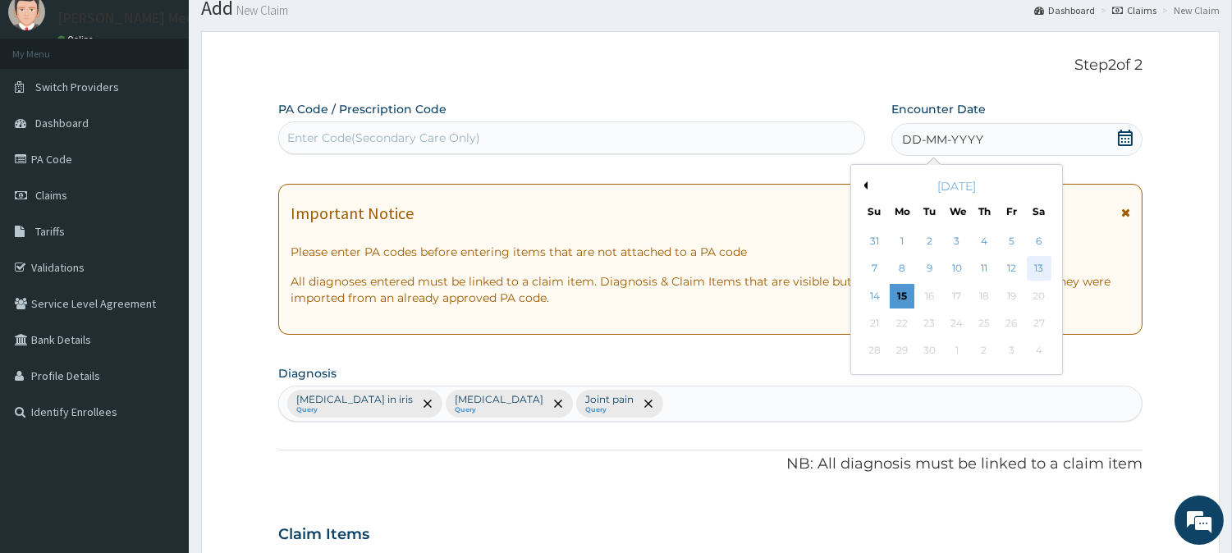
click at [1034, 267] on div "13" at bounding box center [1038, 269] width 25 height 25
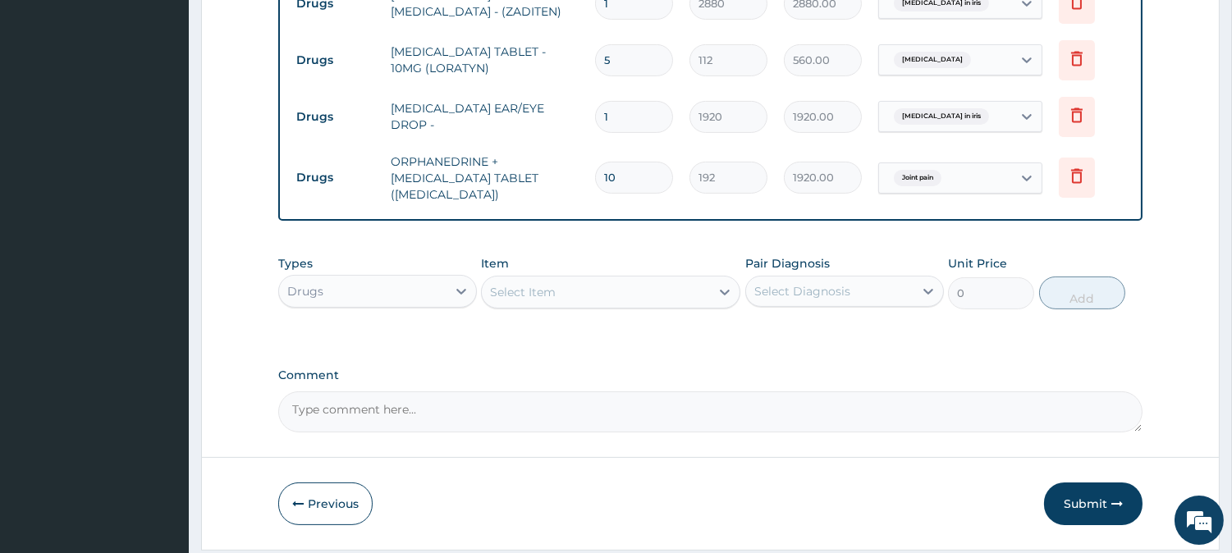
scroll to position [788, 0]
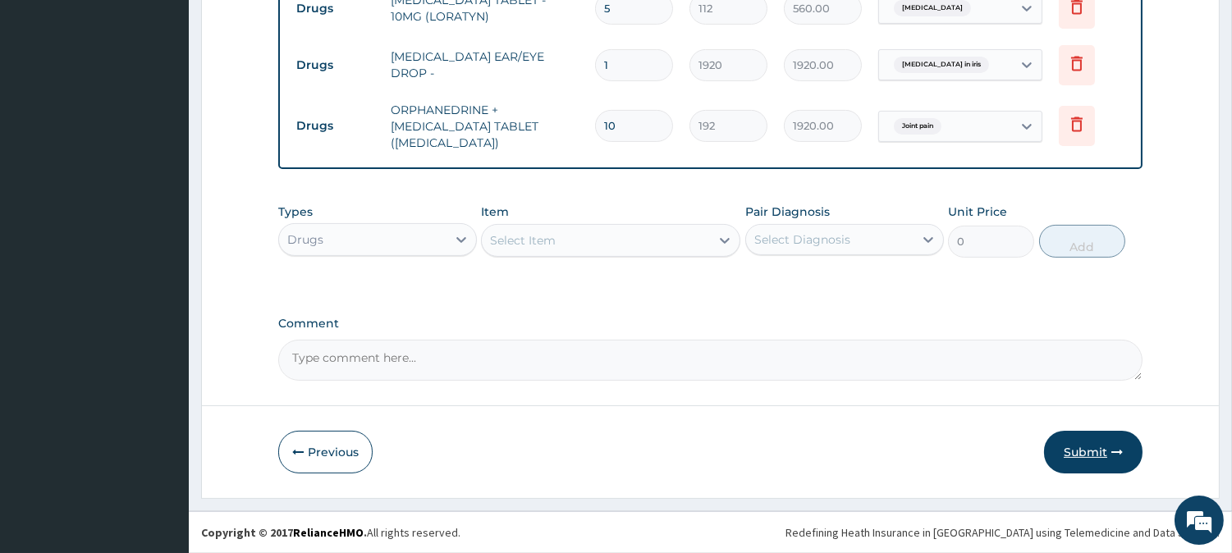
click at [1076, 458] on button "Submit" at bounding box center [1093, 452] width 99 height 43
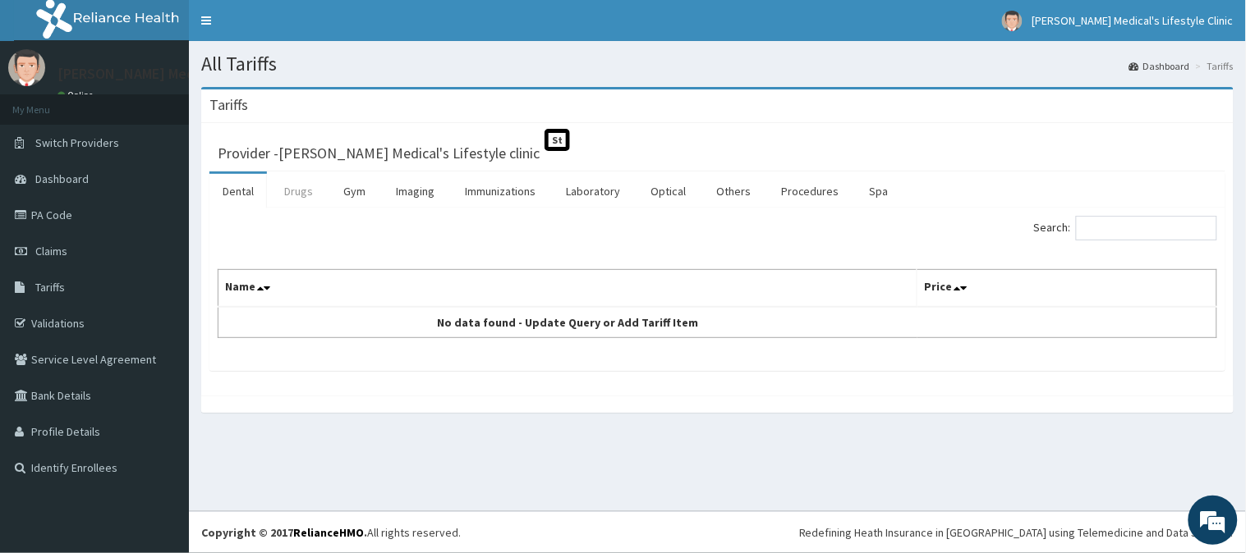
click at [300, 195] on link "Drugs" at bounding box center [298, 191] width 55 height 34
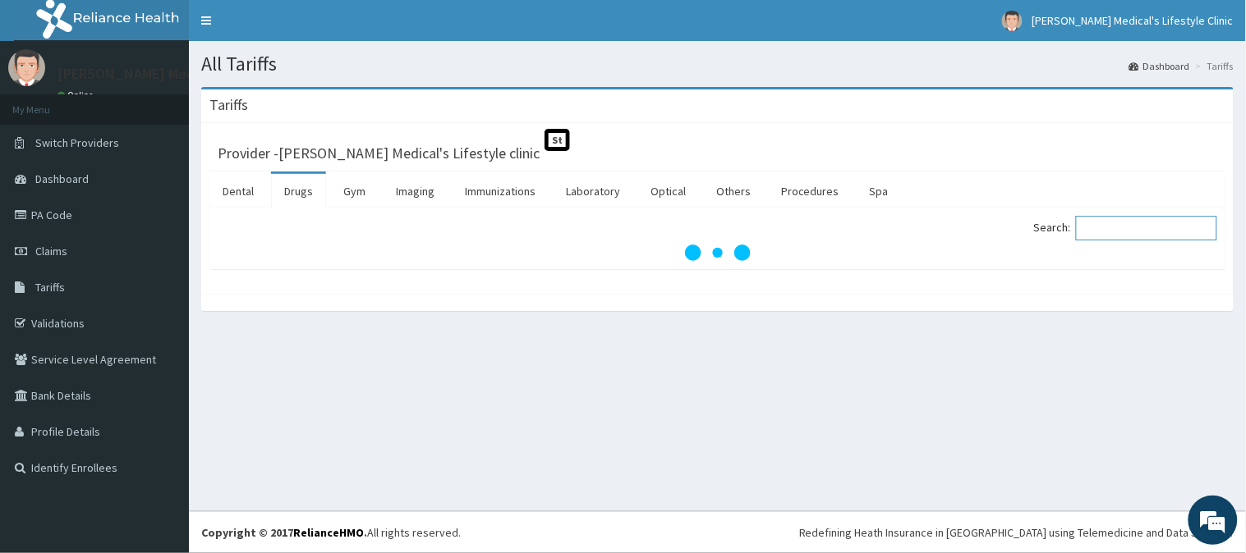
click at [1122, 232] on input "Search:" at bounding box center [1146, 228] width 141 height 25
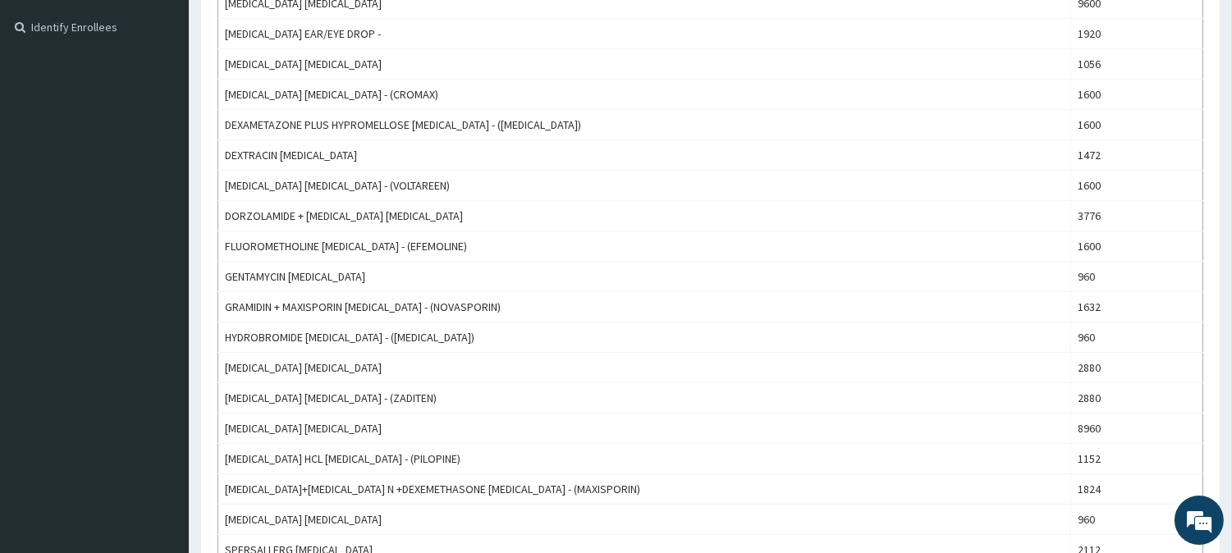
scroll to position [456, 0]
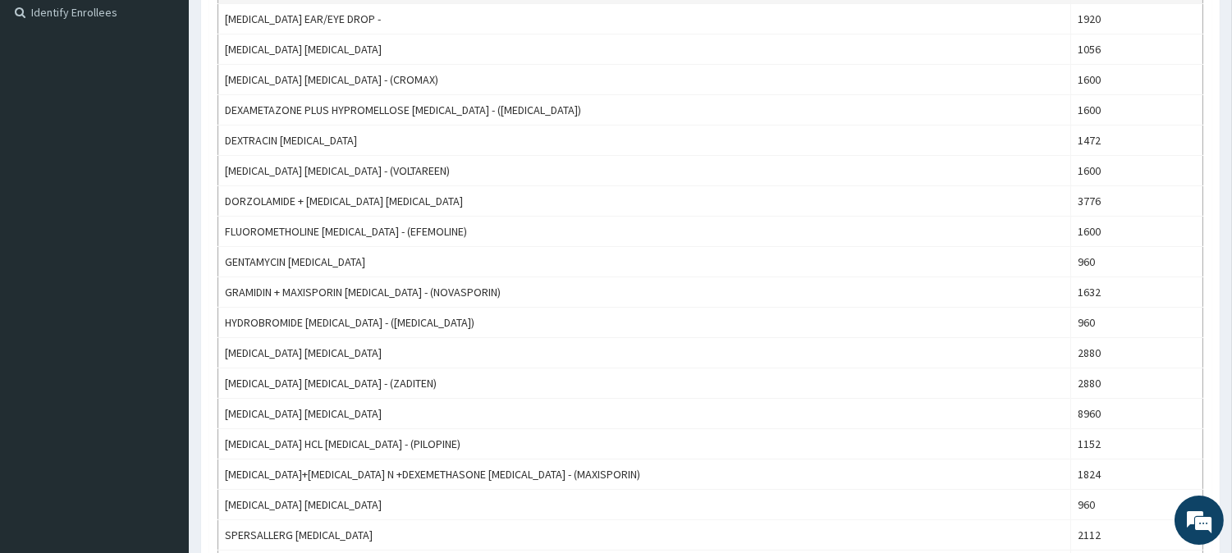
type input "[MEDICAL_DATA]"
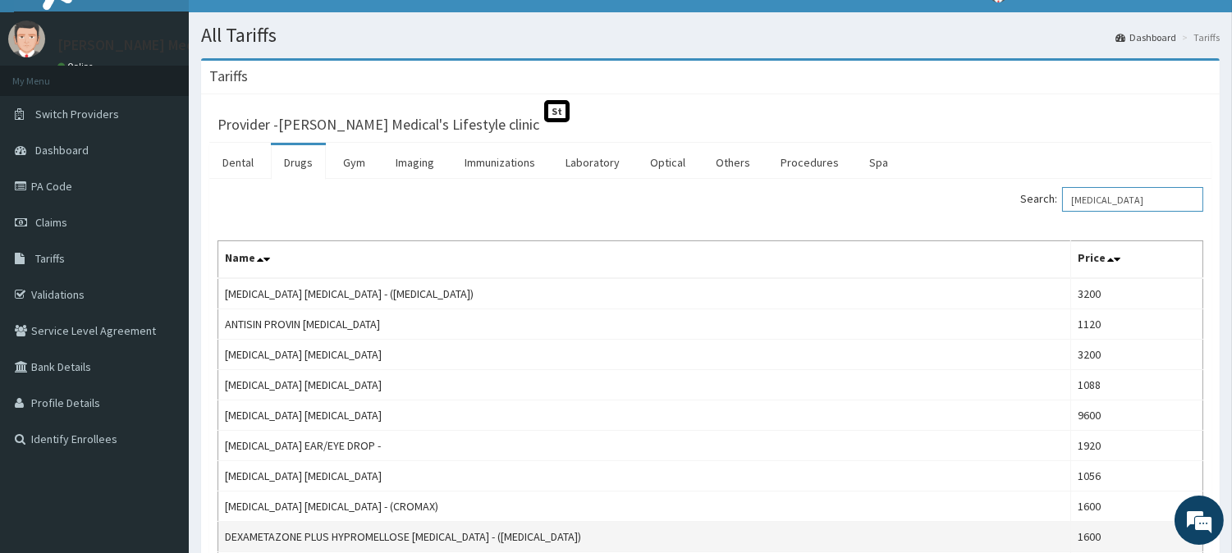
scroll to position [0, 0]
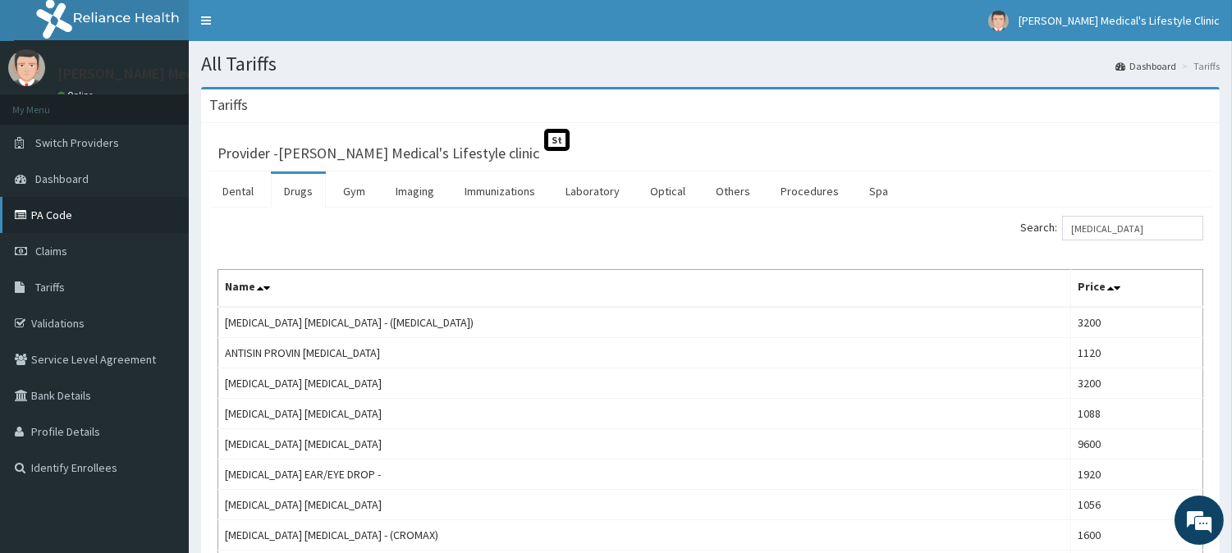
click at [16, 218] on icon at bounding box center [23, 214] width 16 height 11
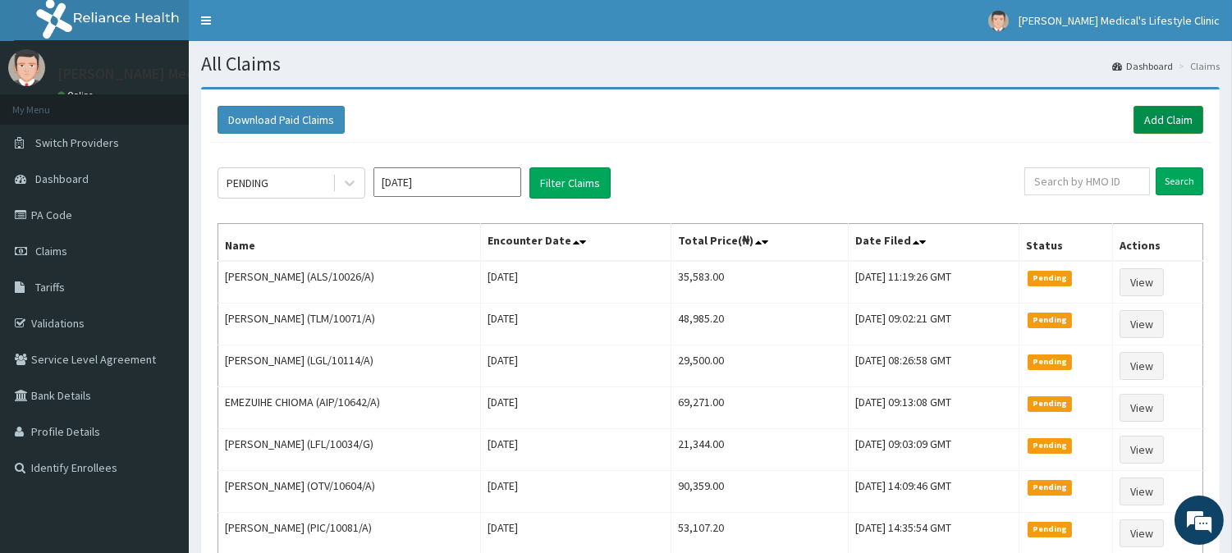
click at [1159, 118] on link "Add Claim" at bounding box center [1169, 120] width 70 height 28
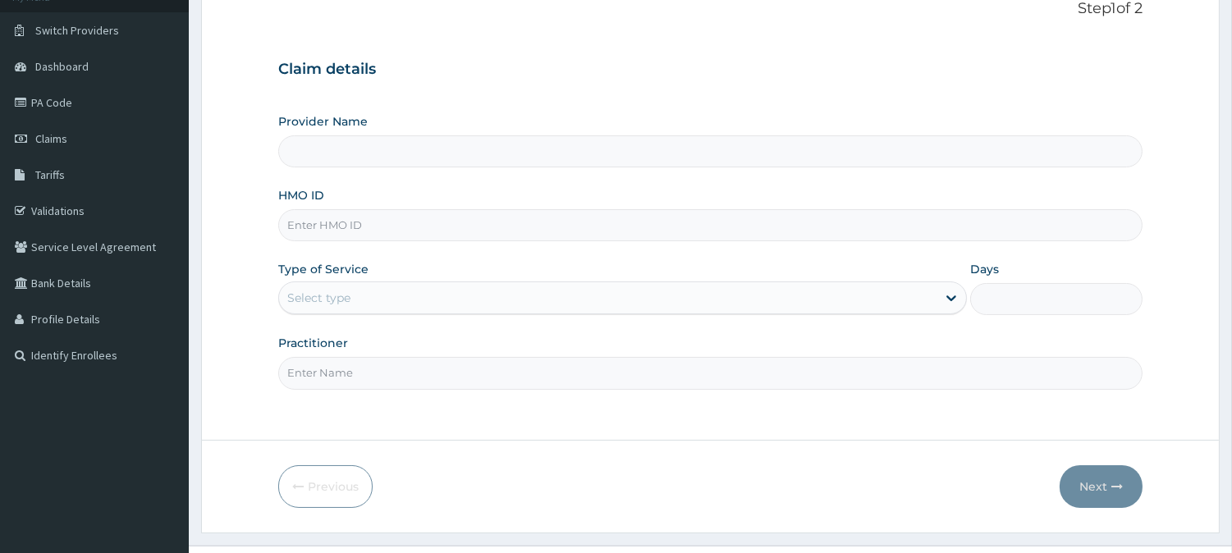
scroll to position [146, 0]
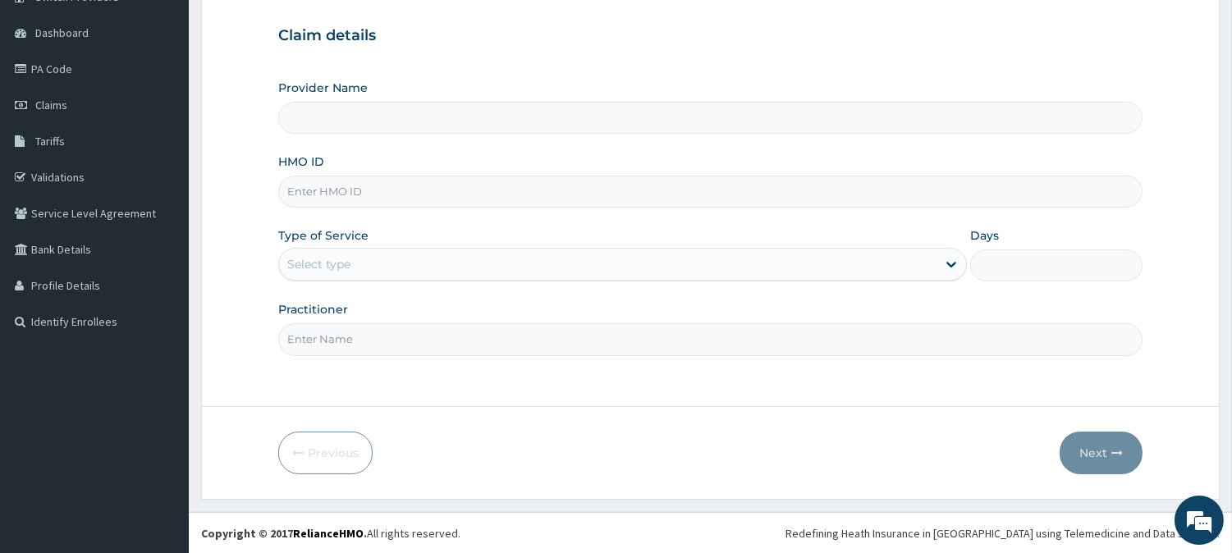
click at [448, 173] on div "HMO ID" at bounding box center [710, 181] width 865 height 54
type input "[PERSON_NAME] Medical's Lifestyle clinic"
click at [446, 184] on input "HMO ID" at bounding box center [710, 192] width 865 height 32
paste input "TLM/10065/A"
type input "TLM/10065/A"
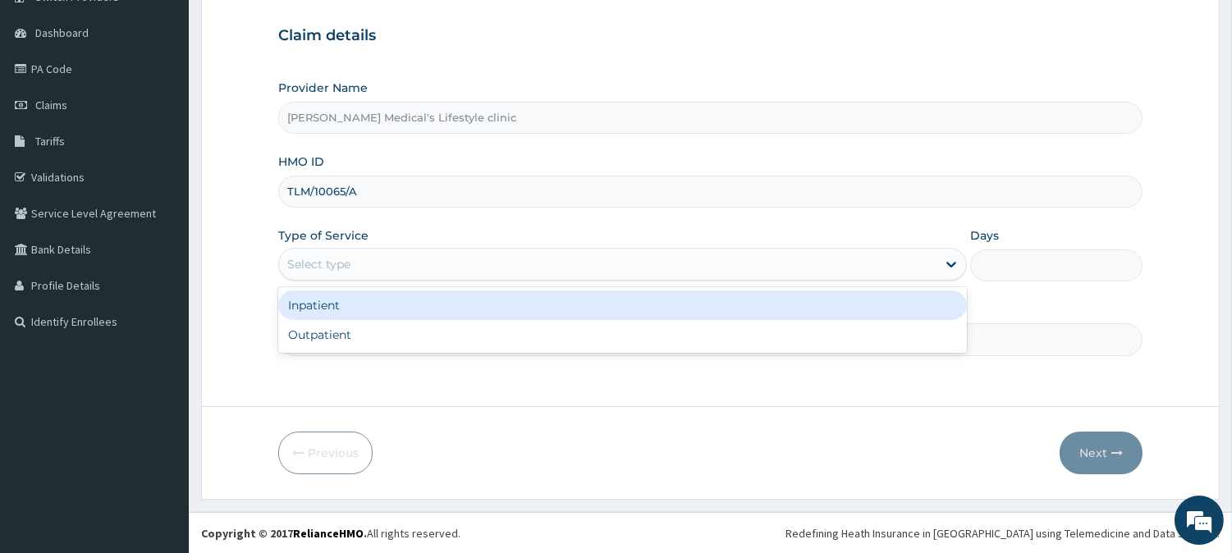
click at [349, 259] on div "Select type" at bounding box center [318, 264] width 63 height 16
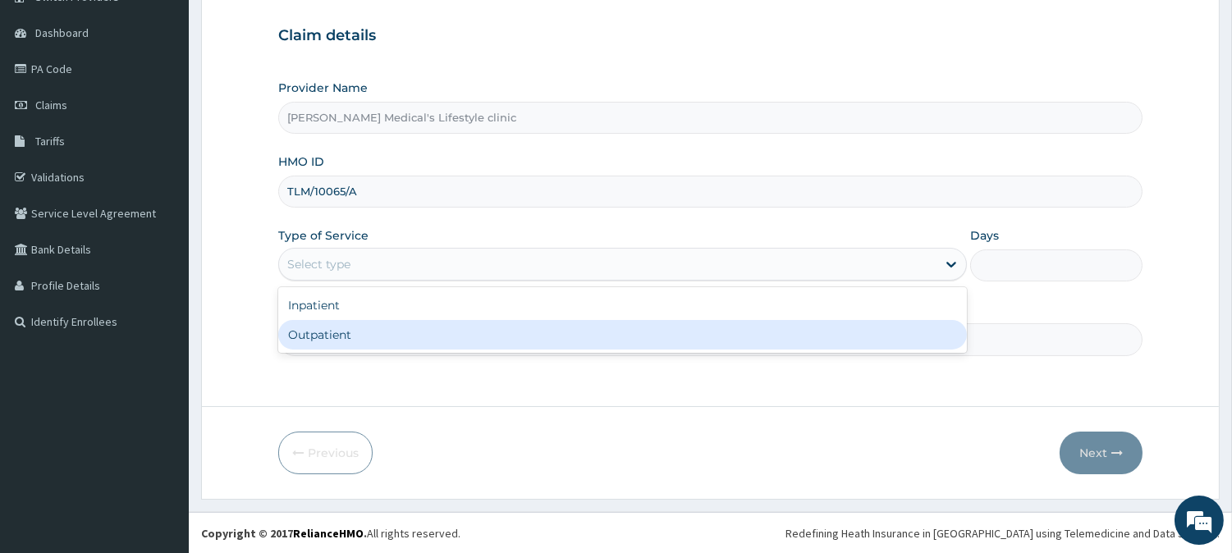
click at [397, 343] on div "Outpatient" at bounding box center [622, 335] width 689 height 30
type input "1"
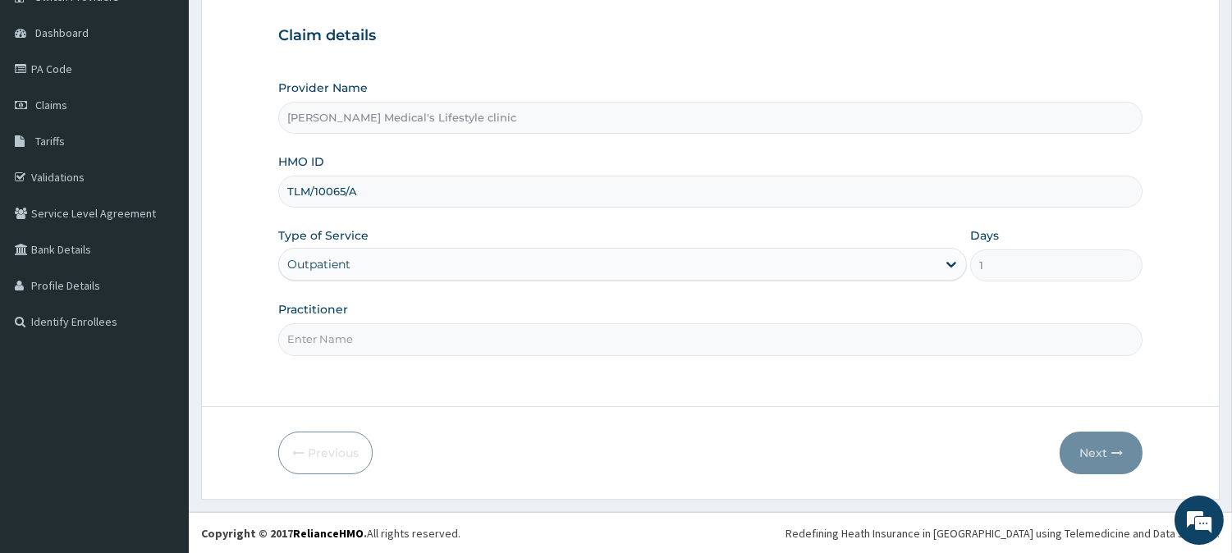
drag, startPoint x: 397, startPoint y: 343, endPoint x: 396, endPoint y: 330, distance: 13.2
click at [396, 330] on input "Practitioner" at bounding box center [710, 339] width 865 height 32
type input "DR Jerry Itaman"
click at [1113, 445] on button "Next" at bounding box center [1101, 453] width 83 height 43
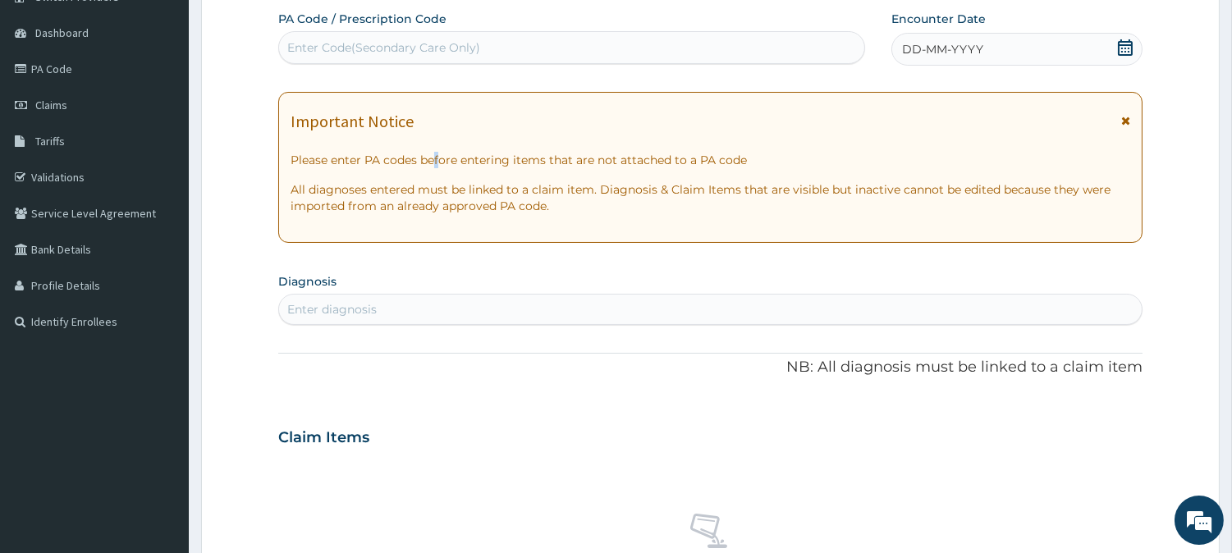
drag, startPoint x: 439, startPoint y: 153, endPoint x: 1245, endPoint y: 282, distance: 815.7
click at [638, 173] on div "Important Notice Please enter PA codes before entering items that are not attac…" at bounding box center [710, 167] width 865 height 151
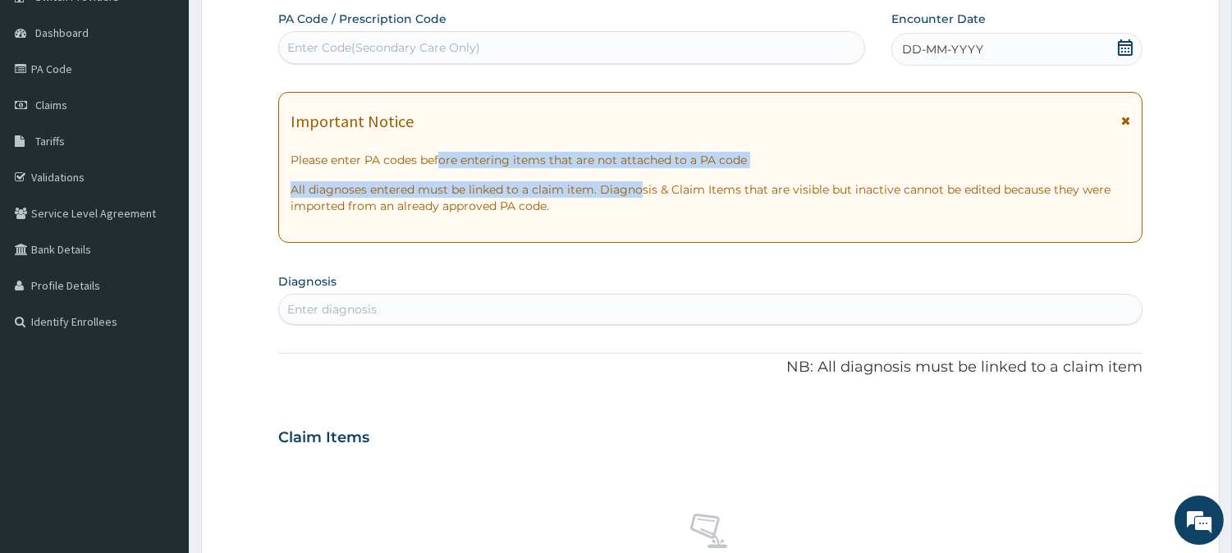
scroll to position [0, 0]
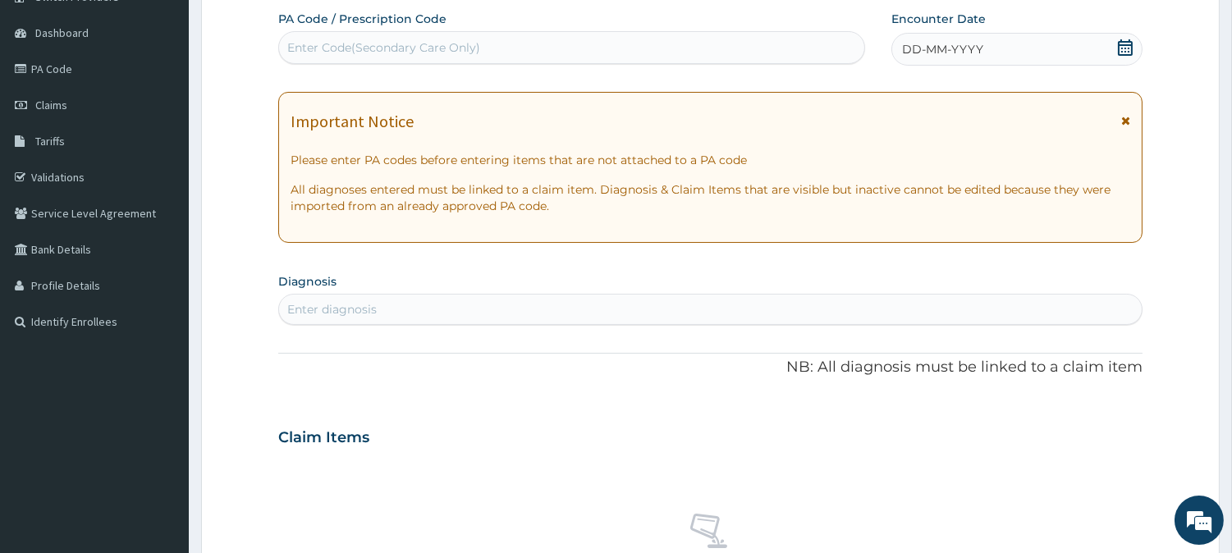
click at [235, 232] on form "Step 2 of 2 PA Code / Prescription Code Enter Code(Secondary Care Only) Encount…" at bounding box center [710, 460] width 1019 height 1038
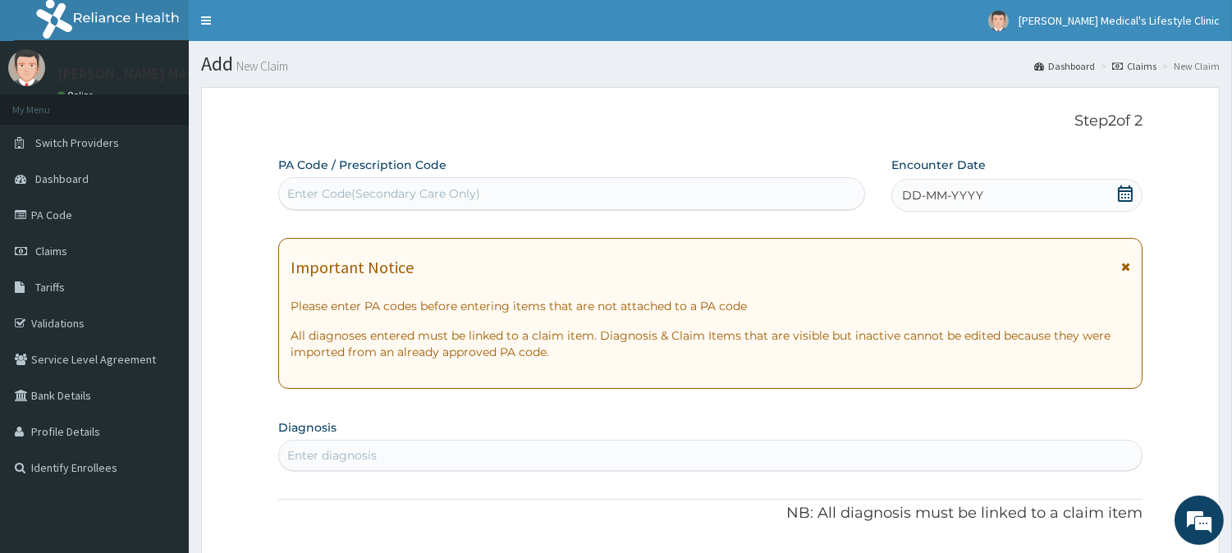
click at [373, 181] on div "Enter Code(Secondary Care Only)" at bounding box center [571, 194] width 585 height 26
paste input "PA/5C5D4C"
type input "PA/5C5D4C"
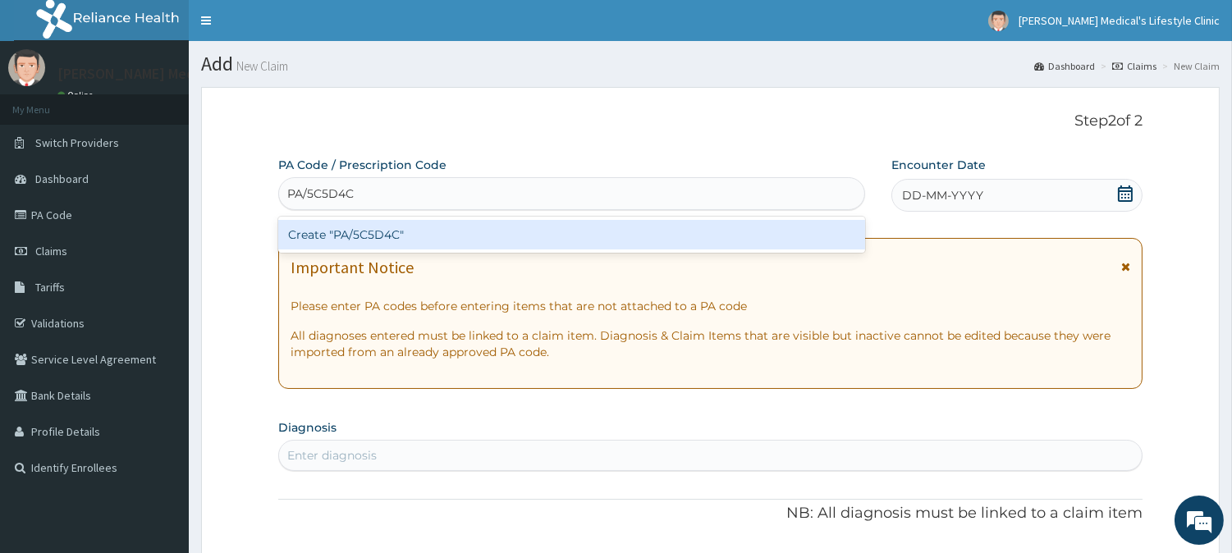
click at [366, 236] on div "Create "PA/5C5D4C"" at bounding box center [571, 235] width 587 height 30
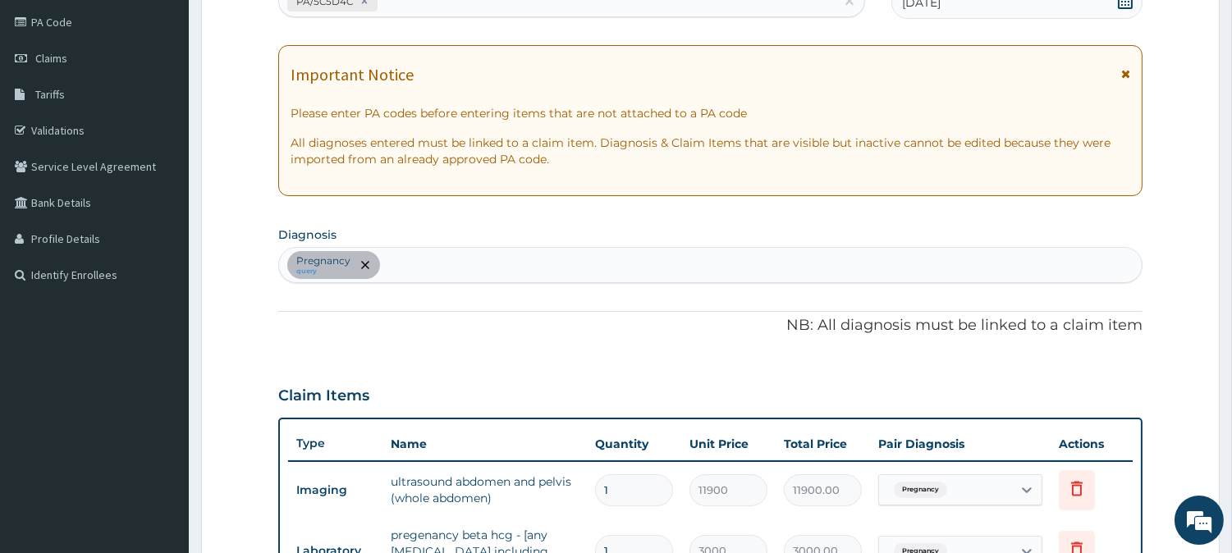
scroll to position [11, 0]
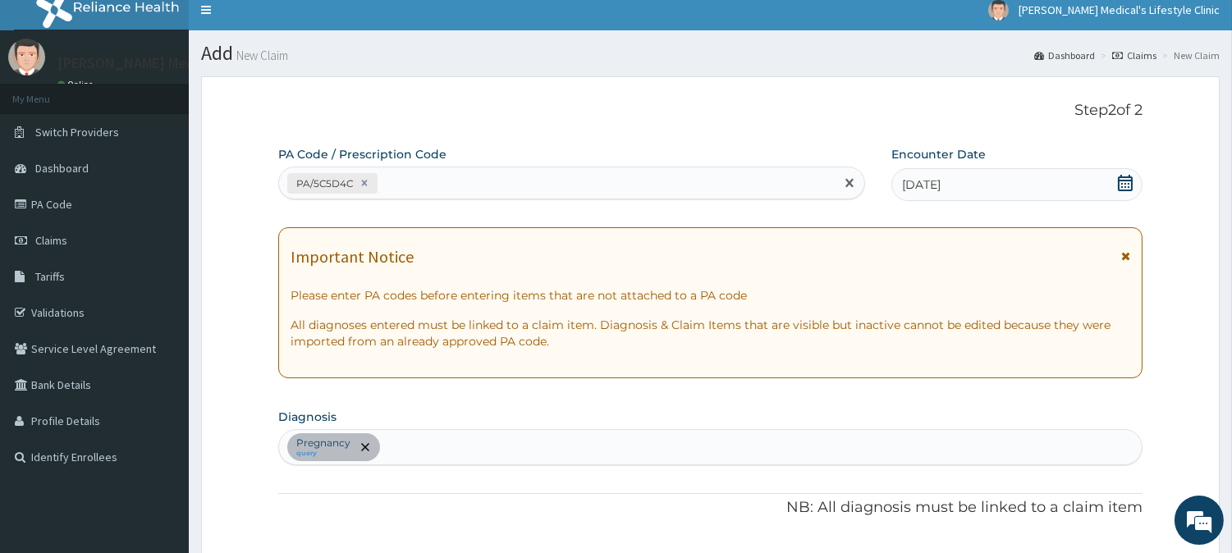
click at [421, 187] on div "PA/5C5D4C" at bounding box center [557, 183] width 556 height 27
paste input "PA/F26C4B"
type input "PA/F26C4B"
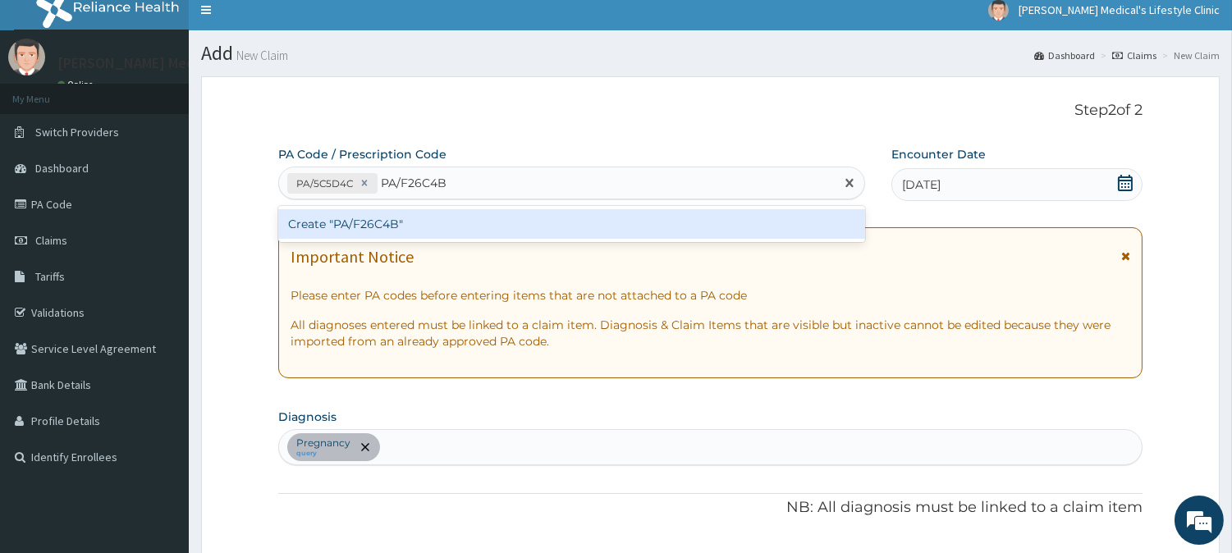
click at [399, 232] on div "Create "PA/F26C4B"" at bounding box center [571, 224] width 587 height 30
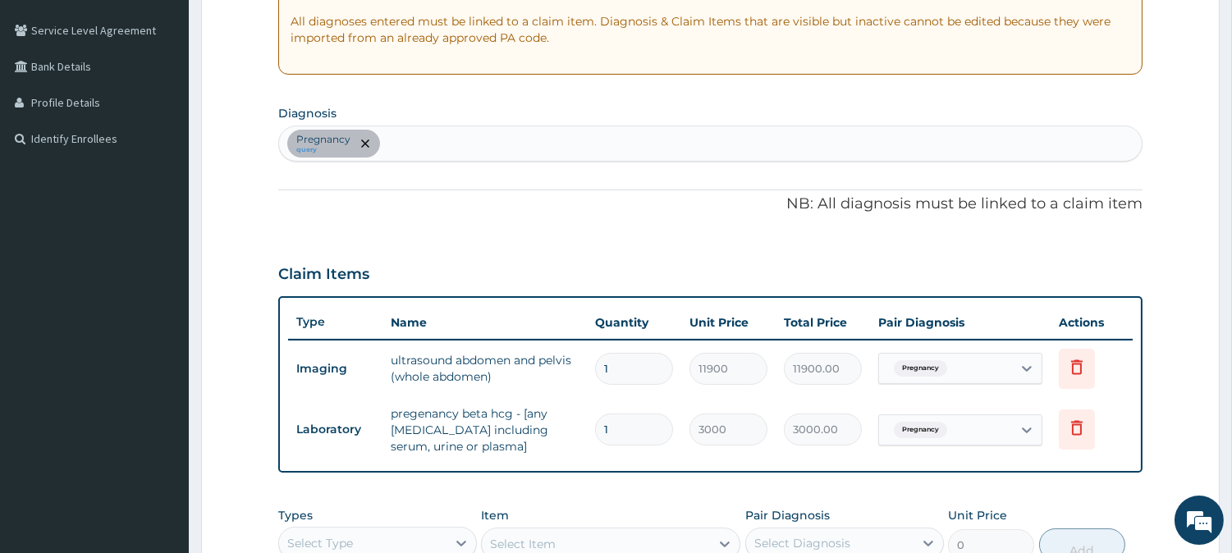
scroll to position [481, 0]
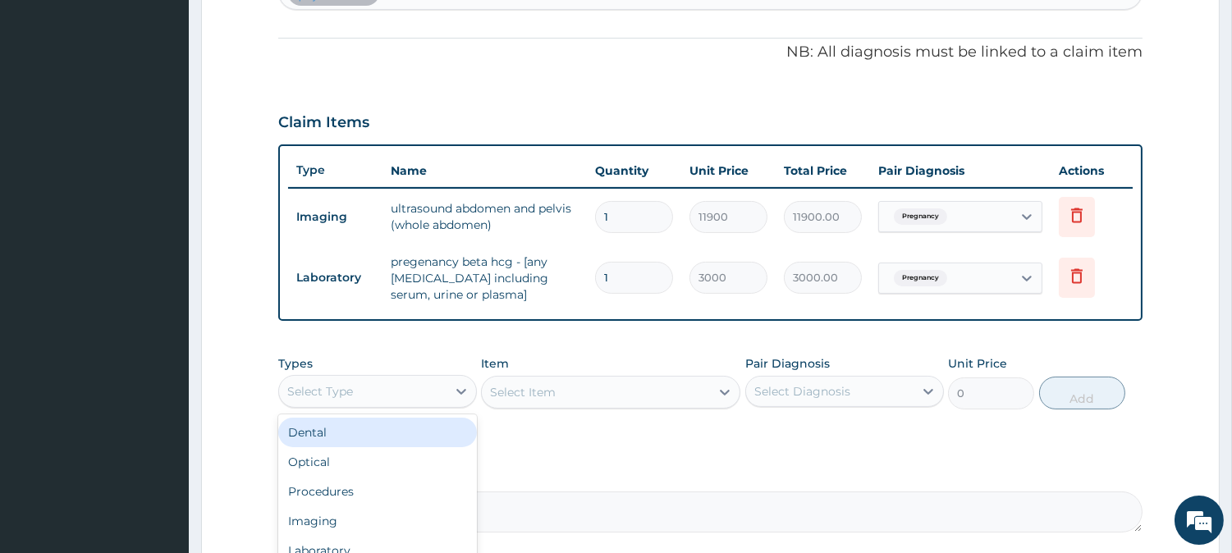
click at [419, 392] on div "Select Type" at bounding box center [362, 391] width 167 height 26
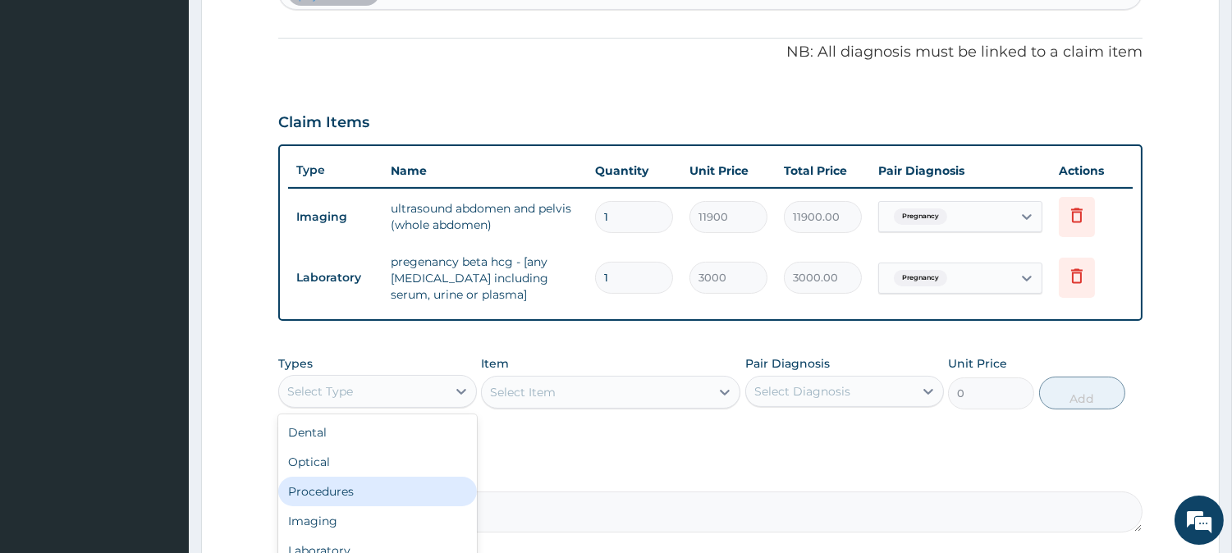
click at [403, 481] on div "Procedures" at bounding box center [377, 492] width 199 height 30
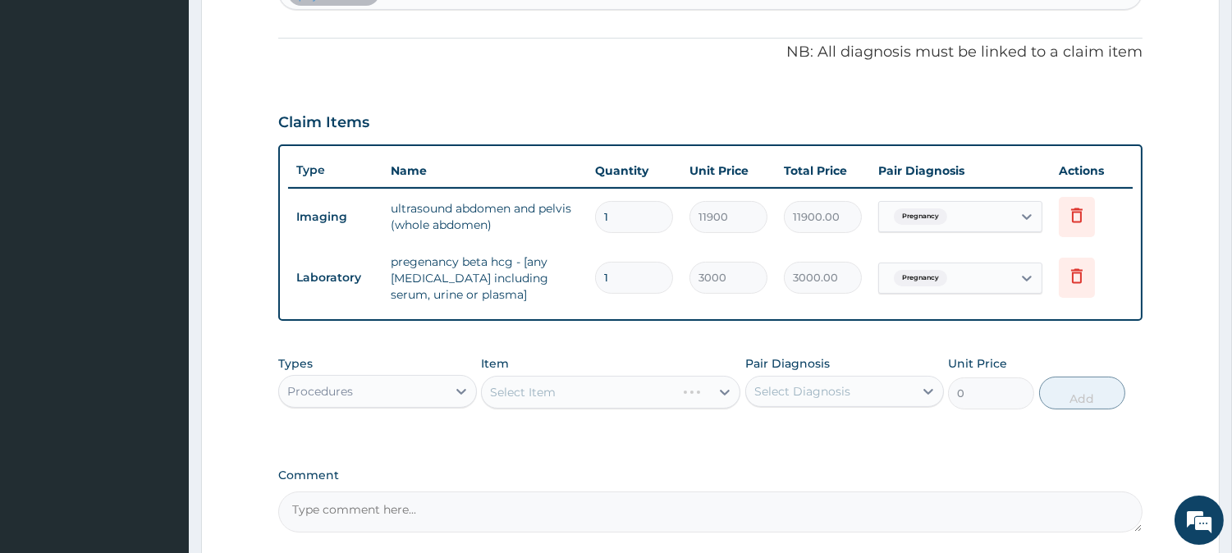
click at [680, 389] on div "Select Item" at bounding box center [610, 392] width 259 height 33
click at [678, 392] on div "Select Item" at bounding box center [596, 392] width 228 height 26
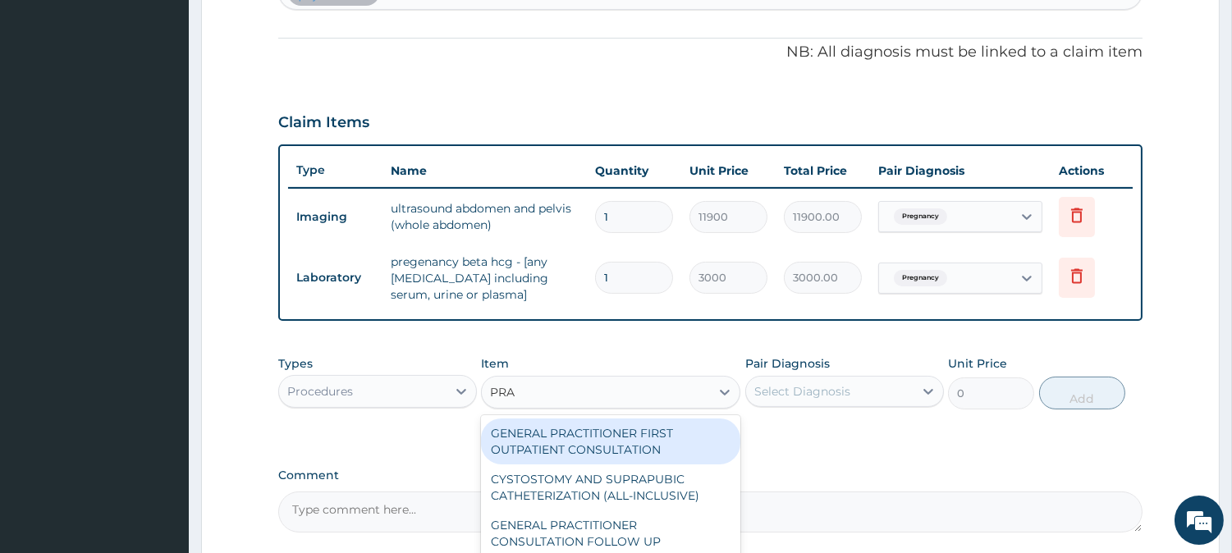
type input "PRAC"
click at [667, 442] on div "GENERAL PRACTITIONER FIRST OUTPATIENT CONSULTATION" at bounding box center [610, 442] width 259 height 46
type input "4500"
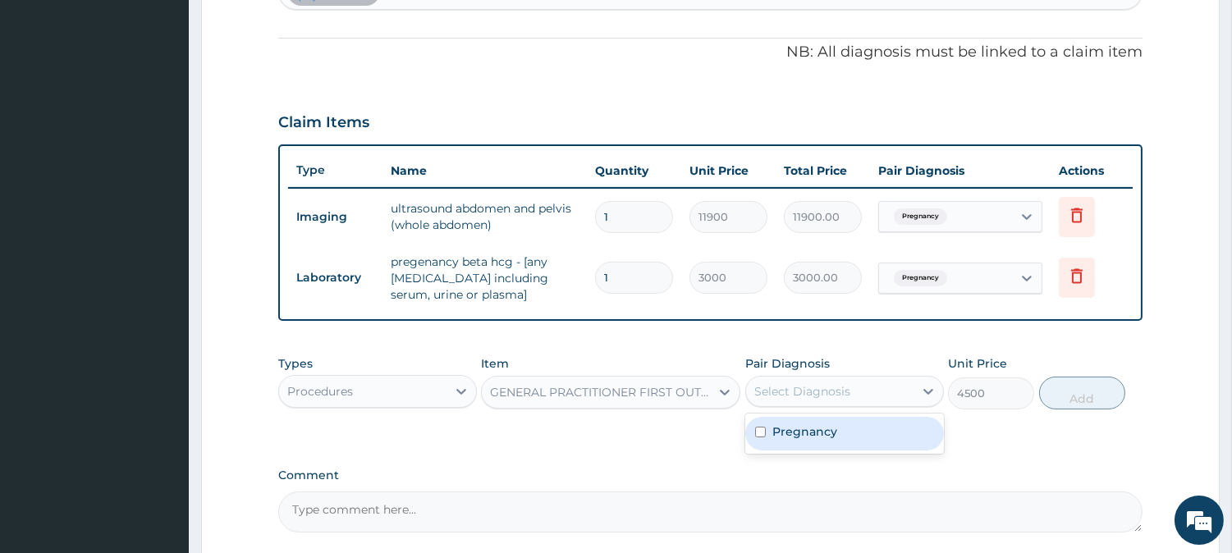
click at [823, 391] on div "Select Diagnosis" at bounding box center [803, 391] width 96 height 16
click at [790, 437] on label "Pregnancy" at bounding box center [805, 432] width 65 height 16
checkbox input "true"
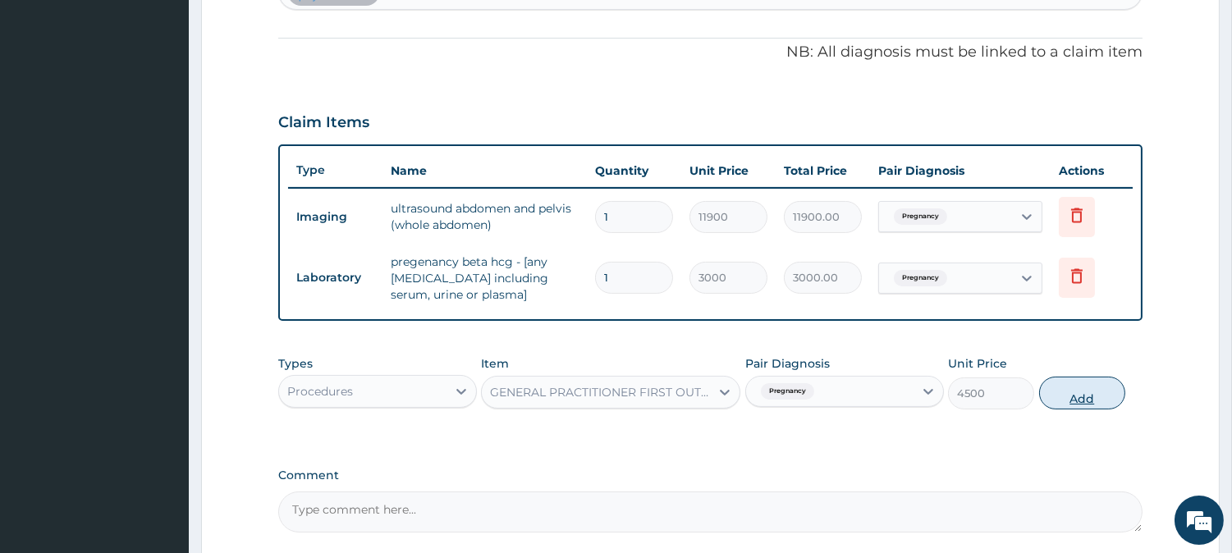
click at [1078, 403] on button "Add" at bounding box center [1082, 393] width 86 height 33
type input "0"
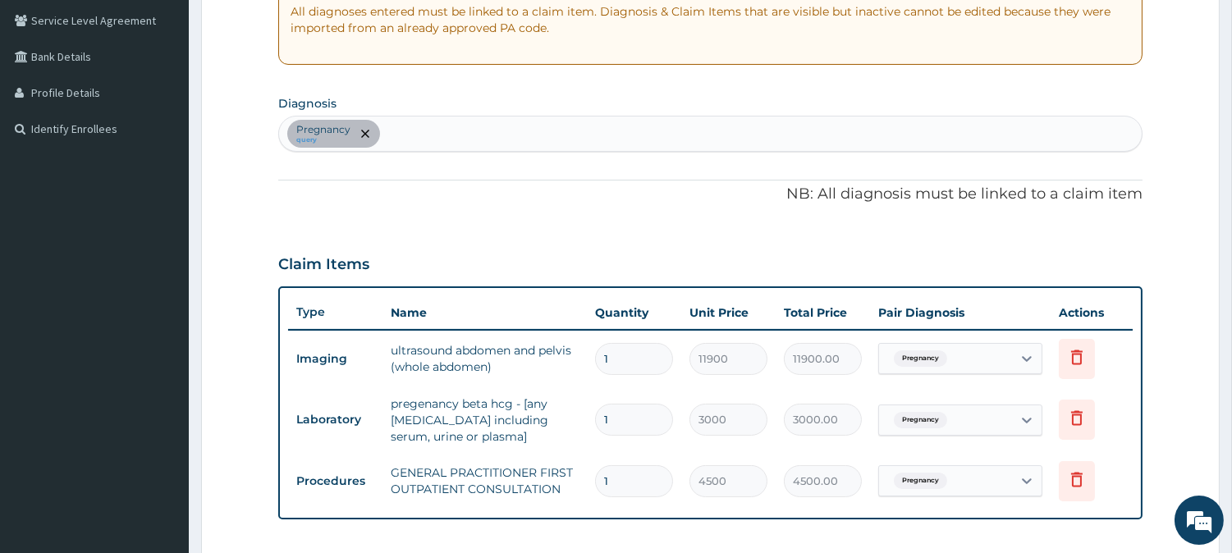
scroll to position [329, 0]
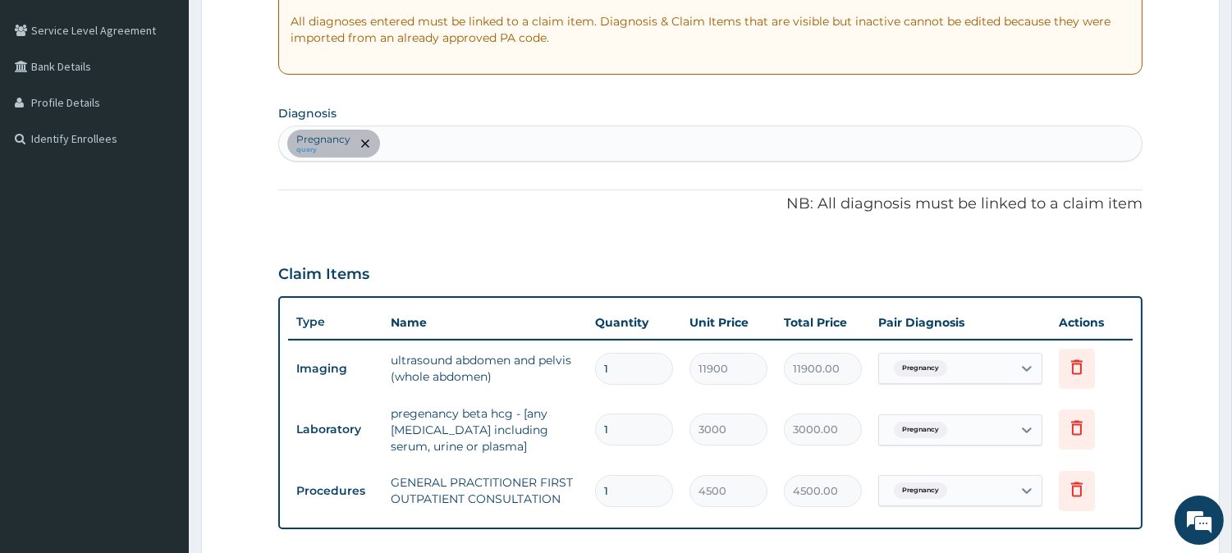
click at [434, 140] on div "Pregnancy query" at bounding box center [710, 143] width 863 height 34
type input "PUD"
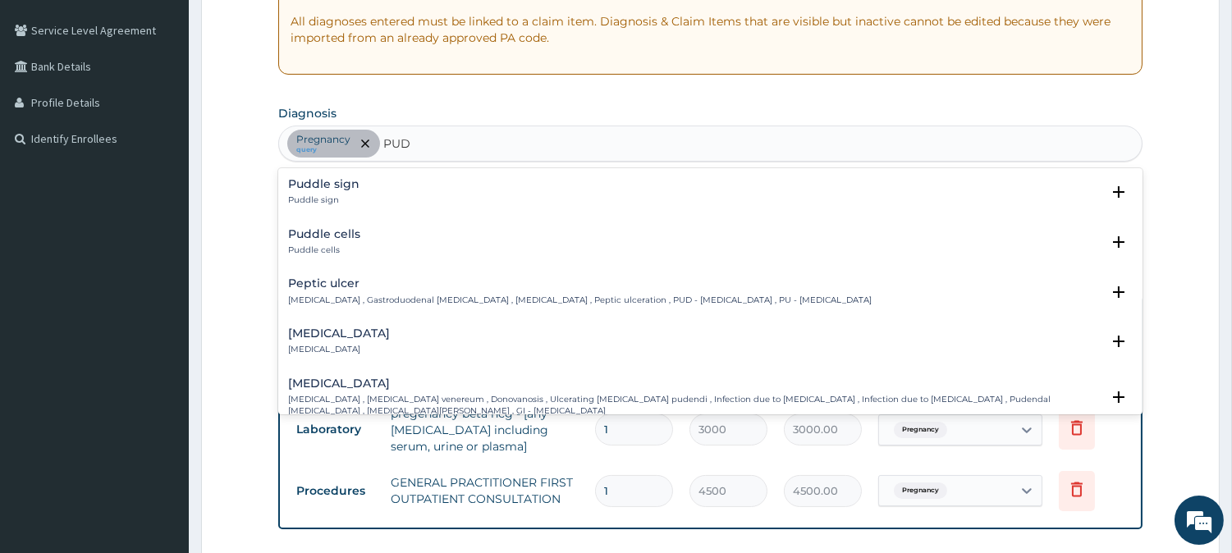
click div "Peptic ulcer Peptic ulcer , Gastroduodenal ulcer , Peptic ulcer disease , Pepti…"
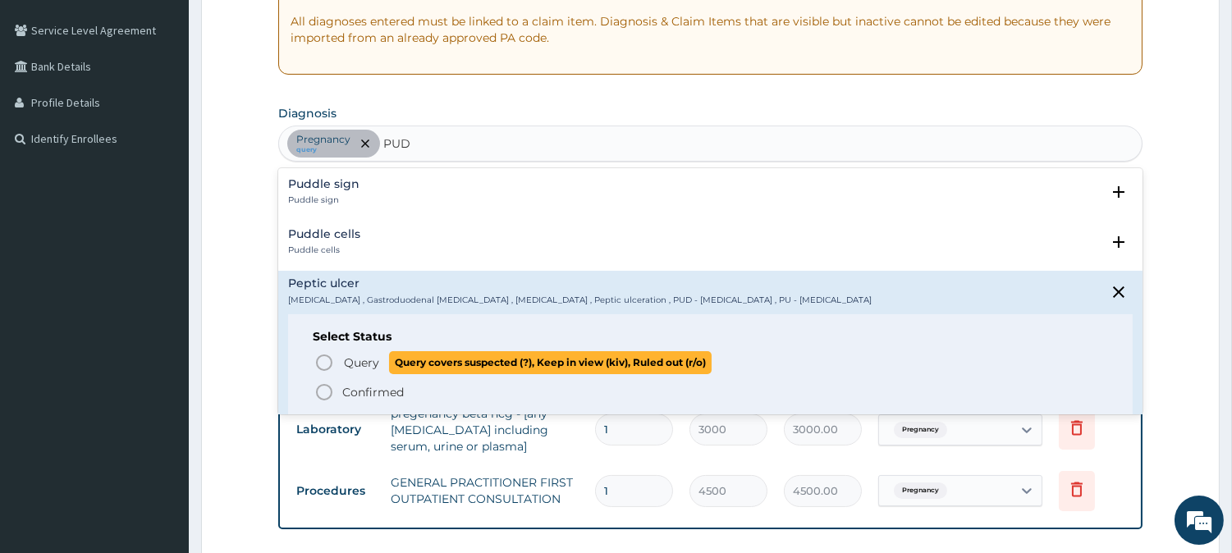
click circle "status option query"
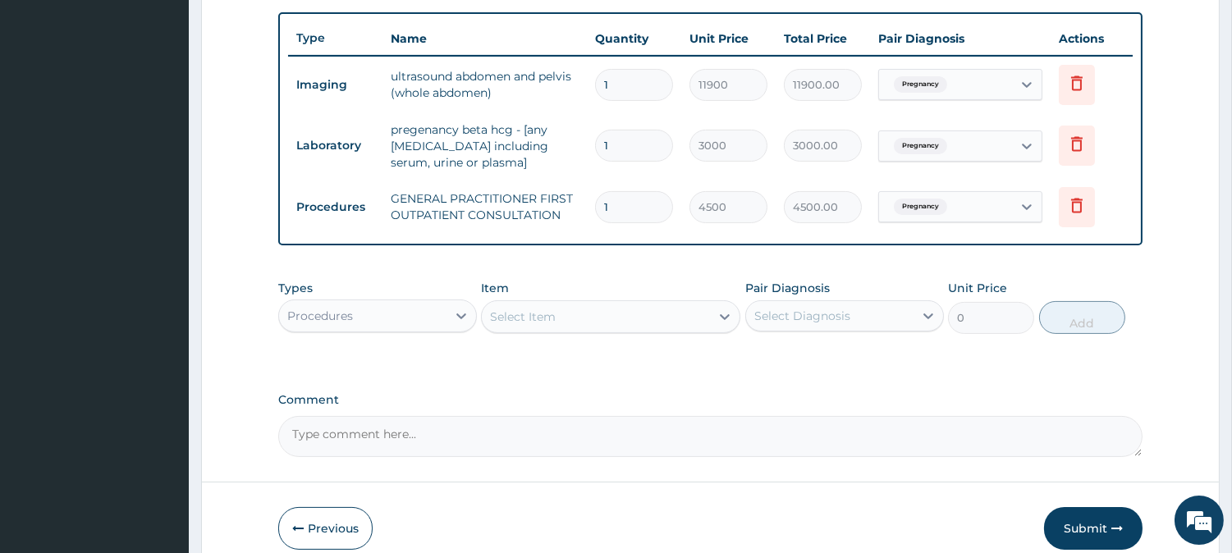
scroll to position [481, 0]
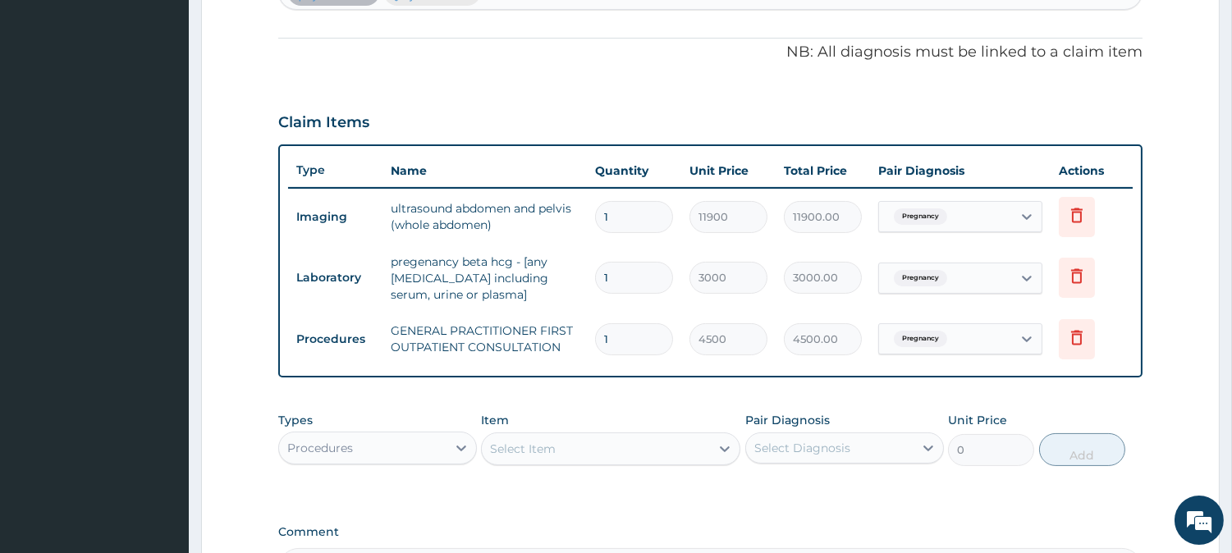
click div "Pregnancy"
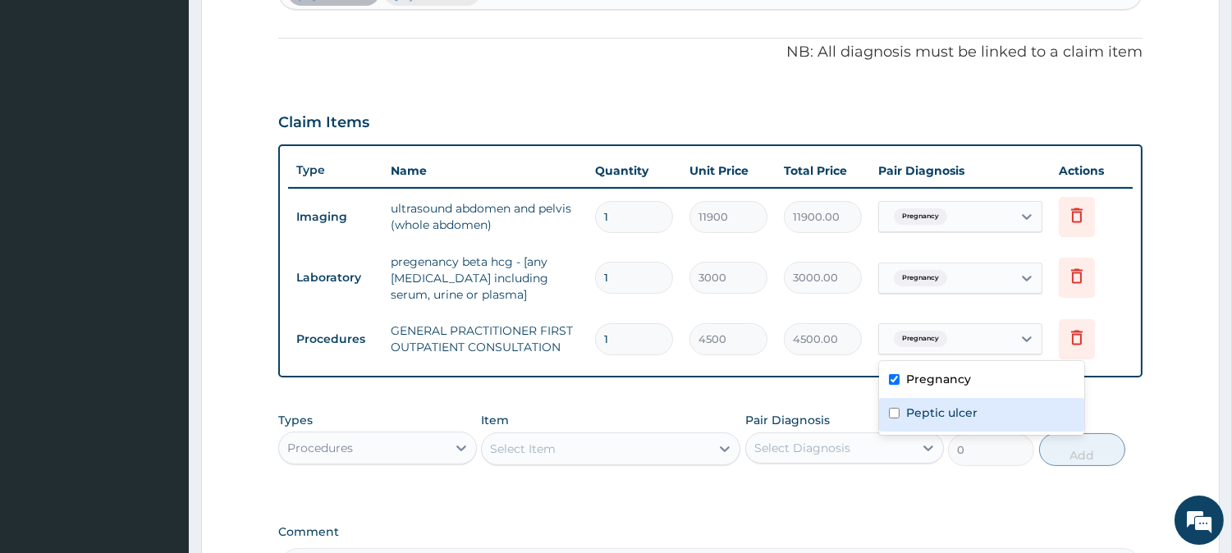
click label "Peptic ulcer"
checkbox input "true"
click div "Procedures"
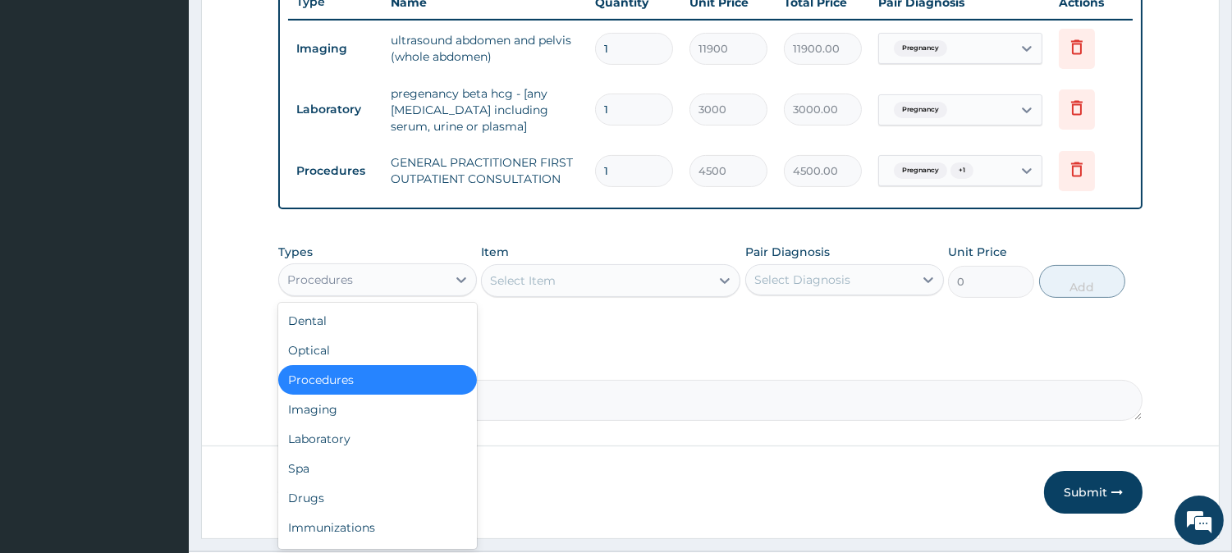
scroll to position [688, 0]
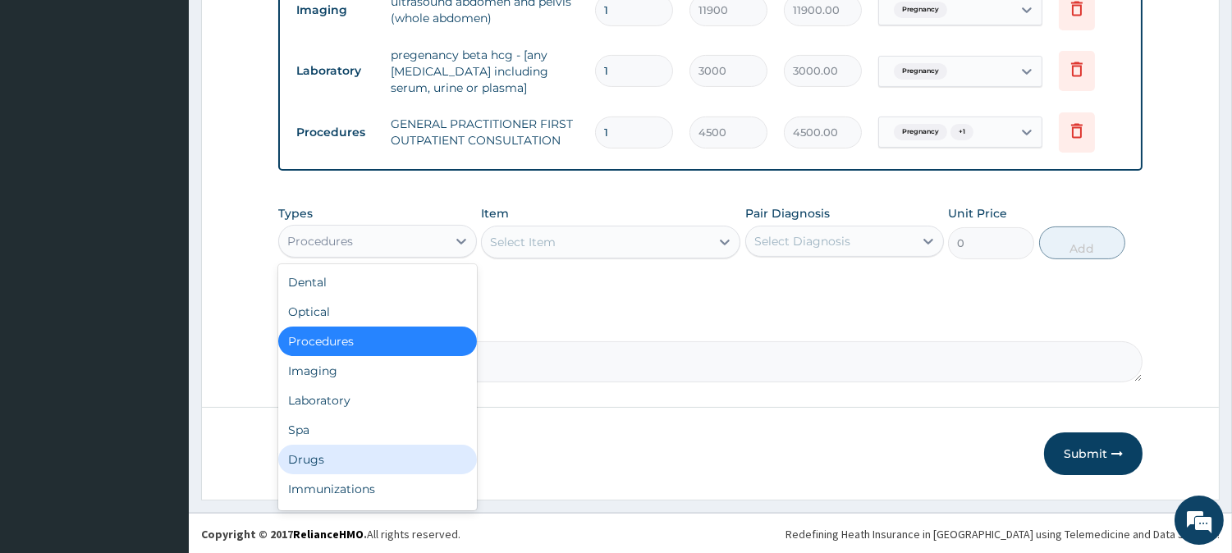
click div "Drugs"
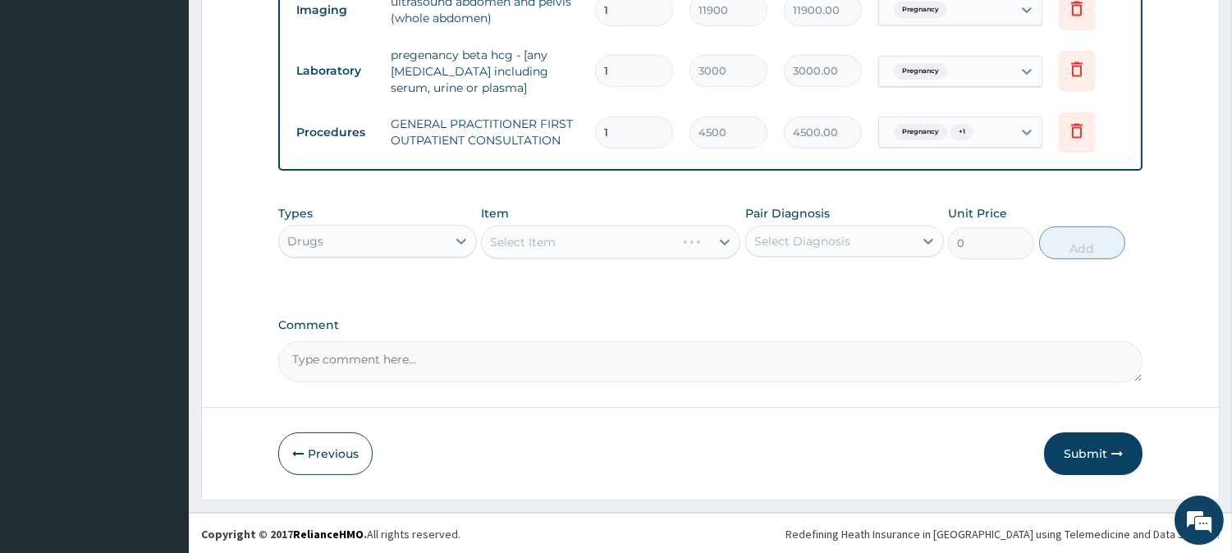
click div "Select Item"
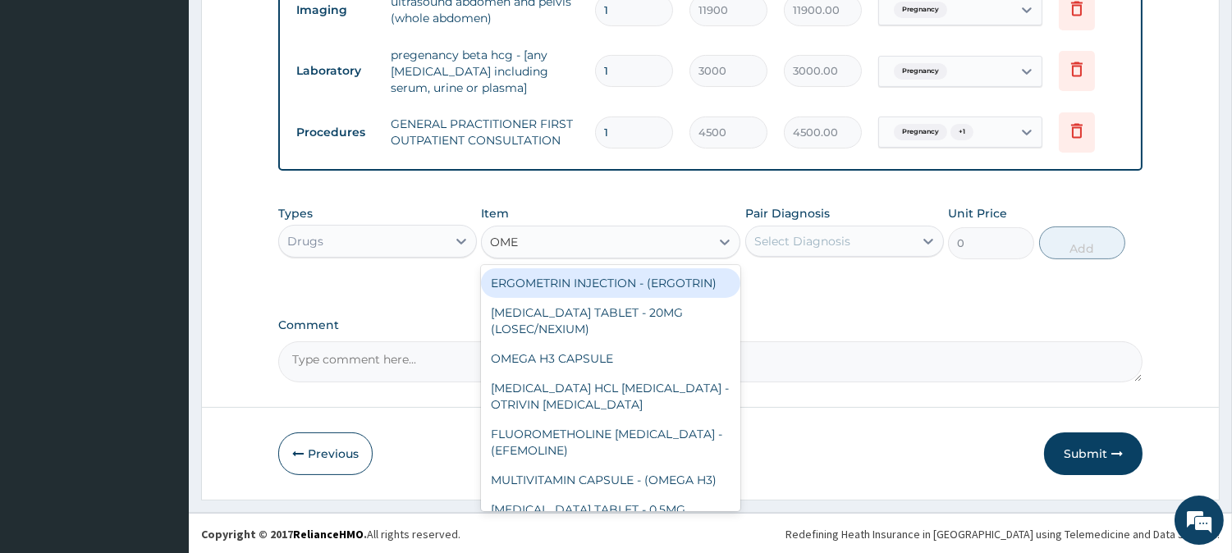
type input "OMEP"
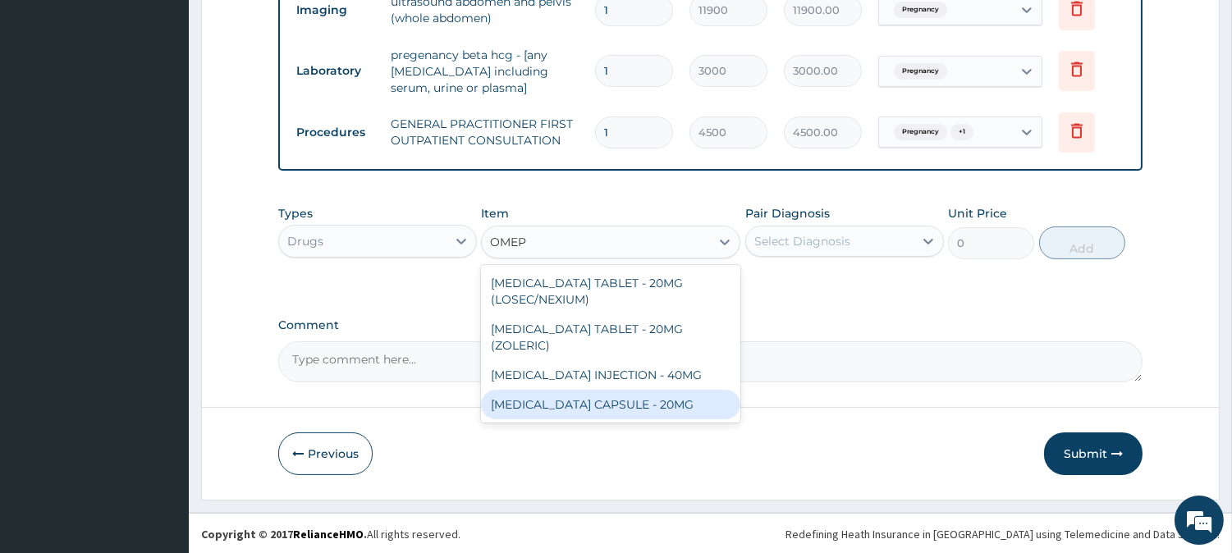
click div "OMEPRAZOLE CAPSULE - 20MG"
type input "160"
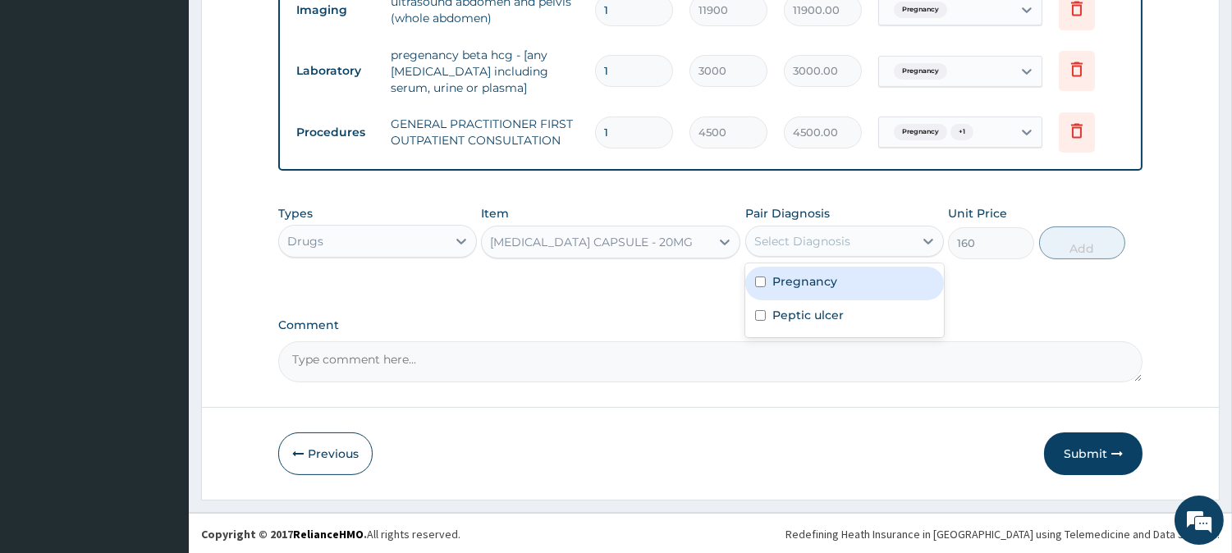
click div "Select Diagnosis"
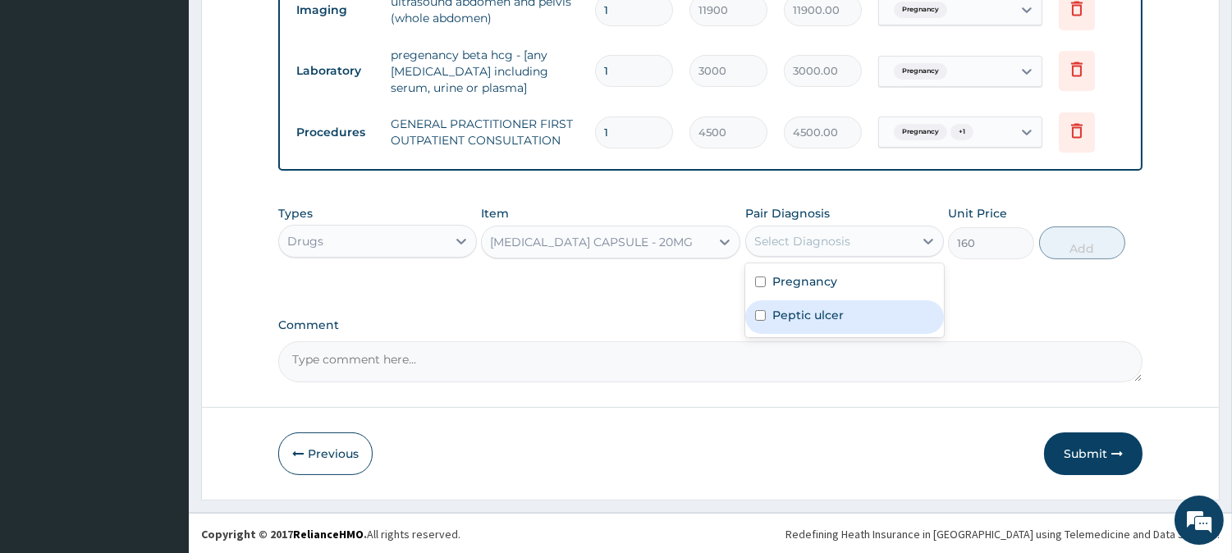
click label "Peptic ulcer"
checkbox input "true"
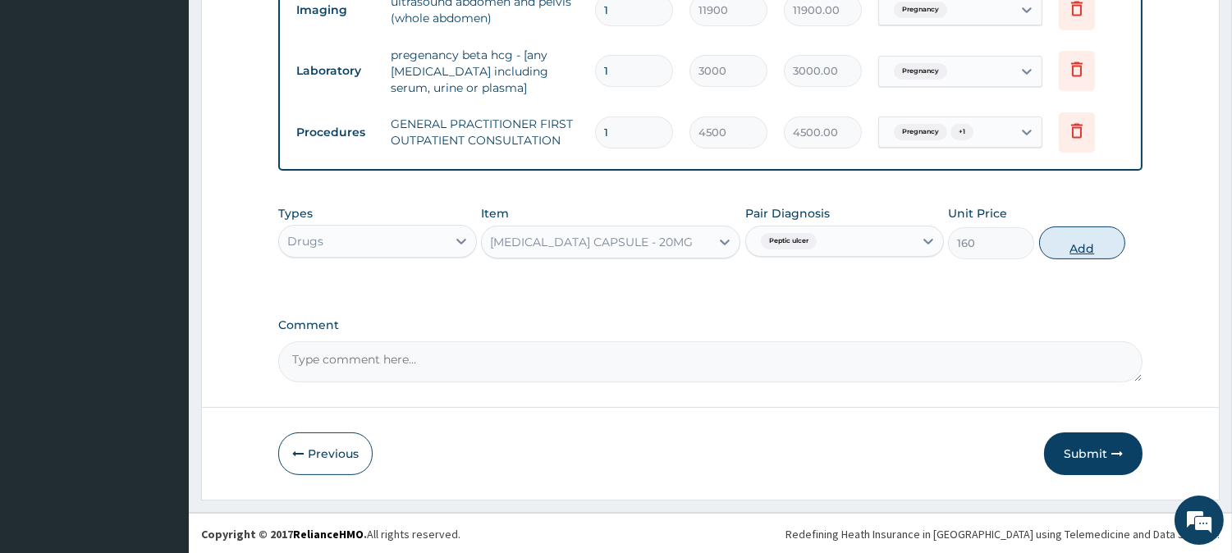
click button "Add"
type input "0"
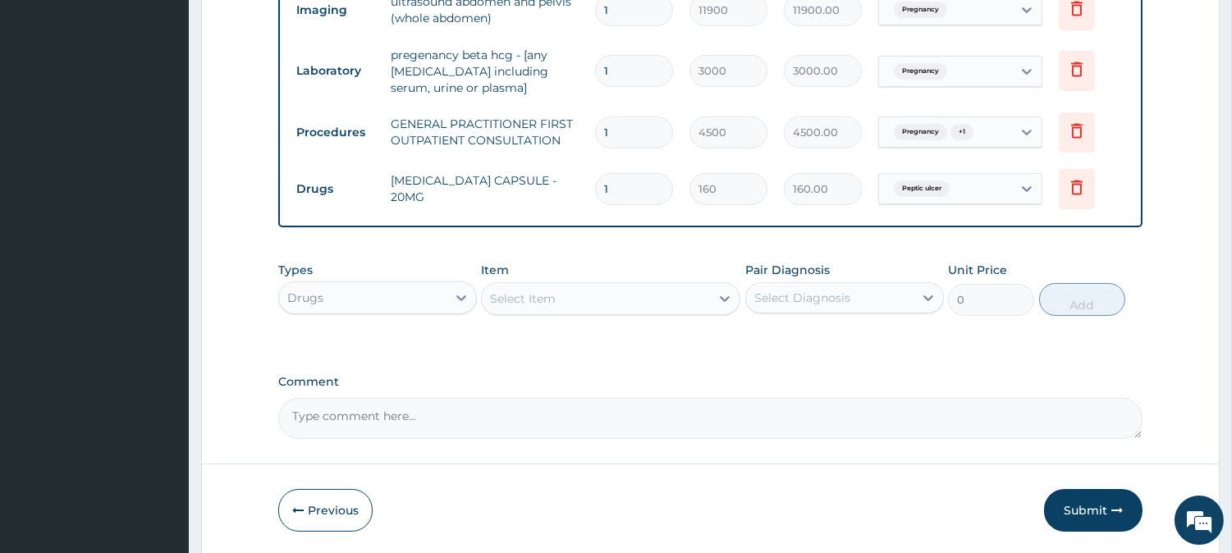
click div "Select Item"
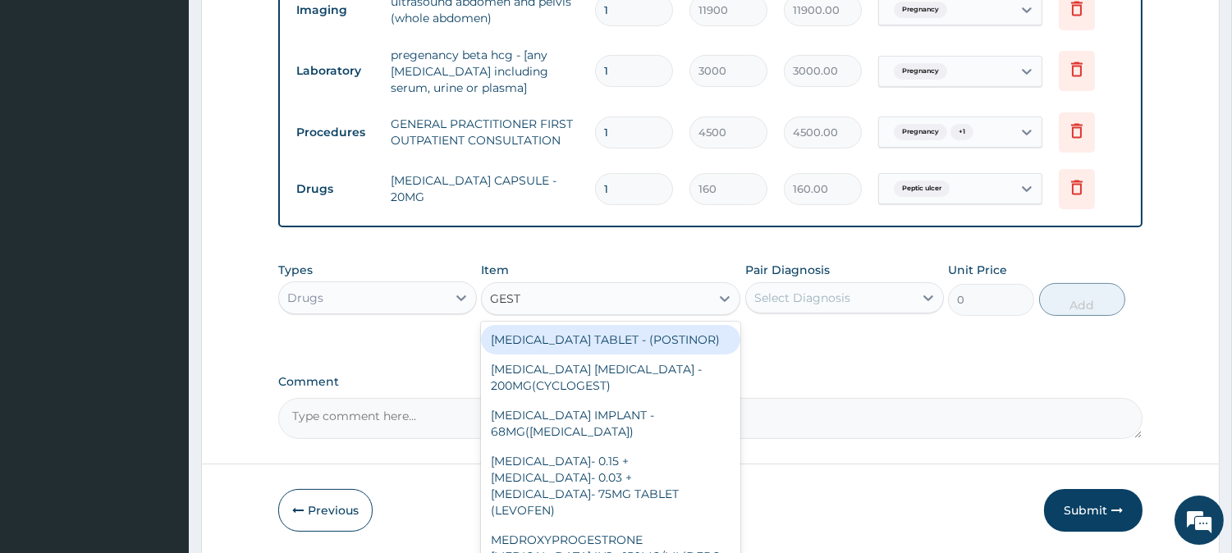
type input "GESTI"
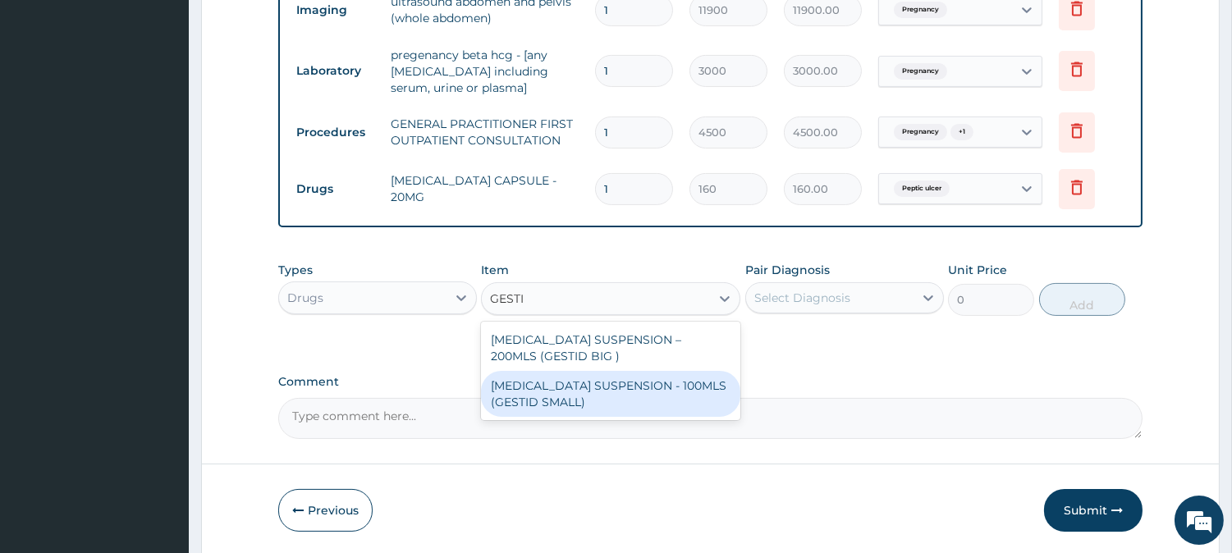
click div "ANTACID SUSPENSION - 100MLS (GESTID SMALL)"
type input "1280"
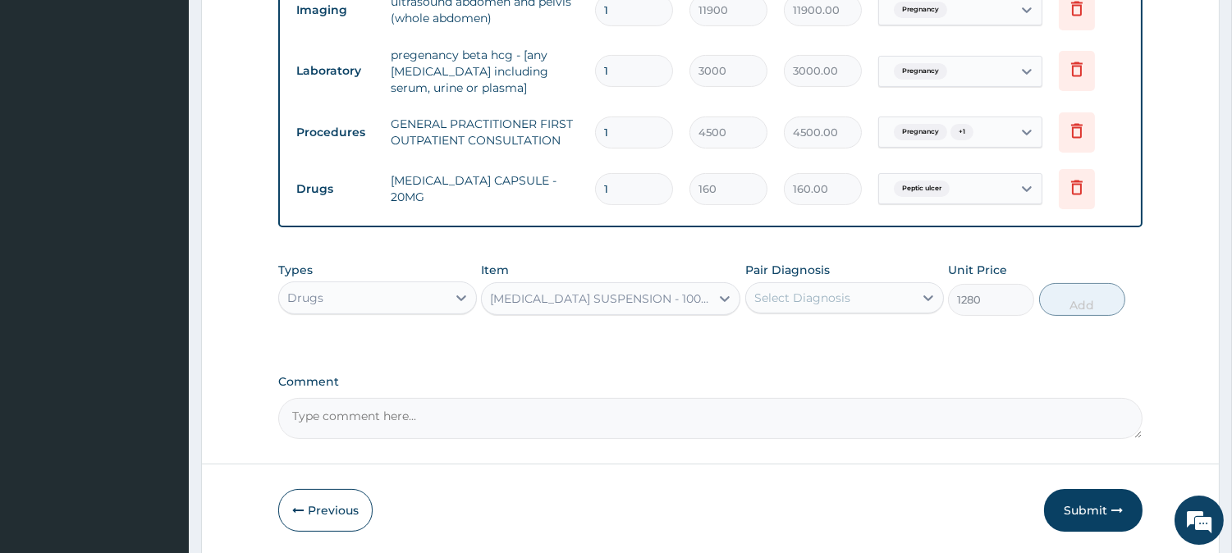
click div "Select Diagnosis"
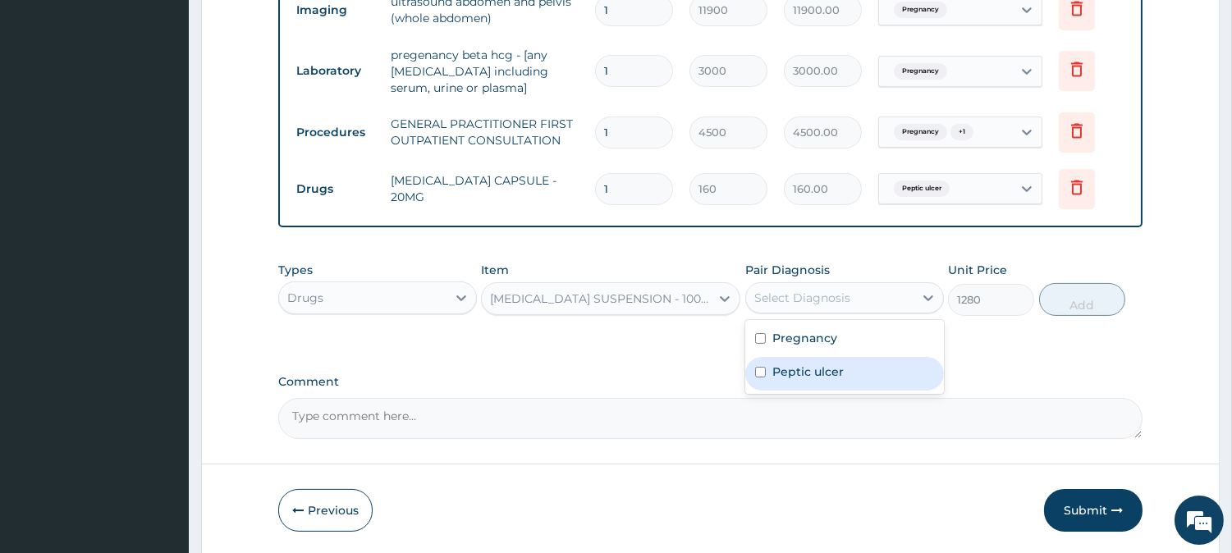
click label "Peptic ulcer"
checkbox input "true"
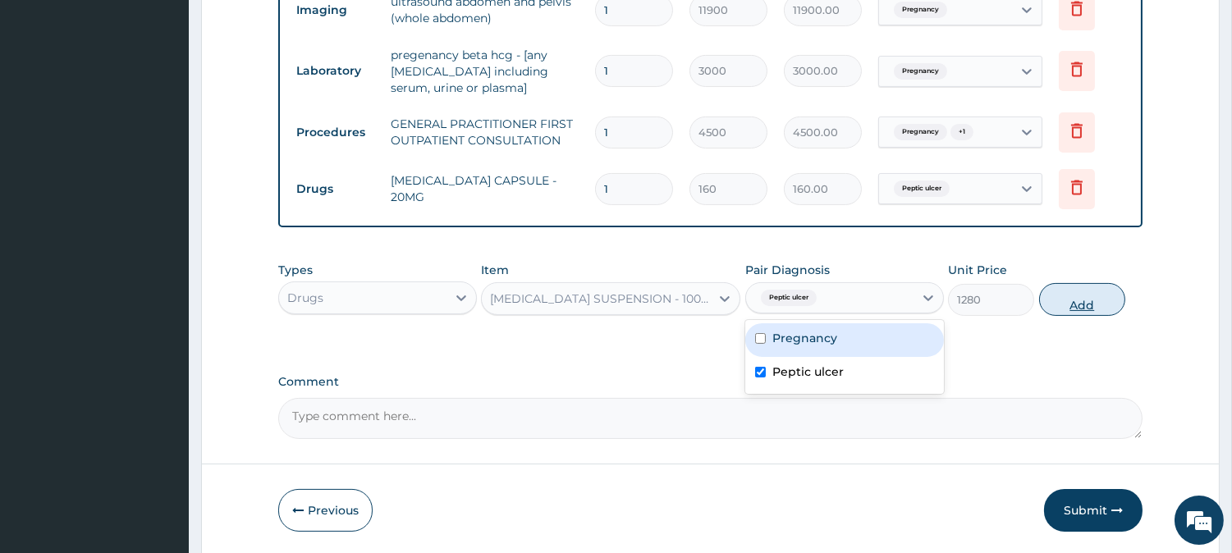
click button "Add"
type input "0"
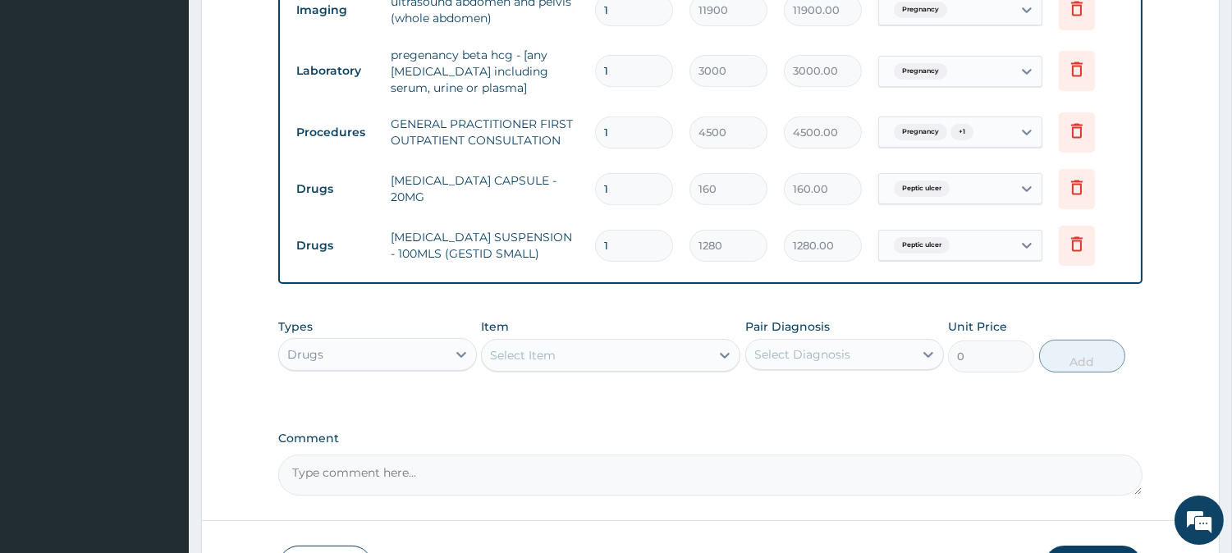
click input "1"
type input "14"
type input "2240.00"
type input "14"
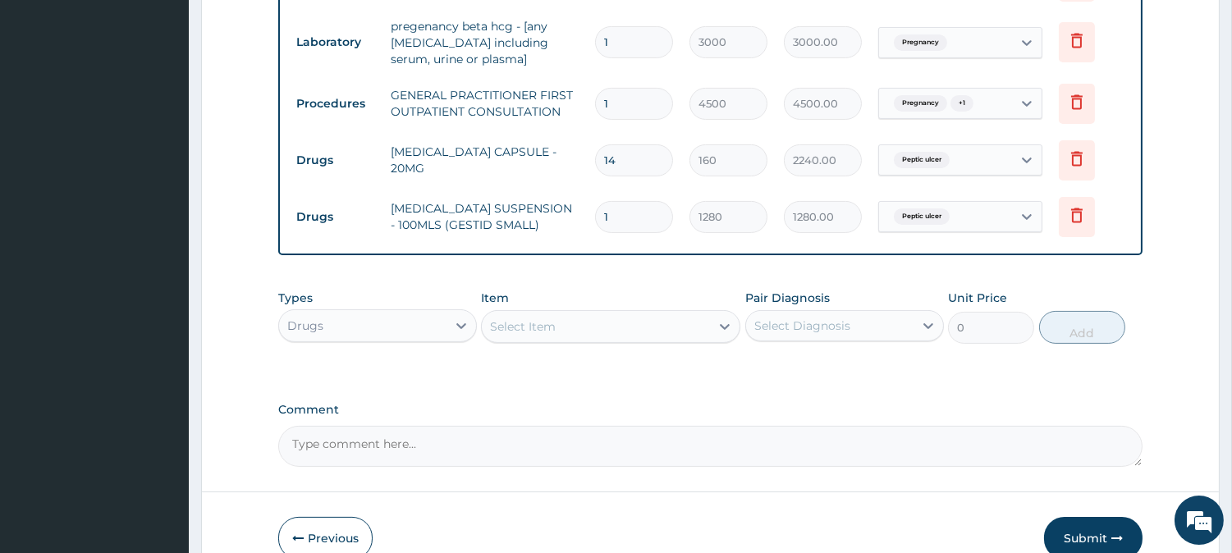
scroll to position [802, 0]
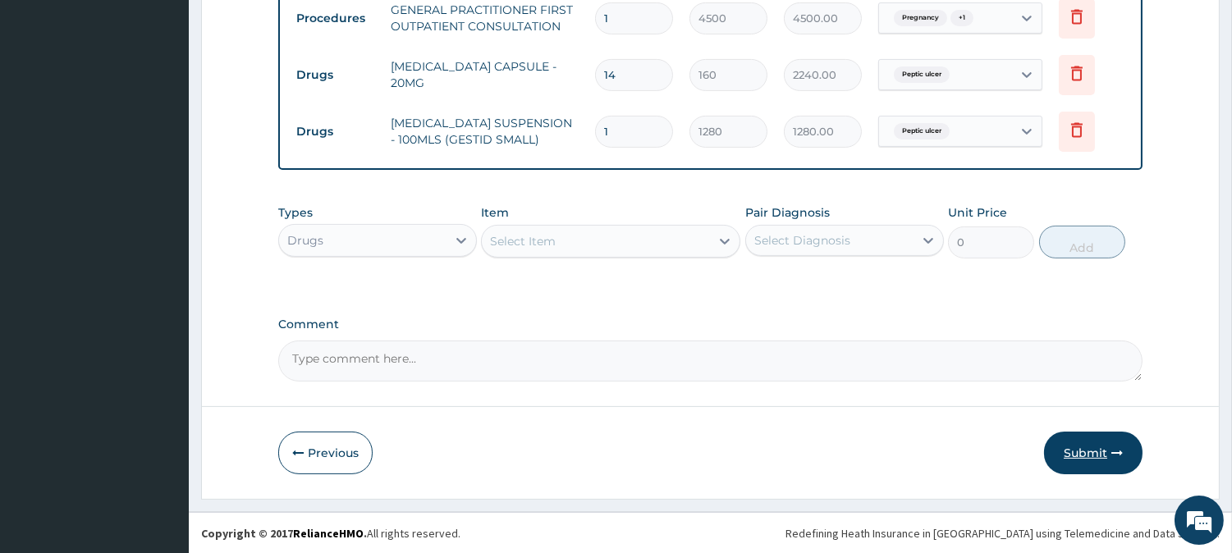
click button "Submit"
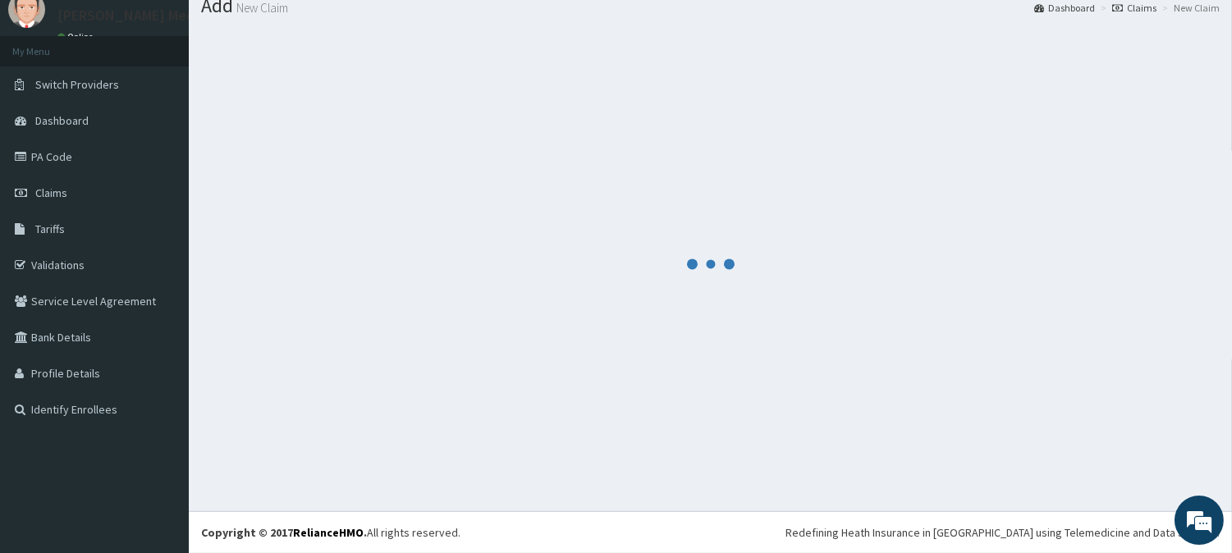
scroll to position [788, 0]
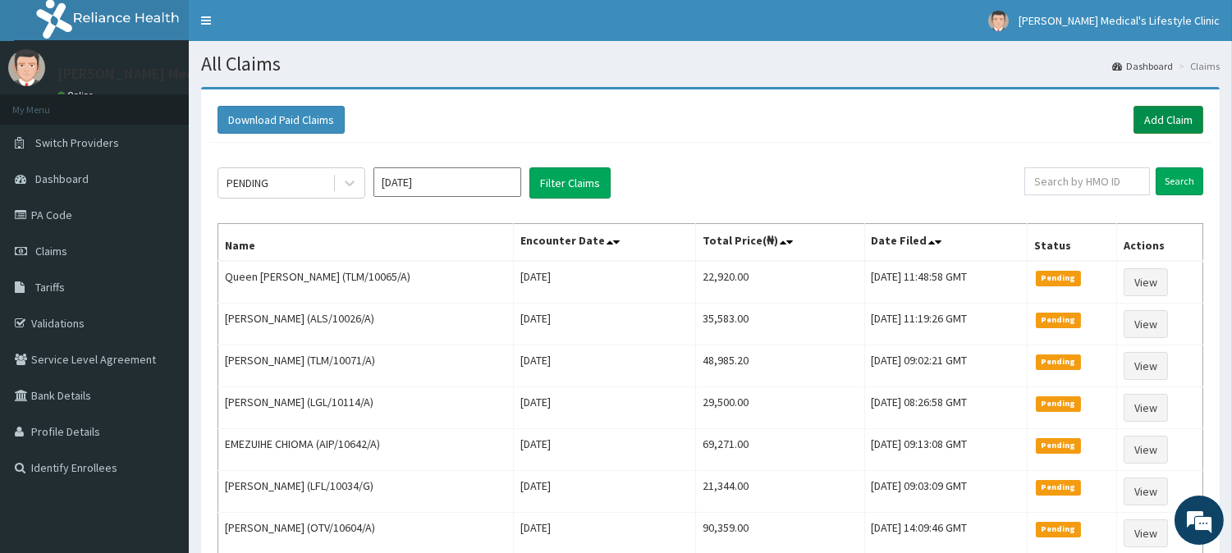
click at [1155, 117] on link "Add Claim" at bounding box center [1169, 120] width 70 height 28
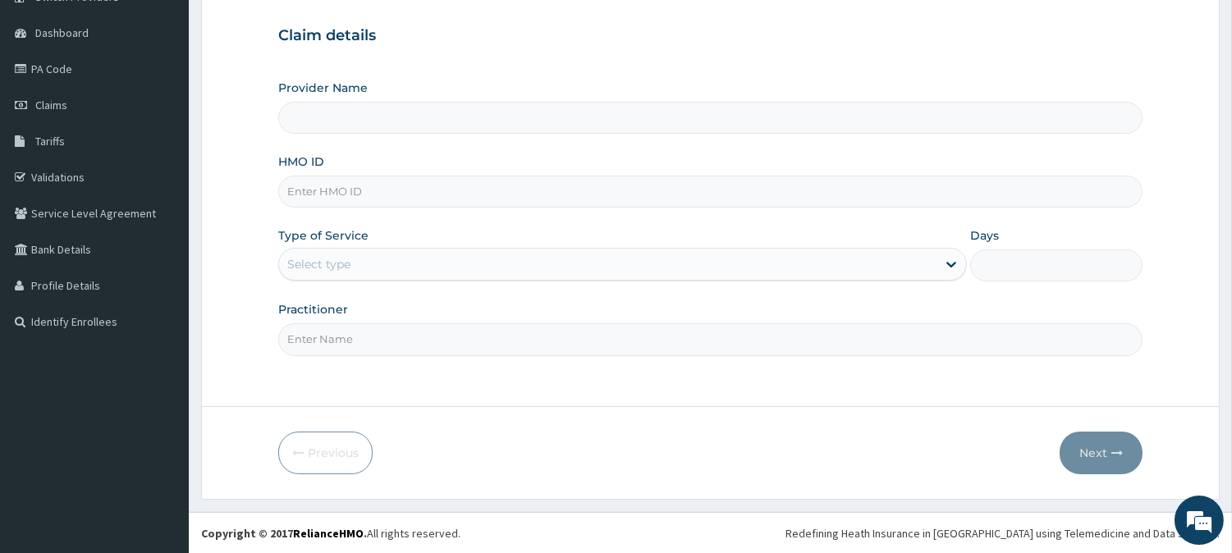
scroll to position [146, 0]
click at [310, 177] on input "HMO ID" at bounding box center [710, 192] width 865 height 32
type input "[PERSON_NAME] Medical's Lifestyle clinic"
paste input "TLM/10065/A"
type input "TLM/10065/A"
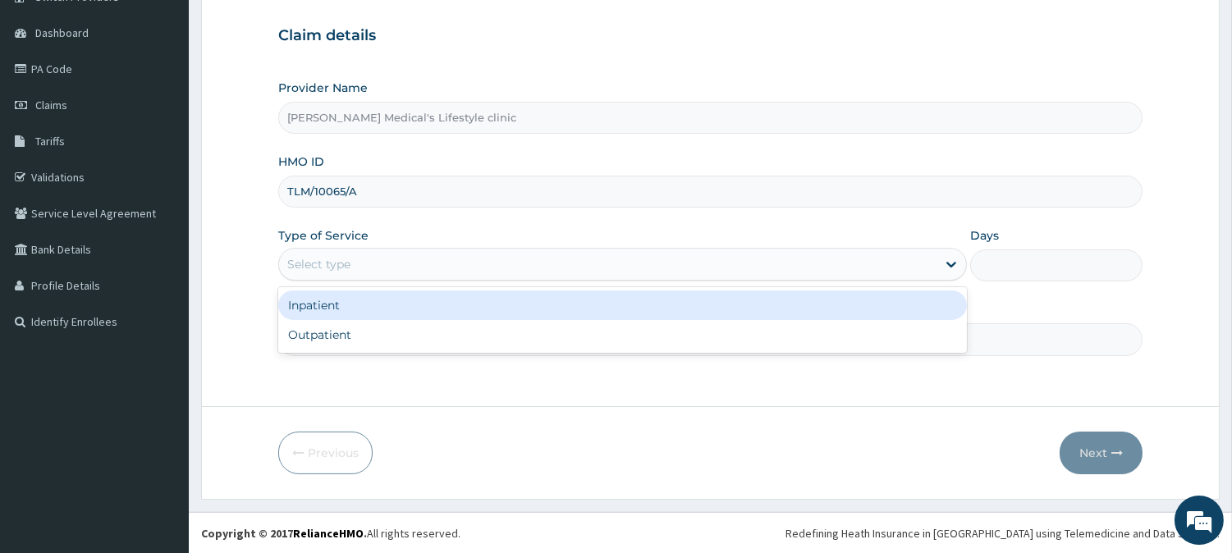
click at [307, 266] on div "Select type" at bounding box center [318, 264] width 63 height 16
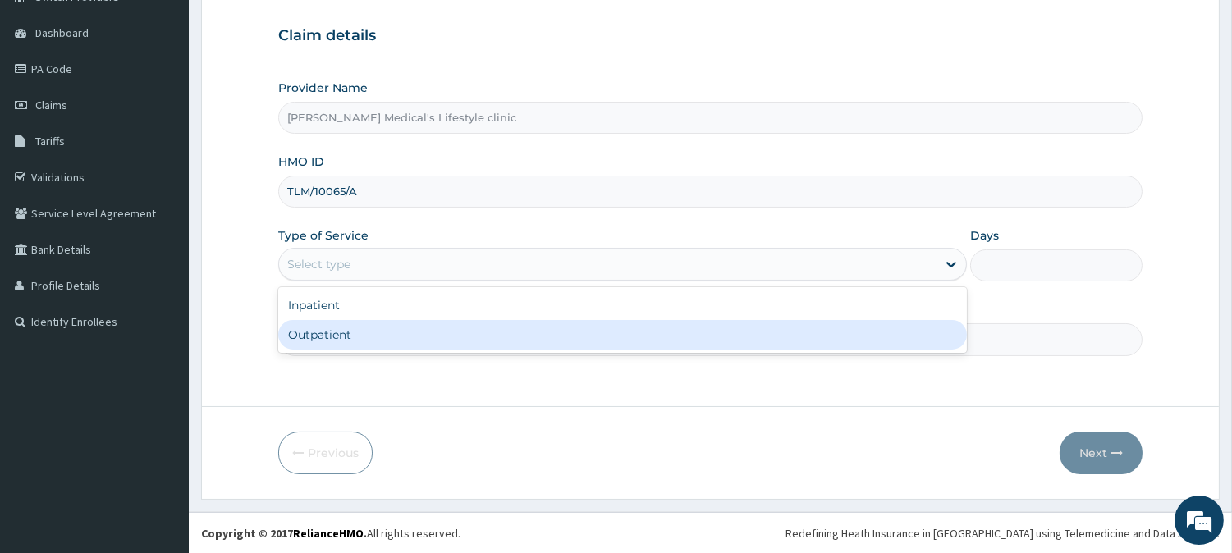
click at [319, 339] on div "Outpatient" at bounding box center [622, 335] width 689 height 30
type input "1"
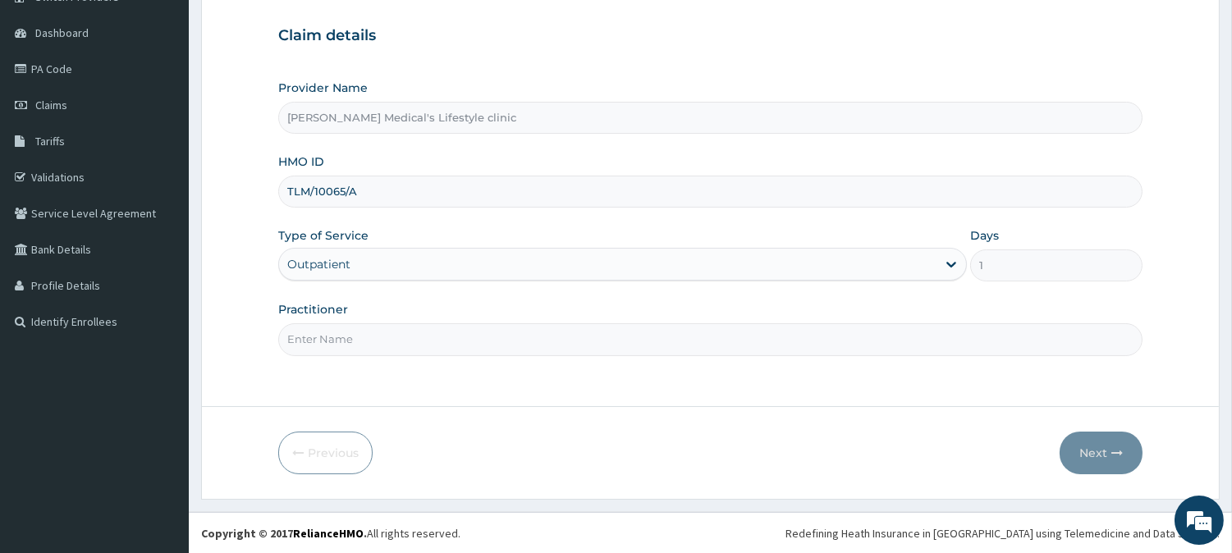
click at [319, 339] on input "Practitioner" at bounding box center [710, 339] width 865 height 32
type input "[PERSON_NAME]"
click at [1102, 432] on button "Next" at bounding box center [1101, 453] width 83 height 43
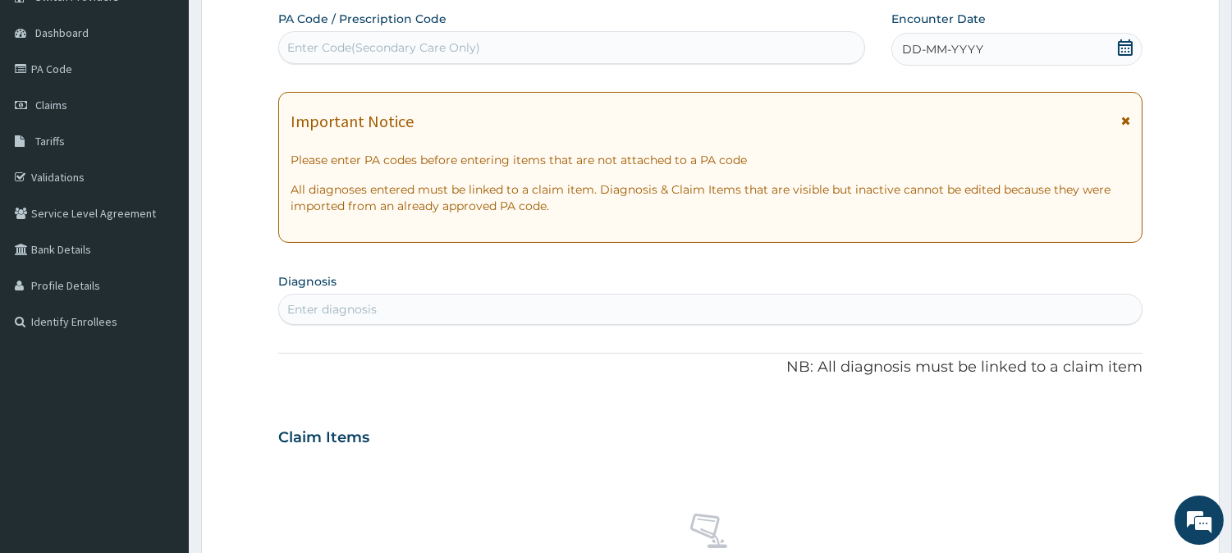
click at [351, 45] on div "Enter Code(Secondary Care Only)" at bounding box center [383, 47] width 193 height 16
paste input "TLM/10065/A"
type input "TLM/10065/A"
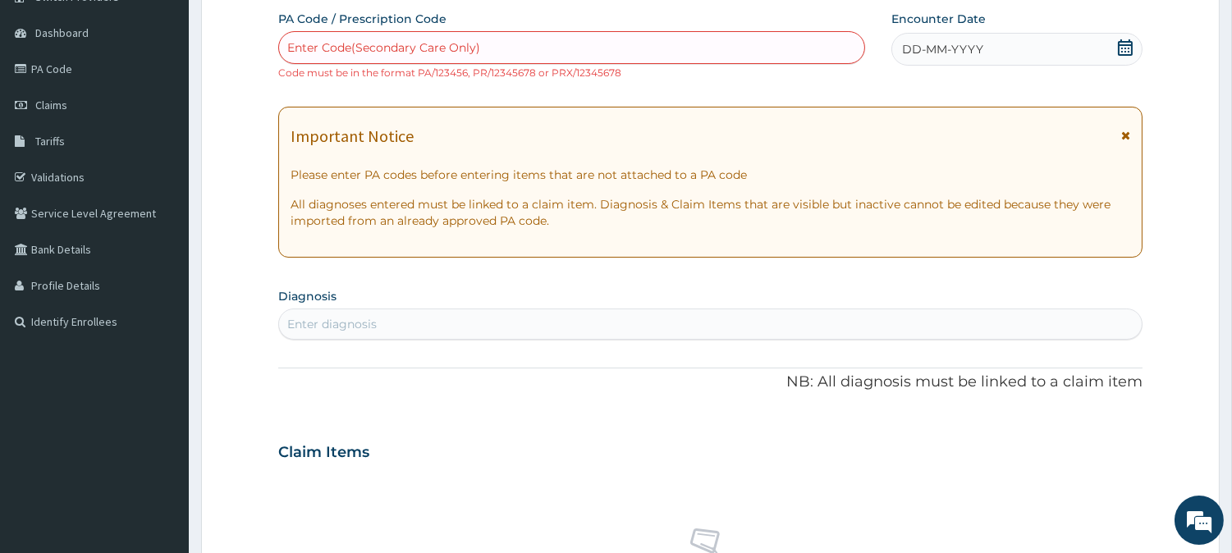
paste input "PA/F26C4B"
type input "PA/F26C4B"
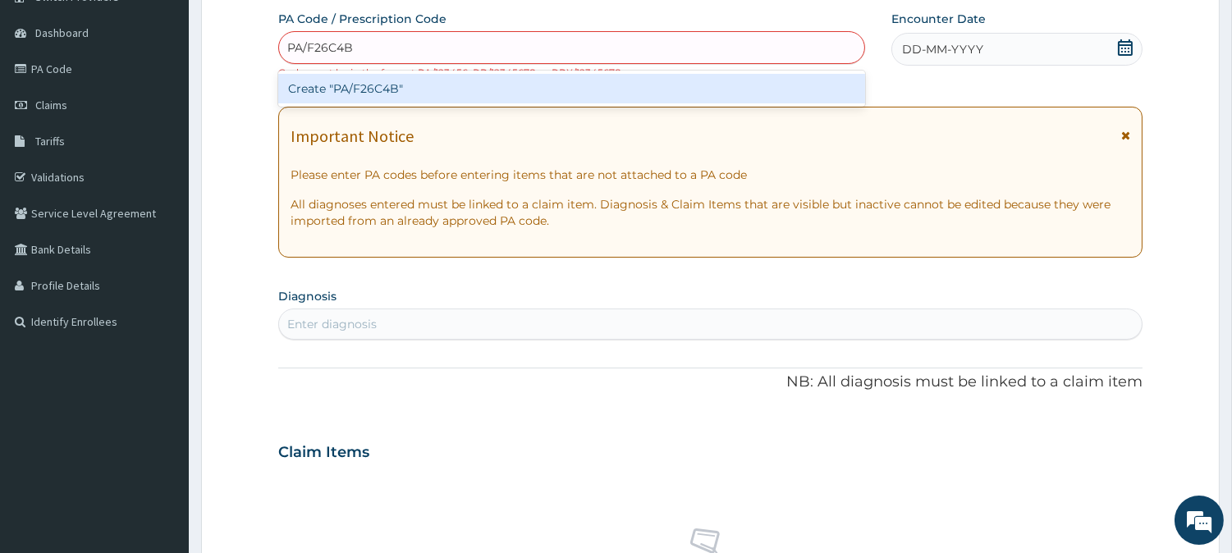
click at [356, 84] on div "Create "PA/F26C4B"" at bounding box center [571, 89] width 587 height 30
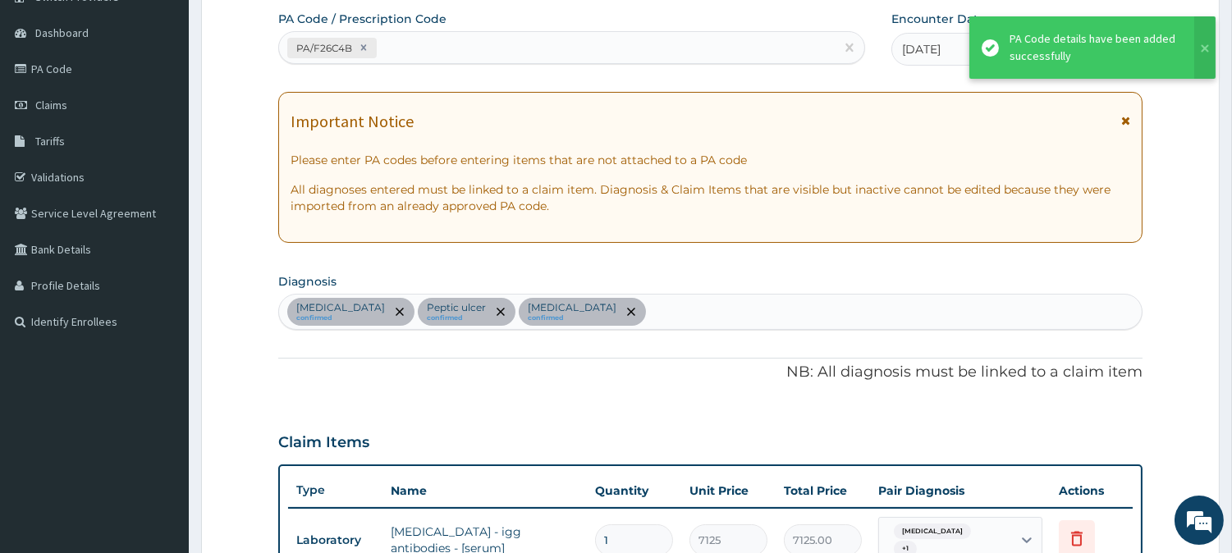
scroll to position [584, 0]
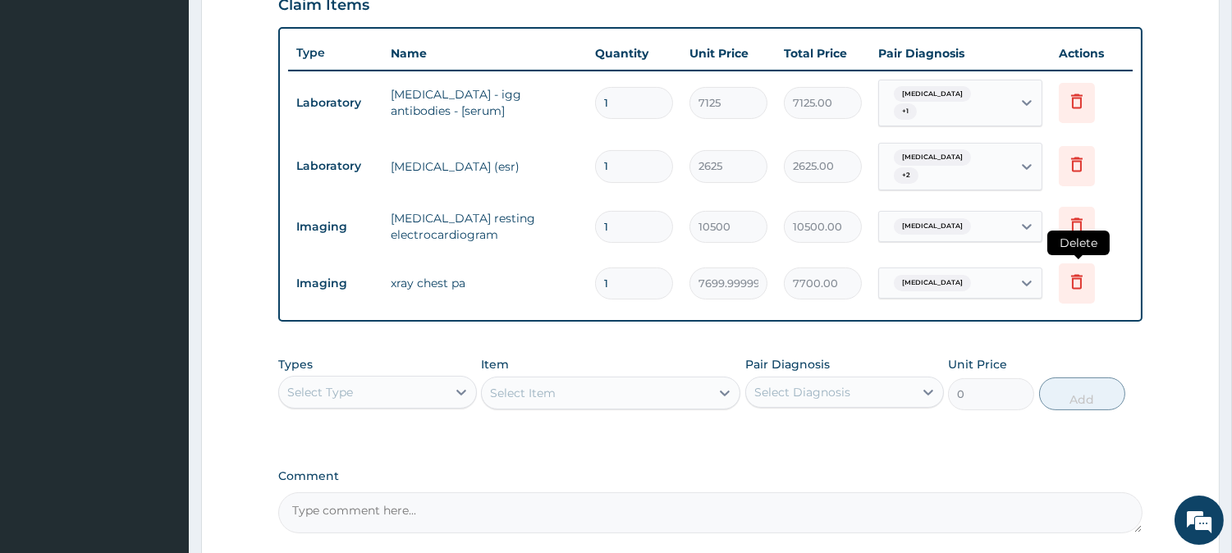
click at [1080, 278] on icon at bounding box center [1077, 282] width 20 height 20
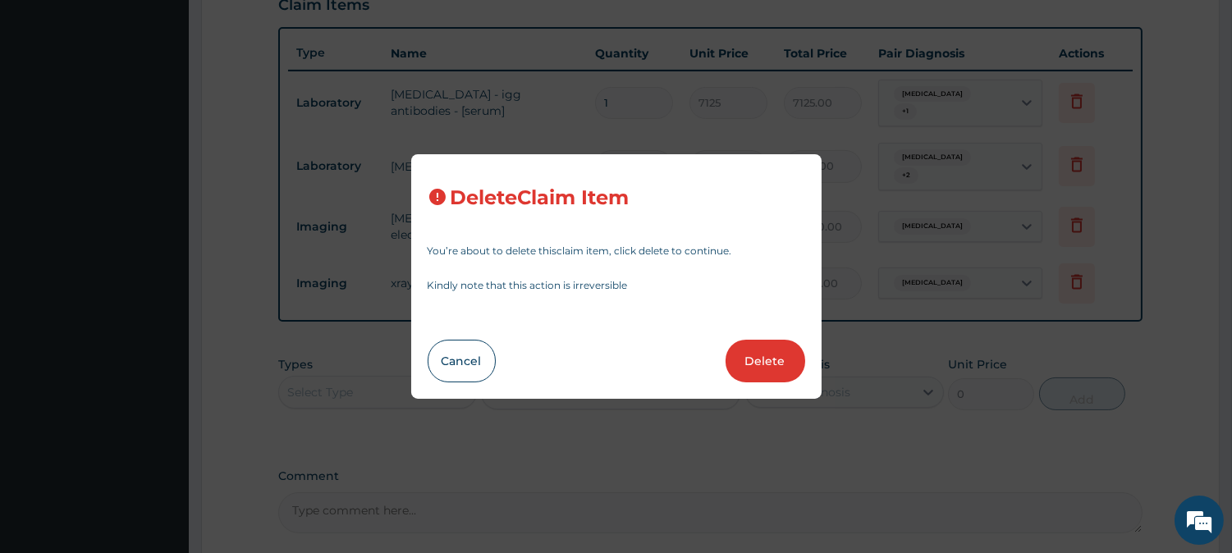
click at [773, 357] on button "Delete" at bounding box center [766, 361] width 80 height 43
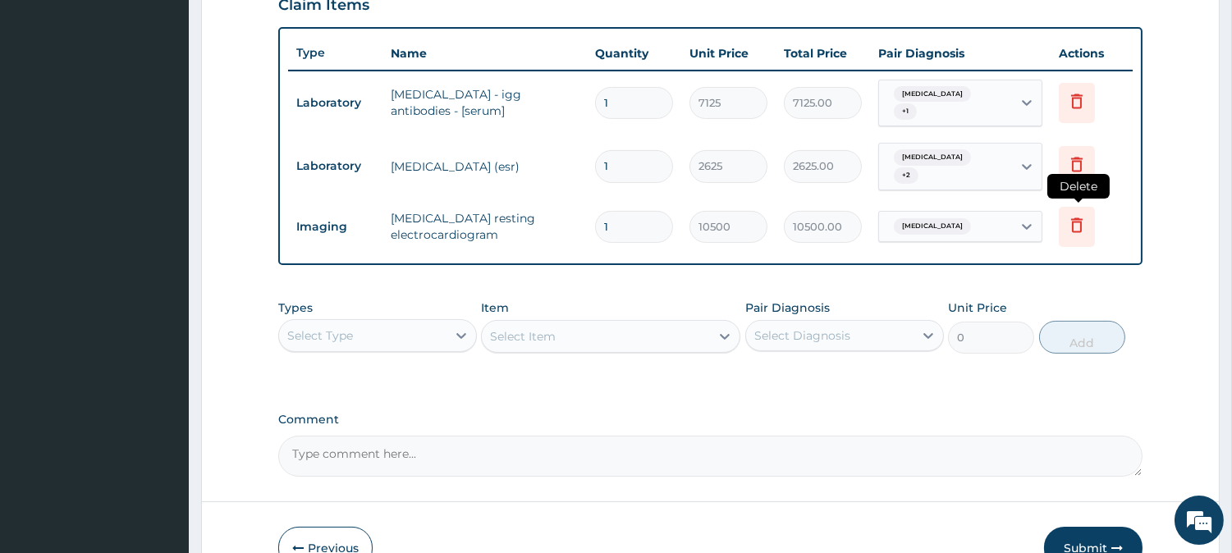
click at [1086, 218] on icon at bounding box center [1077, 225] width 20 height 20
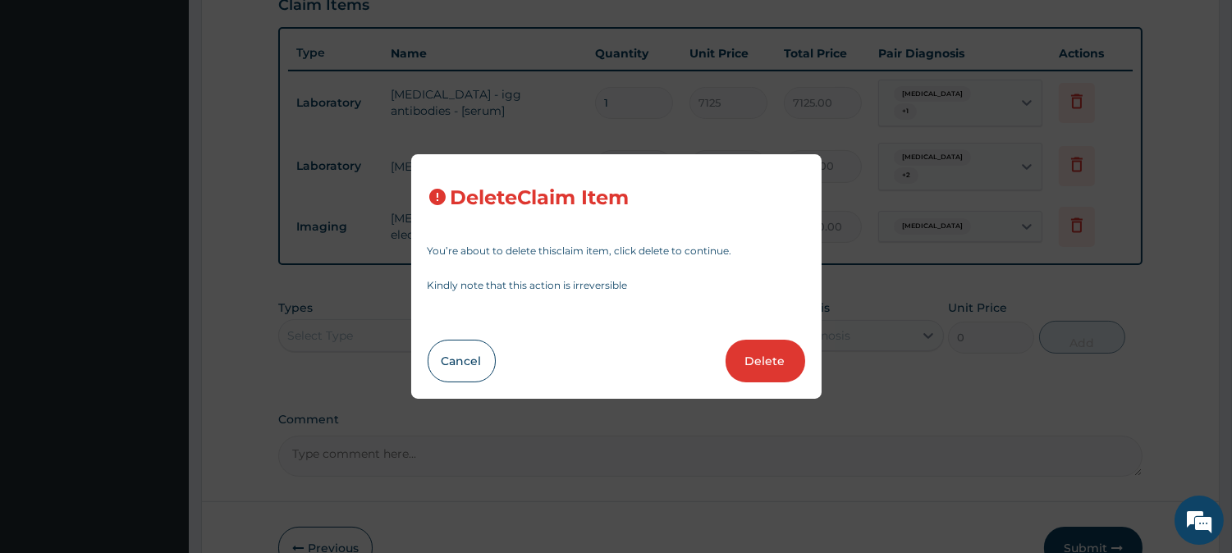
click at [781, 354] on button "Delete" at bounding box center [766, 361] width 80 height 43
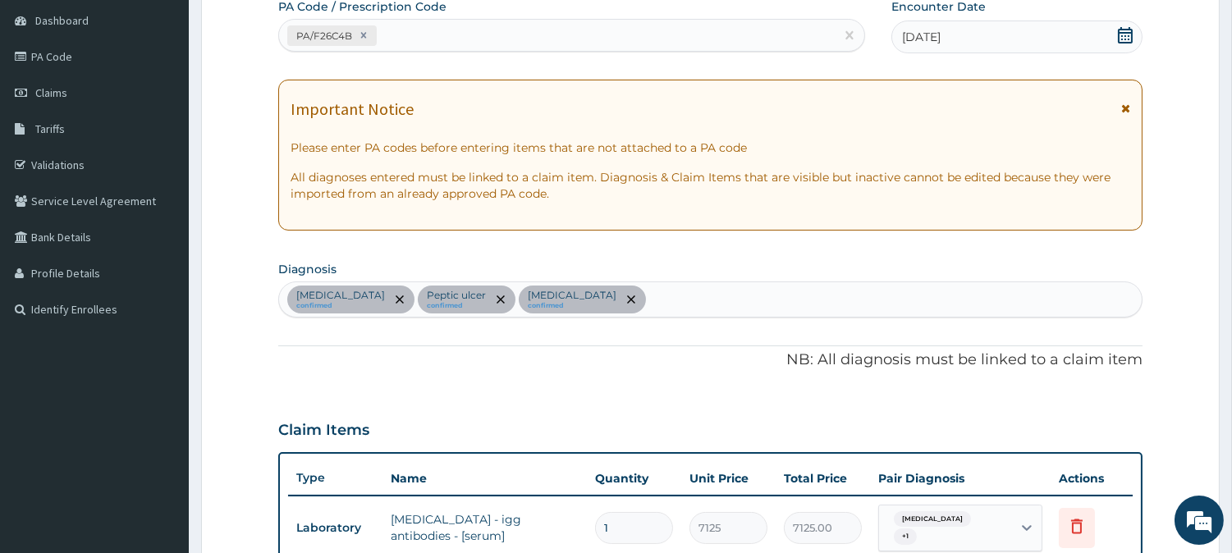
scroll to position [304, 0]
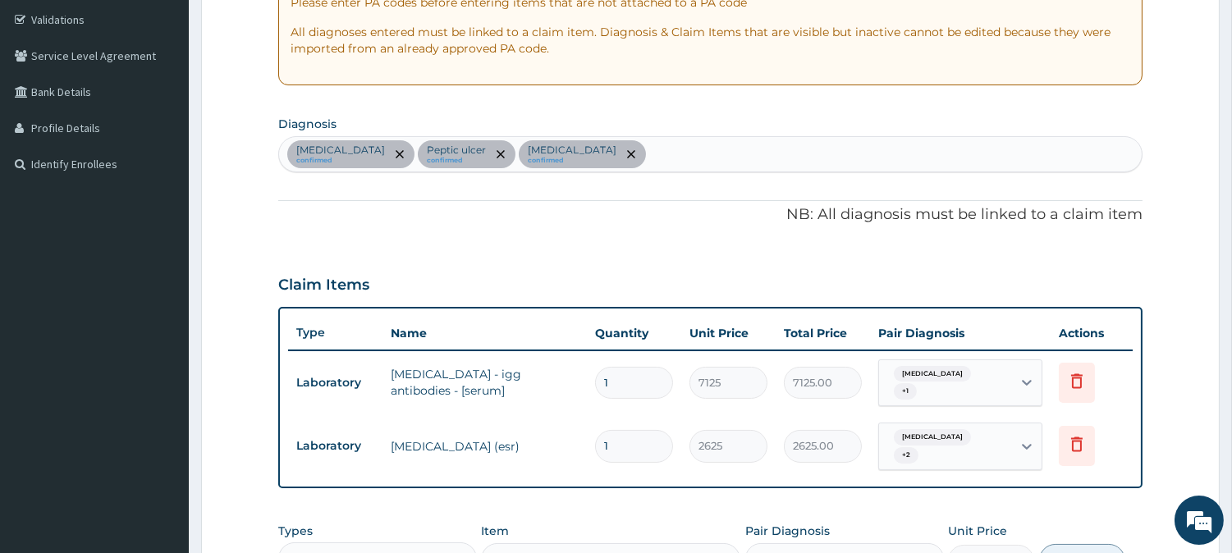
click at [692, 158] on div "Chest pain confirmed Peptic ulcer confirmed Upper respiratory infection confirm…" at bounding box center [710, 154] width 863 height 34
type input "SEP"
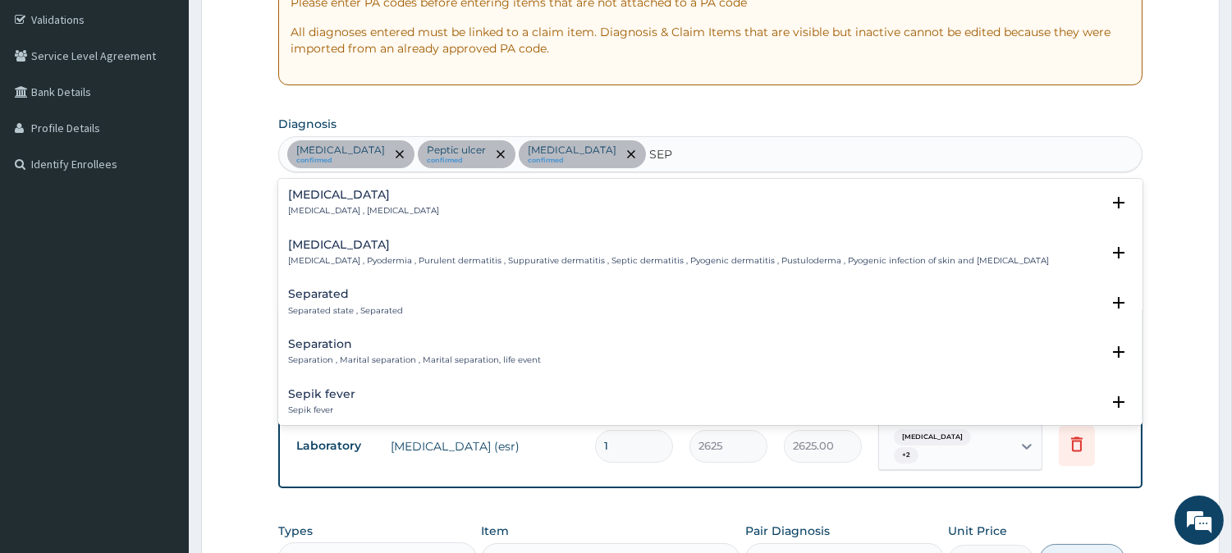
click at [300, 206] on p "[MEDICAL_DATA] , [MEDICAL_DATA]" at bounding box center [363, 210] width 151 height 11
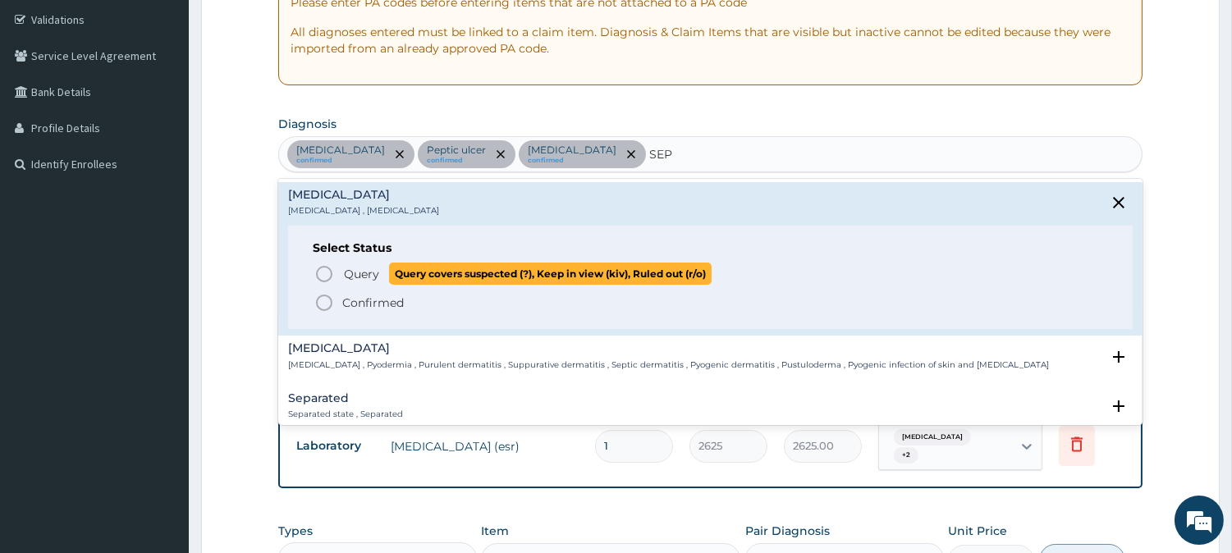
click at [338, 280] on span "Query Query covers suspected (?), Keep in view (kiv), Ruled out (r/o)" at bounding box center [711, 274] width 794 height 22
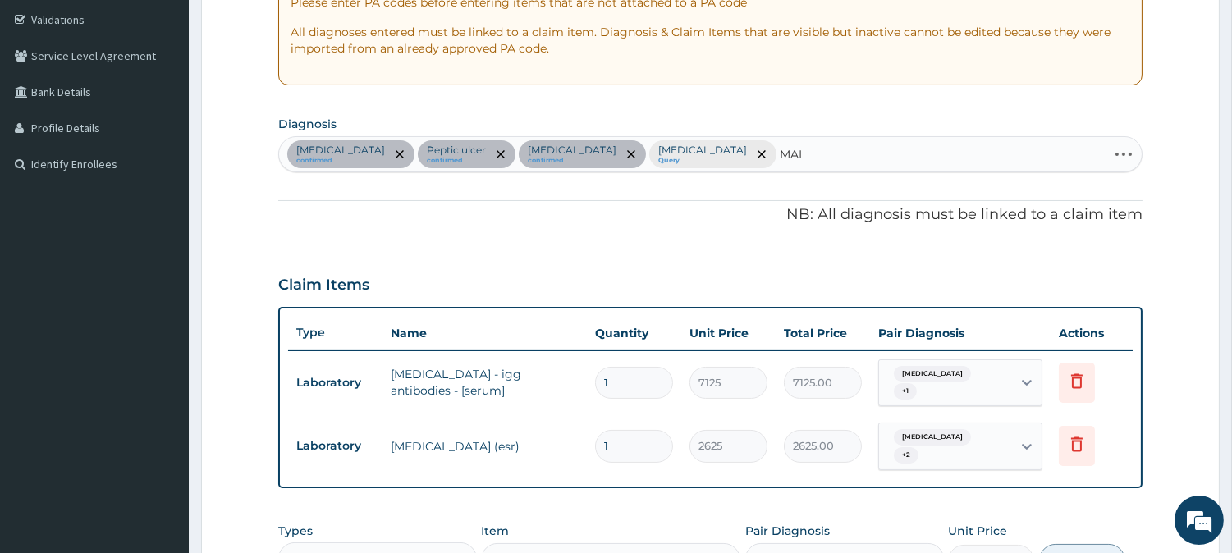
type input "MALA"
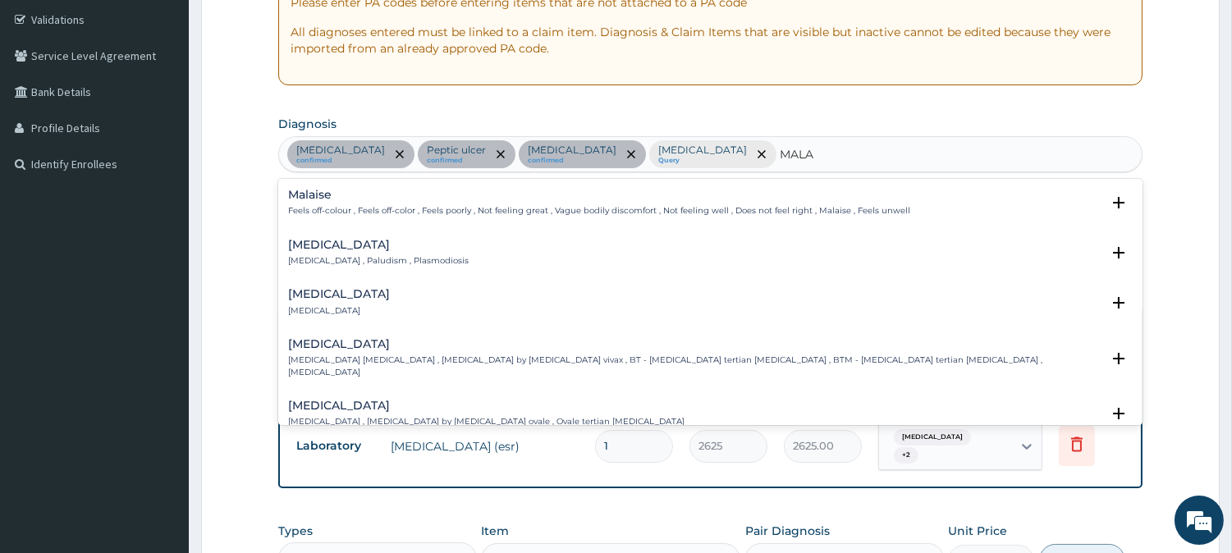
click at [323, 241] on h4 "[MEDICAL_DATA]" at bounding box center [378, 245] width 181 height 12
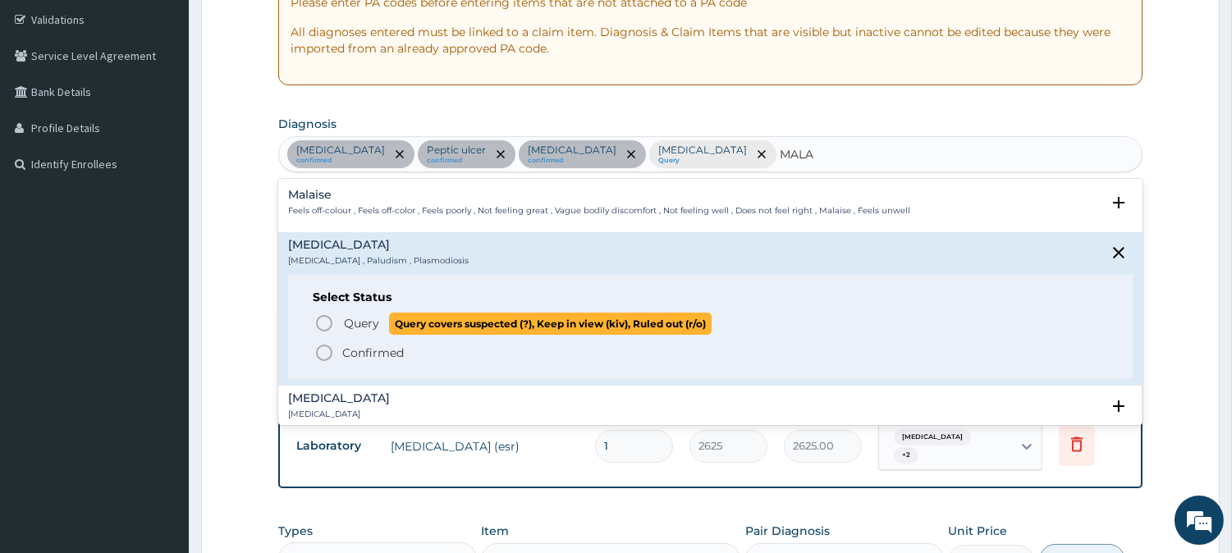
click at [331, 328] on circle "status option query" at bounding box center [324, 323] width 15 height 15
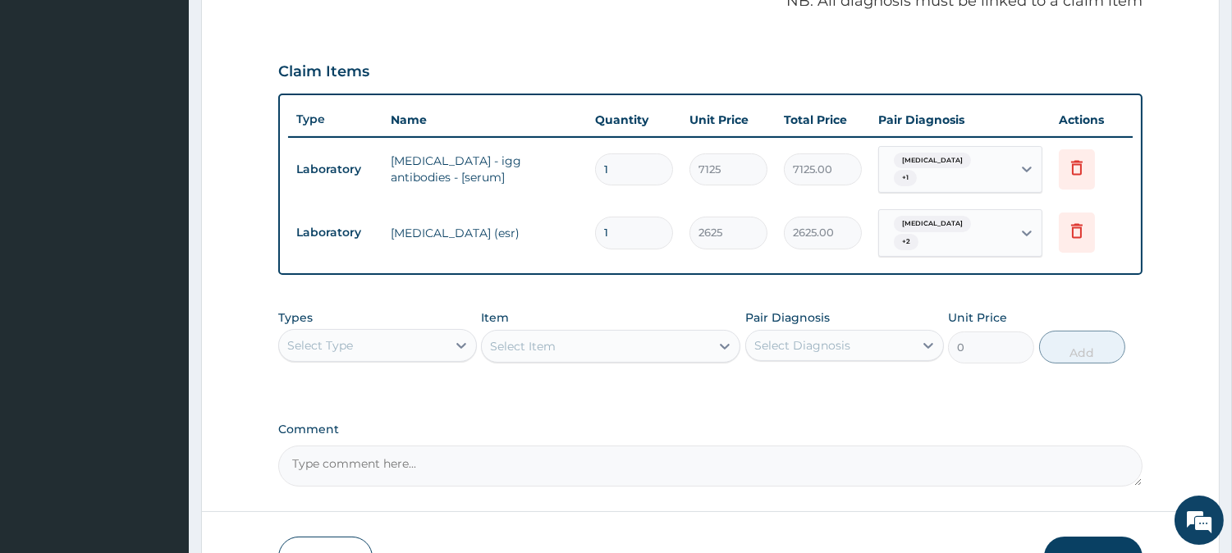
scroll to position [608, 0]
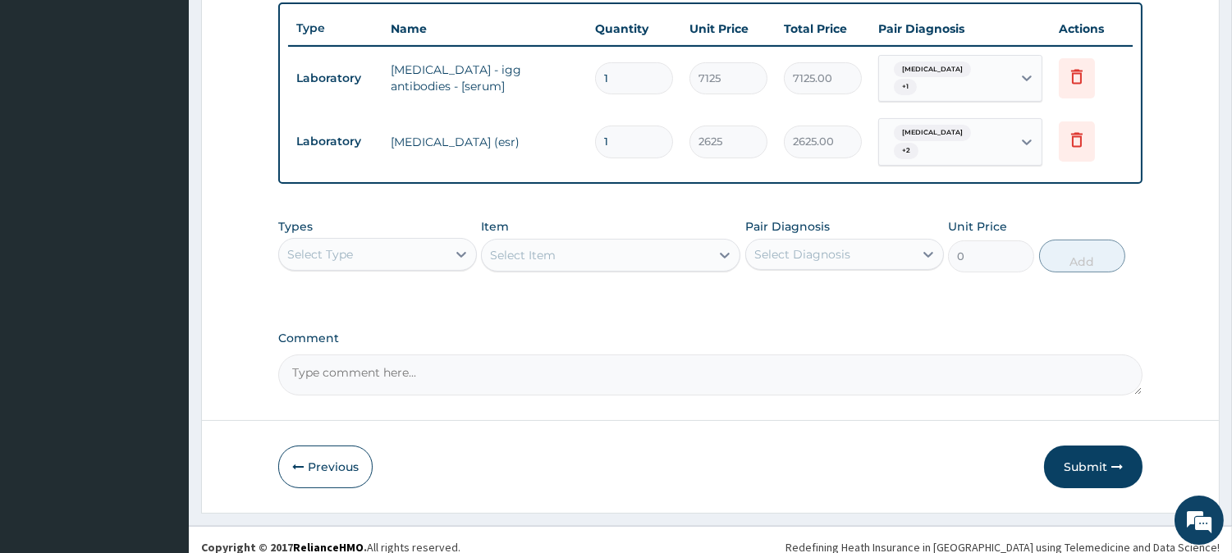
click at [429, 241] on div "Select Type" at bounding box center [362, 254] width 167 height 26
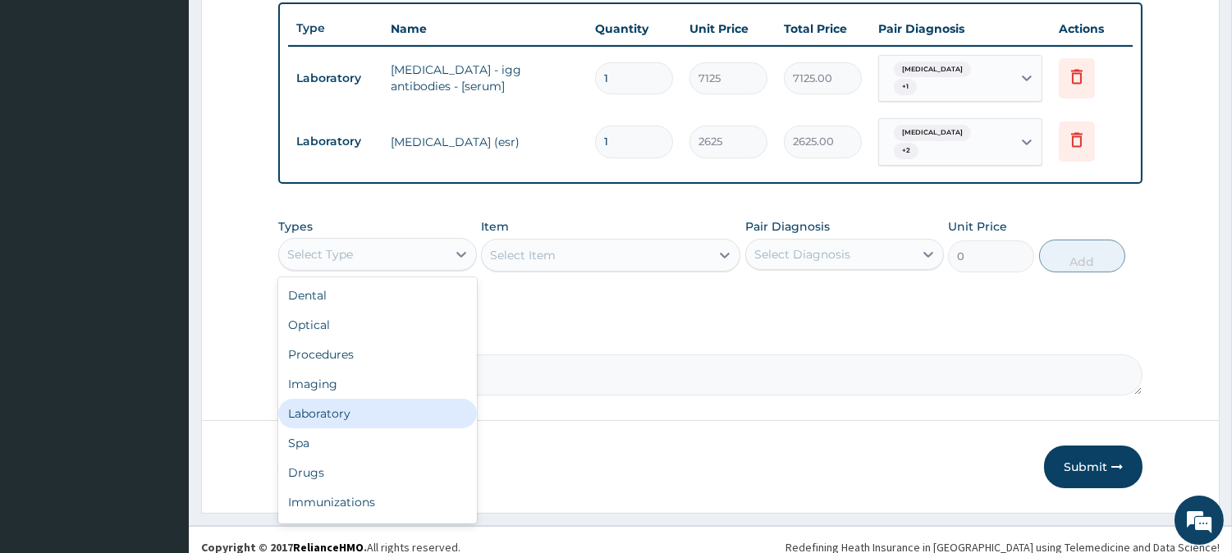
click at [370, 404] on div "Laboratory" at bounding box center [377, 414] width 199 height 30
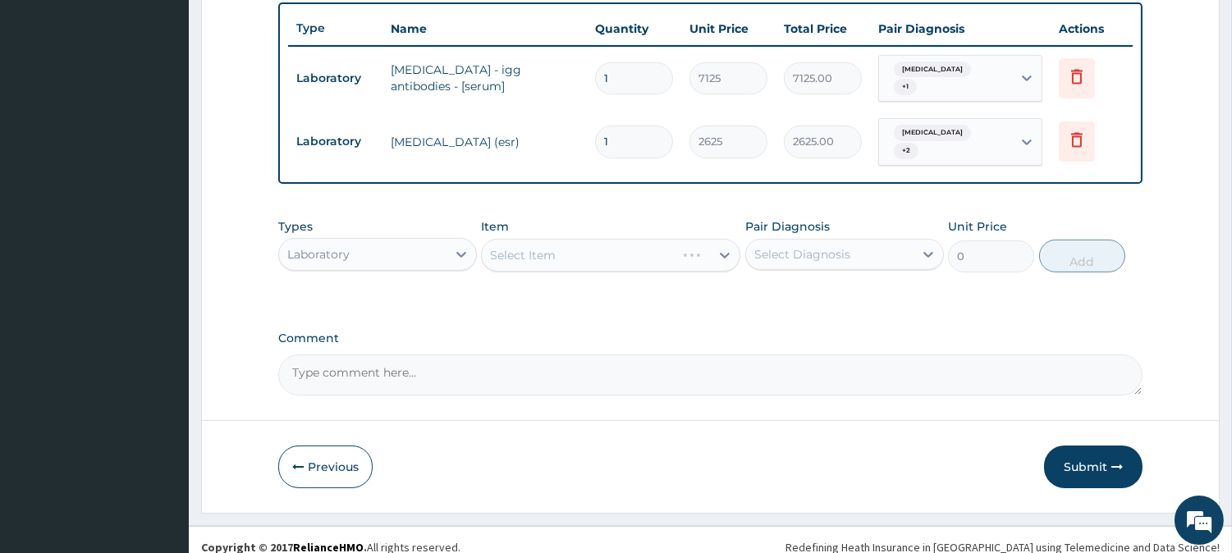
click at [677, 248] on div "Select Item" at bounding box center [610, 255] width 259 height 33
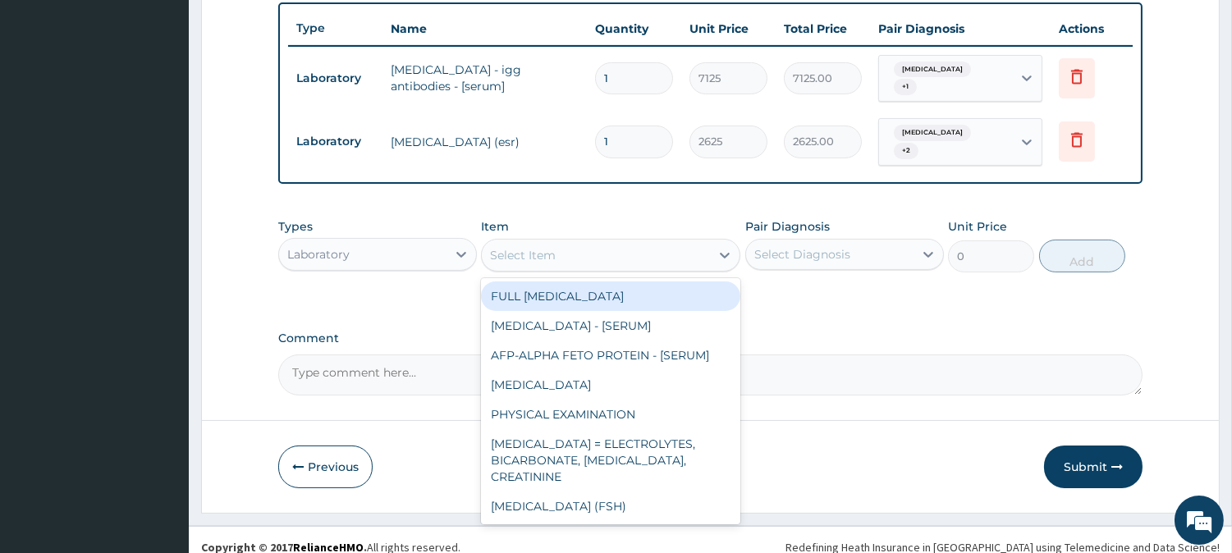
click at [677, 248] on div "Select Item" at bounding box center [596, 255] width 228 height 26
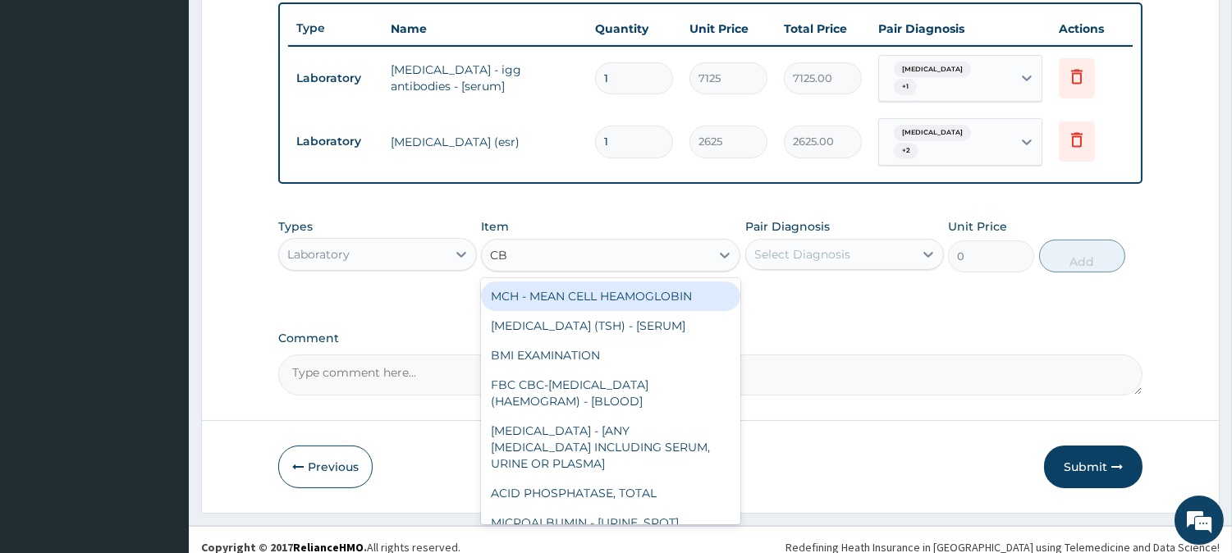
type input "CBC"
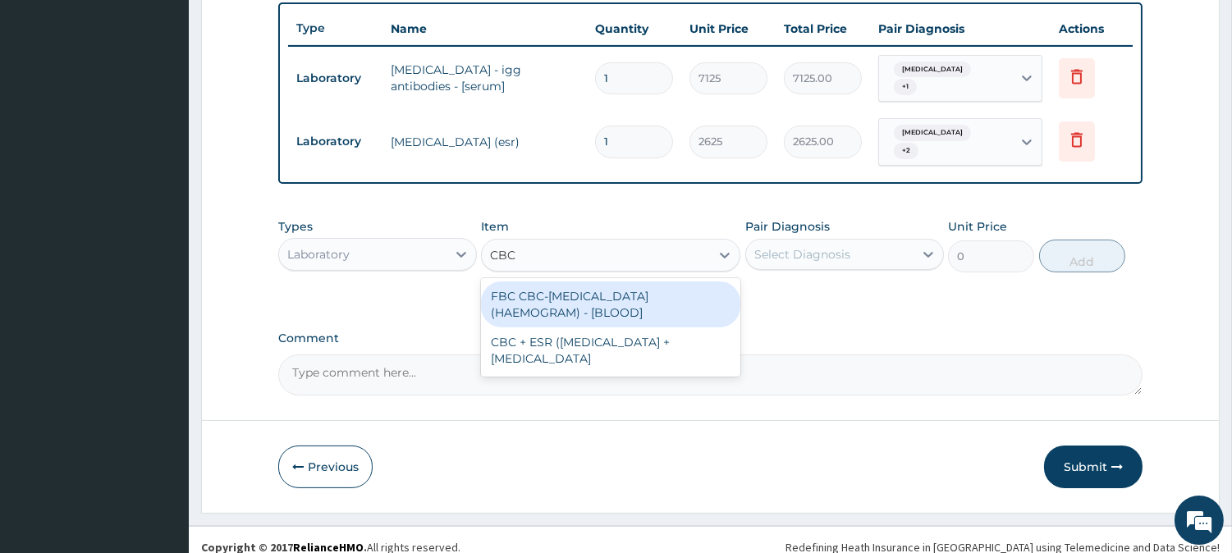
click at [635, 302] on div "FBC CBC-[MEDICAL_DATA] (HAEMOGRAM) - [BLOOD]" at bounding box center [610, 305] width 259 height 46
type input "6000"
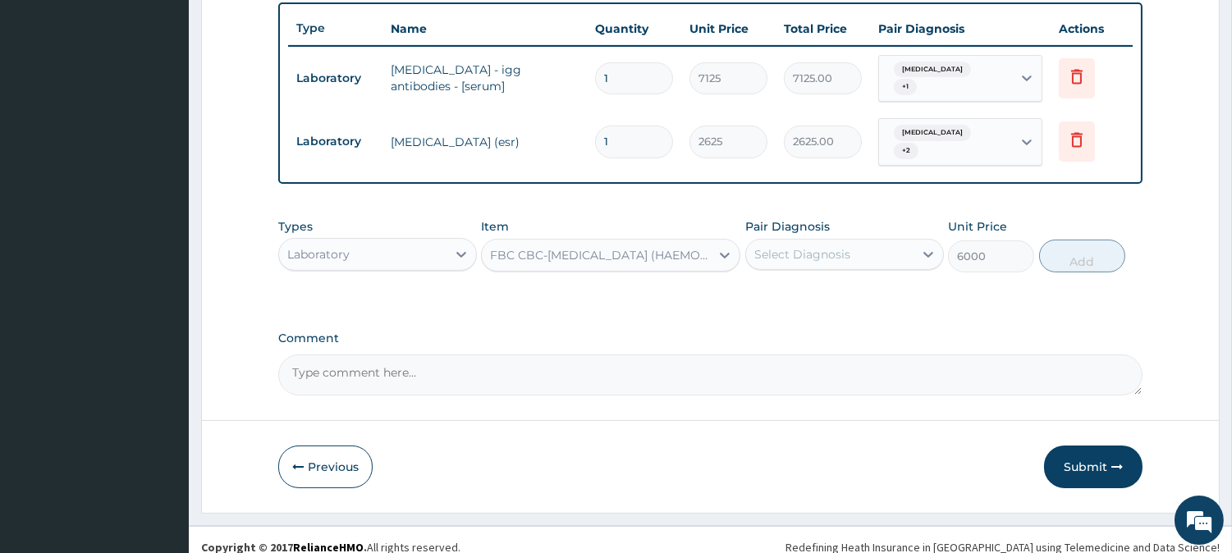
click at [753, 241] on div "Select Diagnosis" at bounding box center [829, 254] width 167 height 26
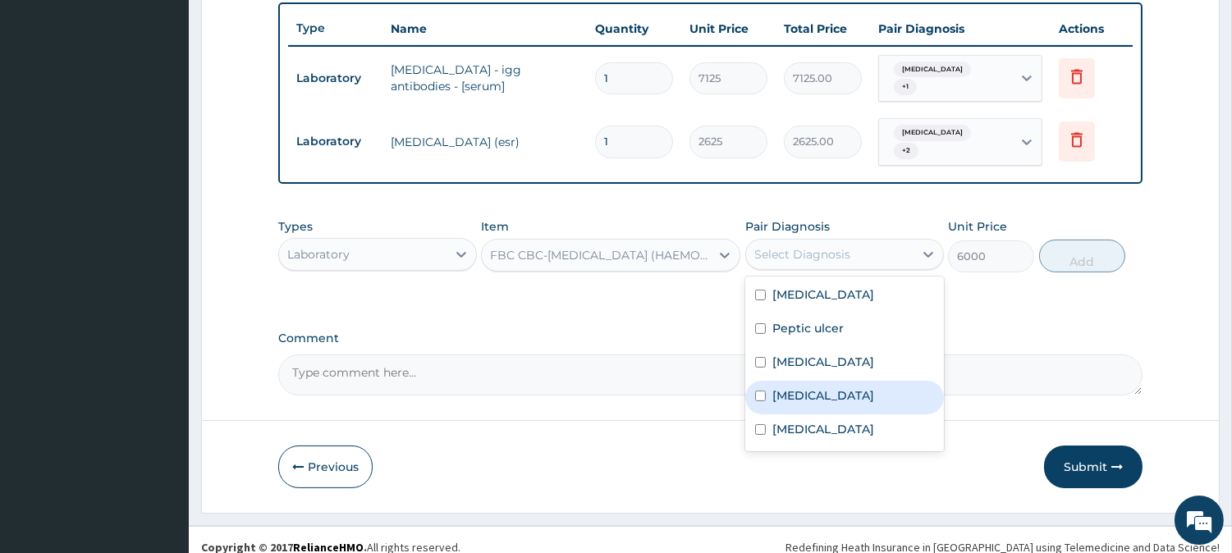
click at [782, 388] on label "[MEDICAL_DATA]" at bounding box center [824, 396] width 102 height 16
checkbox input "true"
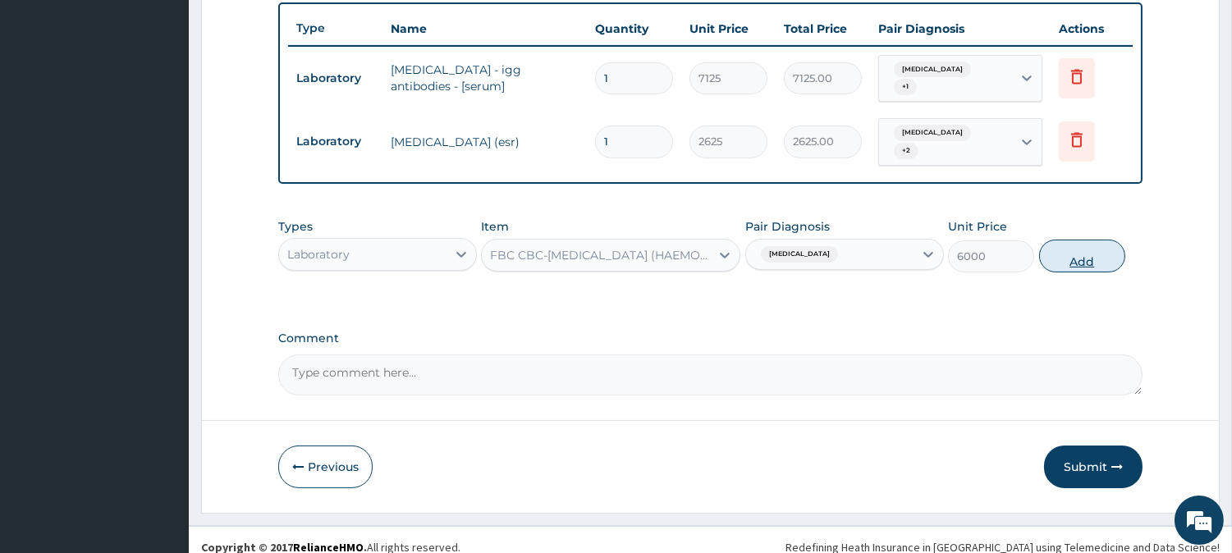
click at [1071, 251] on button "Add" at bounding box center [1082, 256] width 86 height 33
type input "0"
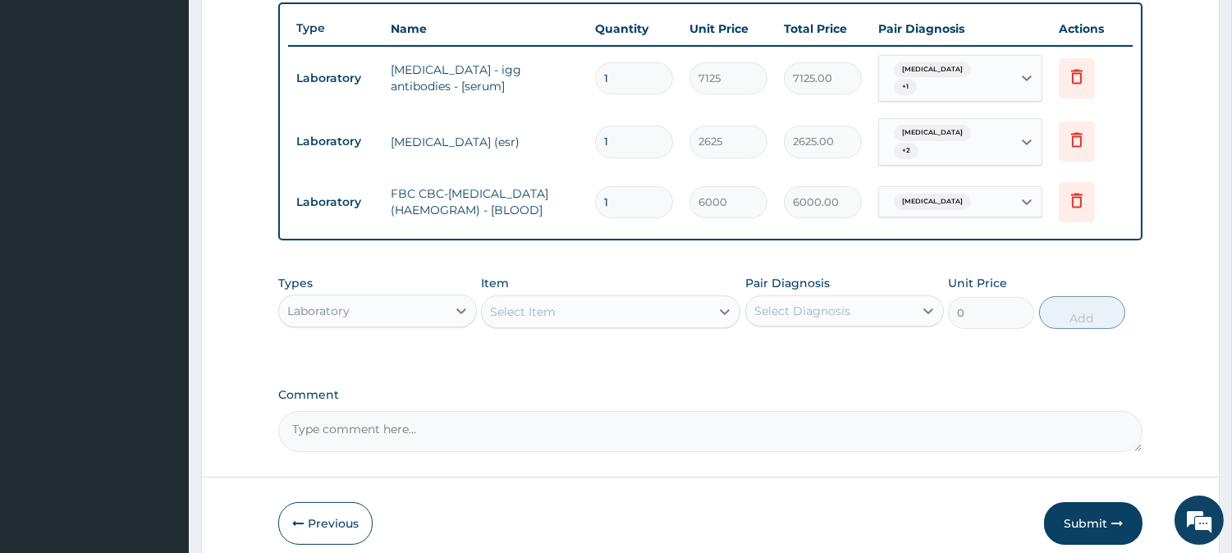
click at [663, 317] on div "Select Item" at bounding box center [596, 312] width 228 height 26
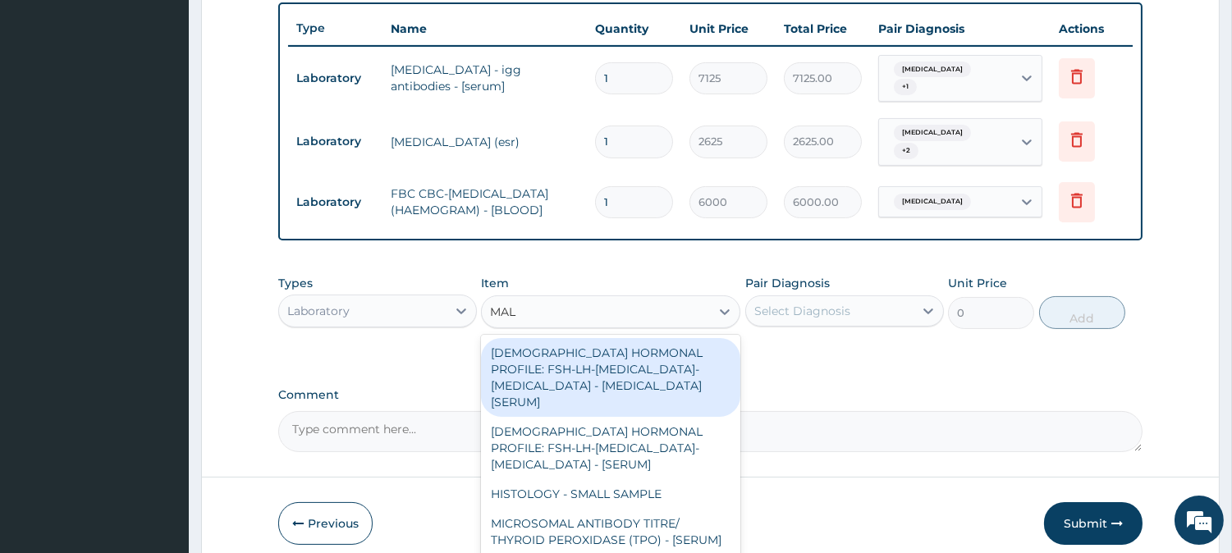
type input "MALA"
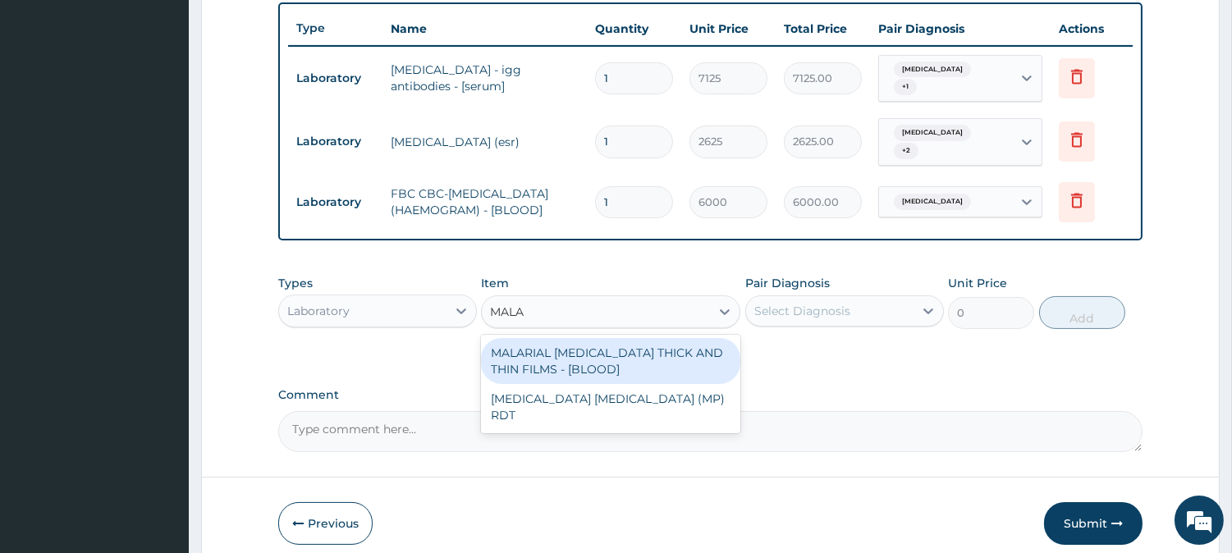
click at [663, 365] on div "MALARIAL PARASITE THICK AND THIN FILMS - [BLOOD]" at bounding box center [610, 361] width 259 height 46
type input "2625"
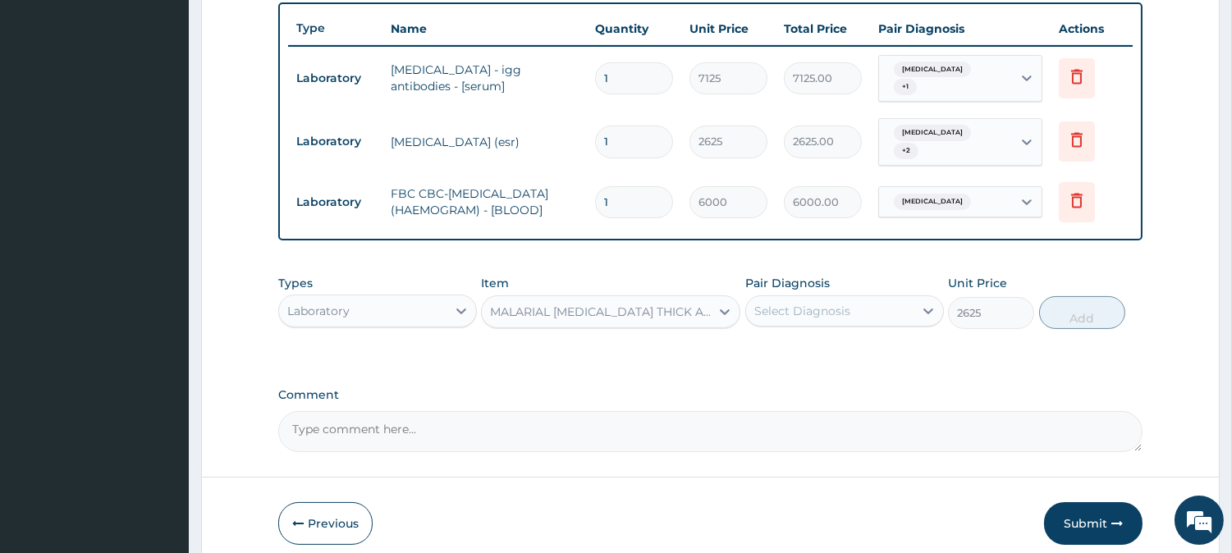
click at [830, 315] on div "Select Diagnosis" at bounding box center [803, 311] width 96 height 16
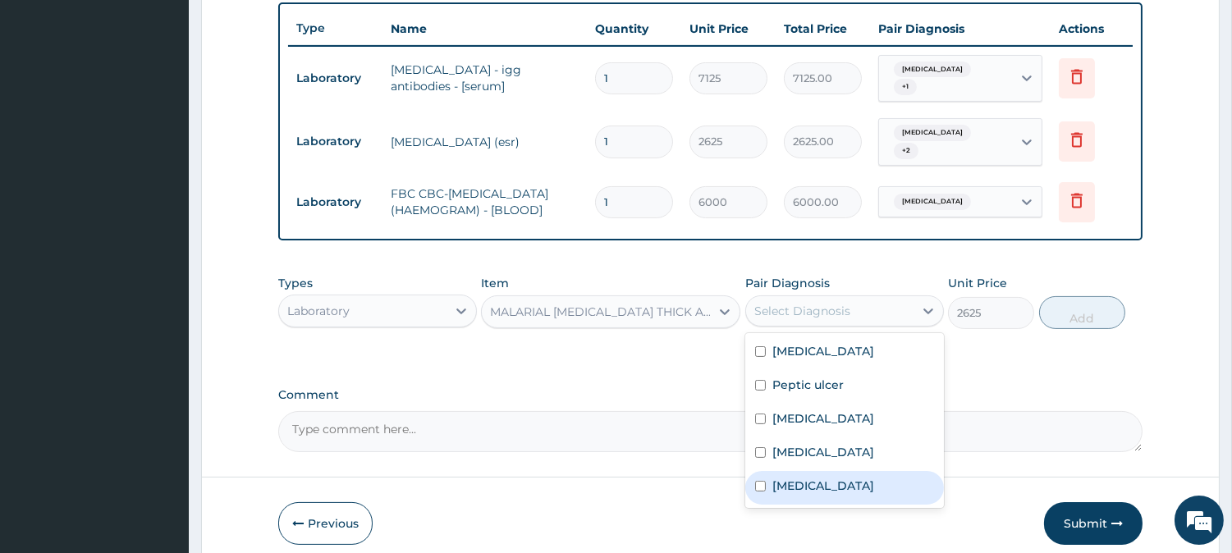
click at [816, 475] on div "Malaria" at bounding box center [844, 488] width 199 height 34
checkbox input "true"
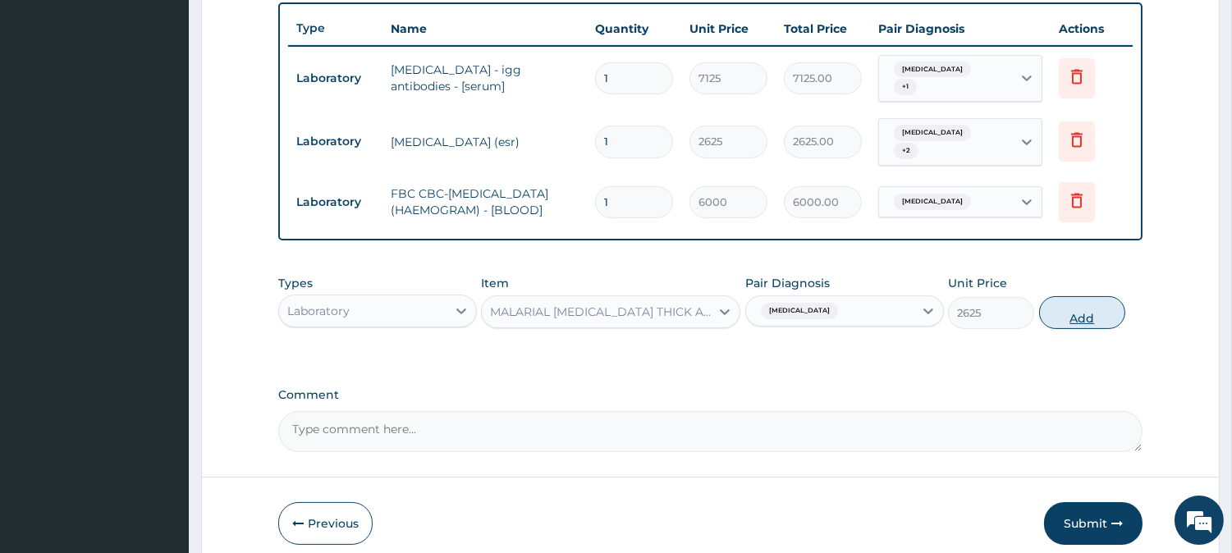
click at [1069, 323] on button "Add" at bounding box center [1082, 312] width 86 height 33
type input "0"
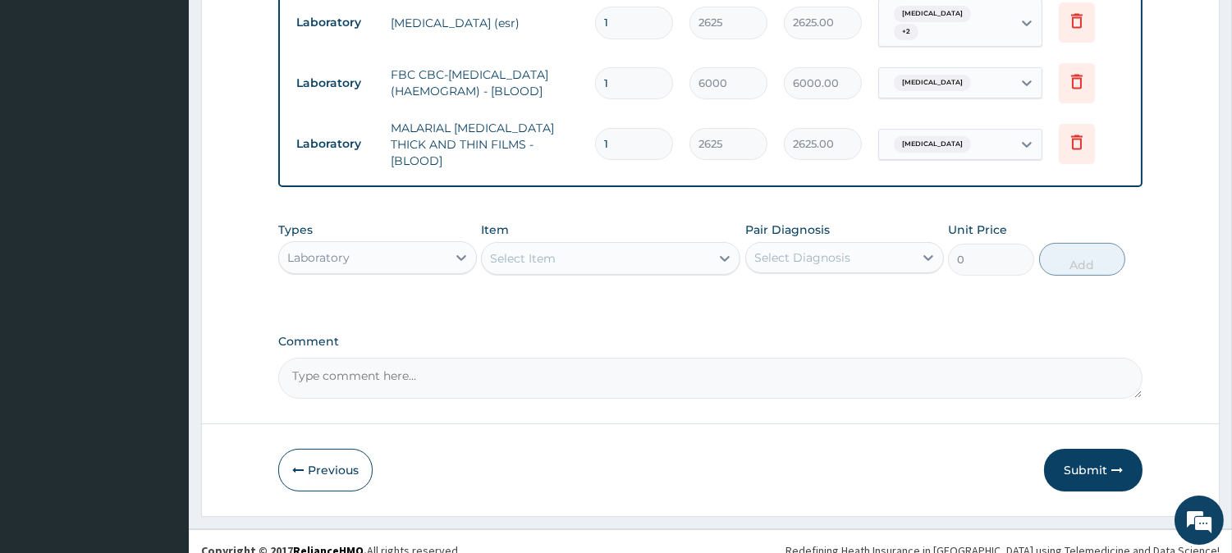
scroll to position [736, 0]
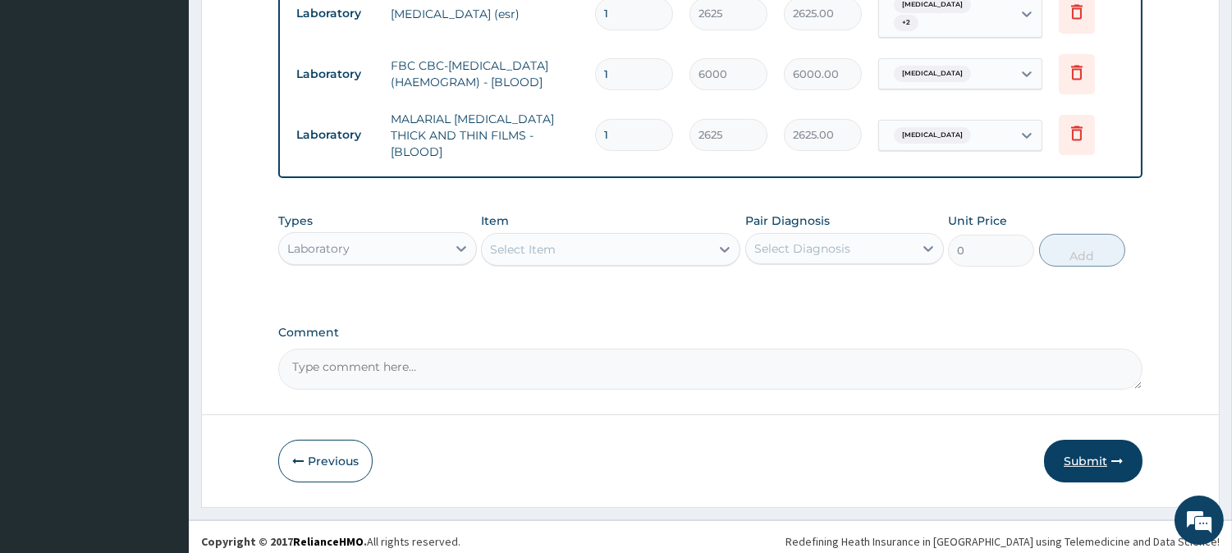
click at [1070, 454] on button "Submit" at bounding box center [1093, 461] width 99 height 43
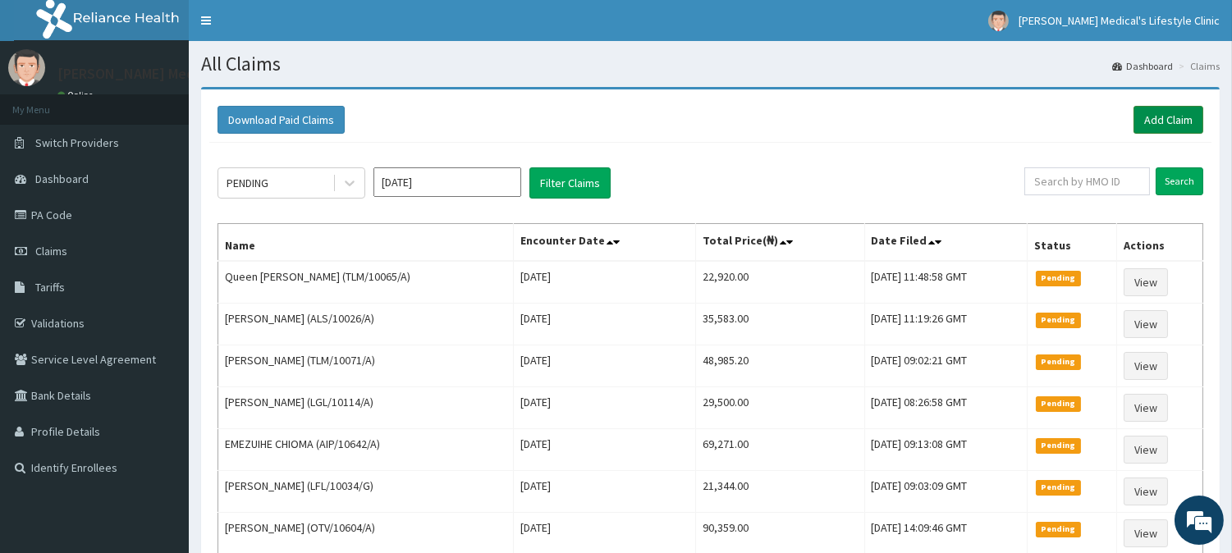
click at [1174, 116] on link "Add Claim" at bounding box center [1169, 120] width 70 height 28
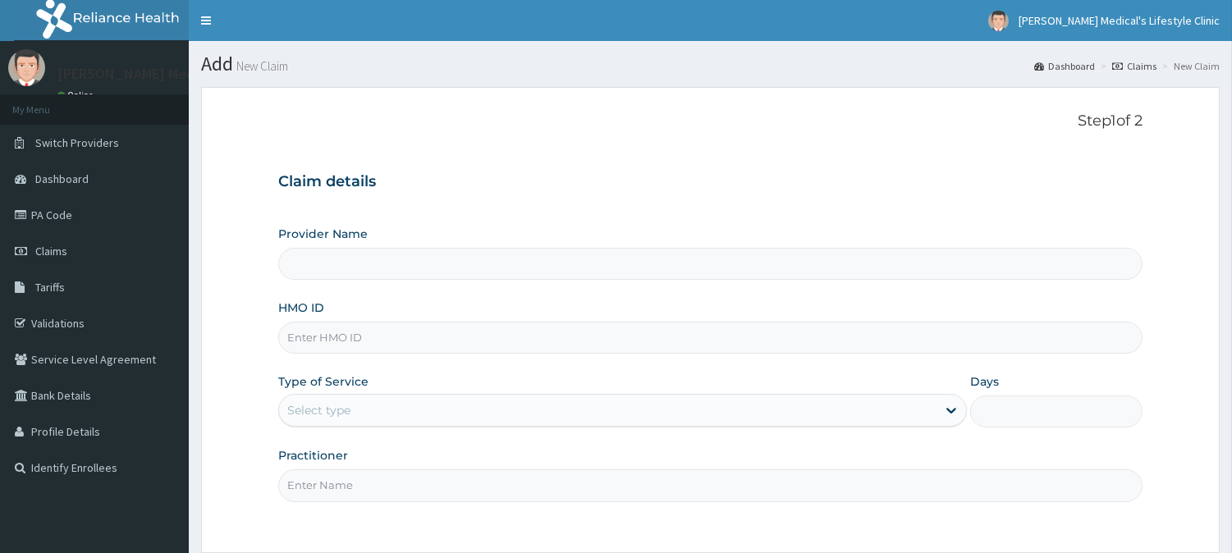
click at [412, 341] on input "HMO ID" at bounding box center [710, 338] width 865 height 32
type input "[PERSON_NAME] Medical's Lifestyle clinic"
paste input "VFI/10021/B"
type input "VFI/10021/B"
click at [390, 415] on div "Select type" at bounding box center [608, 410] width 658 height 26
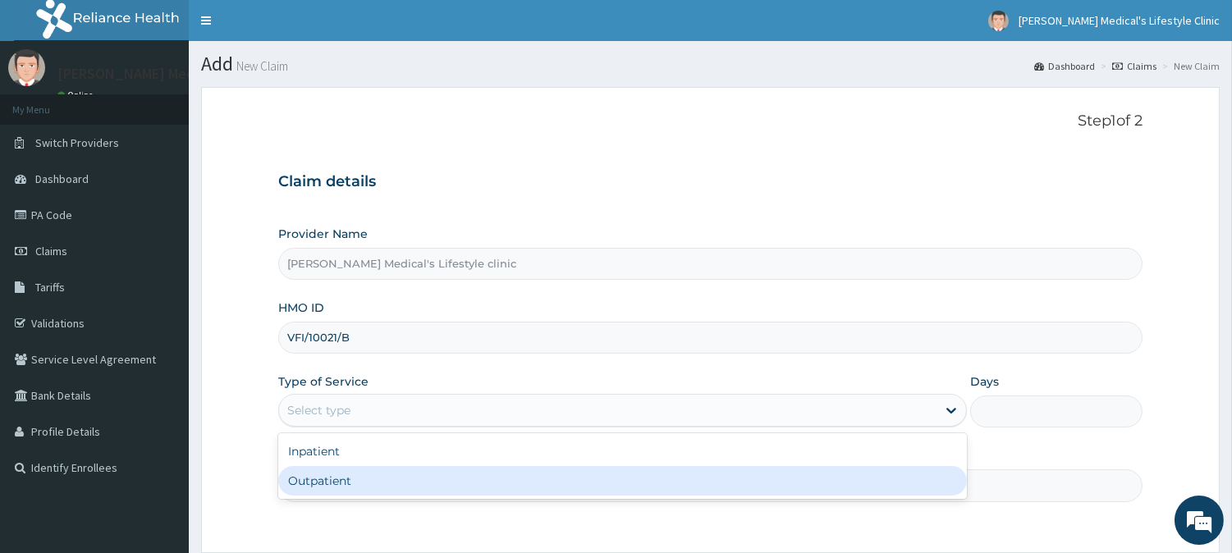
click at [362, 484] on div "Outpatient" at bounding box center [622, 481] width 689 height 30
type input "1"
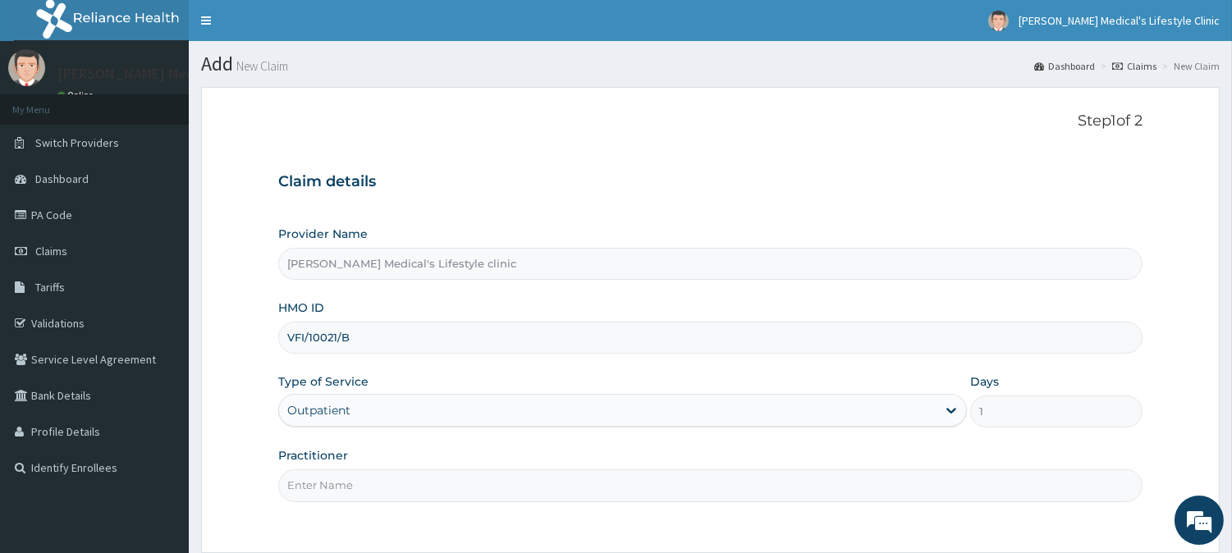
click at [363, 484] on input "Practitioner" at bounding box center [710, 486] width 865 height 32
type input "[PERSON_NAME]"
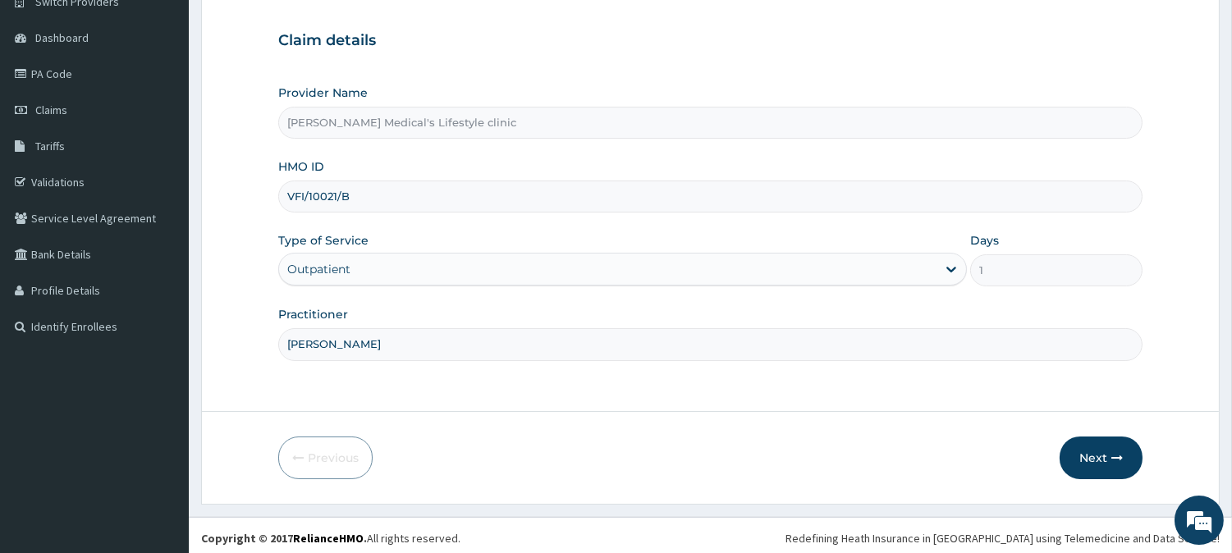
scroll to position [146, 0]
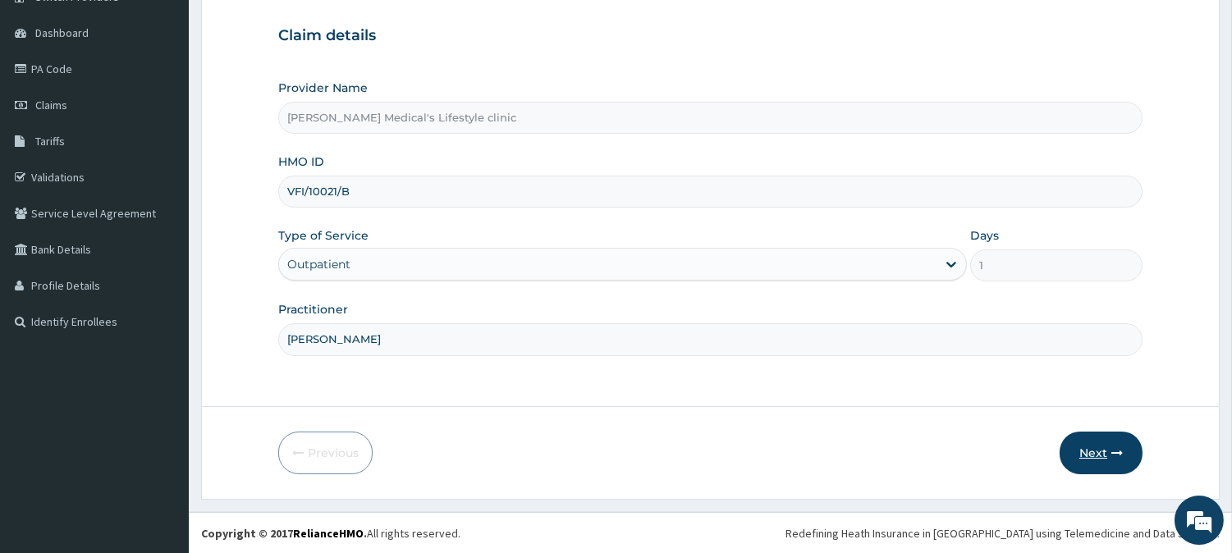
click at [1112, 447] on icon "button" at bounding box center [1117, 452] width 11 height 11
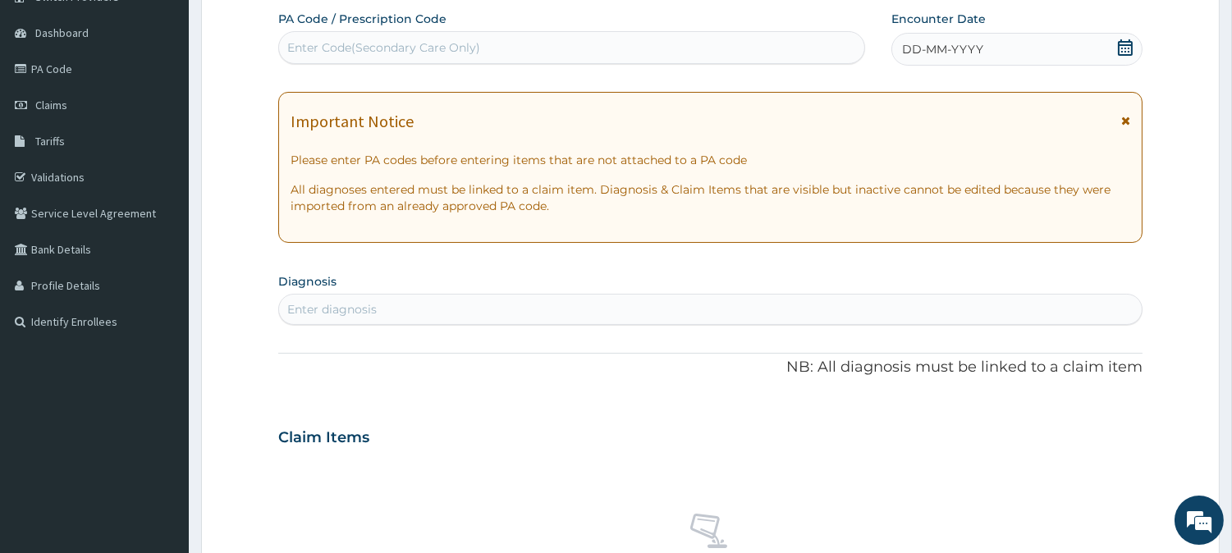
scroll to position [0, 0]
click at [485, 52] on div "Enter Code(Secondary Care Only)" at bounding box center [571, 47] width 585 height 26
paste input "PA/23E592"
type input "PA/23E592"
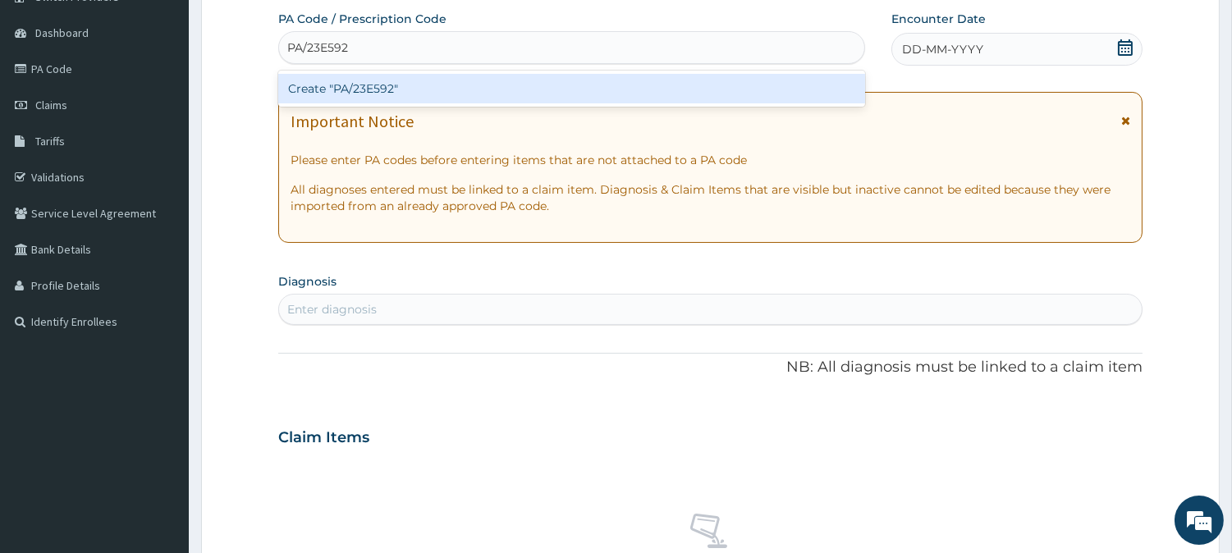
click at [422, 85] on div "Create "PA/23E592"" at bounding box center [571, 89] width 587 height 30
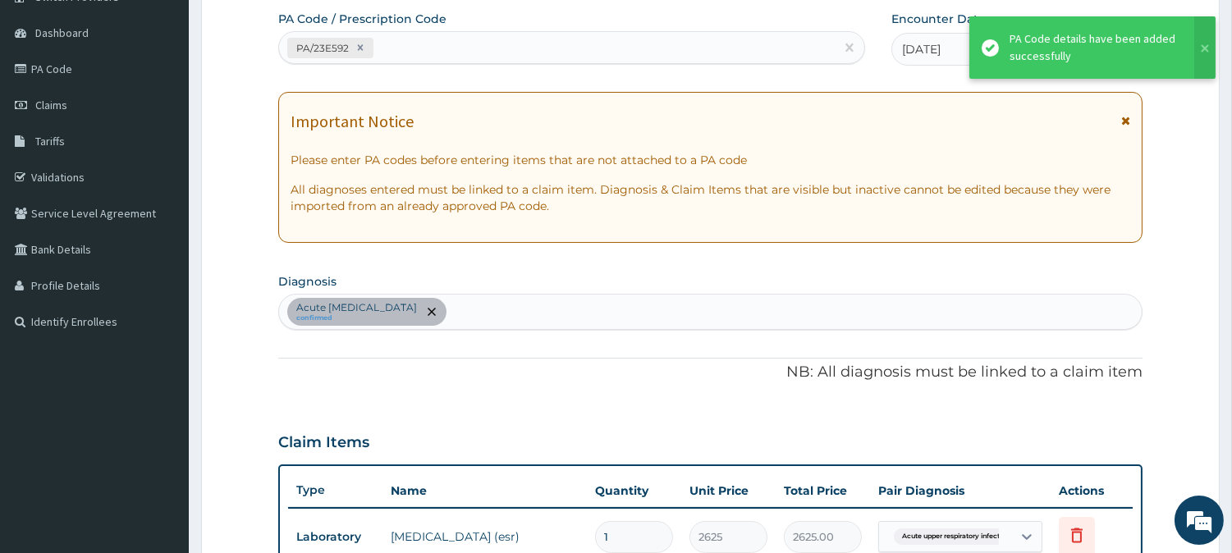
click at [530, 307] on div "Acute [MEDICAL_DATA] confirmed" at bounding box center [710, 312] width 863 height 34
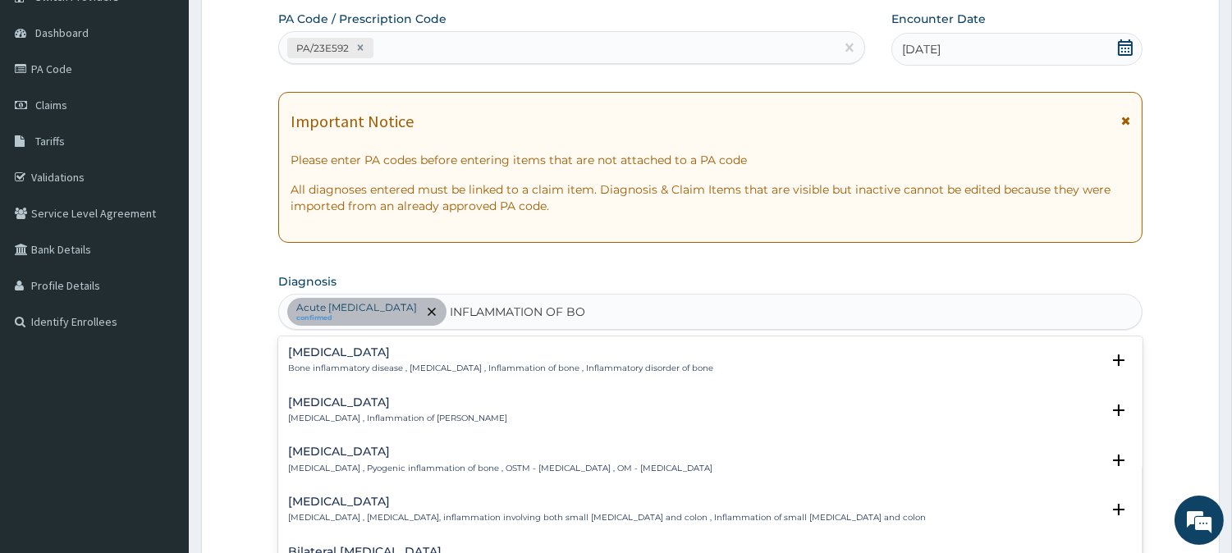
type input "INFLAMMATION OF BOD"
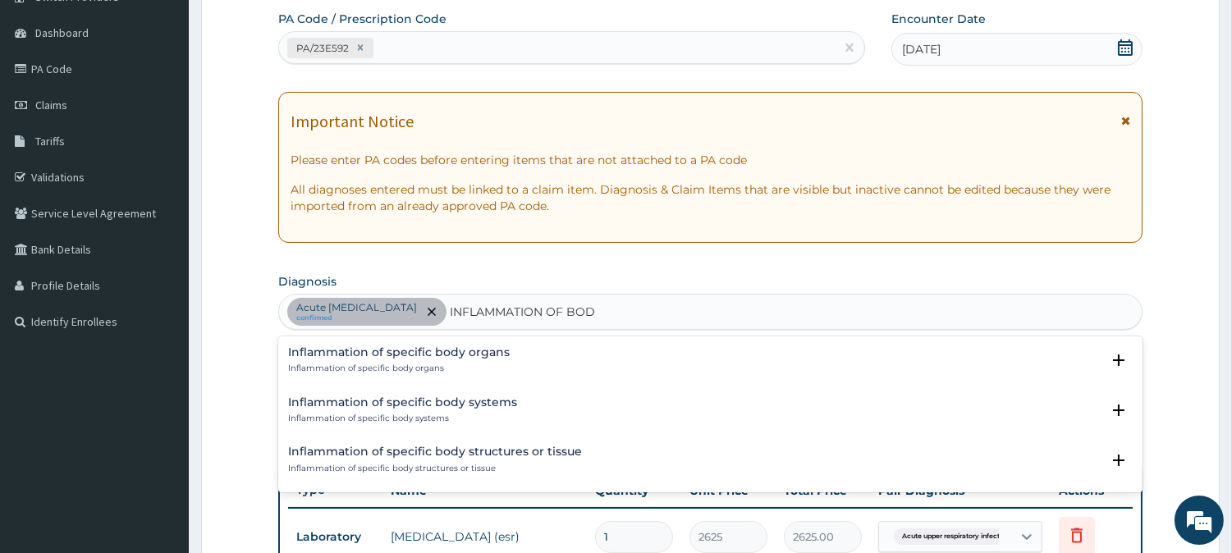
click at [414, 347] on h4 "Inflammation of specific body organs" at bounding box center [399, 352] width 222 height 12
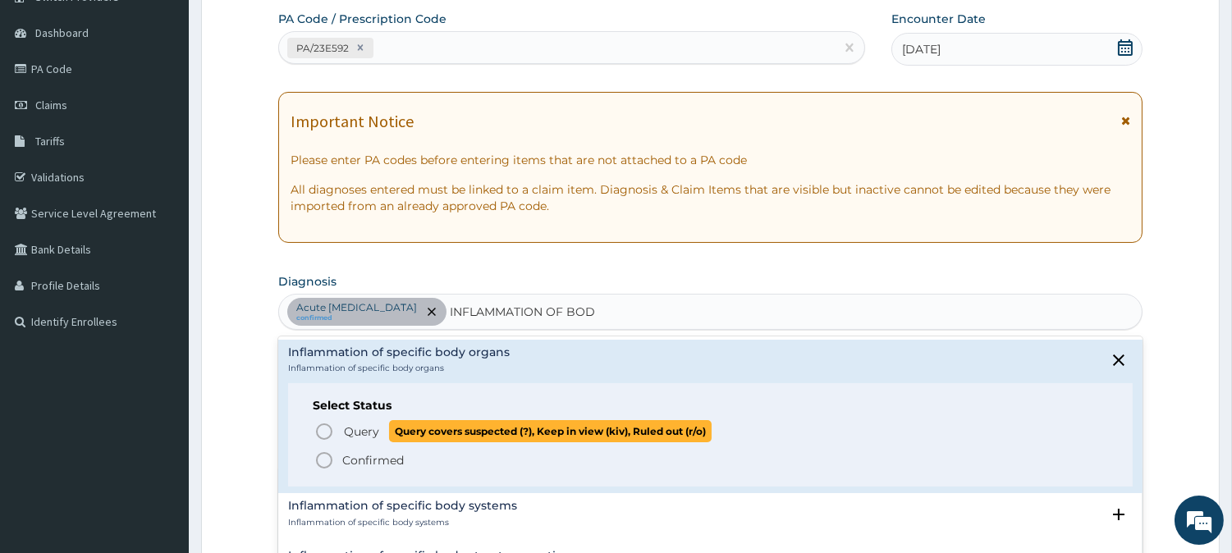
click at [334, 432] on span "Query Query covers suspected (?), Keep in view (kiv), Ruled out (r/o)" at bounding box center [711, 431] width 794 height 22
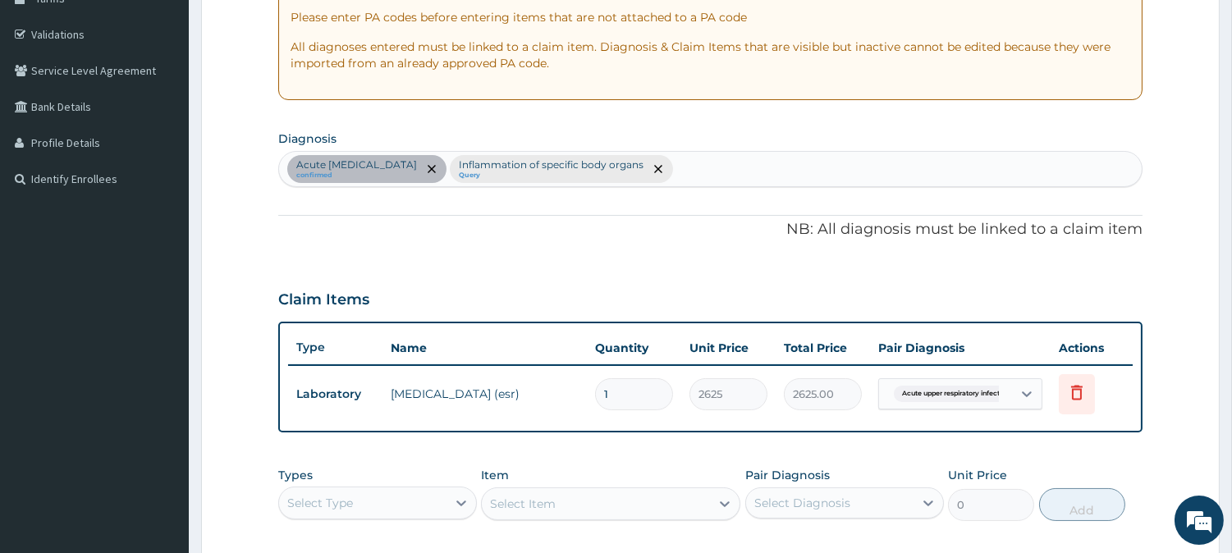
scroll to position [450, 0]
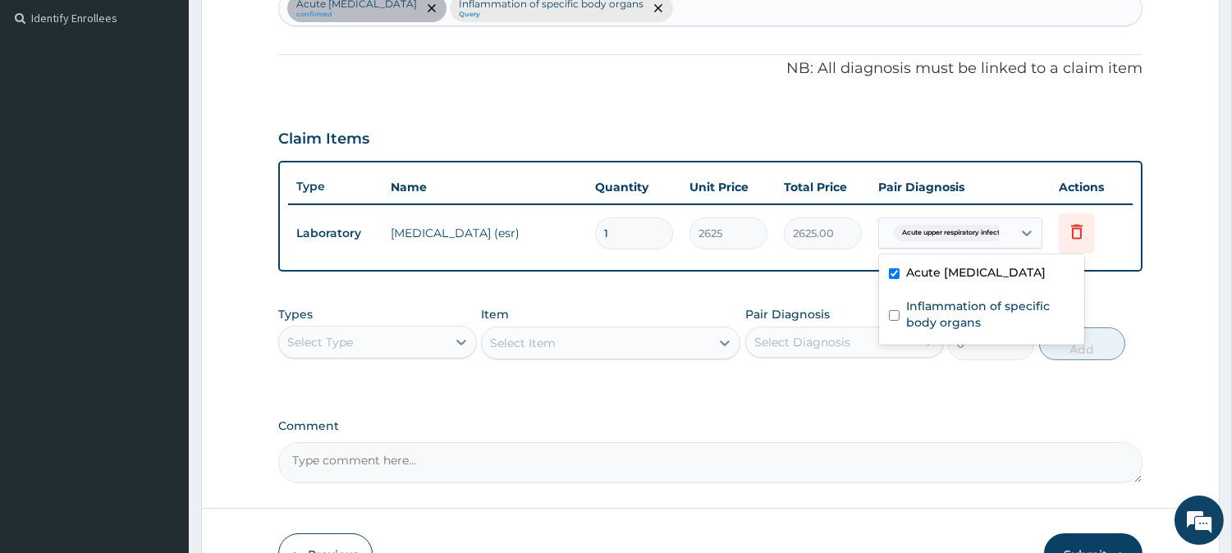
click at [934, 227] on span "Acute upper respiratory infect..." at bounding box center [953, 233] width 119 height 16
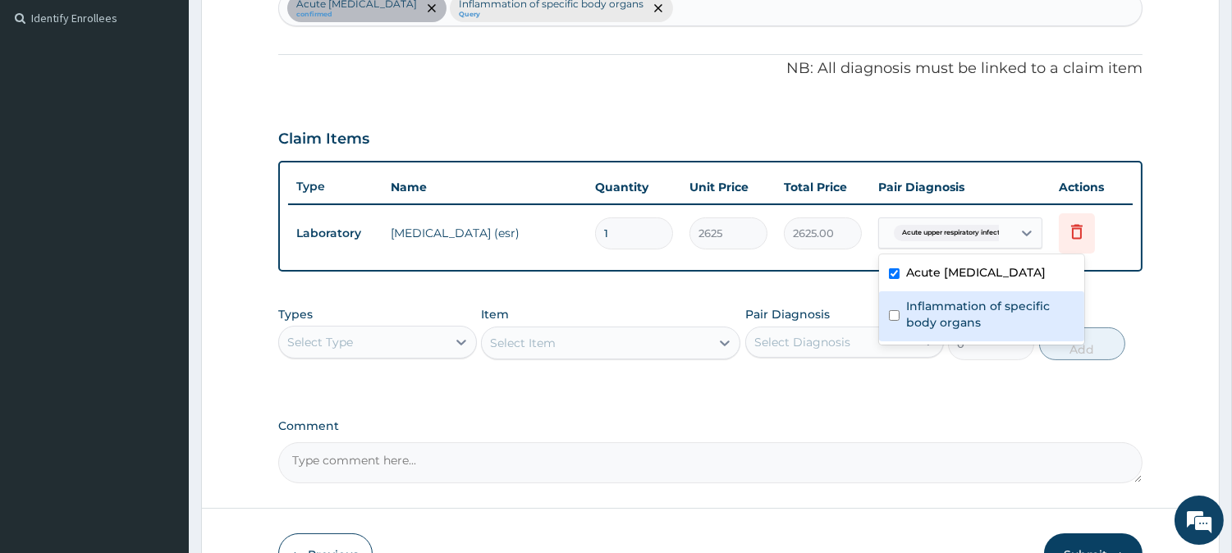
click at [924, 321] on label "Inflammation of specific body organs" at bounding box center [990, 314] width 168 height 33
checkbox input "true"
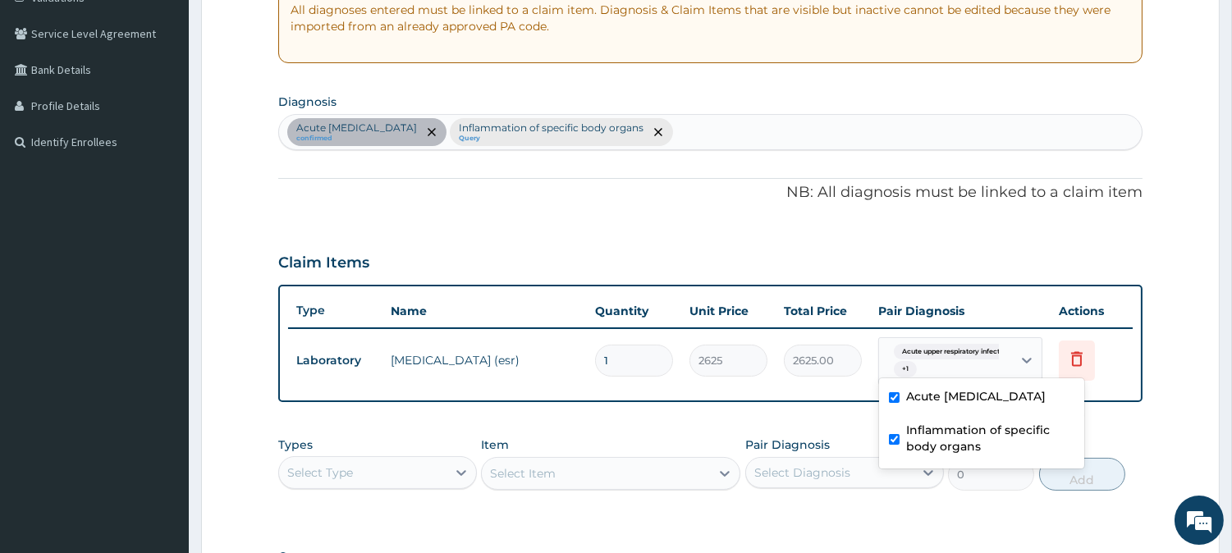
scroll to position [299, 0]
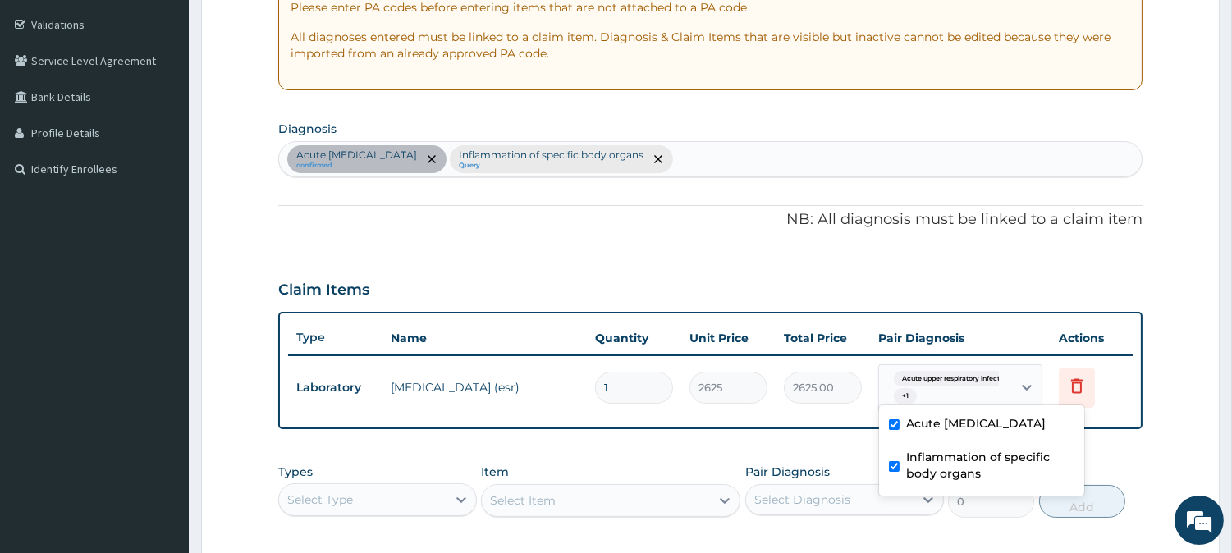
click at [744, 152] on div "Acute [MEDICAL_DATA] confirmed Inflammation of specific body organs Query" at bounding box center [710, 159] width 863 height 34
type input "SEP"
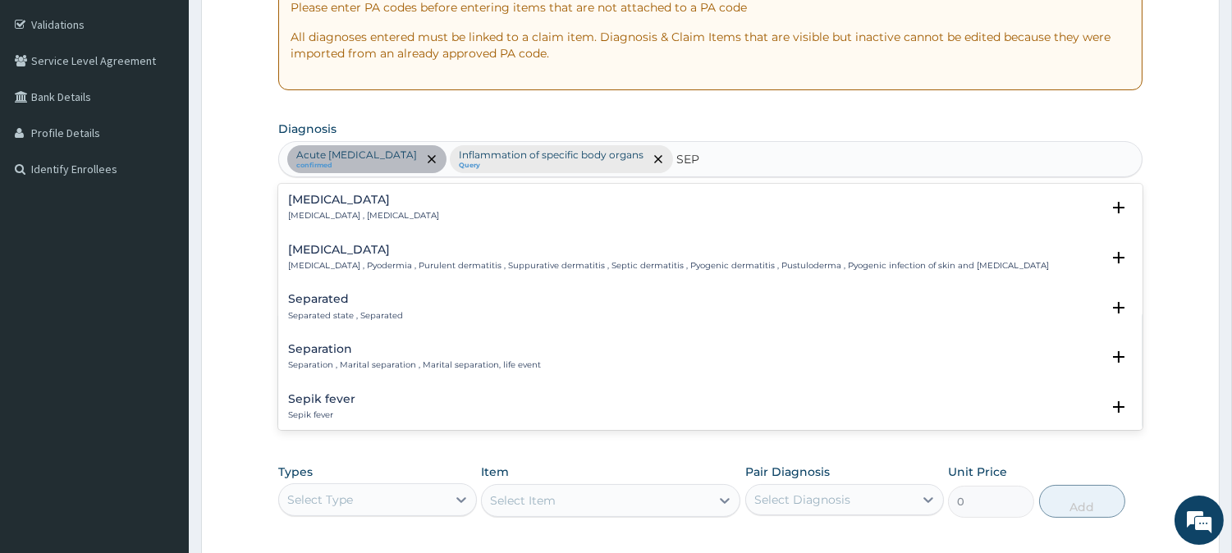
click at [332, 215] on p "[MEDICAL_DATA] , [MEDICAL_DATA]" at bounding box center [363, 215] width 151 height 11
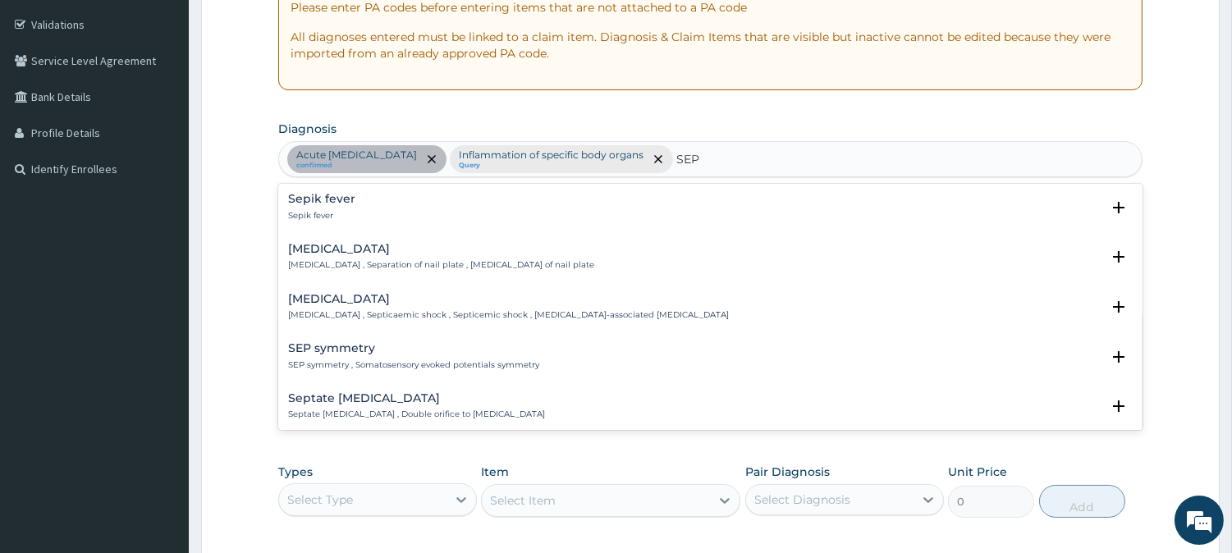
scroll to position [0, 0]
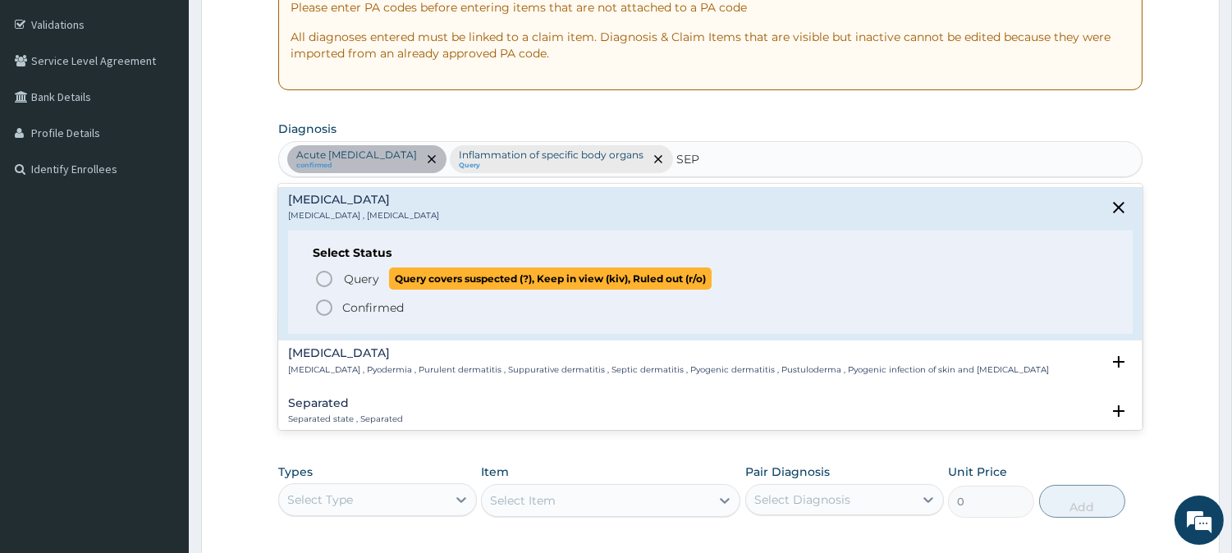
click at [351, 277] on span "Query" at bounding box center [361, 279] width 35 height 16
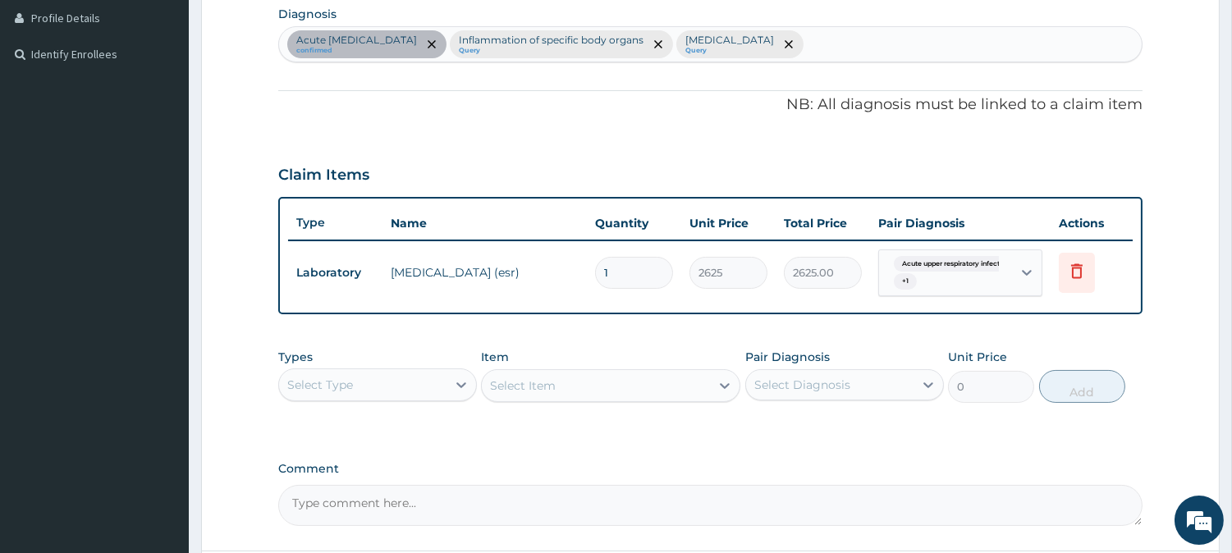
scroll to position [557, 0]
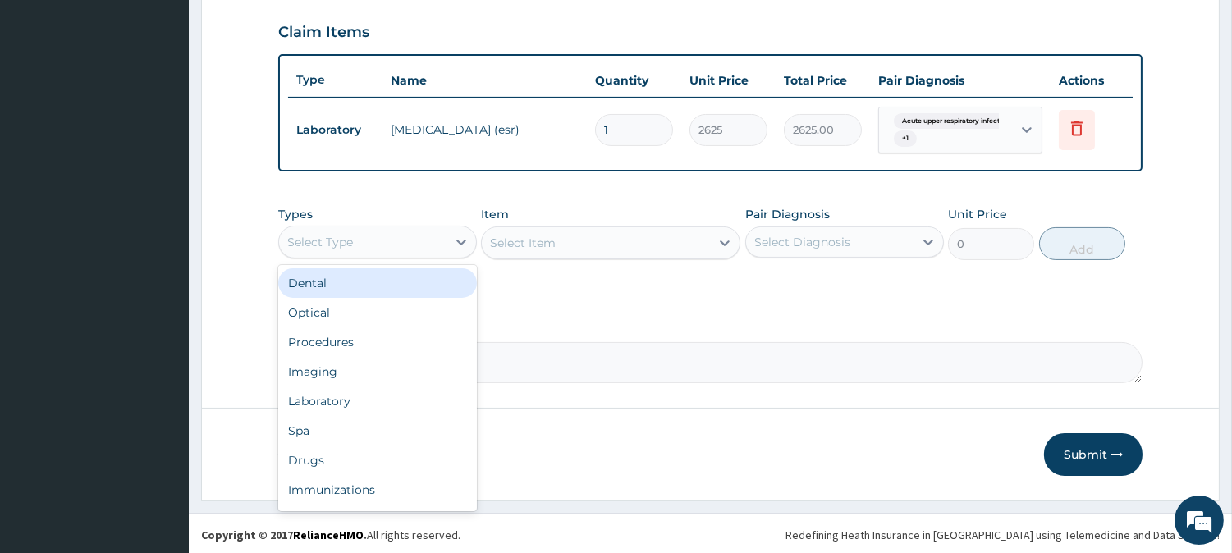
click at [427, 236] on div "Select Type" at bounding box center [362, 242] width 167 height 26
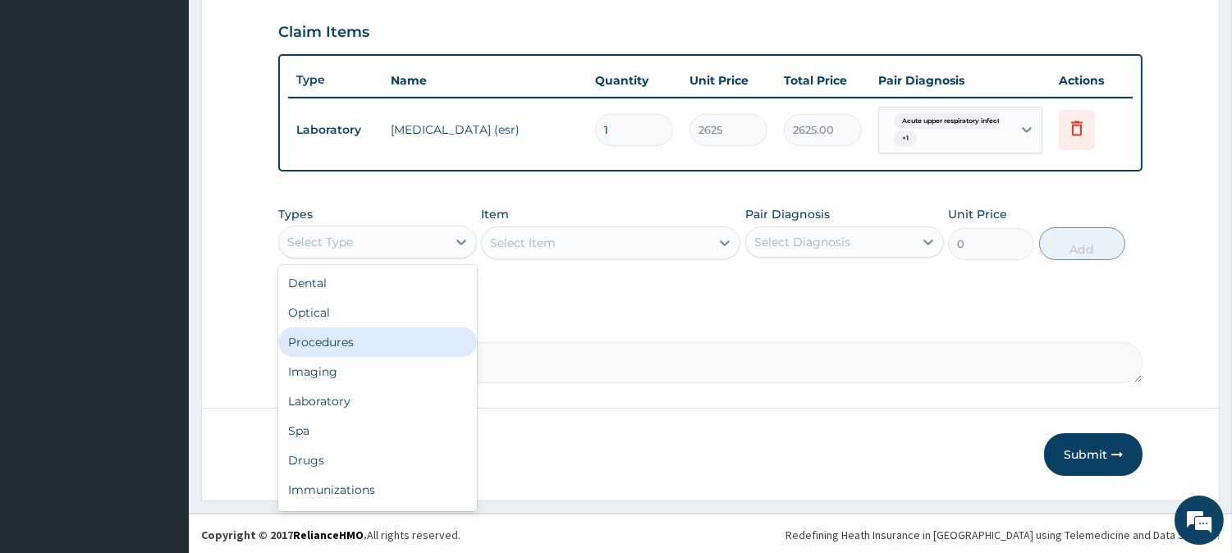
click at [397, 342] on div "Procedures" at bounding box center [377, 343] width 199 height 30
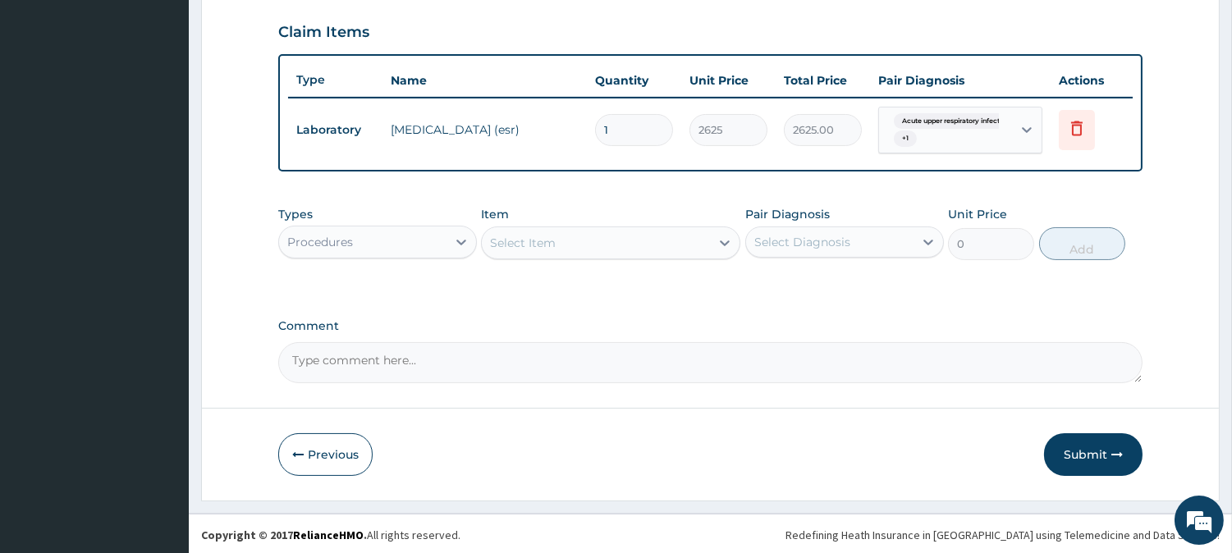
click at [677, 236] on div "Select Item" at bounding box center [596, 243] width 228 height 26
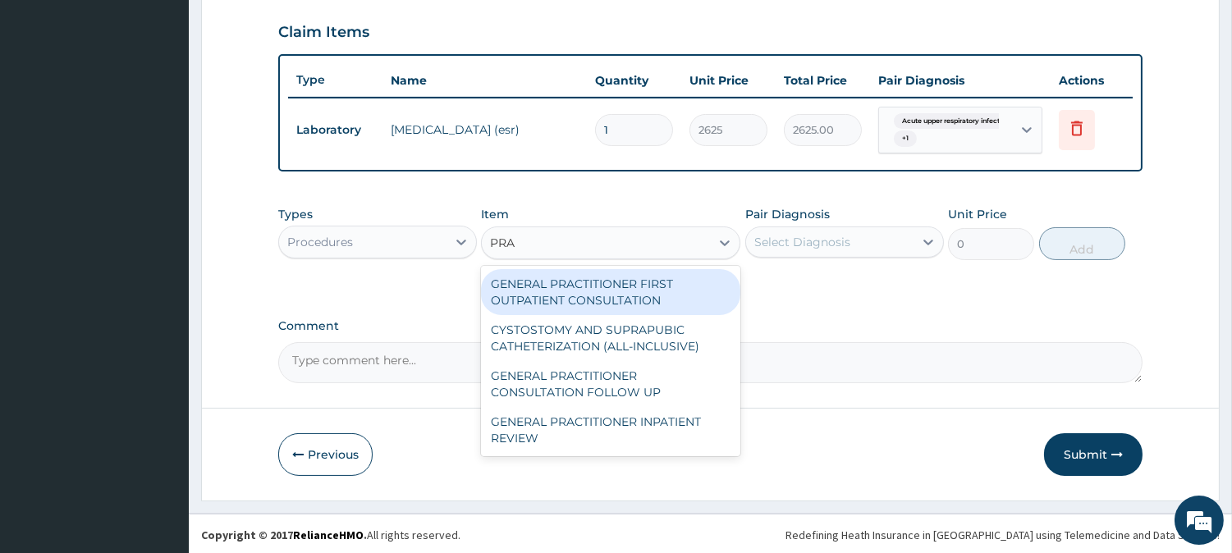
type input "PRAC"
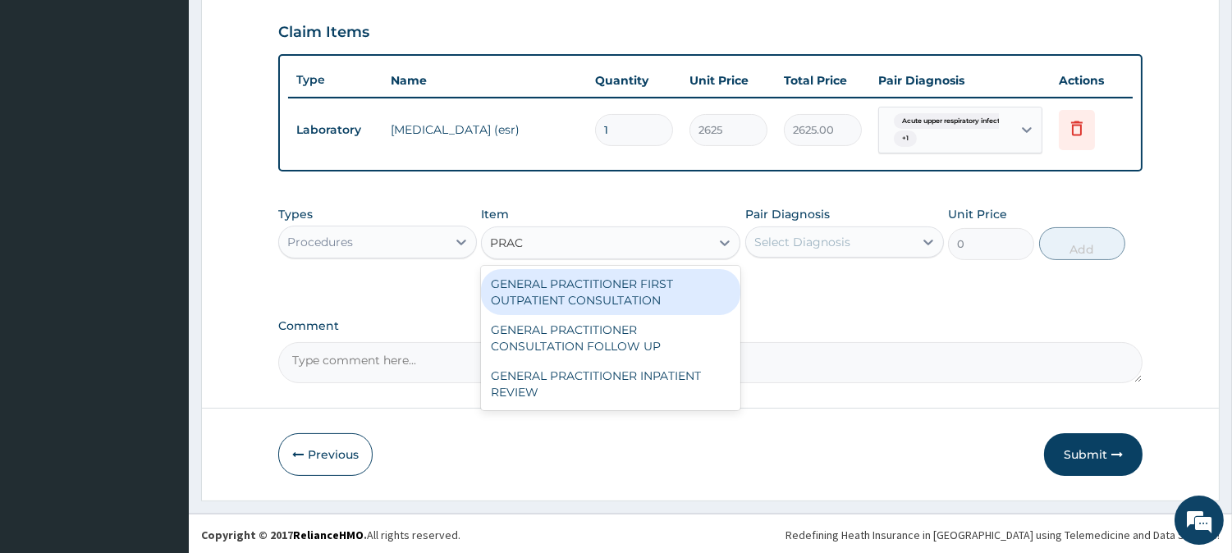
click at [644, 291] on div "GENERAL PRACTITIONER FIRST OUTPATIENT CONSULTATION" at bounding box center [610, 292] width 259 height 46
type input "4500"
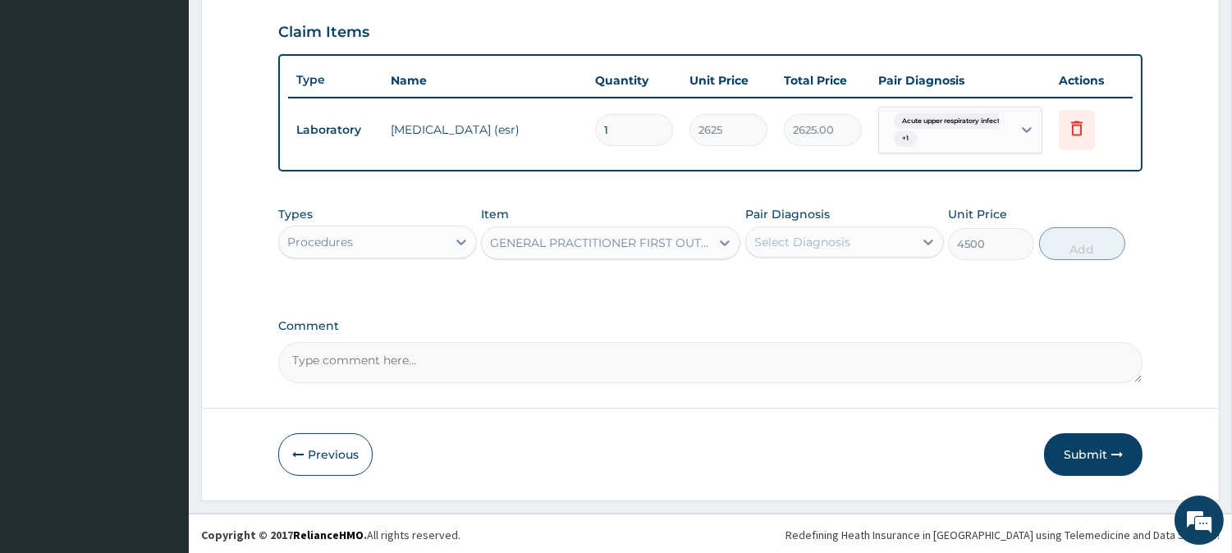
click at [778, 249] on div "Select Diagnosis" at bounding box center [829, 242] width 167 height 26
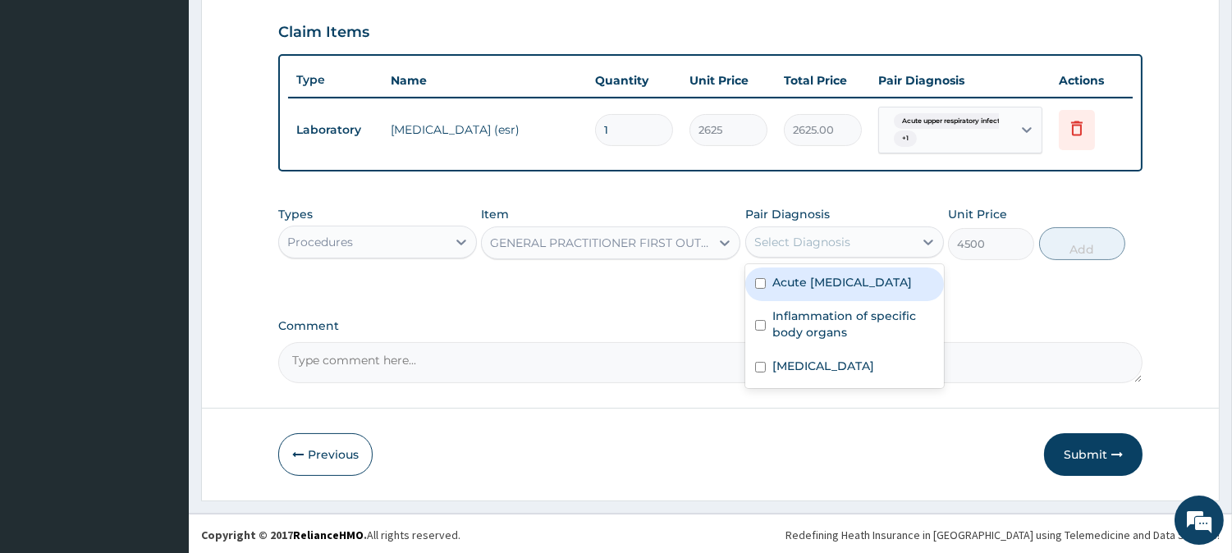
click at [782, 289] on label "Acute [MEDICAL_DATA]" at bounding box center [843, 282] width 140 height 16
checkbox input "true"
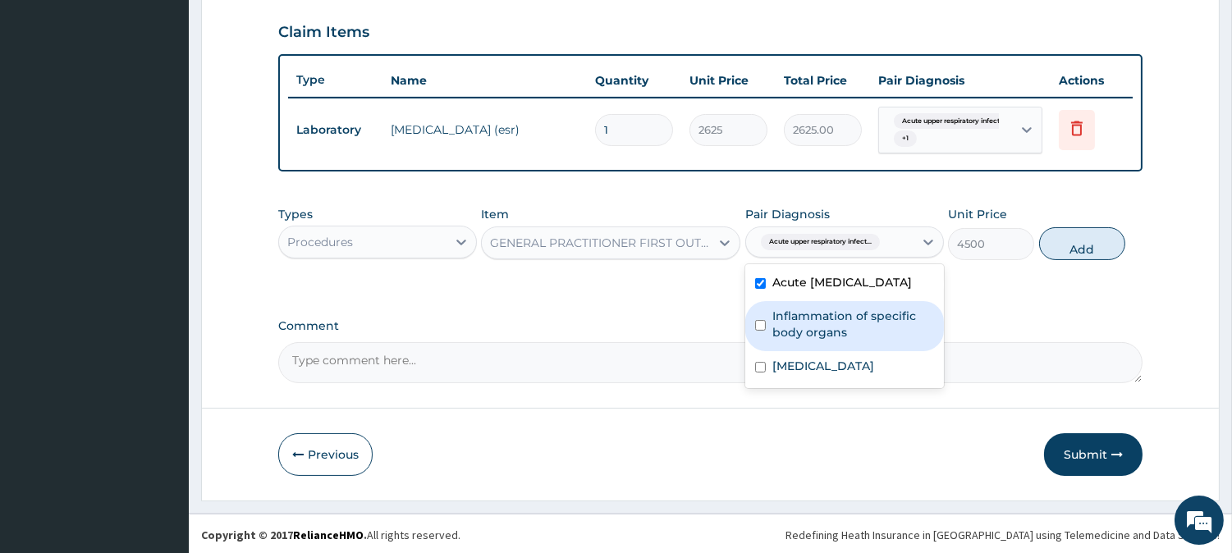
click at [788, 326] on label "Inflammation of specific body organs" at bounding box center [854, 324] width 162 height 33
checkbox input "true"
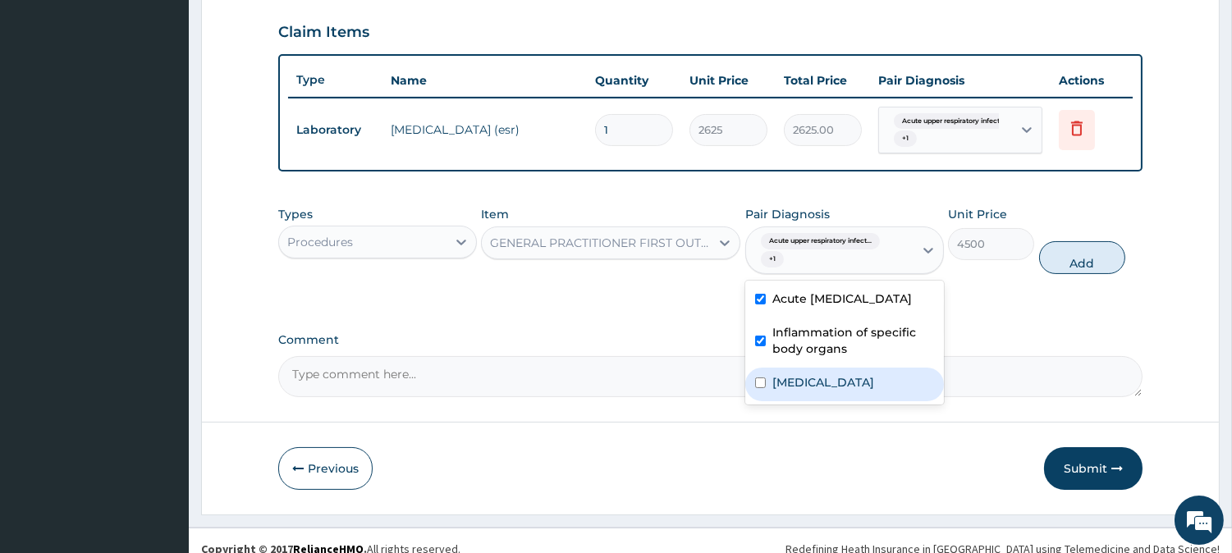
click at [792, 391] on label "[MEDICAL_DATA]" at bounding box center [824, 382] width 102 height 16
checkbox input "true"
click at [1076, 248] on button "Add" at bounding box center [1082, 257] width 86 height 33
type input "0"
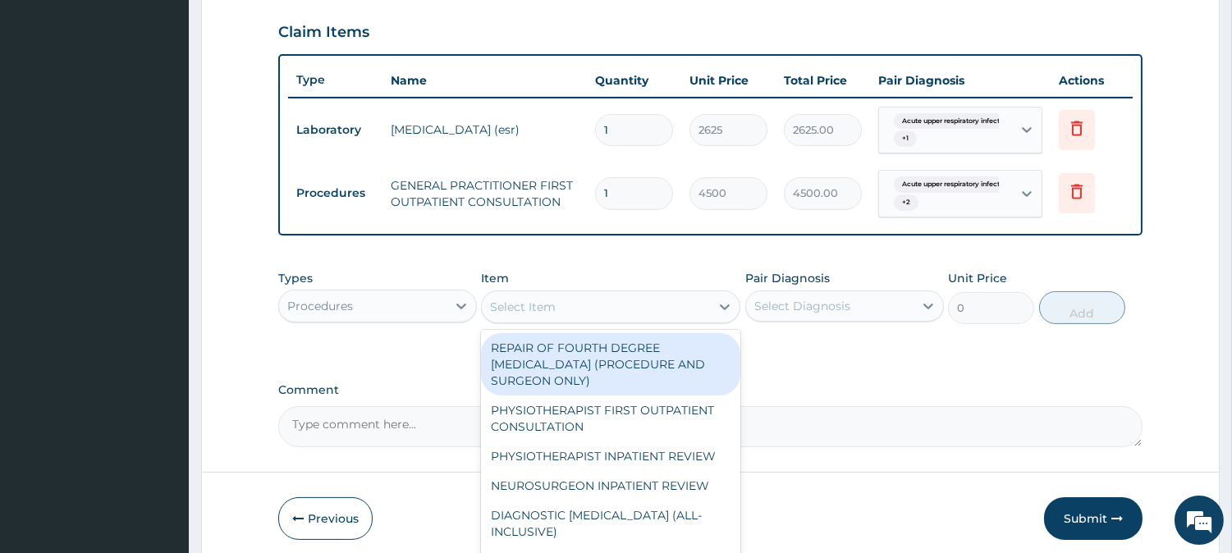
click at [677, 301] on div "Select Item" at bounding box center [596, 307] width 228 height 26
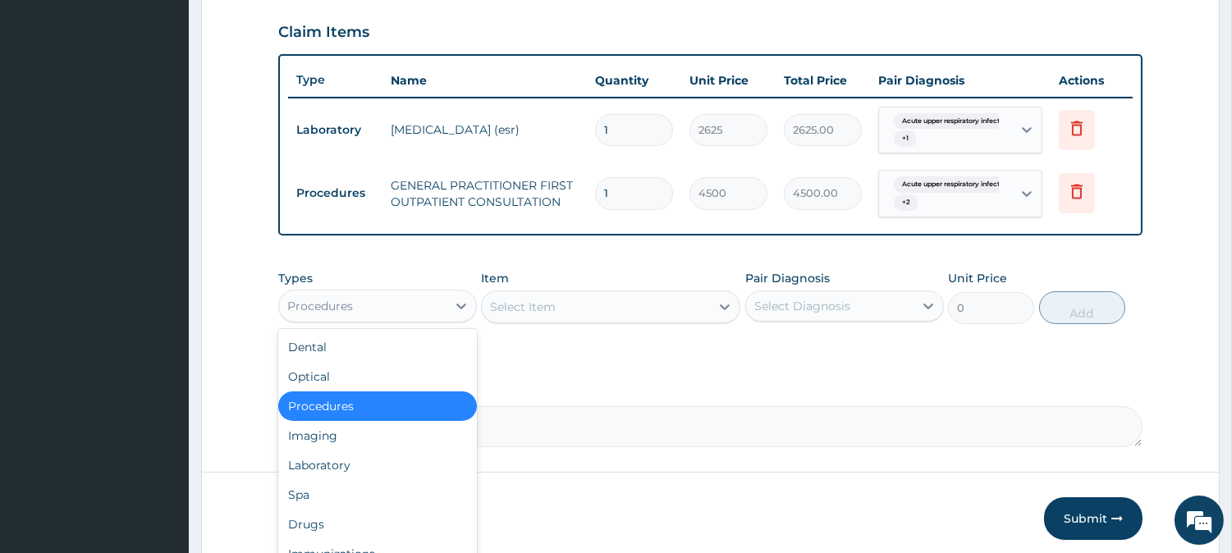
click at [406, 302] on div "Procedures" at bounding box center [362, 306] width 167 height 26
click at [420, 466] on div "Laboratory" at bounding box center [377, 466] width 199 height 30
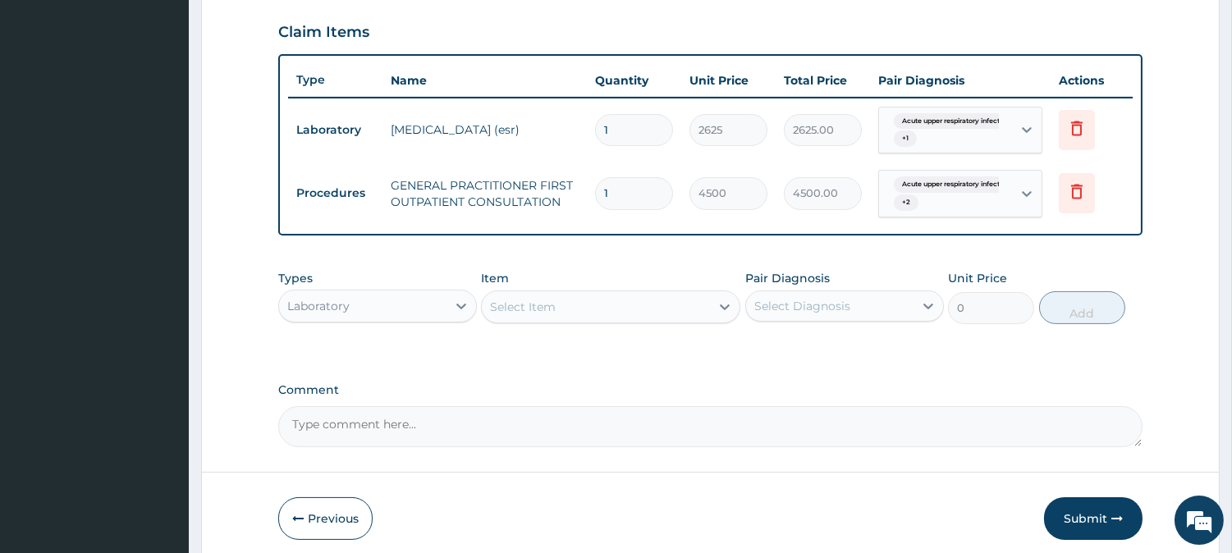
click at [673, 308] on div "Select Item" at bounding box center [596, 307] width 228 height 26
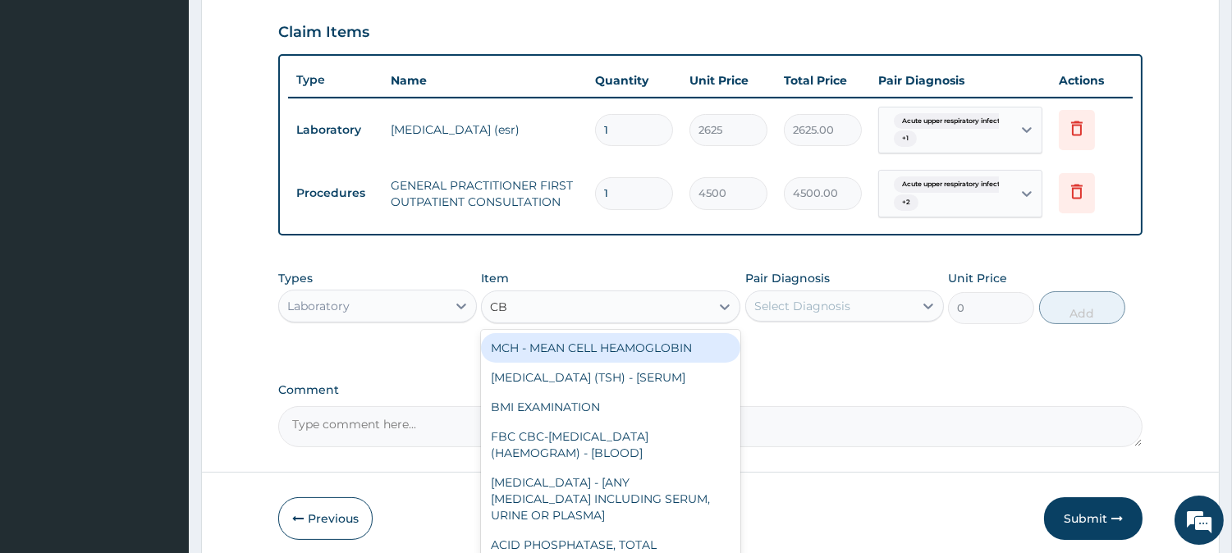
type input "CBC"
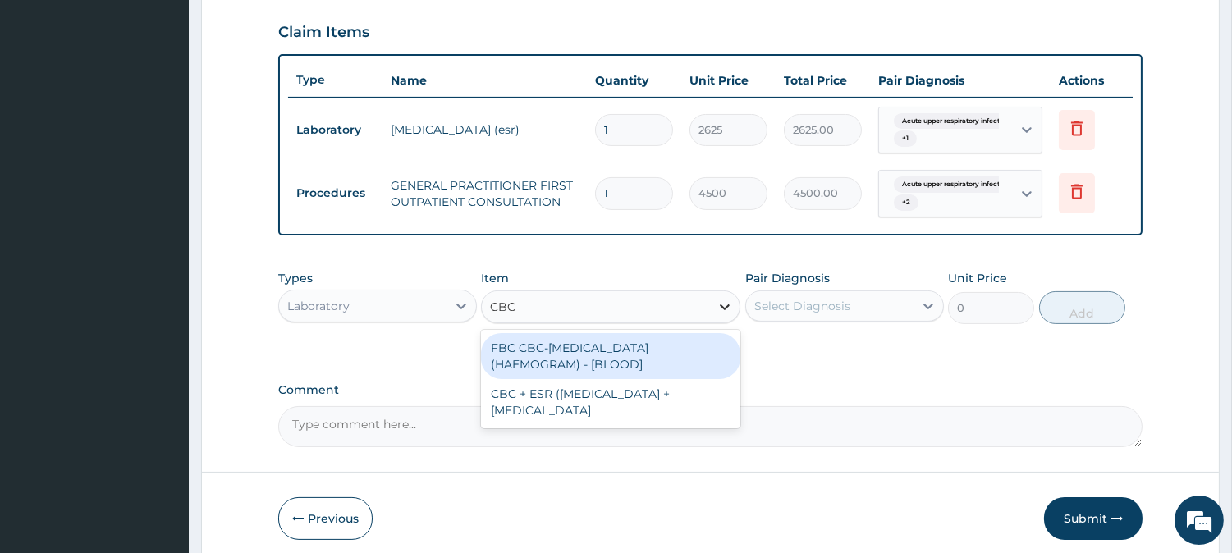
drag, startPoint x: 657, startPoint y: 346, endPoint x: 718, endPoint y: 310, distance: 71.1
click at [662, 335] on div "FBC CBC-[MEDICAL_DATA] (HAEMOGRAM) - [BLOOD]" at bounding box center [610, 356] width 259 height 46
type input "6000"
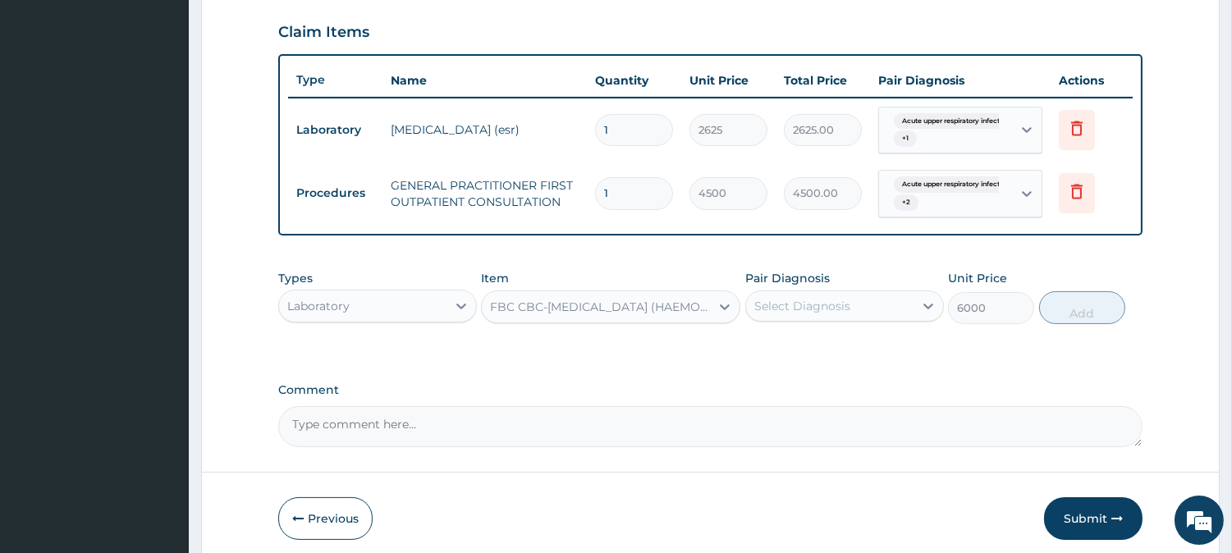
click at [776, 302] on div "Select Diagnosis" at bounding box center [803, 306] width 96 height 16
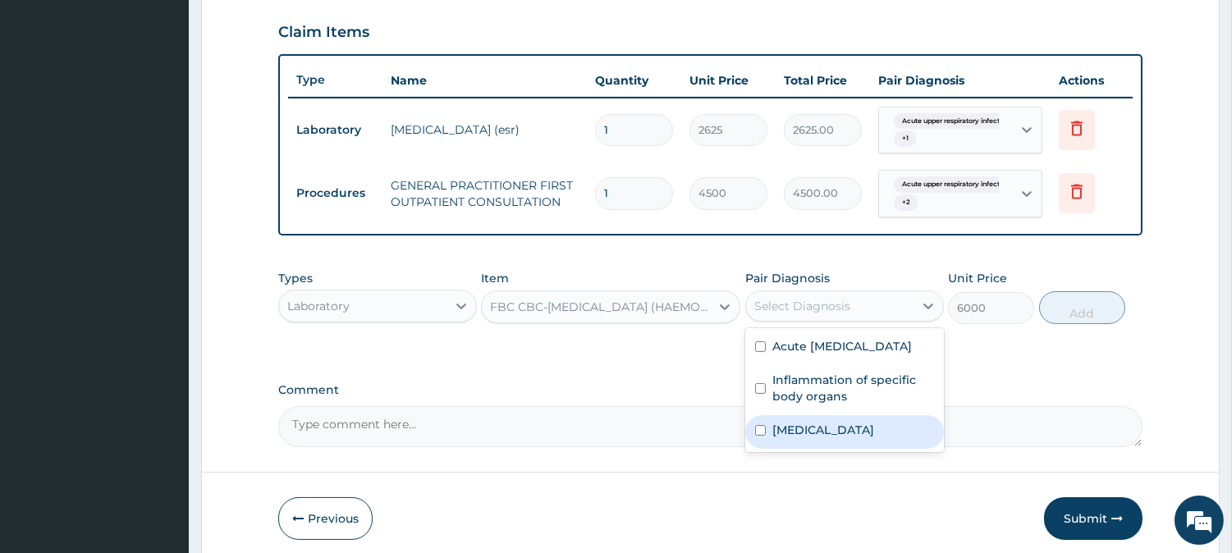
drag, startPoint x: 782, startPoint y: 462, endPoint x: 782, endPoint y: 453, distance: 9.0
click at [782, 449] on div "[MEDICAL_DATA]" at bounding box center [844, 432] width 199 height 34
checkbox input "true"
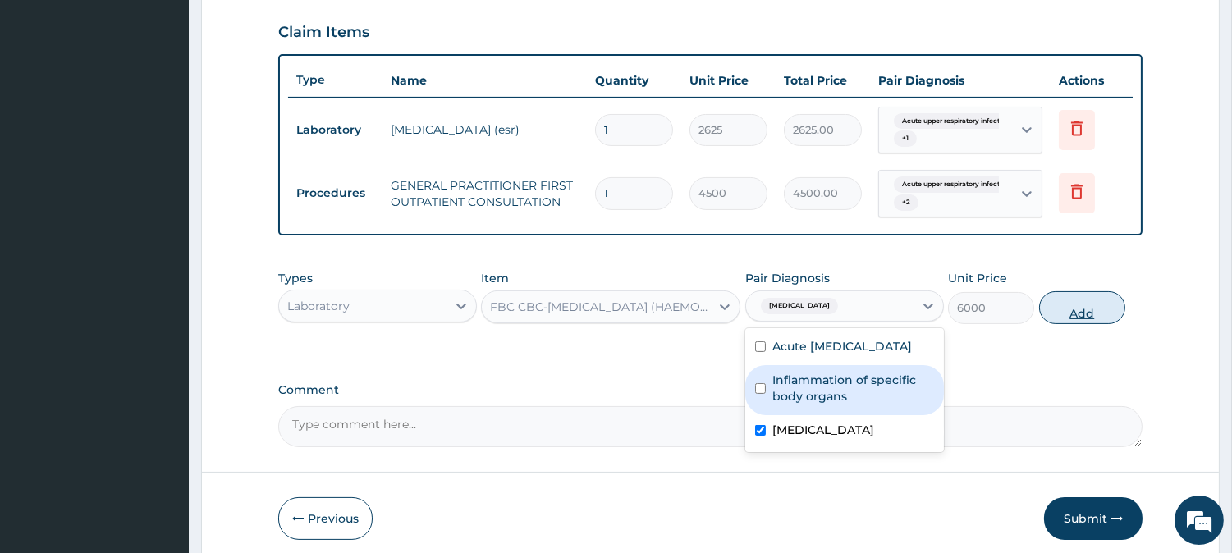
click at [1077, 308] on button "Add" at bounding box center [1082, 307] width 86 height 33
type input "0"
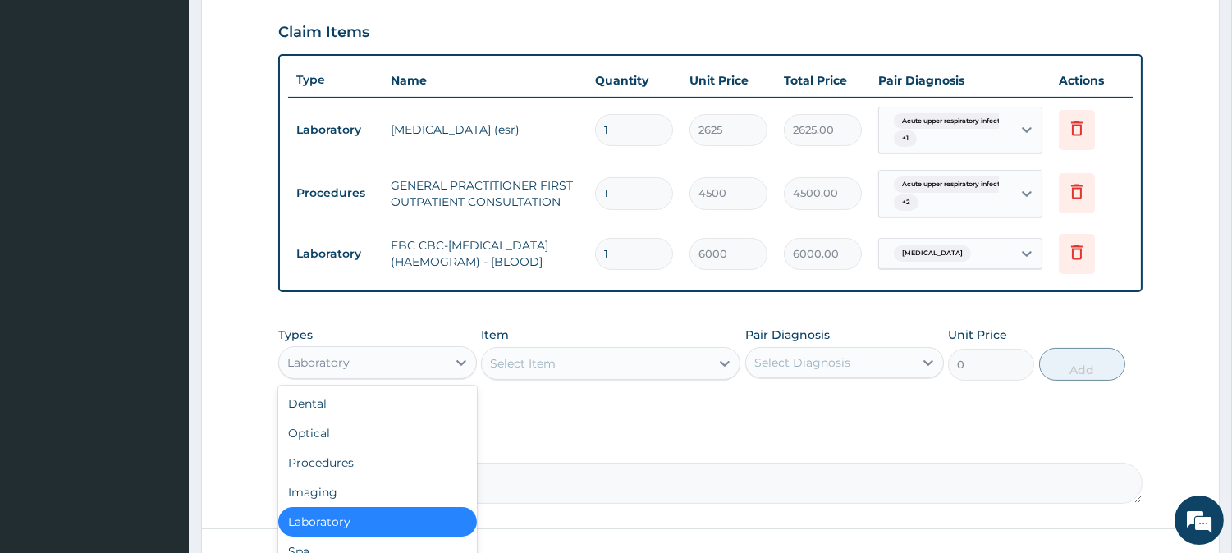
drag, startPoint x: 436, startPoint y: 359, endPoint x: 520, endPoint y: 322, distance: 91.5
click at [434, 360] on div "Laboratory" at bounding box center [362, 363] width 167 height 26
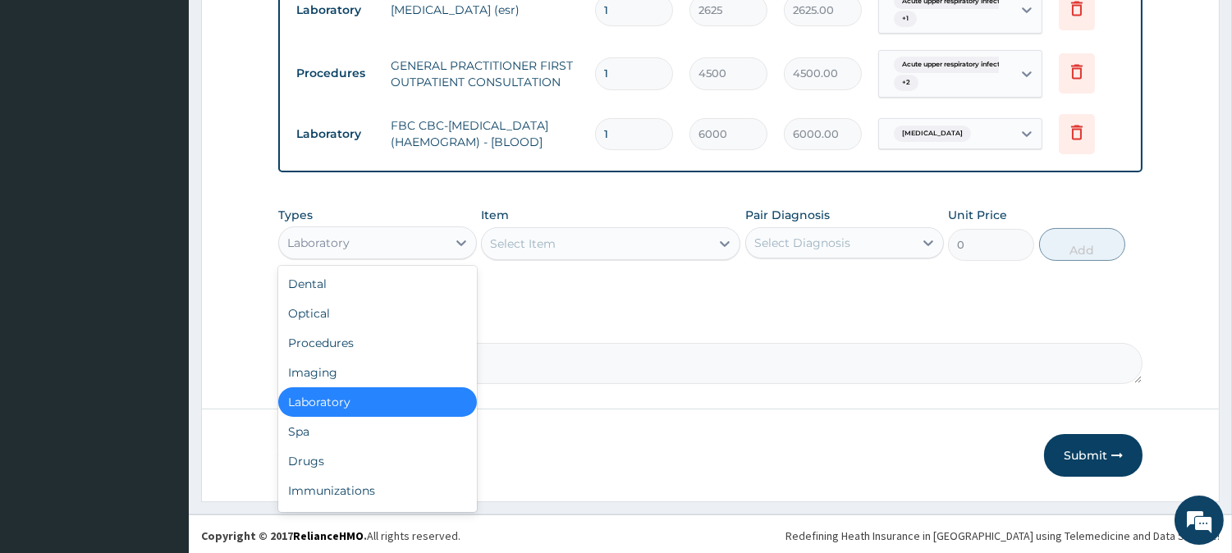
scroll to position [686, 0]
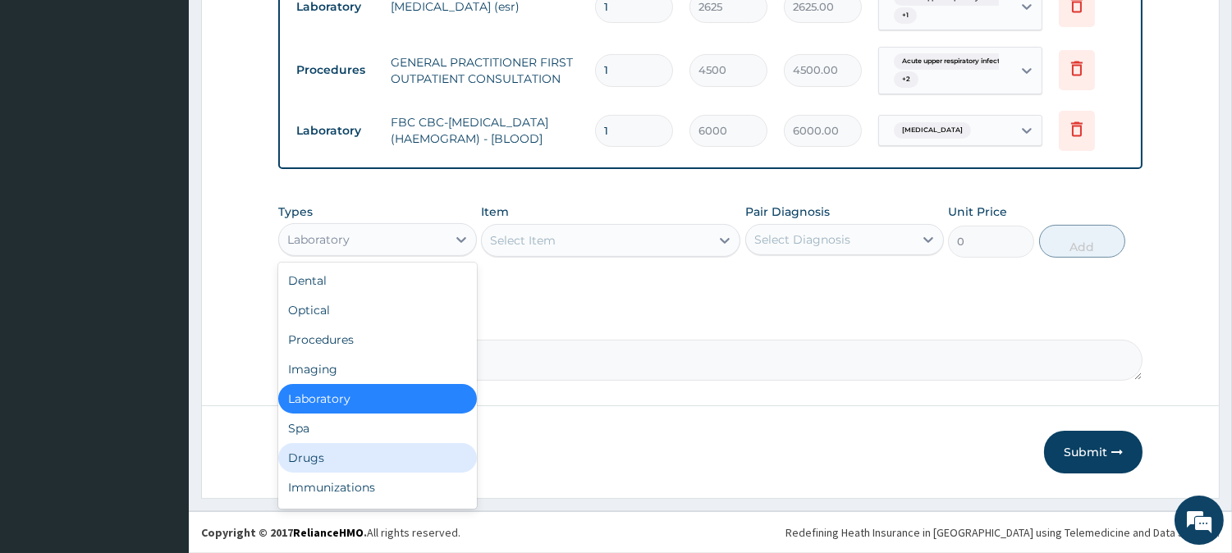
click at [447, 460] on div "Drugs" at bounding box center [377, 458] width 199 height 30
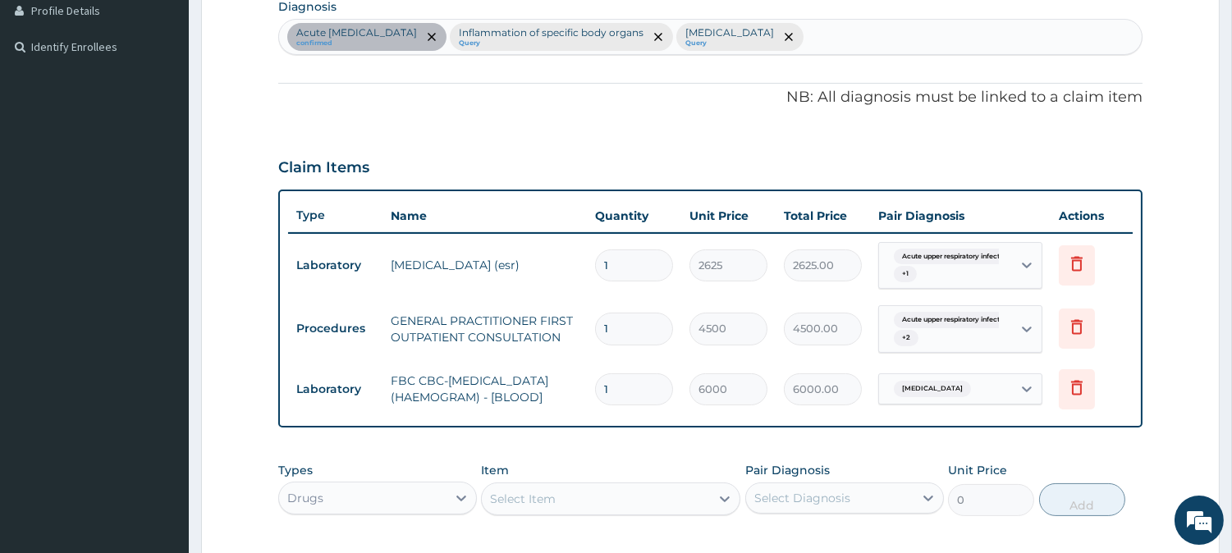
scroll to position [383, 0]
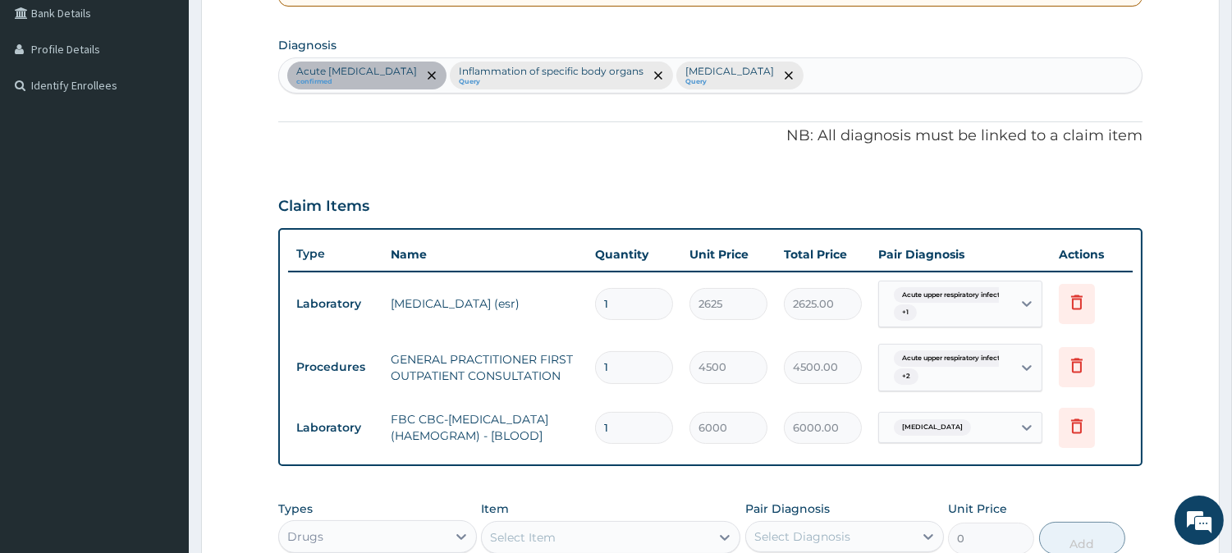
click at [835, 68] on div "Acute [MEDICAL_DATA] confirmed Inflammation of specific body organs Query [MEDI…" at bounding box center [710, 75] width 863 height 34
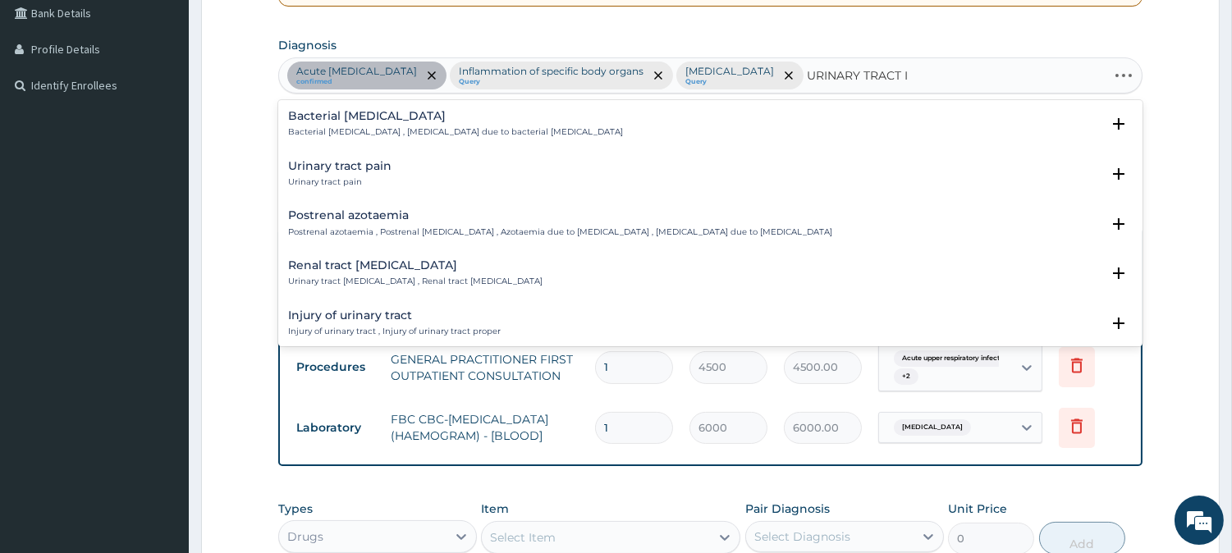
type input "URINARY TRACT IN"
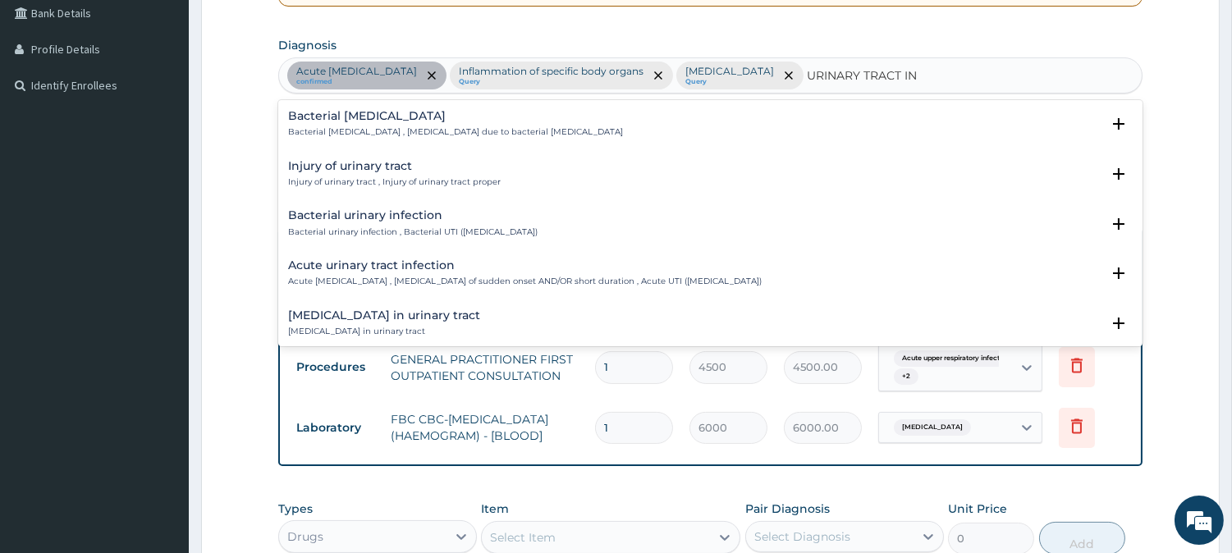
click at [384, 222] on h4 "Bacterial urinary infection" at bounding box center [413, 215] width 250 height 12
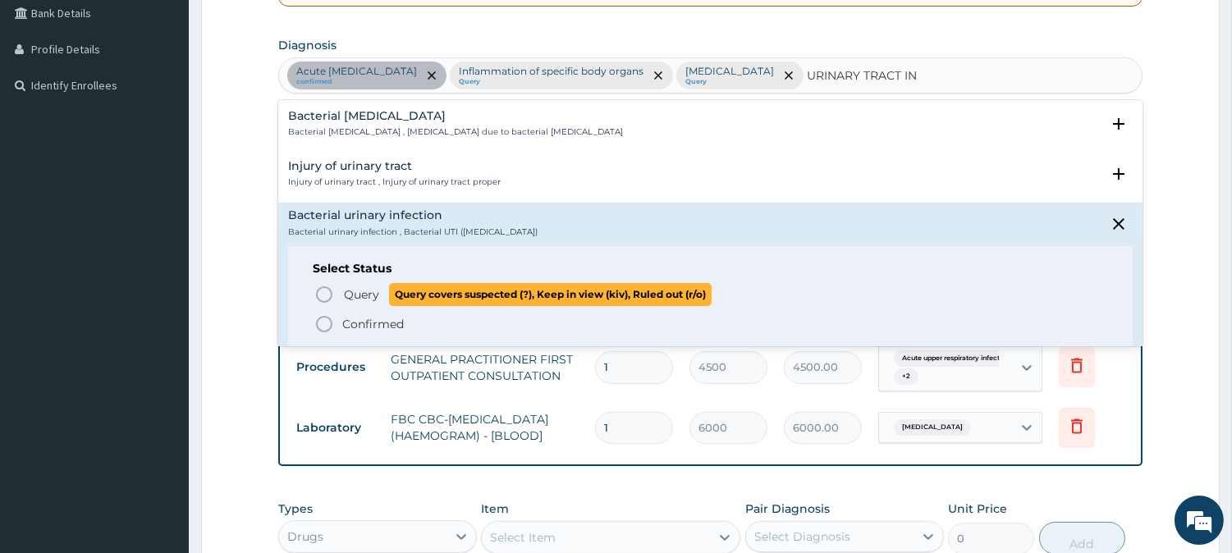
click at [350, 291] on span "Query" at bounding box center [361, 295] width 35 height 16
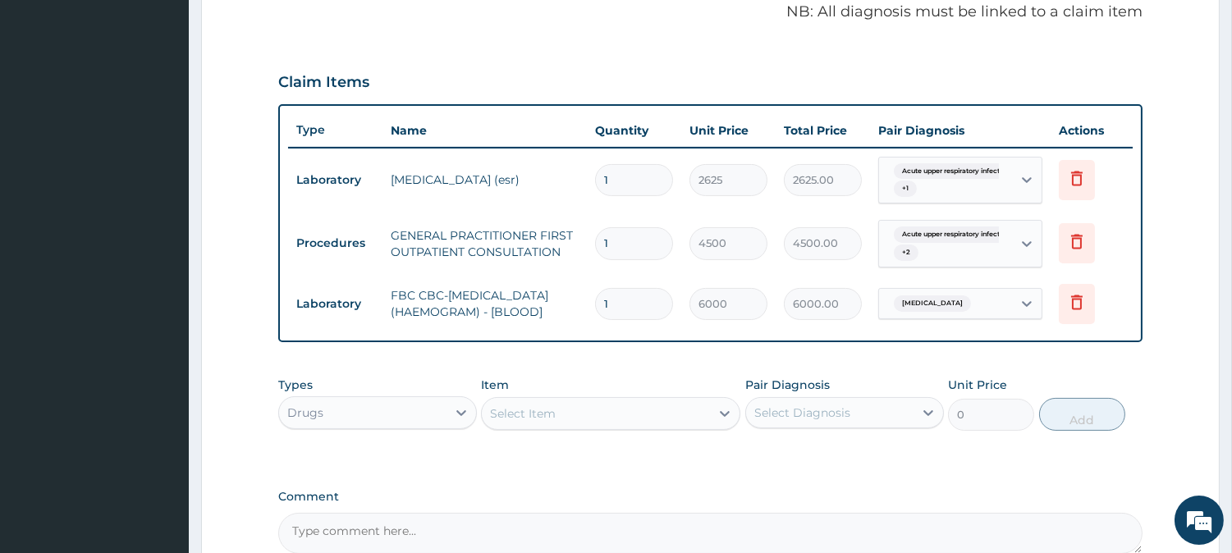
scroll to position [686, 0]
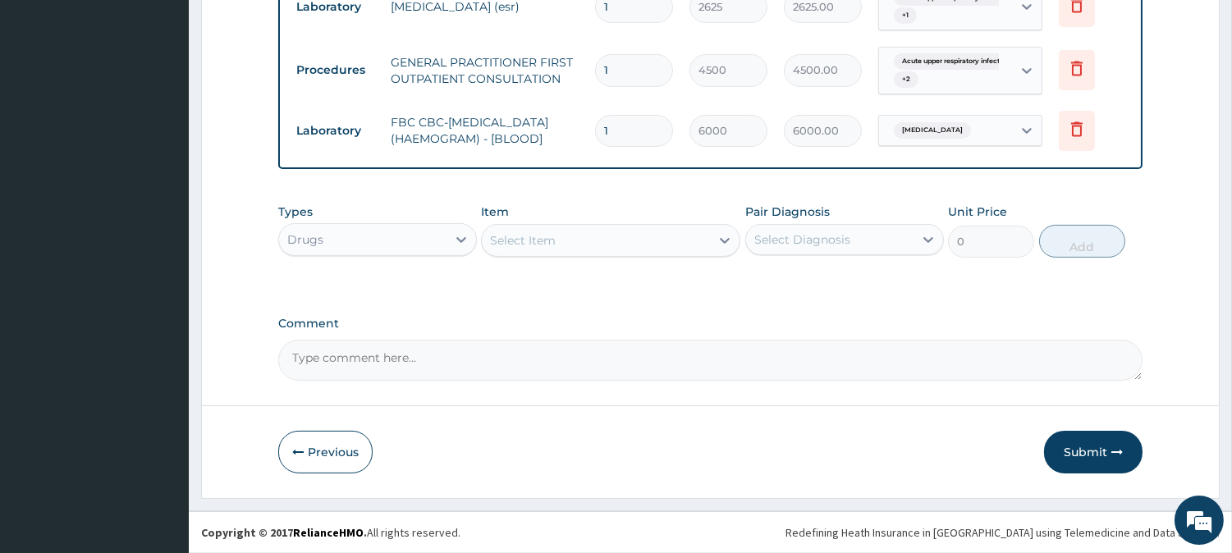
click at [647, 232] on div "Select Item" at bounding box center [596, 240] width 228 height 26
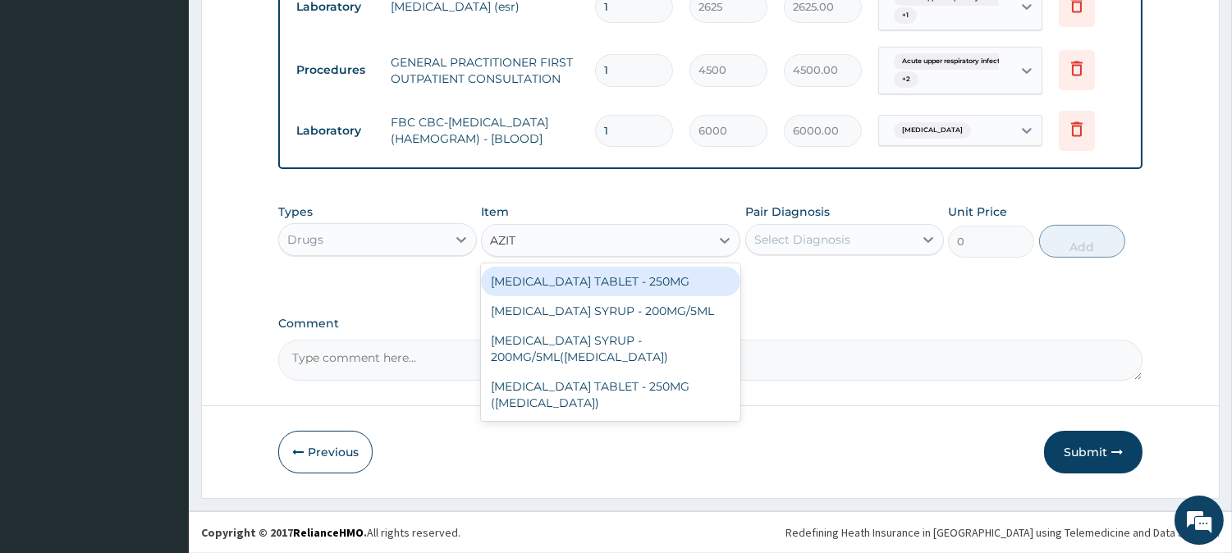
type input "AZITH"
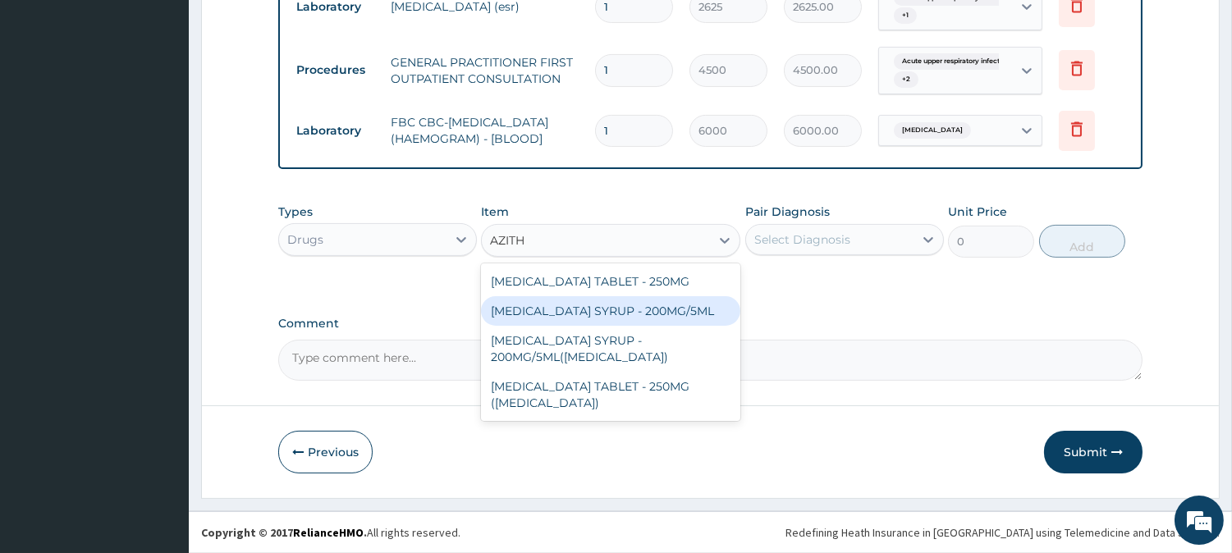
click at [659, 301] on div "[MEDICAL_DATA] SYRUP - 200MG/5ML" at bounding box center [610, 311] width 259 height 30
type input "3520"
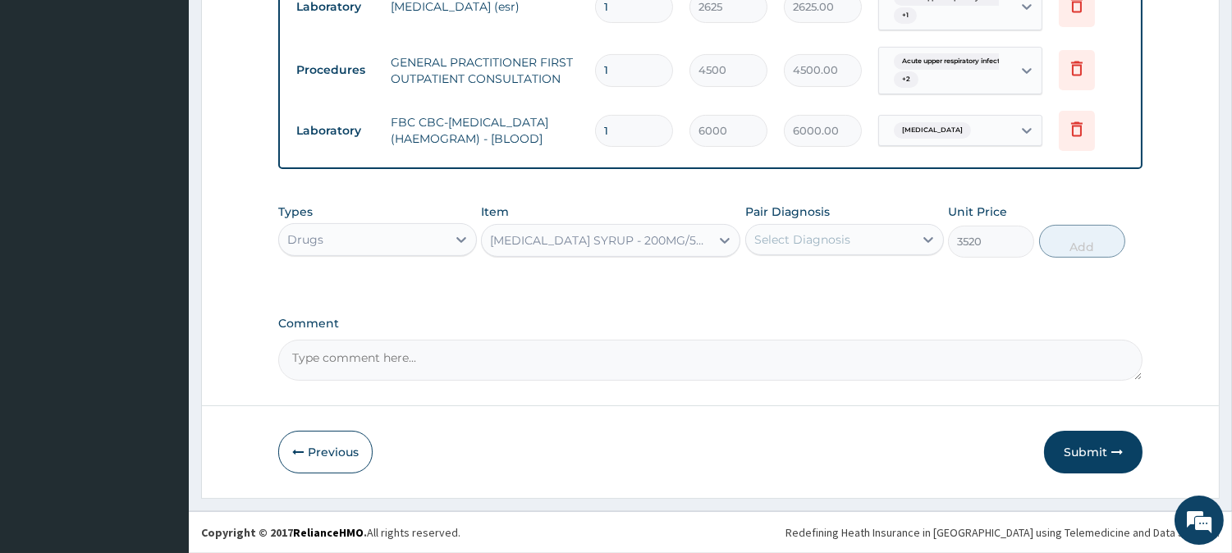
click at [796, 230] on div "Select Diagnosis" at bounding box center [829, 240] width 167 height 26
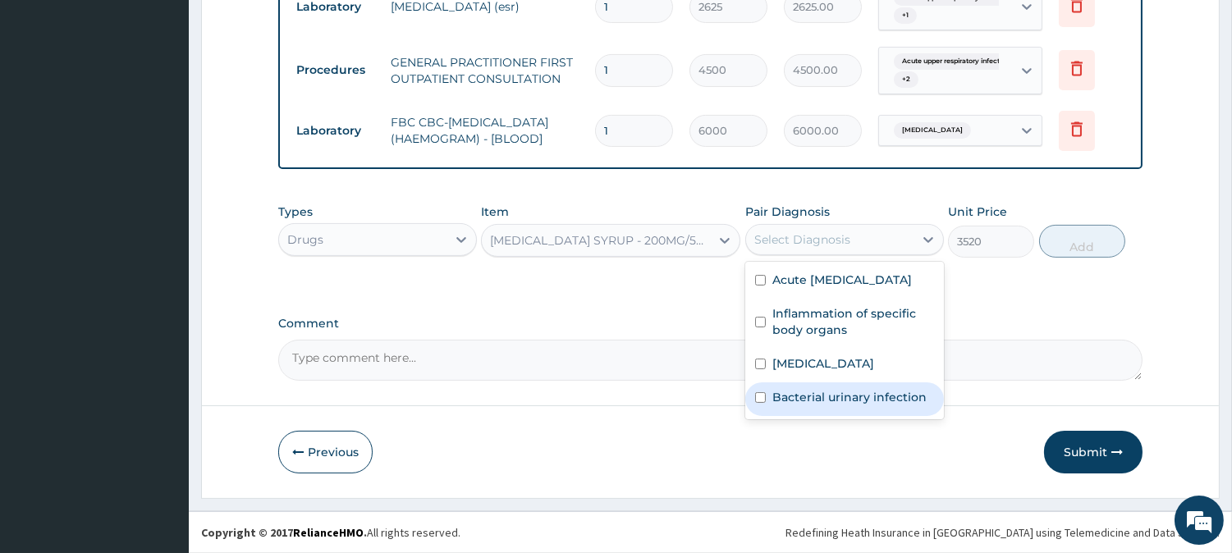
click at [780, 406] on label "Bacterial urinary infection" at bounding box center [850, 397] width 154 height 16
checkbox input "true"
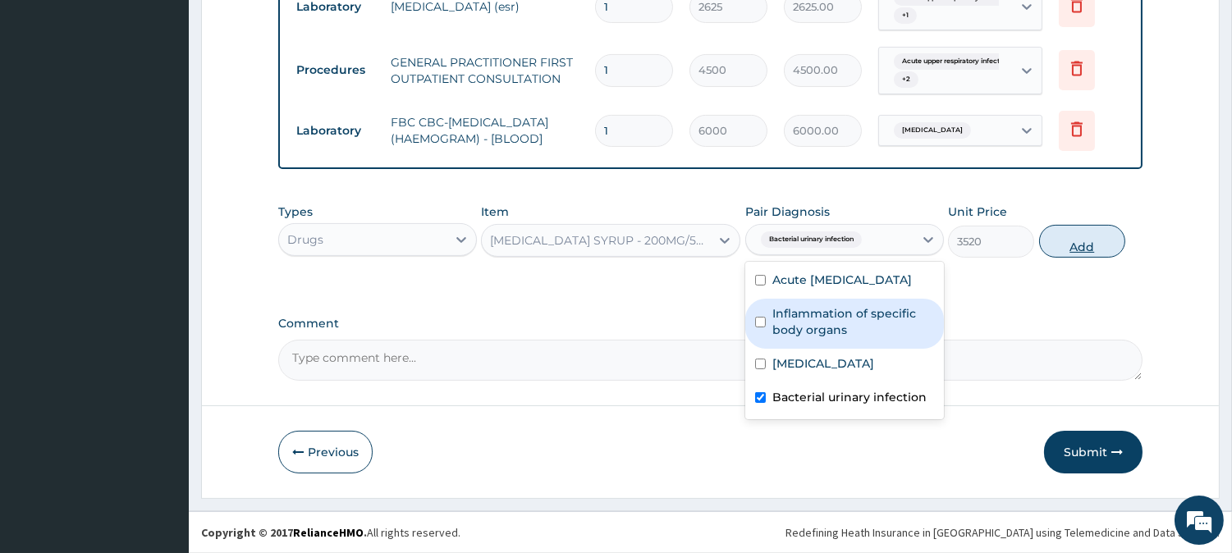
click at [1094, 241] on button "Add" at bounding box center [1082, 241] width 86 height 33
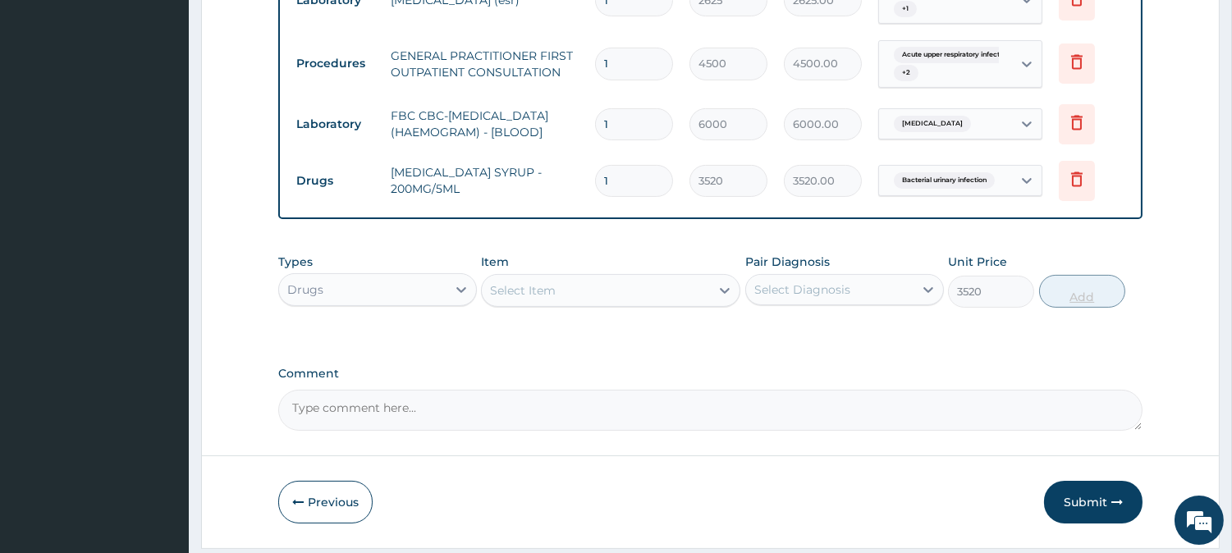
type input "0"
click at [621, 296] on div "Select Item" at bounding box center [596, 291] width 228 height 26
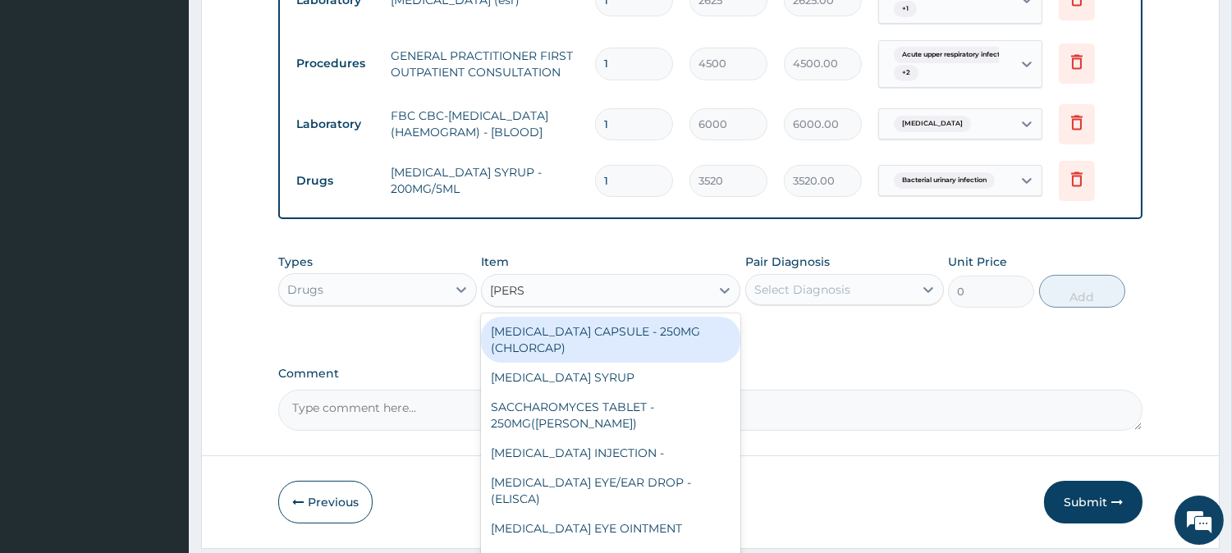
type input "LORAT"
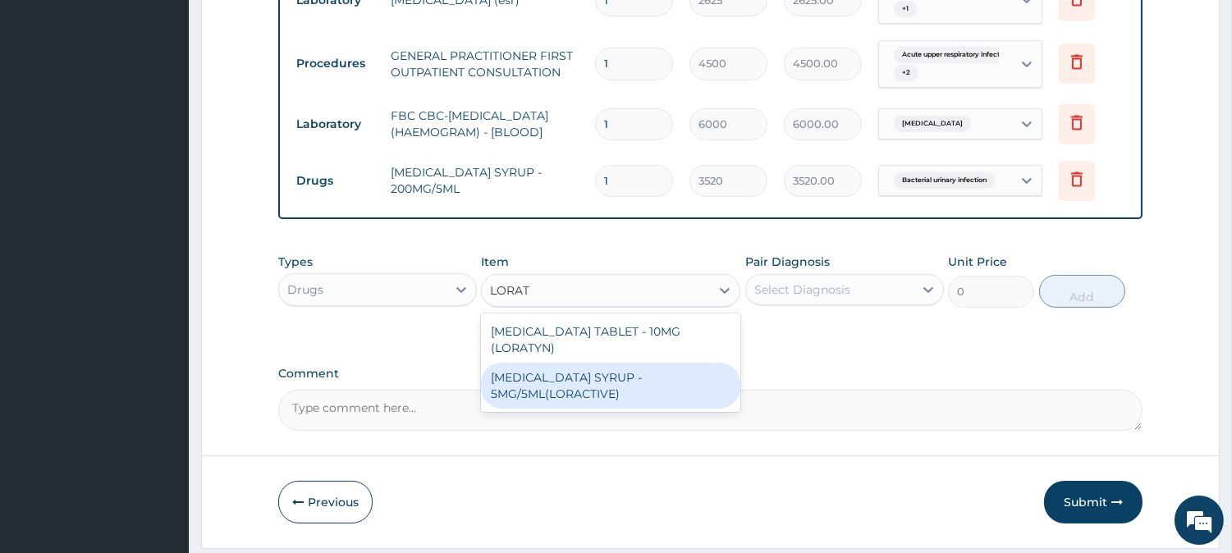
click at [622, 363] on div "[MEDICAL_DATA] SYRUP - 5MG/5ML(LORACTIVE)" at bounding box center [610, 386] width 259 height 46
type input "1408"
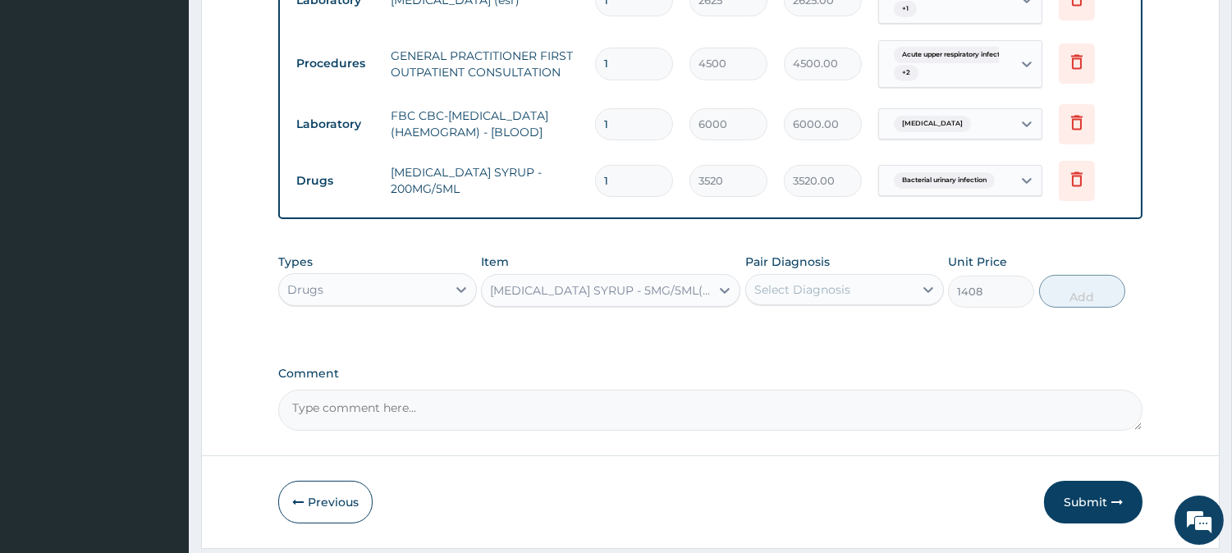
click at [875, 293] on div "Select Diagnosis" at bounding box center [829, 290] width 167 height 26
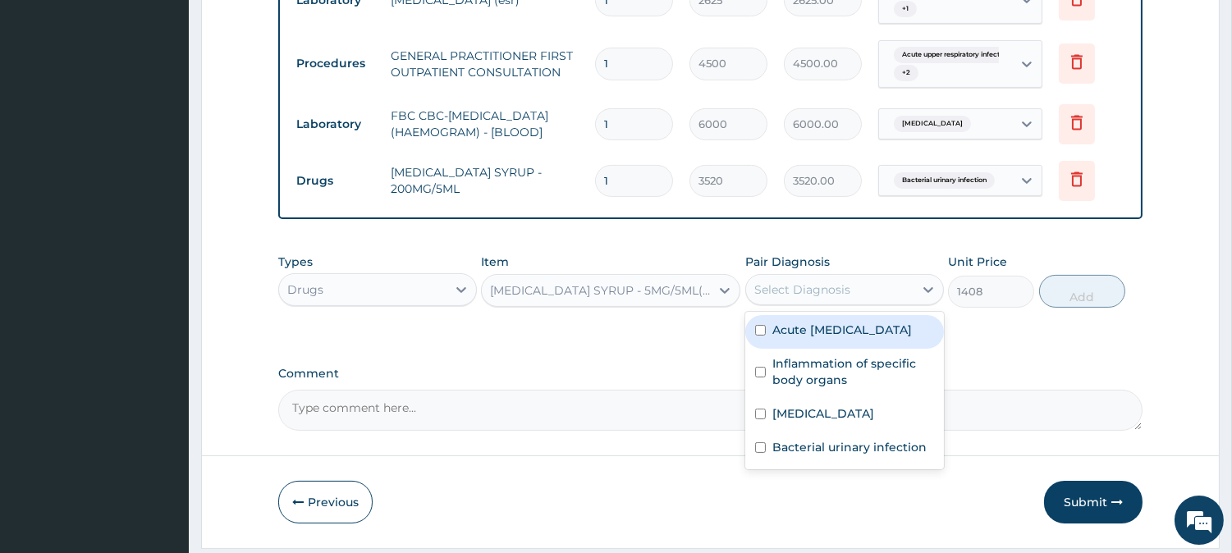
click at [823, 337] on label "Acute [MEDICAL_DATA]" at bounding box center [843, 330] width 140 height 16
checkbox input "true"
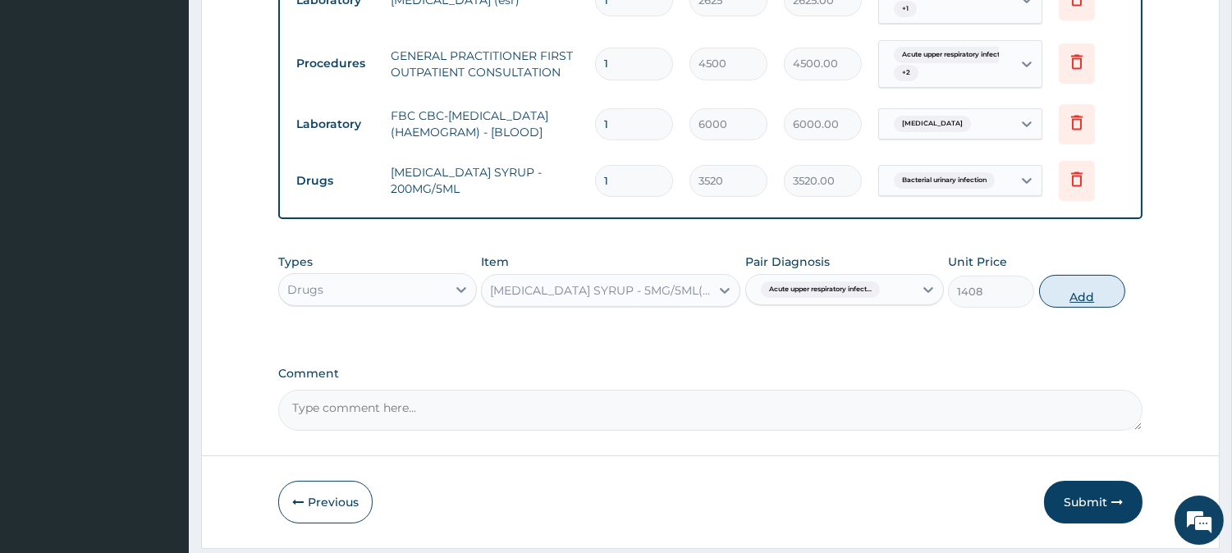
click at [1073, 305] on button "Add" at bounding box center [1082, 291] width 86 height 33
type input "0"
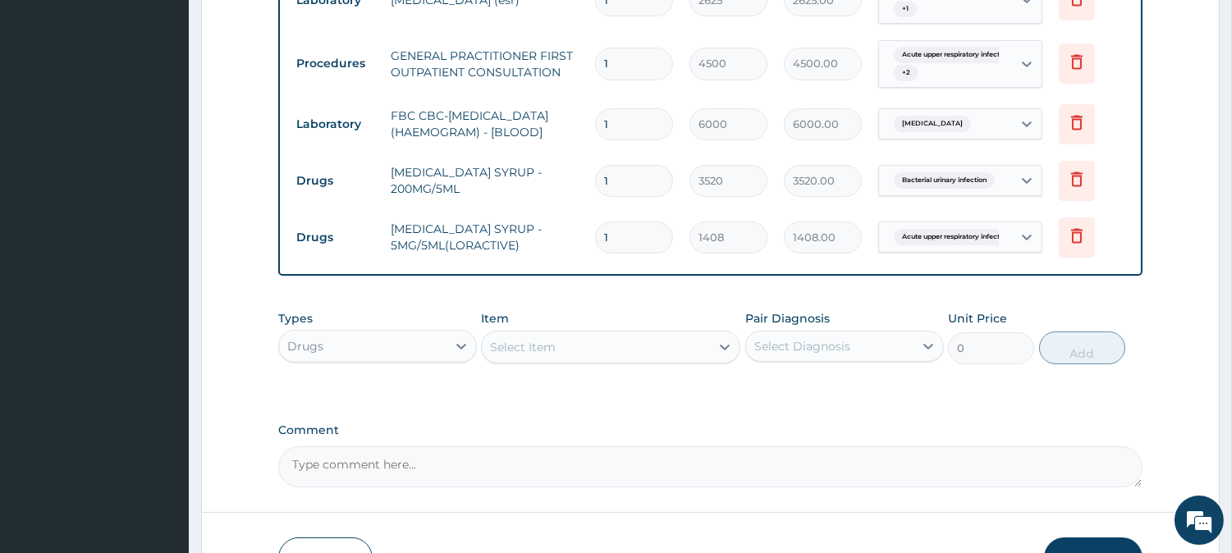
click at [576, 346] on div "Select Item" at bounding box center [596, 347] width 228 height 26
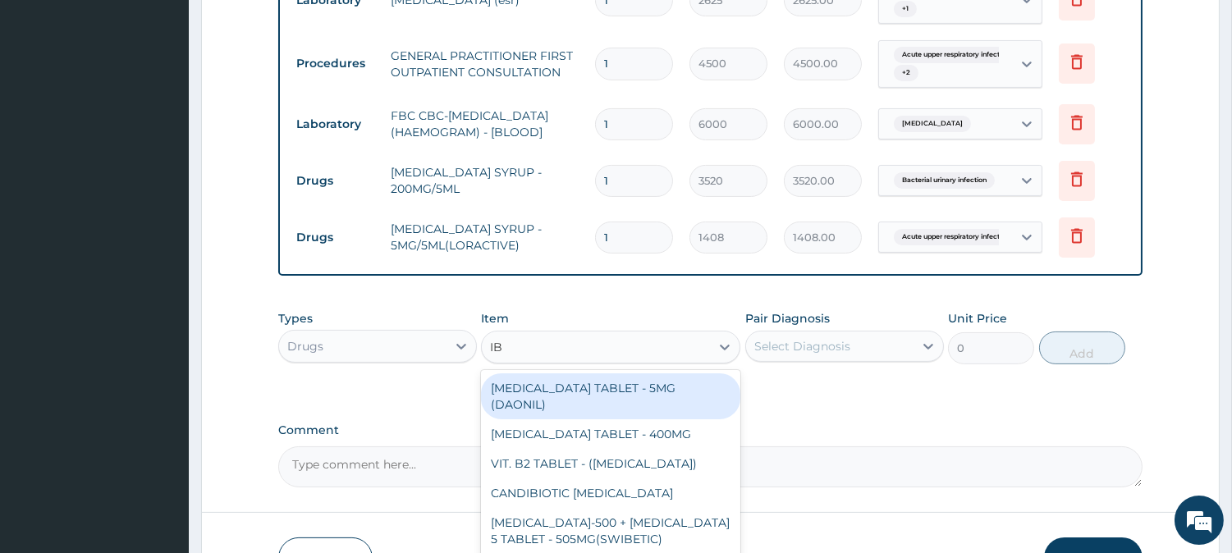
type input "IBU"
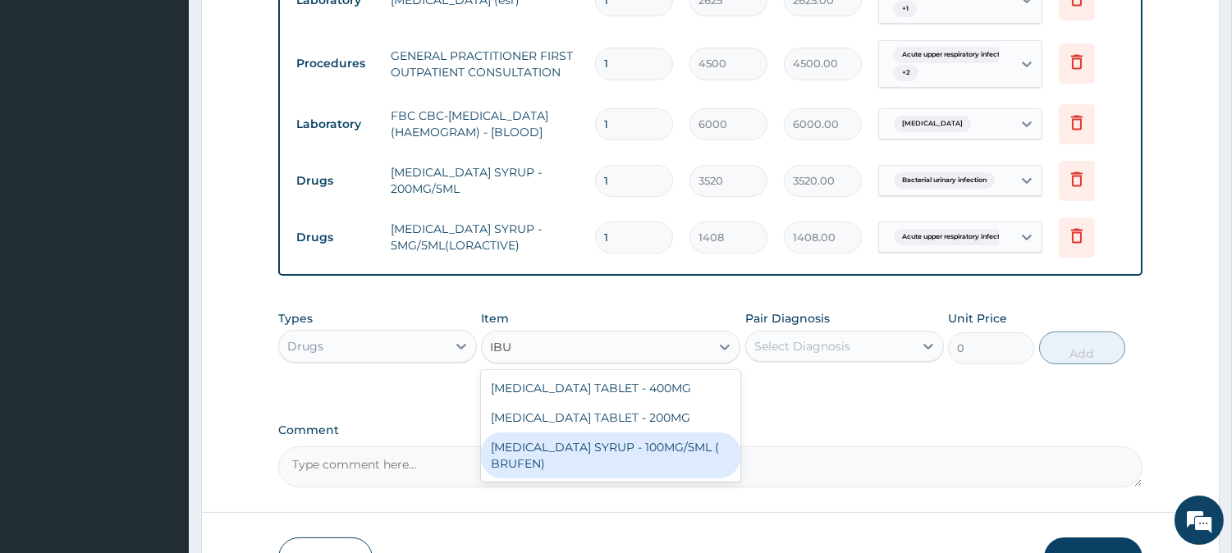
click at [594, 455] on div "[MEDICAL_DATA] SYRUP - 100MG/5ML ( BRUFEN)" at bounding box center [610, 456] width 259 height 46
type input "544"
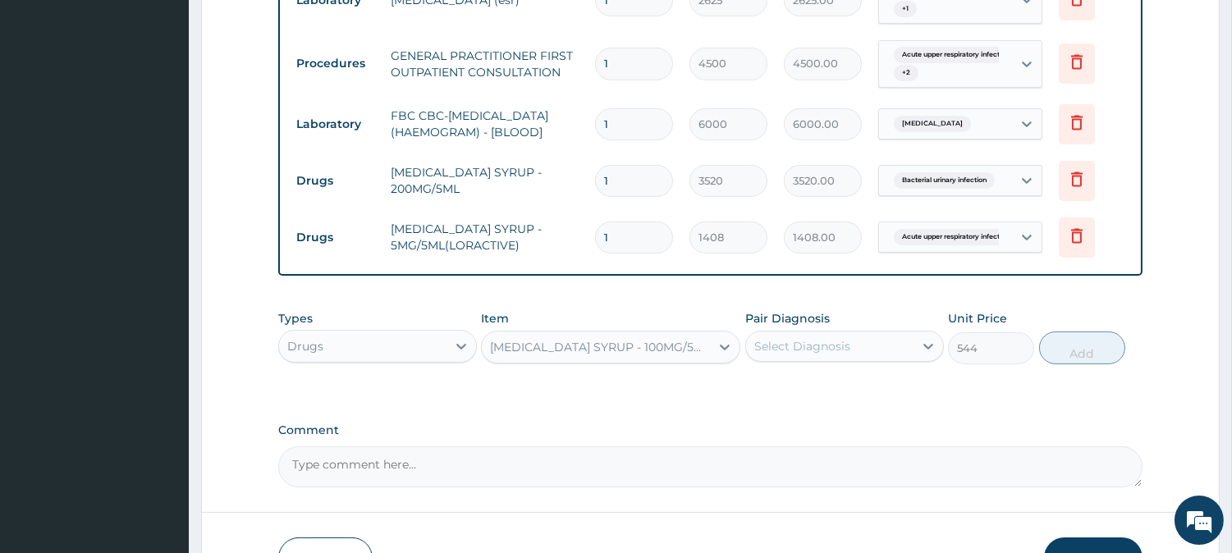
click at [826, 355] on div "Select Diagnosis" at bounding box center [803, 346] width 96 height 16
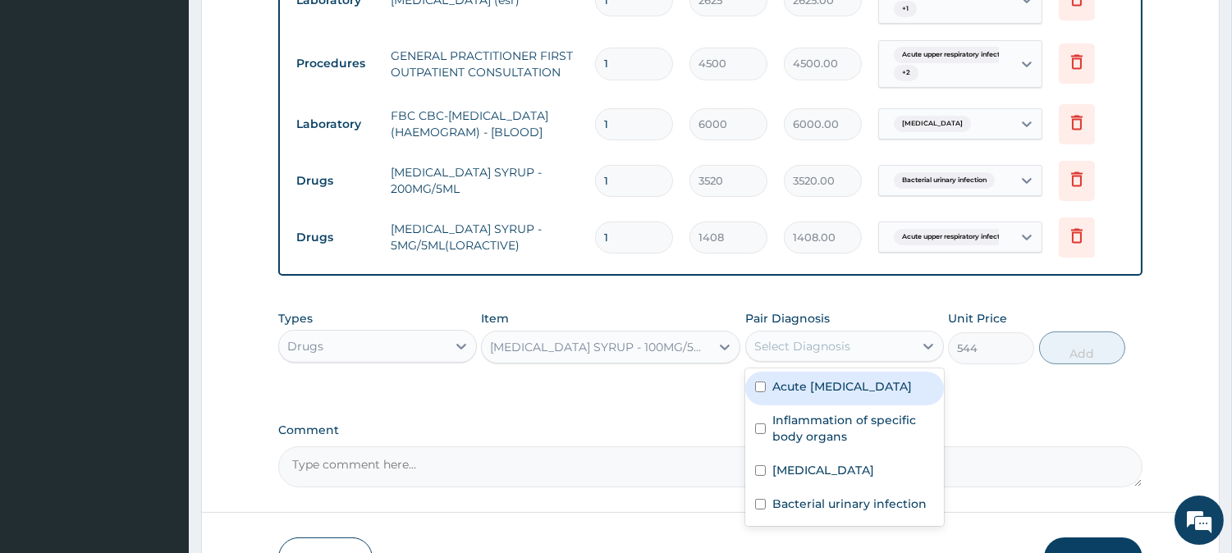
click at [789, 395] on label "Acute [MEDICAL_DATA]" at bounding box center [843, 386] width 140 height 16
checkbox input "true"
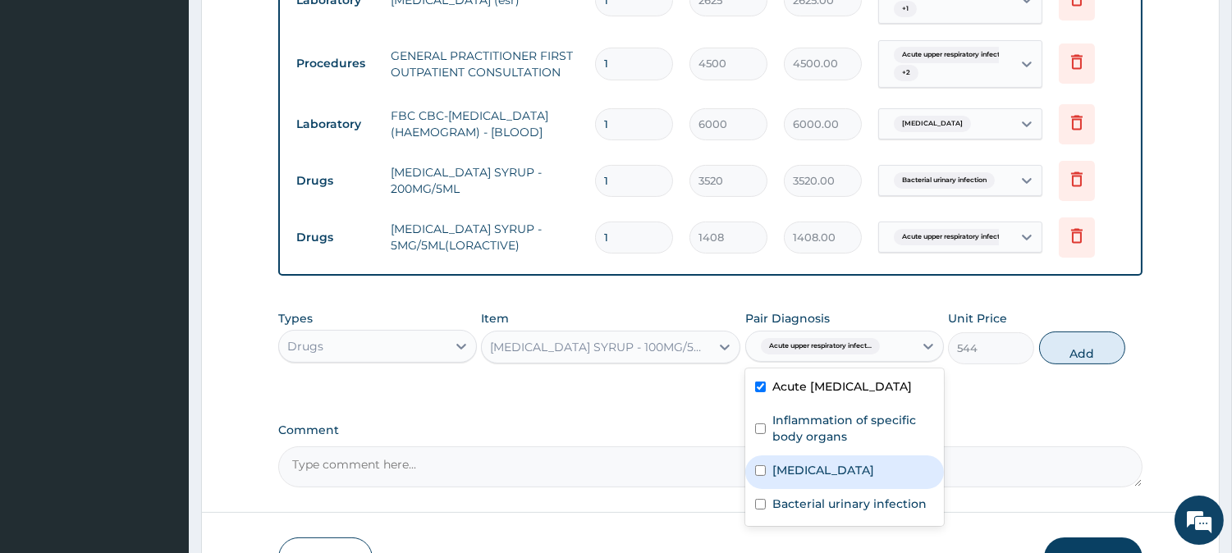
click at [798, 479] on label "[MEDICAL_DATA]" at bounding box center [824, 470] width 102 height 16
checkbox input "true"
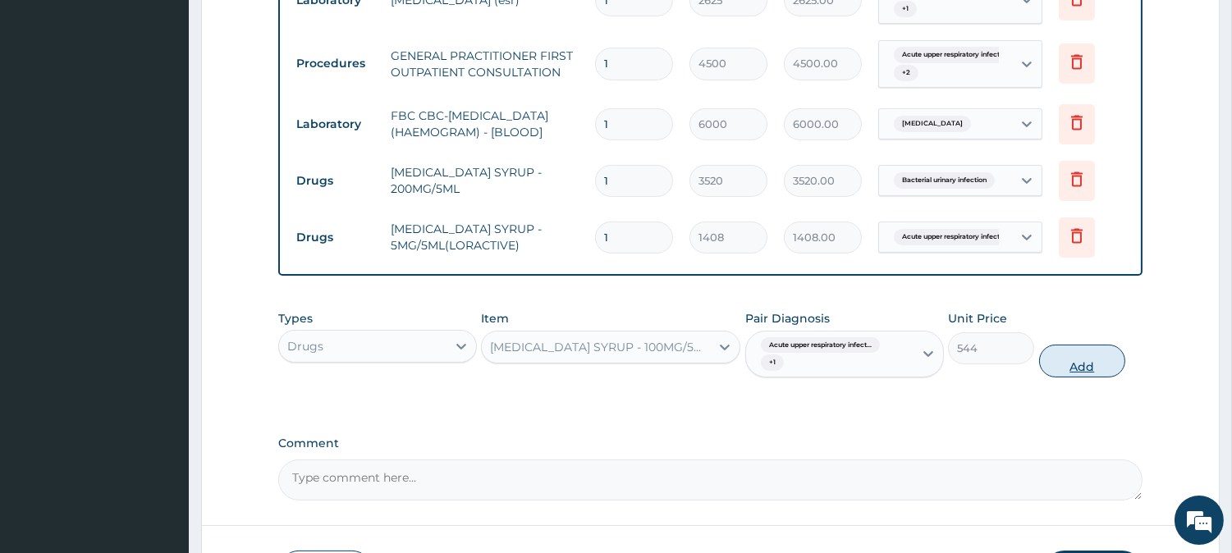
click at [1059, 363] on button "Add" at bounding box center [1082, 361] width 86 height 33
type input "0"
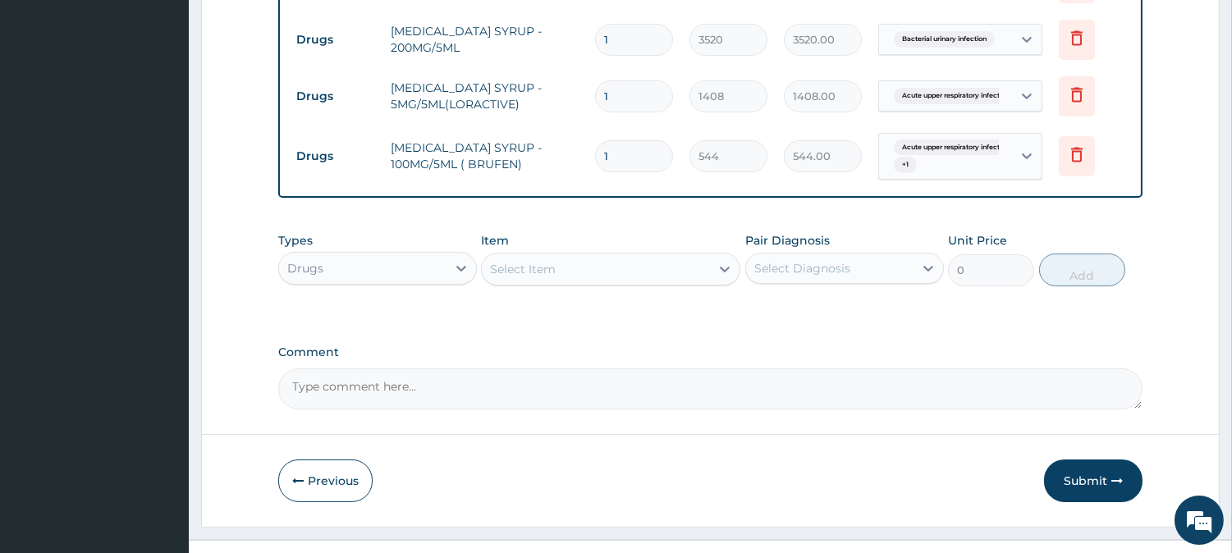
scroll to position [839, 0]
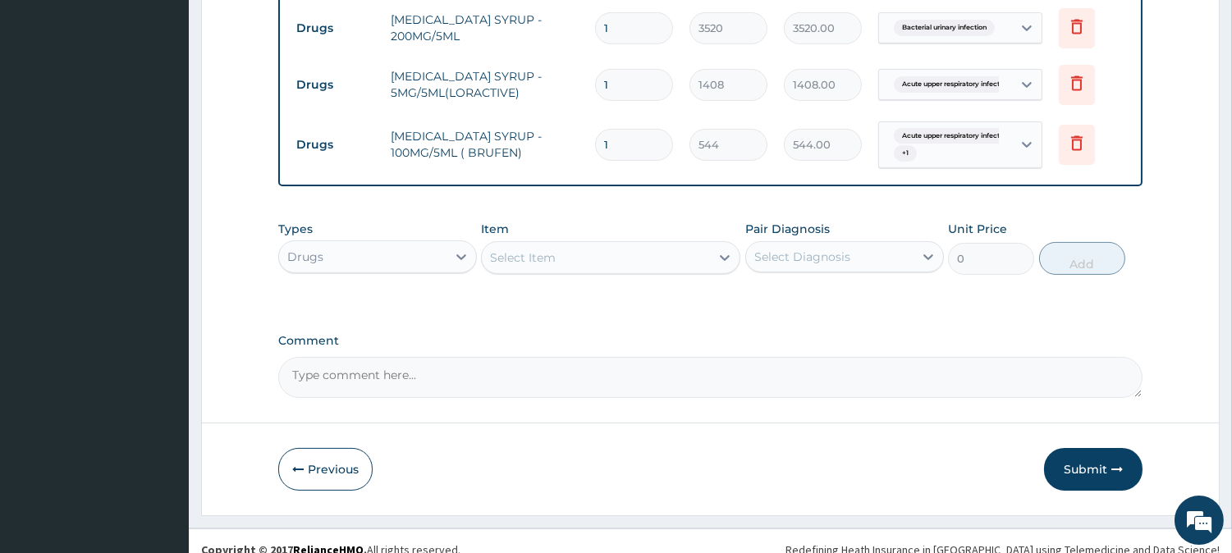
click at [654, 264] on div "Select Item" at bounding box center [596, 258] width 228 height 26
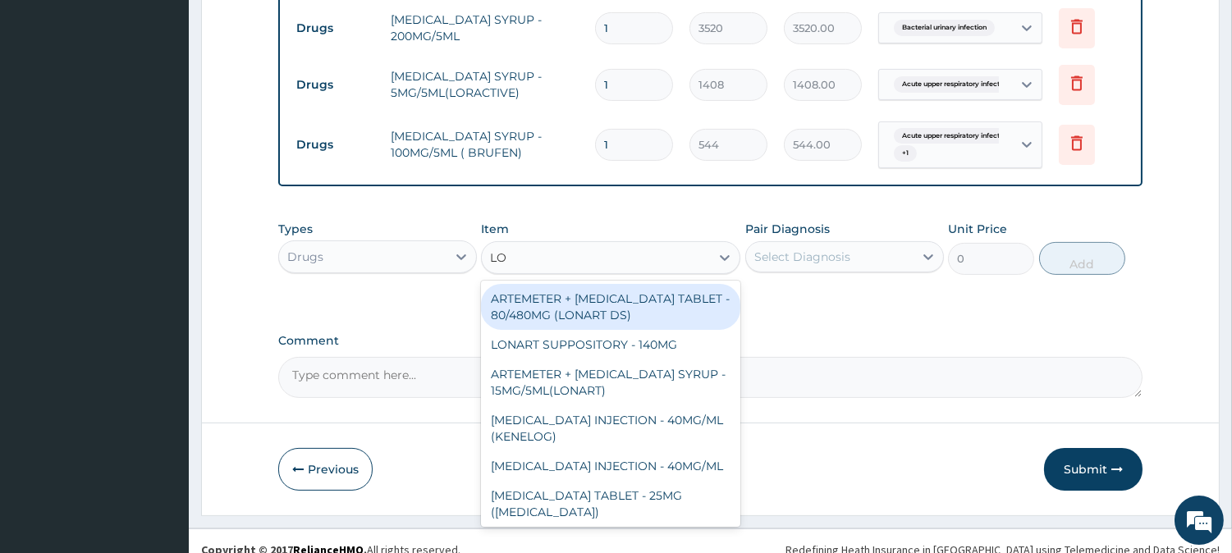
type input "L"
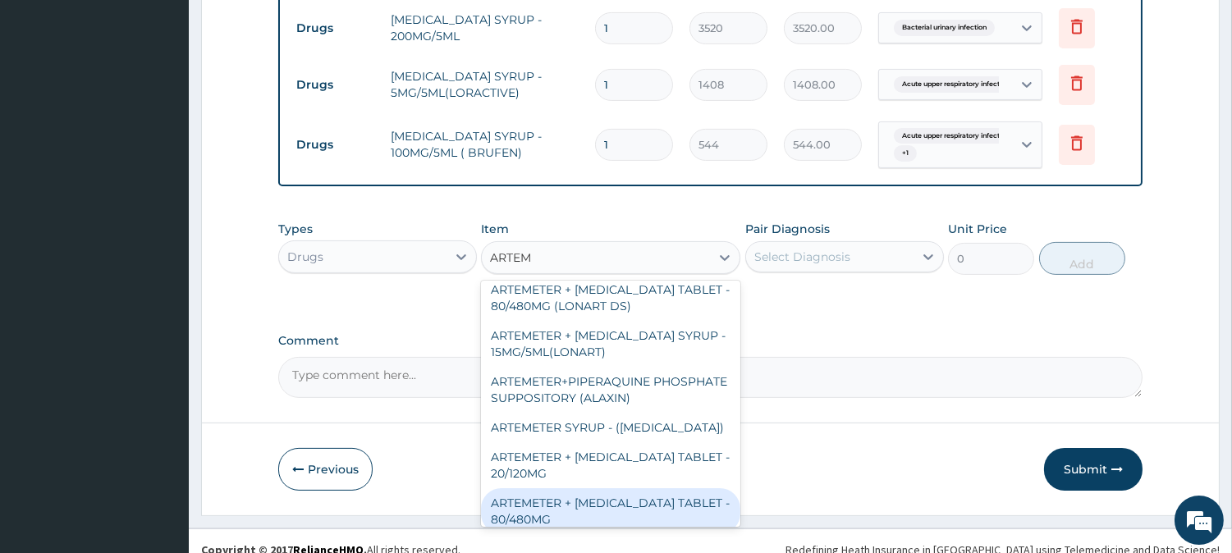
scroll to position [0, 0]
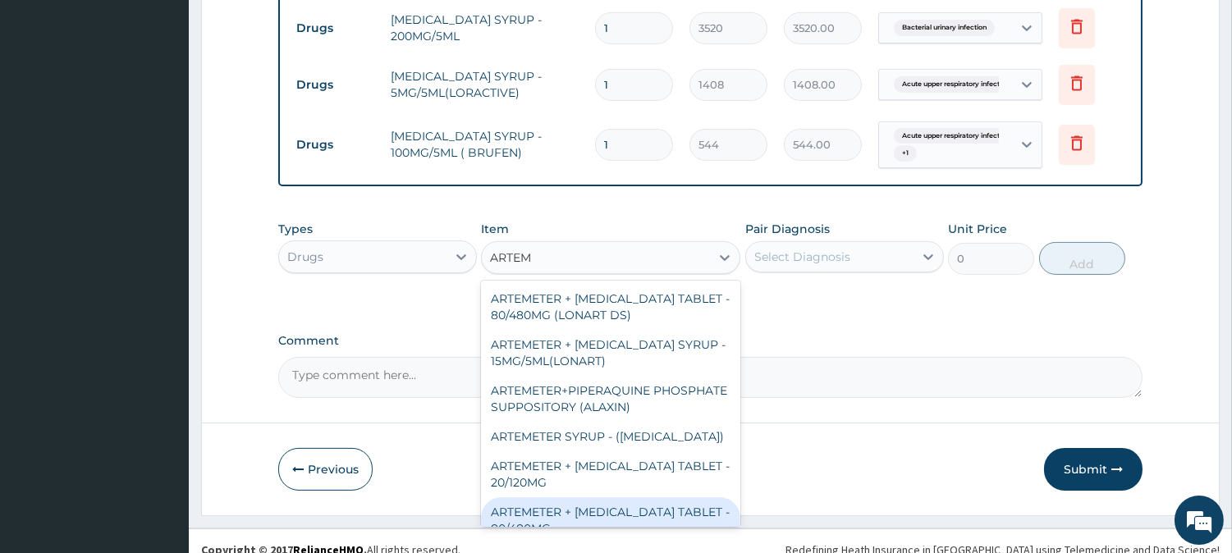
type input "ARTEM"
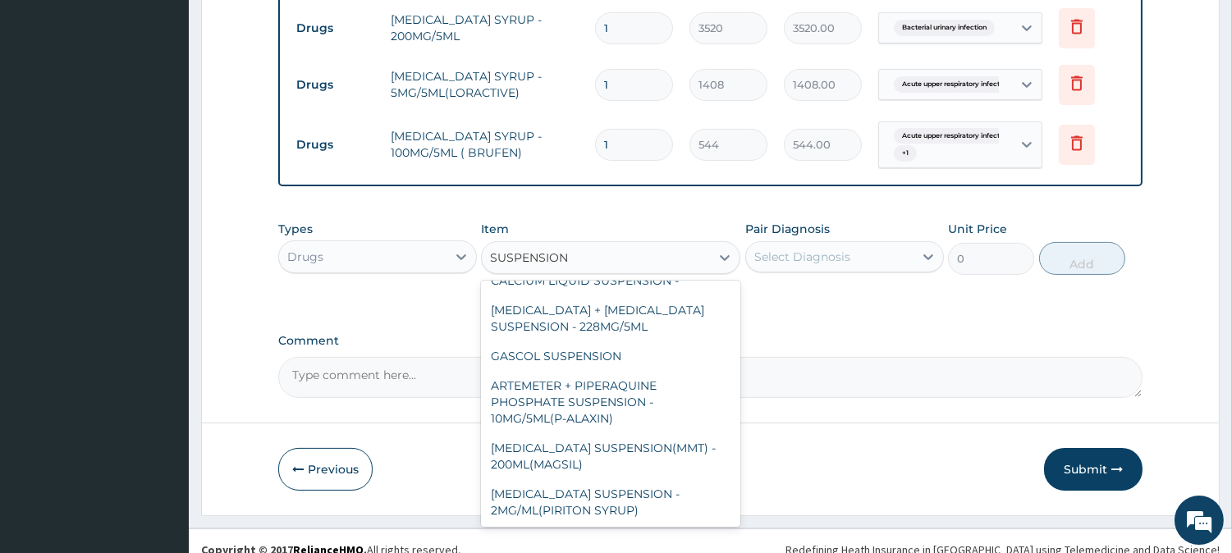
scroll to position [629, 0]
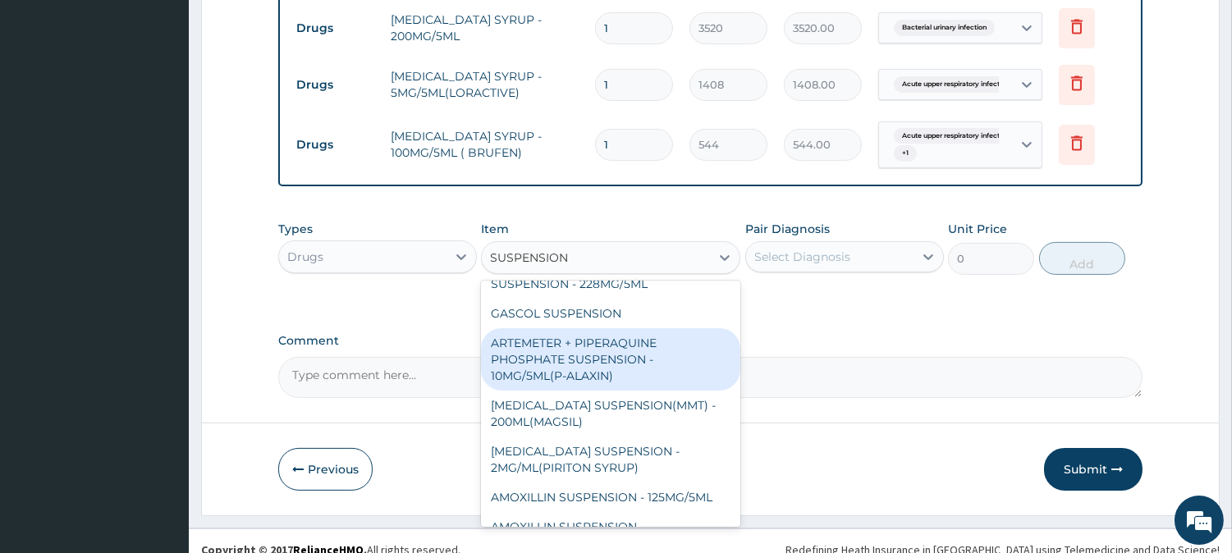
type input "SUSPENSION"
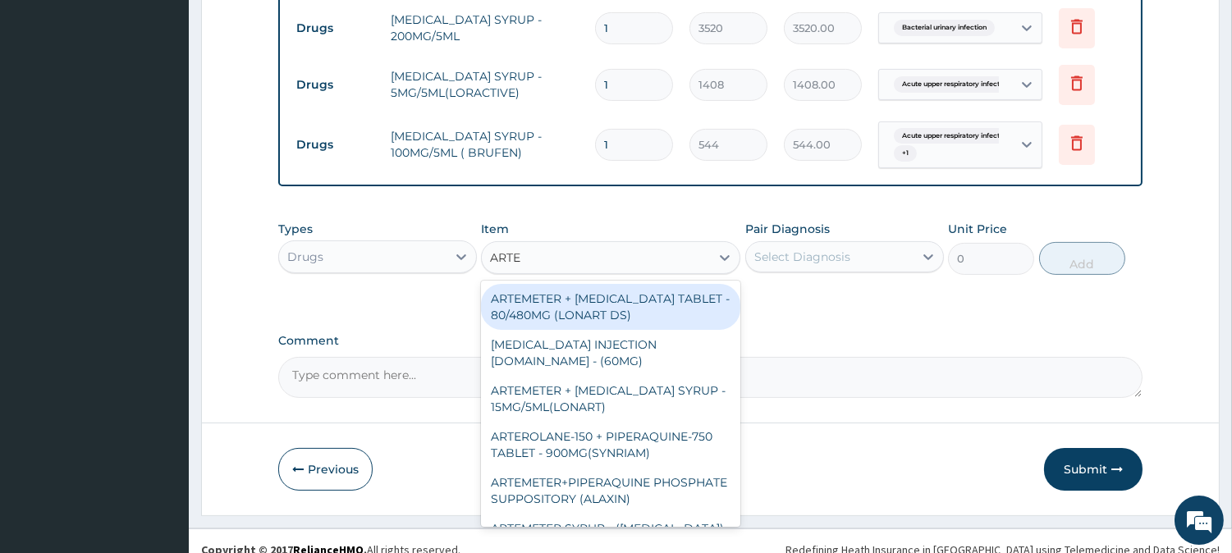
type input "ARTEM"
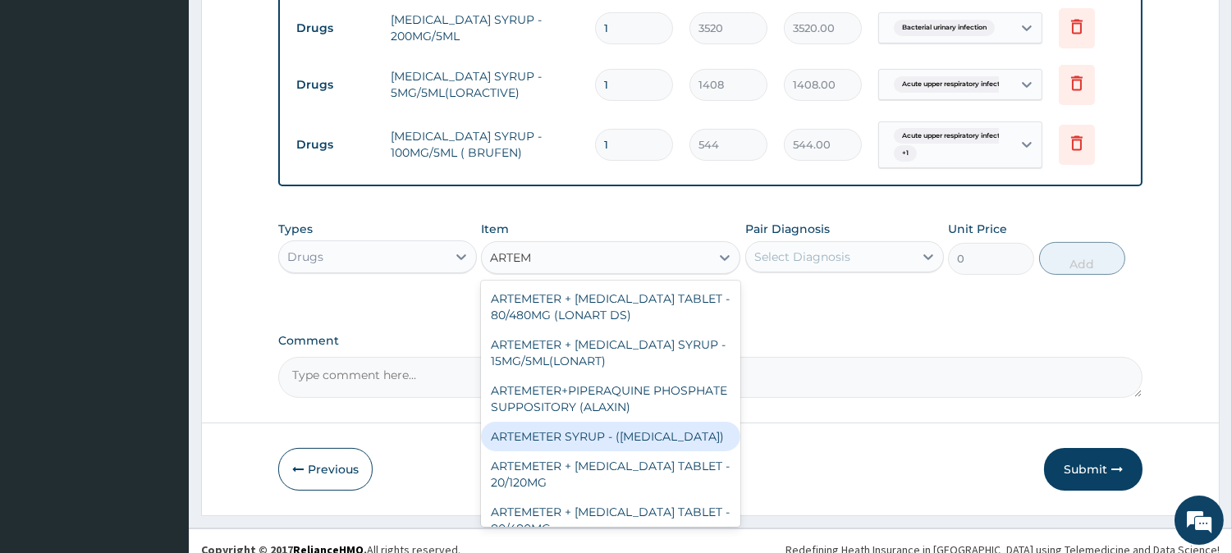
click at [637, 438] on div "ARTEMETER SYRUP - ([MEDICAL_DATA])" at bounding box center [610, 437] width 259 height 30
type input "1120"
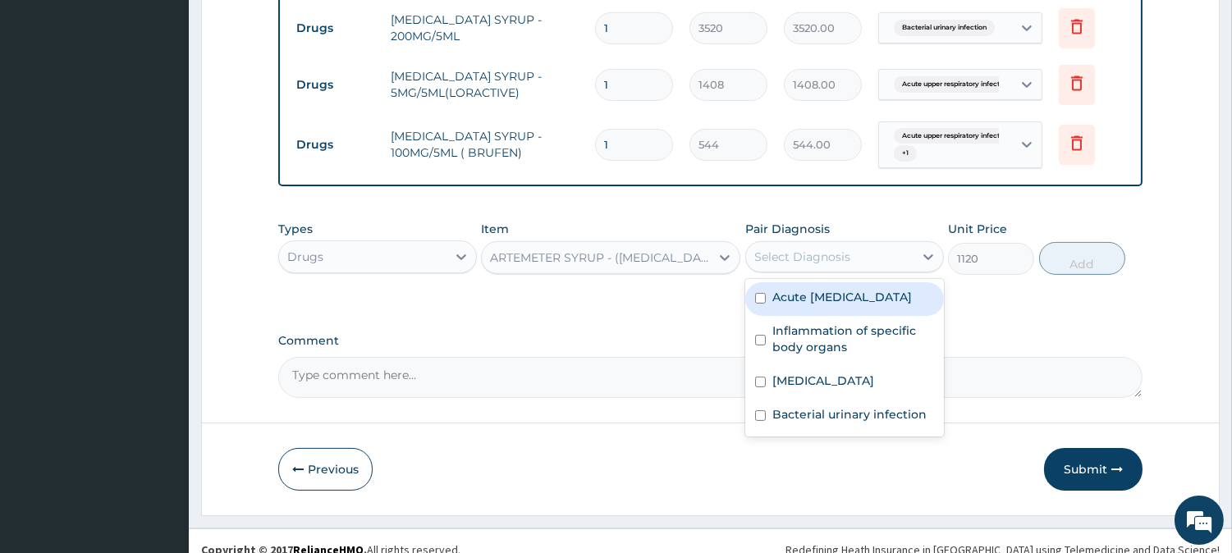
click at [809, 259] on div "Select Diagnosis" at bounding box center [803, 257] width 96 height 16
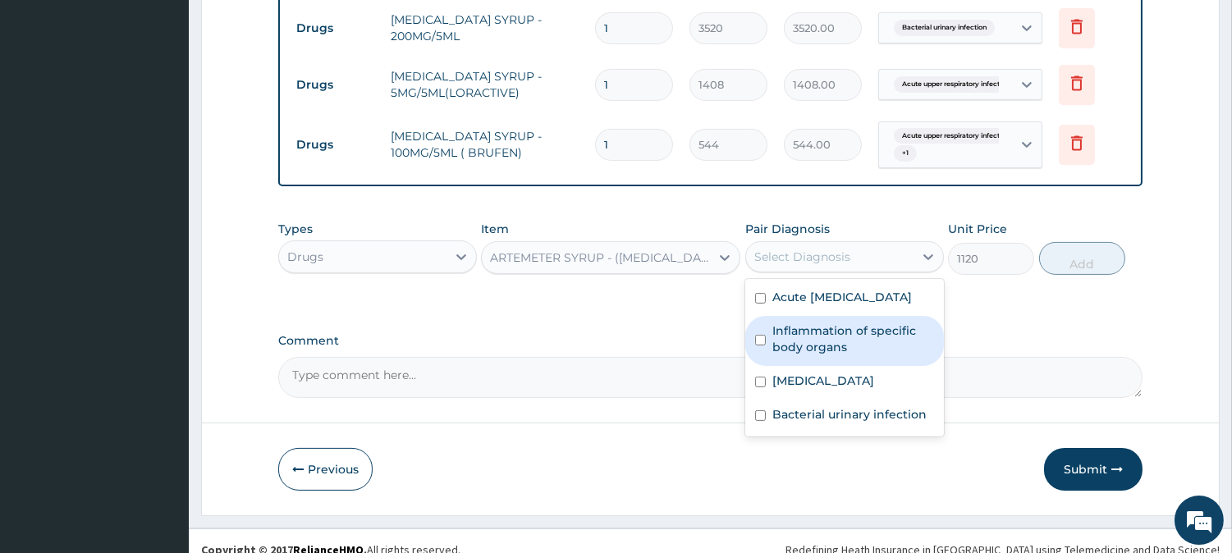
scroll to position [231, 0]
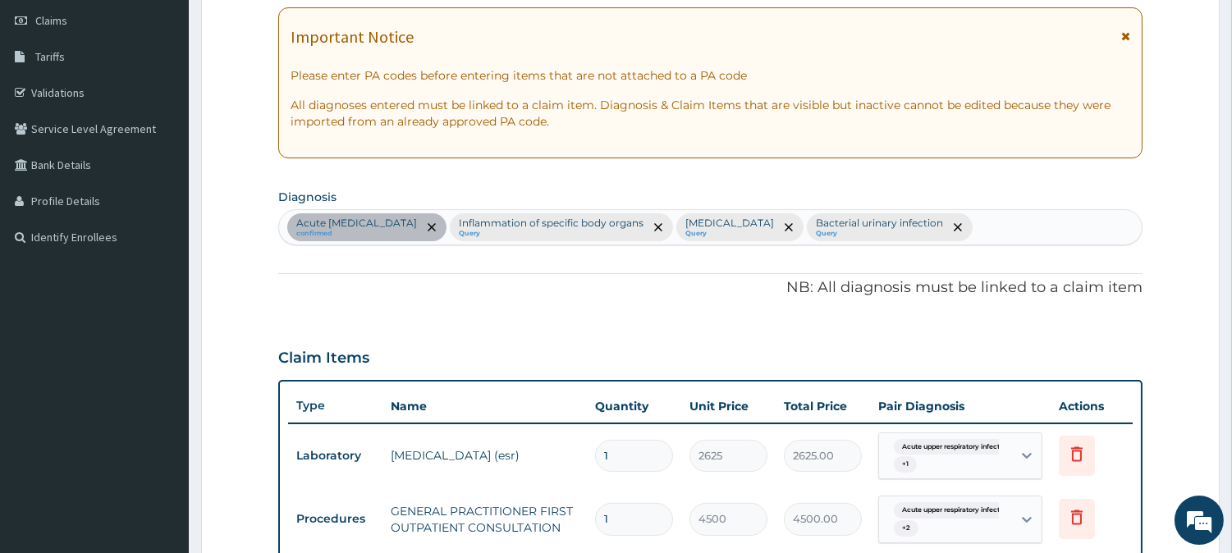
click at [982, 231] on div "Acute [MEDICAL_DATA] confirmed Inflammation of specific body organs Query [MEDI…" at bounding box center [710, 227] width 863 height 34
type input "MALA"
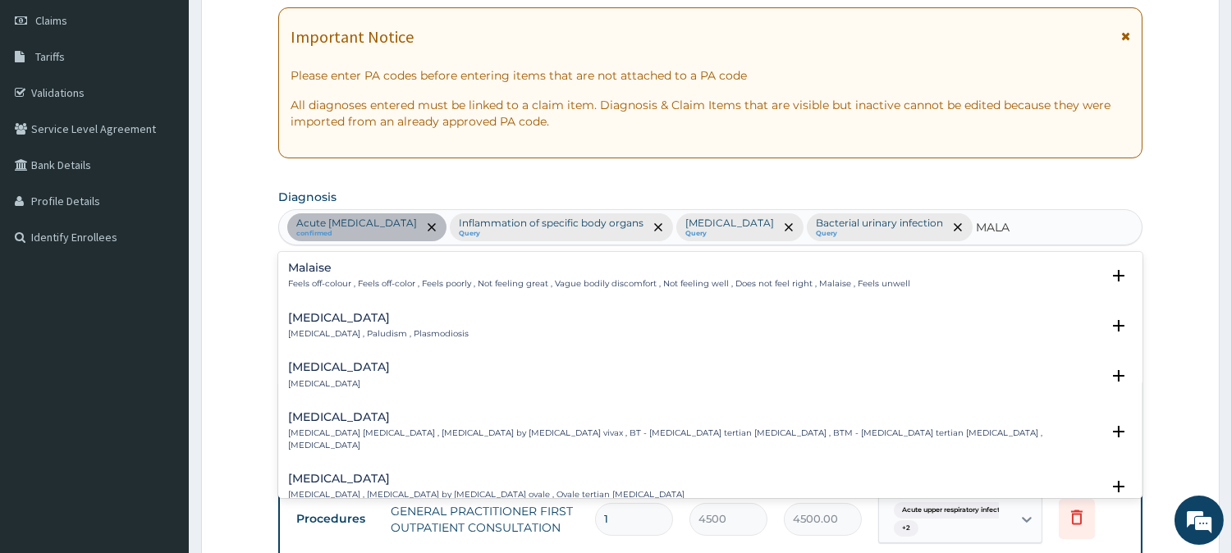
click at [324, 315] on h4 "[MEDICAL_DATA]" at bounding box center [378, 318] width 181 height 12
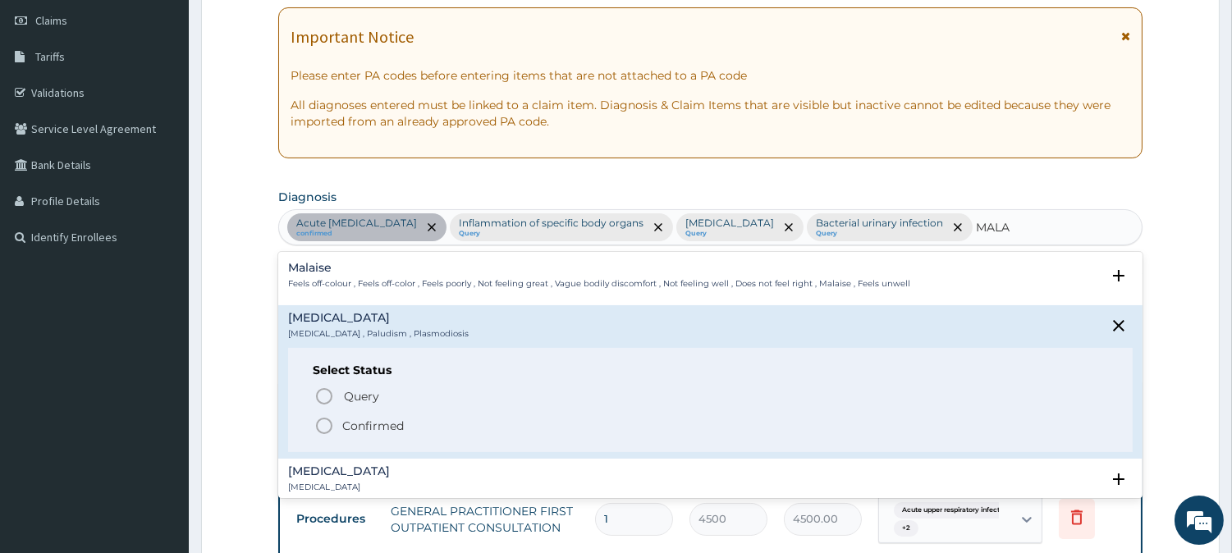
click at [308, 397] on div "Select Status Query Query covers suspected (?), Keep in view (kiv), Ruled out (…" at bounding box center [710, 400] width 845 height 104
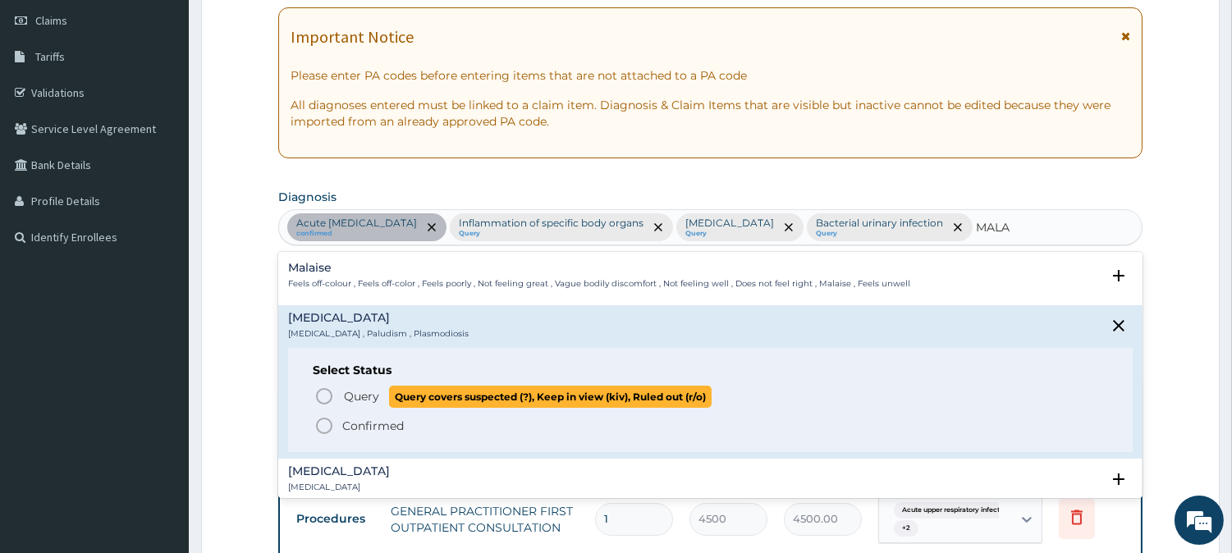
drag, startPoint x: 324, startPoint y: 399, endPoint x: 343, endPoint y: 399, distance: 18.9
click at [326, 399] on icon "status option query" at bounding box center [324, 397] width 20 height 20
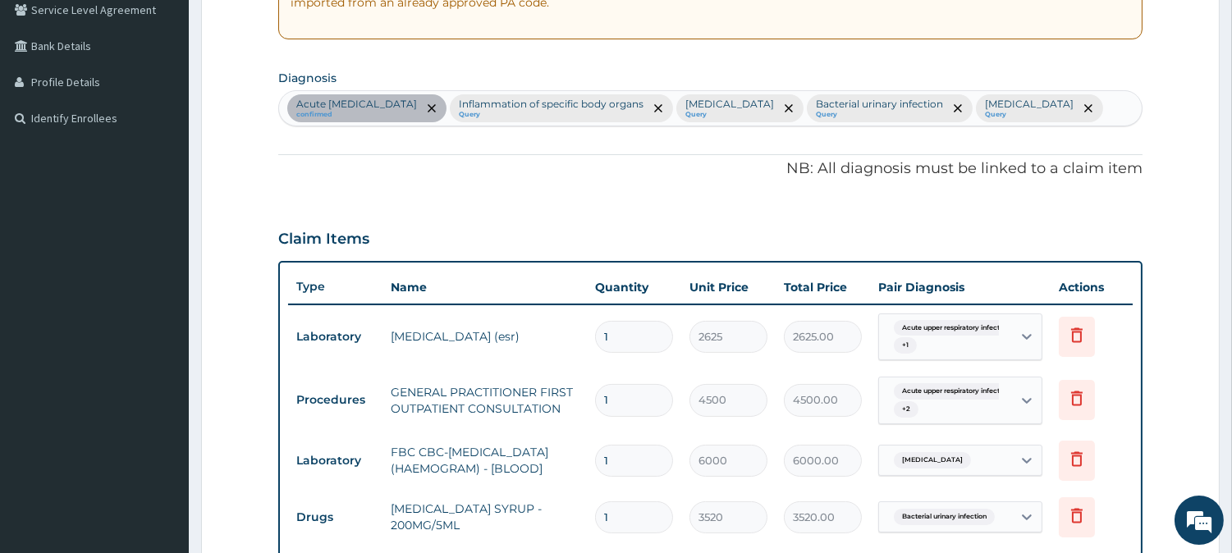
scroll to position [383, 0]
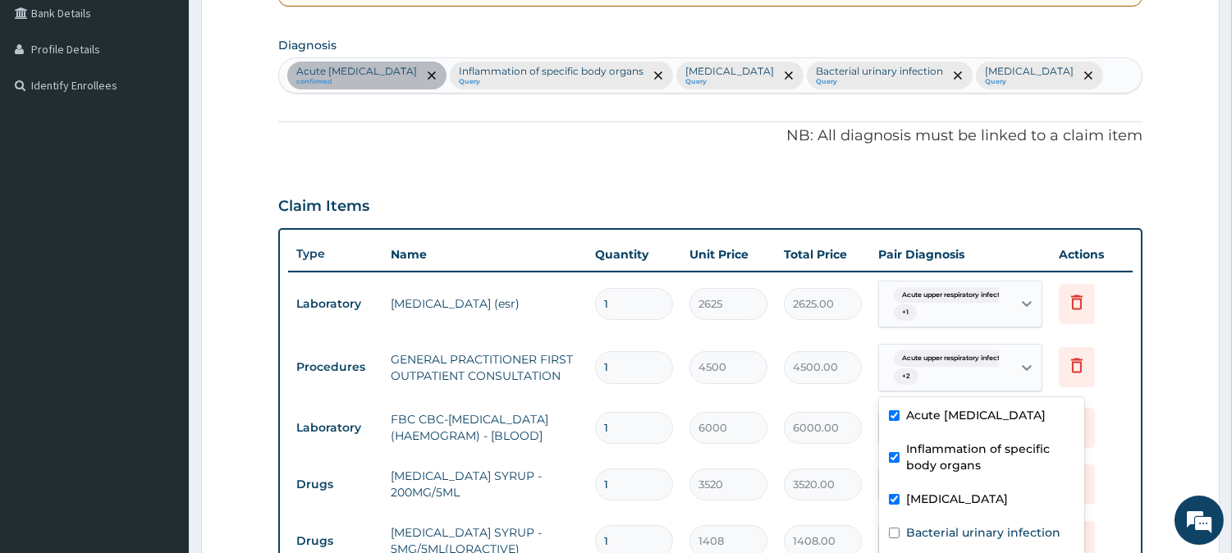
click at [952, 372] on div "Acute upper respiratory infect... + 2" at bounding box center [944, 367] width 112 height 39
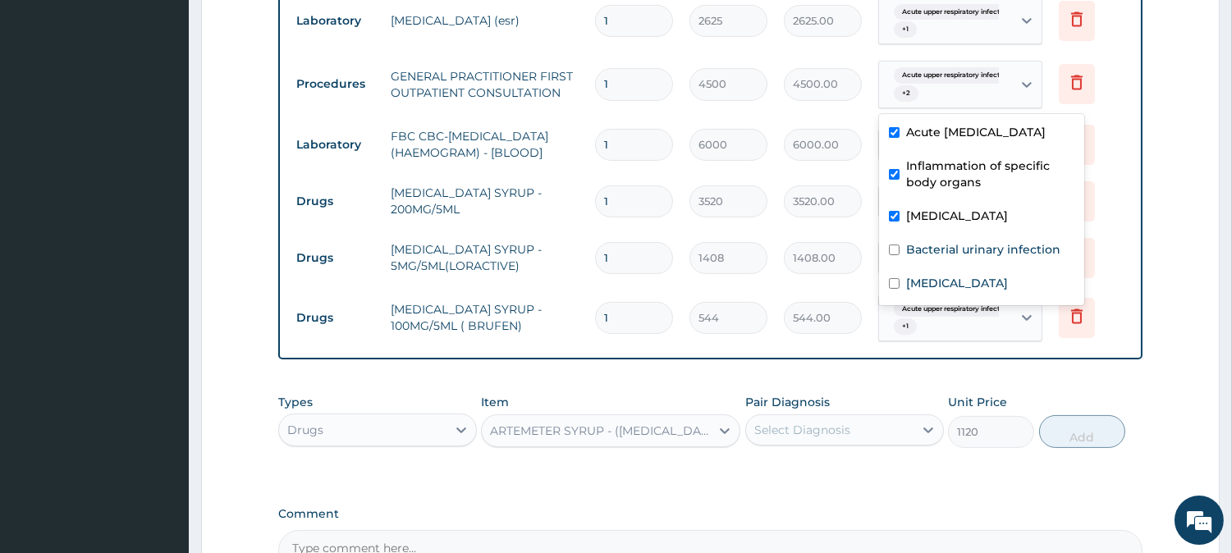
scroll to position [686, 0]
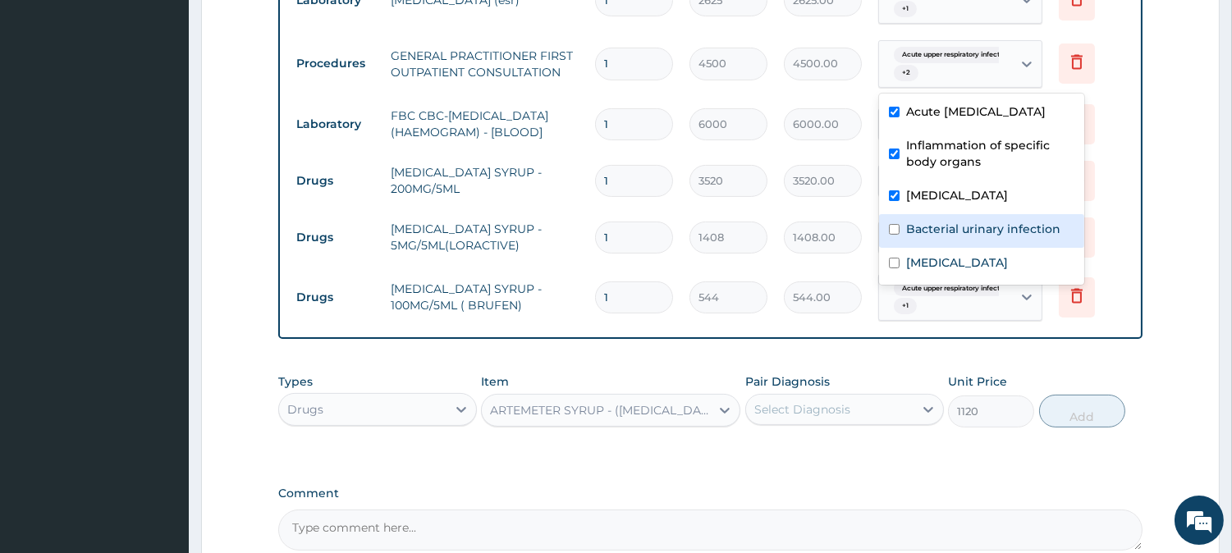
click at [952, 237] on label "Bacterial urinary infection" at bounding box center [983, 229] width 154 height 16
checkbox input "true"
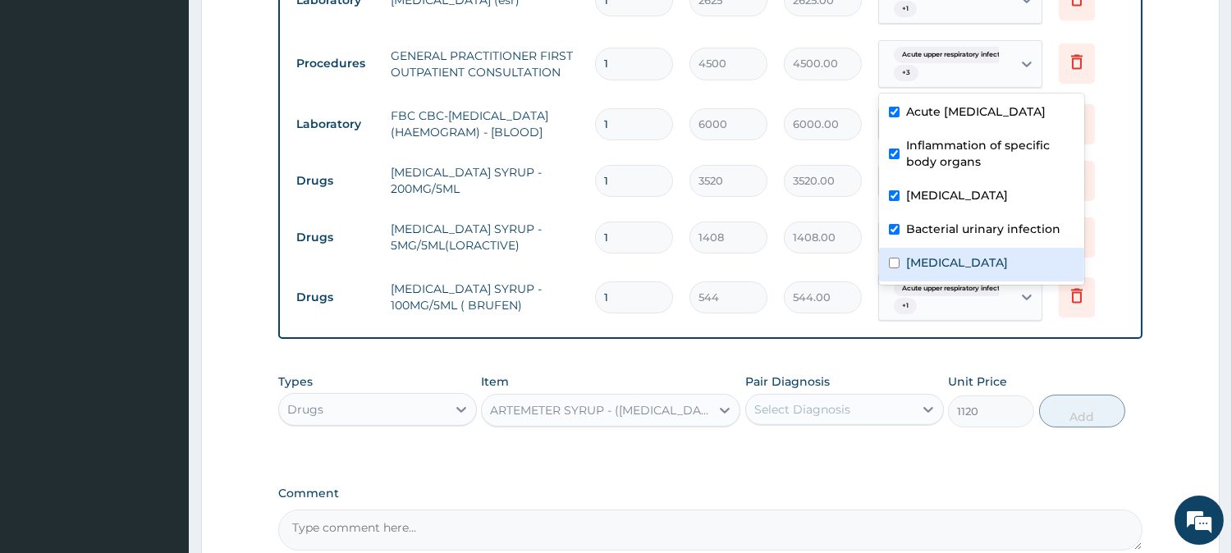
click at [938, 271] on label "[MEDICAL_DATA]" at bounding box center [957, 263] width 102 height 16
checkbox input "true"
click at [898, 415] on div "Select Diagnosis" at bounding box center [829, 410] width 167 height 26
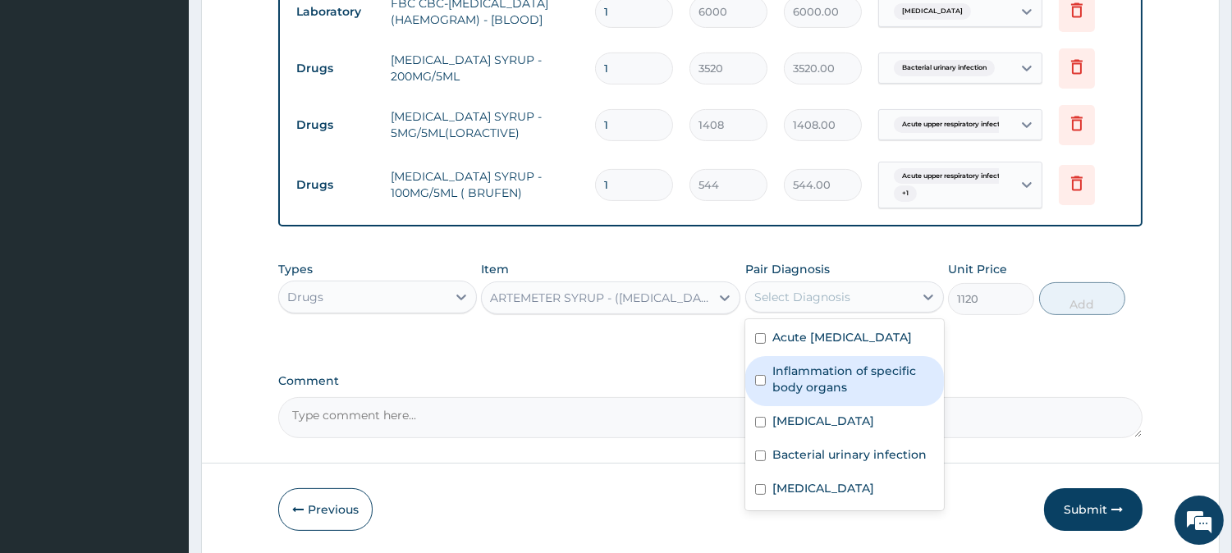
scroll to position [865, 0]
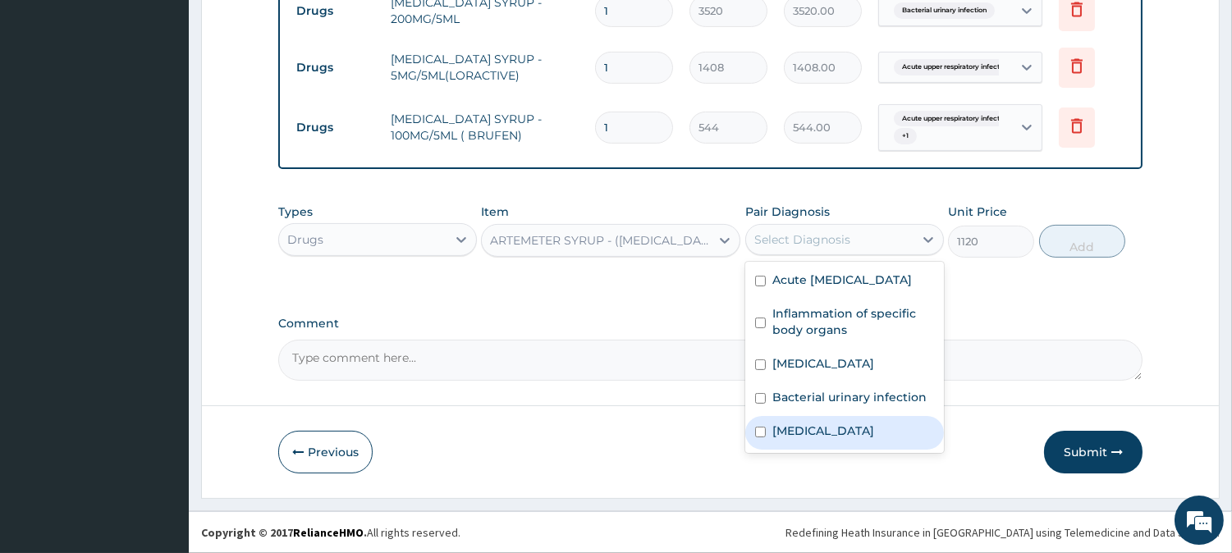
click at [842, 449] on div "[MEDICAL_DATA]" at bounding box center [844, 433] width 199 height 34
checkbox input "true"
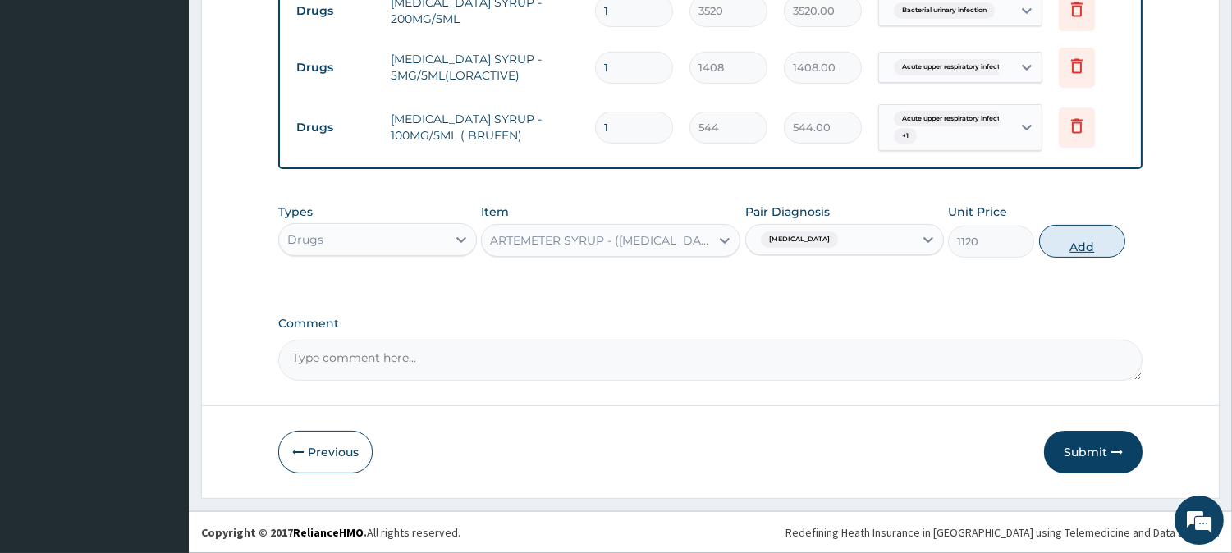
click at [1065, 235] on button "Add" at bounding box center [1082, 241] width 86 height 33
type input "0"
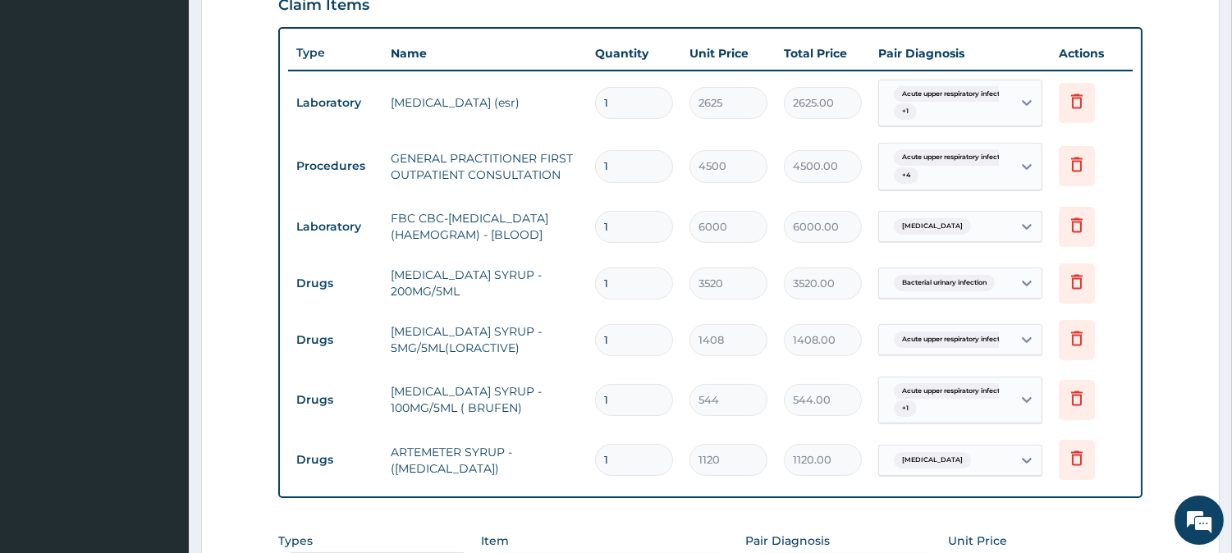
scroll to position [712, 0]
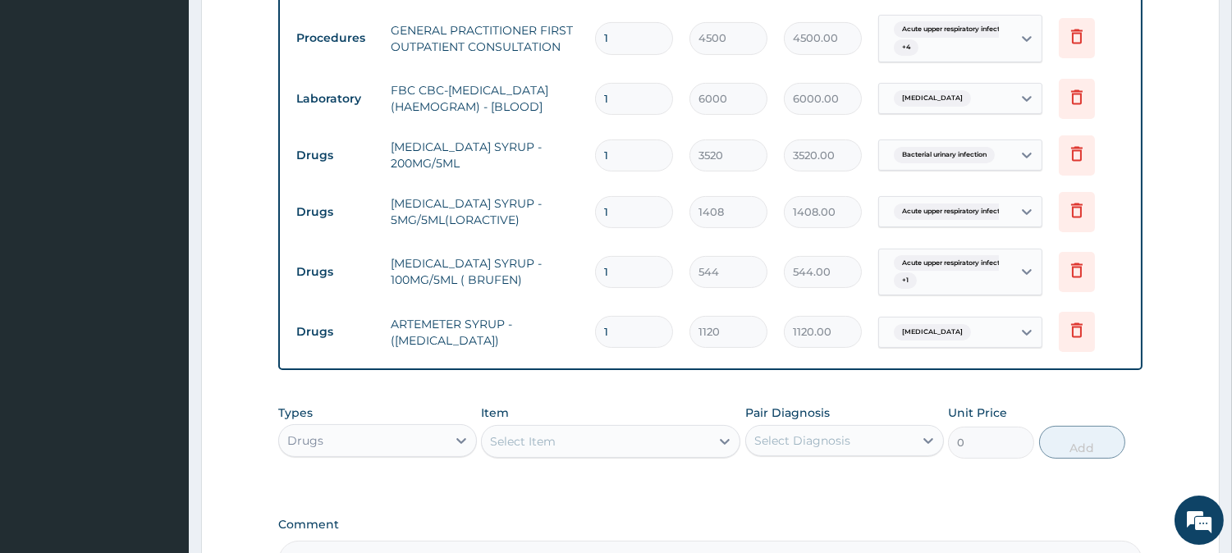
click at [661, 452] on div "Select Item" at bounding box center [596, 442] width 228 height 26
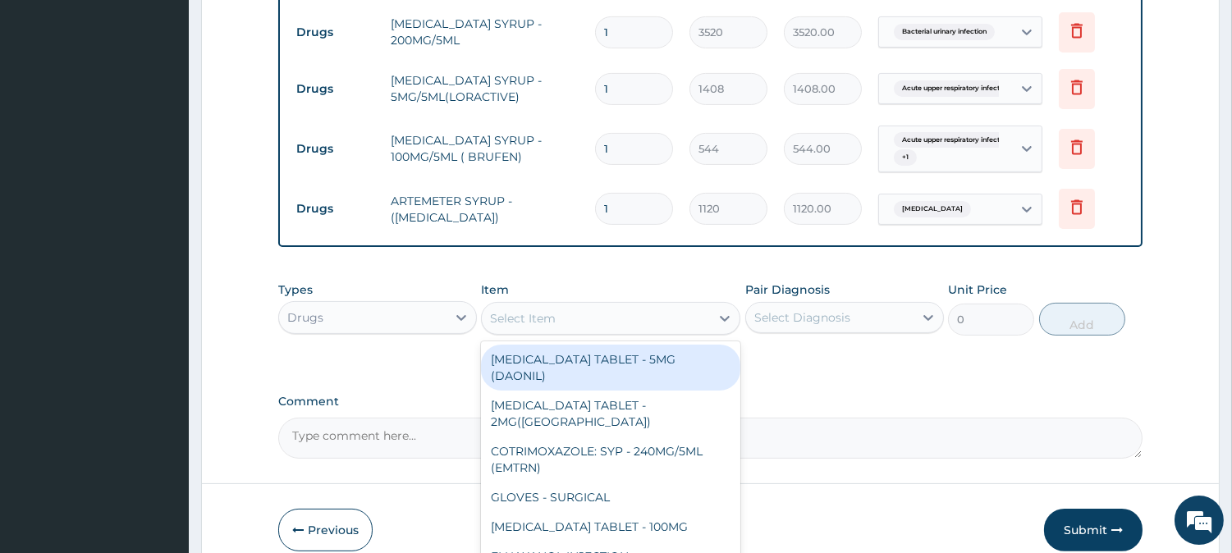
scroll to position [865, 0]
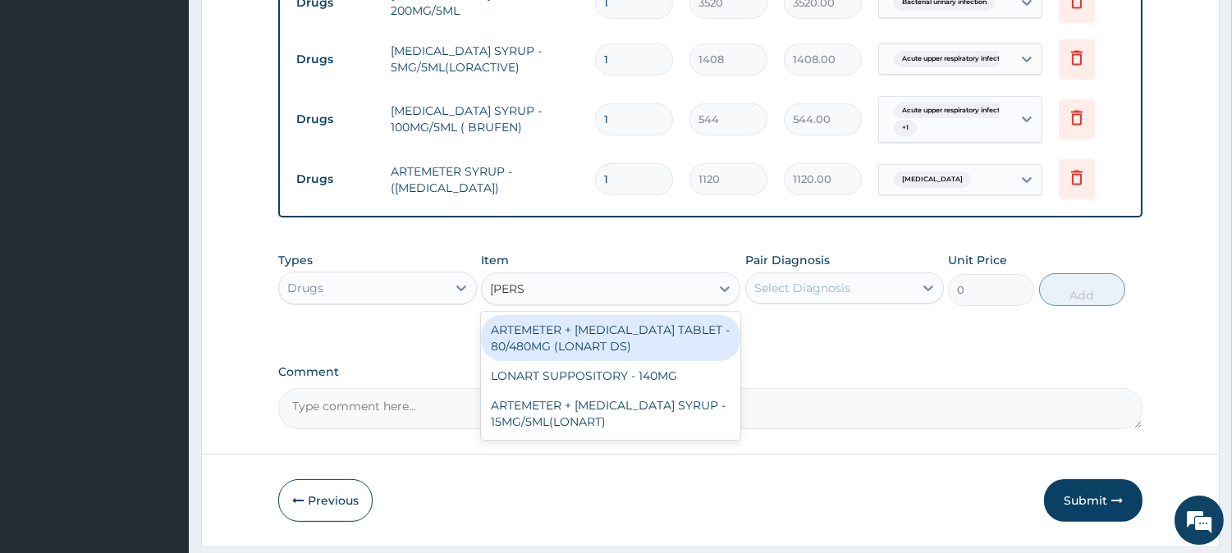
type input "LONAR"
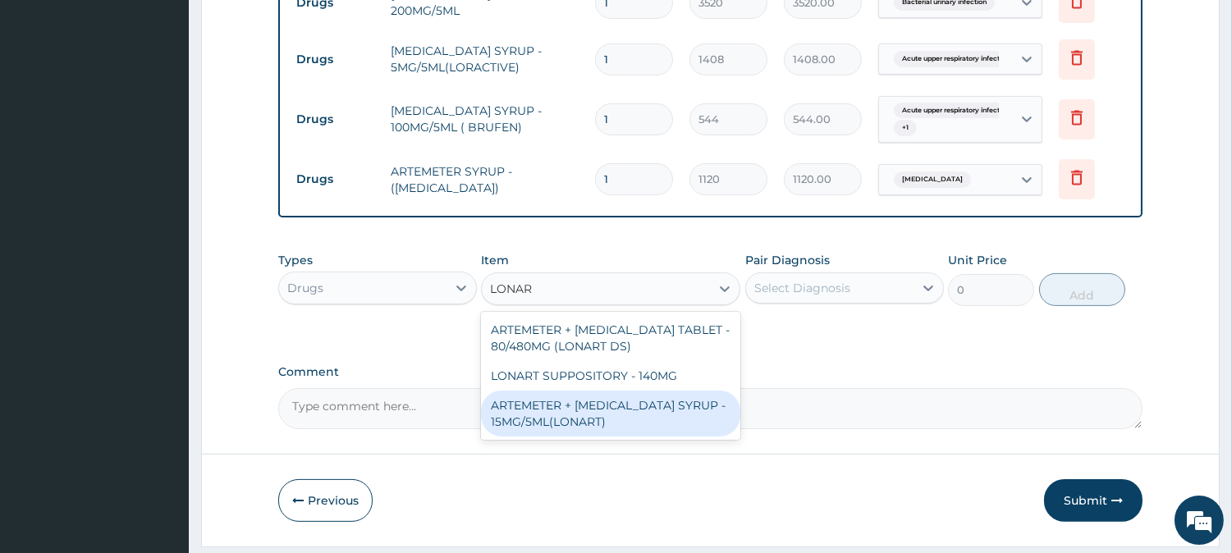
click at [645, 415] on div "ARTEMETER + [MEDICAL_DATA] SYRUP - 15MG/5ML(LONART)" at bounding box center [610, 414] width 259 height 46
type input "1920"
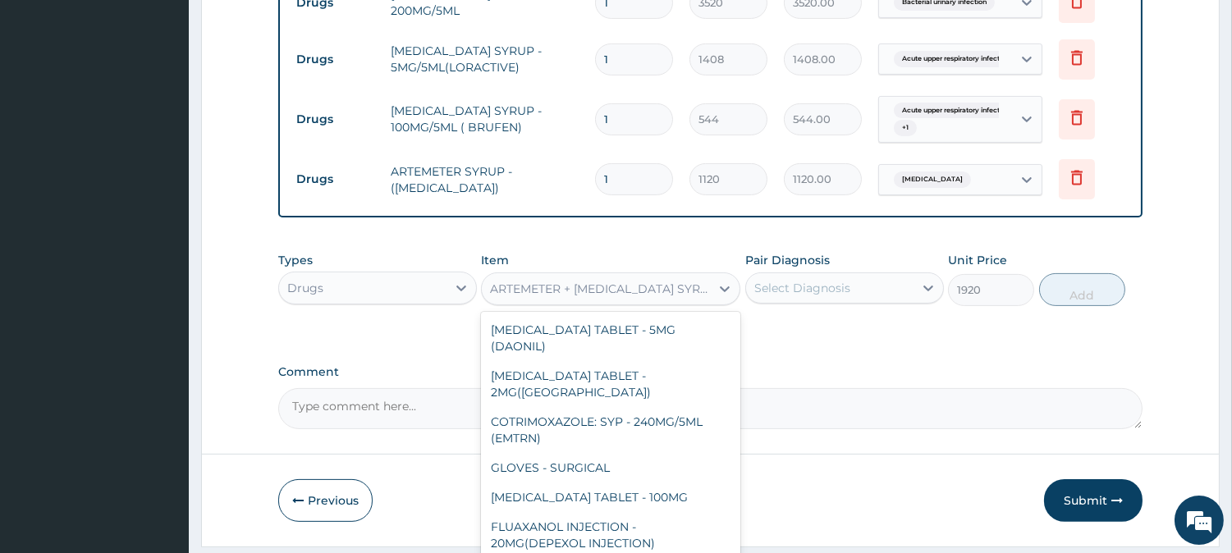
click at [594, 297] on div "ARTEMETER + [MEDICAL_DATA] SYRUP - 15MG/5ML(LONART)" at bounding box center [601, 289] width 222 height 16
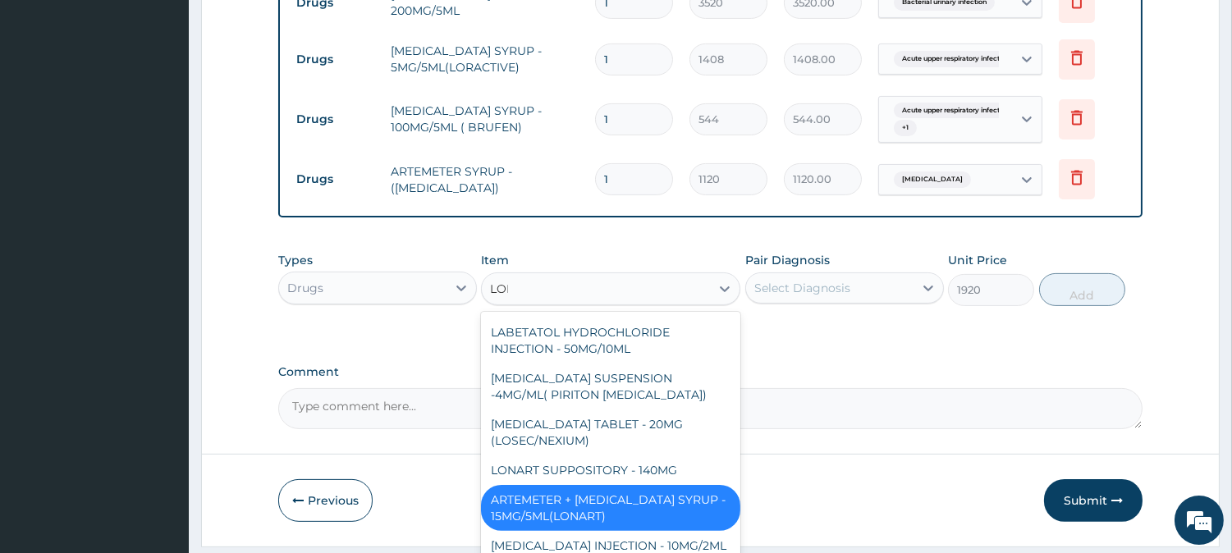
scroll to position [0, 0]
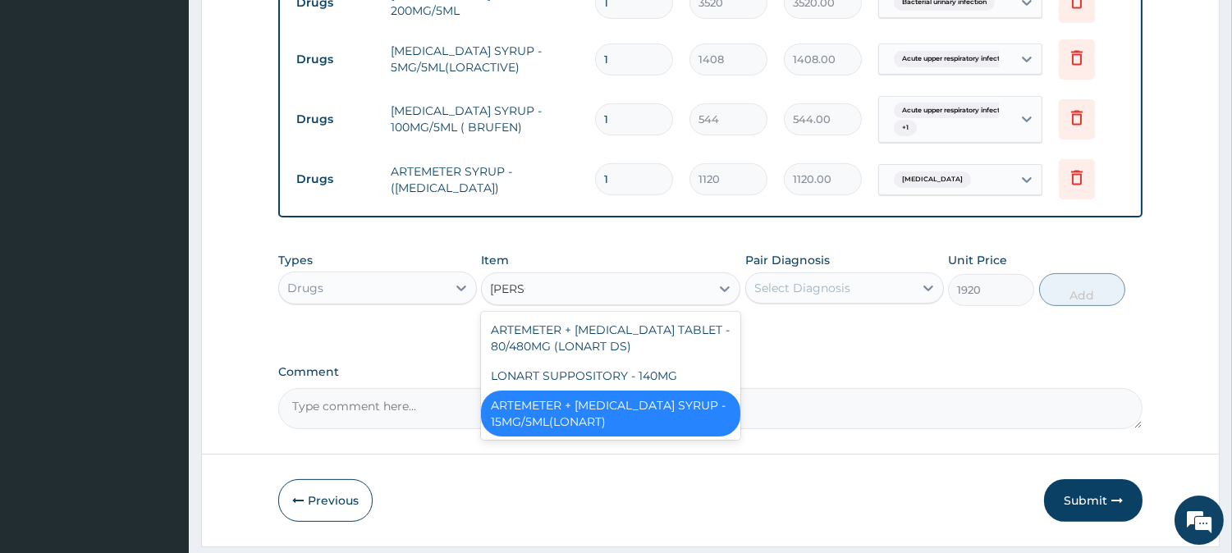
type input "LONAR"
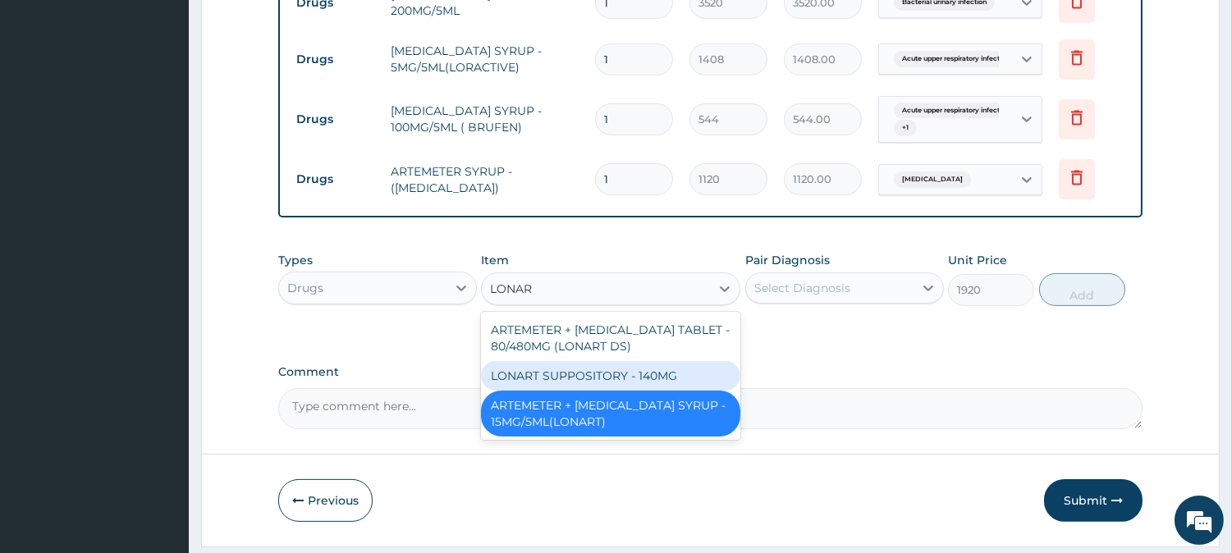
click at [596, 388] on div "LONART SUPPOSITORY - 140MG" at bounding box center [610, 376] width 259 height 30
type input "217.60000000000002"
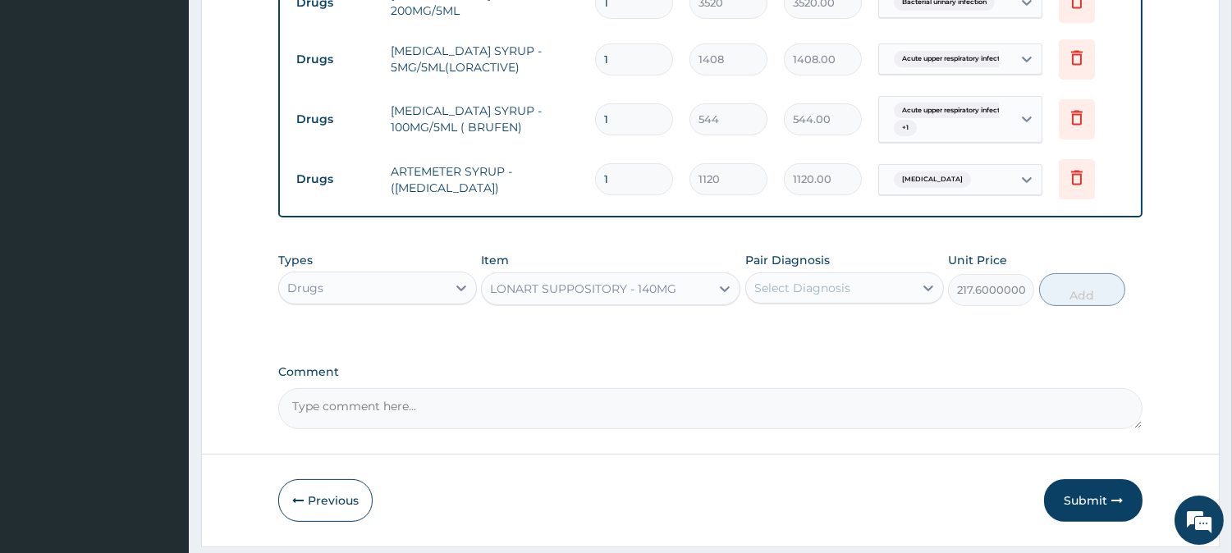
click at [594, 297] on div "LONART SUPPOSITORY - 140MG" at bounding box center [583, 289] width 186 height 16
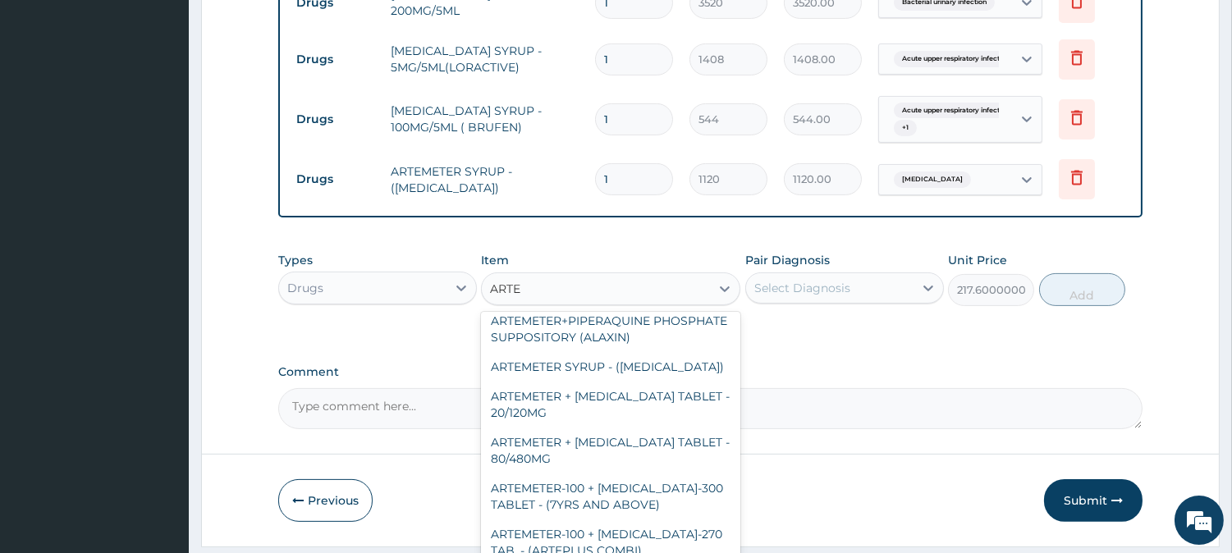
scroll to position [39, 0]
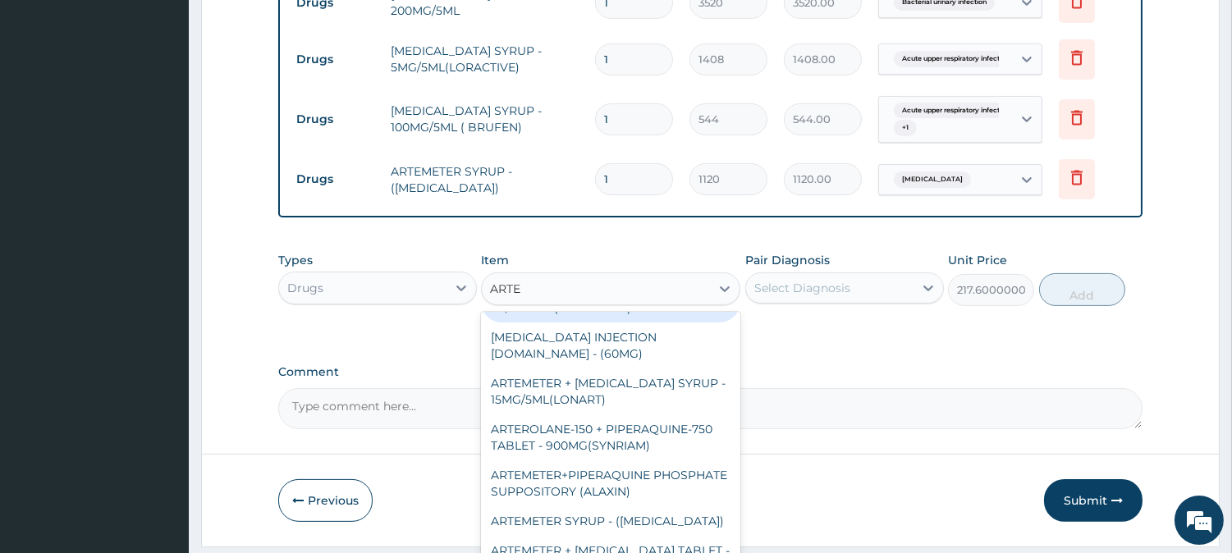
type input "ARTEM"
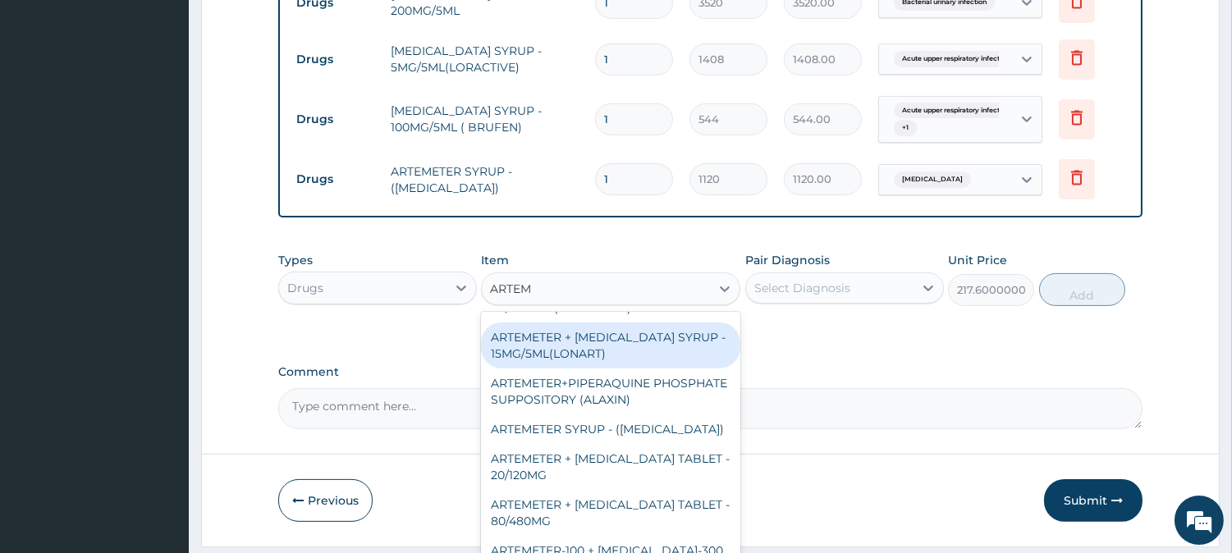
scroll to position [922, 0]
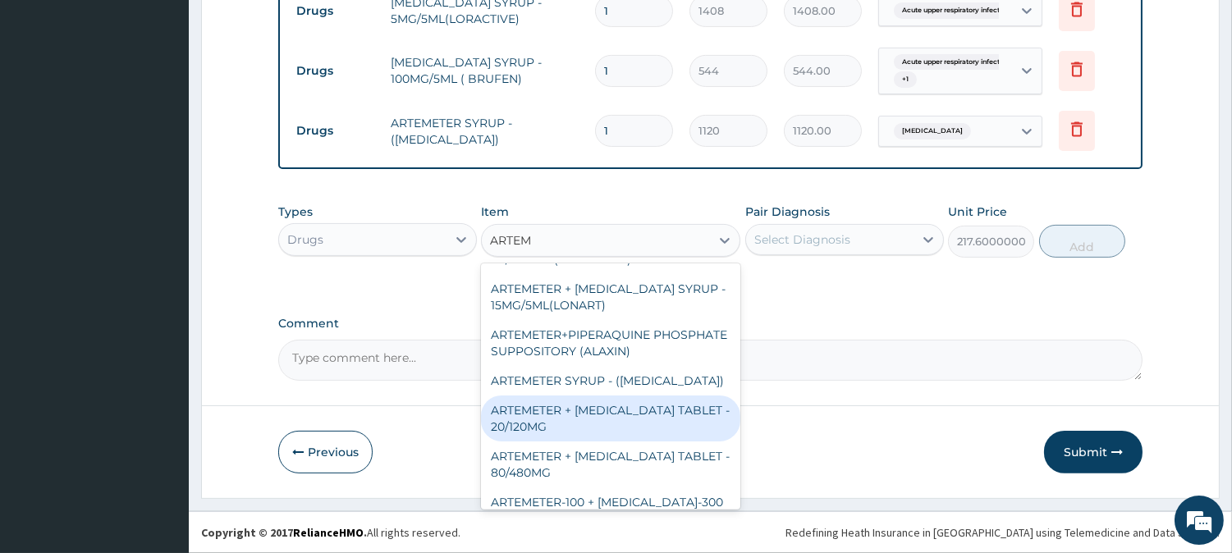
click at [645, 411] on div "ARTEMETER + [MEDICAL_DATA] TABLET - 20/120MG" at bounding box center [610, 419] width 259 height 46
type input "224"
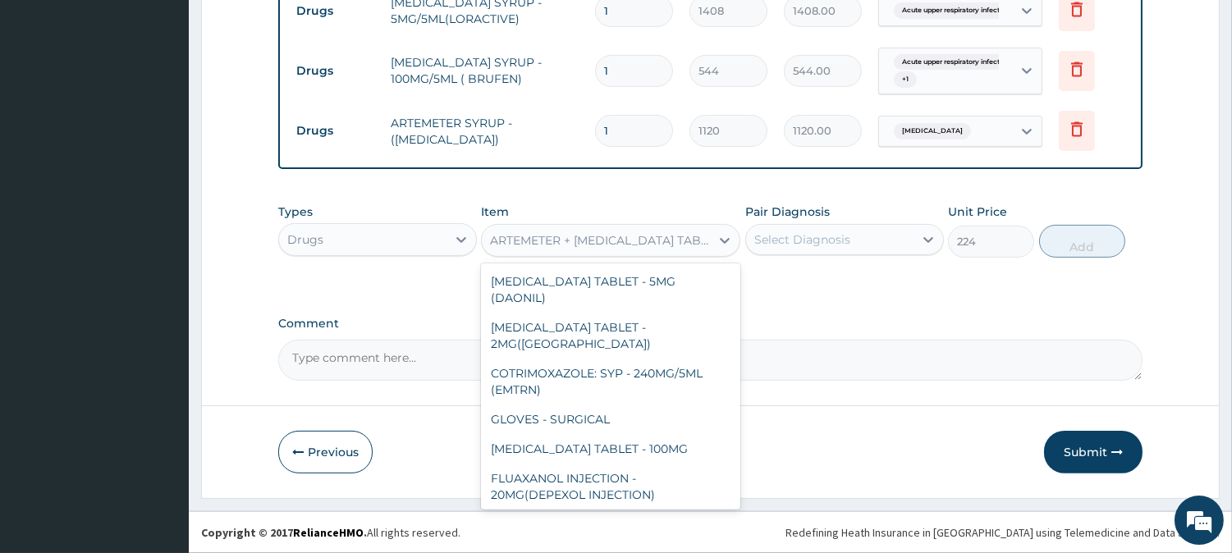
click at [595, 232] on div "ARTEMETER + [MEDICAL_DATA] TABLET - 20/120MG" at bounding box center [601, 240] width 222 height 16
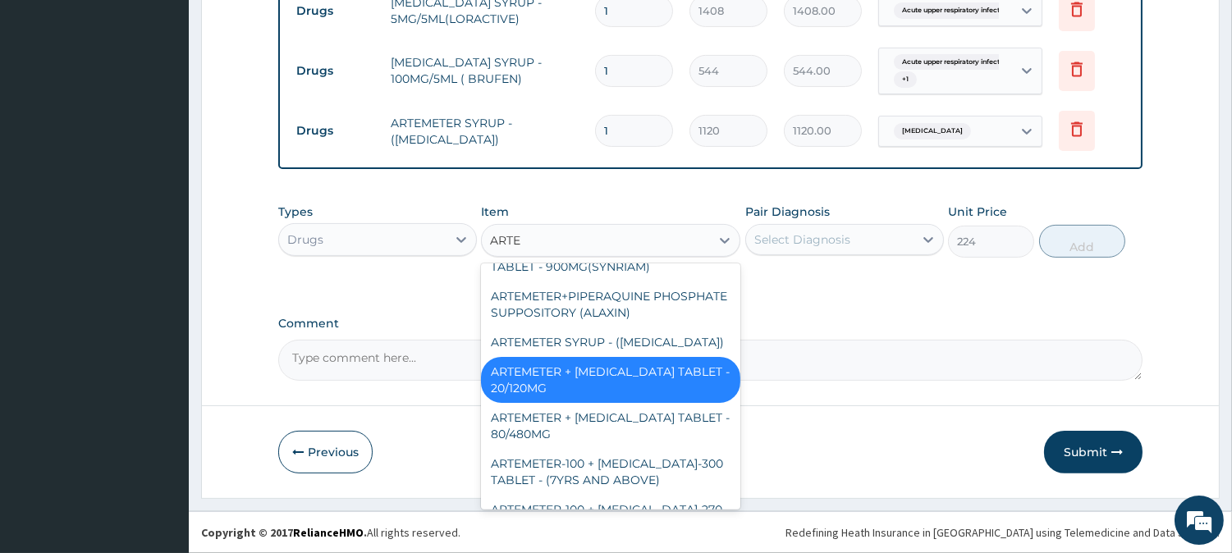
type input "ARTEM"
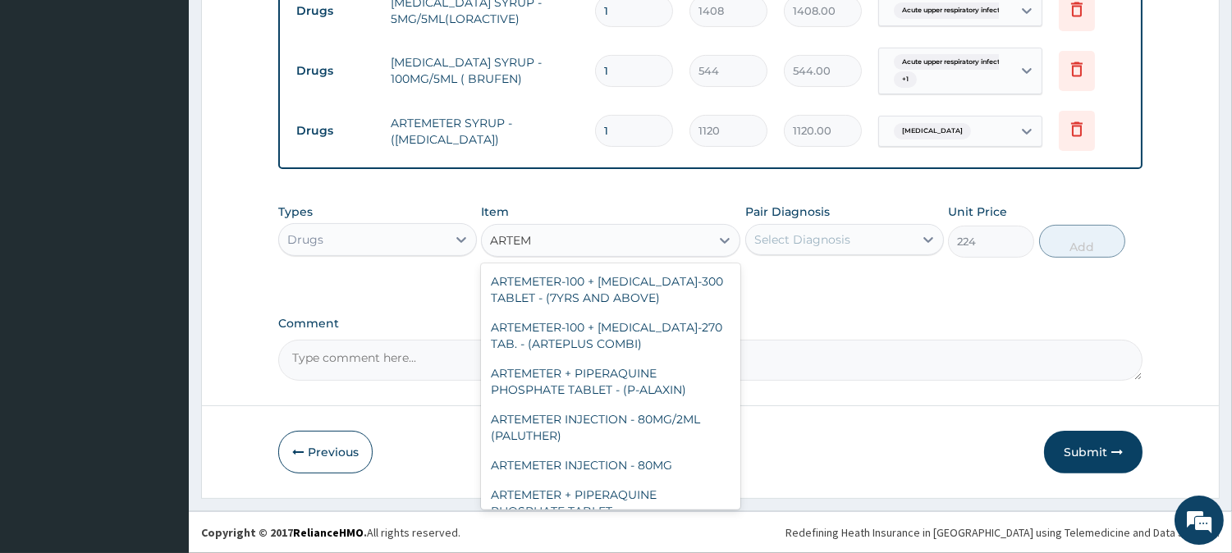
scroll to position [351, 0]
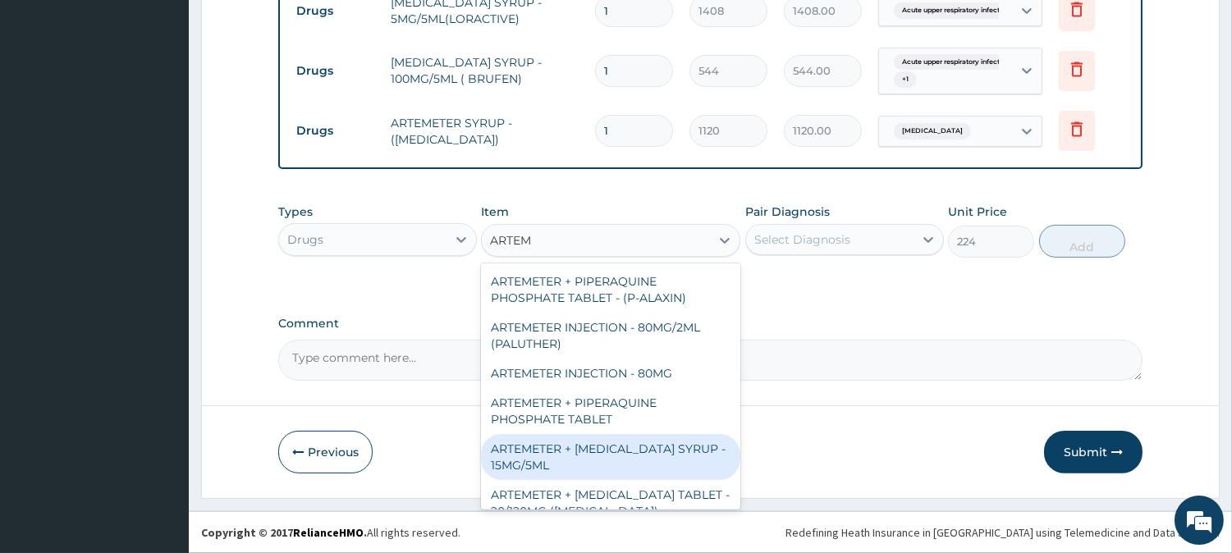
click at [636, 434] on div "ARTEMETER + [MEDICAL_DATA] SYRUP - 15MG/5ML" at bounding box center [610, 457] width 259 height 46
type input "1600"
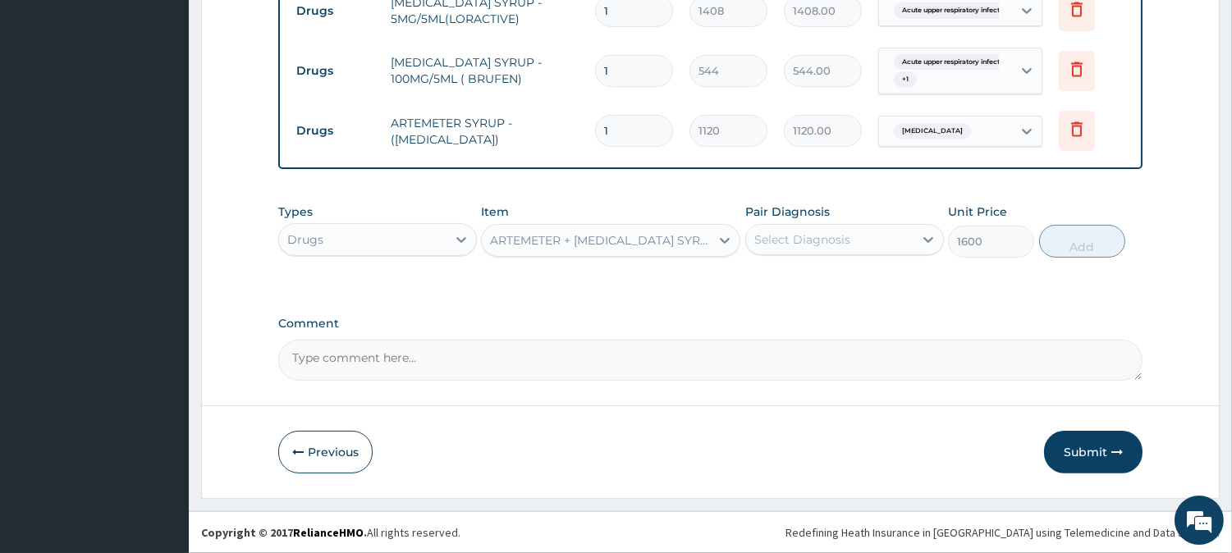
click at [608, 236] on div "ARTEMETER + [MEDICAL_DATA] SYRUP - 15MG/5ML" at bounding box center [601, 240] width 222 height 16
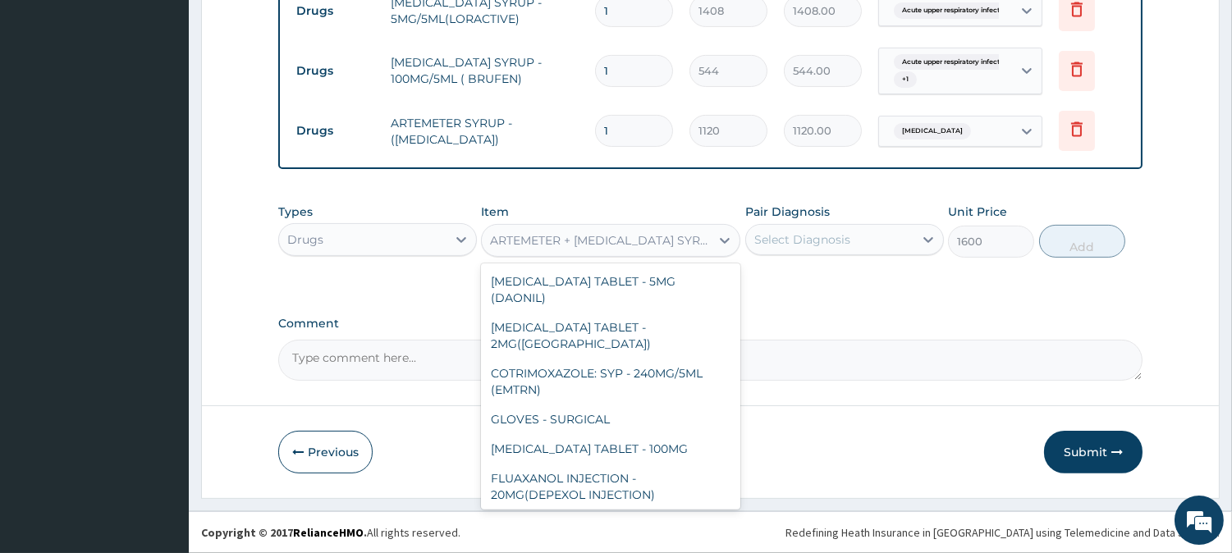
scroll to position [22248, 0]
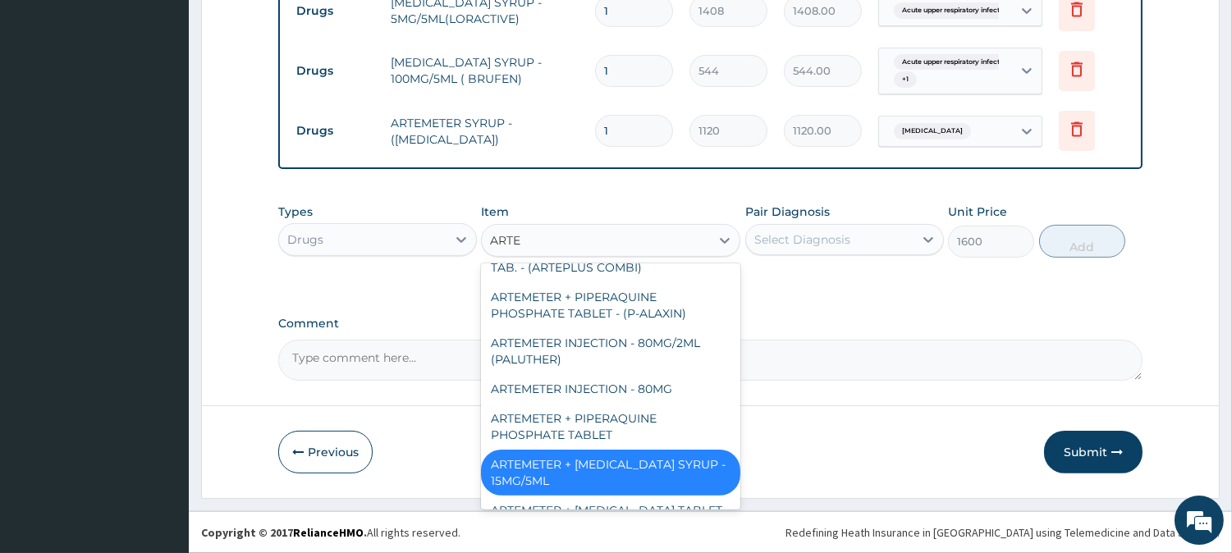
type input "ARTEM"
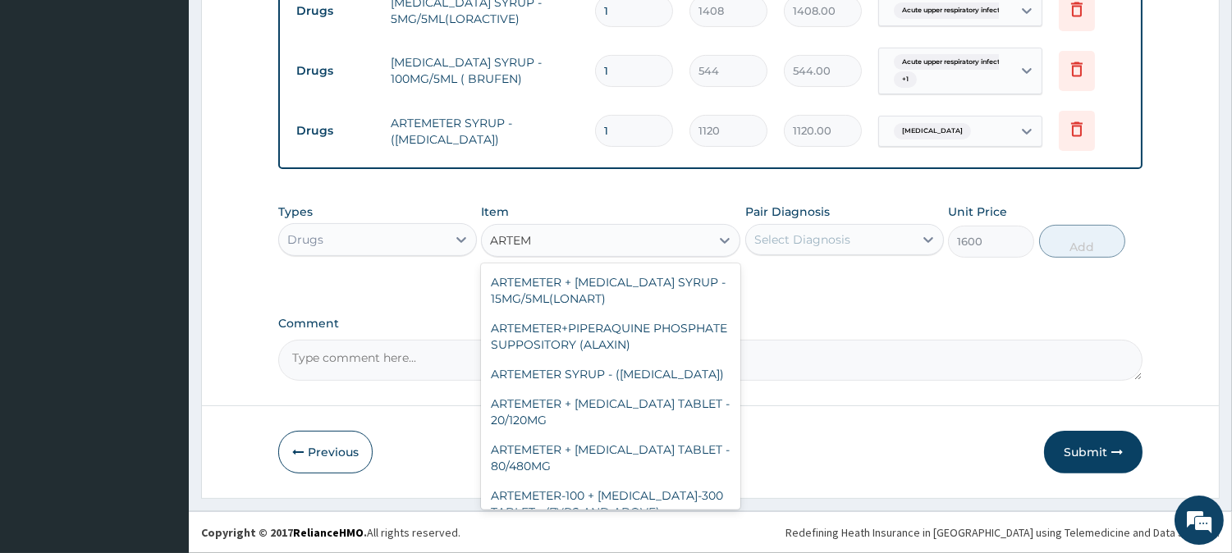
scroll to position [0, 0]
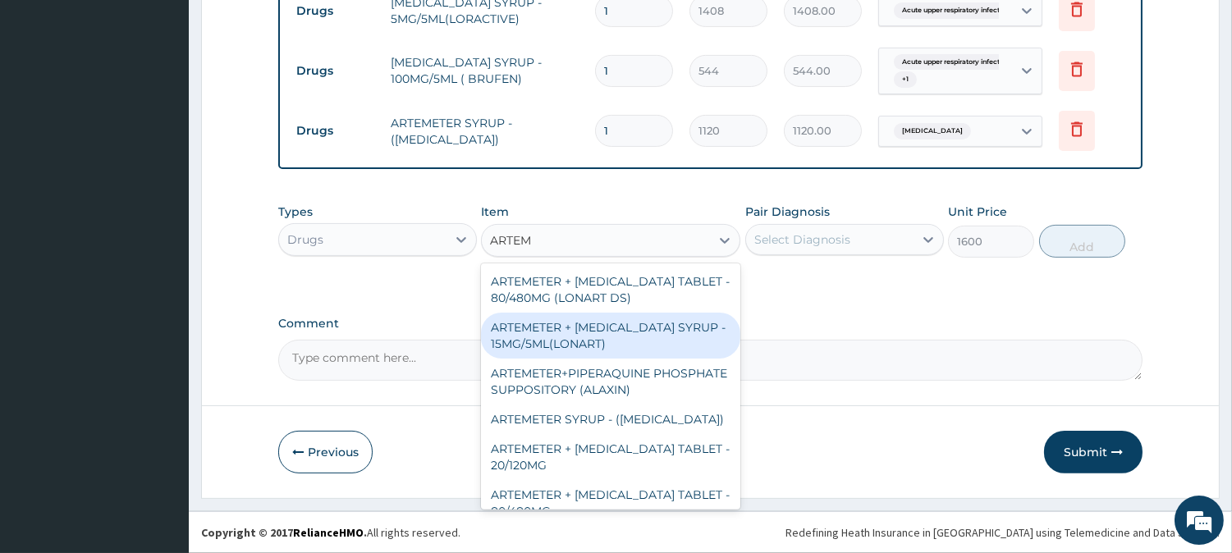
click at [583, 332] on div "ARTEMETER + [MEDICAL_DATA] SYRUP - 15MG/5ML(LONART)" at bounding box center [610, 336] width 259 height 46
type input "1920"
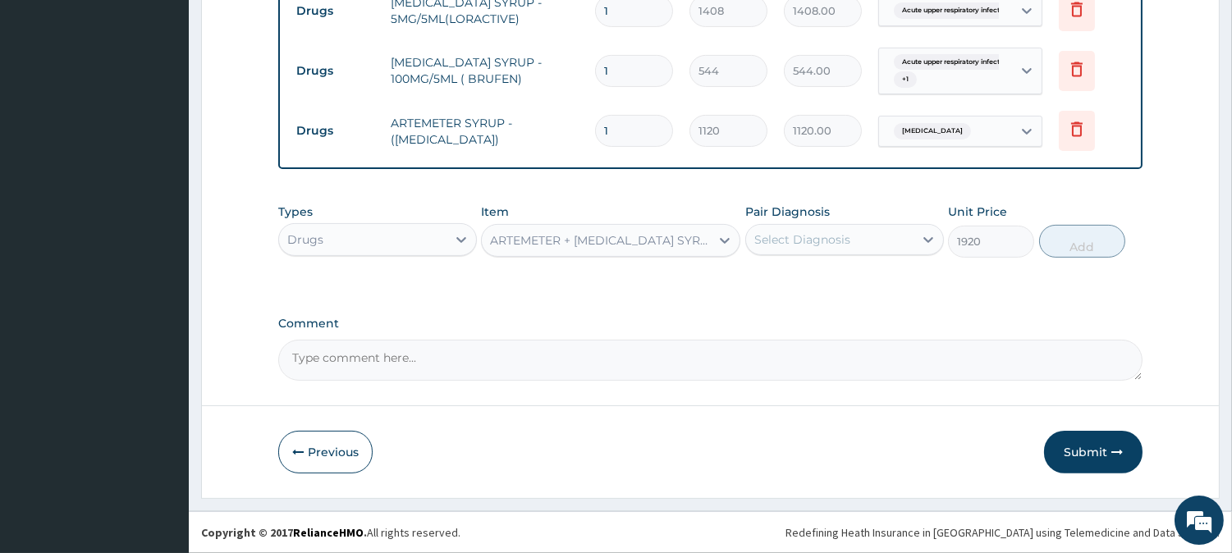
scroll to position [769, 0]
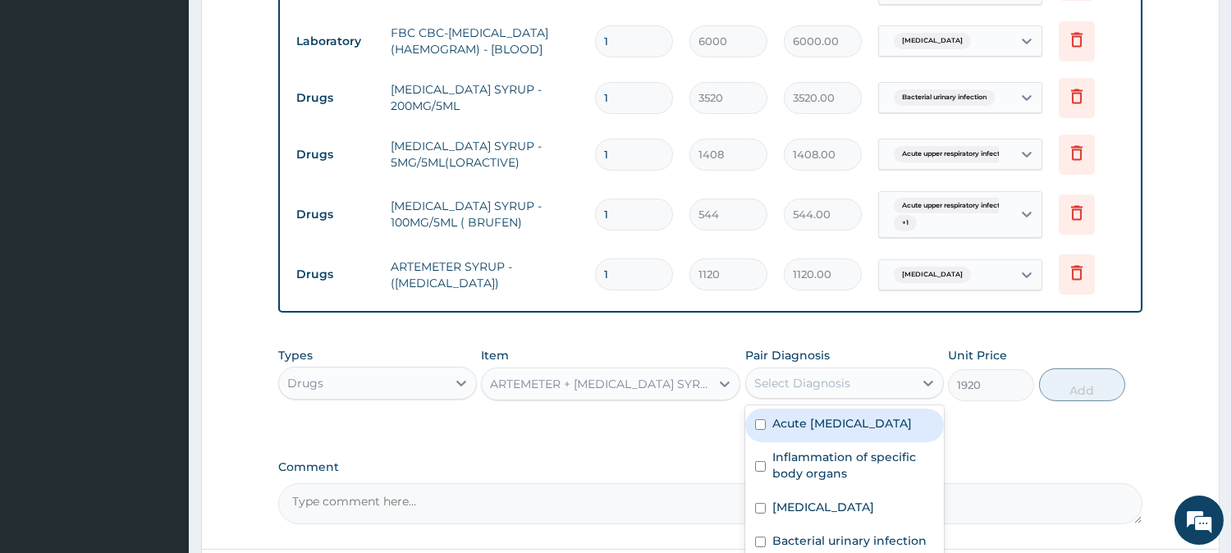
click at [817, 392] on div "Select Diagnosis" at bounding box center [803, 383] width 96 height 16
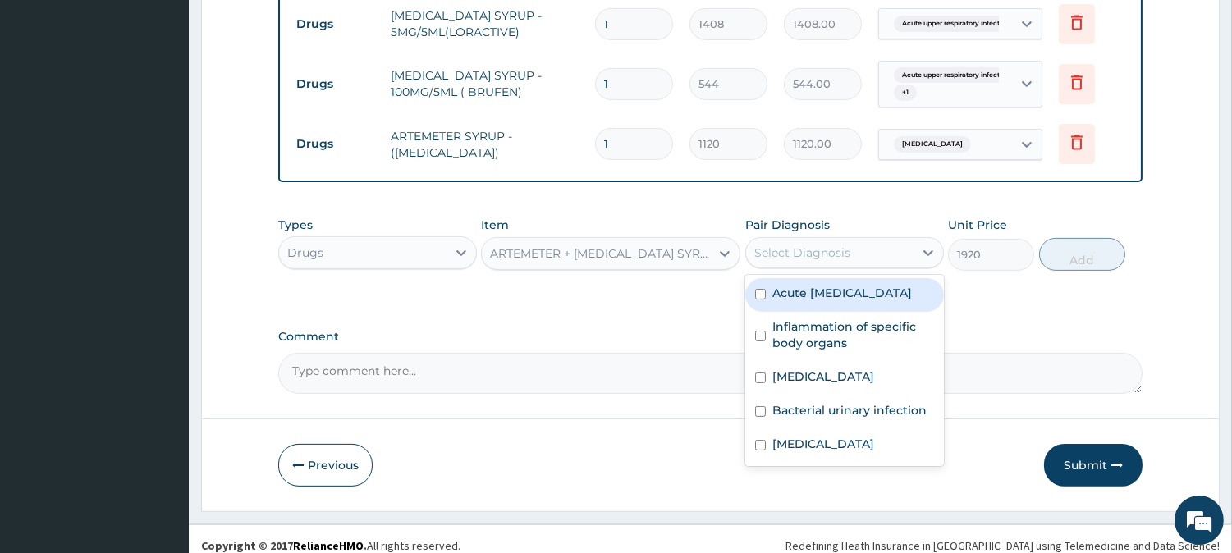
scroll to position [922, 0]
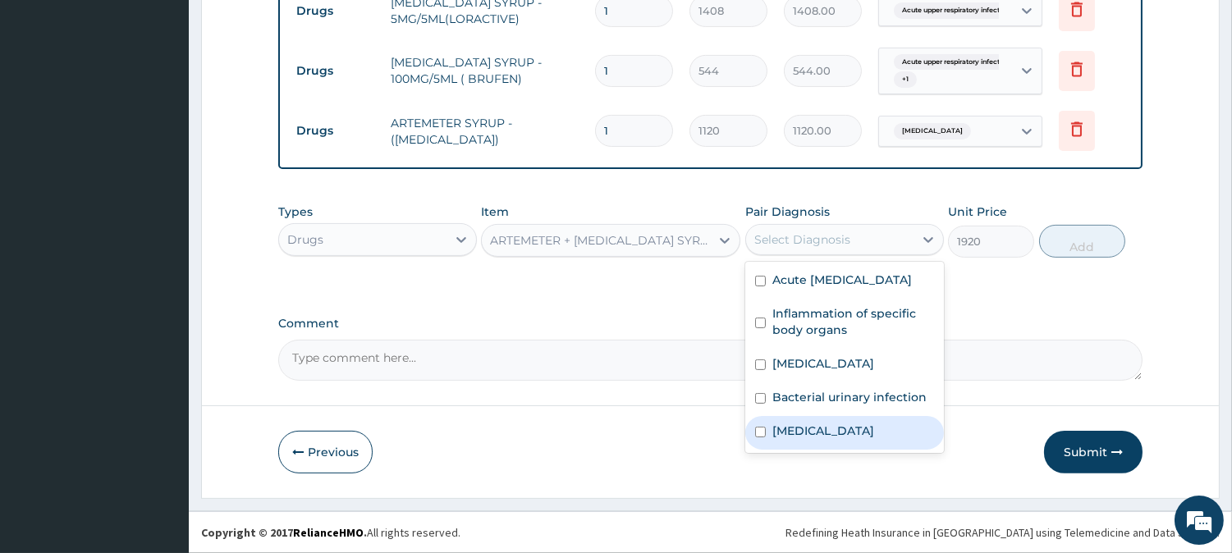
click at [832, 450] on div "[MEDICAL_DATA]" at bounding box center [844, 433] width 199 height 34
checkbox input "true"
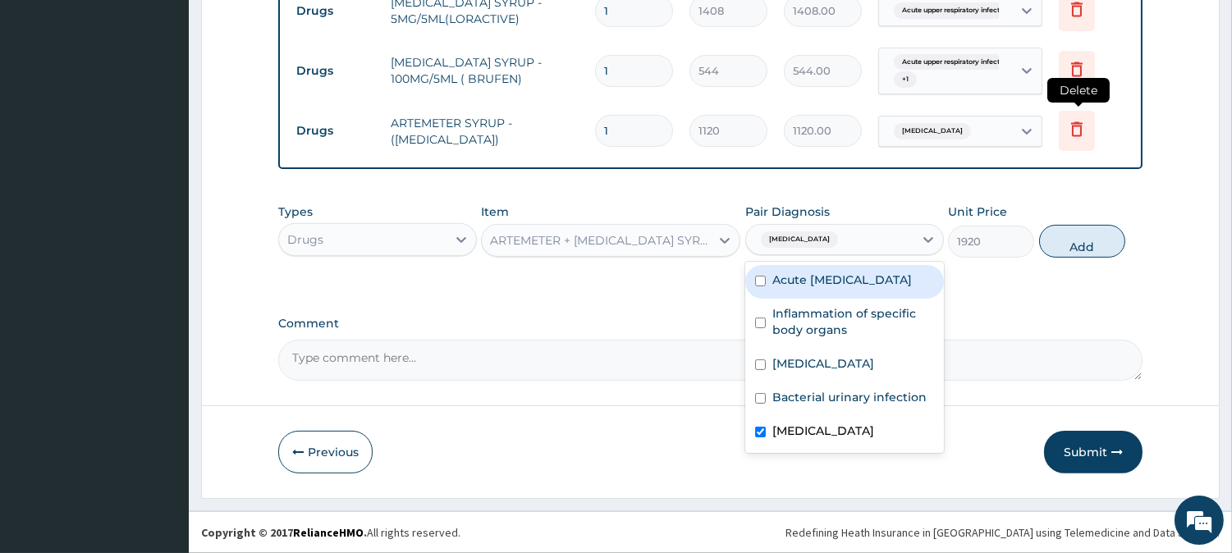
click at [1084, 129] on icon at bounding box center [1077, 129] width 20 height 20
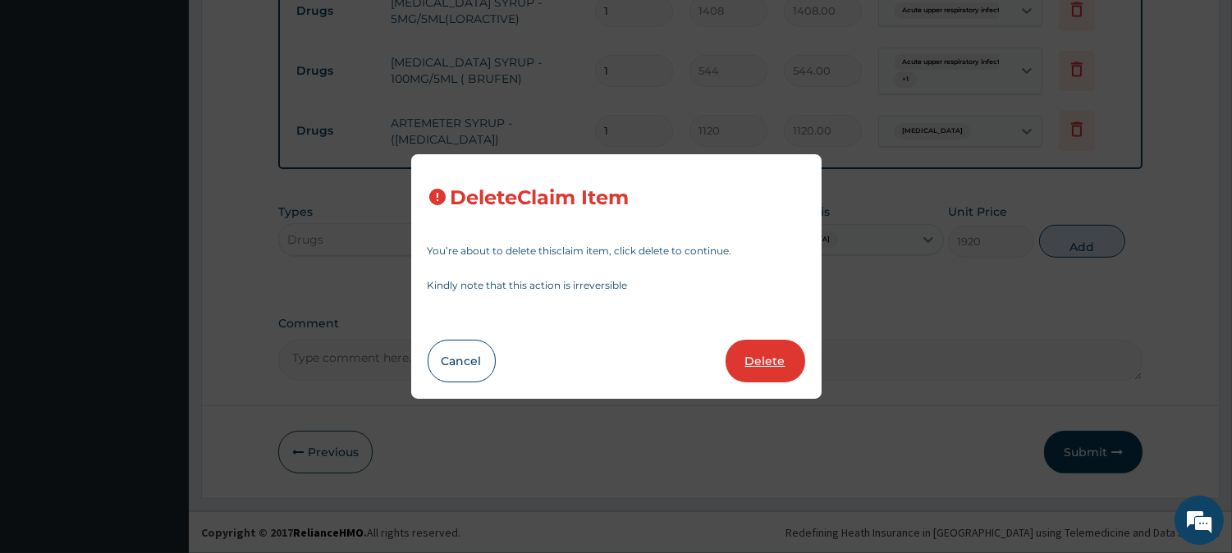
click at [742, 370] on button "Delete" at bounding box center [766, 361] width 80 height 43
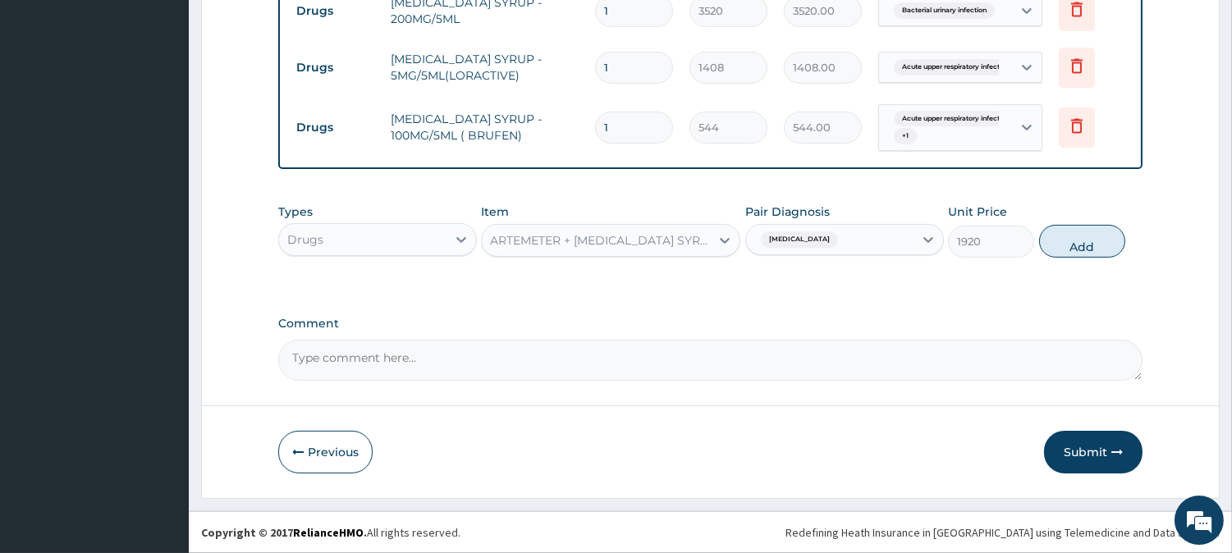
scroll to position [865, 0]
click at [1082, 239] on button "Add" at bounding box center [1082, 241] width 86 height 33
type input "0"
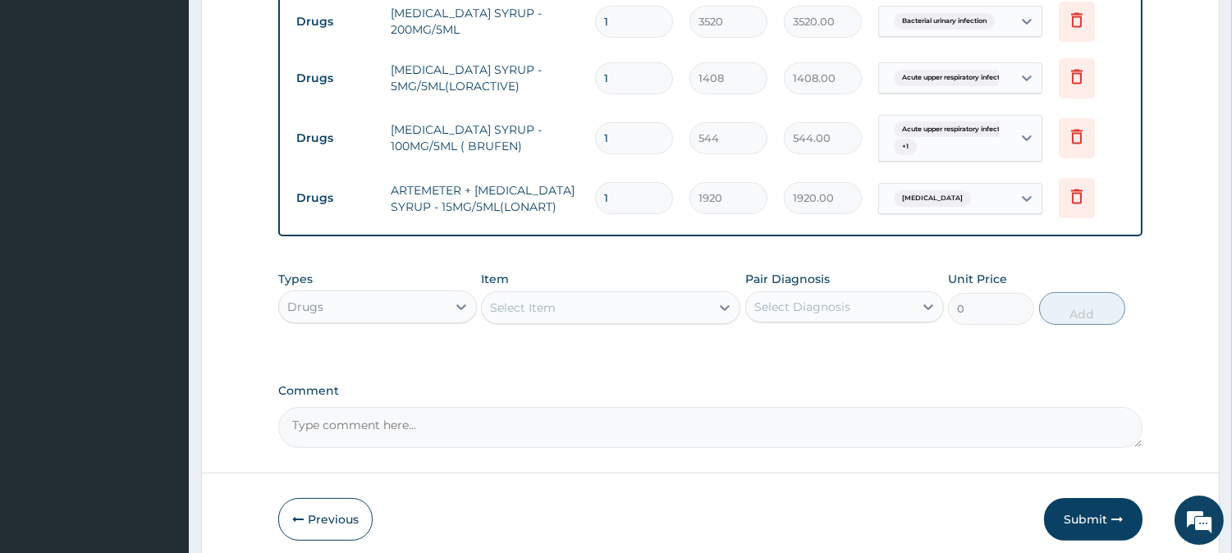
scroll to position [922, 0]
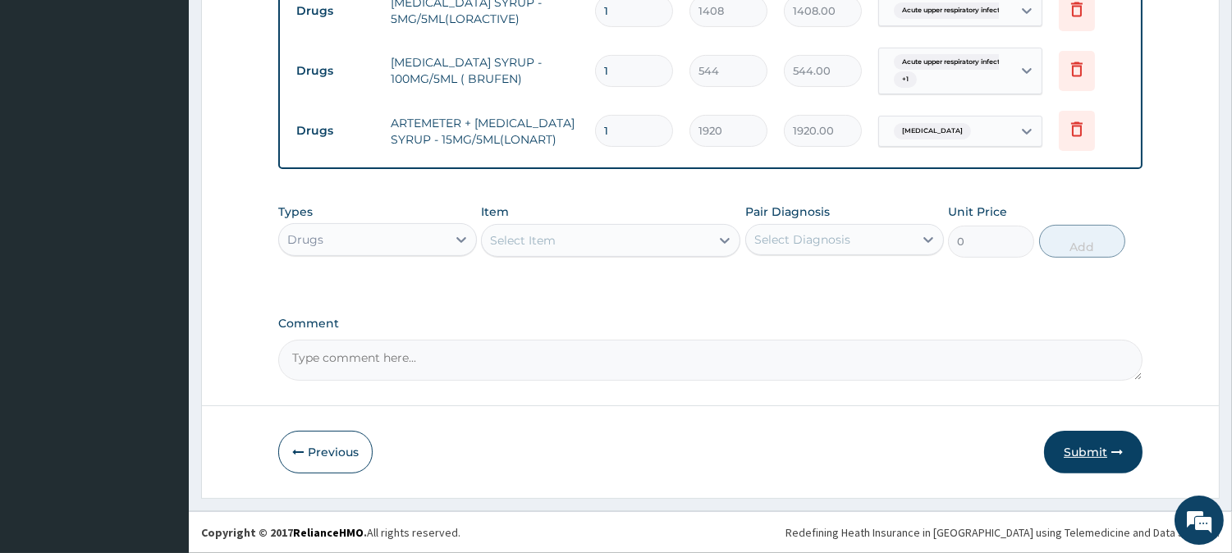
click at [1085, 457] on button "Submit" at bounding box center [1093, 452] width 99 height 43
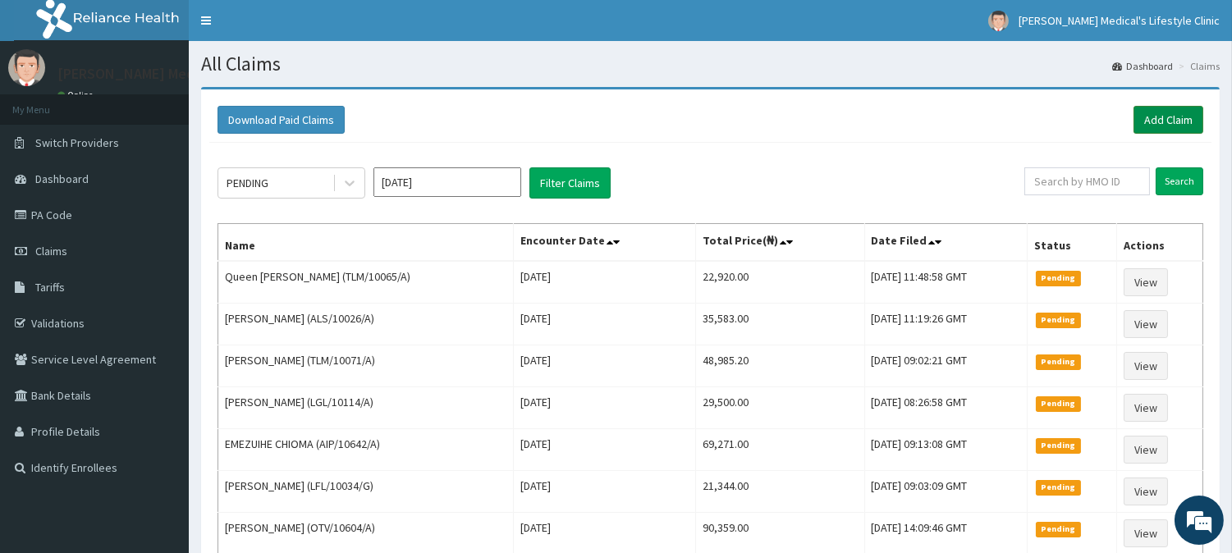
click at [1154, 123] on link "Add Claim" at bounding box center [1169, 120] width 70 height 28
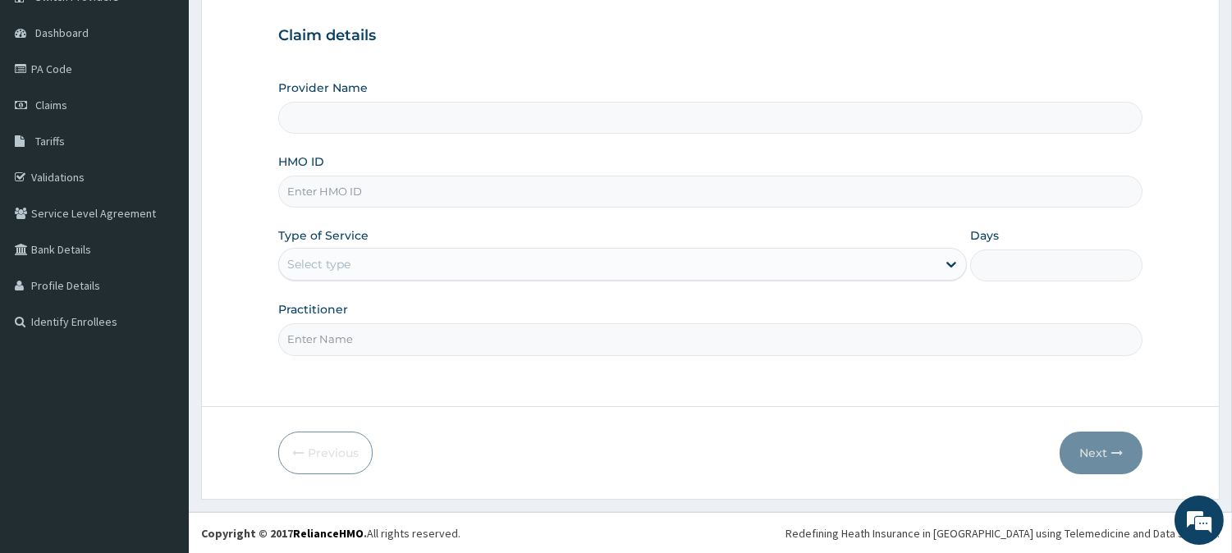
click at [323, 192] on input "HMO ID" at bounding box center [710, 192] width 865 height 32
type input "[PERSON_NAME] Medical's Lifestyle clinic"
paste input "VFI/10021/A"
type input "VFI/10021/A"
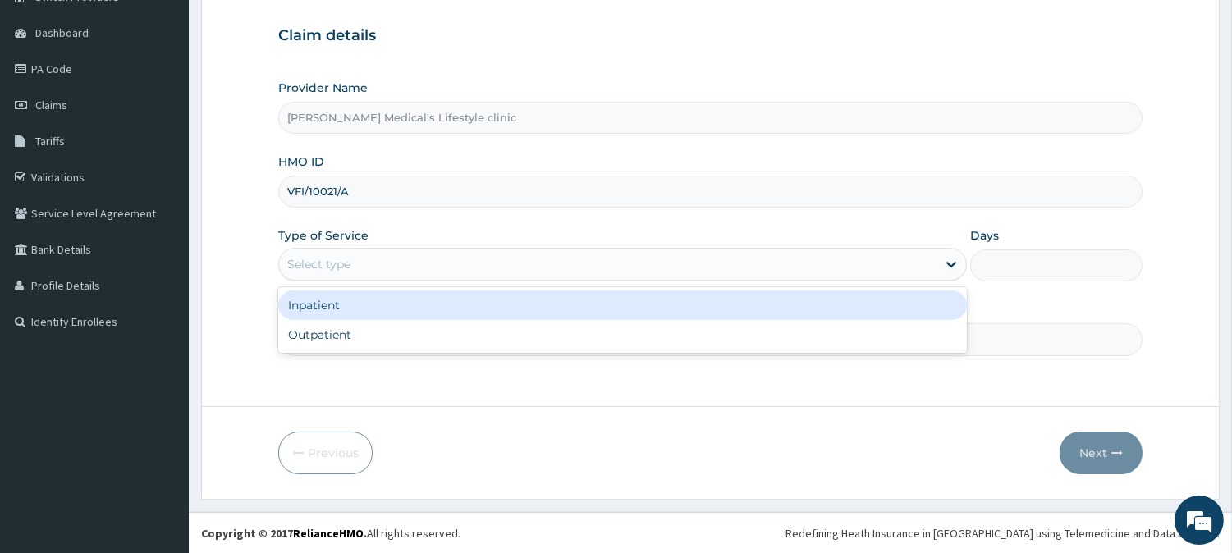
click at [314, 259] on div "Select type" at bounding box center [318, 264] width 63 height 16
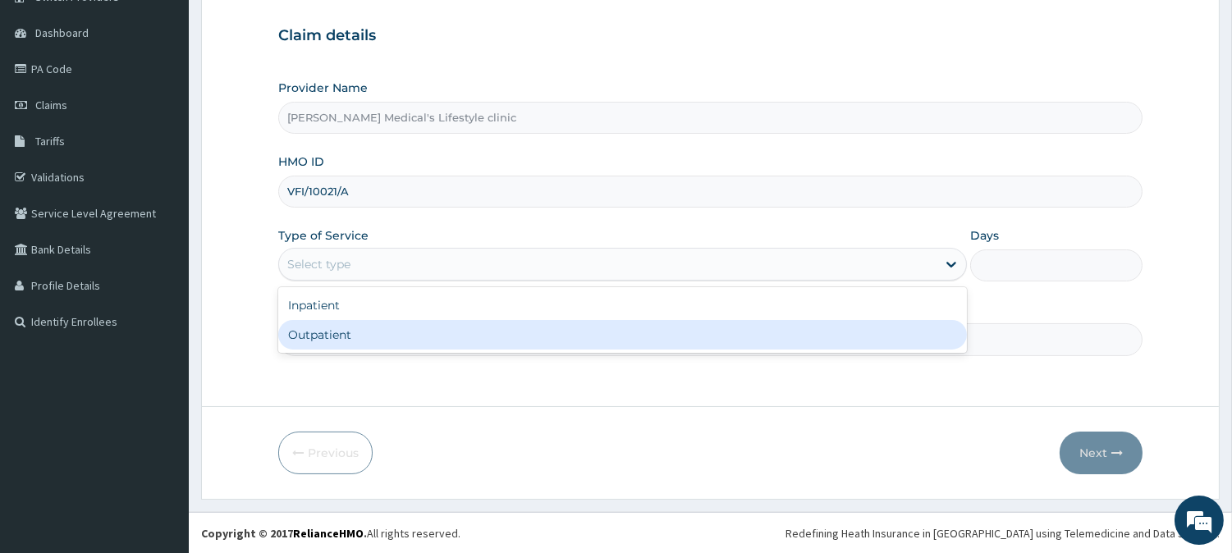
click at [321, 334] on div "Outpatient" at bounding box center [622, 335] width 689 height 30
type input "1"
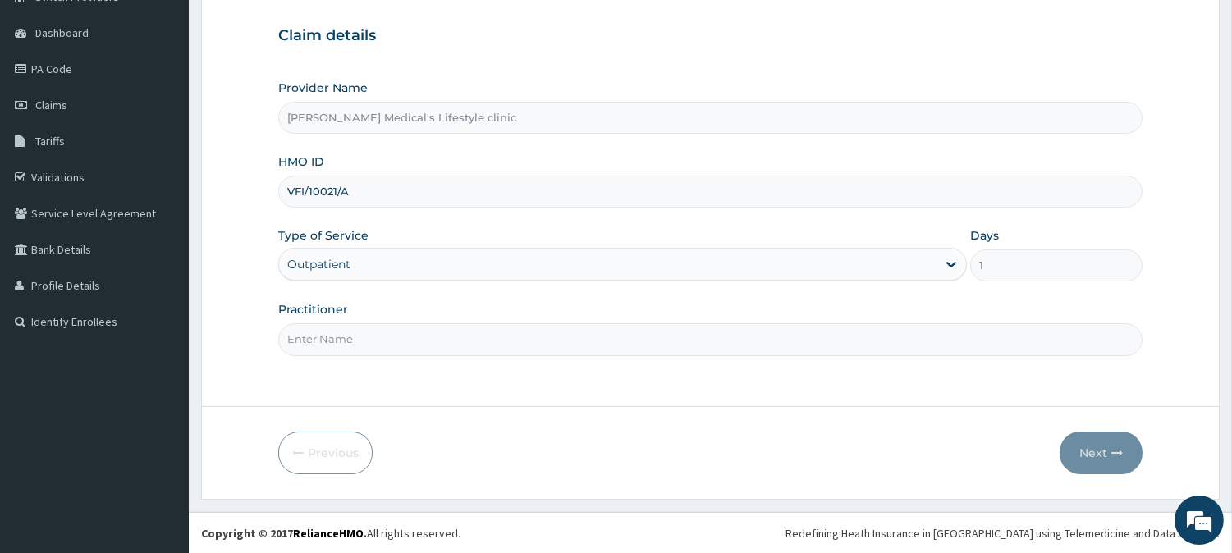
drag, startPoint x: 323, startPoint y: 343, endPoint x: 337, endPoint y: 314, distance: 31.6
click at [323, 343] on input "Practitioner" at bounding box center [710, 339] width 865 height 32
type input "DR Jerry Itaman"
click at [1096, 456] on button "Next" at bounding box center [1101, 453] width 83 height 43
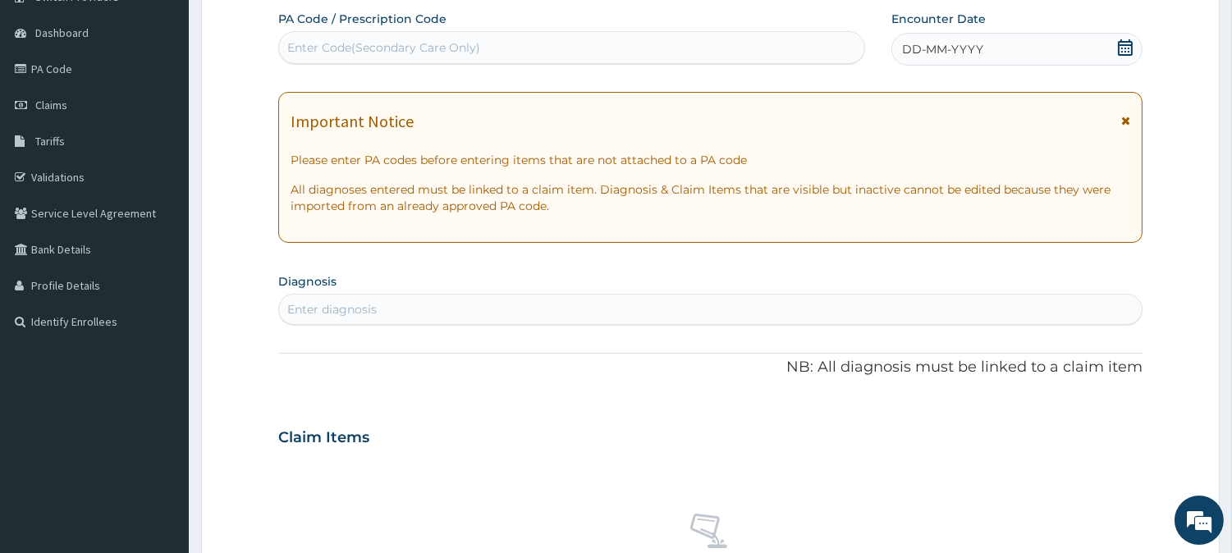
click at [481, 39] on div "Enter Code(Secondary Care Only)" at bounding box center [571, 47] width 585 height 26
paste input "PA/DC8034"
type input "PA/DC8034"
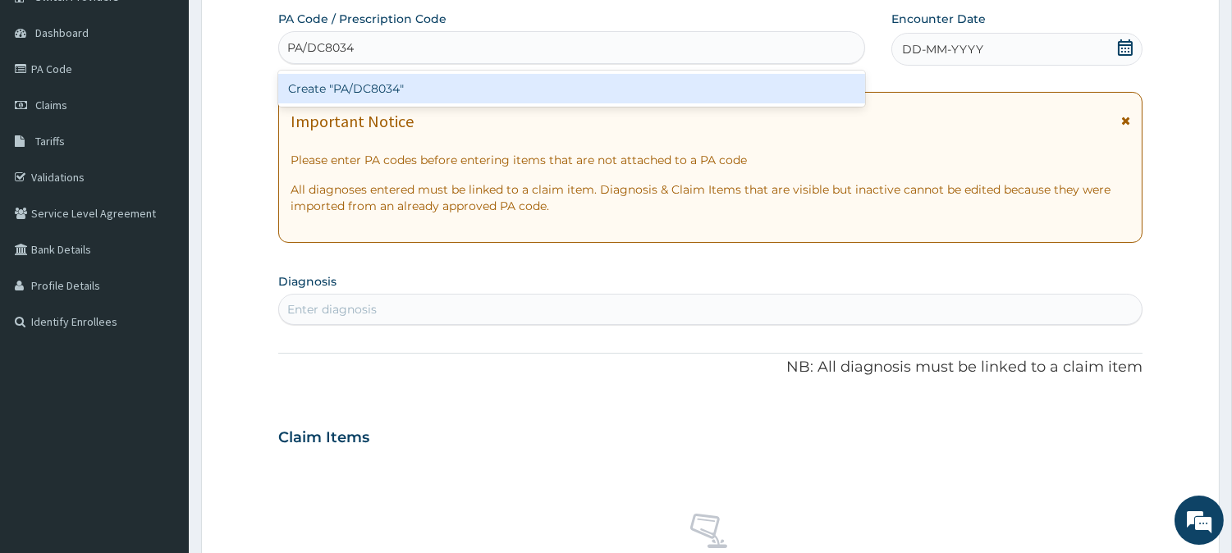
click at [341, 88] on div "Create "PA/DC8034"" at bounding box center [571, 89] width 587 height 30
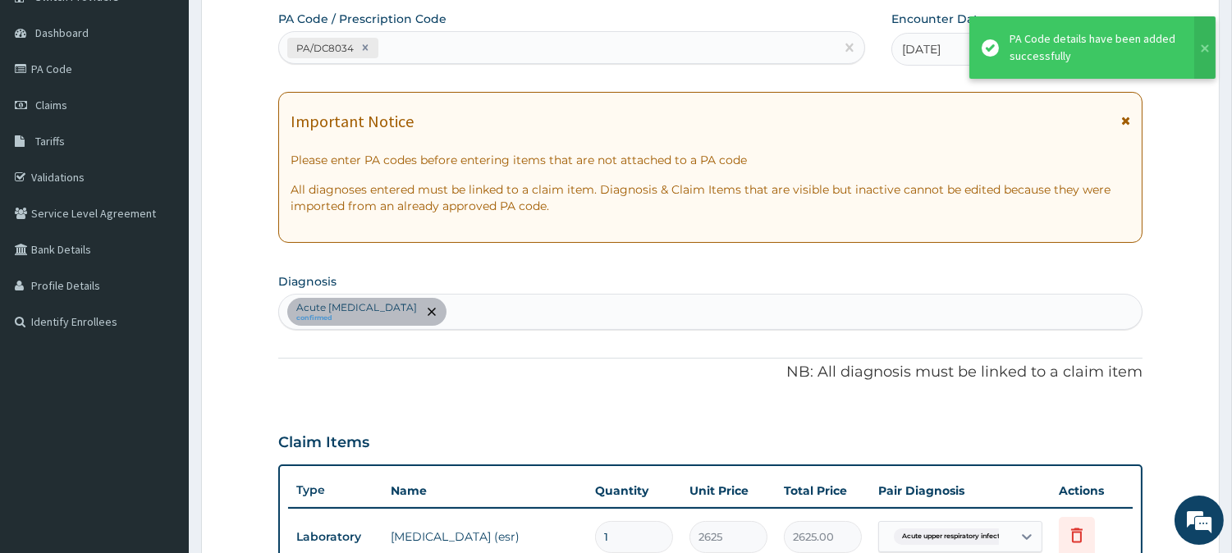
scroll to position [299, 0]
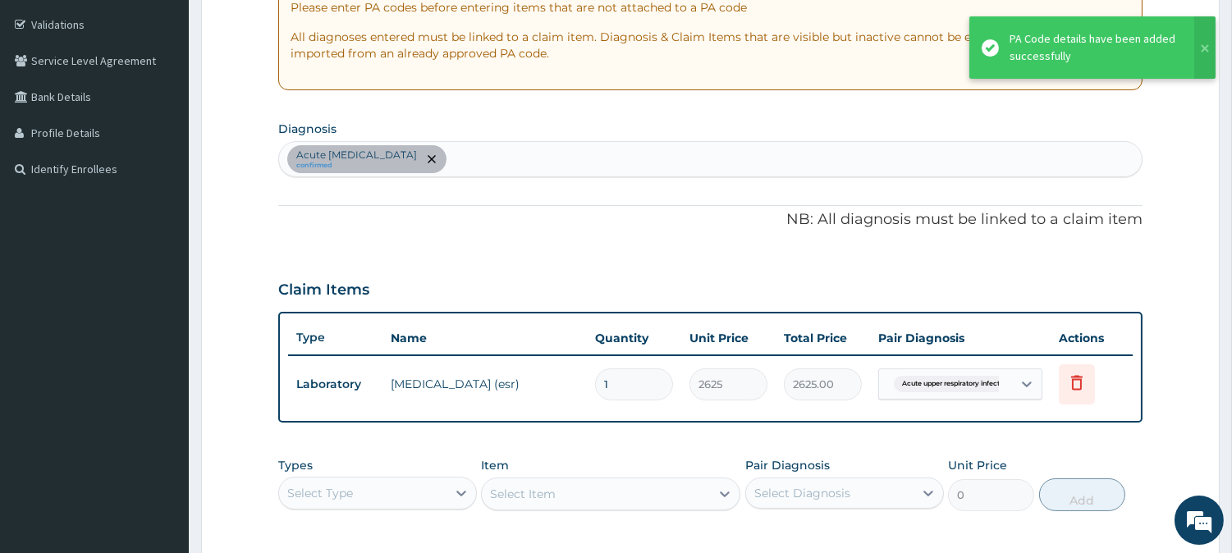
click at [544, 167] on div "Acute upper respiratory infection confirmed" at bounding box center [710, 159] width 863 height 34
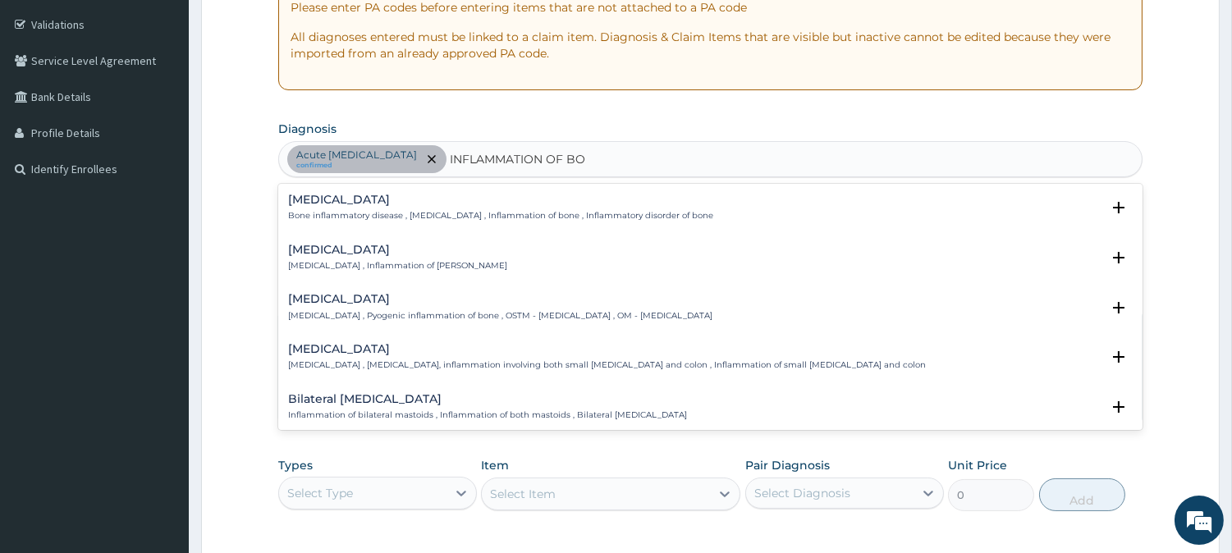
type input "INFLAMMATION OF BOD"
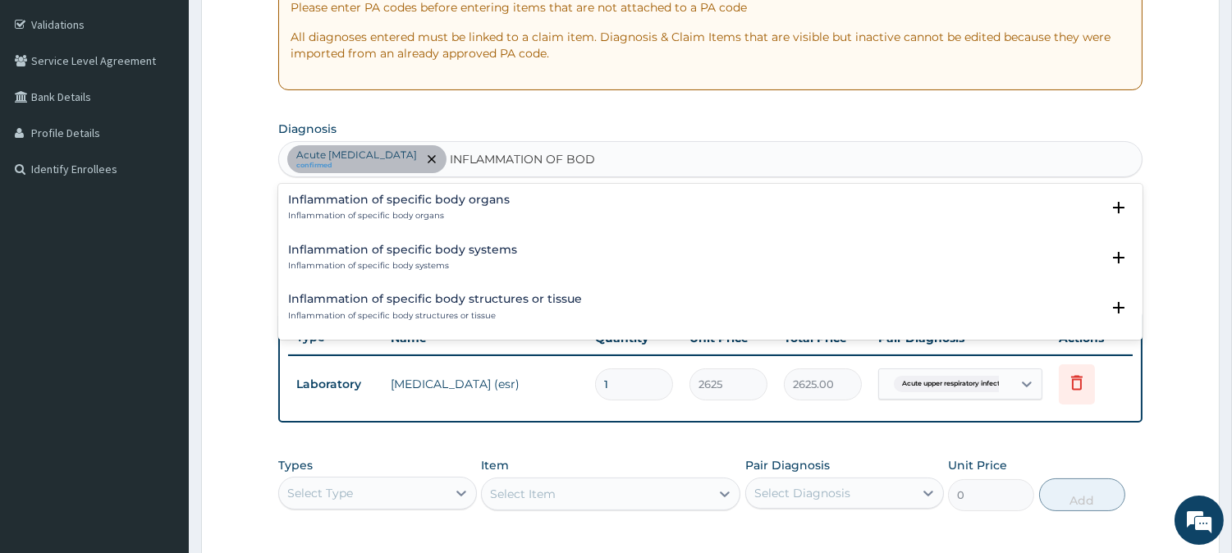
click at [402, 205] on h4 "Inflammation of specific body organs" at bounding box center [399, 200] width 222 height 12
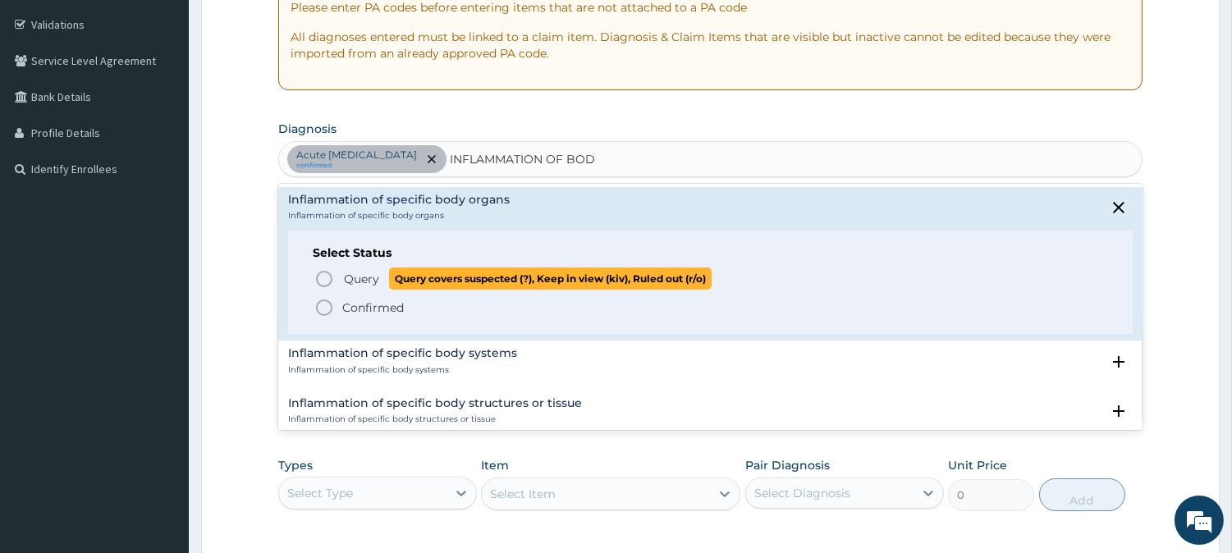
click at [364, 283] on span "Query" at bounding box center [361, 279] width 35 height 16
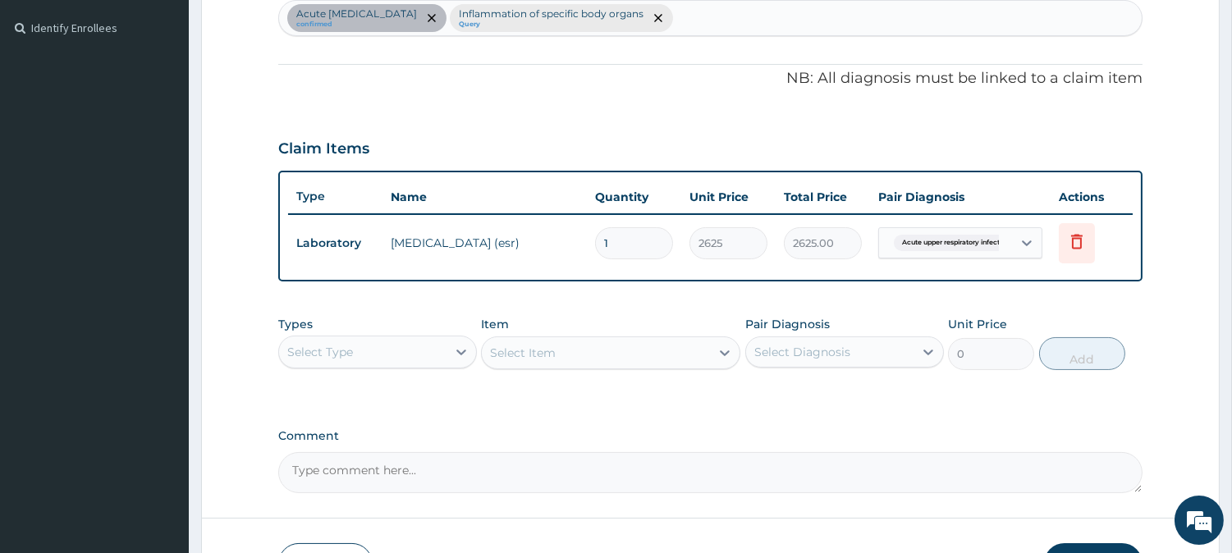
scroll to position [450, 0]
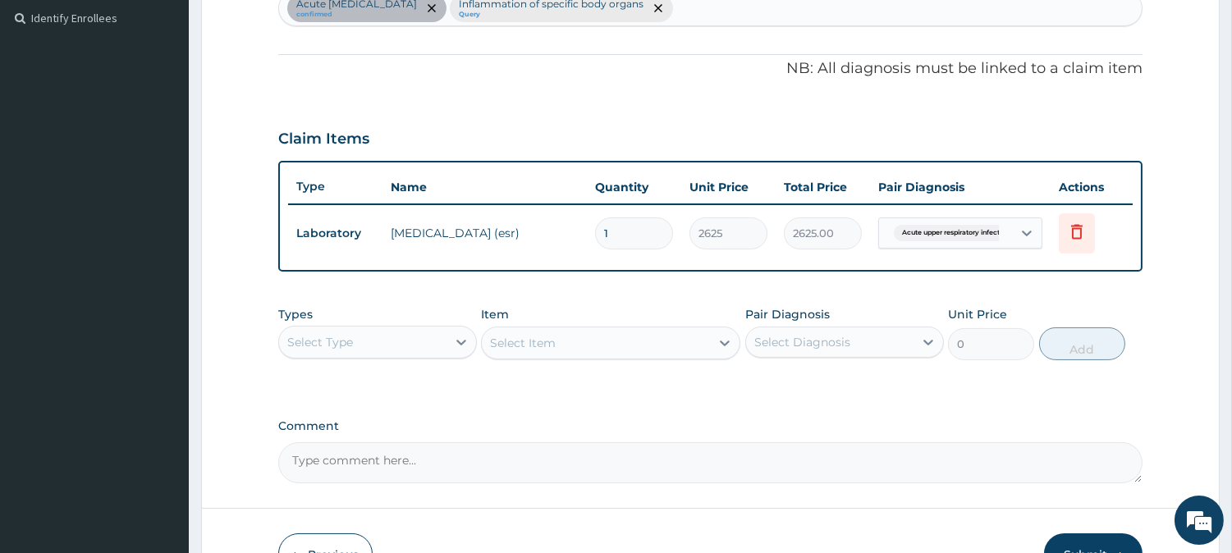
click at [947, 231] on span "Acute upper respiratory infect..." at bounding box center [953, 233] width 119 height 16
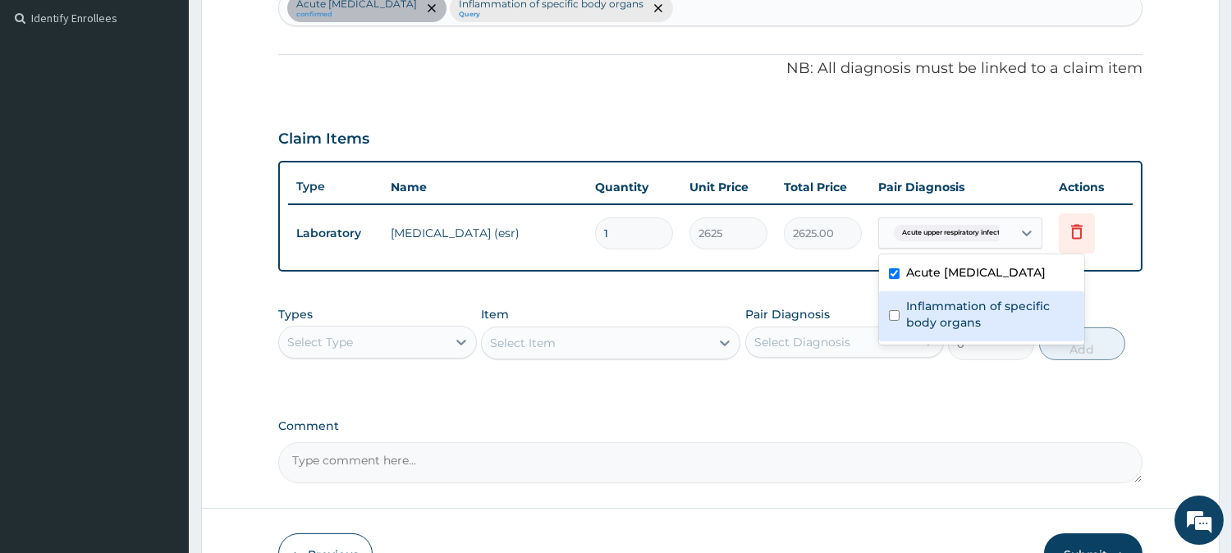
click at [937, 319] on label "Inflammation of specific body organs" at bounding box center [990, 314] width 168 height 33
checkbox input "true"
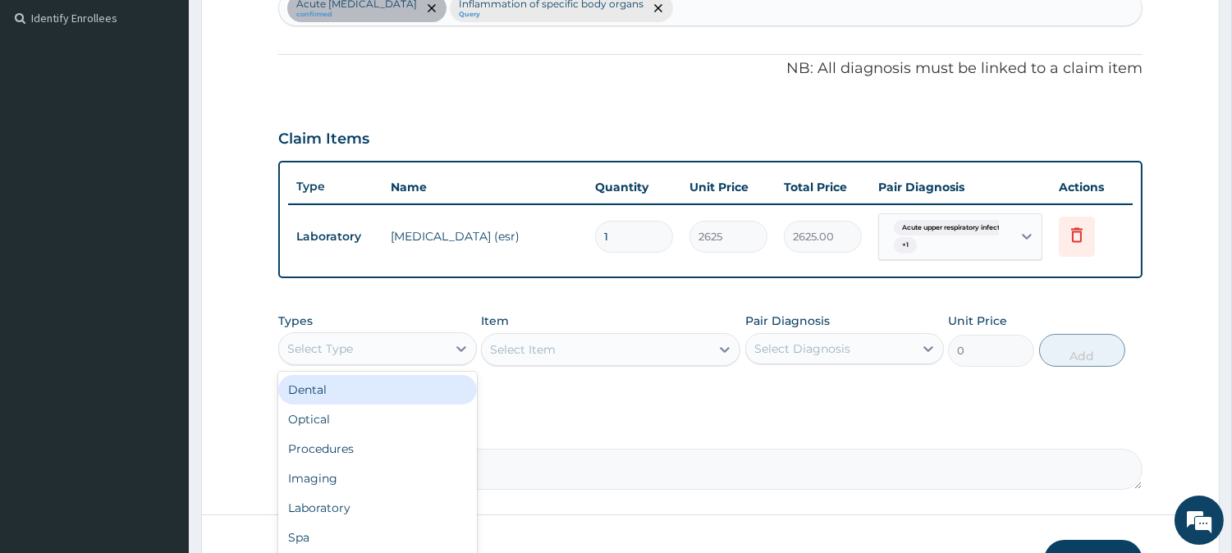
click at [390, 340] on div "Select Type" at bounding box center [362, 349] width 167 height 26
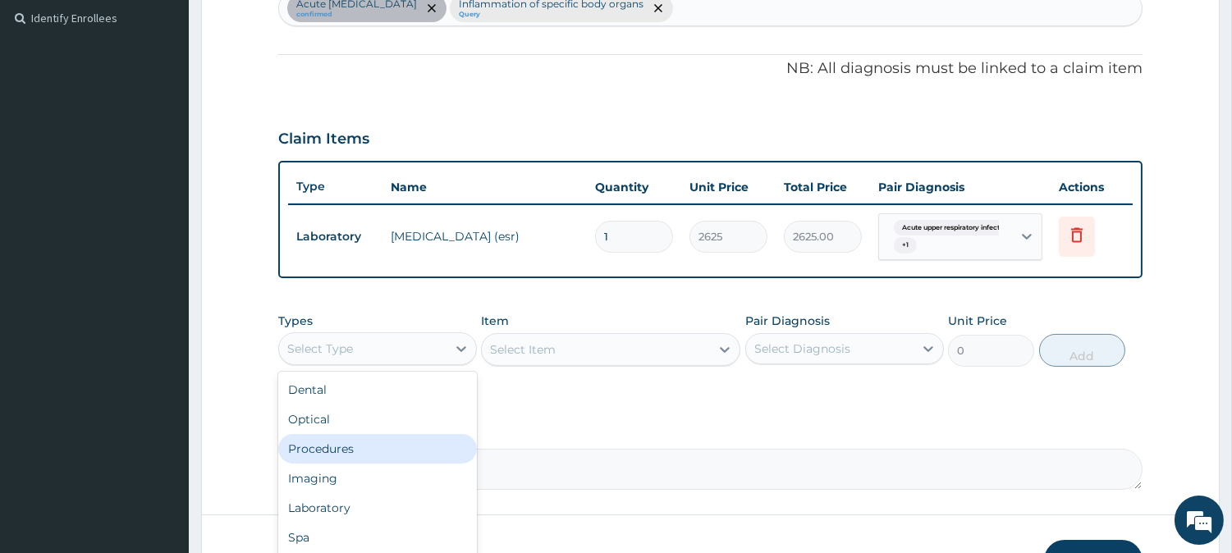
click at [384, 457] on div "Procedures" at bounding box center [377, 449] width 199 height 30
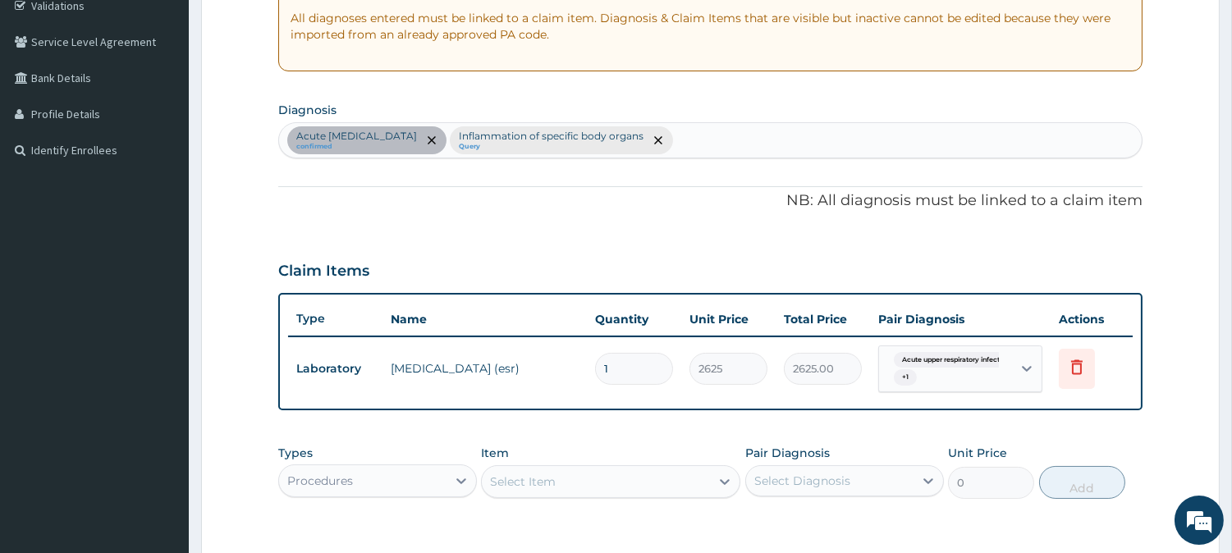
scroll to position [299, 0]
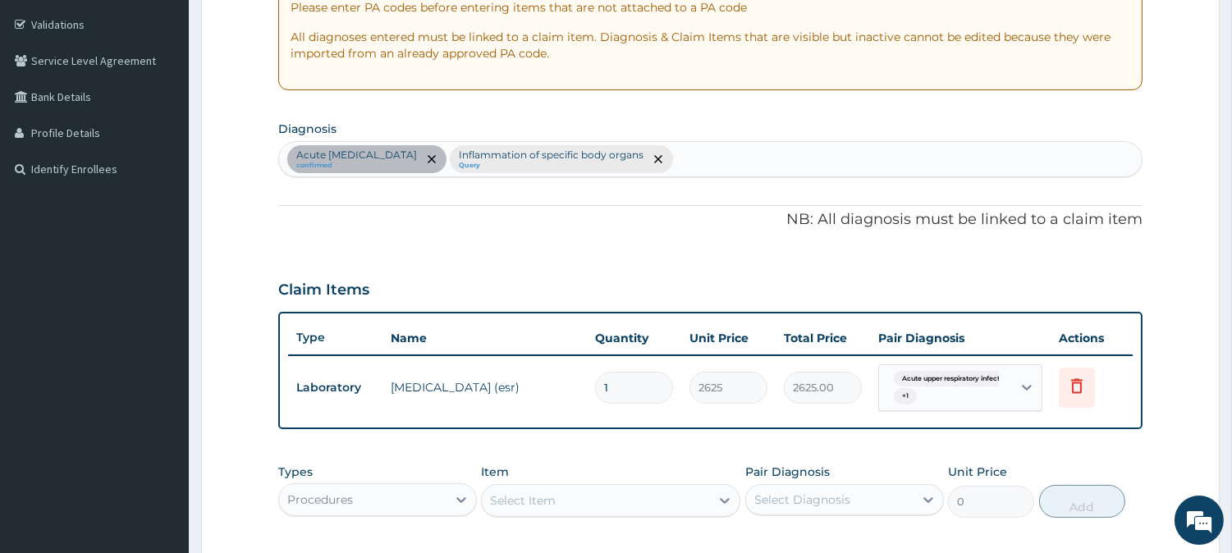
click at [741, 154] on div "Acute upper respiratory infection confirmed Inflammation of specific body organ…" at bounding box center [710, 159] width 863 height 34
type input "SEP"
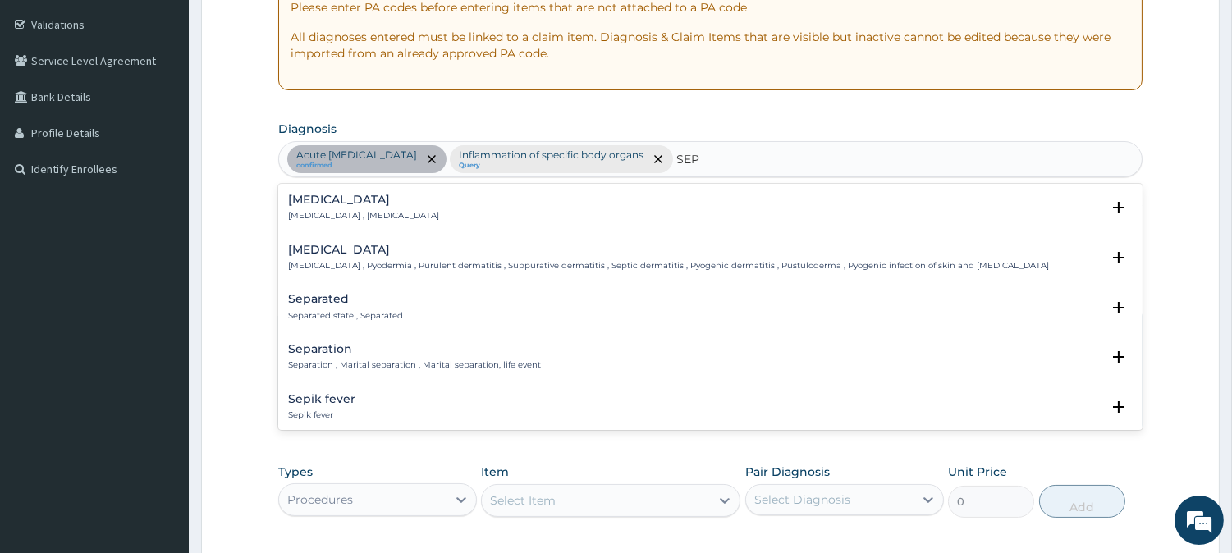
click at [318, 213] on p "Systemic infection , Sepsis" at bounding box center [363, 215] width 151 height 11
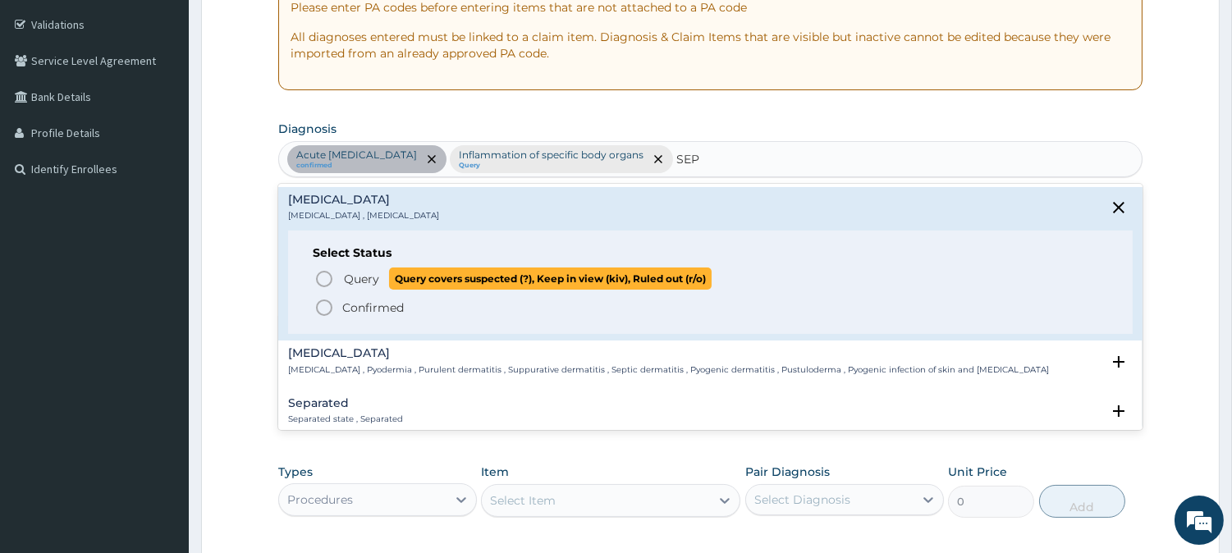
click at [326, 284] on icon "status option query" at bounding box center [324, 279] width 20 height 20
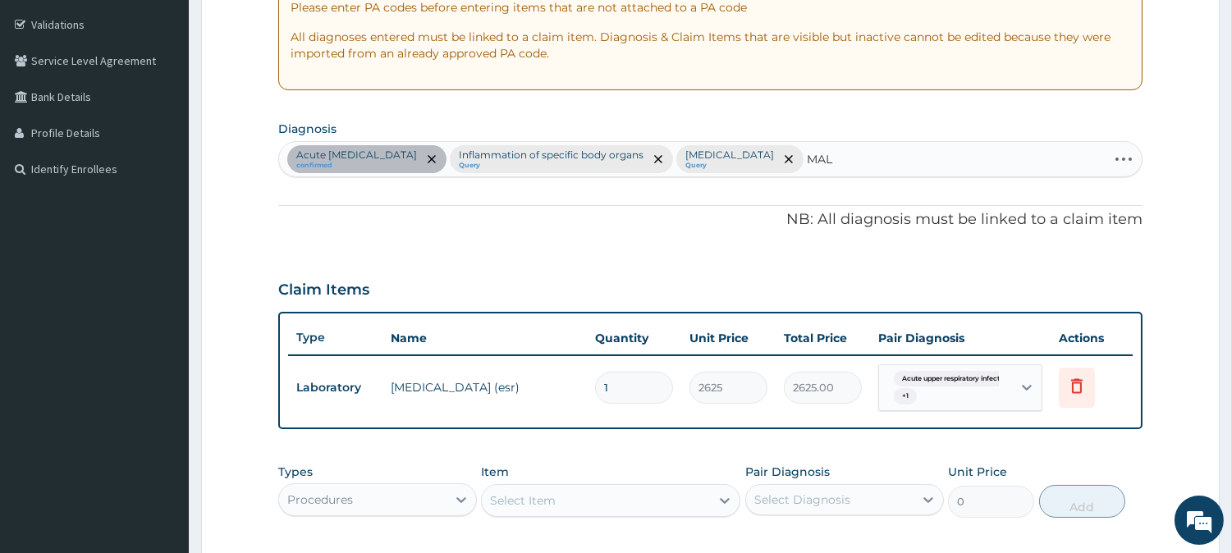
type input "MALA"
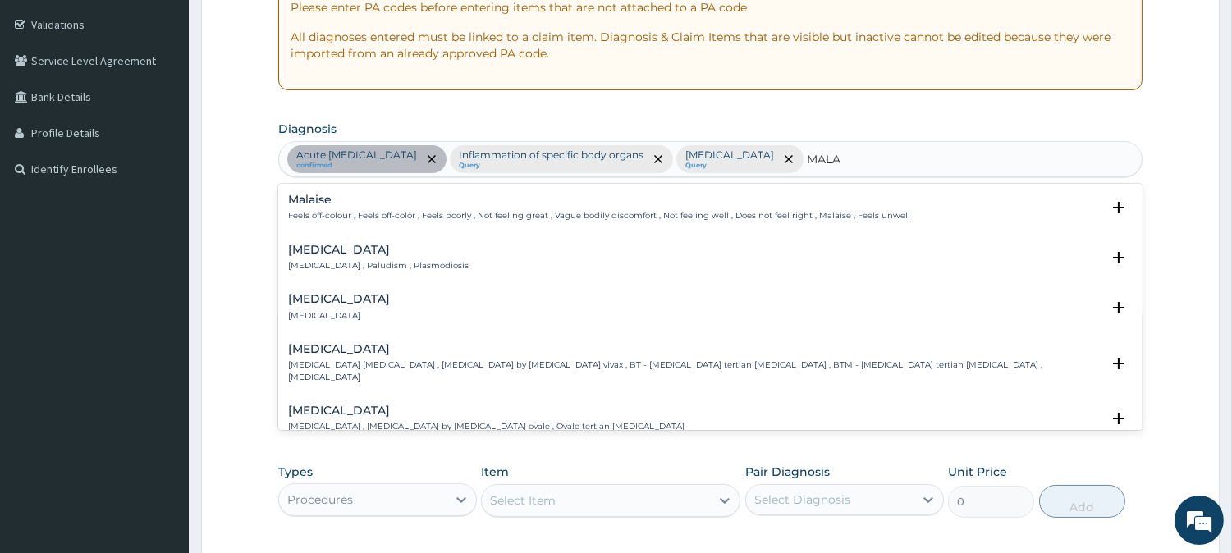
click at [313, 255] on h4 "Malaria" at bounding box center [378, 250] width 181 height 12
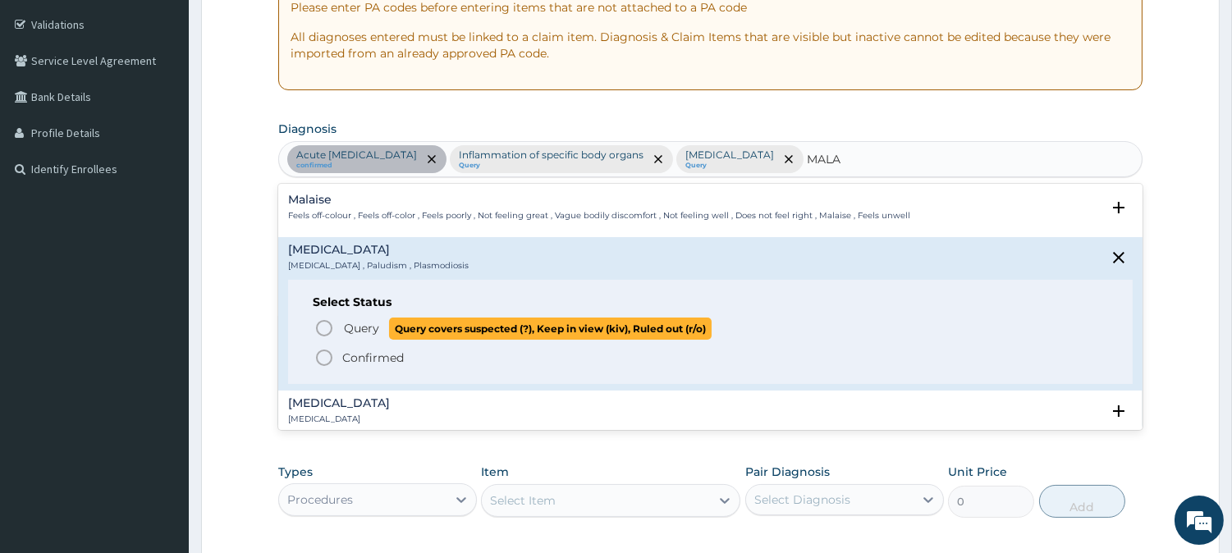
click at [317, 321] on icon "status option query" at bounding box center [324, 329] width 20 height 20
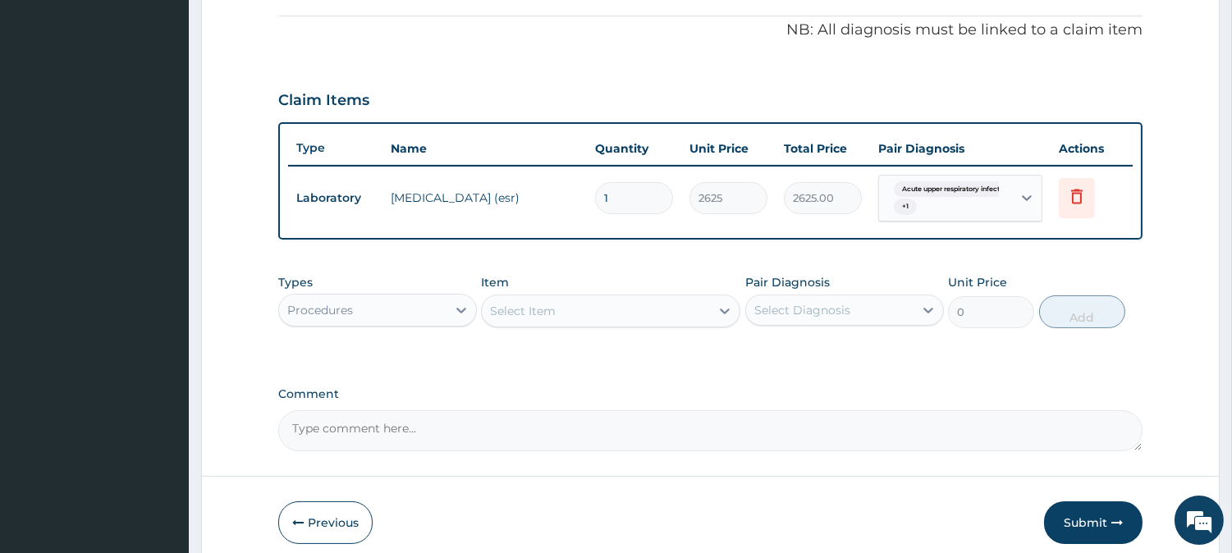
scroll to position [557, 0]
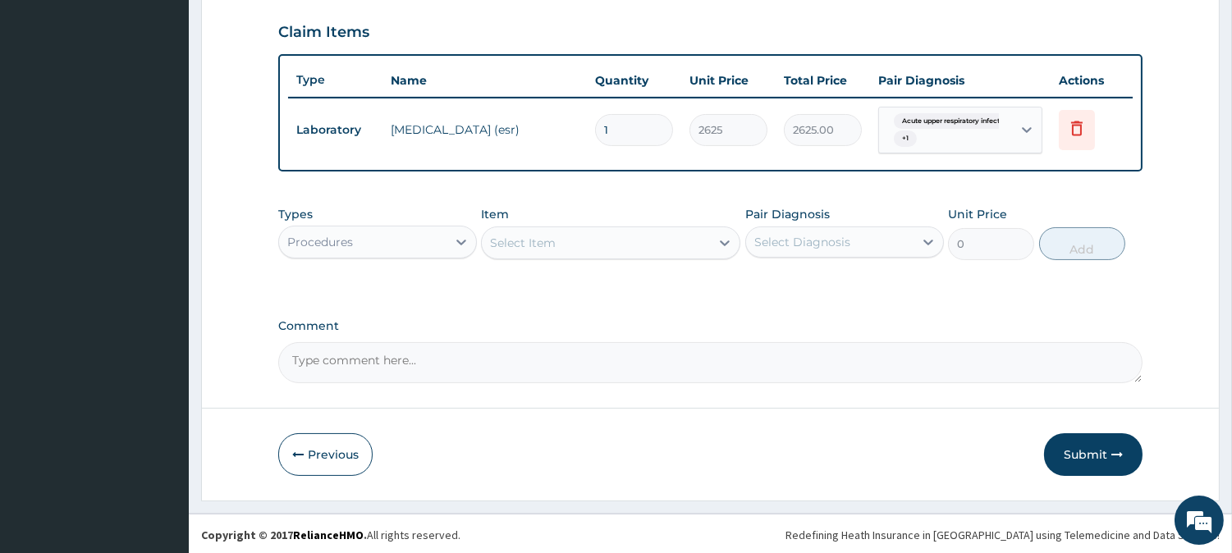
click at [432, 231] on div "Procedures" at bounding box center [362, 242] width 167 height 26
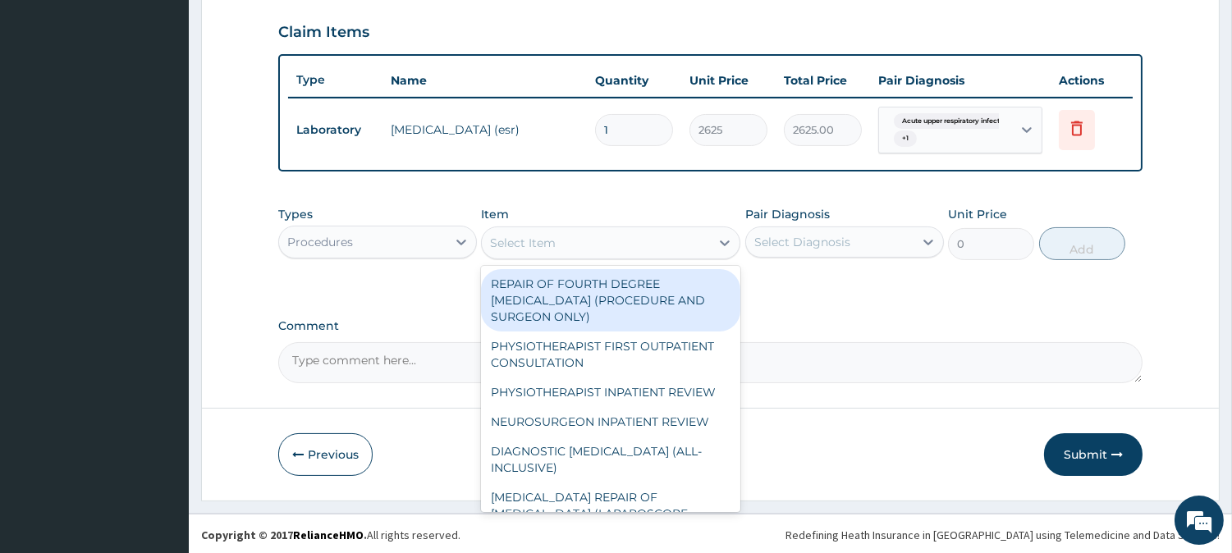
click at [704, 236] on div "Select Item" at bounding box center [596, 243] width 228 height 26
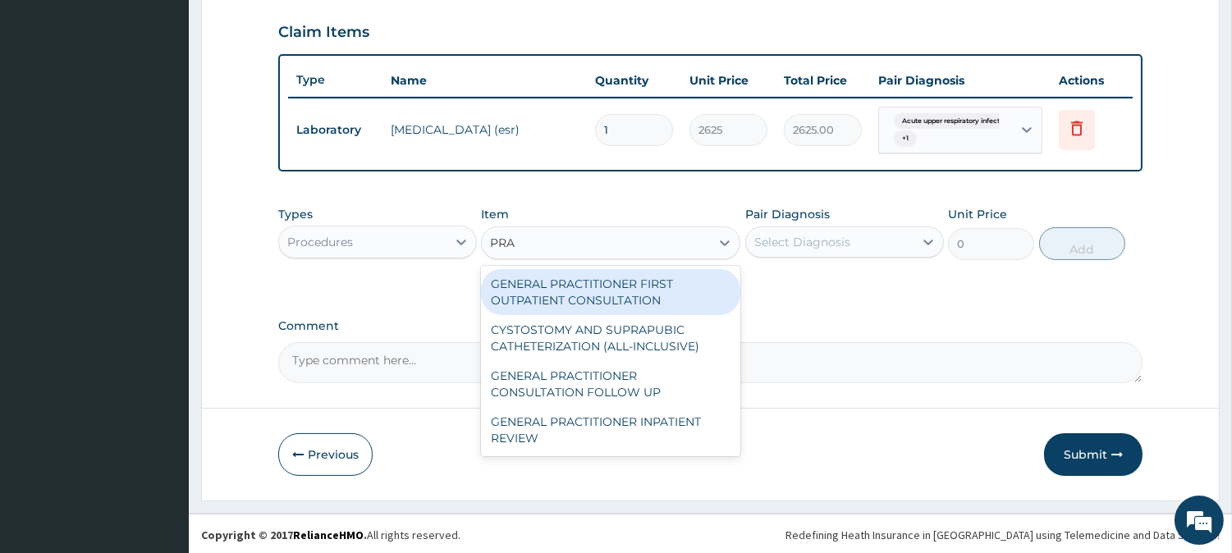
type input "PRAC"
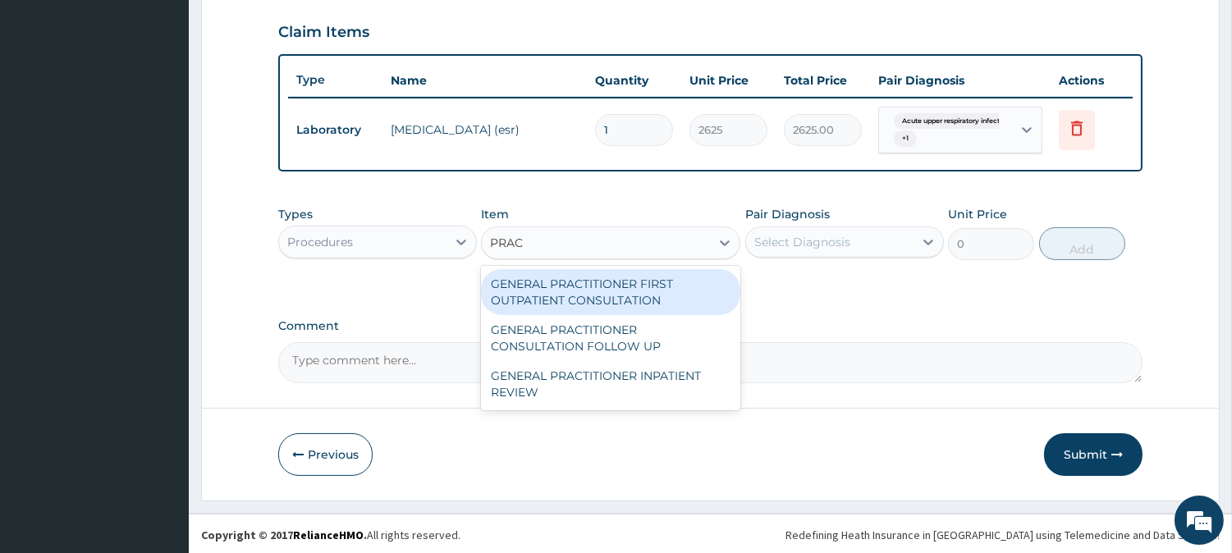
click at [670, 294] on div "GENERAL PRACTITIONER FIRST OUTPATIENT CONSULTATION" at bounding box center [610, 292] width 259 height 46
type input "4500"
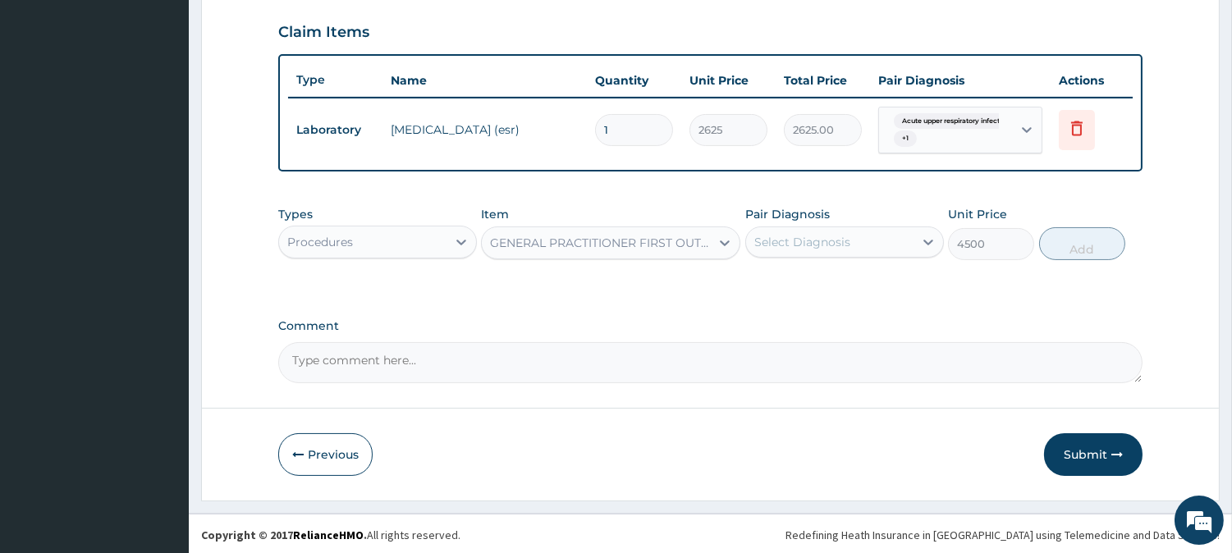
click at [802, 234] on div "Select Diagnosis" at bounding box center [803, 242] width 96 height 16
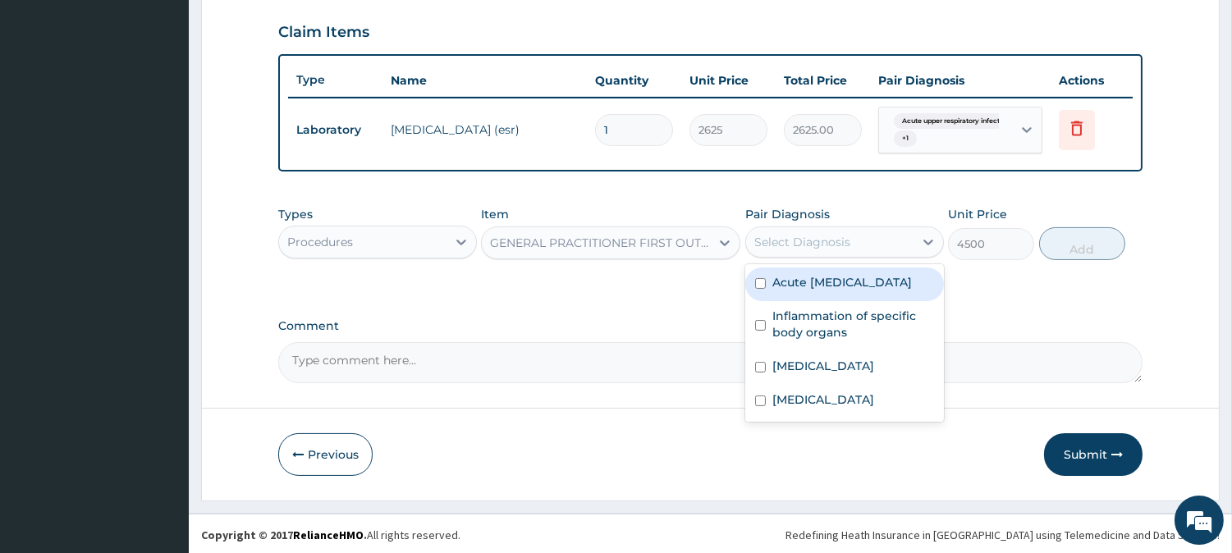
drag, startPoint x: 805, startPoint y: 281, endPoint x: 807, endPoint y: 300, distance: 19.0
click at [805, 282] on label "Acute upper respiratory infection" at bounding box center [843, 282] width 140 height 16
checkbox input "true"
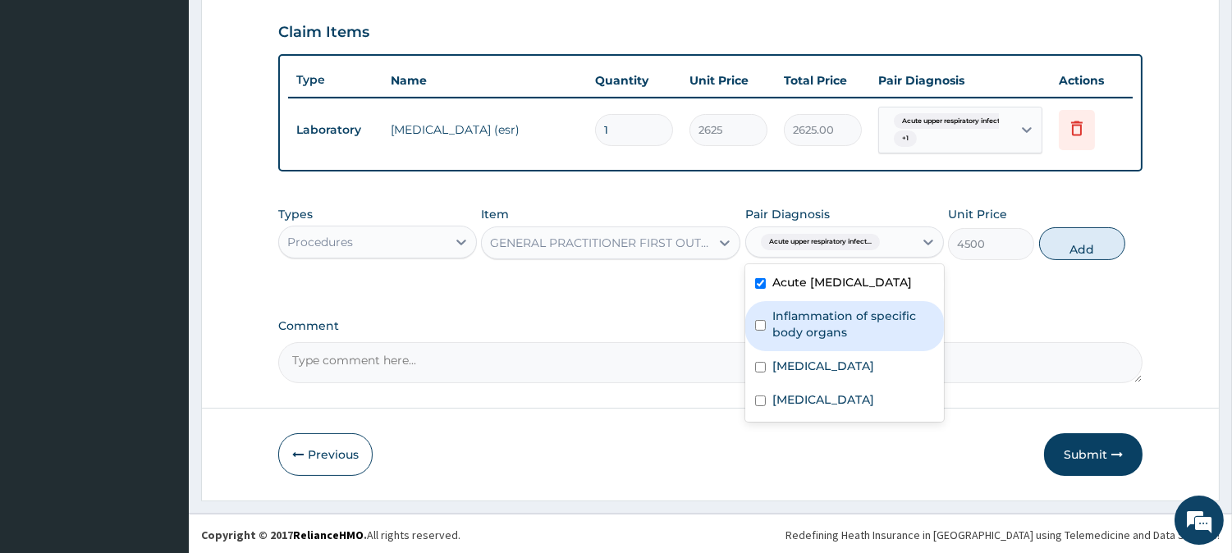
click at [814, 340] on label "Inflammation of specific body organs" at bounding box center [854, 324] width 162 height 33
checkbox input "true"
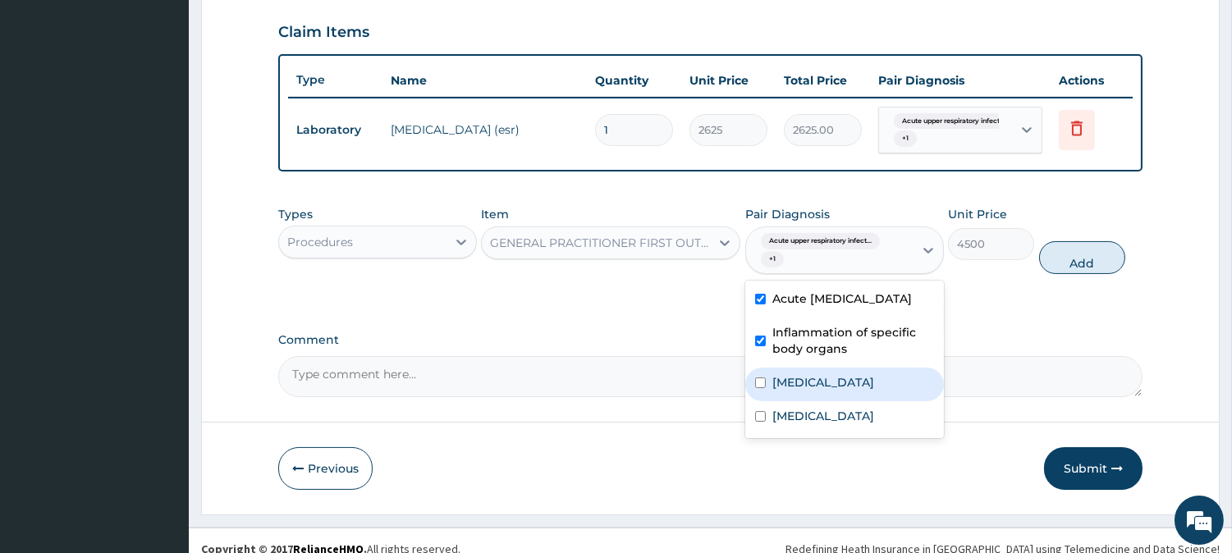
click at [807, 391] on label "Sepsis" at bounding box center [824, 382] width 102 height 16
checkbox input "true"
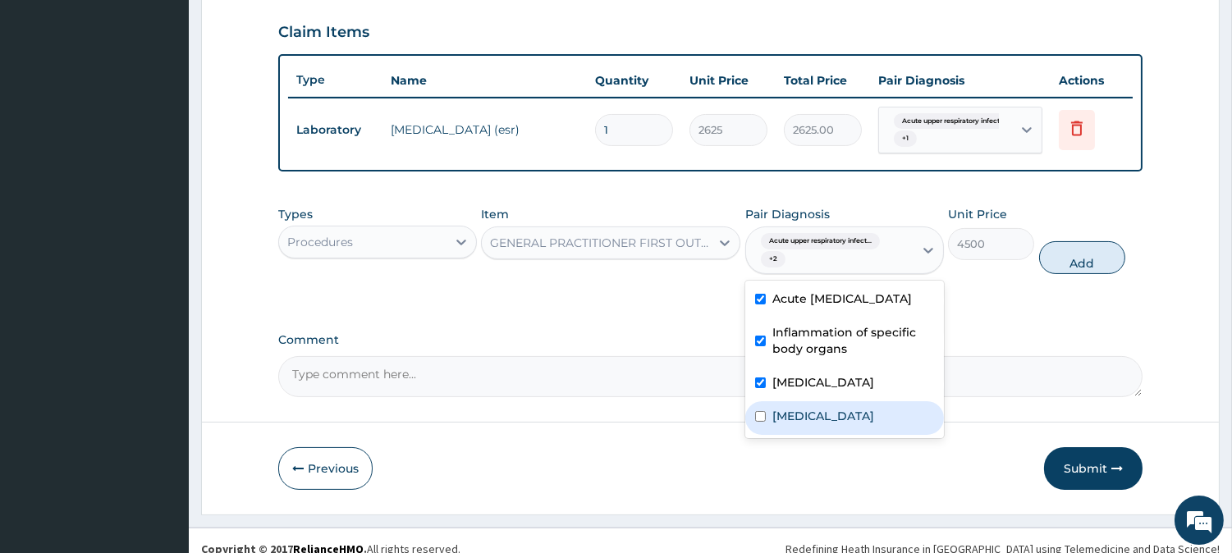
click at [809, 424] on label "Malaria" at bounding box center [824, 416] width 102 height 16
checkbox input "true"
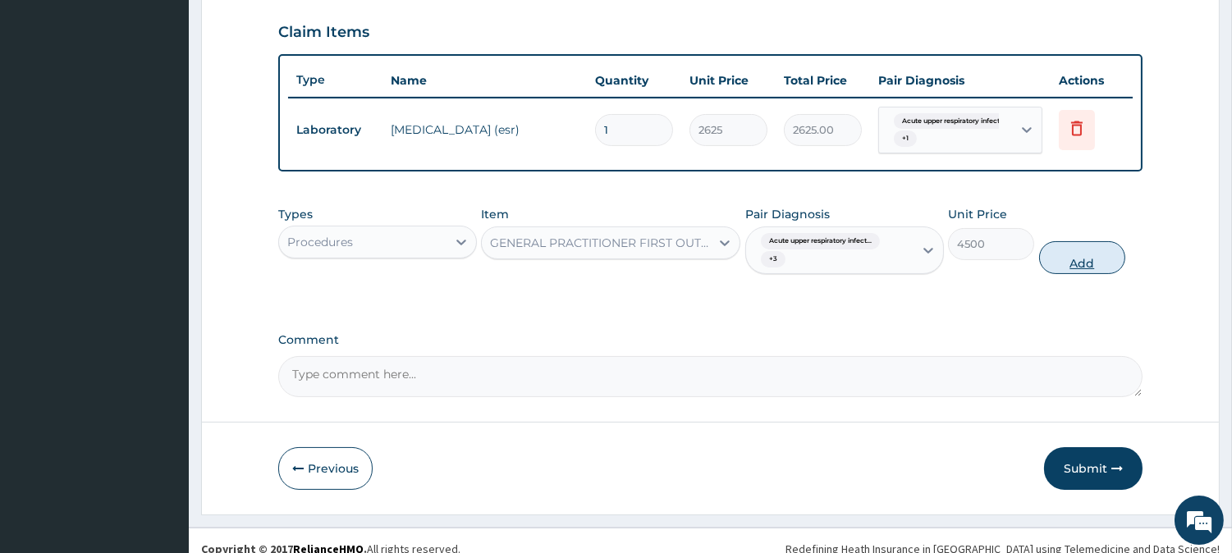
click at [1100, 257] on button "Add" at bounding box center [1082, 257] width 86 height 33
type input "0"
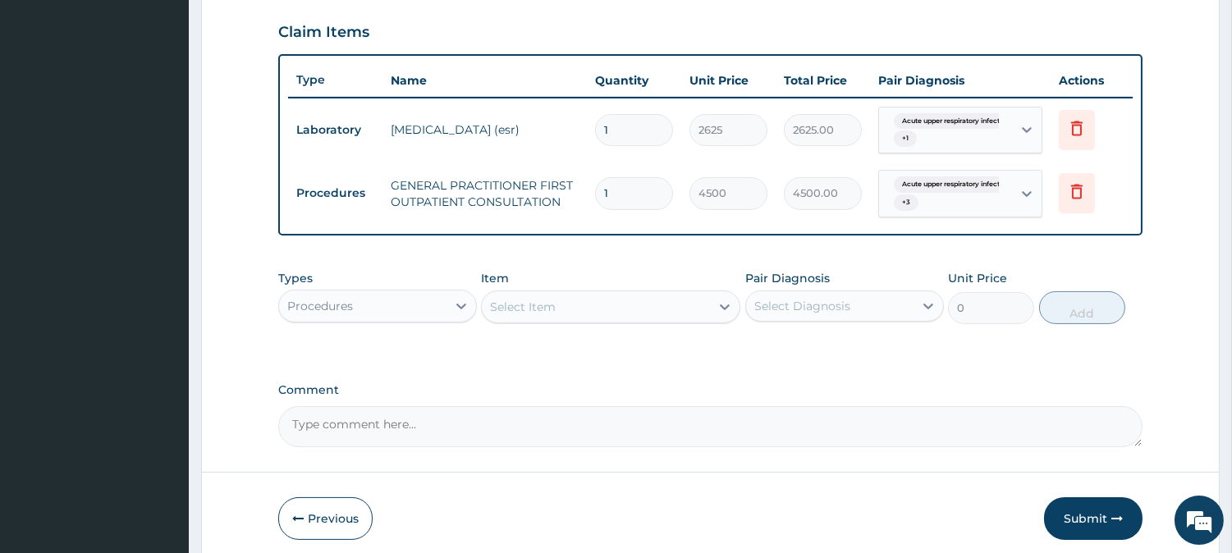
click at [395, 282] on div "Types Procedures" at bounding box center [377, 297] width 199 height 54
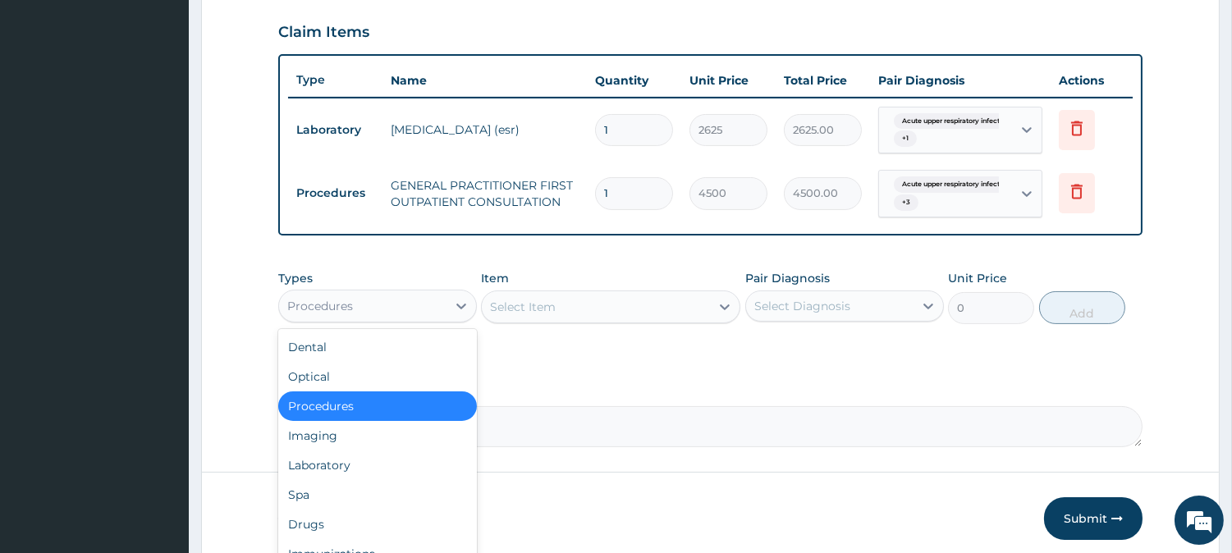
click at [403, 314] on div "Procedures" at bounding box center [362, 306] width 167 height 26
click at [412, 473] on div "Laboratory" at bounding box center [377, 466] width 199 height 30
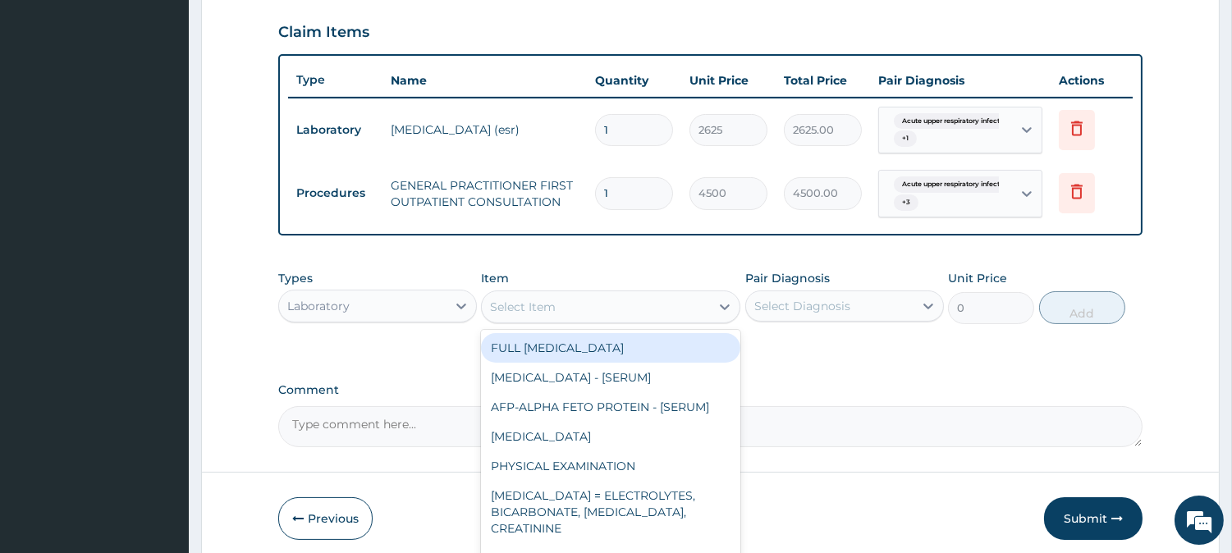
click at [636, 299] on div "Select Item" at bounding box center [596, 307] width 228 height 26
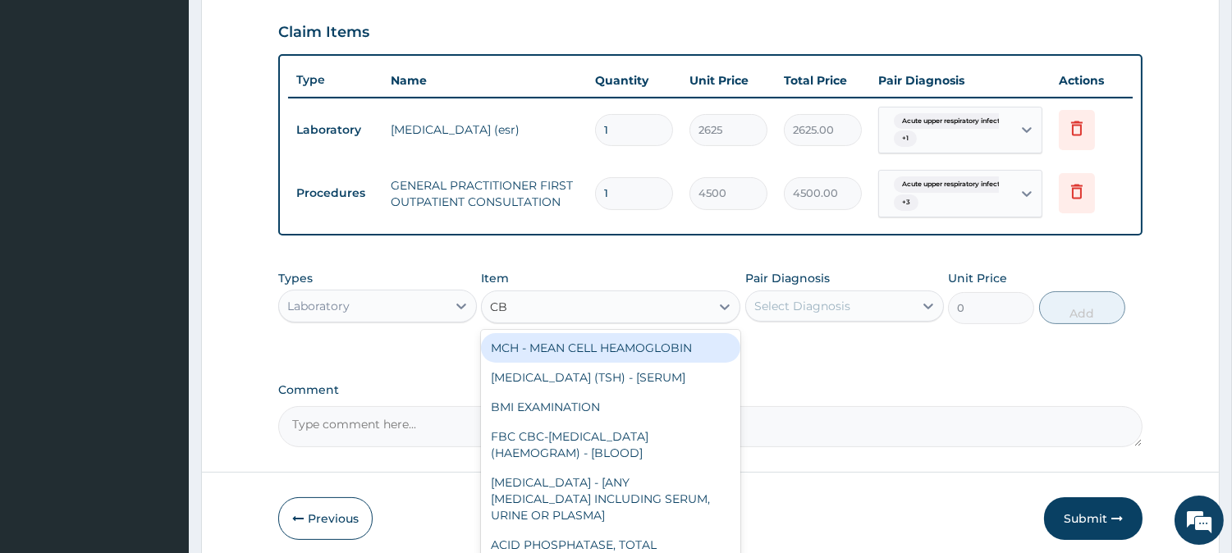
type input "CBC"
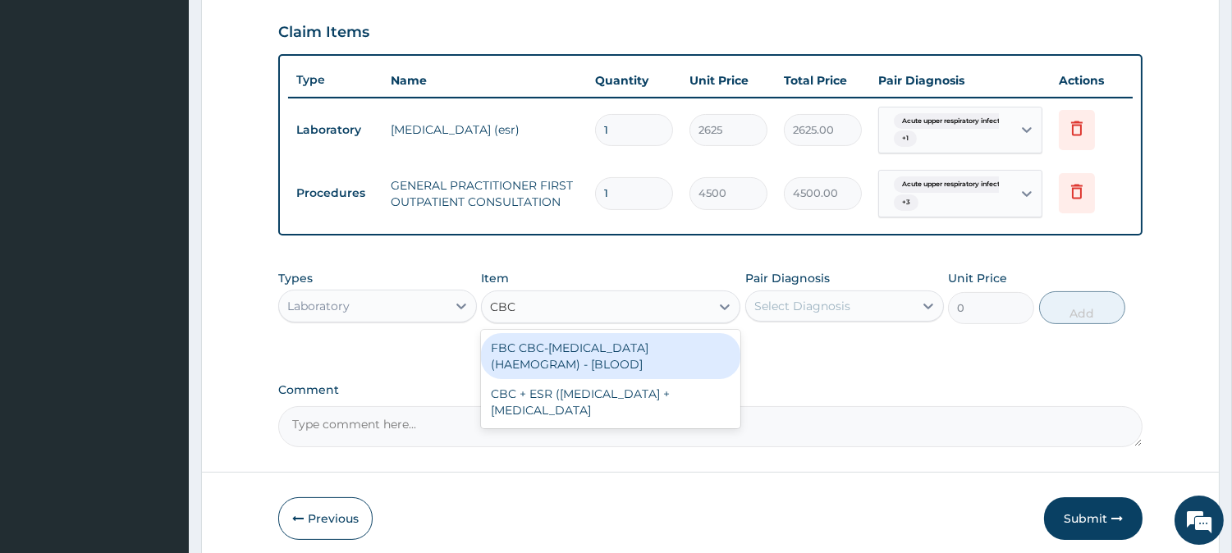
drag, startPoint x: 605, startPoint y: 339, endPoint x: 660, endPoint y: 341, distance: 55.0
click at [610, 342] on div "FBC CBC-COMPLETE BLOOD COUNT (HAEMOGRAM) - [BLOOD]" at bounding box center [610, 356] width 259 height 46
type input "6000"
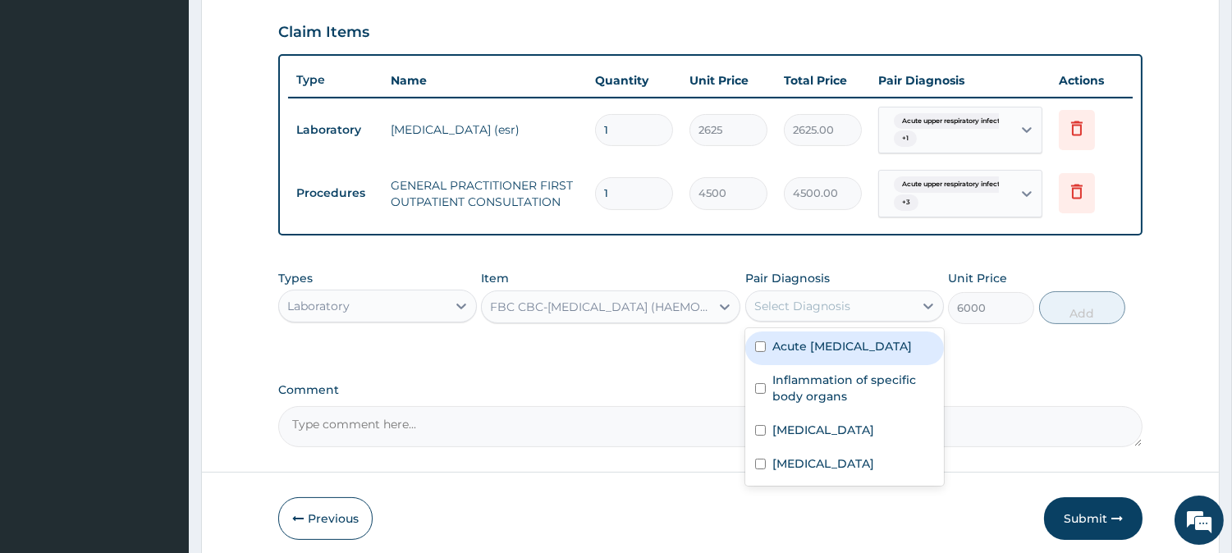
click at [792, 305] on div "Select Diagnosis" at bounding box center [803, 306] width 96 height 16
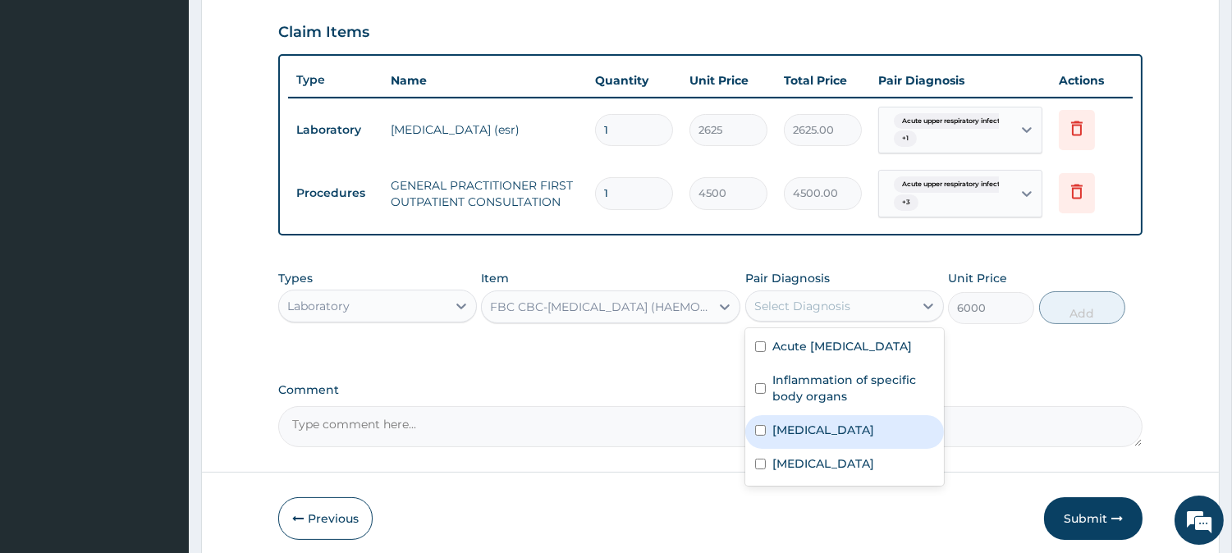
click at [782, 438] on label "Sepsis" at bounding box center [824, 430] width 102 height 16
checkbox input "true"
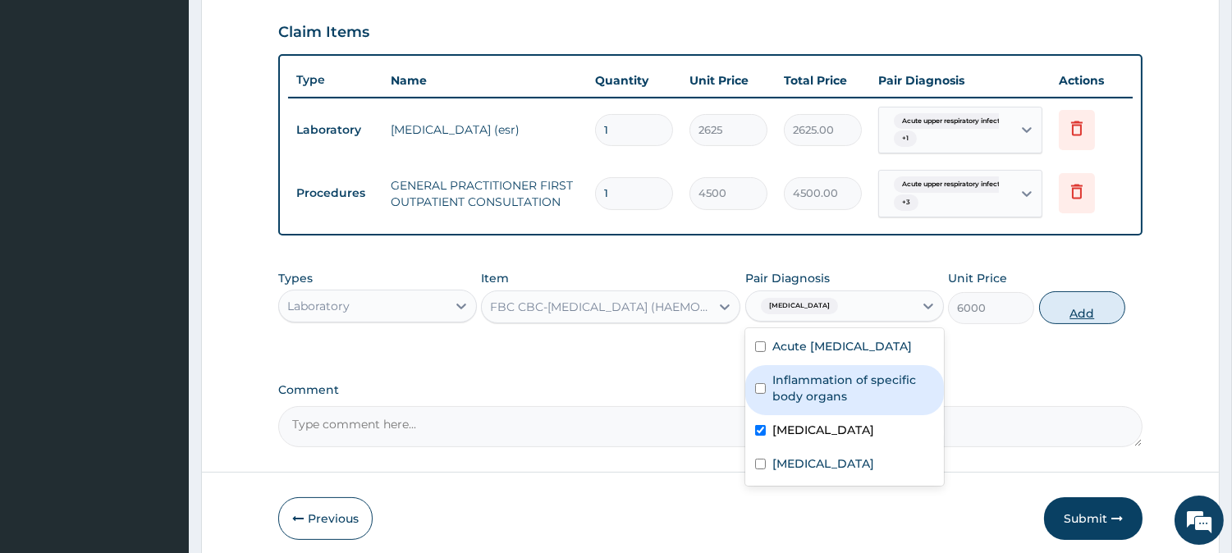
click at [1078, 320] on button "Add" at bounding box center [1082, 307] width 86 height 33
type input "0"
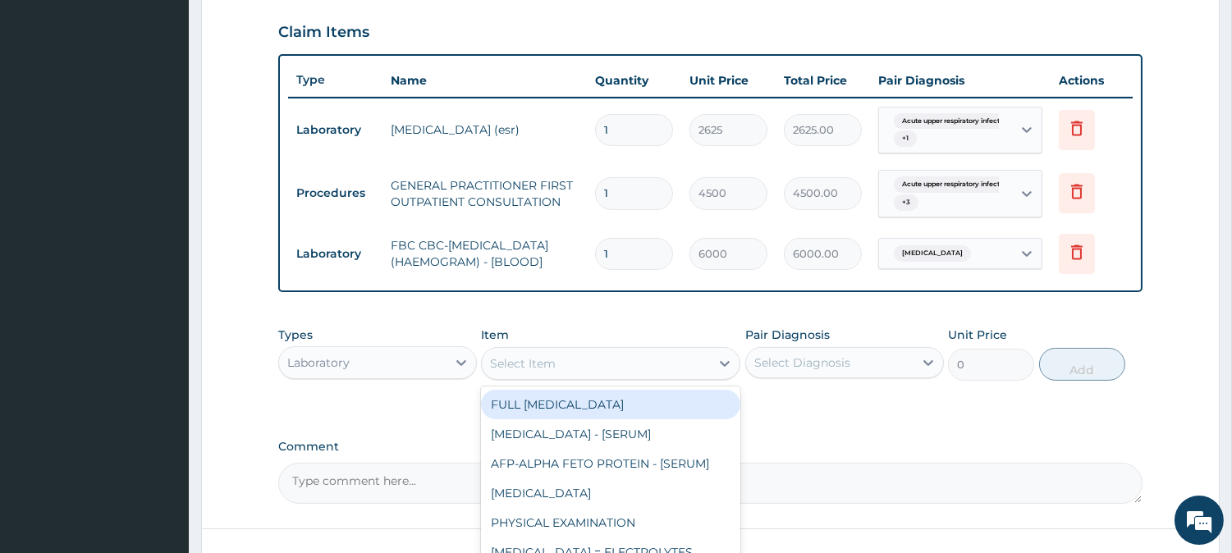
click at [691, 376] on div "Select Item" at bounding box center [596, 364] width 228 height 26
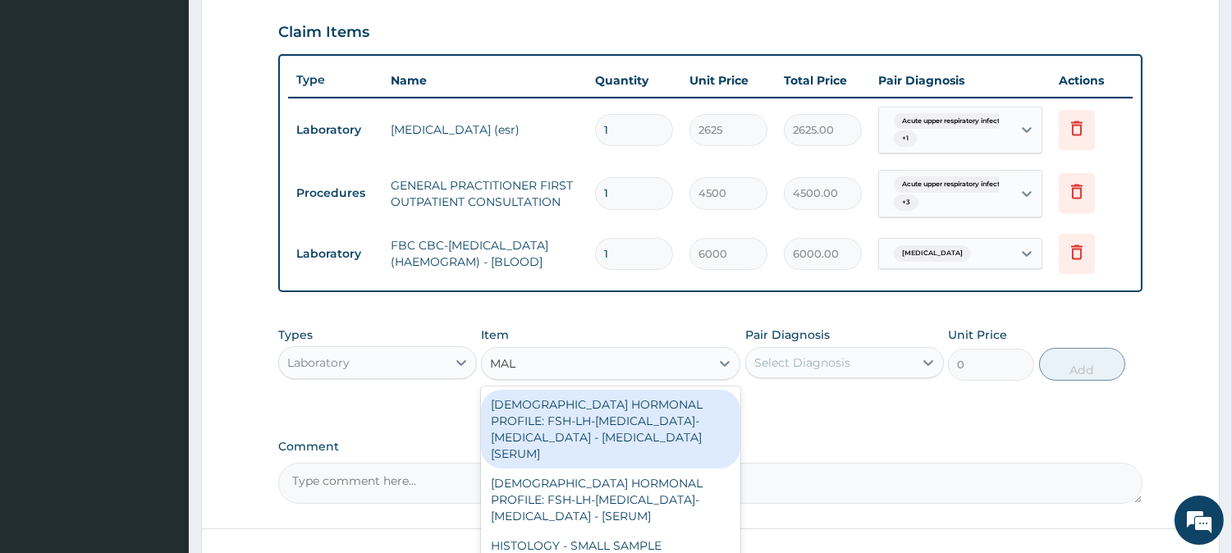
type input "MALA"
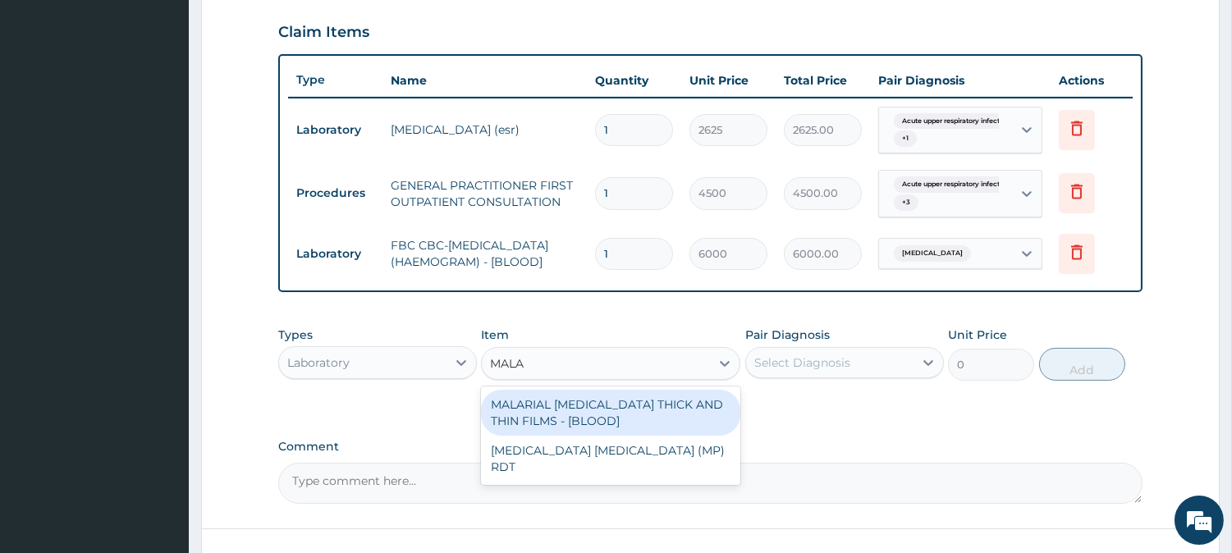
click at [672, 428] on div "MALARIAL PARASITE THICK AND THIN FILMS - [BLOOD]" at bounding box center [610, 413] width 259 height 46
type input "2625"
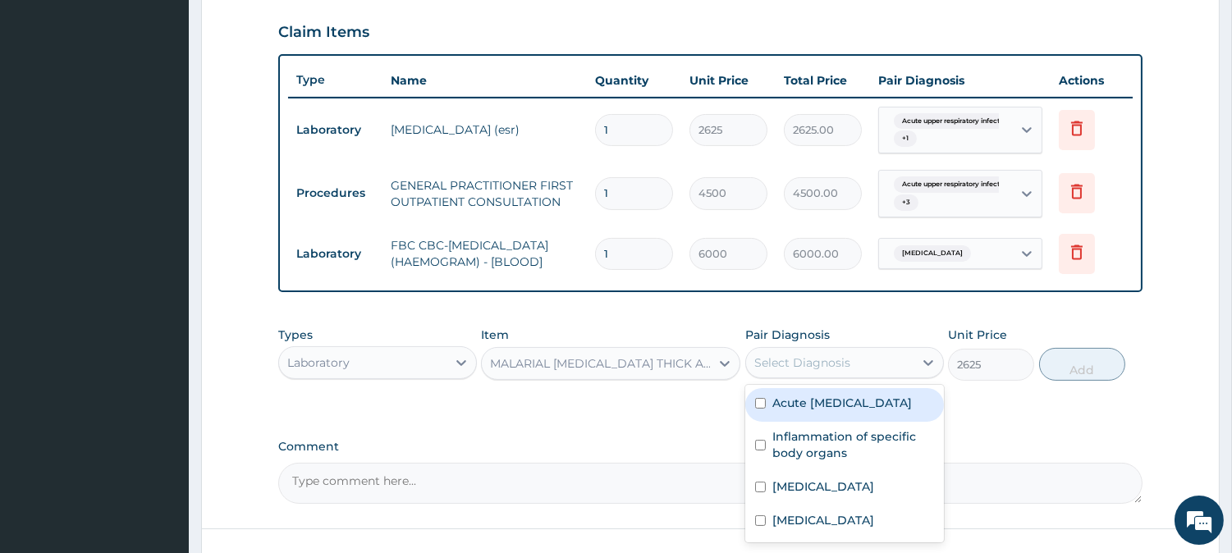
click at [790, 371] on div "Select Diagnosis" at bounding box center [803, 363] width 96 height 16
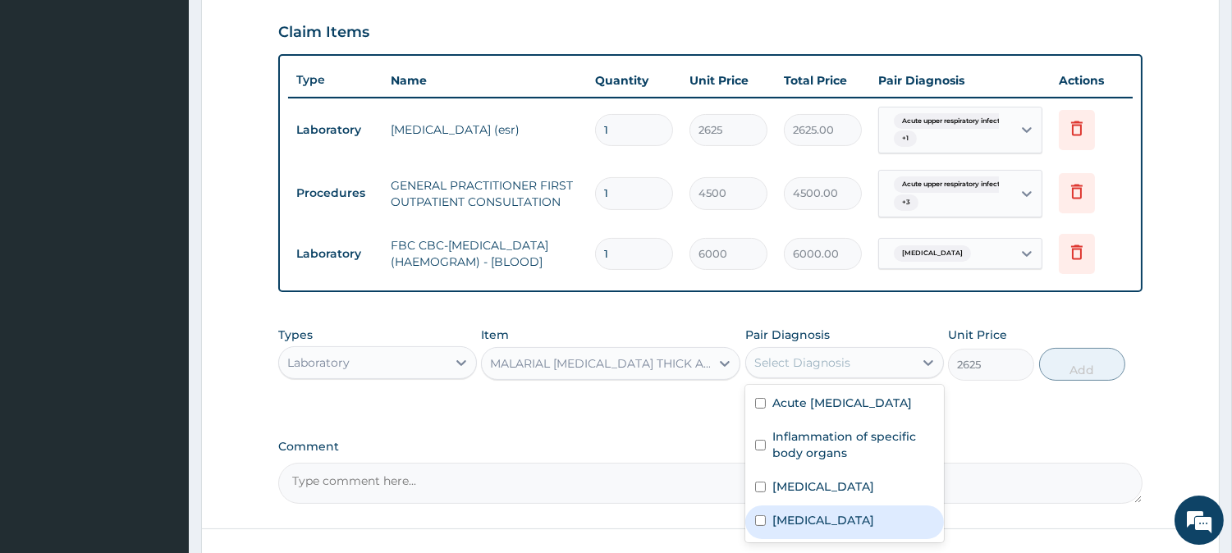
click at [814, 529] on label "Malaria" at bounding box center [824, 520] width 102 height 16
checkbox input "true"
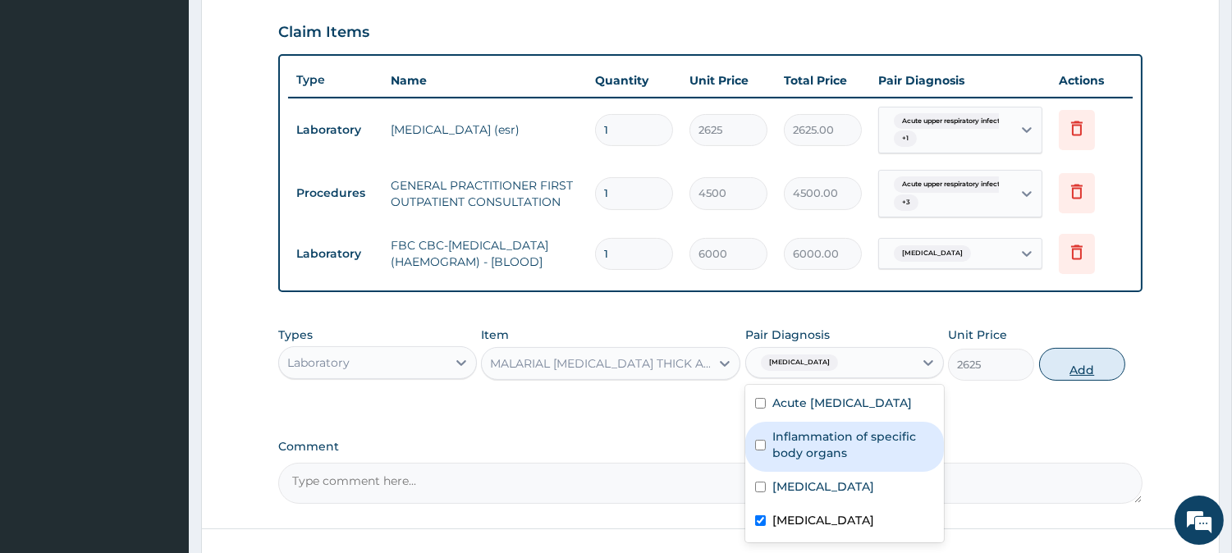
click at [1056, 378] on button "Add" at bounding box center [1082, 364] width 86 height 33
type input "0"
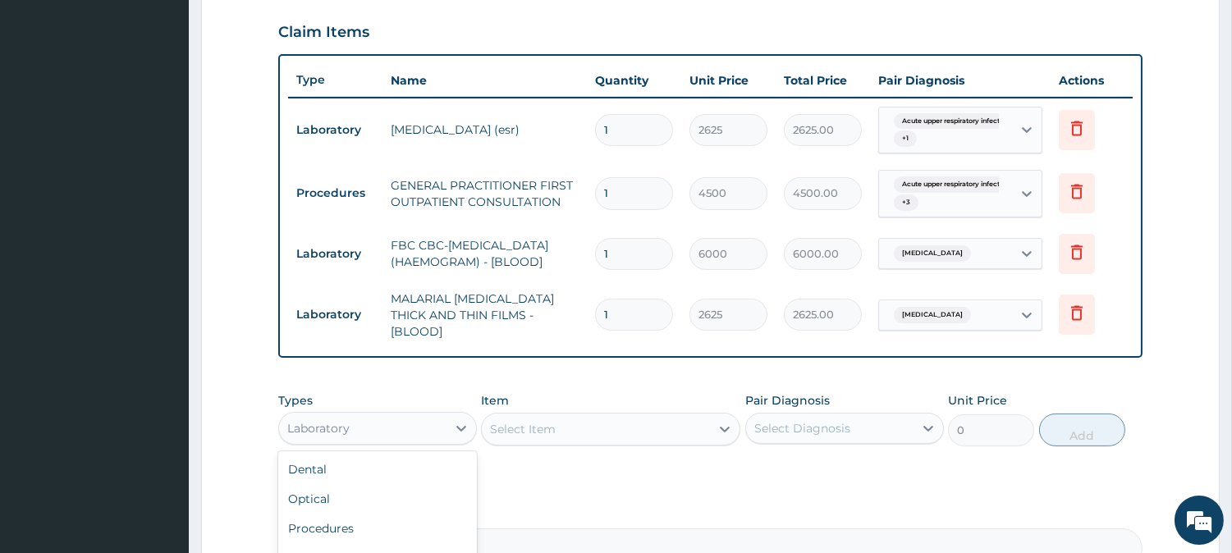
click at [415, 415] on div "Laboratory" at bounding box center [362, 428] width 167 height 26
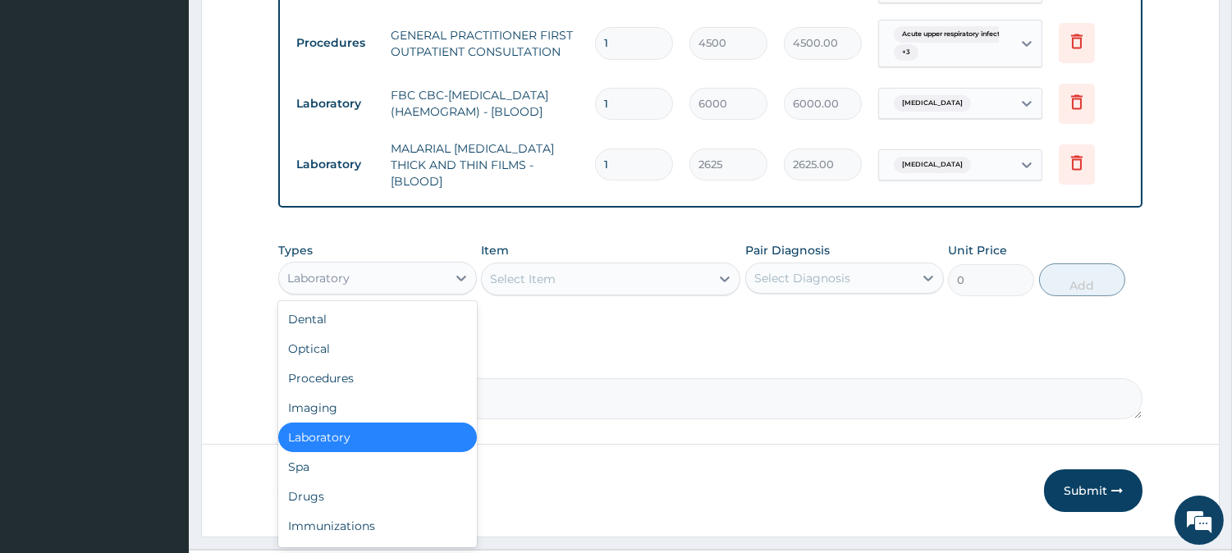
scroll to position [744, 0]
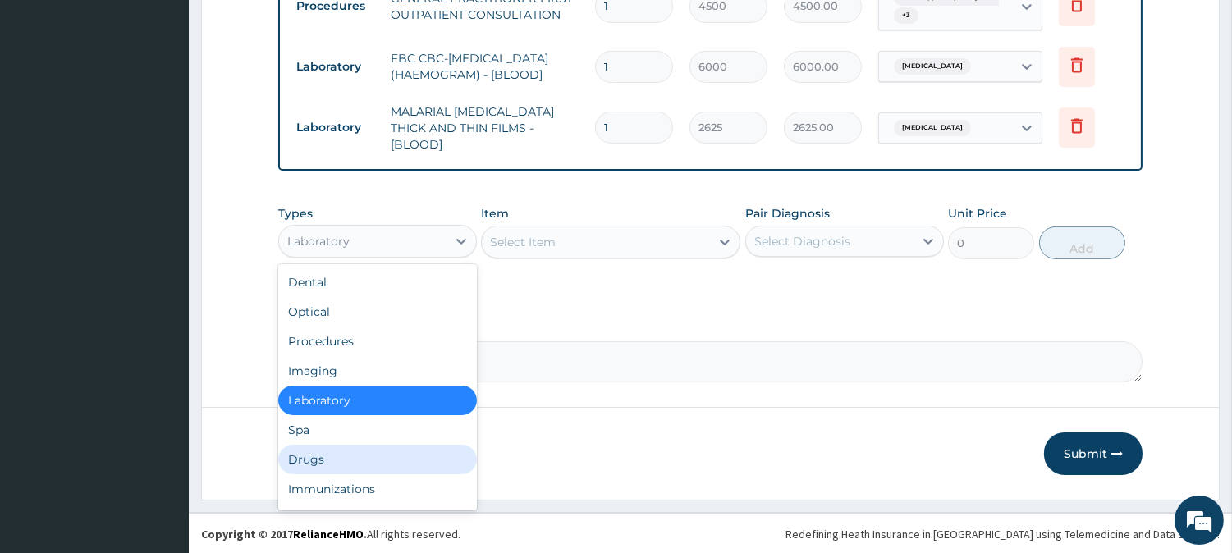
click at [424, 458] on div "Drugs" at bounding box center [377, 460] width 199 height 30
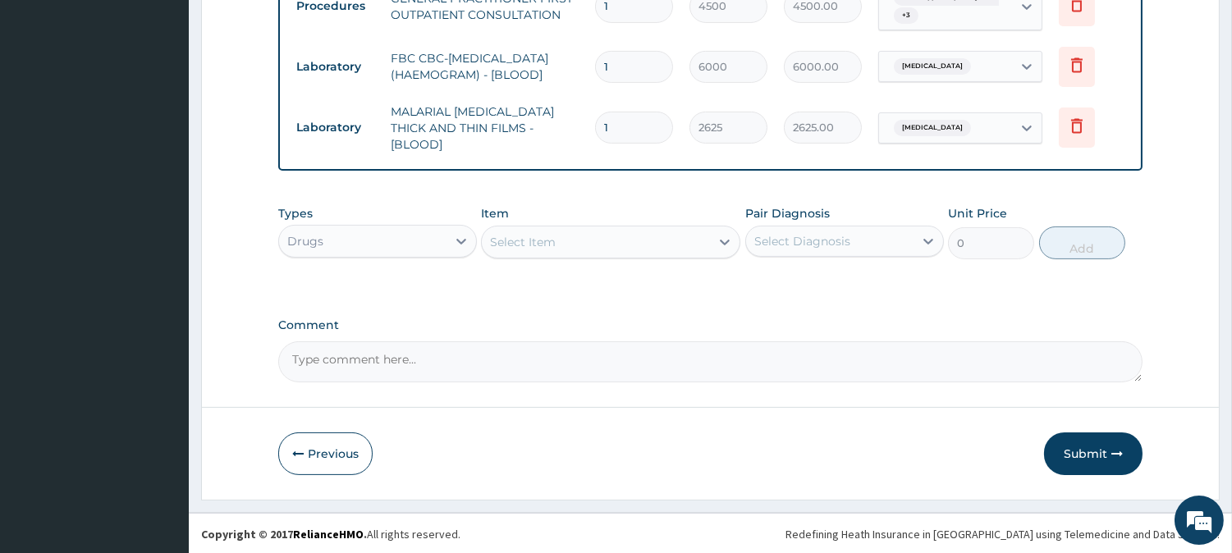
click at [614, 242] on div "Select Item" at bounding box center [596, 242] width 228 height 26
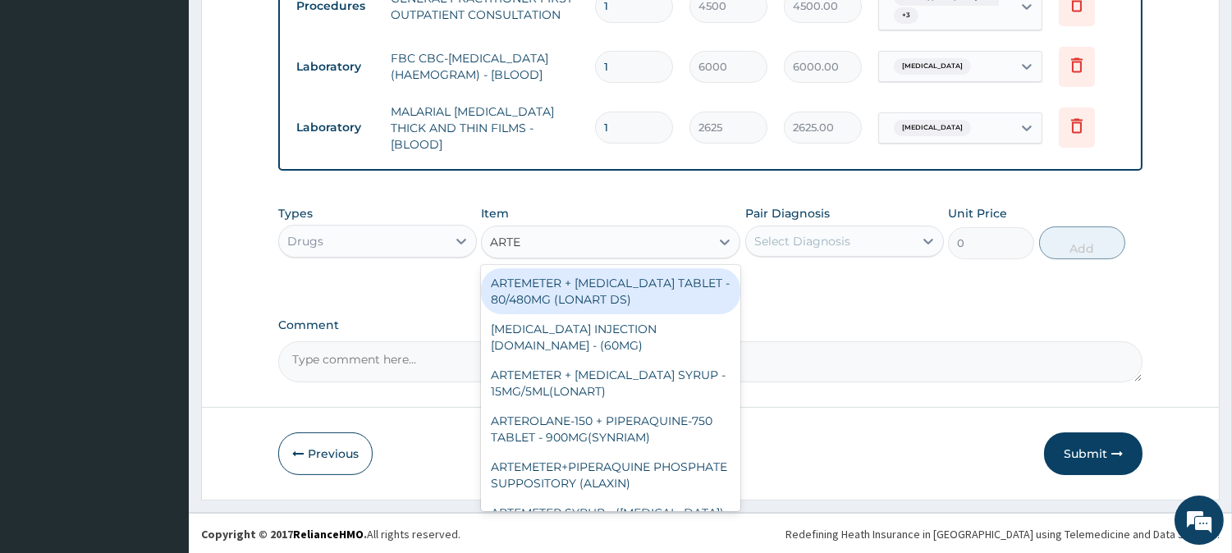
type input "ARTEM"
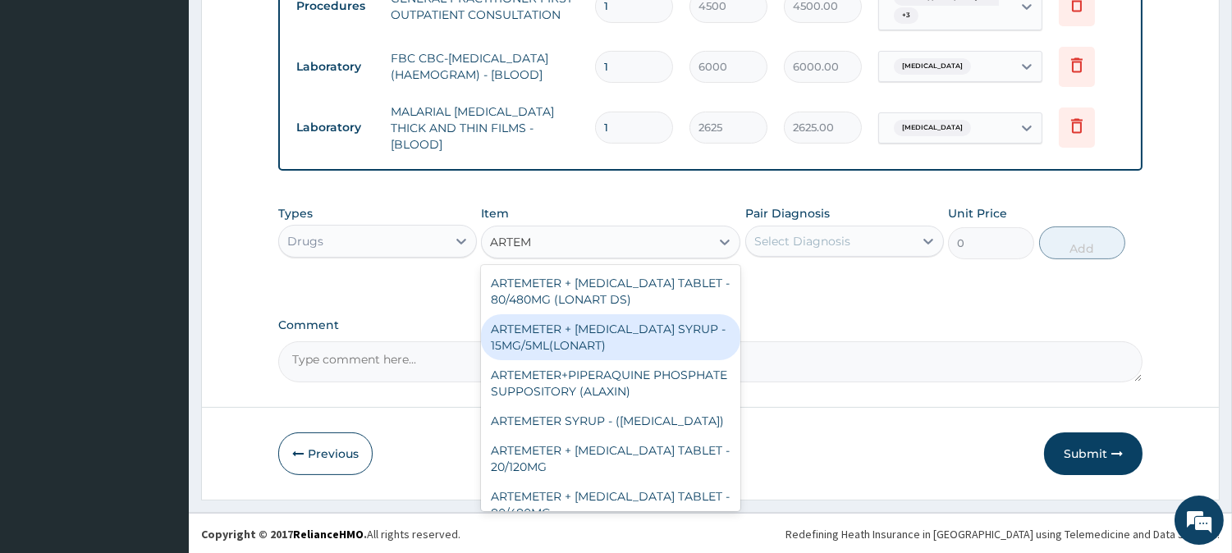
scroll to position [152, 0]
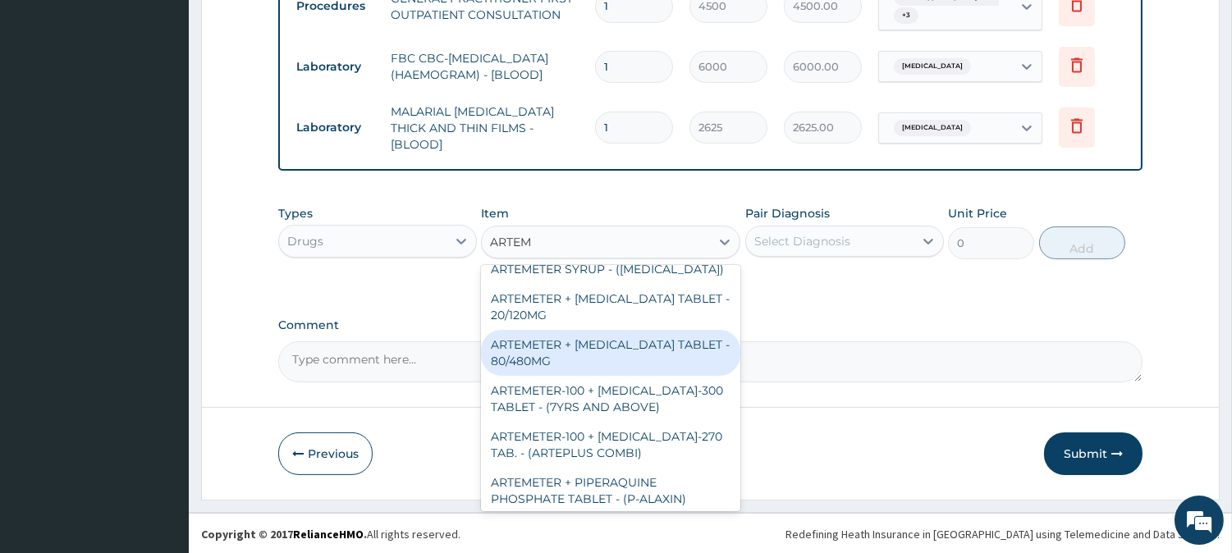
click at [614, 350] on div "ARTEMETER + LUMEFANTRINE TABLET - 80/480MG" at bounding box center [610, 353] width 259 height 46
type input "416"
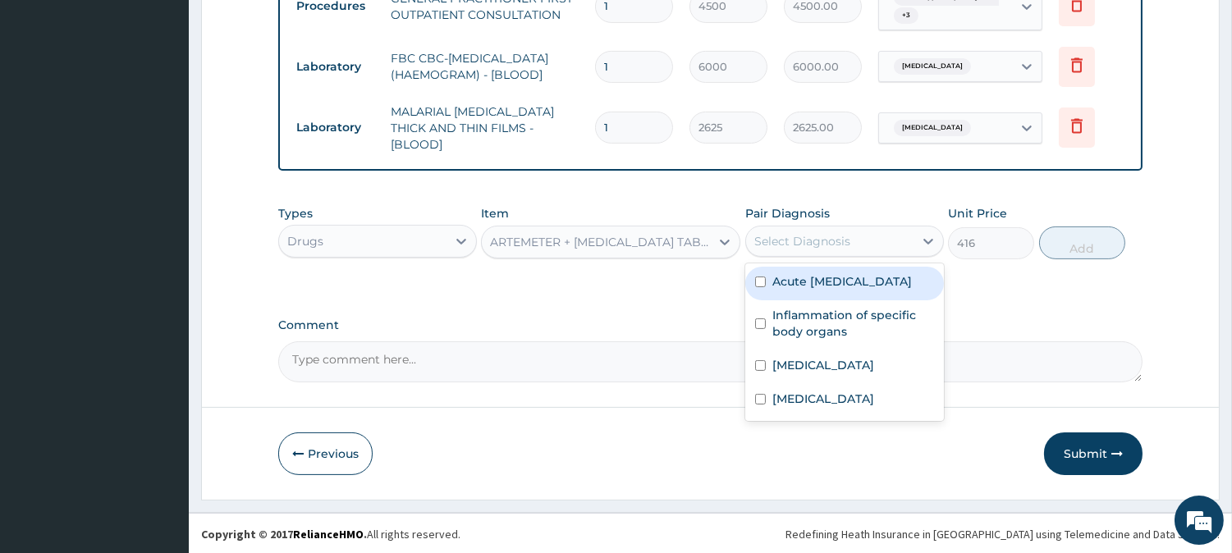
click at [849, 241] on div "Select Diagnosis" at bounding box center [829, 241] width 167 height 26
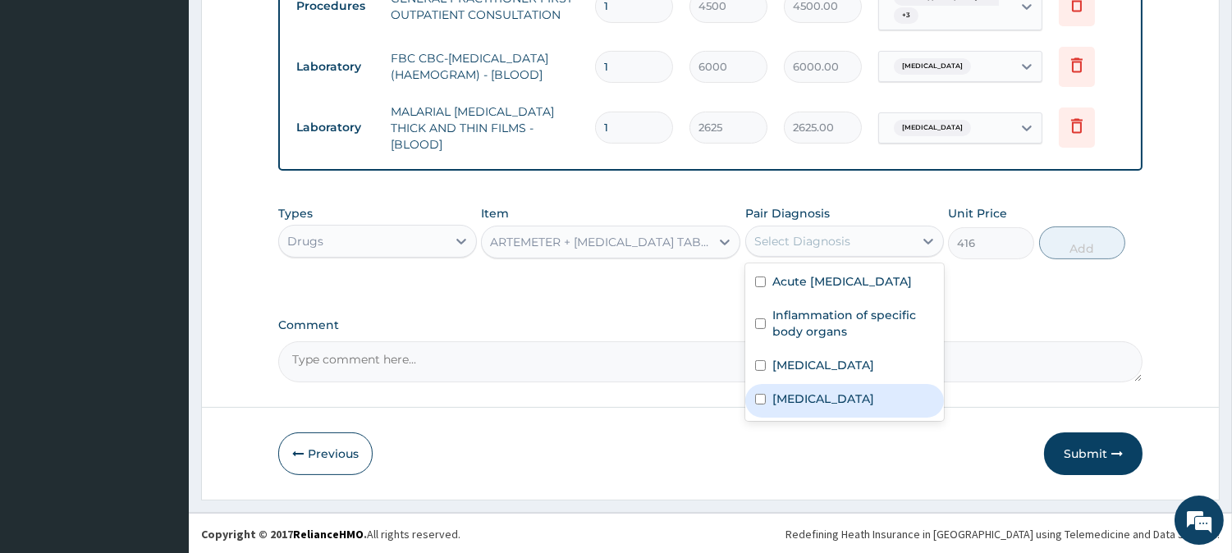
drag, startPoint x: 805, startPoint y: 403, endPoint x: 825, endPoint y: 376, distance: 34.0
click at [803, 404] on div "Malaria" at bounding box center [844, 401] width 199 height 34
checkbox input "true"
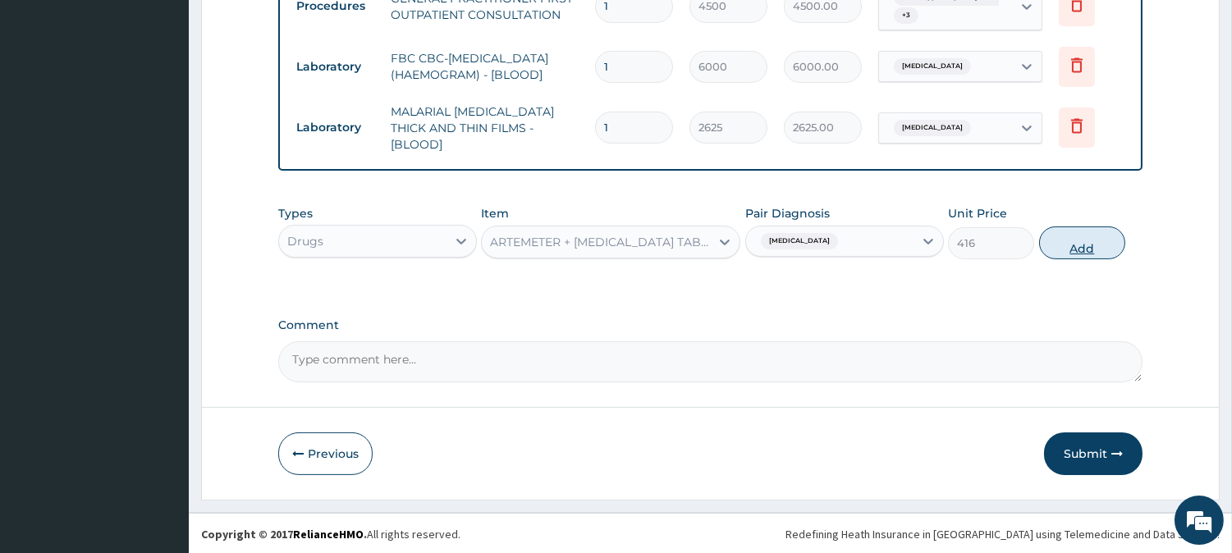
click at [1077, 235] on button "Add" at bounding box center [1082, 243] width 86 height 33
type input "0"
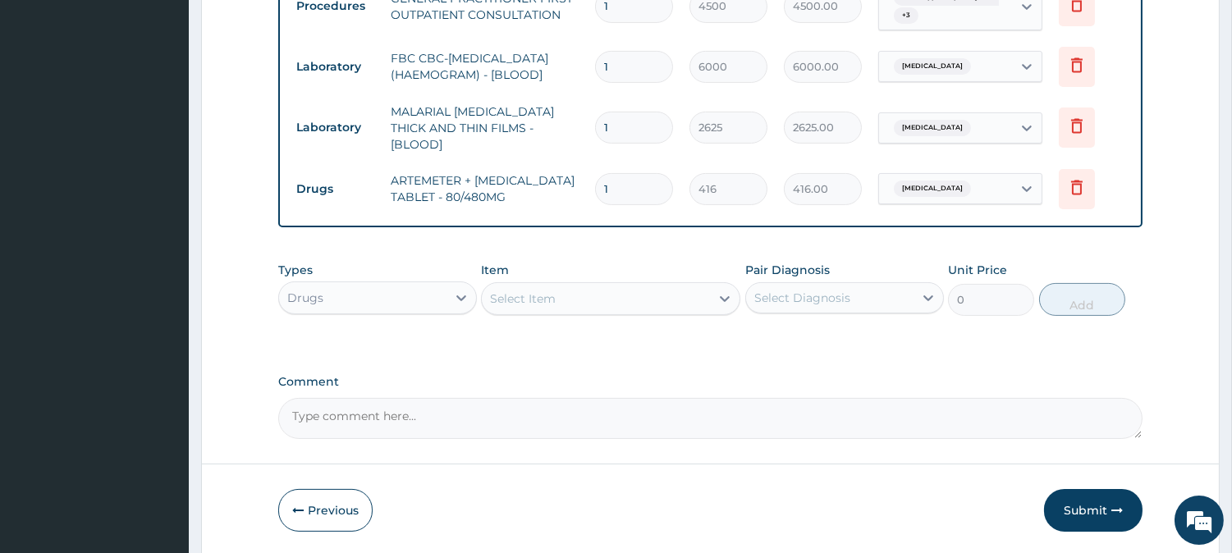
type input "0.00"
type input "6"
type input "2496.00"
type input "6"
click at [679, 293] on div "Select Item" at bounding box center [596, 299] width 228 height 26
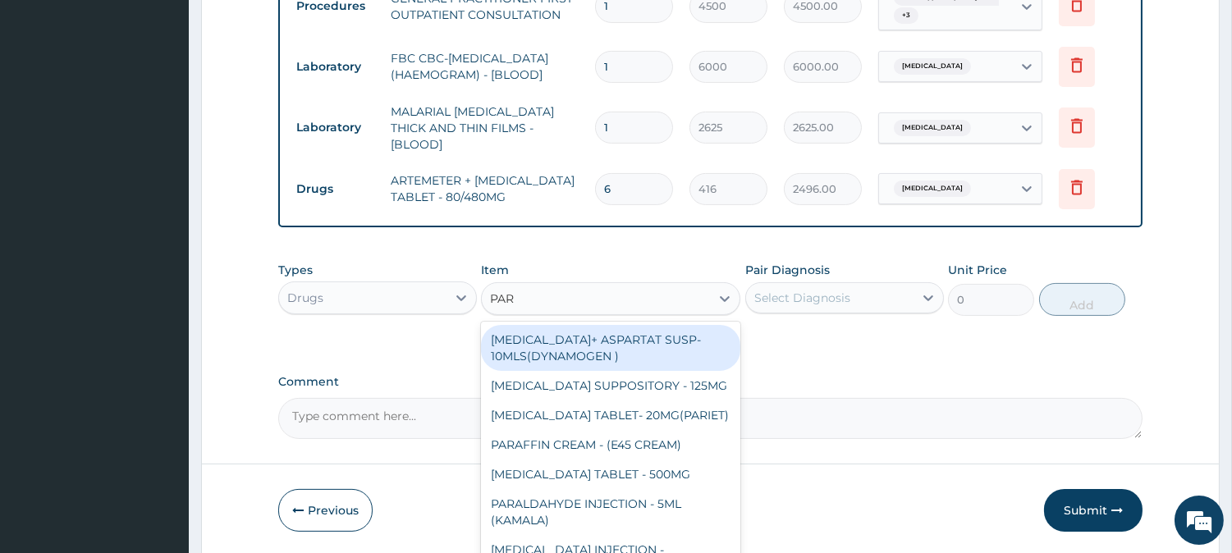
type input "PARA"
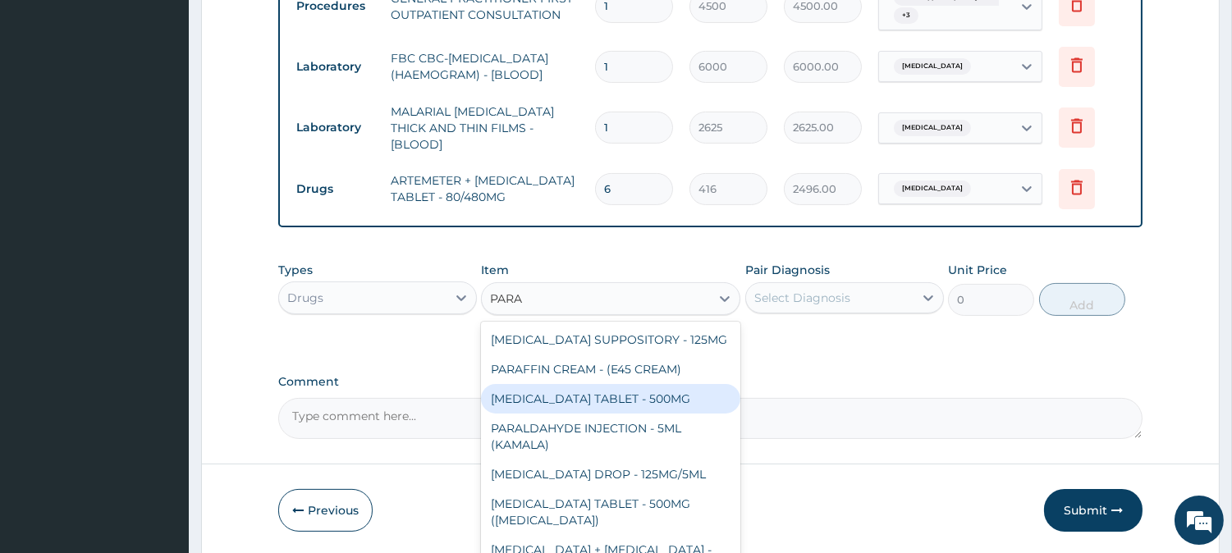
click at [696, 390] on div "PARACETAMOL TABLET - 500MG" at bounding box center [610, 399] width 259 height 30
type input "38.400000000000006"
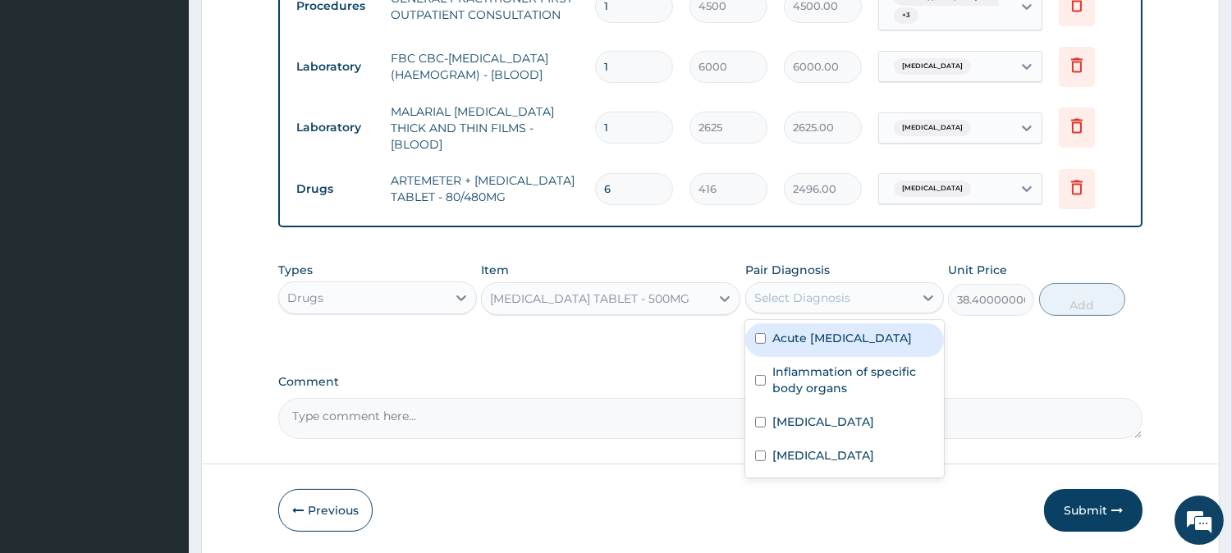
click at [805, 287] on div "Select Diagnosis" at bounding box center [829, 298] width 167 height 26
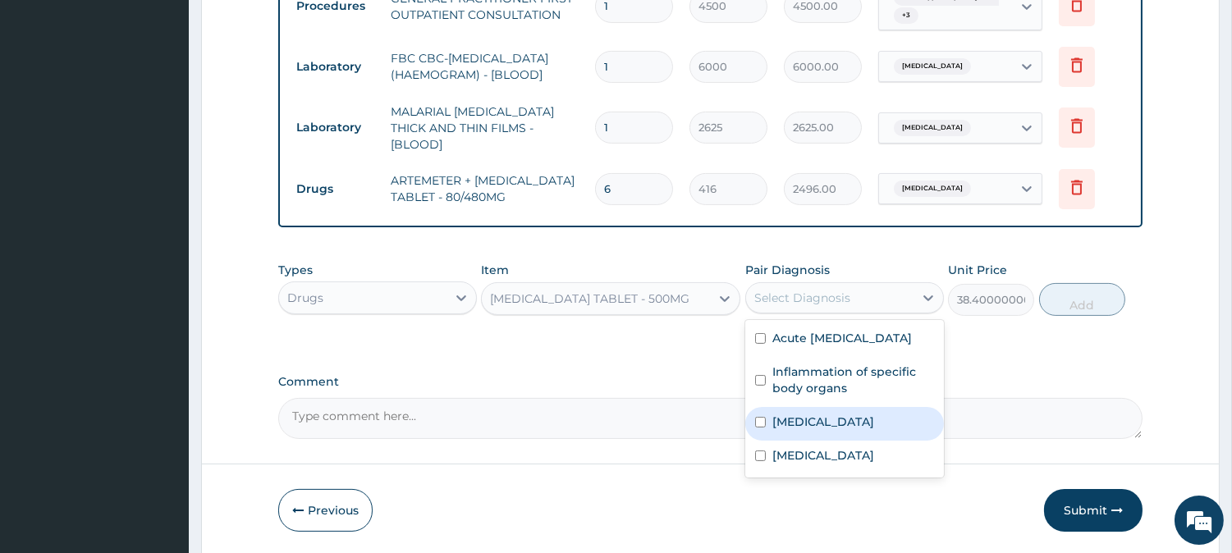
drag, startPoint x: 788, startPoint y: 431, endPoint x: 793, endPoint y: 480, distance: 49.5
click at [788, 430] on label "Sepsis" at bounding box center [824, 422] width 102 height 16
checkbox input "true"
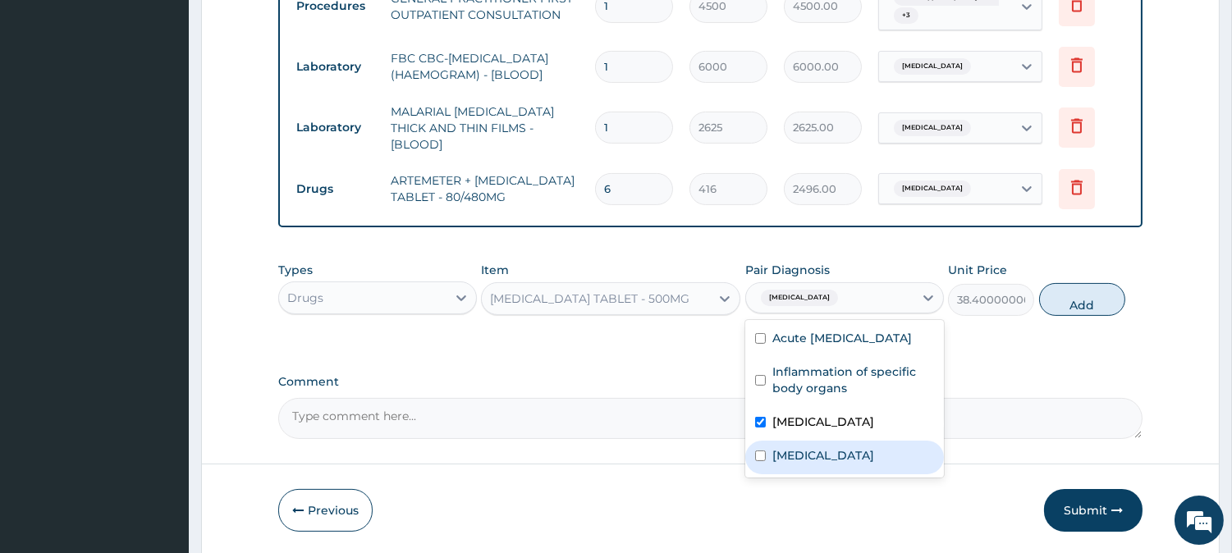
click at [795, 475] on div "Malaria" at bounding box center [844, 458] width 199 height 34
checkbox input "true"
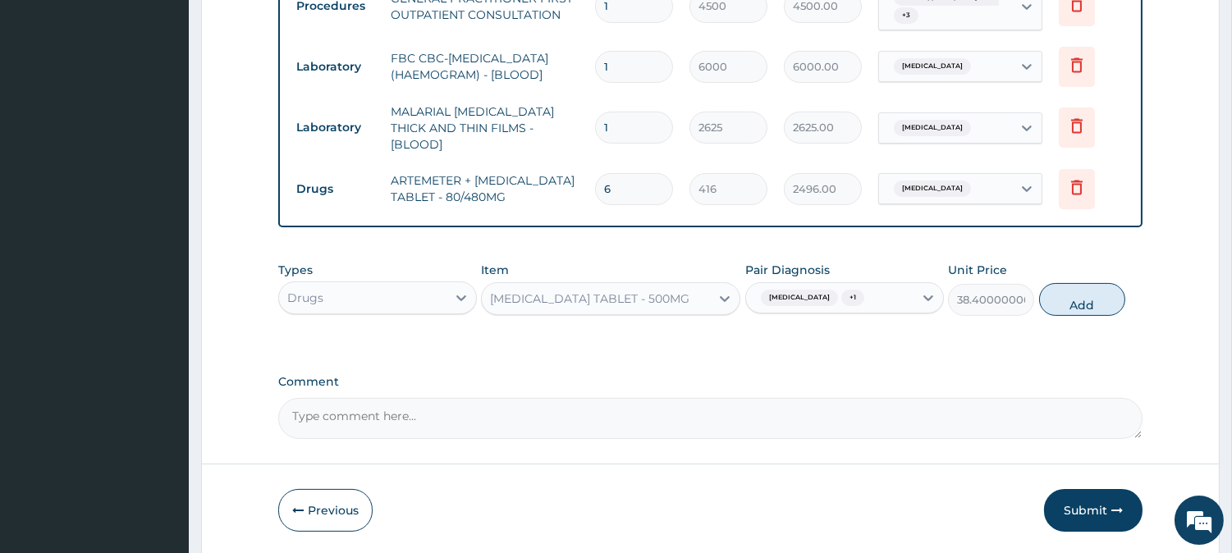
click at [1074, 306] on button "Add" at bounding box center [1082, 299] width 86 height 33
type input "0"
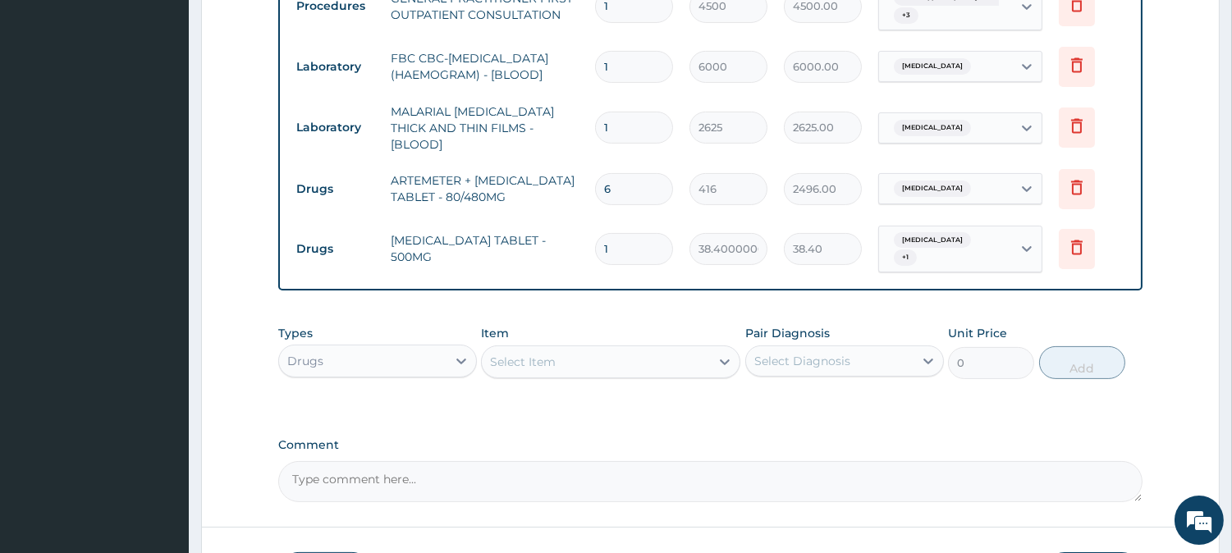
type input "18"
type input "691.20"
type input "18"
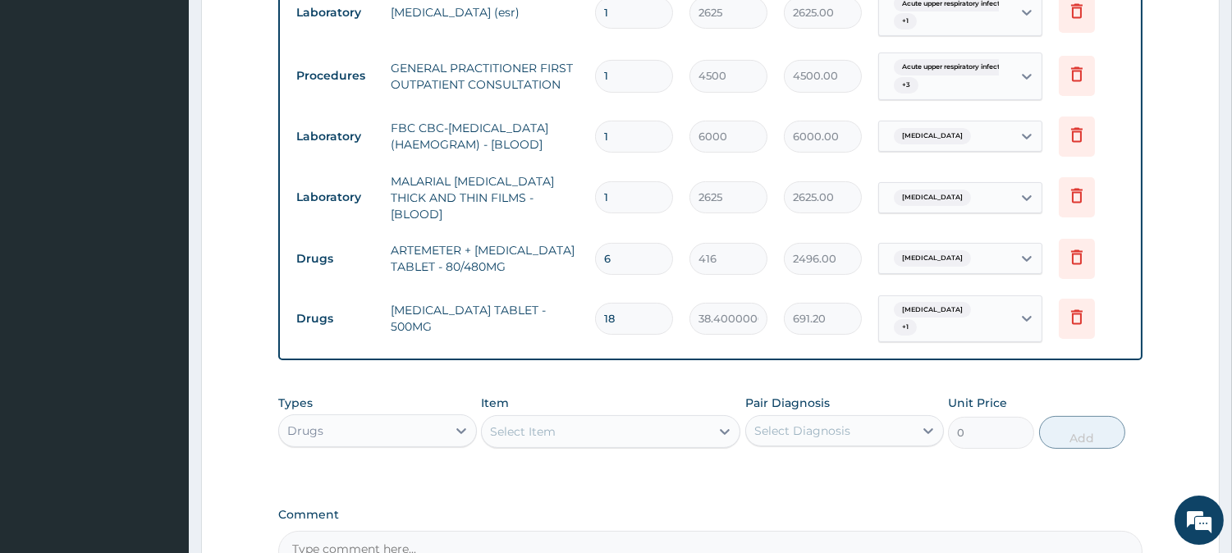
scroll to position [858, 0]
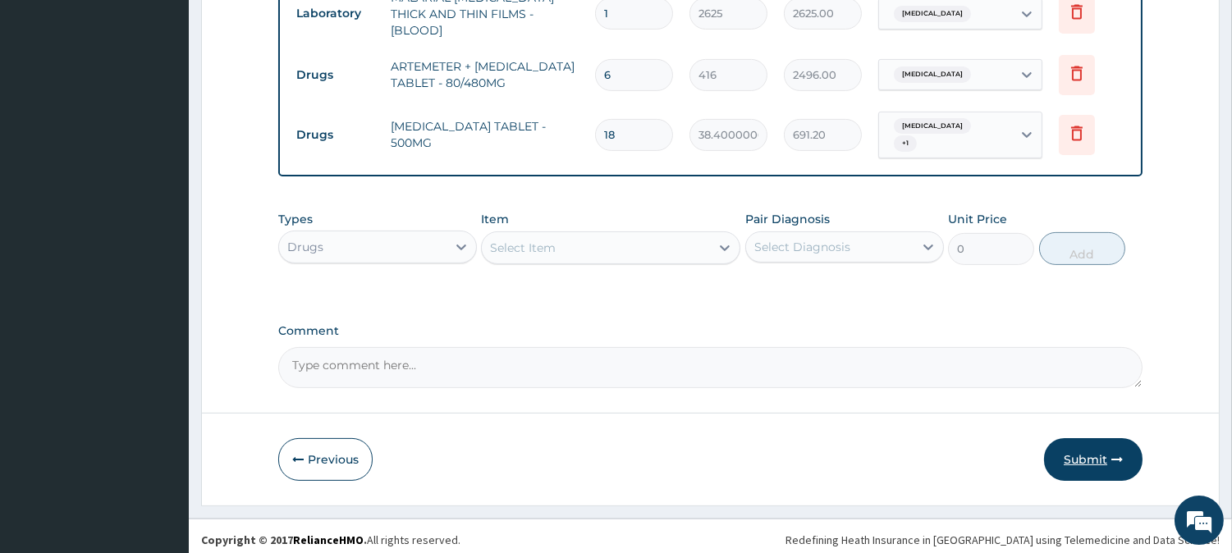
click at [1073, 449] on button "Submit" at bounding box center [1093, 459] width 99 height 43
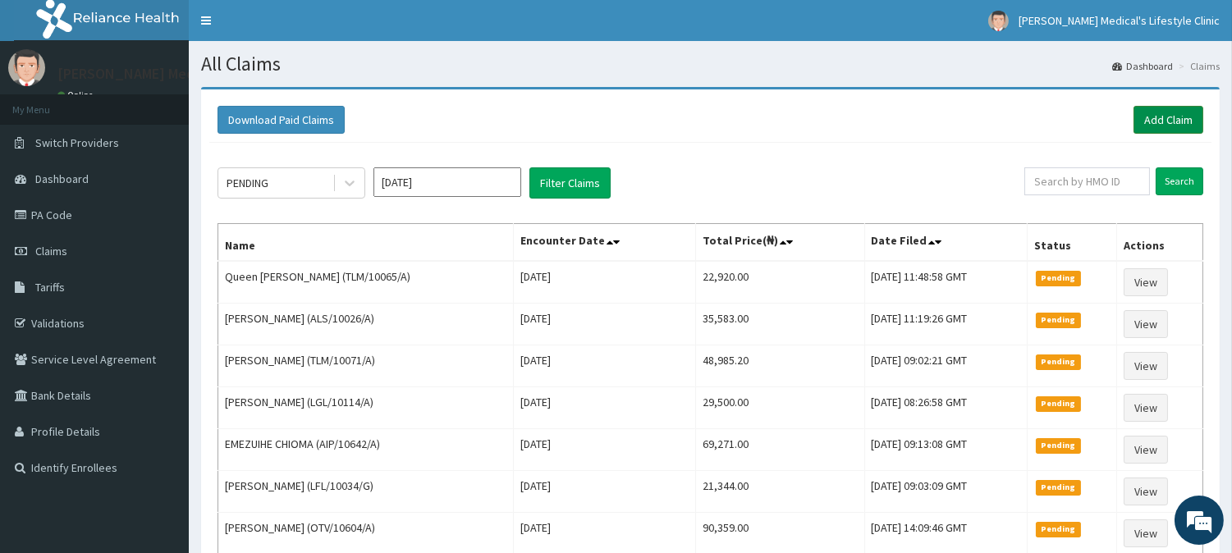
click at [1149, 118] on link "Add Claim" at bounding box center [1169, 120] width 70 height 28
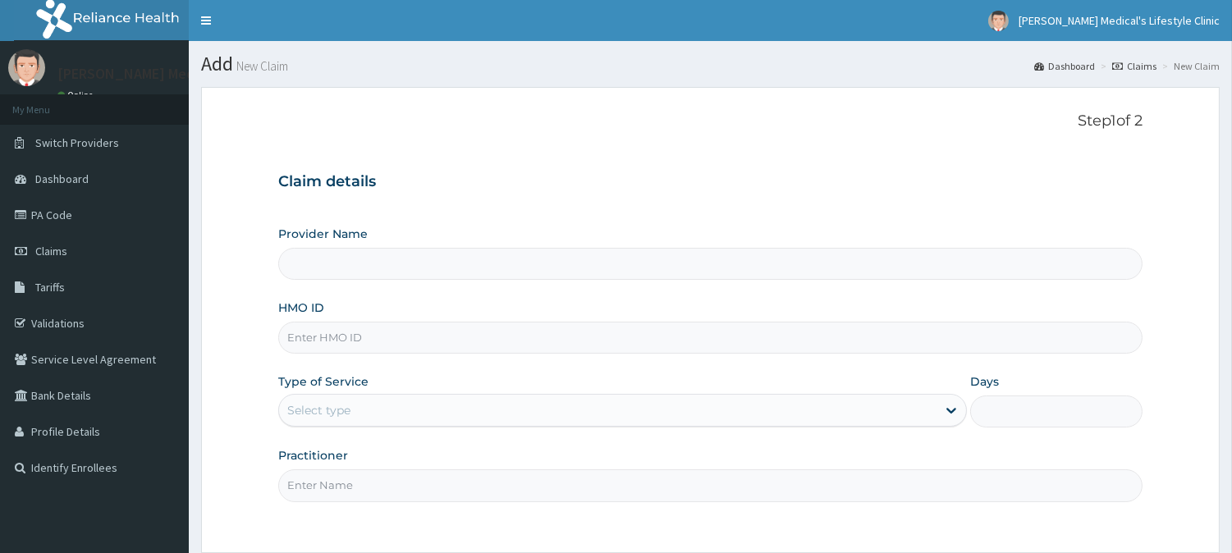
scroll to position [146, 0]
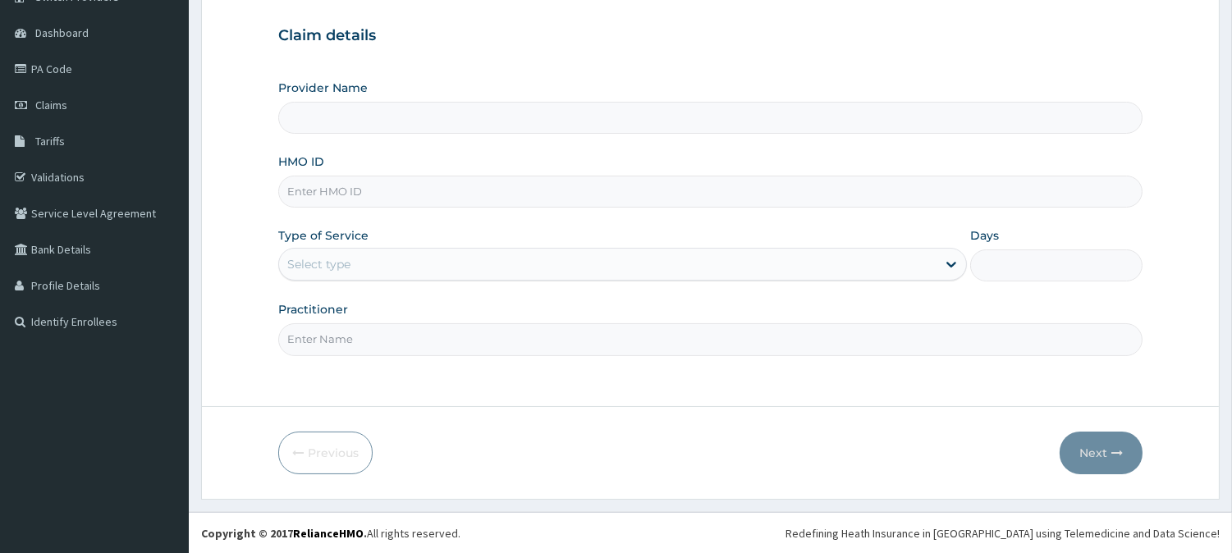
click at [486, 191] on input "HMO ID" at bounding box center [710, 192] width 865 height 32
type input "[PERSON_NAME] Medical's Lifestyle clinic"
paste input "VFI/10021/E"
type input "VFI/10021/E"
click at [386, 273] on div "Select type" at bounding box center [608, 264] width 658 height 26
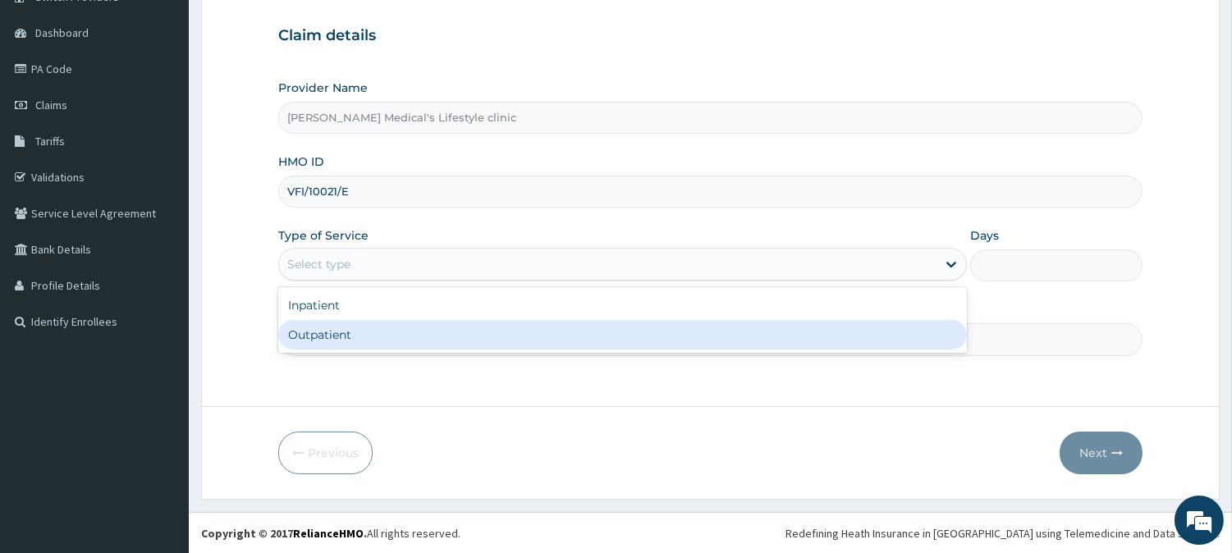
click at [365, 341] on div "Outpatient" at bounding box center [622, 335] width 689 height 30
type input "1"
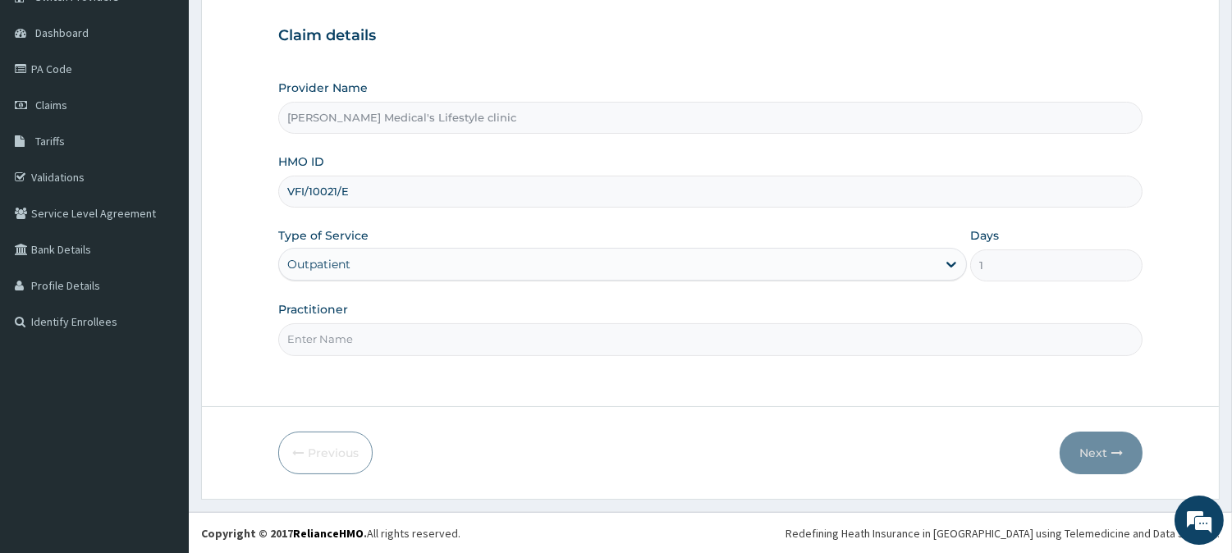
drag, startPoint x: 365, startPoint y: 341, endPoint x: 378, endPoint y: 322, distance: 23.0
click at [365, 341] on input "Practitioner" at bounding box center [710, 339] width 865 height 32
type input "[PERSON_NAME]"
click at [1095, 439] on button "Next" at bounding box center [1101, 453] width 83 height 43
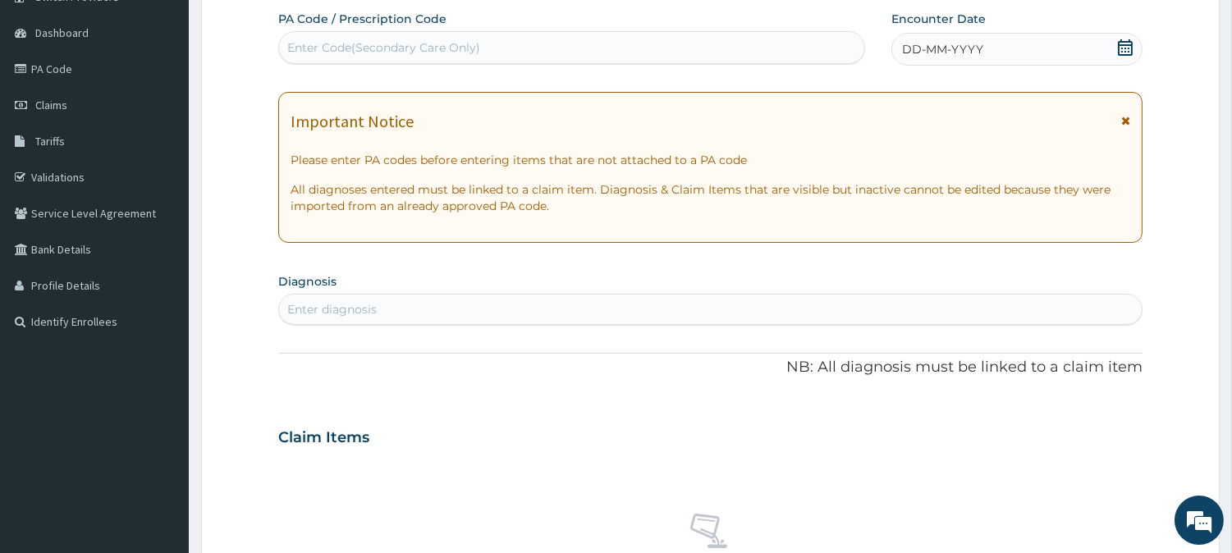
scroll to position [0, 0]
click at [386, 33] on div "Enter Code(Secondary Care Only)" at bounding box center [571, 47] width 587 height 33
paste input "PA/5E41F9"
type input "PA/5E41F9"
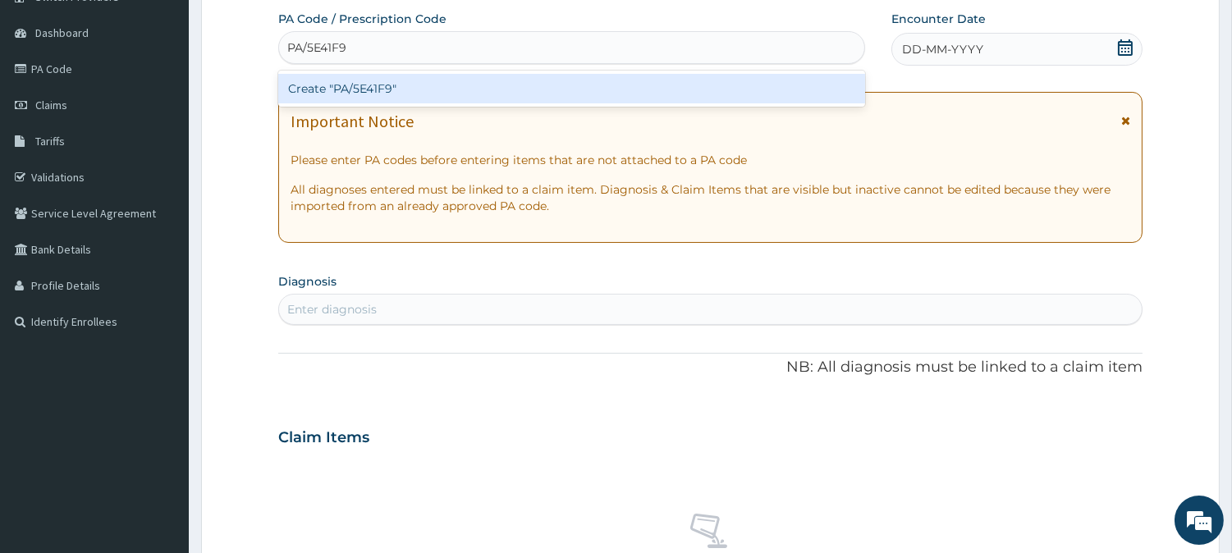
click at [373, 83] on div "Create "PA/5E41F9"" at bounding box center [571, 89] width 587 height 30
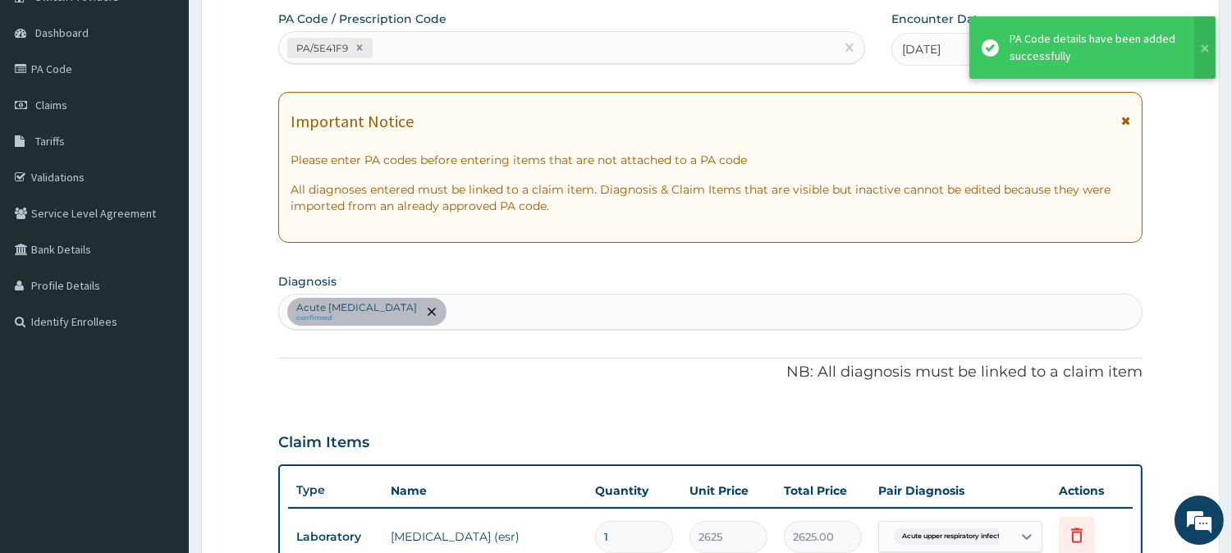
click at [537, 314] on div "Acute [MEDICAL_DATA] confirmed" at bounding box center [710, 312] width 863 height 34
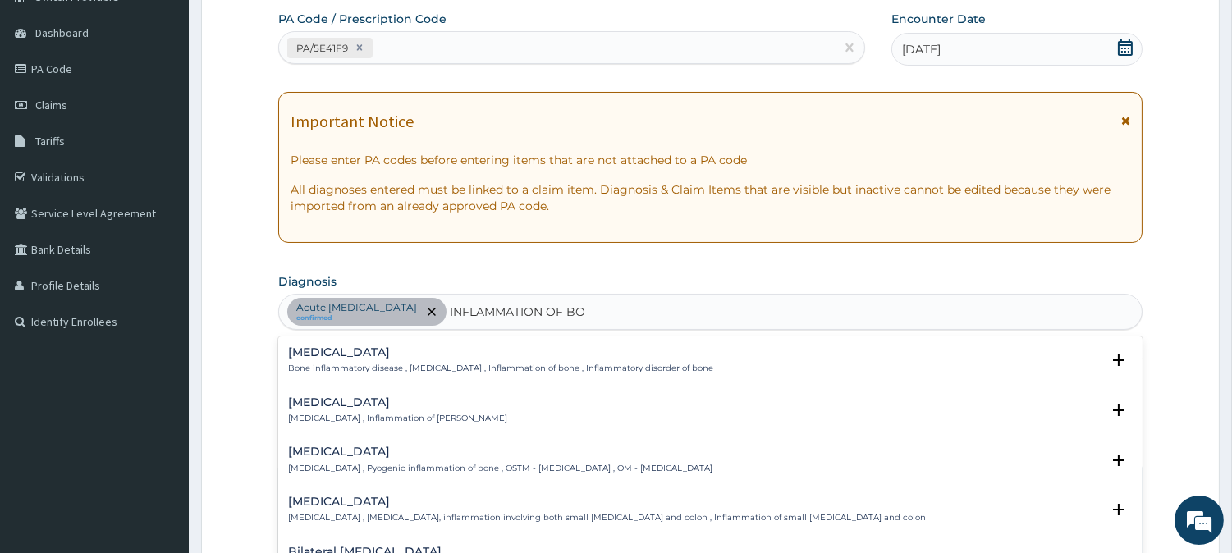
type input "INFLAMMATION OF BOD"
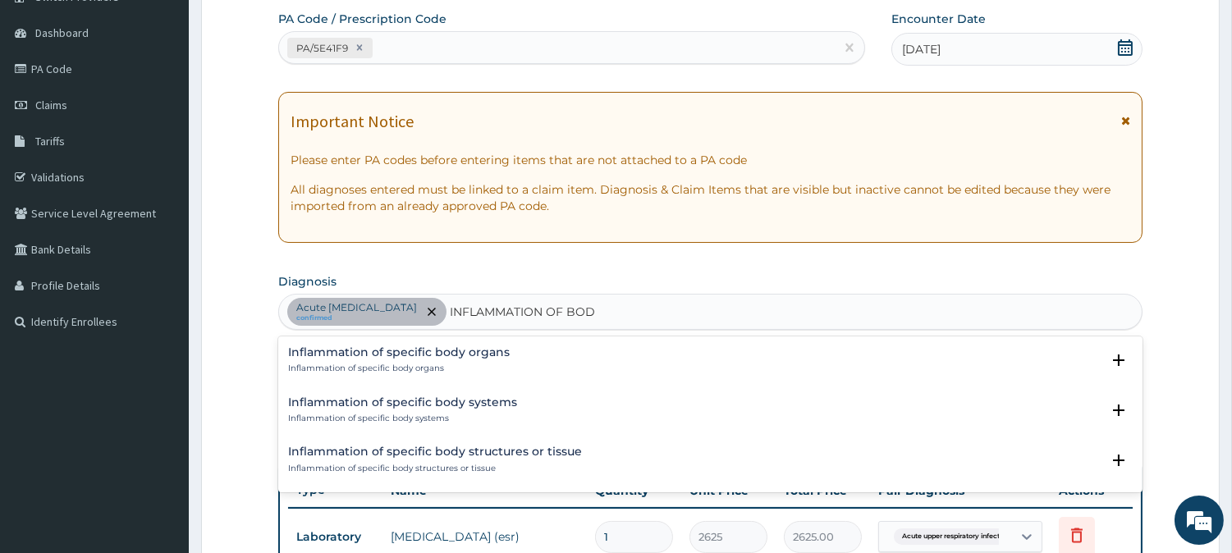
click at [380, 365] on p "Inflammation of specific body organs" at bounding box center [399, 368] width 222 height 11
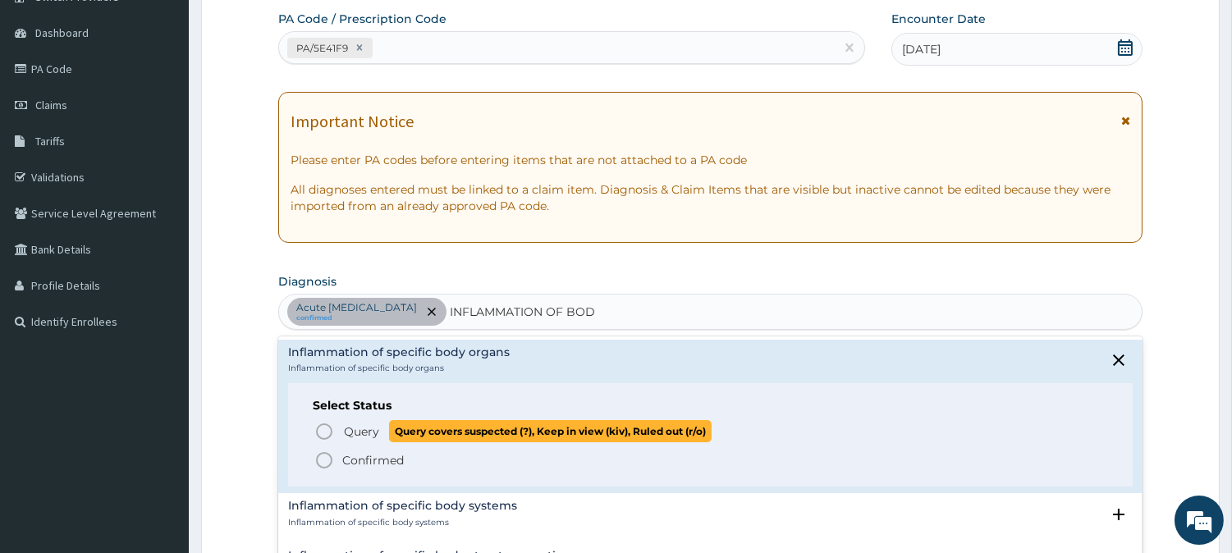
click at [339, 425] on span "Query Query covers suspected (?), Keep in view (kiv), Ruled out (r/o)" at bounding box center [711, 431] width 794 height 22
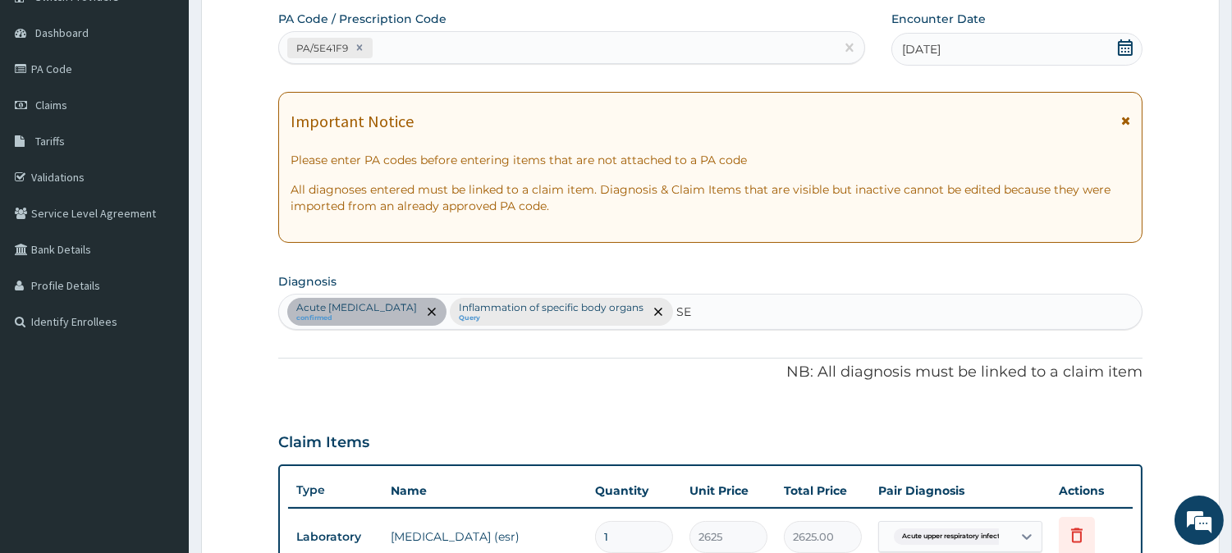
type input "SEP"
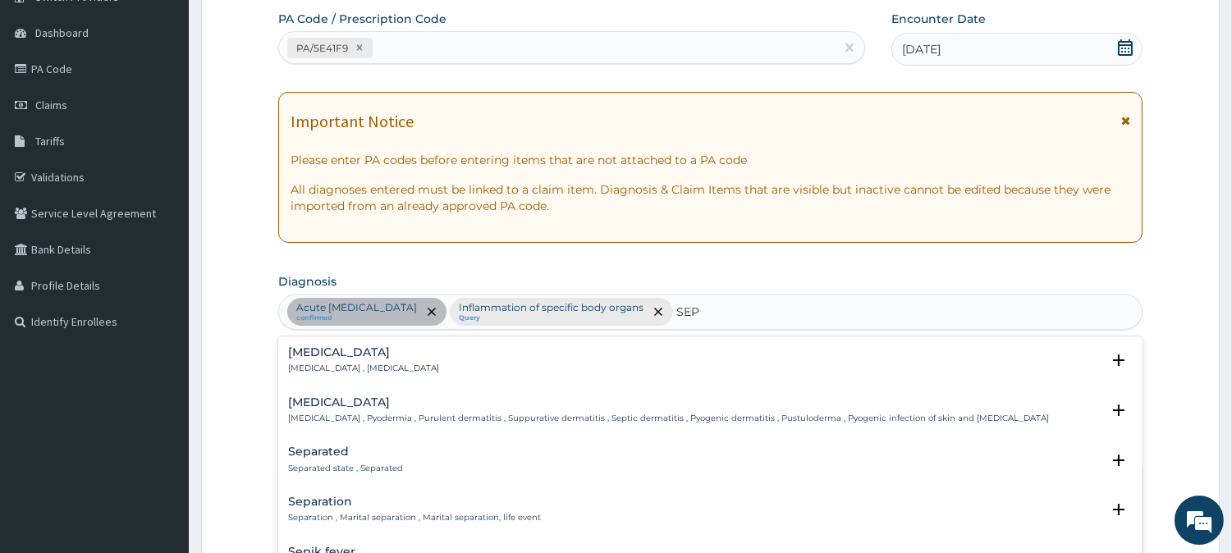
click at [313, 356] on h4 "[MEDICAL_DATA]" at bounding box center [363, 352] width 151 height 12
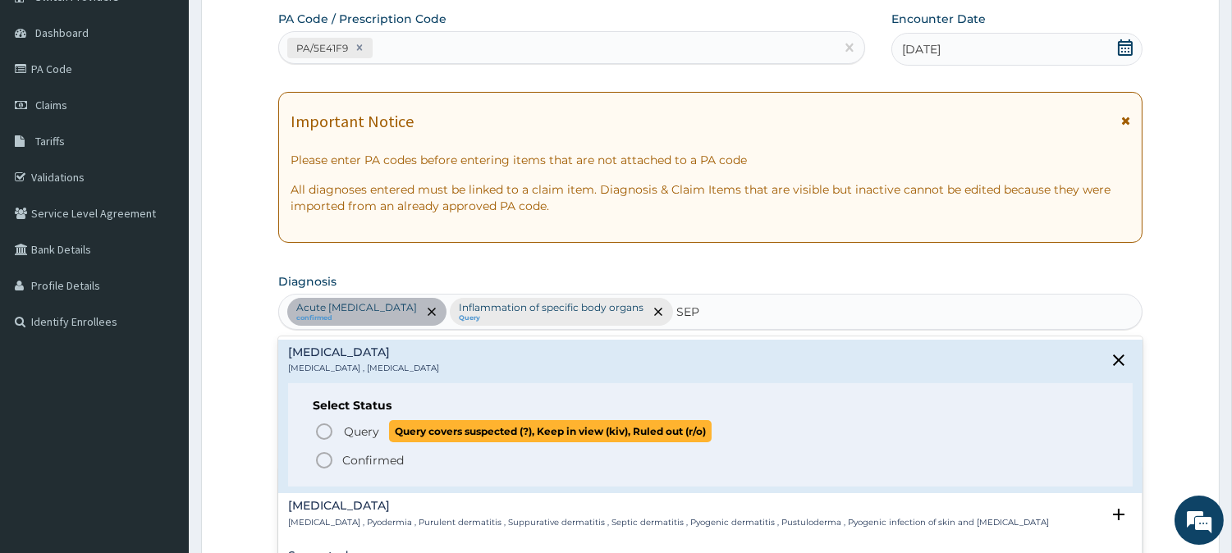
click at [327, 425] on icon "status option query" at bounding box center [324, 432] width 20 height 20
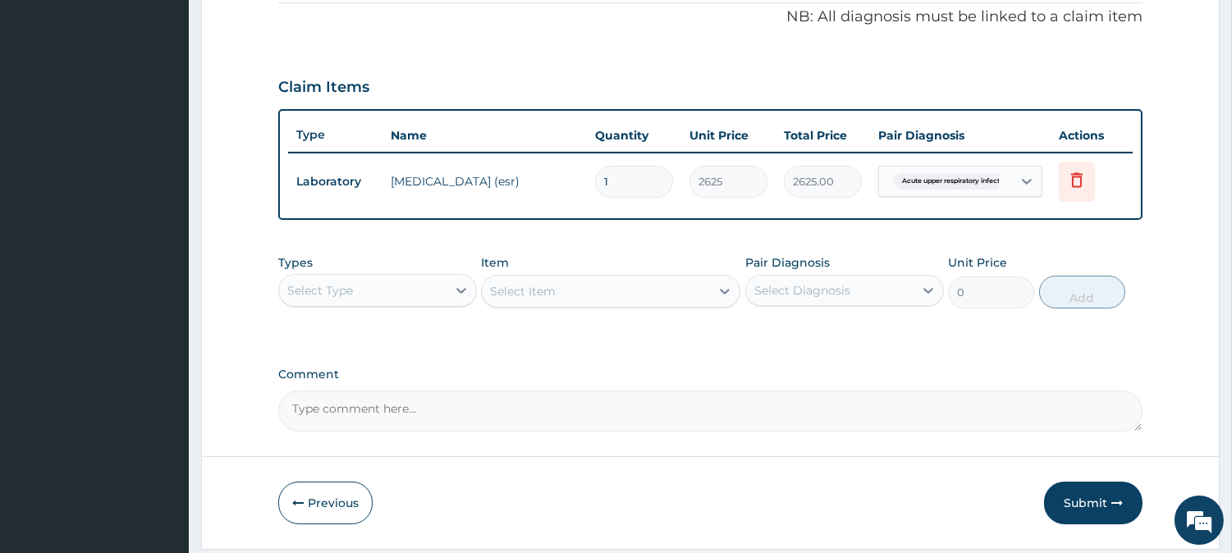
scroll to position [551, 0]
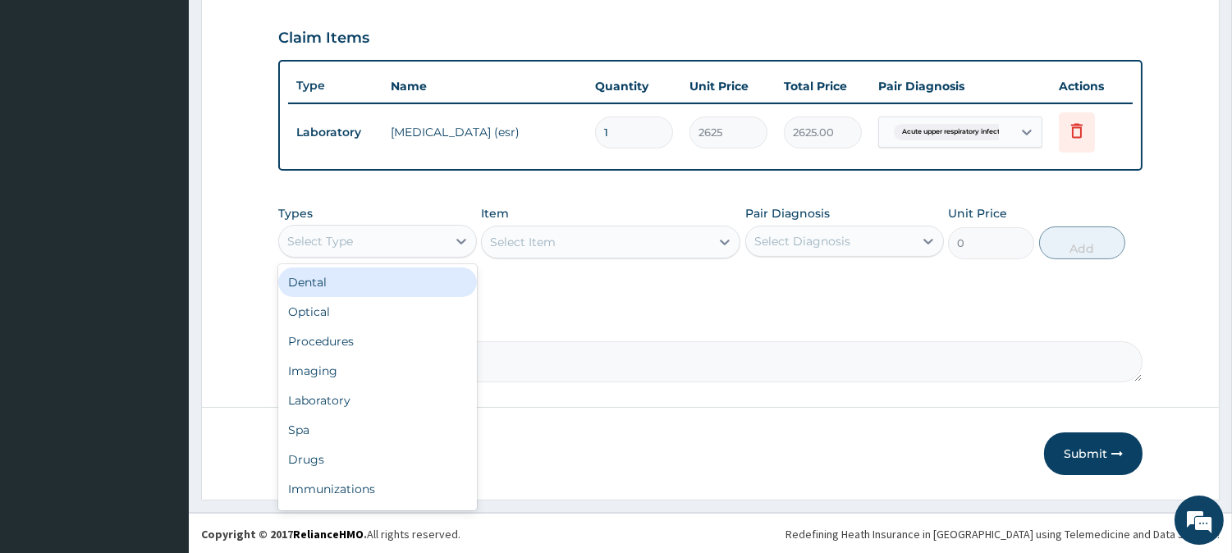
click at [345, 225] on div "Select Type" at bounding box center [377, 241] width 199 height 33
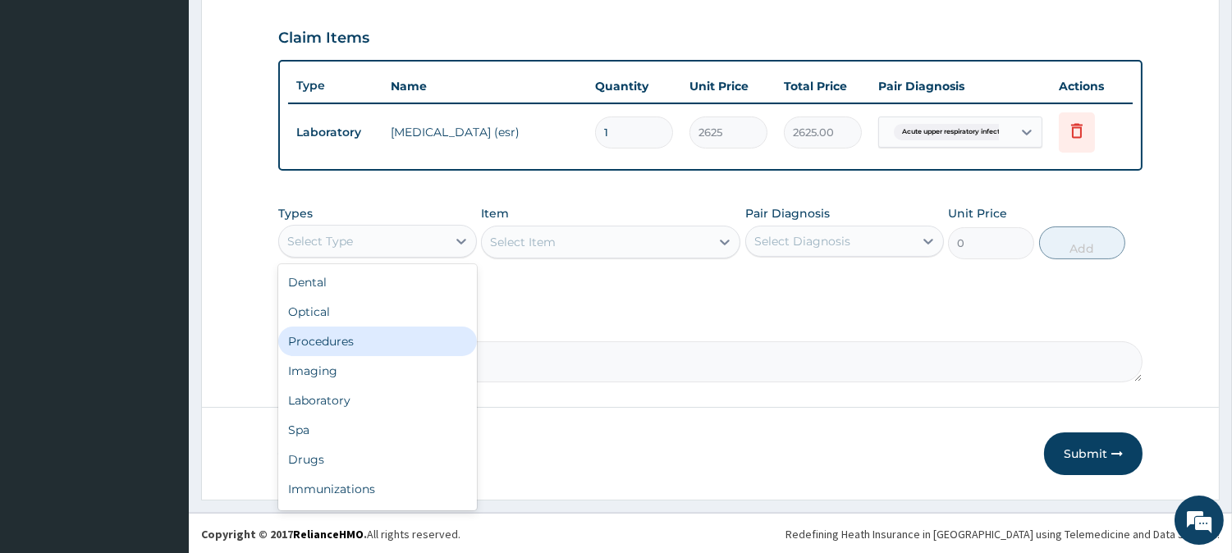
click at [361, 349] on div "Procedures" at bounding box center [377, 342] width 199 height 30
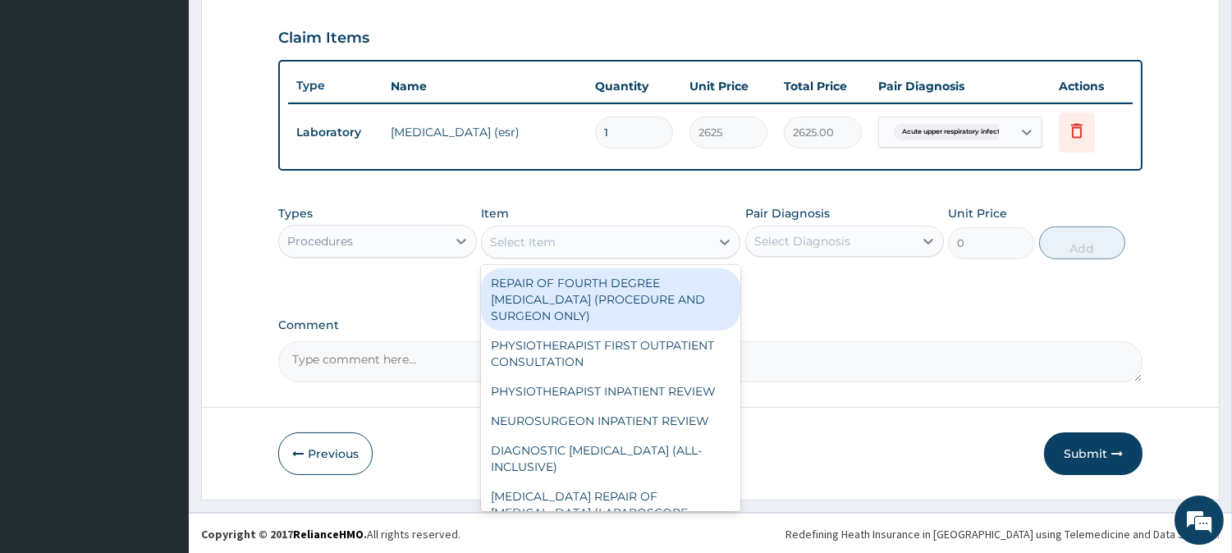
click at [642, 233] on div "Select Item" at bounding box center [596, 242] width 228 height 26
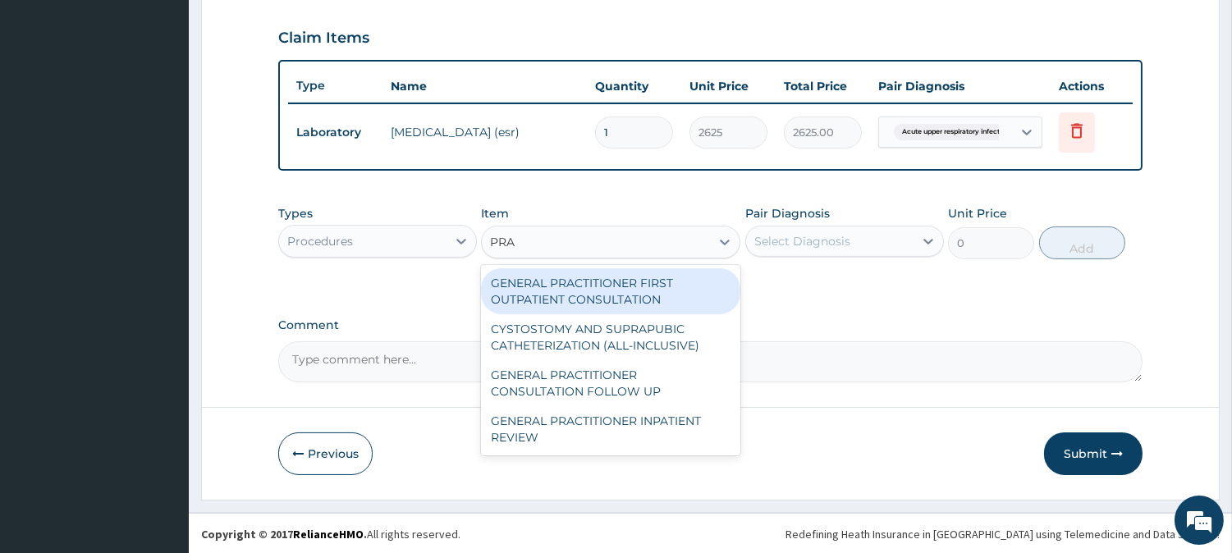
type input "PRAC"
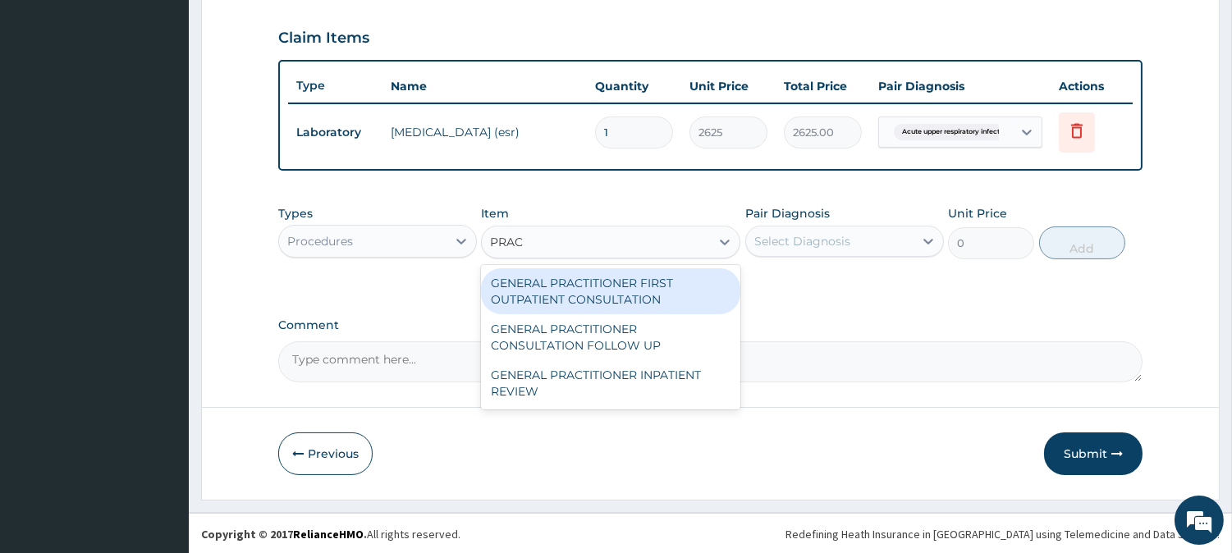
click at [661, 299] on div "GENERAL PRACTITIONER FIRST OUTPATIENT CONSULTATION" at bounding box center [610, 291] width 259 height 46
type input "4500"
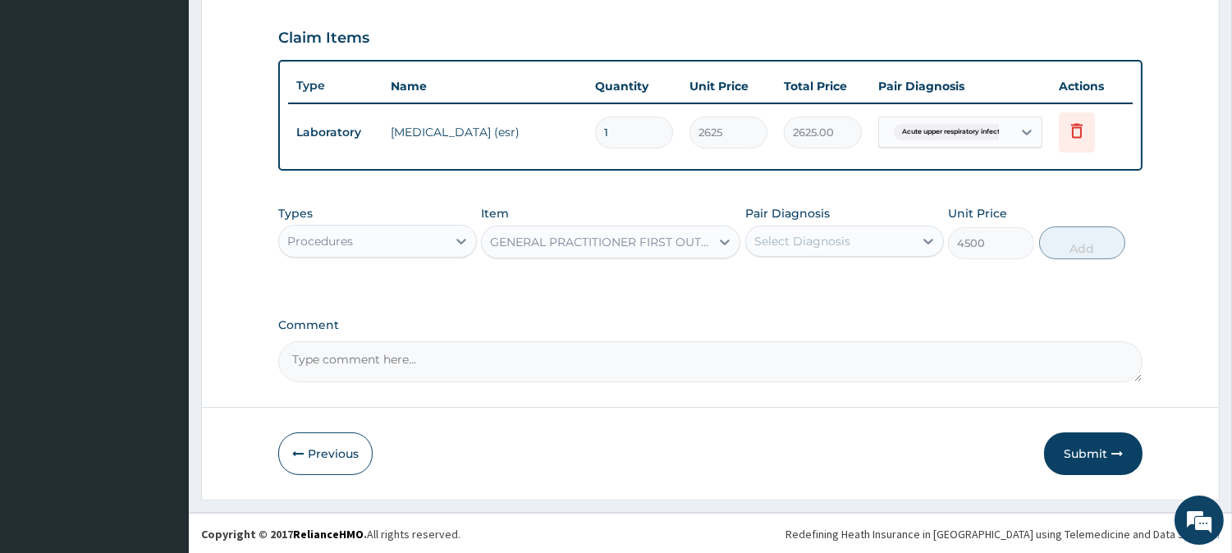
click at [769, 236] on div "Select Diagnosis" at bounding box center [803, 241] width 96 height 16
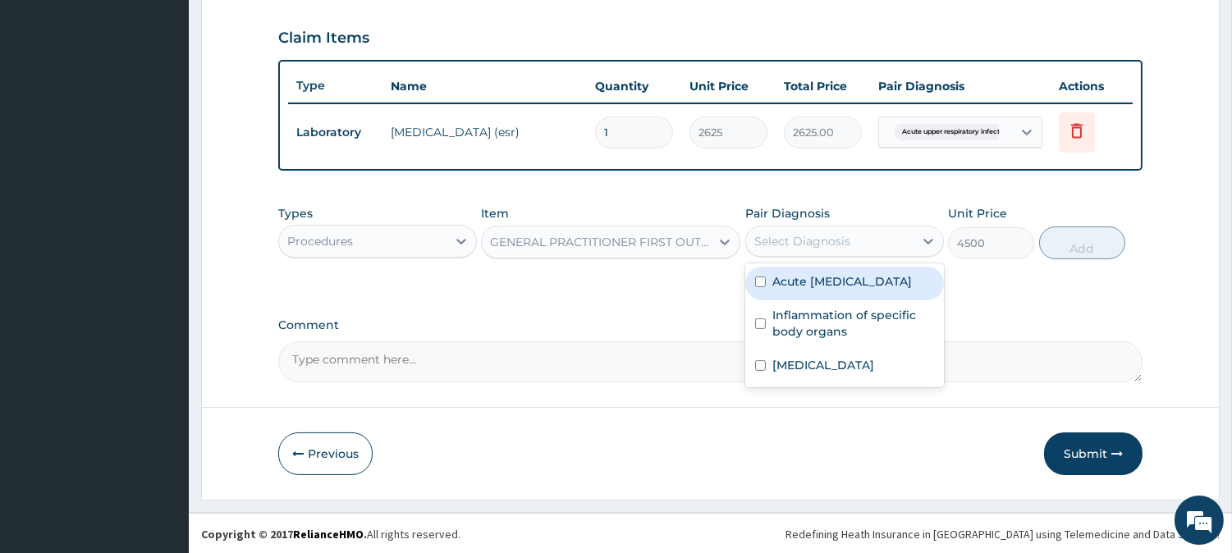
click at [778, 290] on label "Acute [MEDICAL_DATA]" at bounding box center [843, 281] width 140 height 16
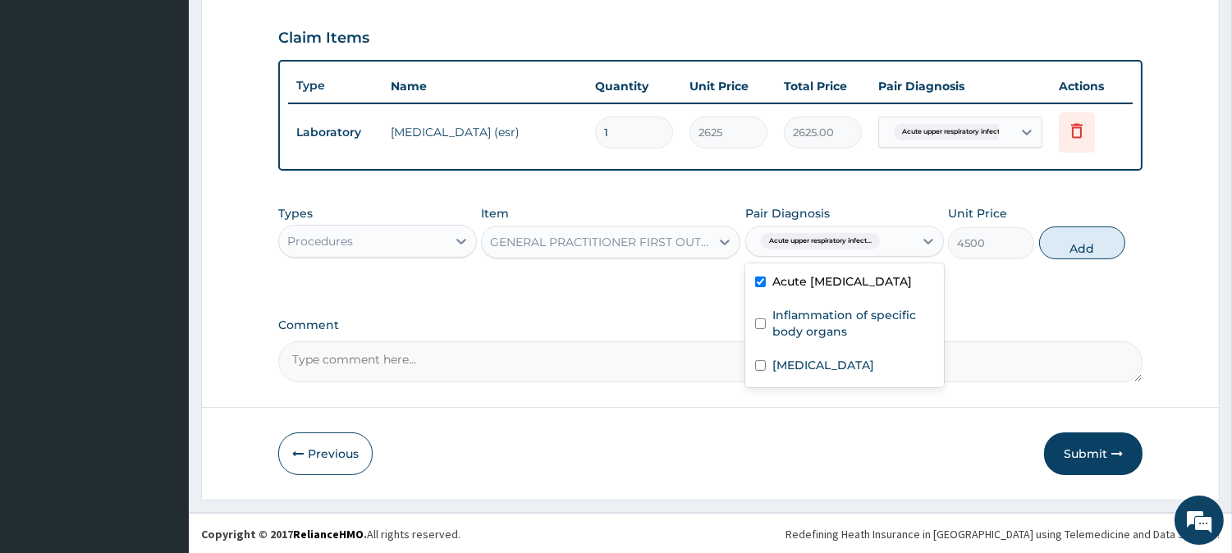
checkbox input "true"
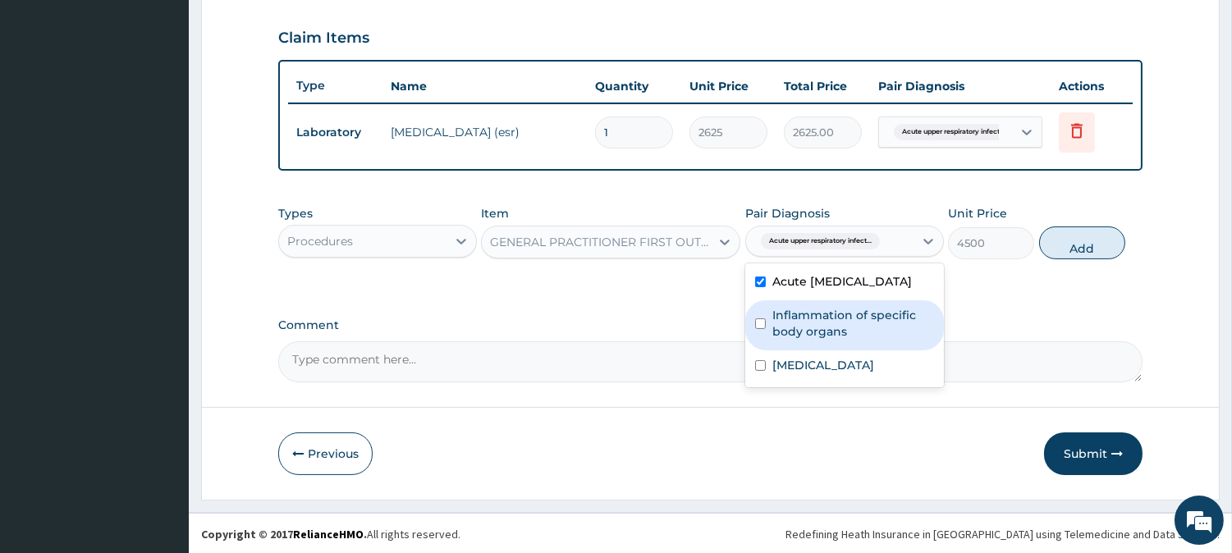
drag, startPoint x: 782, startPoint y: 331, endPoint x: 783, endPoint y: 380, distance: 49.3
click at [782, 333] on label "Inflammation of specific body organs" at bounding box center [854, 323] width 162 height 33
checkbox input "true"
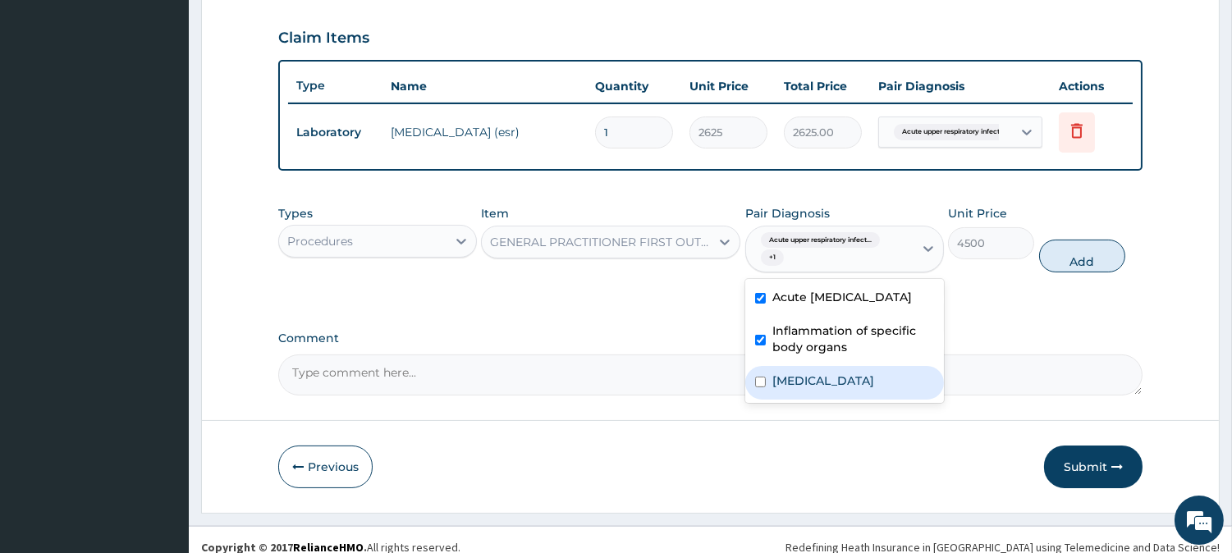
click at [778, 389] on label "[MEDICAL_DATA]" at bounding box center [824, 381] width 102 height 16
checkbox input "true"
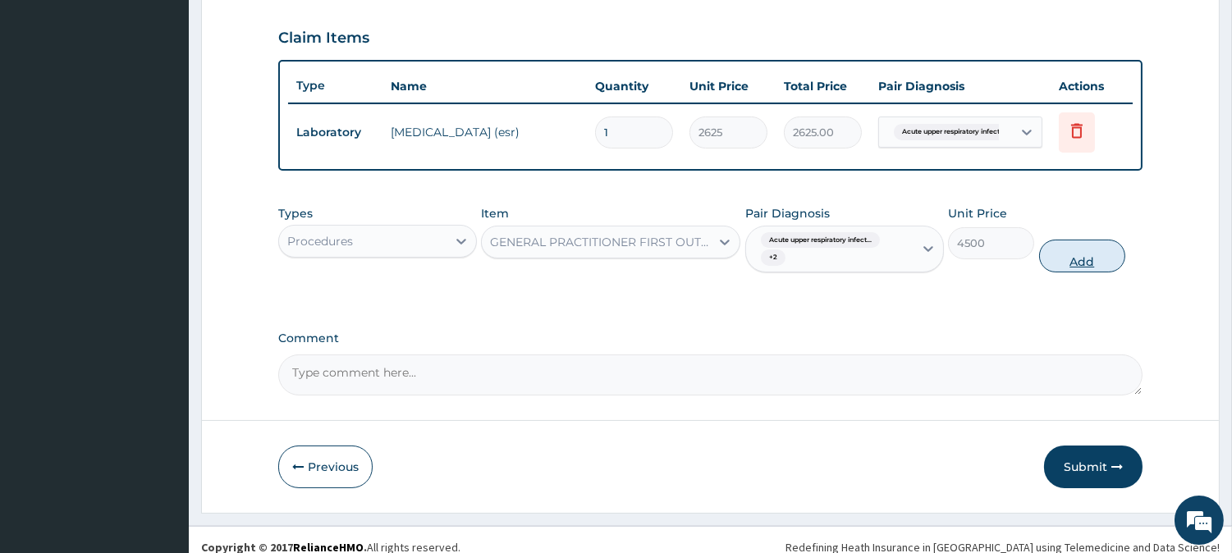
click at [1077, 261] on button "Add" at bounding box center [1082, 256] width 86 height 33
type input "0"
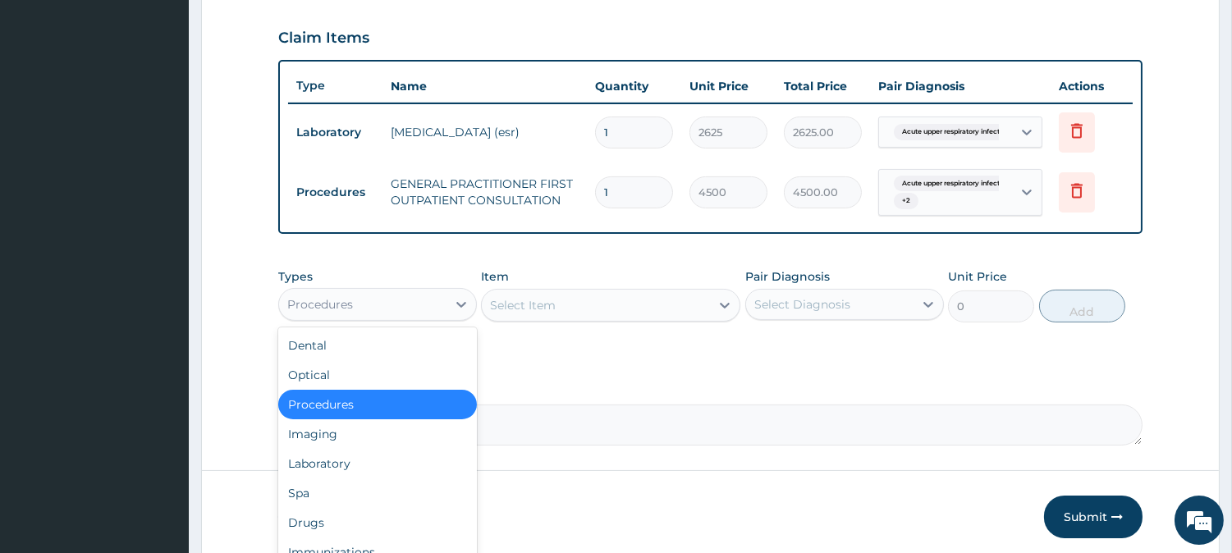
click at [422, 298] on div "Procedures" at bounding box center [362, 304] width 167 height 26
click at [421, 457] on div "Laboratory" at bounding box center [377, 464] width 199 height 30
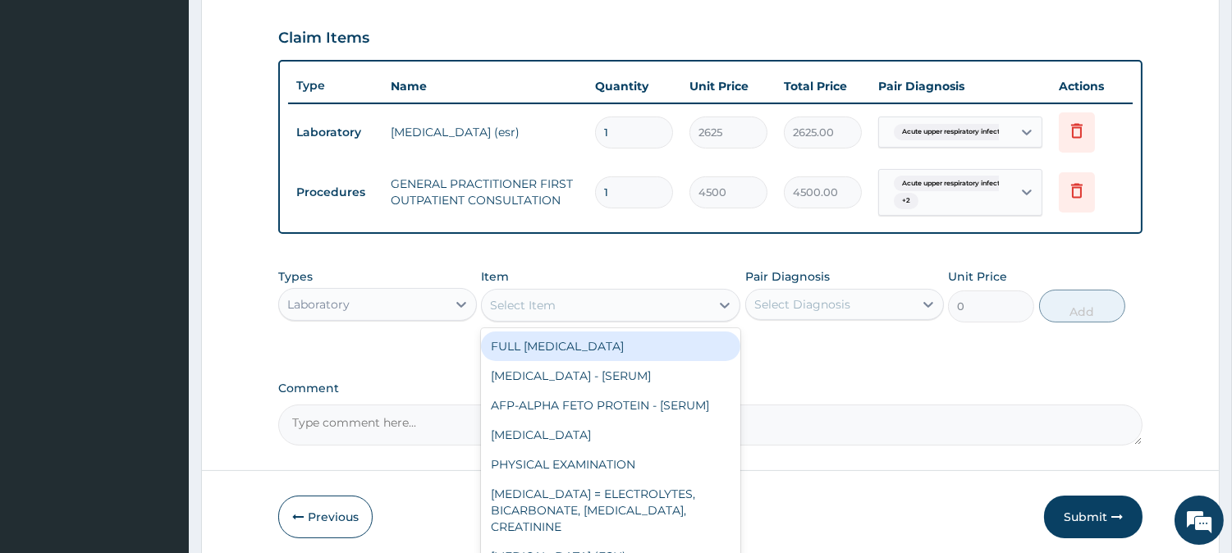
click at [669, 300] on div "Select Item" at bounding box center [596, 305] width 228 height 26
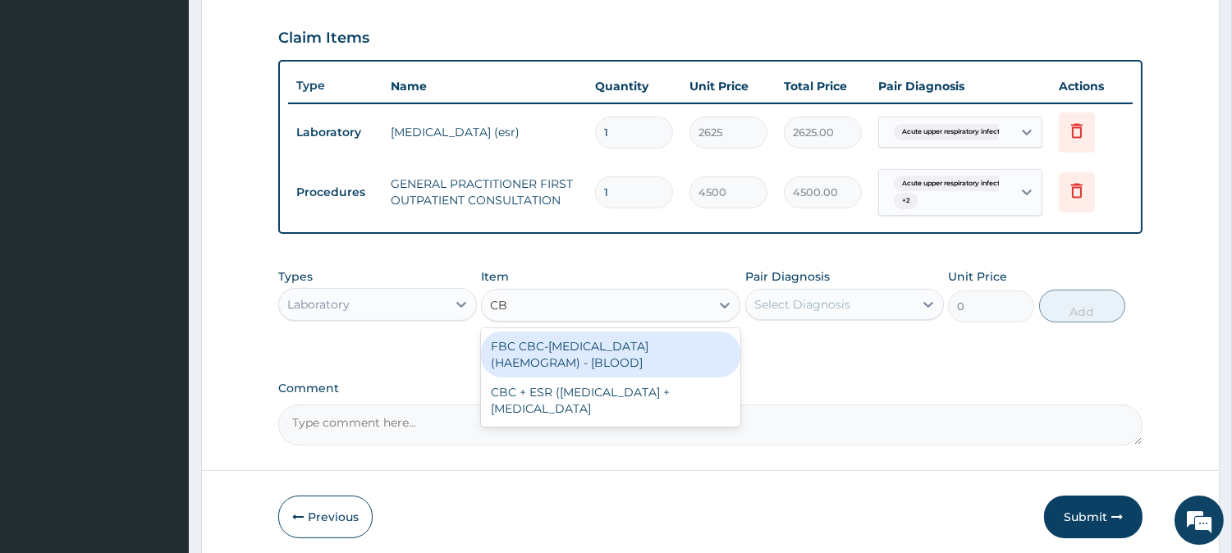
type input "CBC"
click at [640, 346] on div "FBC CBC-[MEDICAL_DATA] (HAEMOGRAM) - [BLOOD]" at bounding box center [610, 355] width 259 height 46
type input "6000"
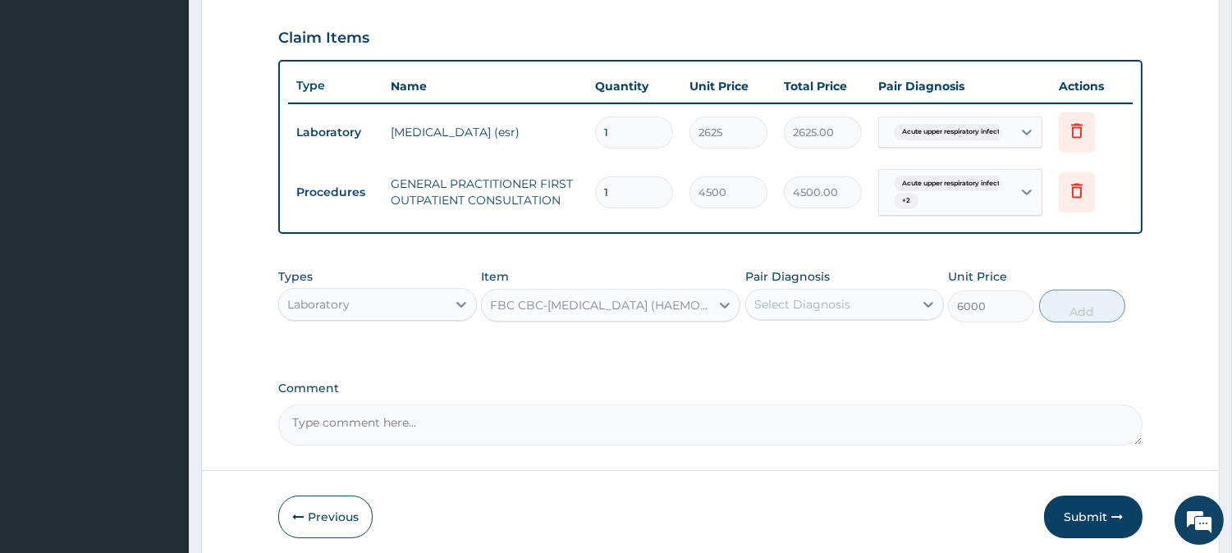
click at [819, 302] on div "Select Diagnosis" at bounding box center [803, 304] width 96 height 16
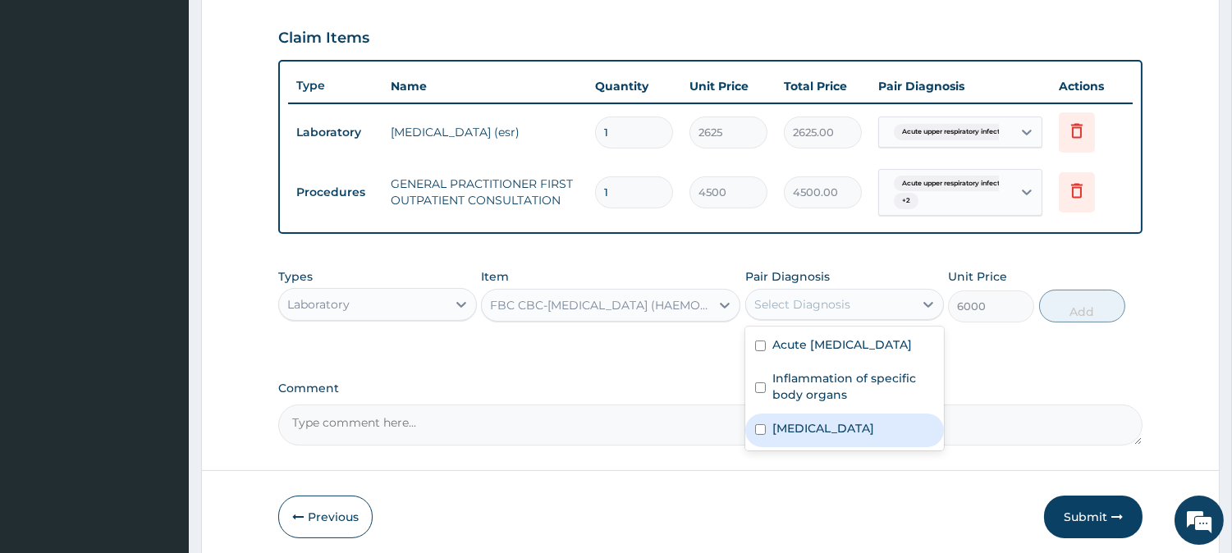
click at [774, 437] on label "[MEDICAL_DATA]" at bounding box center [824, 428] width 102 height 16
checkbox input "true"
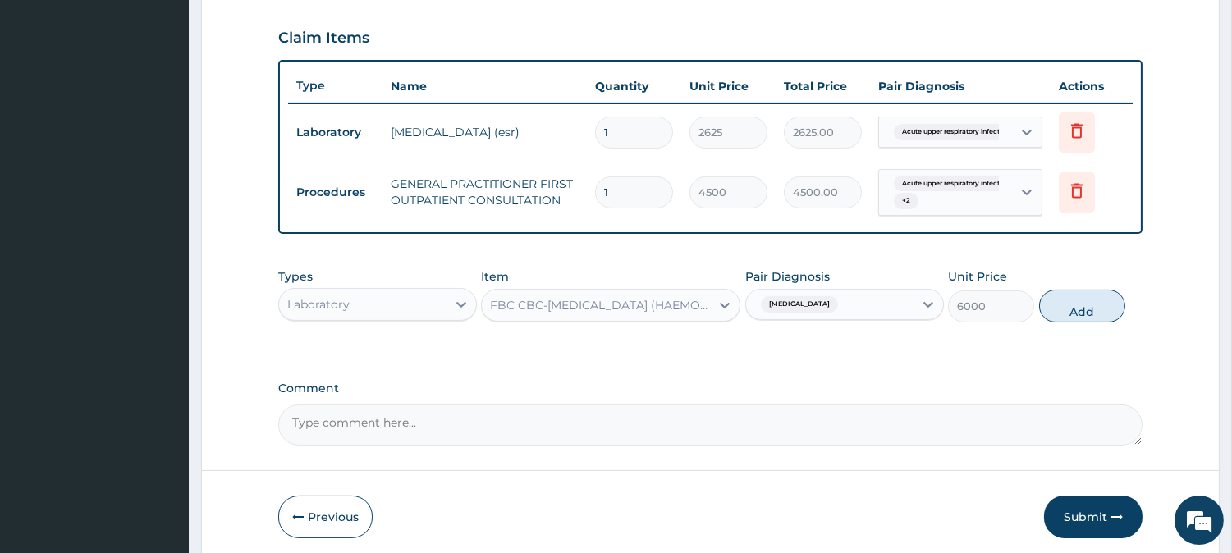
click at [1064, 314] on button "Add" at bounding box center [1082, 306] width 86 height 33
type input "0"
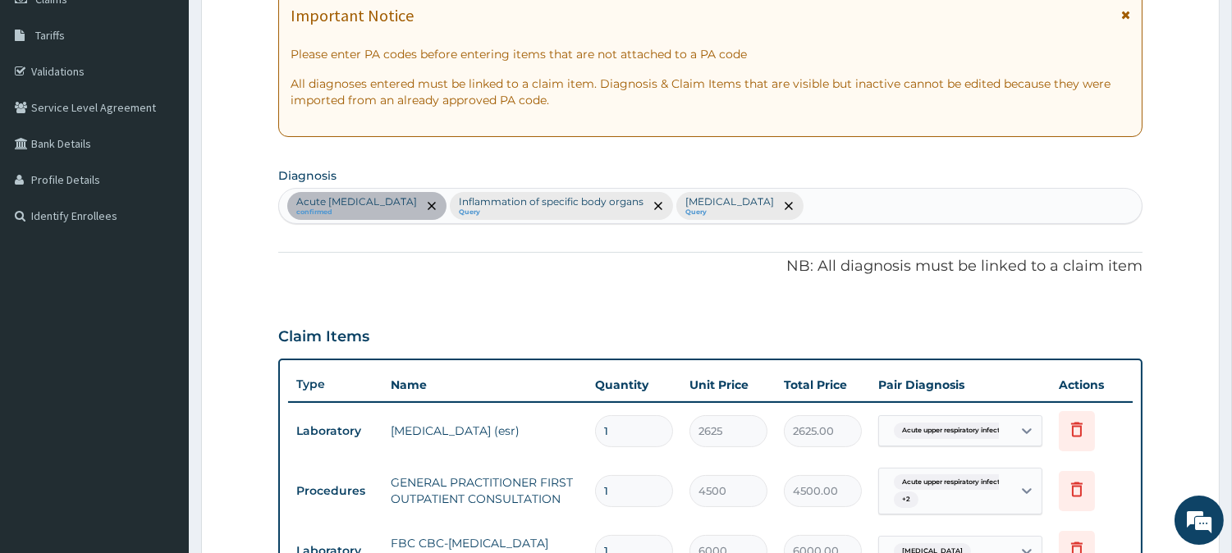
scroll to position [398, 0]
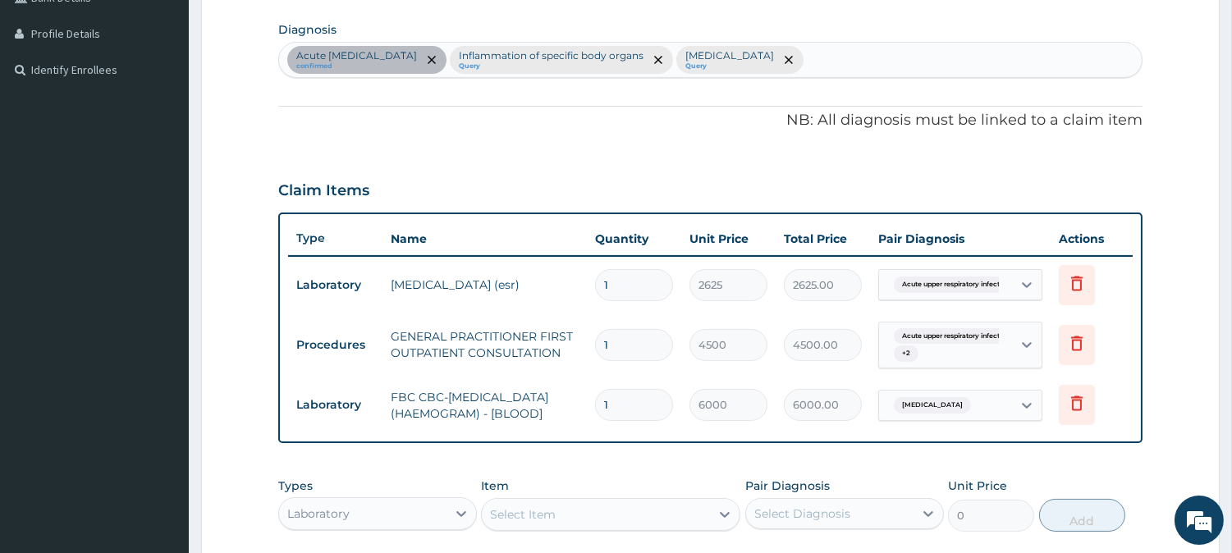
click at [819, 63] on div "Acute [MEDICAL_DATA] confirmed Inflammation of specific body organs Query [MEDI…" at bounding box center [710, 60] width 863 height 34
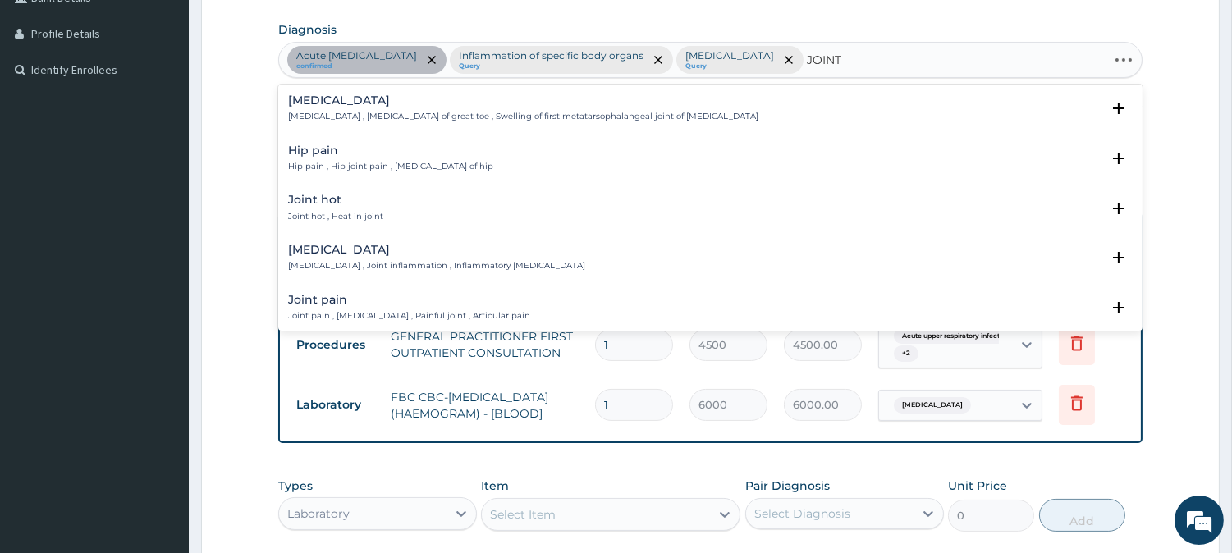
type input "JOINT P"
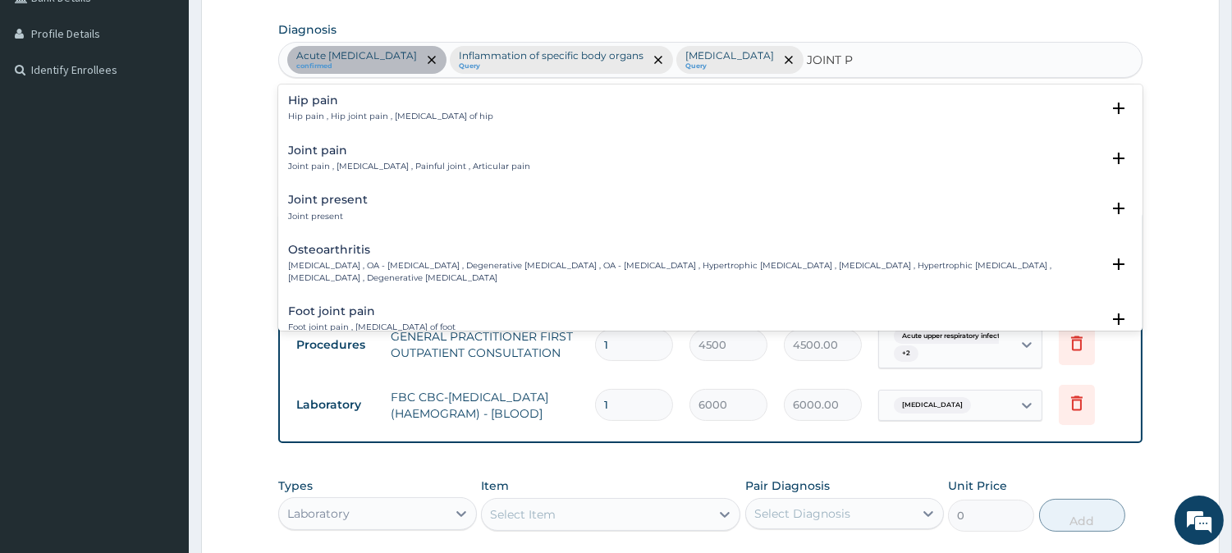
click at [331, 161] on p "Joint pain , [MEDICAL_DATA] , Painful joint , Articular pain" at bounding box center [409, 166] width 242 height 11
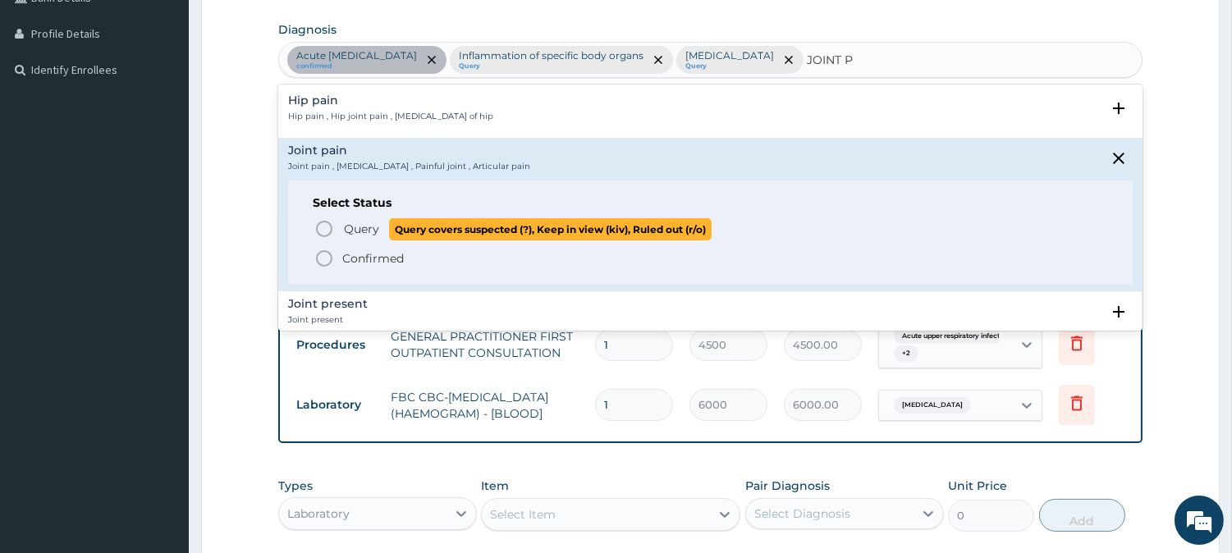
click at [323, 226] on icon "status option query" at bounding box center [324, 229] width 20 height 20
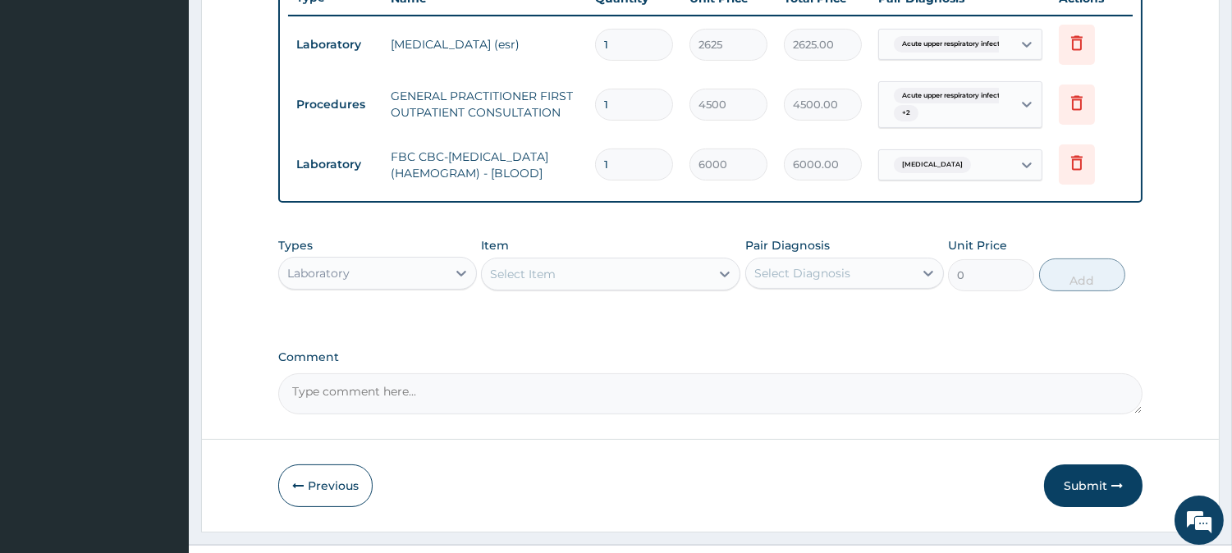
scroll to position [680, 0]
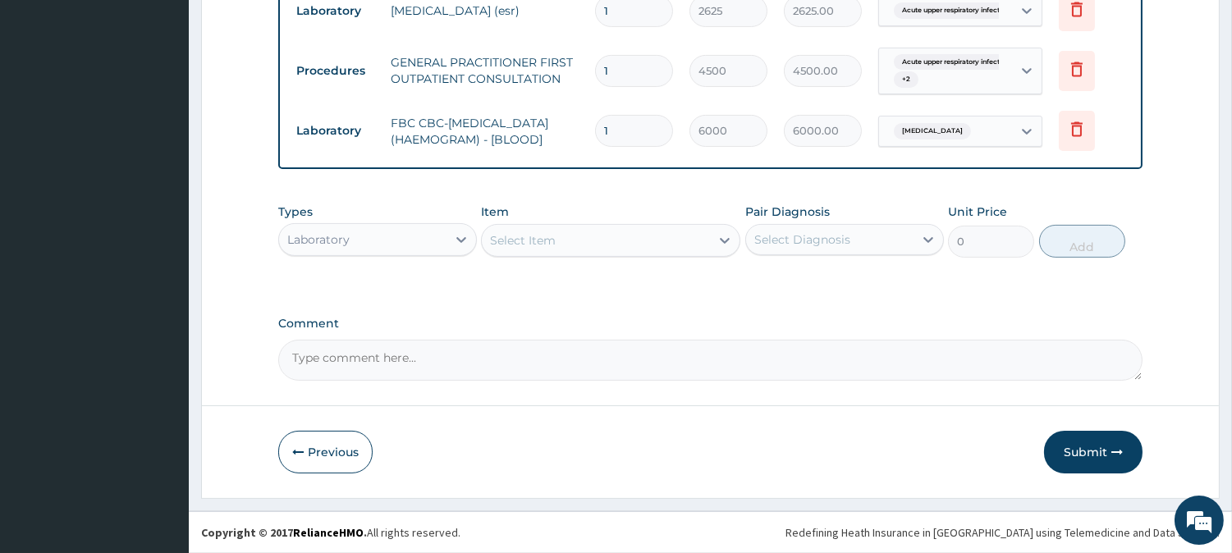
click at [409, 235] on div "Laboratory" at bounding box center [362, 240] width 167 height 26
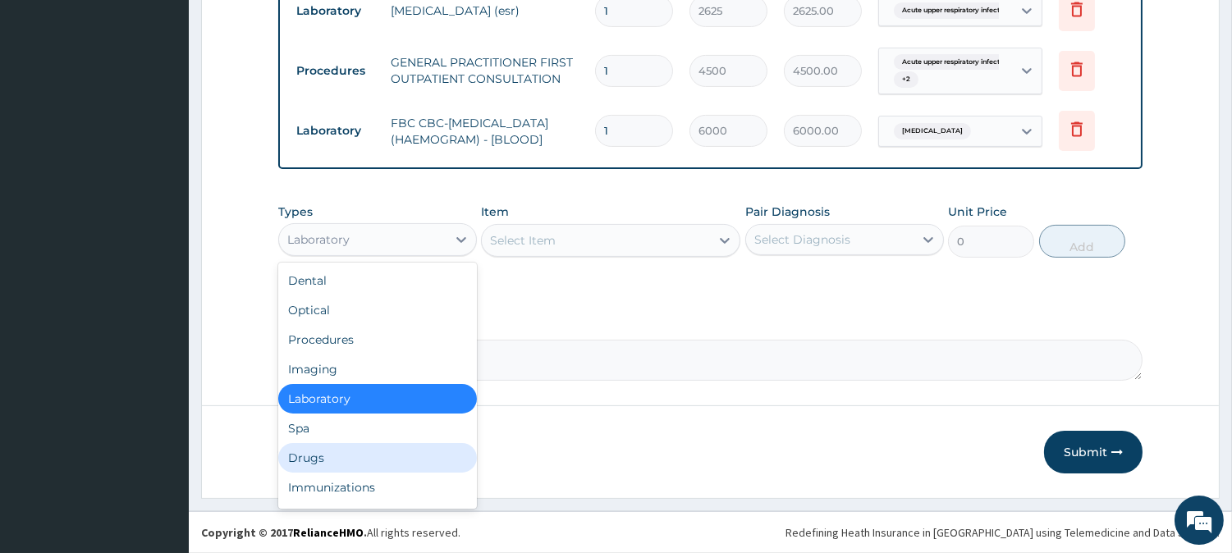
click at [438, 457] on div "Drugs" at bounding box center [377, 458] width 199 height 30
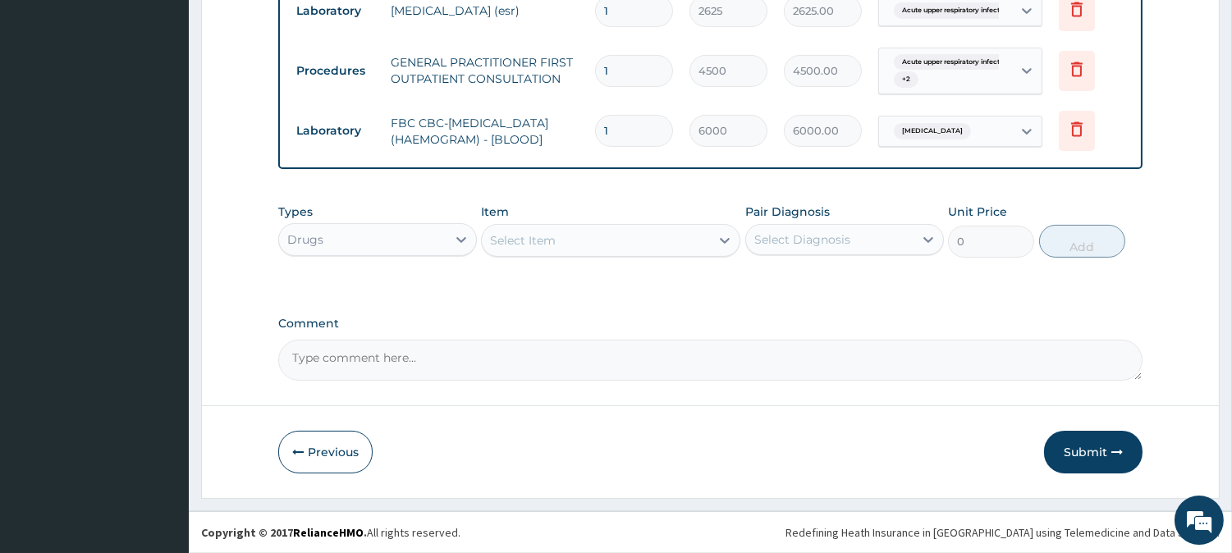
click at [649, 233] on div "Select Item" at bounding box center [596, 240] width 228 height 26
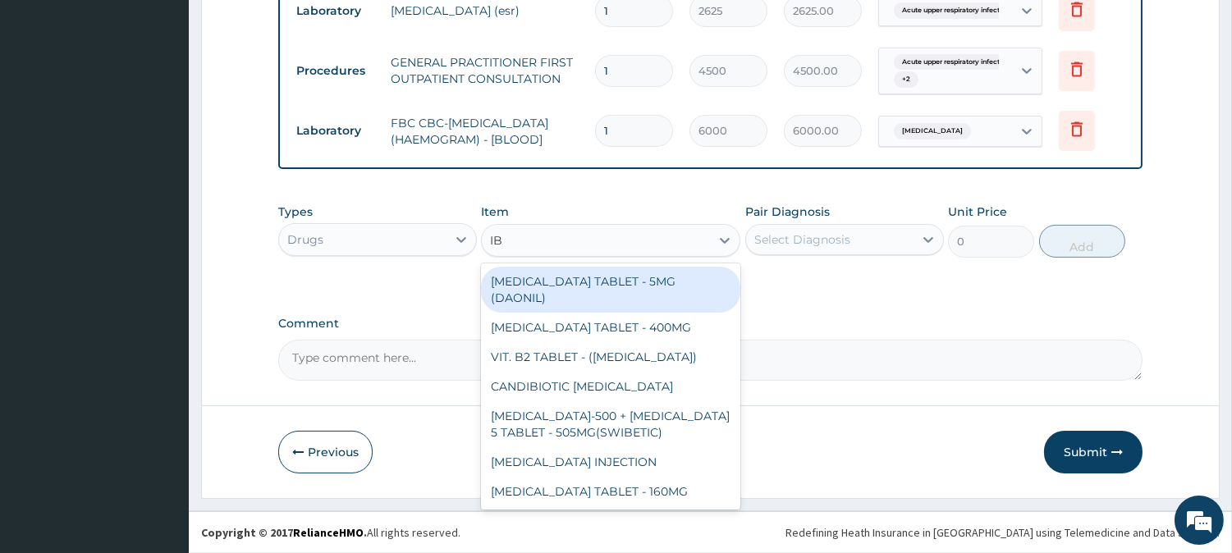
type input "IBU"
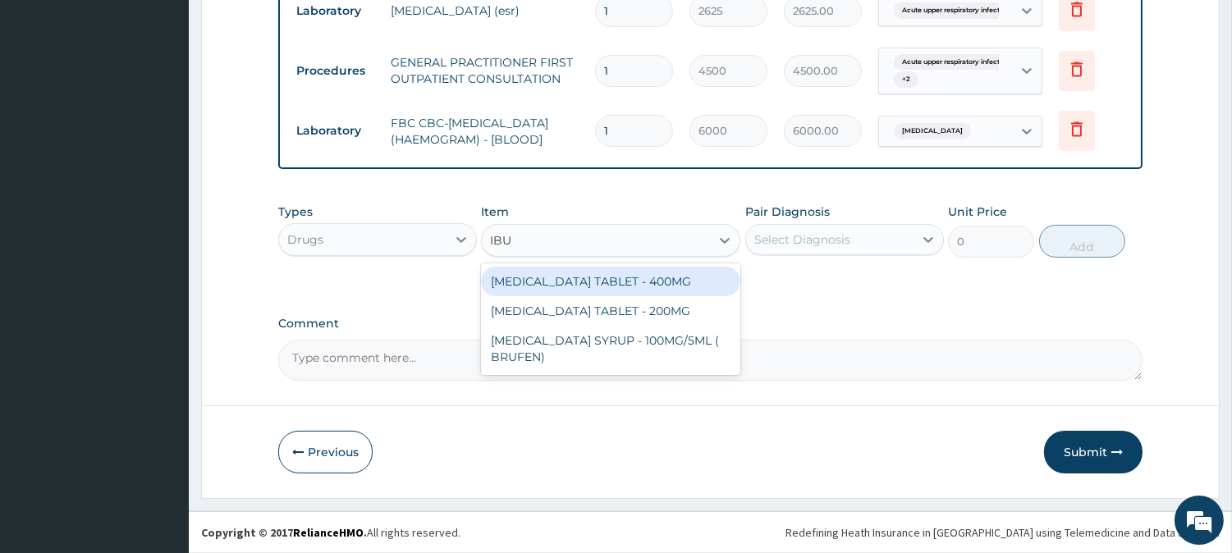
click at [663, 277] on div "[MEDICAL_DATA] TABLET - 400MG" at bounding box center [610, 282] width 259 height 30
type input "640"
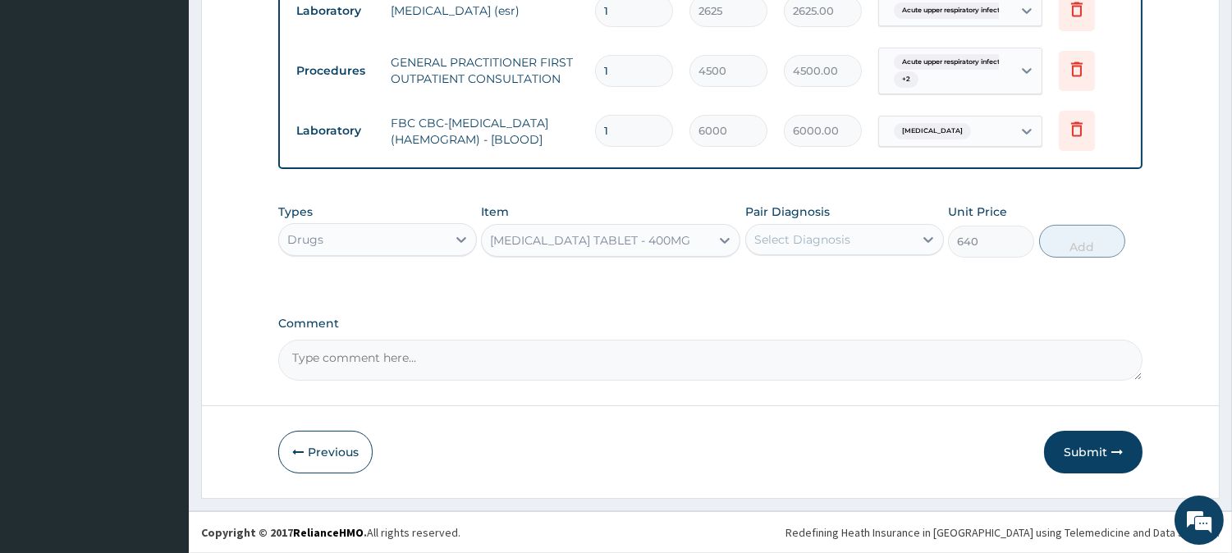
click at [762, 241] on div "Select Diagnosis" at bounding box center [803, 240] width 96 height 16
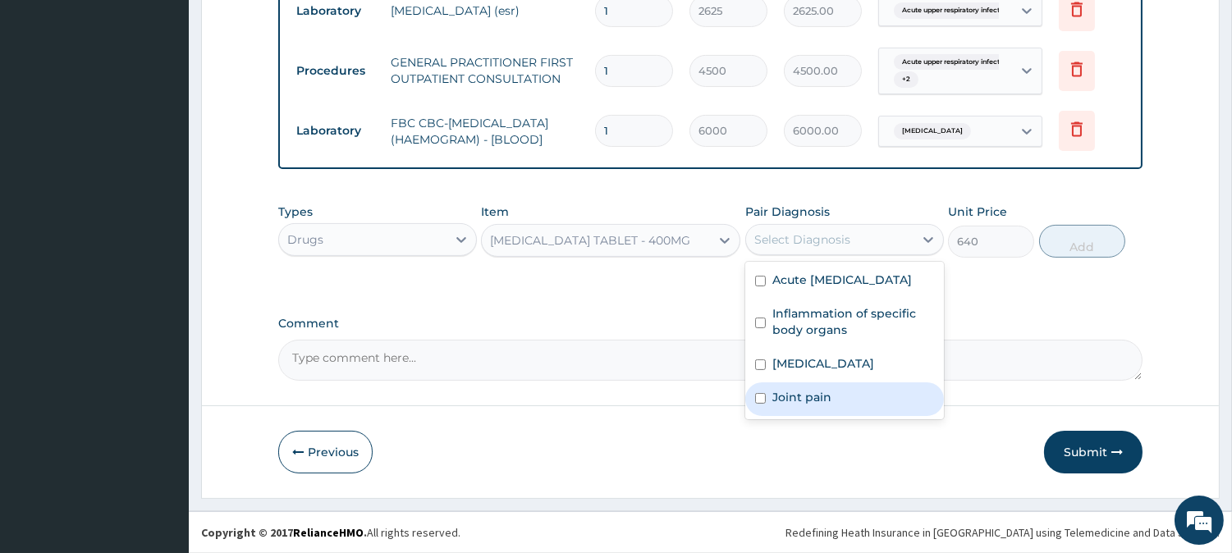
drag, startPoint x: 785, startPoint y: 412, endPoint x: 881, endPoint y: 339, distance: 120.7
click at [793, 406] on label "Joint pain" at bounding box center [802, 397] width 59 height 16
checkbox input "true"
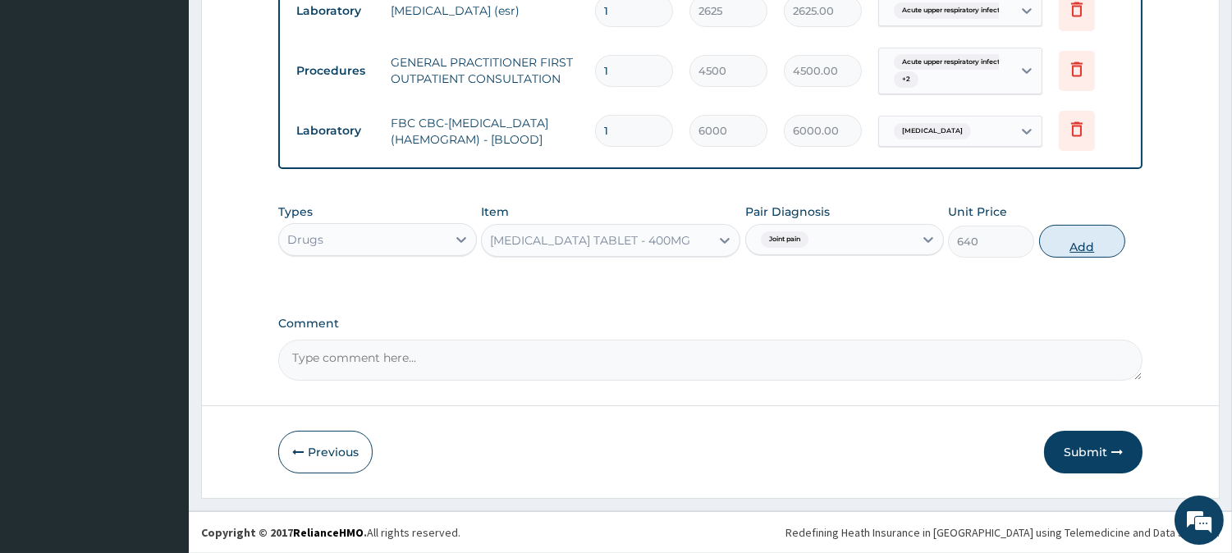
click at [1061, 241] on button "Add" at bounding box center [1082, 241] width 86 height 33
type input "0"
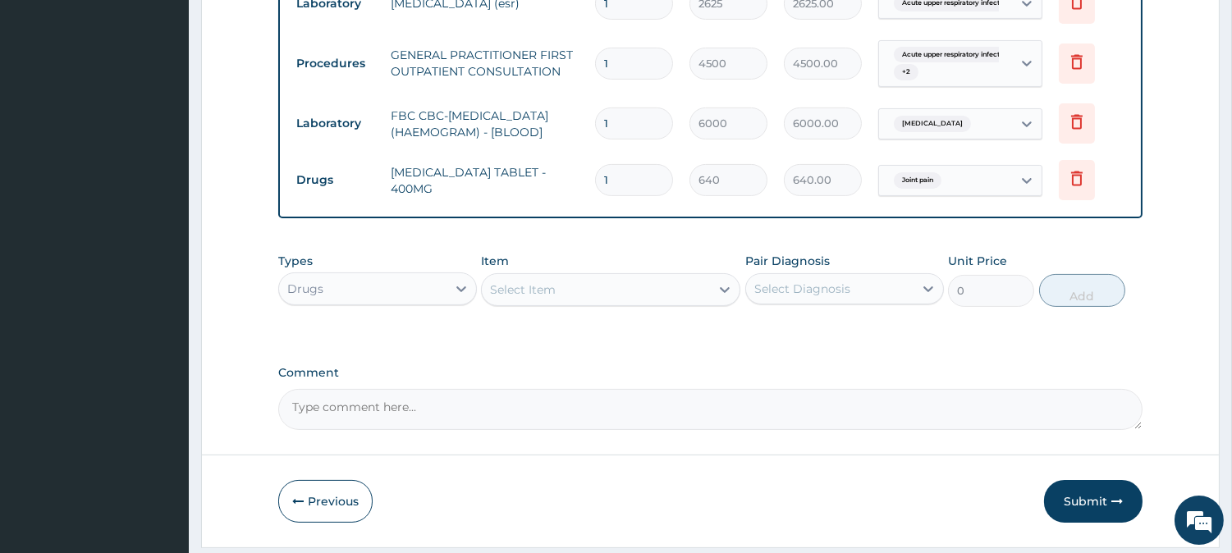
type input "10"
type input "6400.00"
type input "10"
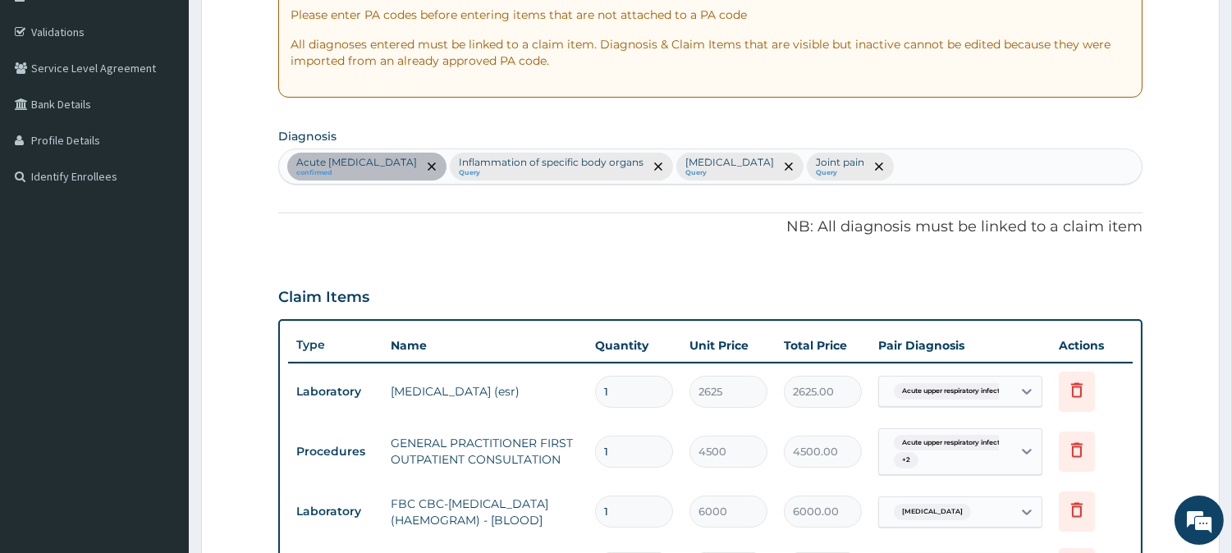
scroll to position [224, 0]
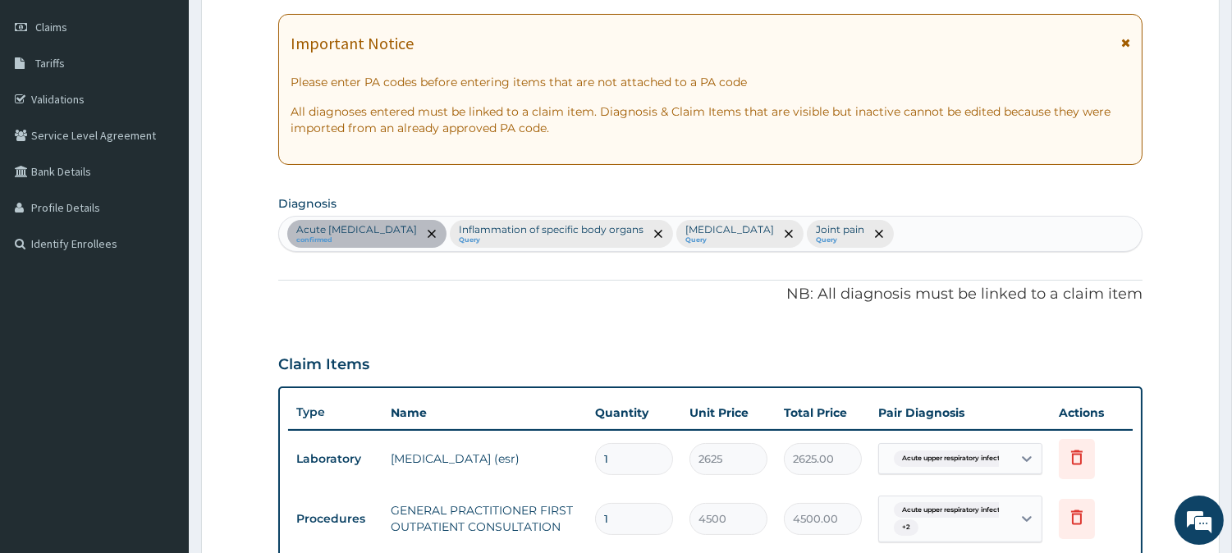
click at [901, 223] on div "Acute [MEDICAL_DATA] confirmed Inflammation of specific body organs Query [MEDI…" at bounding box center [710, 234] width 863 height 34
type input "COU"
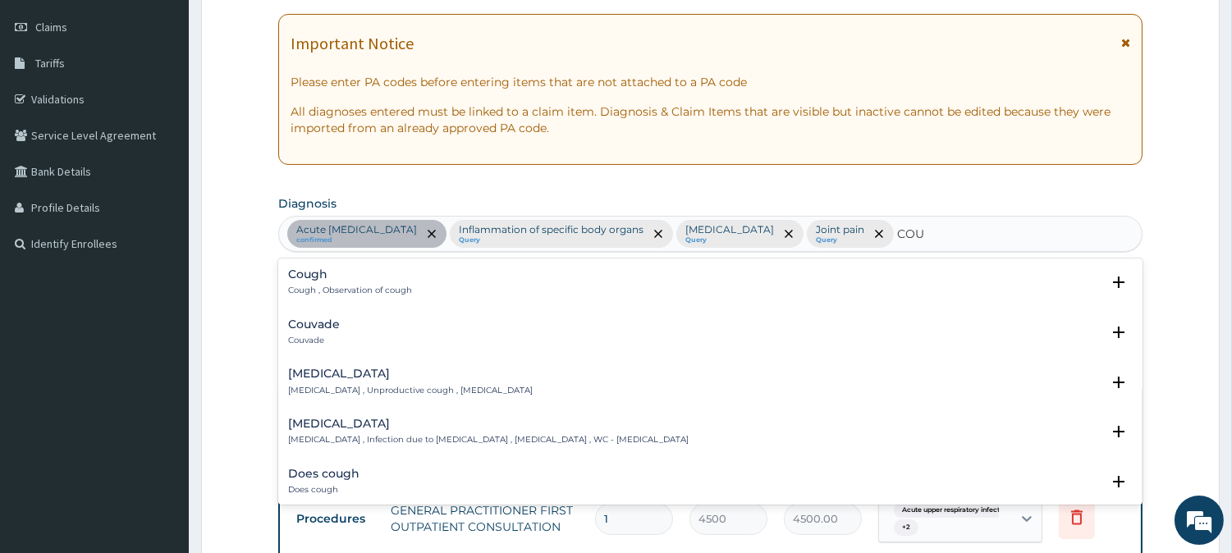
click at [321, 283] on div "Cough Cough , Observation of cough" at bounding box center [350, 282] width 124 height 29
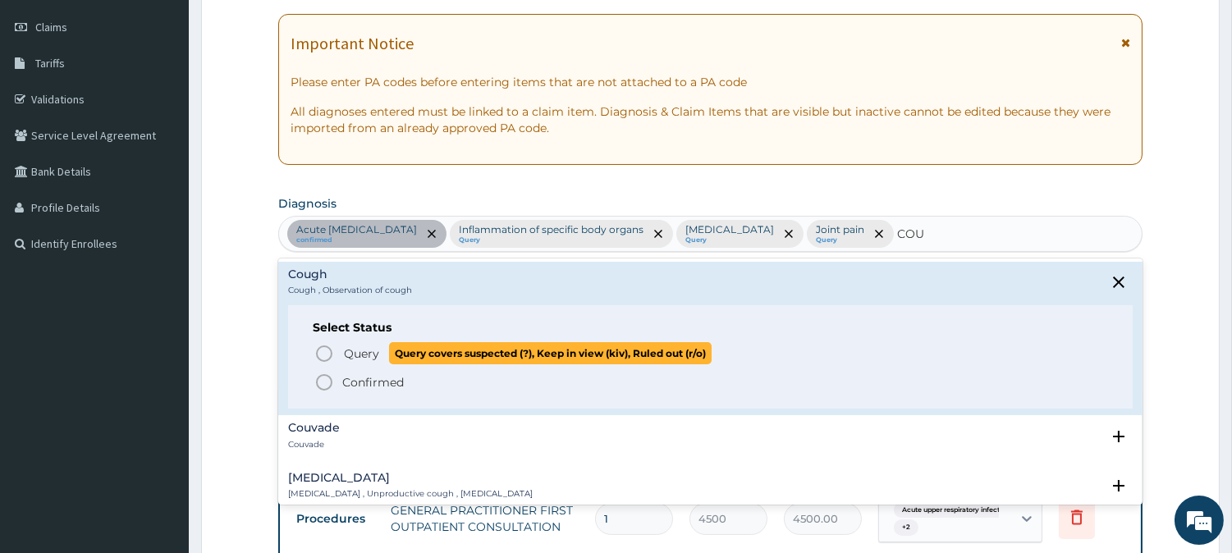
click at [326, 355] on icon "status option query" at bounding box center [324, 354] width 20 height 20
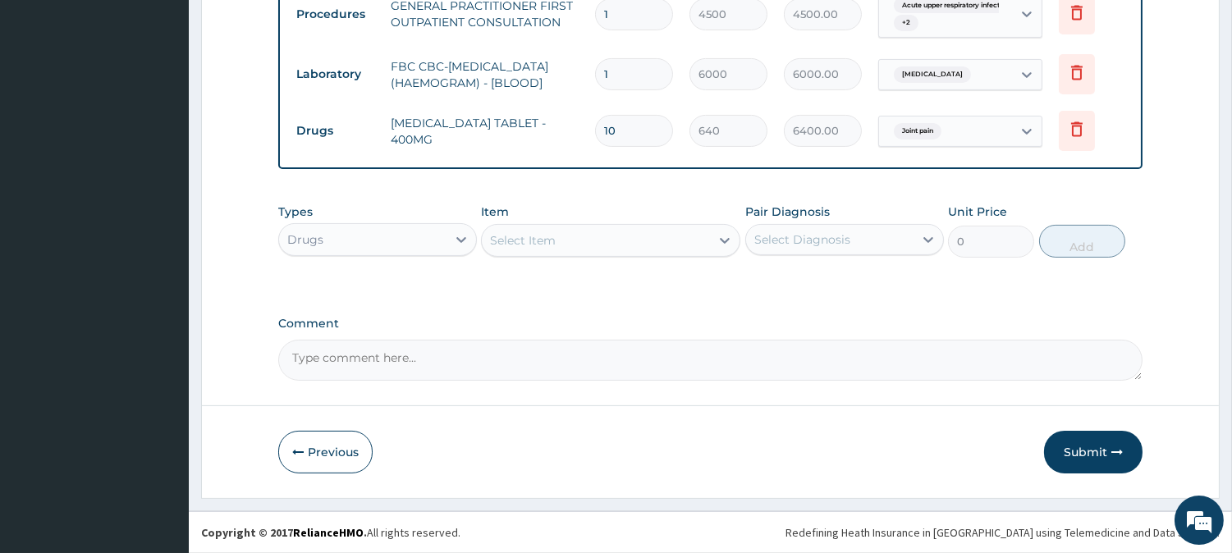
scroll to position [736, 0]
click at [564, 227] on div "Select Item" at bounding box center [596, 240] width 228 height 26
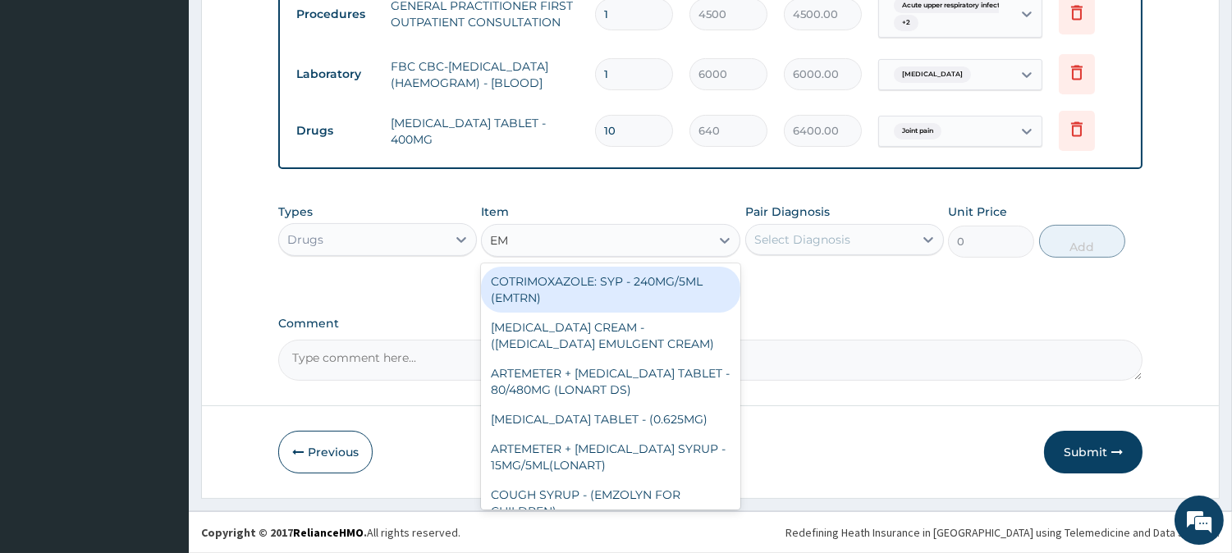
type input "EMZ"
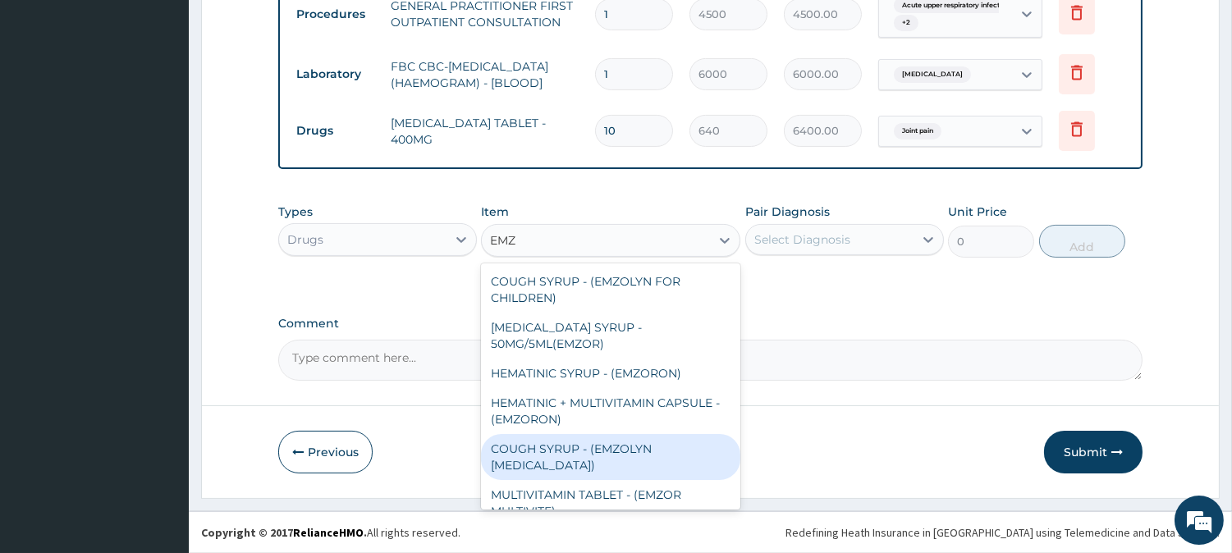
click at [570, 453] on div "COUGH SYRUP - (EMZOLYN [MEDICAL_DATA])" at bounding box center [610, 457] width 259 height 46
type input "1280"
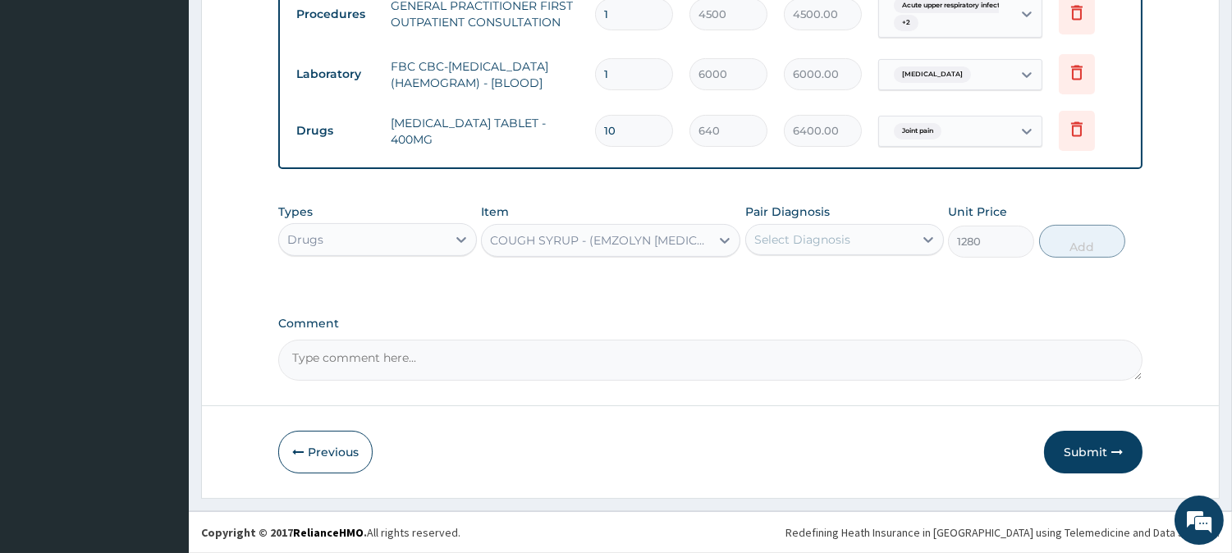
click at [815, 236] on div "Select Diagnosis" at bounding box center [803, 240] width 96 height 16
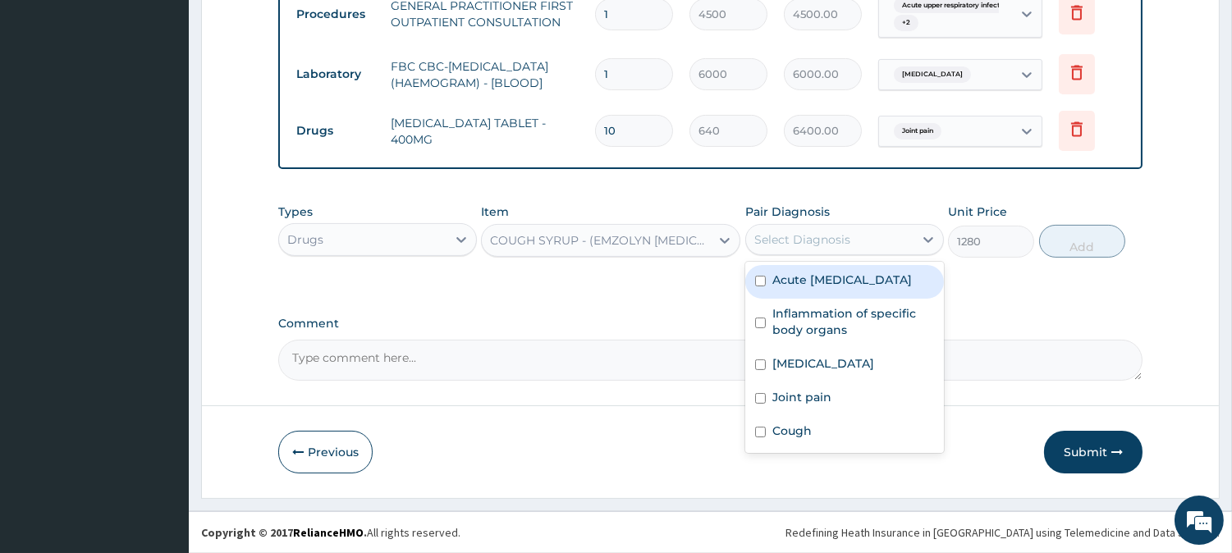
click at [799, 288] on label "Acute [MEDICAL_DATA]" at bounding box center [843, 280] width 140 height 16
checkbox input "true"
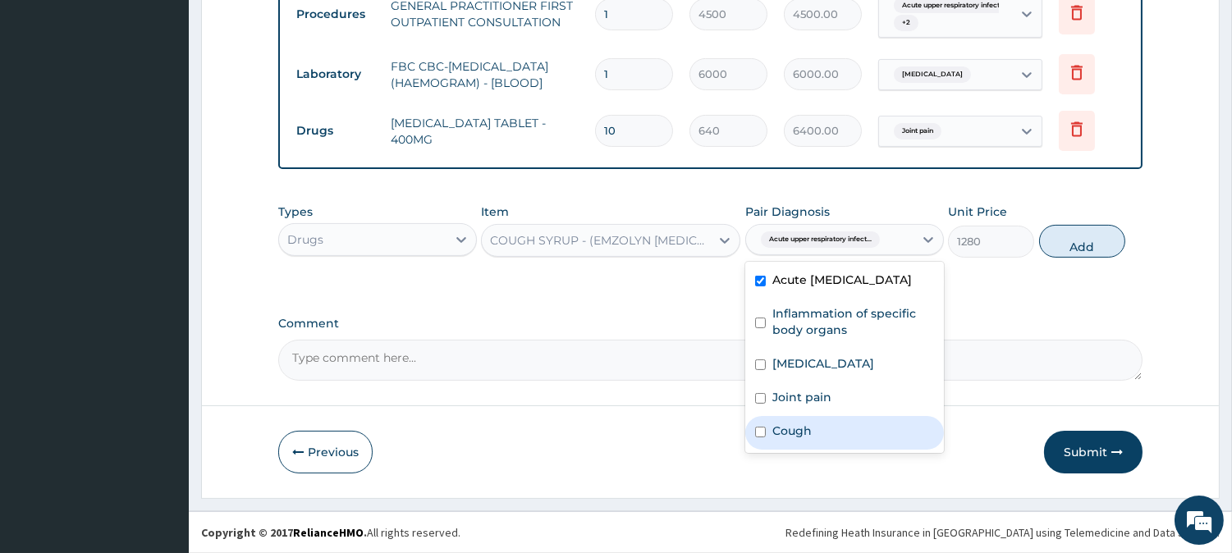
click at [775, 439] on label "Cough" at bounding box center [792, 431] width 39 height 16
checkbox input "true"
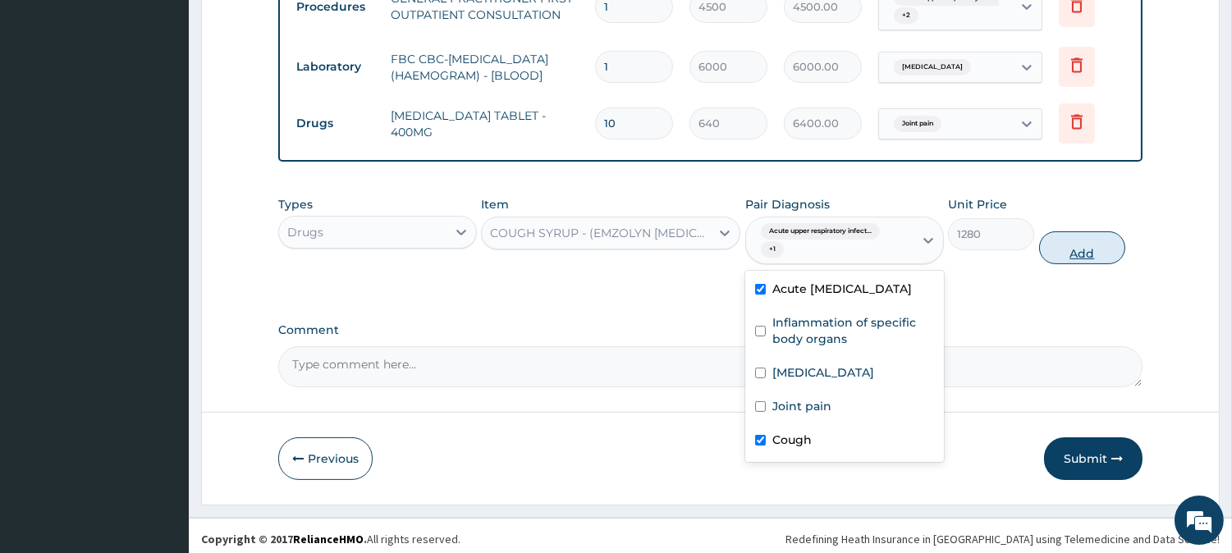
click at [1079, 248] on button "Add" at bounding box center [1082, 248] width 86 height 33
type input "0"
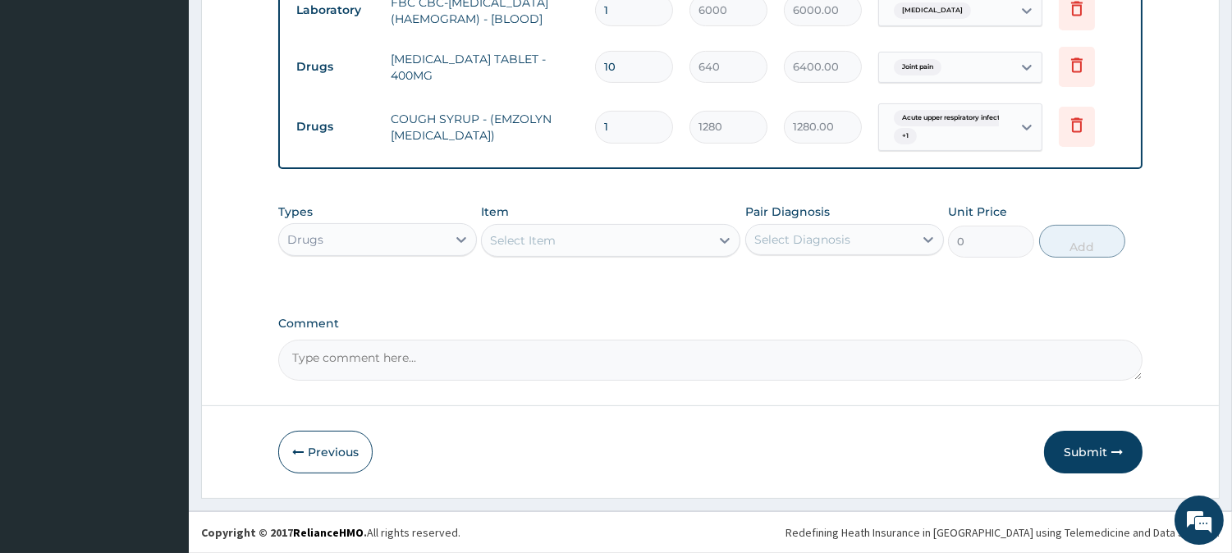
scroll to position [801, 0]
click at [1065, 452] on button "Submit" at bounding box center [1093, 452] width 99 height 43
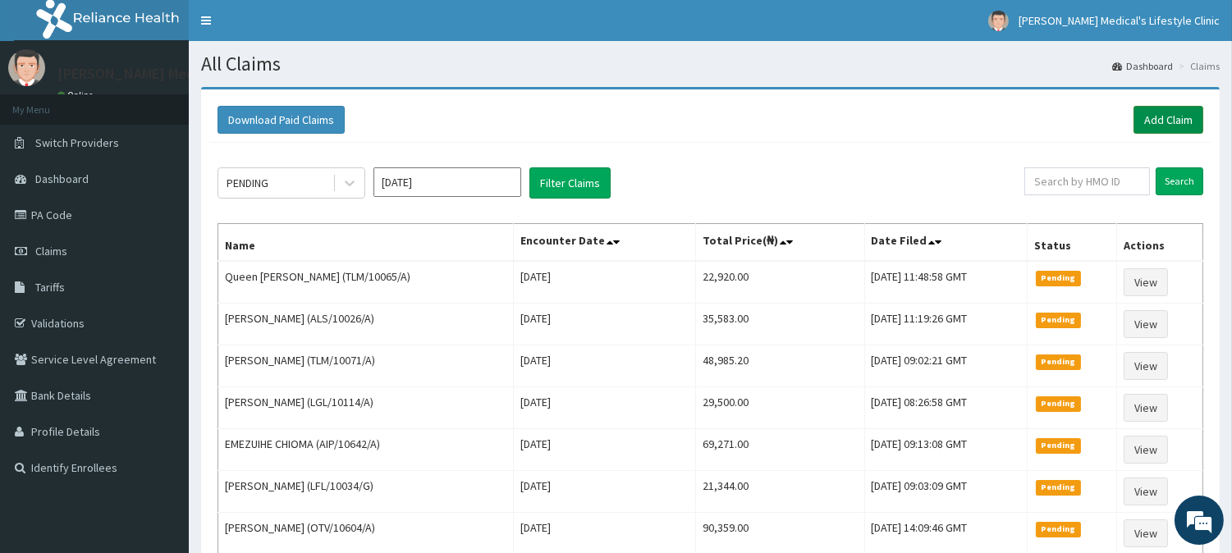
click at [1148, 111] on link "Add Claim" at bounding box center [1169, 120] width 70 height 28
